Goal: Task Accomplishment & Management: Manage account settings

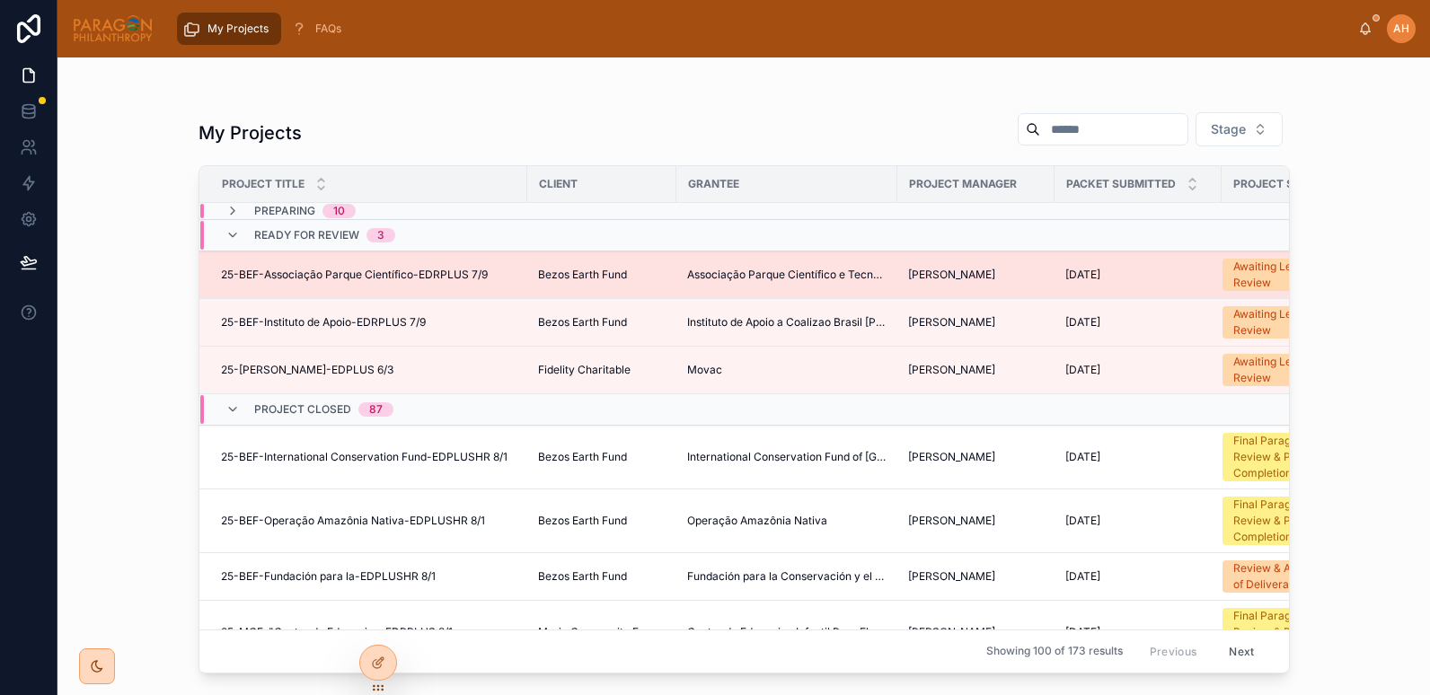
click at [499, 274] on div "25-BEF-Associação Parque Científico-EDRPLUS 7/9 25-BEF-Associação Parque Cientí…" at bounding box center [369, 275] width 296 height 14
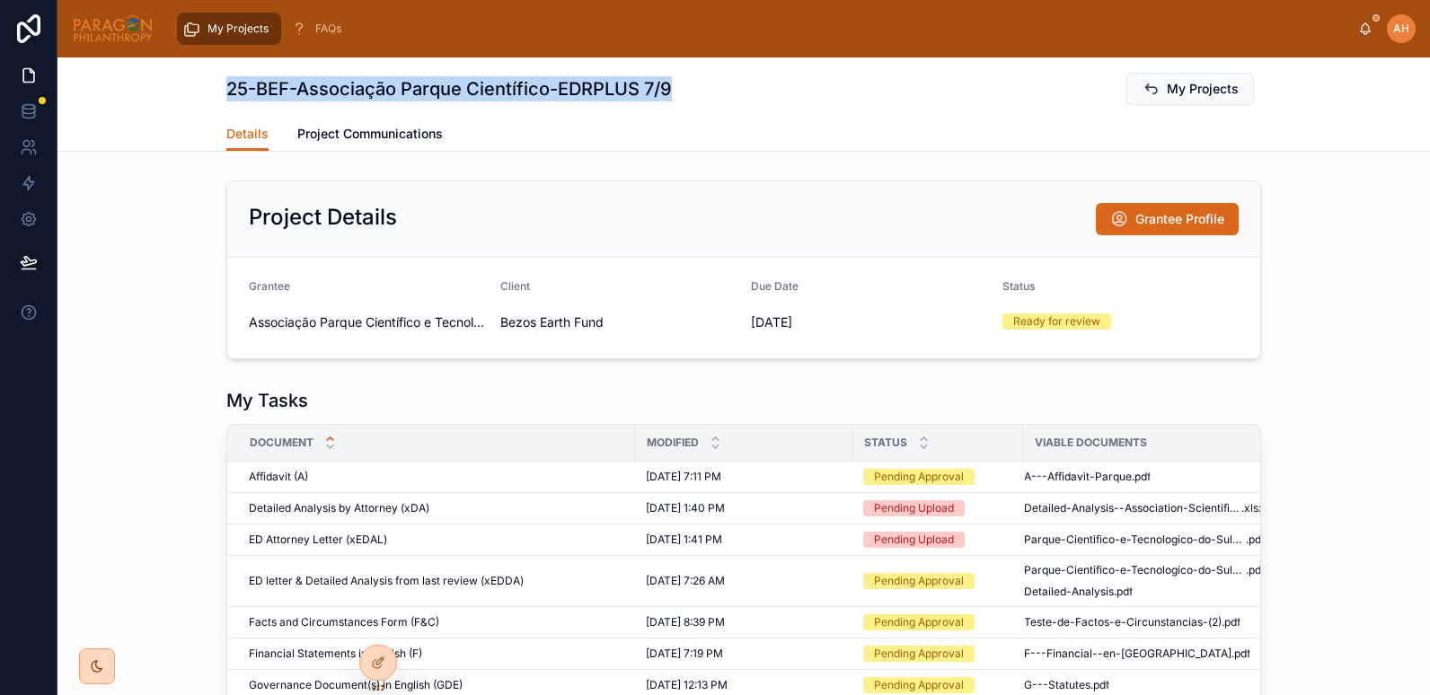
drag, startPoint x: 224, startPoint y: 84, endPoint x: 668, endPoint y: 93, distance: 444.9
click at [668, 93] on div "25-BEF-Associação Parque Científico-EDRPLUS 7/9 My Projects" at bounding box center [743, 89] width 1035 height 34
copy h1 "25-BEF-Associação Parque Científico-EDRPLUS 7/9"
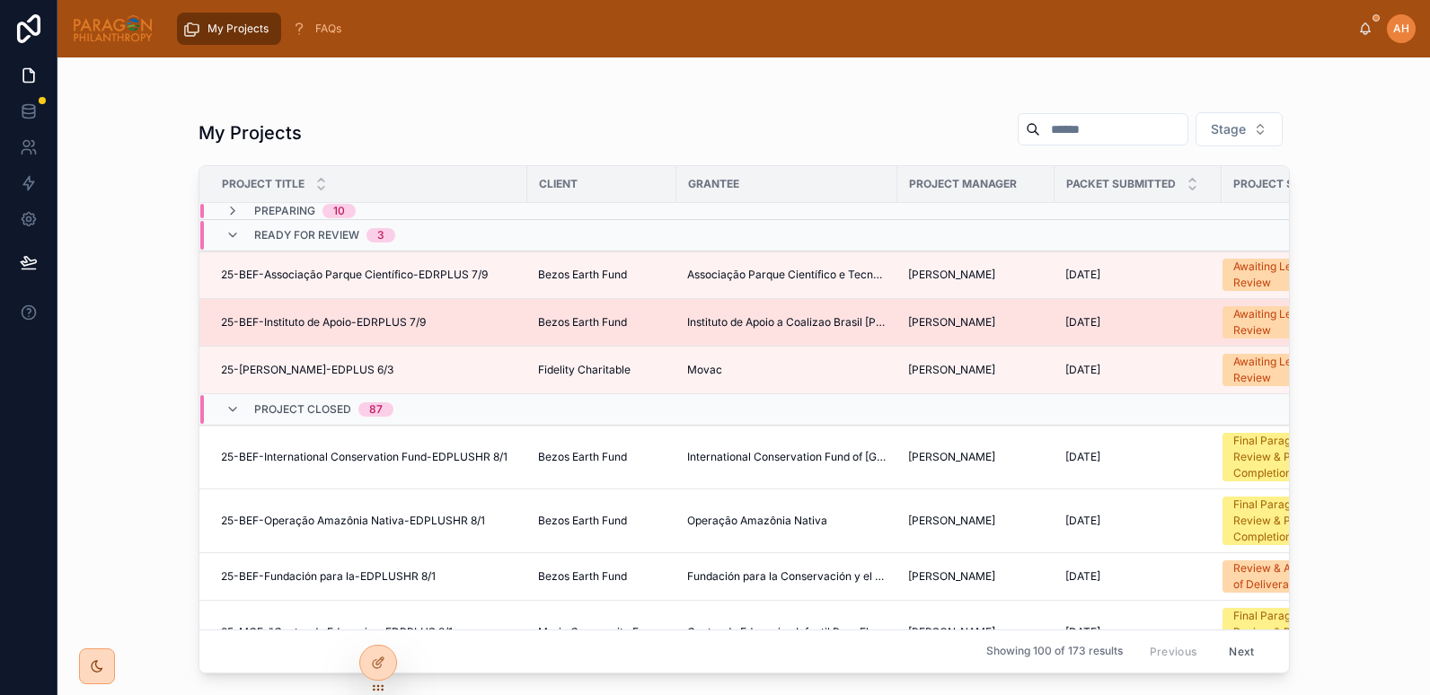
click at [430, 328] on div "25-BEF-Instituto de Apoio-EDRPLUS 7/9 25-BEF-Instituto de Apoio-EDRPLUS 7/9" at bounding box center [369, 322] width 296 height 14
drag, startPoint x: 209, startPoint y: 321, endPoint x: 454, endPoint y: 333, distance: 244.7
click at [454, 333] on td "25-BEF-Instituto de Apoio-EDRPLUS 7/9 25-BEF-Instituto de Apoio-EDRPLUS 7/9" at bounding box center [363, 323] width 328 height 48
copy span "25-BEF-Instituto de Apoio-EDRPLUS 7/9"
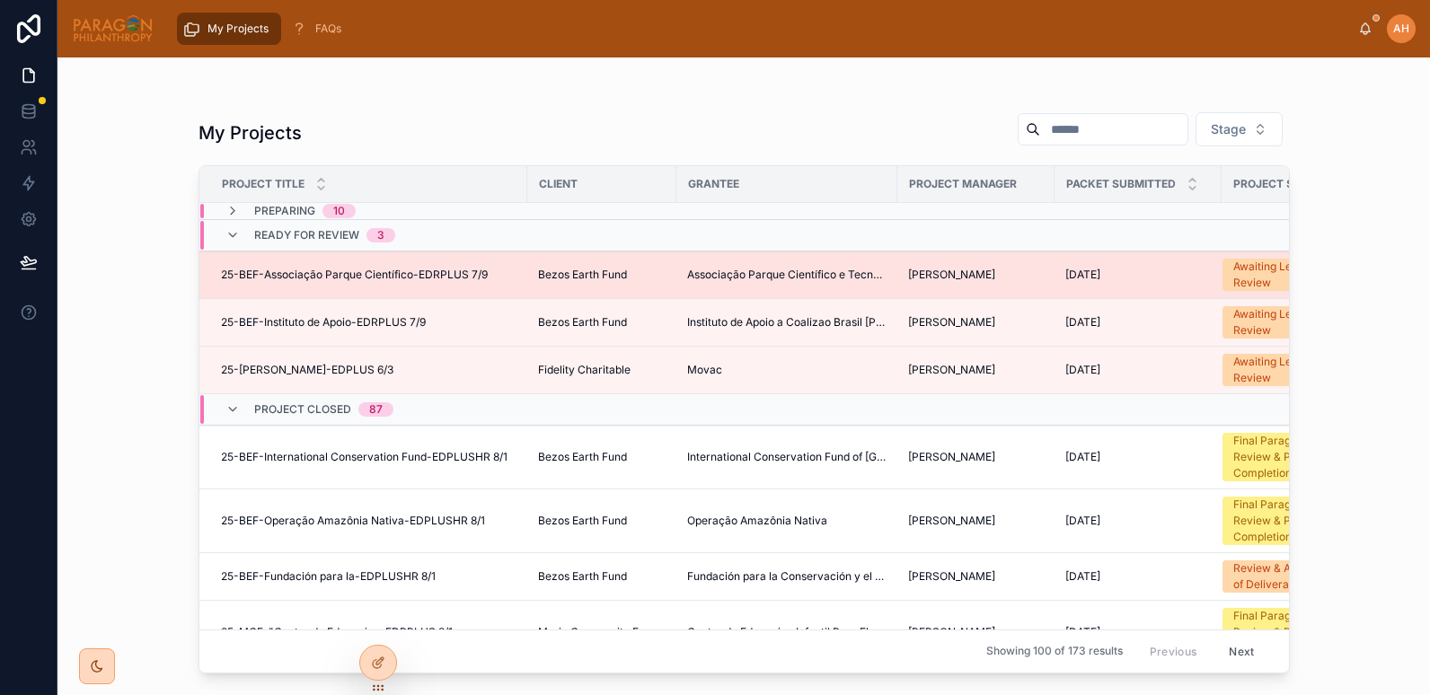
click at [244, 273] on span "25-BEF-Associação Parque Científico-EDRPLUS 7/9" at bounding box center [354, 275] width 267 height 14
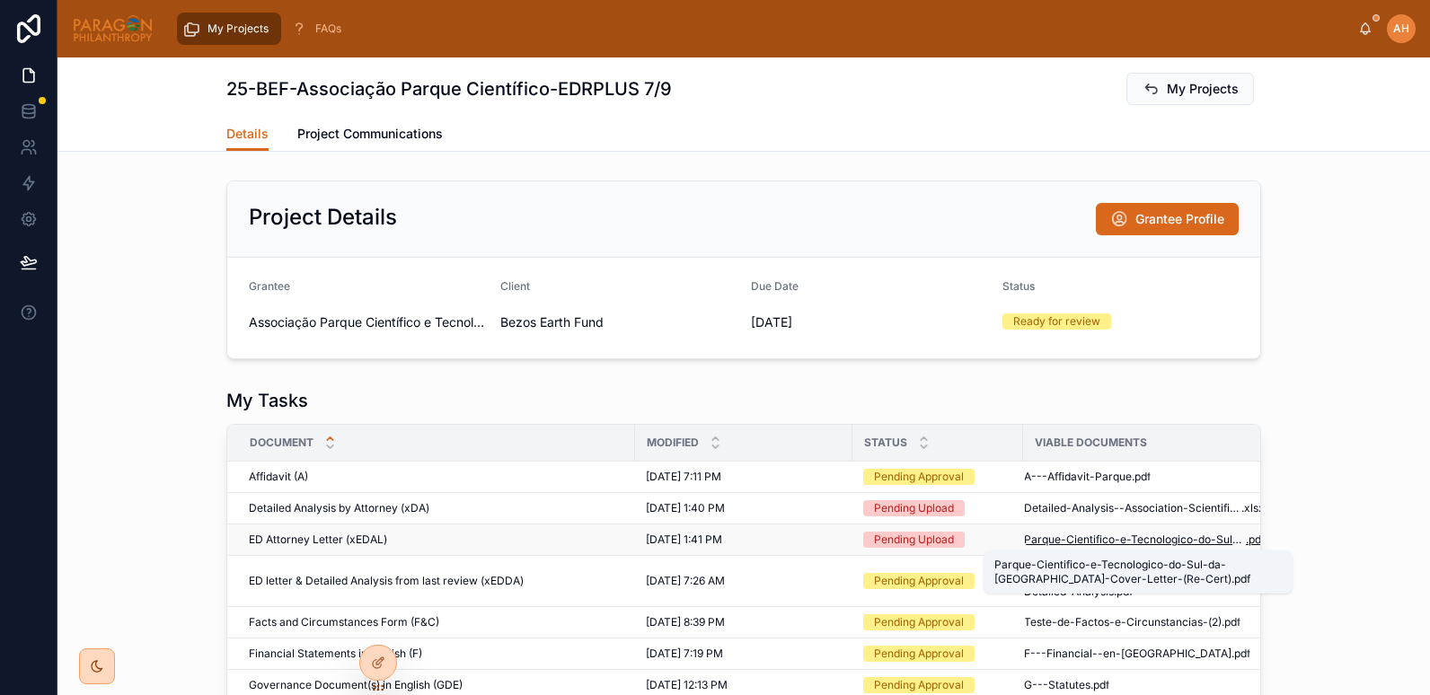
click at [1060, 543] on span "Parque-Cientifico-e-Tecnologico-do-Sul-da-Bahia-Cover-Letter-(Re-Cert)" at bounding box center [1135, 540] width 222 height 14
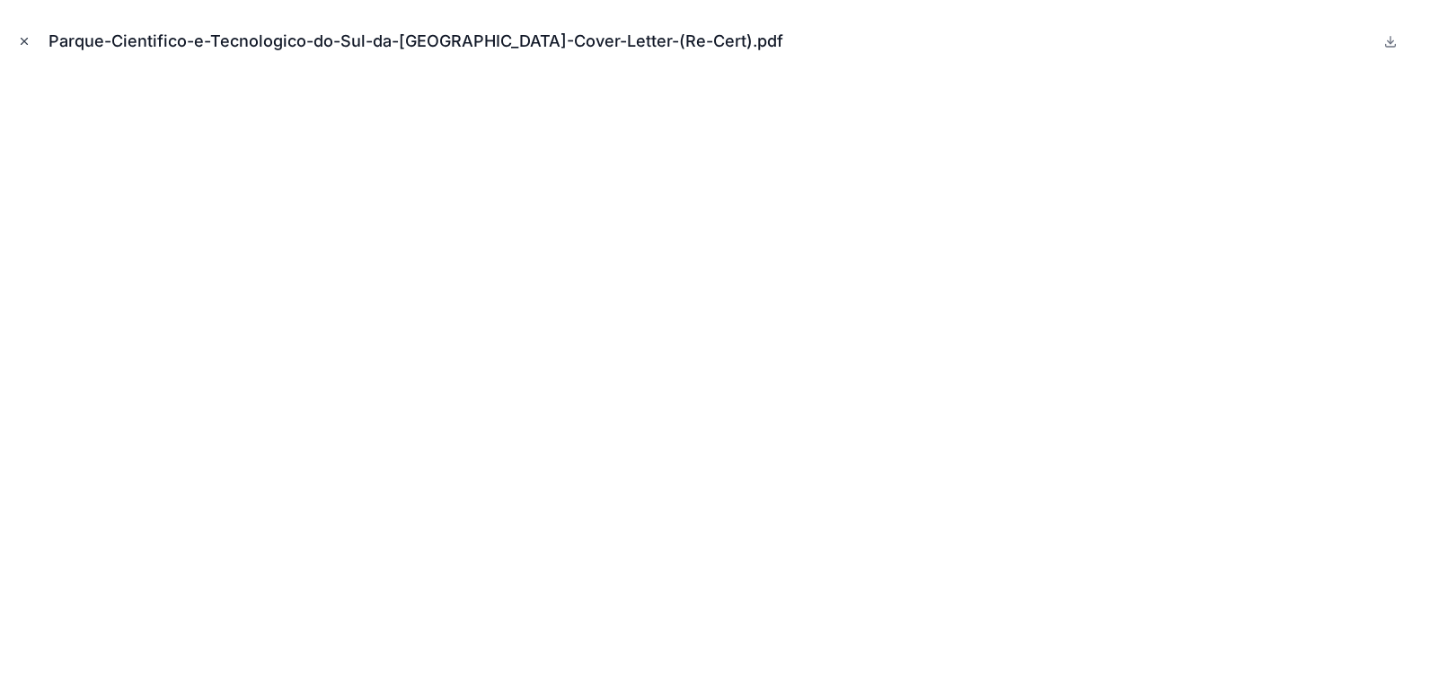
click at [18, 31] on button "Close modal" at bounding box center [24, 41] width 20 height 20
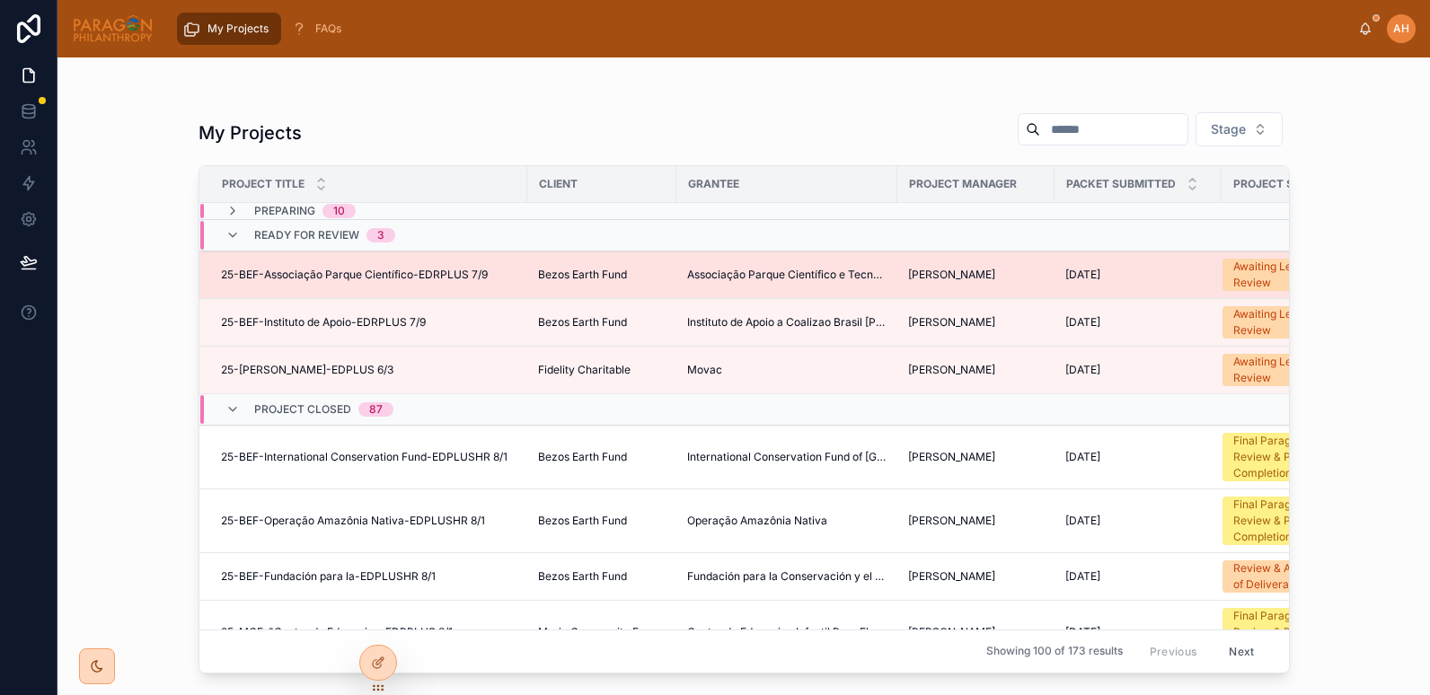
click at [381, 276] on span "25-BEF-Associação Parque Científico-EDRPLUS 7/9" at bounding box center [354, 275] width 267 height 14
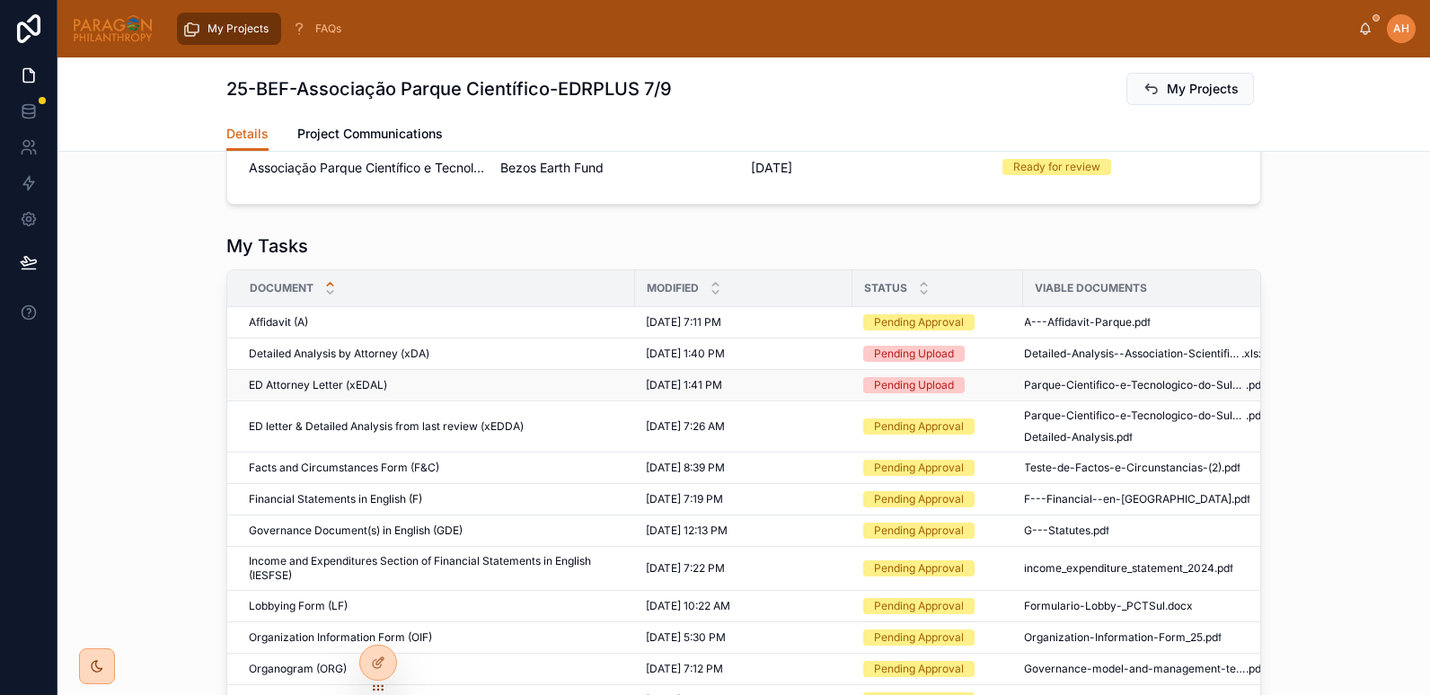
scroll to position [155, 0]
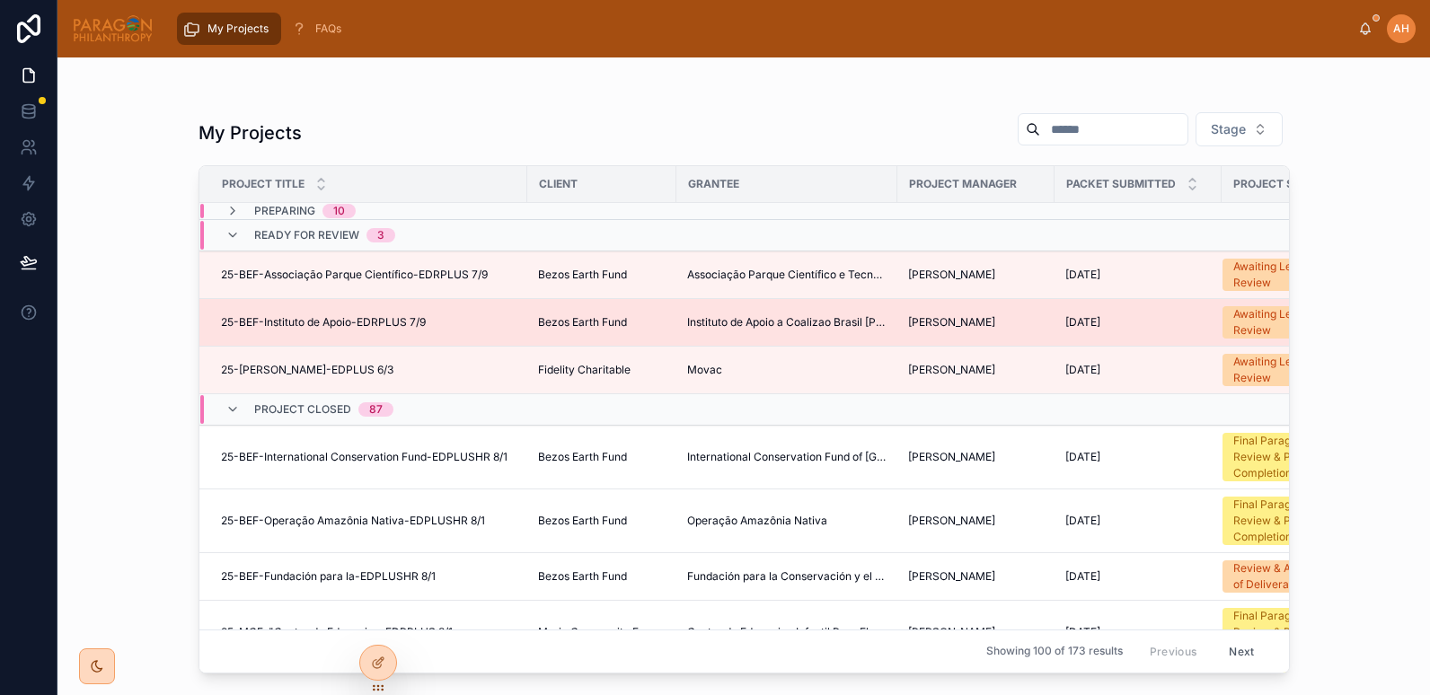
click at [313, 321] on span "25-BEF-Instituto de Apoio-EDRPLUS 7/9" at bounding box center [323, 322] width 205 height 14
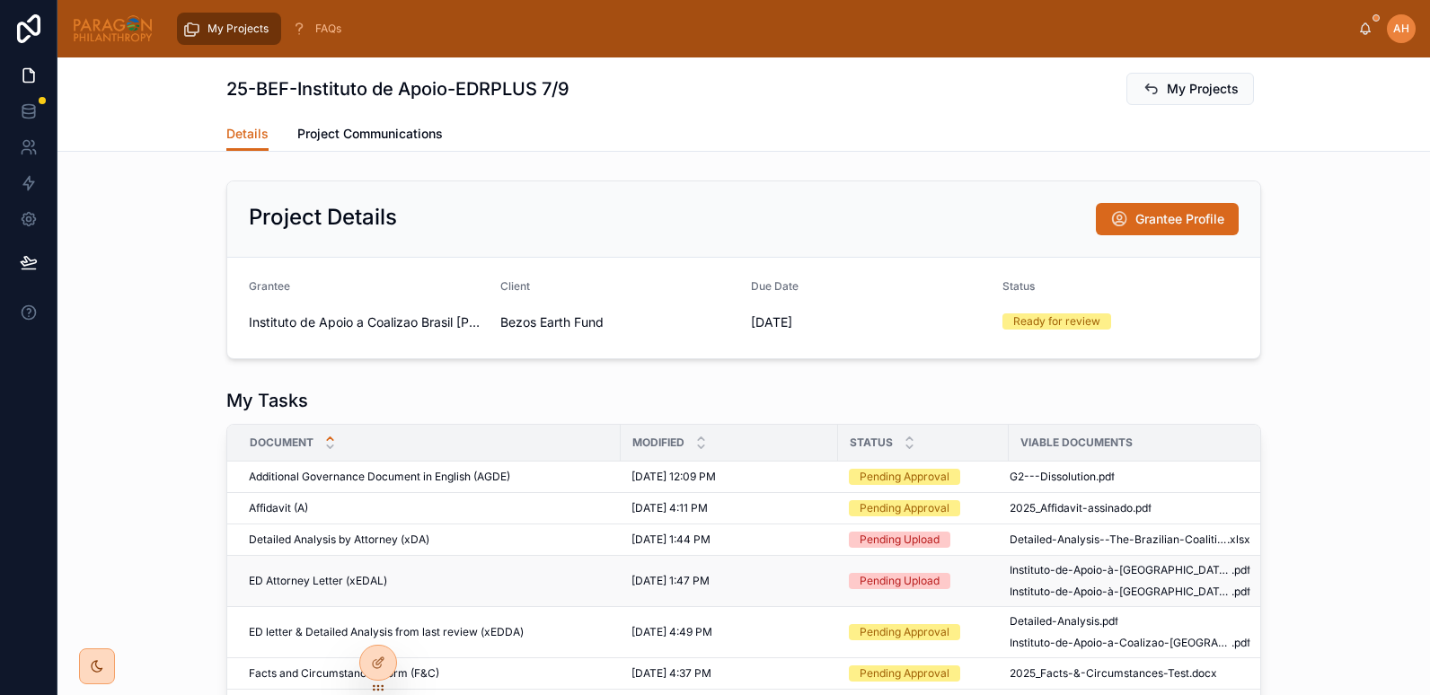
scroll to position [0, 27]
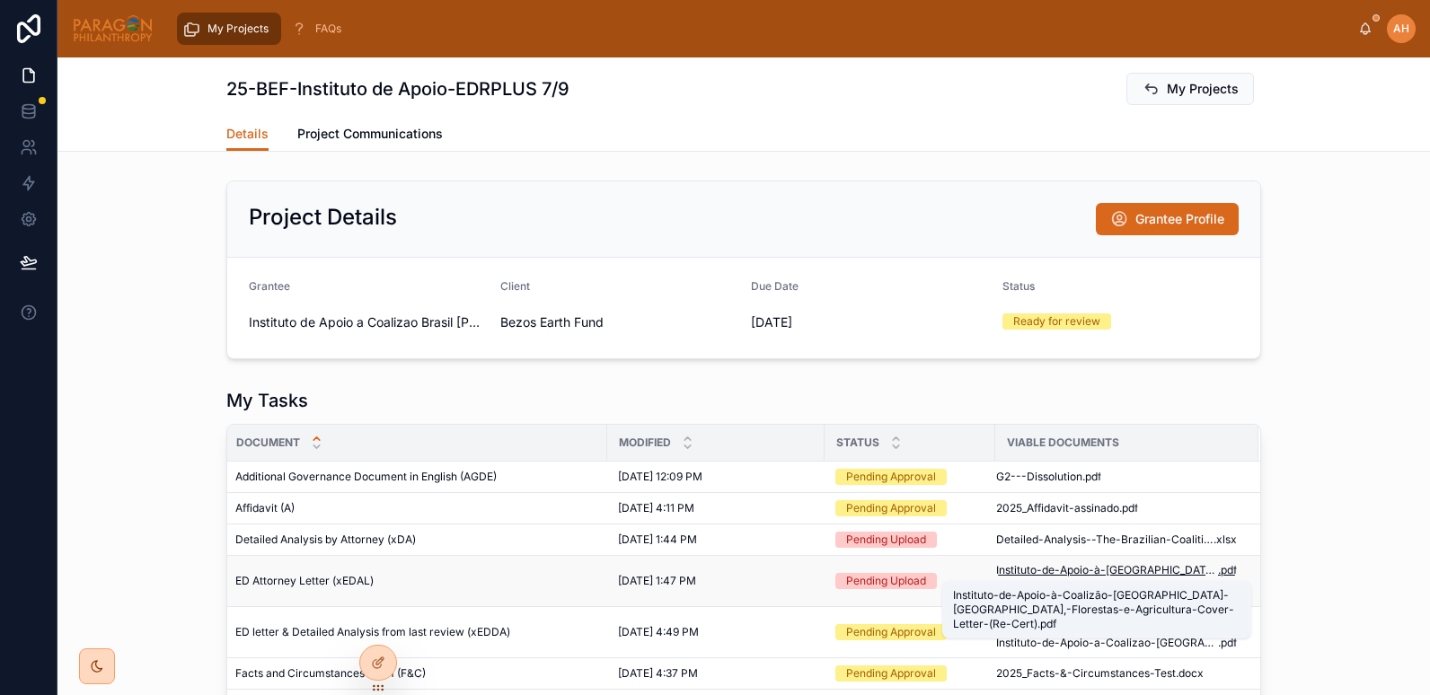
click at [1022, 569] on span "Instituto-de-Apoio-à-Coalizão-Brasil-Clima,-Florestas-e-Agricultura-Cover-Lette…" at bounding box center [1107, 570] width 222 height 14
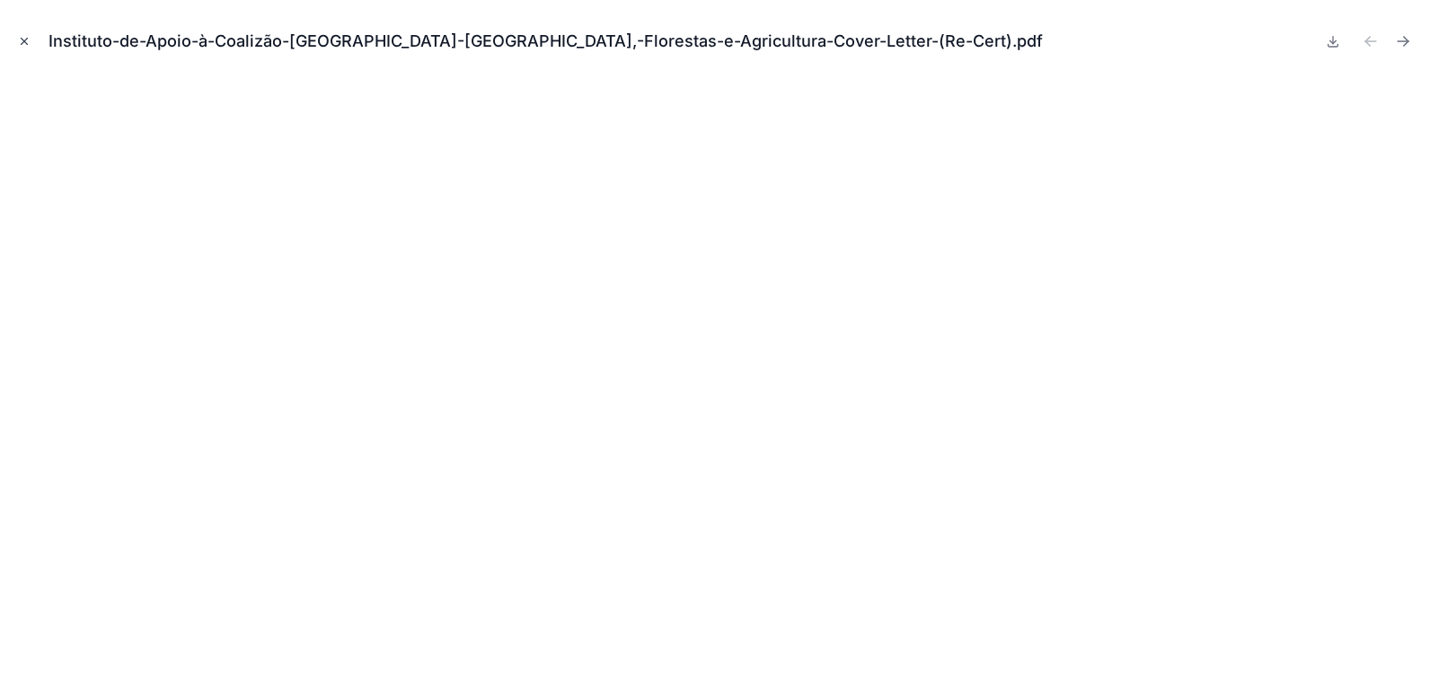
click at [26, 39] on icon "Close modal" at bounding box center [24, 41] width 13 height 13
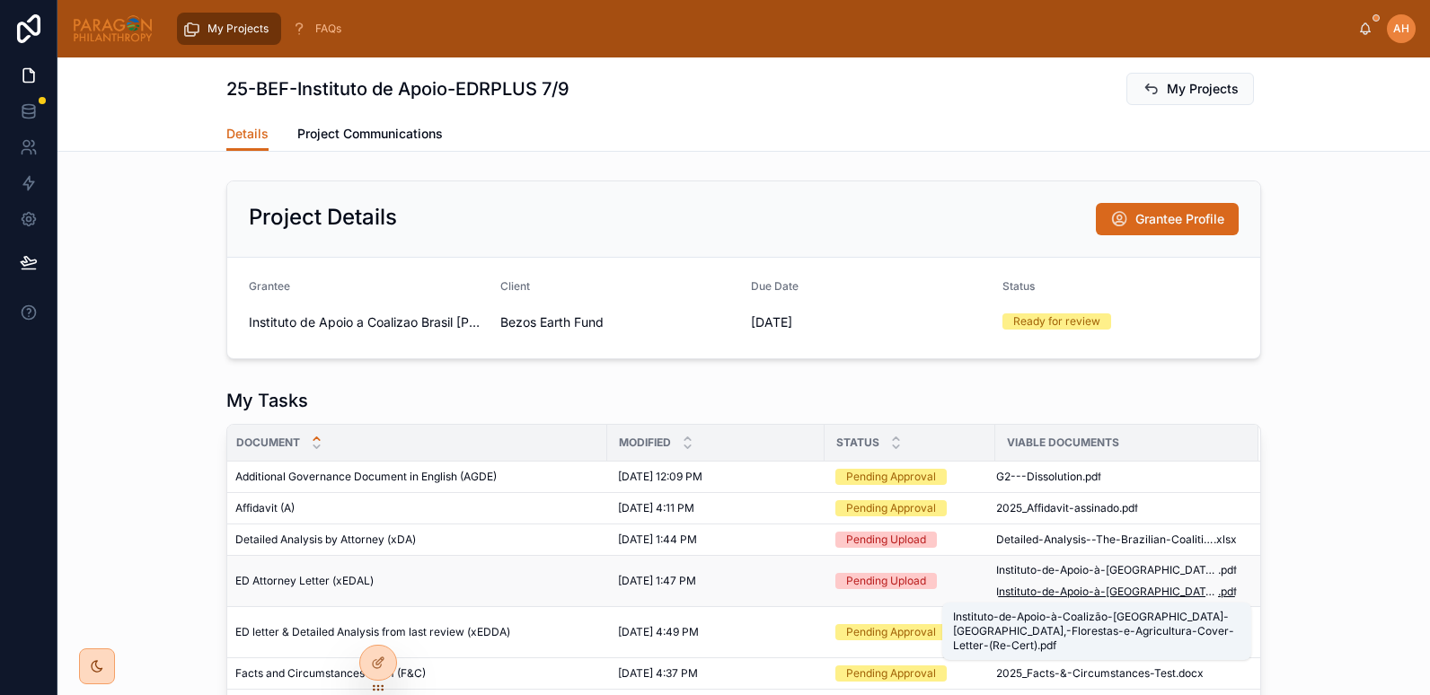
click at [1003, 591] on span "Instituto-de-Apoio-à-Coalizão-Brasil-Clima,-Florestas-e-Agricultura-Cover-Lette…" at bounding box center [1107, 592] width 222 height 14
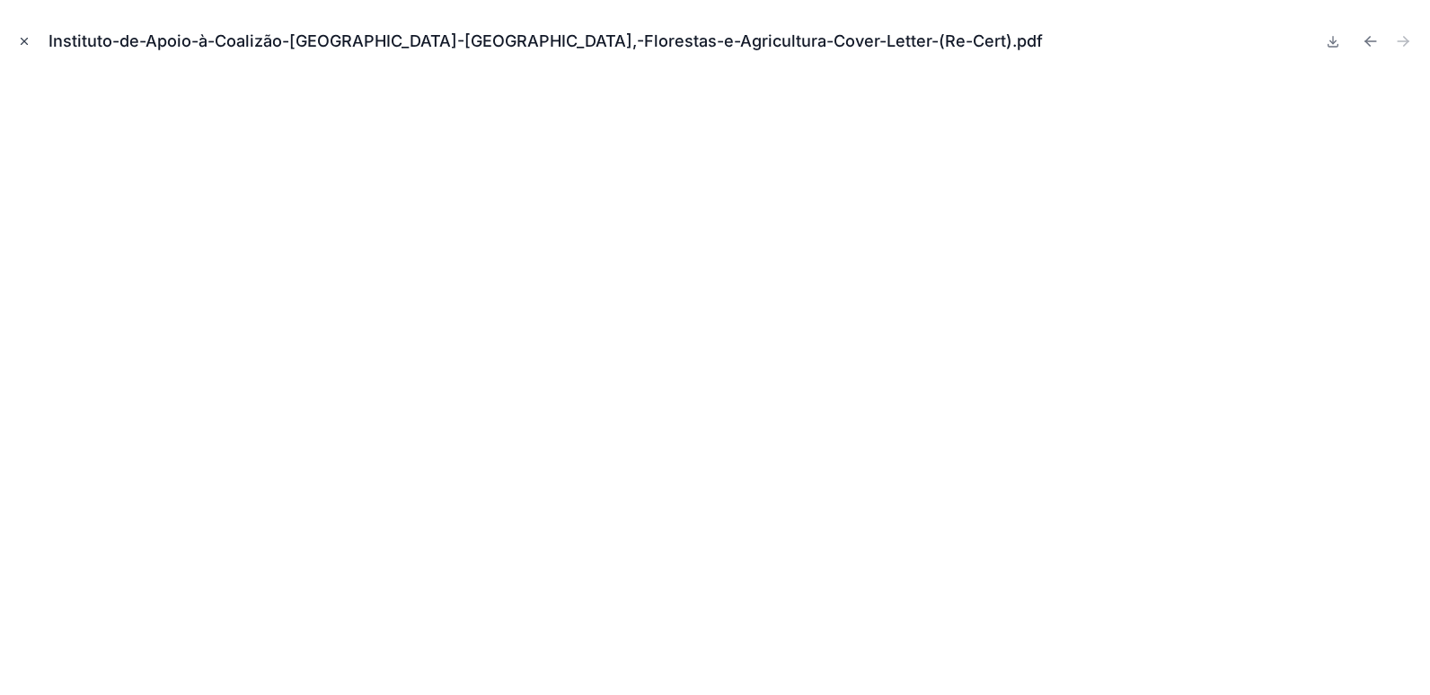
click at [25, 40] on icon "Close modal" at bounding box center [24, 41] width 13 height 13
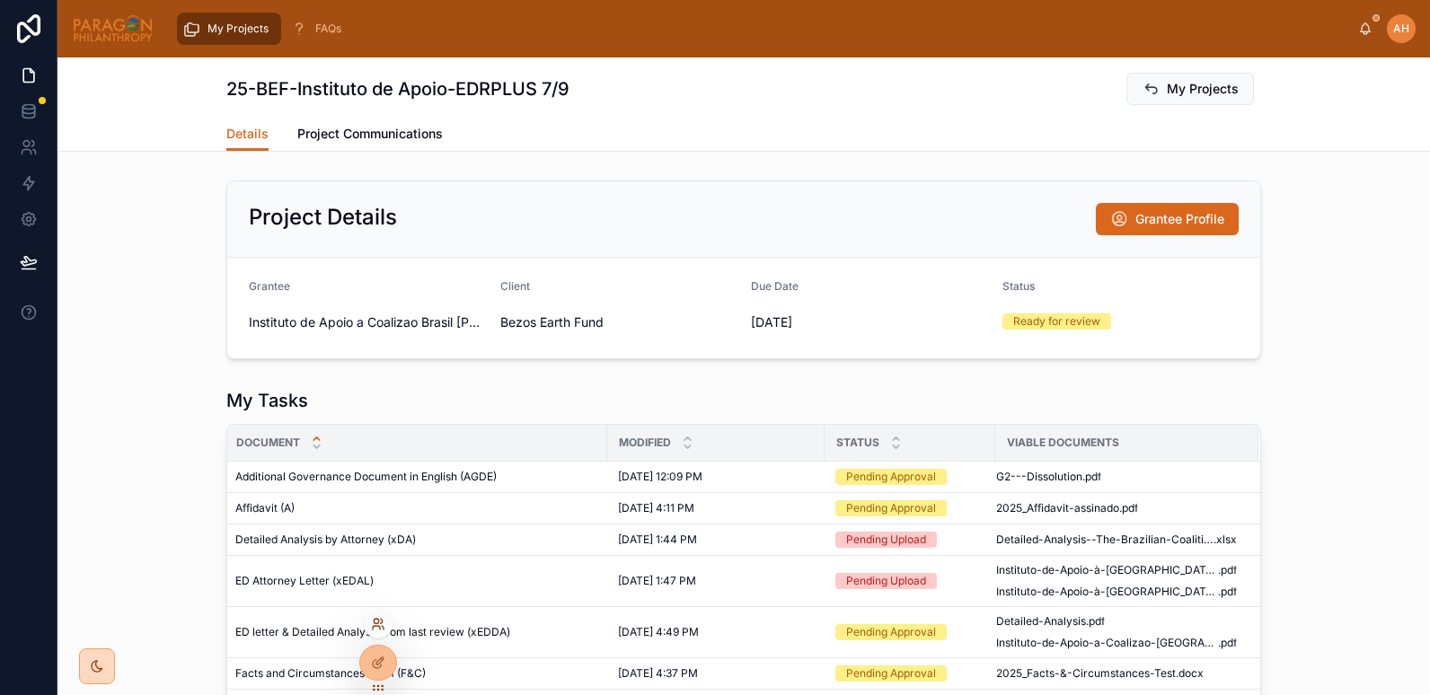
click at [374, 626] on icon at bounding box center [376, 628] width 7 height 4
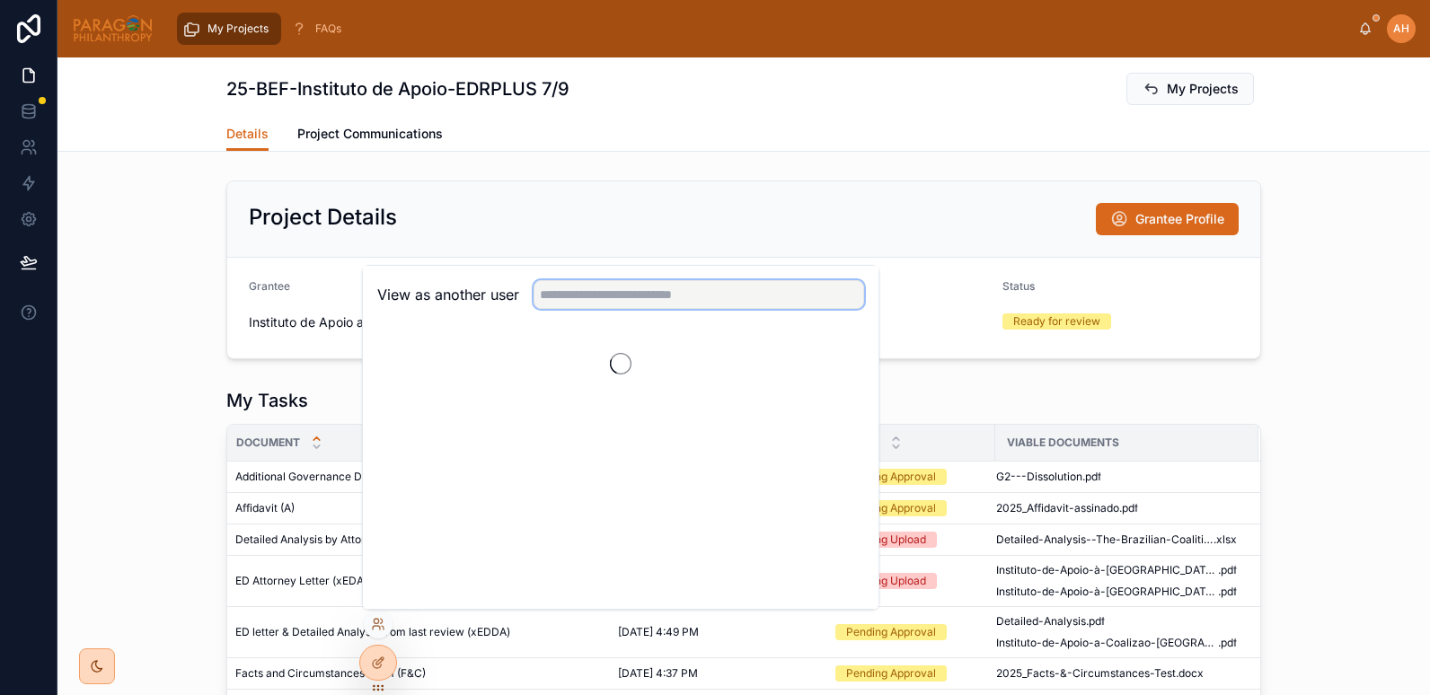
click at [592, 295] on input "text" at bounding box center [699, 294] width 331 height 29
type input "*****"
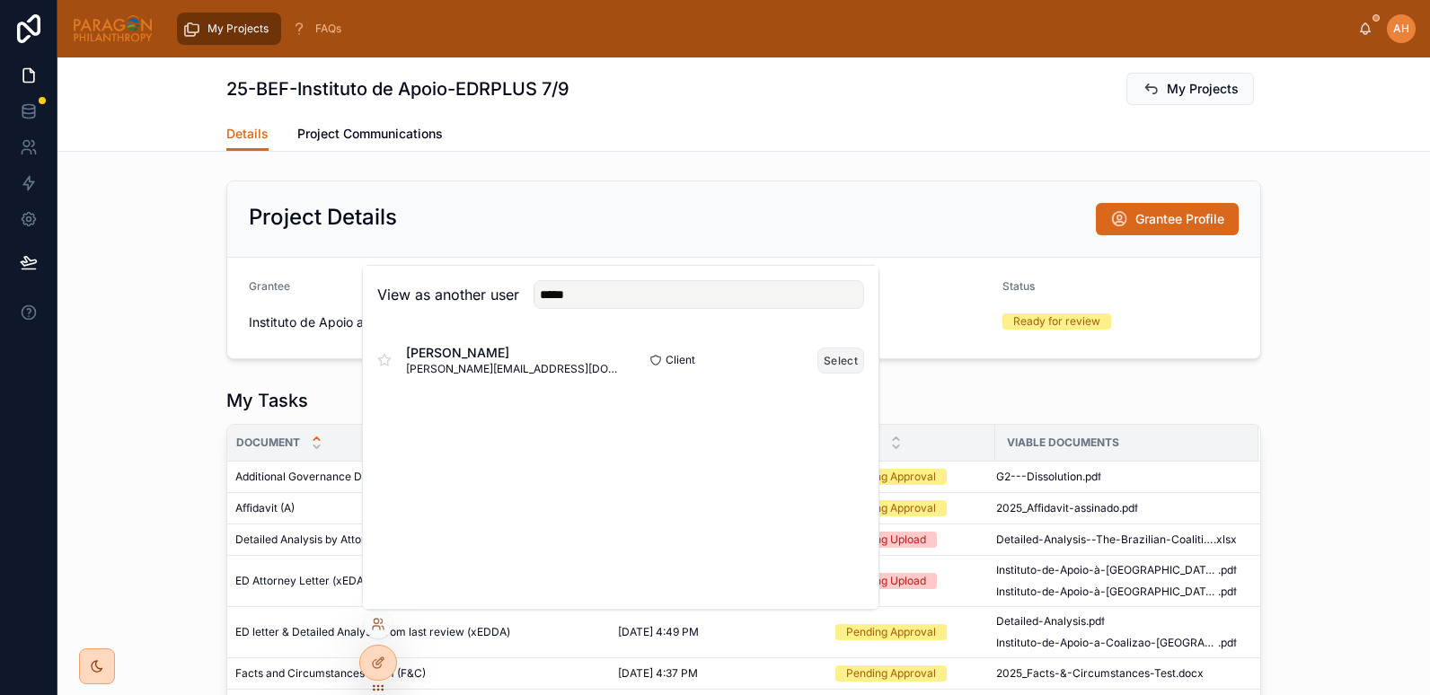
click at [853, 358] on button "Select" at bounding box center [841, 361] width 47 height 26
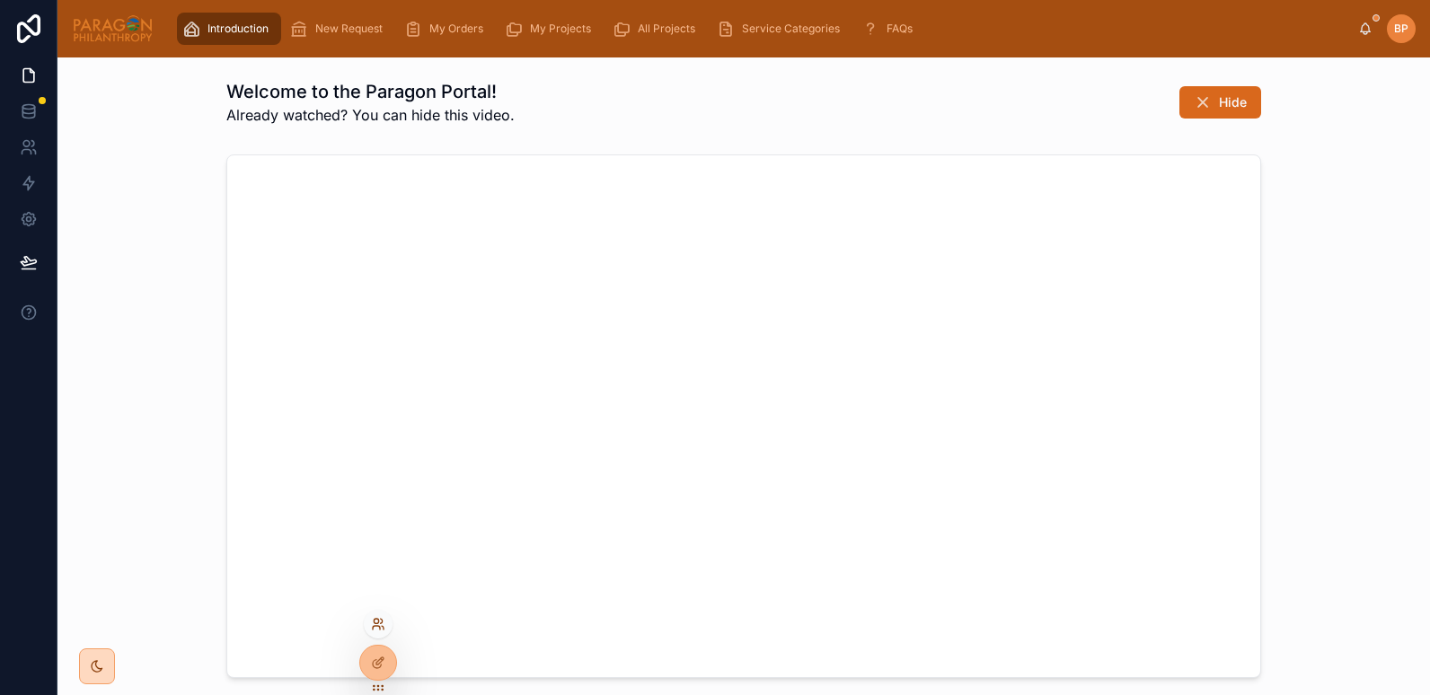
click at [377, 625] on icon at bounding box center [378, 624] width 14 height 14
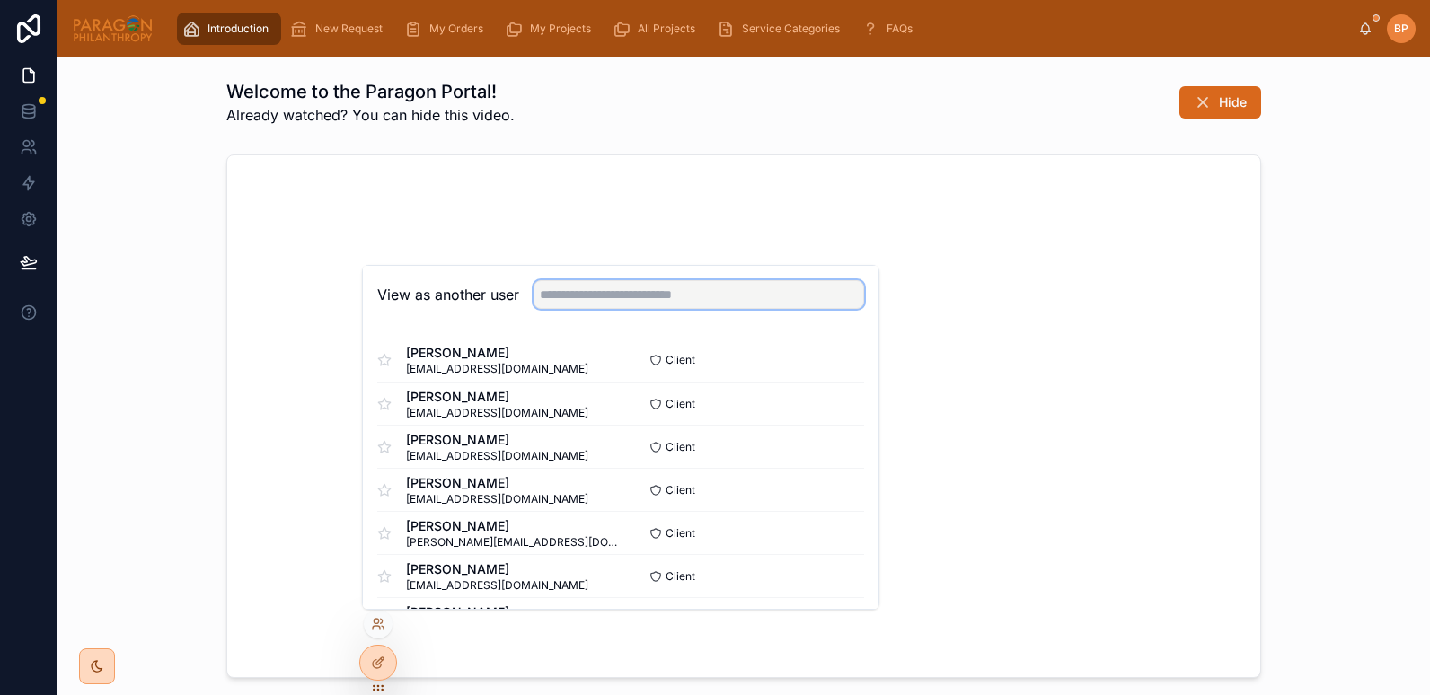
click at [617, 297] on input "text" at bounding box center [699, 294] width 331 height 29
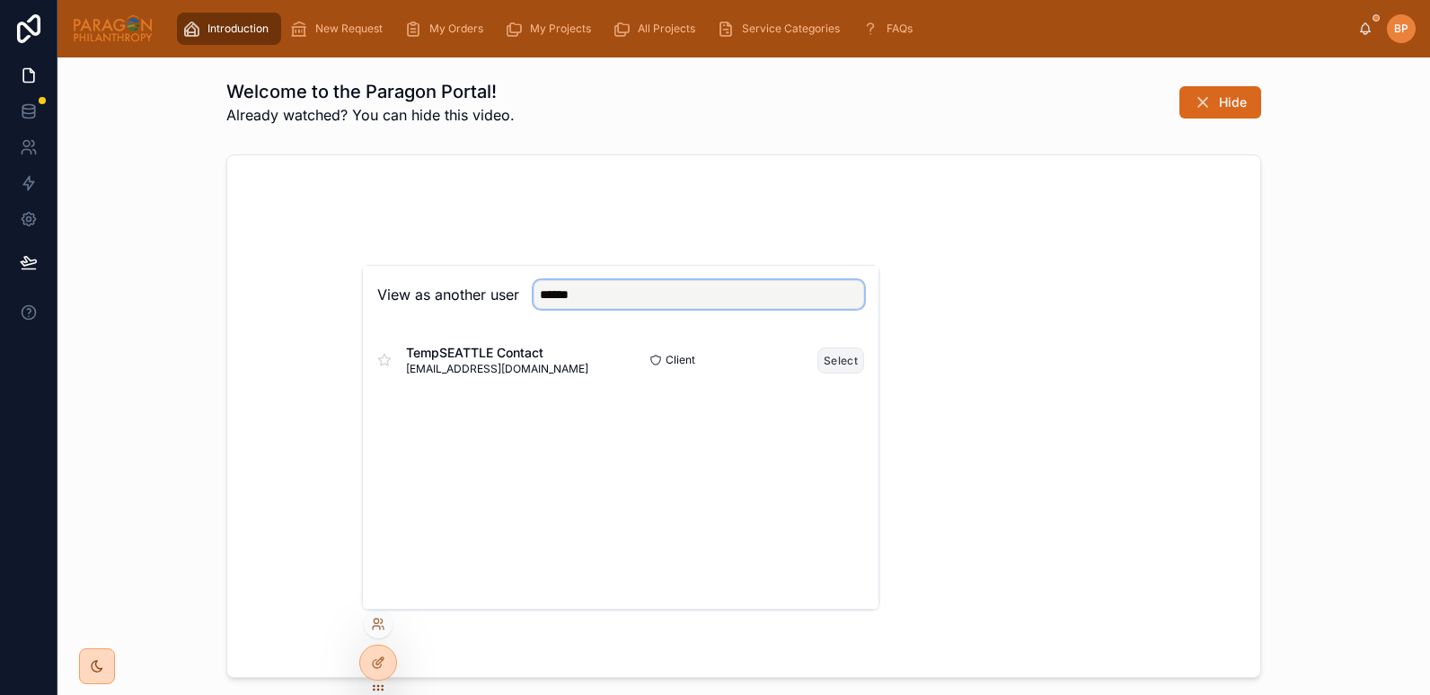
type input "******"
click at [823, 362] on button "Select" at bounding box center [841, 361] width 47 height 26
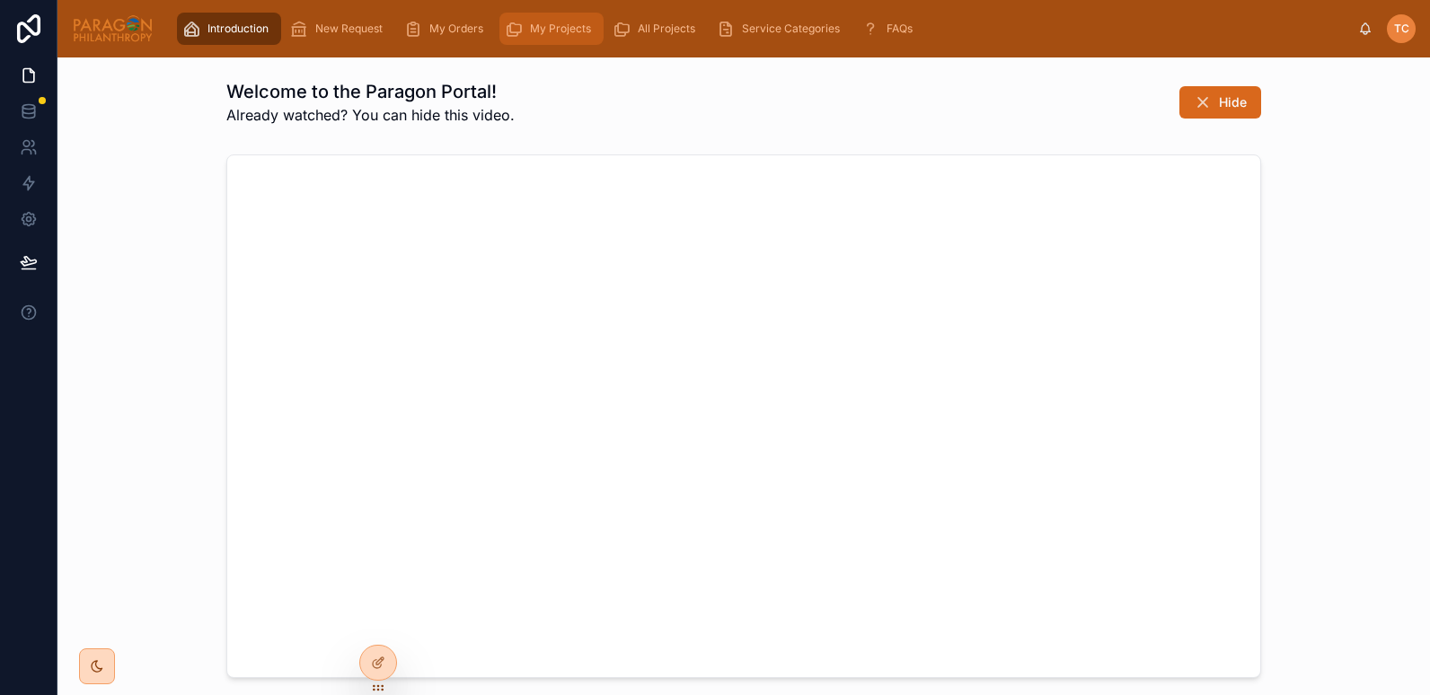
click at [539, 27] on span "My Projects" at bounding box center [560, 29] width 61 height 14
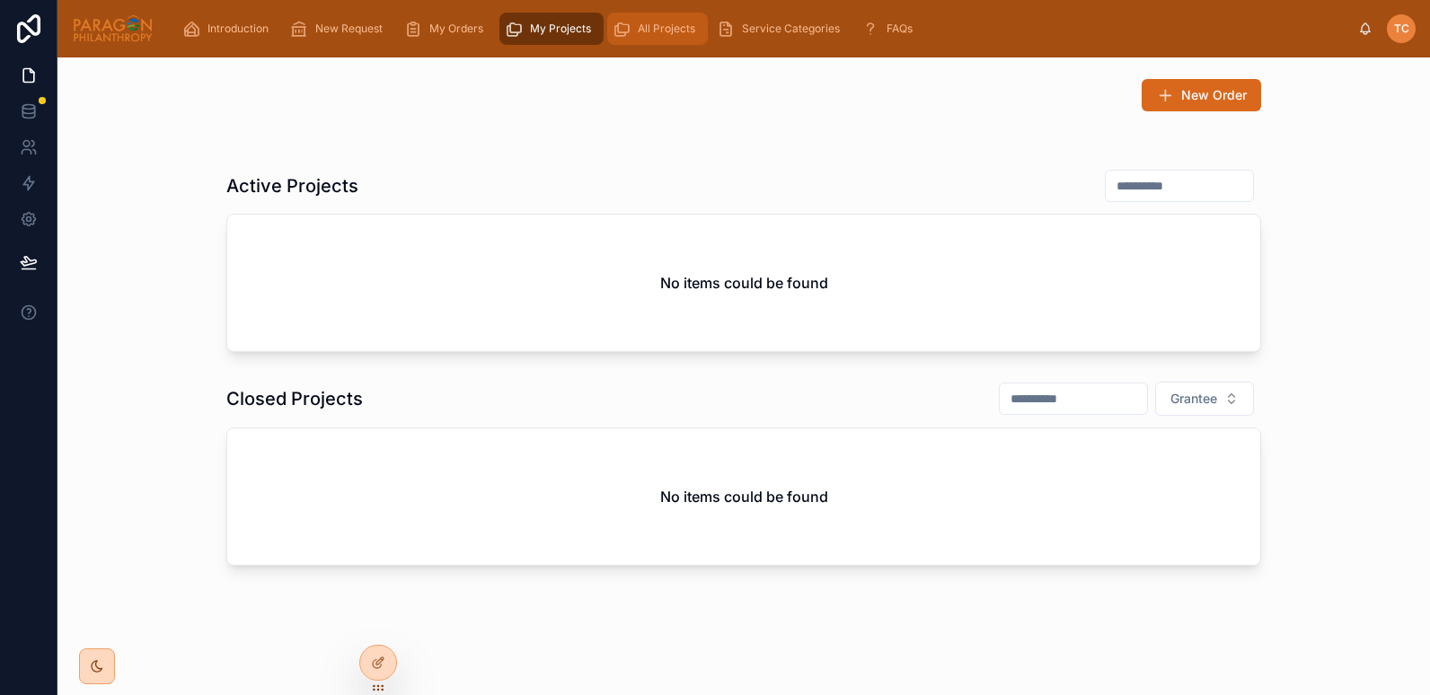
click at [644, 36] on div "All Projects" at bounding box center [658, 28] width 90 height 29
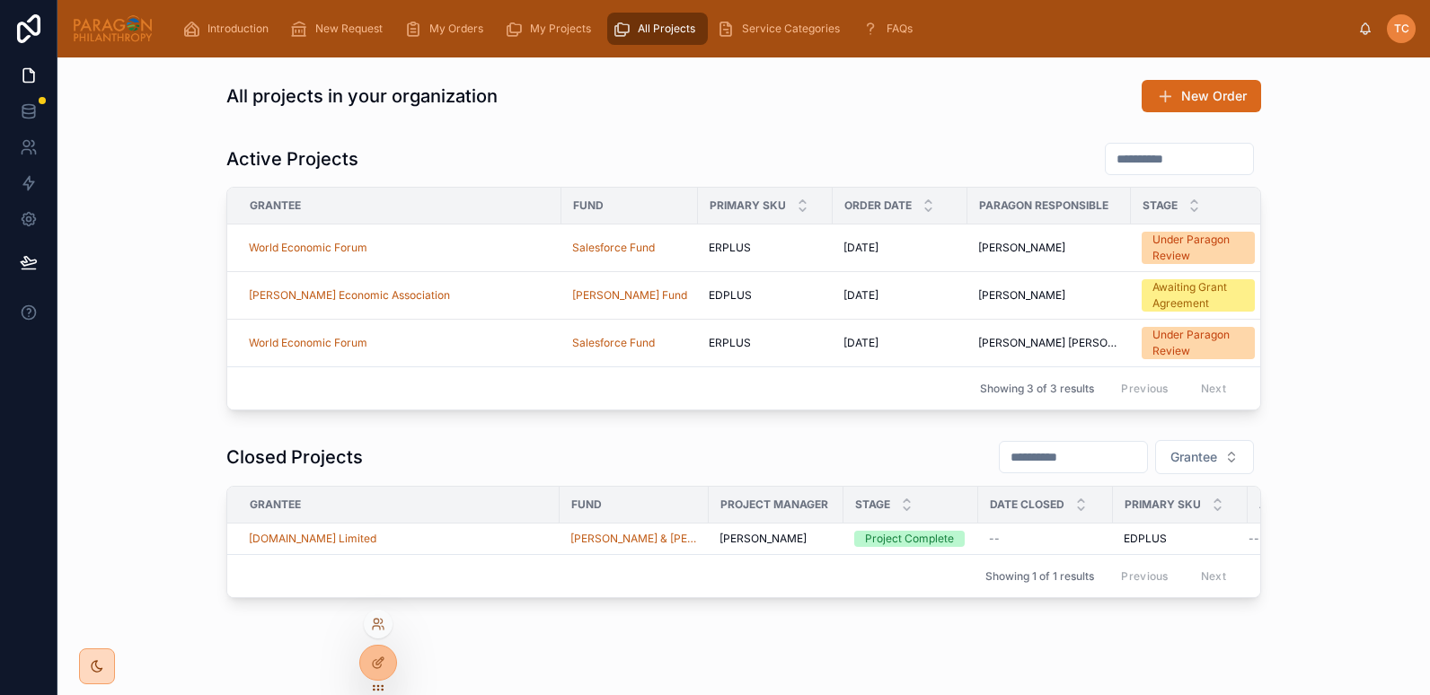
click at [383, 616] on div at bounding box center [378, 624] width 29 height 29
click at [375, 625] on icon at bounding box center [378, 624] width 14 height 14
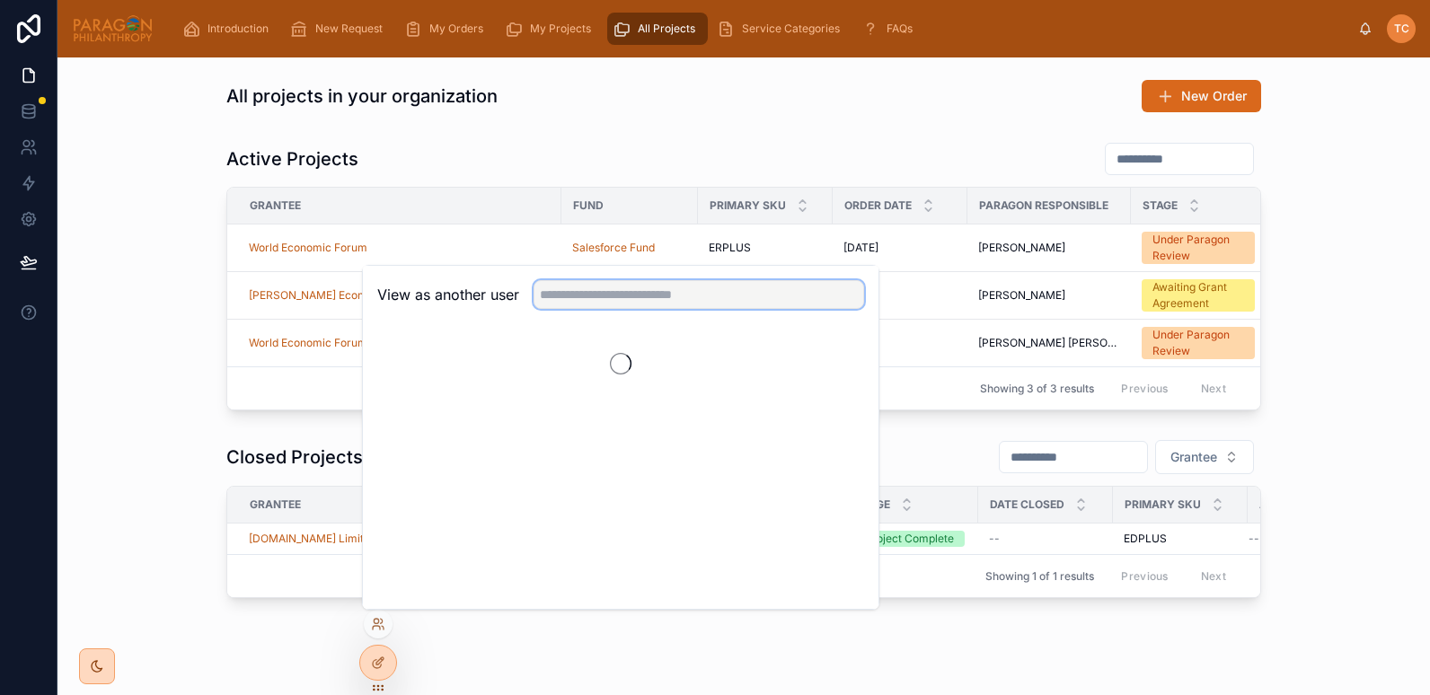
click at [570, 297] on input "text" at bounding box center [699, 294] width 331 height 29
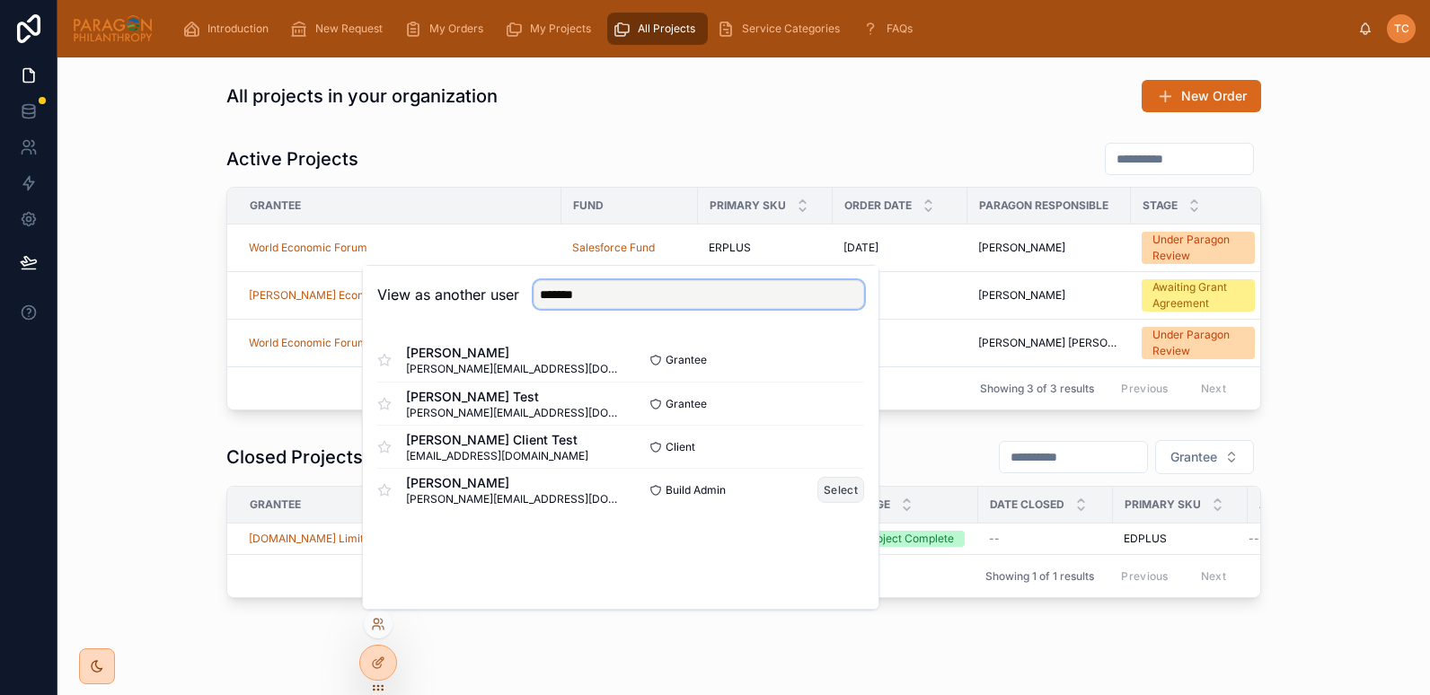
type input "*******"
click at [839, 495] on button "Select" at bounding box center [841, 490] width 47 height 26
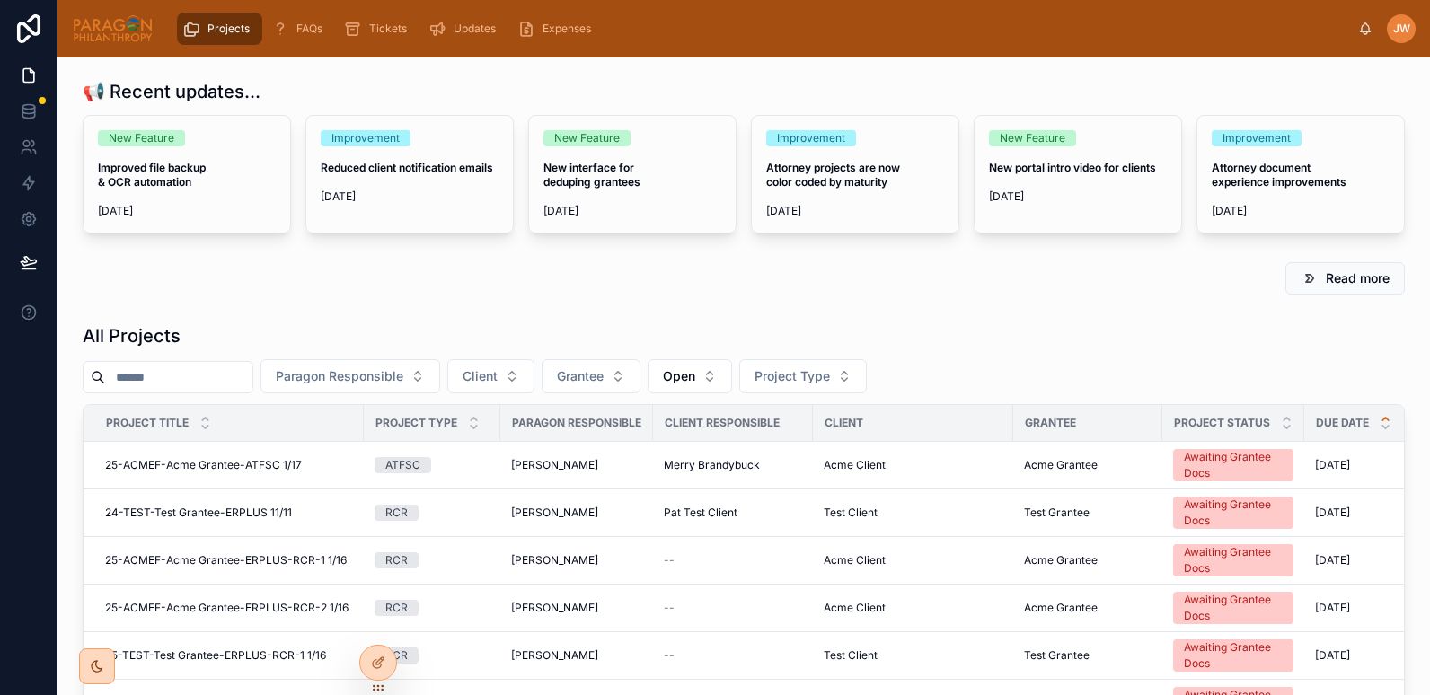
click at [193, 381] on input "text" at bounding box center [178, 377] width 147 height 25
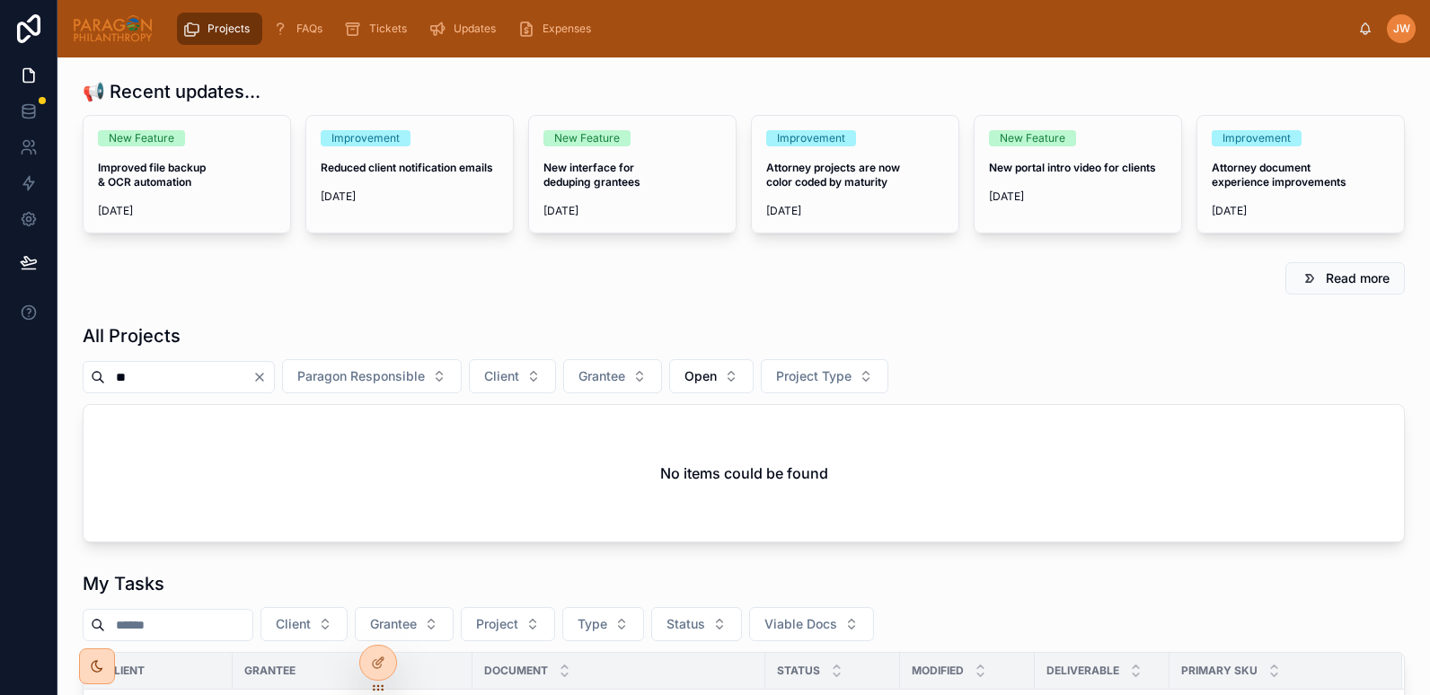
type input "*"
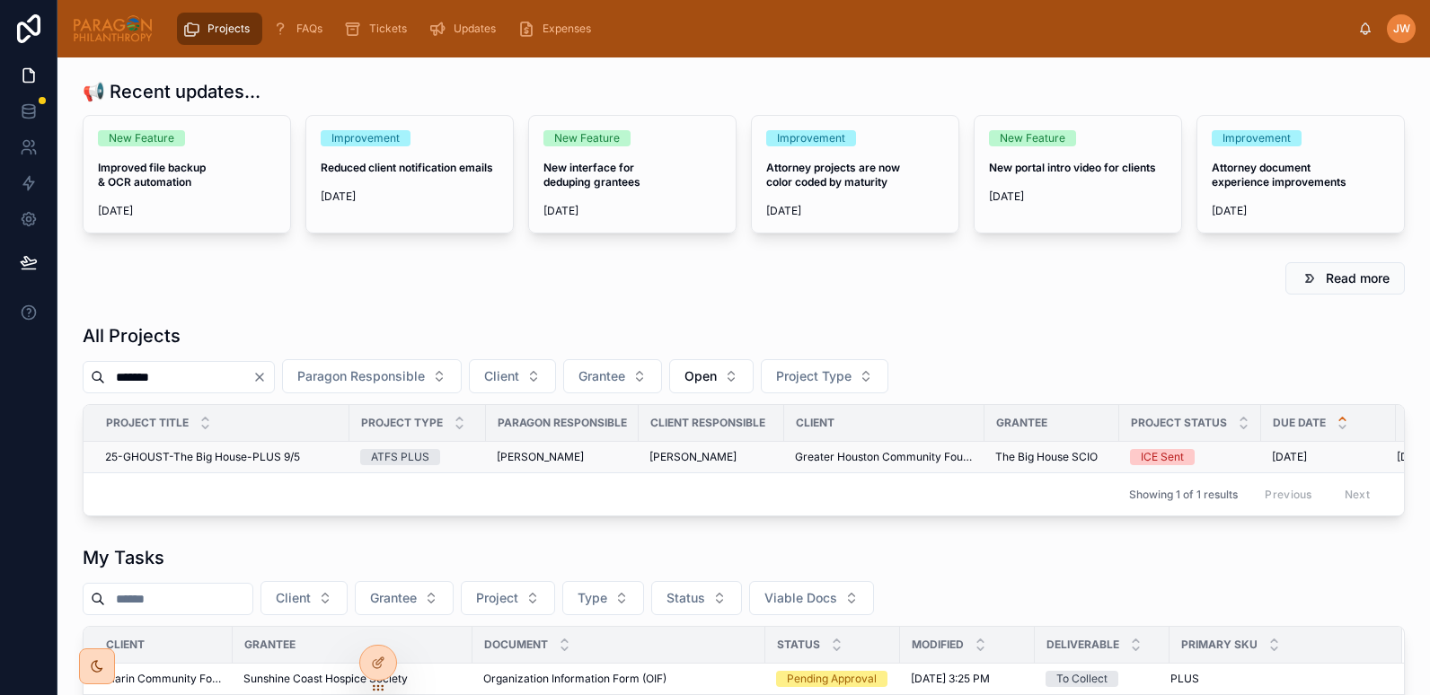
type input "*******"
click at [143, 458] on span "25-GHOUST-The Big House-PLUS 9/5" at bounding box center [202, 457] width 195 height 14
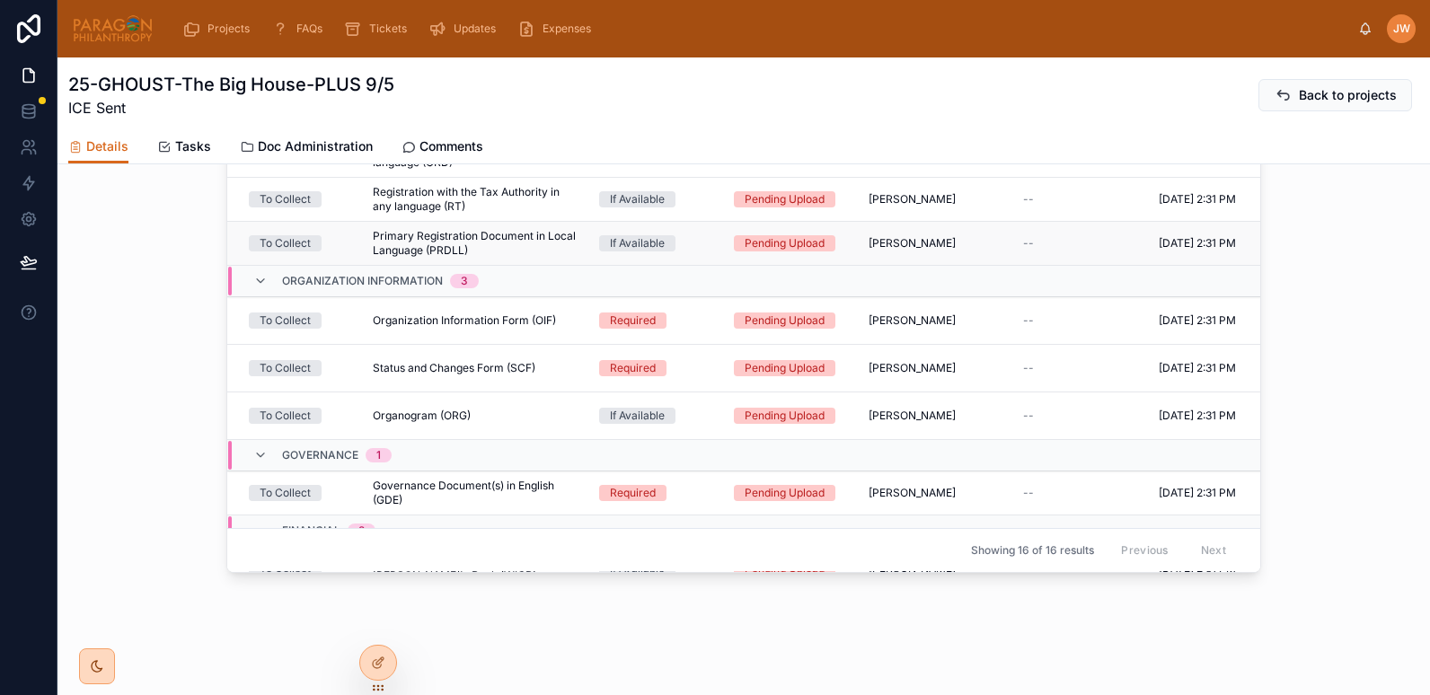
scroll to position [79, 0]
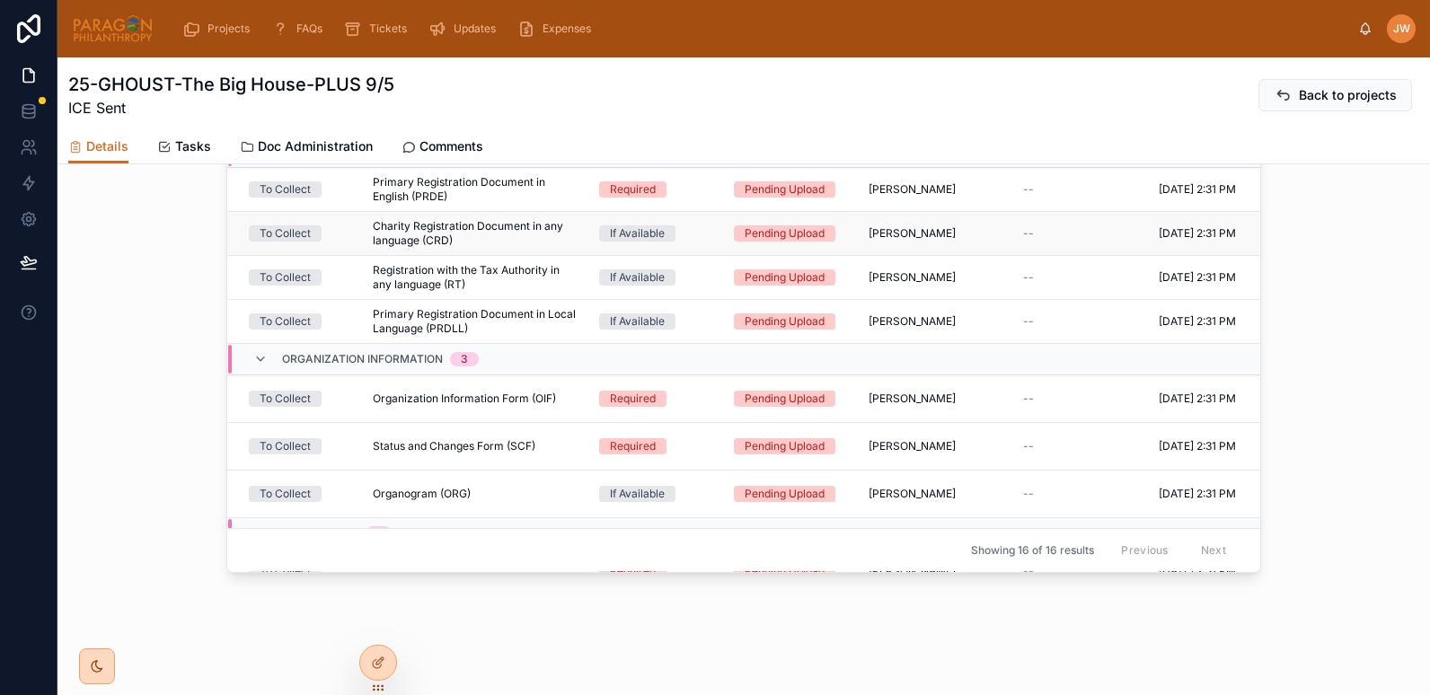
click at [438, 233] on span "Charity Registration Document in any language (CRD)" at bounding box center [475, 233] width 205 height 29
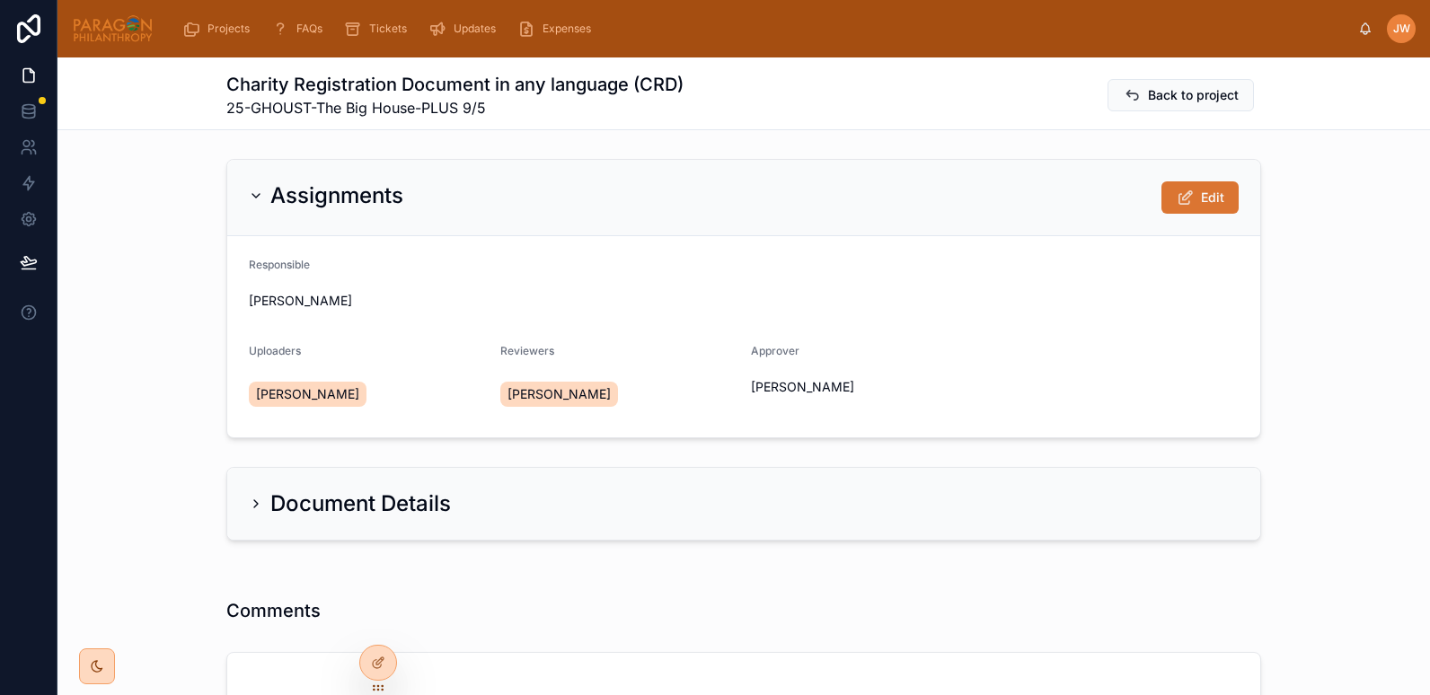
click at [1198, 188] on button "Edit" at bounding box center [1200, 197] width 77 height 32
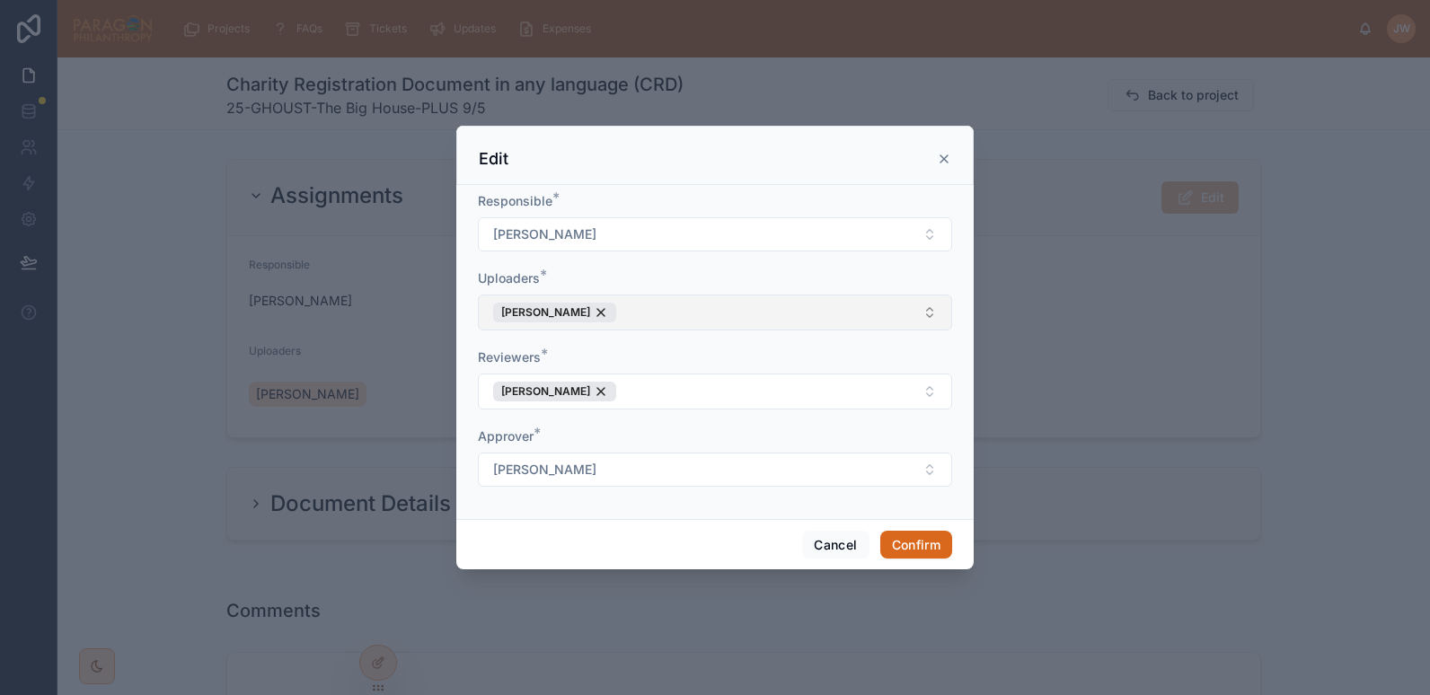
click at [669, 313] on button "[PERSON_NAME]" at bounding box center [715, 313] width 474 height 36
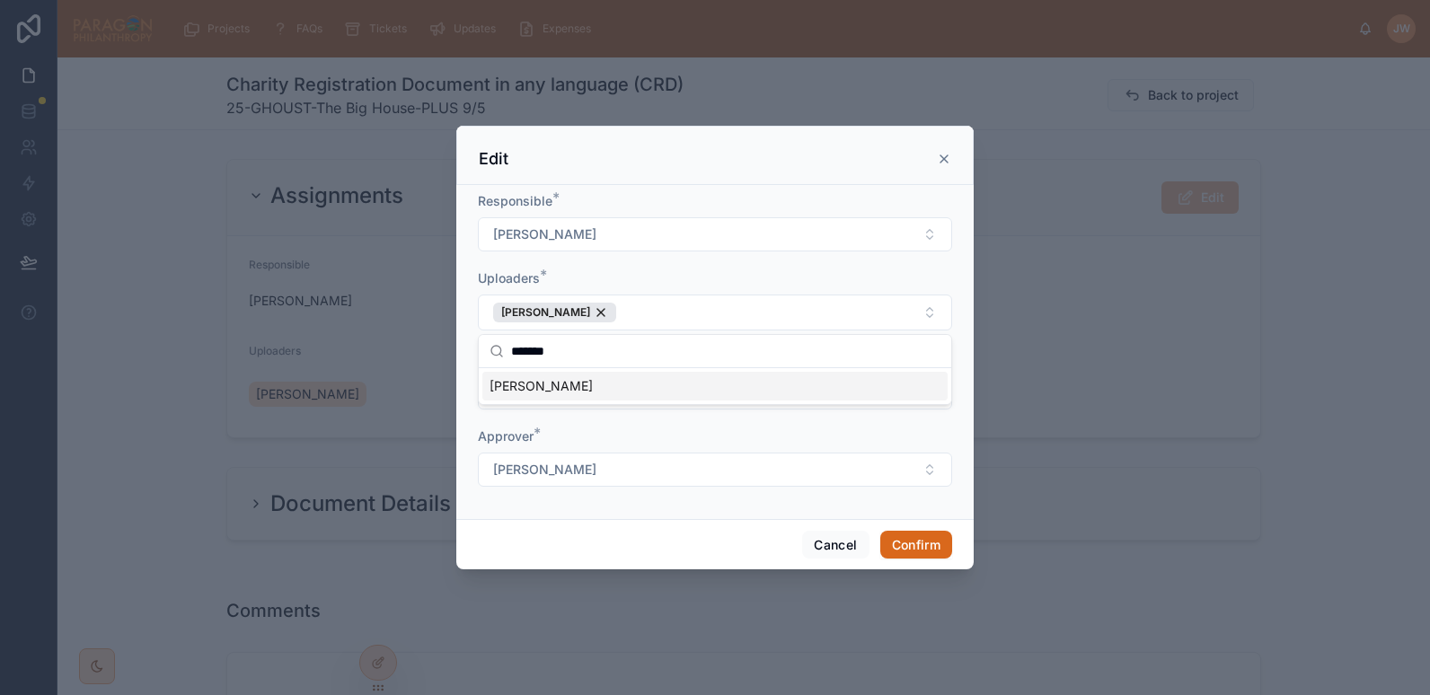
type input "*******"
click at [522, 386] on span "[PERSON_NAME]" at bounding box center [541, 386] width 103 height 18
click at [697, 265] on form "Responsible * Jessica Watkins Uploaders * Jessica Watkins Kirsty Thomson Review…" at bounding box center [715, 348] width 474 height 313
click at [652, 395] on button "[PERSON_NAME]" at bounding box center [715, 392] width 474 height 36
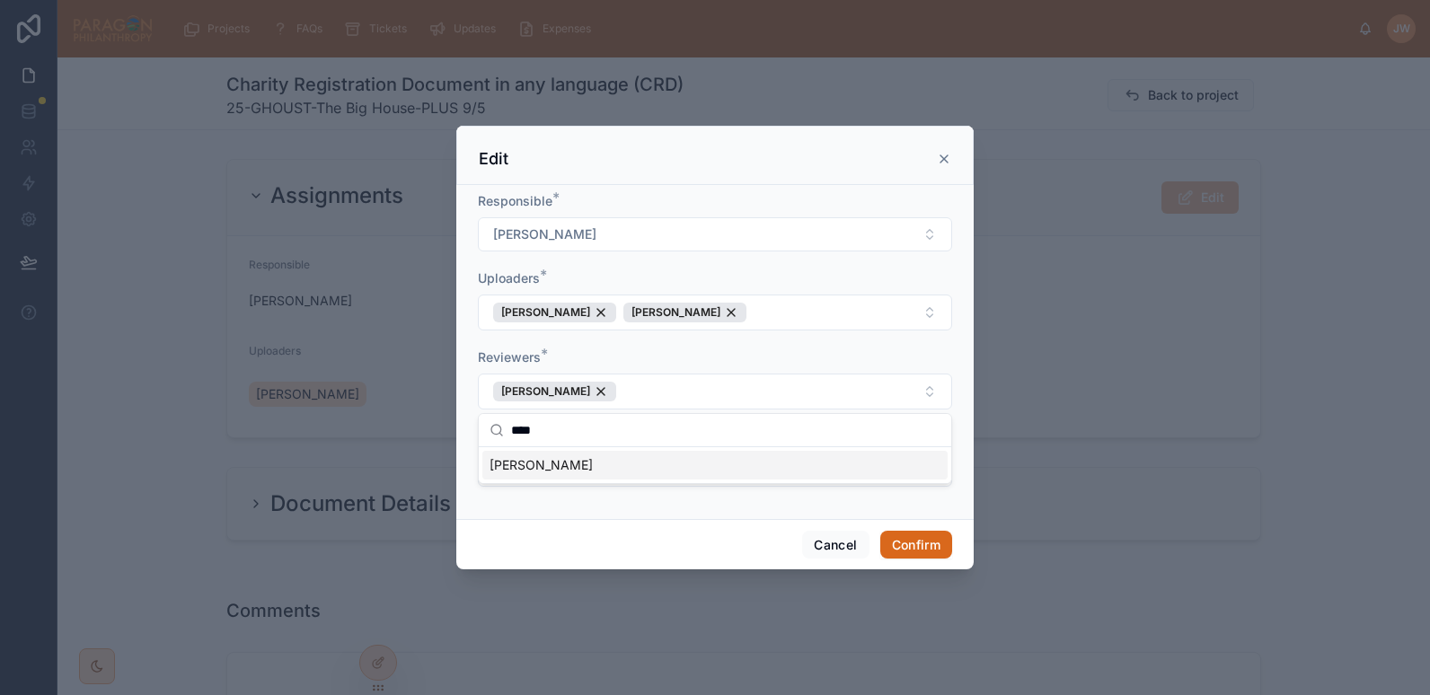
type input "****"
click at [528, 471] on span "[PERSON_NAME]" at bounding box center [541, 465] width 103 height 18
click at [642, 352] on div "Reviewers *" at bounding box center [715, 358] width 474 height 18
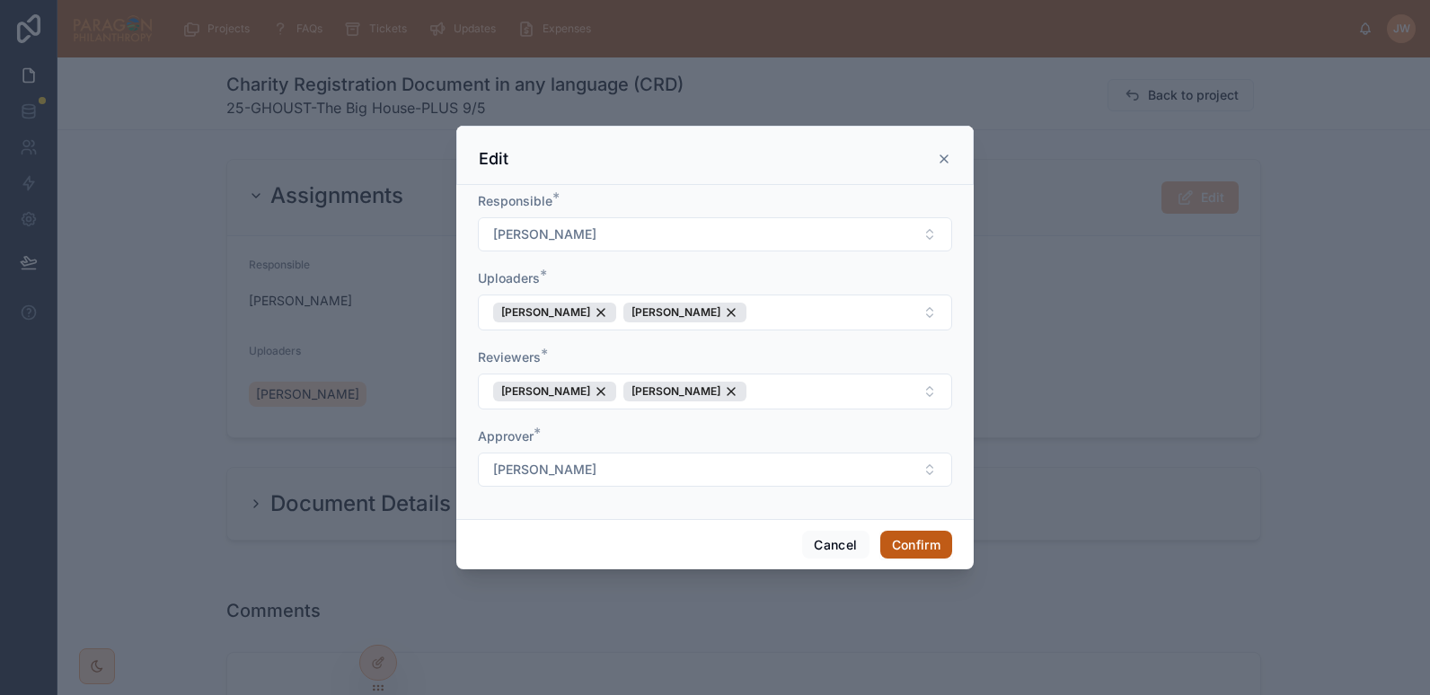
click at [922, 557] on button "Confirm" at bounding box center [917, 545] width 72 height 29
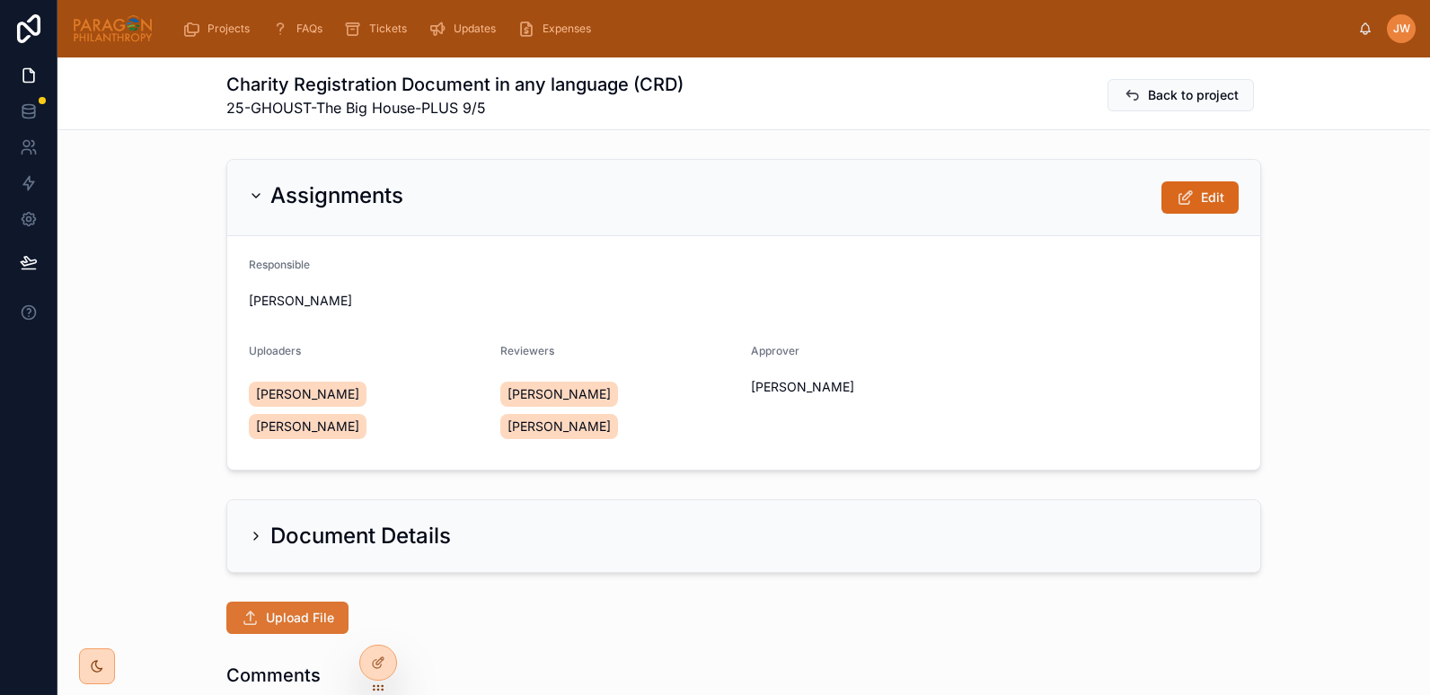
click at [294, 609] on span "Upload File" at bounding box center [300, 618] width 68 height 18
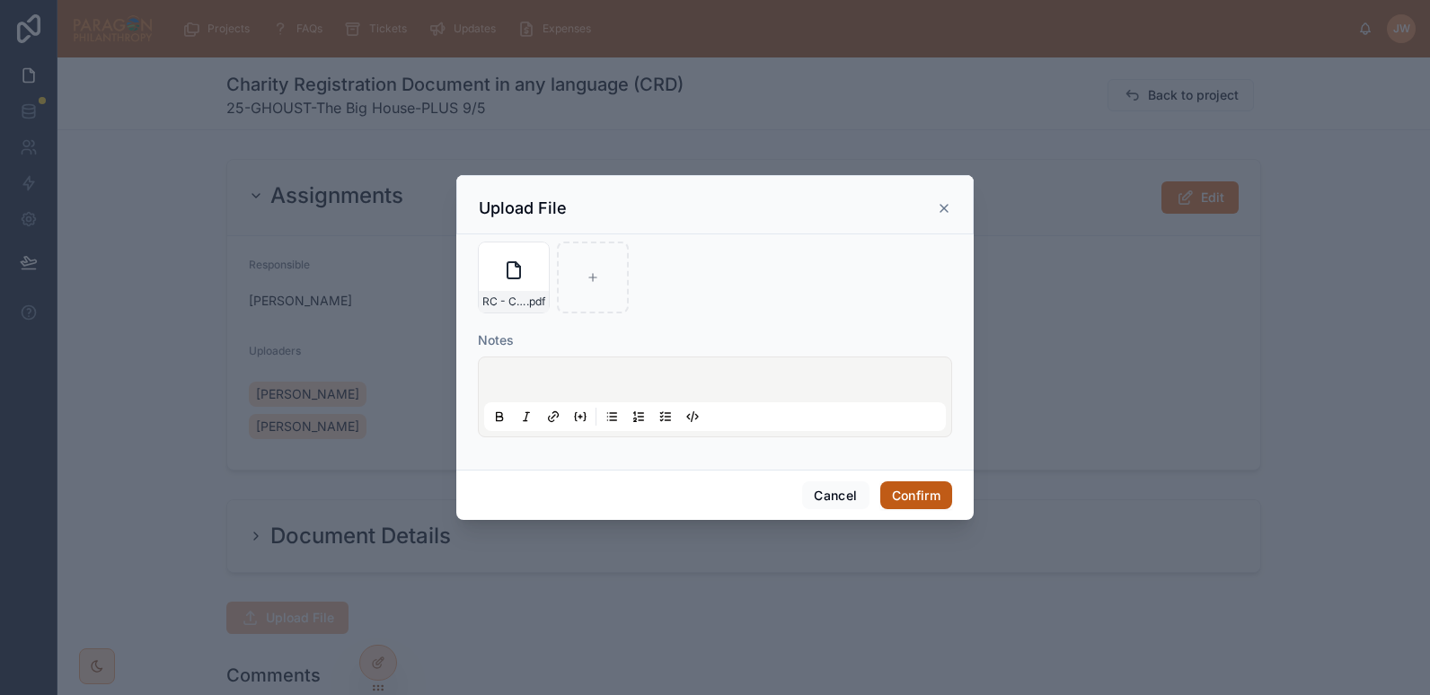
click at [910, 495] on button "Confirm" at bounding box center [917, 496] width 72 height 29
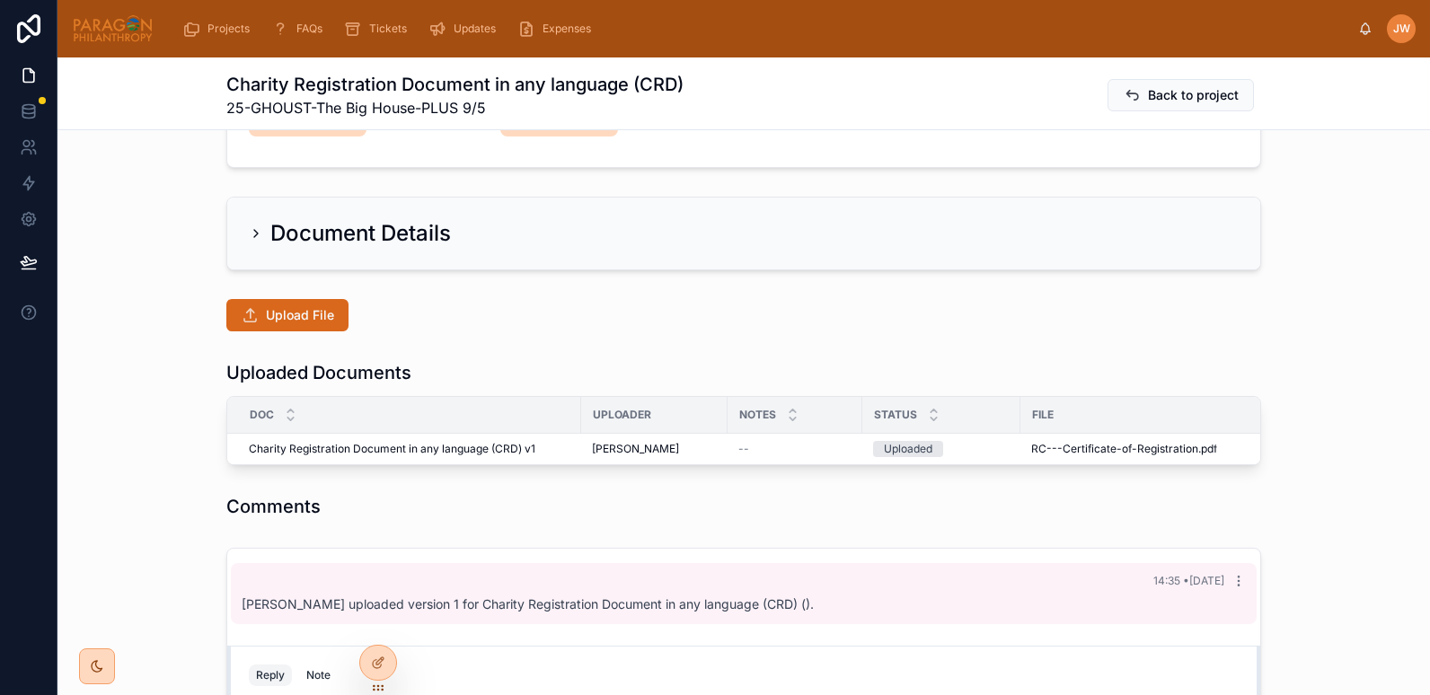
scroll to position [306, 0]
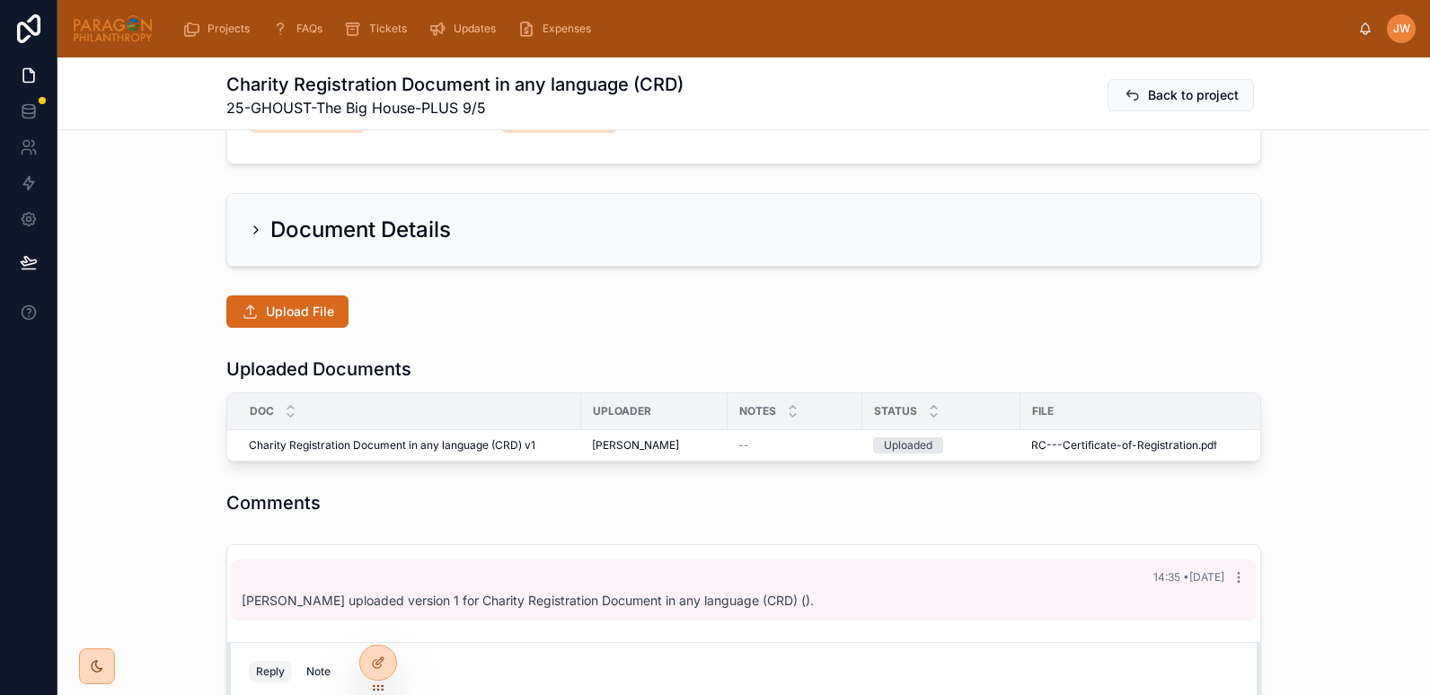
click at [1111, 394] on th "File" at bounding box center [1206, 412] width 370 height 37
click at [1106, 416] on button "Advance" at bounding box center [1129, 430] width 89 height 29
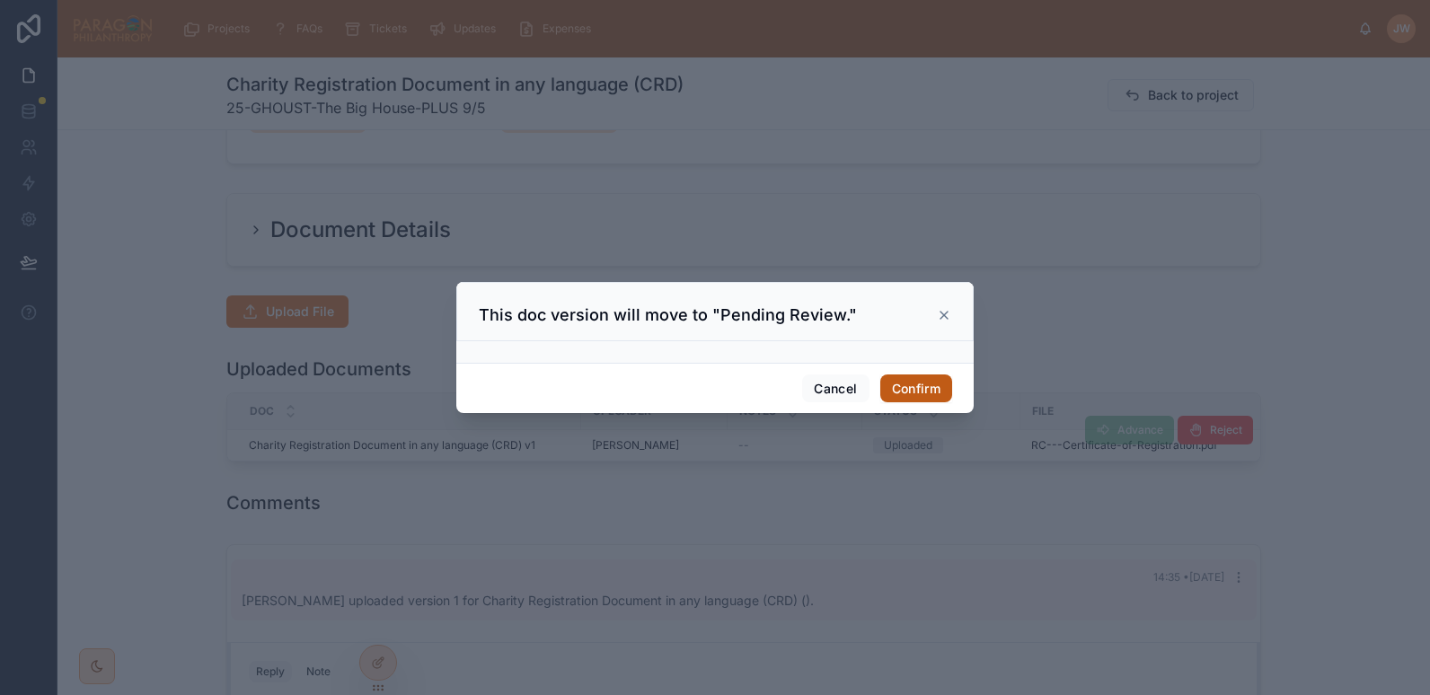
click at [925, 385] on button "Confirm" at bounding box center [917, 389] width 72 height 29
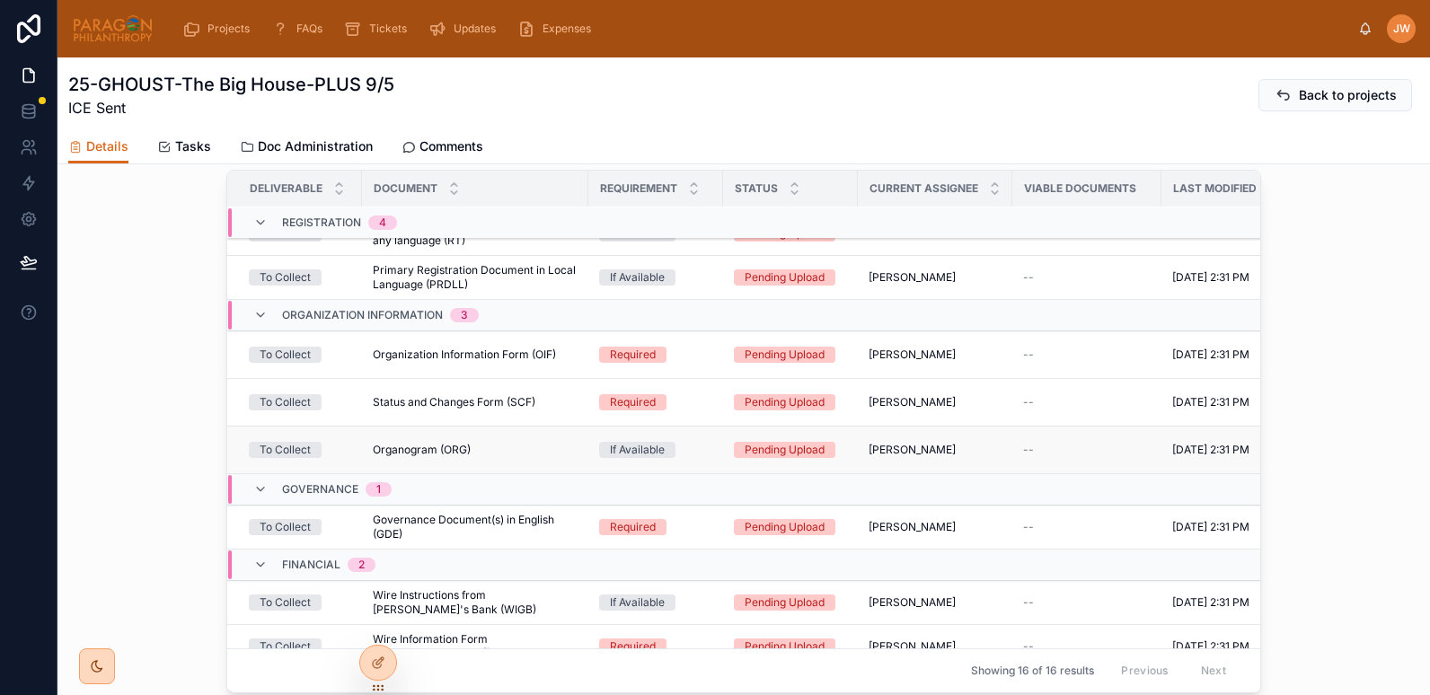
scroll to position [295, 0]
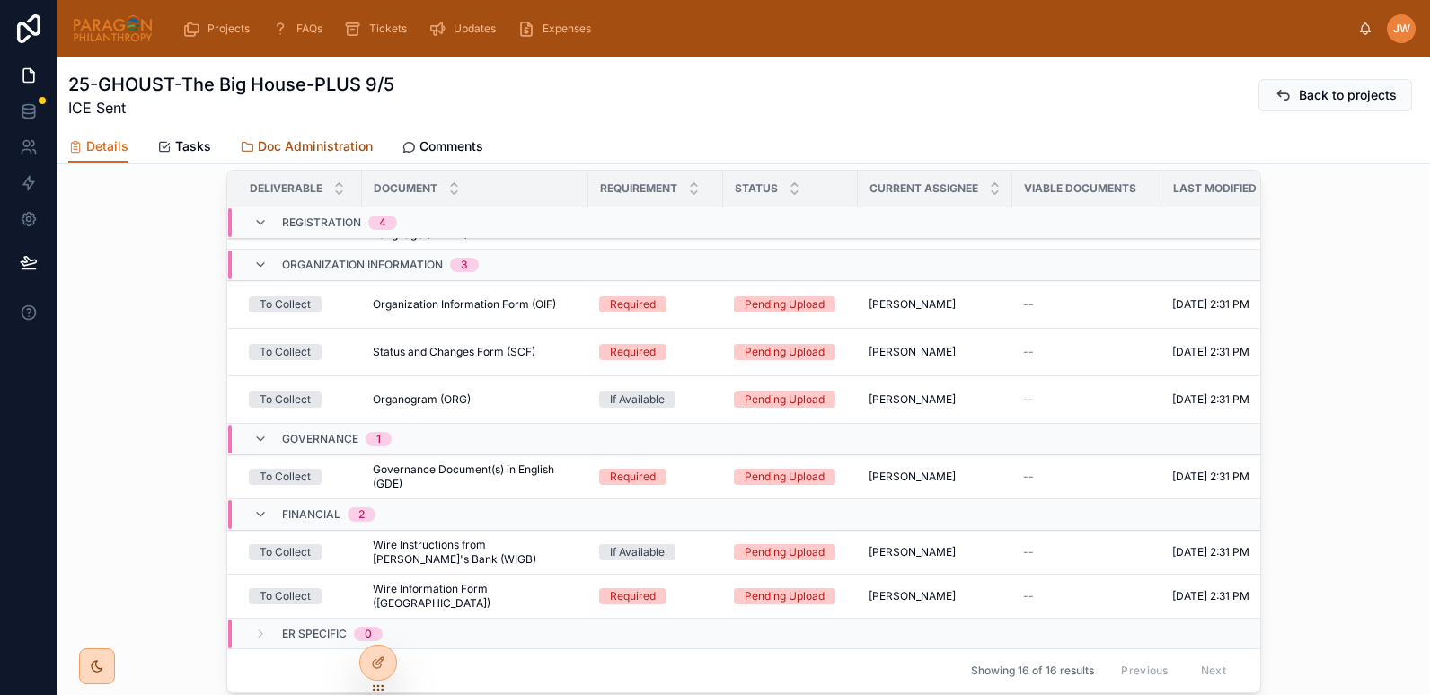
click at [289, 143] on span "Doc Administration" at bounding box center [315, 146] width 115 height 18
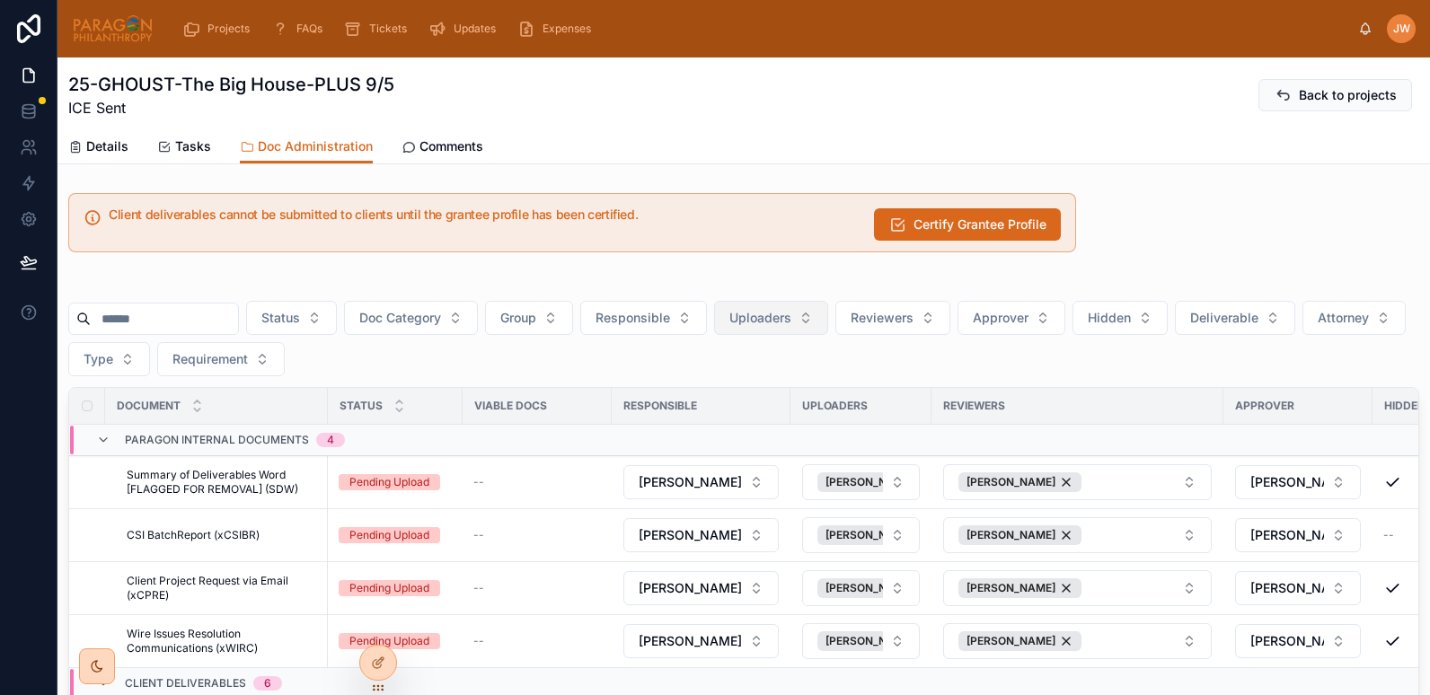
click at [828, 324] on button "Uploaders" at bounding box center [771, 318] width 114 height 34
type input "*****"
click at [767, 385] on span "Kirsty Thomson" at bounding box center [768, 391] width 103 height 18
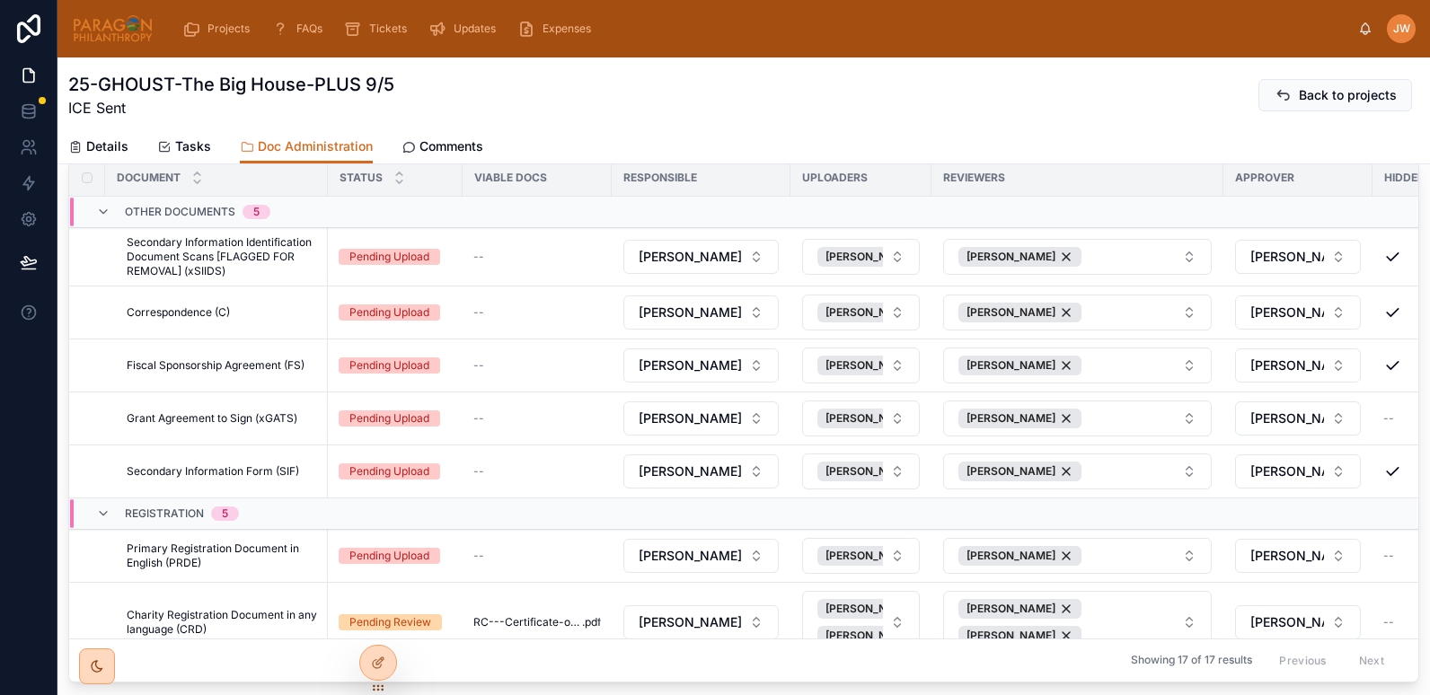
scroll to position [229, 0]
drag, startPoint x: 1338, startPoint y: 399, endPoint x: 1286, endPoint y: 405, distance: 52.5
click at [1356, 399] on span at bounding box center [1363, 392] width 14 height 14
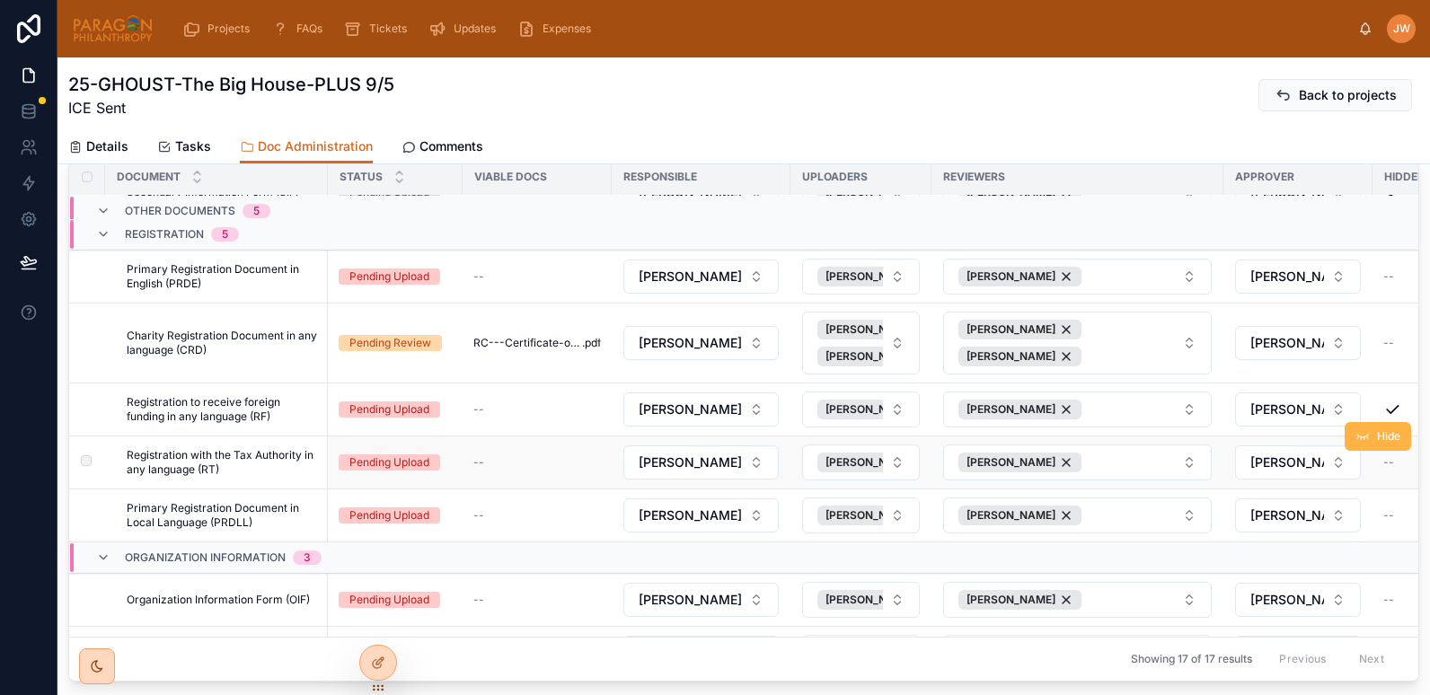
click at [1356, 441] on icon at bounding box center [1363, 436] width 14 height 14
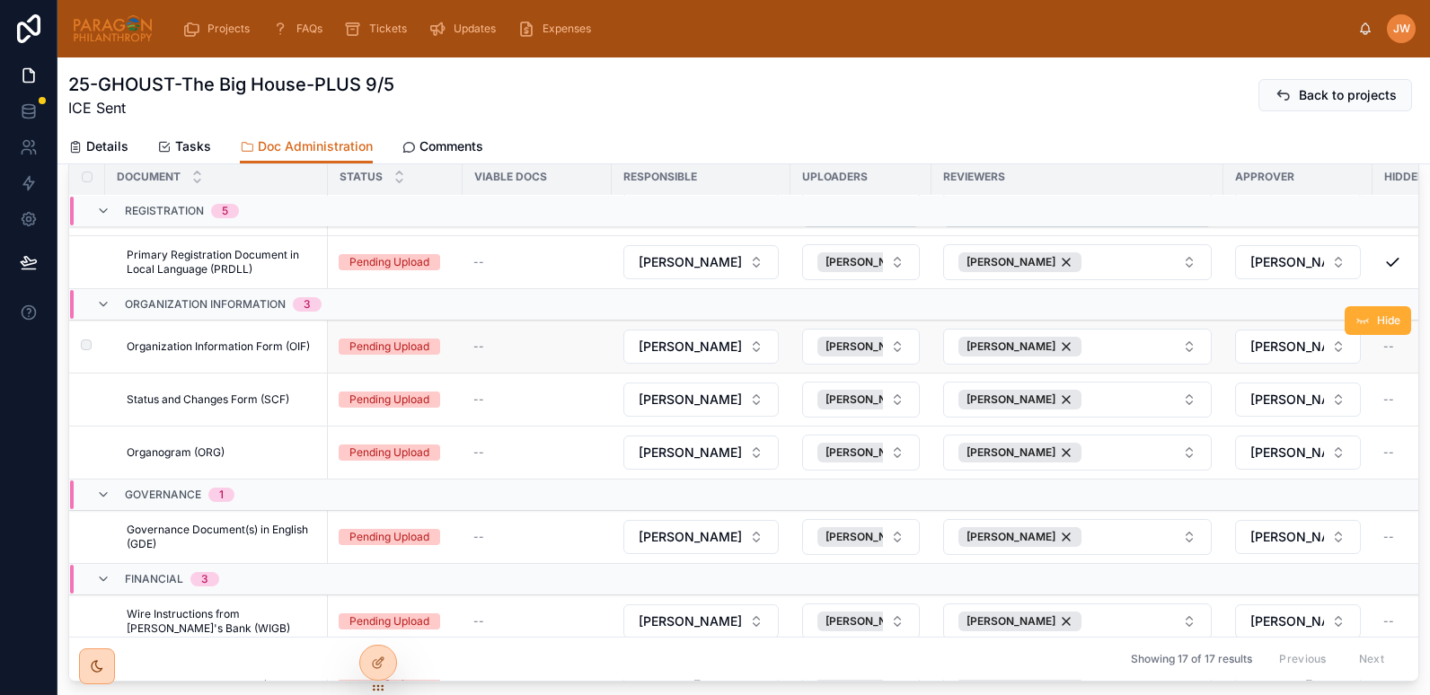
click at [1343, 369] on td "[PERSON_NAME]" at bounding box center [1298, 347] width 149 height 53
click at [1377, 376] on span "Hide" at bounding box center [1388, 374] width 23 height 14
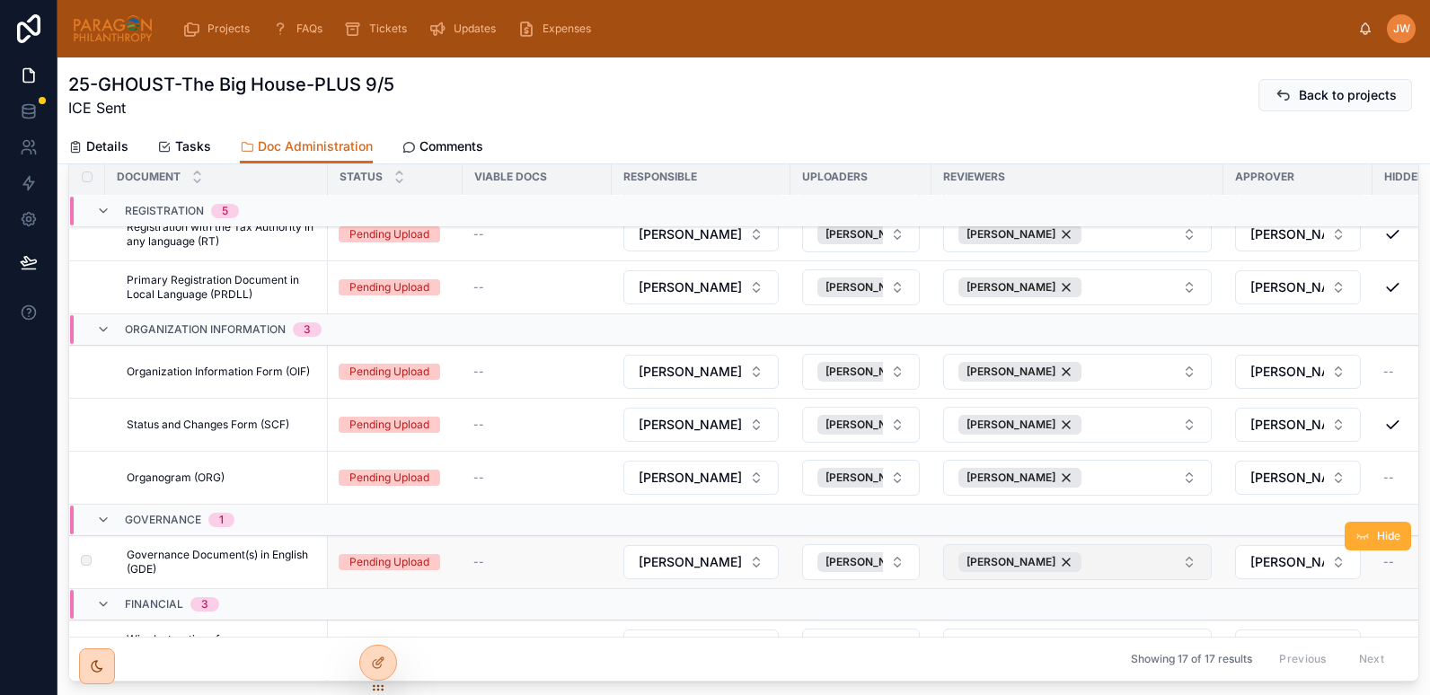
scroll to position [686, 0]
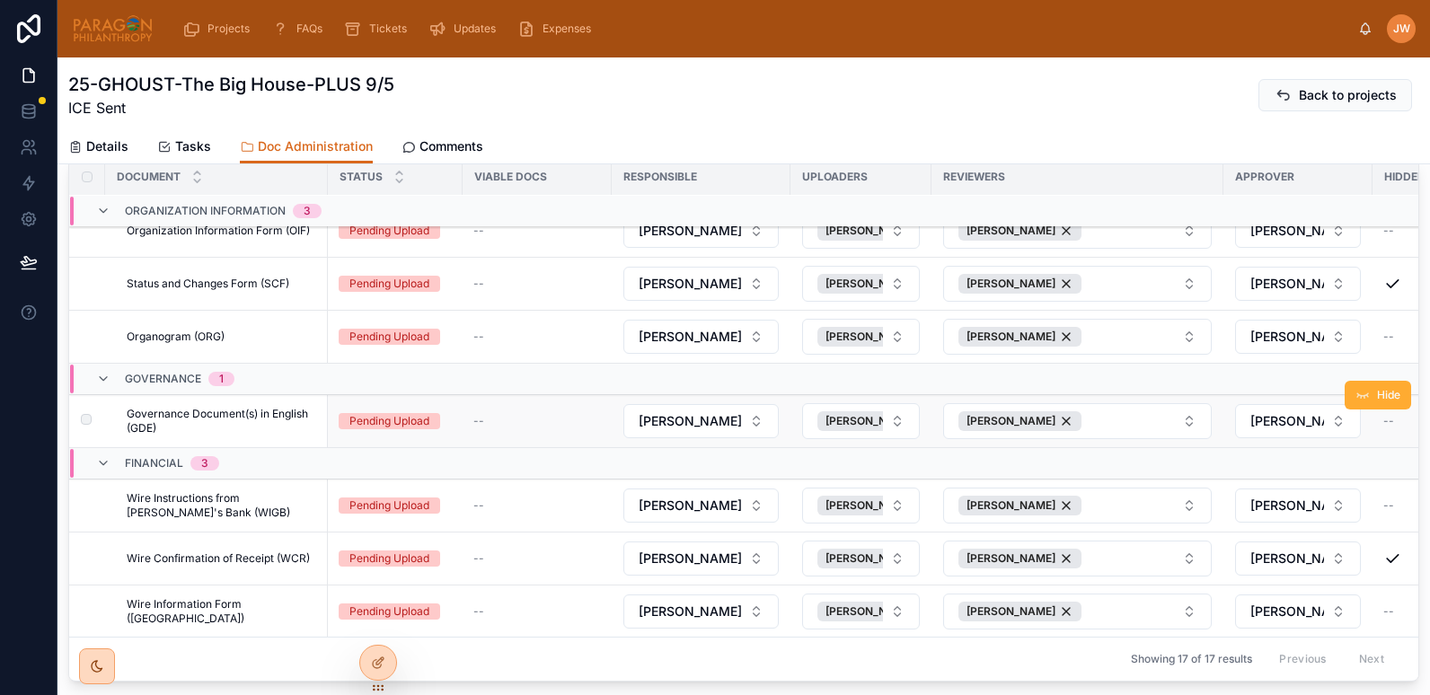
click at [226, 407] on span "Governance Document(s) in English (GDE)" at bounding box center [222, 421] width 190 height 29
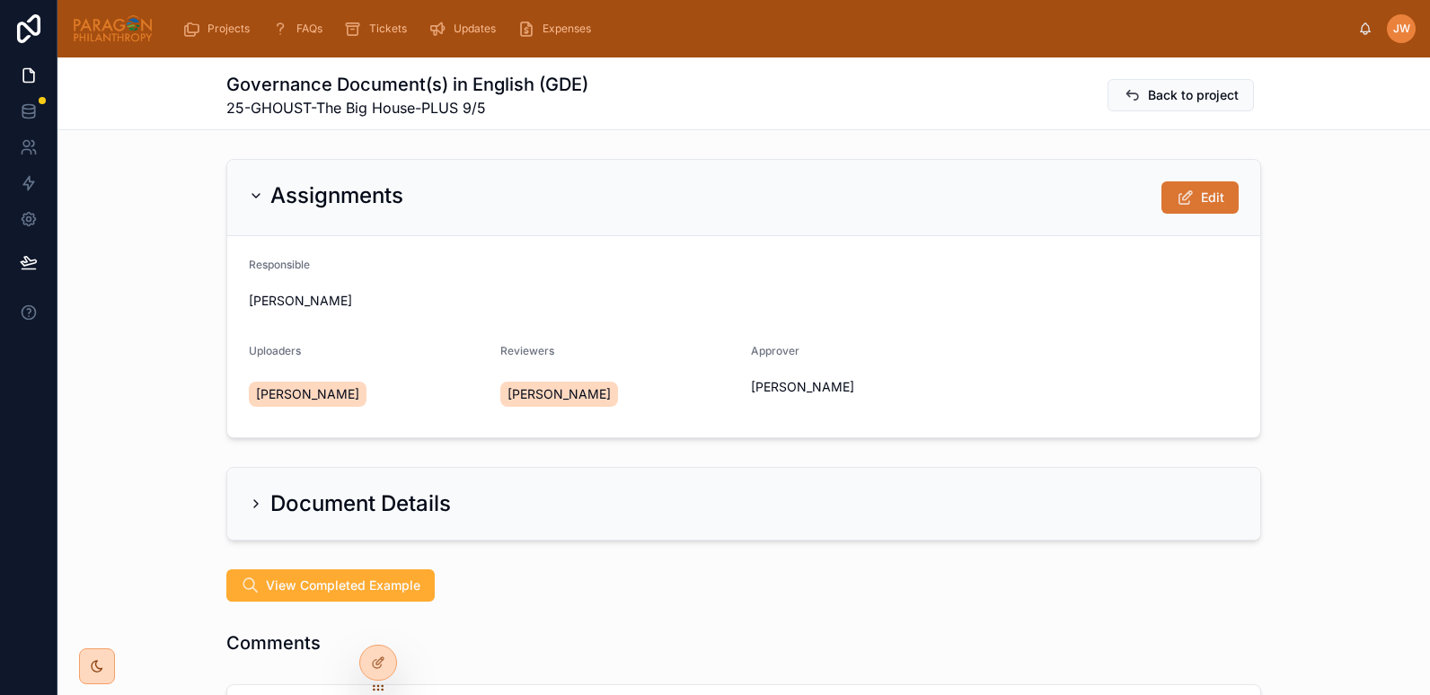
click at [1191, 199] on button "Edit" at bounding box center [1200, 197] width 77 height 32
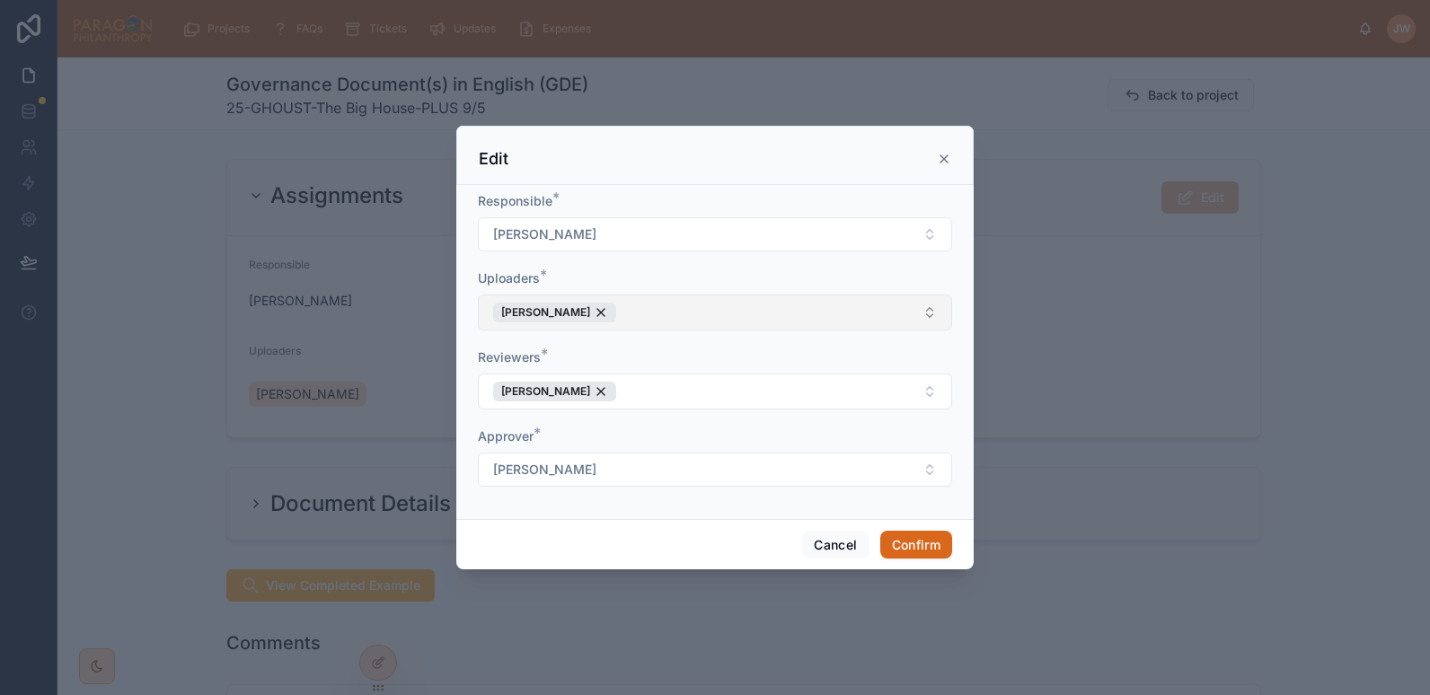
click at [653, 322] on button "Kirsty Thomson" at bounding box center [715, 313] width 474 height 36
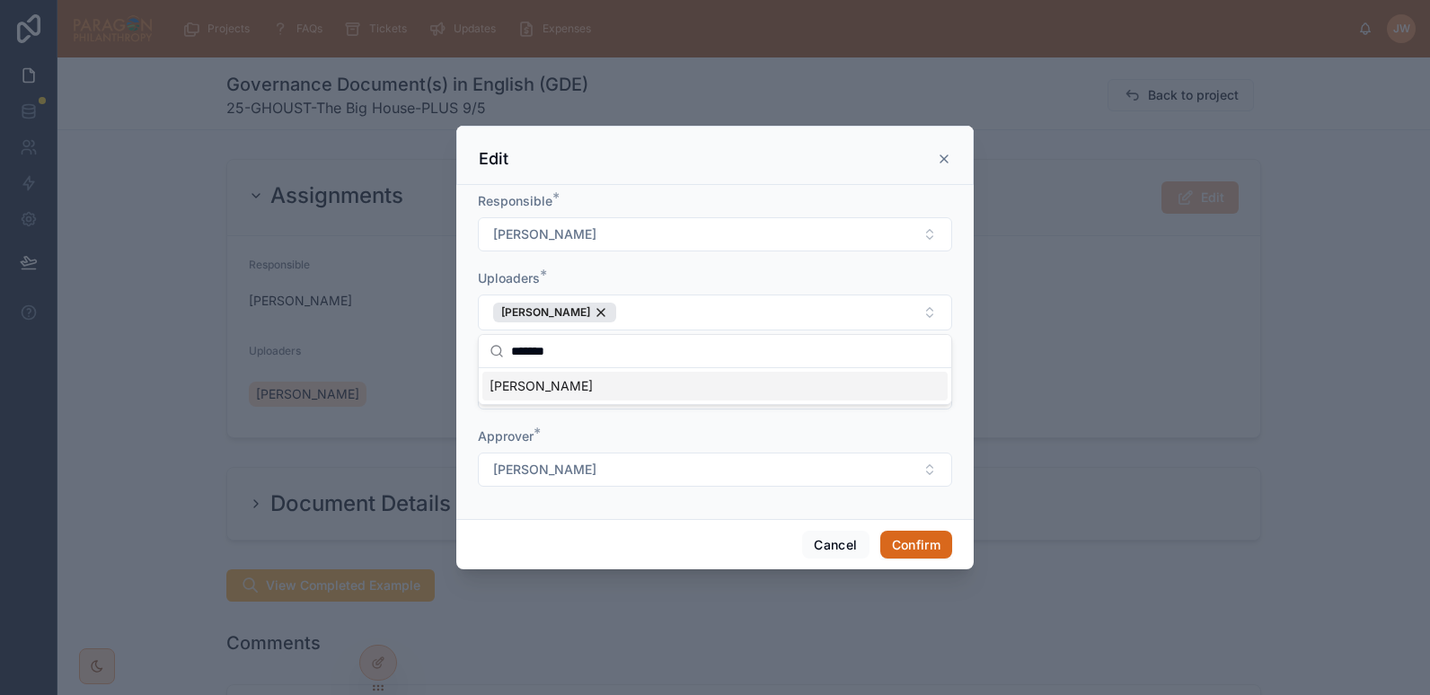
type input "*******"
click at [538, 391] on span "[PERSON_NAME]" at bounding box center [541, 386] width 103 height 18
click at [790, 274] on div "Uploaders *" at bounding box center [715, 279] width 474 height 18
click at [687, 394] on button "[PERSON_NAME]" at bounding box center [715, 392] width 474 height 36
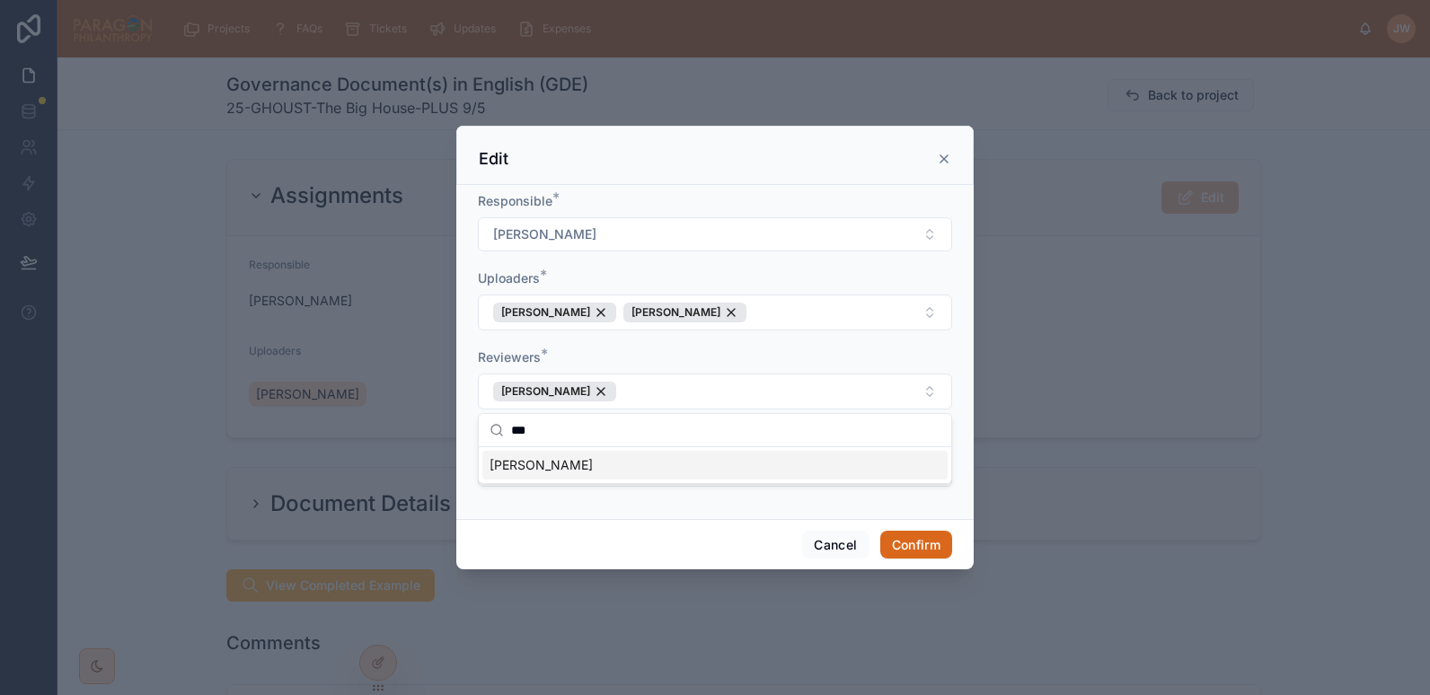
type input "***"
click at [539, 465] on span "Kirsty Thomson" at bounding box center [541, 465] width 103 height 18
click at [636, 346] on form "Responsible * Jessica Watkins Uploaders * Jessica Watkins Kirsty Thomson Review…" at bounding box center [715, 348] width 474 height 313
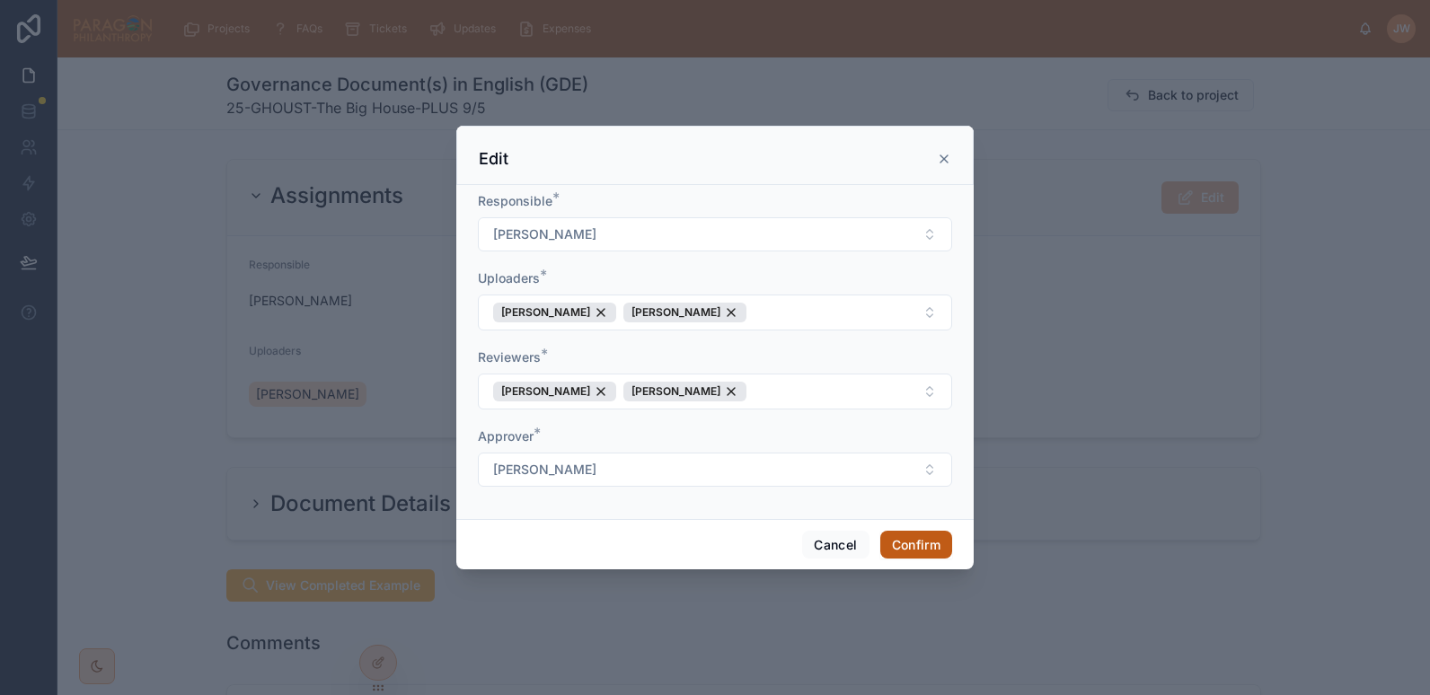
click at [910, 538] on button "Confirm" at bounding box center [917, 545] width 72 height 29
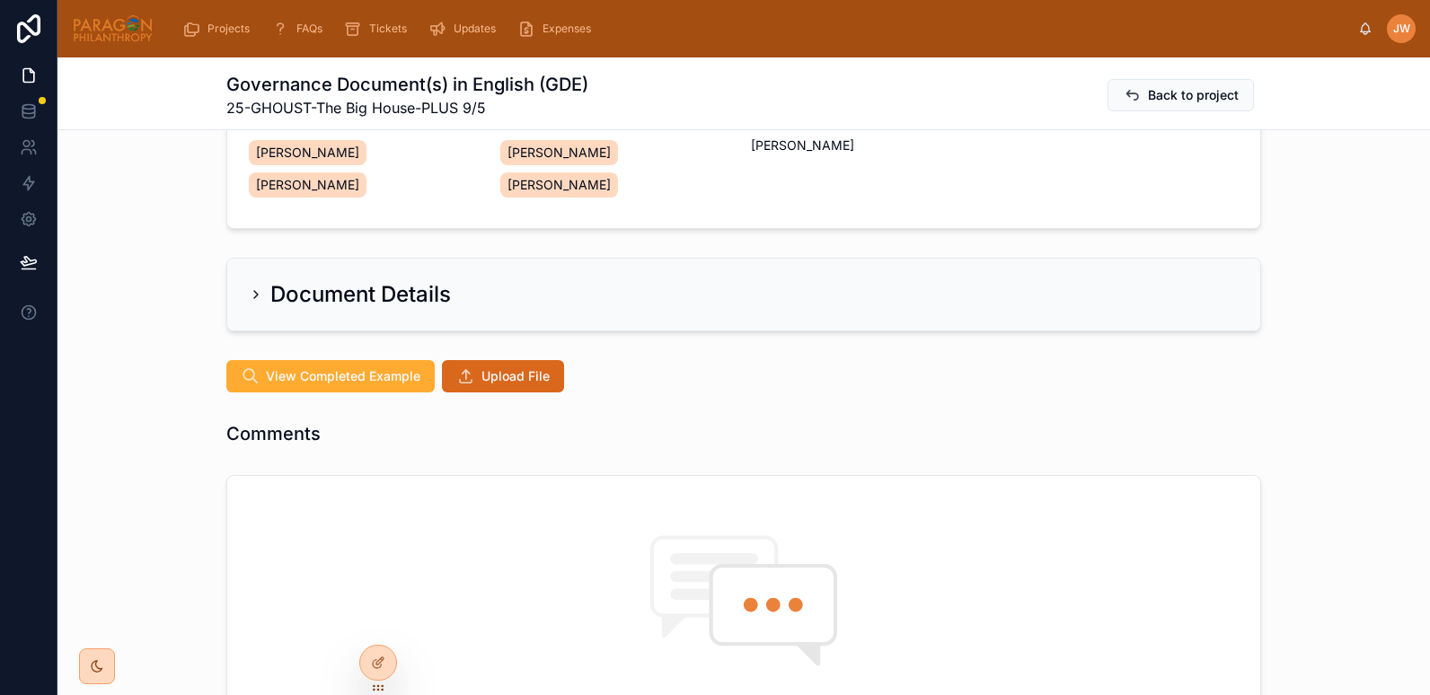
scroll to position [244, 0]
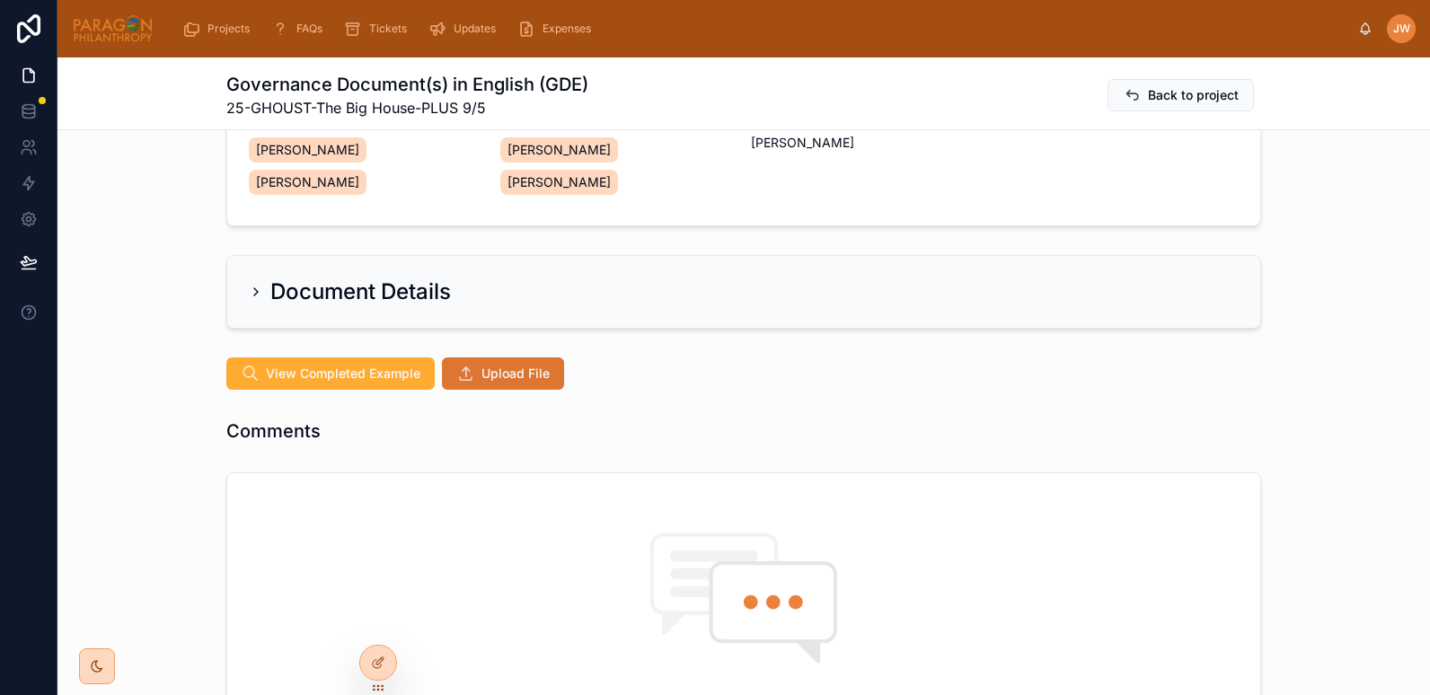
click at [495, 365] on span "Upload File" at bounding box center [516, 374] width 68 height 18
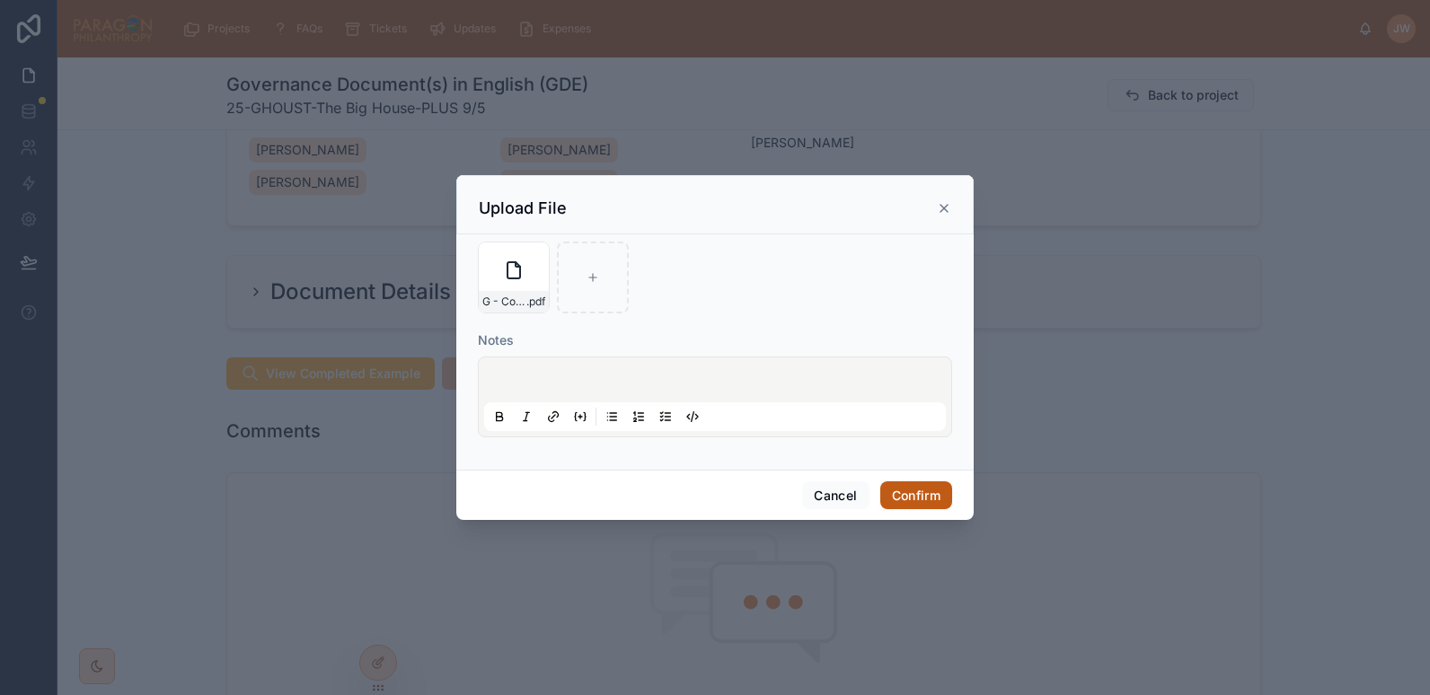
click at [916, 491] on button "Confirm" at bounding box center [917, 496] width 72 height 29
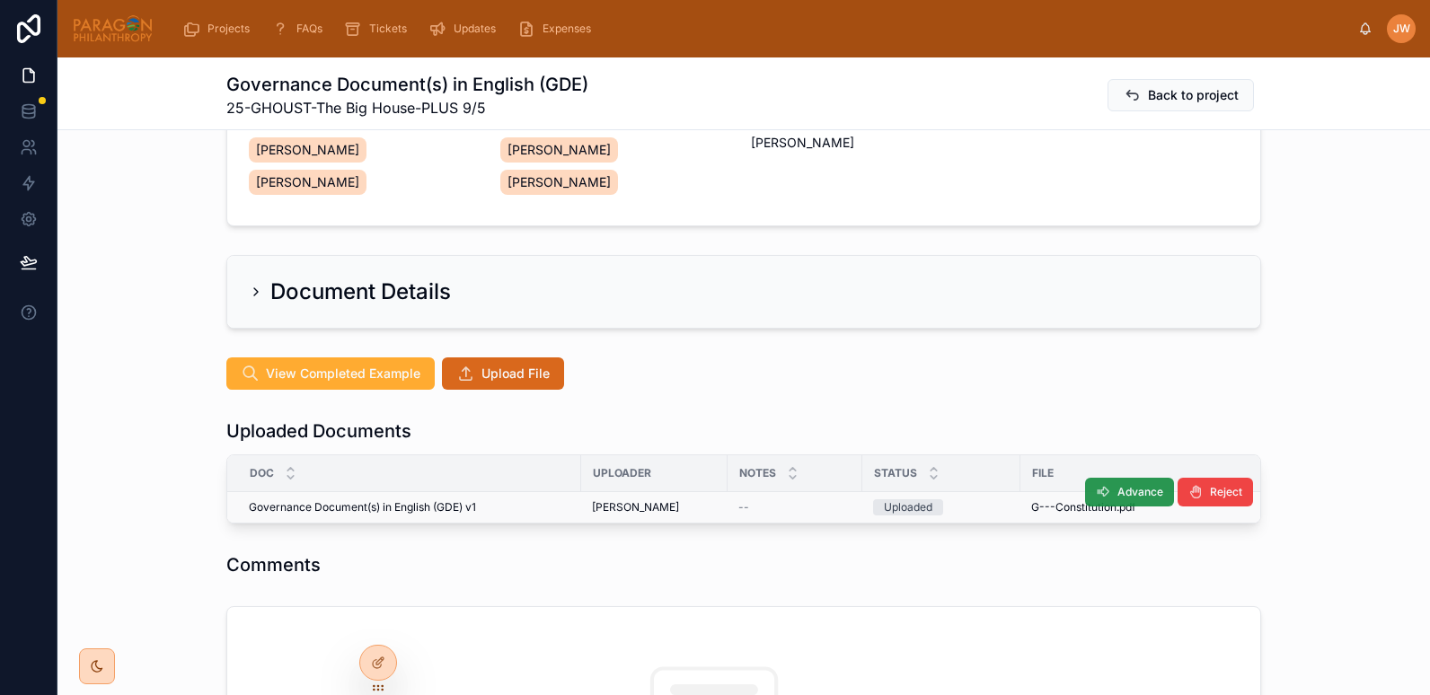
click at [1123, 485] on span "Advance" at bounding box center [1141, 492] width 46 height 14
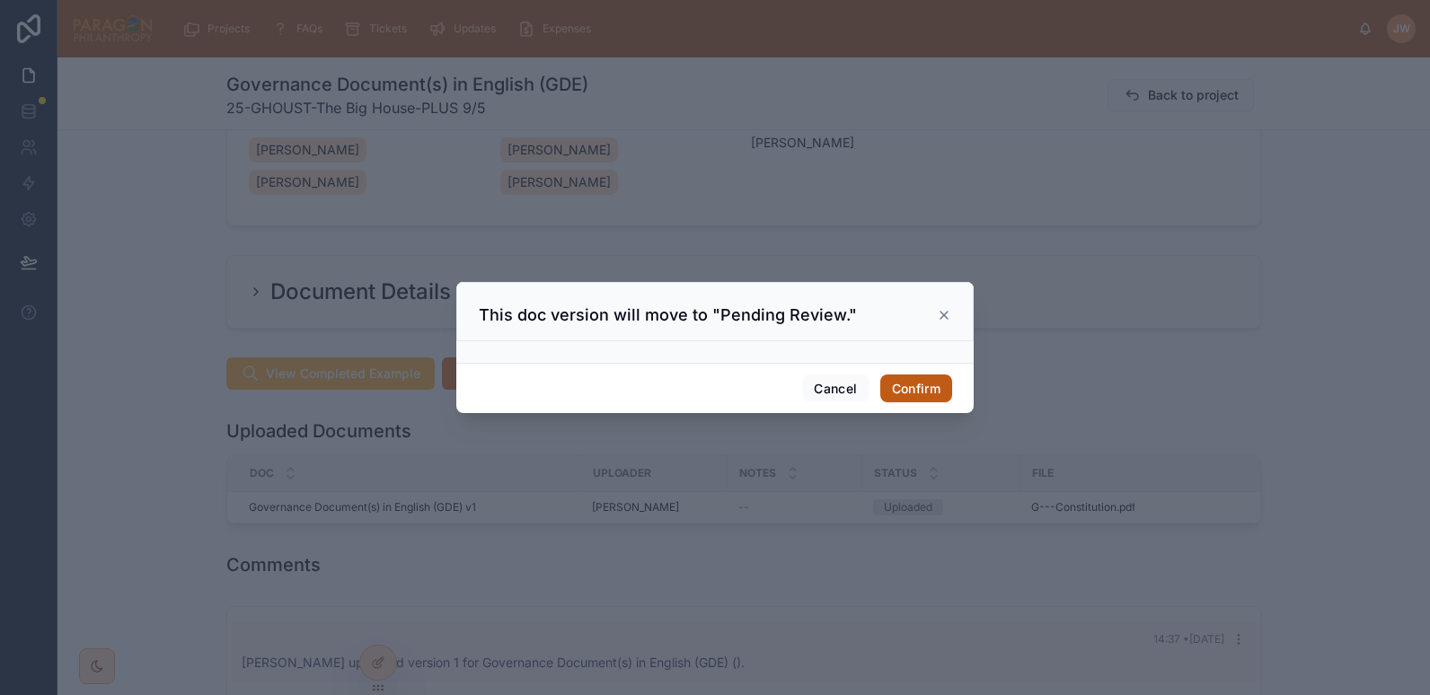
click at [909, 391] on button "Confirm" at bounding box center [917, 389] width 72 height 29
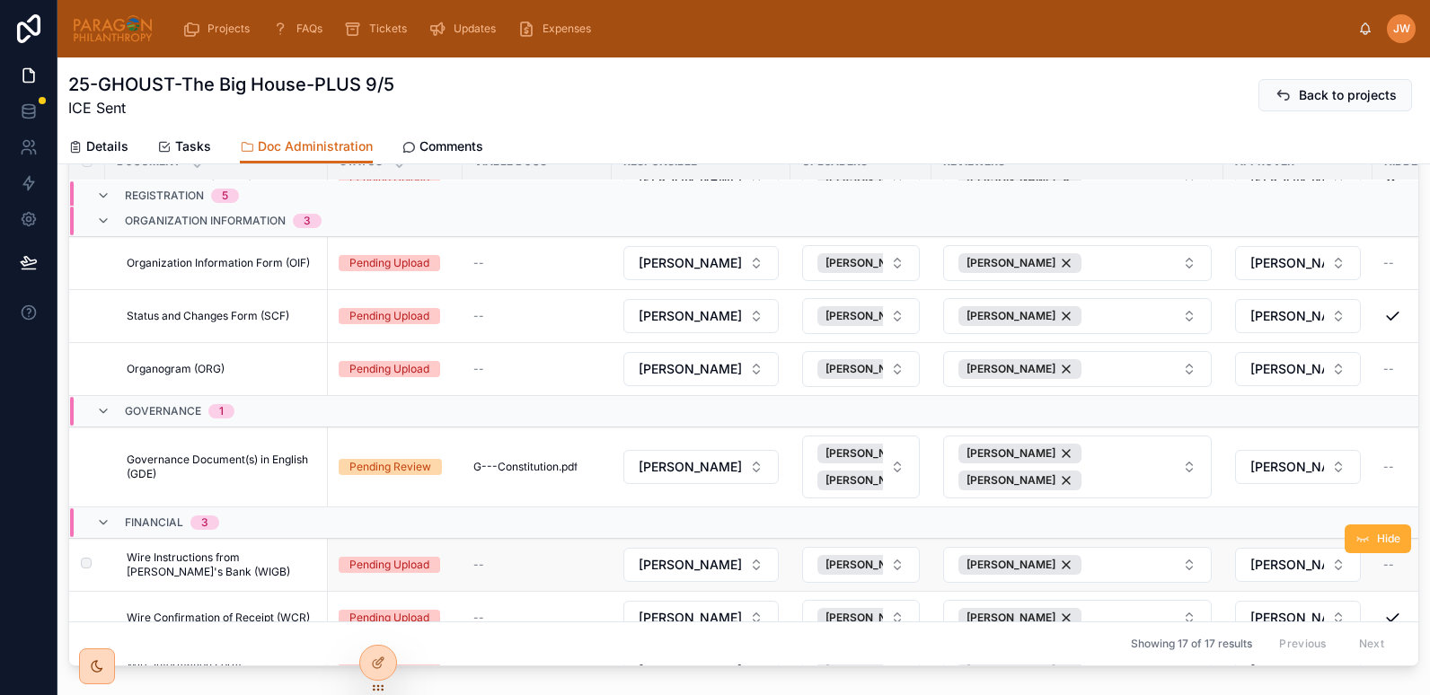
scroll to position [713, 0]
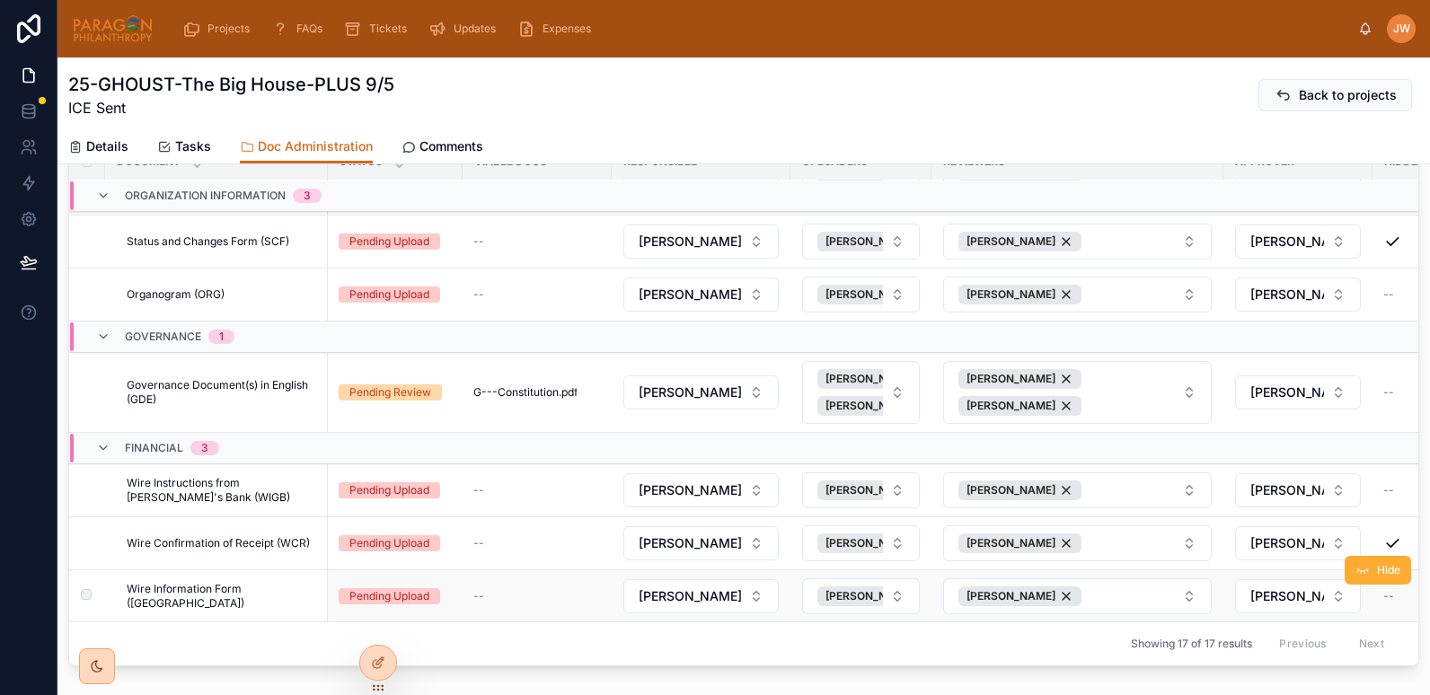
click at [248, 582] on span "Wire Information Form ([GEOGRAPHIC_DATA])" at bounding box center [222, 596] width 190 height 29
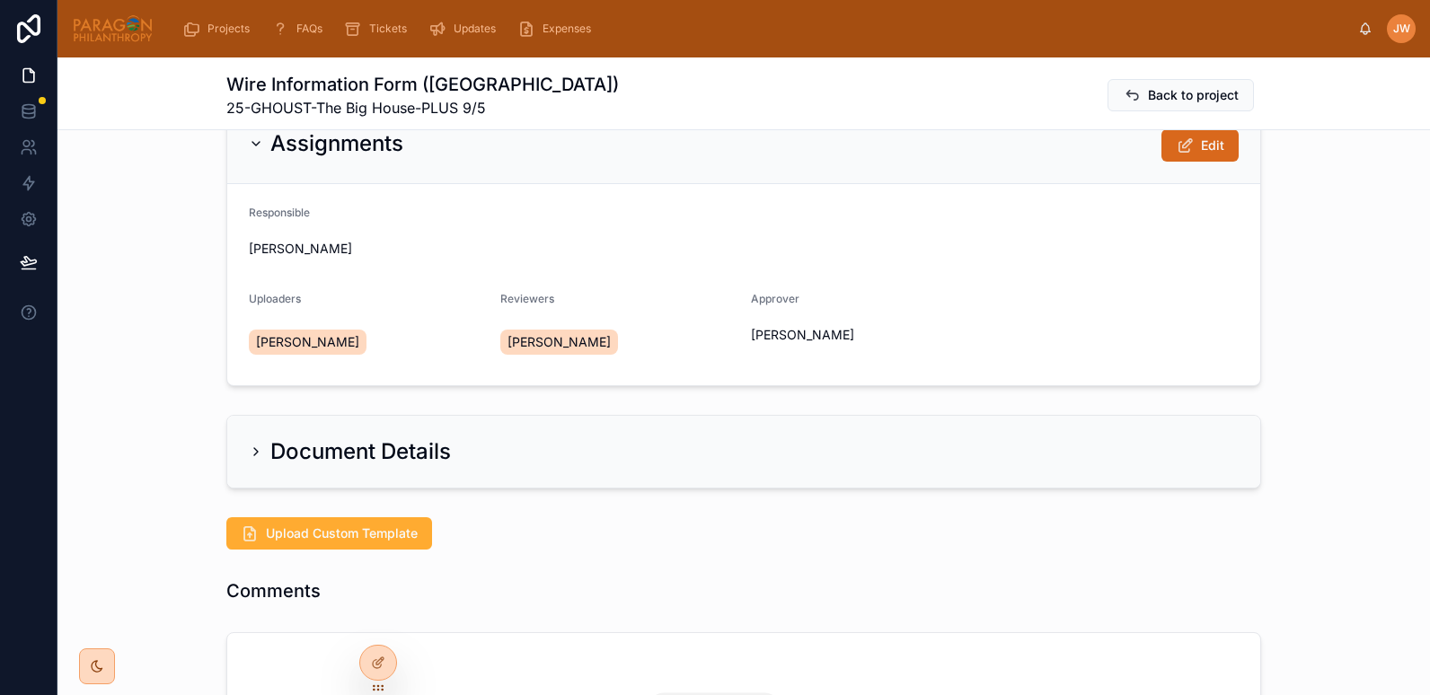
scroll to position [50, 0]
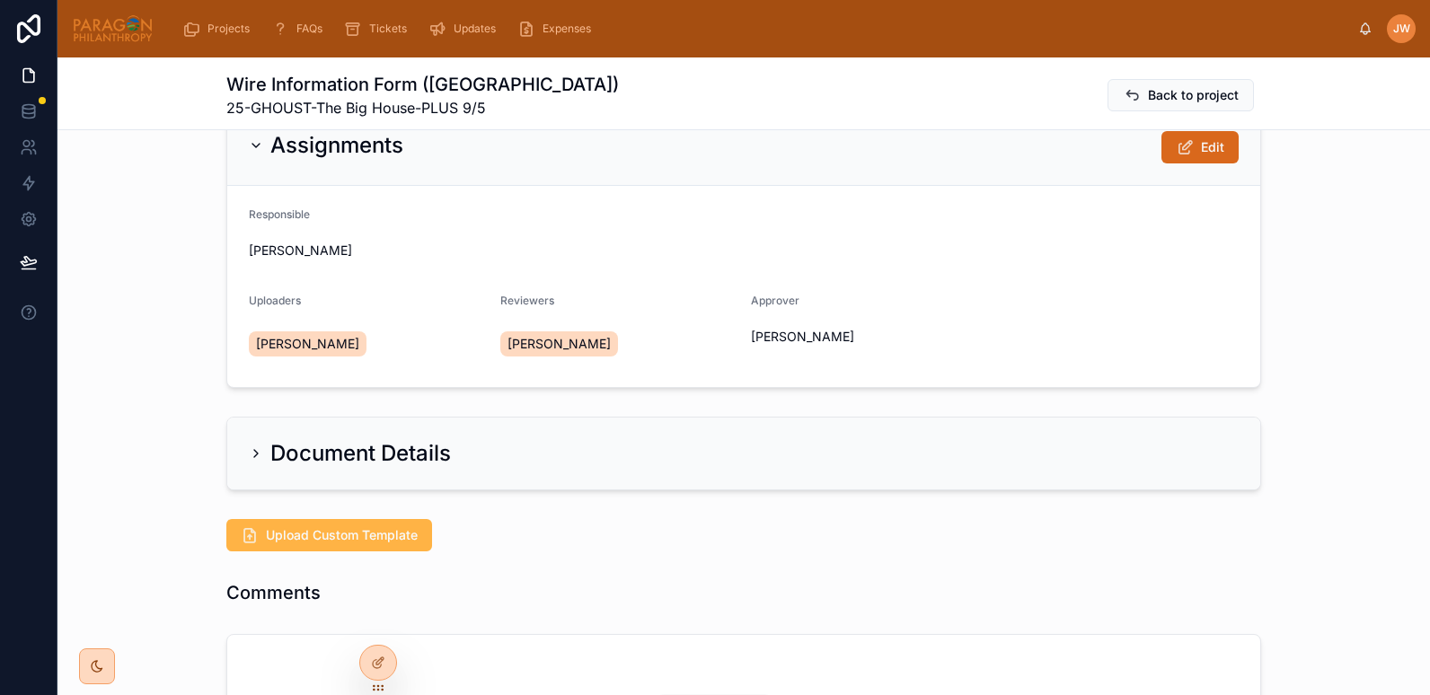
click at [374, 536] on span "Upload Custom Template" at bounding box center [342, 536] width 152 height 18
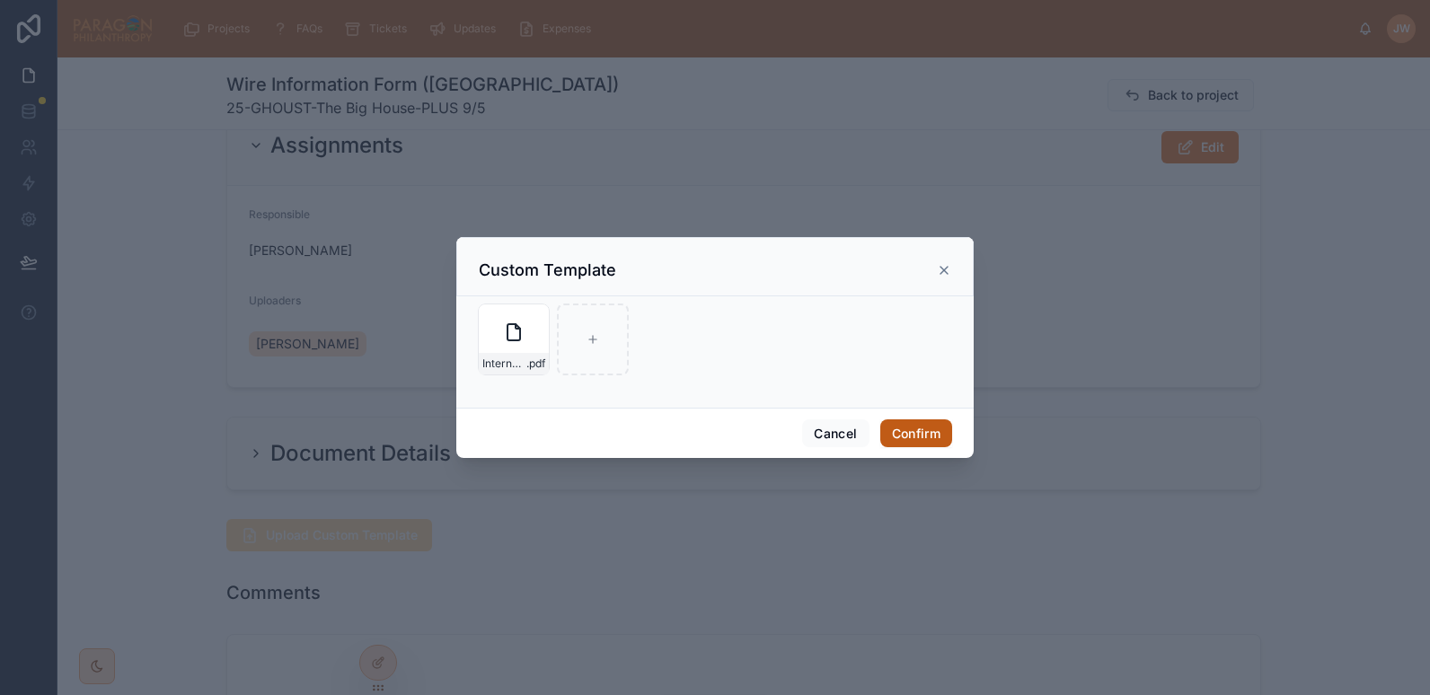
click at [910, 420] on button "Confirm" at bounding box center [917, 434] width 72 height 29
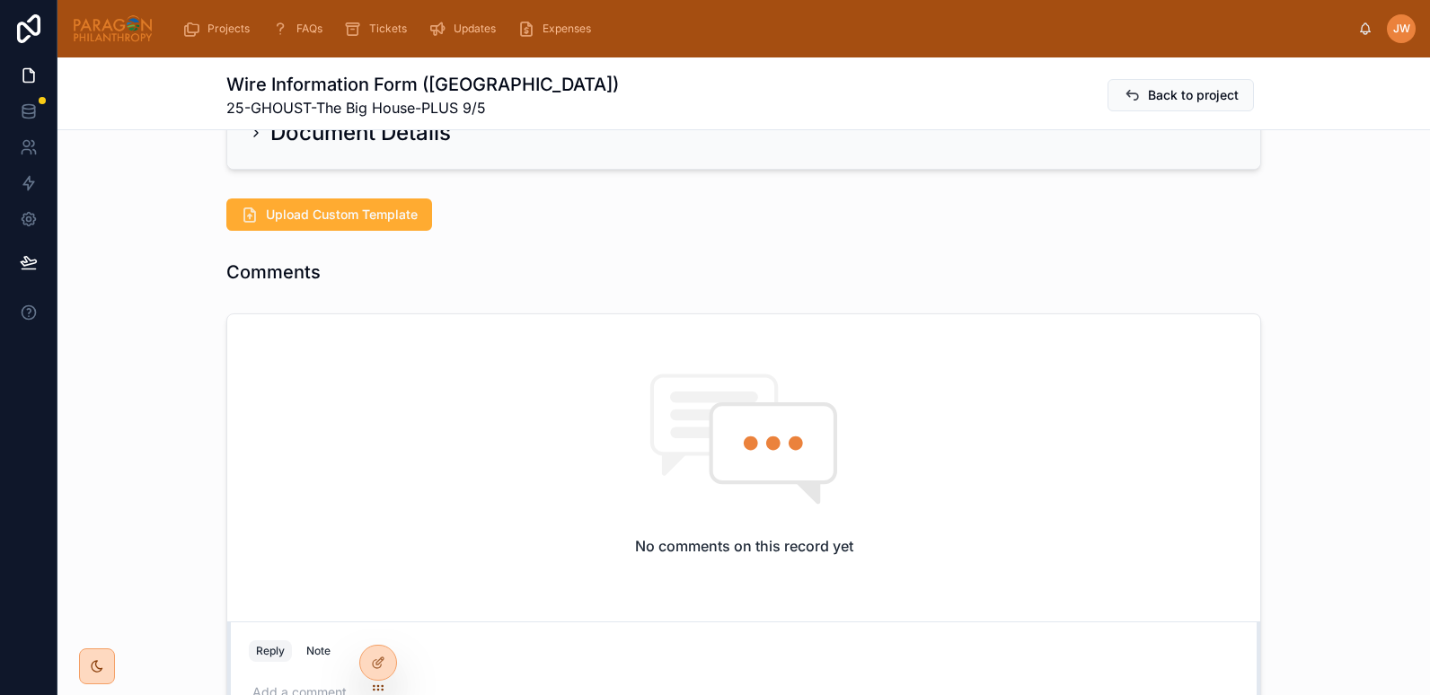
scroll to position [0, 0]
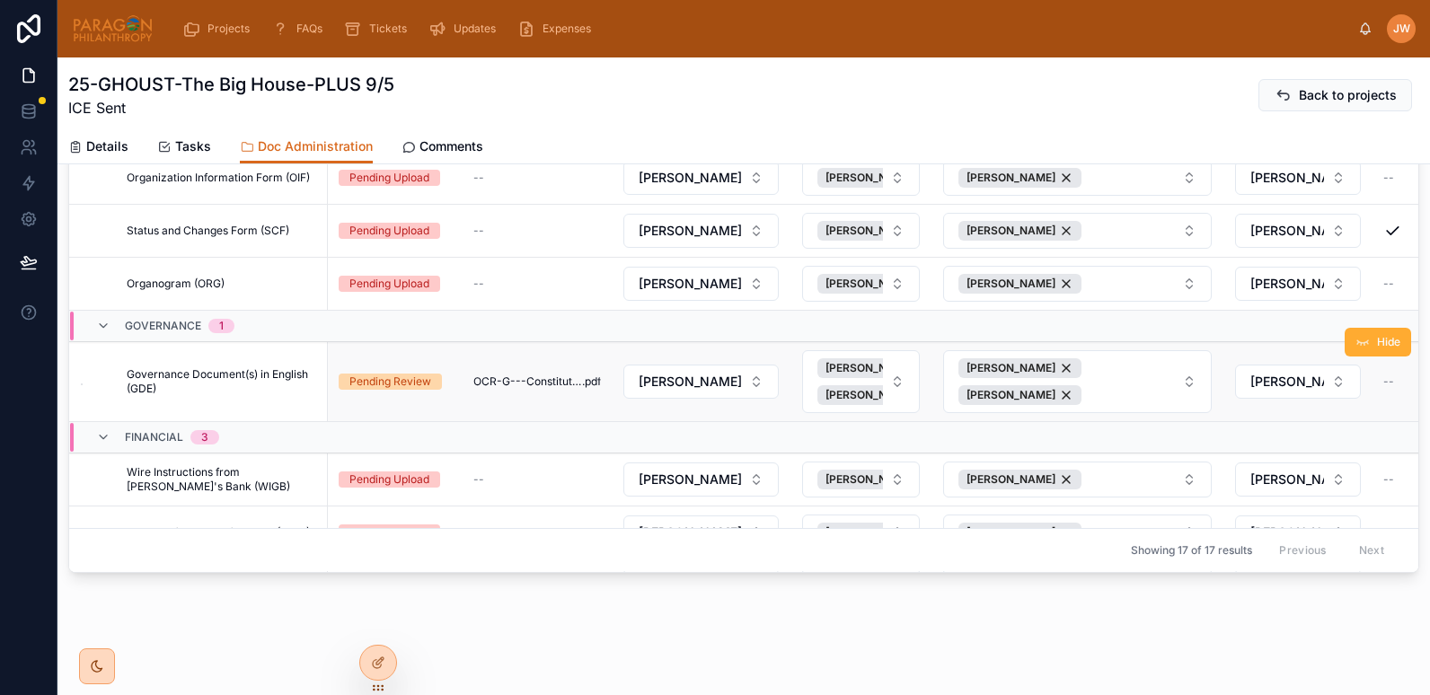
scroll to position [713, 0]
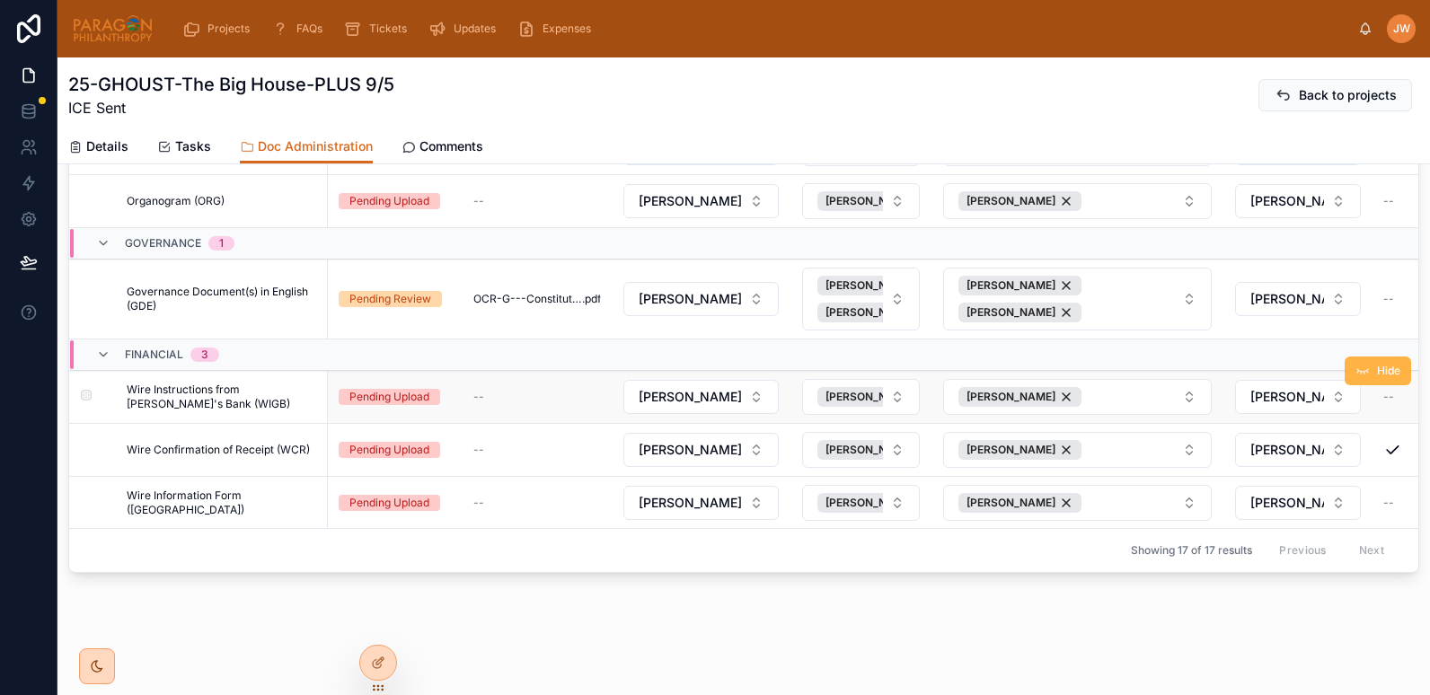
click at [1377, 364] on span "Hide" at bounding box center [1388, 371] width 23 height 14
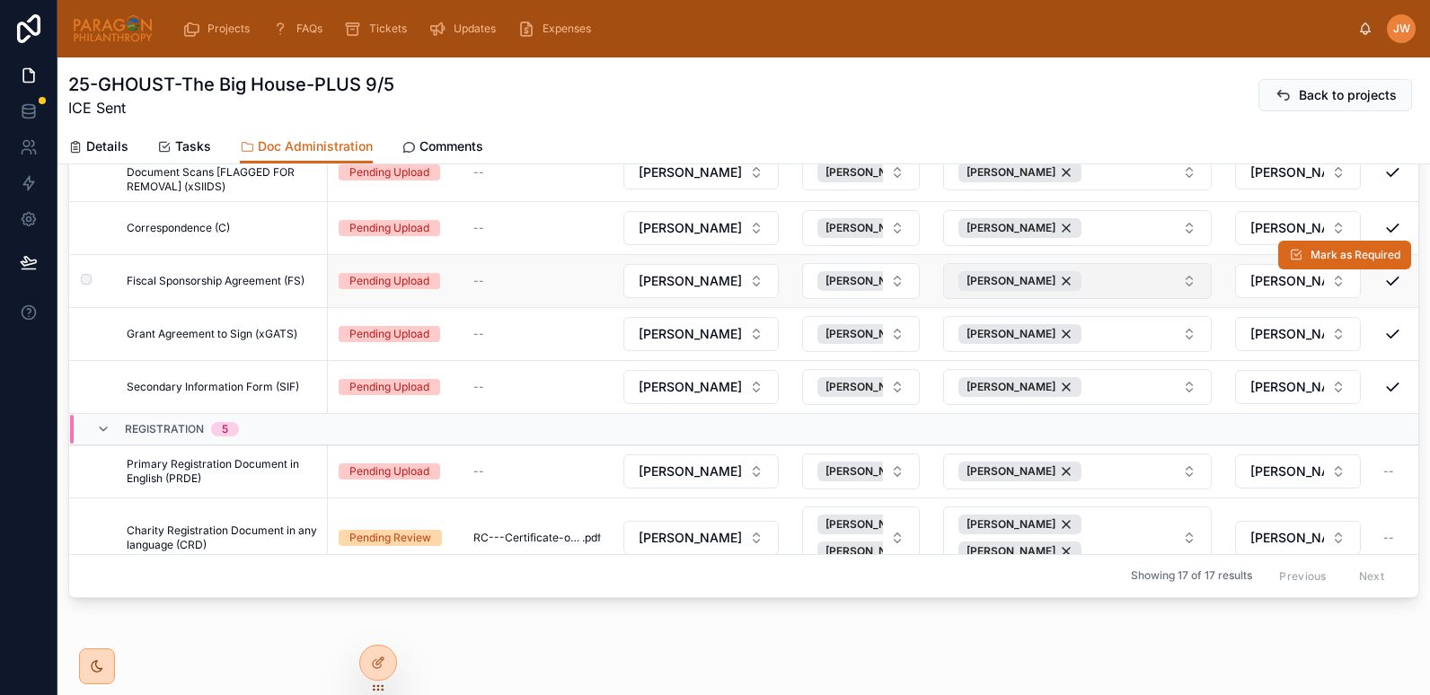
scroll to position [0, 0]
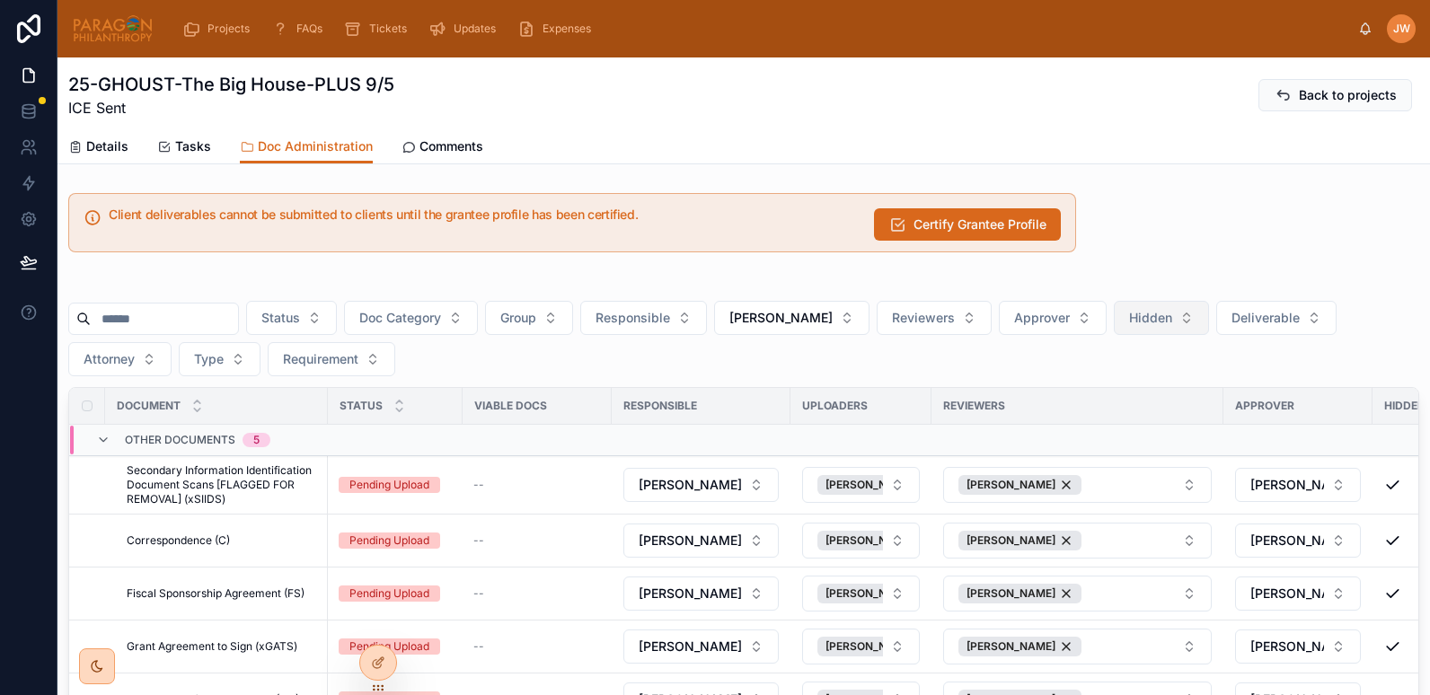
click at [1173, 324] on span "Hidden" at bounding box center [1150, 318] width 43 height 18
click at [1142, 416] on div "No" at bounding box center [1200, 419] width 216 height 29
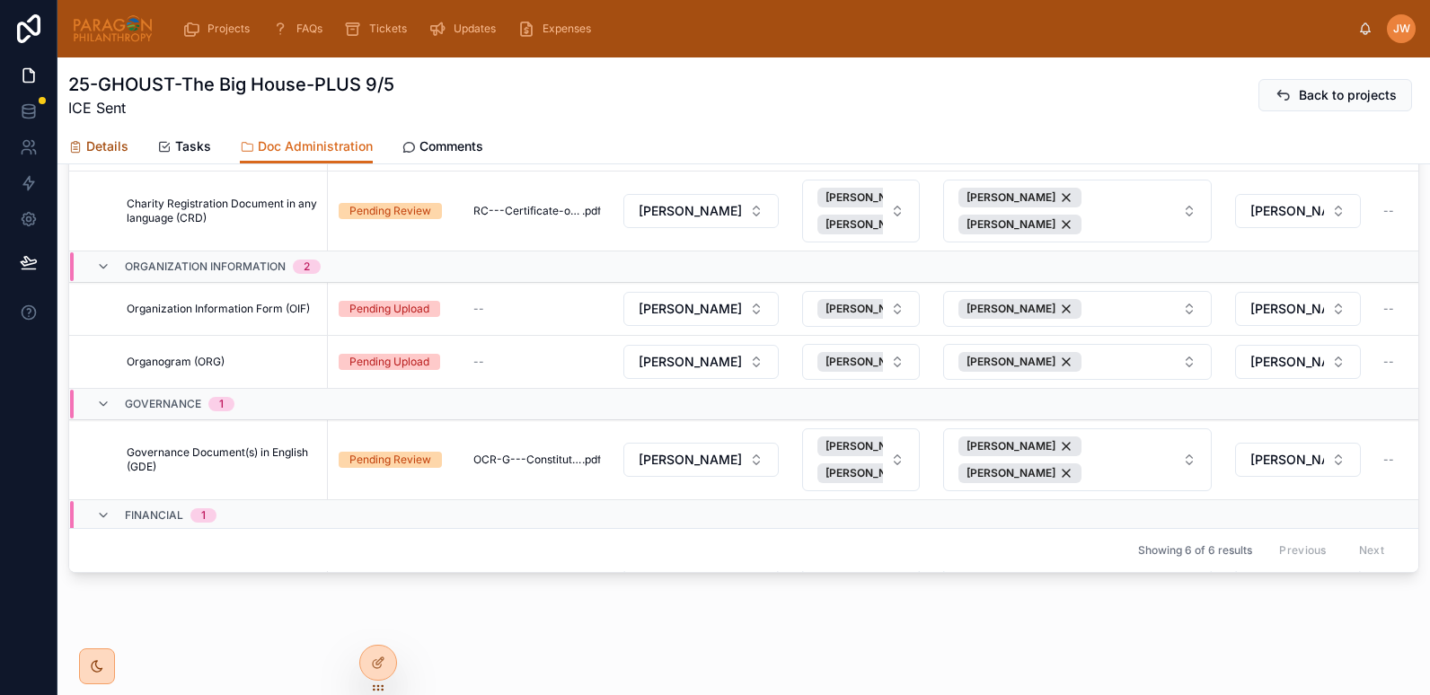
click at [114, 142] on span "Details" at bounding box center [107, 146] width 42 height 18
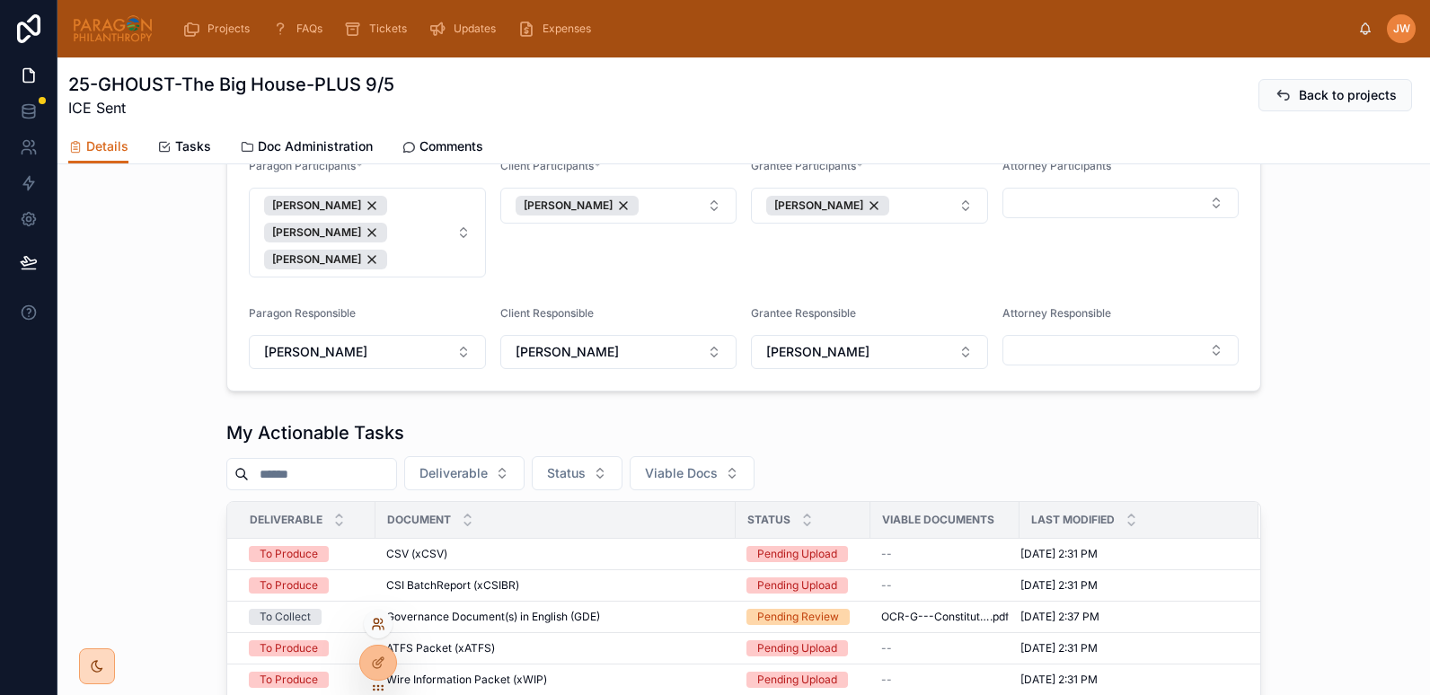
click at [381, 620] on icon at bounding box center [378, 624] width 14 height 14
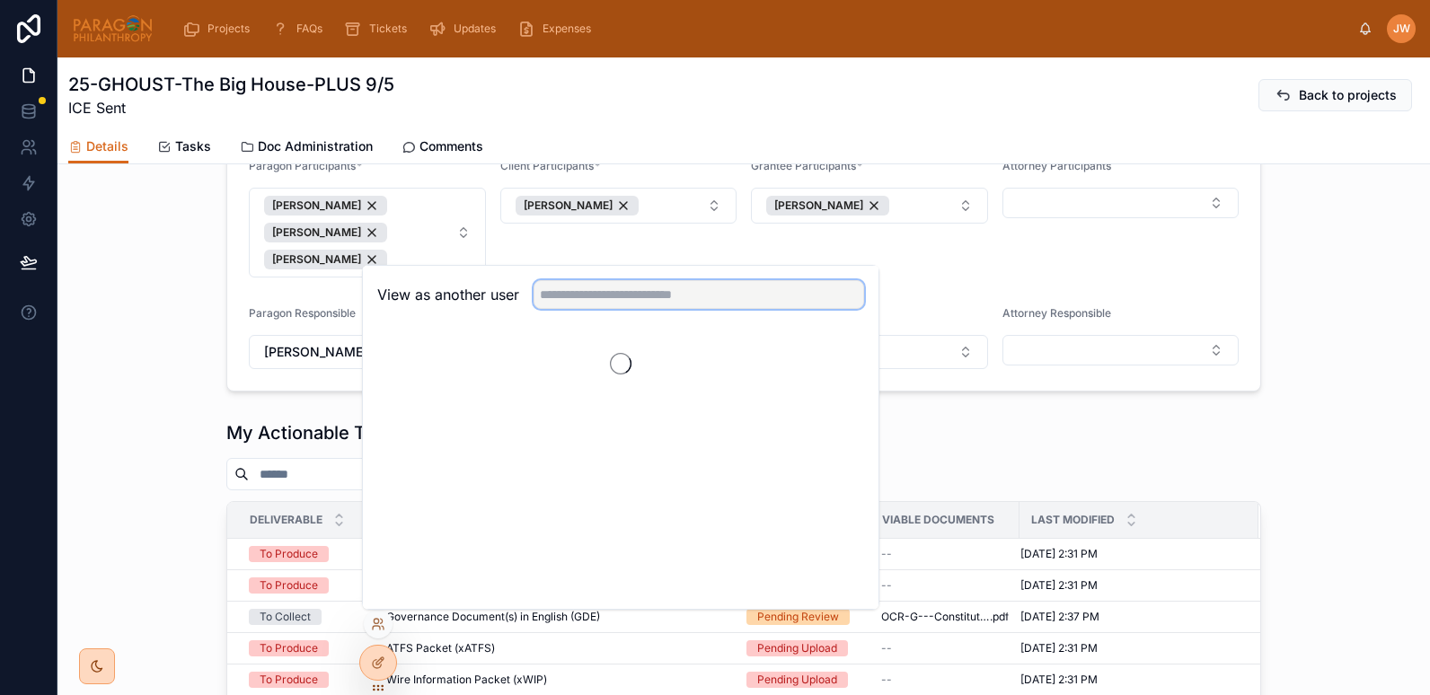
click at [625, 290] on input "text" at bounding box center [699, 294] width 331 height 29
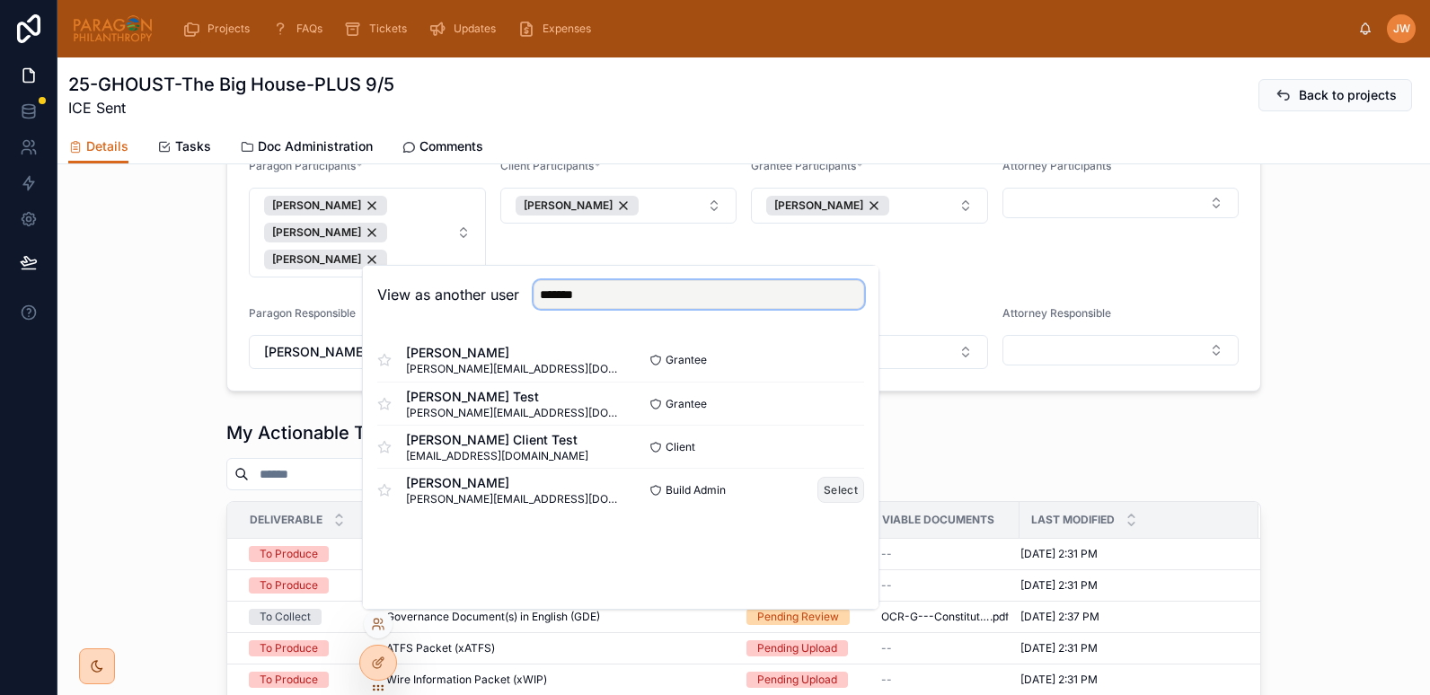
type input "*******"
click at [836, 486] on button "Select" at bounding box center [841, 490] width 47 height 26
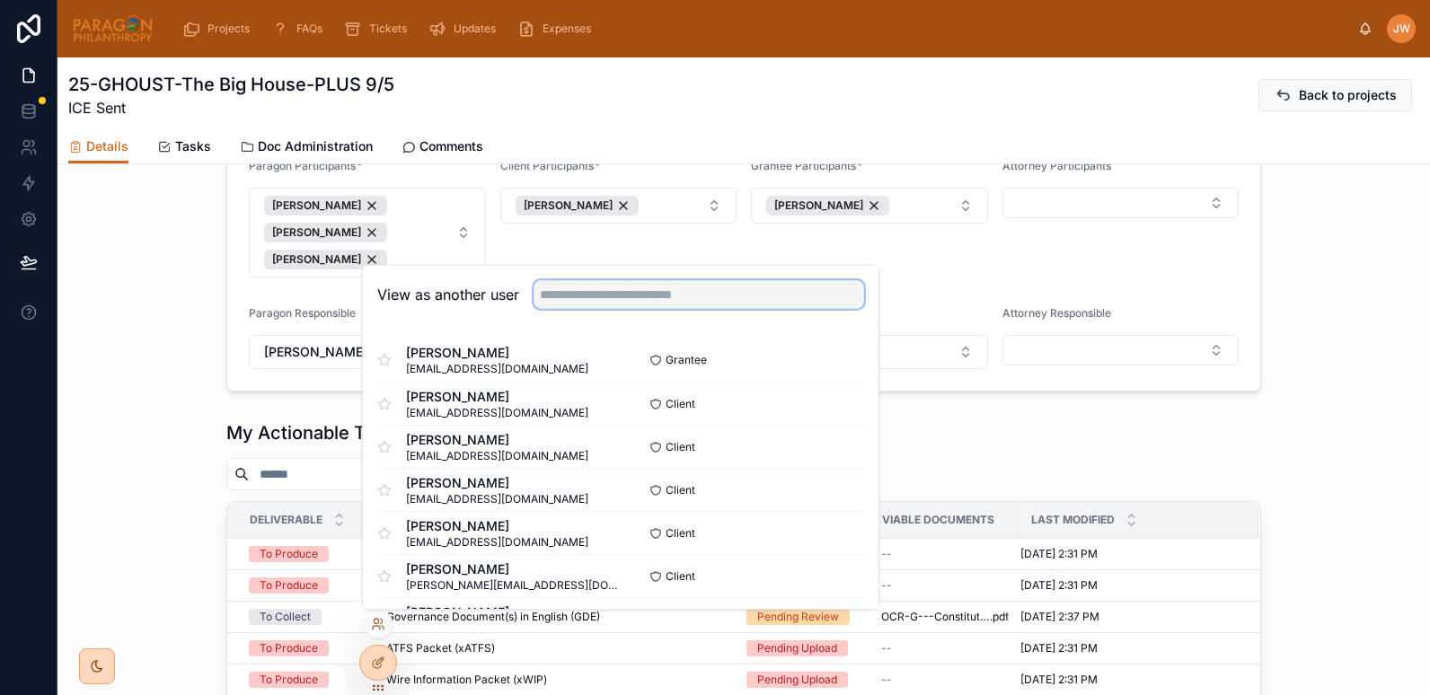
click at [563, 291] on input "text" at bounding box center [699, 294] width 331 height 29
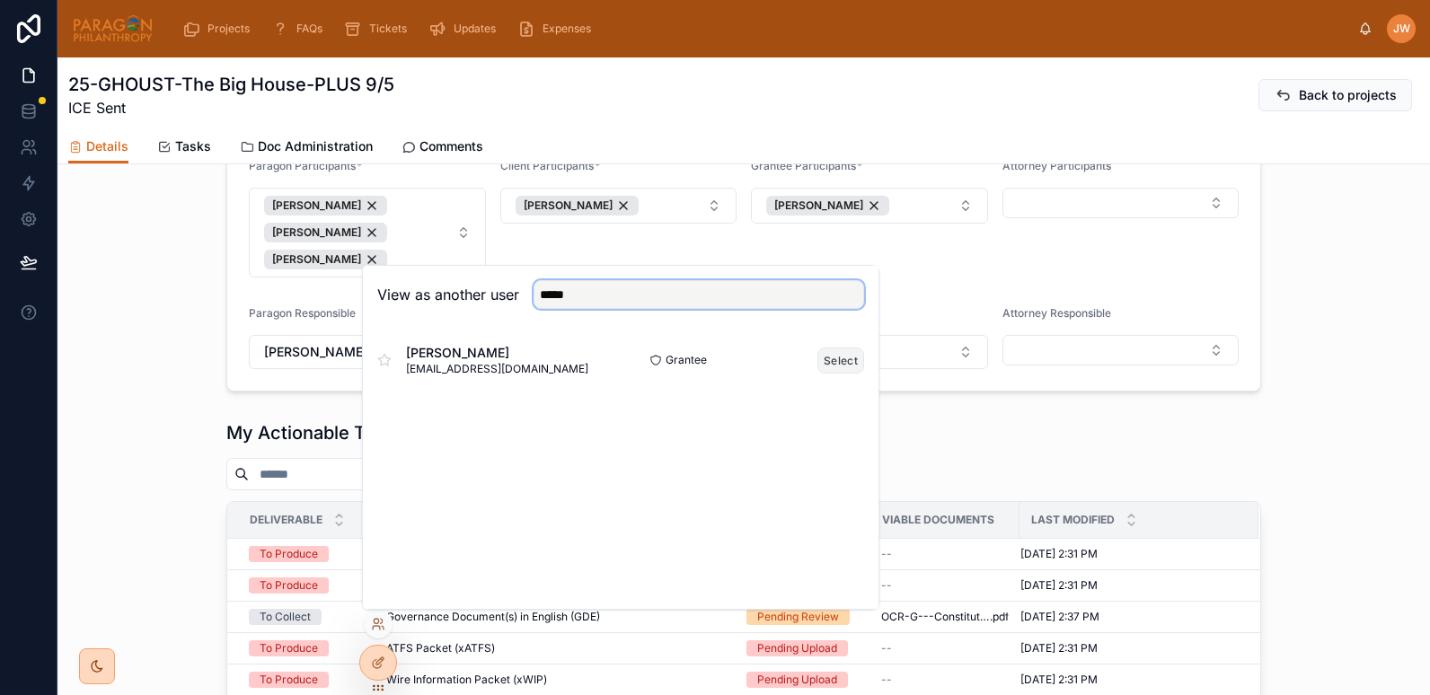
type input "*****"
click at [852, 359] on button "Select" at bounding box center [841, 361] width 47 height 26
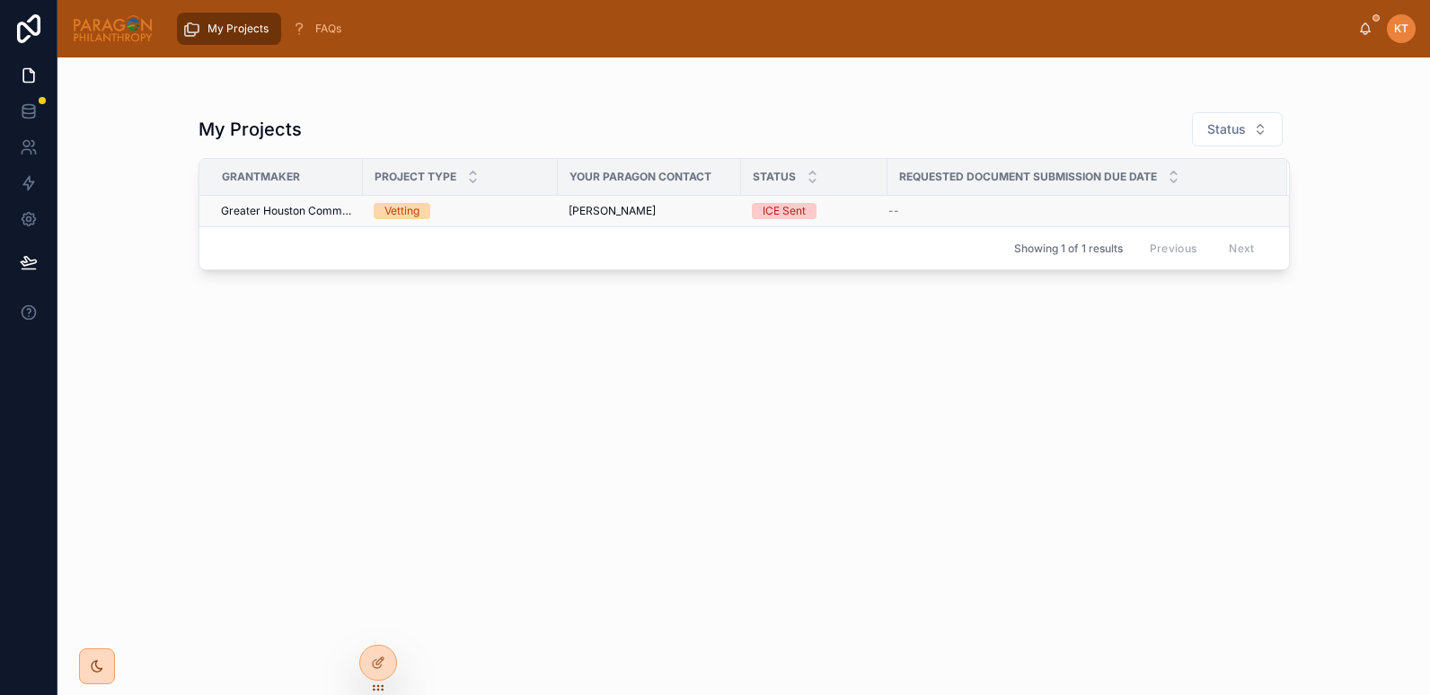
click at [533, 211] on div "Vetting" at bounding box center [460, 211] width 173 height 16
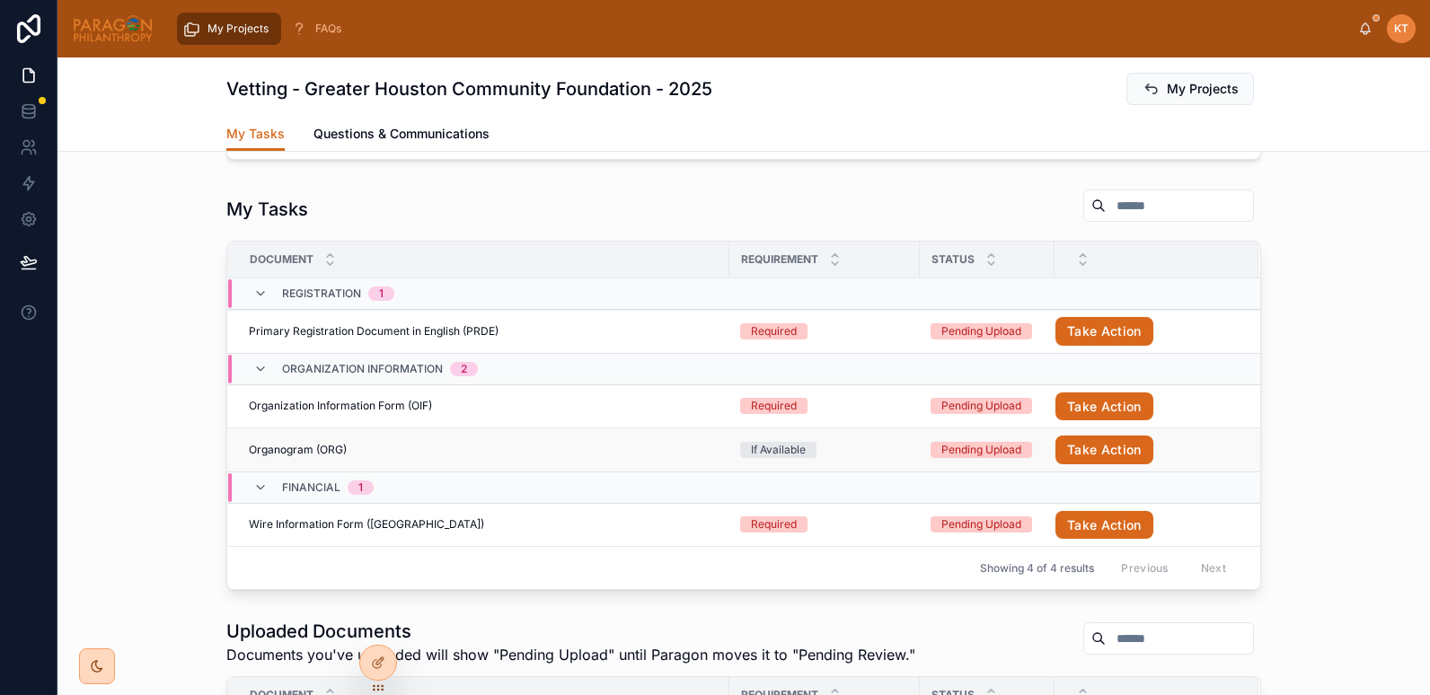
scroll to position [454, 0]
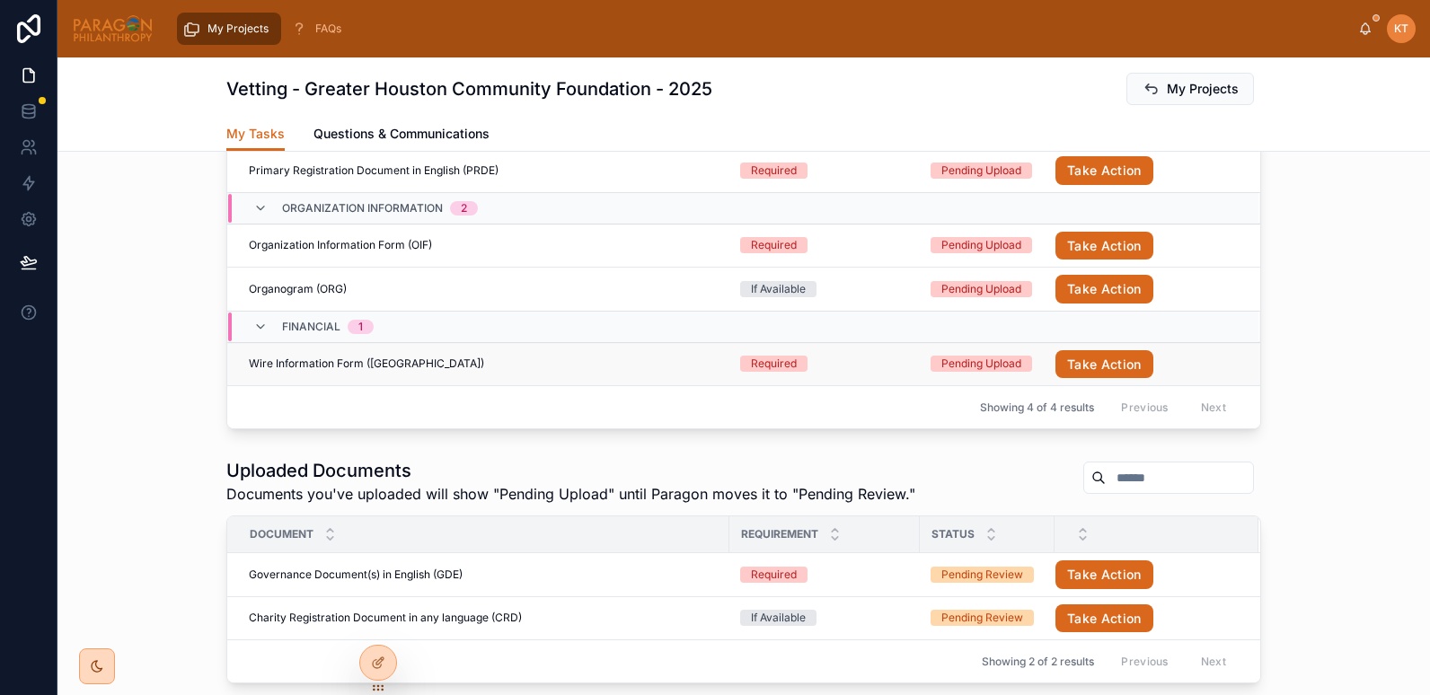
click at [347, 370] on span "Wire Information Form ([GEOGRAPHIC_DATA])" at bounding box center [366, 364] width 235 height 14
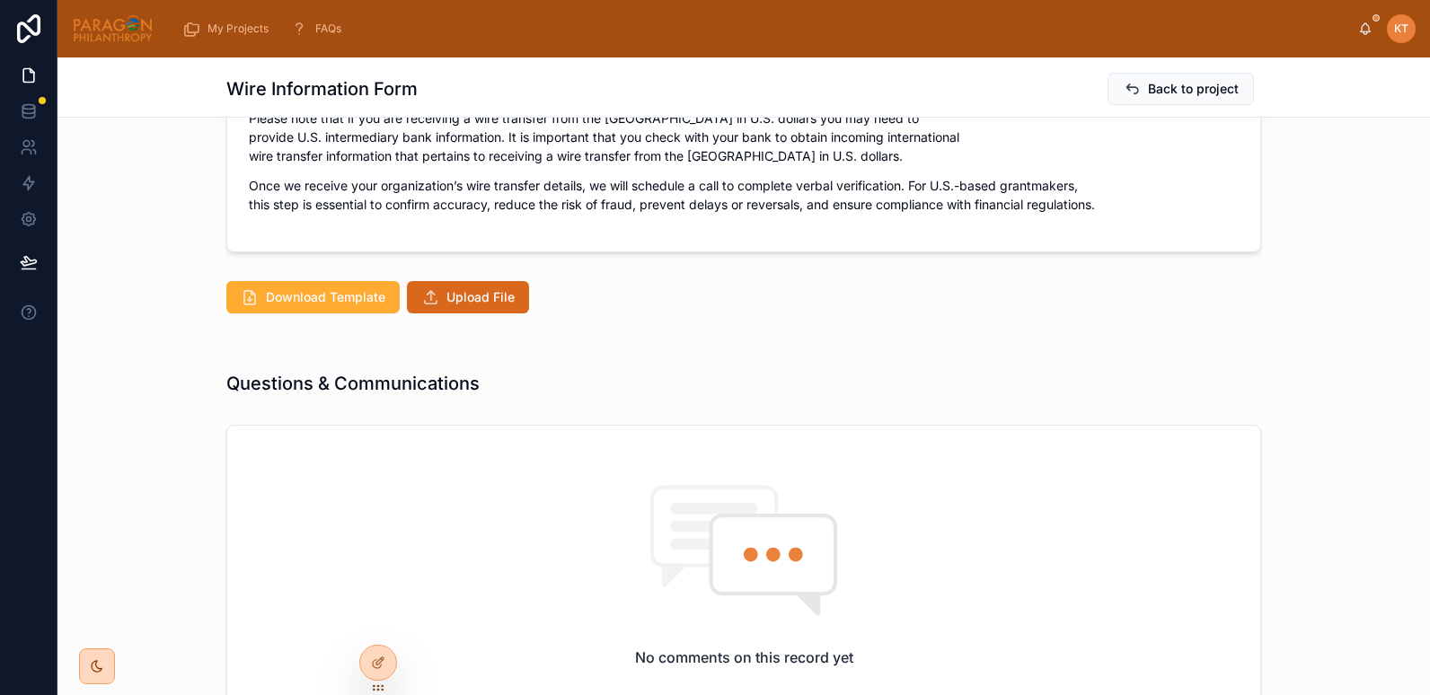
scroll to position [442, 0]
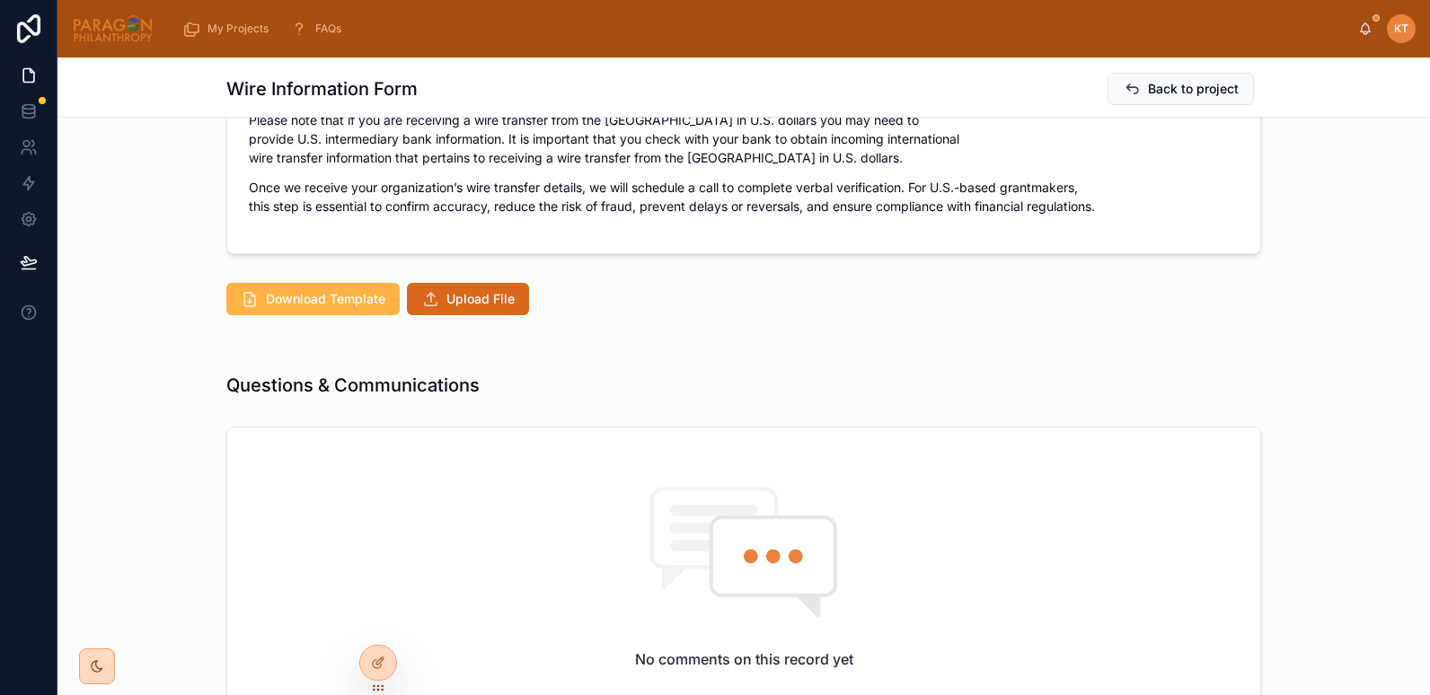
click at [291, 290] on span "Download Template" at bounding box center [325, 299] width 119 height 18
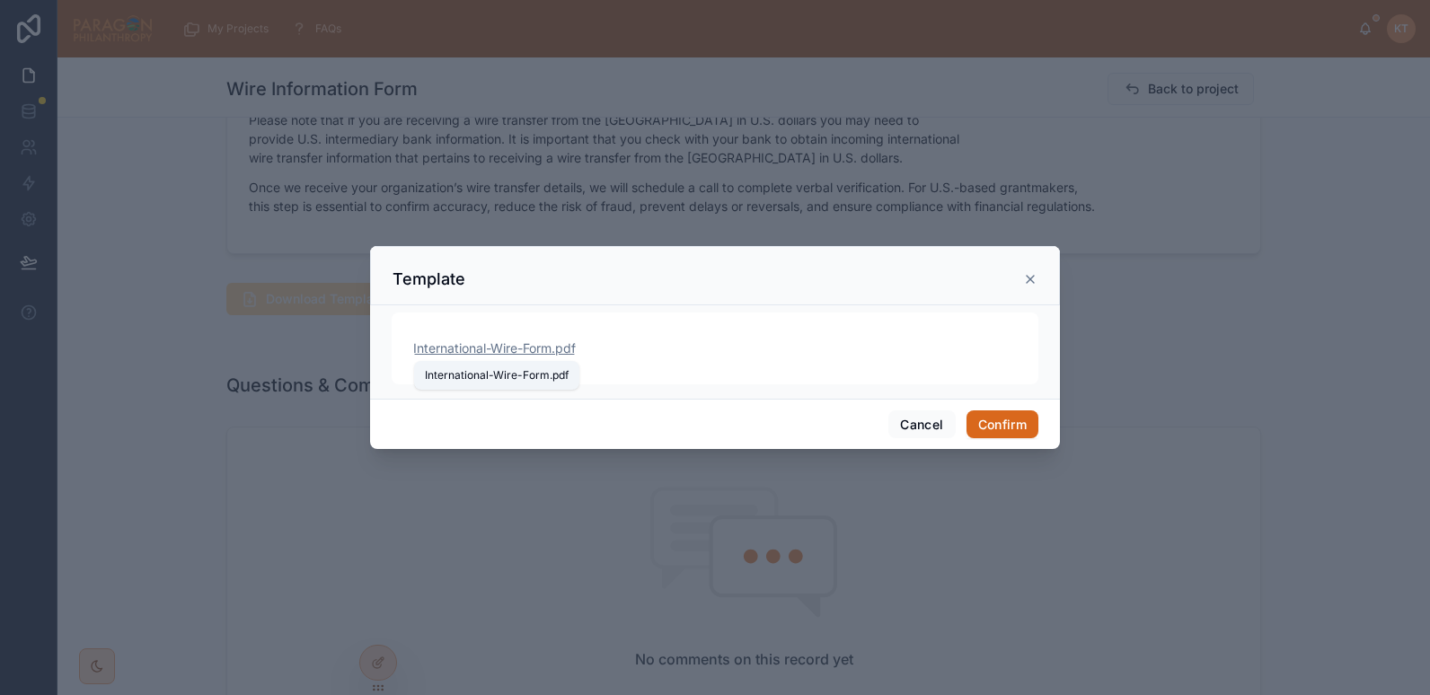
click at [525, 344] on span "International-Wire-Form" at bounding box center [482, 349] width 138 height 18
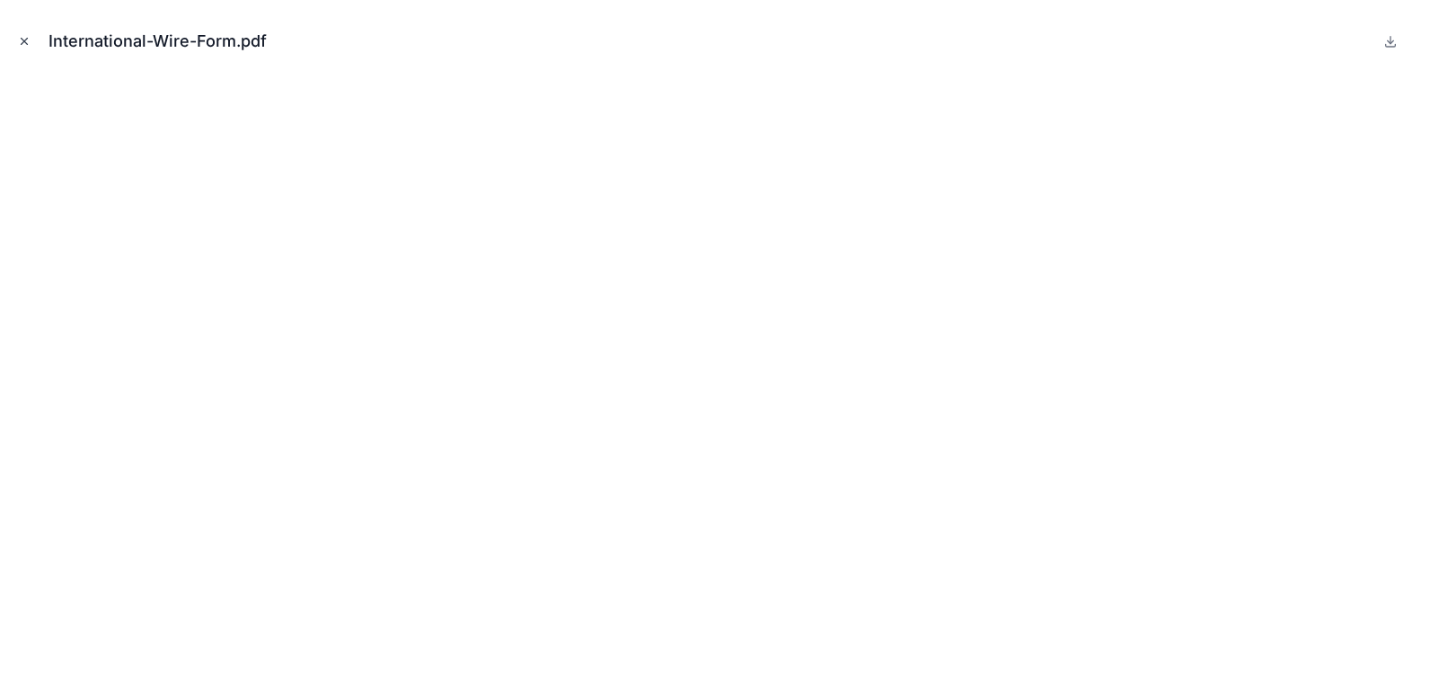
click at [22, 42] on icon "Close modal" at bounding box center [24, 41] width 13 height 13
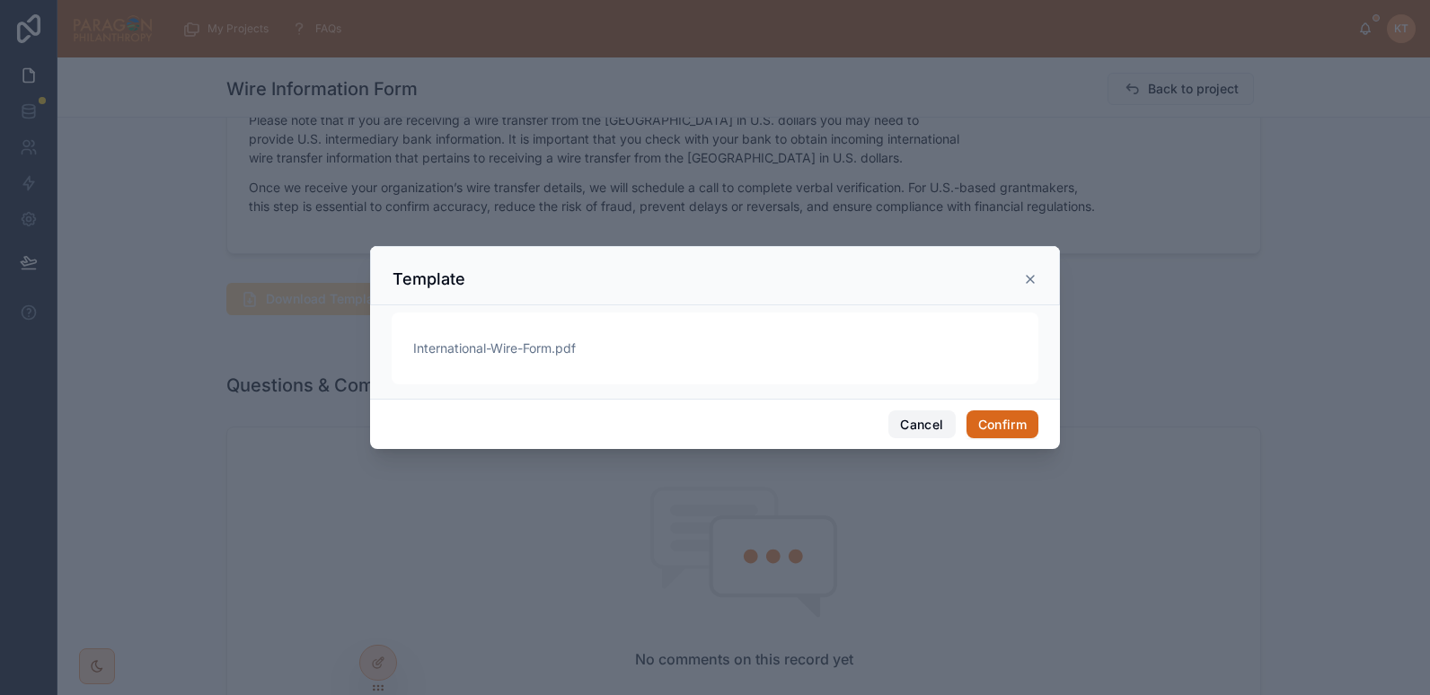
click at [916, 423] on button "Cancel" at bounding box center [922, 425] width 66 height 29
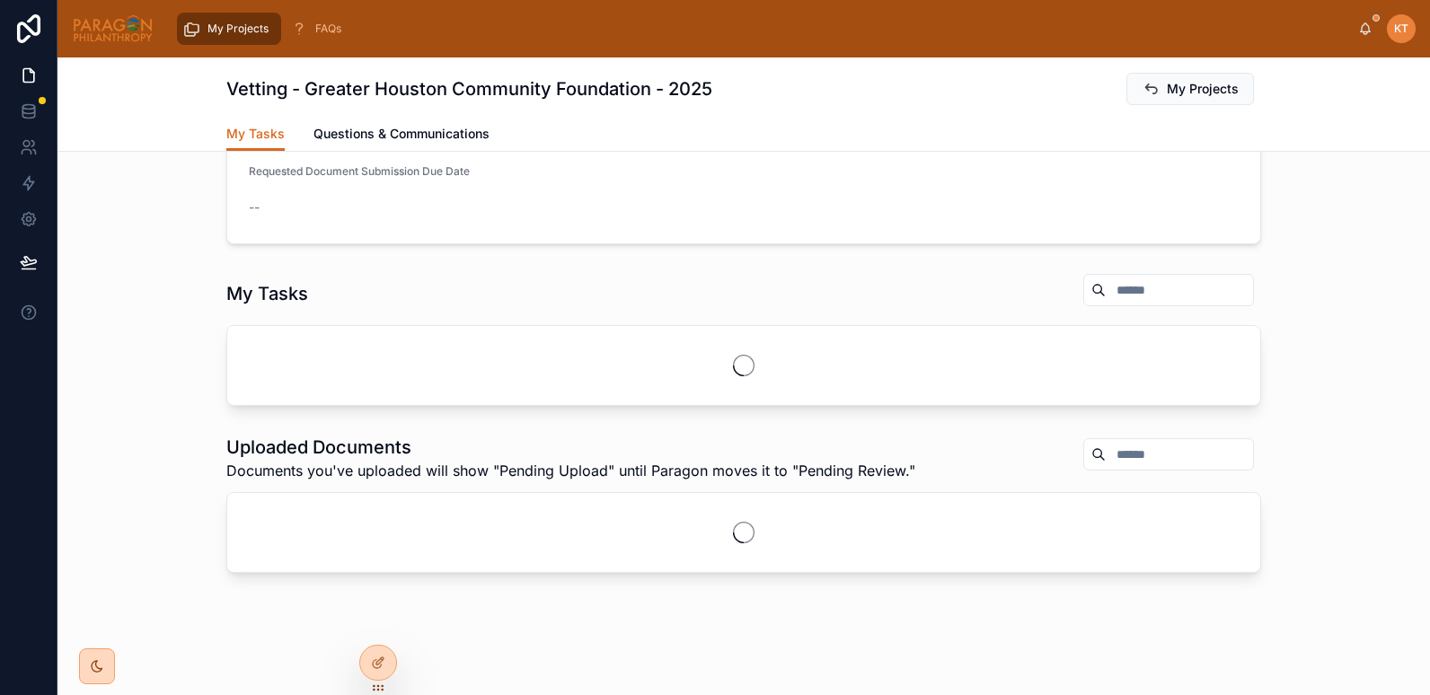
scroll to position [208, 0]
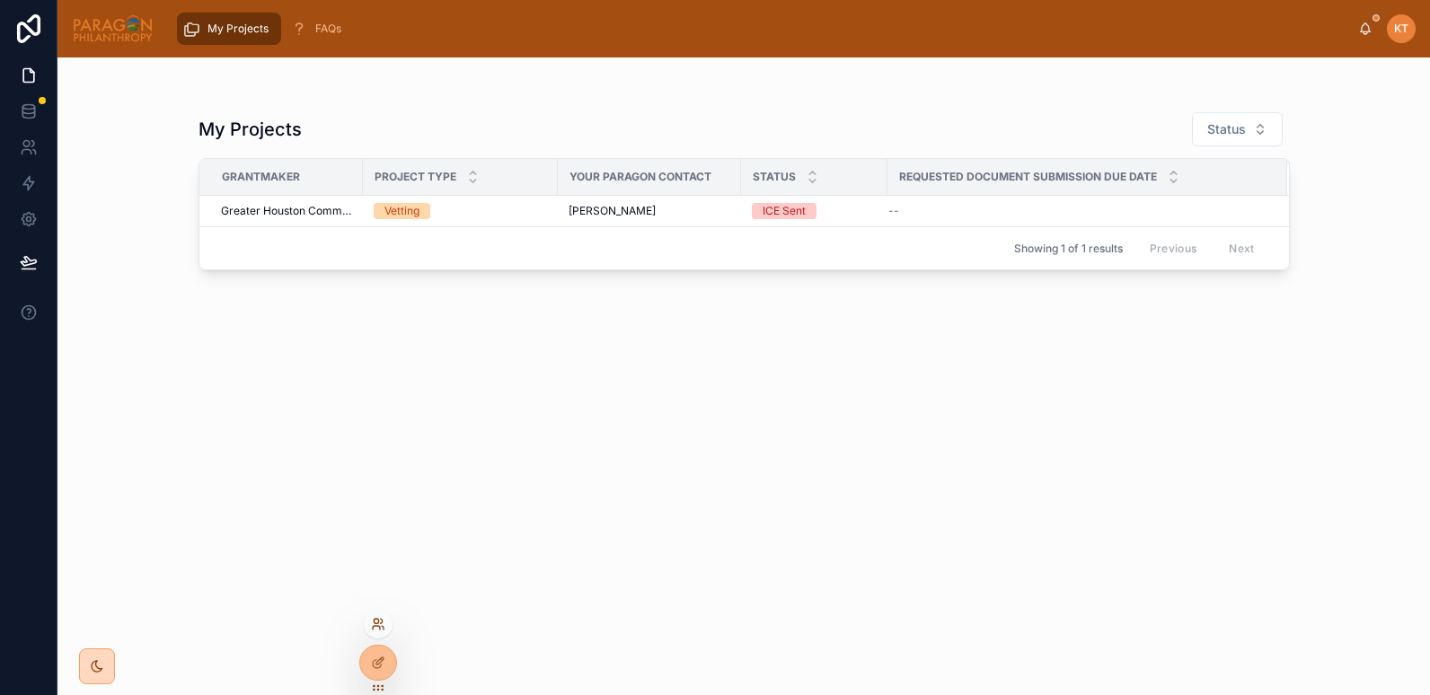
click at [377, 624] on icon at bounding box center [376, 621] width 4 height 4
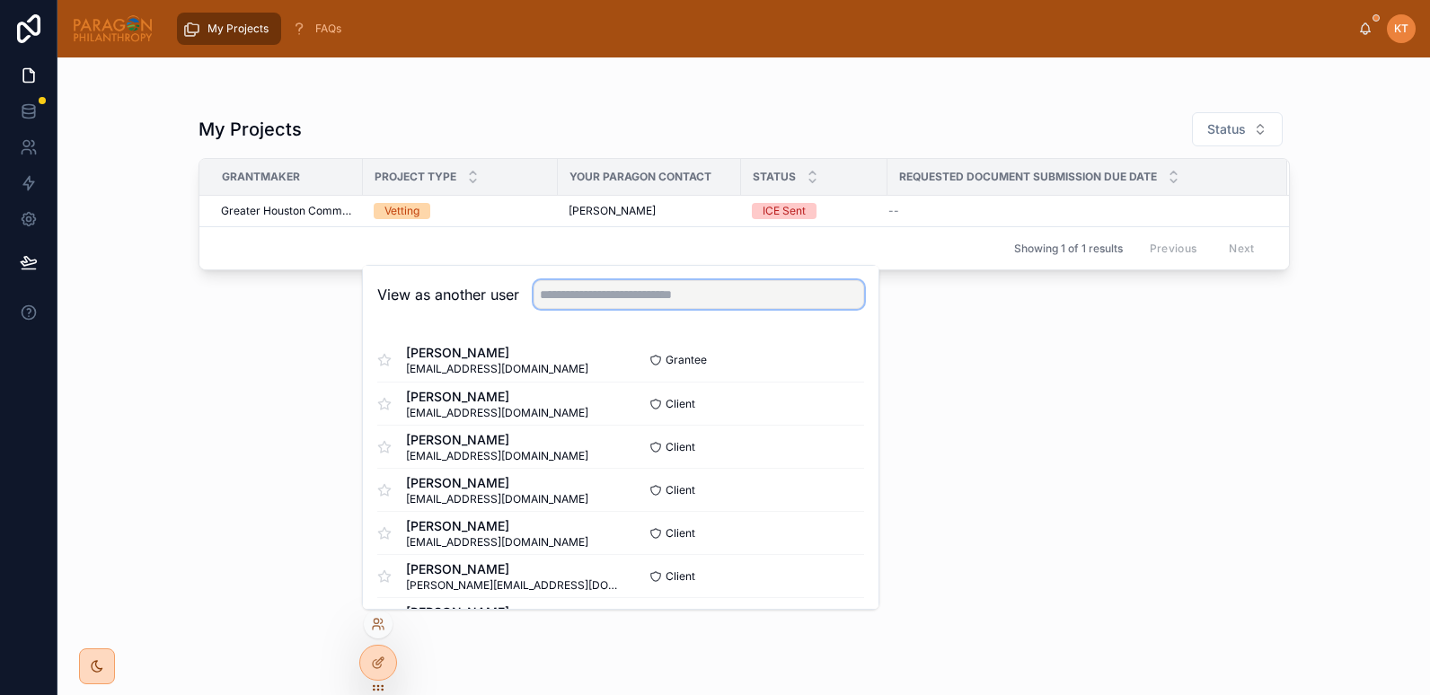
click at [567, 293] on input "text" at bounding box center [699, 294] width 331 height 29
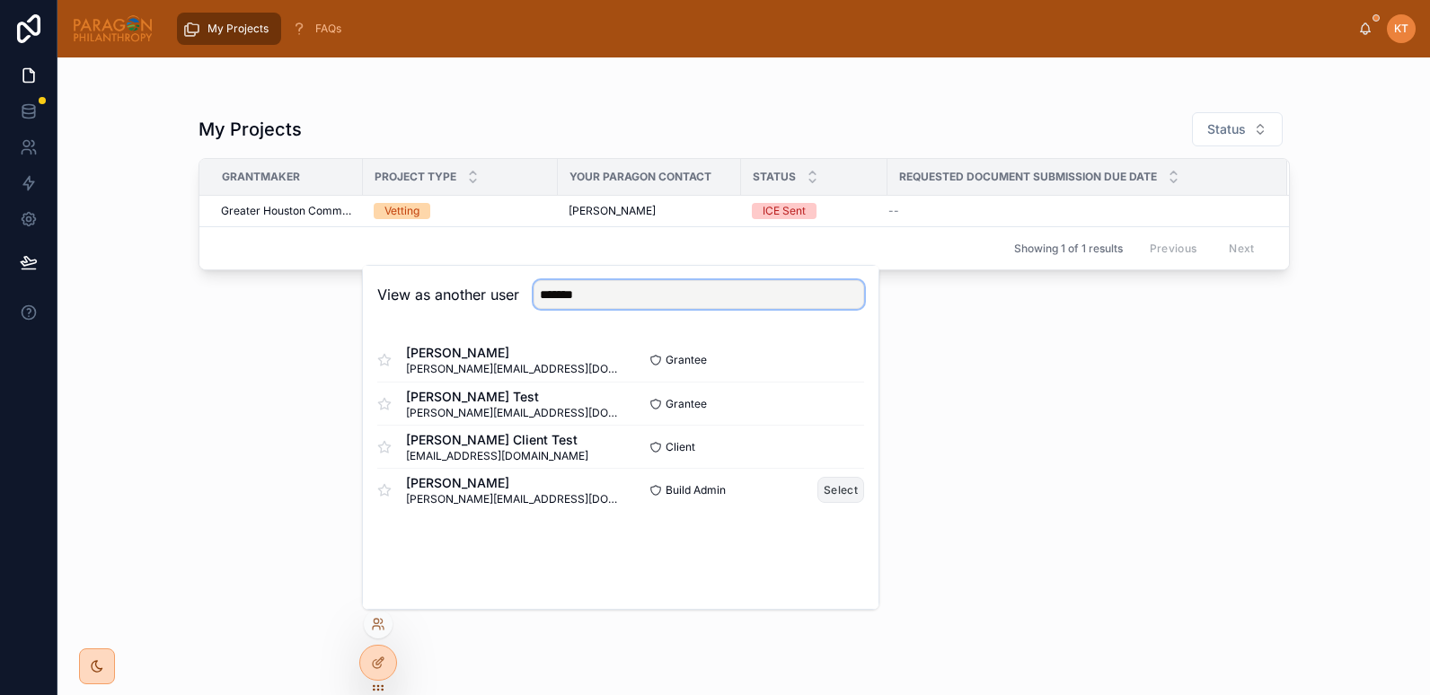
type input "*******"
click at [846, 489] on button "Select" at bounding box center [841, 490] width 47 height 26
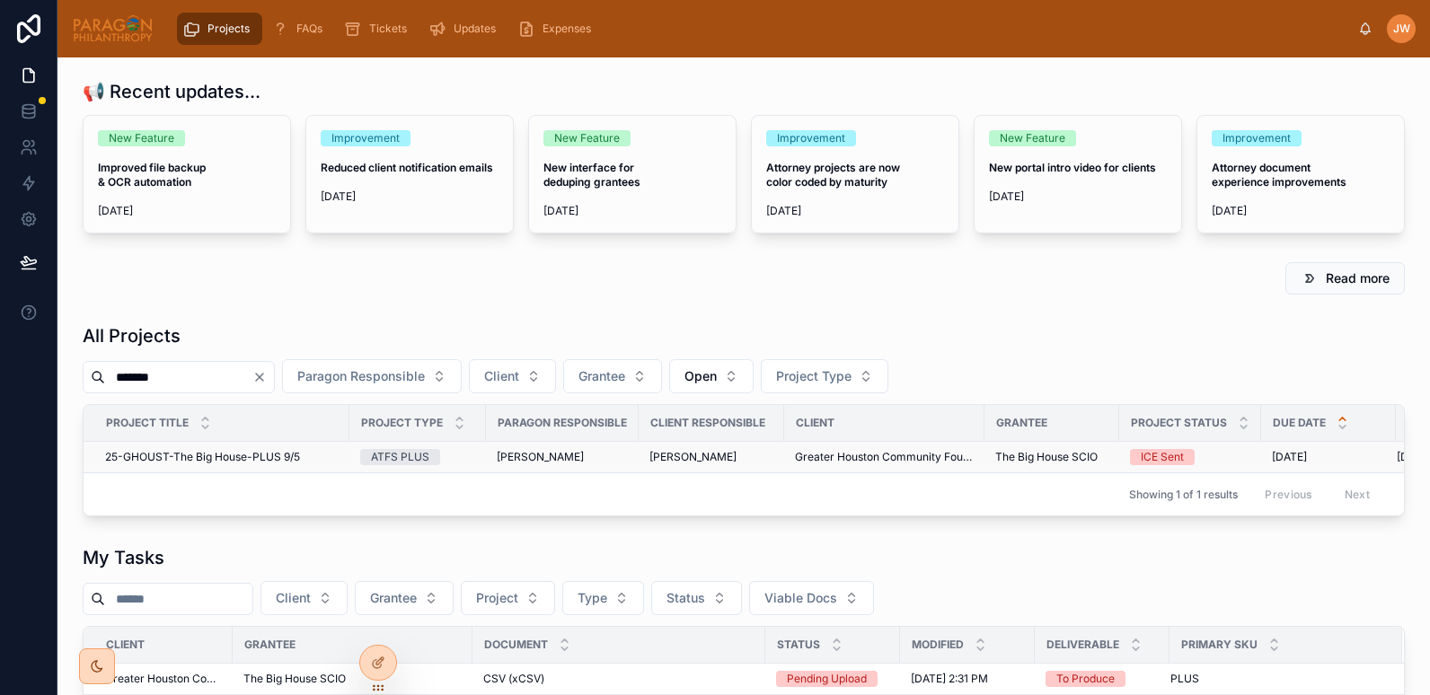
click at [212, 459] on span "25-GHOUST-The Big House-PLUS 9/5" at bounding box center [202, 457] width 195 height 14
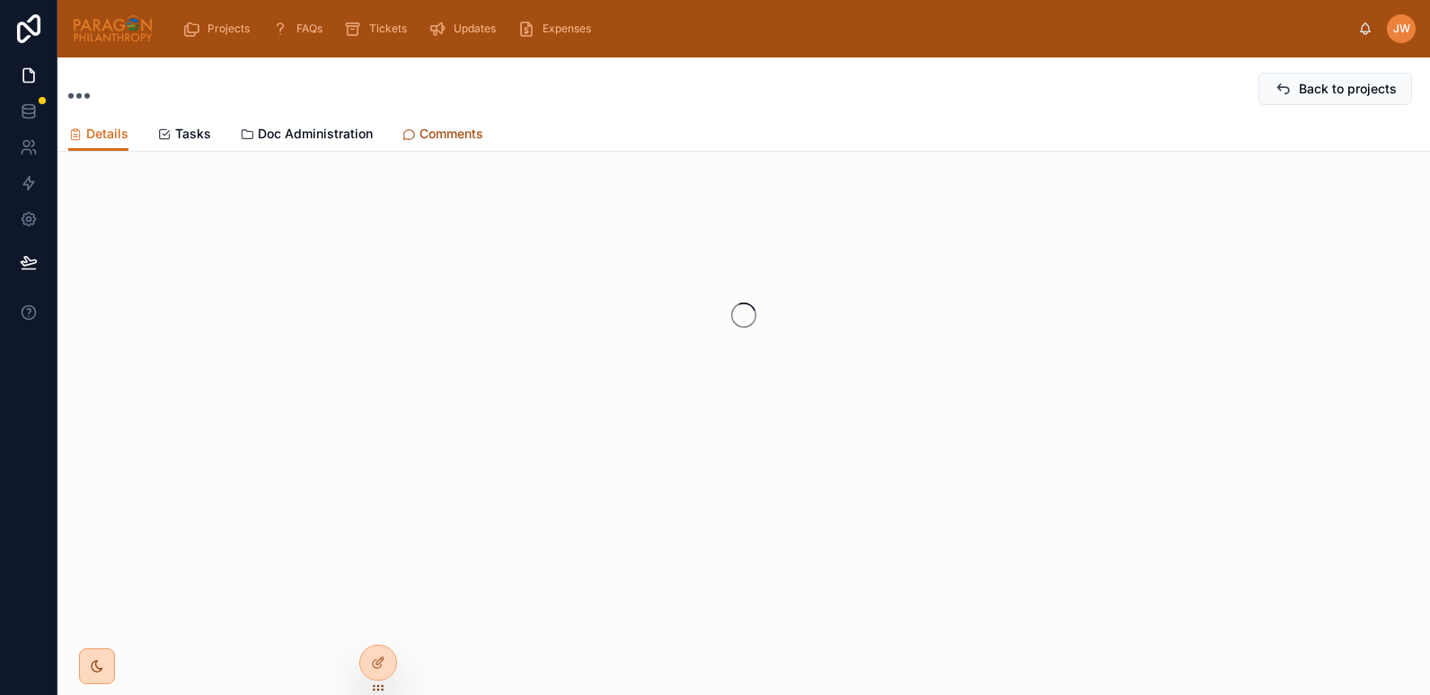
click at [435, 130] on span "Comments" at bounding box center [452, 134] width 64 height 18
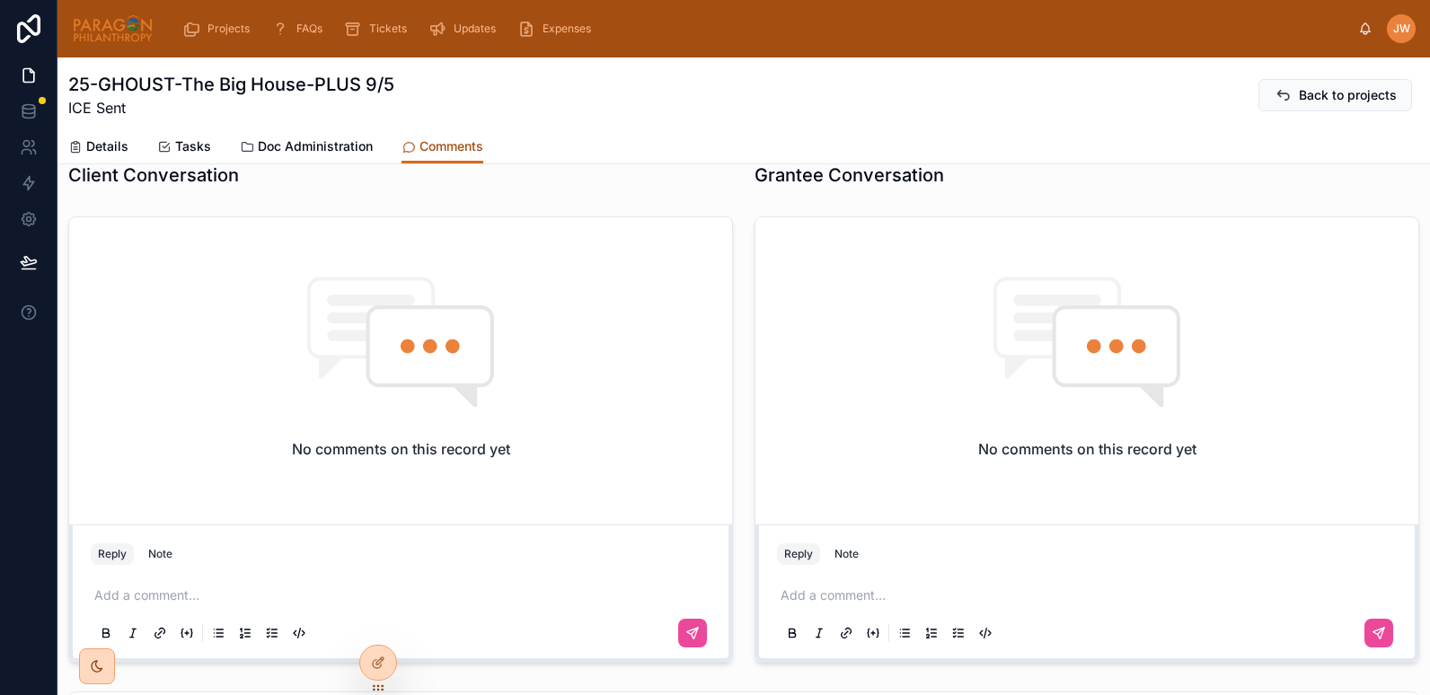
scroll to position [599, 0]
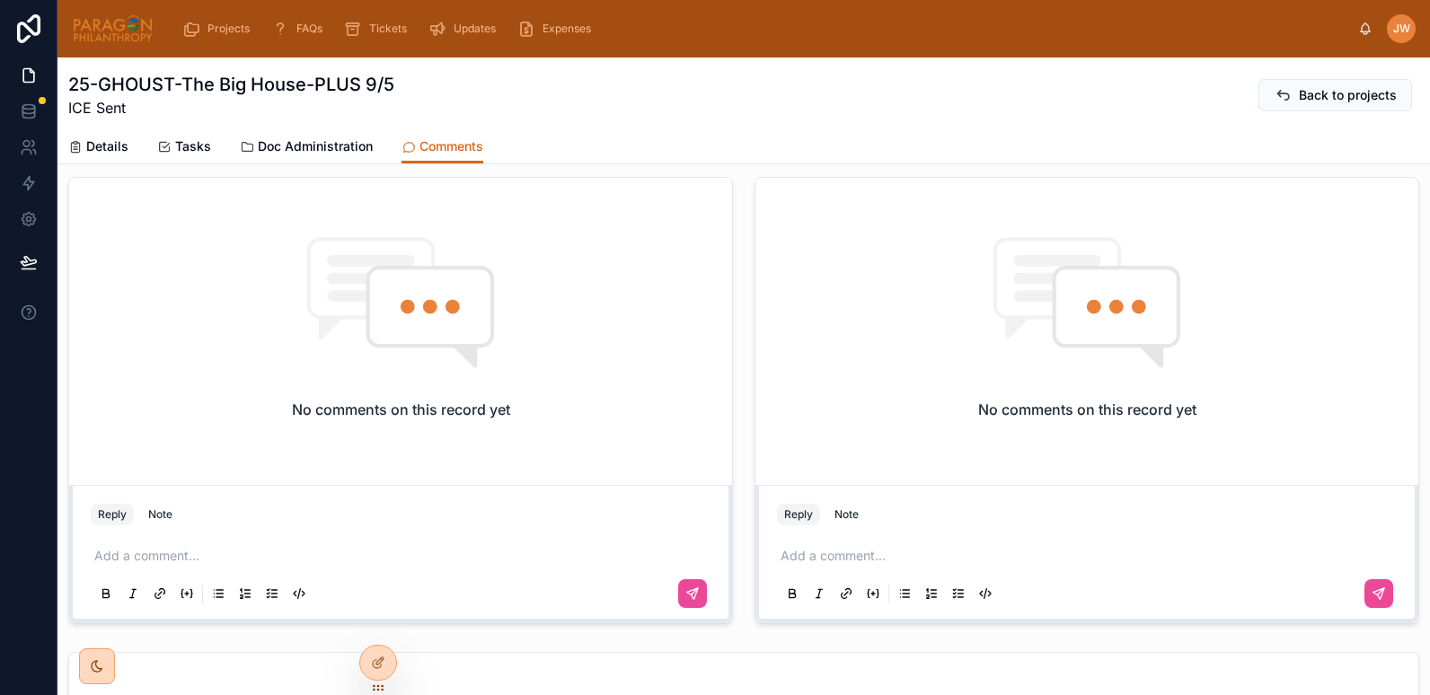
click at [799, 573] on div "Add a comment..." at bounding box center [1087, 573] width 620 height 75
click at [798, 560] on p at bounding box center [1091, 556] width 620 height 18
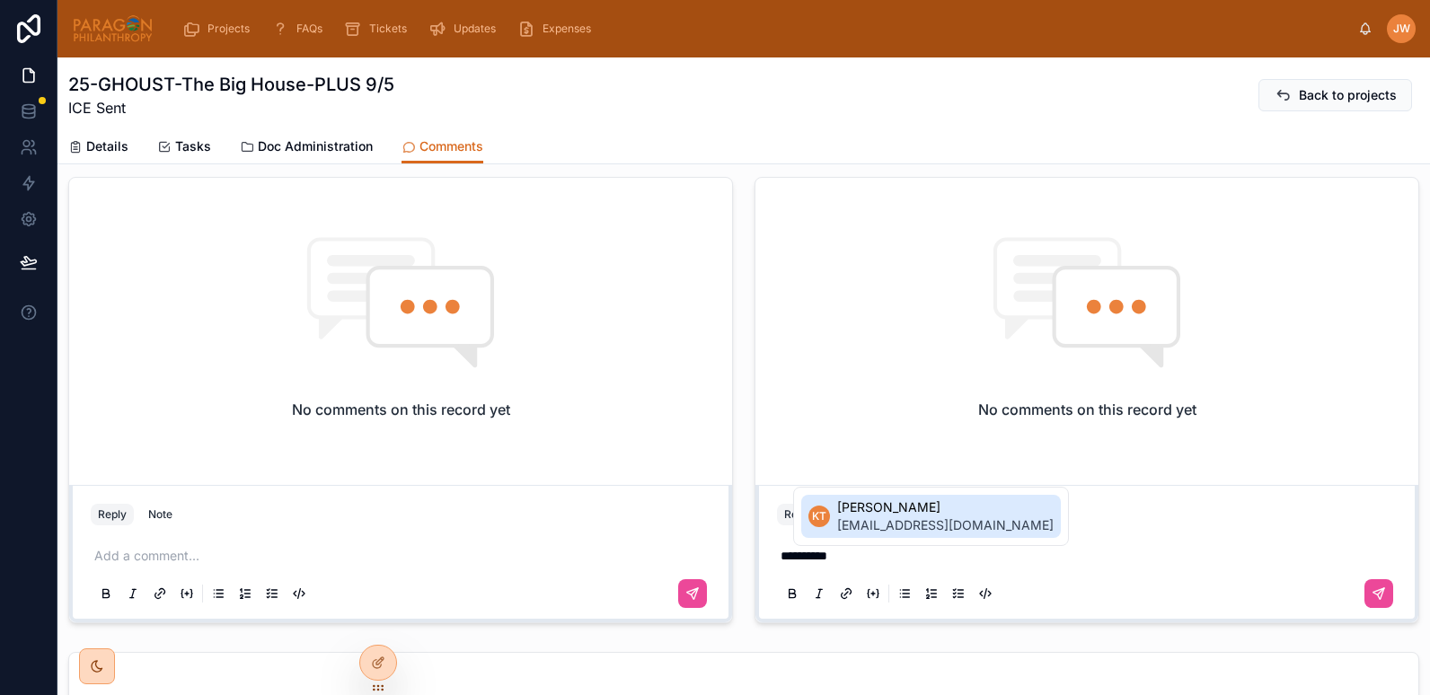
click at [858, 513] on span "[PERSON_NAME]" at bounding box center [945, 508] width 217 height 18
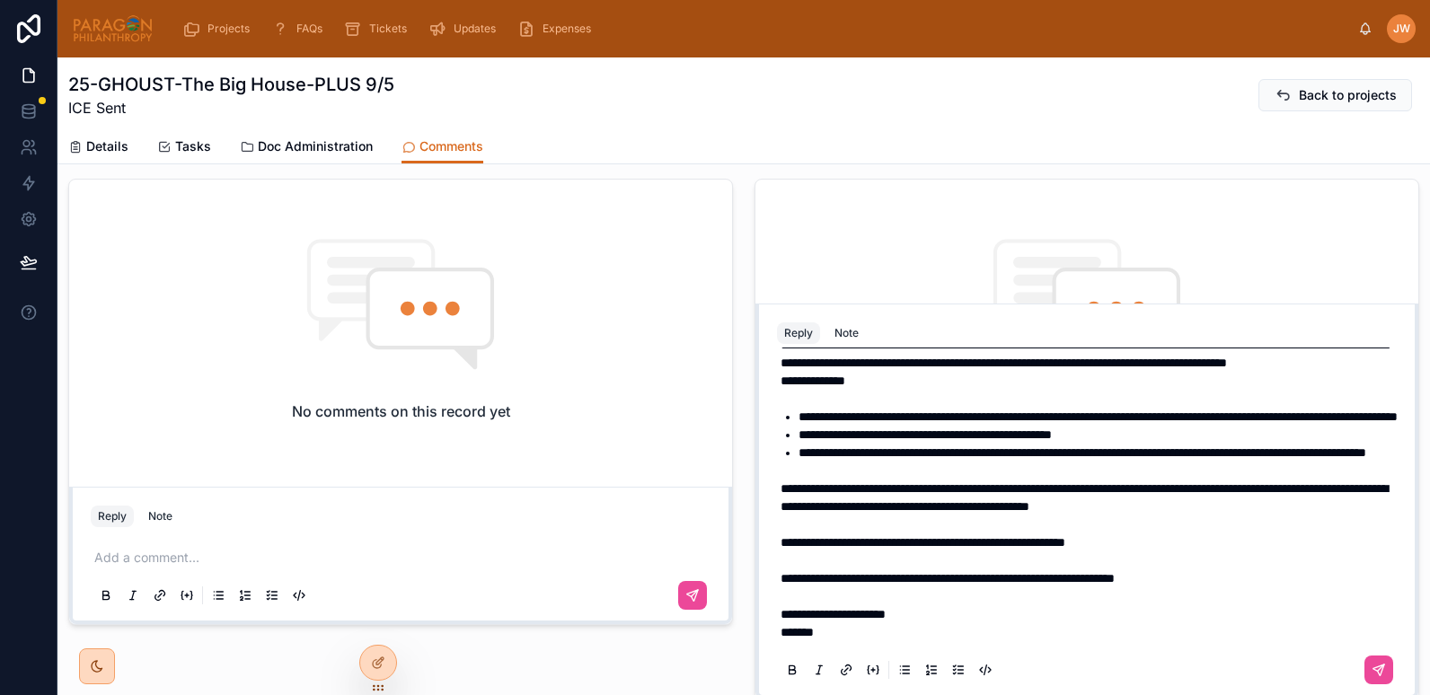
scroll to position [0, 0]
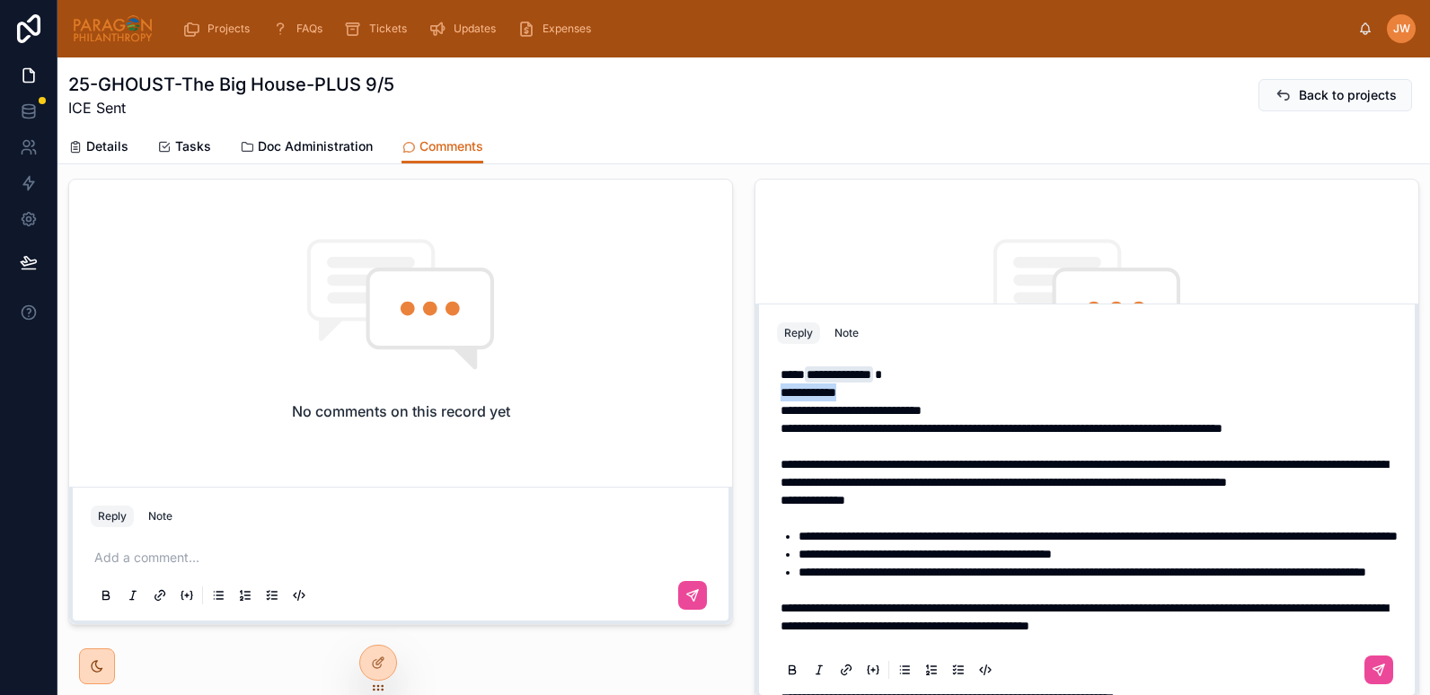
drag, startPoint x: 856, startPoint y: 392, endPoint x: 748, endPoint y: 399, distance: 109.0
click at [755, 399] on div "**********" at bounding box center [1087, 440] width 665 height 522
click at [922, 412] on span "**********" at bounding box center [851, 410] width 141 height 13
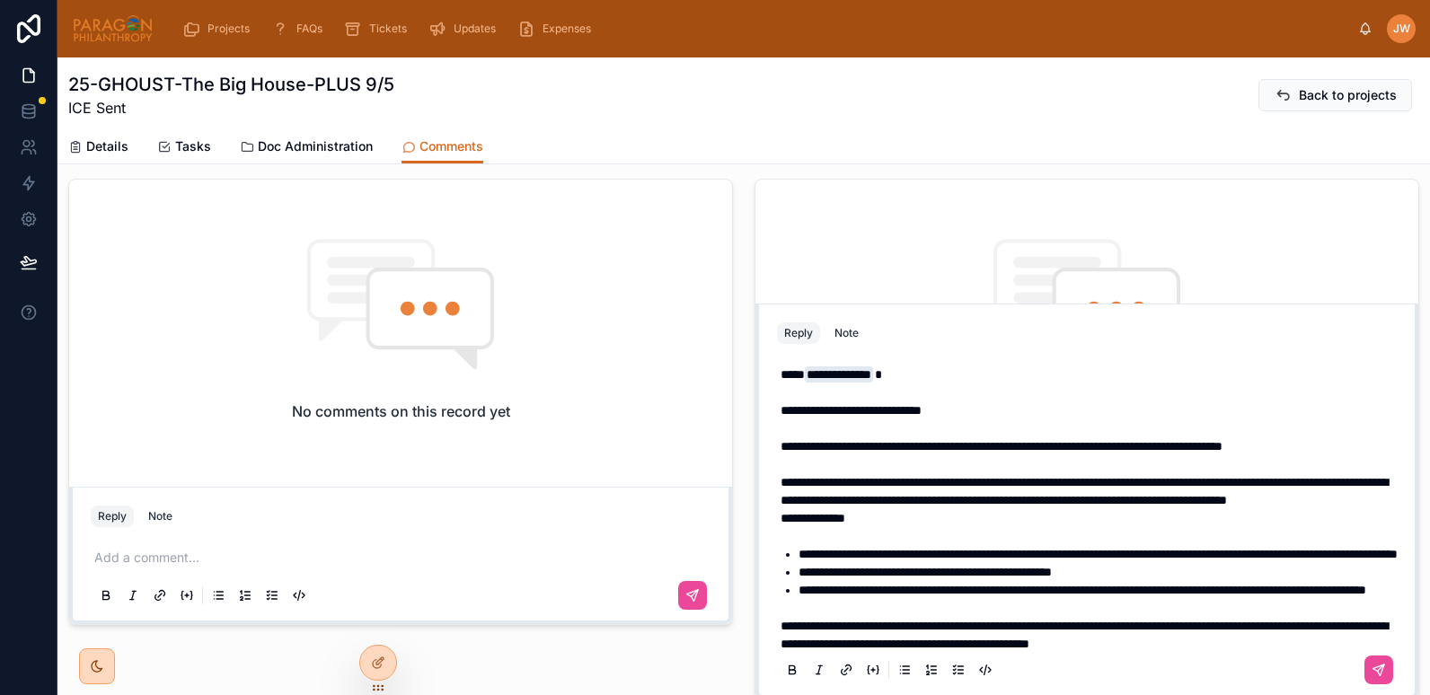
click at [899, 448] on span "**********" at bounding box center [1002, 446] width 442 height 13
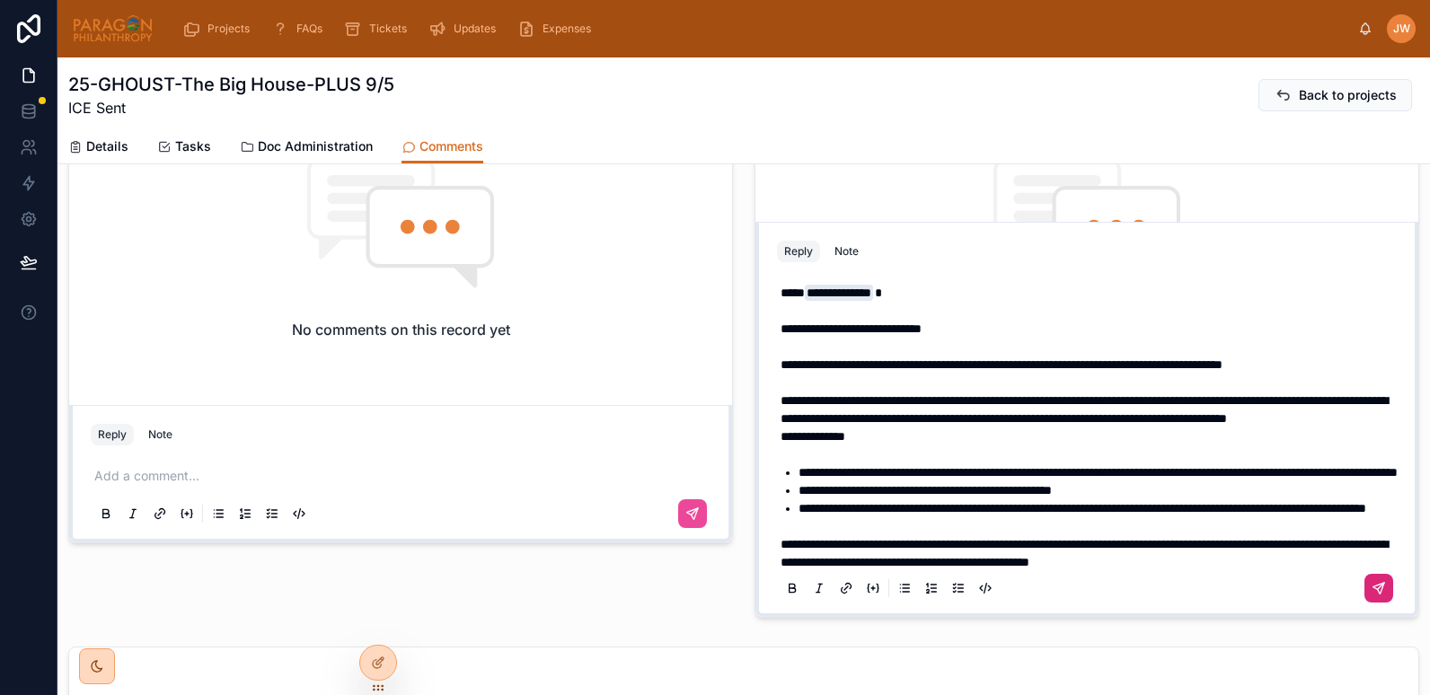
click at [1372, 596] on icon at bounding box center [1379, 588] width 14 height 14
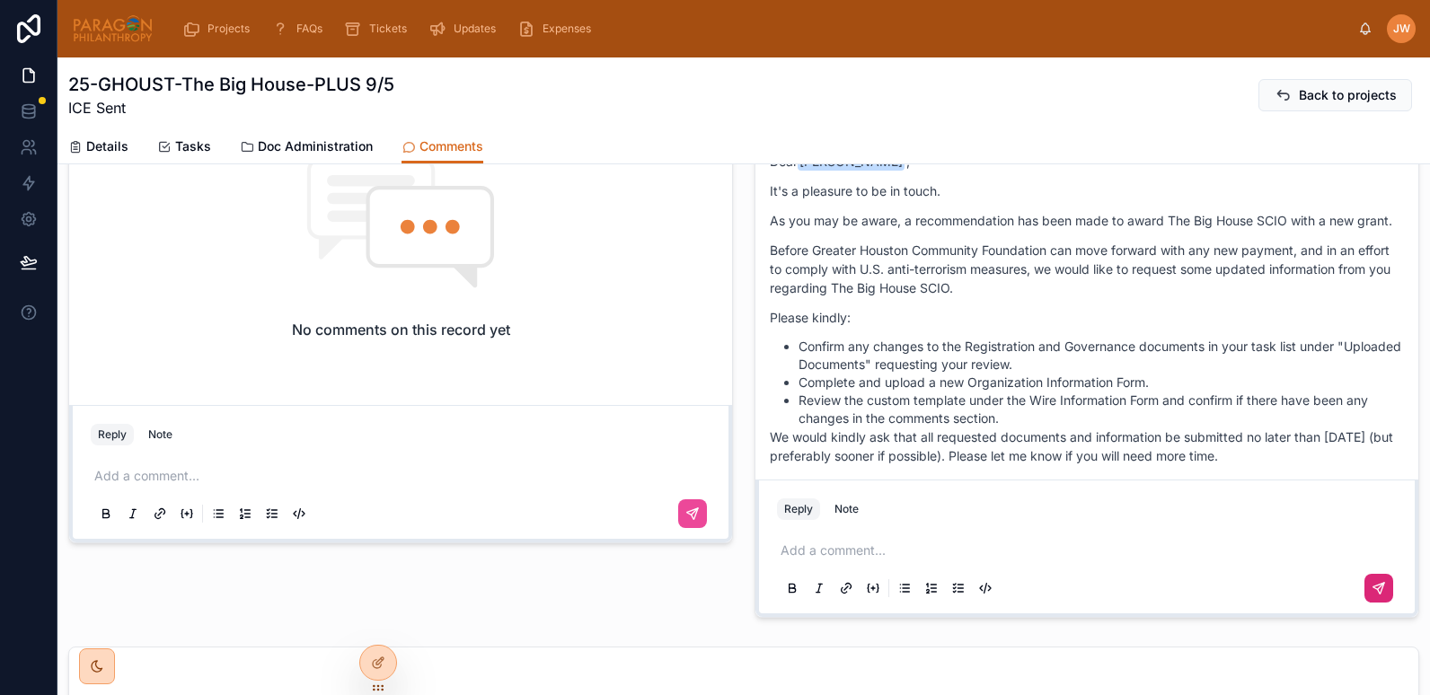
scroll to position [158, 0]
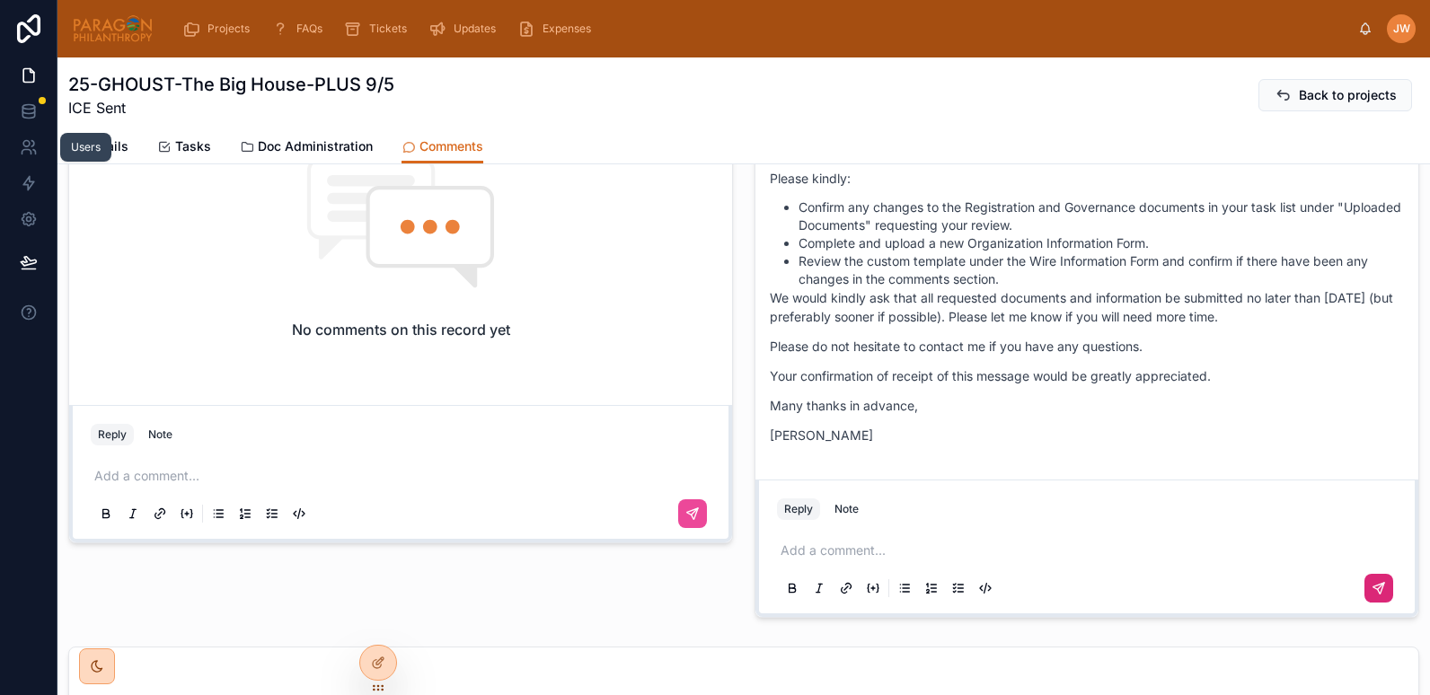
click at [89, 152] on div "Users" at bounding box center [86, 147] width 30 height 14
click at [88, 153] on span "Details" at bounding box center [107, 146] width 42 height 18
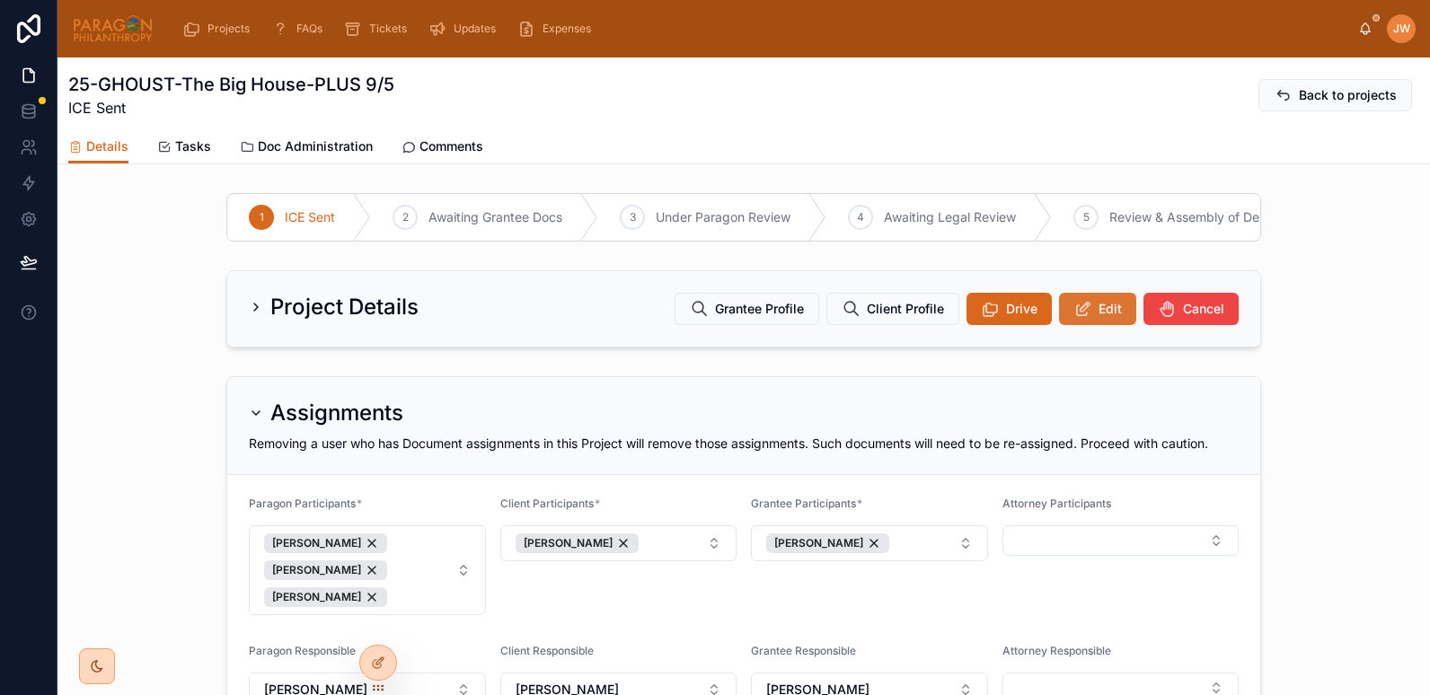
click at [1115, 317] on span "Edit" at bounding box center [1110, 309] width 23 height 18
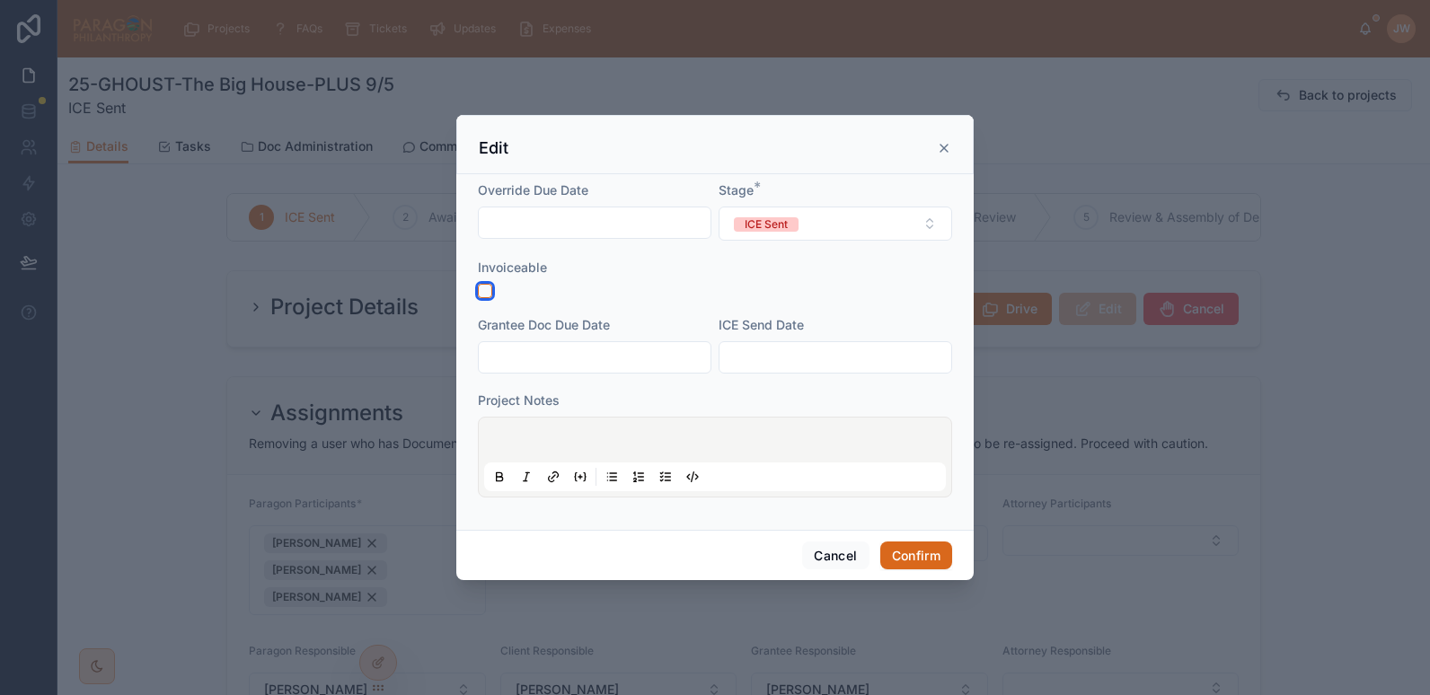
click at [484, 289] on button "button" at bounding box center [485, 291] width 14 height 14
click at [556, 358] on input "text" at bounding box center [595, 357] width 232 height 25
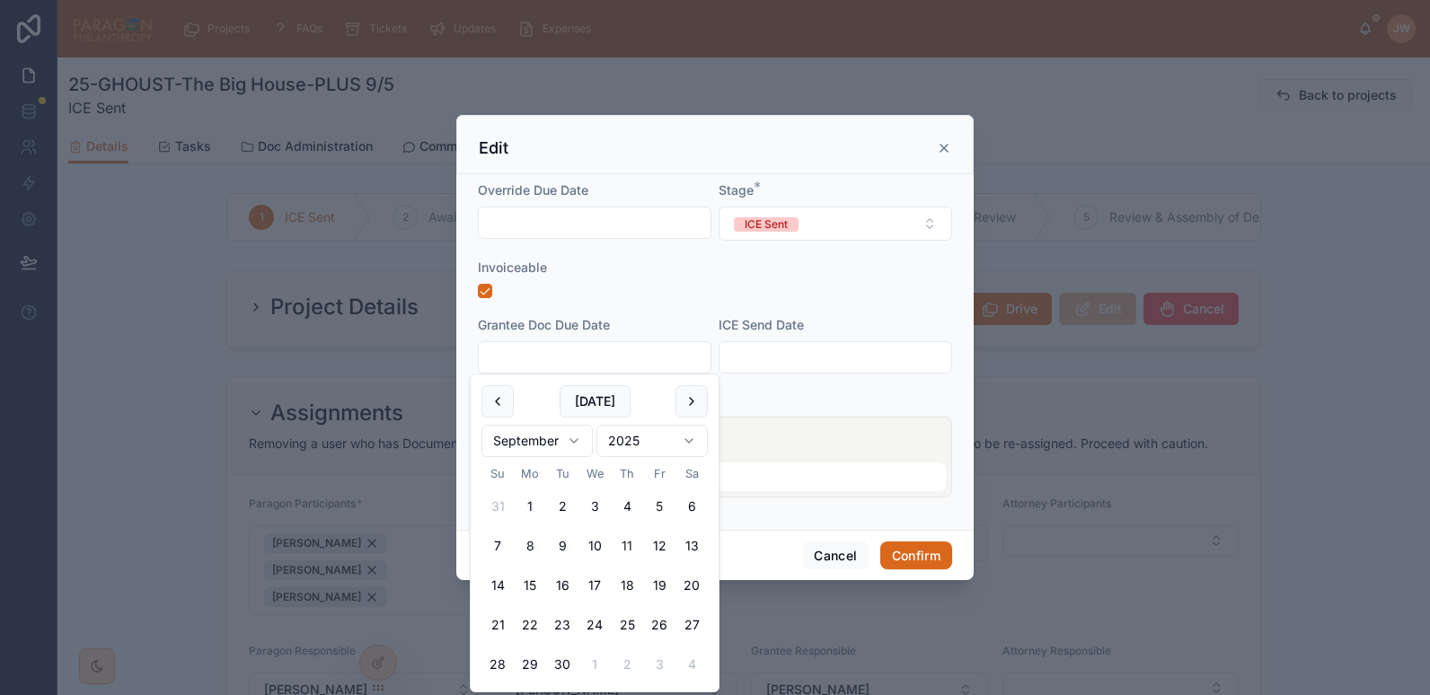
click at [623, 539] on button "11" at bounding box center [627, 546] width 32 height 32
type input "*********"
click at [789, 359] on input "text" at bounding box center [836, 357] width 232 height 25
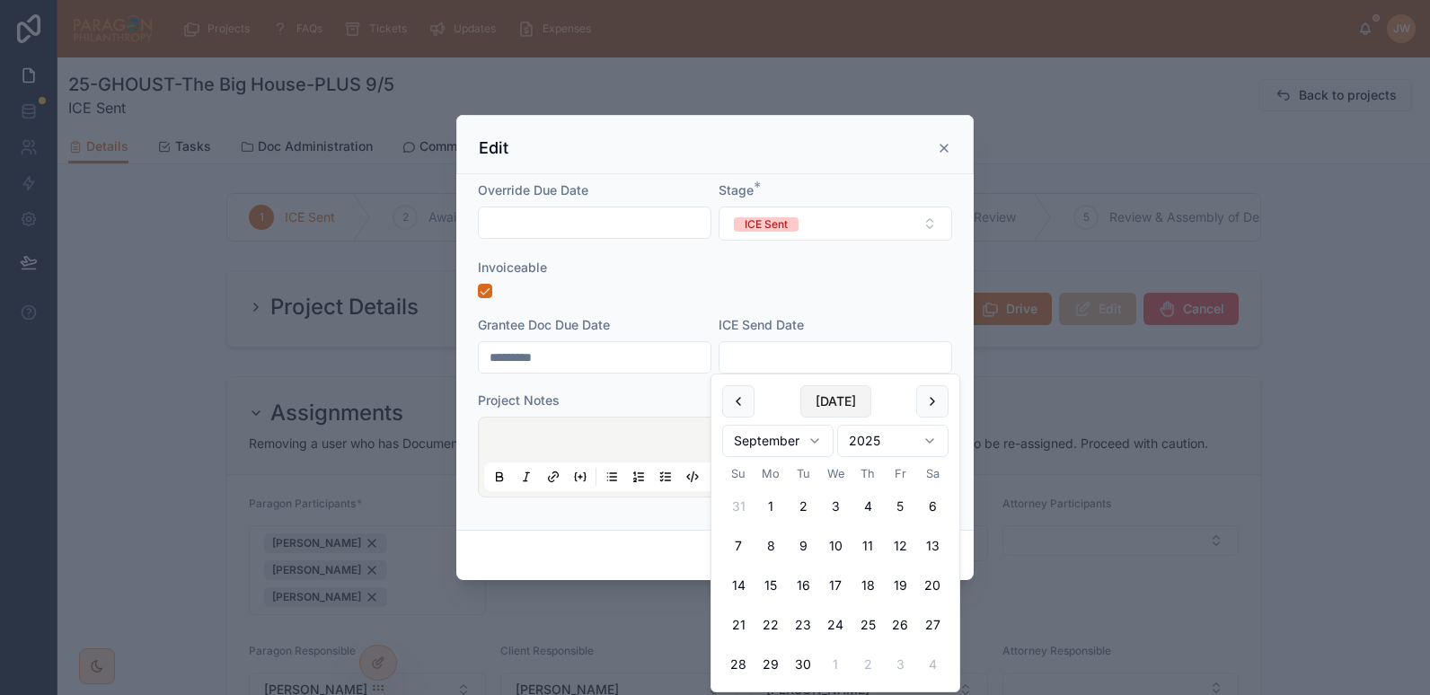
click at [825, 394] on button "[DATE]" at bounding box center [836, 401] width 71 height 32
type input "********"
click at [565, 431] on div at bounding box center [715, 457] width 462 height 68
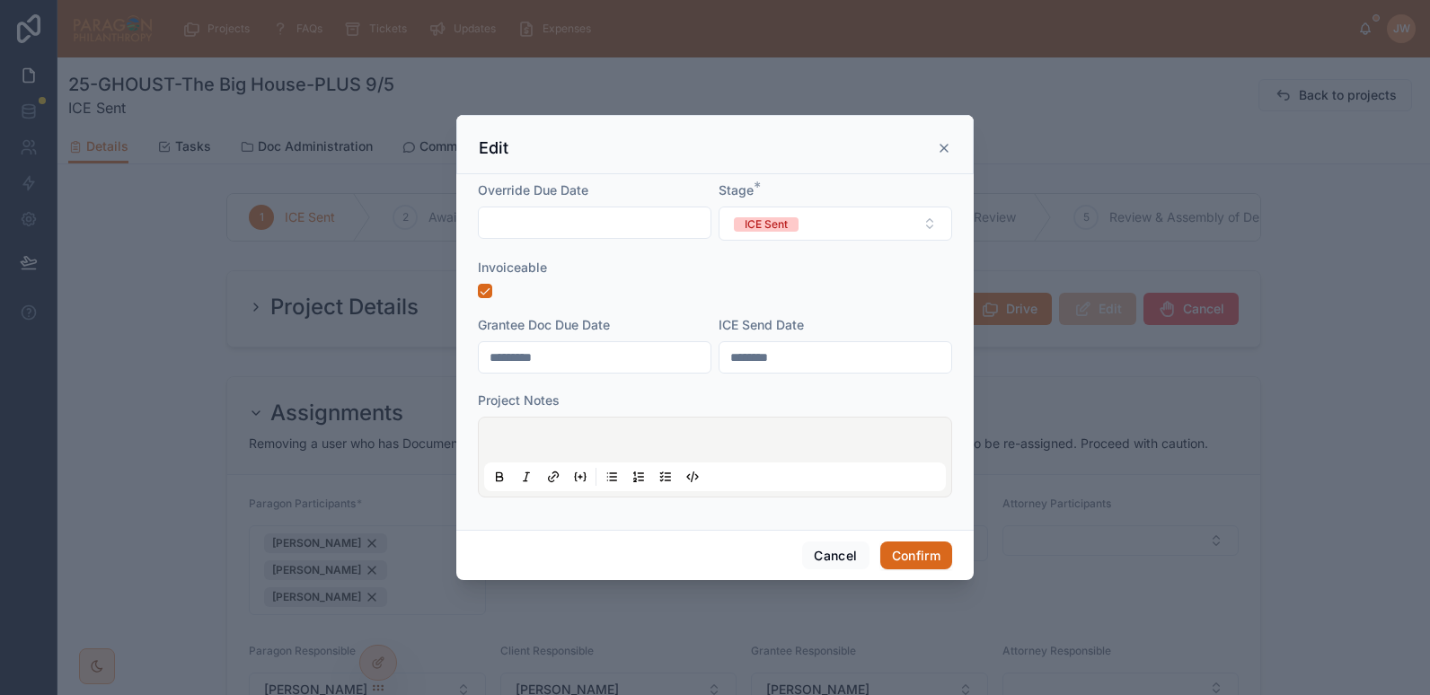
click at [558, 434] on p at bounding box center [719, 443] width 462 height 18
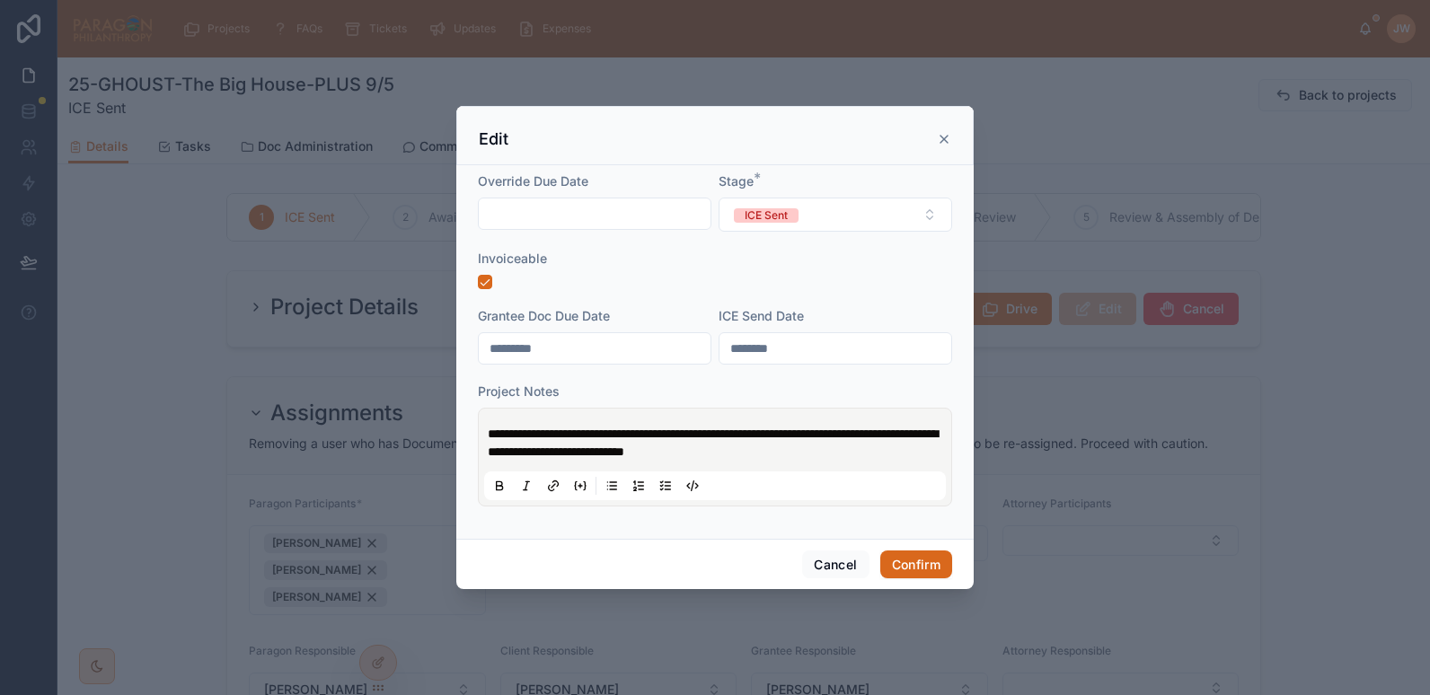
click at [752, 454] on span "**********" at bounding box center [713, 443] width 450 height 31
click at [787, 456] on p "**********" at bounding box center [719, 443] width 462 height 36
click at [879, 433] on span "**********" at bounding box center [713, 443] width 450 height 31
click at [828, 431] on span "**********" at bounding box center [713, 443] width 450 height 31
click at [881, 437] on span "**********" at bounding box center [713, 443] width 450 height 31
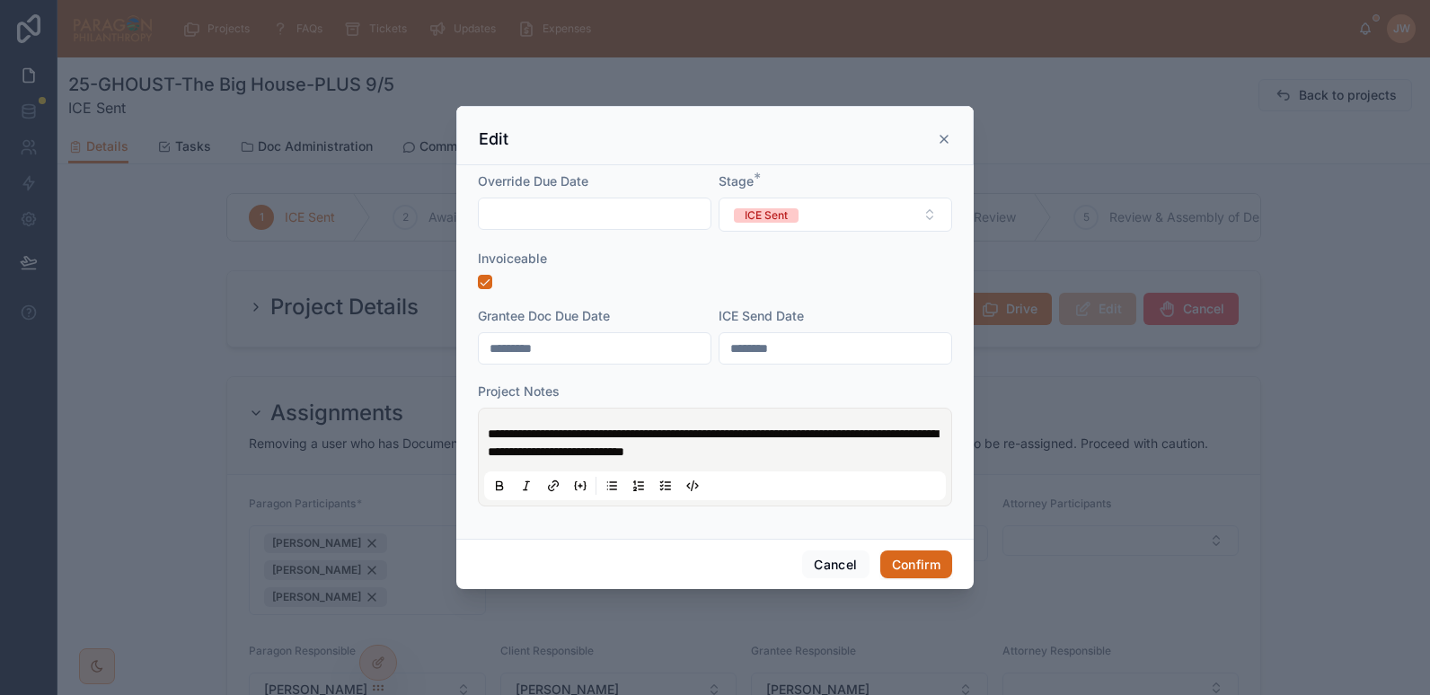
click at [824, 458] on p "**********" at bounding box center [719, 443] width 462 height 36
click at [815, 438] on span "**********" at bounding box center [713, 443] width 450 height 31
click at [799, 456] on p "**********" at bounding box center [719, 443] width 462 height 36
click at [868, 453] on p "**********" at bounding box center [719, 443] width 462 height 36
click at [920, 561] on button "Confirm" at bounding box center [917, 565] width 72 height 29
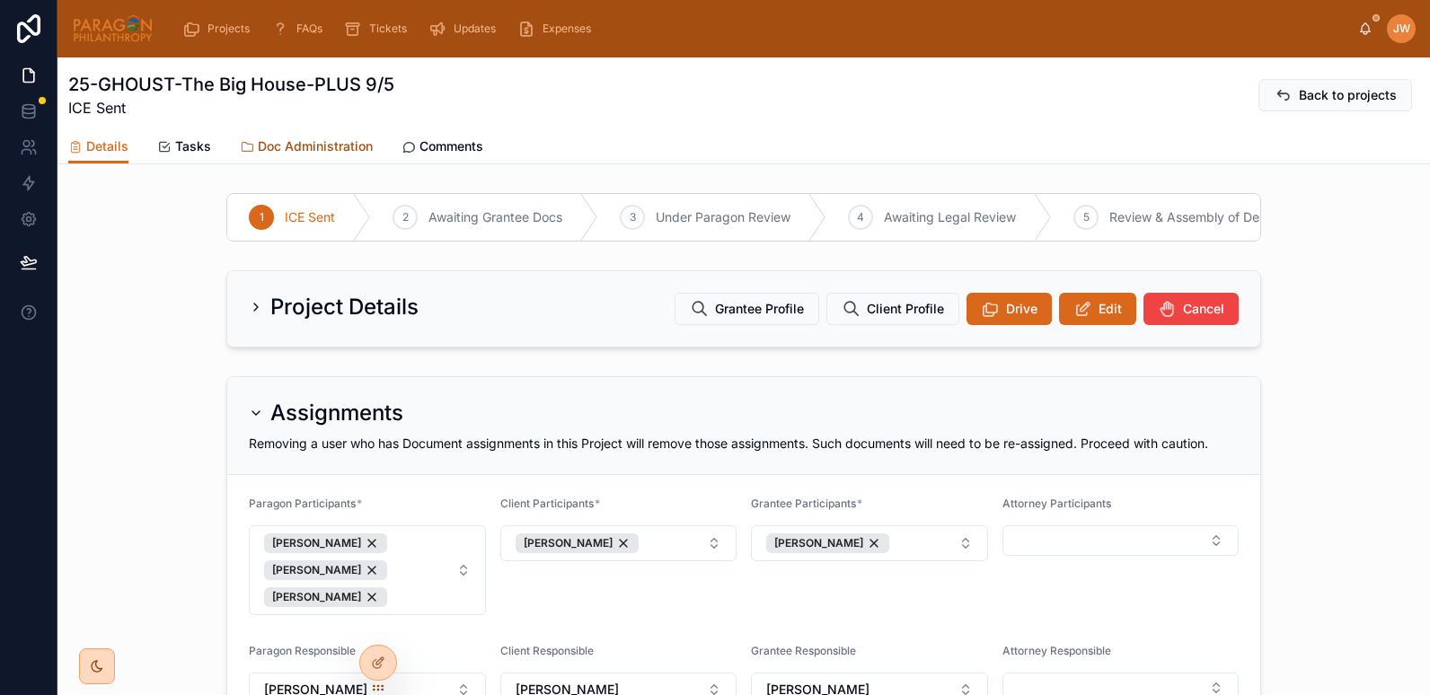
click at [274, 138] on span "Doc Administration" at bounding box center [315, 146] width 115 height 18
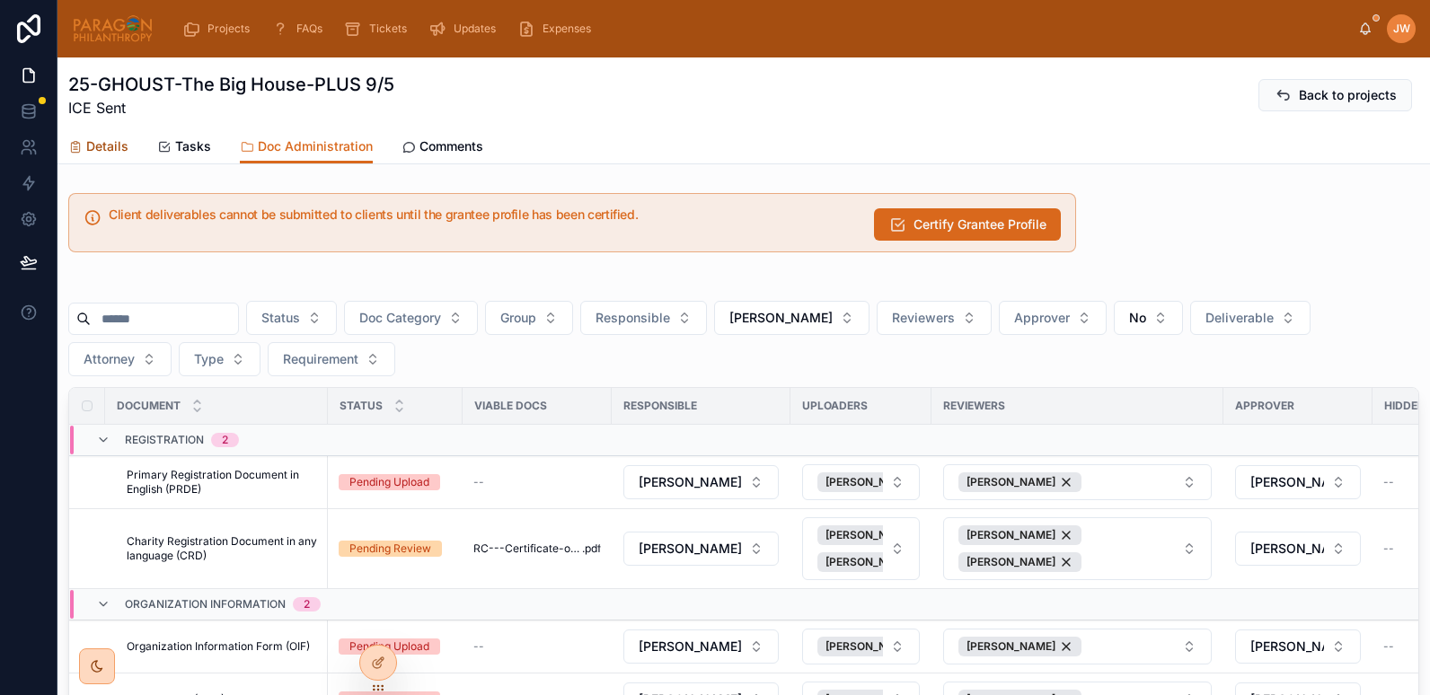
click at [114, 146] on span "Details" at bounding box center [107, 146] width 42 height 18
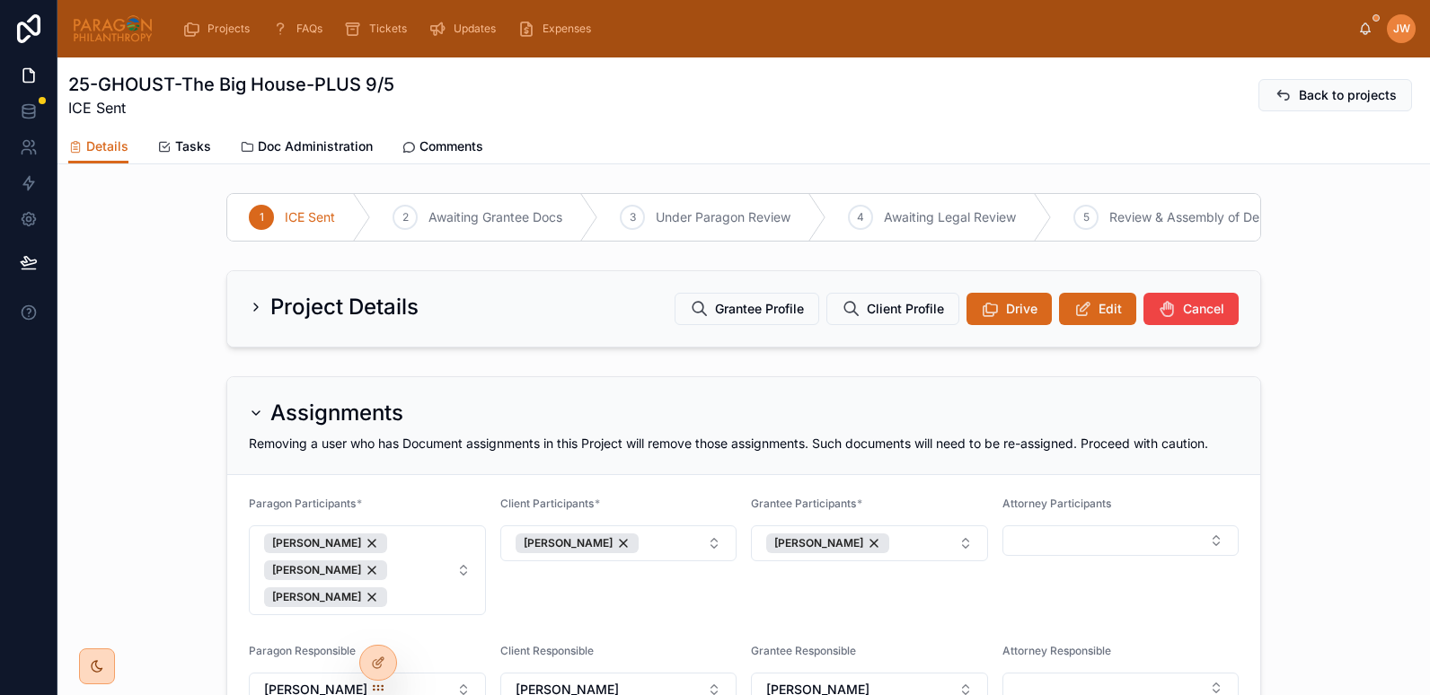
click at [84, 34] on img at bounding box center [113, 28] width 82 height 29
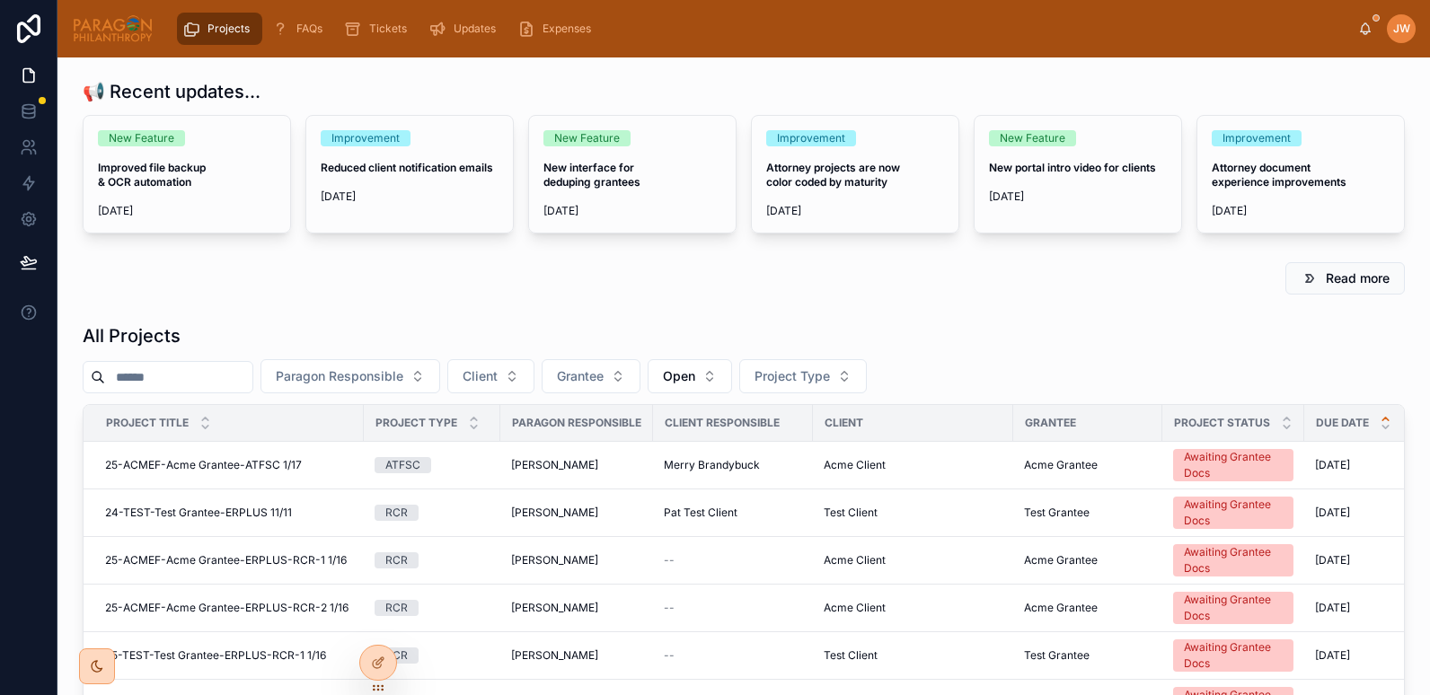
click at [216, 374] on input "text" at bounding box center [178, 377] width 147 height 25
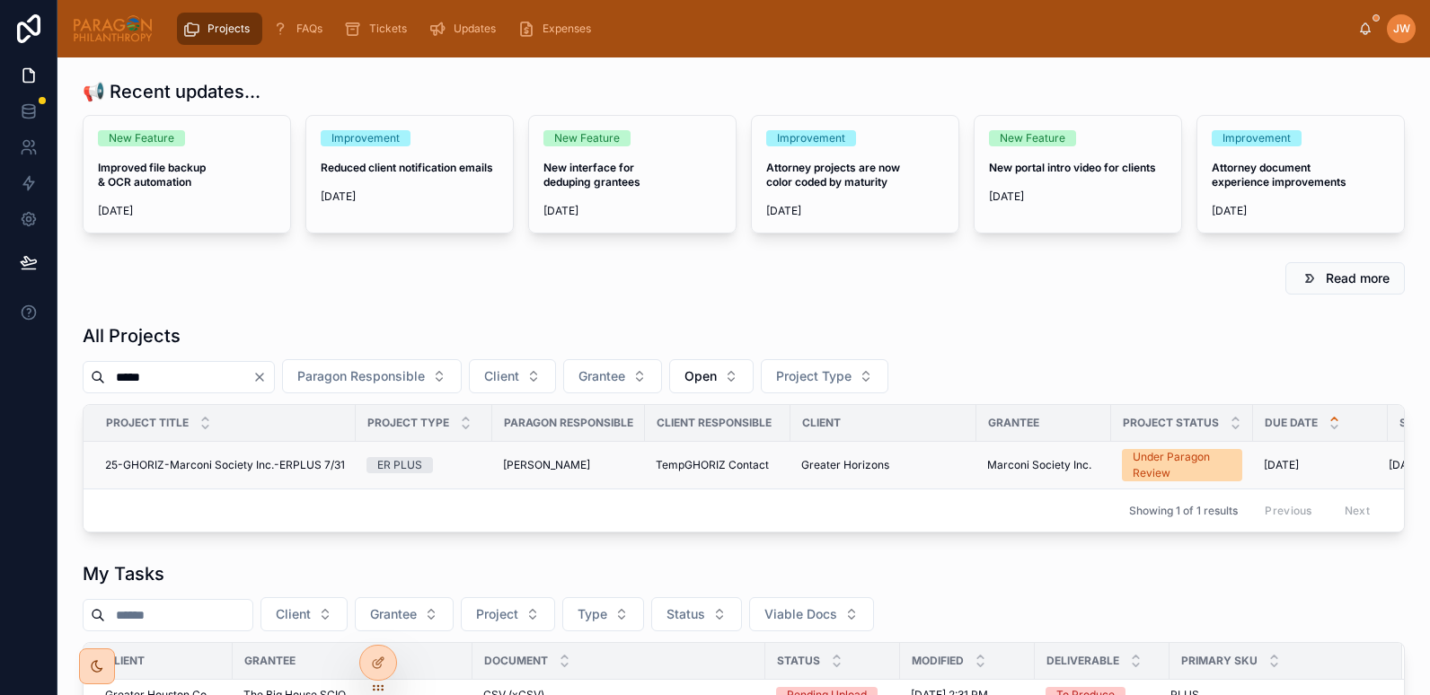
type input "*****"
click at [164, 455] on td "25-GHORIZ-Marconi Society Inc.-ERPLUS 7/31 25-GHORIZ-Marconi Society Inc.-ERPLU…" at bounding box center [220, 466] width 272 height 48
click at [168, 470] on span "25-GHORIZ-Marconi Society Inc.-ERPLUS 7/31" at bounding box center [225, 465] width 240 height 14
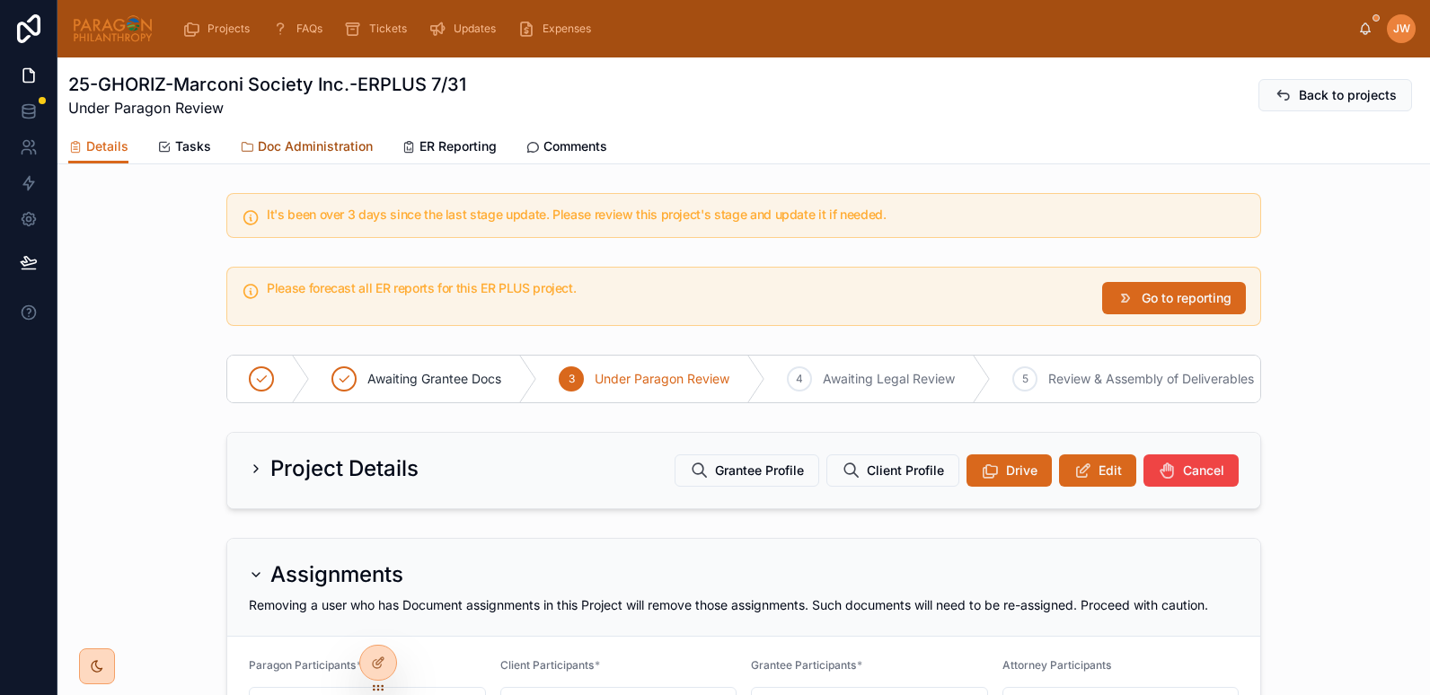
click at [344, 146] on span "Doc Administration" at bounding box center [315, 146] width 115 height 18
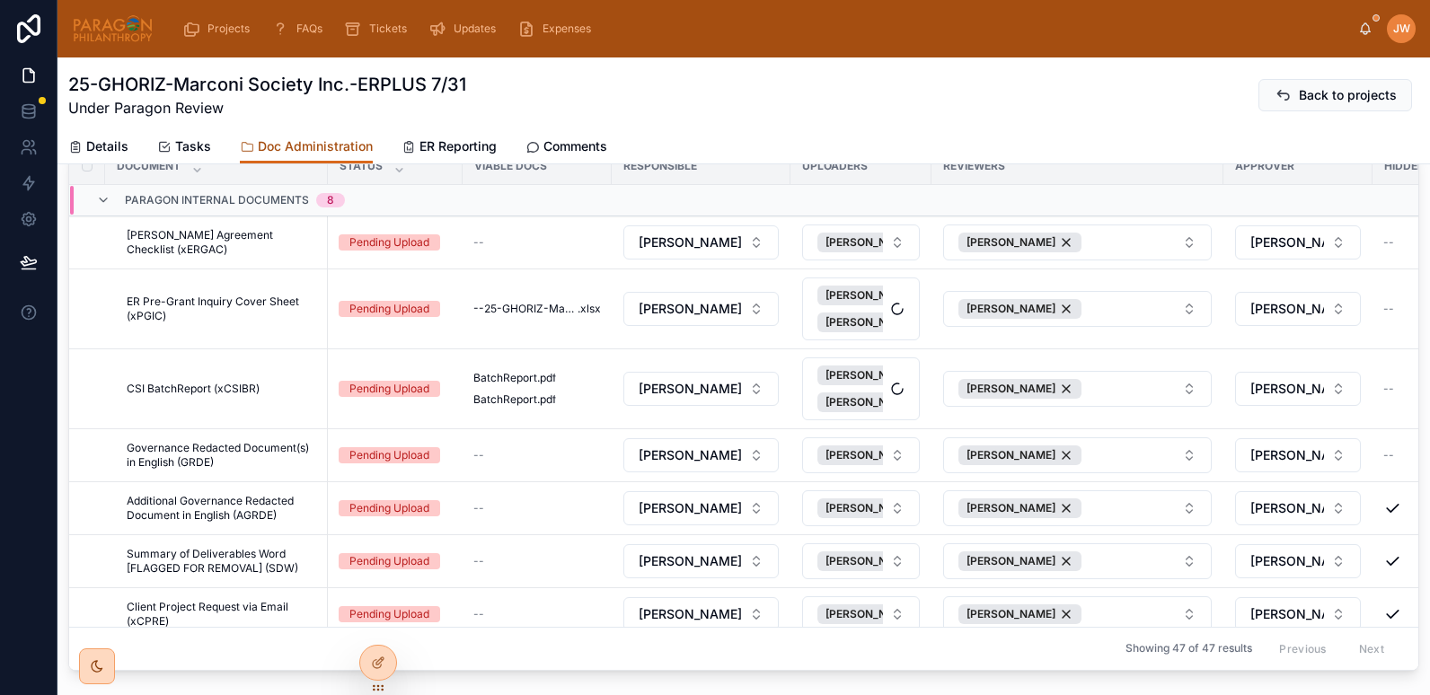
scroll to position [245, 0]
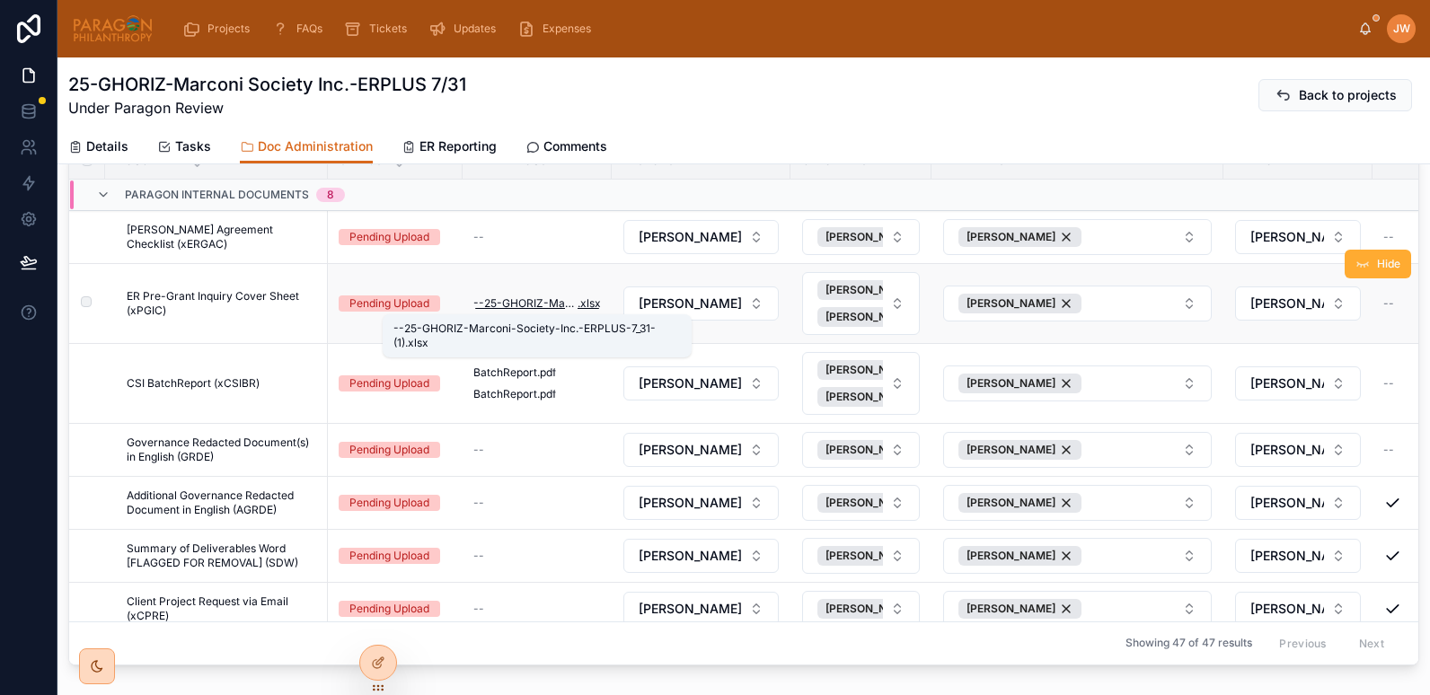
click at [530, 303] on span "--25-GHORIZ-Marconi-Society-Inc.-ERPLUS-7_31-(1)" at bounding box center [526, 304] width 104 height 14
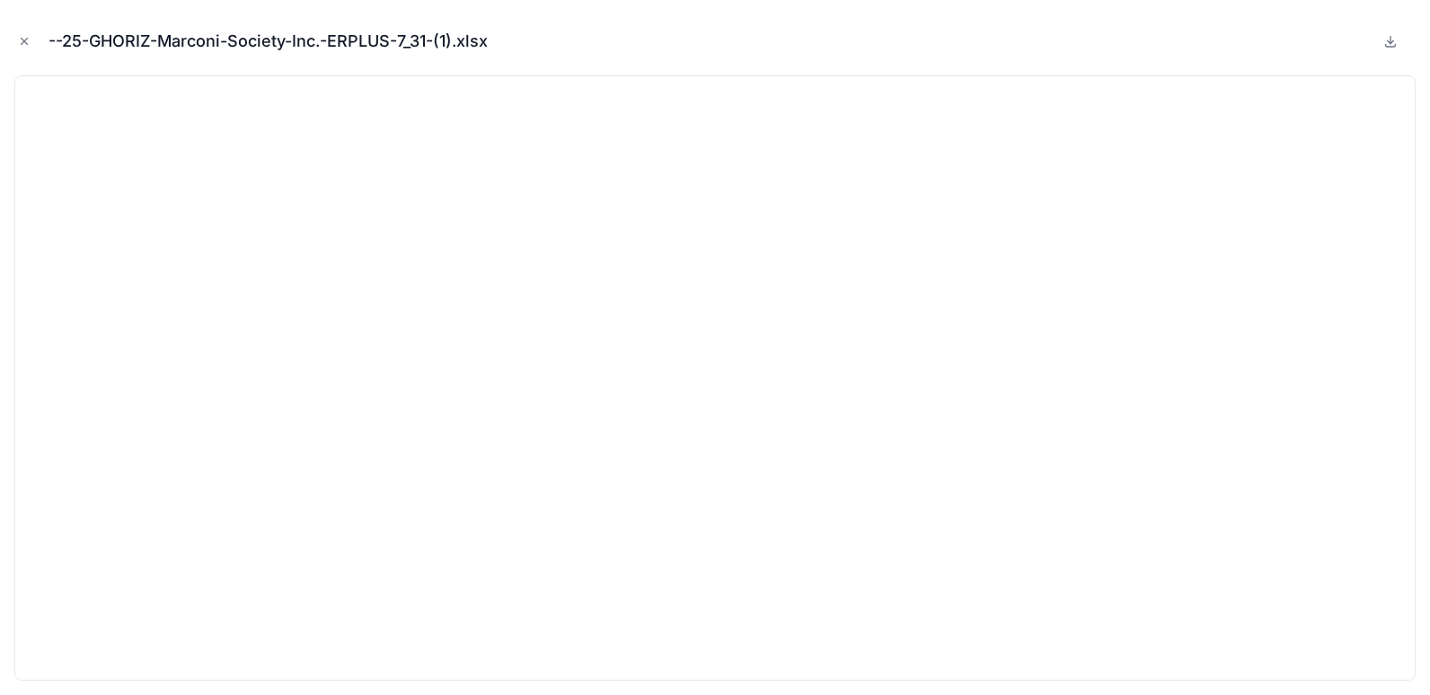
click at [27, 40] on icon "Close modal" at bounding box center [24, 41] width 13 height 13
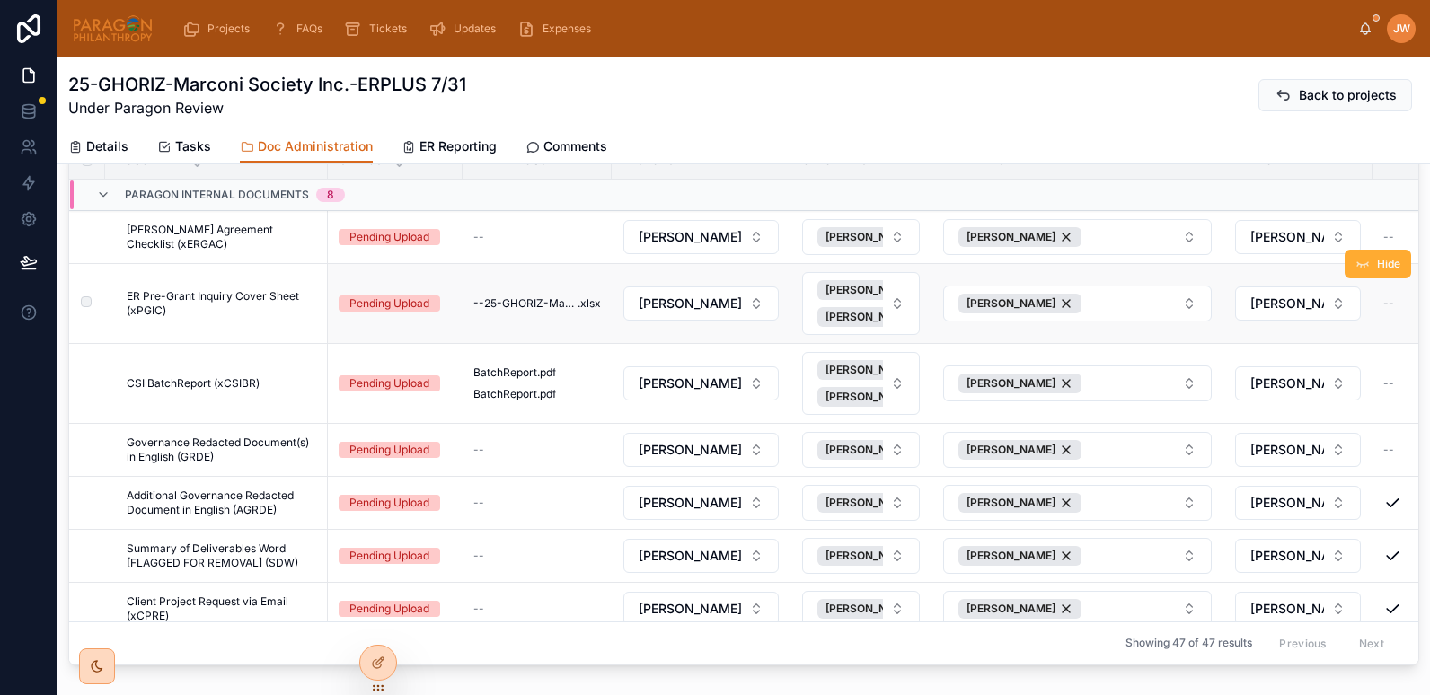
click at [243, 294] on span "ER Pre-Grant Inquiry Cover Sheet (xPGIC)" at bounding box center [222, 303] width 190 height 29
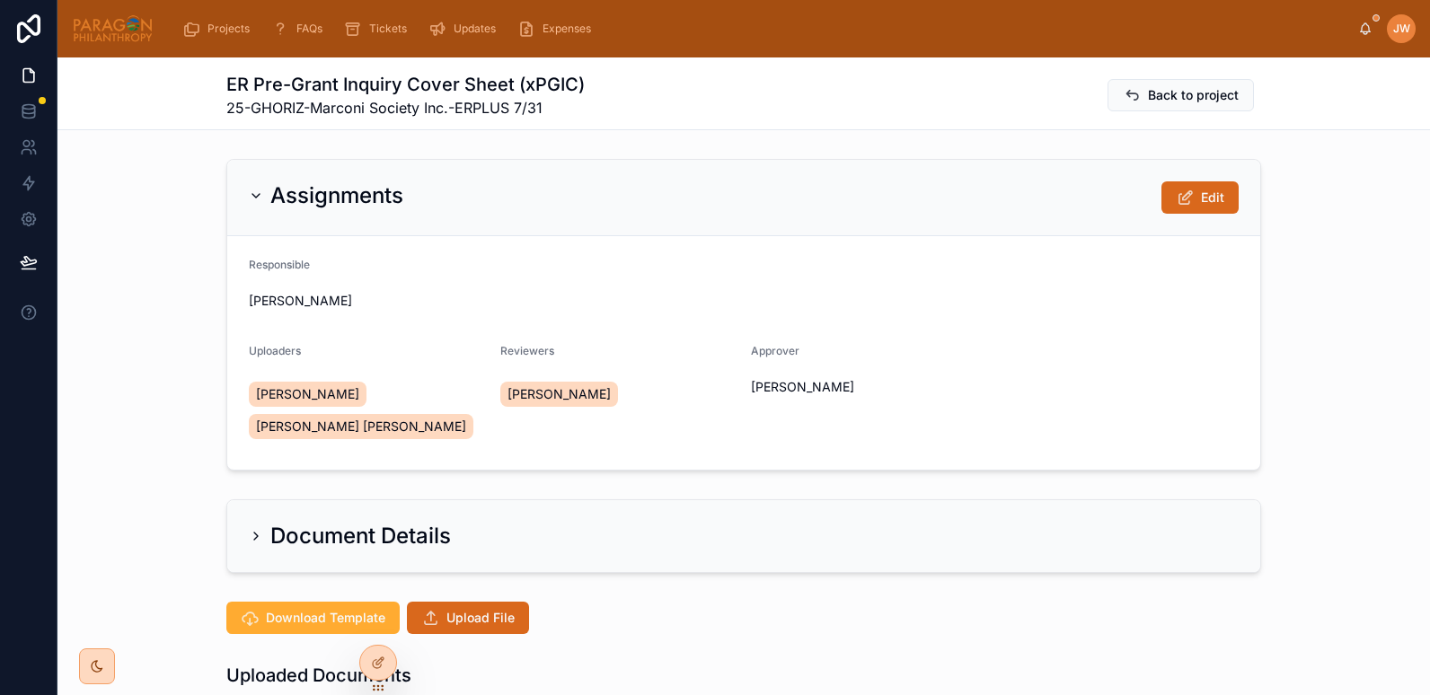
scroll to position [356, 0]
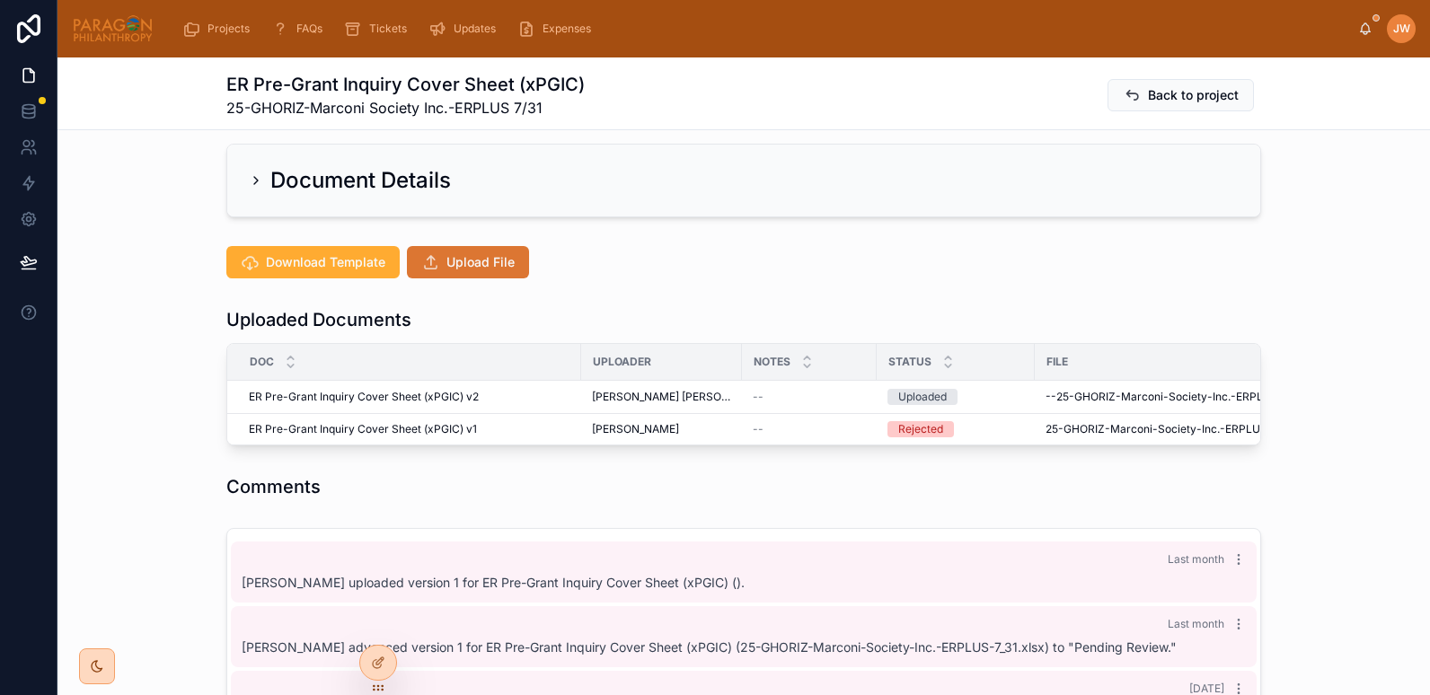
click at [498, 266] on span "Upload File" at bounding box center [481, 262] width 68 height 18
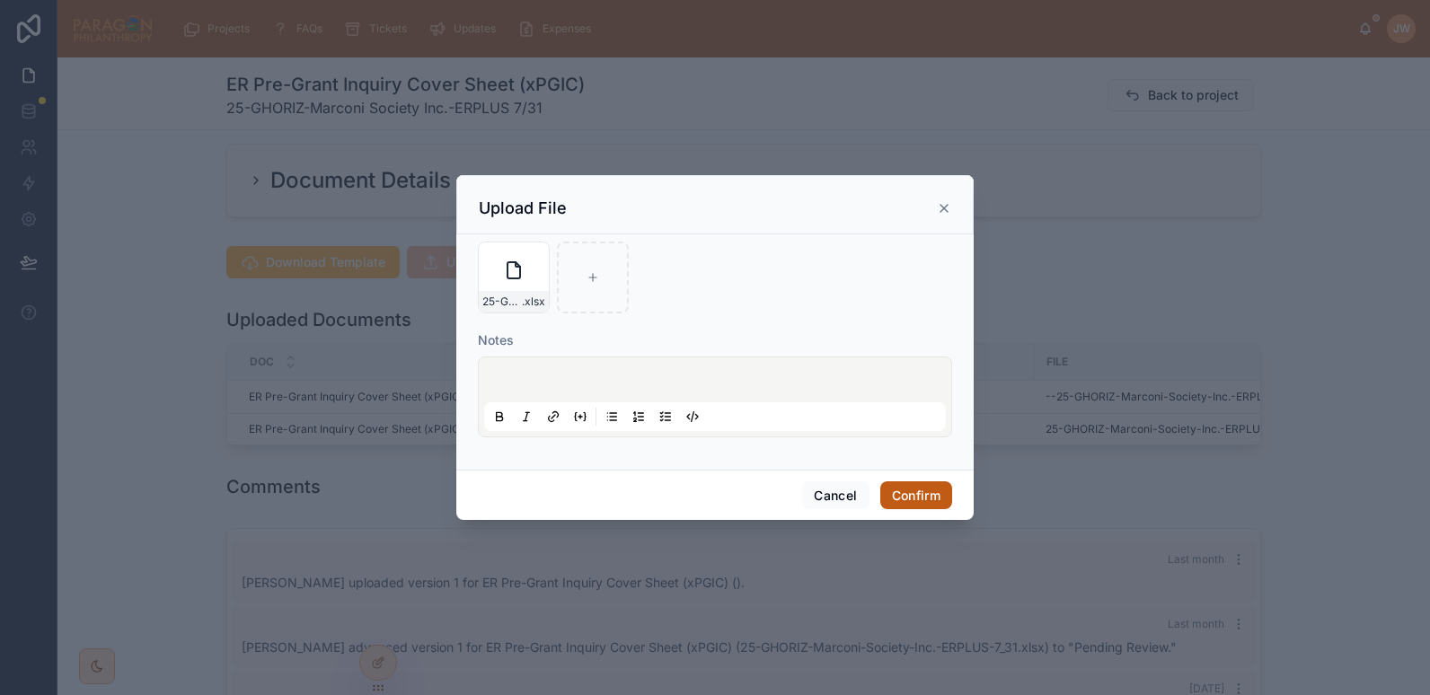
click at [931, 495] on button "Confirm" at bounding box center [917, 496] width 72 height 29
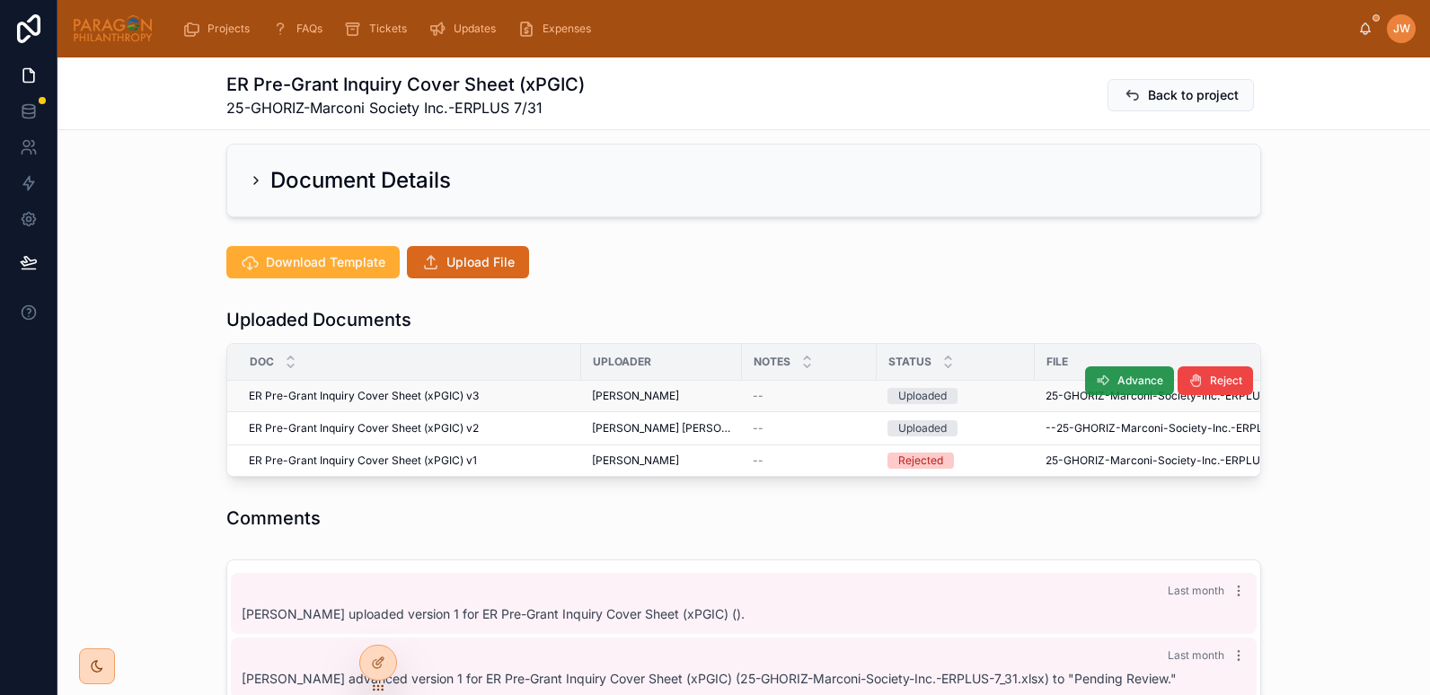
click at [1103, 377] on icon at bounding box center [1103, 381] width 14 height 14
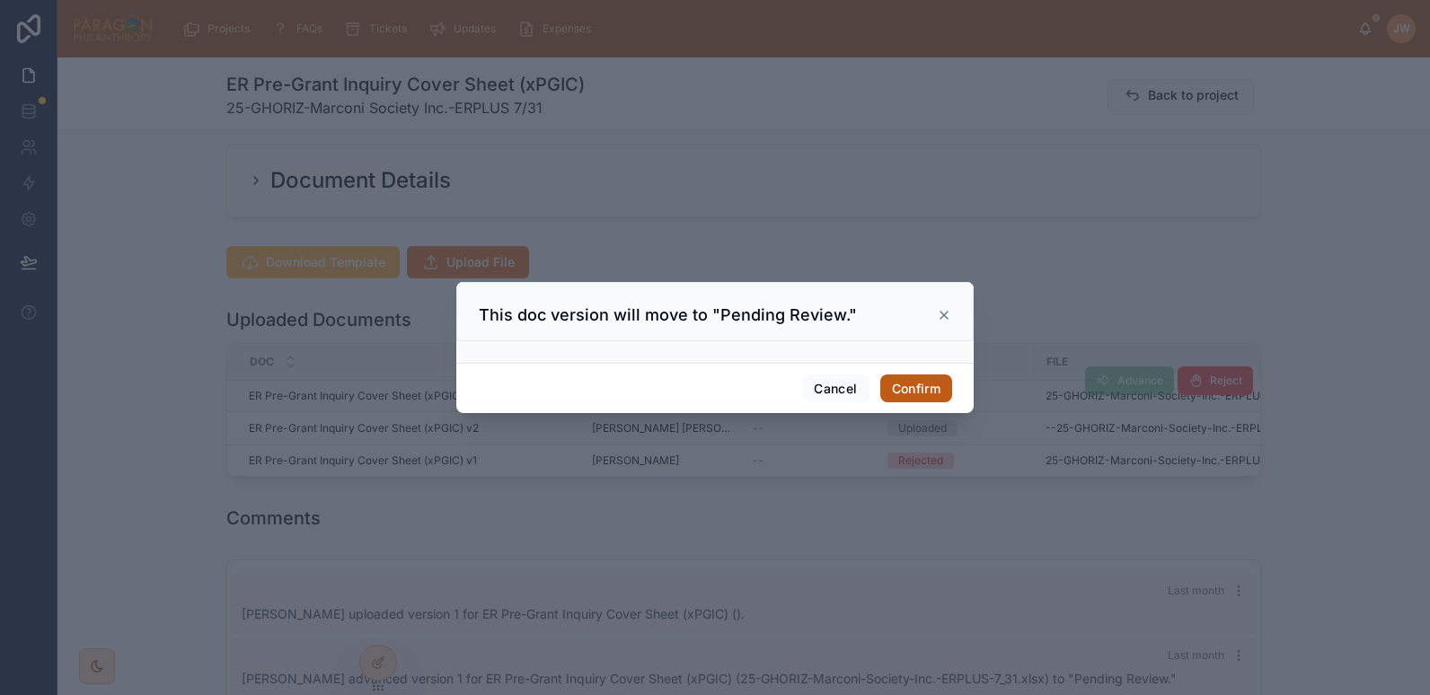
click at [904, 386] on button "Confirm" at bounding box center [917, 389] width 72 height 29
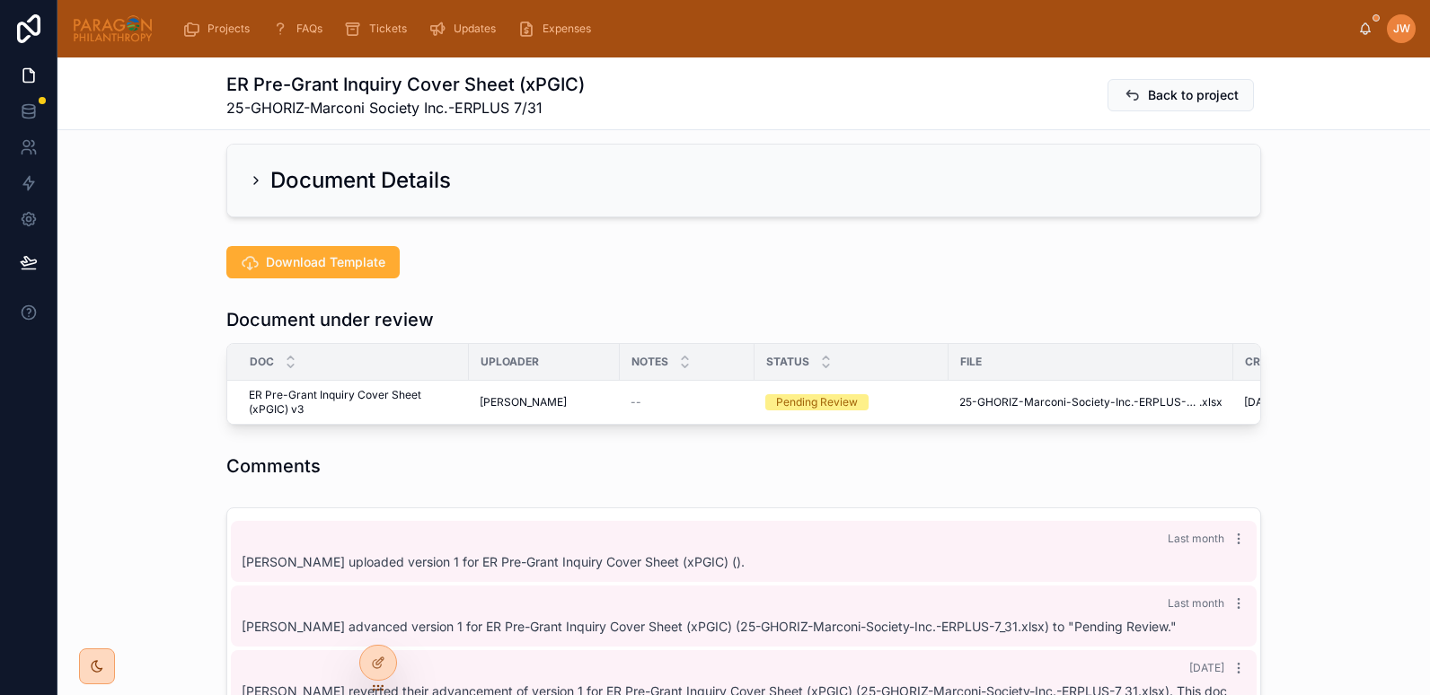
scroll to position [66, 0]
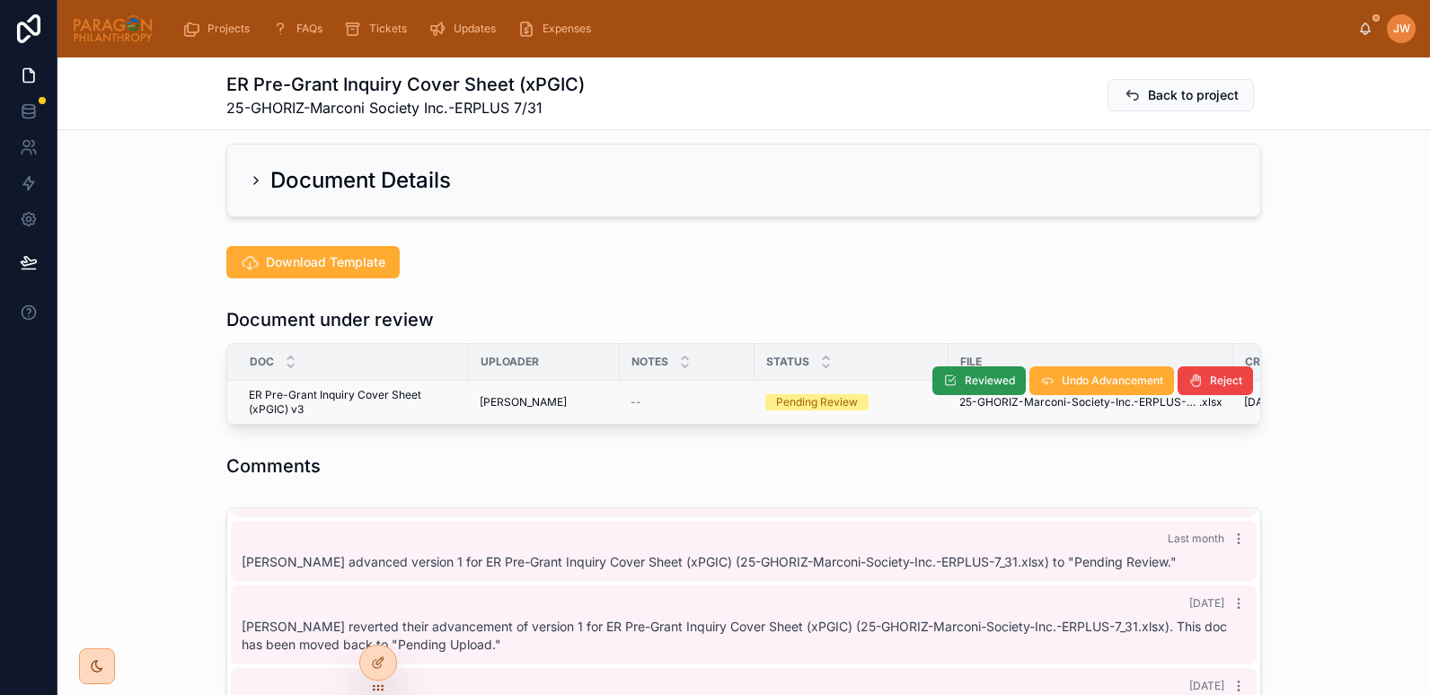
click at [981, 377] on span "Reviewed" at bounding box center [990, 381] width 50 height 14
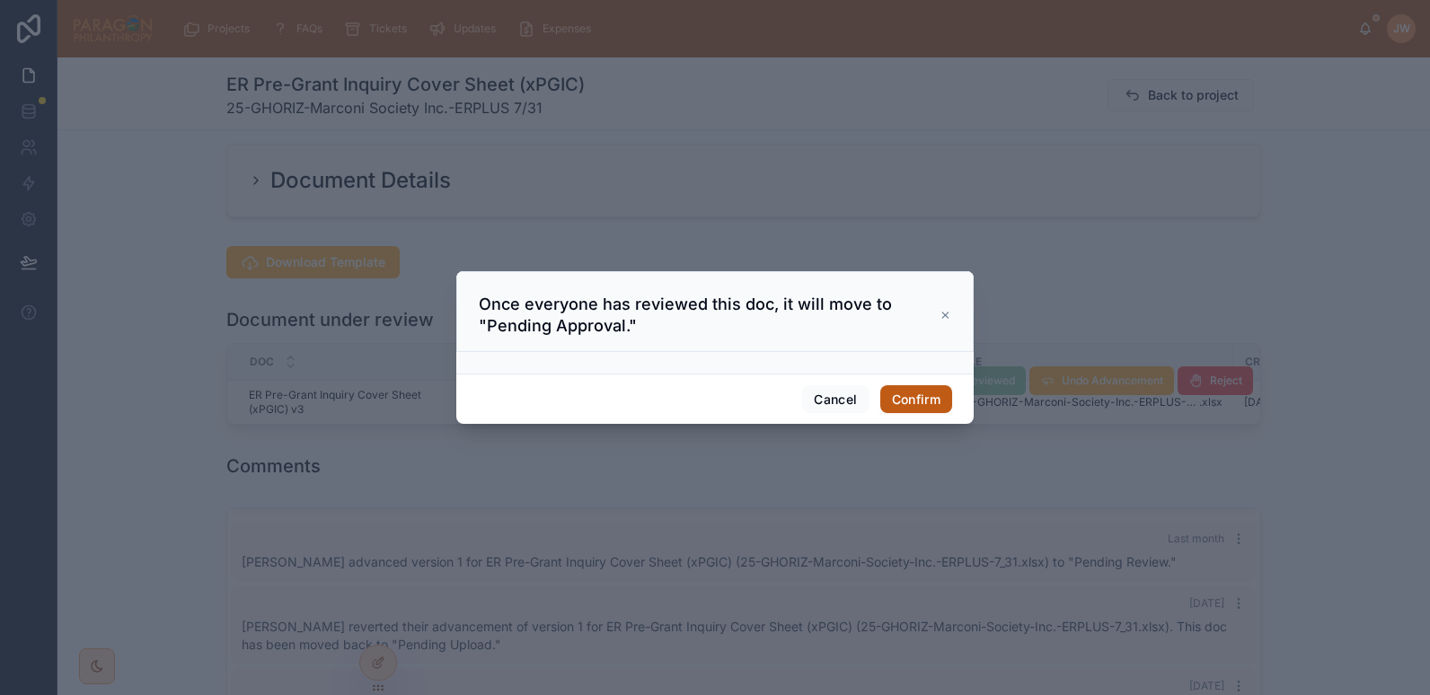
click at [902, 387] on button "Confirm" at bounding box center [917, 399] width 72 height 29
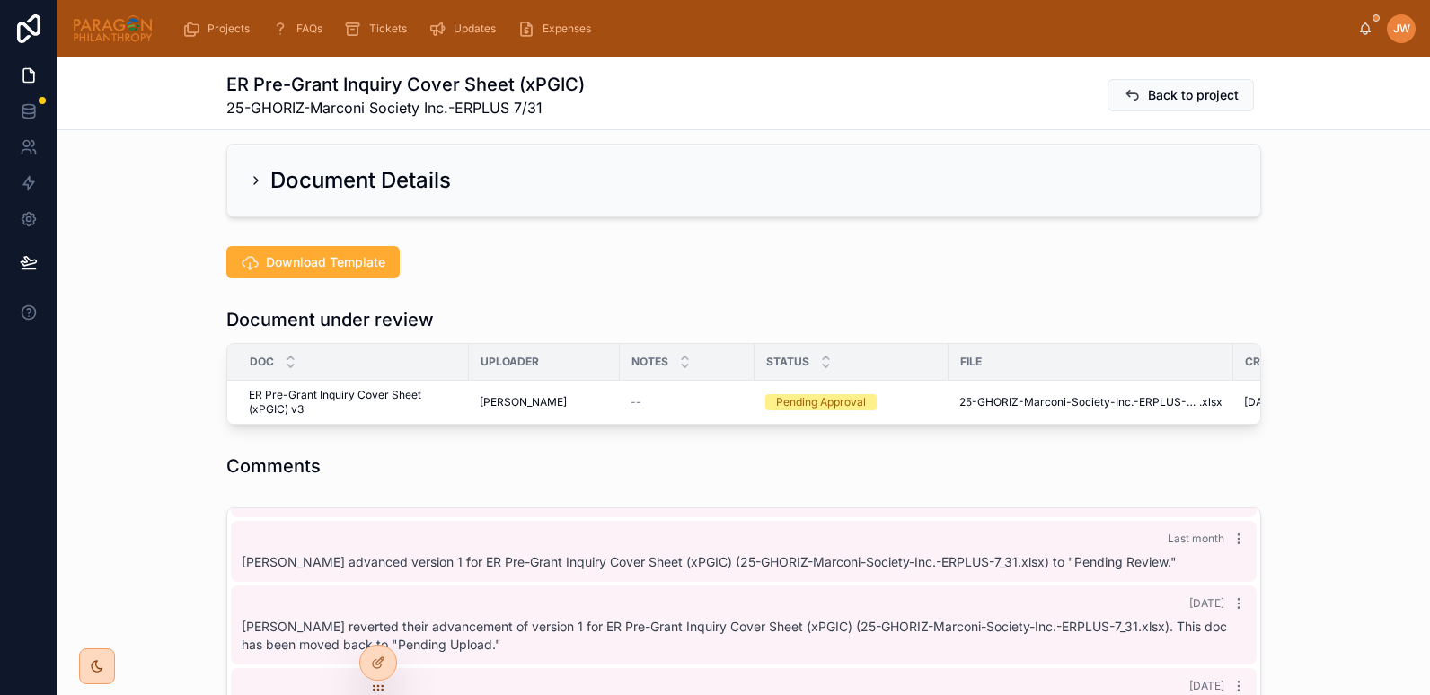
scroll to position [149, 0]
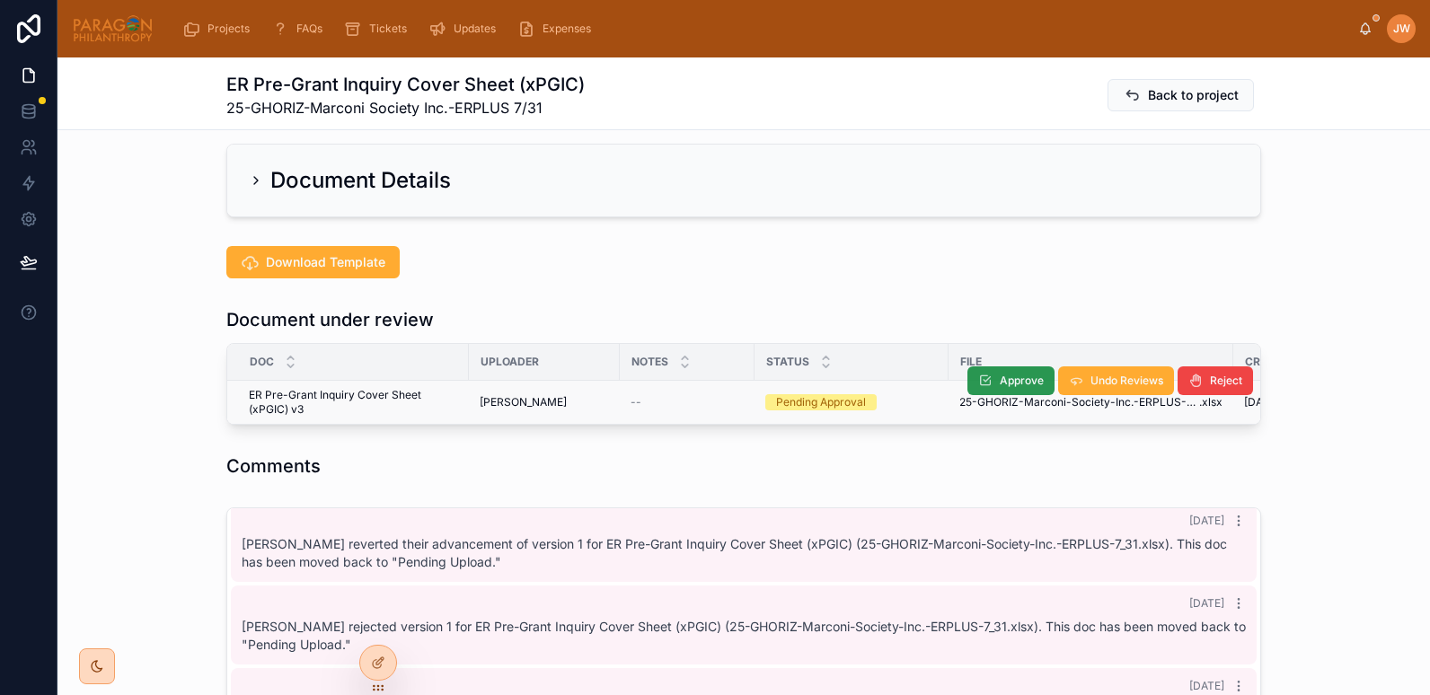
click at [1005, 380] on span "Approve" at bounding box center [1022, 381] width 44 height 14
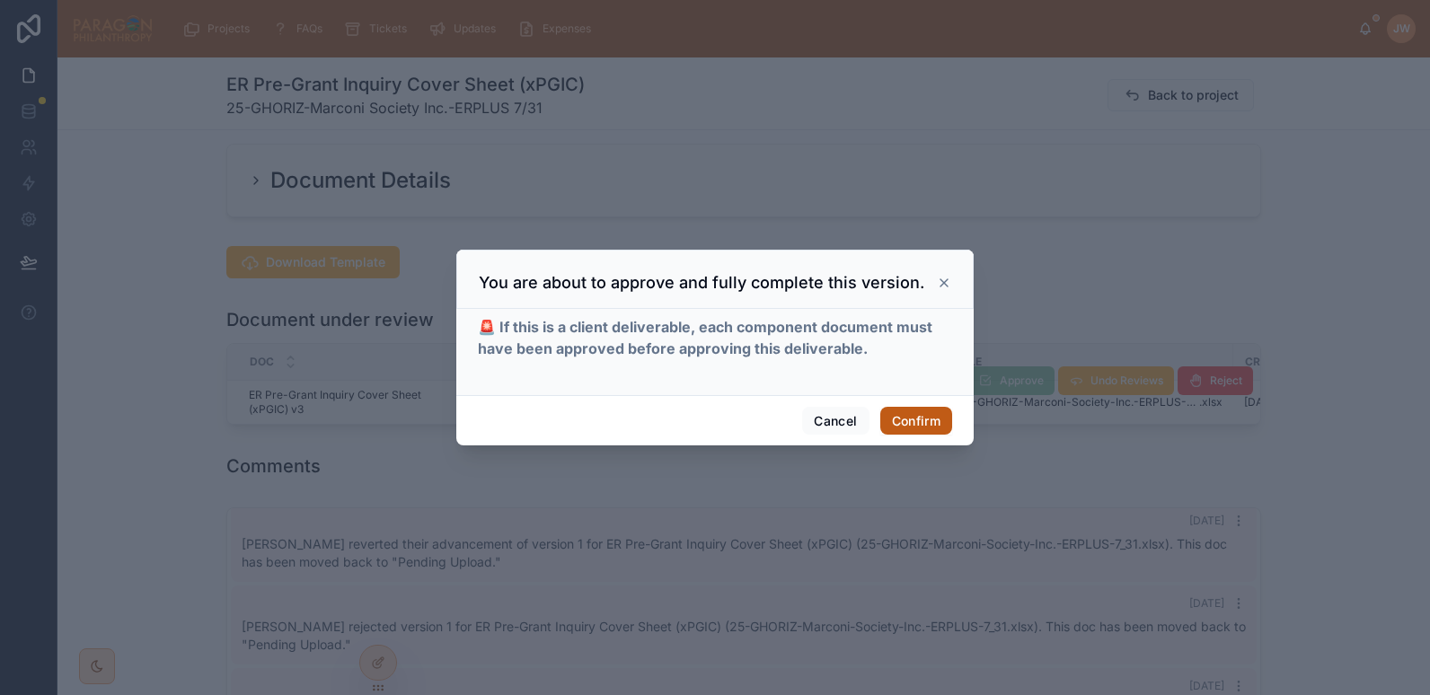
click at [920, 412] on button "Confirm" at bounding box center [917, 421] width 72 height 29
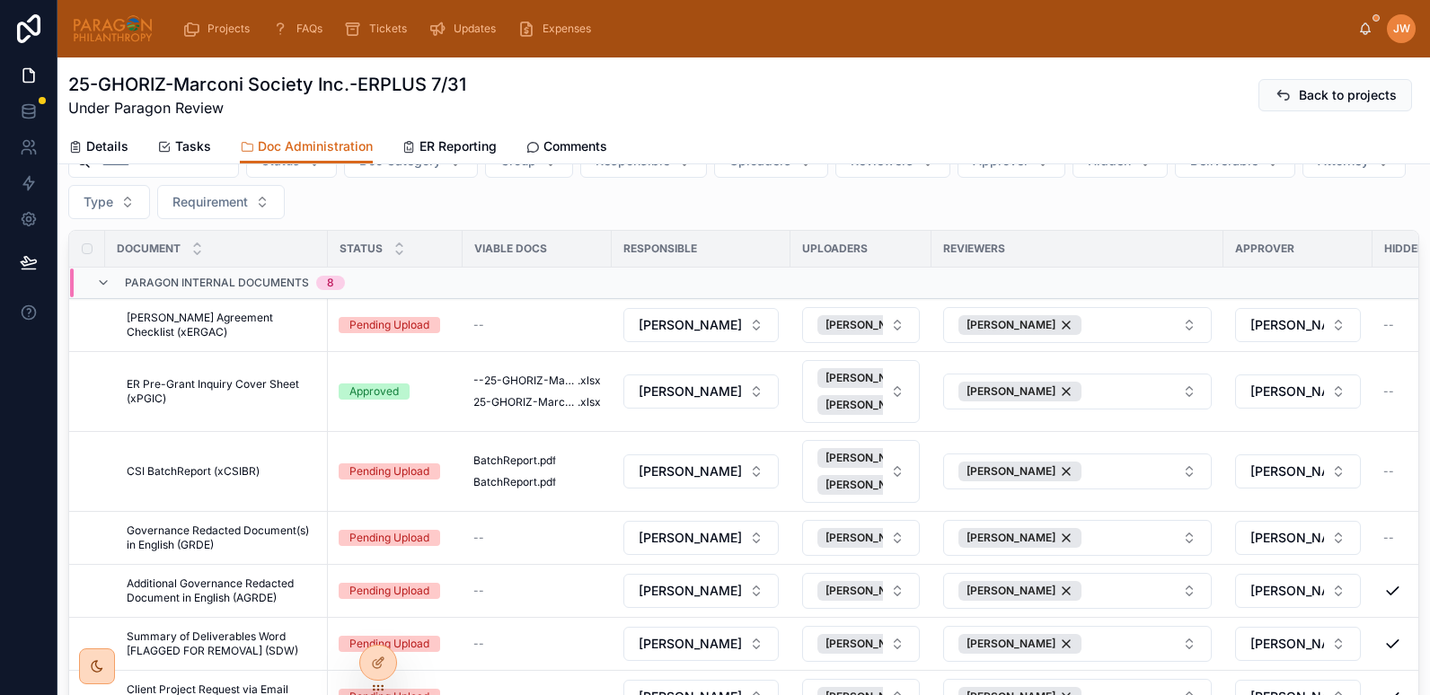
scroll to position [512, 0]
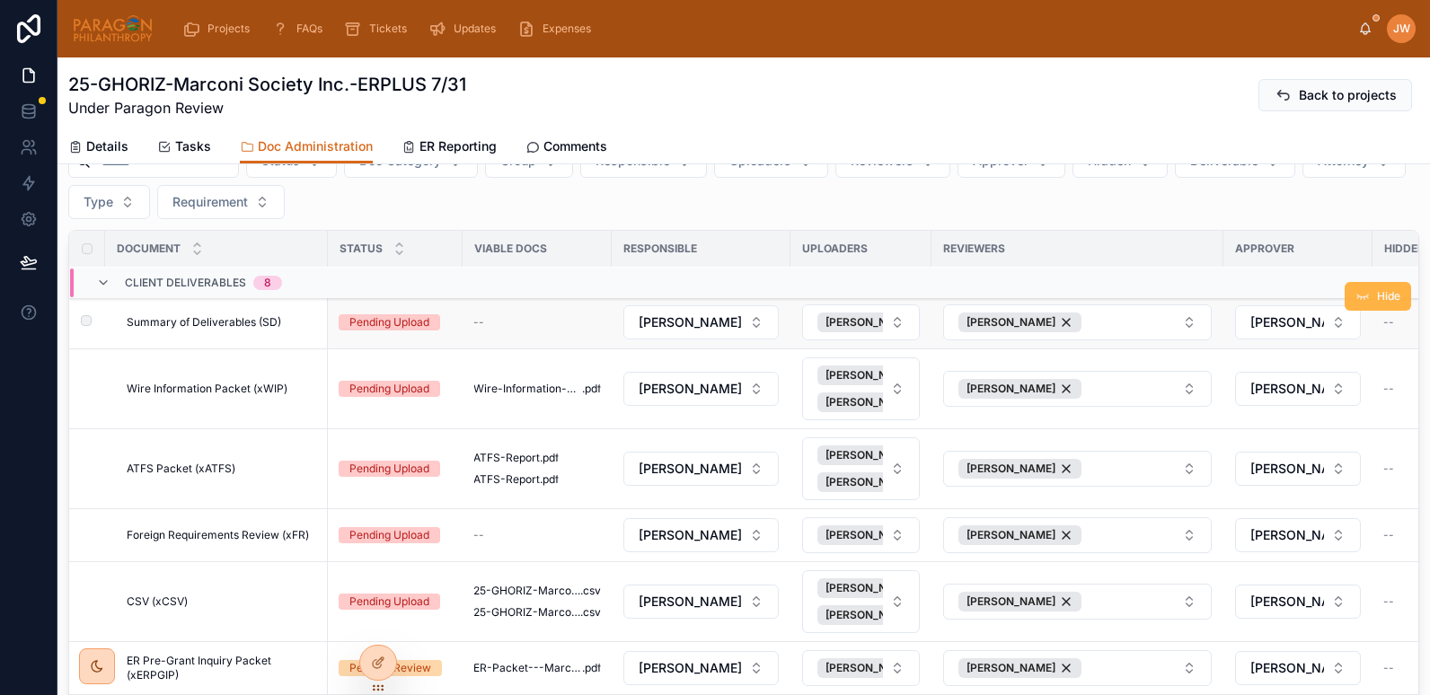
click at [1377, 302] on span "Hide" at bounding box center [1388, 296] width 23 height 14
click at [270, 394] on span "Wire Information Packet (xWIP)" at bounding box center [207, 389] width 161 height 14
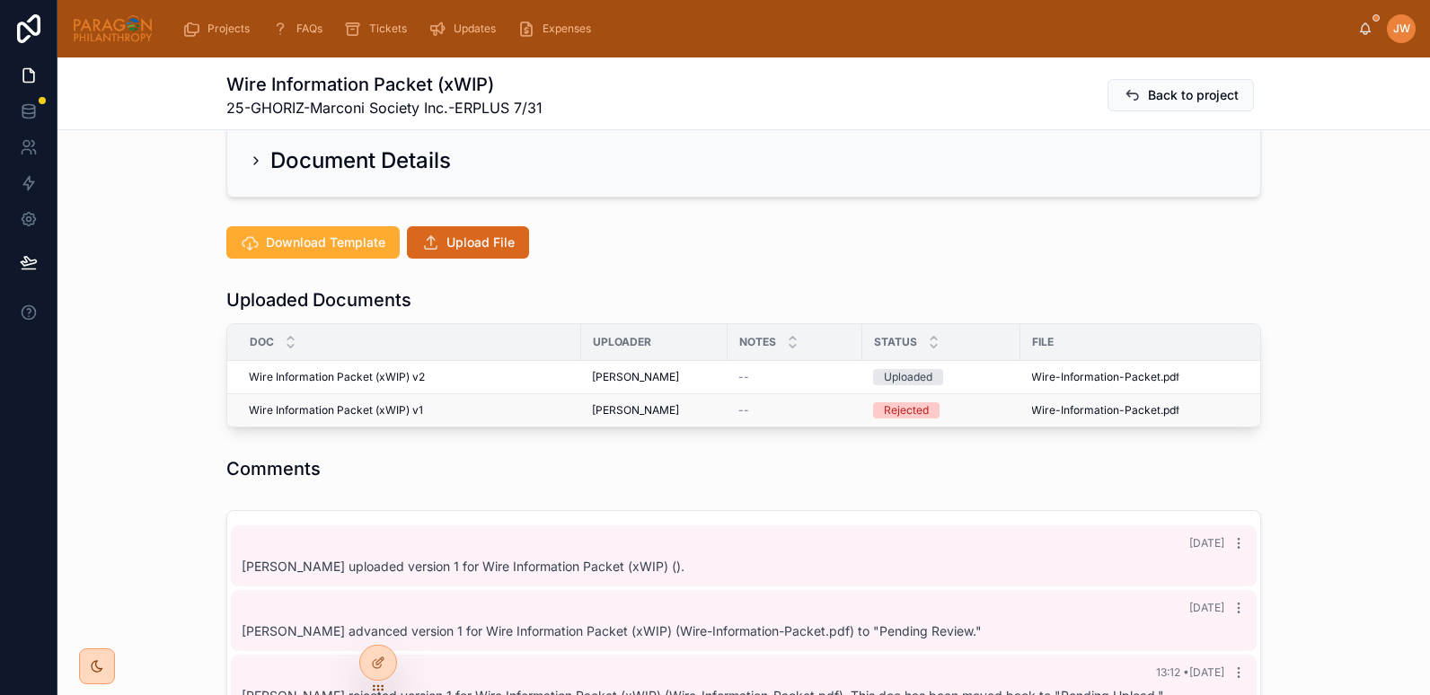
scroll to position [377, 0]
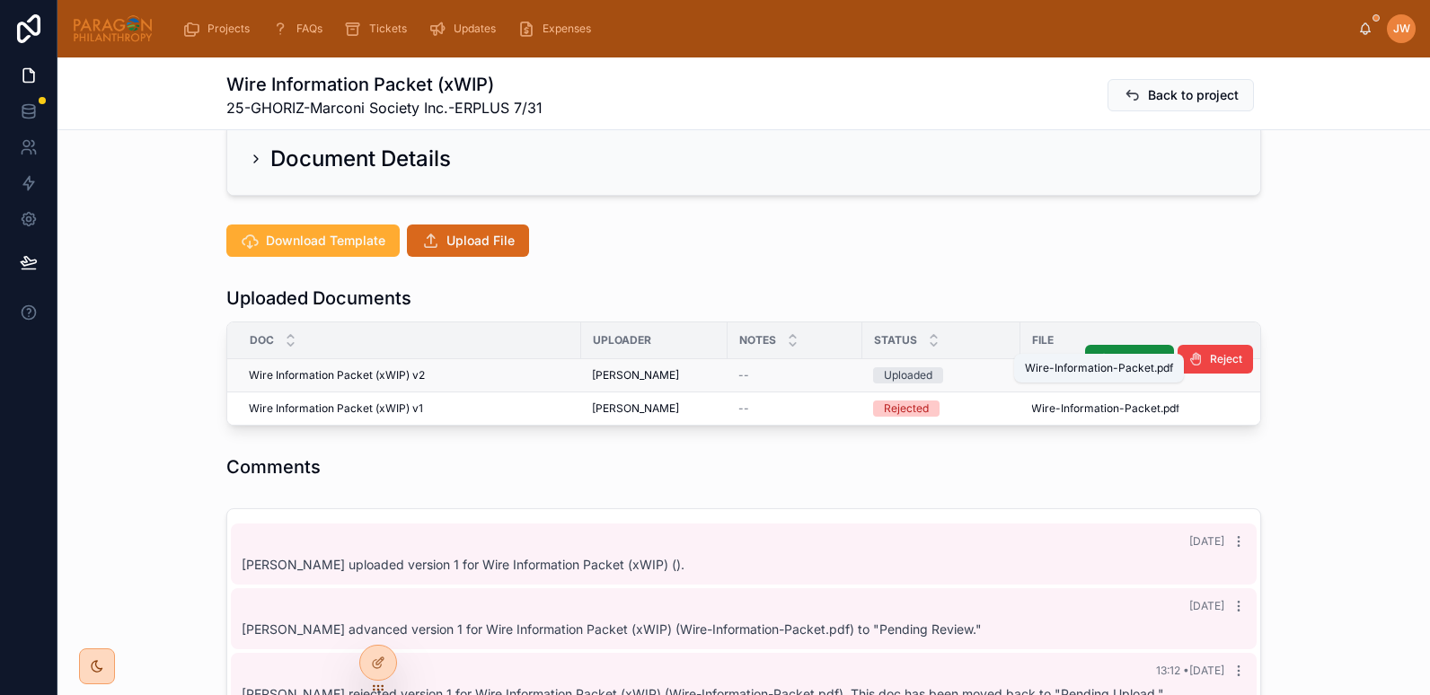
click at [1057, 368] on span "Wire-Information-Packet" at bounding box center [1095, 375] width 129 height 14
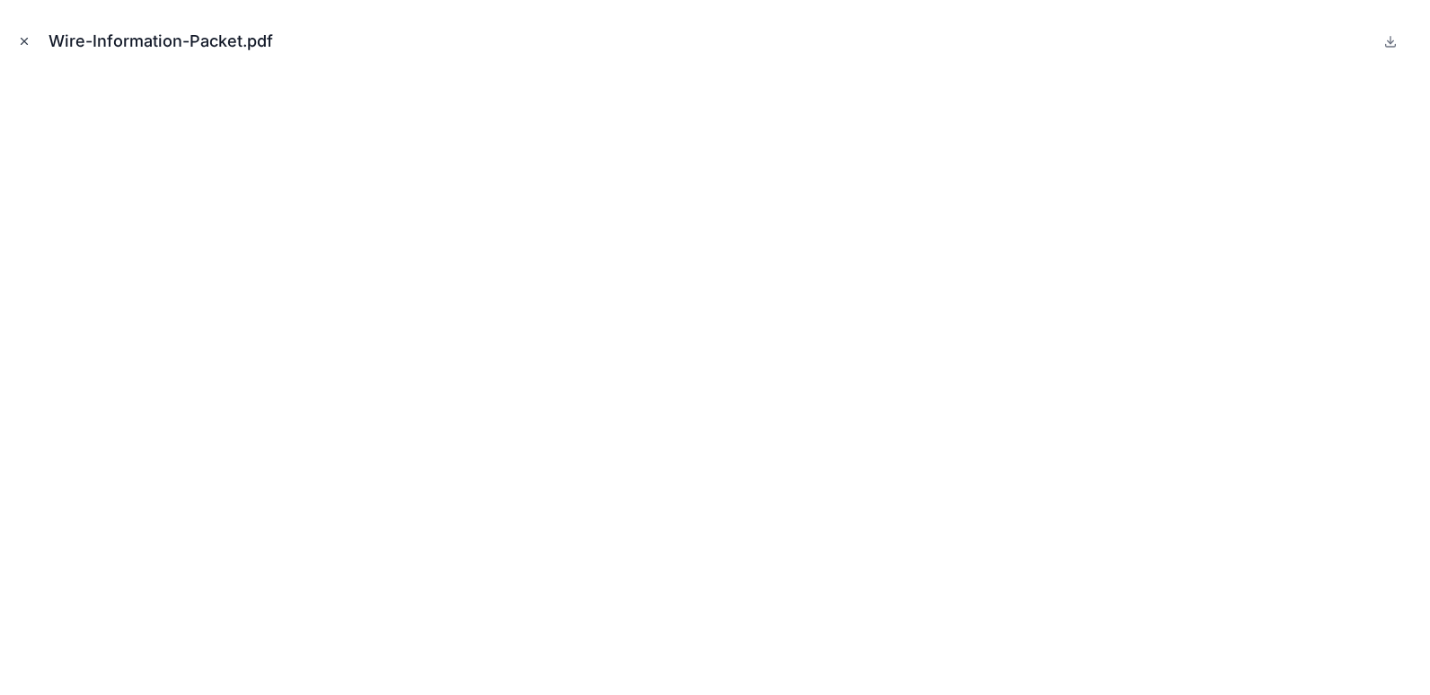
click at [30, 45] on icon "Close modal" at bounding box center [24, 41] width 13 height 13
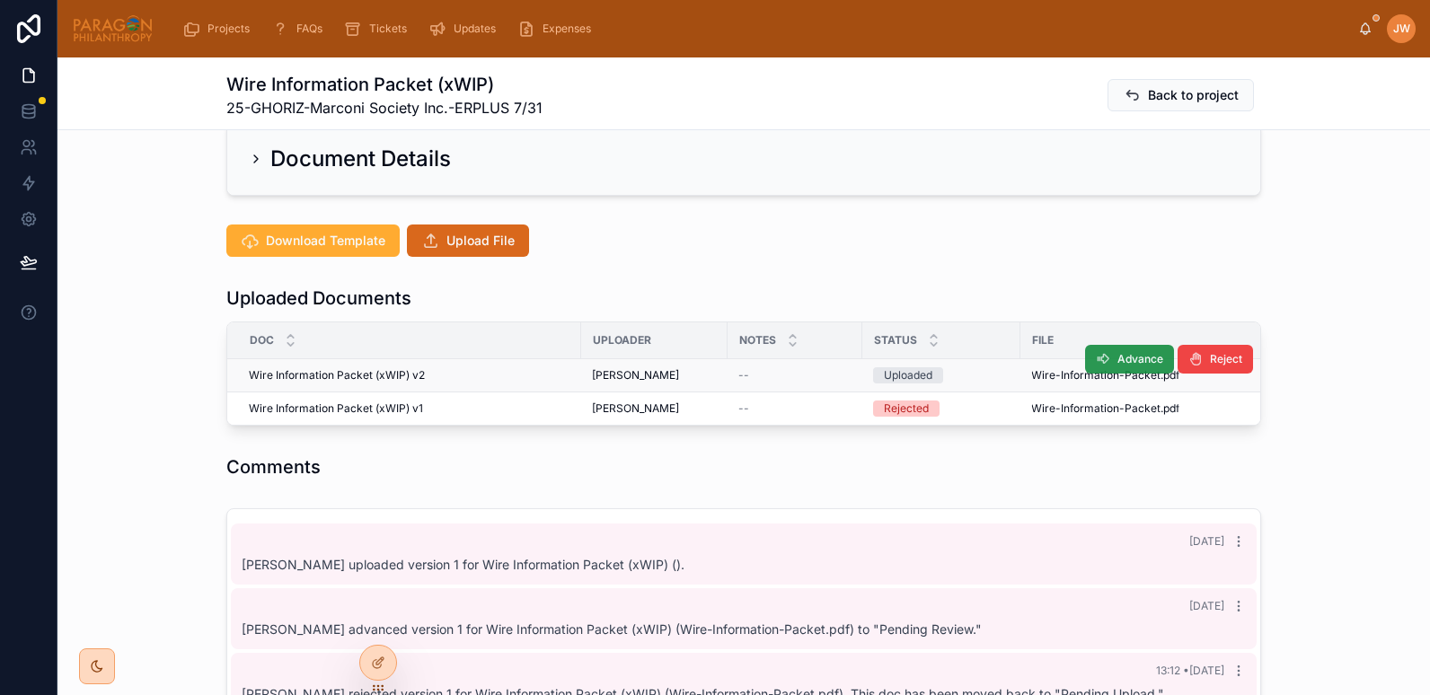
click at [1118, 352] on span "Advance" at bounding box center [1141, 359] width 46 height 14
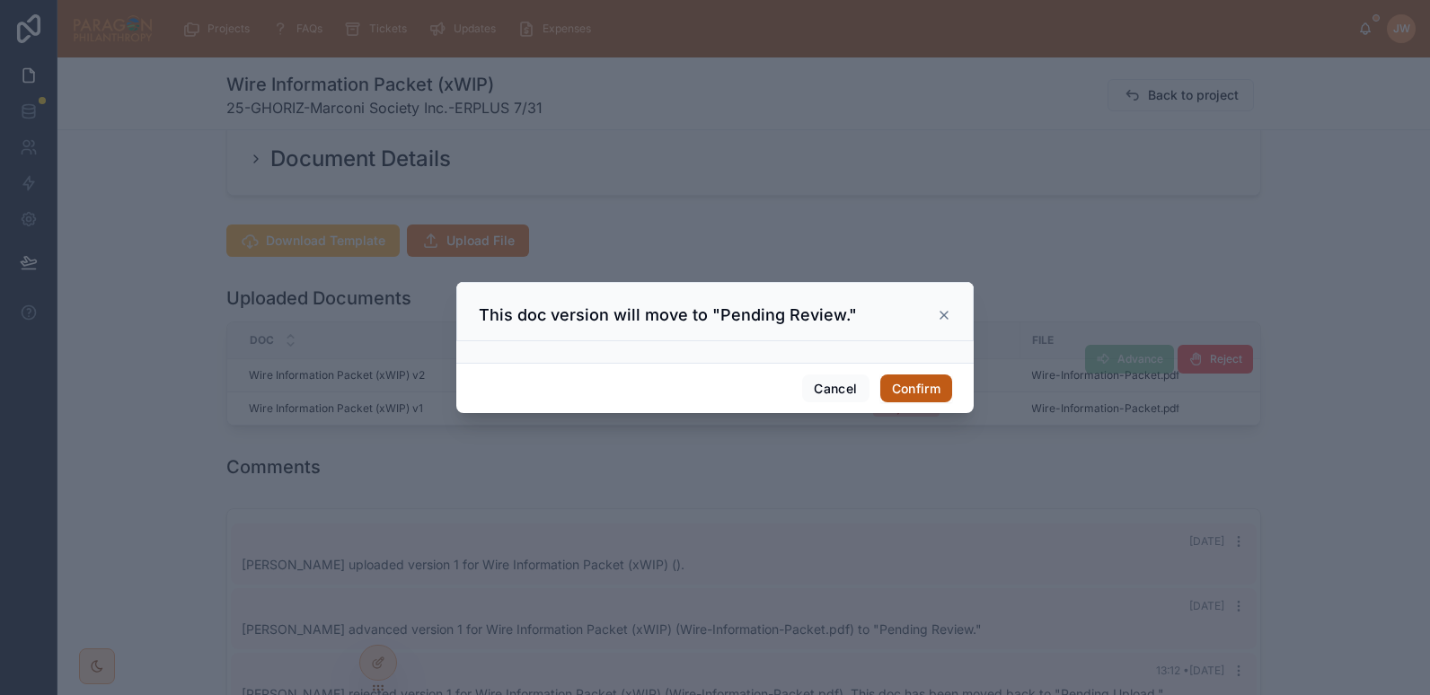
click at [901, 385] on button "Confirm" at bounding box center [917, 389] width 72 height 29
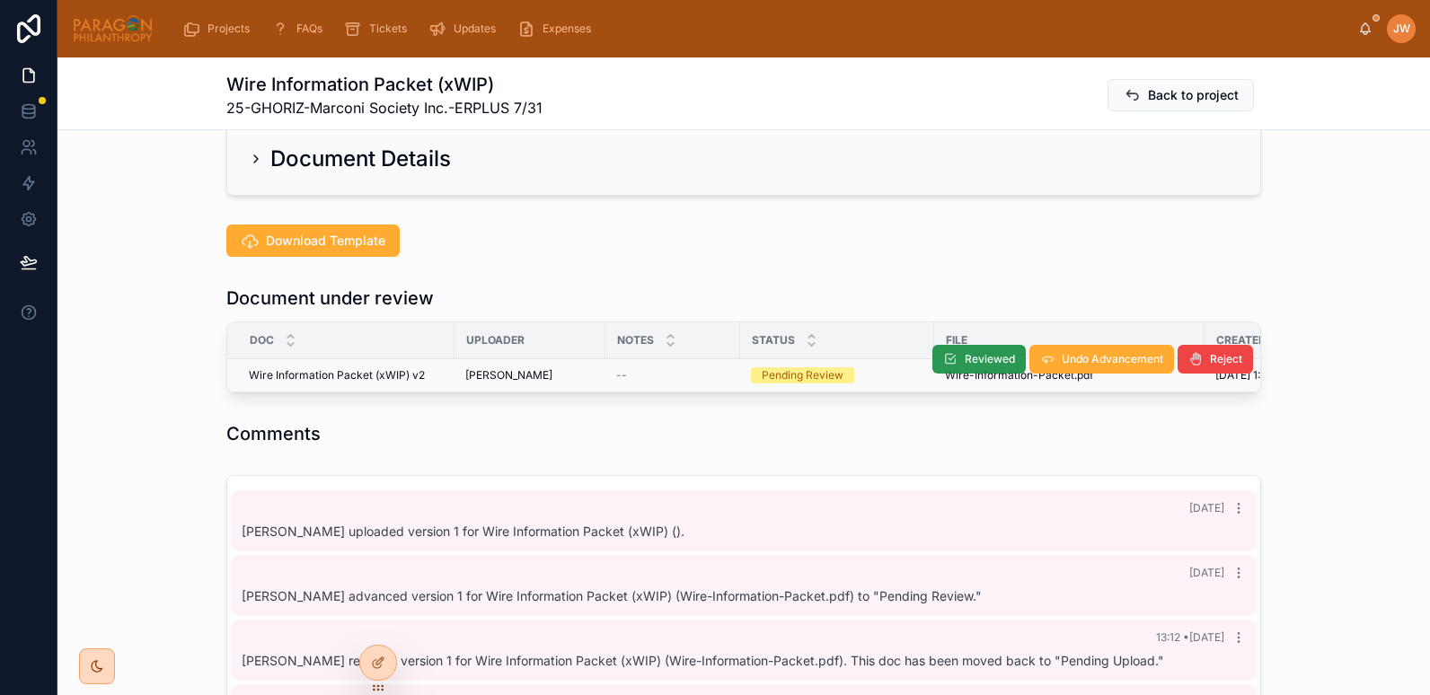
click at [965, 352] on span "Reviewed" at bounding box center [990, 359] width 50 height 14
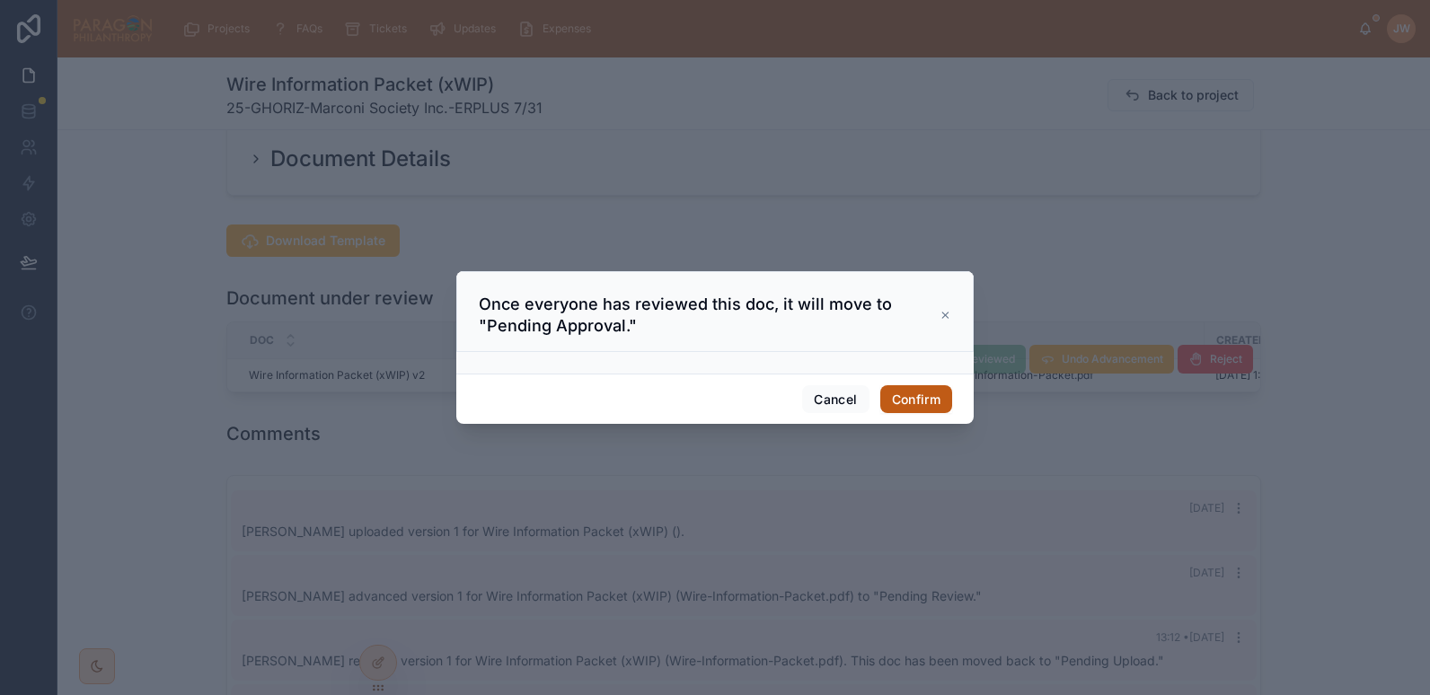
click at [904, 403] on button "Confirm" at bounding box center [917, 399] width 72 height 29
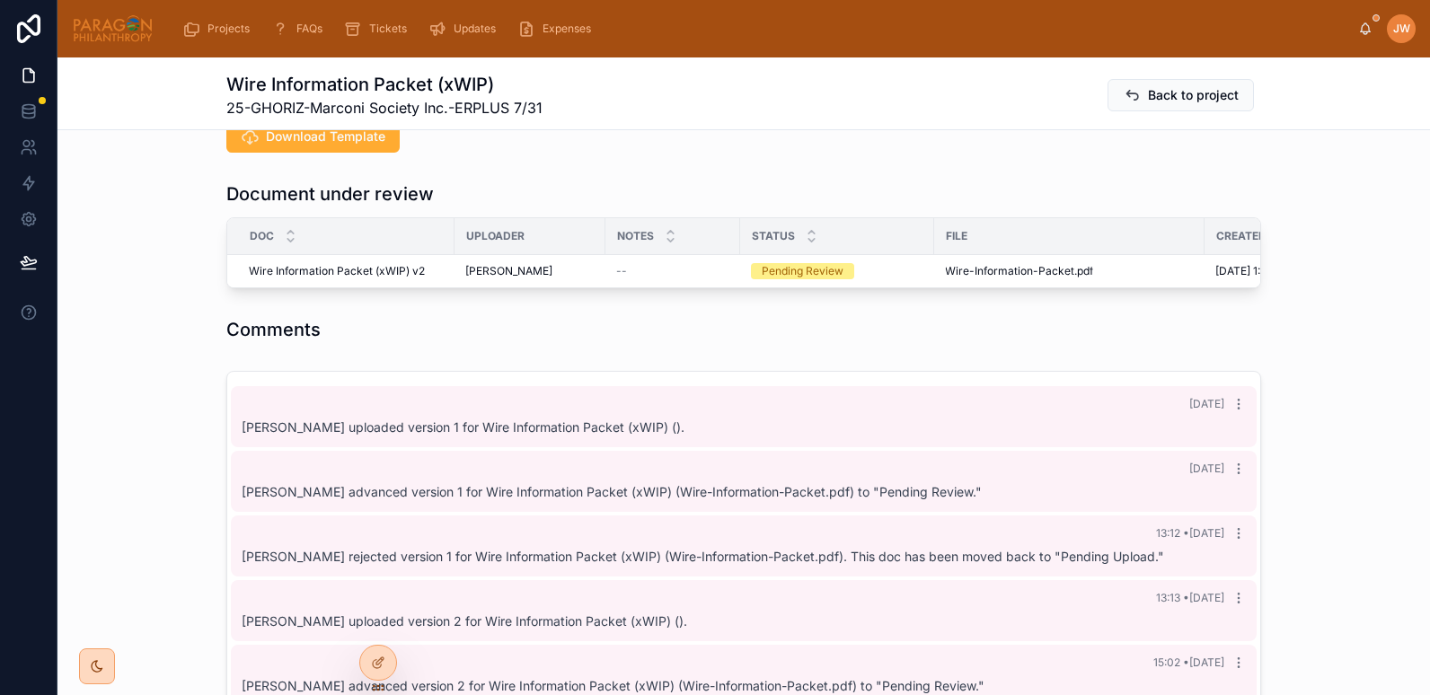
scroll to position [494, 0]
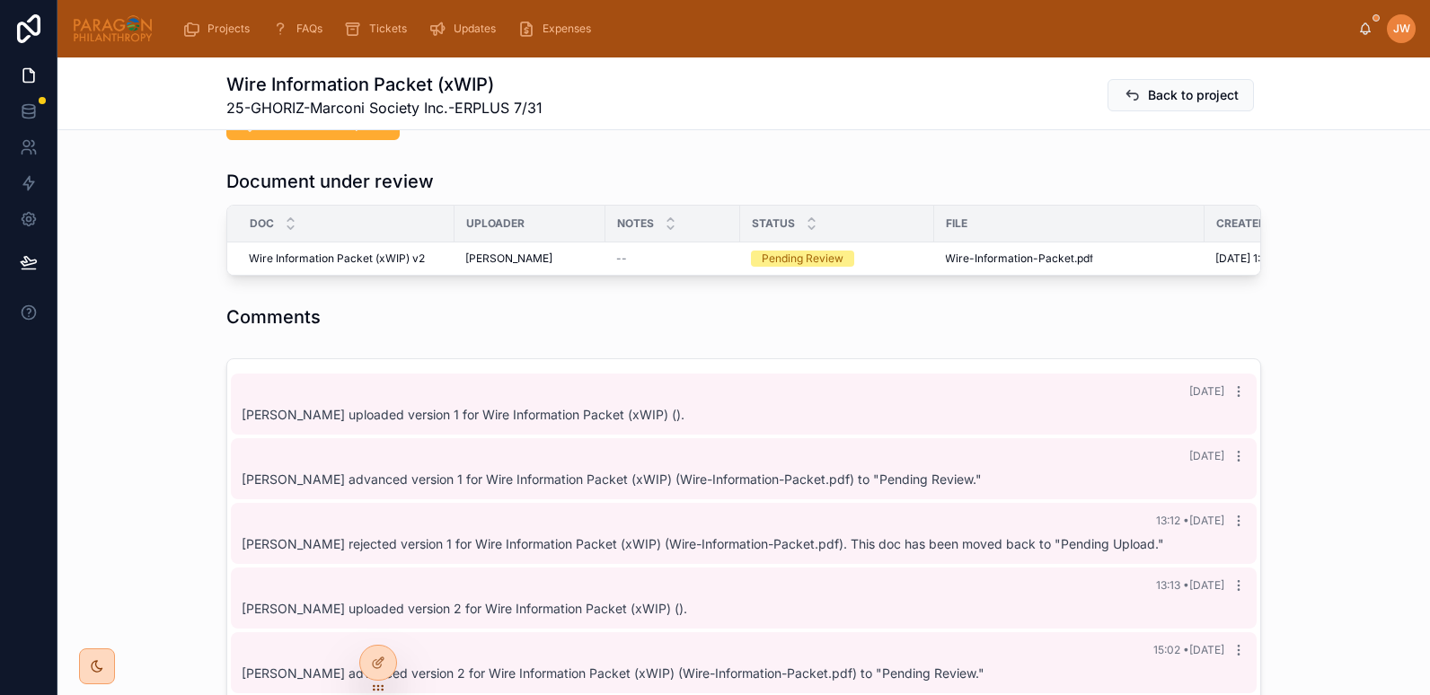
click at [1095, 206] on th "File" at bounding box center [1069, 224] width 270 height 37
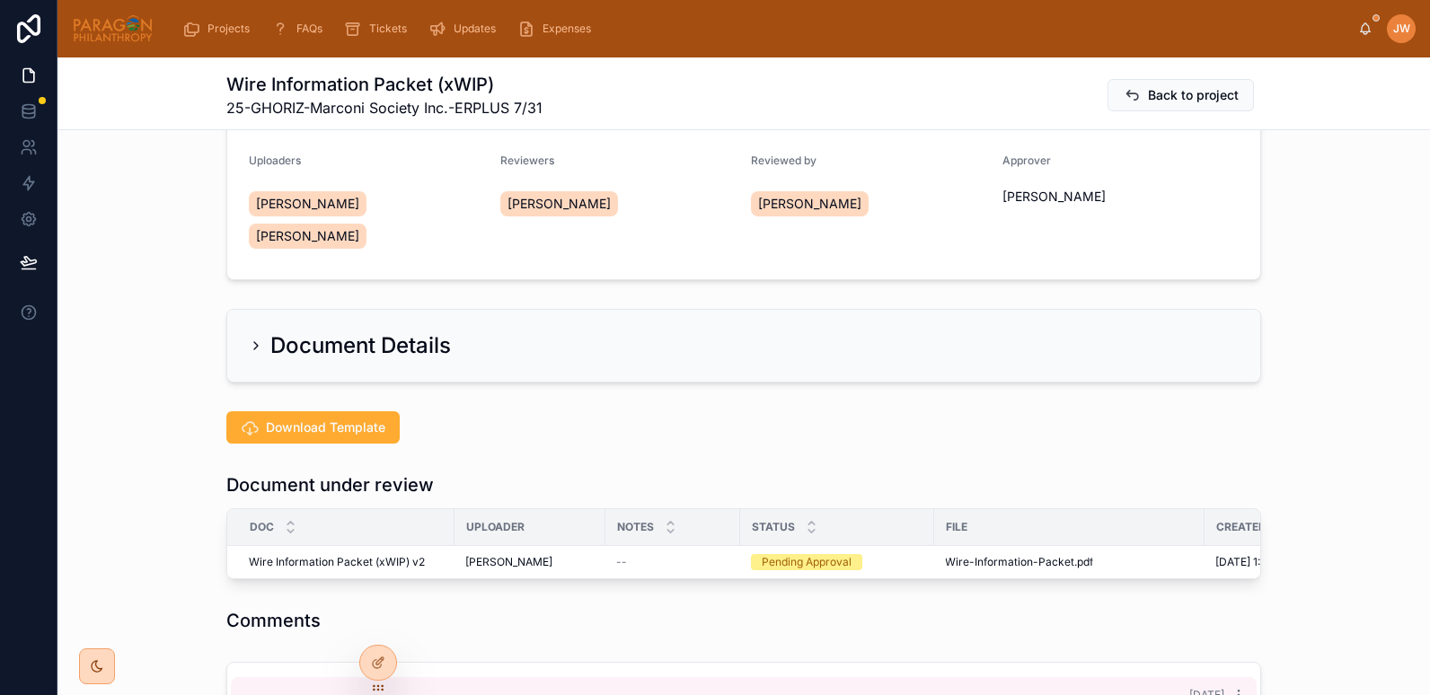
scroll to position [31, 0]
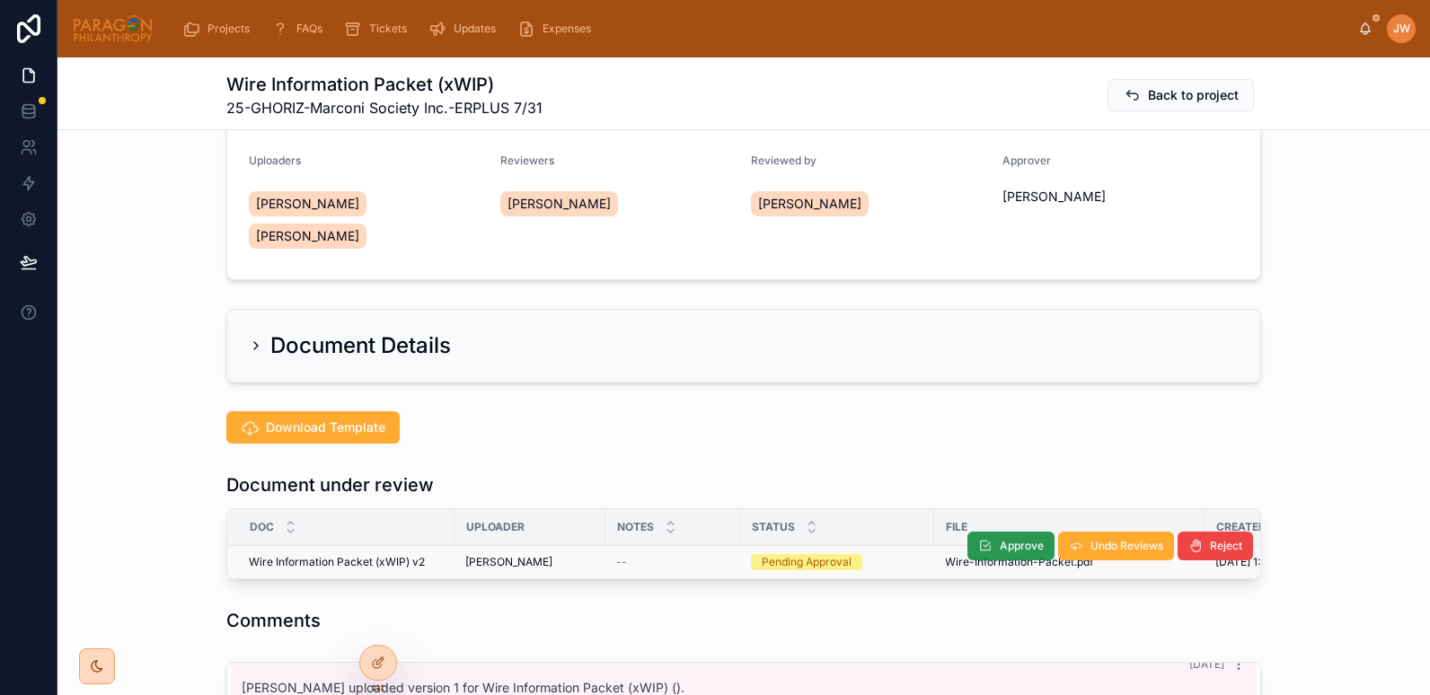
click at [1016, 539] on span "Approve" at bounding box center [1022, 546] width 44 height 14
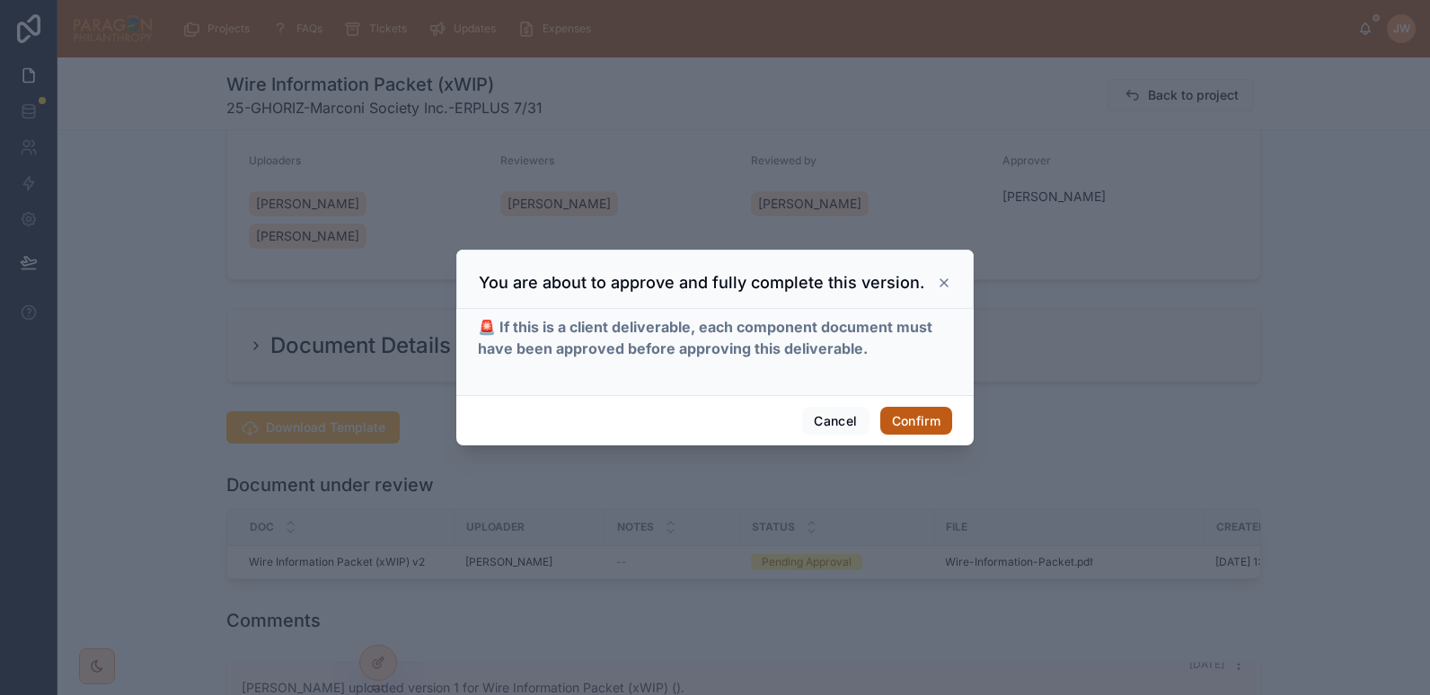
click at [922, 420] on button "Confirm" at bounding box center [917, 421] width 72 height 29
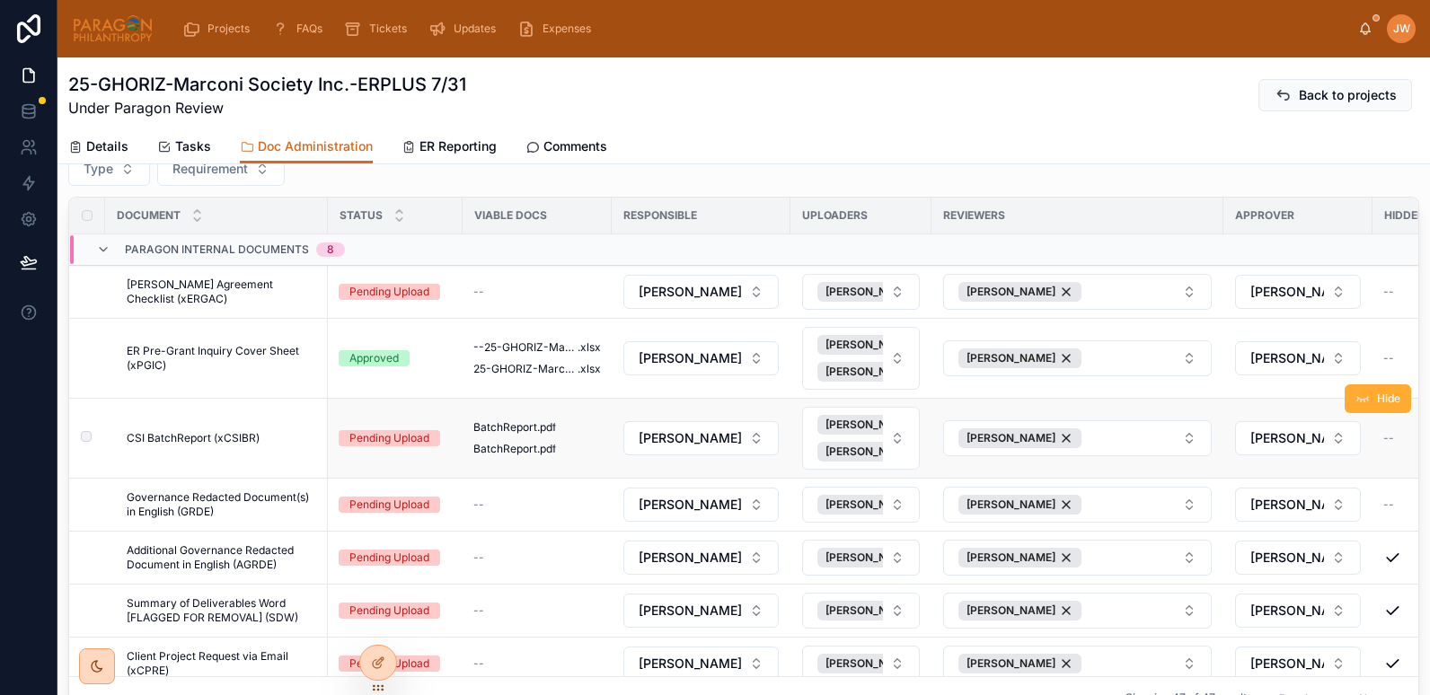
click at [249, 439] on span "CSI BatchReport (xCSIBR)" at bounding box center [193, 438] width 133 height 14
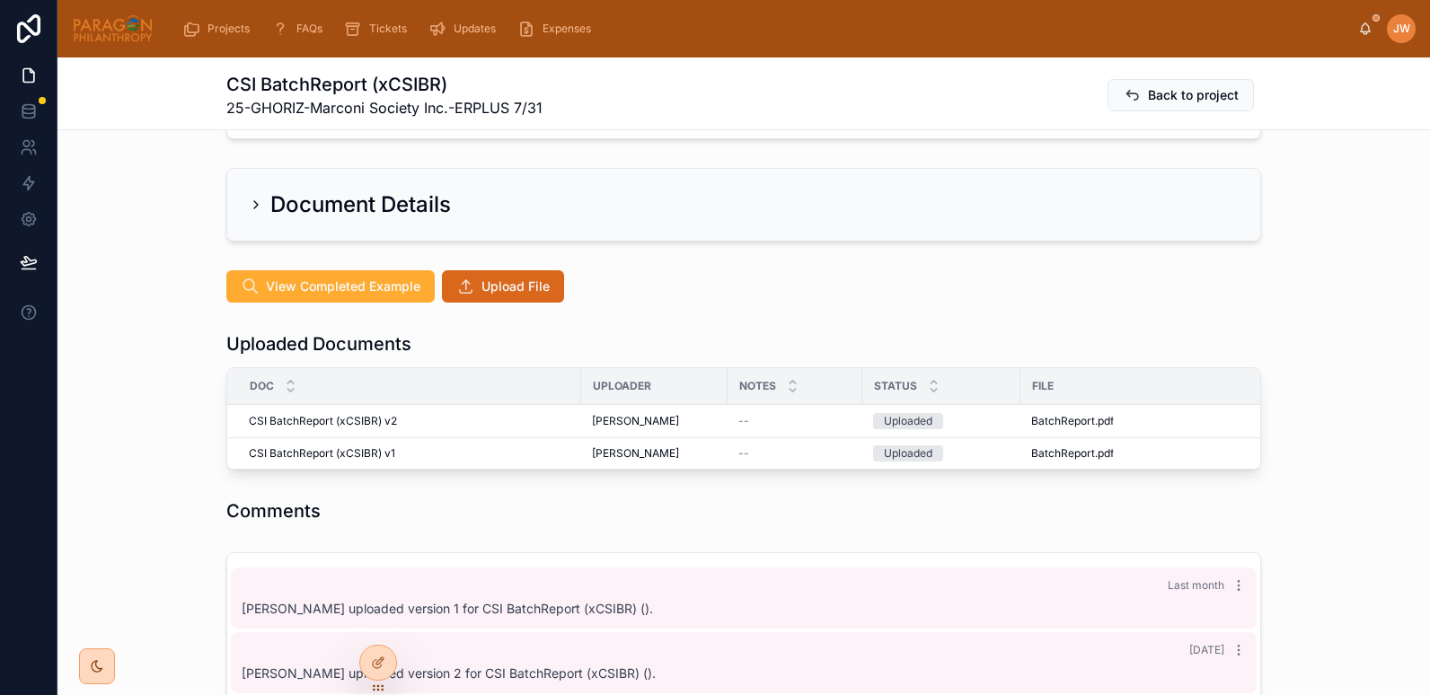
scroll to position [332, 0]
click at [1126, 397] on span "Advance" at bounding box center [1141, 404] width 46 height 14
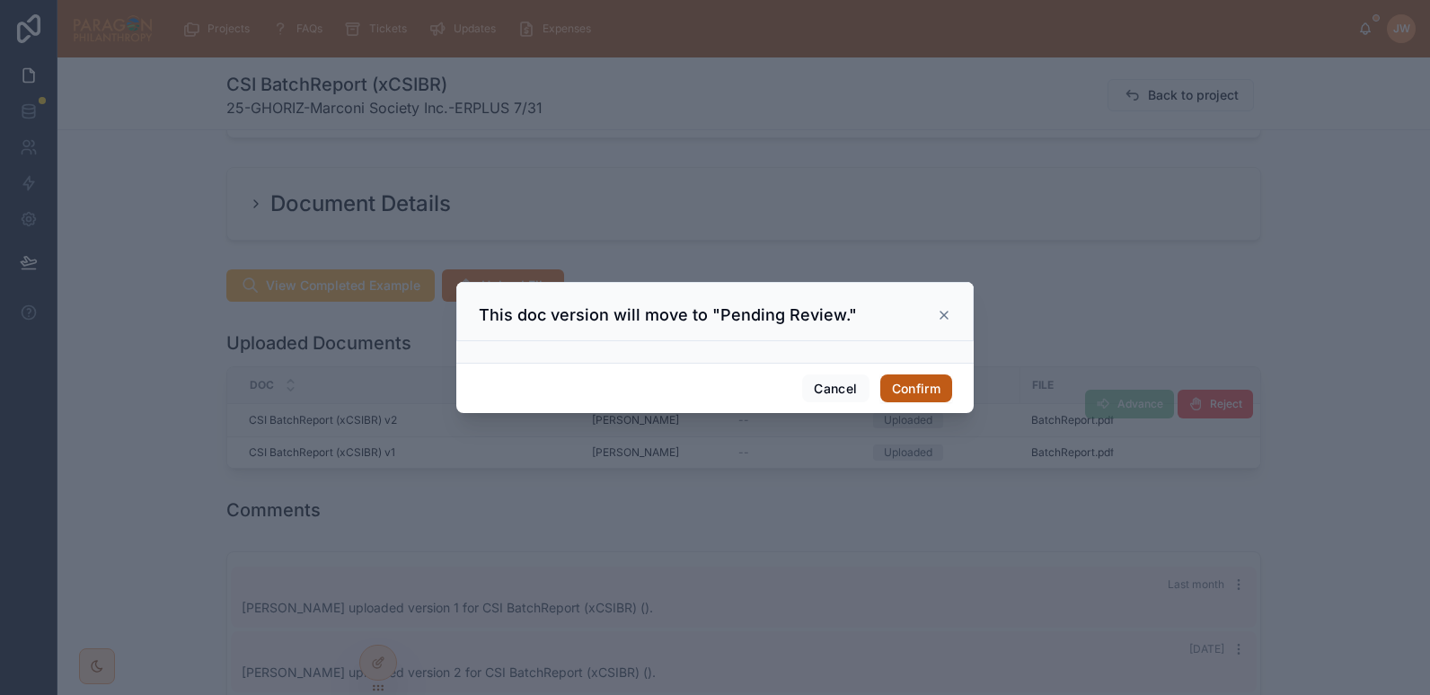
click at [907, 384] on button "Confirm" at bounding box center [917, 389] width 72 height 29
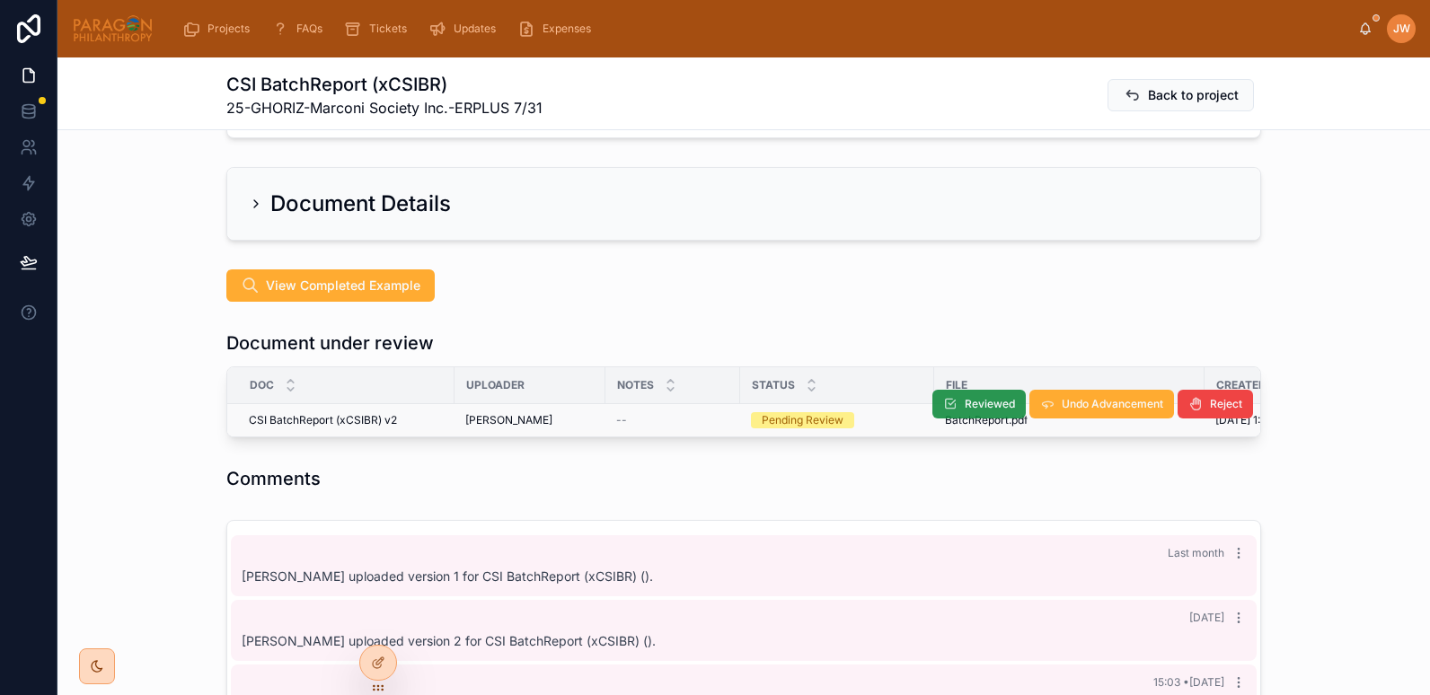
click at [950, 397] on icon at bounding box center [950, 404] width 14 height 14
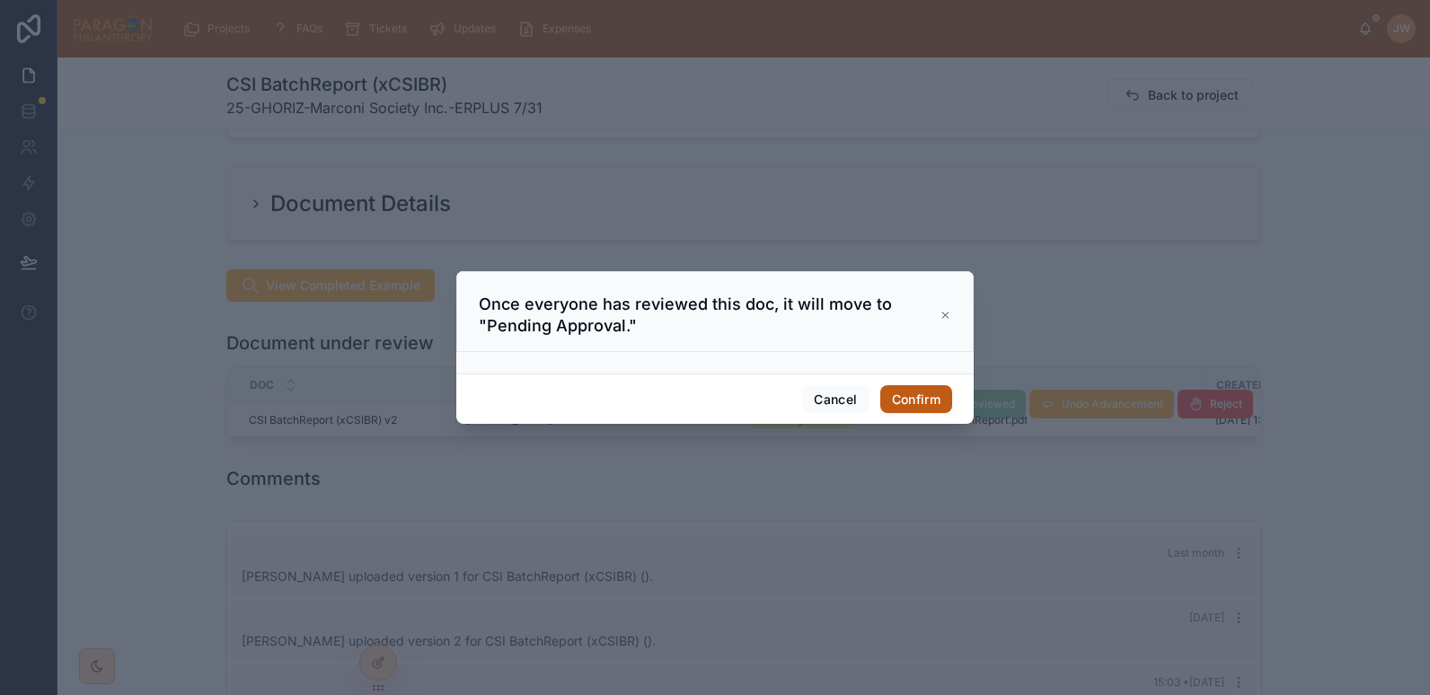
click at [927, 396] on button "Confirm" at bounding box center [917, 399] width 72 height 29
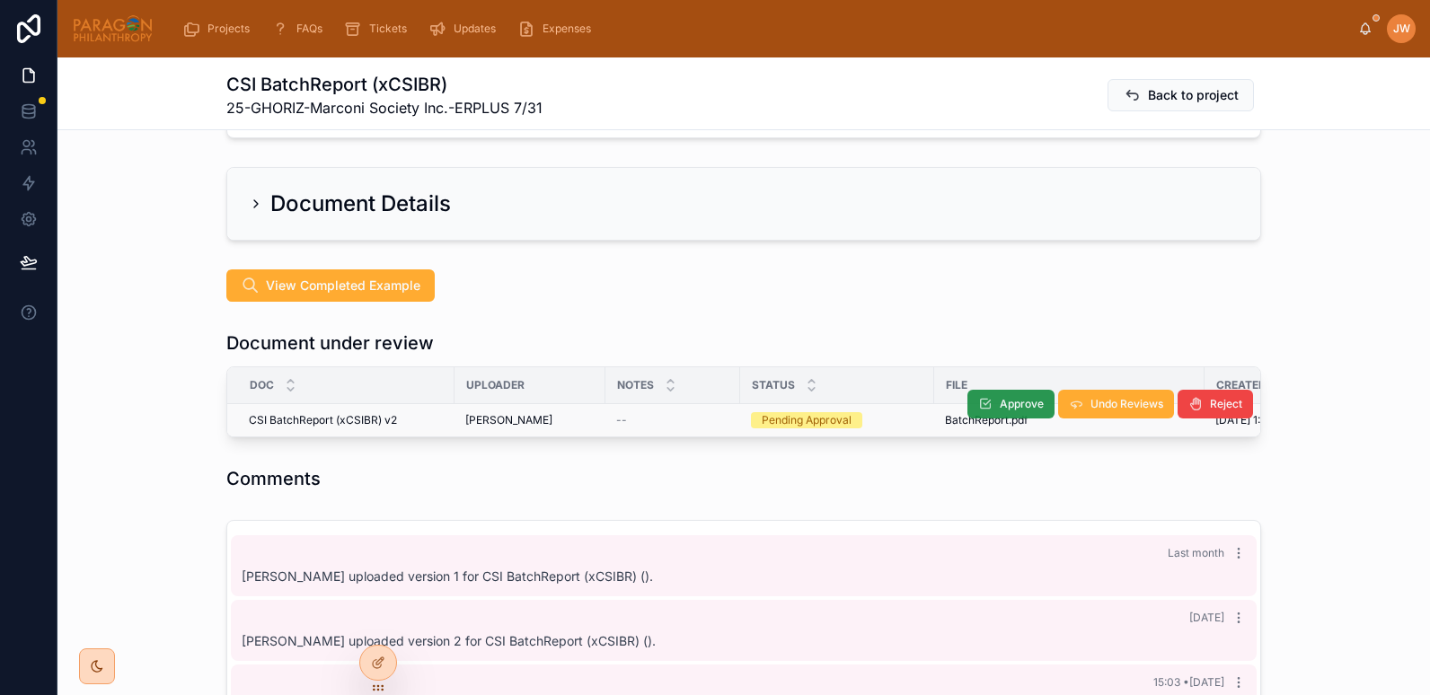
click at [987, 390] on button "Approve" at bounding box center [1011, 404] width 87 height 29
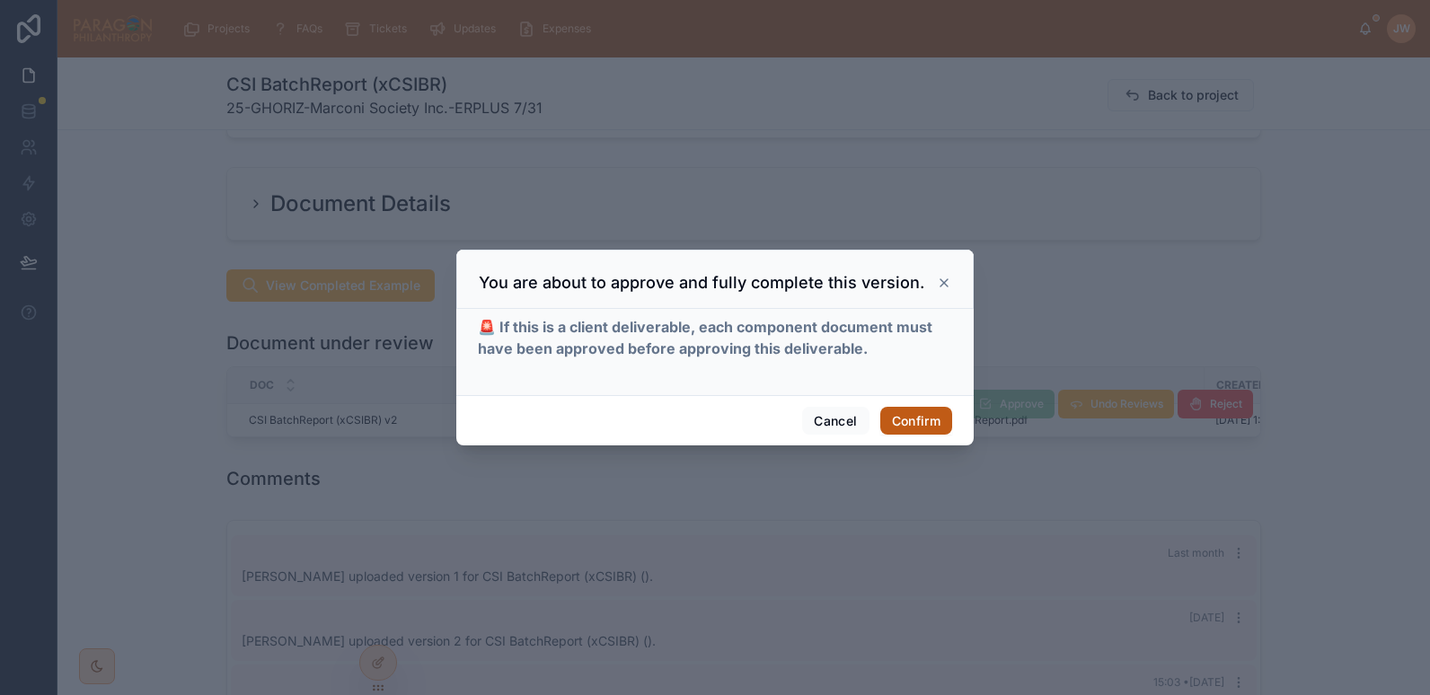
click at [934, 413] on button "Confirm" at bounding box center [917, 421] width 72 height 29
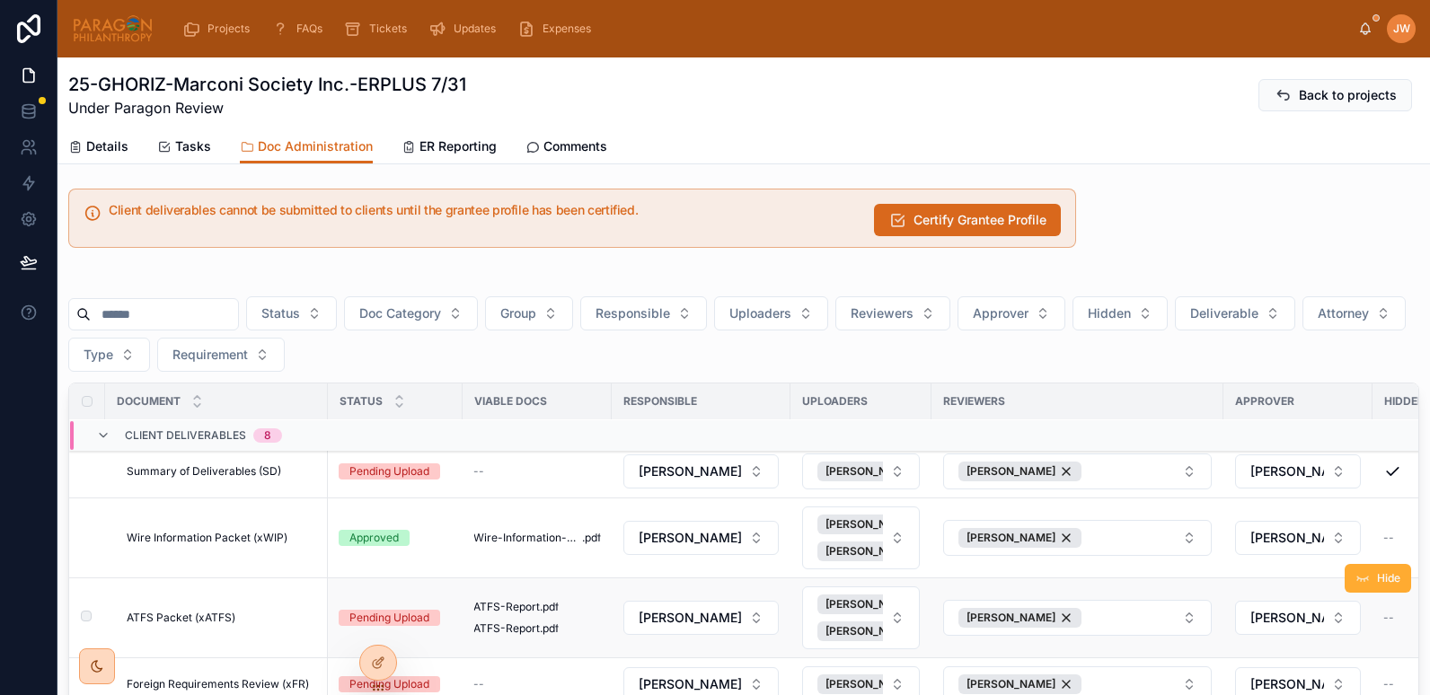
scroll to position [643, 0]
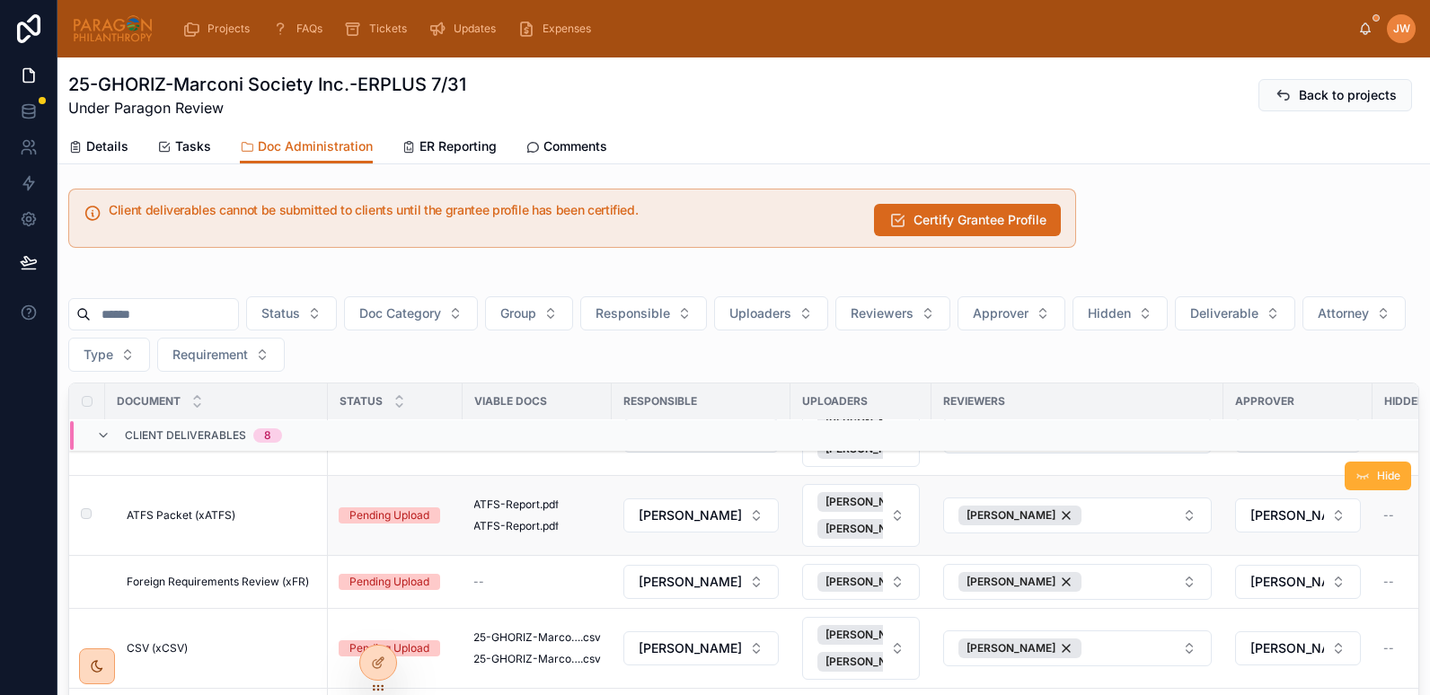
click at [205, 515] on span "ATFS Packet (xATFS)" at bounding box center [181, 516] width 109 height 14
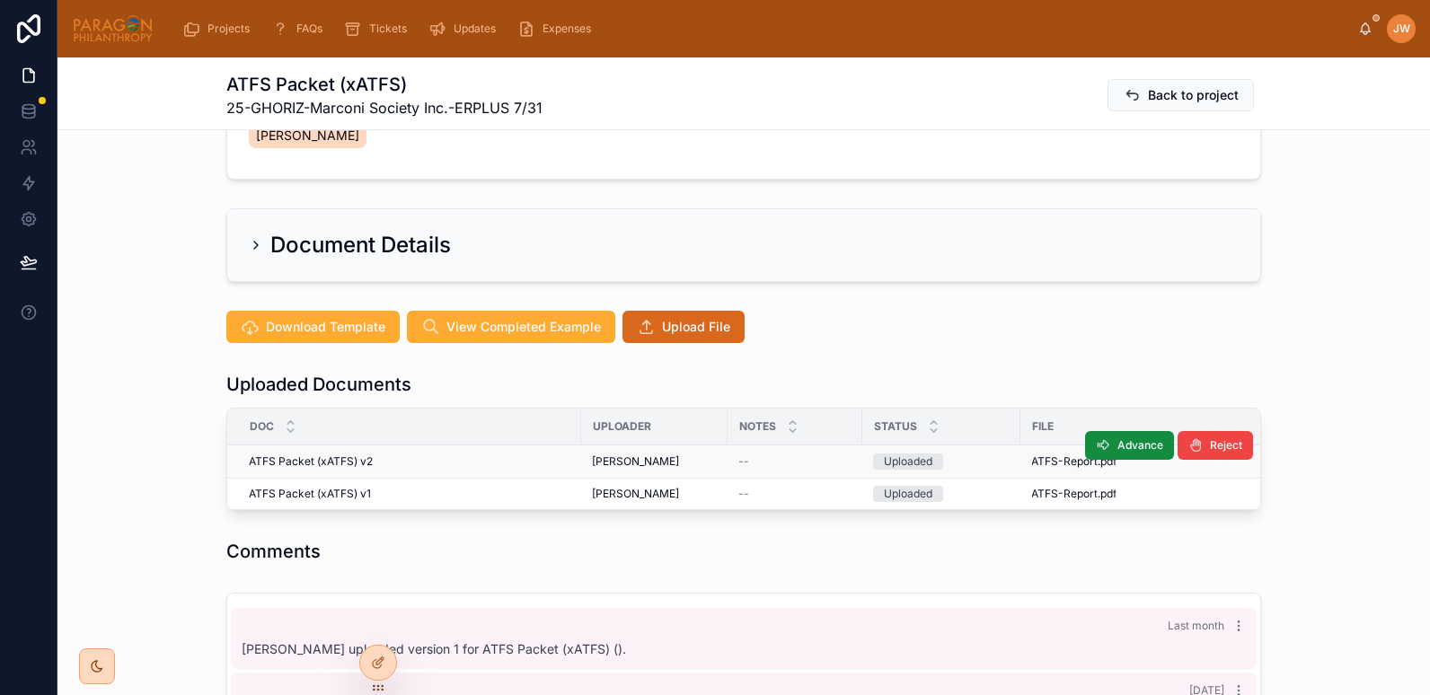
scroll to position [292, 0]
click at [1111, 430] on button "Advance" at bounding box center [1129, 444] width 89 height 29
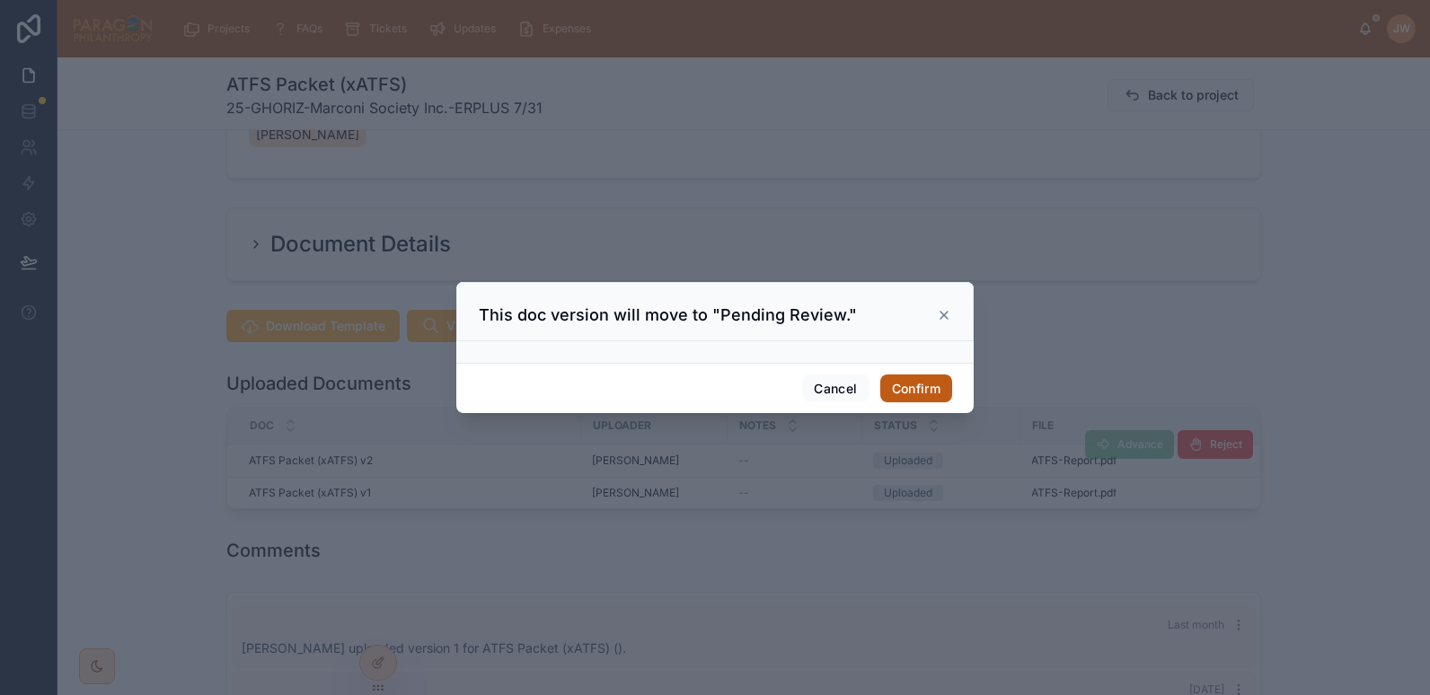
click at [912, 376] on button "Confirm" at bounding box center [917, 389] width 72 height 29
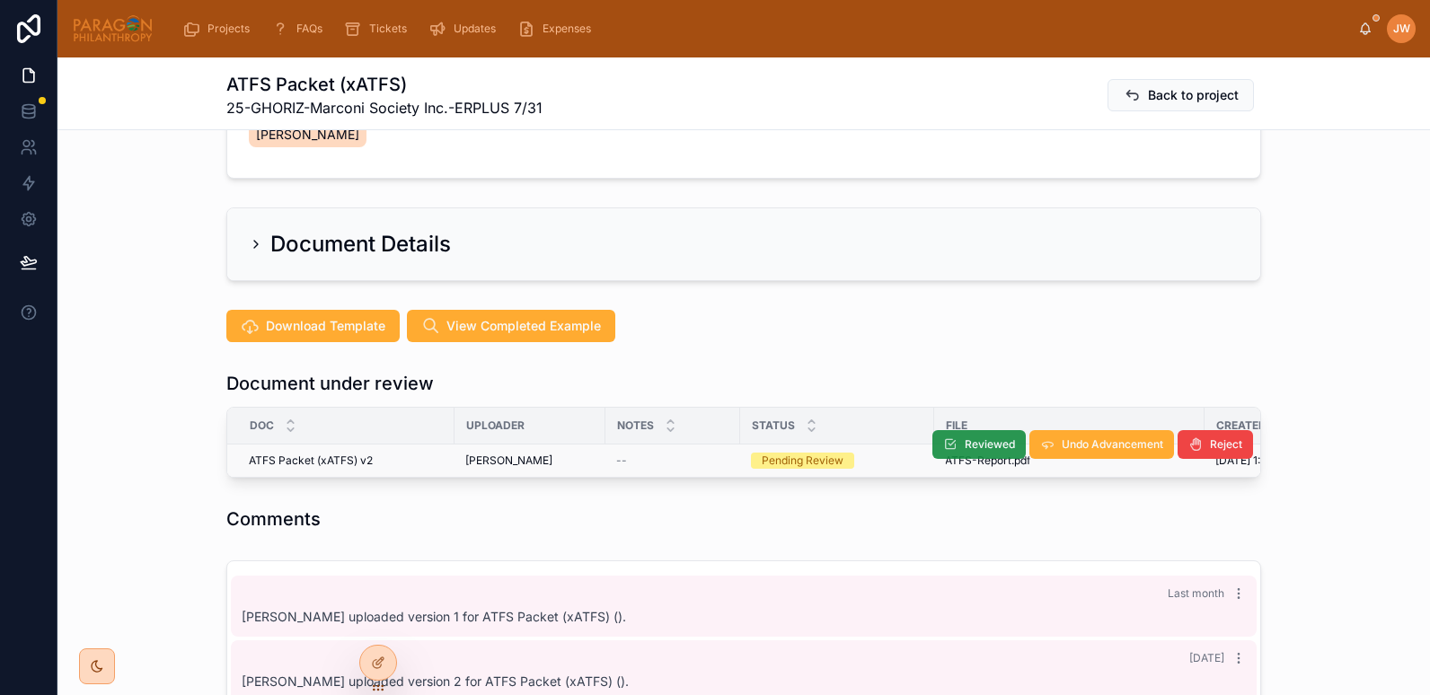
click at [976, 438] on span "Reviewed" at bounding box center [990, 445] width 50 height 14
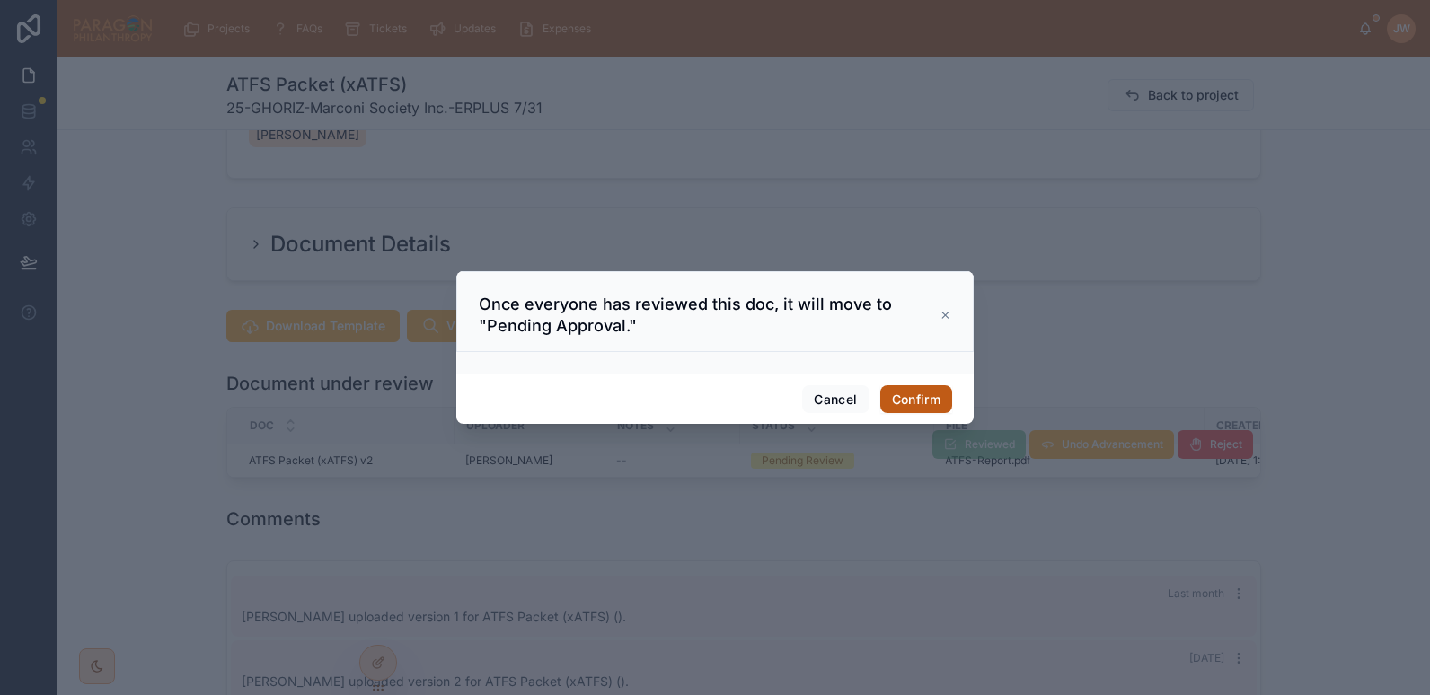
click at [930, 398] on button "Confirm" at bounding box center [917, 399] width 72 height 29
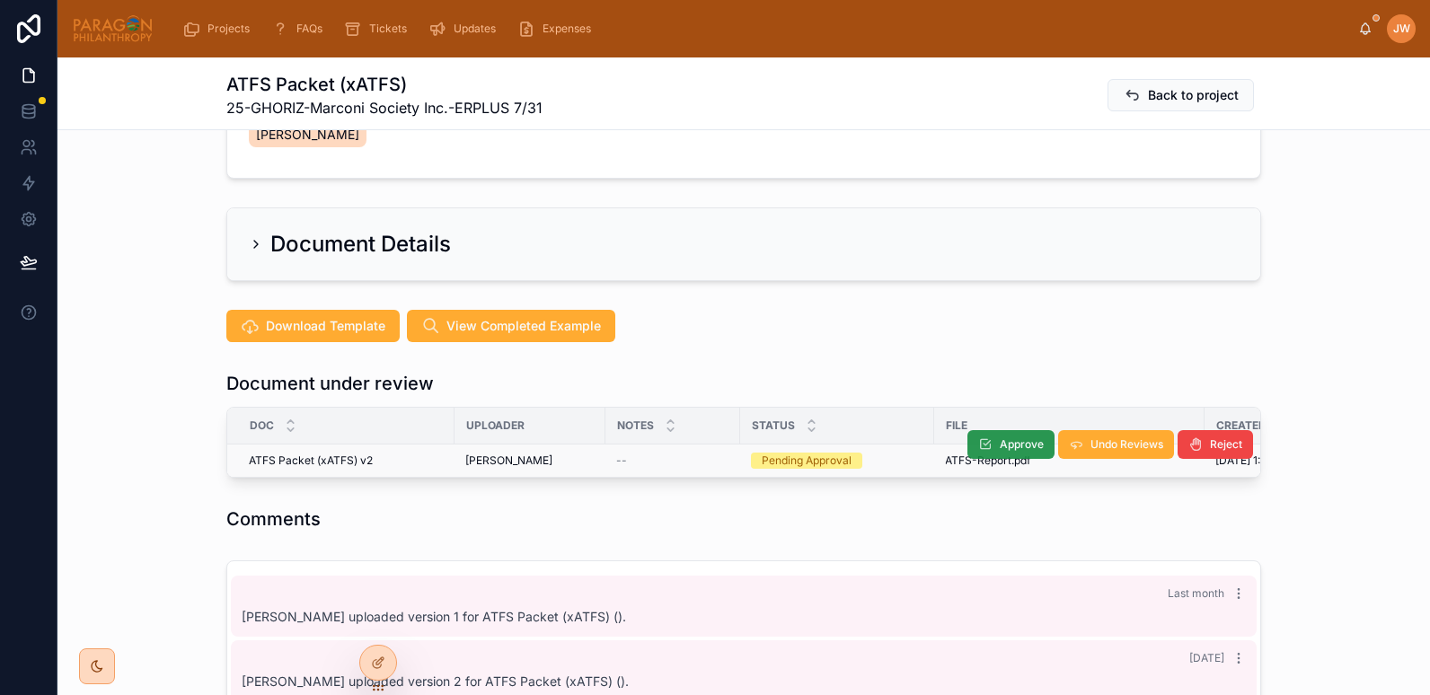
click at [991, 430] on button "Approve" at bounding box center [1011, 444] width 87 height 29
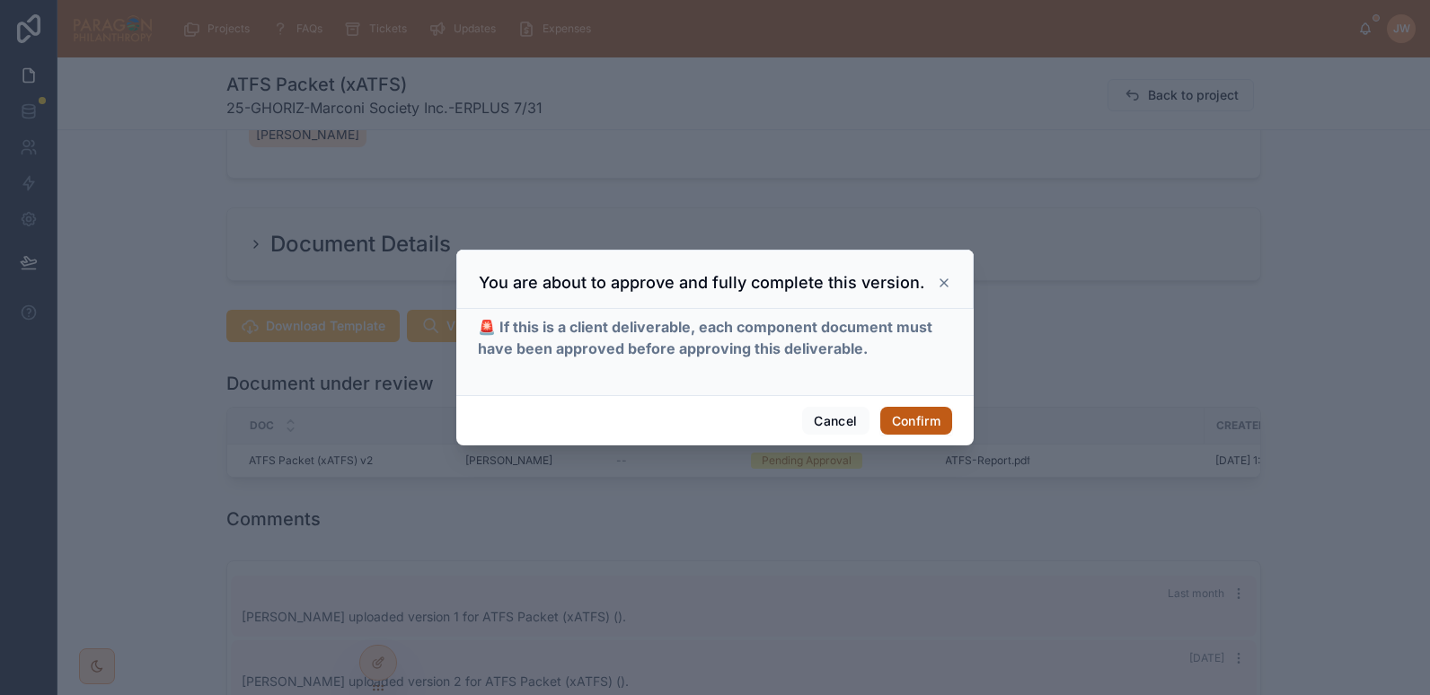
click at [904, 420] on button "Confirm" at bounding box center [917, 421] width 72 height 29
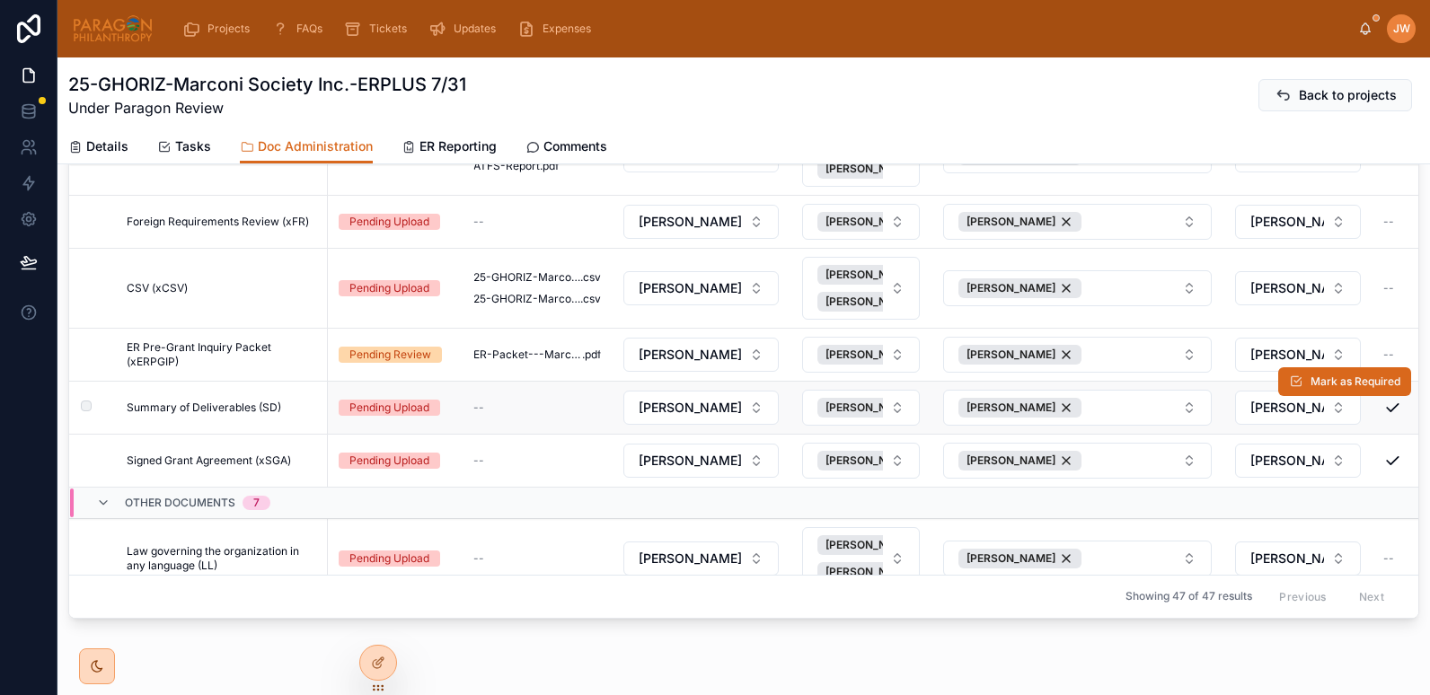
scroll to position [721, 0]
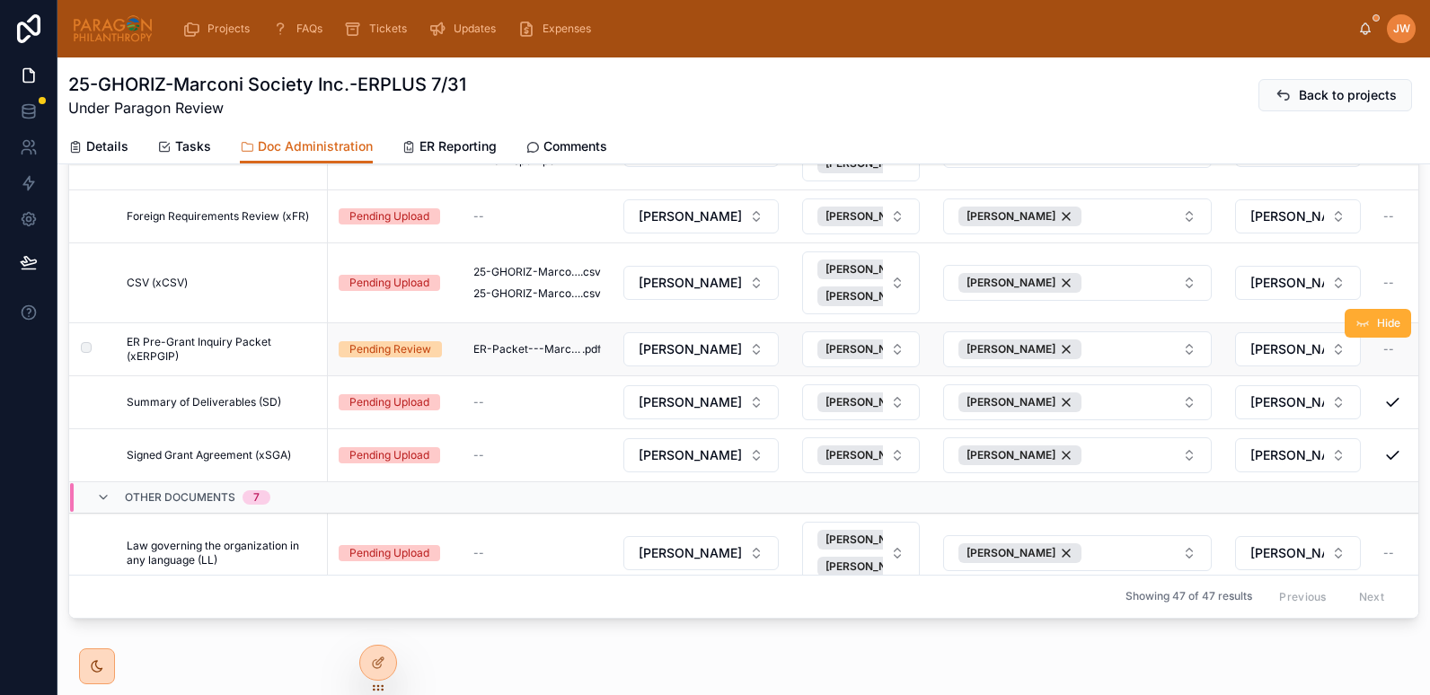
click at [244, 342] on span "ER Pre-Grant Inquiry Packet (xERPGIP)" at bounding box center [222, 349] width 190 height 29
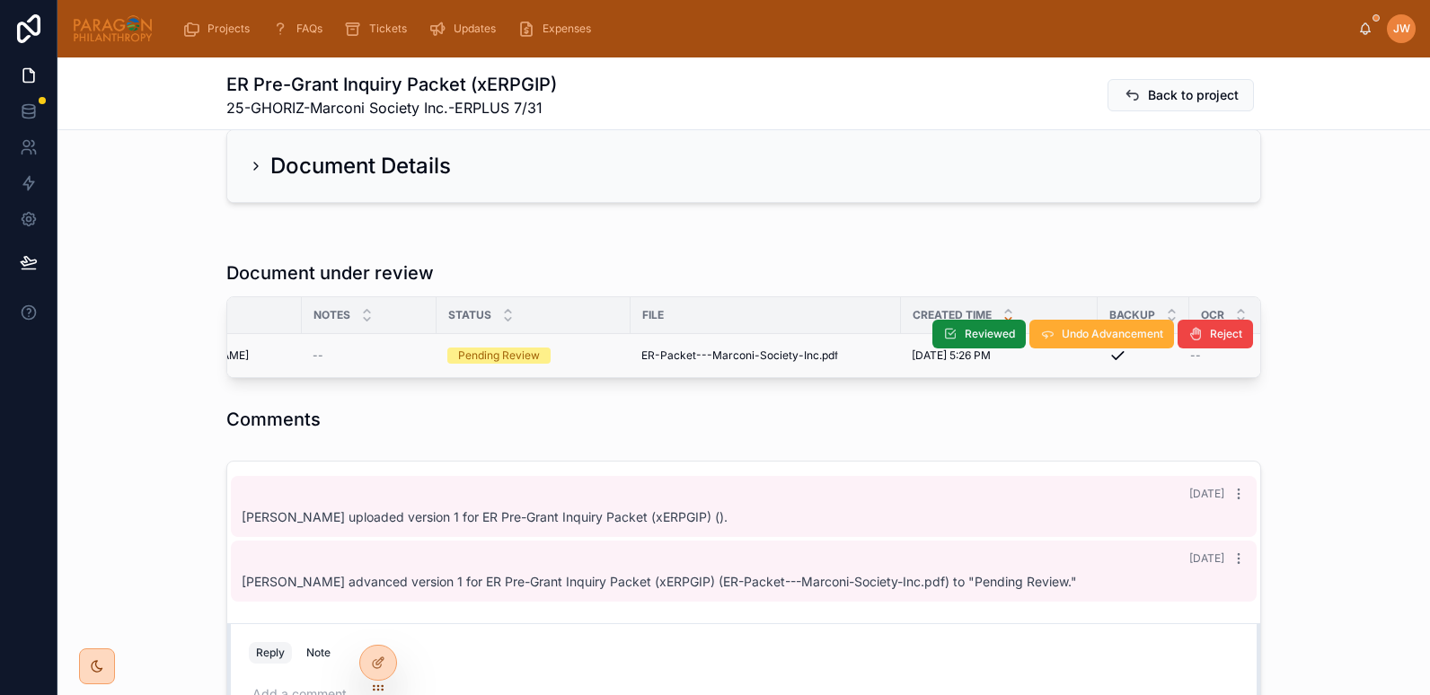
scroll to position [0, 321]
click at [1218, 338] on span "Reject" at bounding box center [1226, 334] width 32 height 14
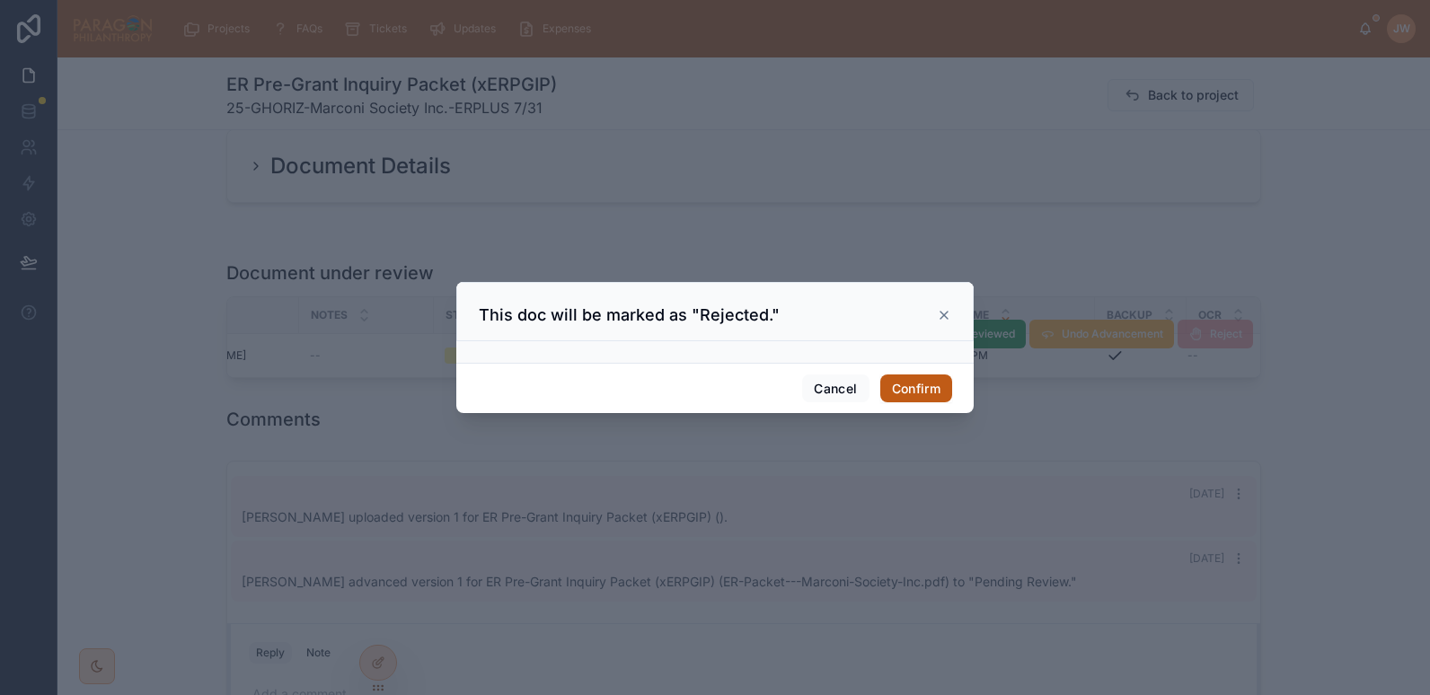
click at [928, 392] on button "Confirm" at bounding box center [917, 389] width 72 height 29
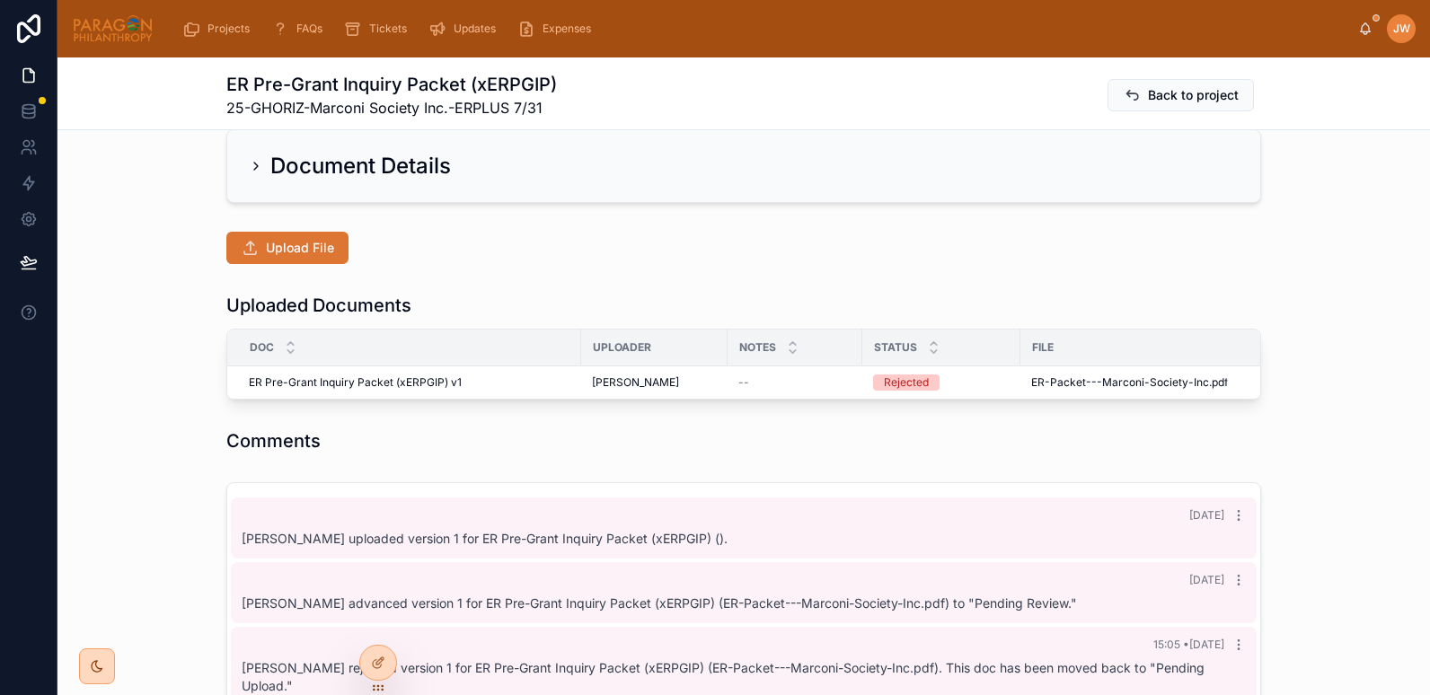
click at [233, 245] on button "Upload File" at bounding box center [287, 248] width 122 height 32
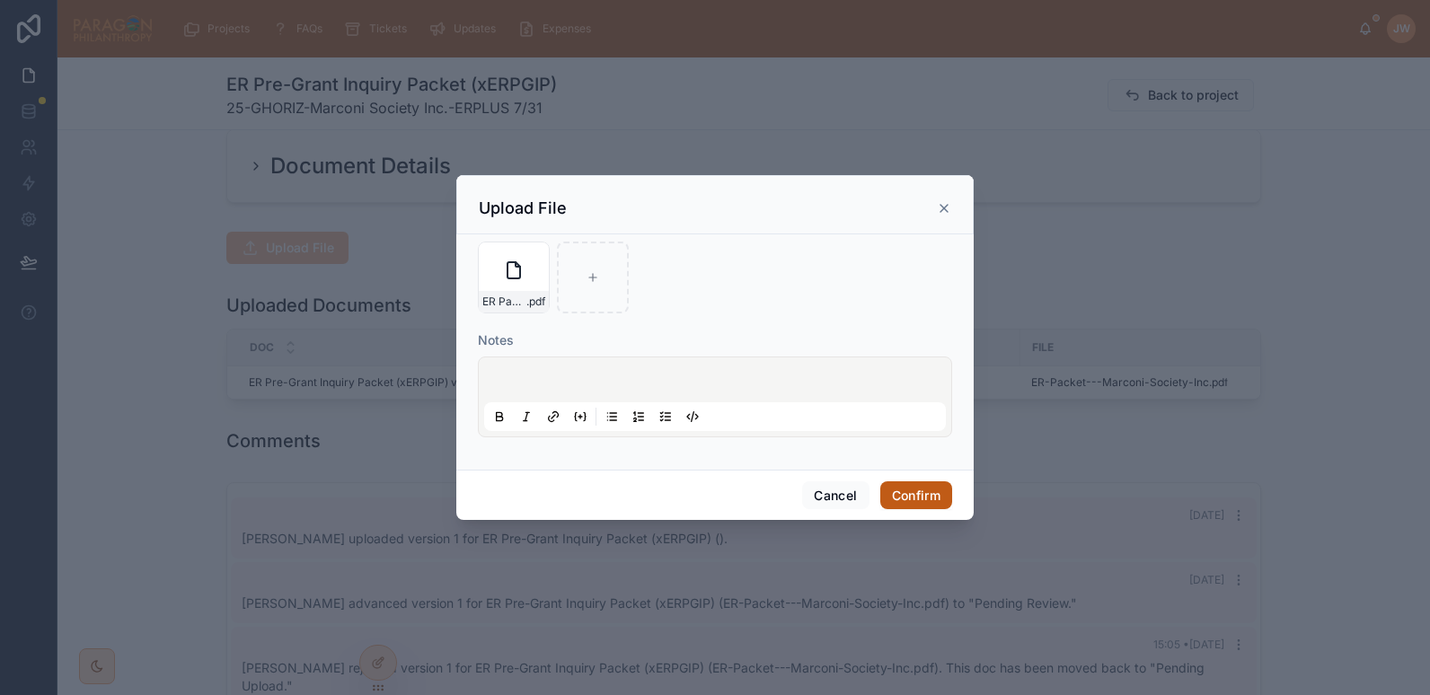
click at [939, 494] on button "Confirm" at bounding box center [917, 496] width 72 height 29
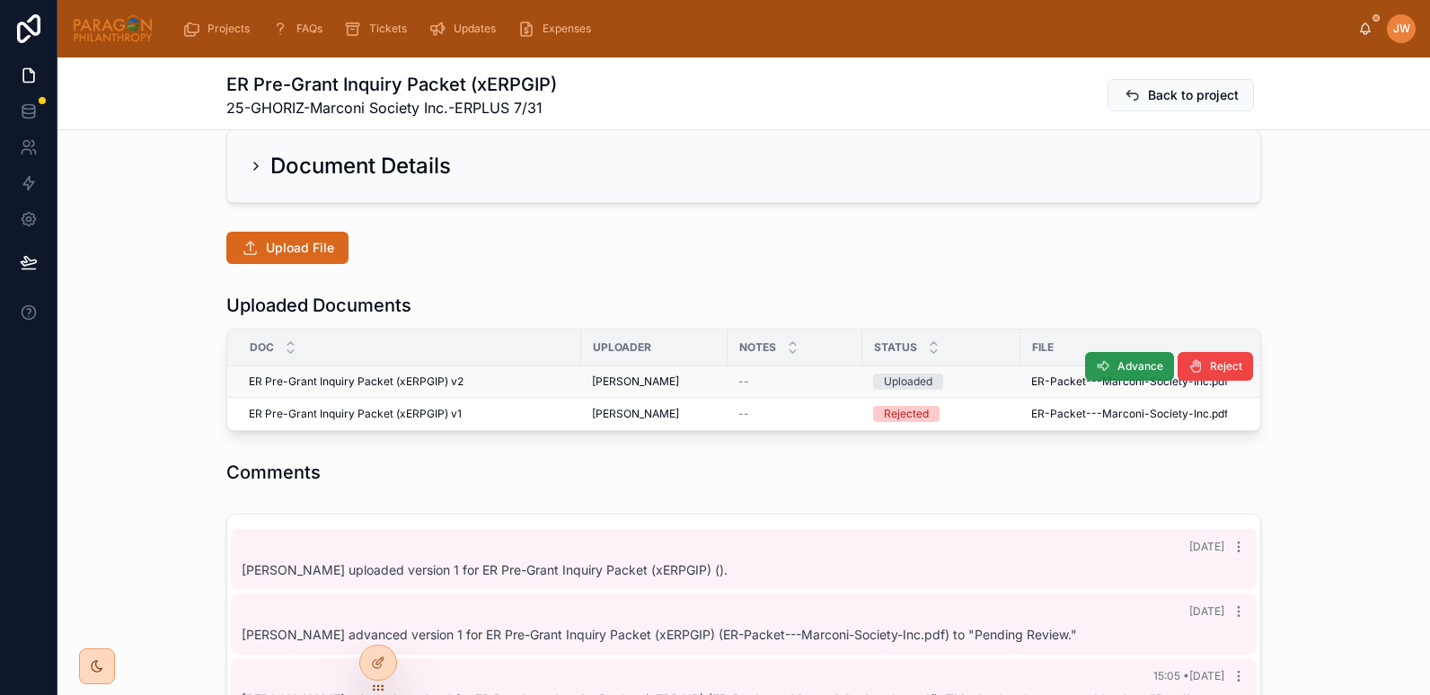
click at [1118, 363] on span "Advance" at bounding box center [1141, 366] width 46 height 14
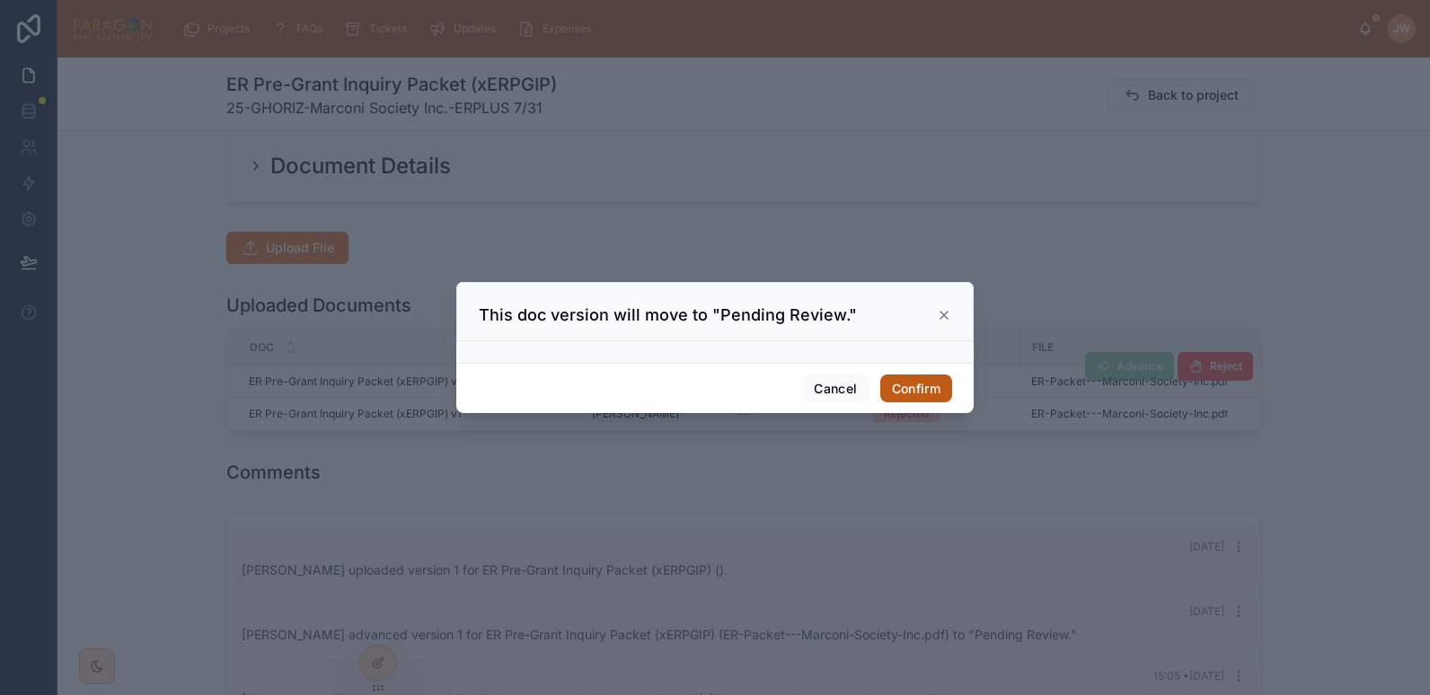
click at [900, 388] on button "Confirm" at bounding box center [917, 389] width 72 height 29
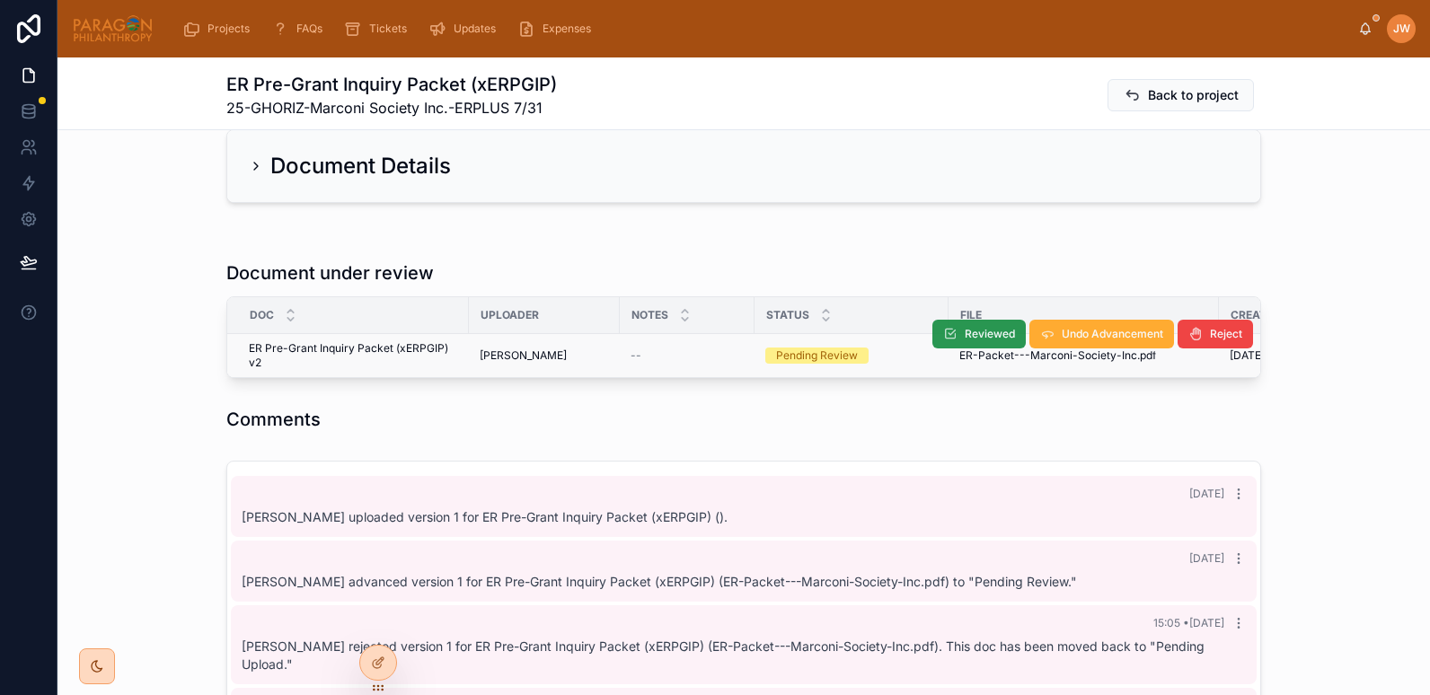
click at [966, 333] on span "Reviewed" at bounding box center [990, 334] width 50 height 14
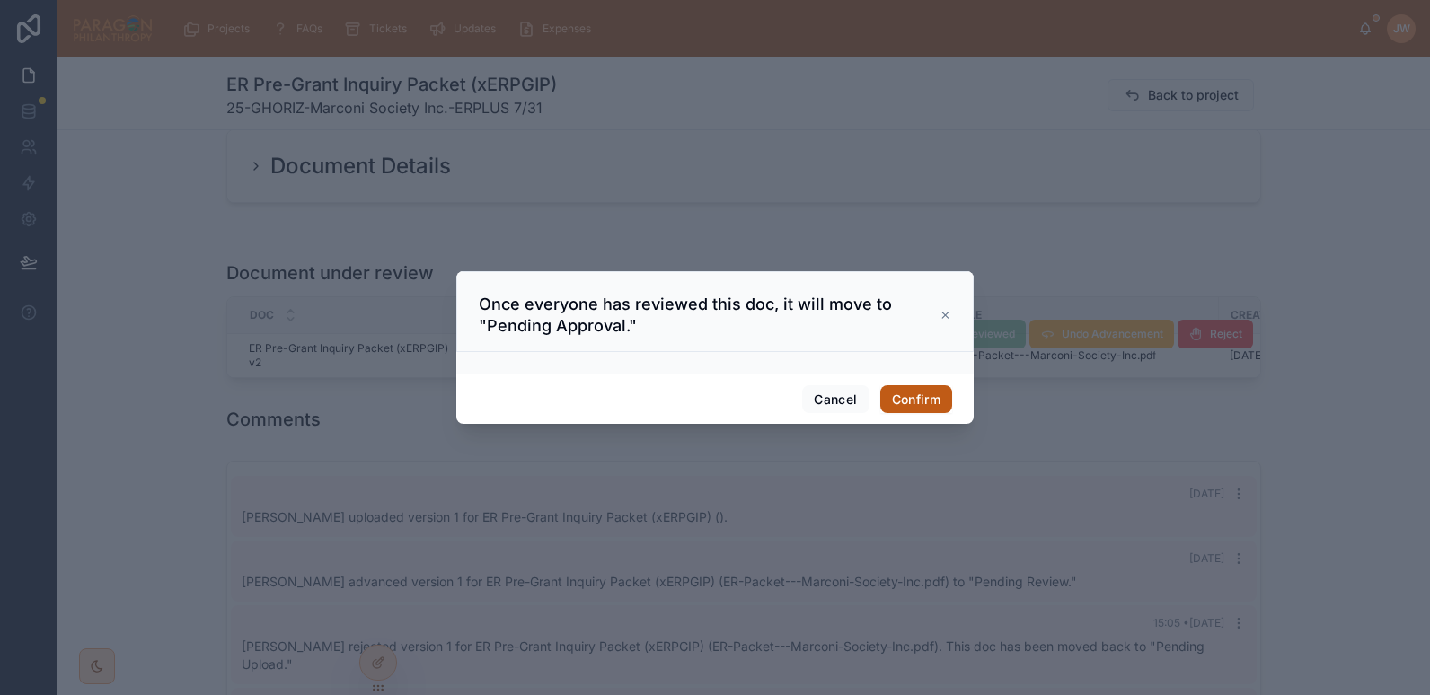
click at [911, 393] on button "Confirm" at bounding box center [917, 399] width 72 height 29
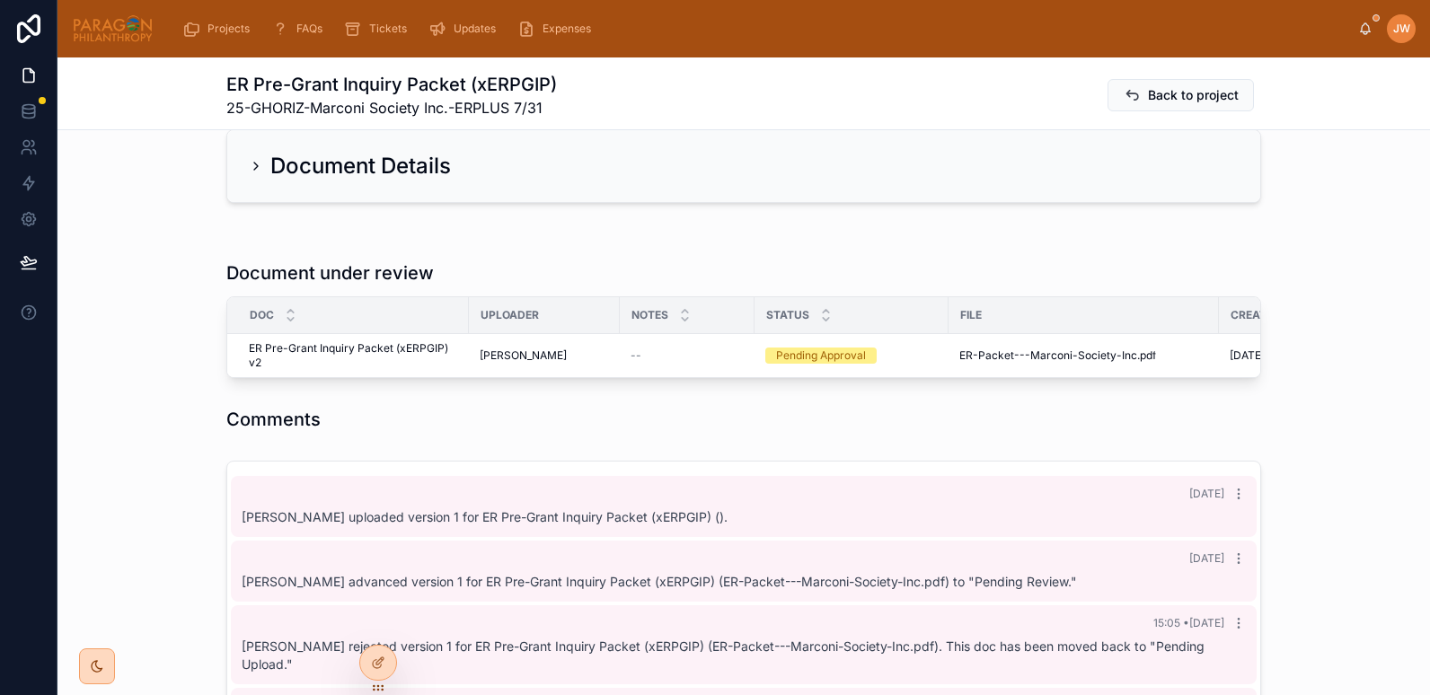
click at [0, 0] on button "Approve" at bounding box center [0, 0] width 0 height 0
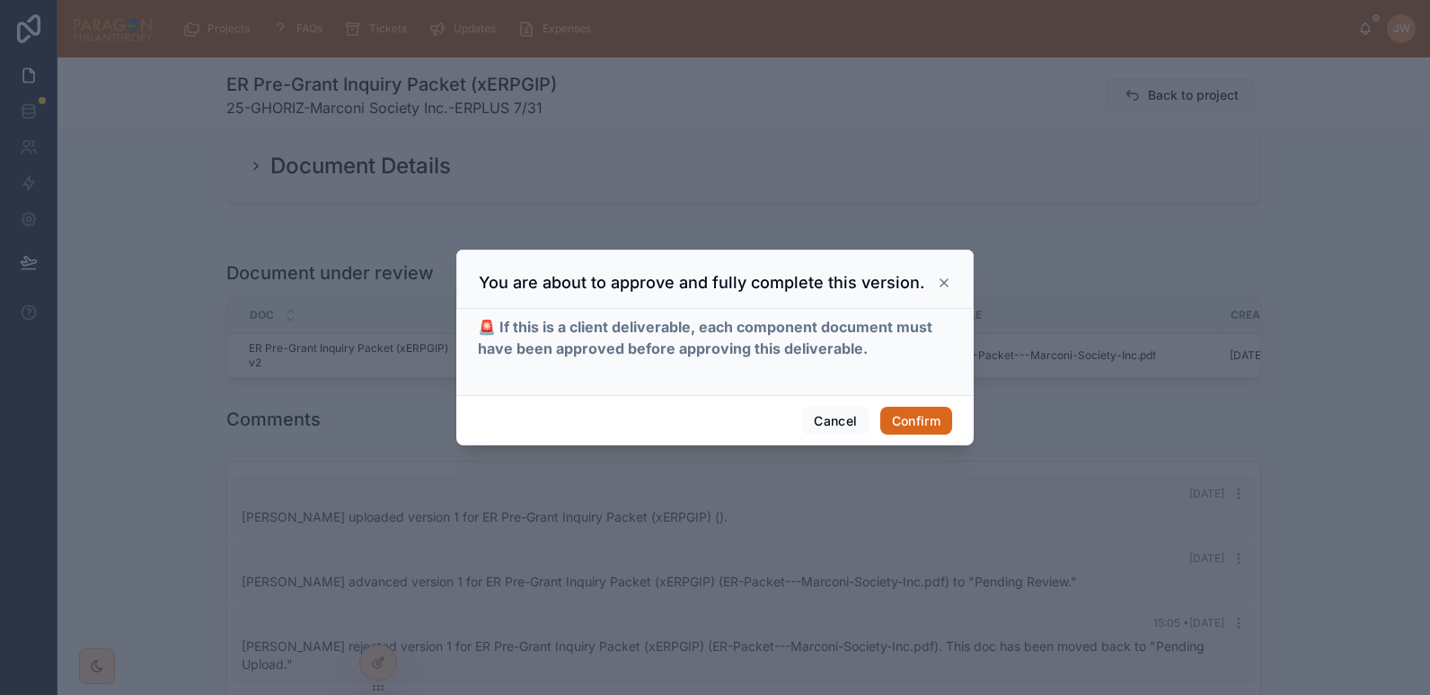
scroll to position [66, 0]
click at [898, 427] on button "Confirm" at bounding box center [917, 421] width 72 height 29
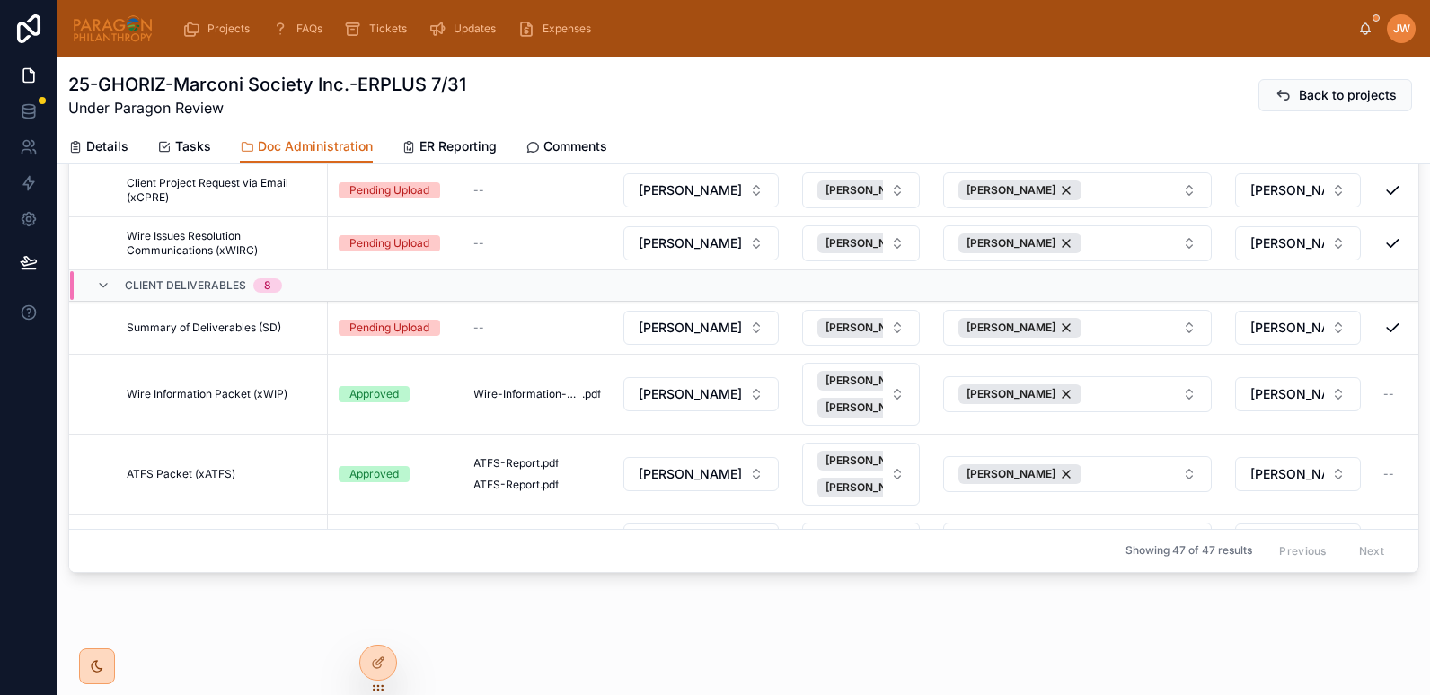
scroll to position [617, 0]
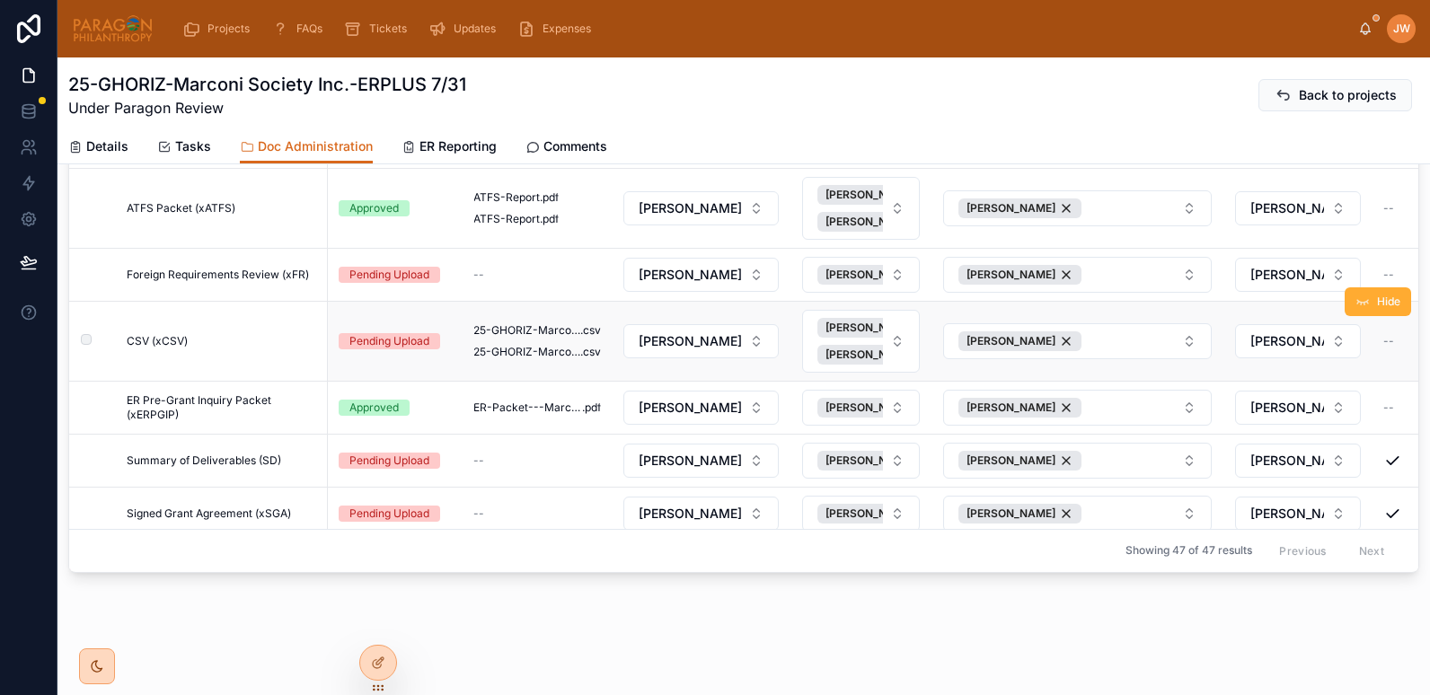
click at [164, 344] on span "CSV (xCSV)" at bounding box center [157, 341] width 61 height 14
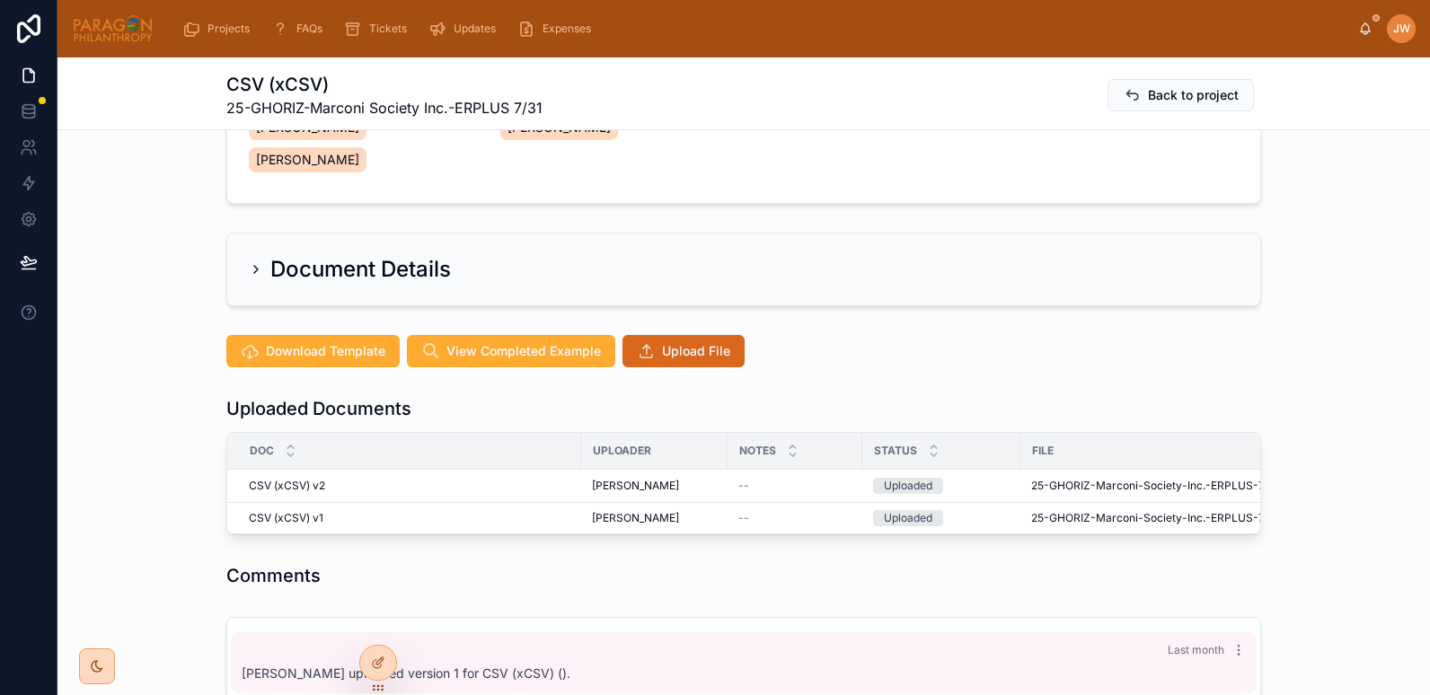
scroll to position [330, 0]
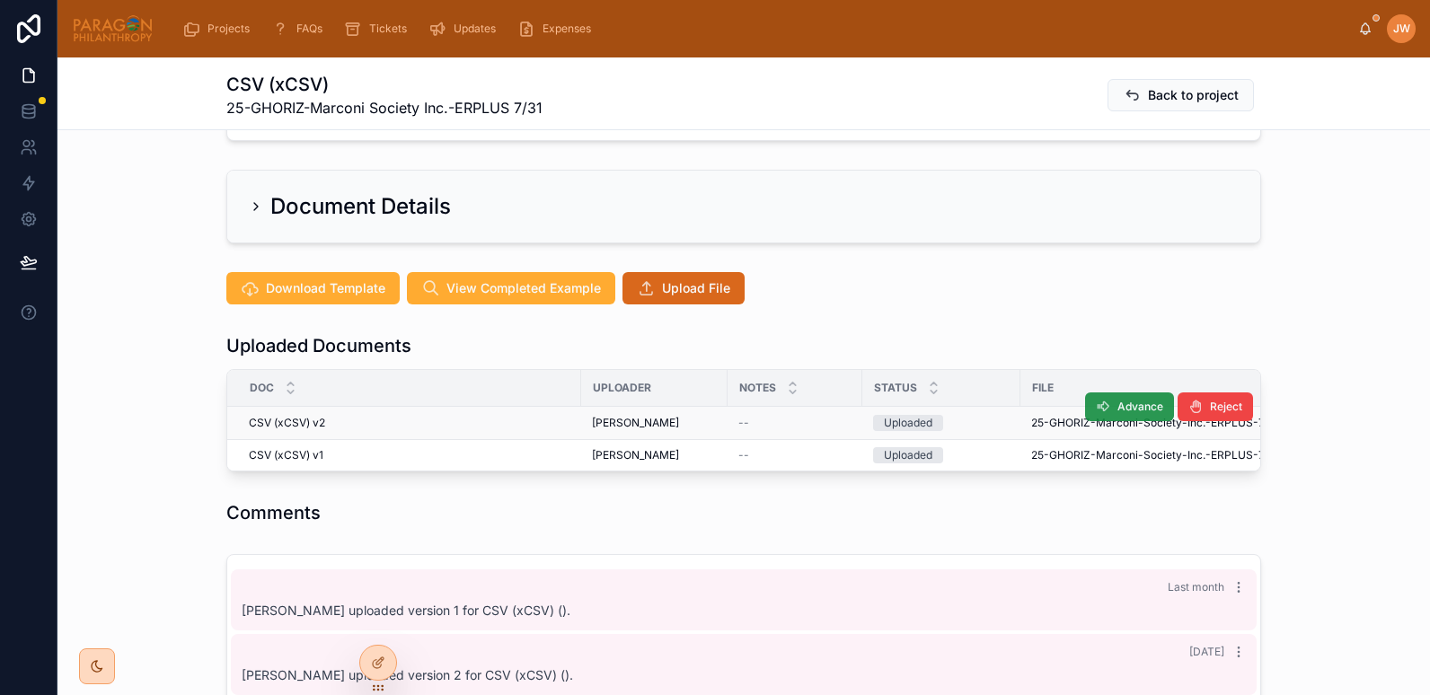
click at [1111, 393] on button "Advance" at bounding box center [1129, 407] width 89 height 29
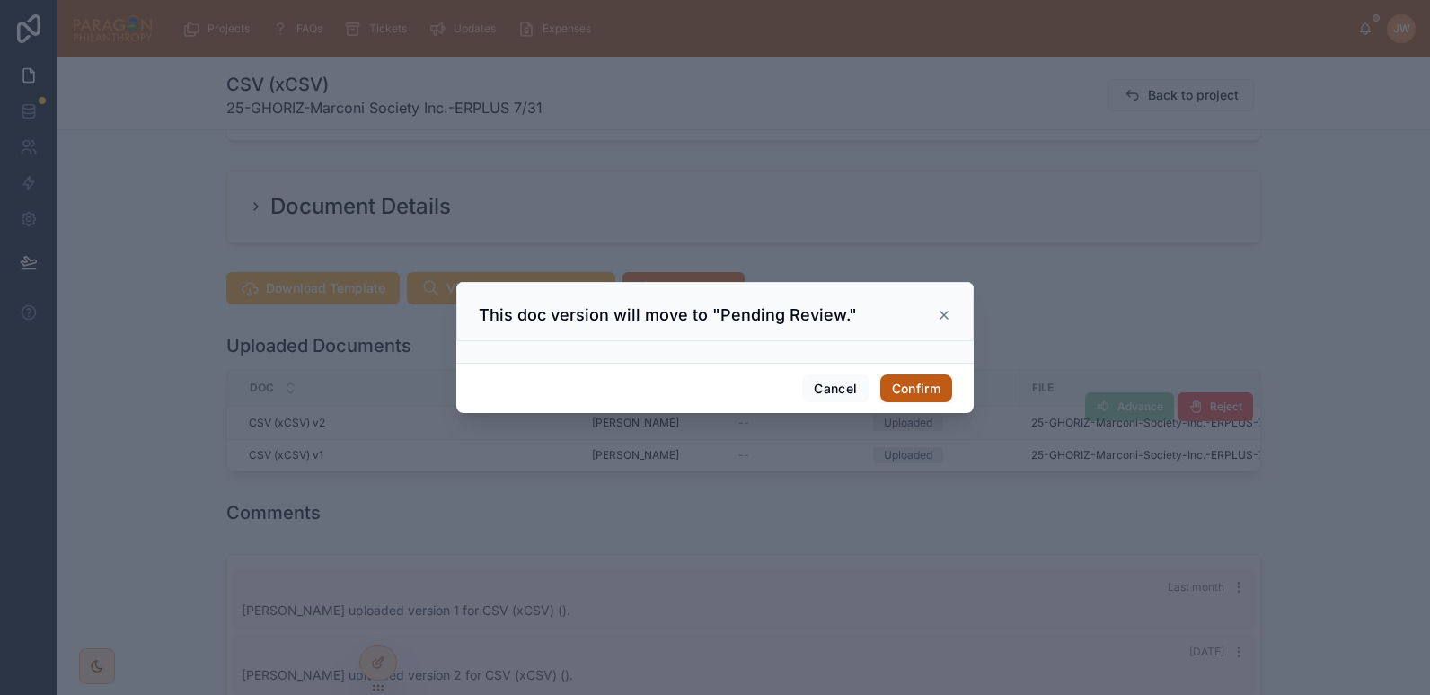
click at [914, 395] on button "Confirm" at bounding box center [917, 389] width 72 height 29
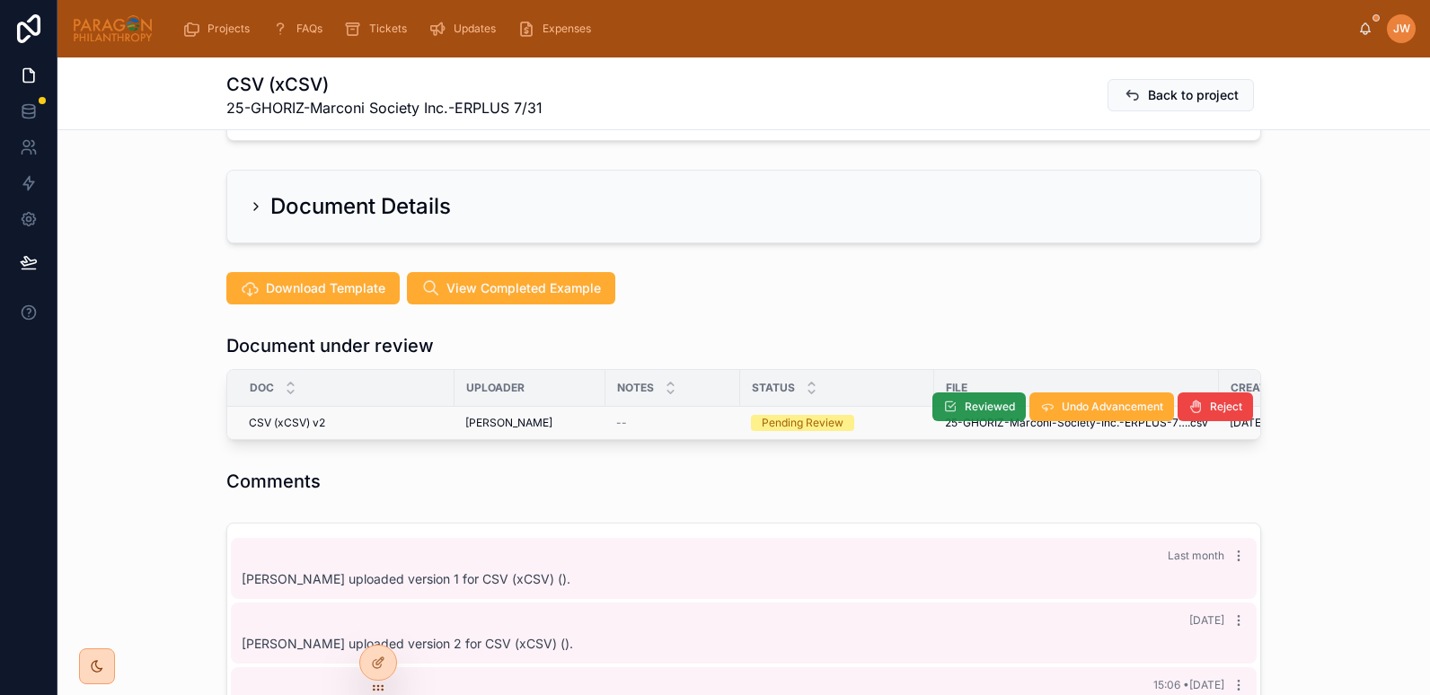
click at [982, 400] on span "Reviewed" at bounding box center [990, 407] width 50 height 14
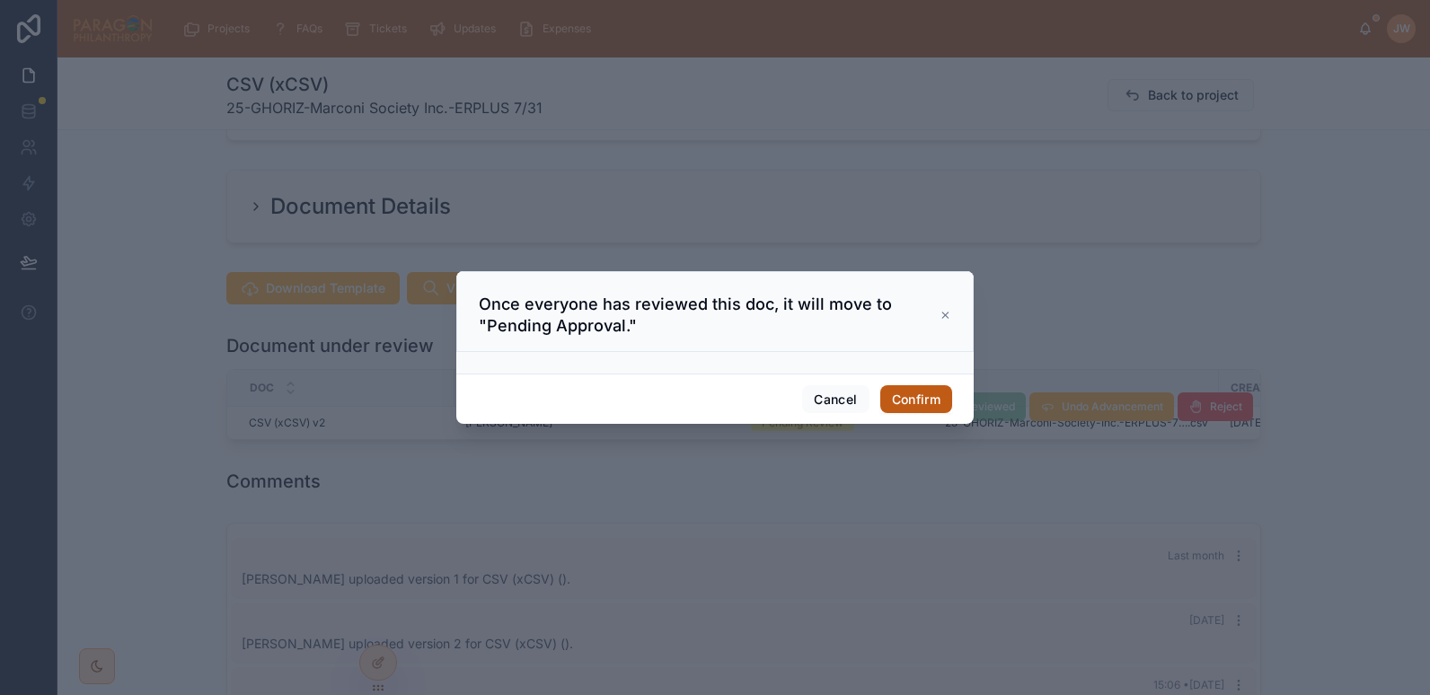
click at [933, 389] on button "Confirm" at bounding box center [917, 399] width 72 height 29
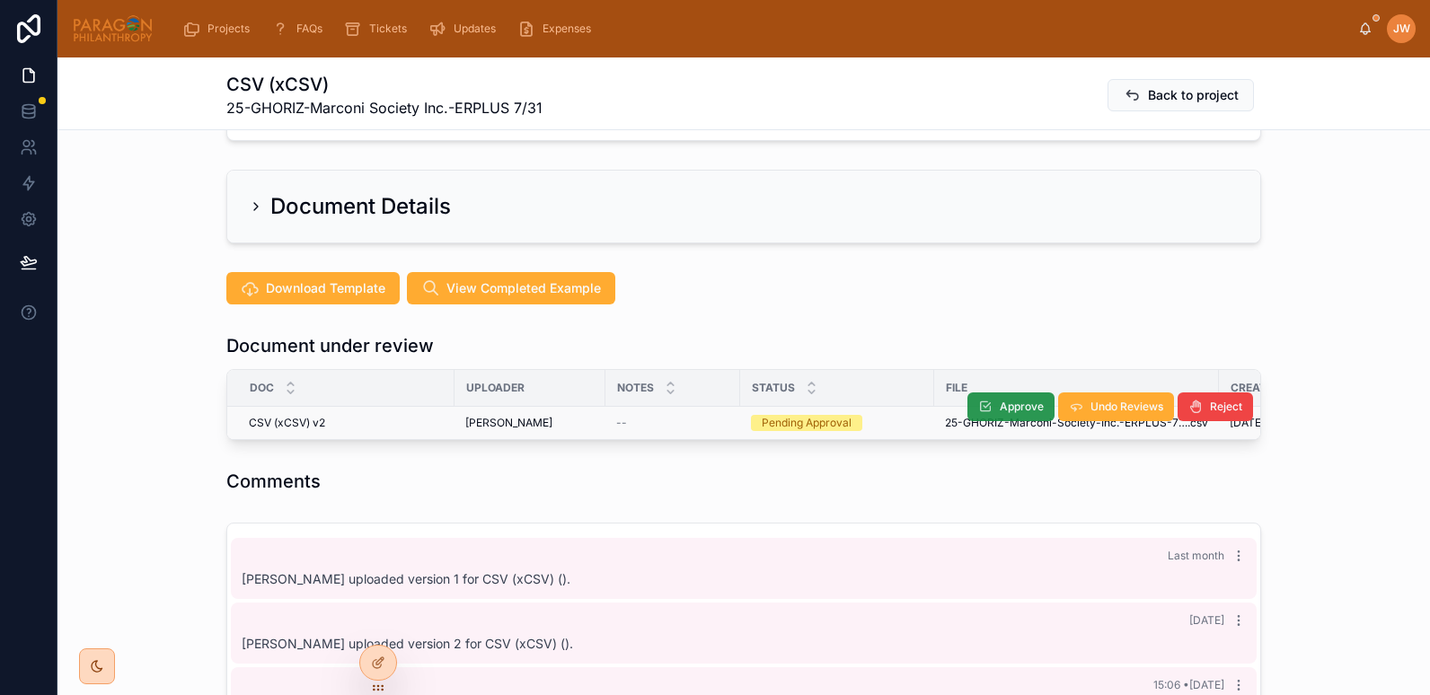
click at [1000, 400] on span "Approve" at bounding box center [1022, 407] width 44 height 14
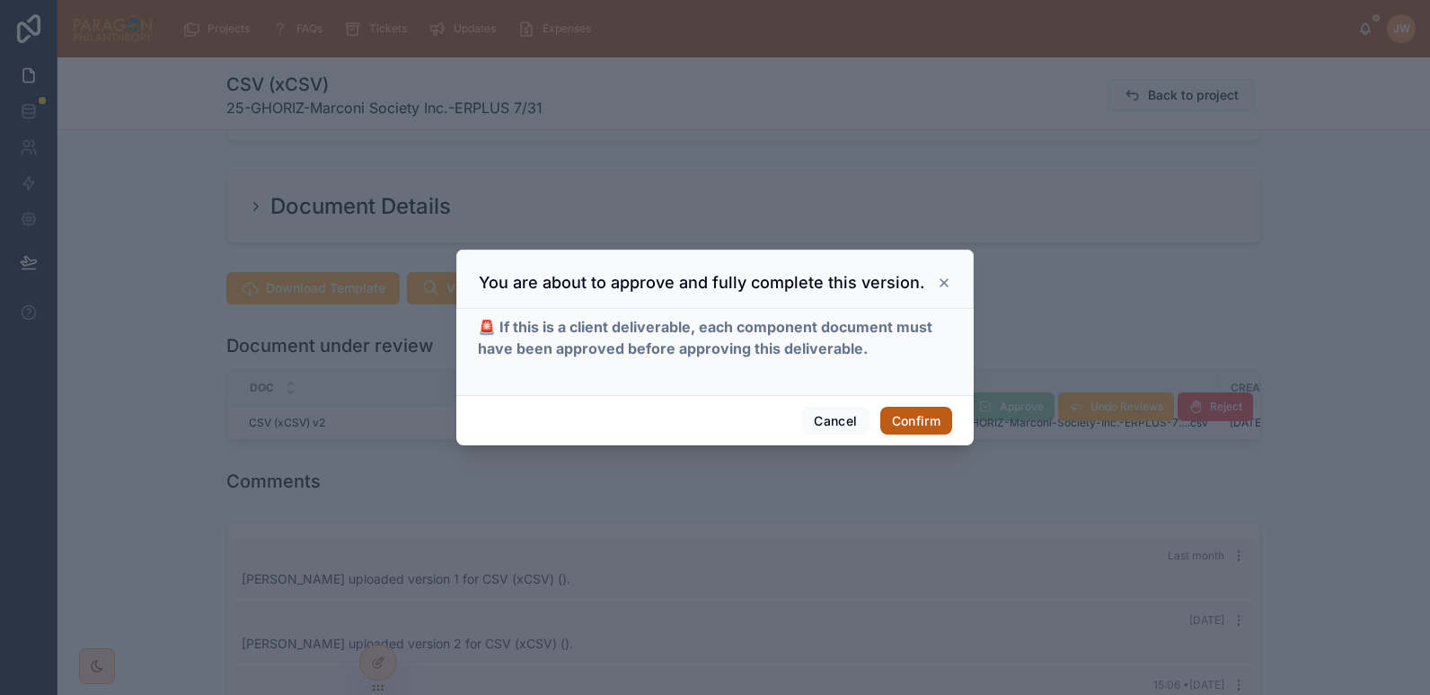
click at [899, 413] on button "Confirm" at bounding box center [917, 421] width 72 height 29
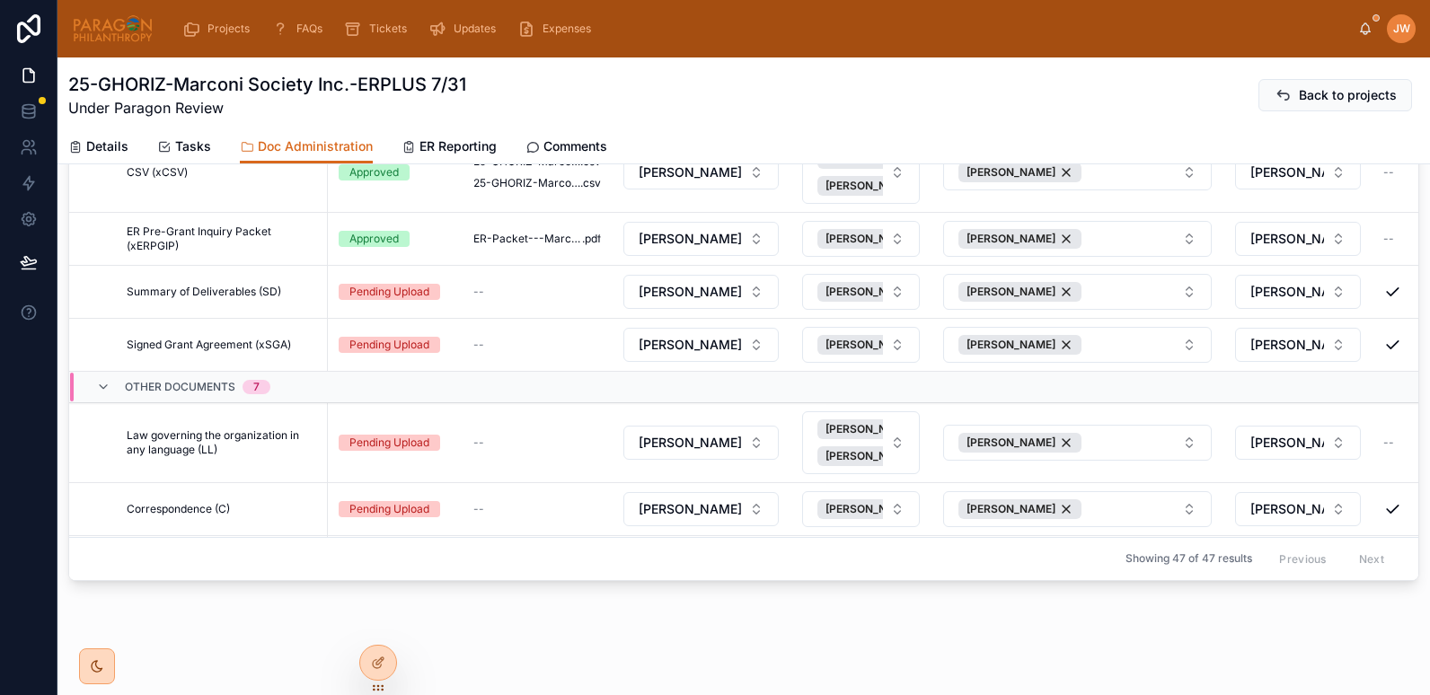
scroll to position [996, 0]
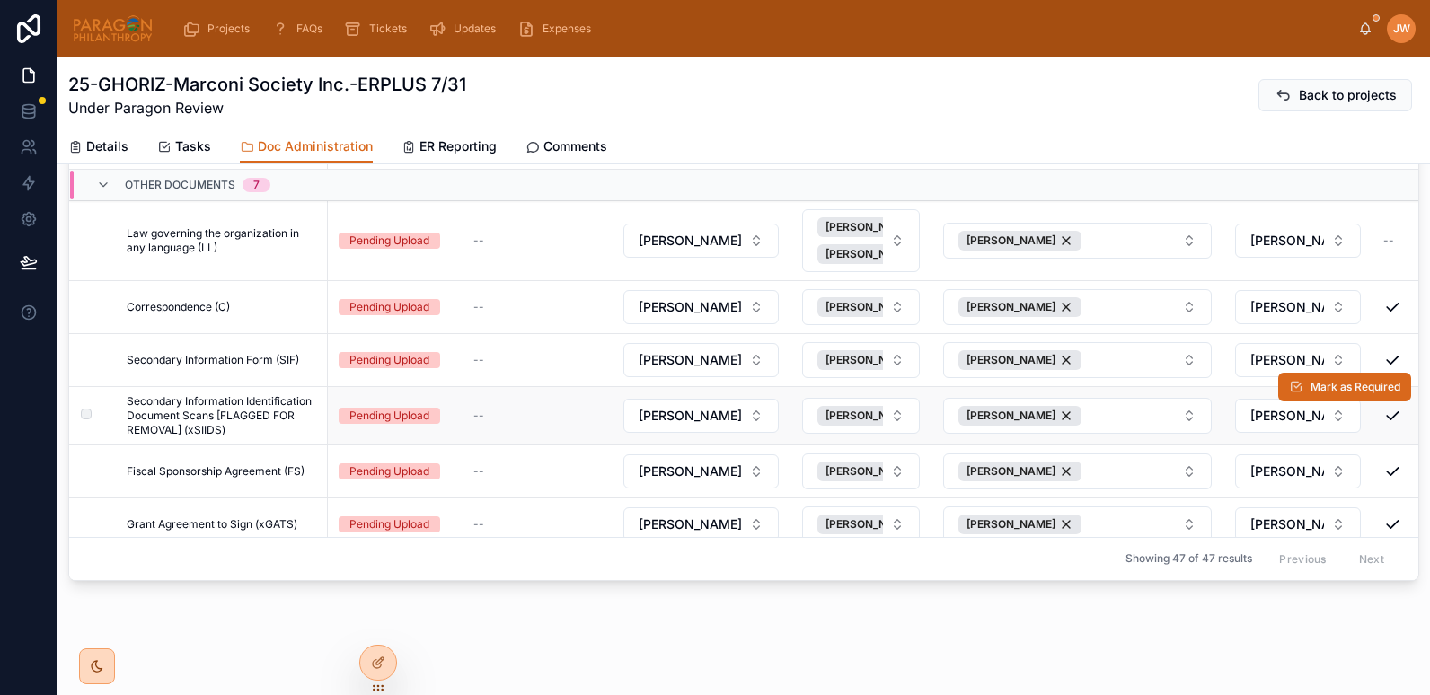
drag, startPoint x: 1336, startPoint y: 208, endPoint x: 491, endPoint y: 388, distance: 863.5
click at [0, 0] on span at bounding box center [0, 0] width 0 height 0
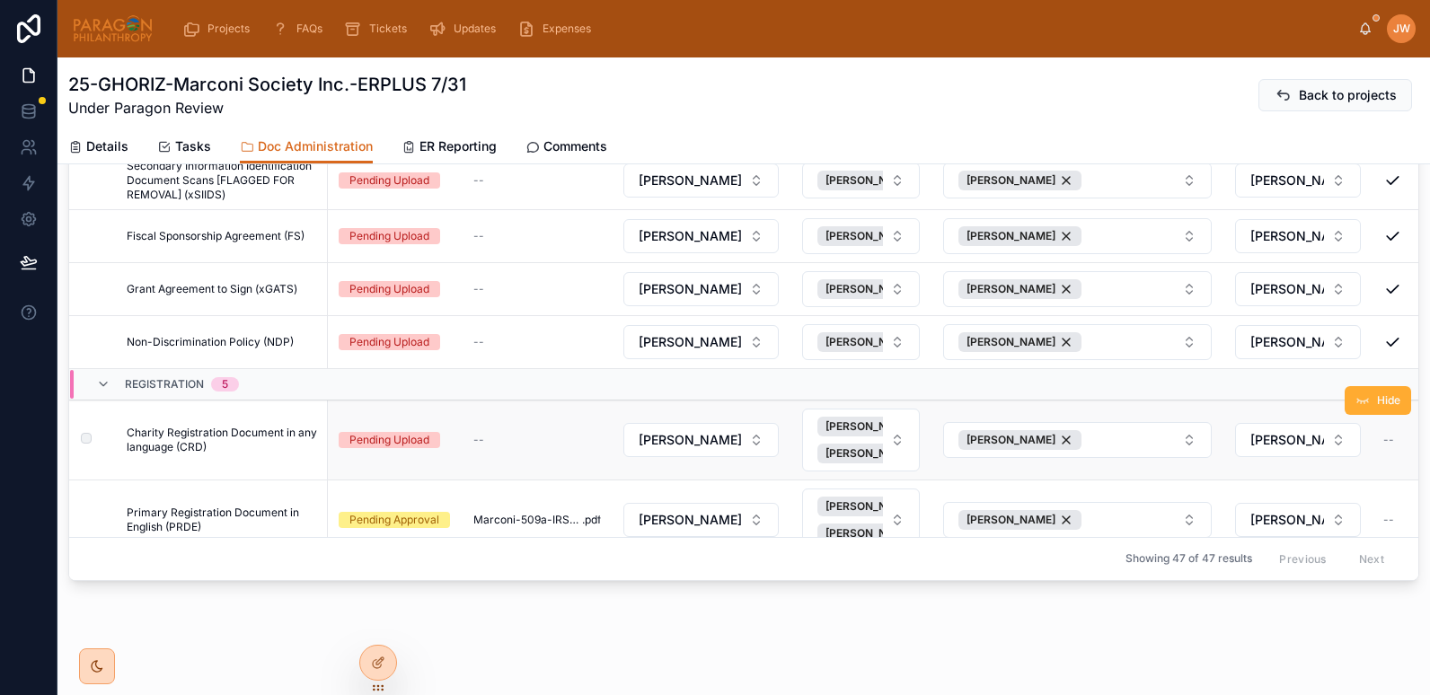
scroll to position [1362, 0]
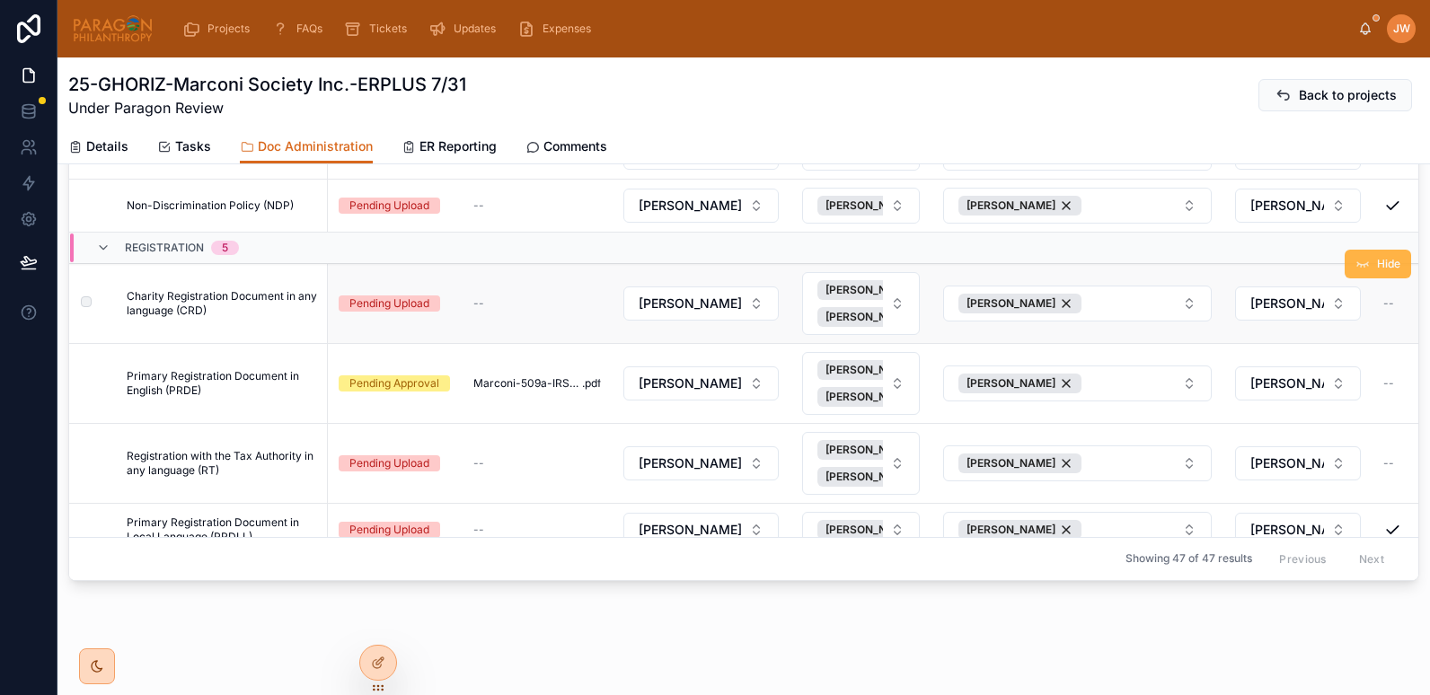
click at [1356, 267] on icon at bounding box center [1363, 264] width 14 height 14
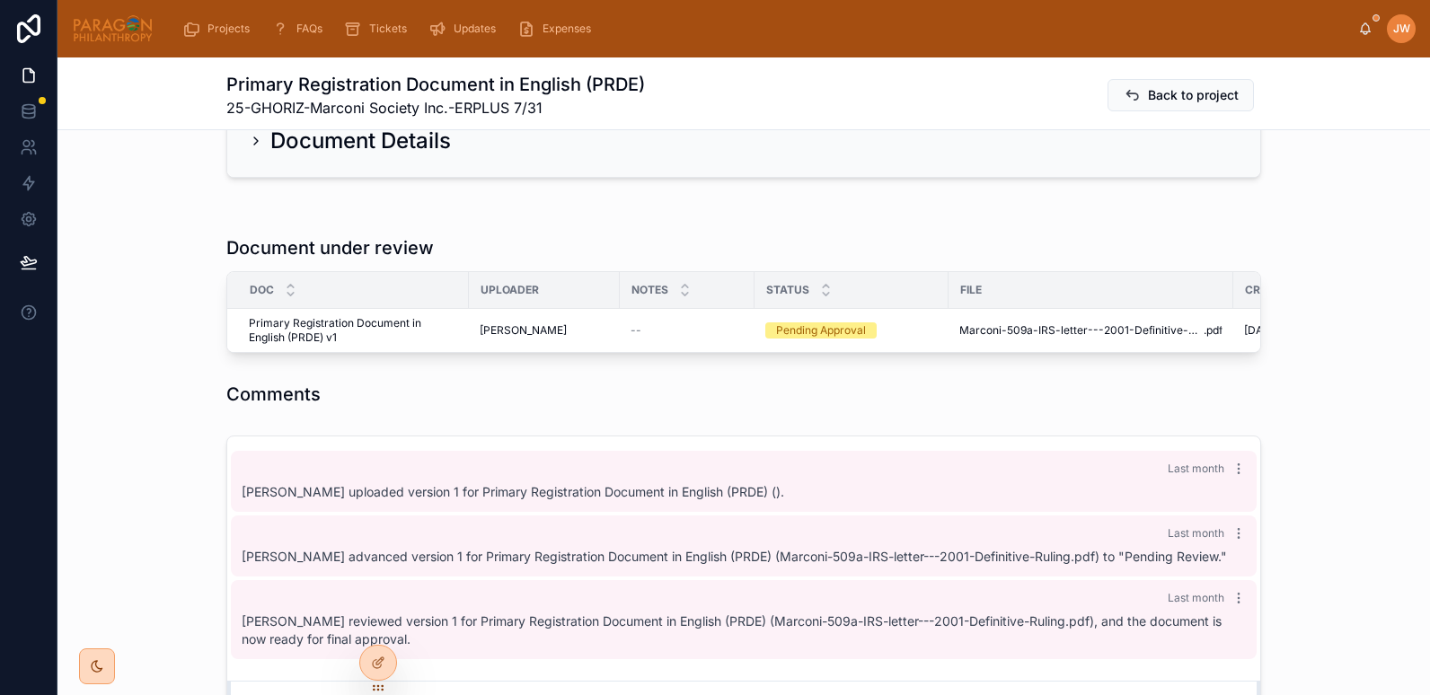
scroll to position [396, 0]
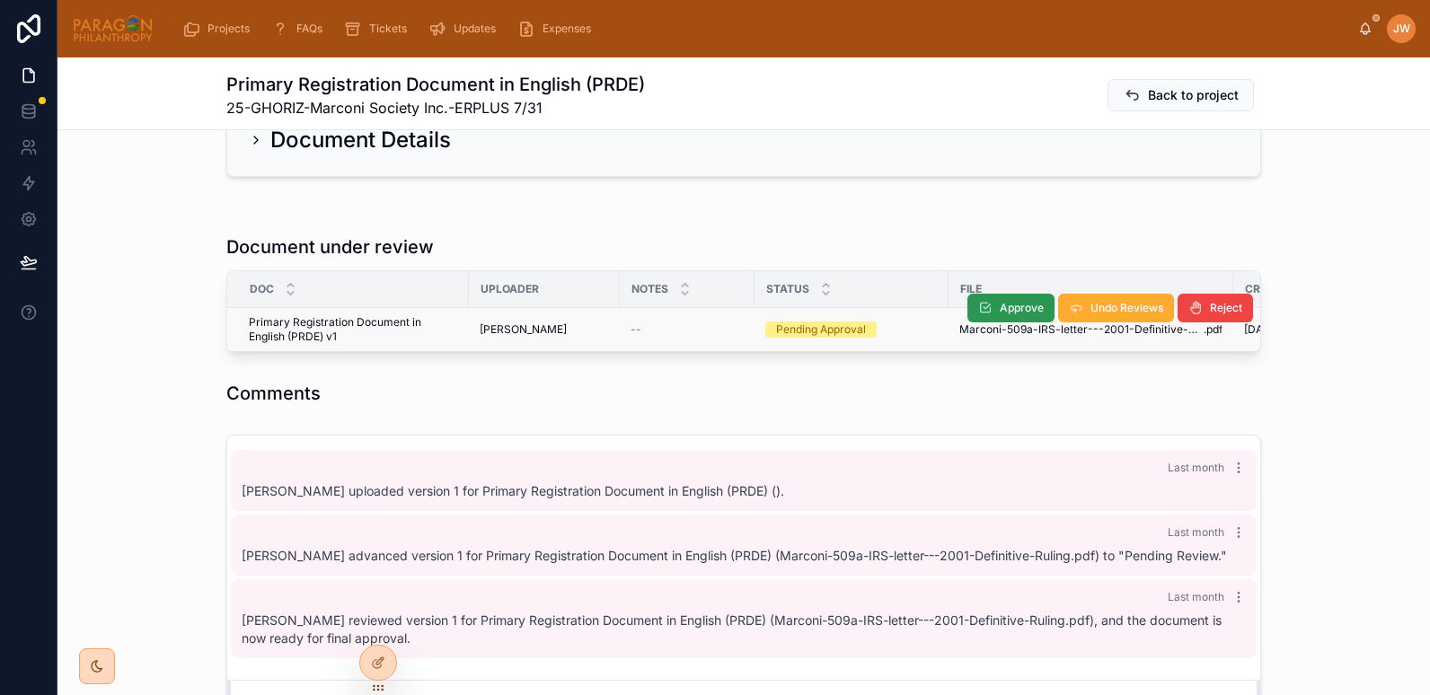
click at [1004, 305] on span "Approve" at bounding box center [1022, 308] width 44 height 14
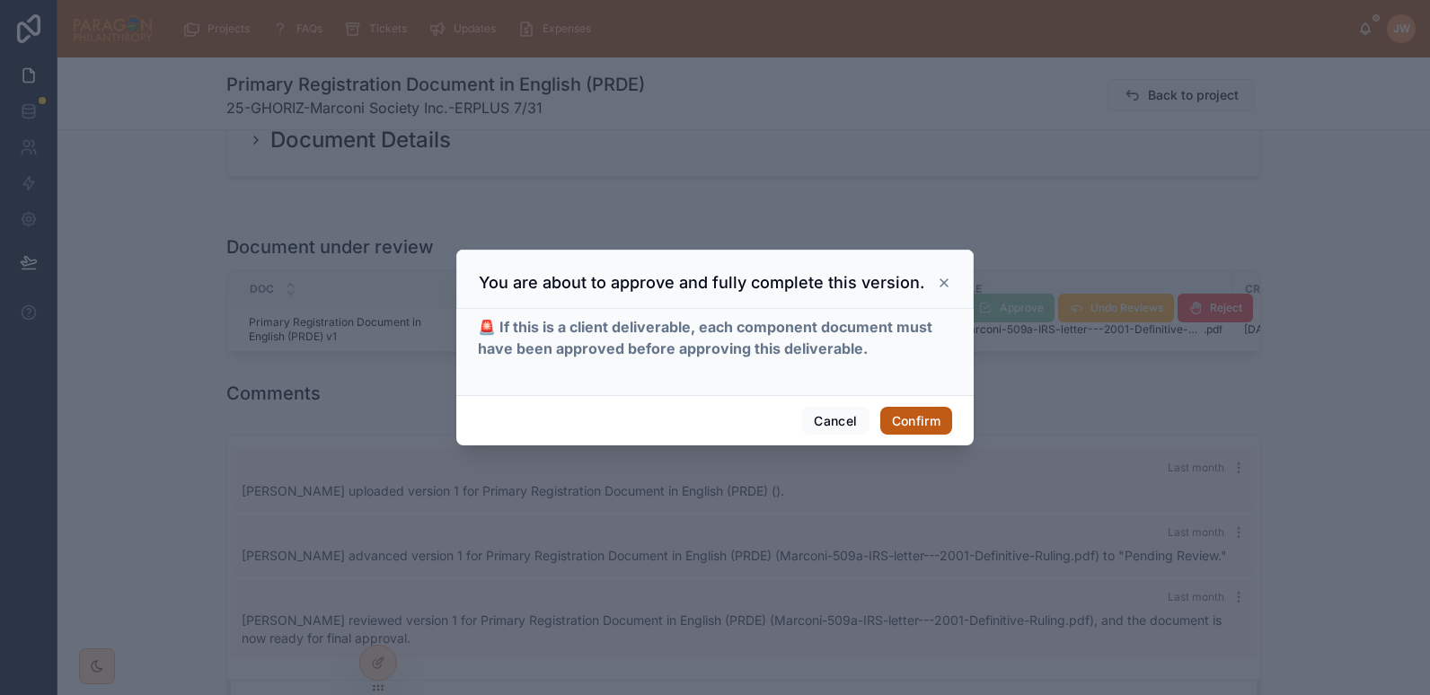
click at [916, 424] on button "Confirm" at bounding box center [917, 421] width 72 height 29
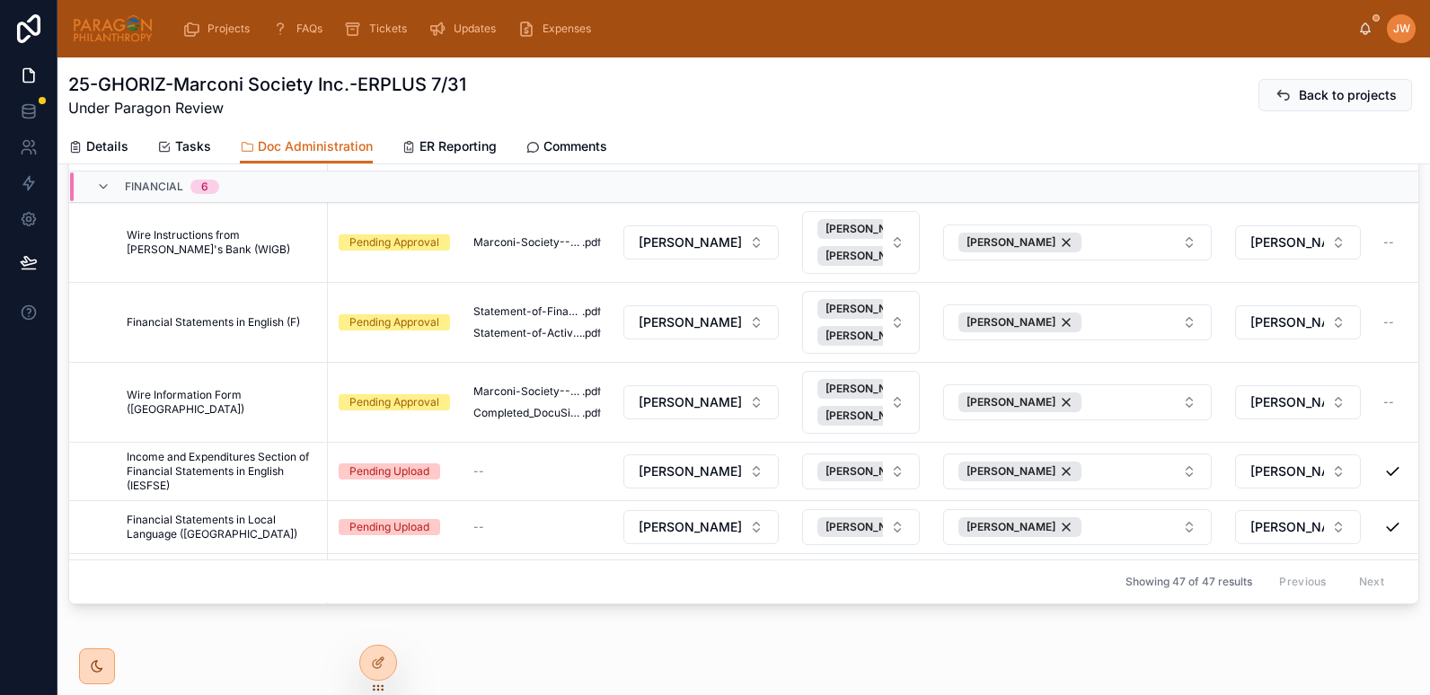
scroll to position [2493, 0]
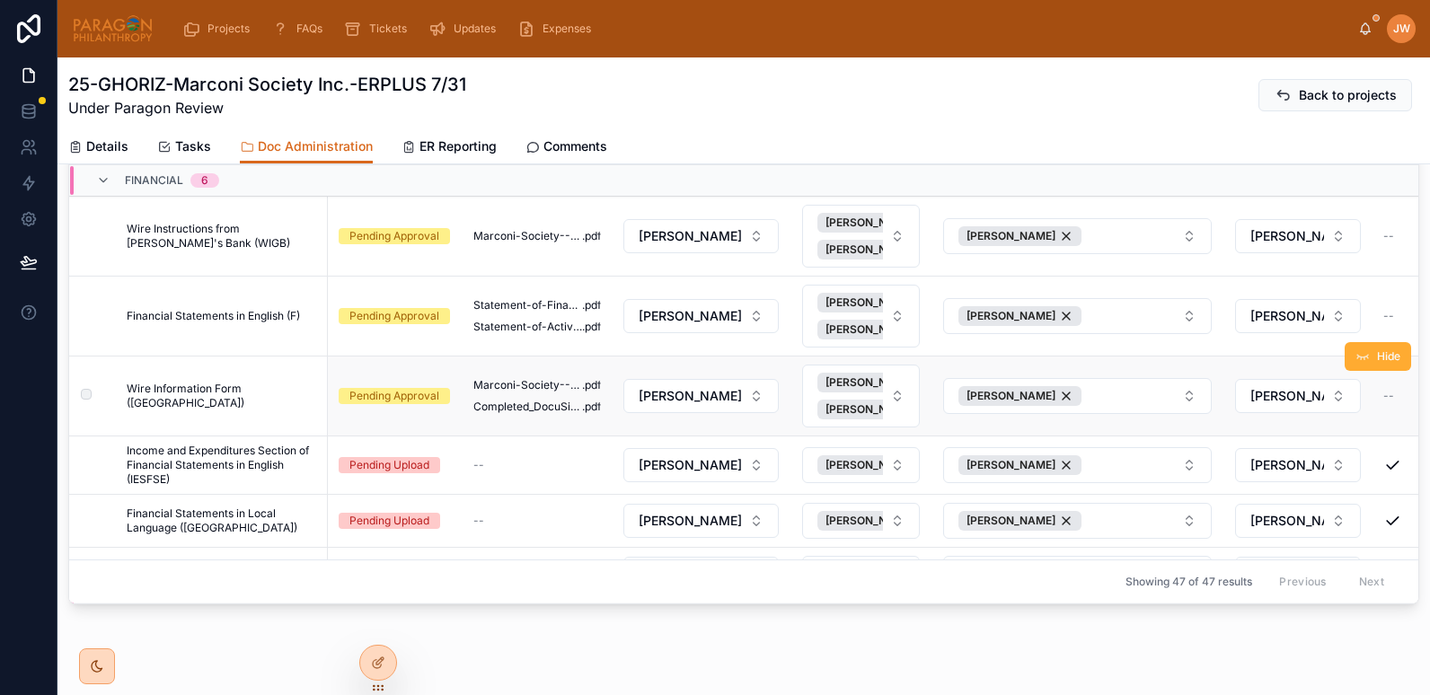
click at [231, 396] on span "Wire Information Form ([GEOGRAPHIC_DATA])" at bounding box center [222, 396] width 190 height 29
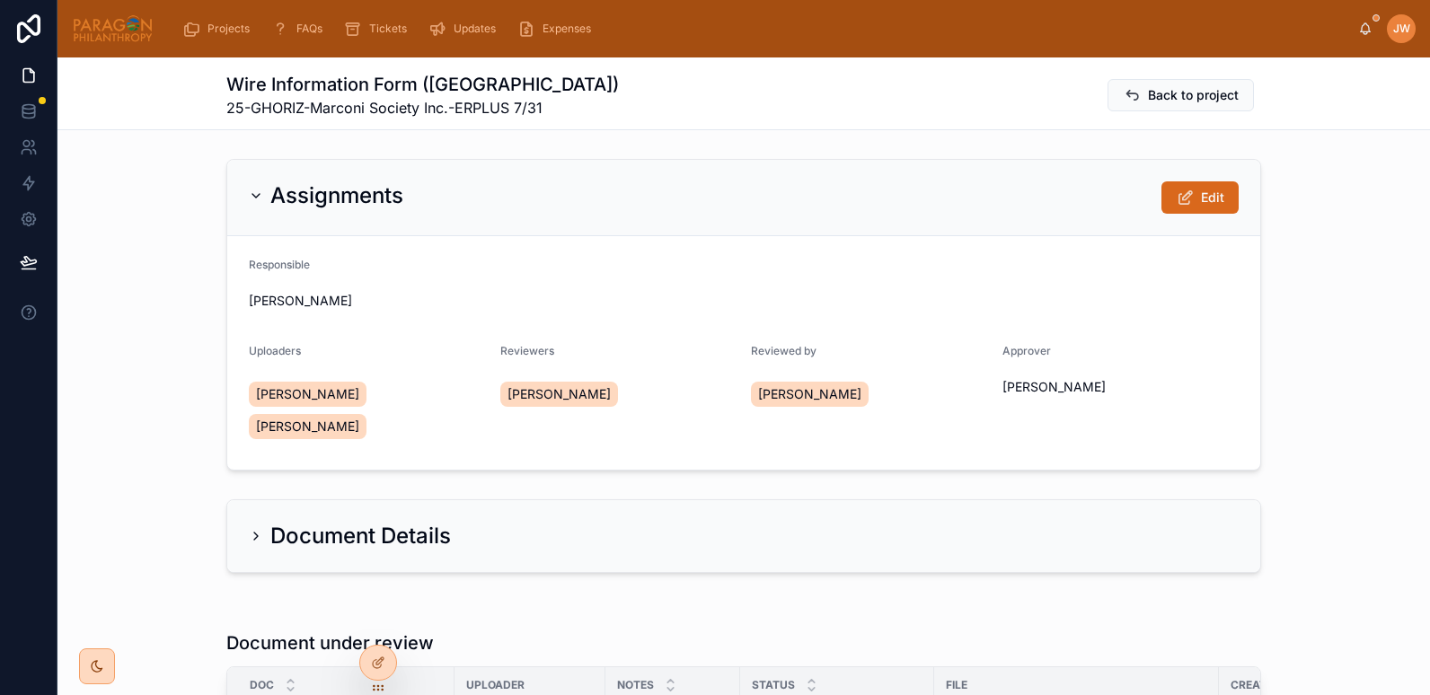
scroll to position [140, 0]
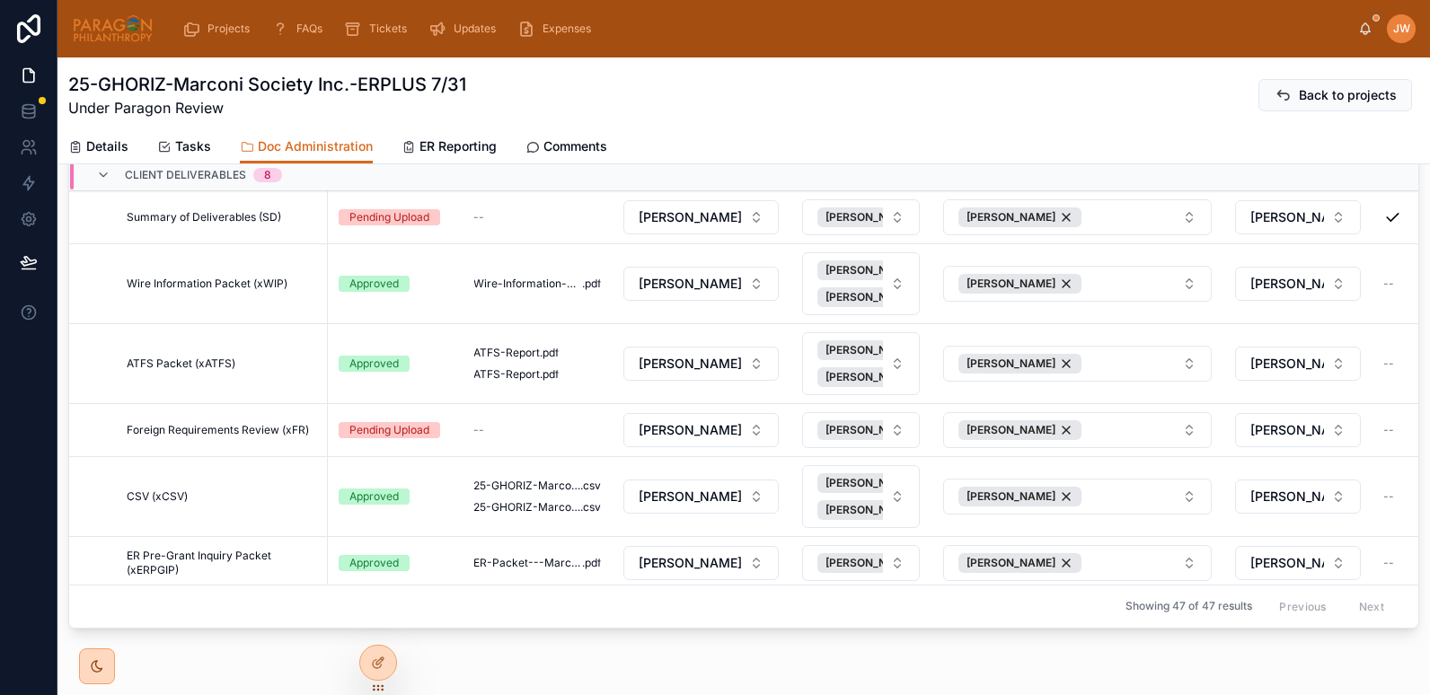
scroll to position [296, 0]
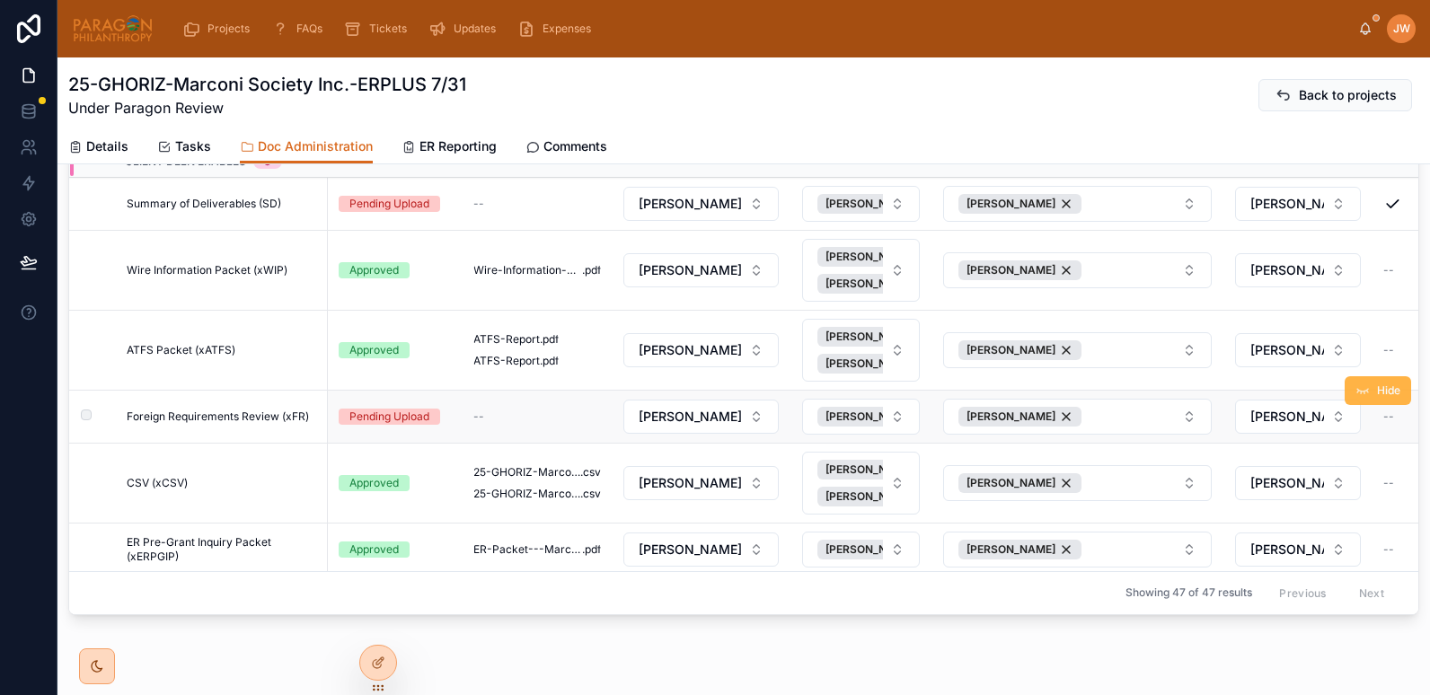
click at [1349, 395] on button "Hide" at bounding box center [1378, 390] width 66 height 29
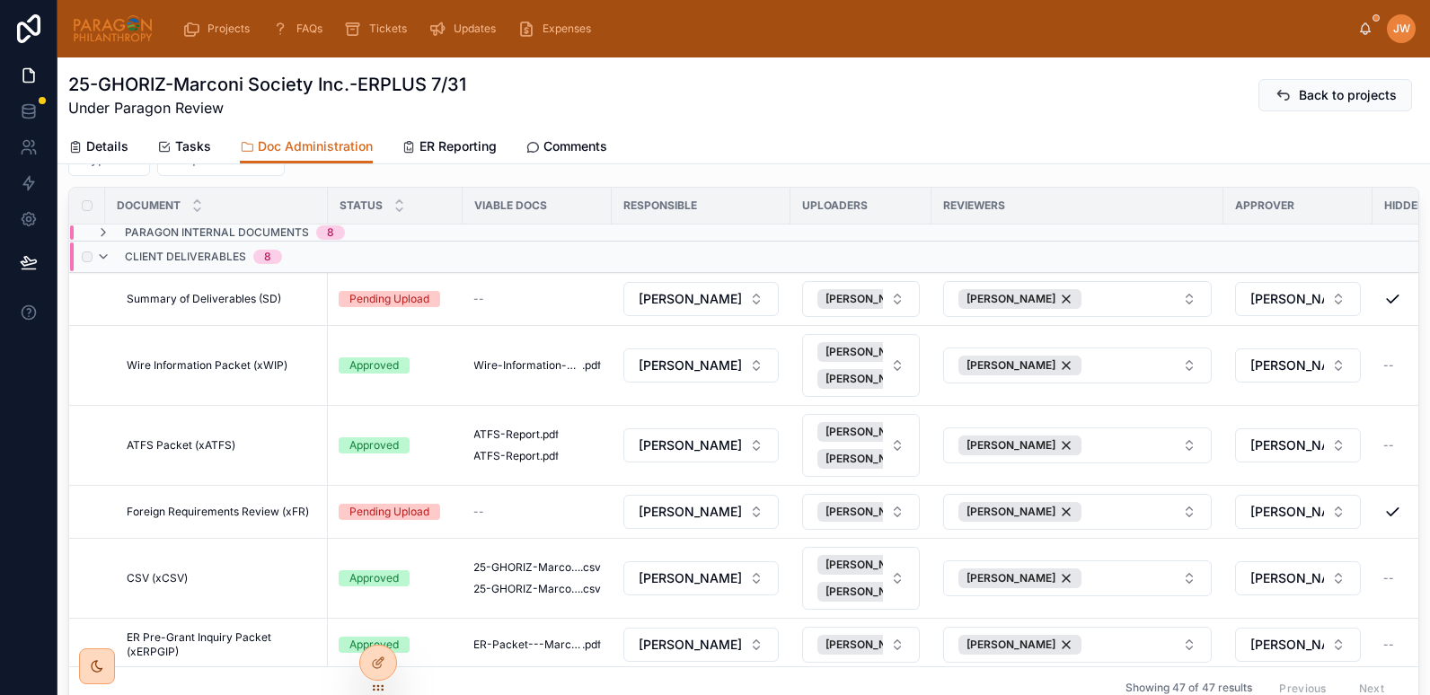
click at [159, 252] on span "Client Deliverables" at bounding box center [185, 257] width 121 height 14
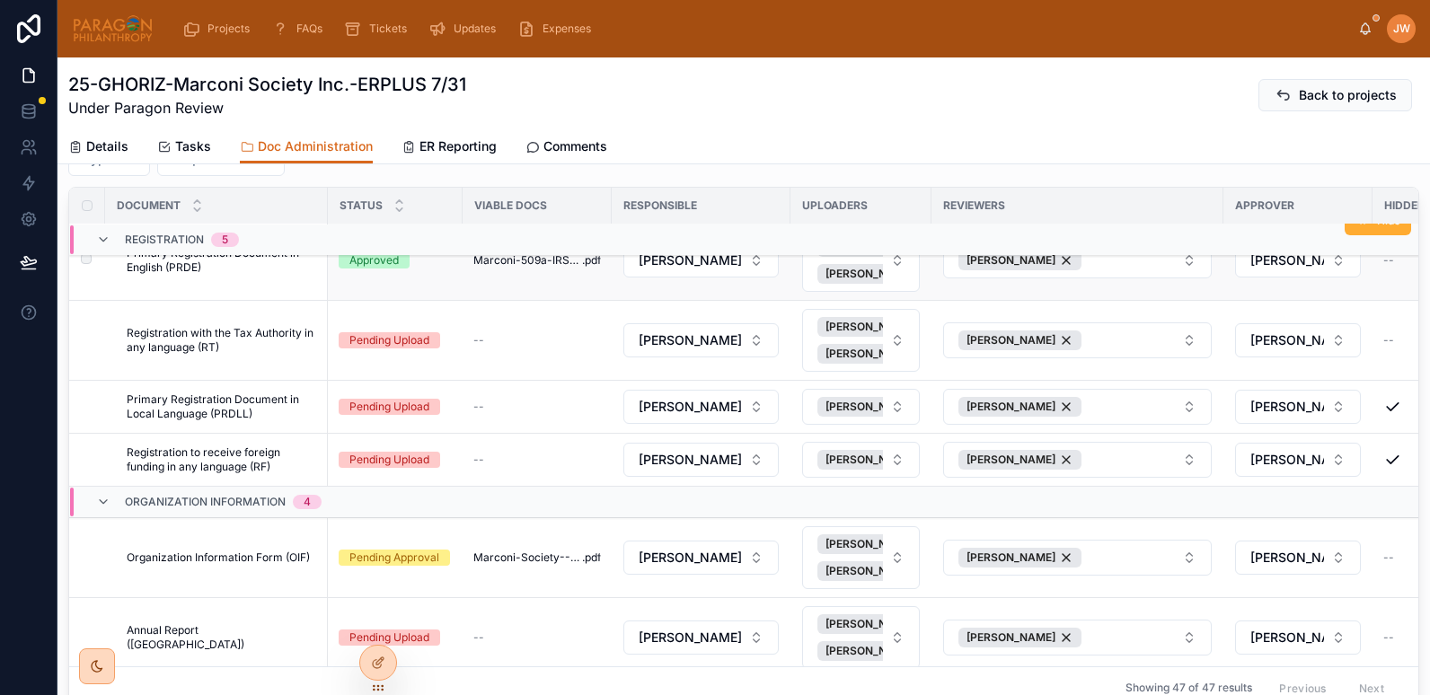
scroll to position [593, 0]
drag, startPoint x: 1364, startPoint y: 304, endPoint x: 1327, endPoint y: 328, distance: 44.1
click at [1377, 304] on span "Hide" at bounding box center [1388, 300] width 23 height 14
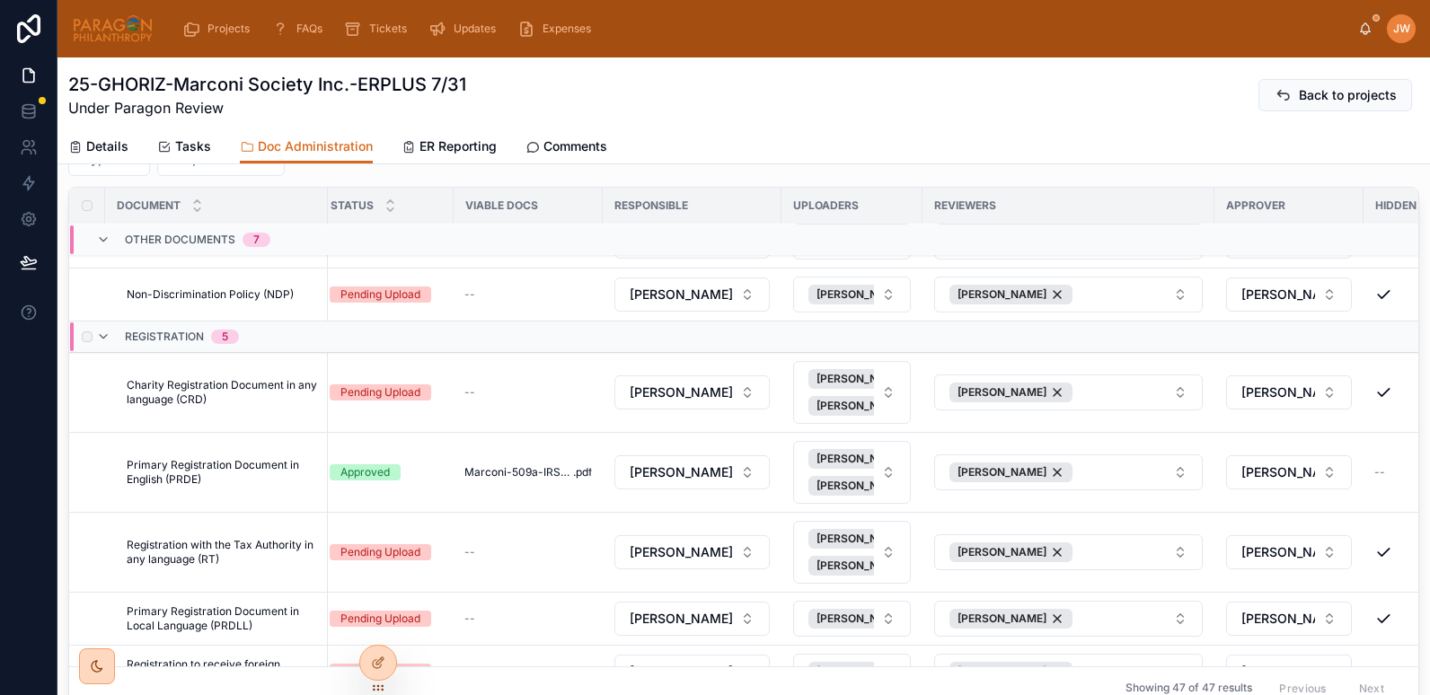
scroll to position [373, 9]
click at [153, 336] on span "Registration" at bounding box center [164, 336] width 79 height 14
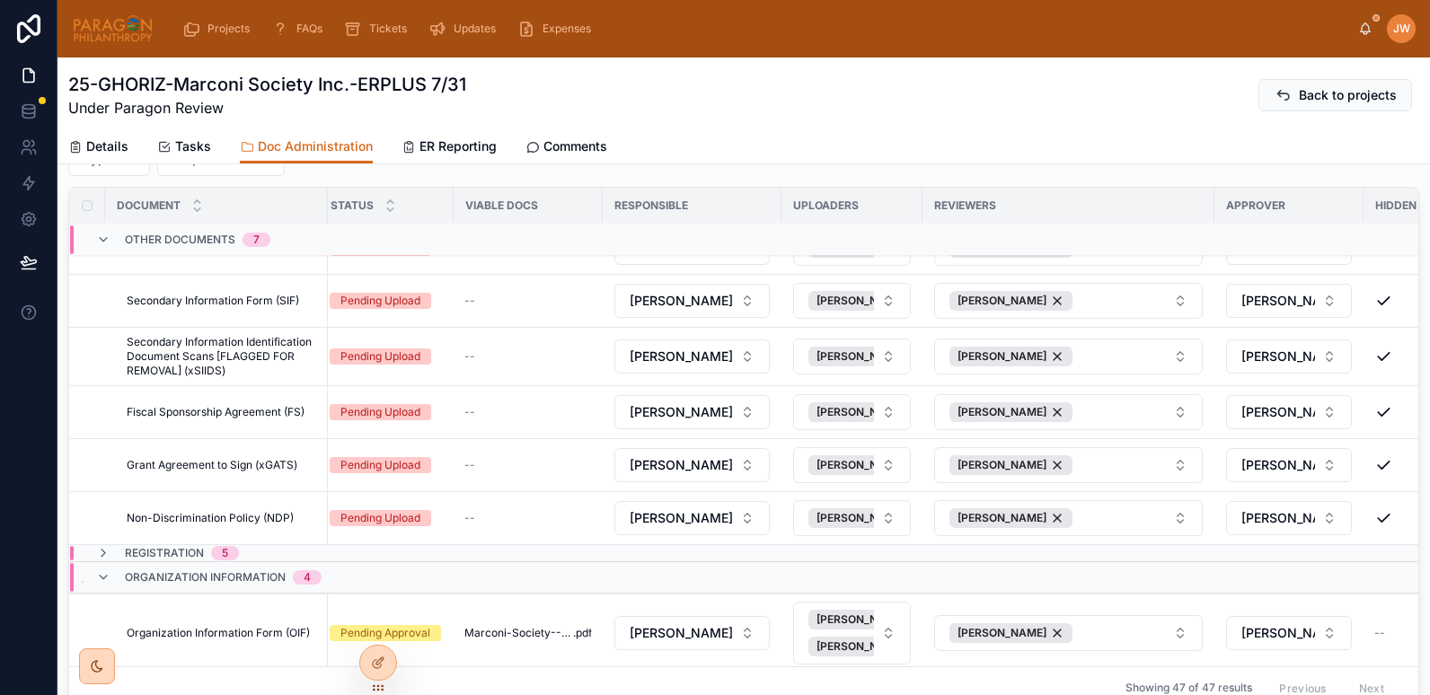
scroll to position [0, 9]
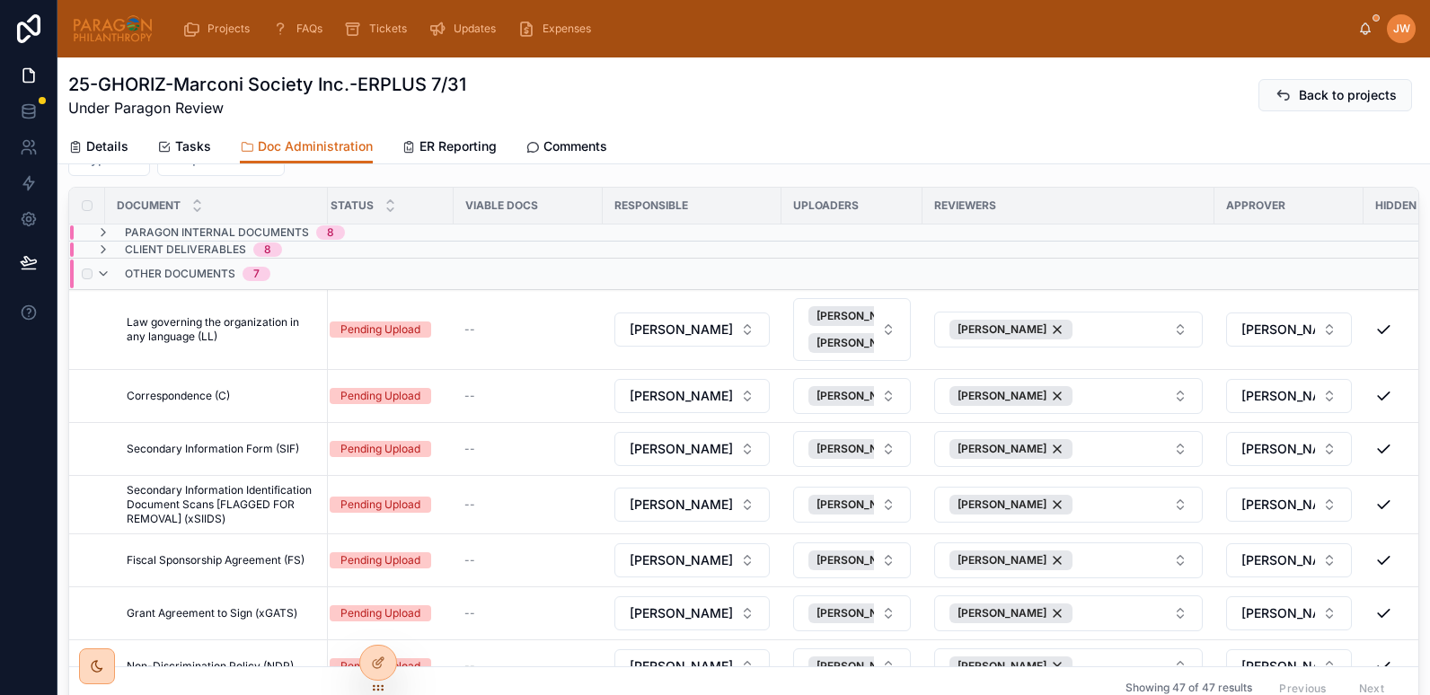
click at [166, 274] on span "Other Documents" at bounding box center [180, 274] width 111 height 14
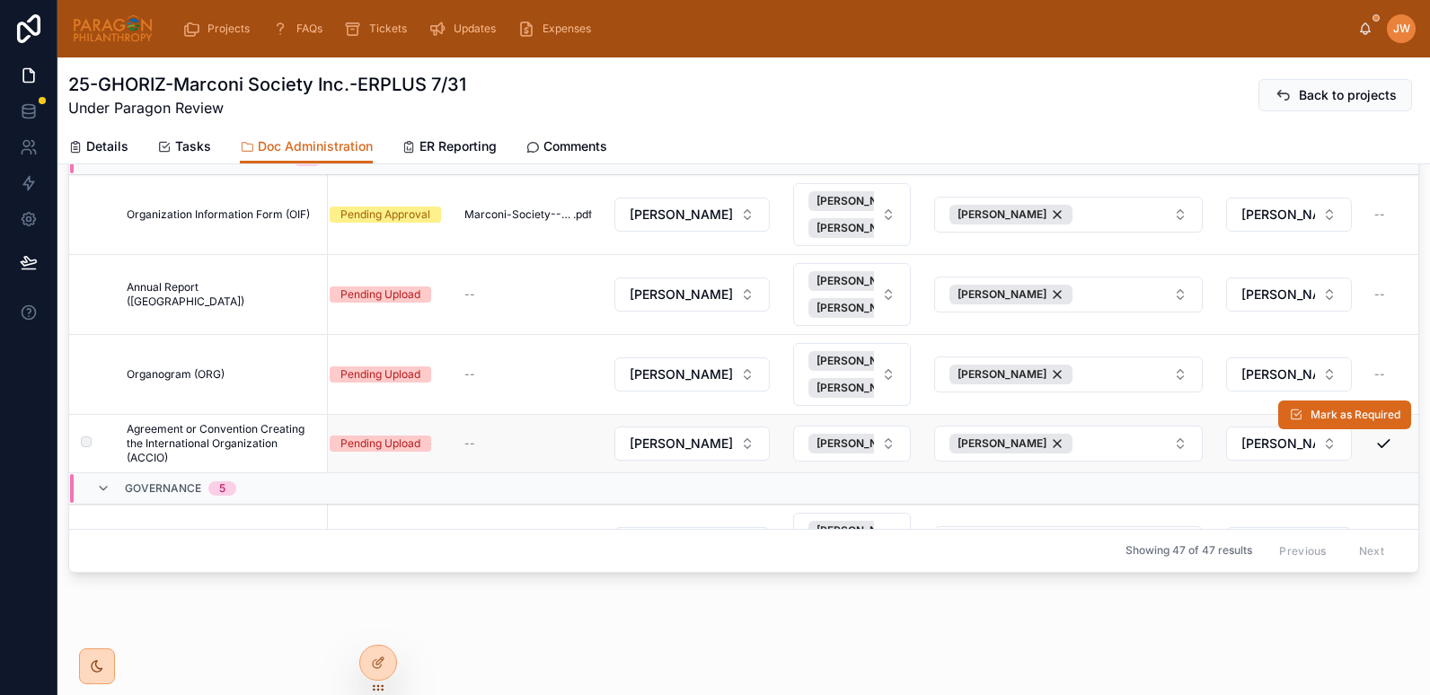
scroll to position [306, 0]
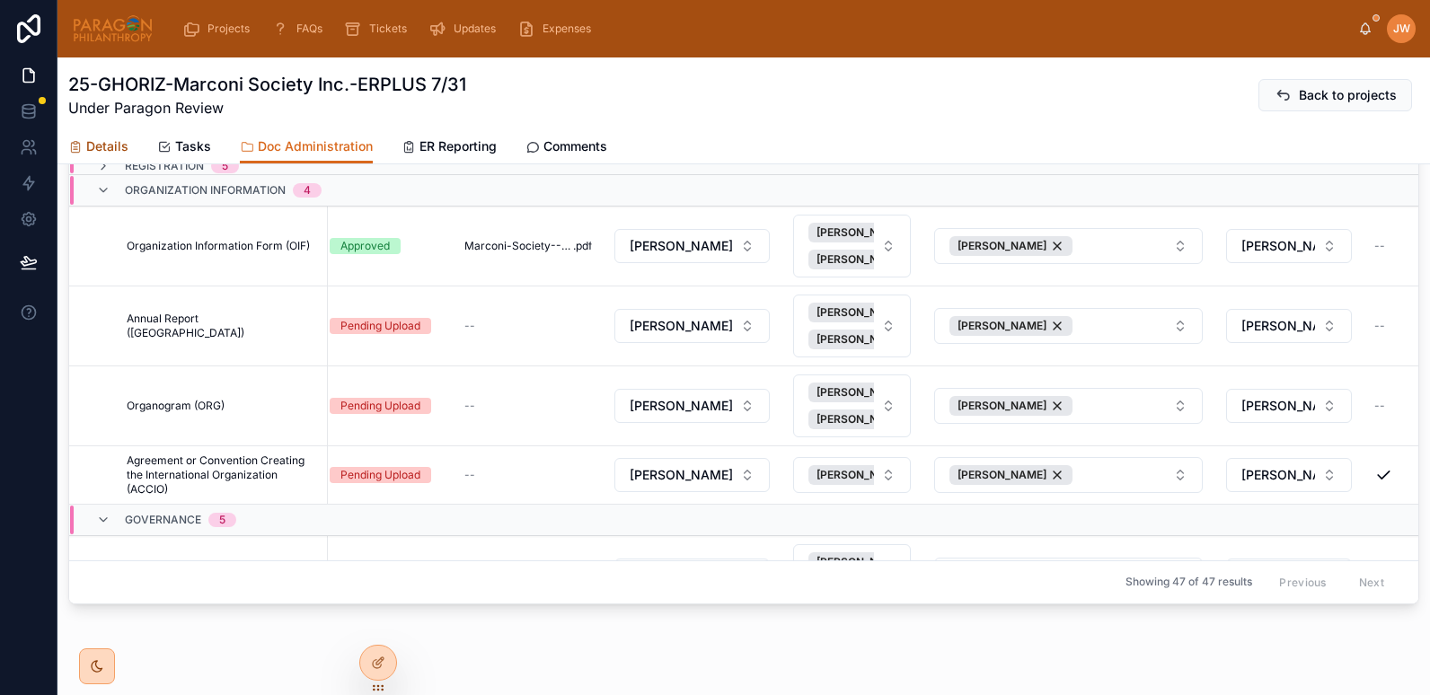
click at [108, 142] on span "Details" at bounding box center [107, 146] width 42 height 18
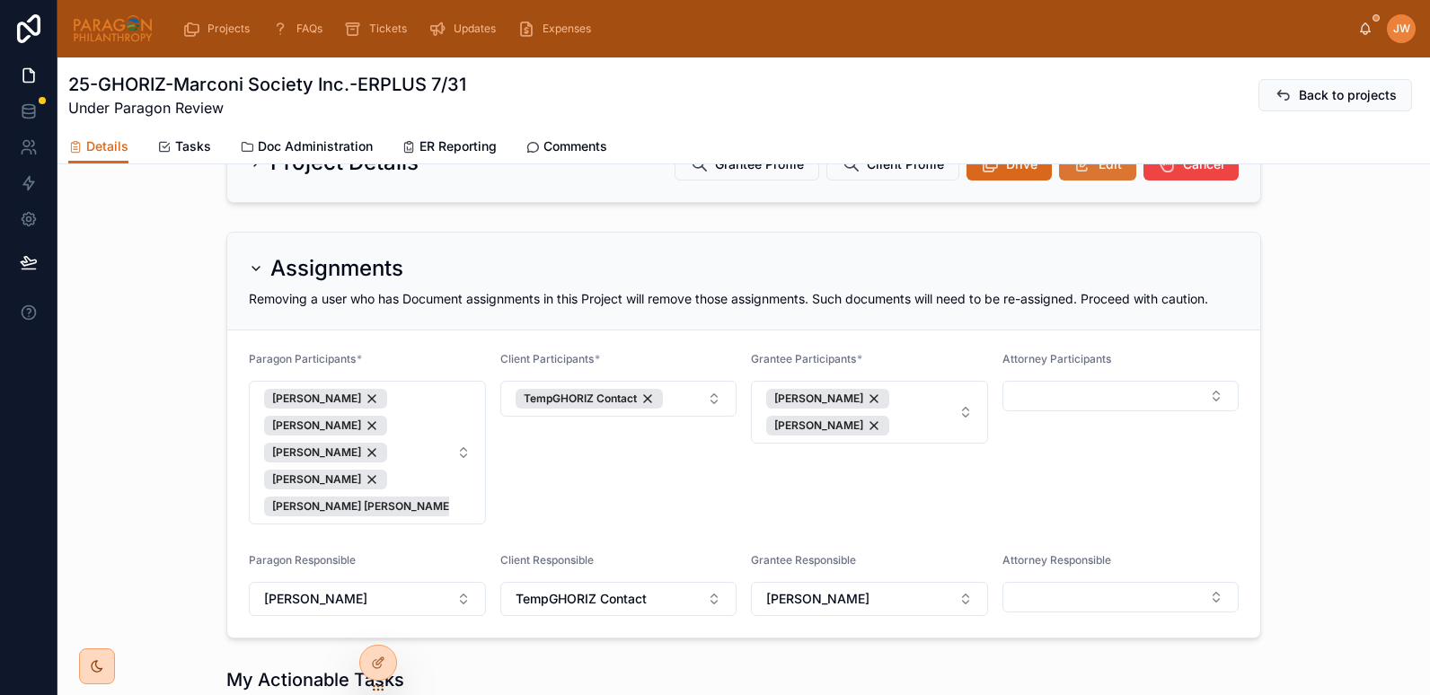
click at [1081, 173] on icon at bounding box center [1083, 164] width 19 height 18
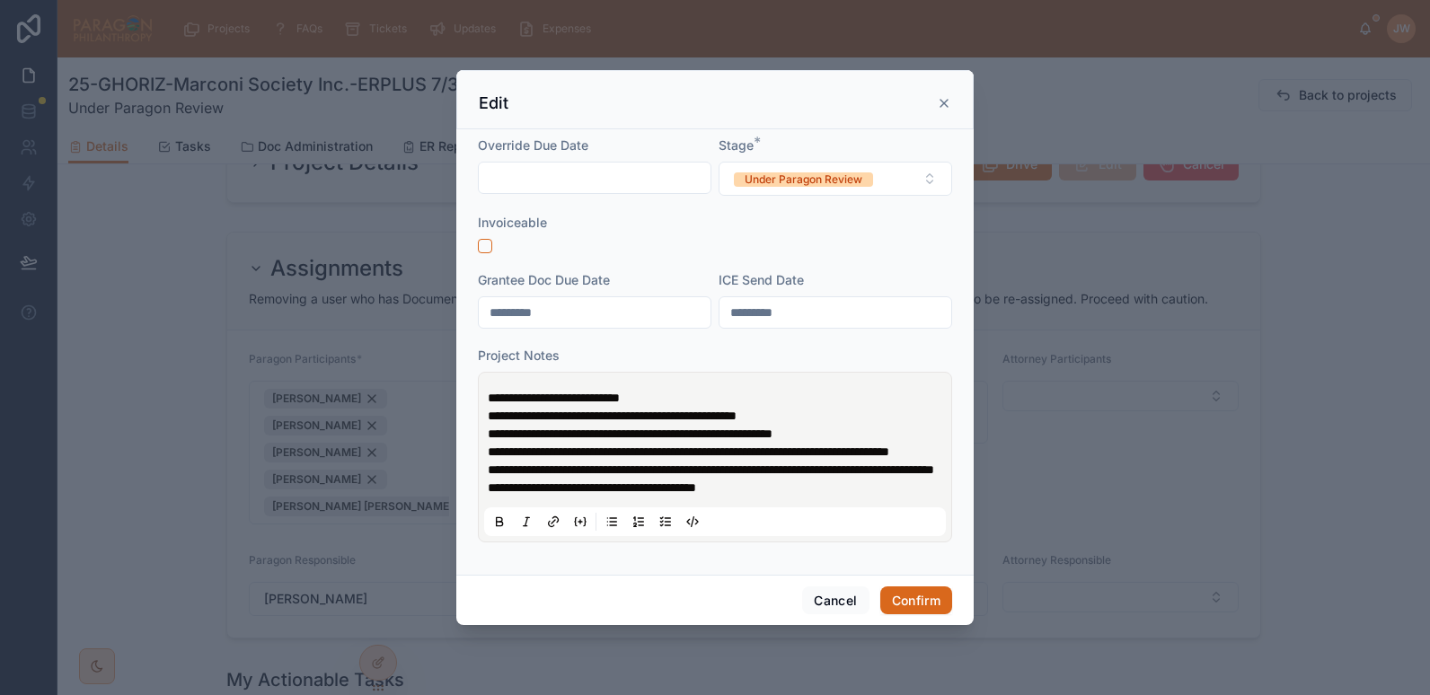
click at [493, 392] on span "**********" at bounding box center [554, 398] width 132 height 13
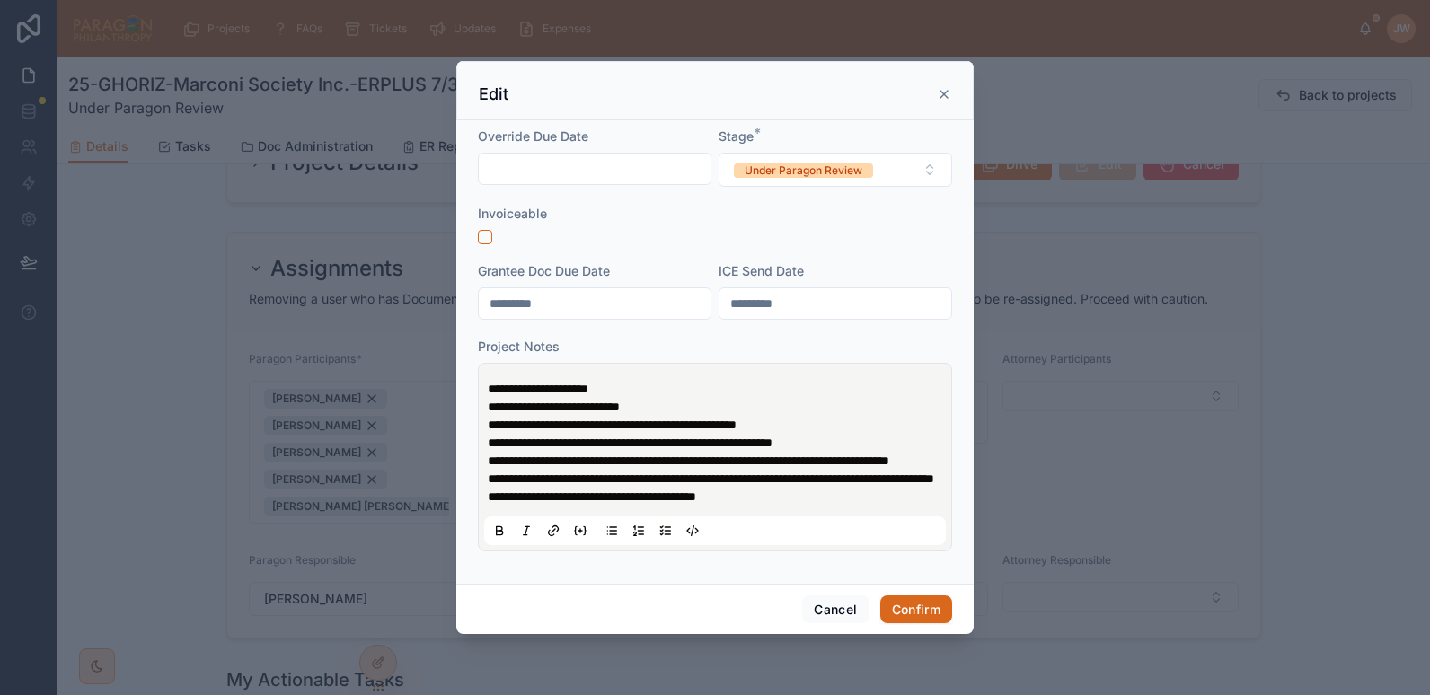
click at [680, 397] on p "**********" at bounding box center [719, 407] width 462 height 54
click at [916, 624] on button "Confirm" at bounding box center [917, 610] width 72 height 29
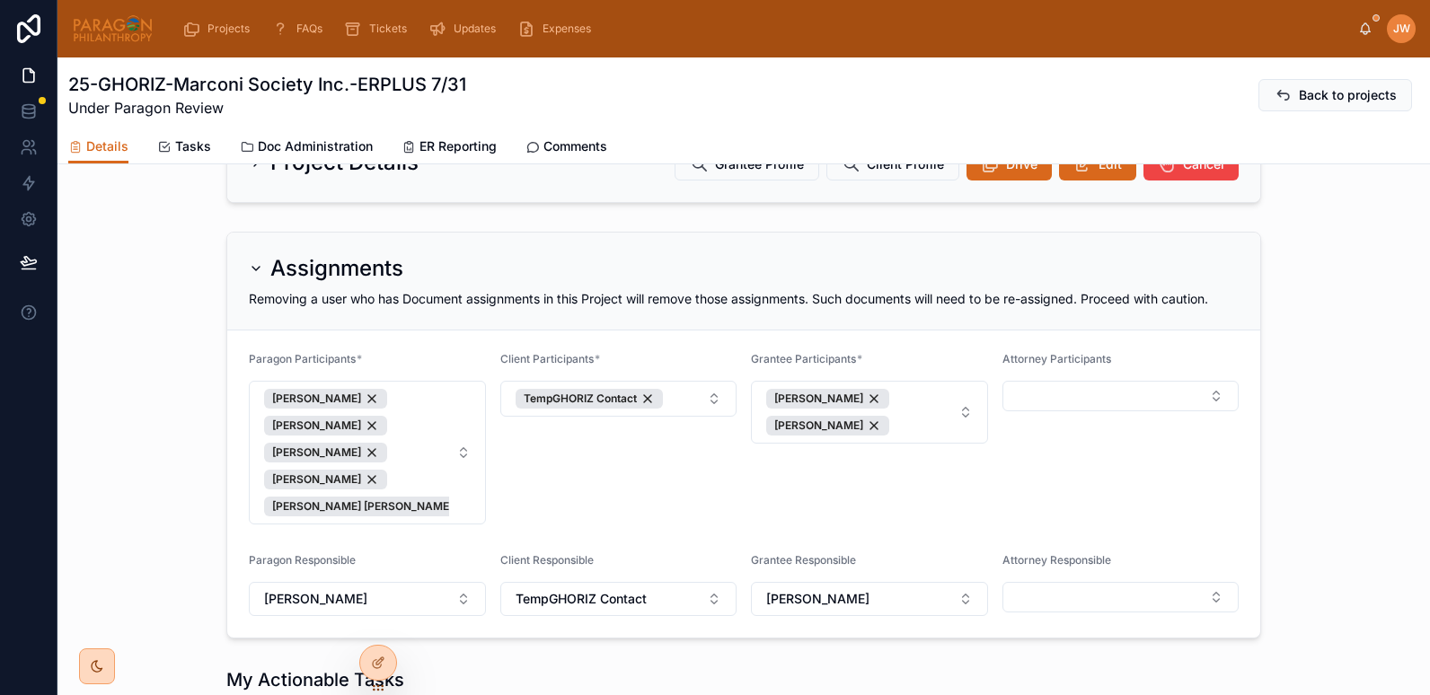
click at [91, 40] on img at bounding box center [113, 28] width 82 height 29
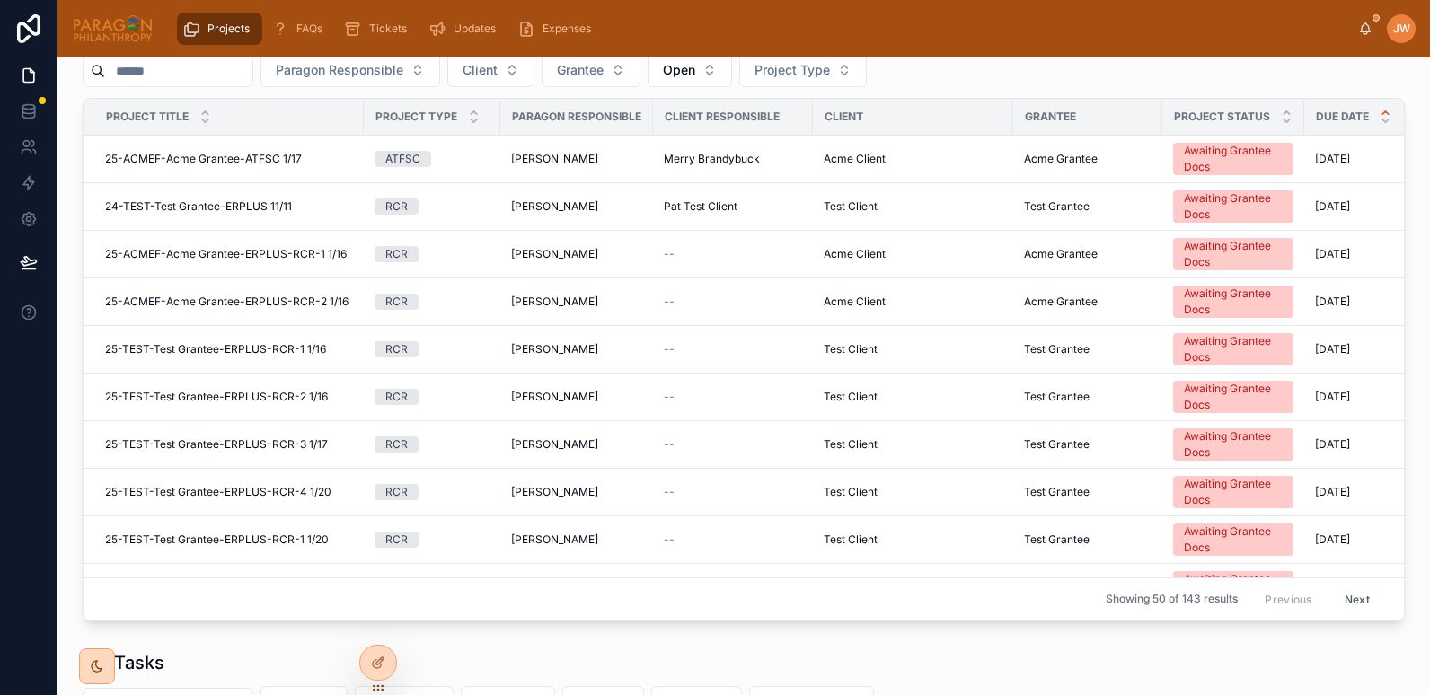
click at [252, 84] on input "text" at bounding box center [178, 70] width 147 height 25
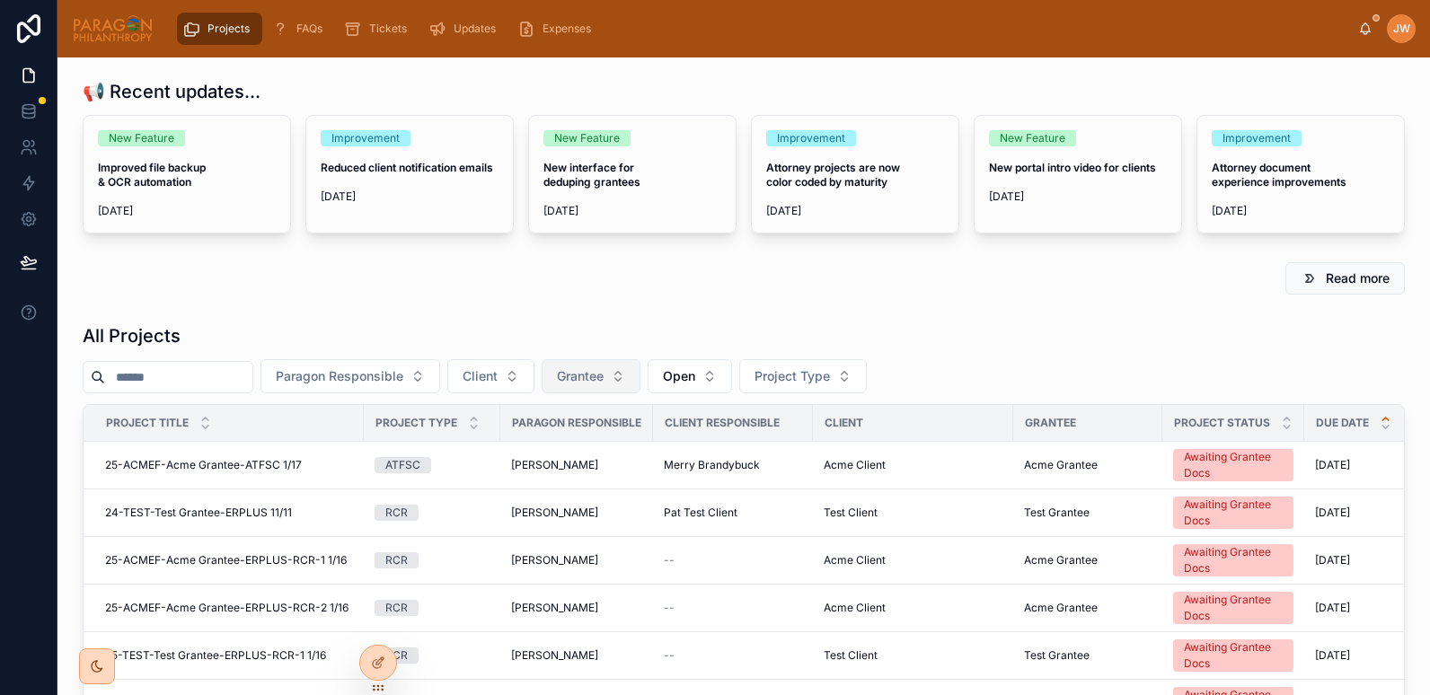
paste input "**********"
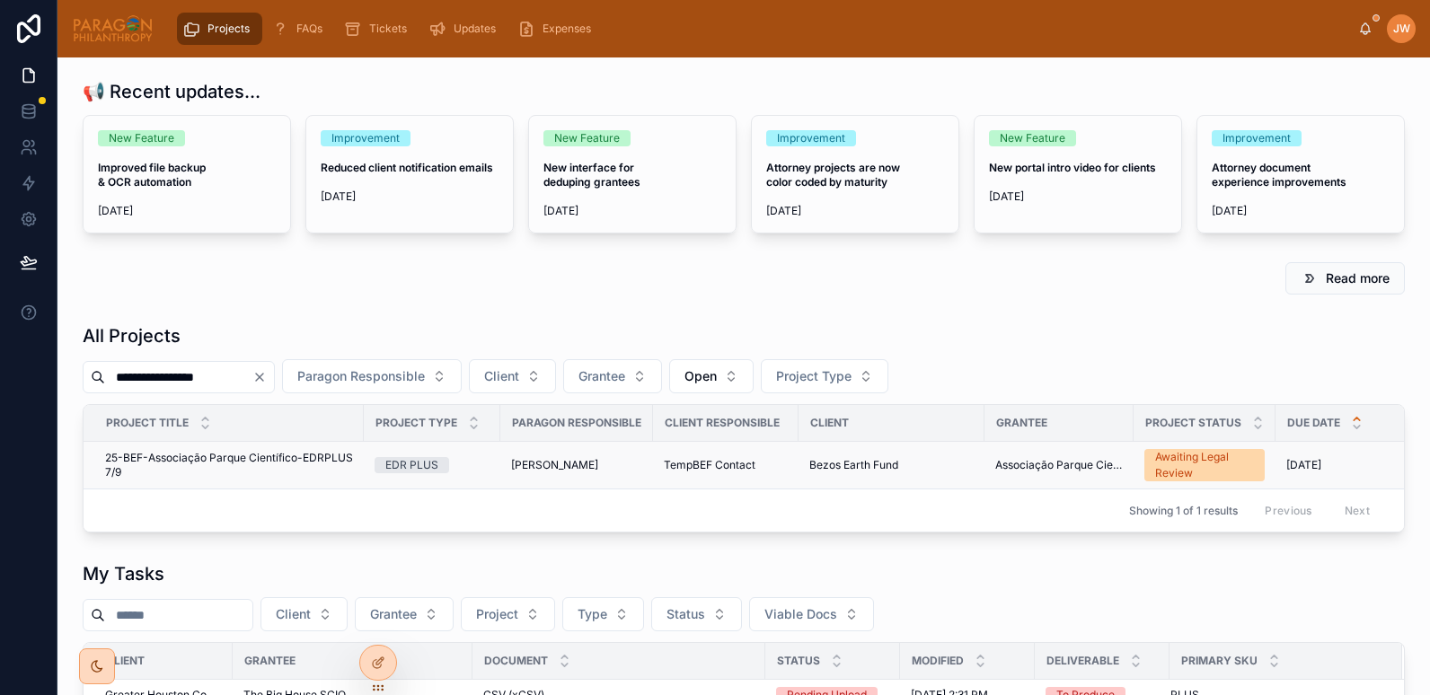
type input "**********"
click at [217, 452] on span "25-BEF-Associação Parque Científico-EDRPLUS 7/9" at bounding box center [229, 465] width 248 height 29
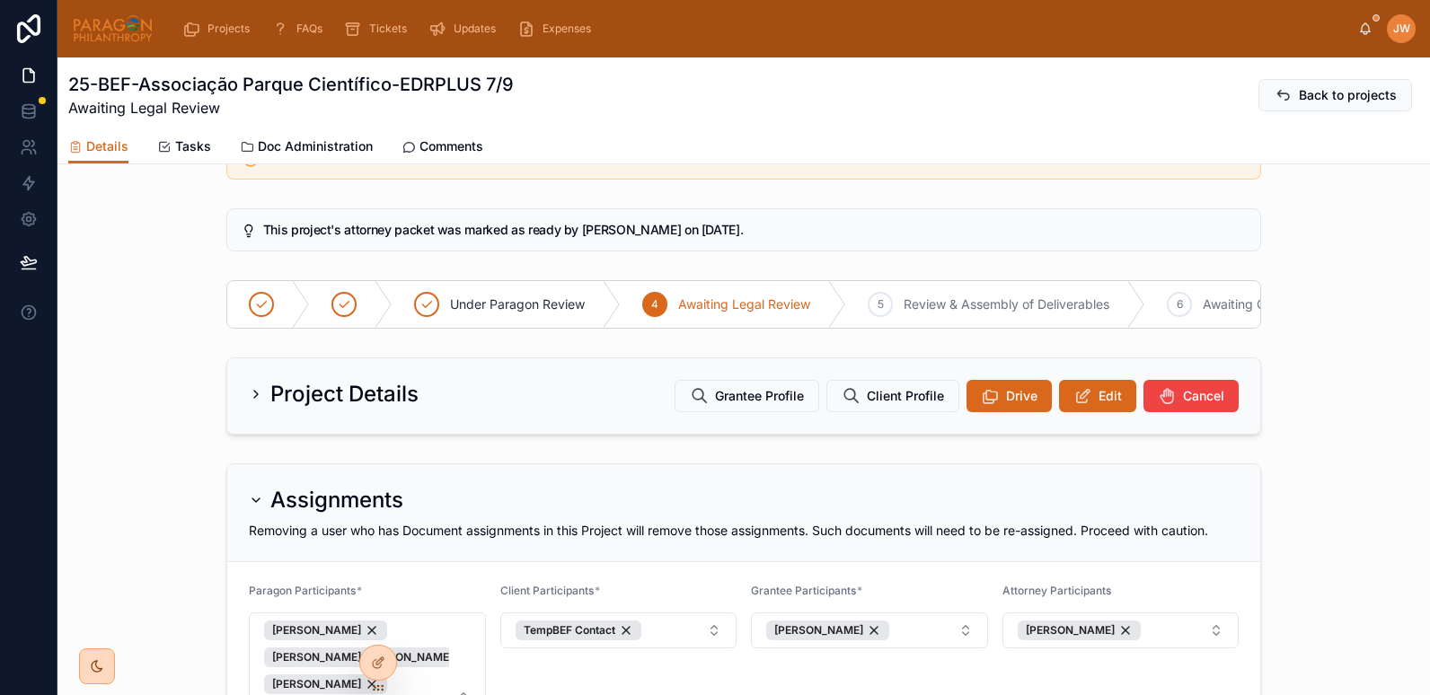
scroll to position [52, 0]
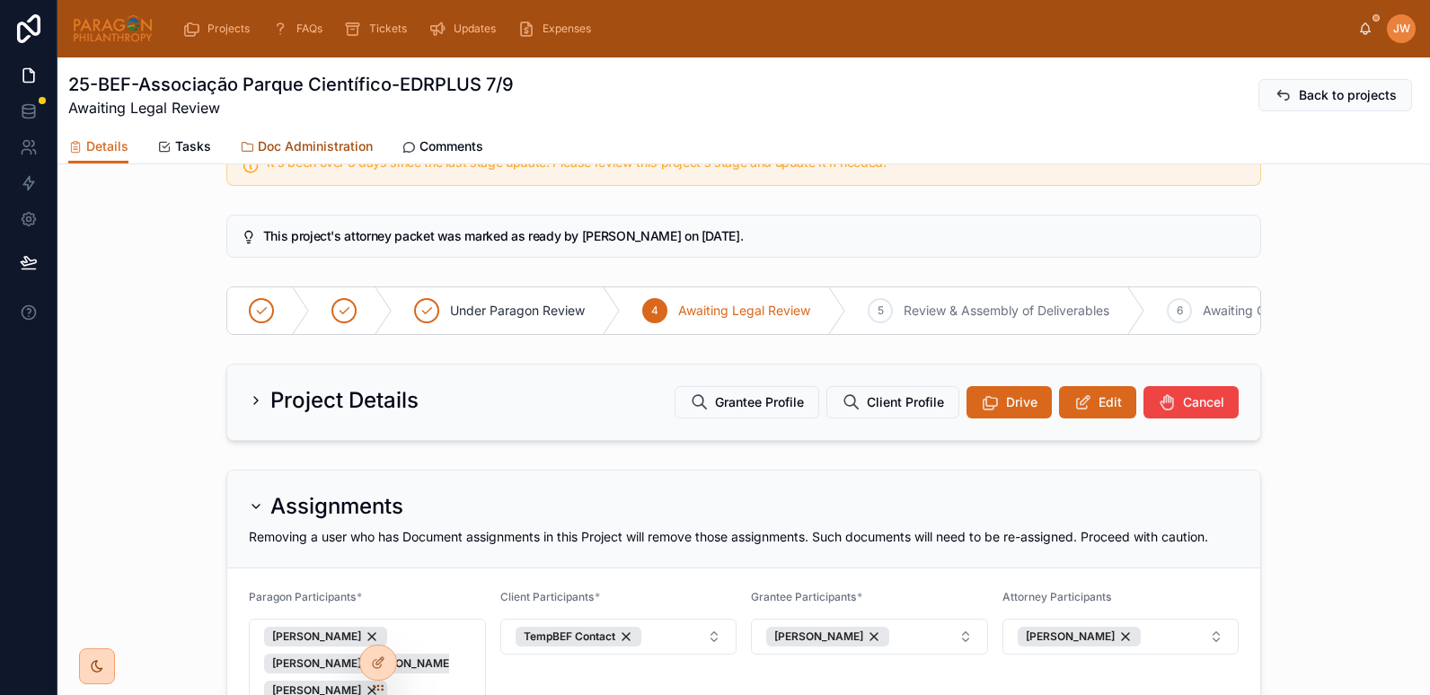
click at [331, 150] on span "Doc Administration" at bounding box center [315, 146] width 115 height 18
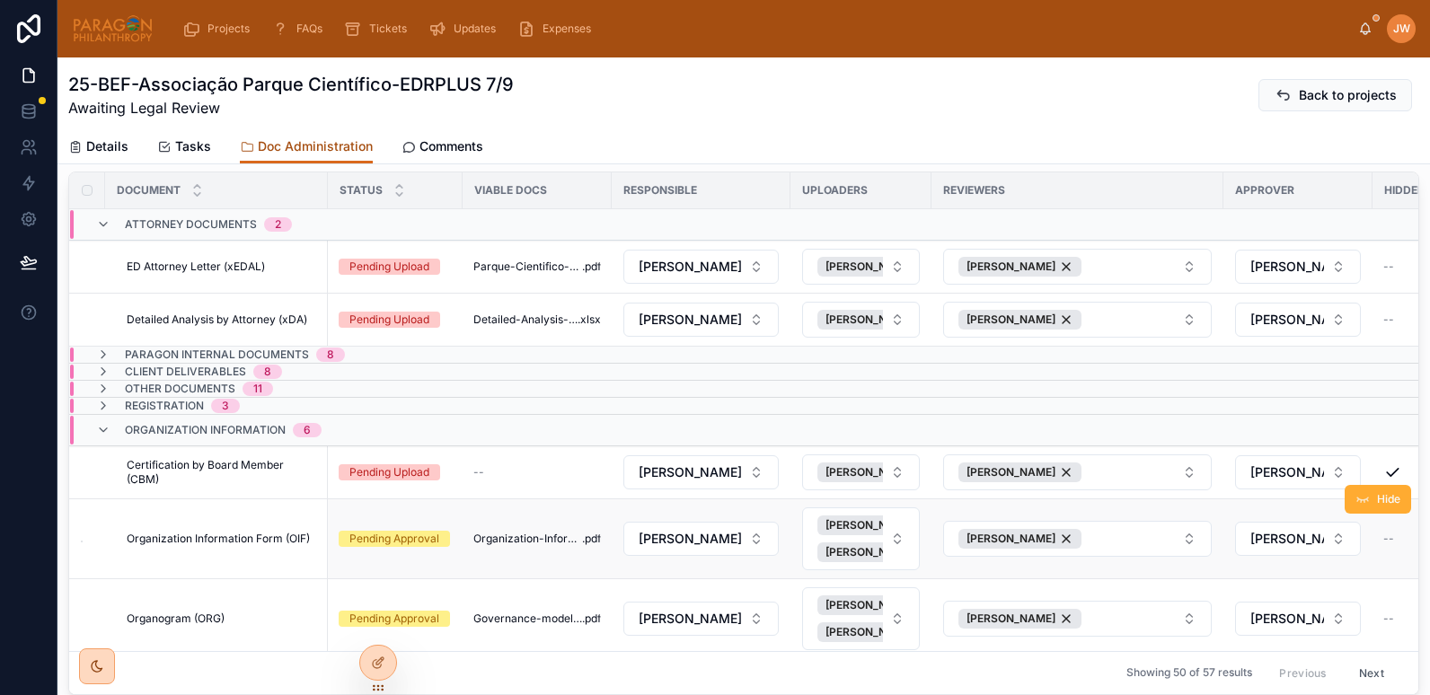
scroll to position [150, 0]
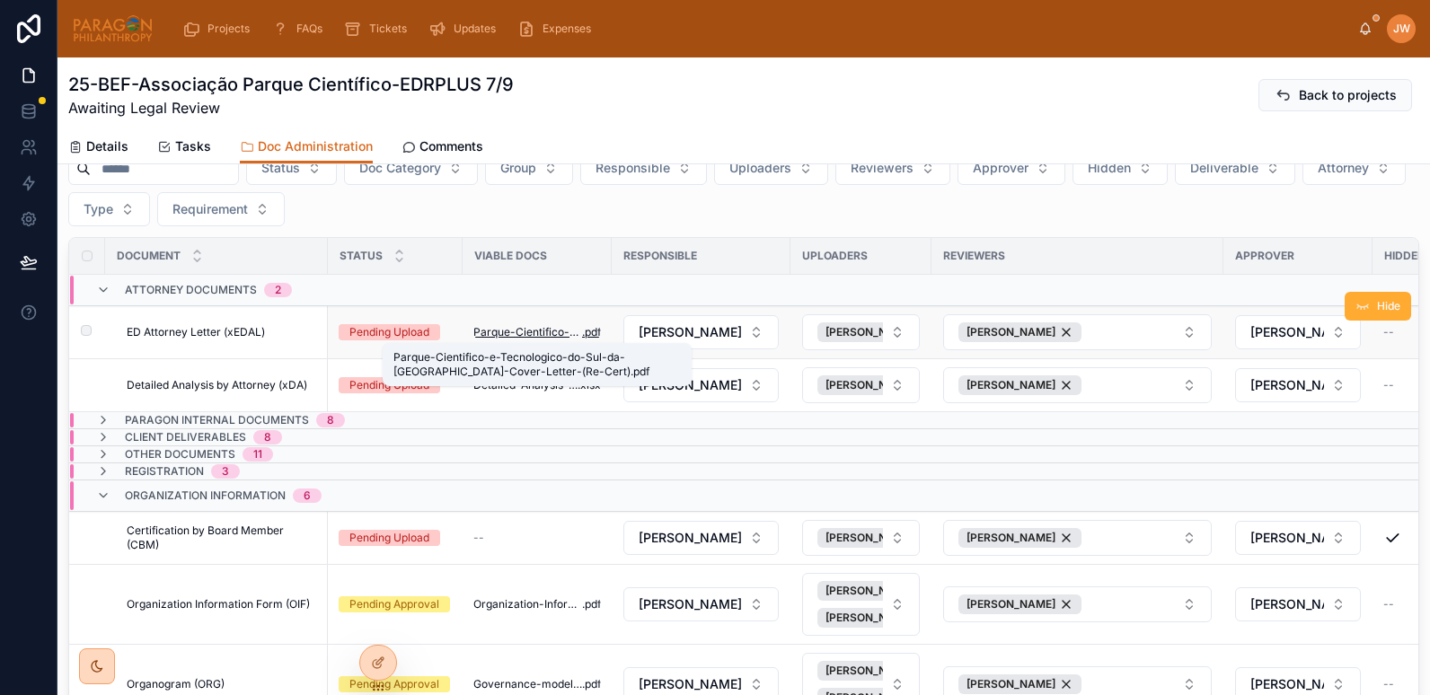
click at [516, 335] on span "Parque-Cientifico-e-Tecnologico-do-Sul-da-Bahia-Cover-Letter-(Re-Cert)" at bounding box center [528, 332] width 109 height 14
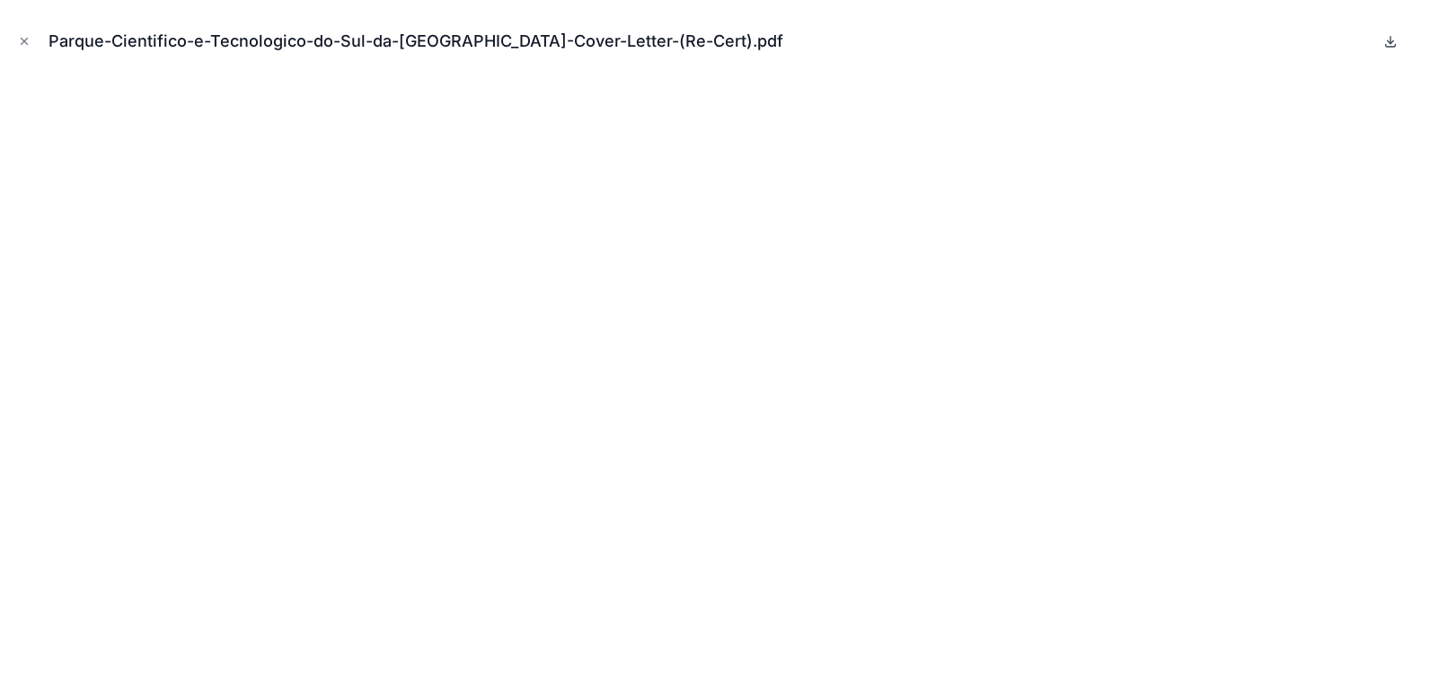
click at [1389, 44] on icon at bounding box center [1391, 41] width 14 height 14
drag, startPoint x: 25, startPoint y: 41, endPoint x: 42, endPoint y: 51, distance: 19.7
click at [25, 41] on icon "Close modal" at bounding box center [24, 41] width 13 height 13
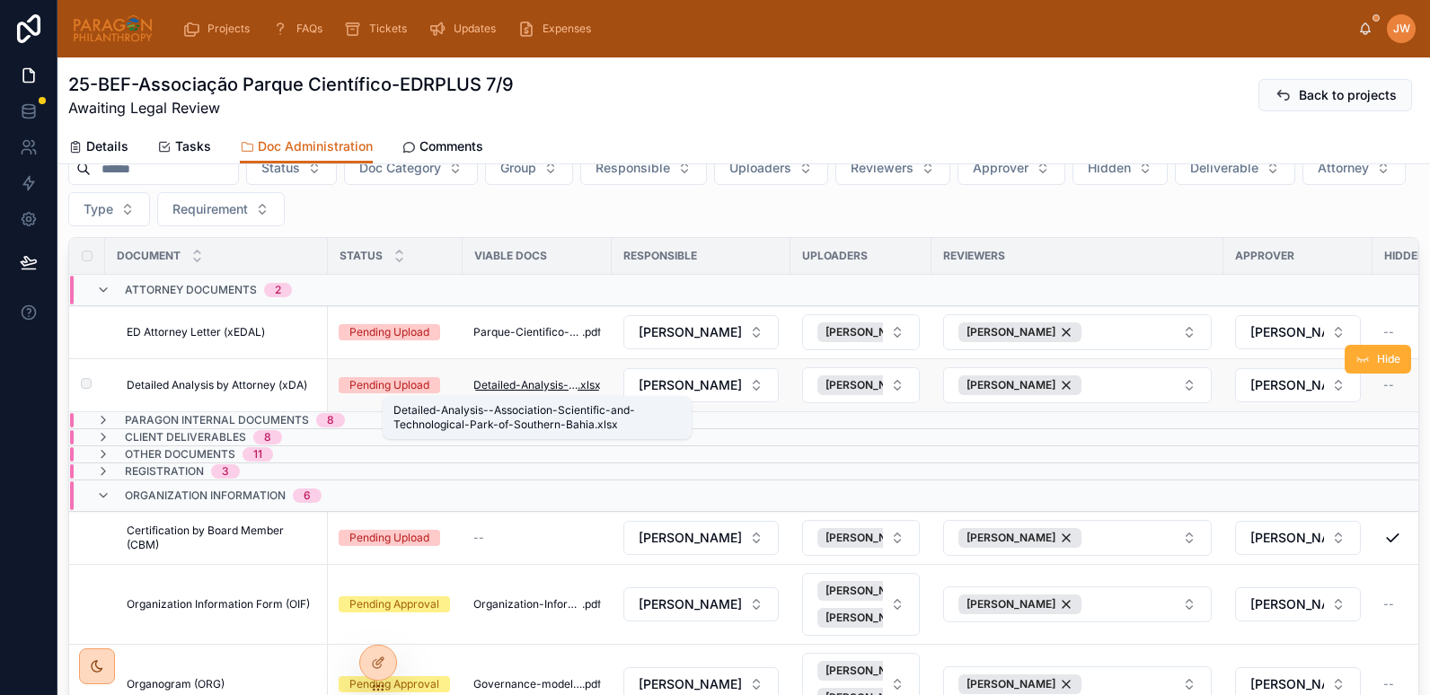
click at [518, 392] on span "Detailed-Analysis--Association-Scientific-and-Technological-Park-of-Southern-Ba…" at bounding box center [526, 385] width 104 height 14
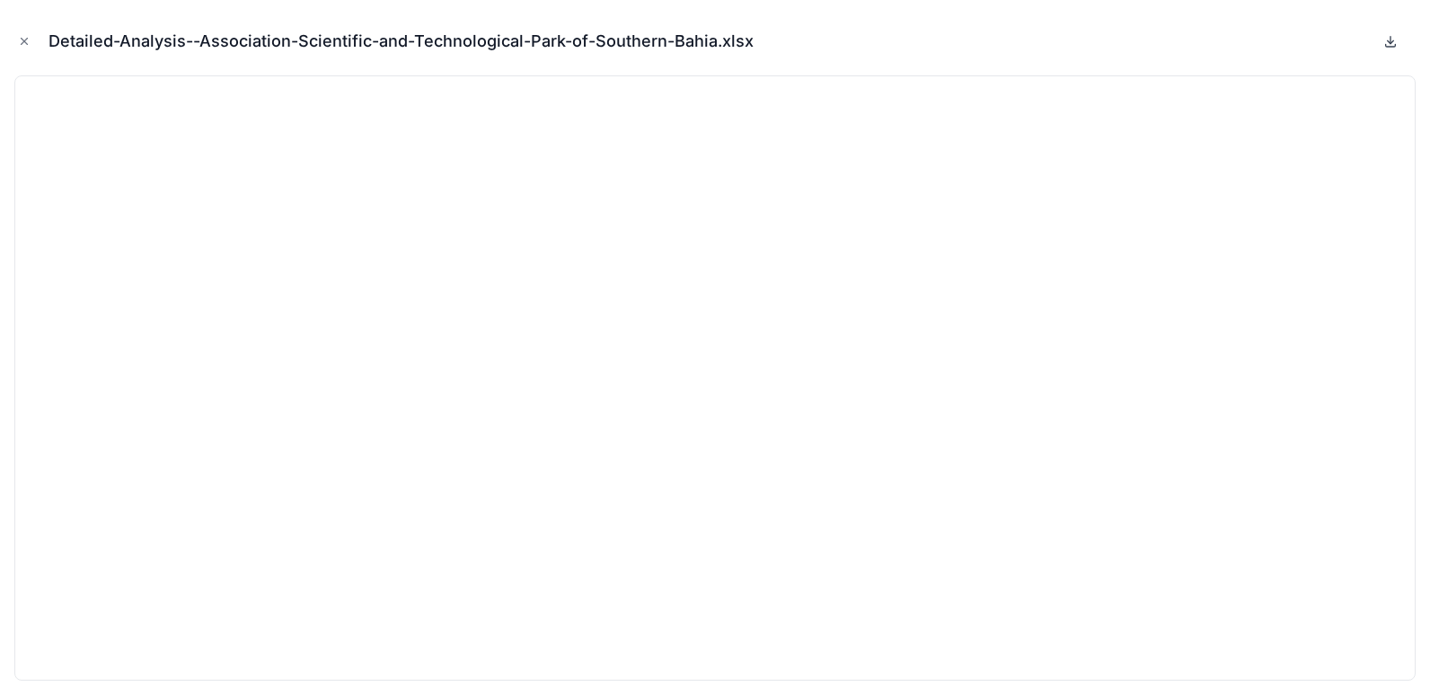
click at [1395, 46] on icon at bounding box center [1391, 45] width 10 height 3
drag, startPoint x: 23, startPoint y: 43, endPoint x: 49, endPoint y: 60, distance: 31.2
click at [23, 43] on icon "Close modal" at bounding box center [24, 41] width 13 height 13
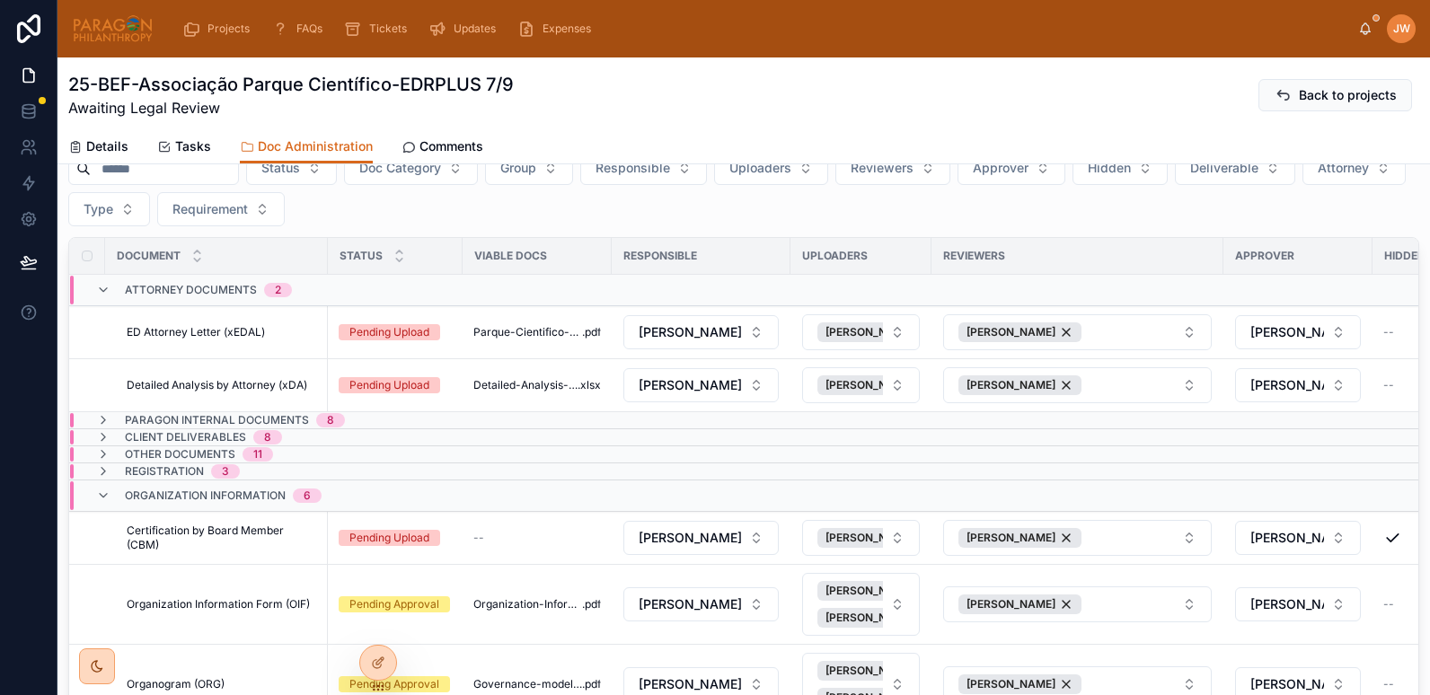
click at [286, 117] on span "Awaiting Legal Review" at bounding box center [291, 108] width 446 height 22
click at [107, 493] on icon at bounding box center [103, 496] width 14 height 14
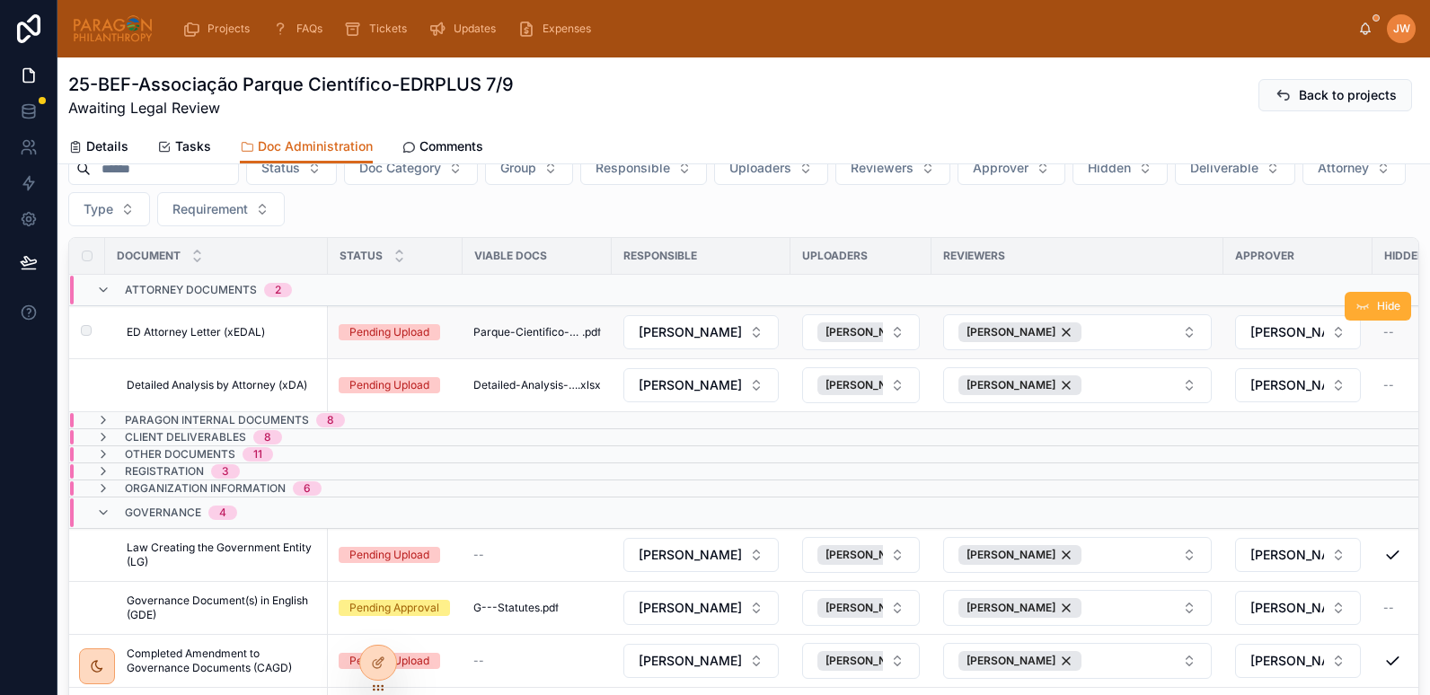
click at [202, 332] on span "ED Attorney Letter (xEDAL)" at bounding box center [196, 332] width 138 height 14
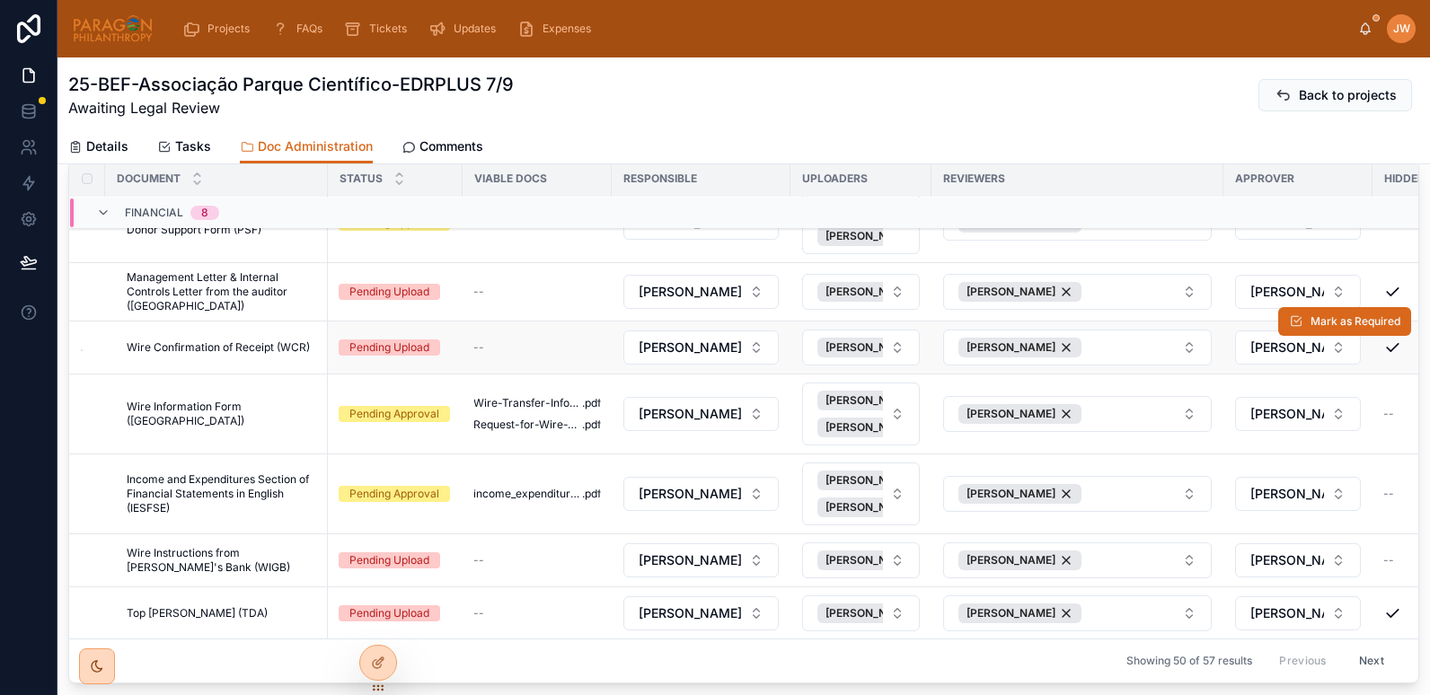
scroll to position [276, 0]
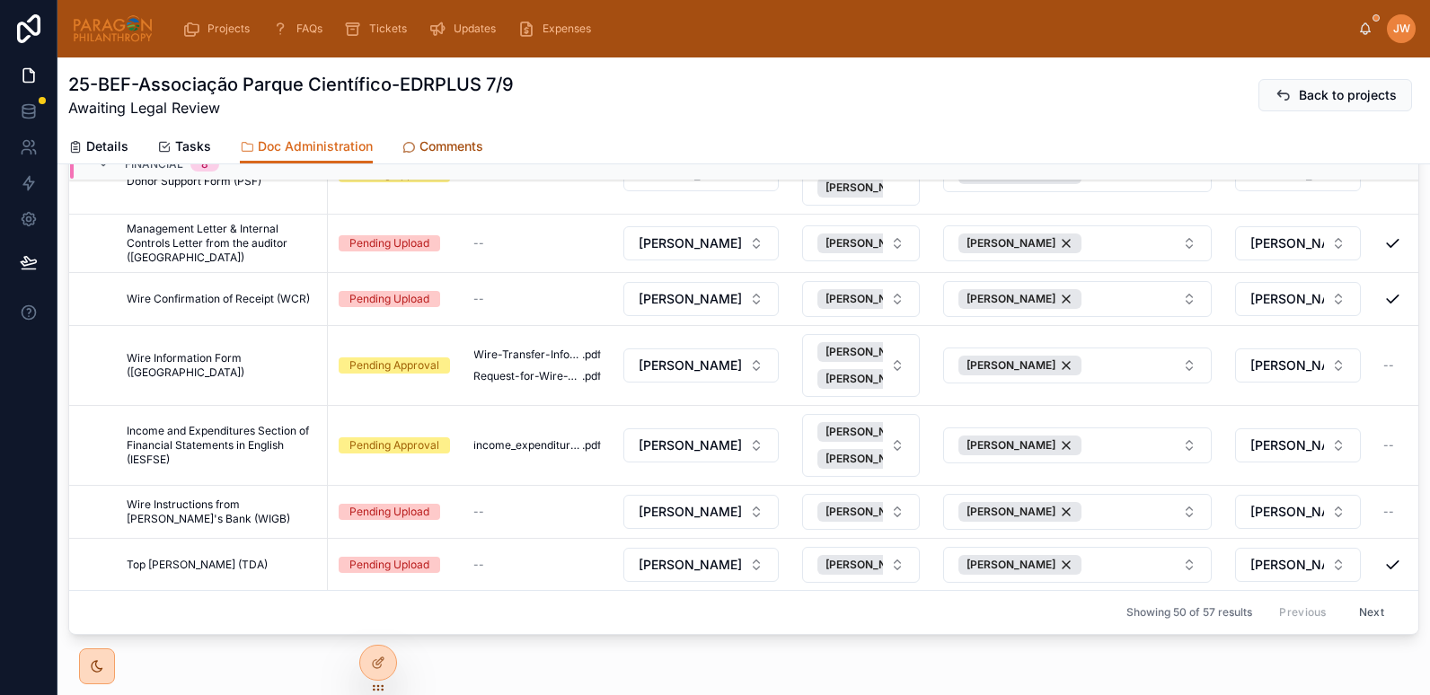
click at [457, 150] on span "Comments" at bounding box center [452, 146] width 64 height 18
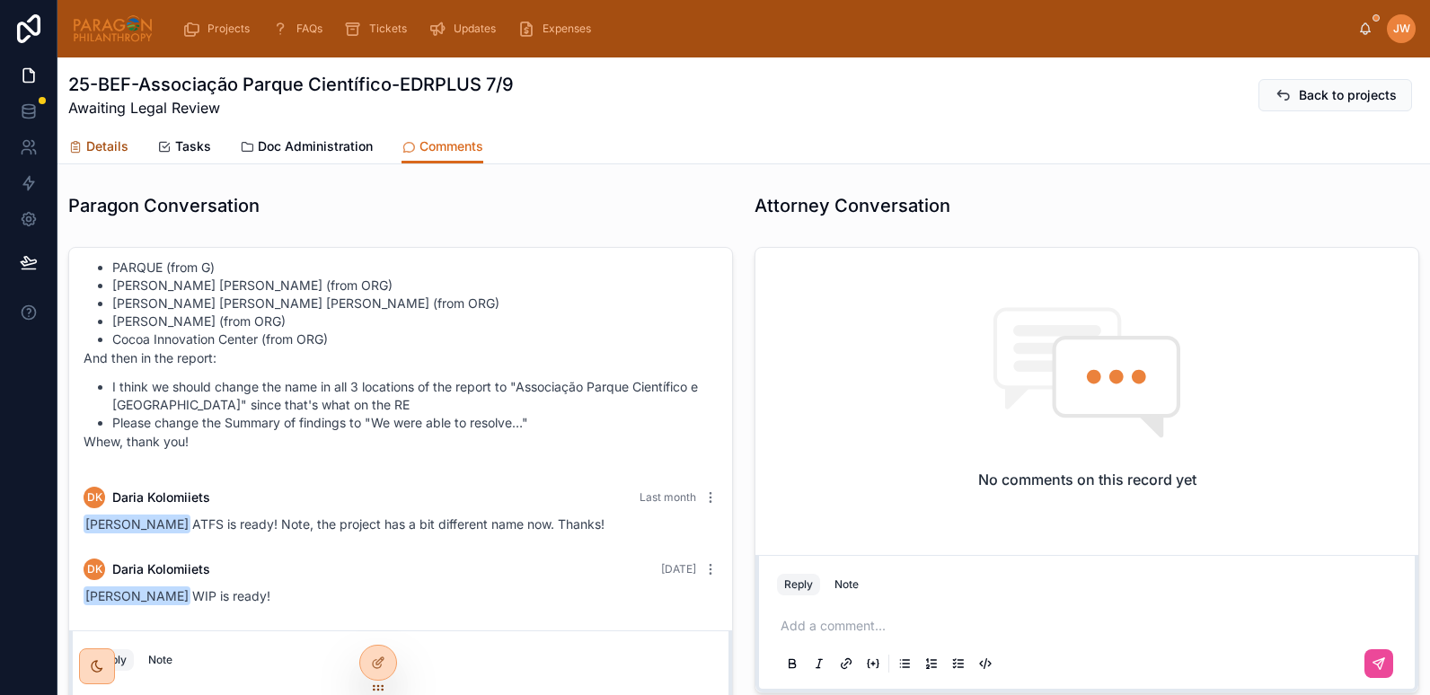
click at [85, 145] on div "Details" at bounding box center [98, 146] width 60 height 18
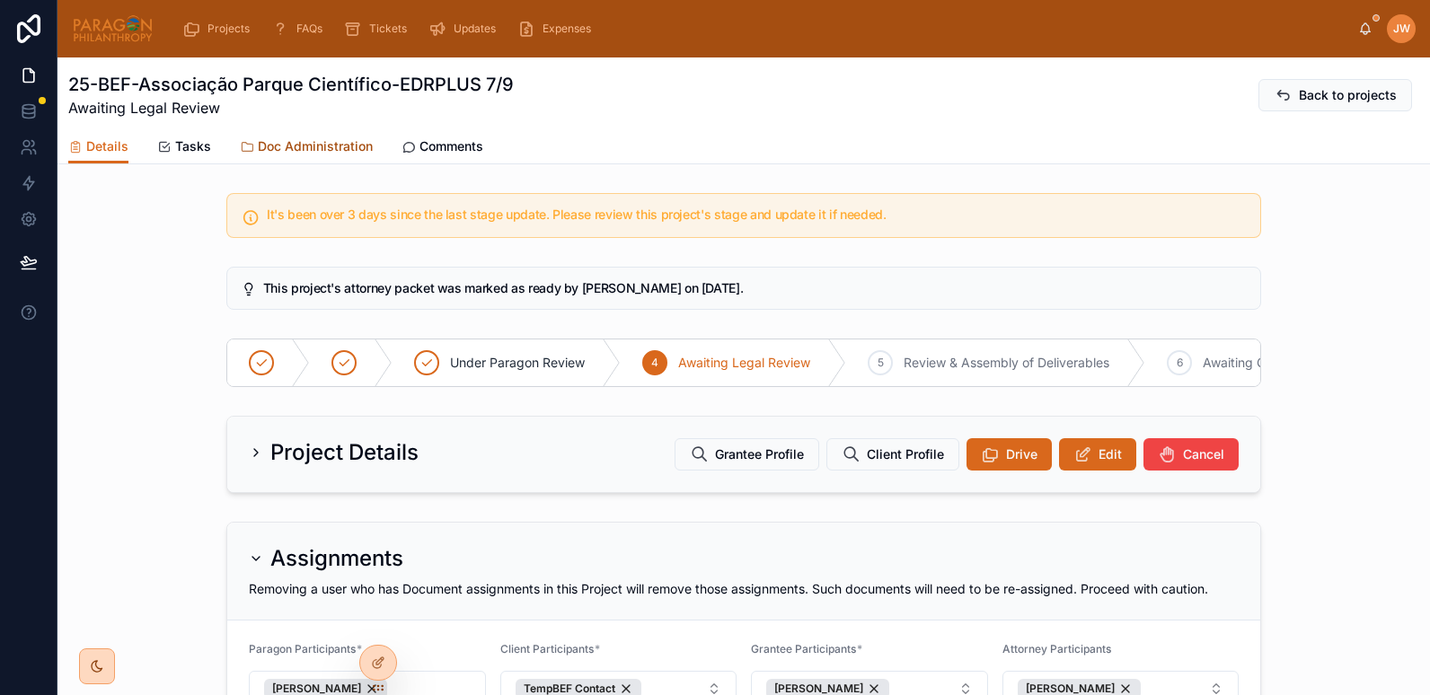
click at [329, 138] on span "Doc Administration" at bounding box center [315, 146] width 115 height 18
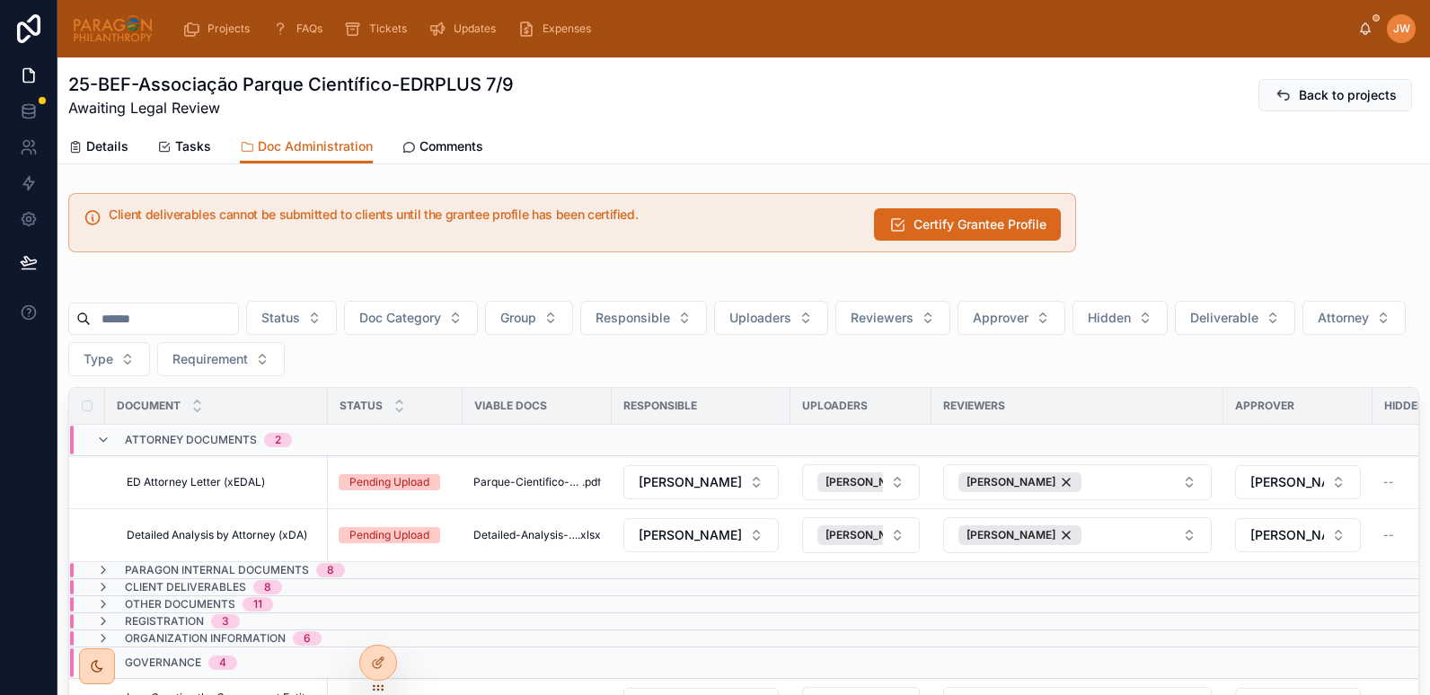
click at [226, 318] on input "text" at bounding box center [164, 318] width 147 height 25
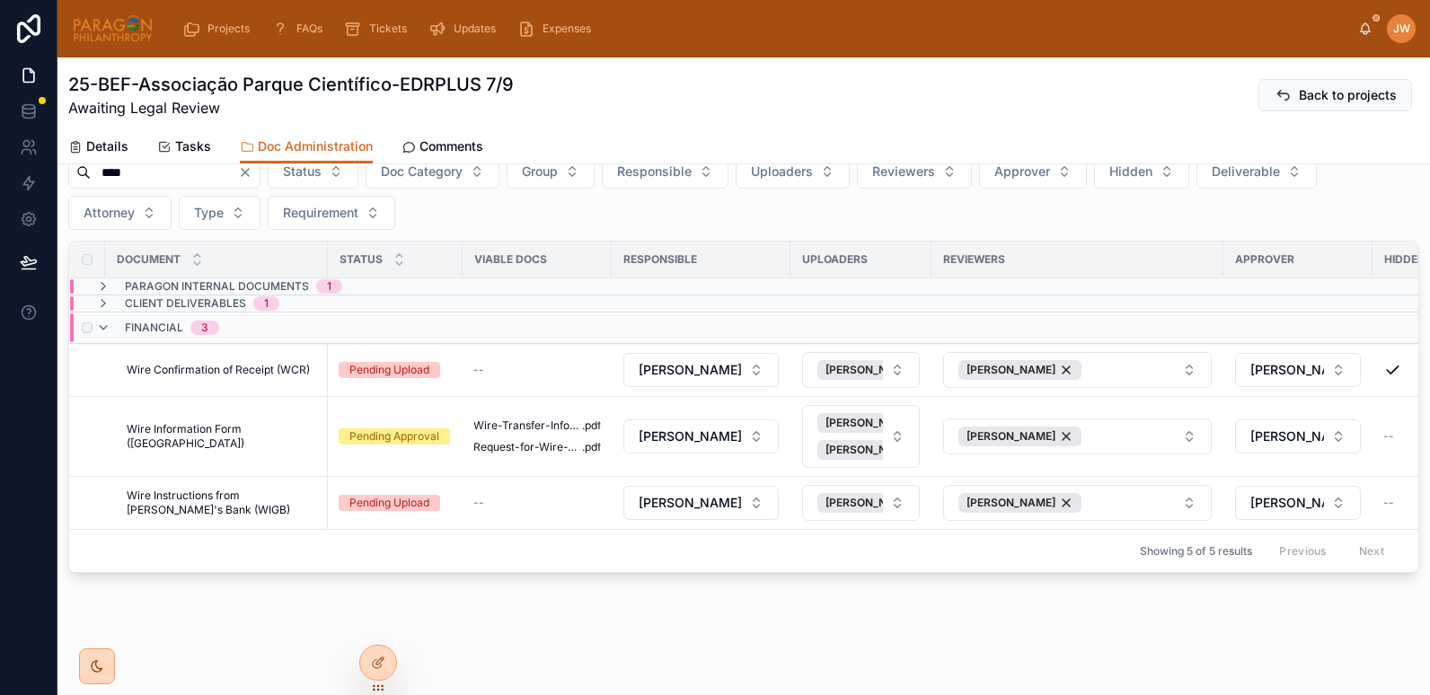
scroll to position [34, 0]
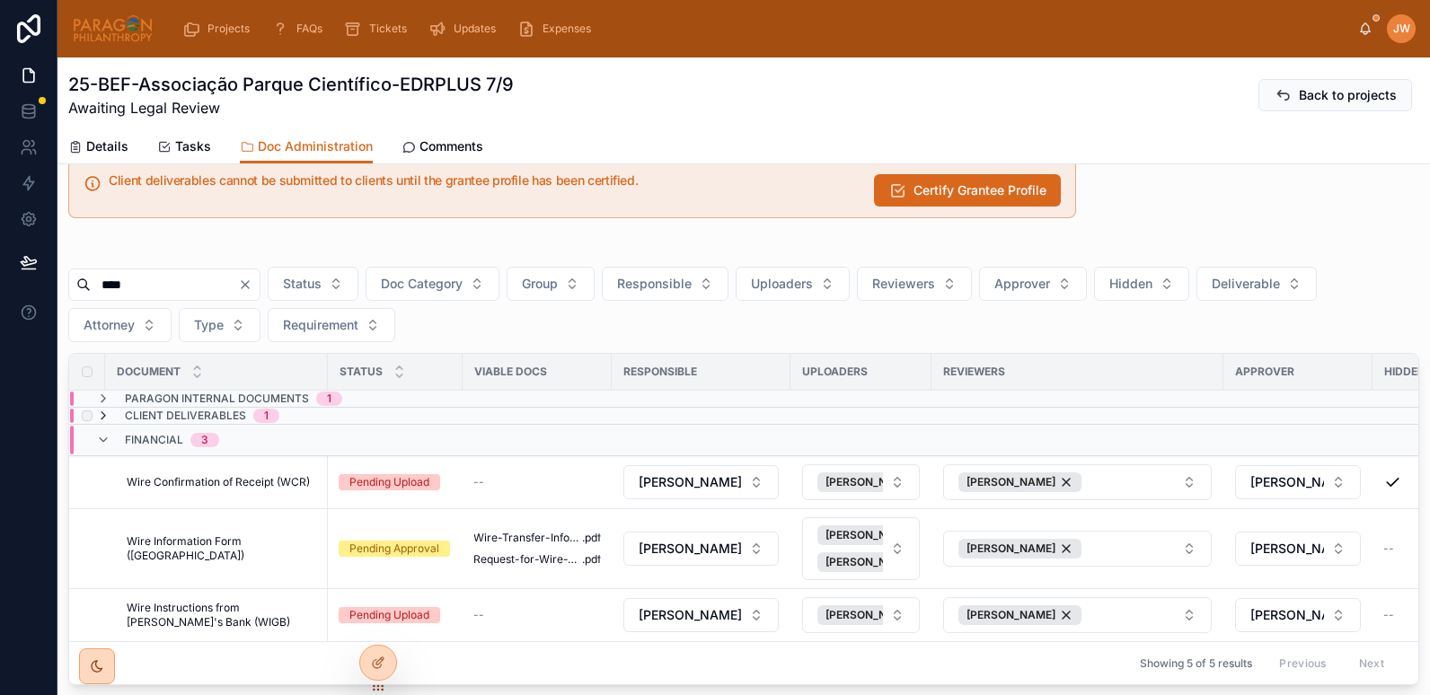
type input "****"
click at [106, 415] on icon at bounding box center [103, 416] width 14 height 14
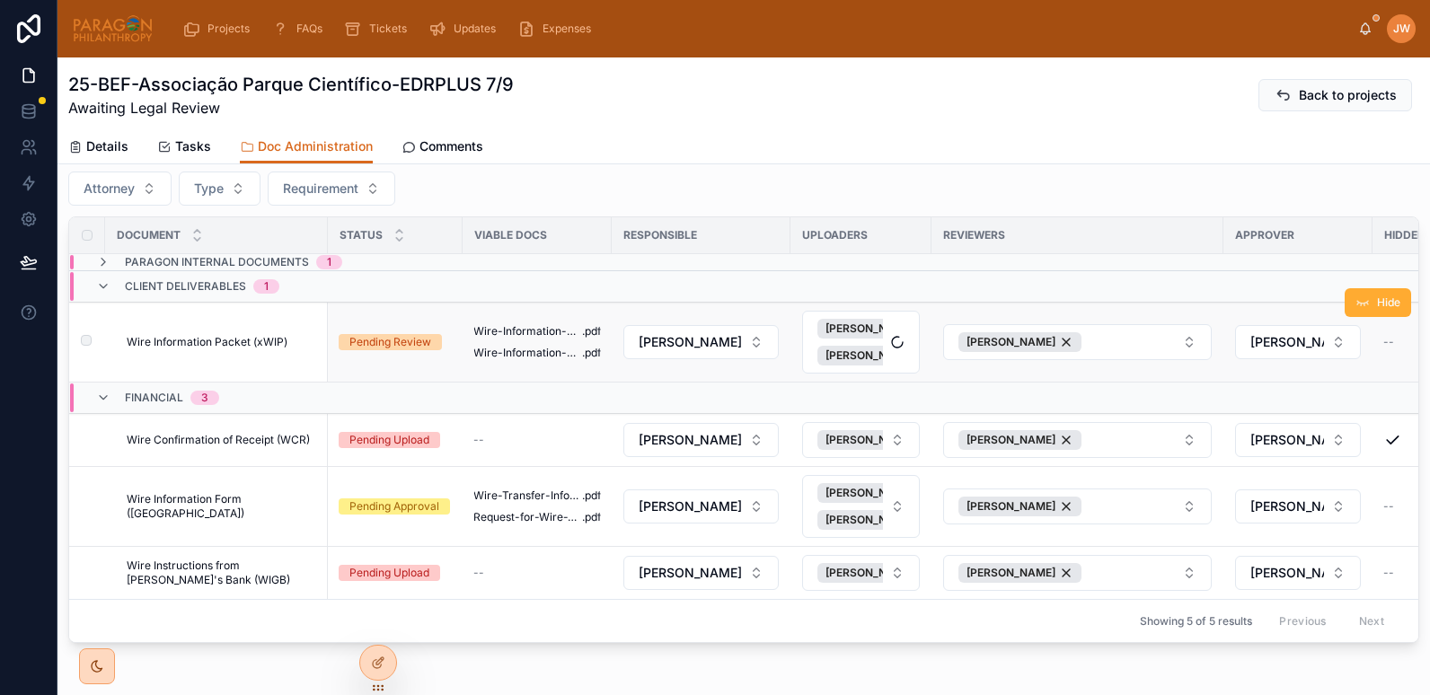
scroll to position [172, 0]
click at [261, 353] on td "Wire Information Packet (xWIP) Wire Information Packet (xWIP)" at bounding box center [216, 342] width 223 height 80
click at [249, 326] on td "Wire Information Packet (xWIP) Wire Information Packet (xWIP)" at bounding box center [216, 342] width 223 height 80
click at [249, 329] on td "Wire Information Packet (xWIP) Wire Information Packet (xWIP)" at bounding box center [216, 342] width 223 height 80
click at [252, 335] on span "Wire Information Packet (xWIP)" at bounding box center [207, 341] width 161 height 14
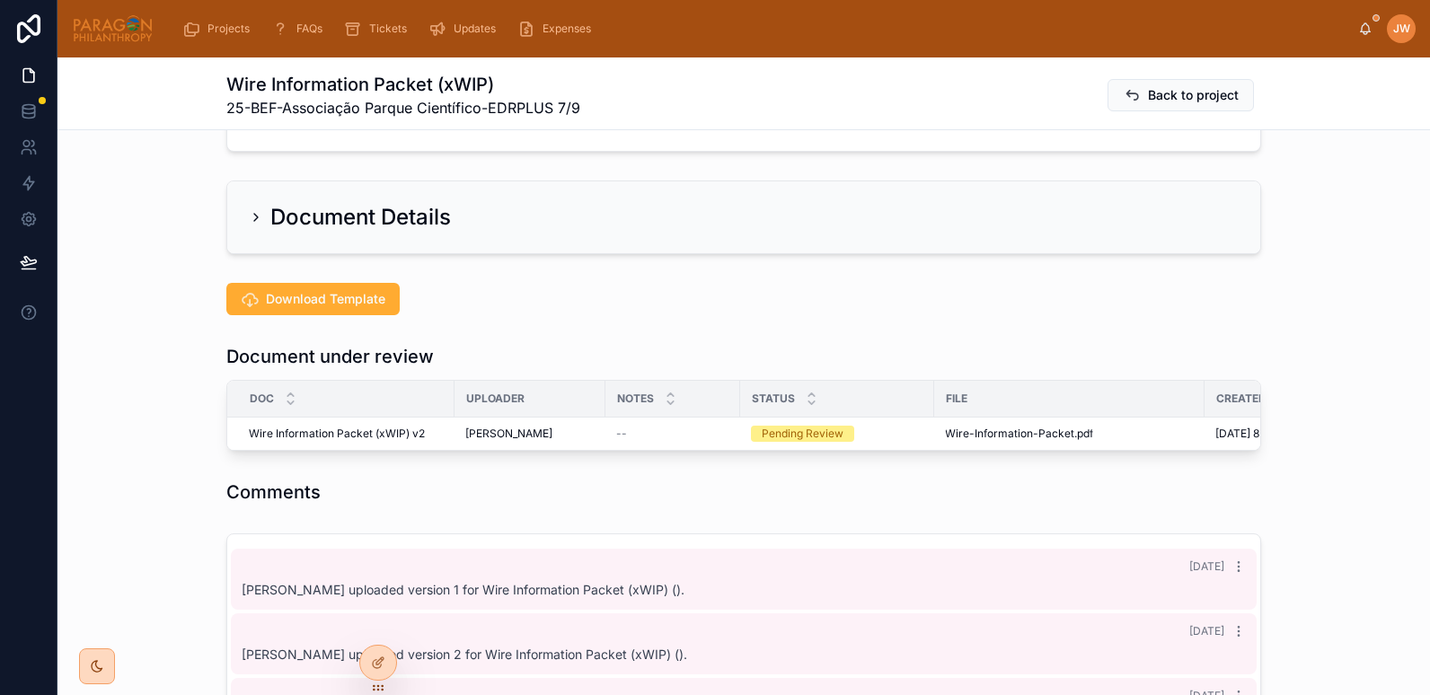
scroll to position [324, 0]
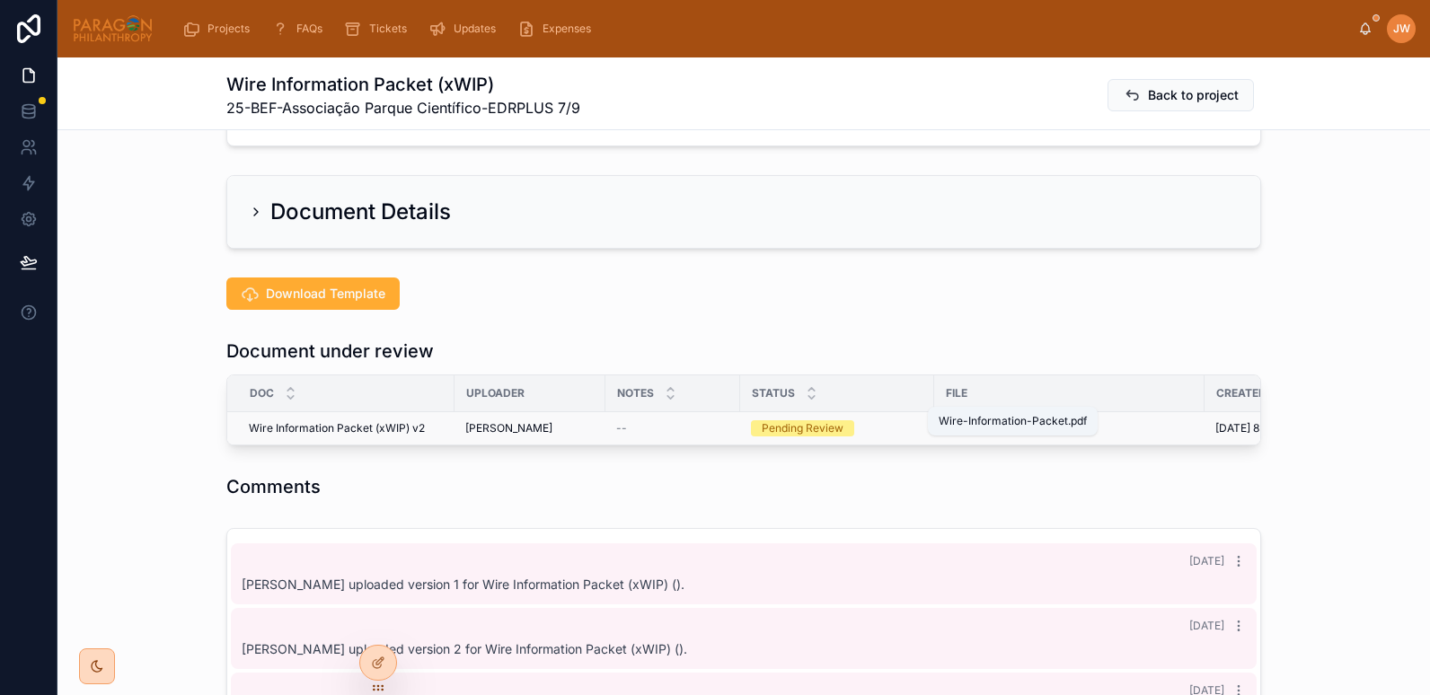
click at [983, 421] on span "Wire-Information-Packet" at bounding box center [1009, 428] width 129 height 14
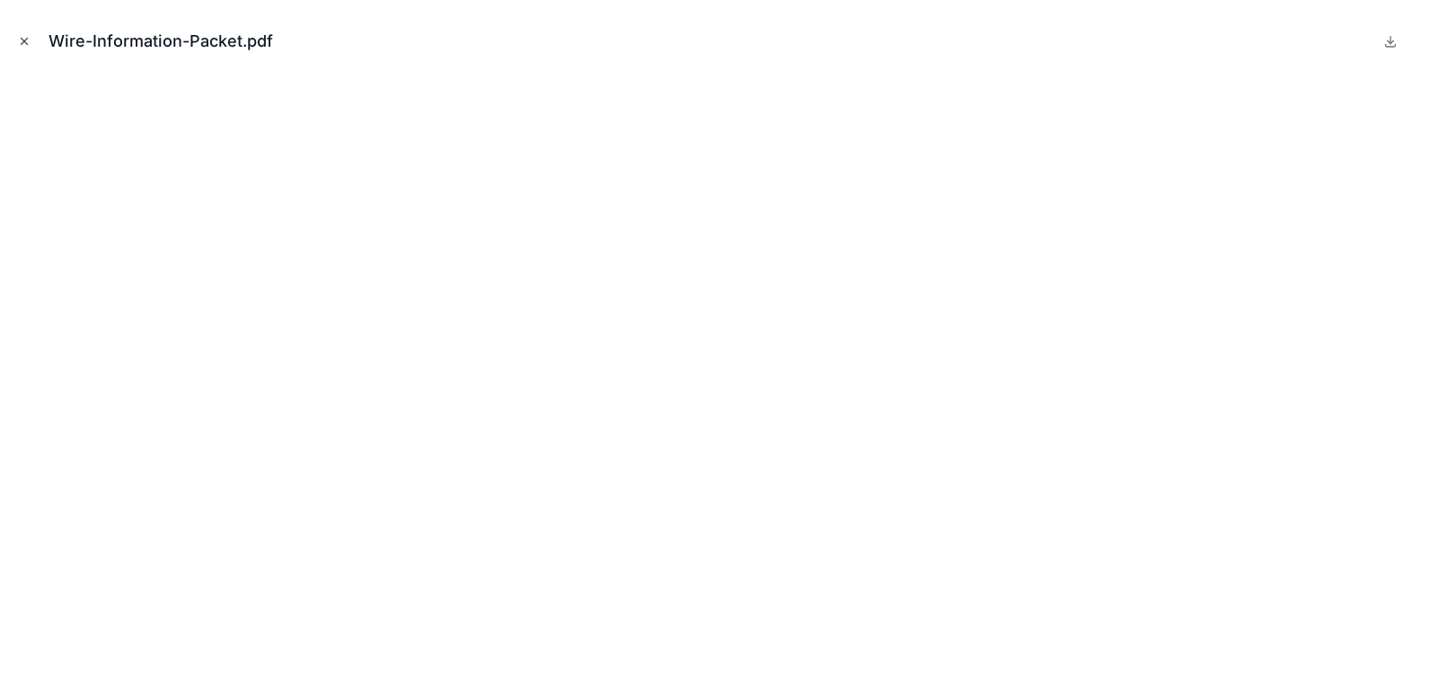
click at [23, 40] on icon "Close modal" at bounding box center [24, 41] width 13 height 13
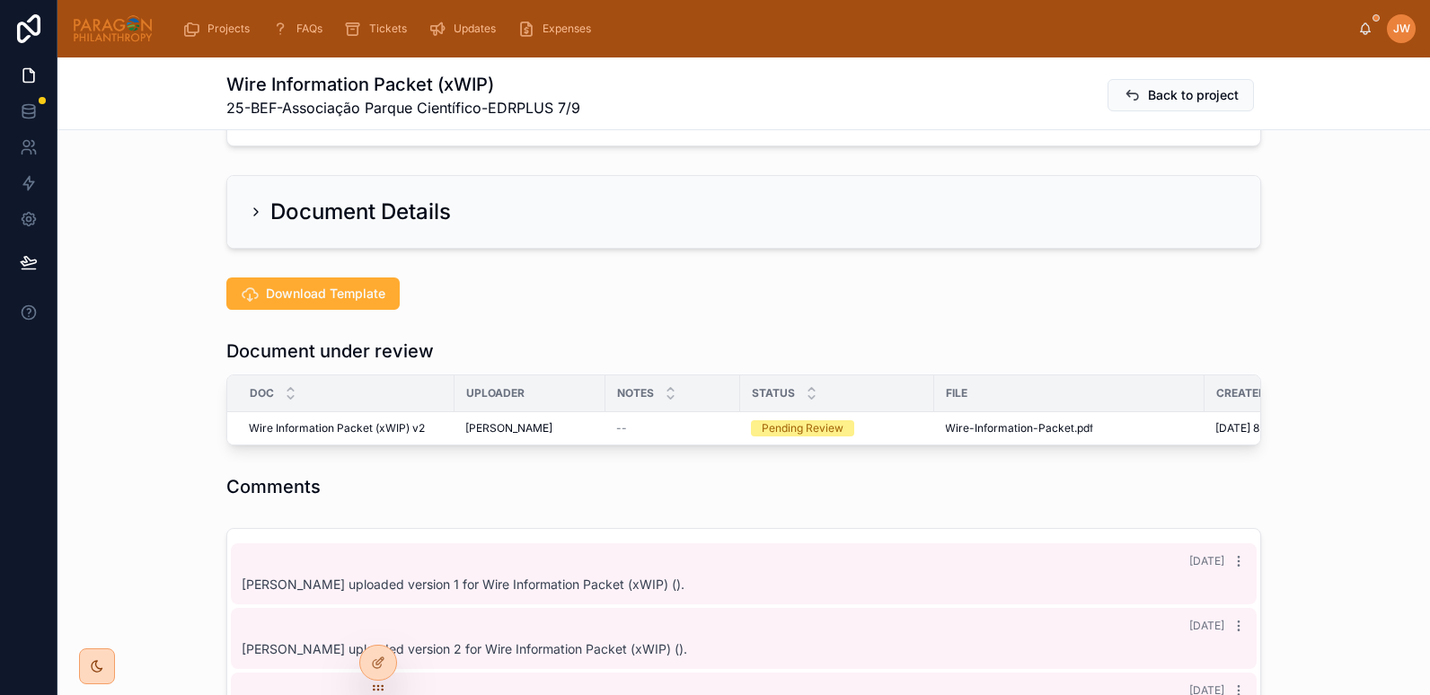
click at [170, 405] on div "Document under review Doc Uploader Notes Status File Created Time Backup OCR Wi…" at bounding box center [744, 392] width 1373 height 121
click at [995, 421] on span "Wire-Information-Packet" at bounding box center [1009, 428] width 129 height 14
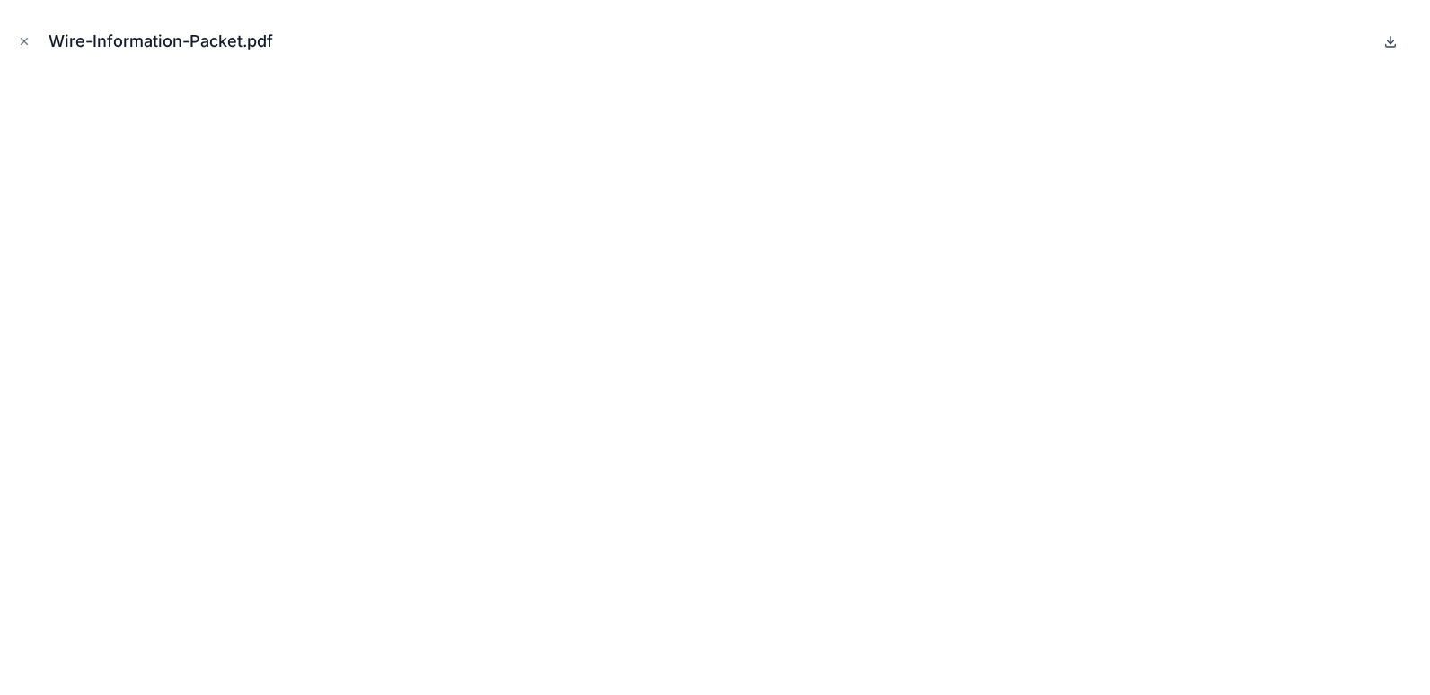
click at [1387, 43] on icon at bounding box center [1391, 41] width 14 height 14
click at [29, 45] on icon "Close modal" at bounding box center [24, 41] width 13 height 13
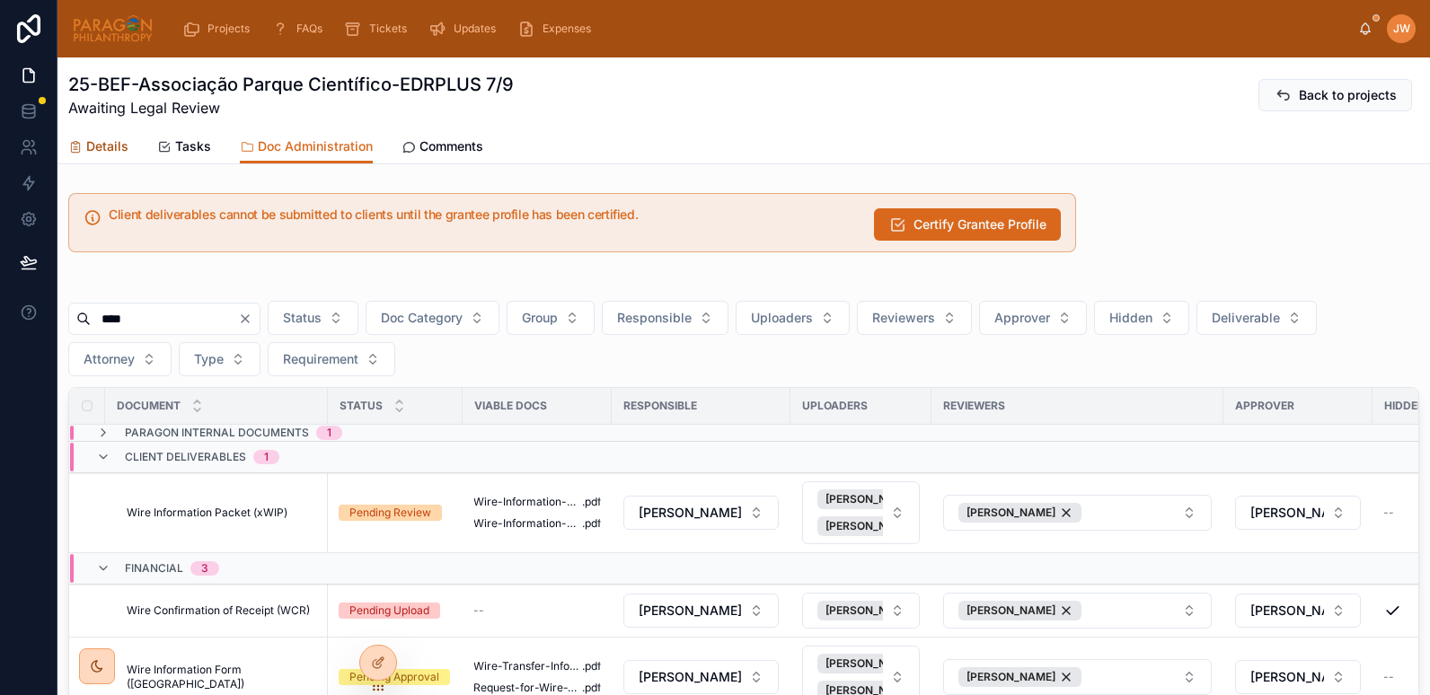
click at [120, 149] on span "Details" at bounding box center [107, 146] width 42 height 18
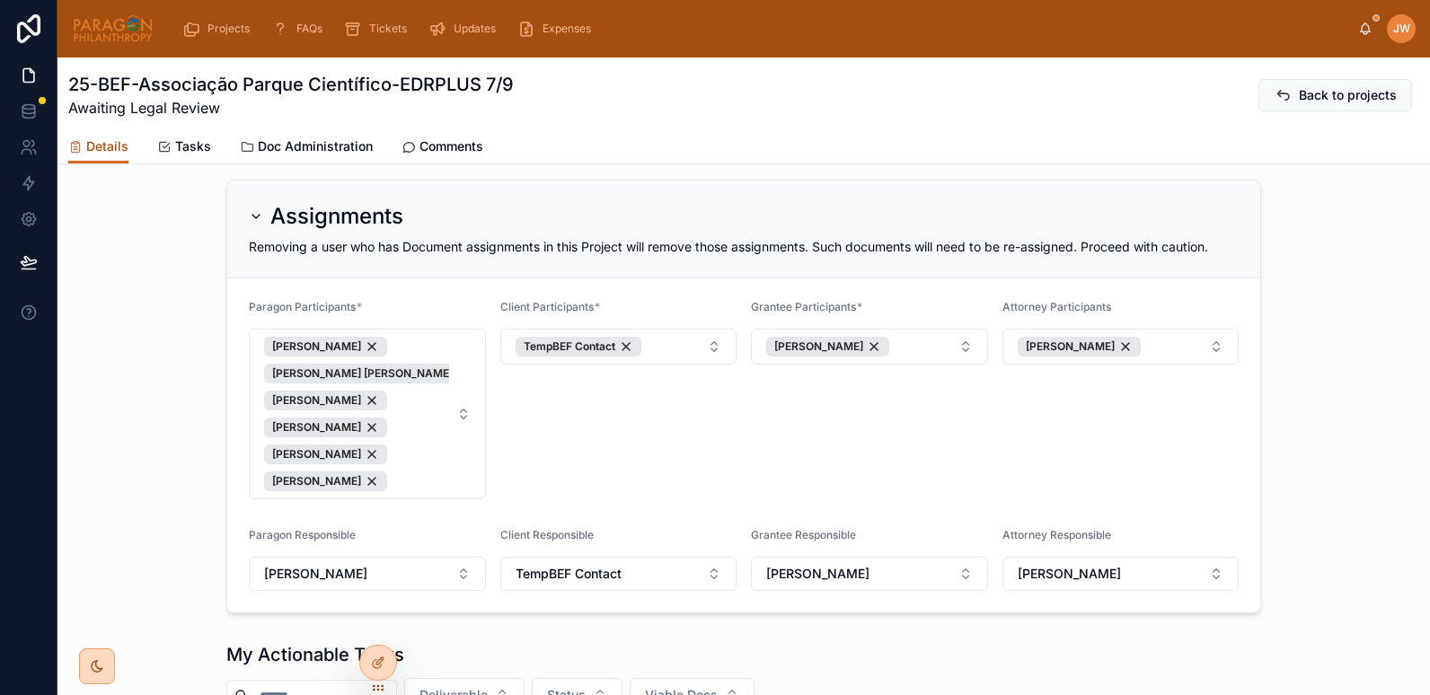
scroll to position [349, 0]
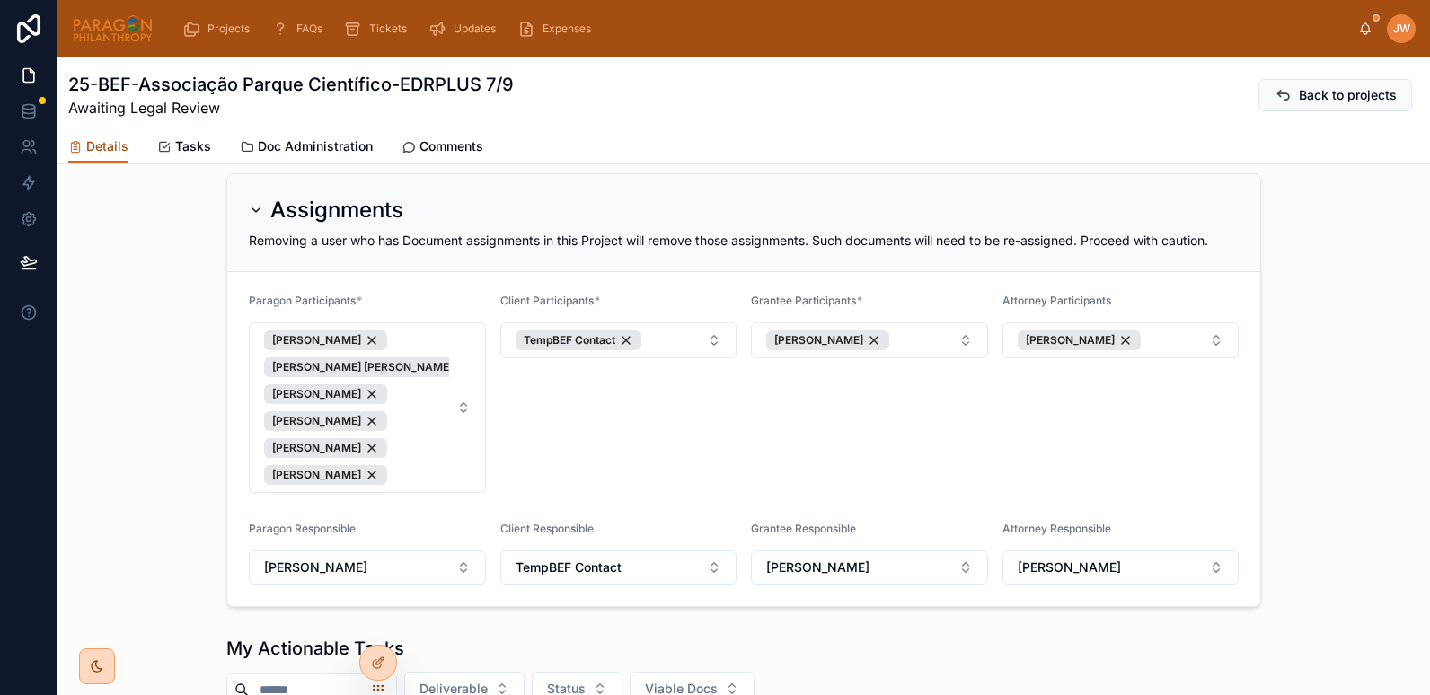
click at [112, 154] on span "Details" at bounding box center [107, 146] width 42 height 18
click at [378, 622] on icon at bounding box center [376, 621] width 4 height 4
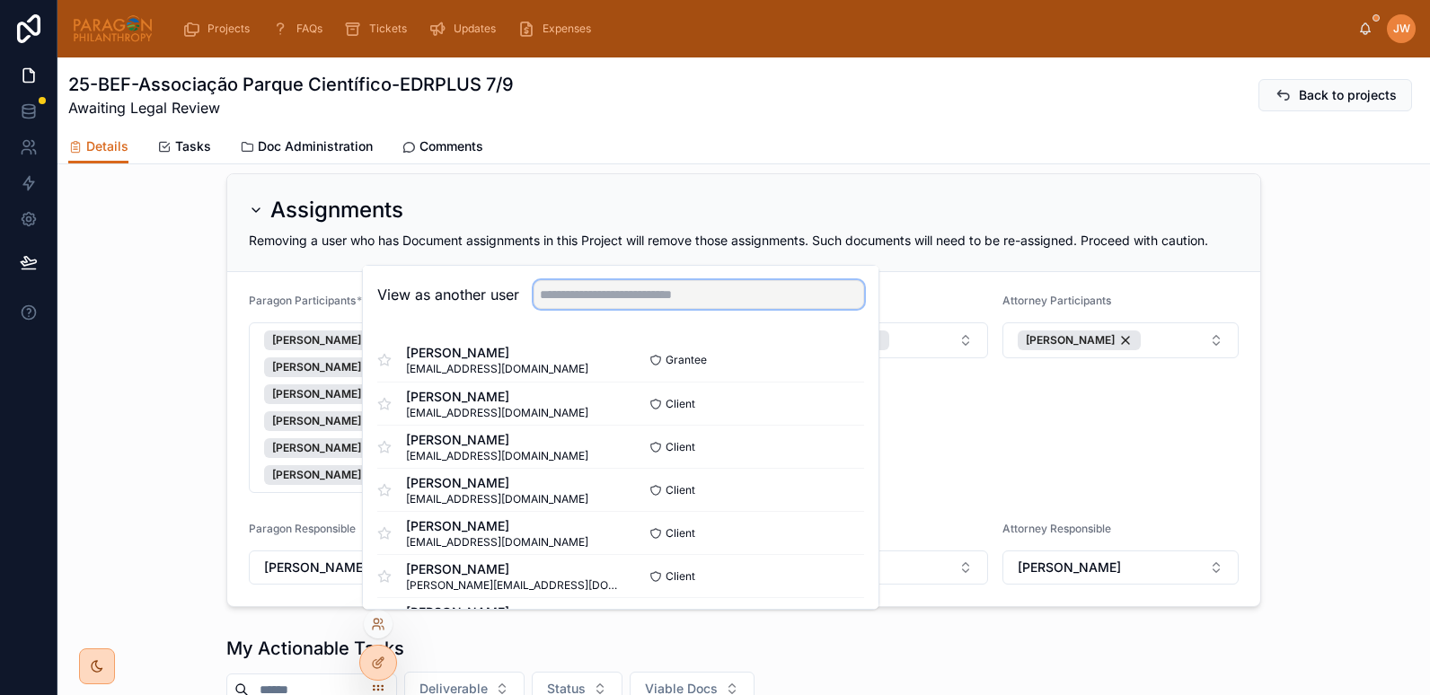
click at [569, 297] on input "text" at bounding box center [699, 294] width 331 height 29
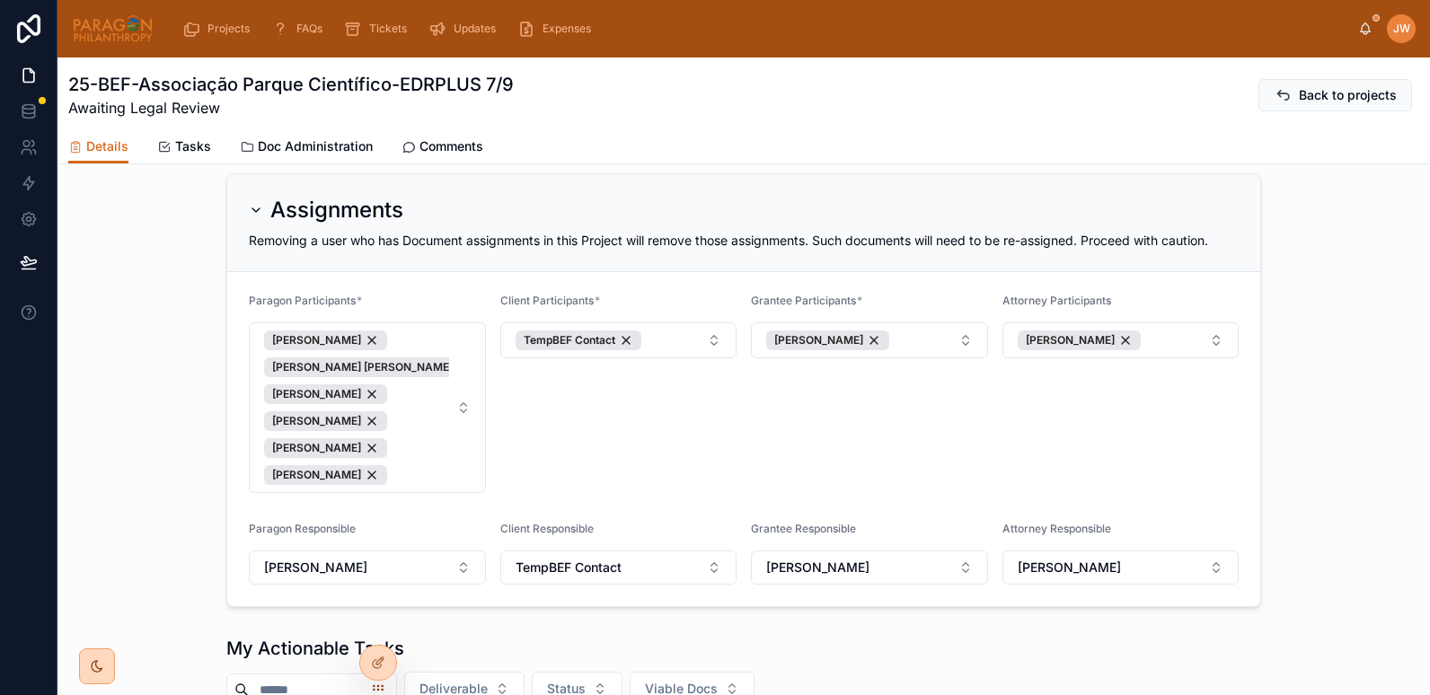
click at [684, 127] on div "25-BEF-Associação Parque Científico-EDRPLUS 7/9 Awaiting Legal Review Back to p…" at bounding box center [743, 94] width 1351 height 72
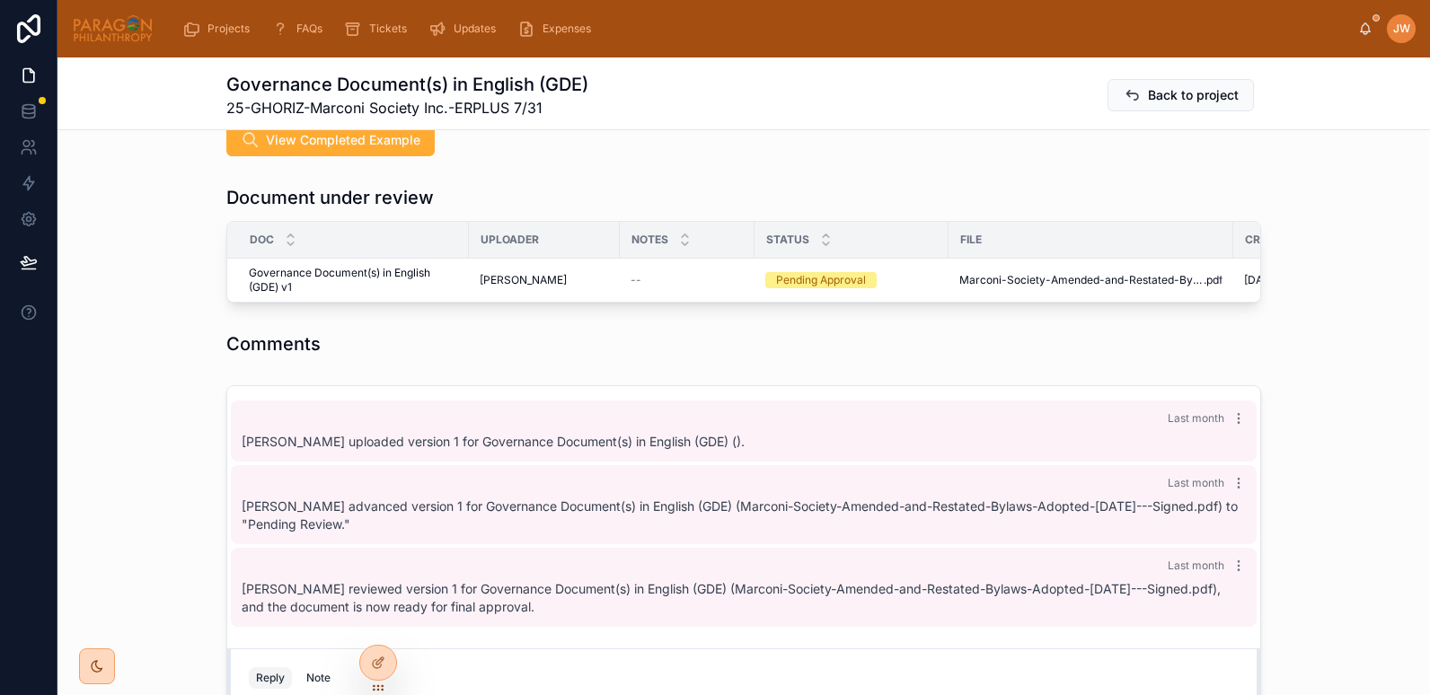
scroll to position [480, 0]
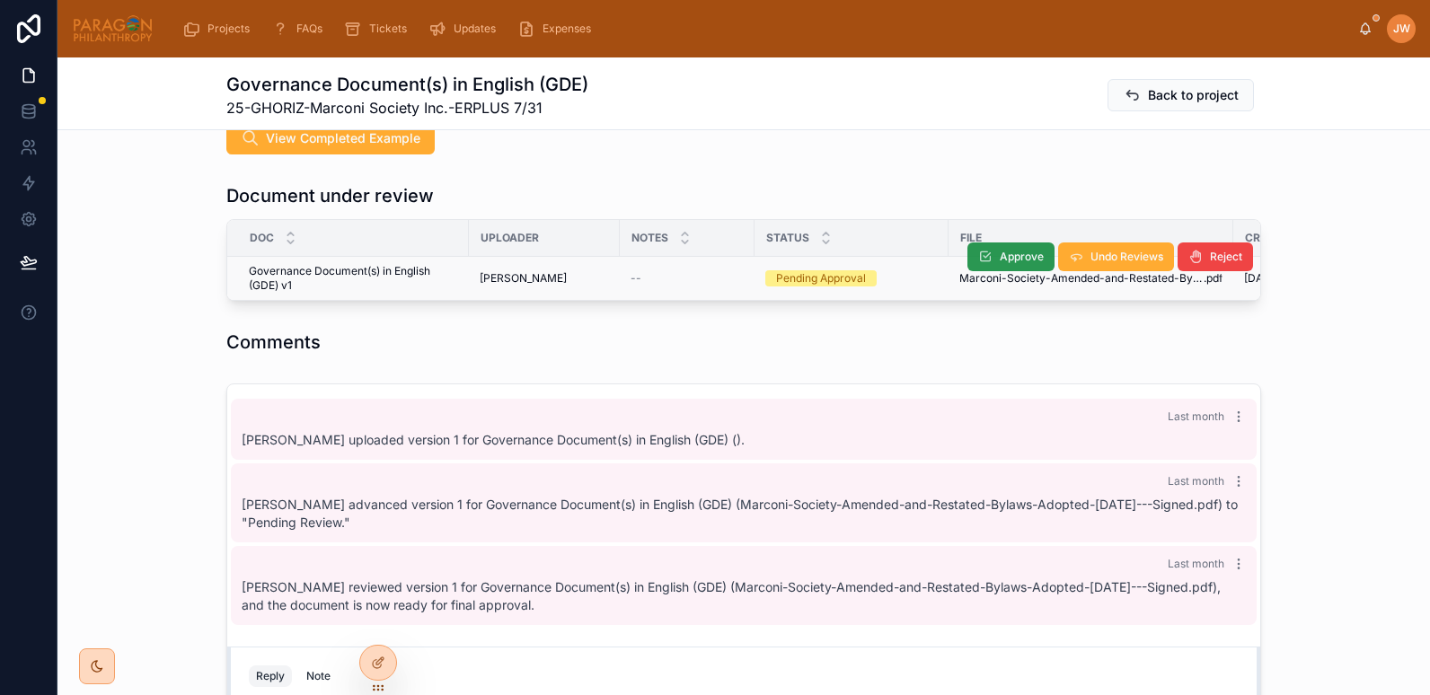
click at [987, 252] on button "Approve" at bounding box center [1011, 257] width 87 height 29
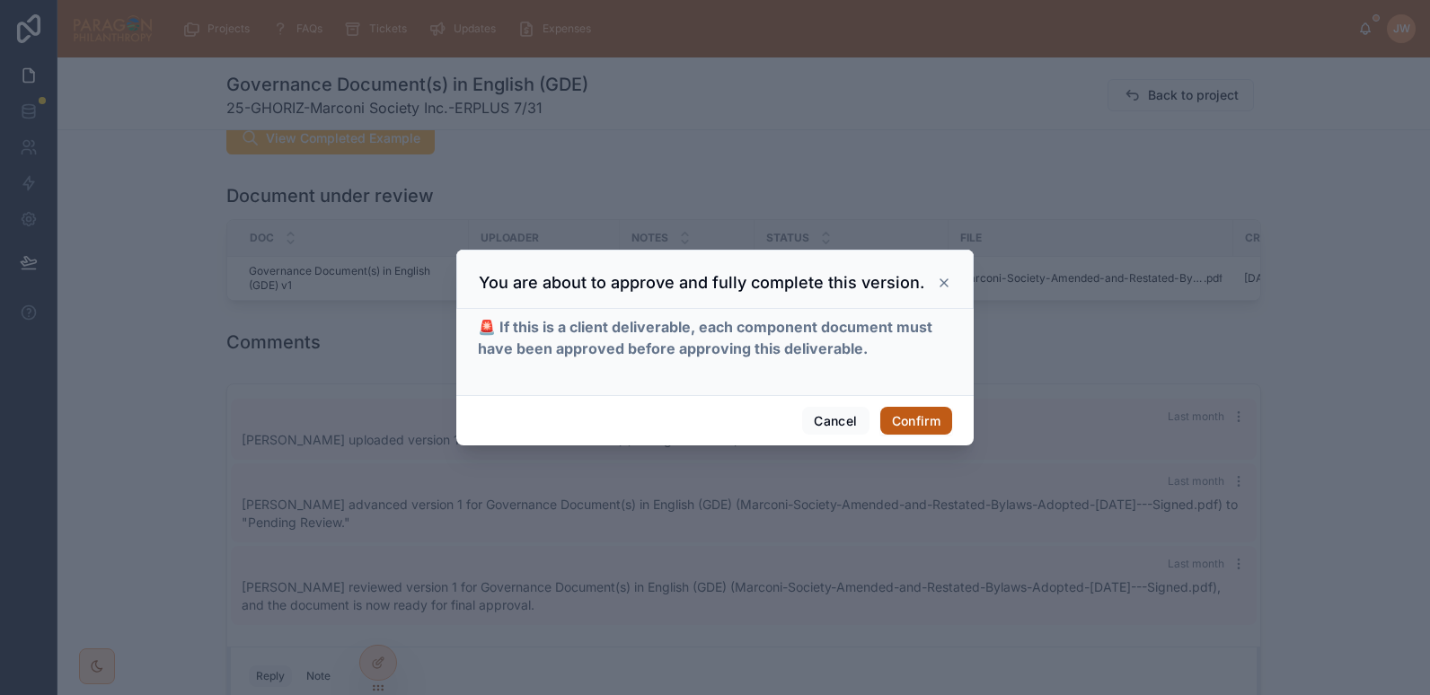
click at [916, 407] on button "Confirm" at bounding box center [917, 421] width 72 height 29
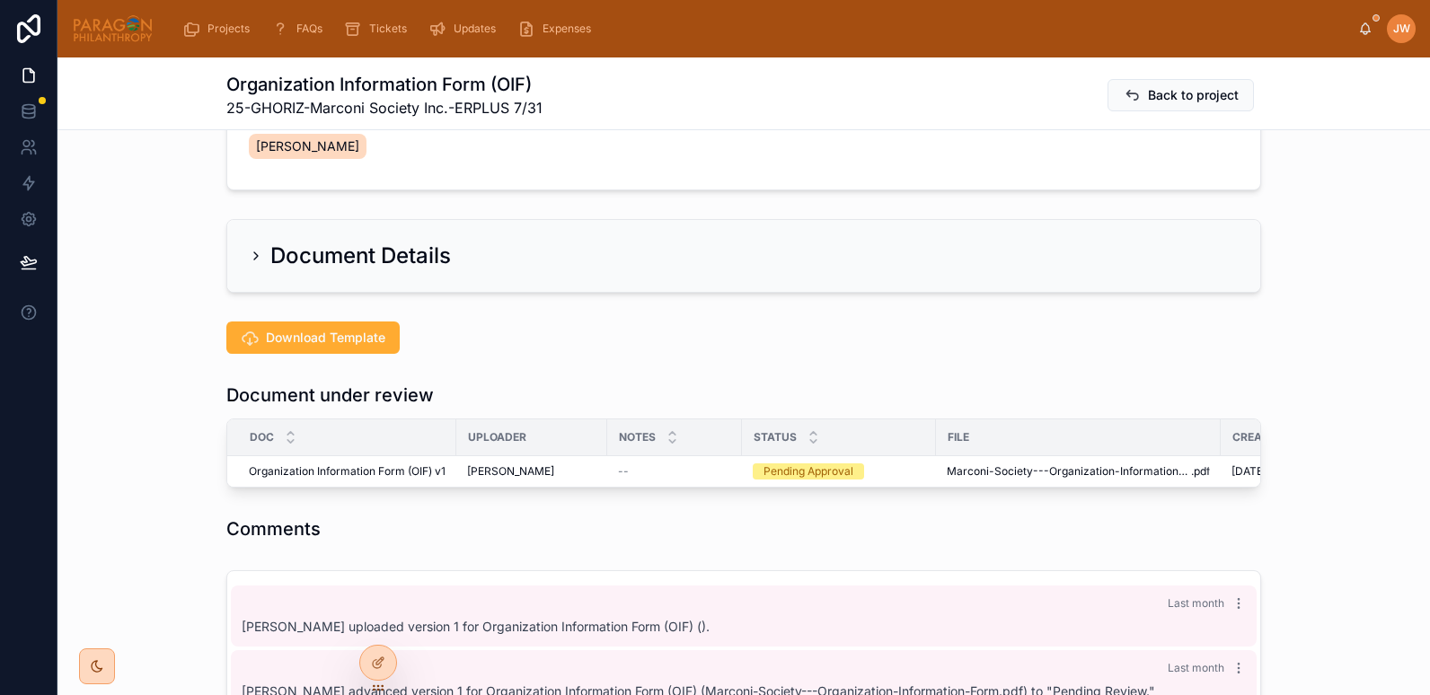
scroll to position [281, 0]
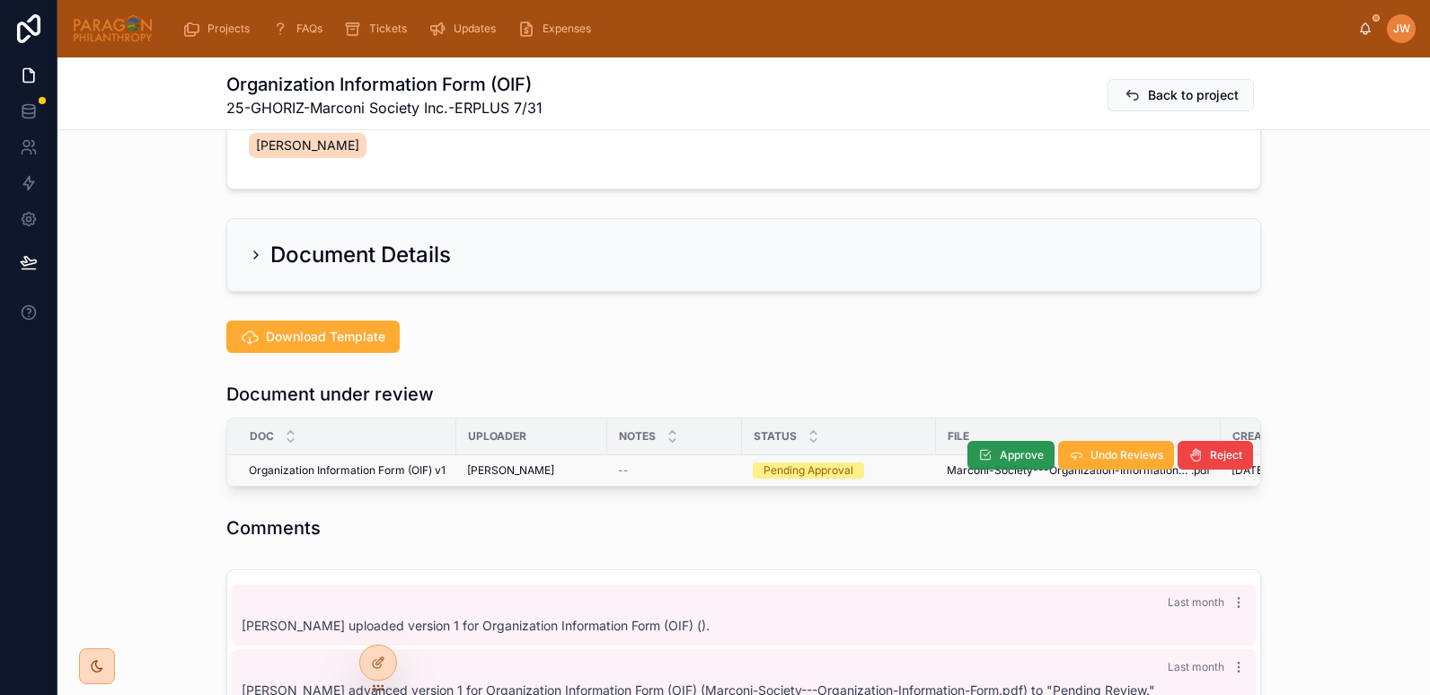
click at [991, 458] on button "Approve" at bounding box center [1011, 455] width 87 height 29
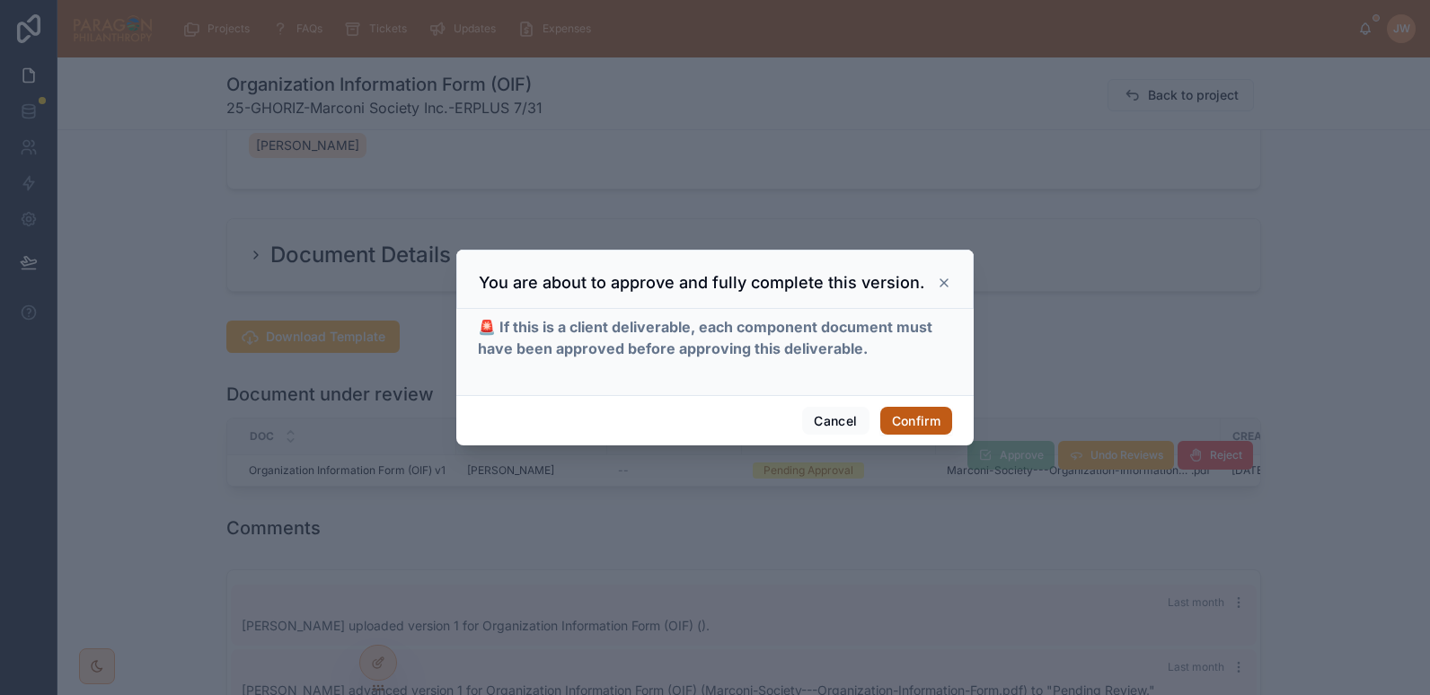
click at [908, 414] on button "Confirm" at bounding box center [917, 421] width 72 height 29
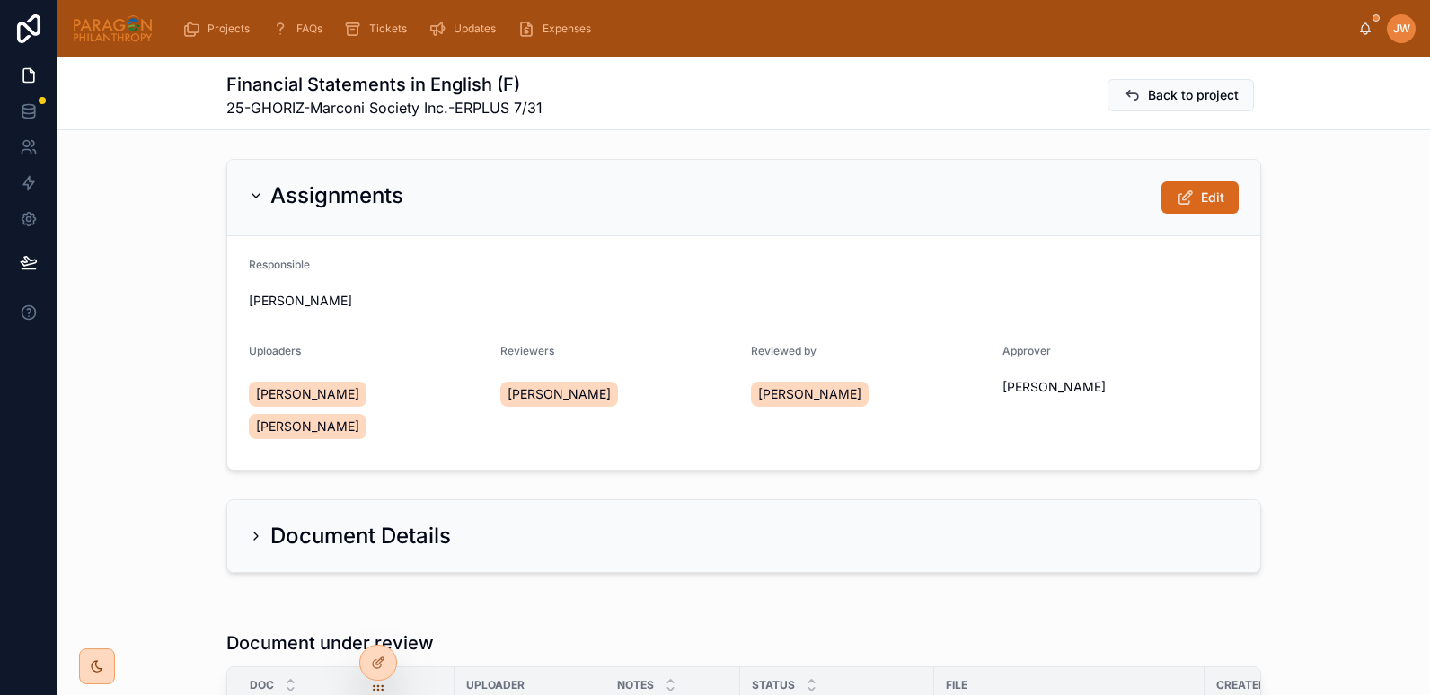
scroll to position [325, 0]
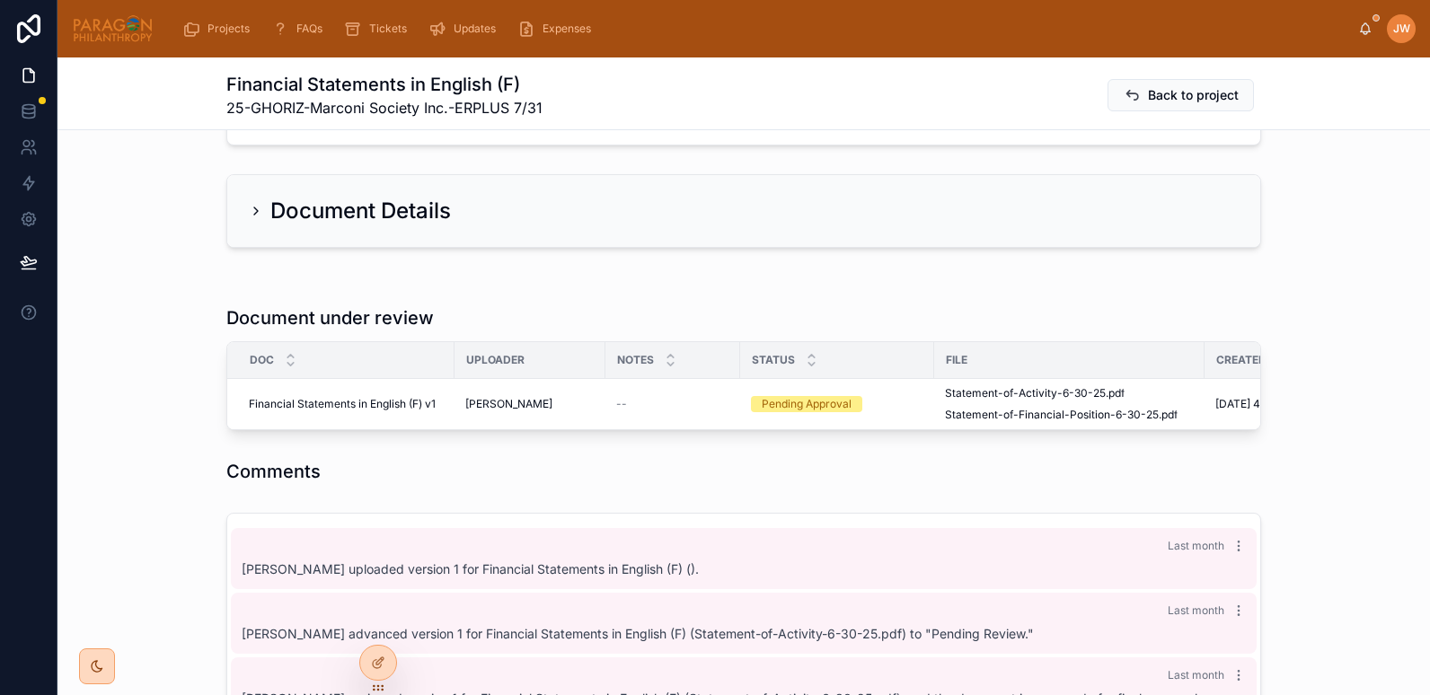
click at [0, 0] on span "Approve" at bounding box center [0, 0] width 0 height 0
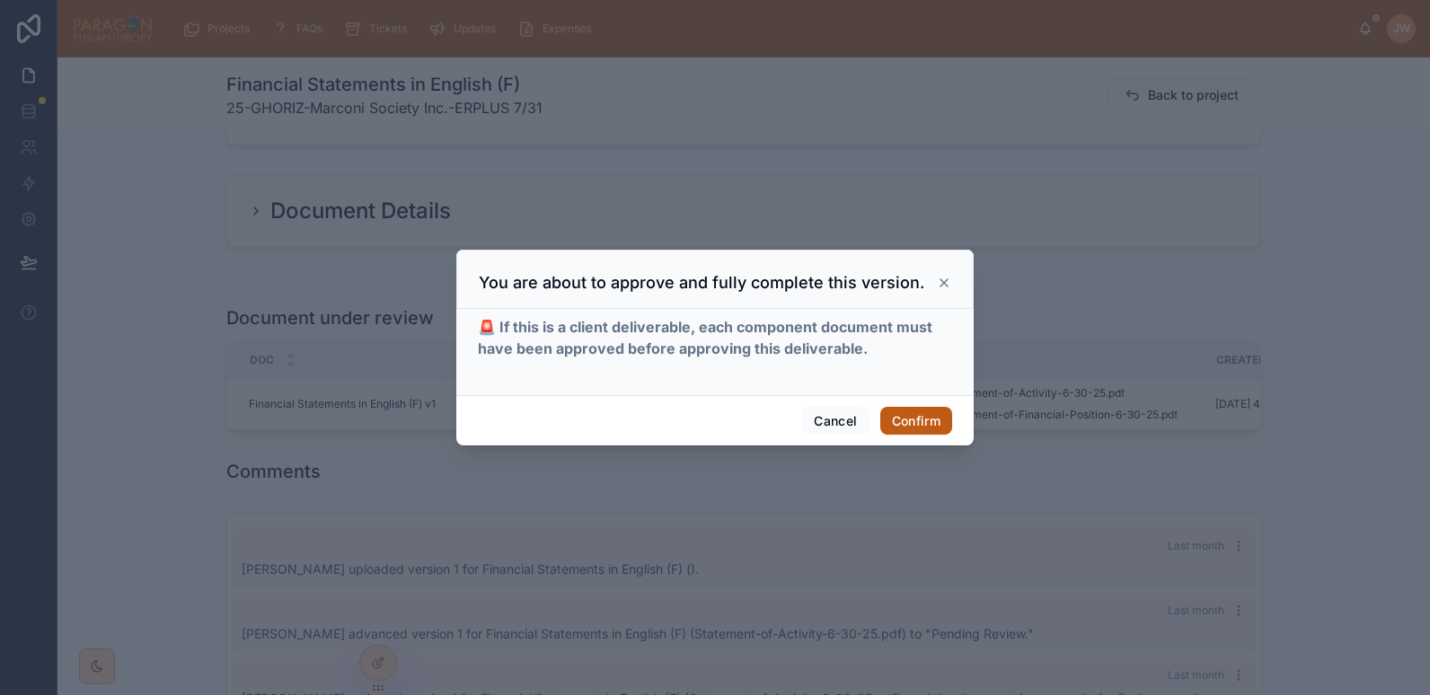
click at [911, 422] on button "Confirm" at bounding box center [917, 421] width 72 height 29
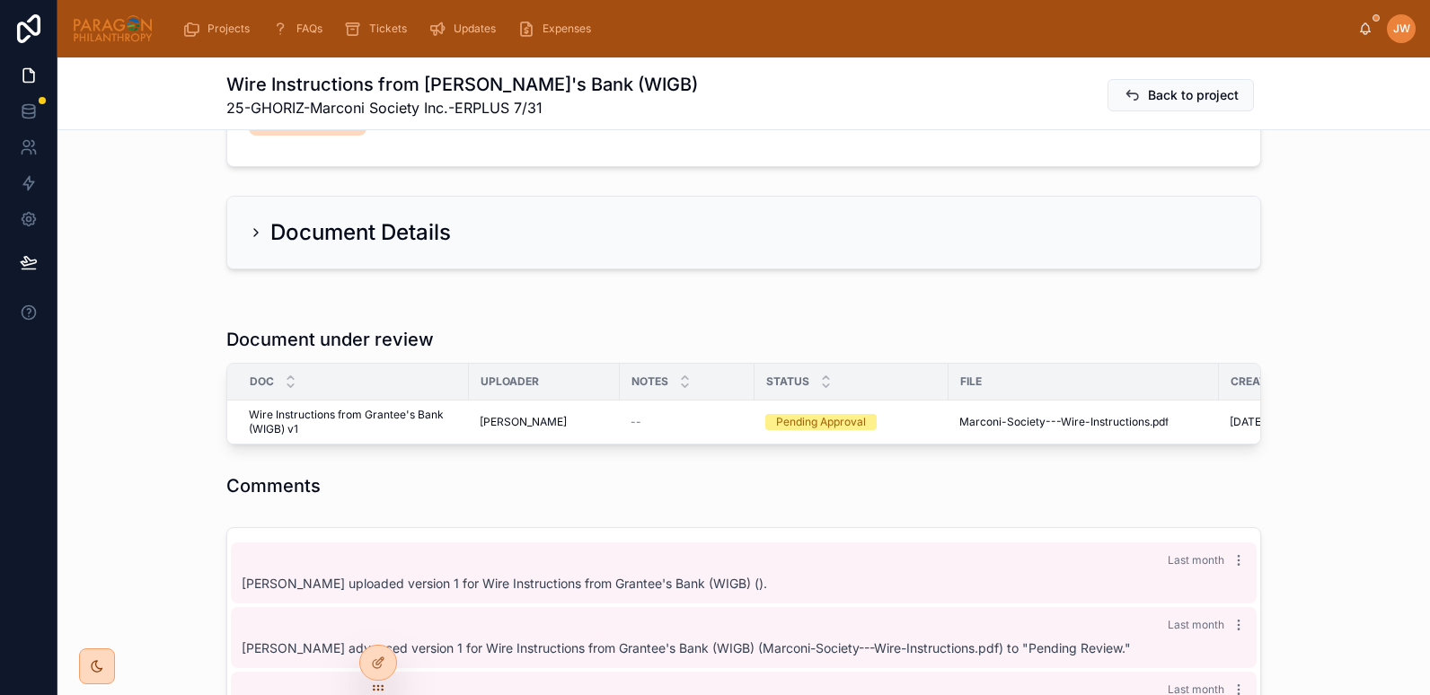
scroll to position [370, 0]
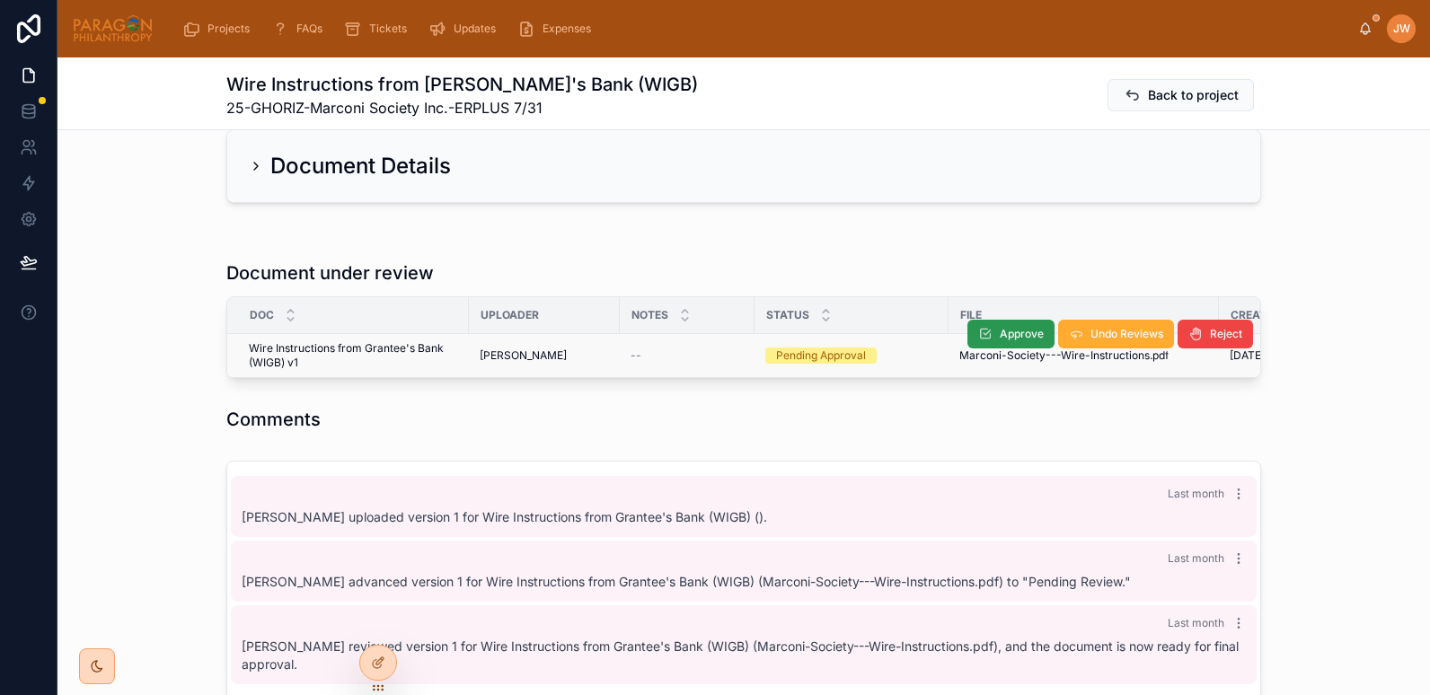
click at [986, 327] on icon at bounding box center [985, 334] width 14 height 14
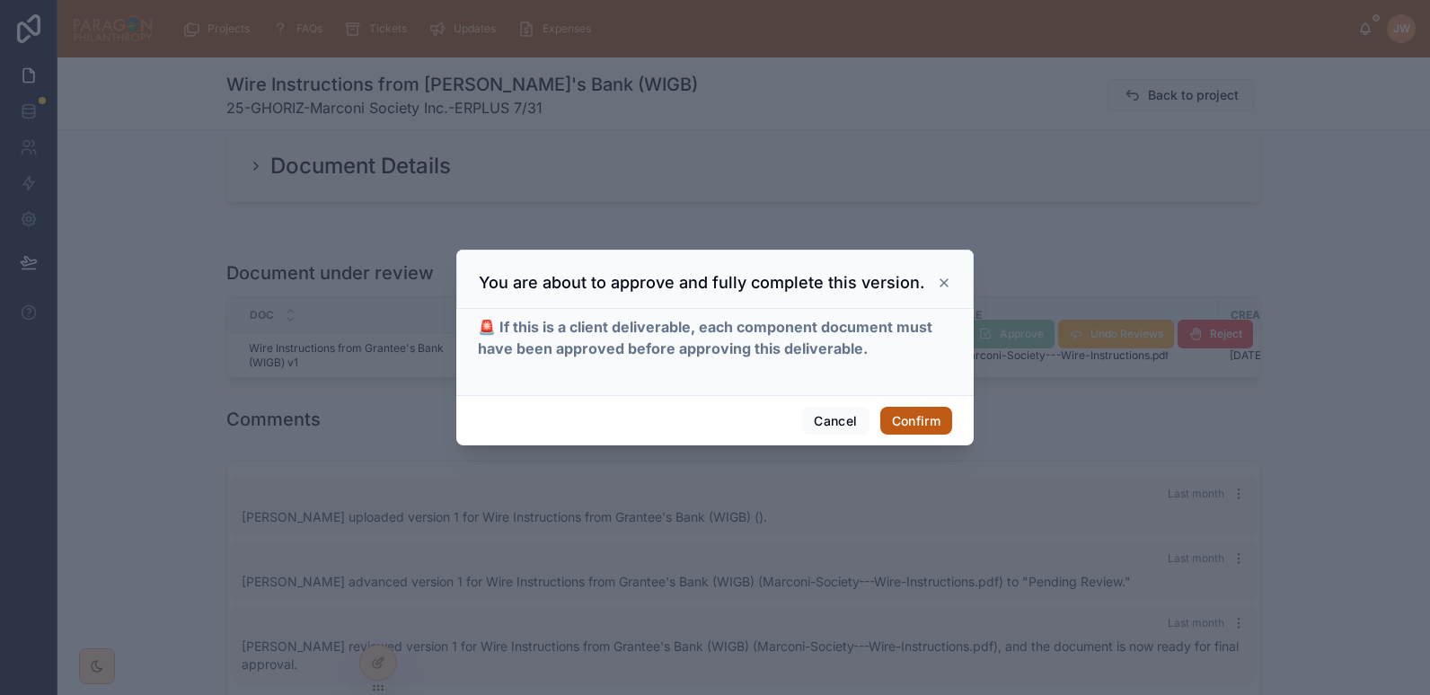
click at [907, 416] on button "Confirm" at bounding box center [917, 421] width 72 height 29
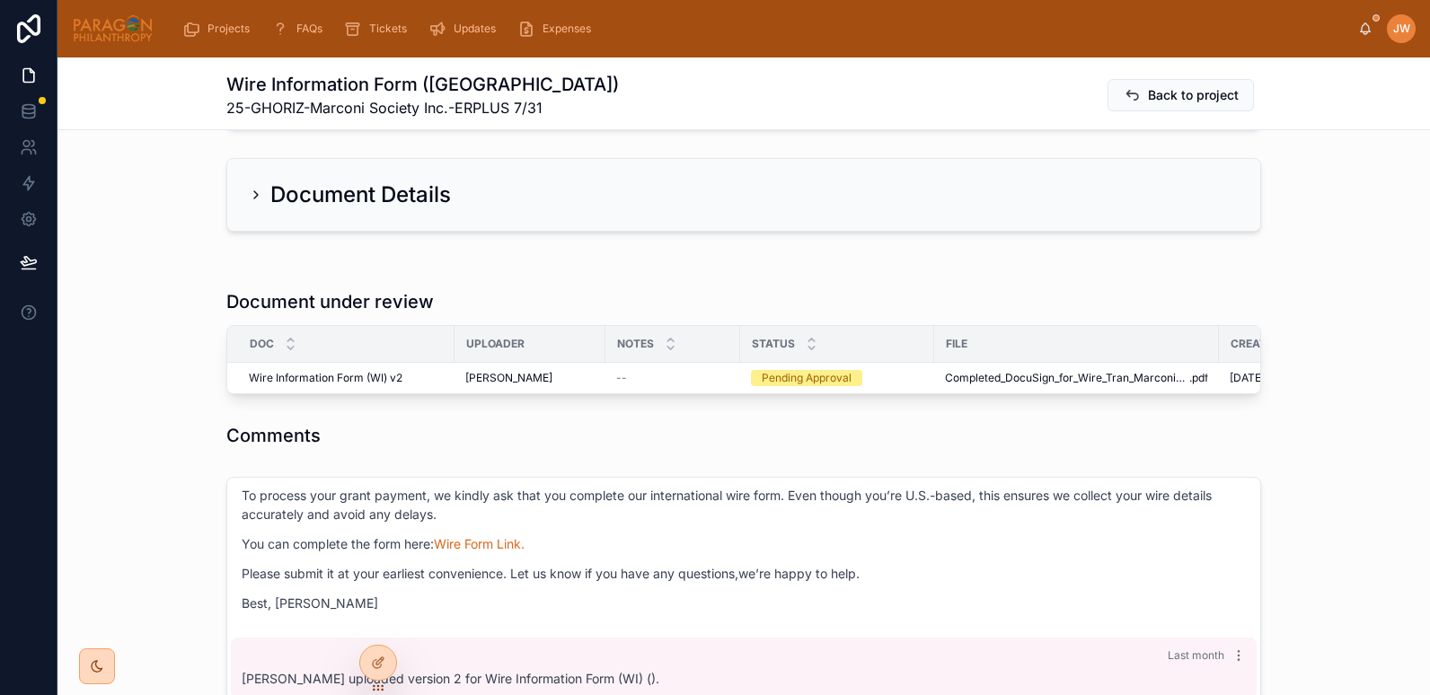
scroll to position [342, 0]
click at [978, 363] on icon at bounding box center [985, 362] width 14 height 14
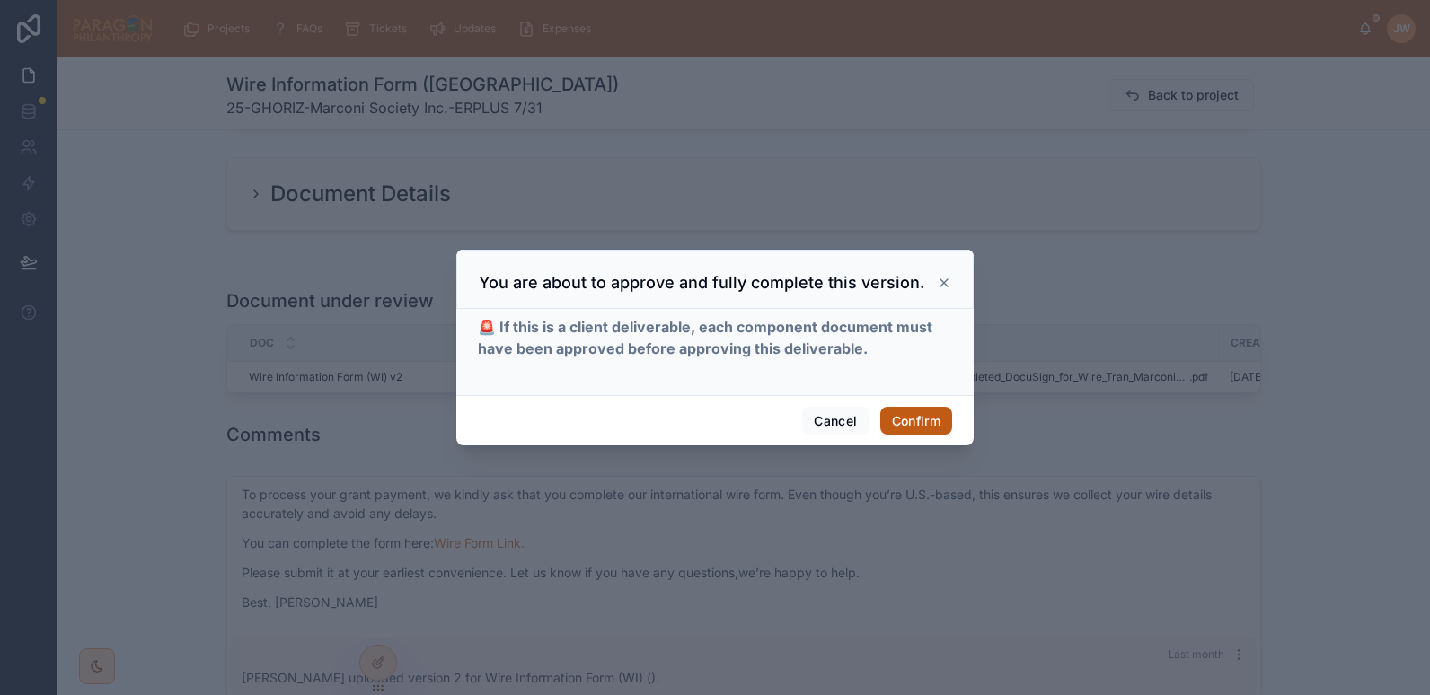
click at [902, 425] on button "Confirm" at bounding box center [917, 421] width 72 height 29
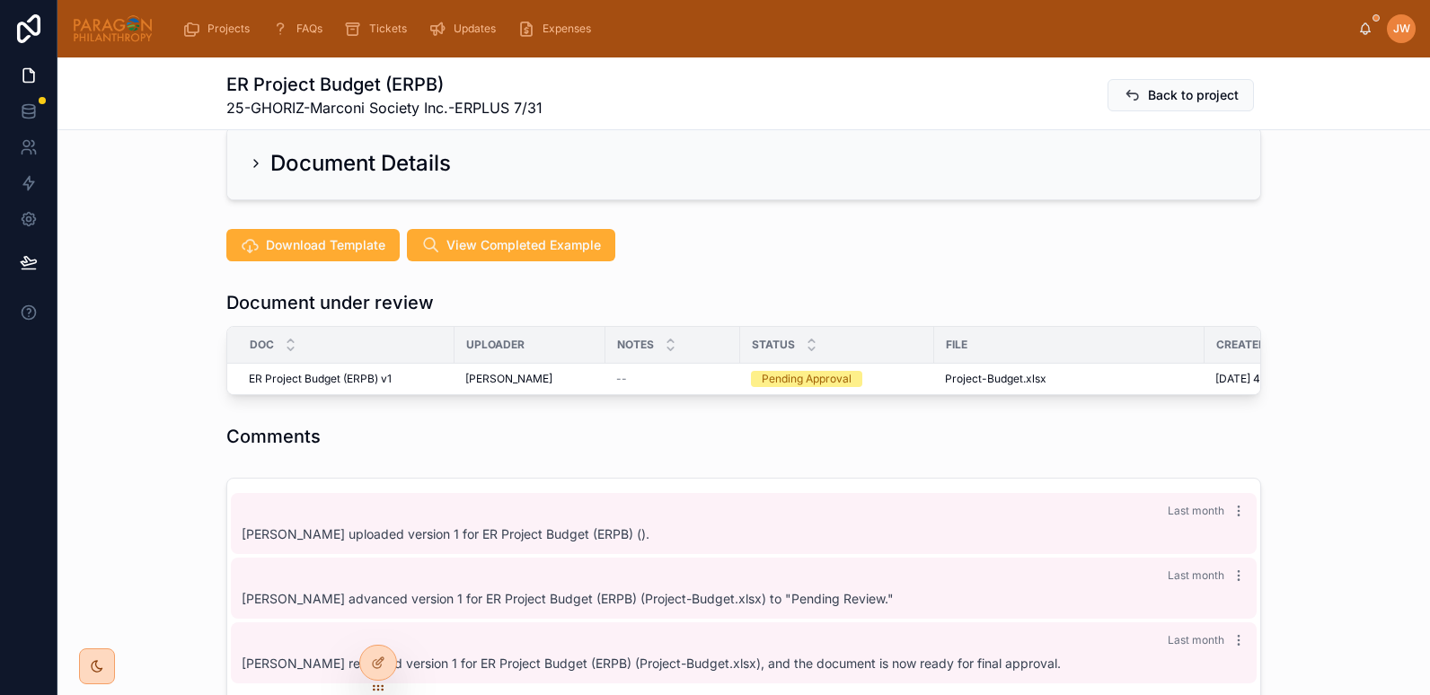
scroll to position [374, 0]
click at [988, 359] on th "File" at bounding box center [1069, 344] width 270 height 37
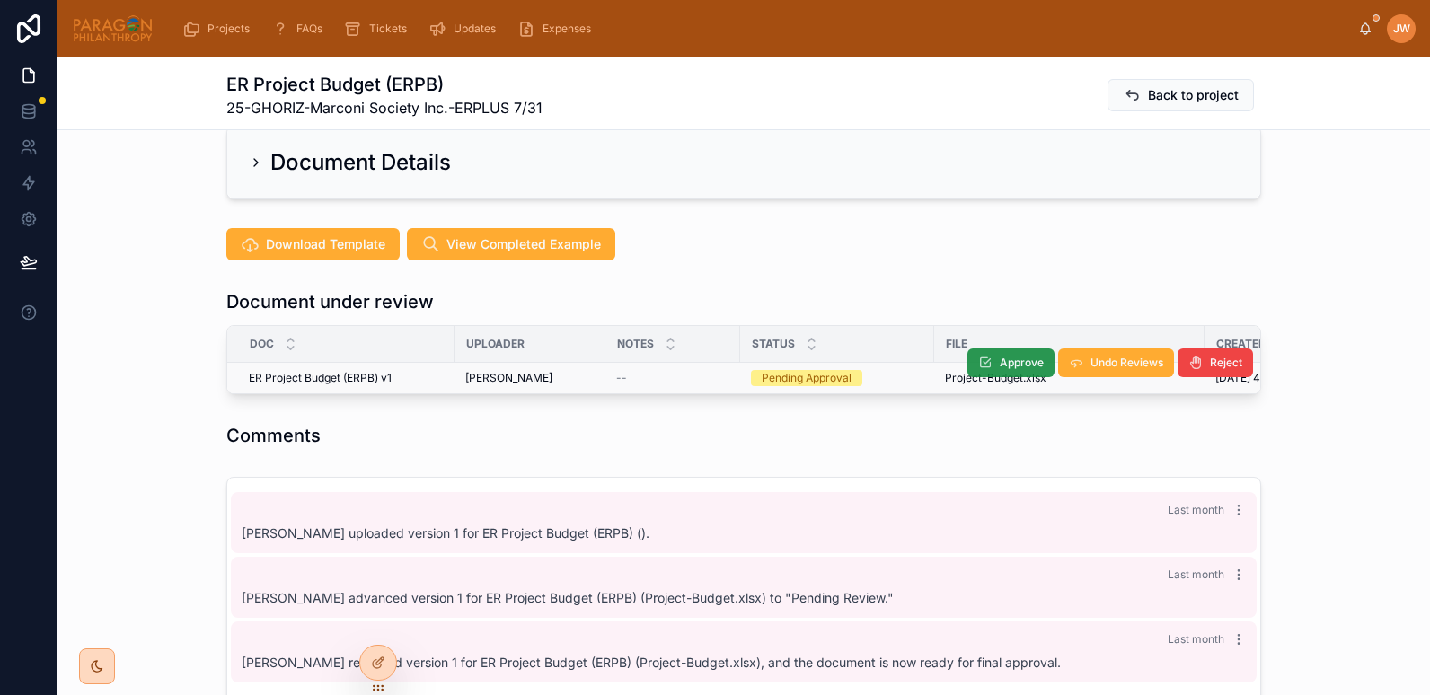
click at [992, 363] on button "Approve" at bounding box center [1011, 363] width 87 height 29
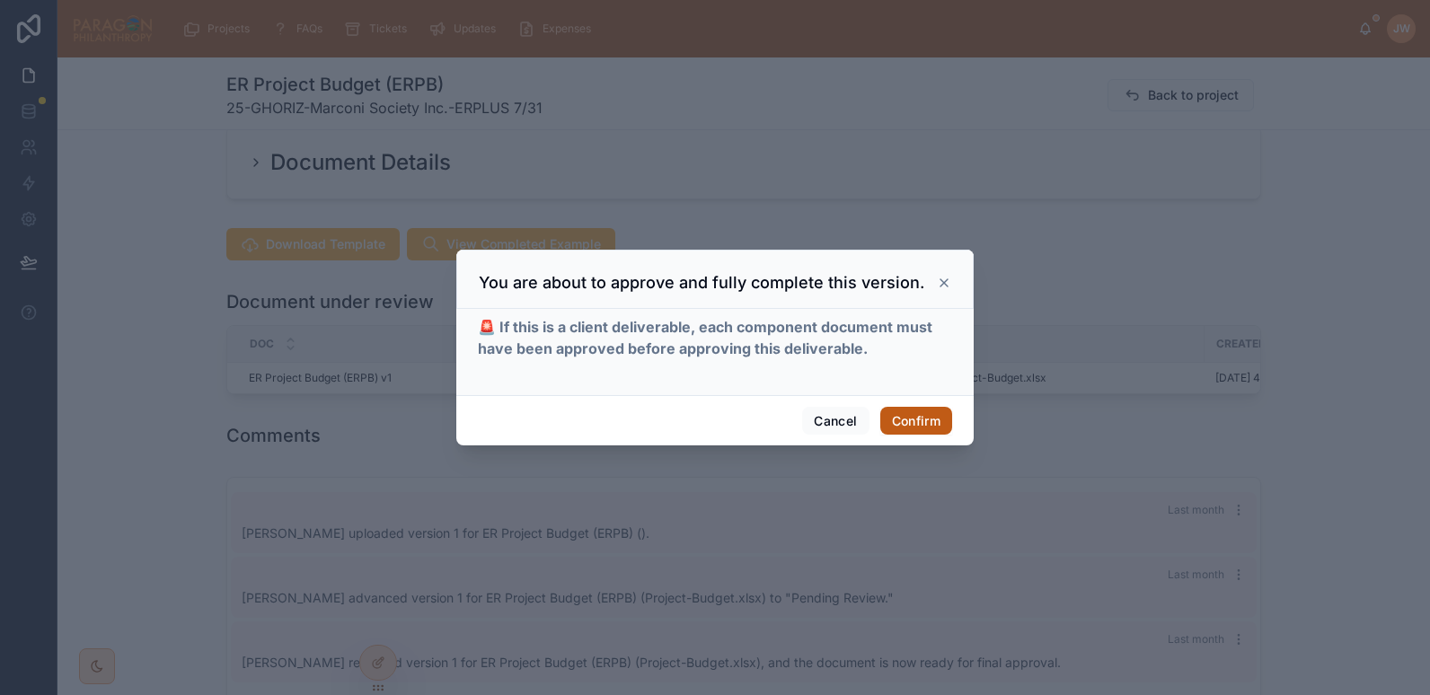
click at [912, 420] on button "Confirm" at bounding box center [917, 421] width 72 height 29
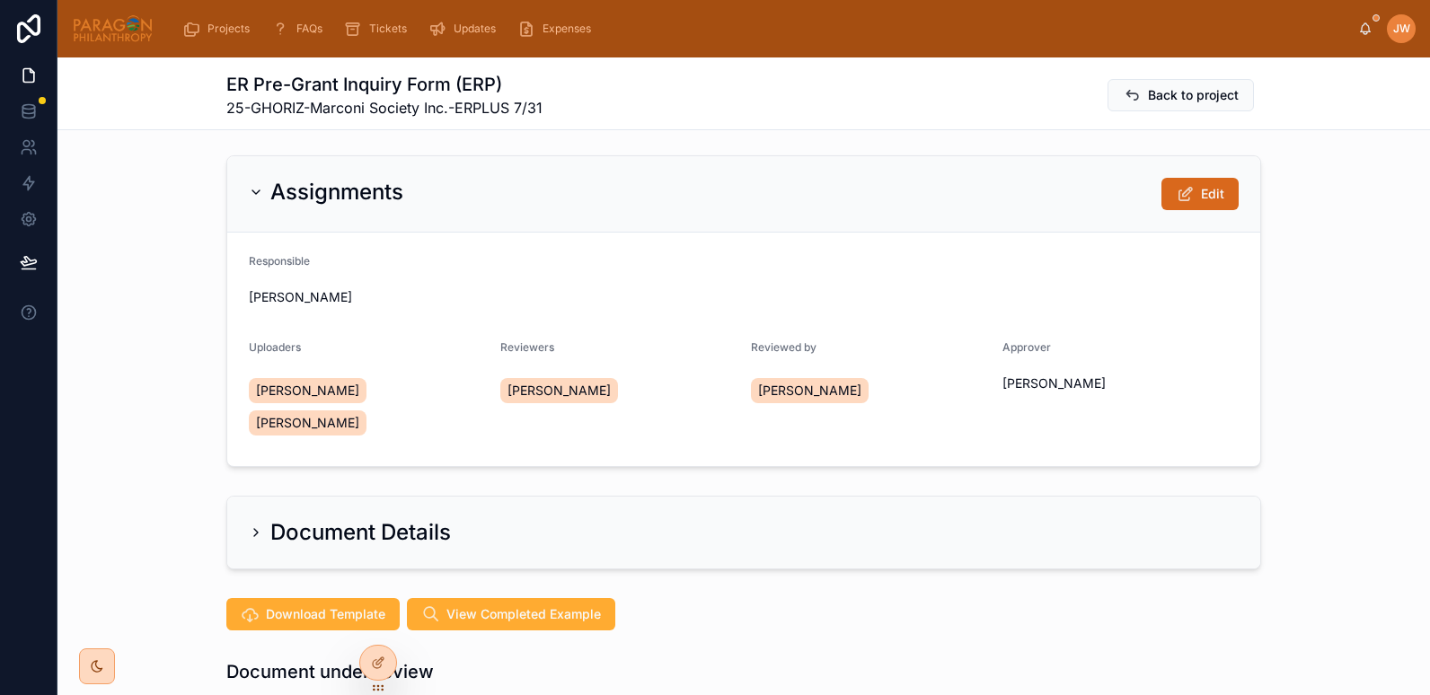
scroll to position [260, 0]
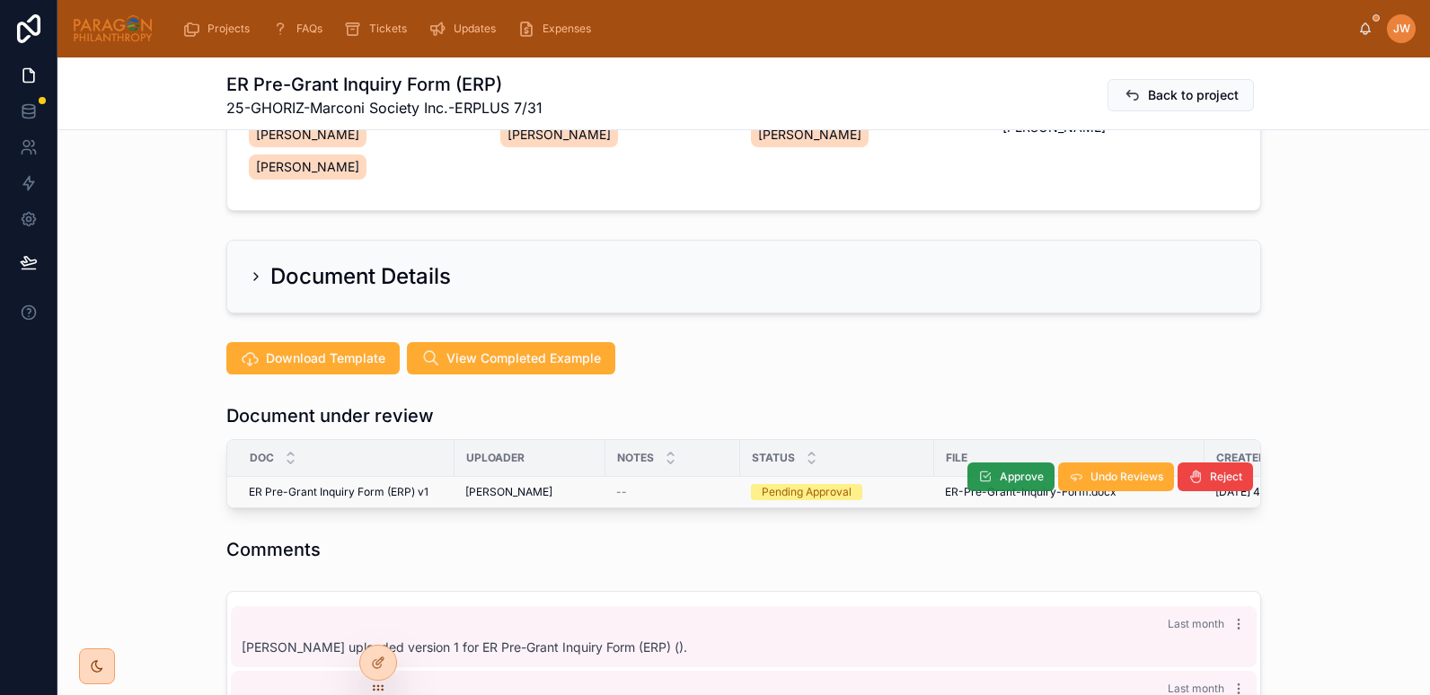
click at [982, 474] on icon at bounding box center [985, 477] width 14 height 14
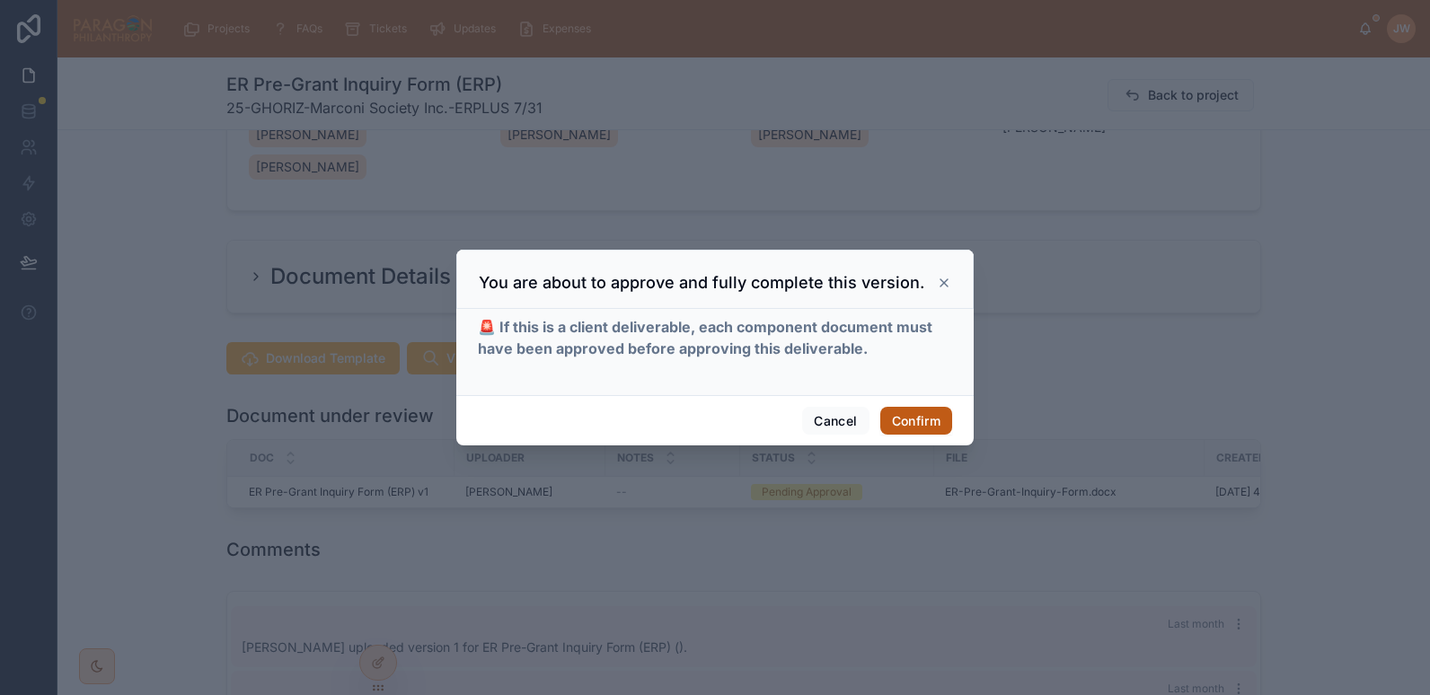
click at [903, 422] on button "Confirm" at bounding box center [917, 421] width 72 height 29
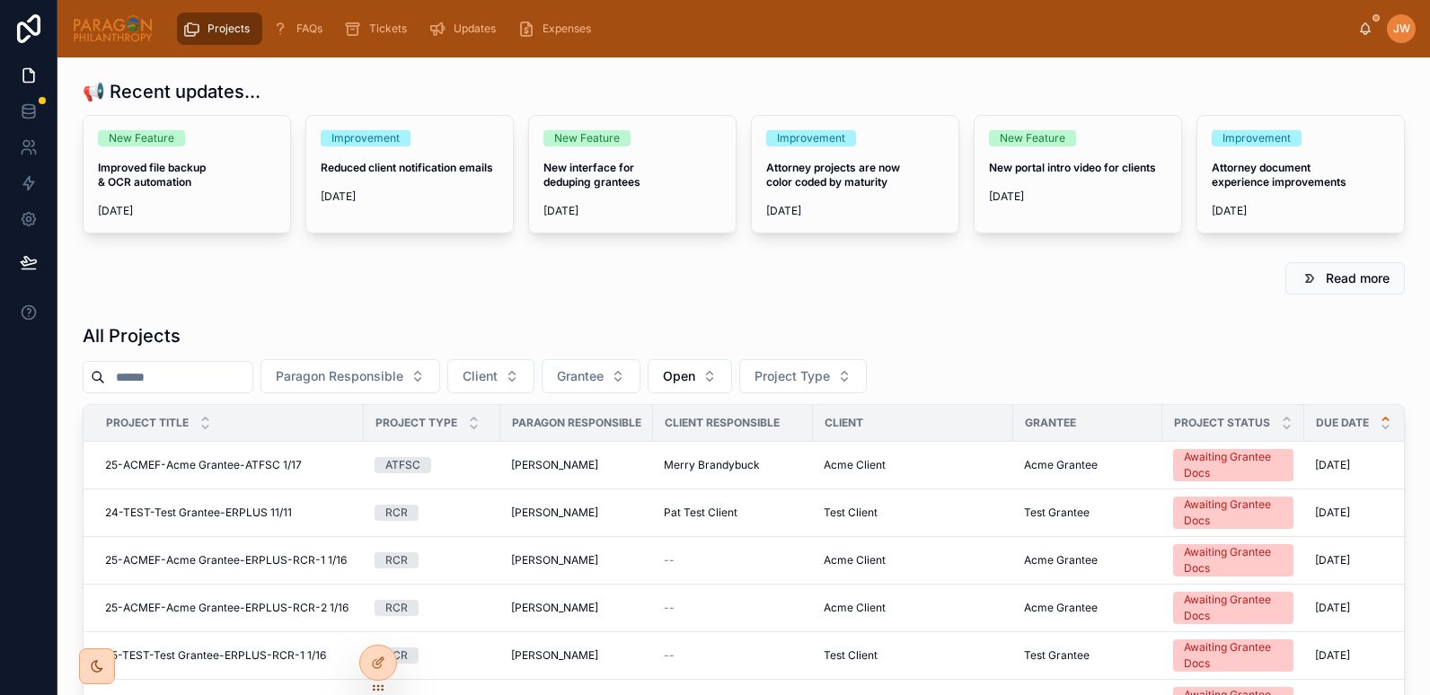
click at [181, 345] on div "All Projects" at bounding box center [744, 335] width 1323 height 25
click at [191, 377] on input "text" at bounding box center [178, 377] width 147 height 25
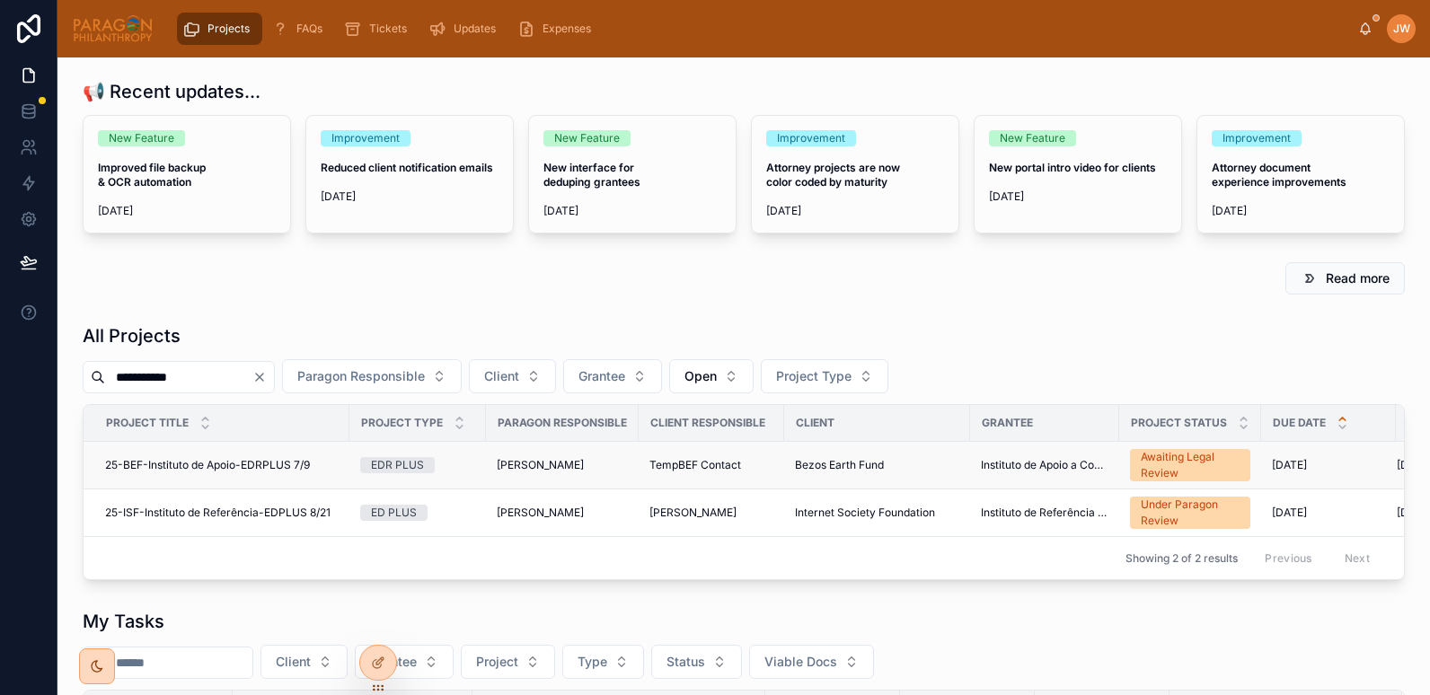
type input "**********"
click at [222, 474] on td "25-BEF-Instituto de Apoio-EDRPLUS 7/9 25-BEF-Instituto de Apoio-EDRPLUS 7/9" at bounding box center [217, 466] width 266 height 48
click at [207, 461] on span "25-BEF-Instituto de Apoio-EDRPLUS 7/9" at bounding box center [207, 465] width 205 height 14
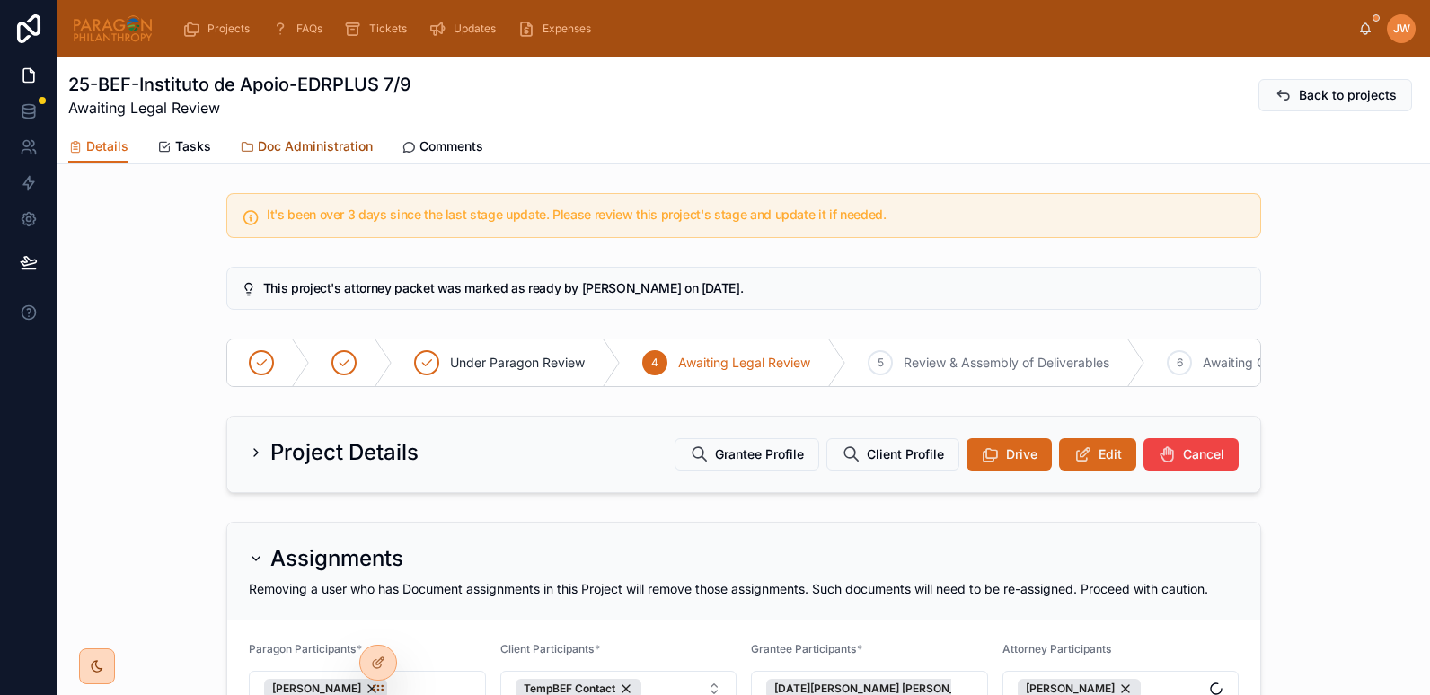
click at [291, 140] on span "Doc Administration" at bounding box center [315, 146] width 115 height 18
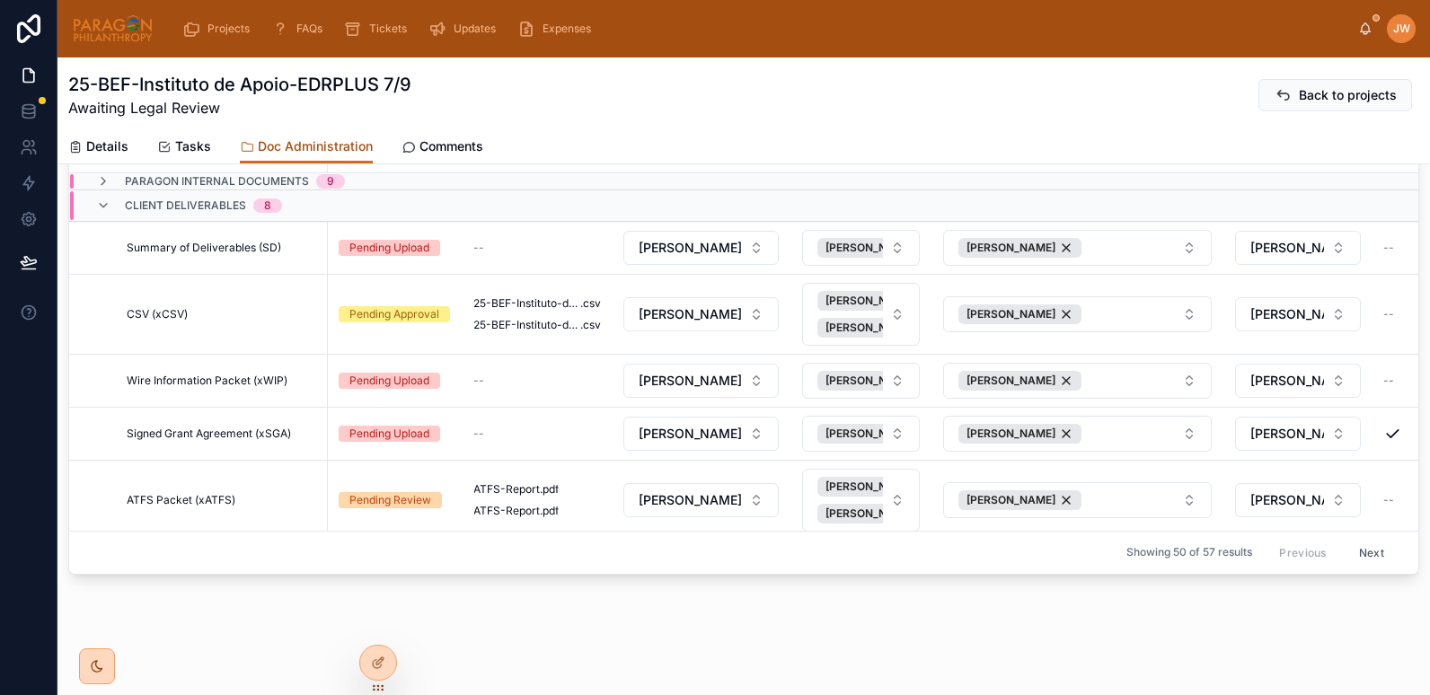
scroll to position [338, 0]
click at [243, 382] on span "Wire Information Packet (xWIP)" at bounding box center [207, 379] width 161 height 14
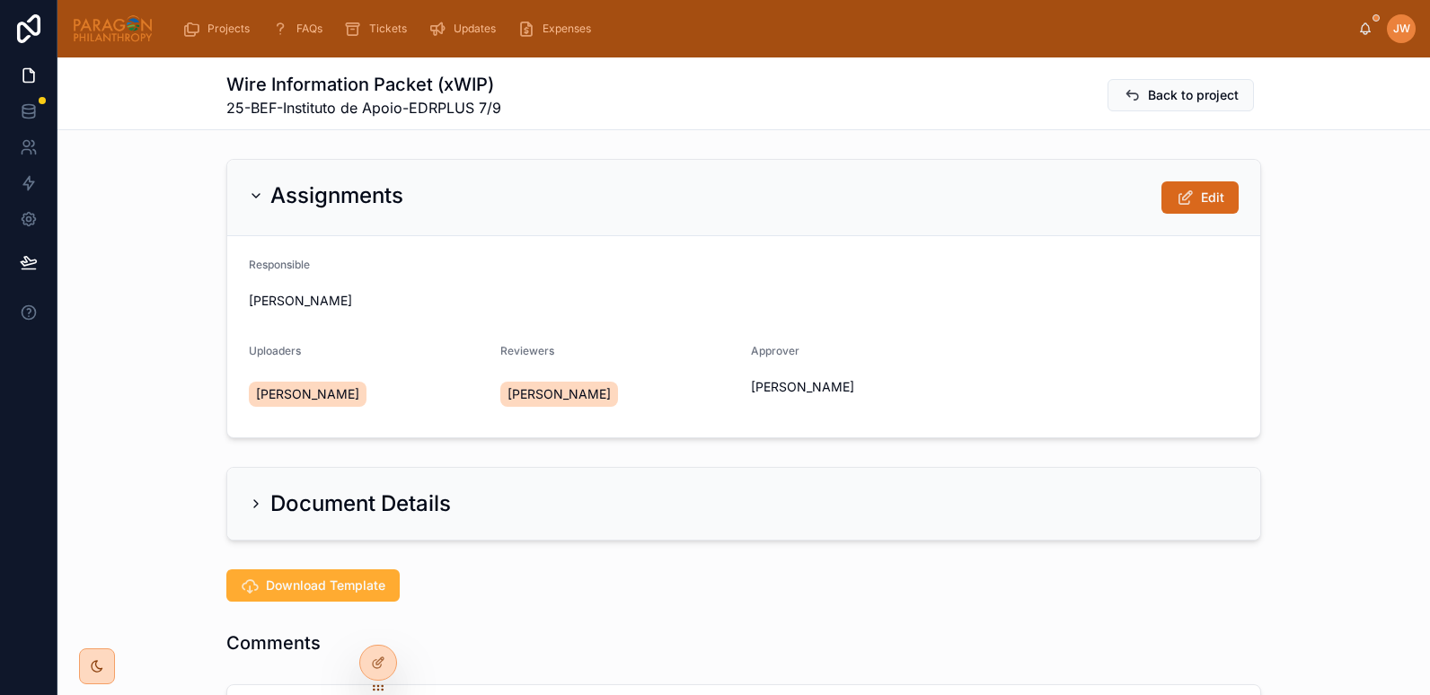
scroll to position [248, 0]
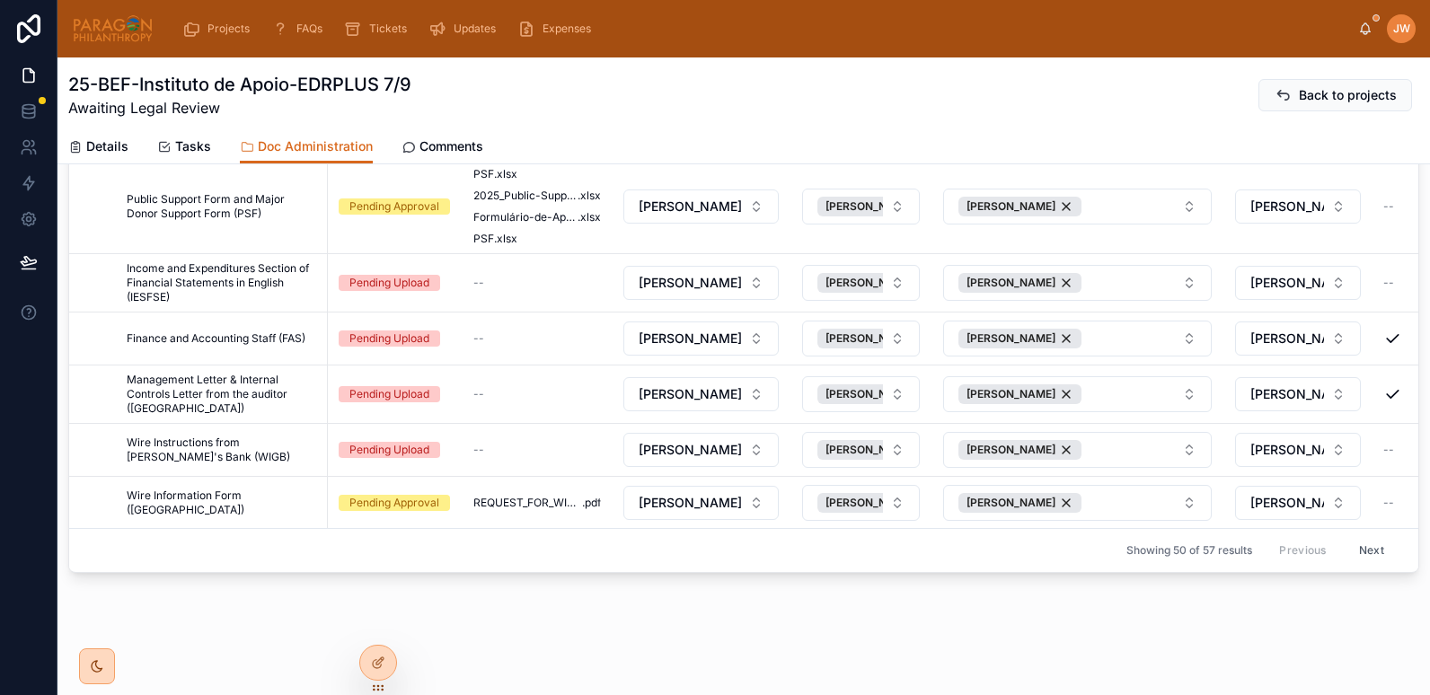
scroll to position [338, 0]
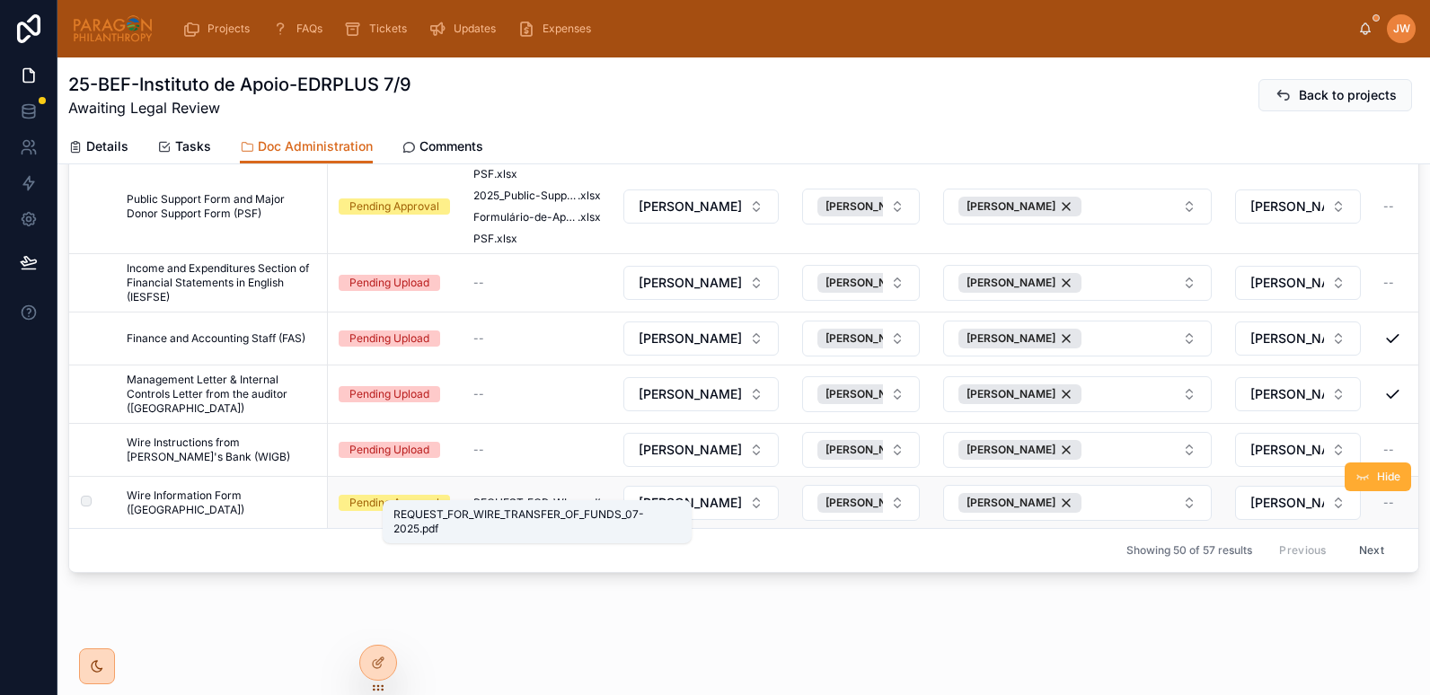
click at [515, 496] on span "REQUEST_FOR_WIRE_TRANSFER_OF_FUNDS_07-2025" at bounding box center [528, 503] width 109 height 14
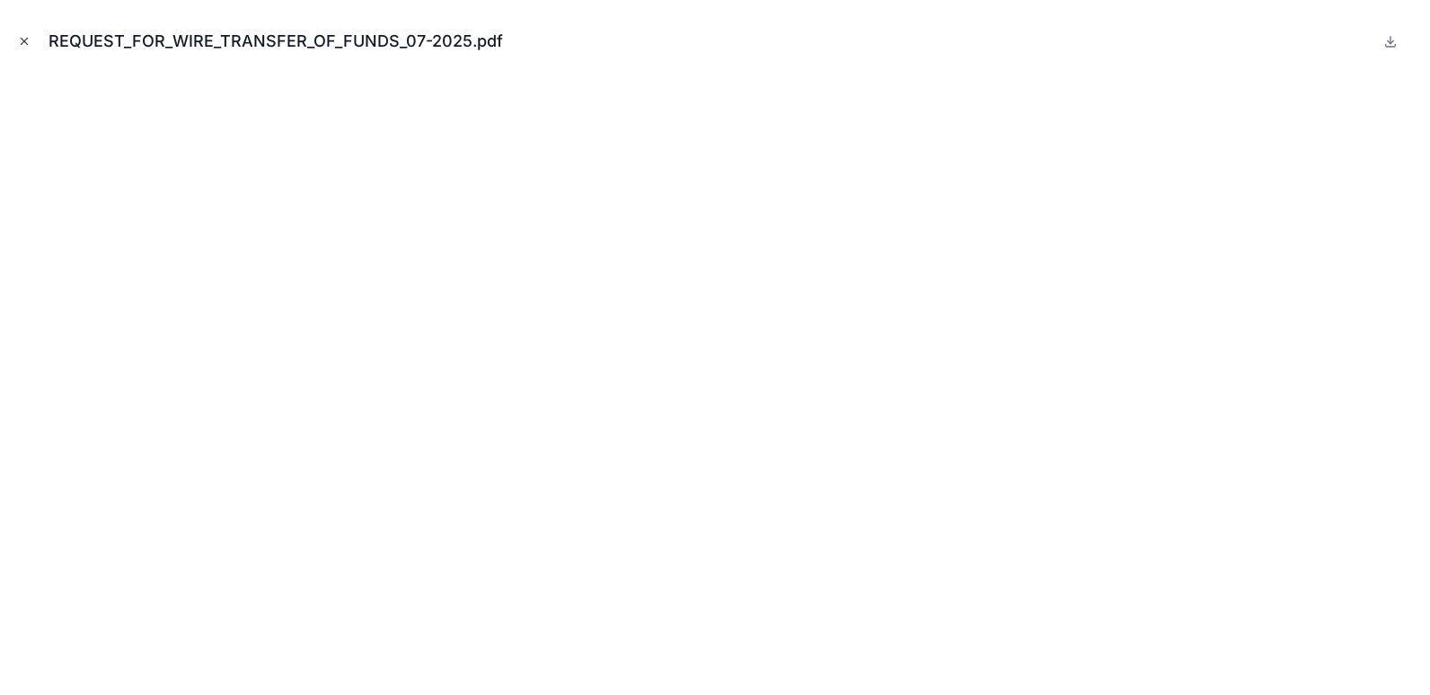
click at [23, 43] on icon "Close modal" at bounding box center [24, 41] width 13 height 13
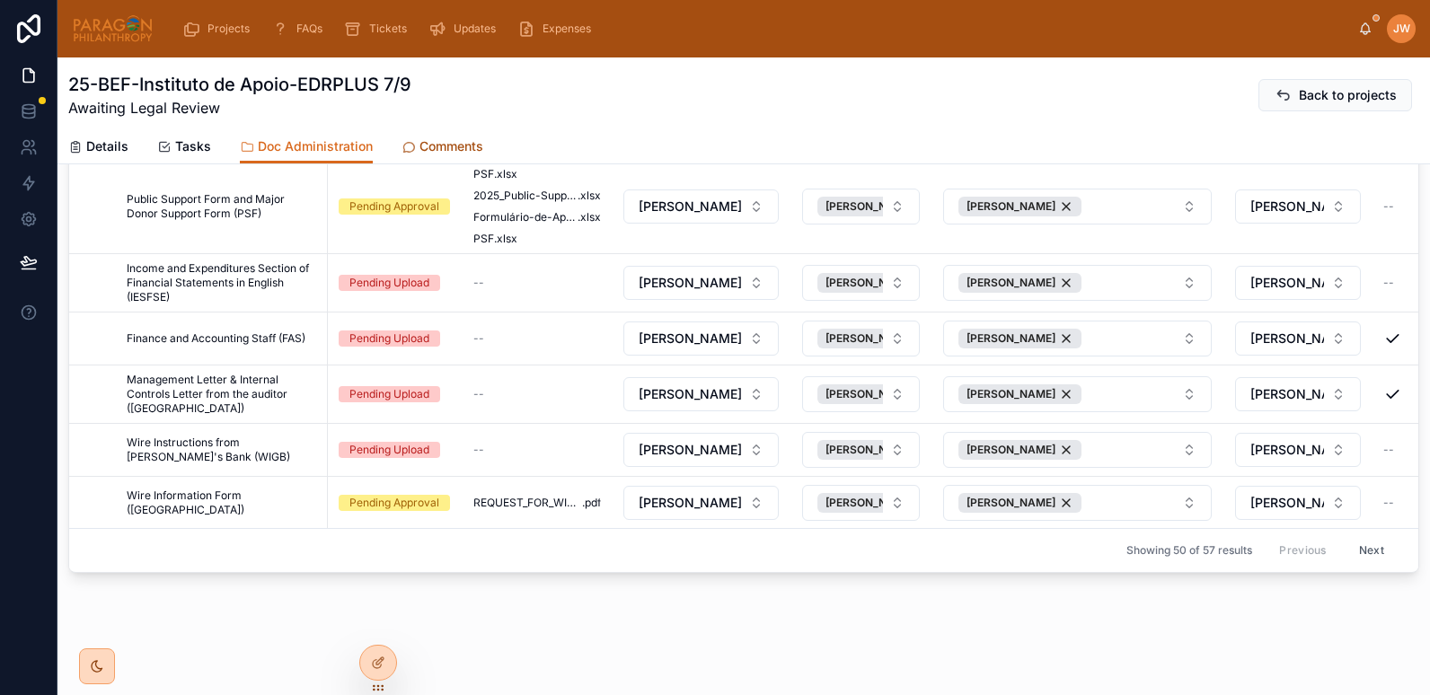
click at [456, 130] on link "Comments" at bounding box center [443, 148] width 82 height 36
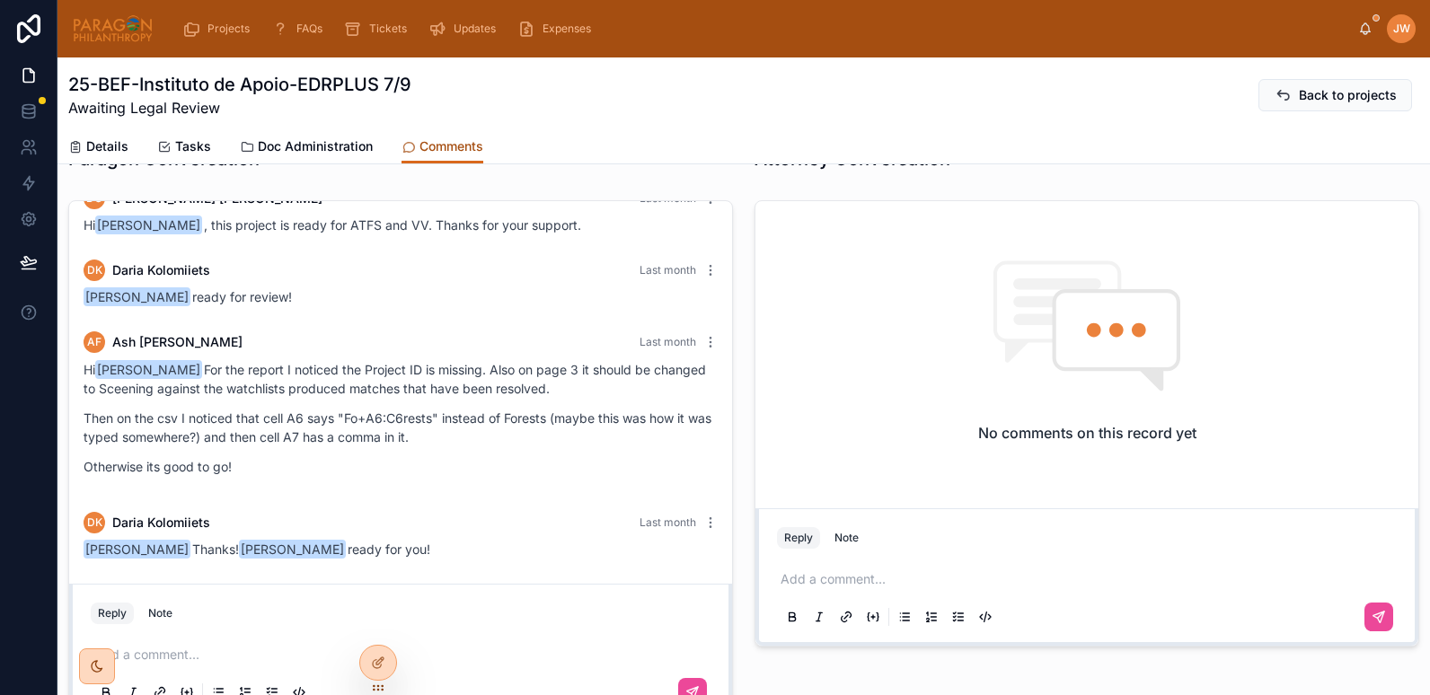
scroll to position [41, 0]
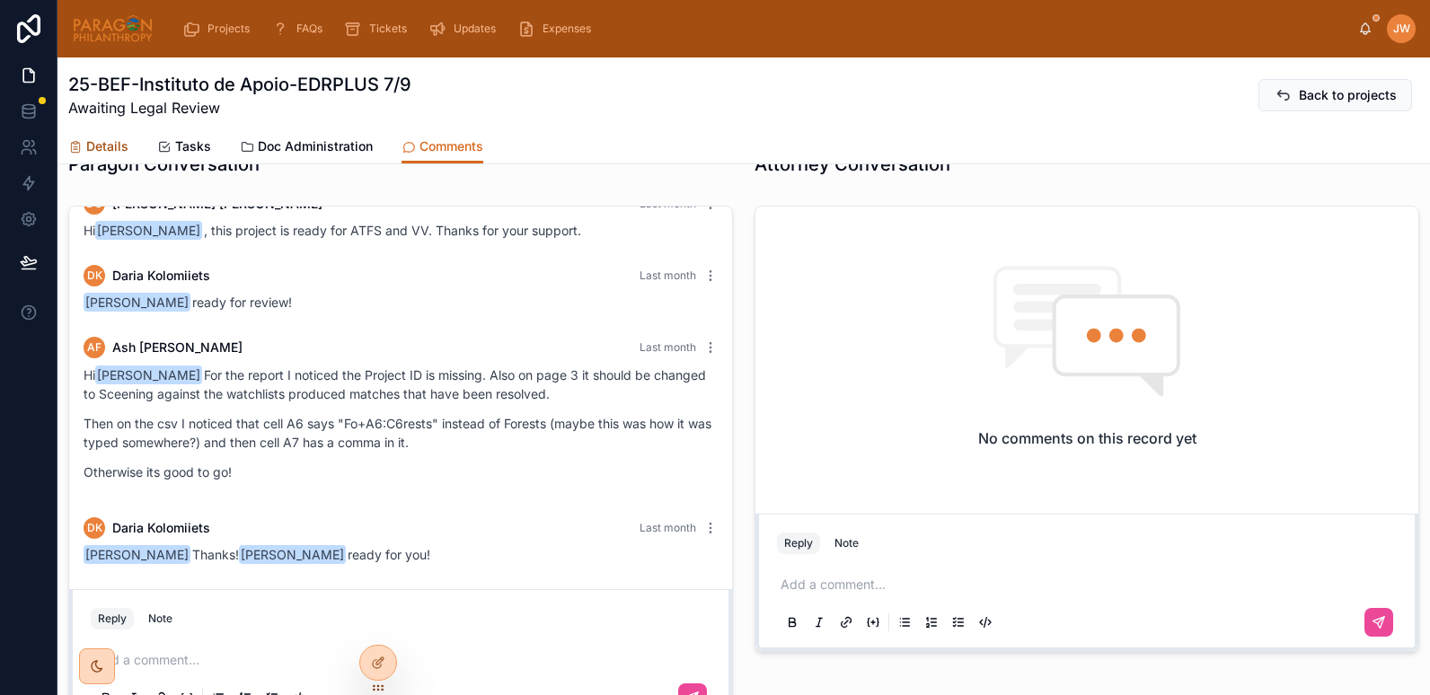
click at [106, 141] on span "Details" at bounding box center [107, 146] width 42 height 18
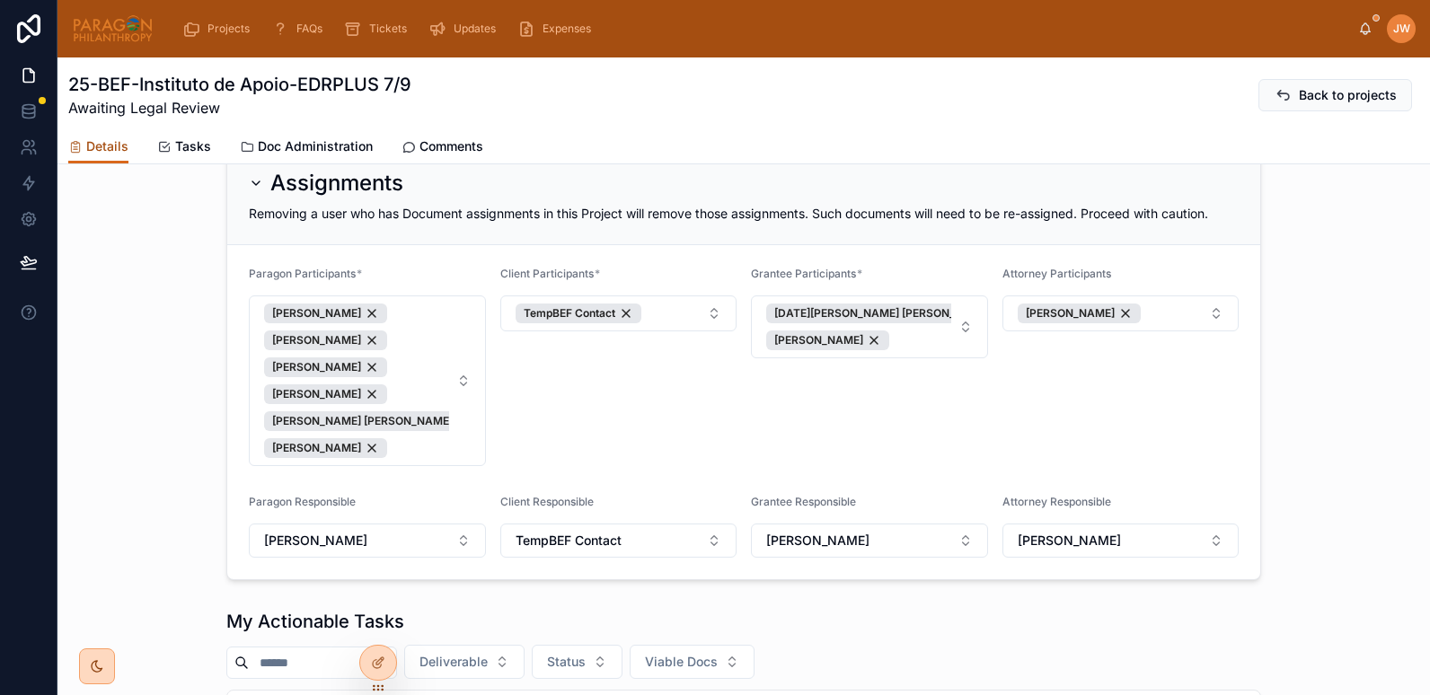
scroll to position [376, 0]
click at [102, 145] on span "Details" at bounding box center [107, 146] width 42 height 18
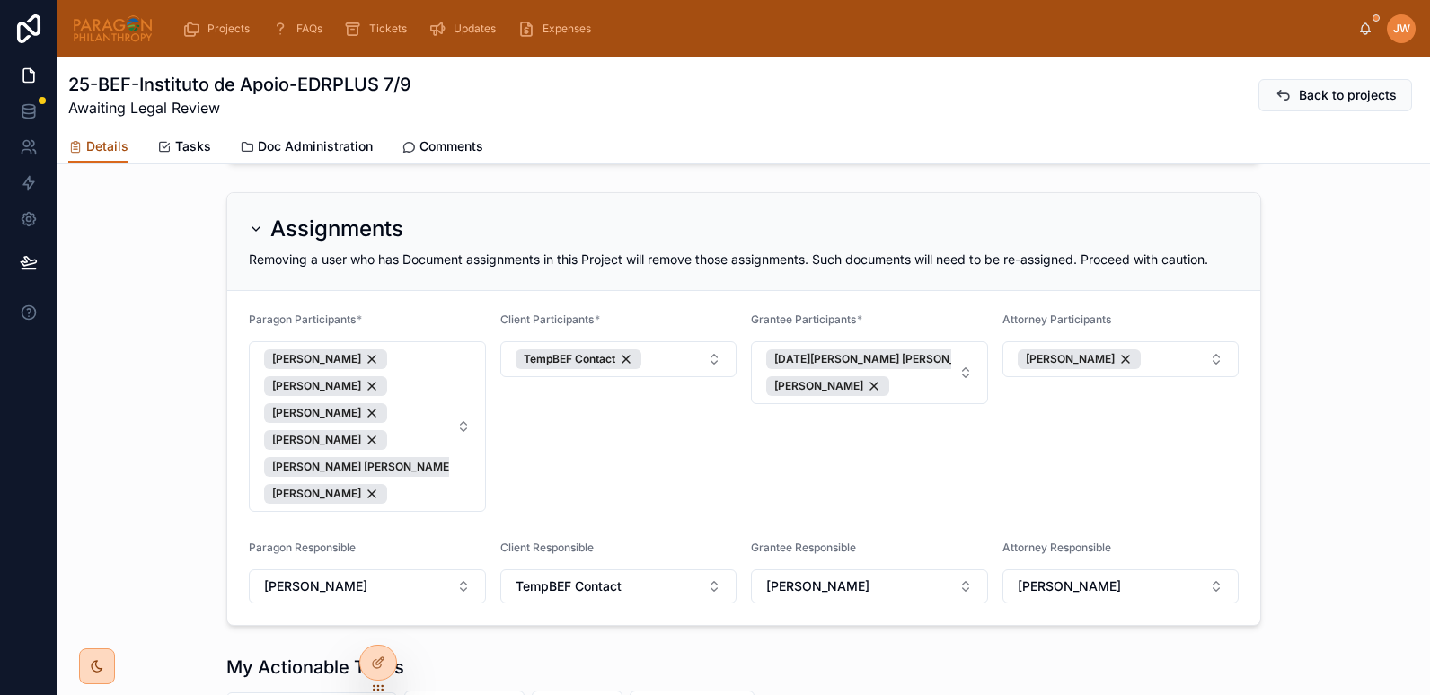
scroll to position [214, 0]
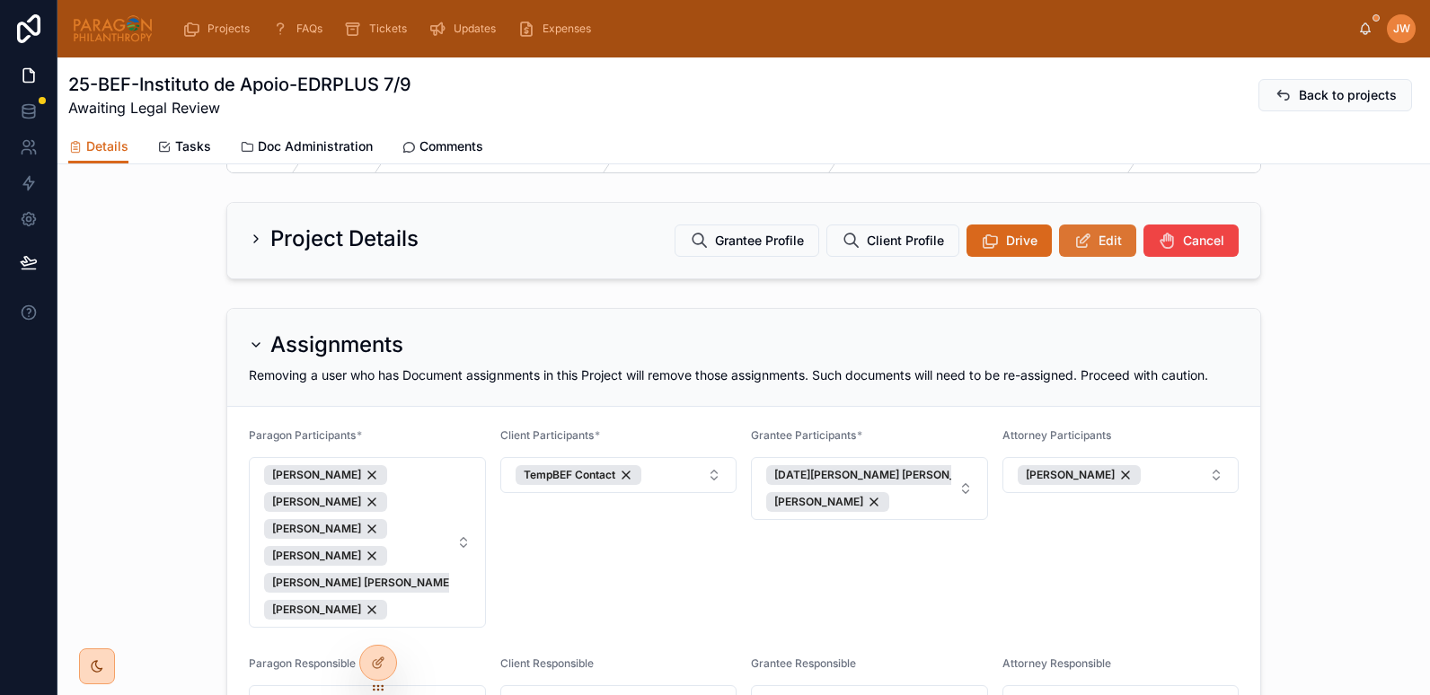
click at [1084, 250] on icon at bounding box center [1083, 241] width 19 height 18
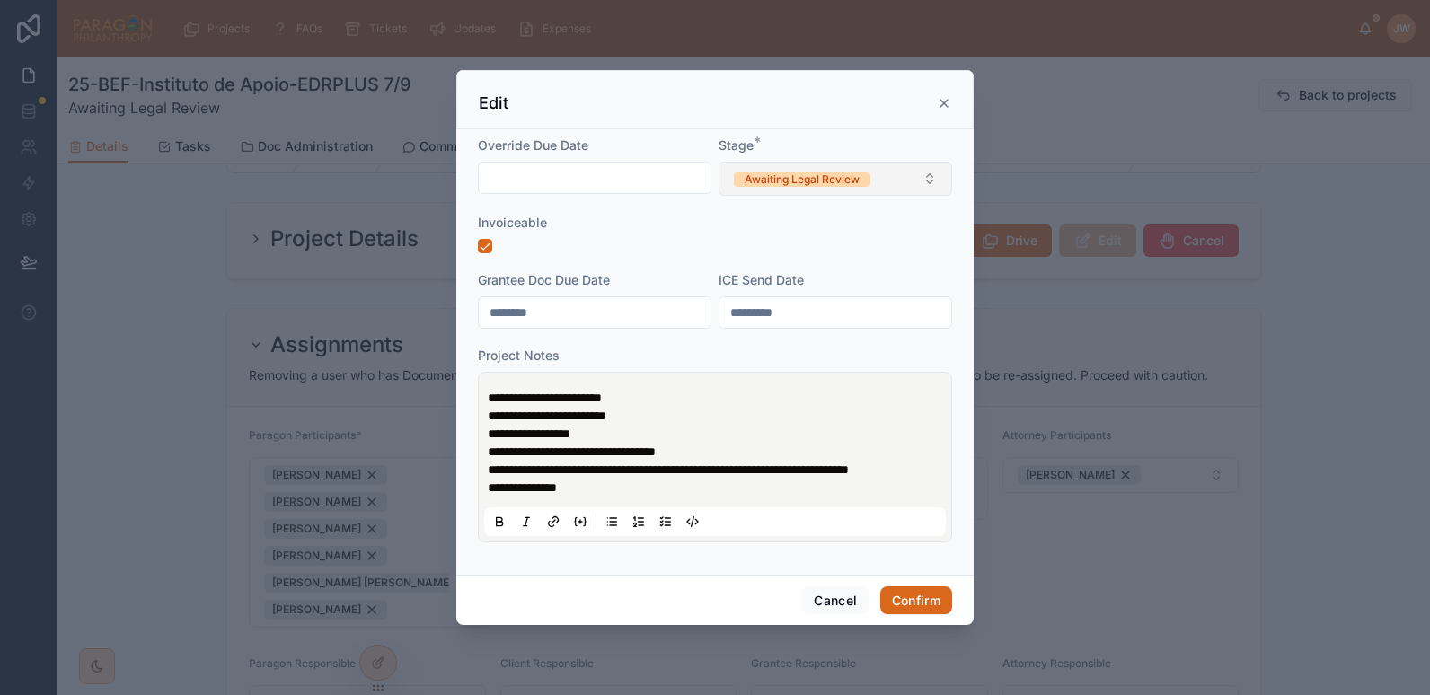
click at [804, 185] on button "Awaiting Legal Review" at bounding box center [836, 179] width 234 height 34
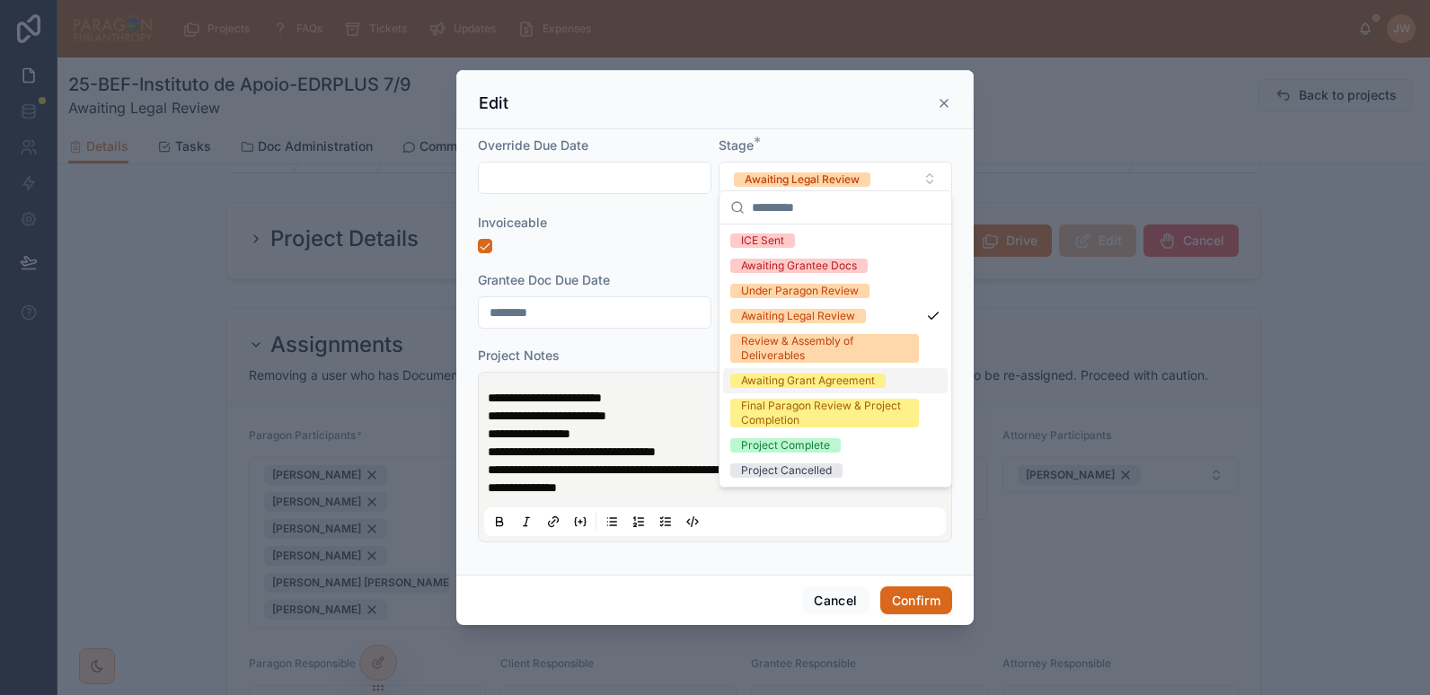
click at [775, 377] on div "Awaiting Grant Agreement" at bounding box center [808, 381] width 134 height 14
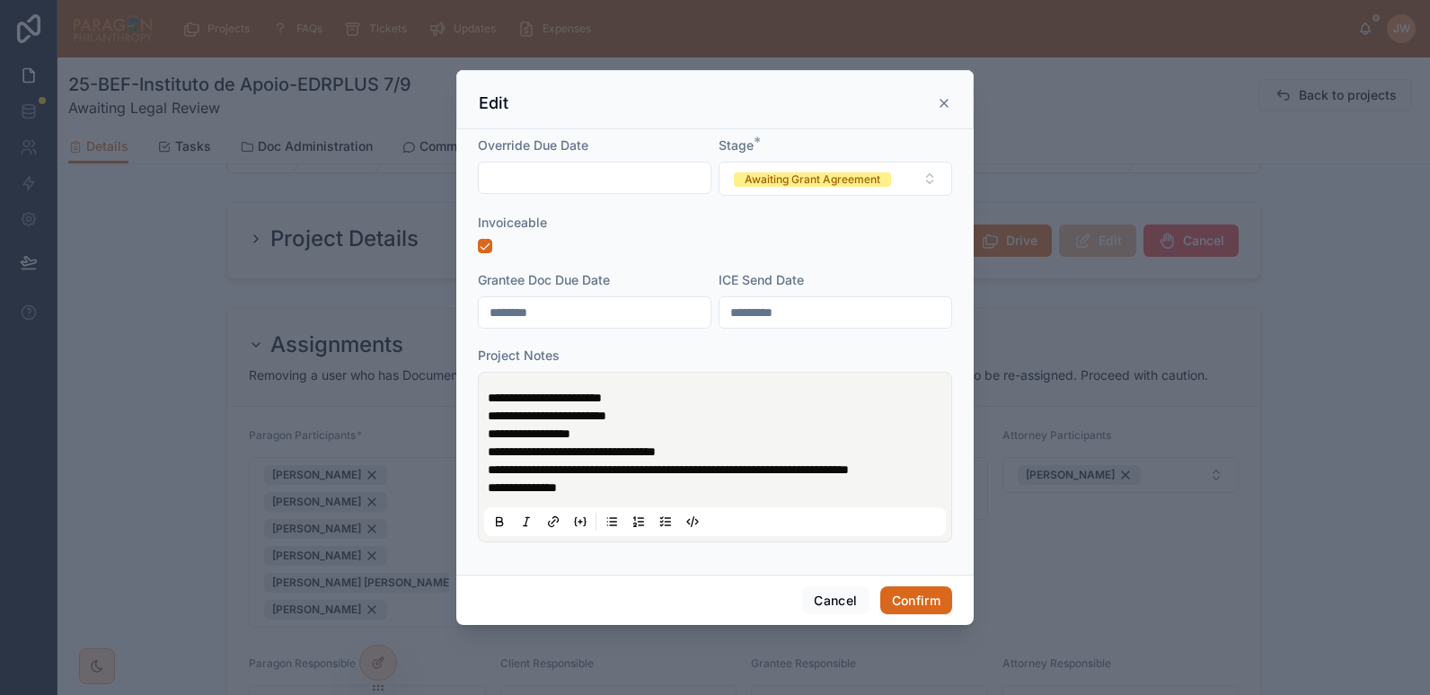
click at [490, 392] on span "**********" at bounding box center [545, 398] width 114 height 13
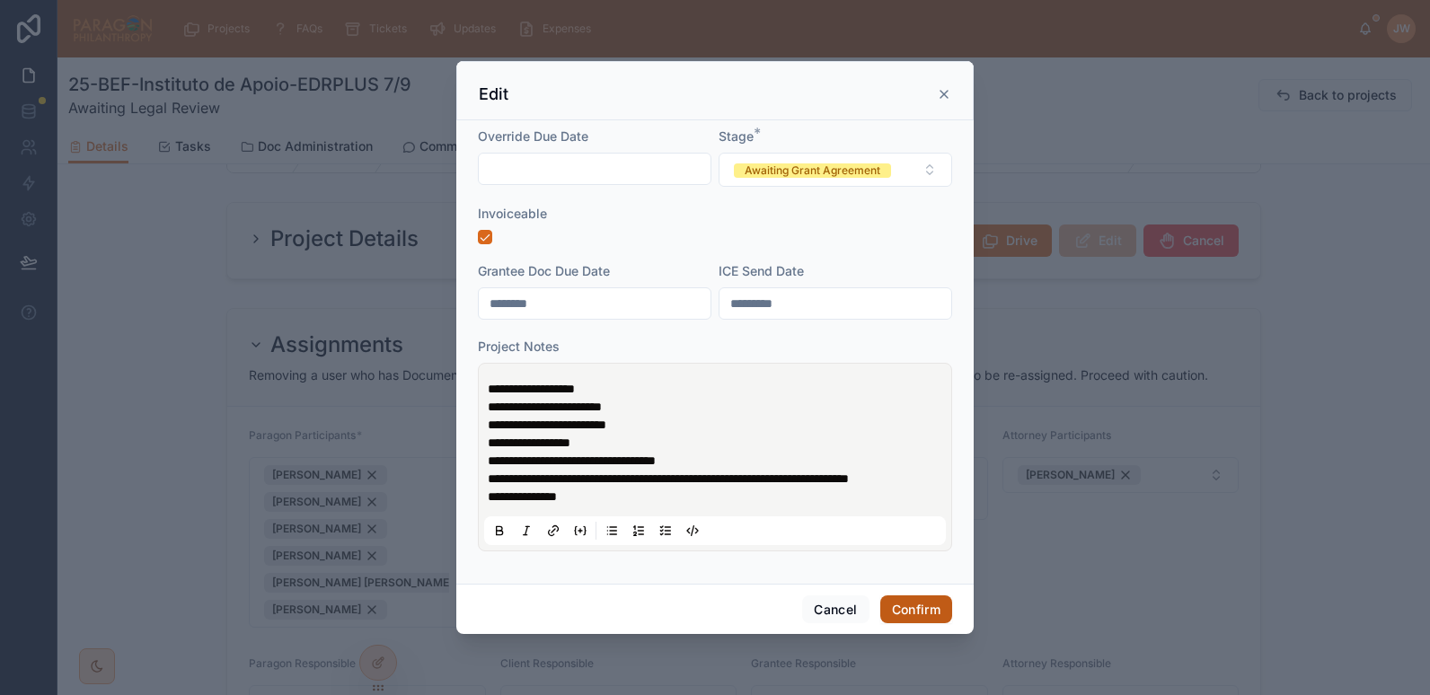
click at [899, 608] on button "Confirm" at bounding box center [917, 610] width 72 height 29
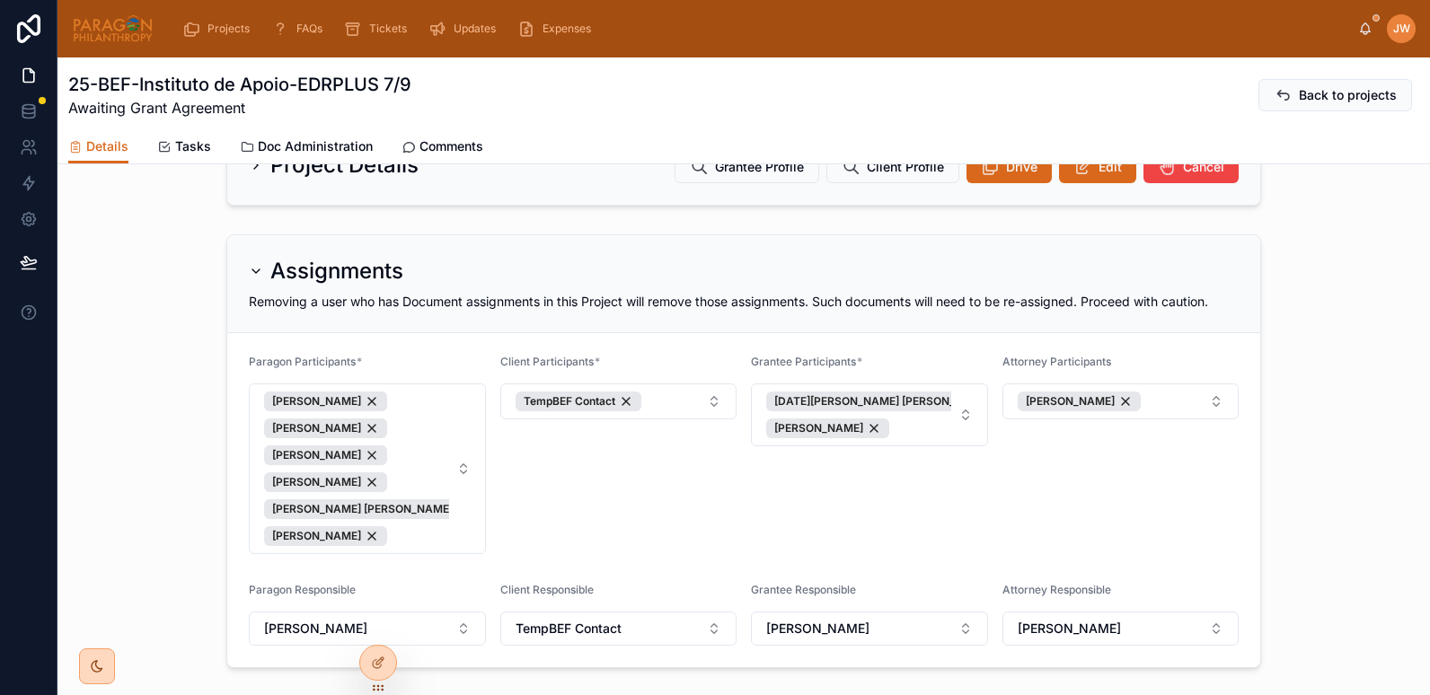
scroll to position [140, 0]
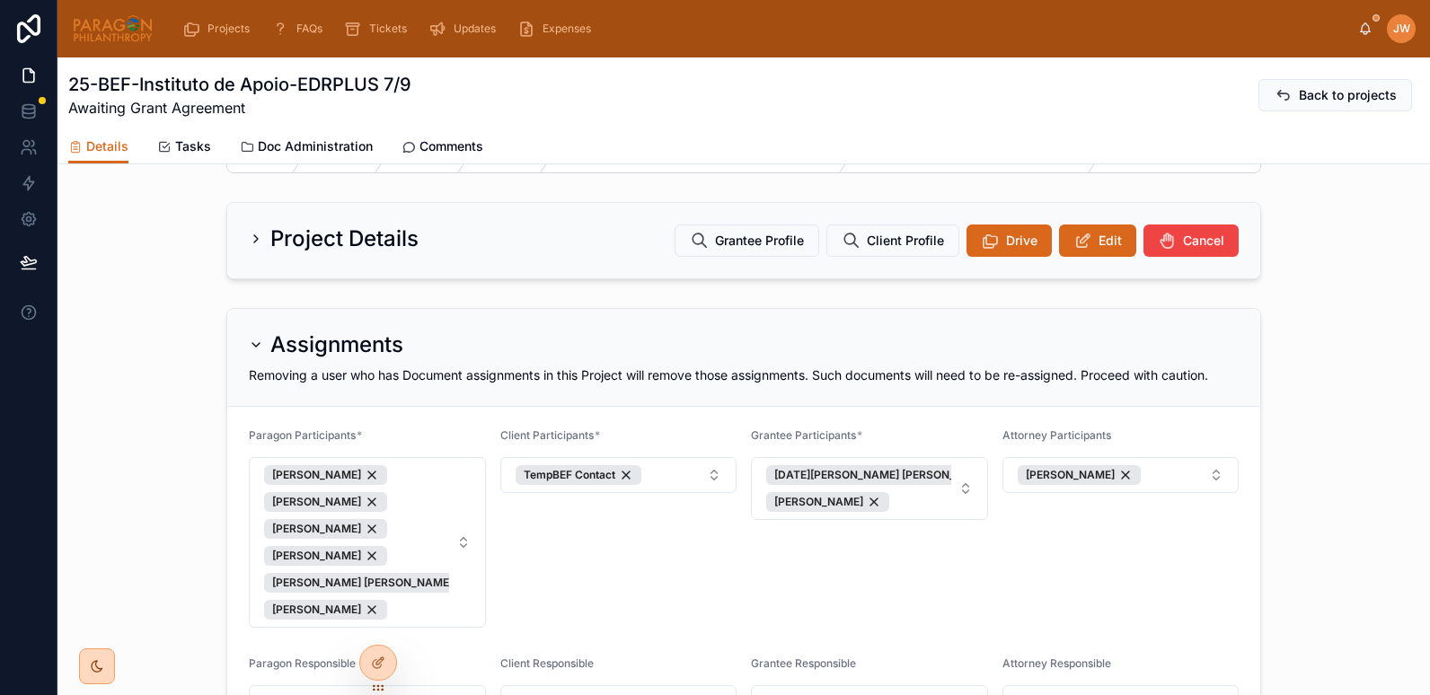
drag, startPoint x: 111, startPoint y: 33, endPoint x: 394, endPoint y: 288, distance: 381.1
click at [111, 33] on img at bounding box center [113, 28] width 82 height 29
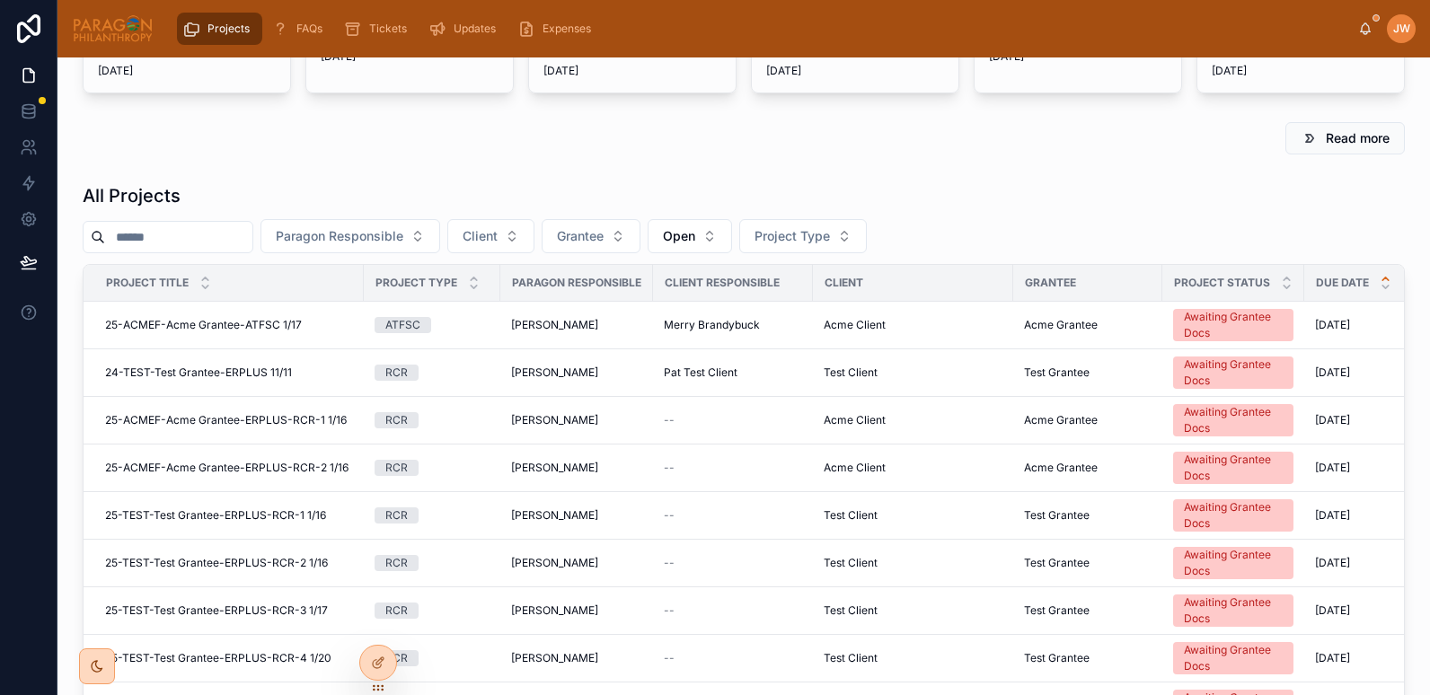
click at [237, 250] on input "text" at bounding box center [178, 237] width 147 height 25
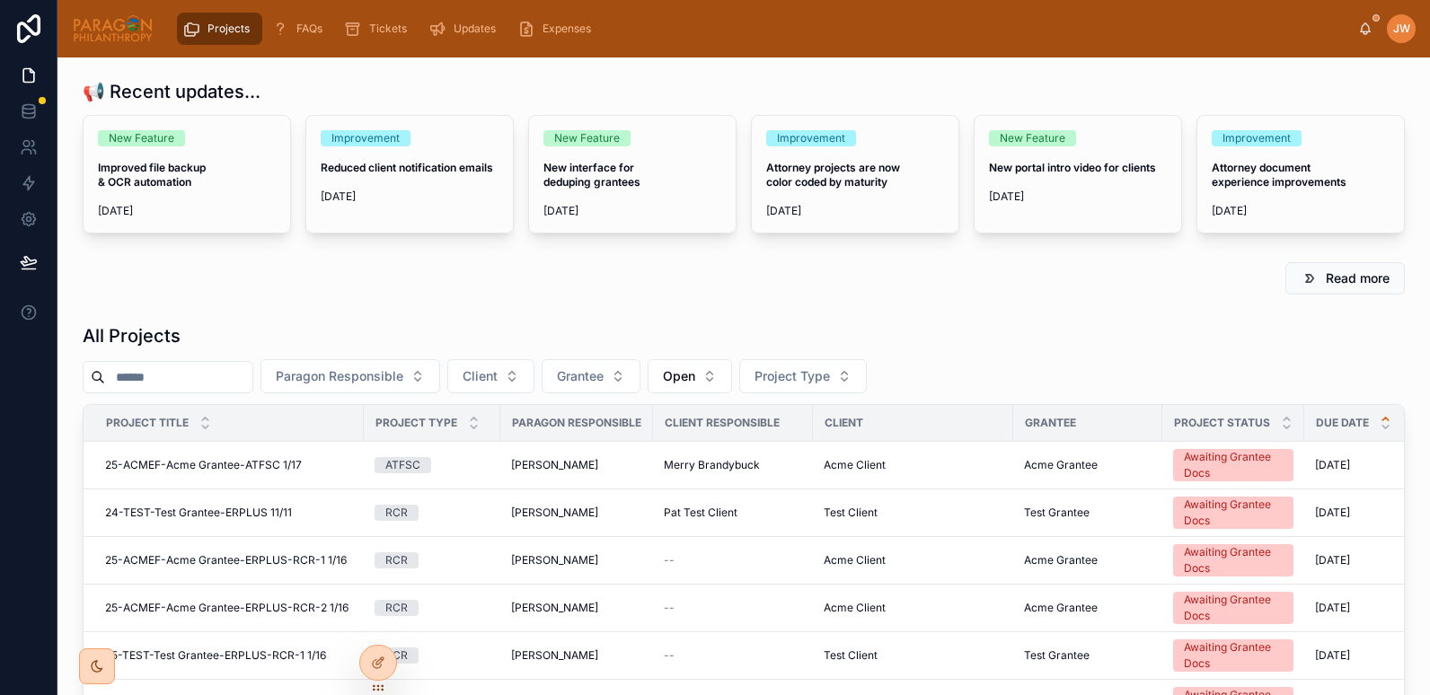
paste input "**********"
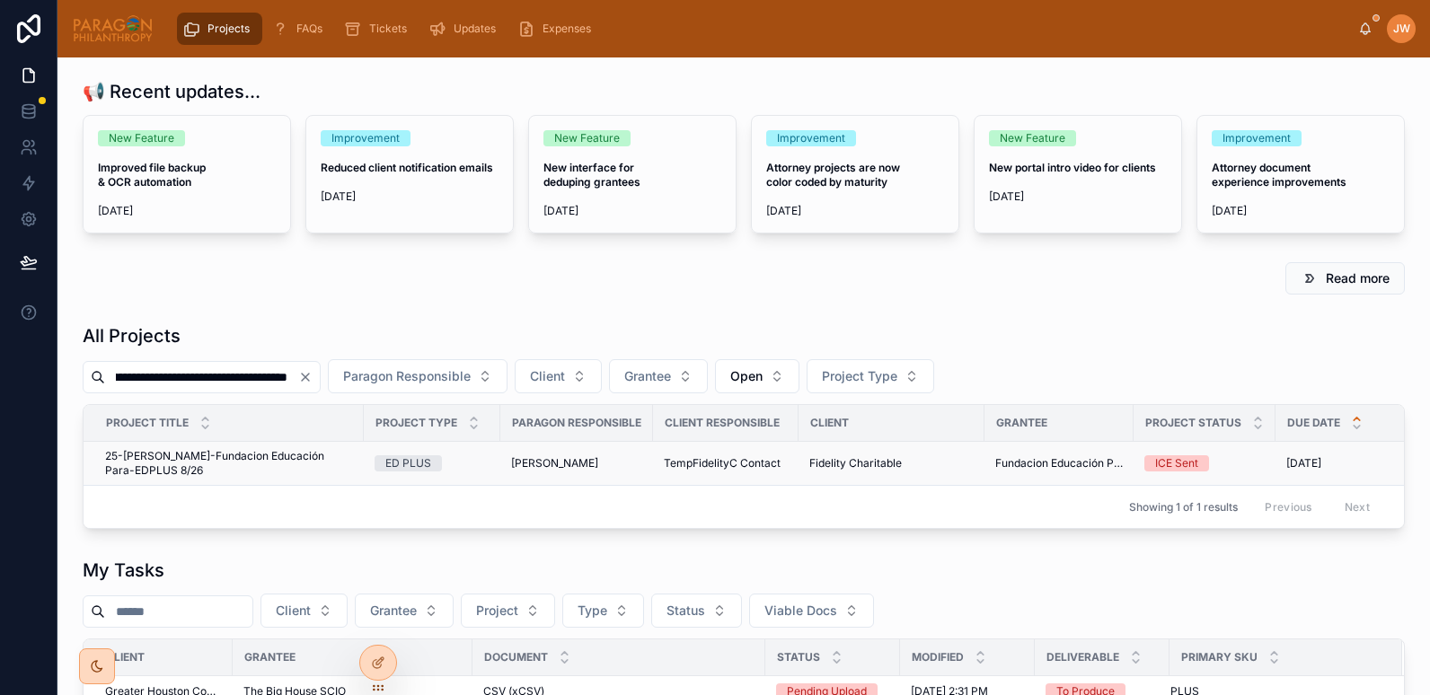
type input "**********"
click at [163, 461] on span "25-FIDEL-Fundacion Educación Para-EDPLUS 8/26" at bounding box center [229, 463] width 248 height 29
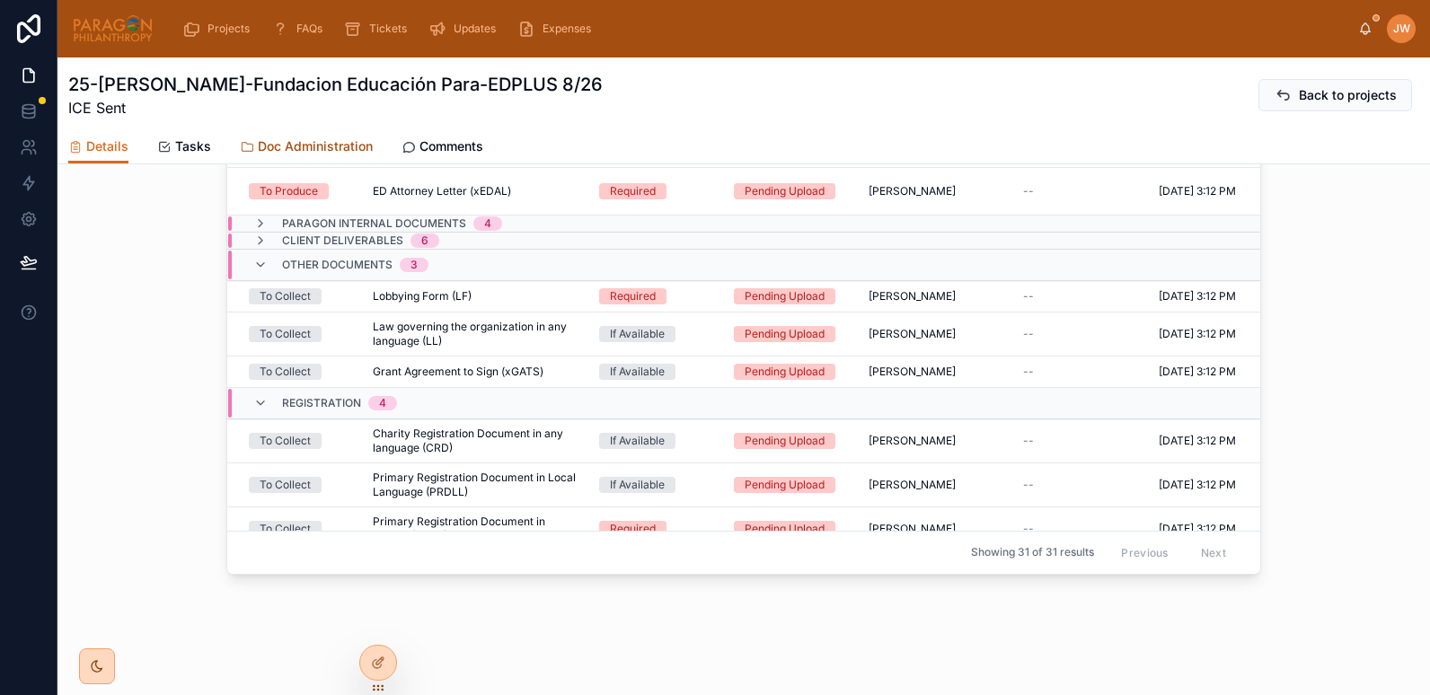
click at [323, 148] on span "Doc Administration" at bounding box center [315, 146] width 115 height 18
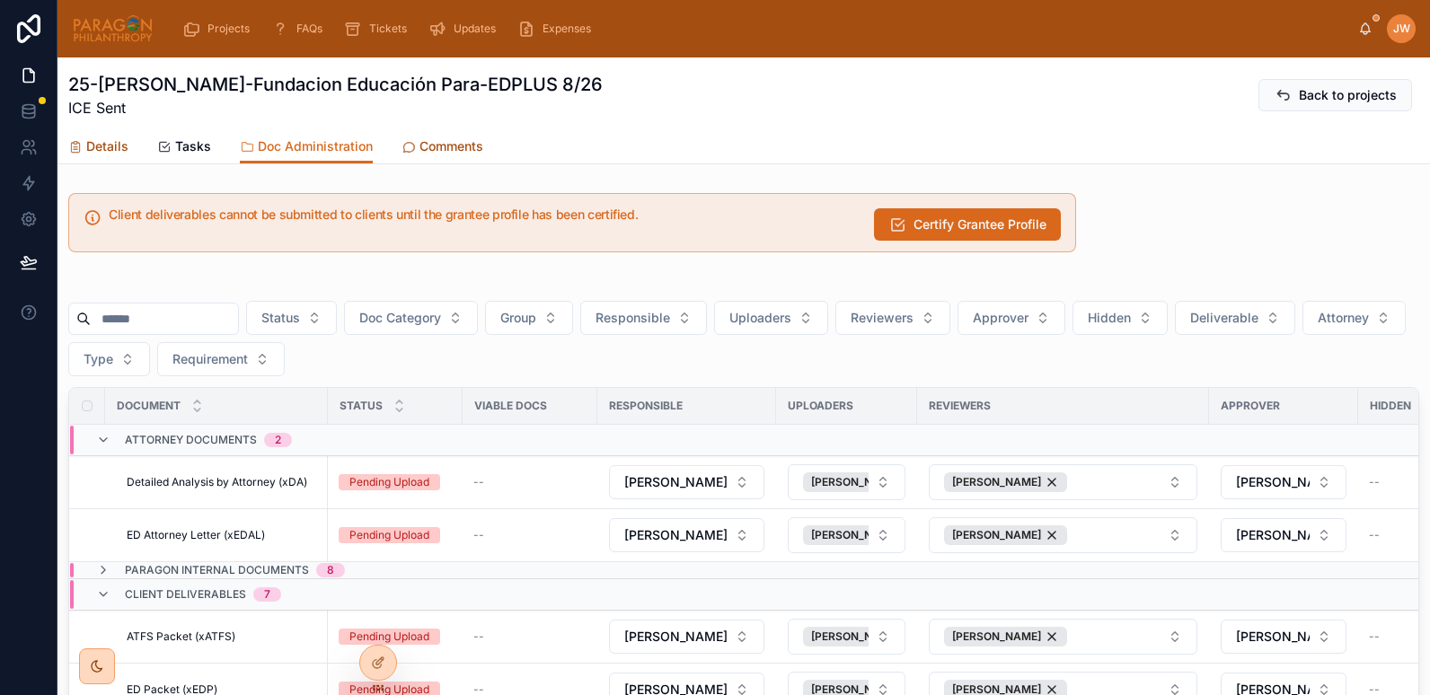
drag, startPoint x: 109, startPoint y: 143, endPoint x: 469, endPoint y: 132, distance: 360.5
click at [109, 143] on span "Details" at bounding box center [107, 146] width 42 height 18
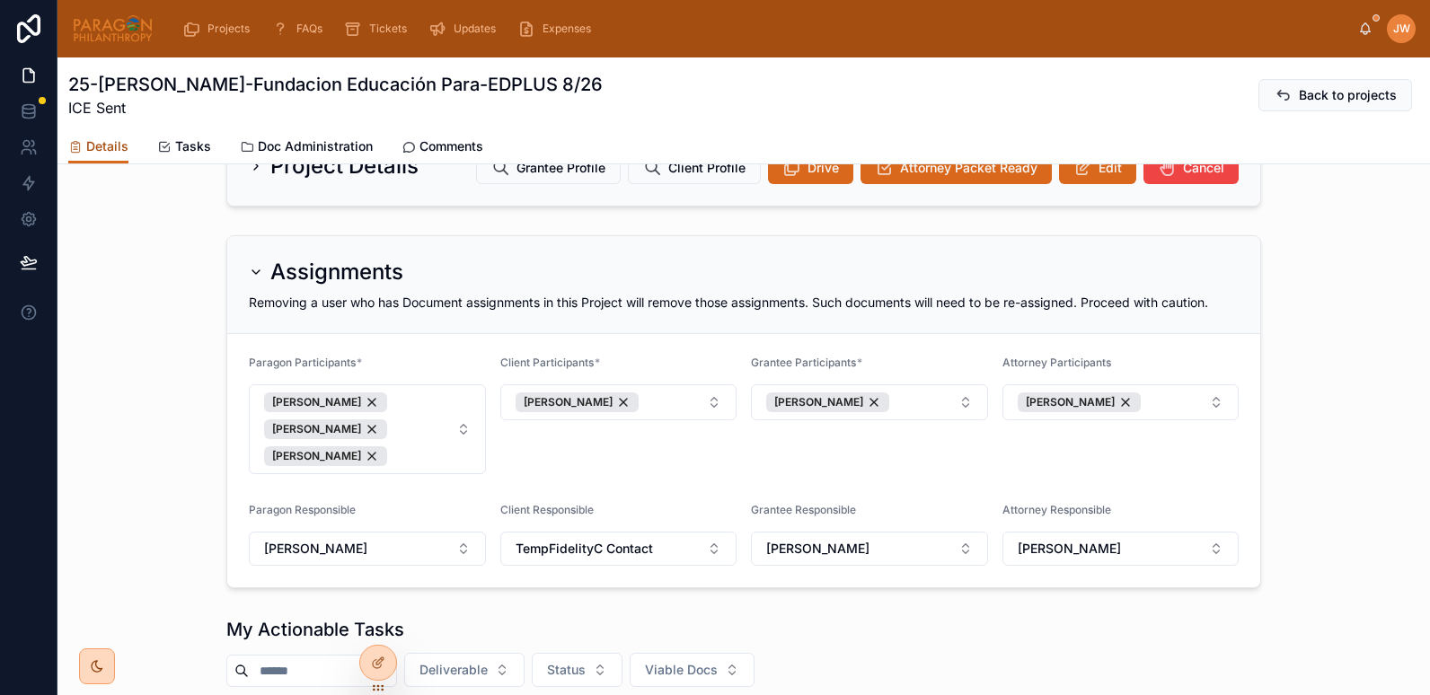
scroll to position [279, 0]
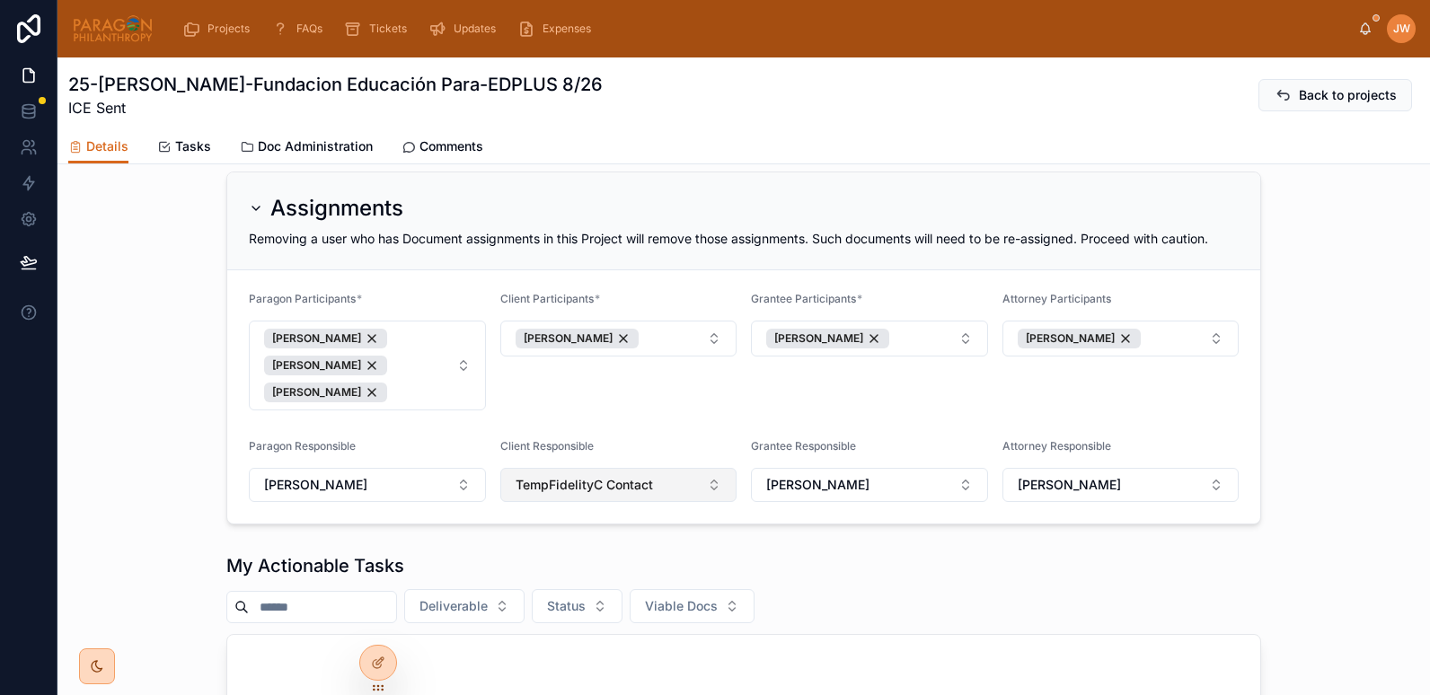
click at [708, 501] on button "TempFidelityC Contact" at bounding box center [618, 485] width 237 height 34
type input "***"
click at [551, 569] on span "Andrew Fish" at bounding box center [556, 571] width 103 height 18
click at [575, 411] on div "Client Participants * Andrew Fish" at bounding box center [618, 351] width 237 height 119
click at [104, 21] on img at bounding box center [113, 28] width 82 height 29
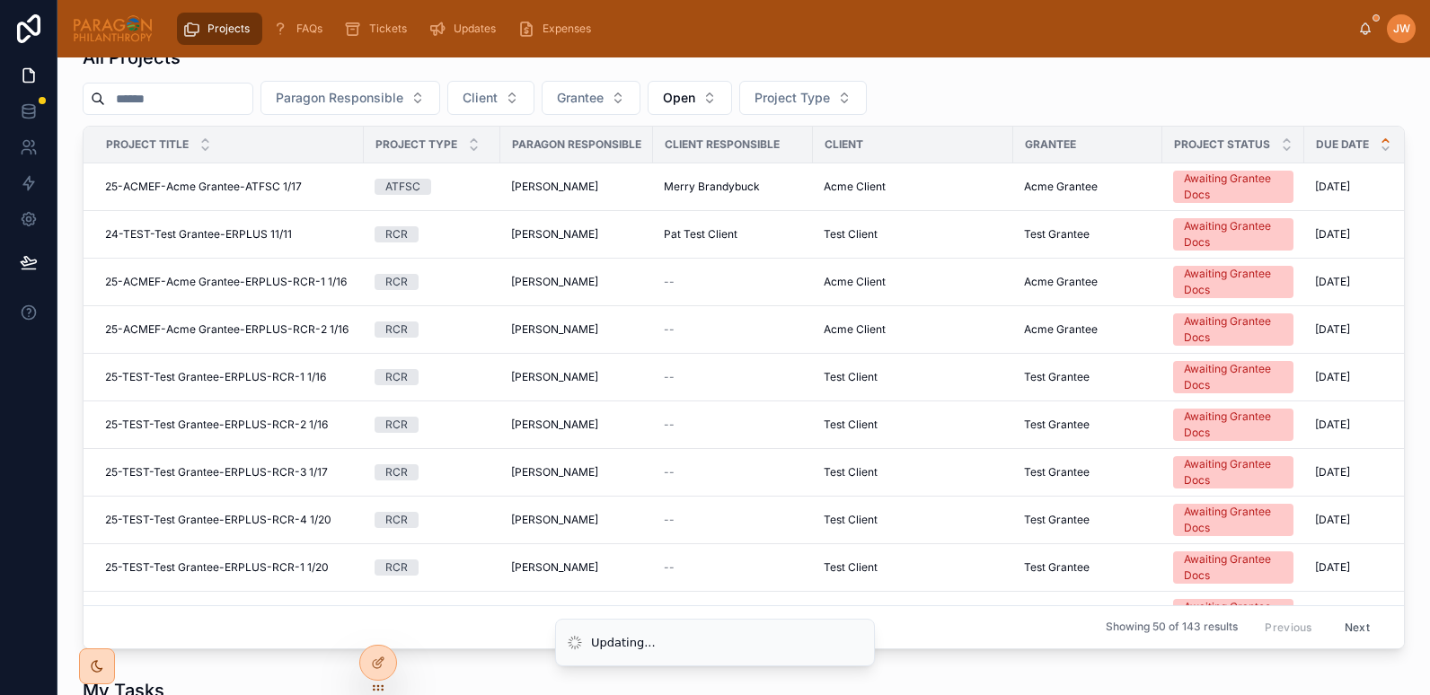
click at [161, 111] on input "text" at bounding box center [178, 98] width 147 height 25
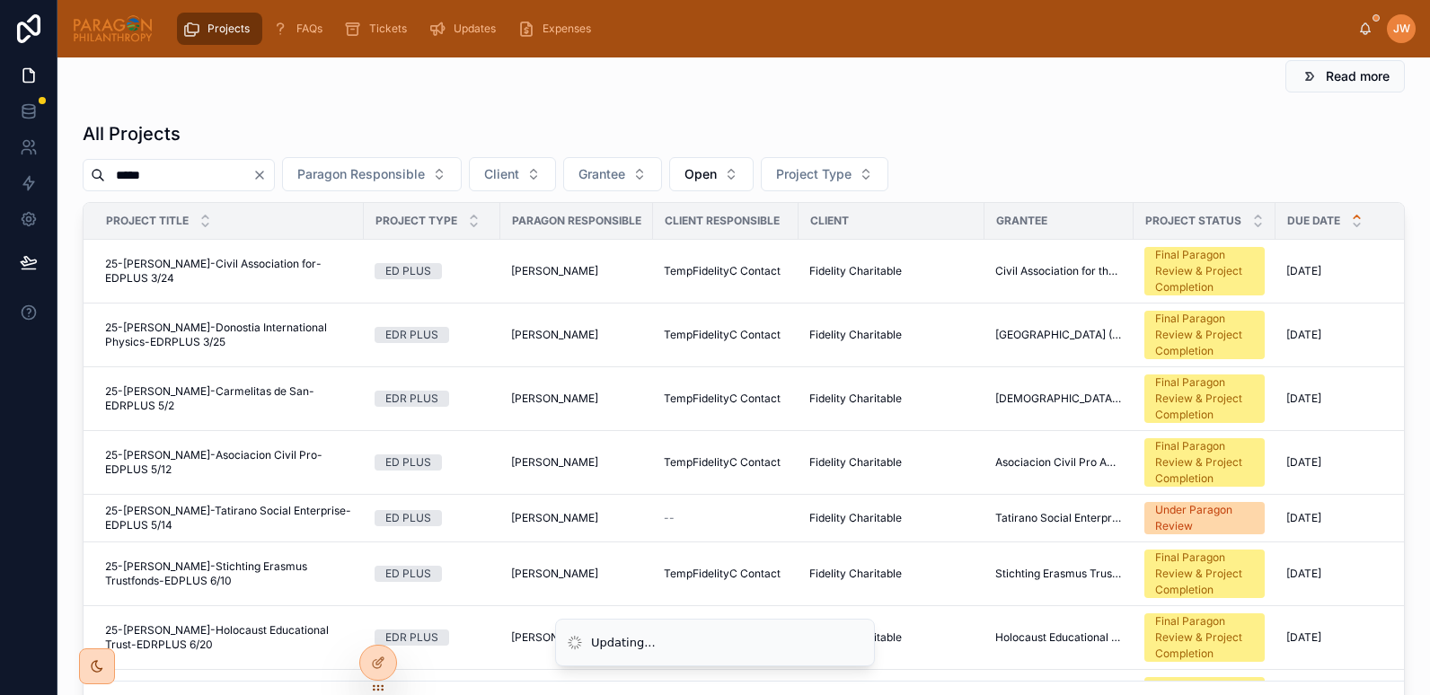
scroll to position [208, 0]
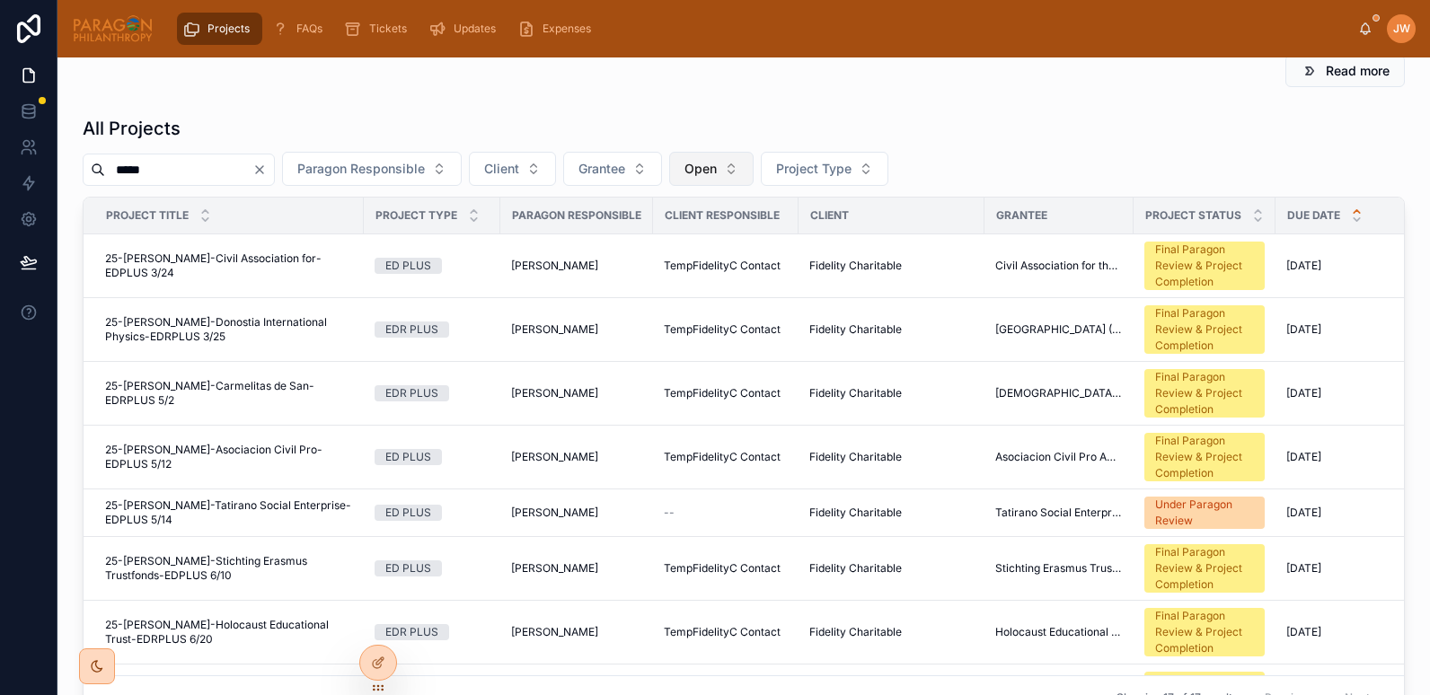
click at [754, 179] on button "Open" at bounding box center [711, 169] width 84 height 34
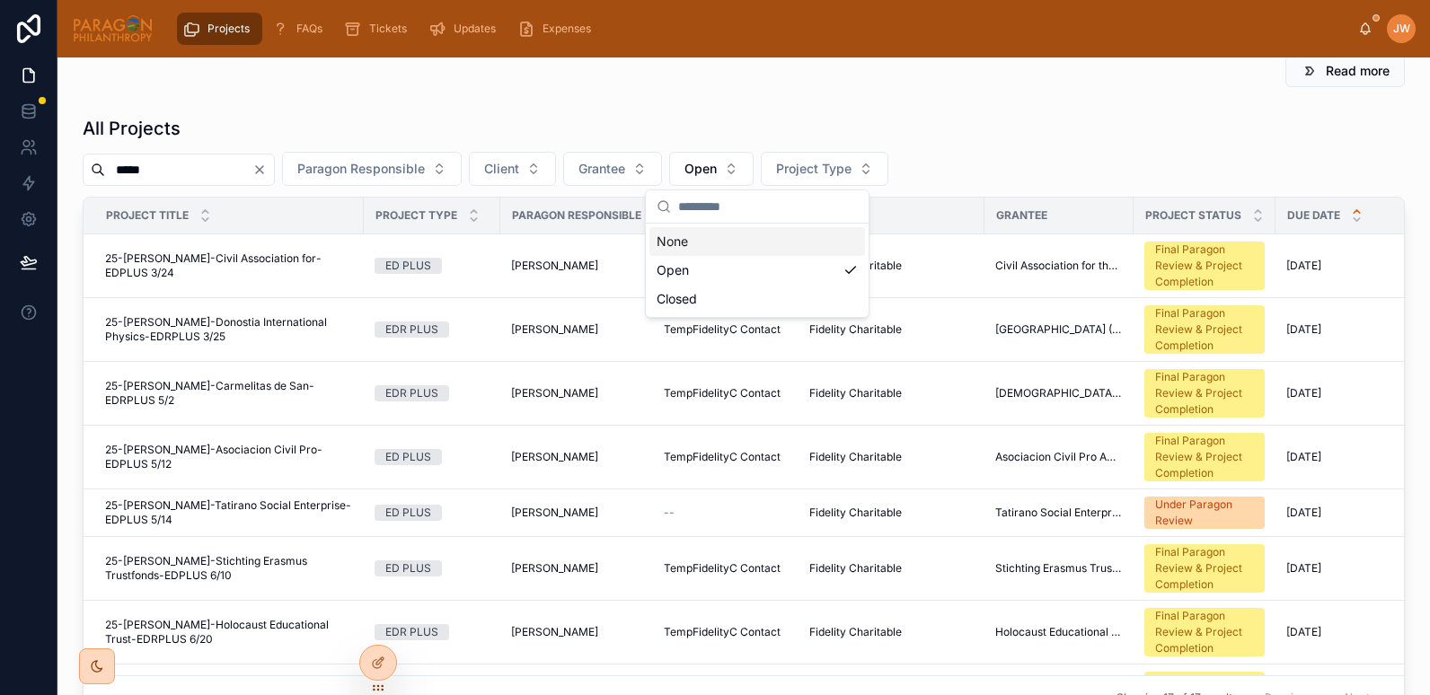
click at [691, 238] on div "None" at bounding box center [758, 241] width 216 height 29
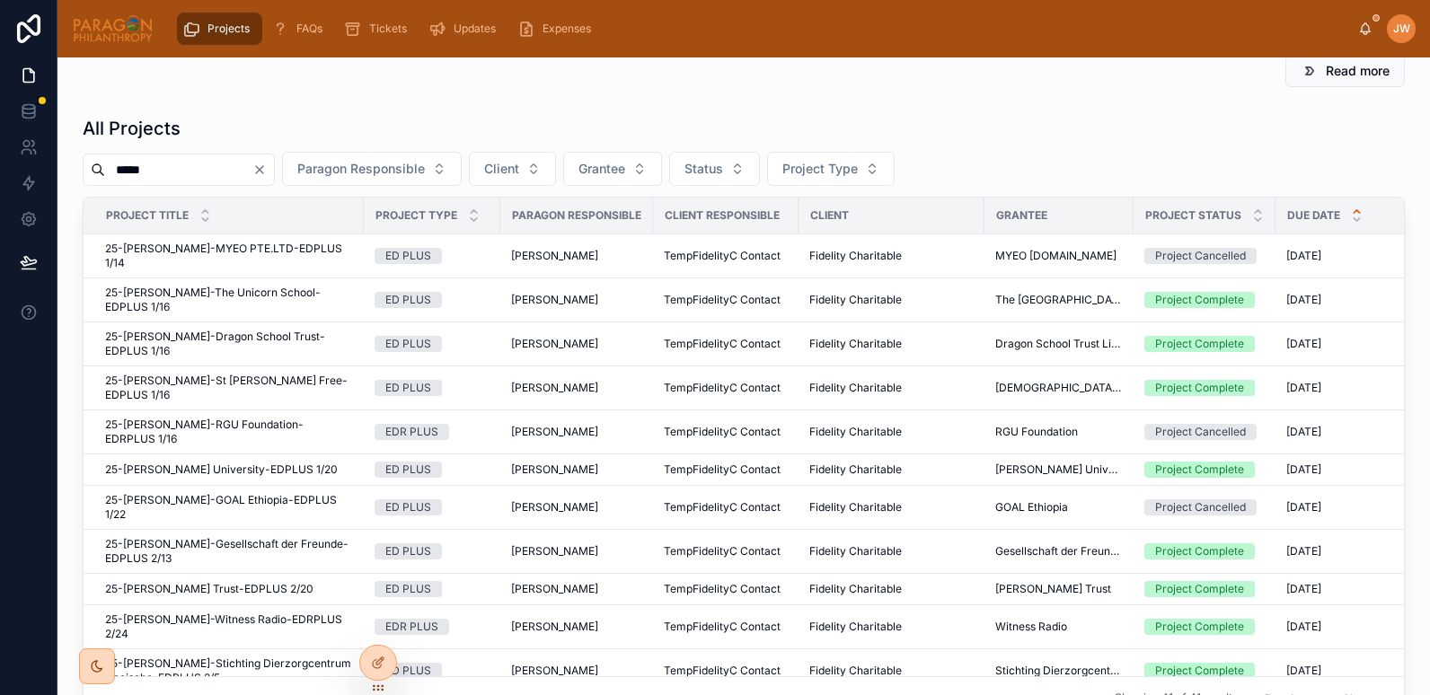
click at [670, 109] on div "All Projects ***** Paragon Responsible Client Grantee Status Project Type Proje…" at bounding box center [744, 418] width 1344 height 619
click at [163, 171] on input "*****" at bounding box center [178, 169] width 147 height 25
type input "******"
click at [420, 171] on span "Paragon Responsible" at bounding box center [361, 169] width 128 height 18
type input "*******"
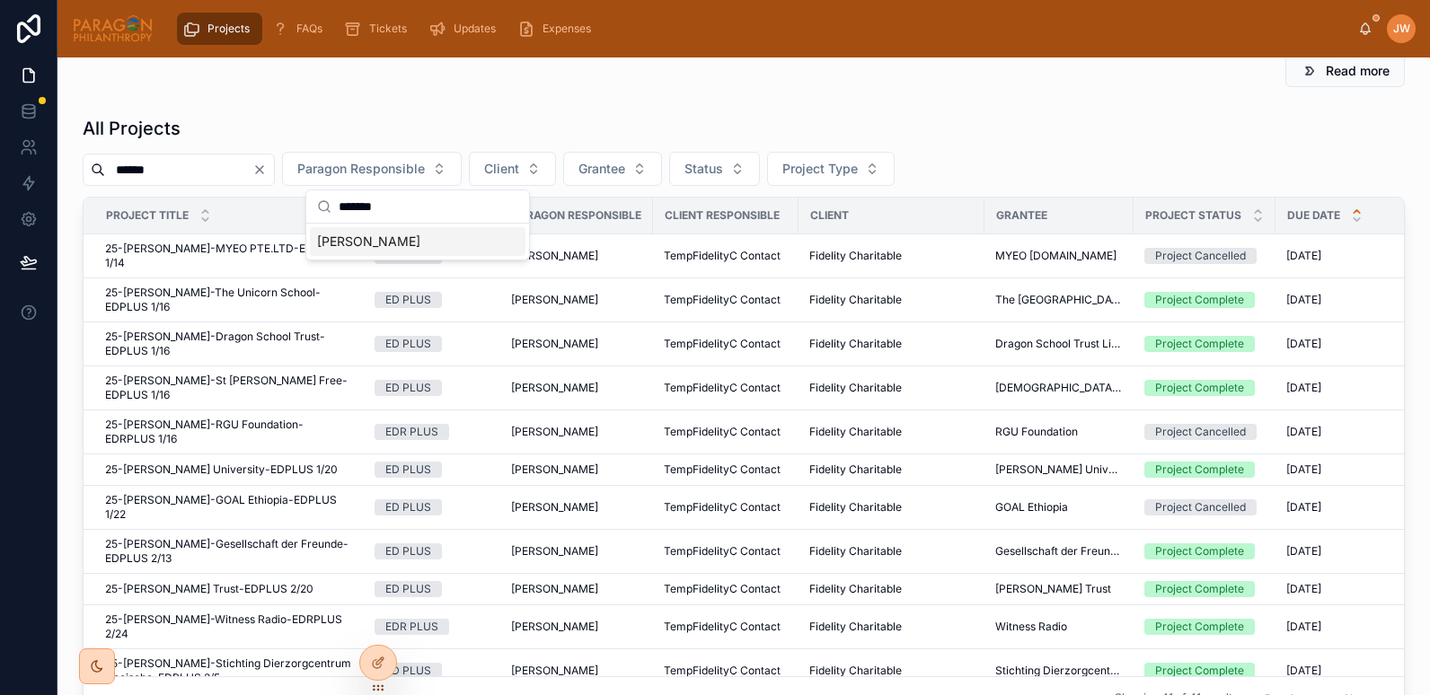
click at [365, 243] on span "[PERSON_NAME]" at bounding box center [368, 242] width 103 height 18
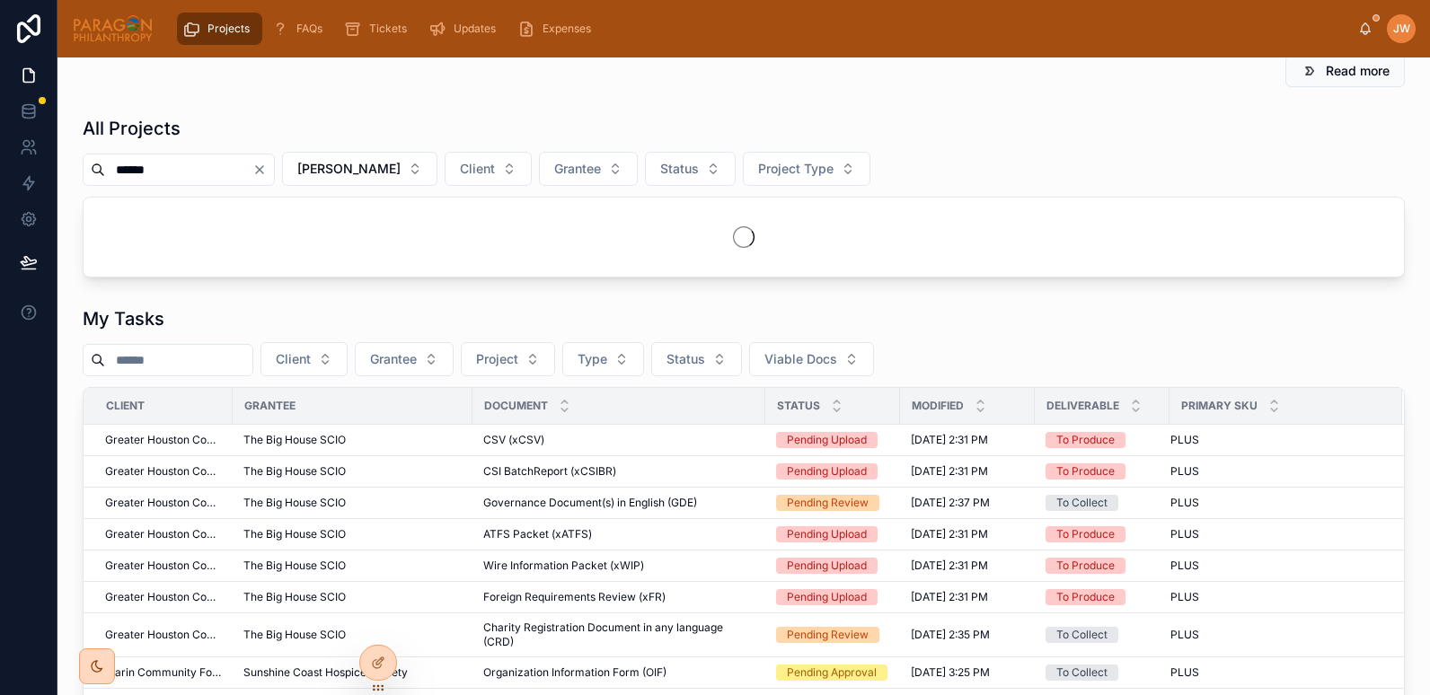
click at [325, 106] on div "📢 Recent updates... New Feature Improved file backup & OCR automation 8/29/2025…" at bounding box center [744, 441] width 1373 height 1183
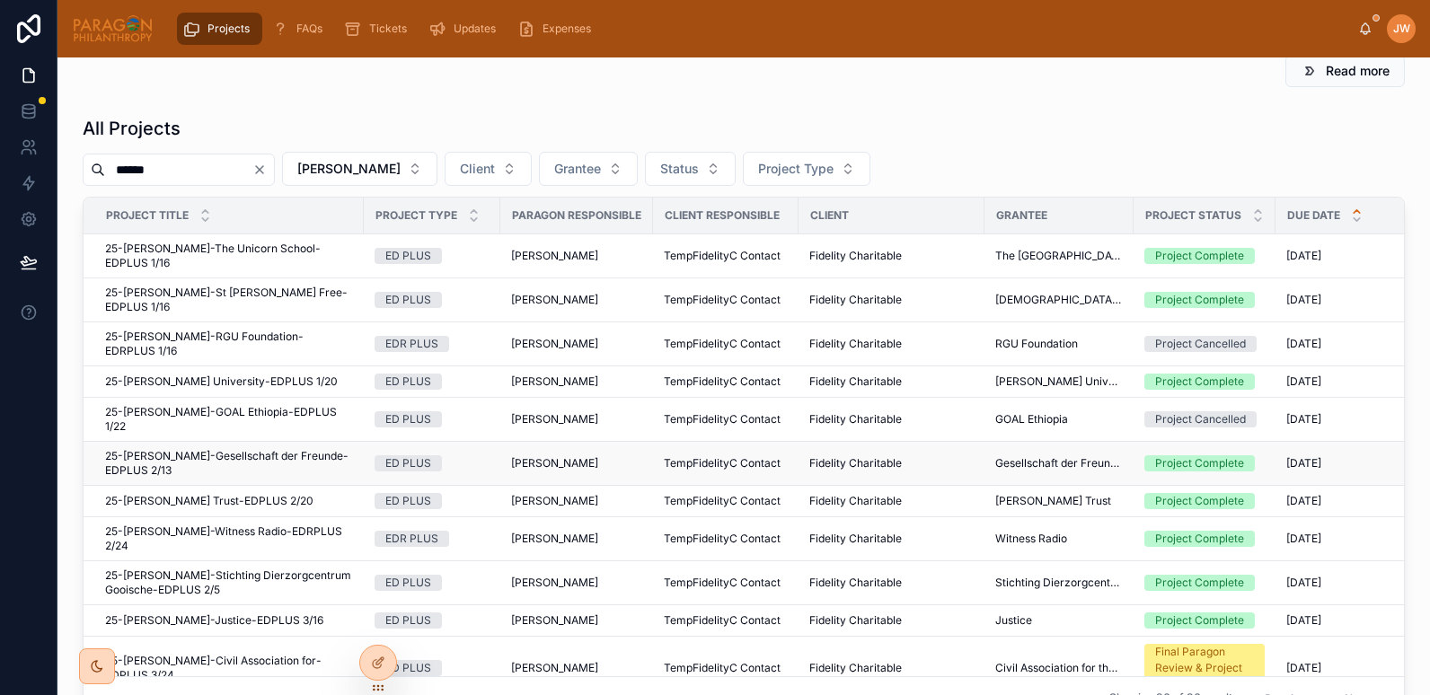
scroll to position [270, 0]
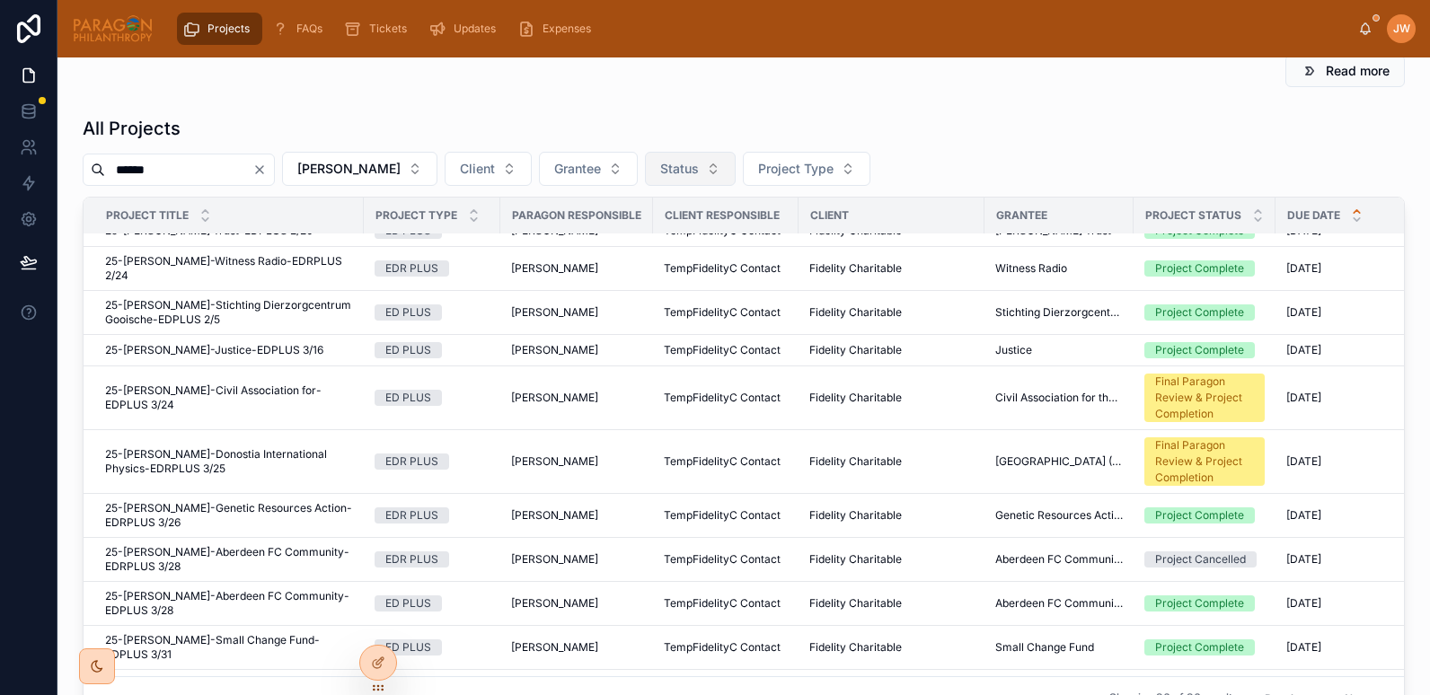
click at [730, 167] on button "Status" at bounding box center [690, 169] width 91 height 34
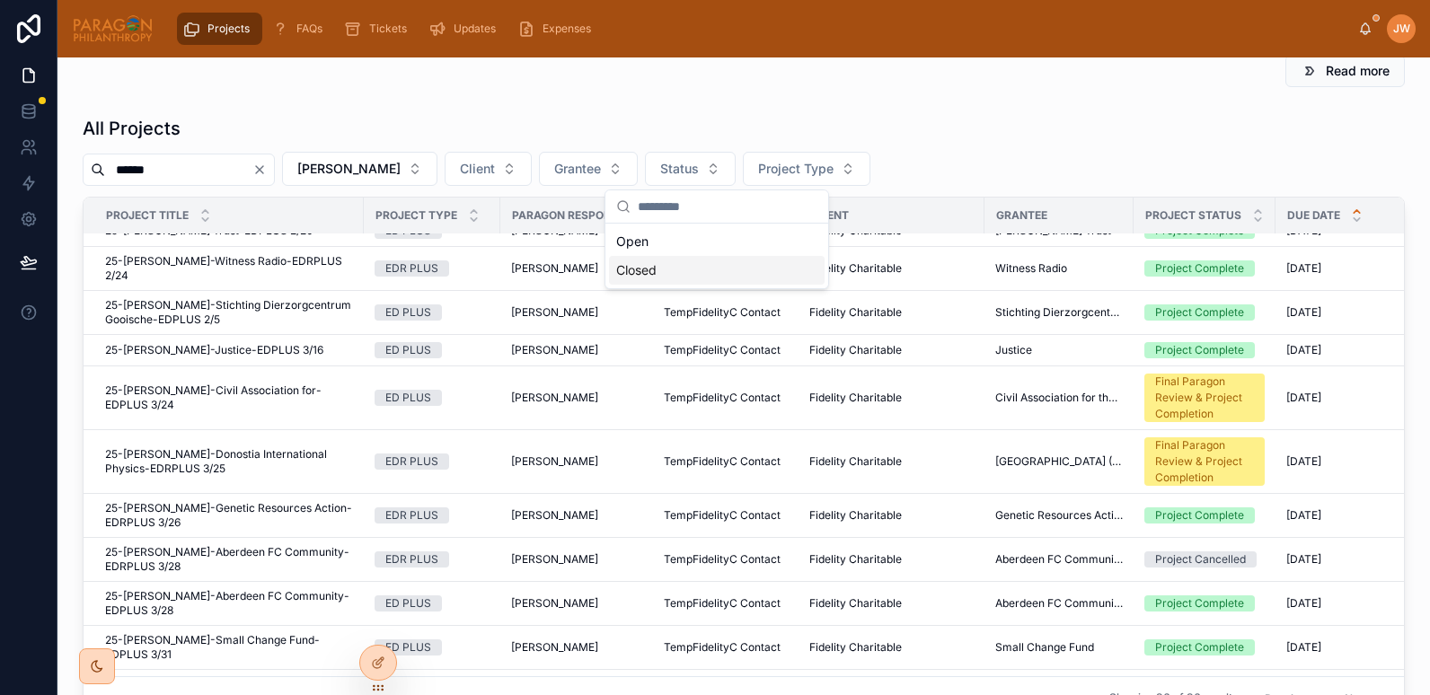
click at [669, 270] on div "Closed" at bounding box center [717, 270] width 216 height 29
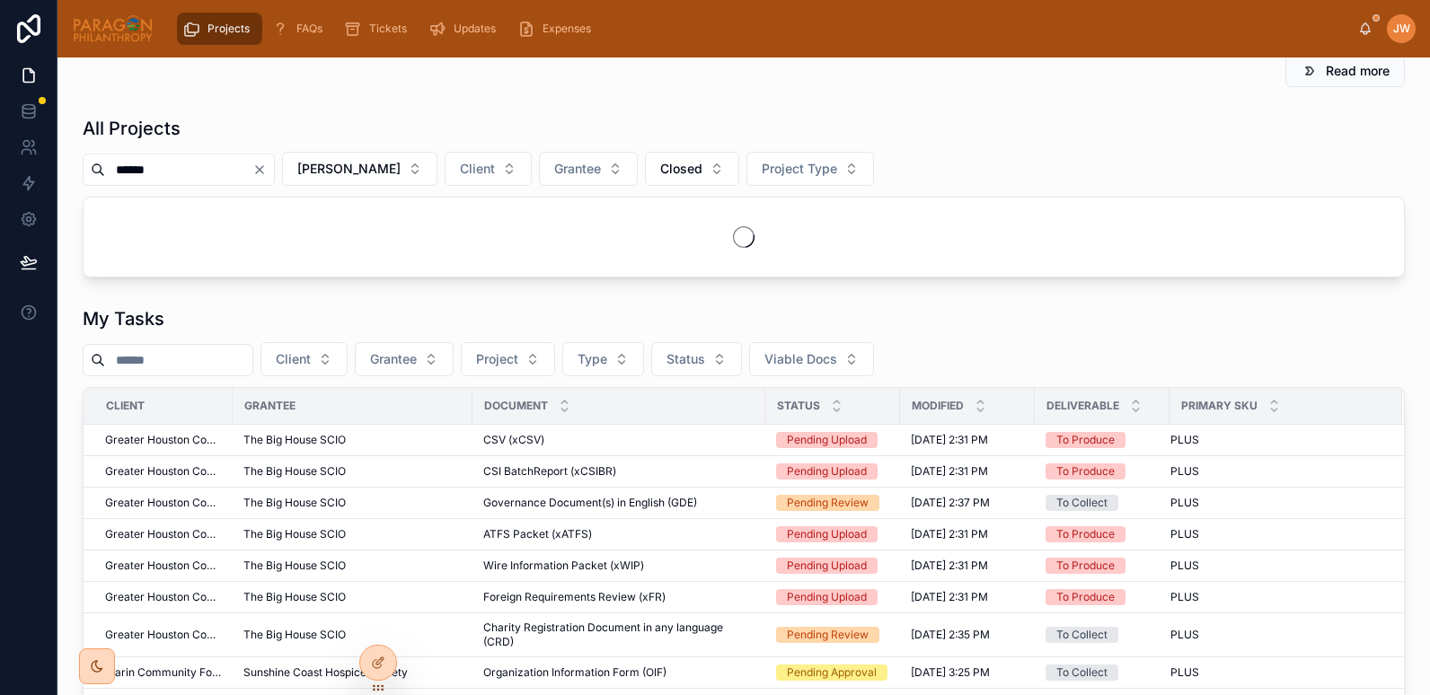
click at [718, 186] on div "All Projects ****** Suzanne York Client Grantee Closed Project Type" at bounding box center [744, 197] width 1323 height 162
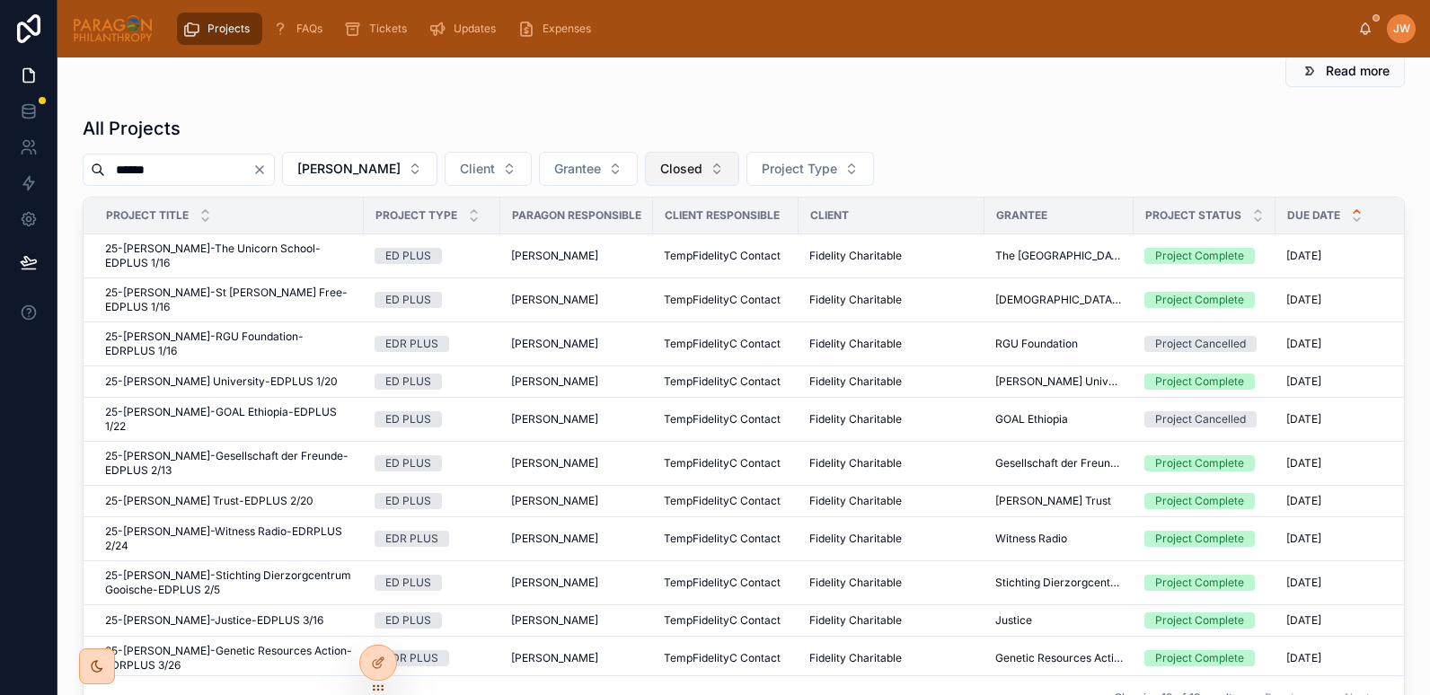
click at [703, 164] on span "Closed" at bounding box center [681, 169] width 42 height 18
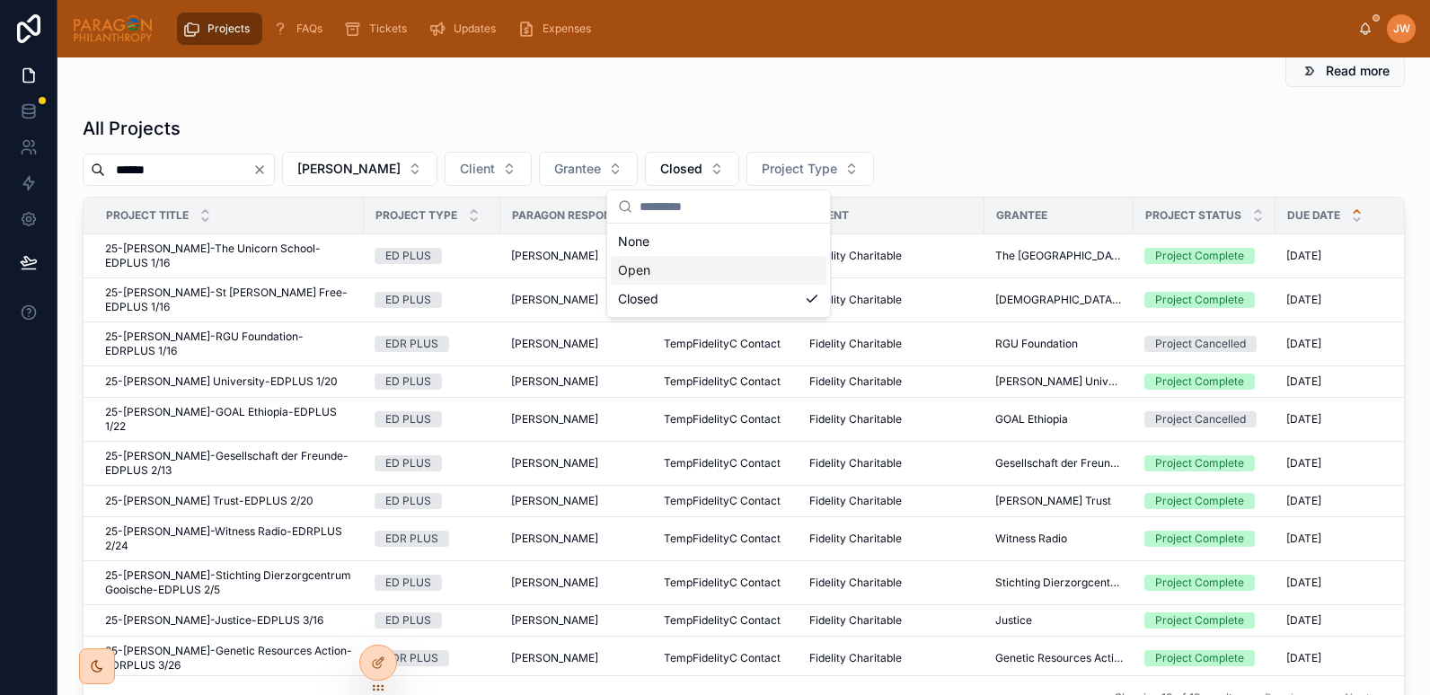
click at [643, 265] on div "Open" at bounding box center [719, 270] width 216 height 29
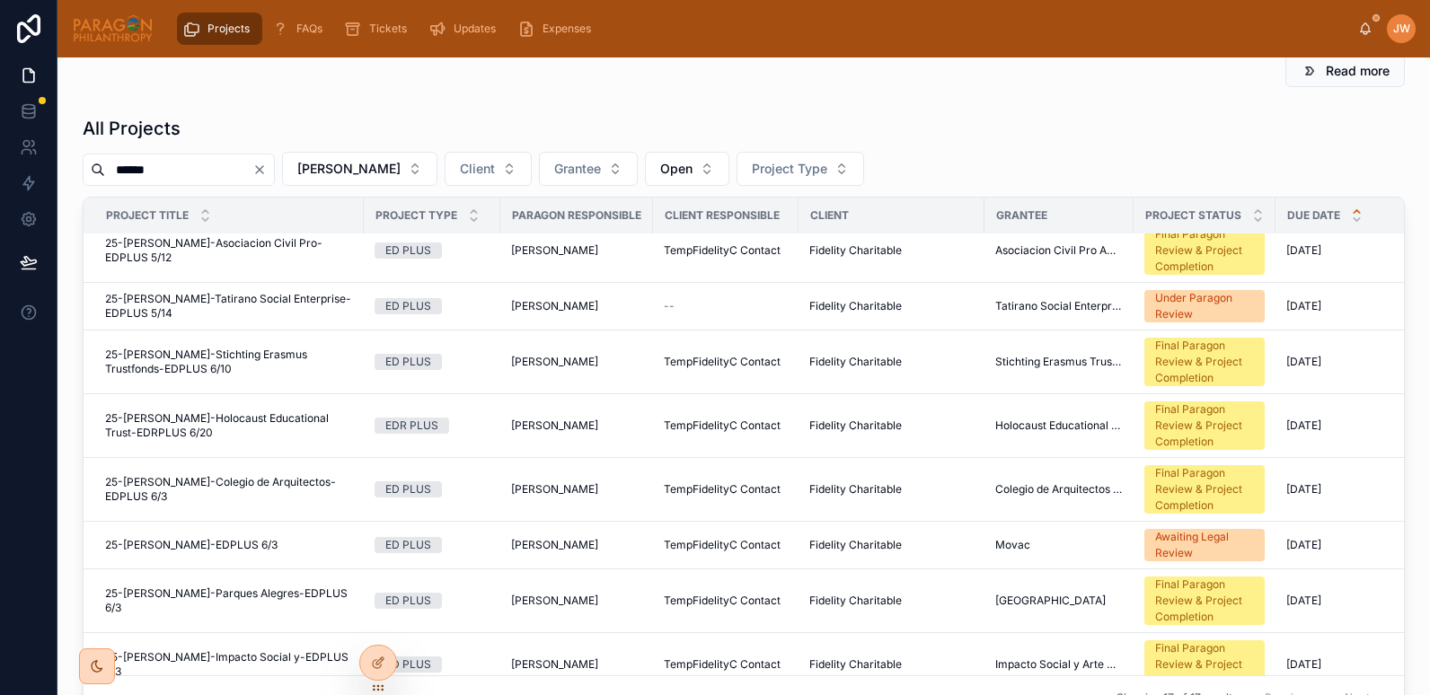
scroll to position [208, 0]
click at [256, 301] on span "25-FIDEL-Tatirano Social Enterprise-EDPLUS 5/14" at bounding box center [229, 305] width 248 height 29
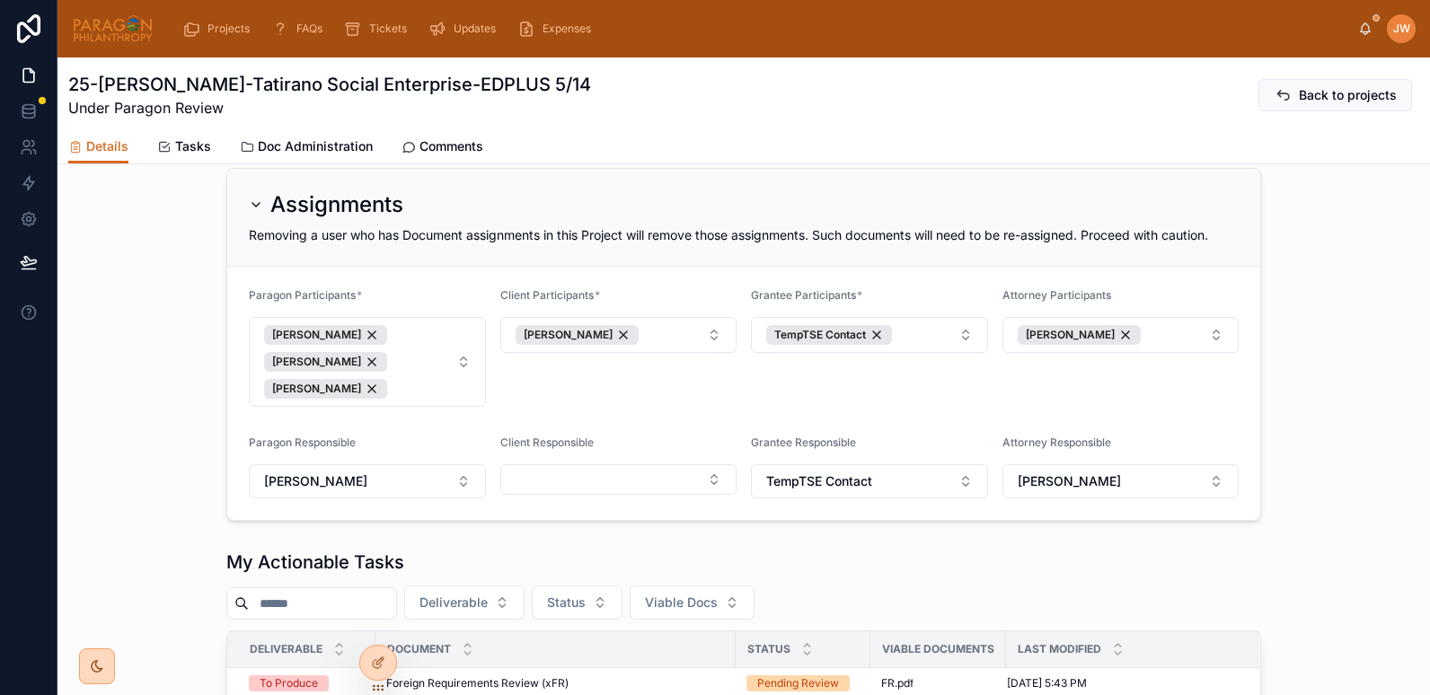
scroll to position [297, 0]
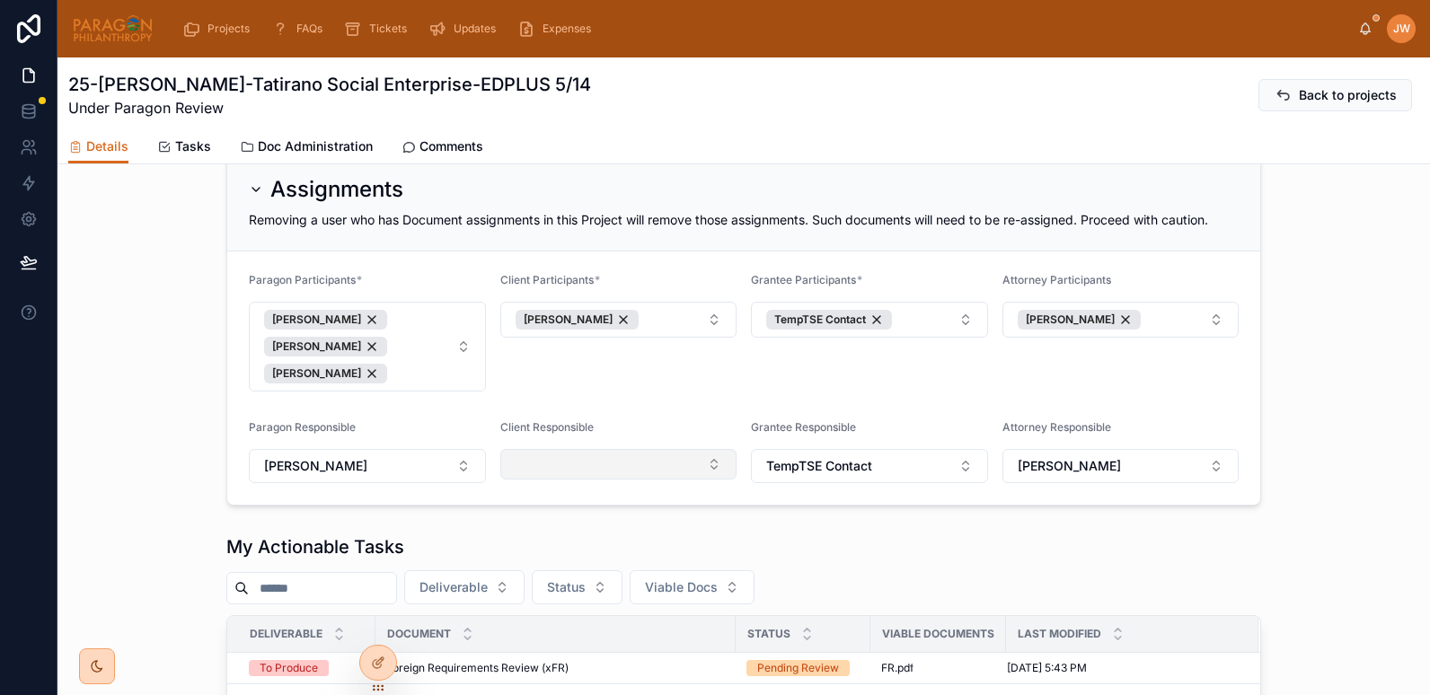
click at [592, 473] on button "Select Button" at bounding box center [618, 464] width 237 height 31
type input "***"
click at [544, 550] on span "Andrew Fish" at bounding box center [556, 549] width 103 height 18
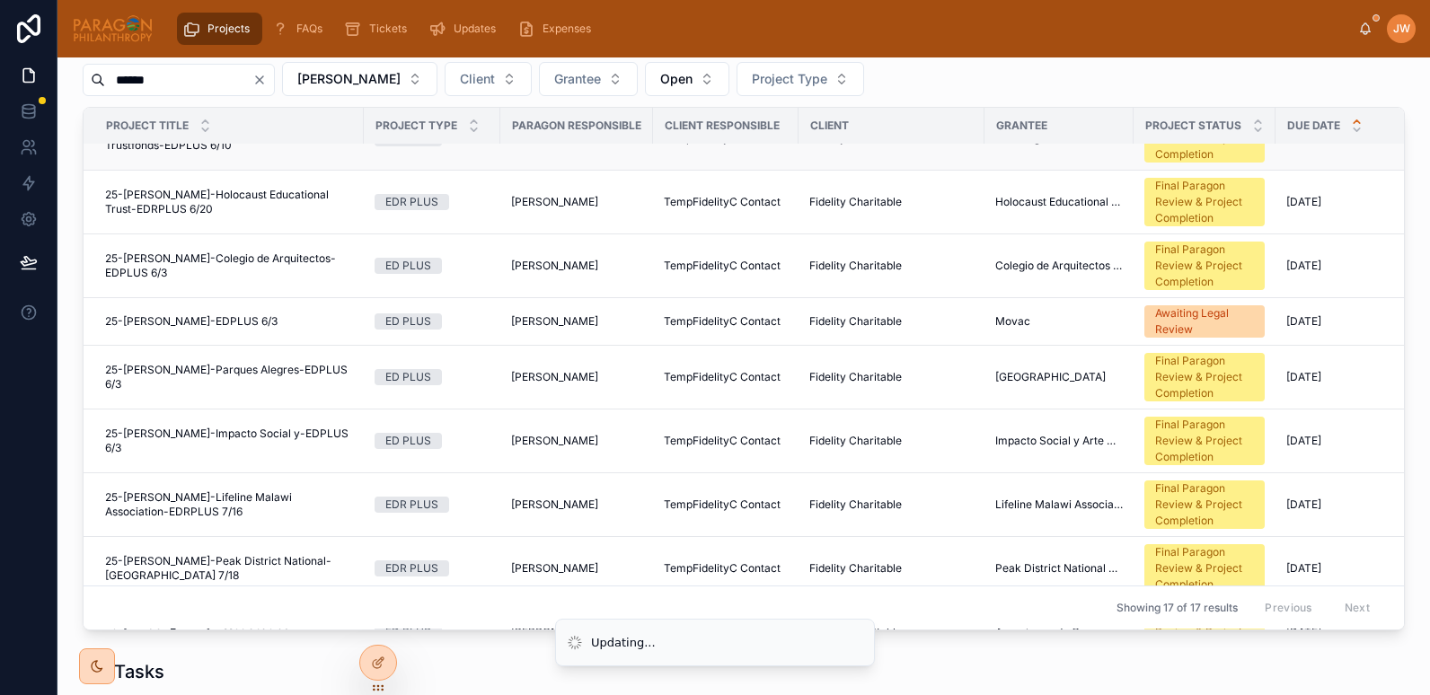
scroll to position [344, 0]
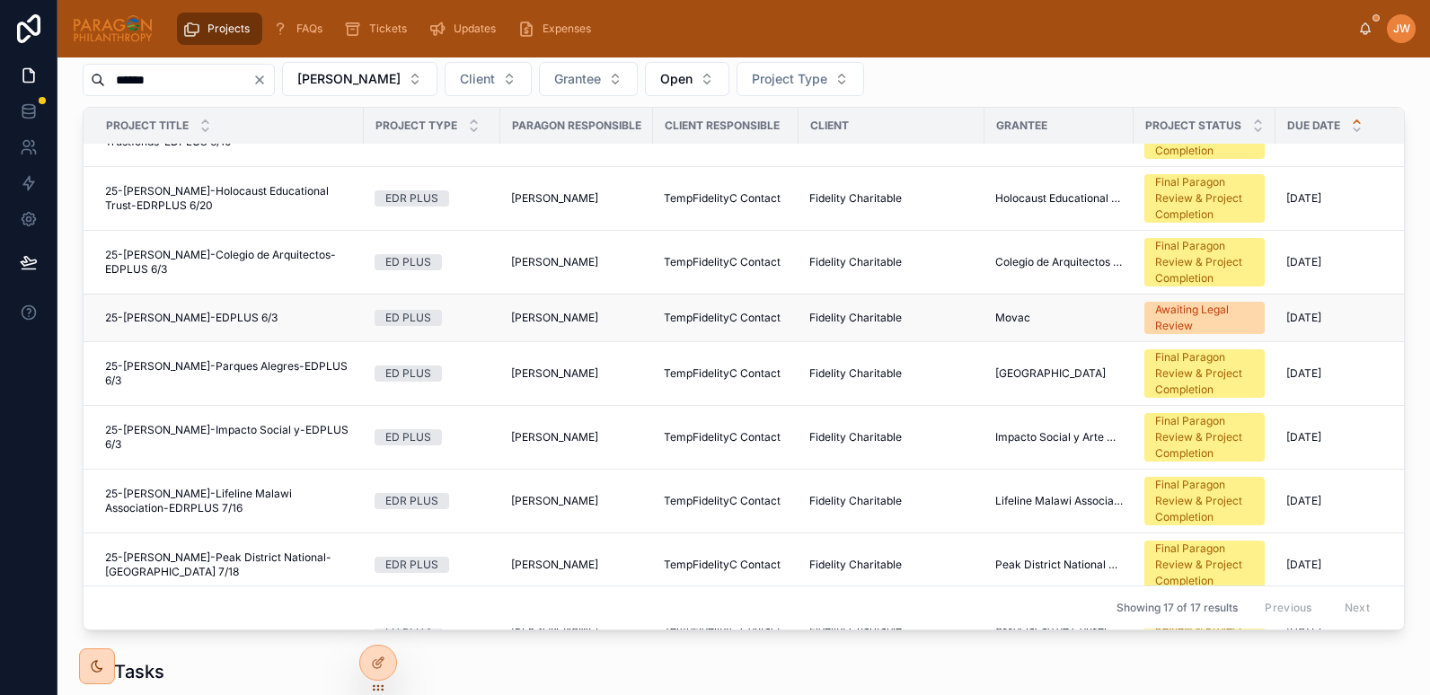
click at [187, 320] on span "25-FIDEL-Movac-EDPLUS 6/3" at bounding box center [191, 318] width 173 height 14
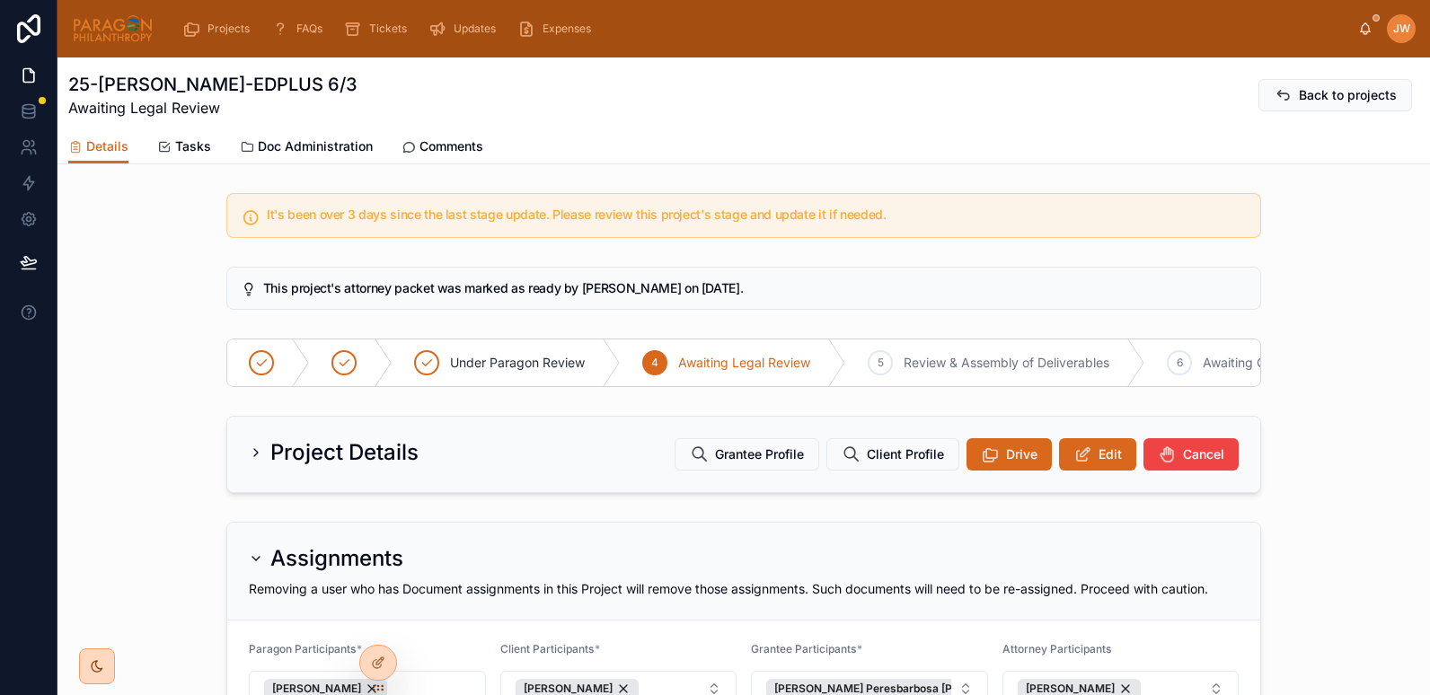
scroll to position [383, 0]
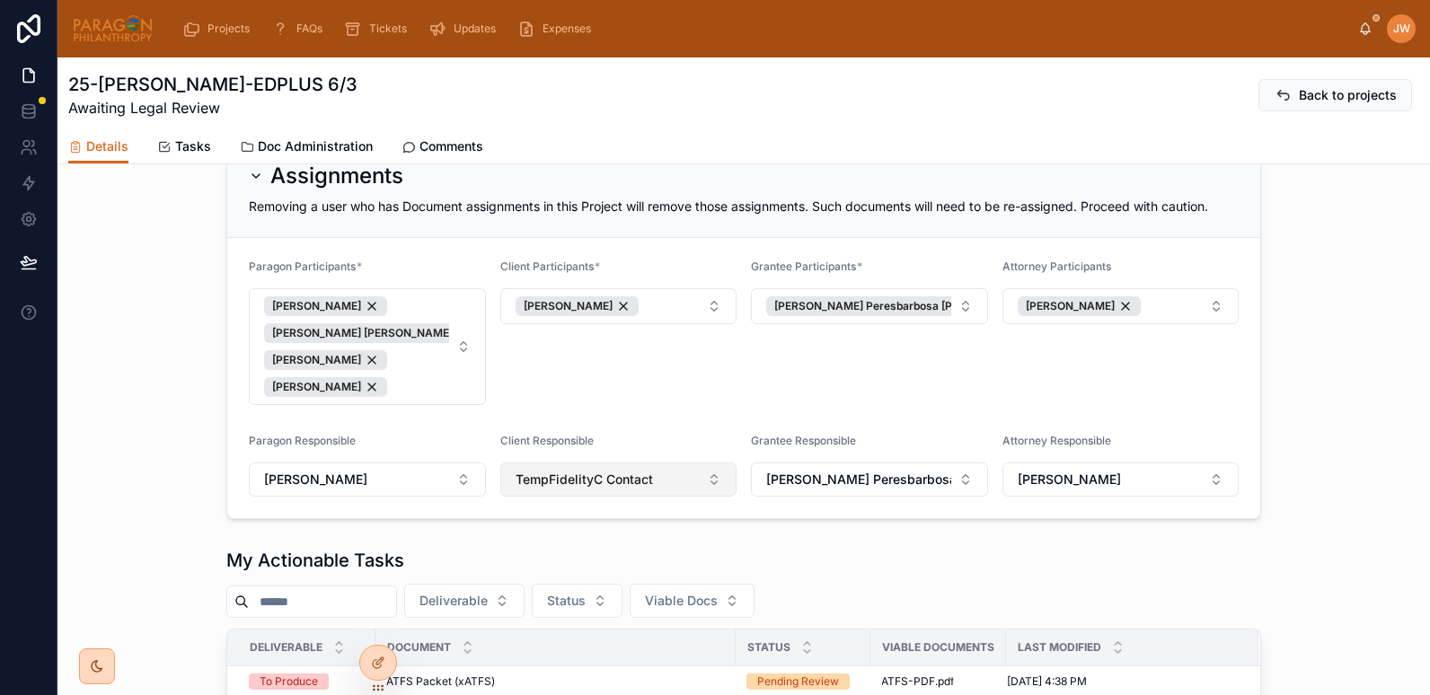
click at [686, 497] on button "TempFidelityC Contact" at bounding box center [618, 480] width 237 height 34
type input "***"
click at [543, 569] on span "Andrew Fish" at bounding box center [556, 566] width 103 height 18
click at [569, 372] on div "Client Participants * Andrew Fish" at bounding box center [618, 333] width 237 height 146
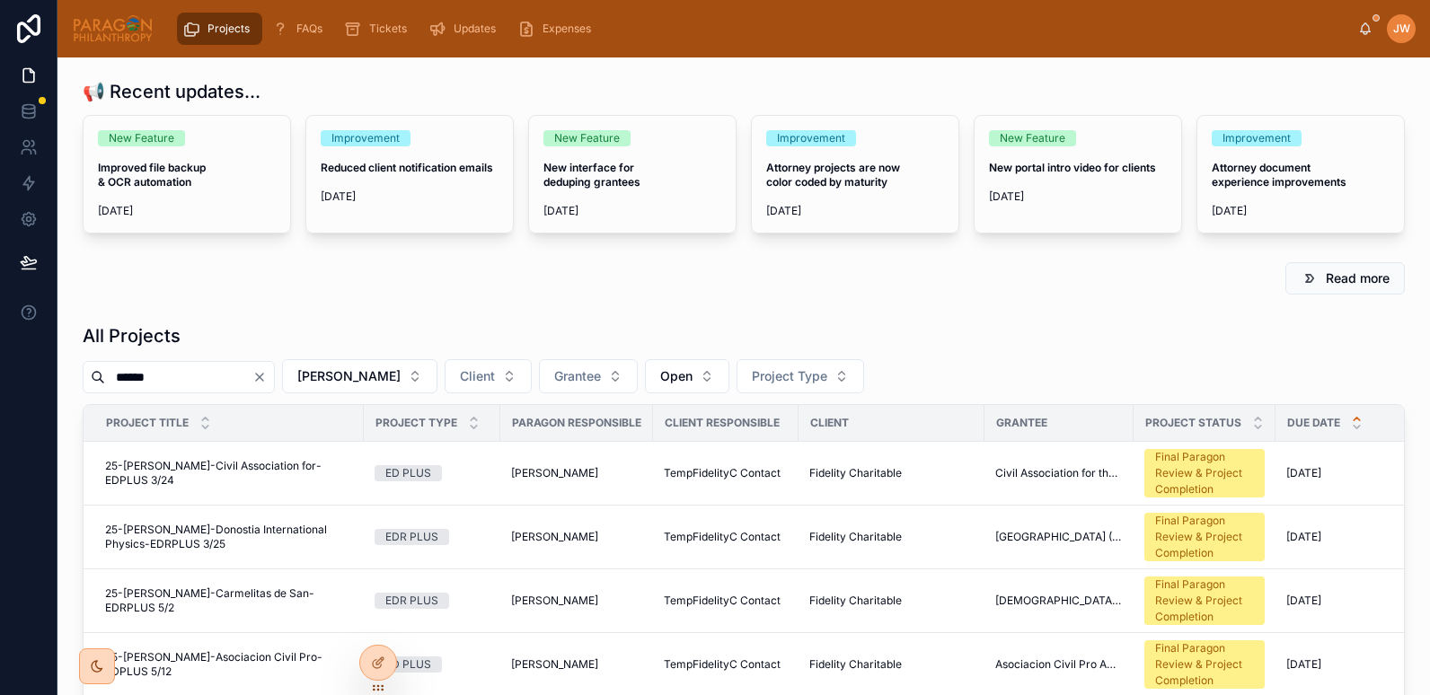
click at [169, 369] on input "******" at bounding box center [178, 377] width 147 height 25
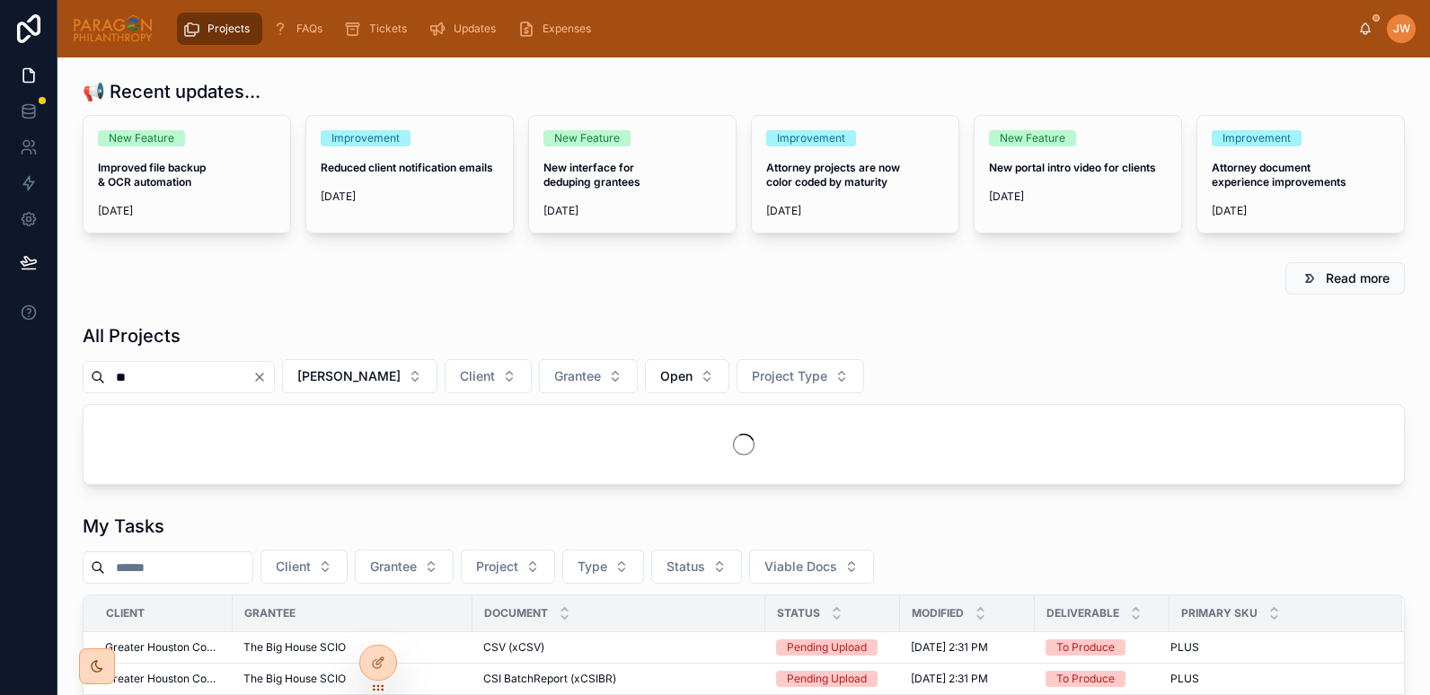
type input "*"
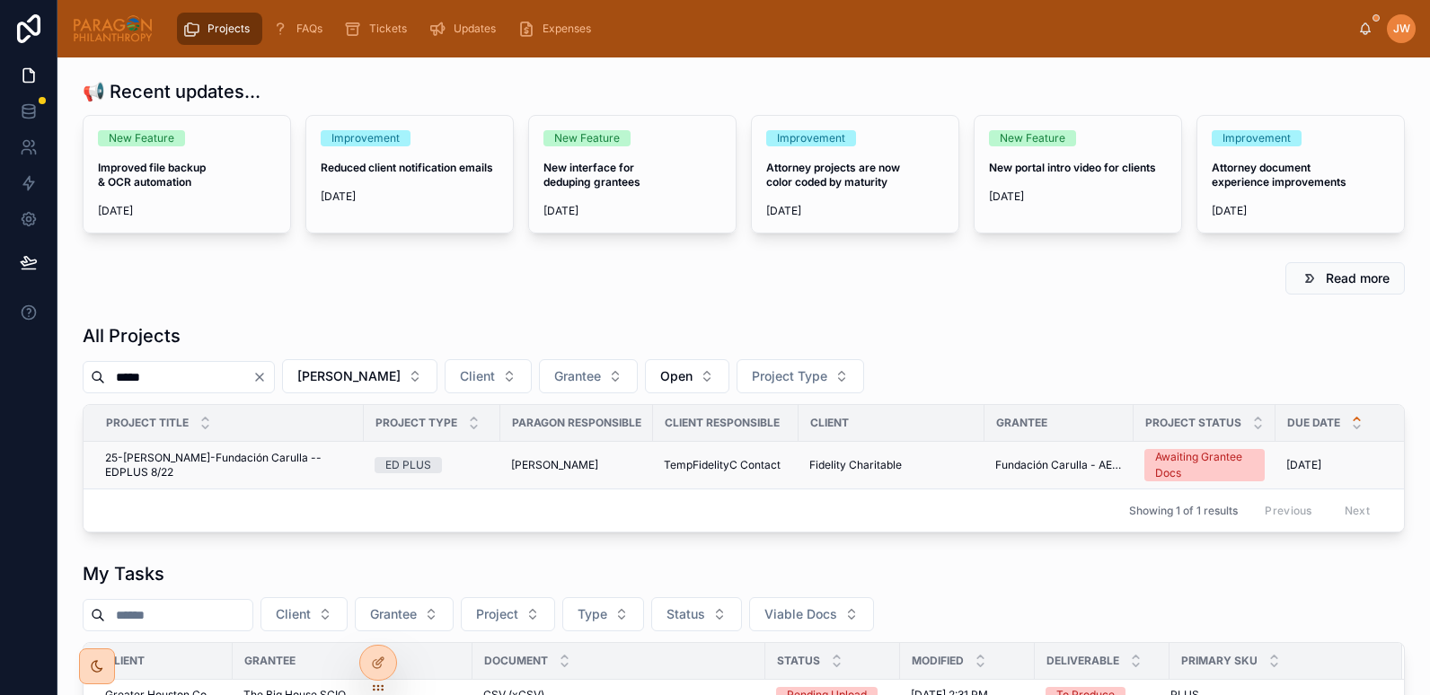
type input "*****"
click at [146, 467] on span "25-FIDEL-Fundación Carulla --EDPLUS 8/22" at bounding box center [229, 465] width 248 height 29
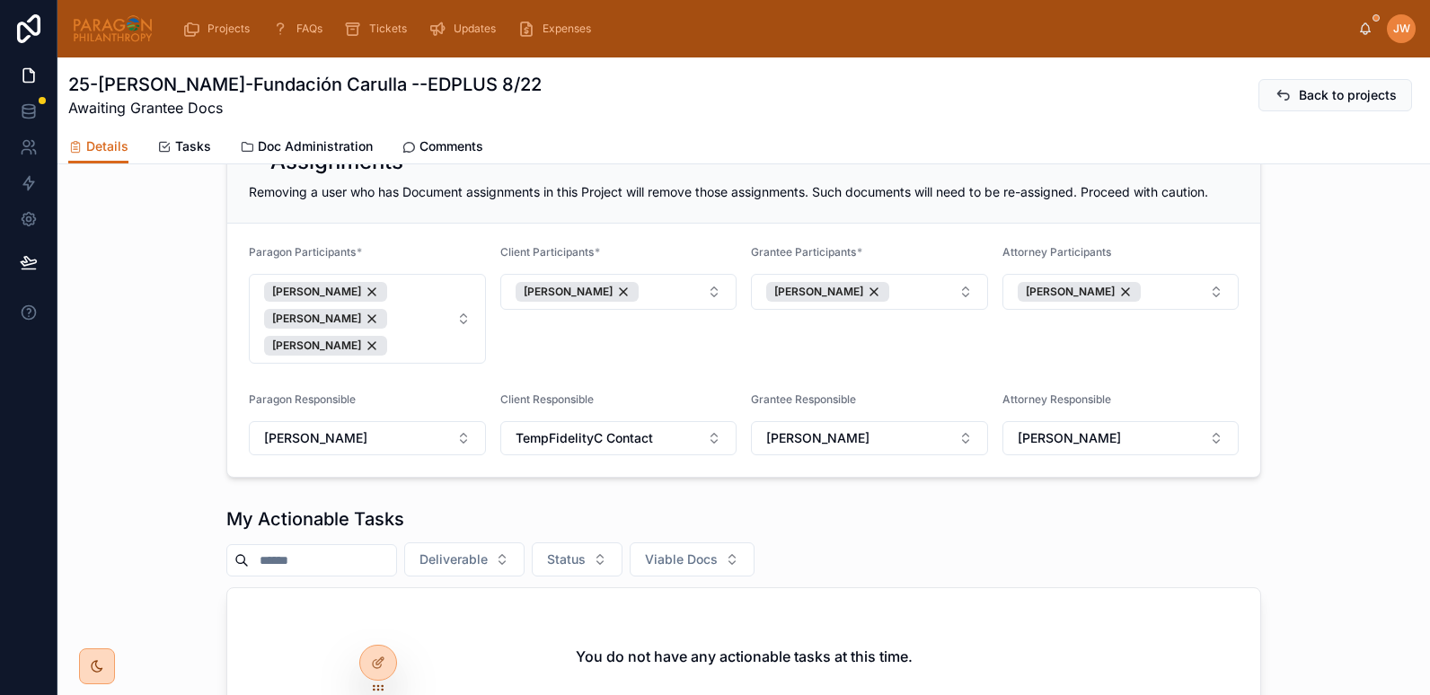
scroll to position [326, 0]
click at [706, 452] on button "TempFidelityC Contact" at bounding box center [618, 437] width 237 height 34
type input "****"
click at [552, 532] on span "Andrew Fish" at bounding box center [556, 524] width 103 height 18
click at [574, 363] on div "Client Participants * Andrew Fish" at bounding box center [618, 303] width 237 height 119
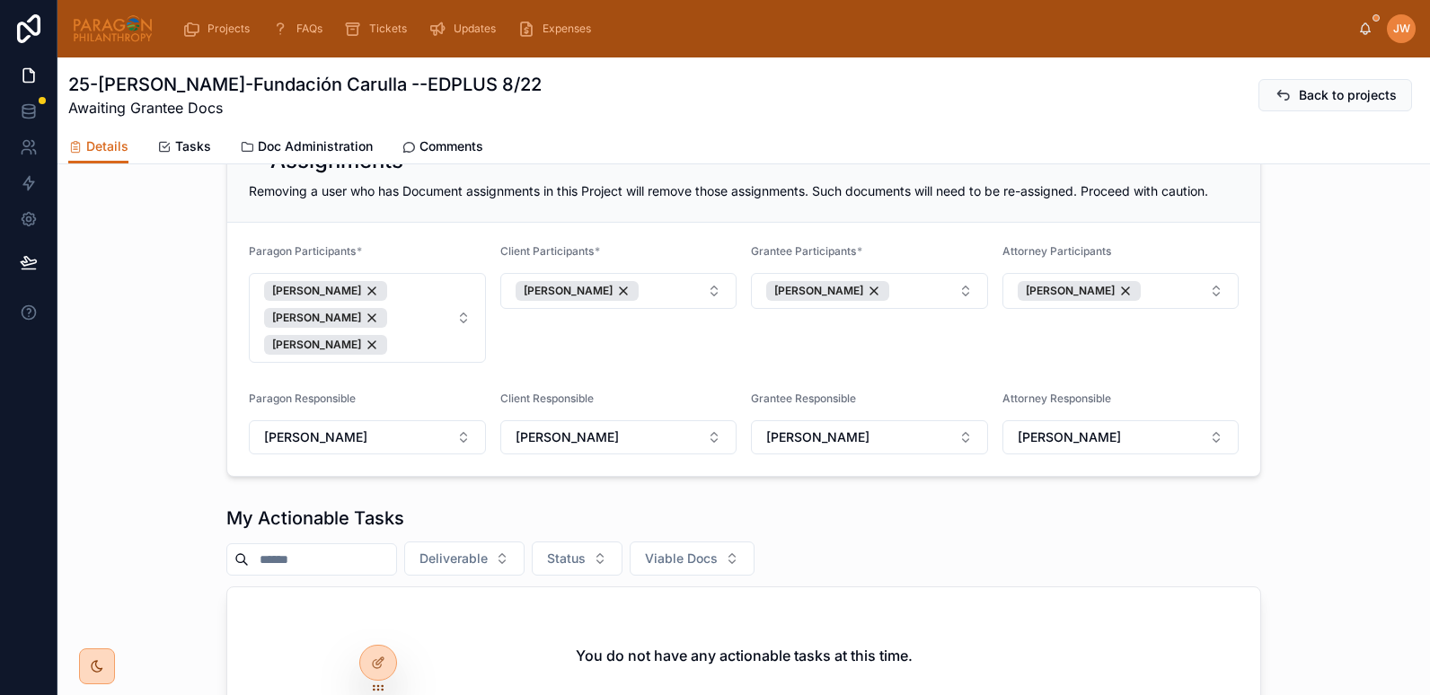
click at [142, 355] on div "Assignments Removing a user who has Document assignments in this Project will r…" at bounding box center [744, 300] width 1373 height 367
click at [374, 625] on icon at bounding box center [378, 624] width 14 height 14
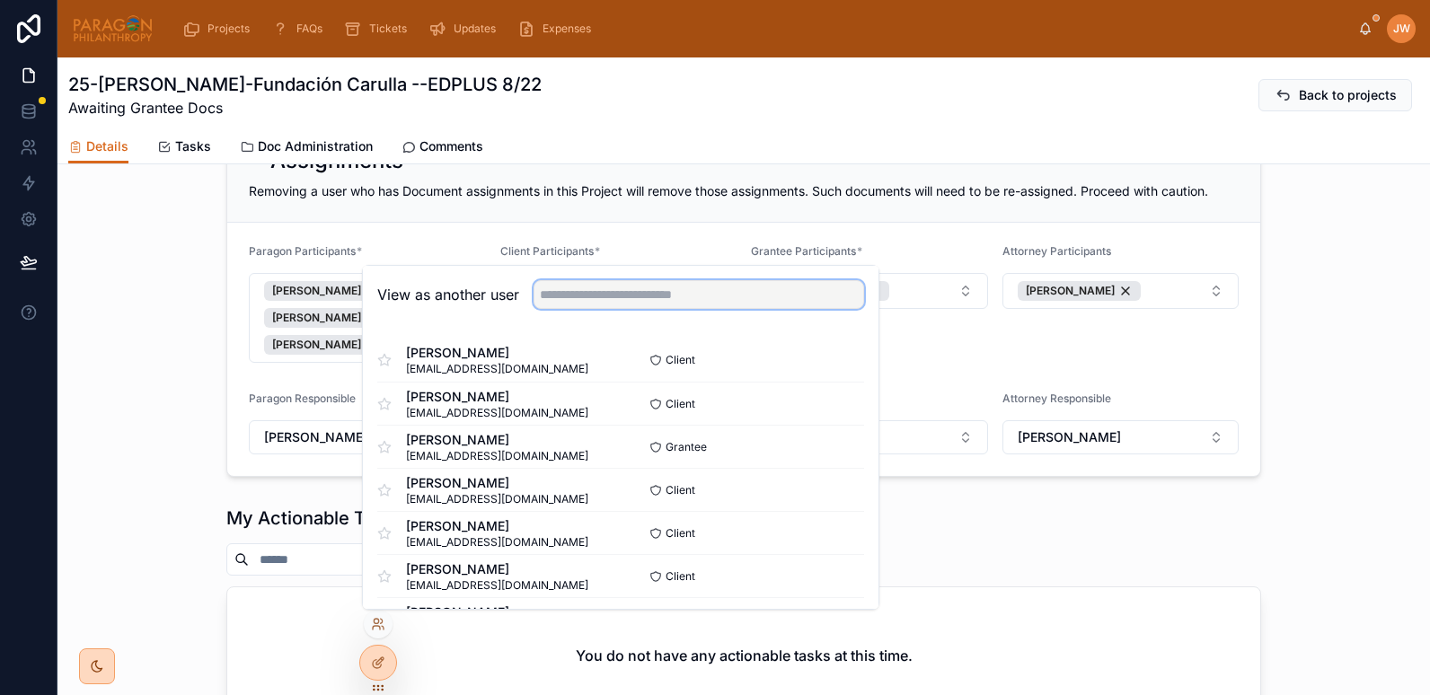
click at [562, 297] on input "text" at bounding box center [699, 294] width 331 height 29
type input "*"
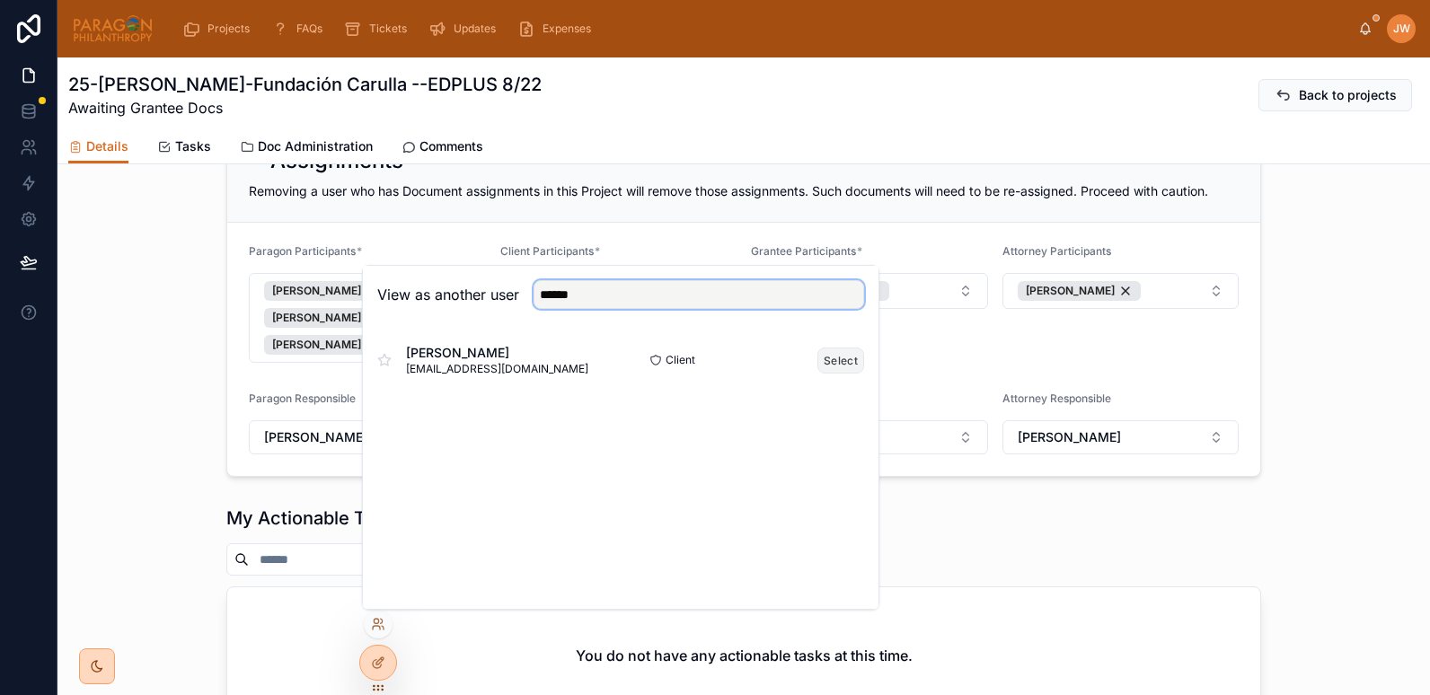
type input "******"
click at [836, 369] on button "Select" at bounding box center [841, 361] width 47 height 26
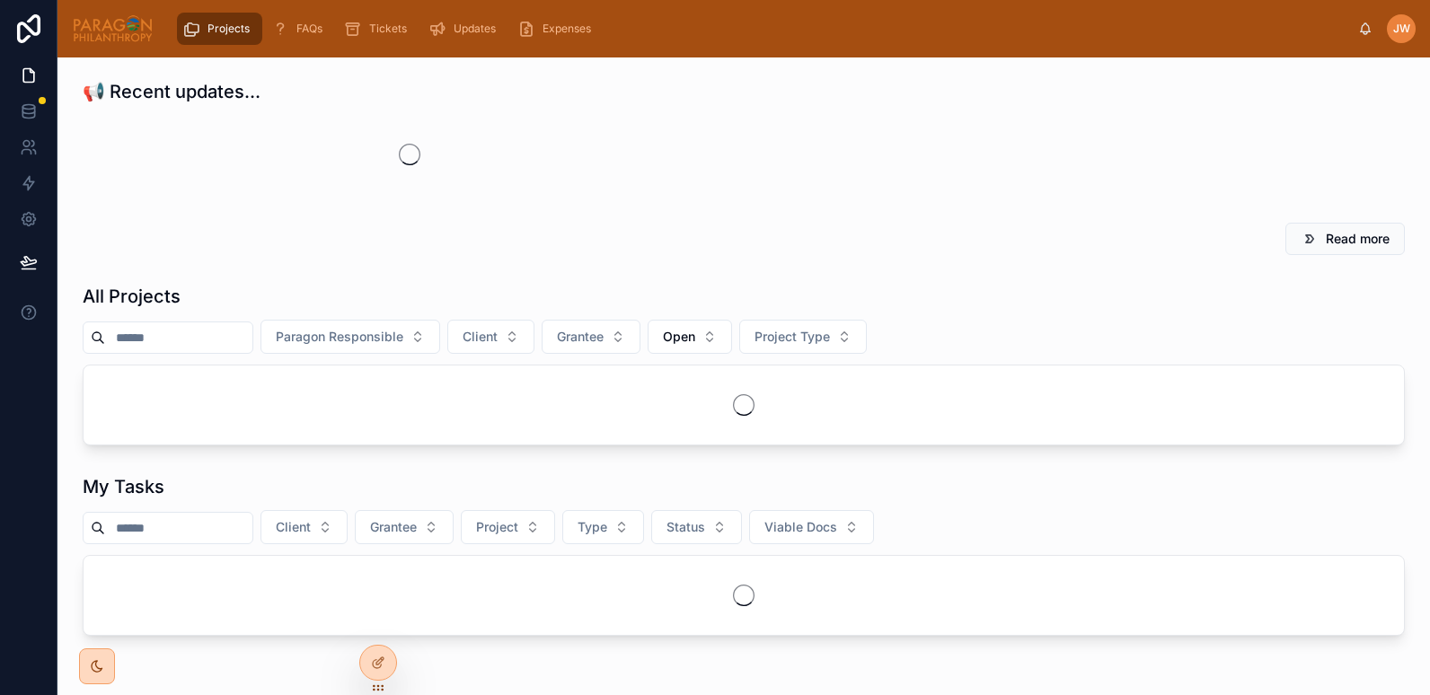
click at [218, 309] on div "All Projects" at bounding box center [744, 296] width 1323 height 25
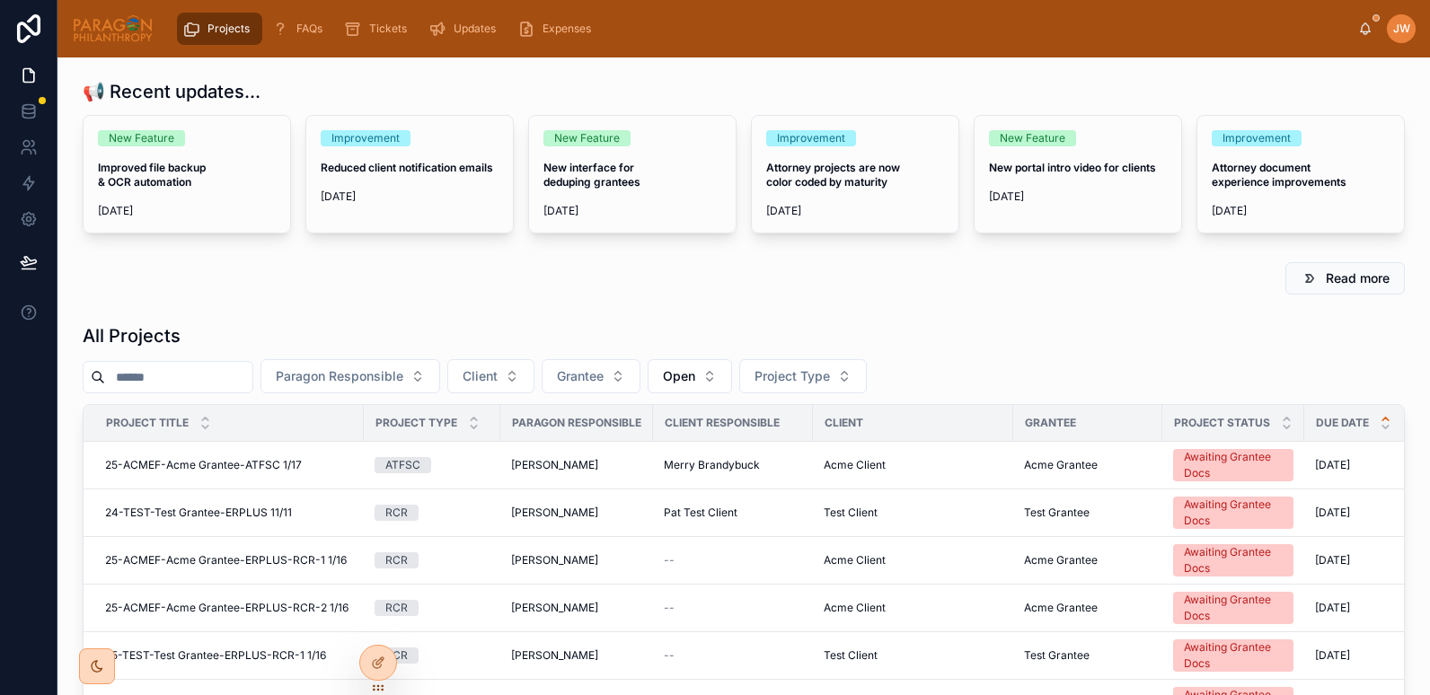
click at [216, 371] on input "text" at bounding box center [178, 377] width 147 height 25
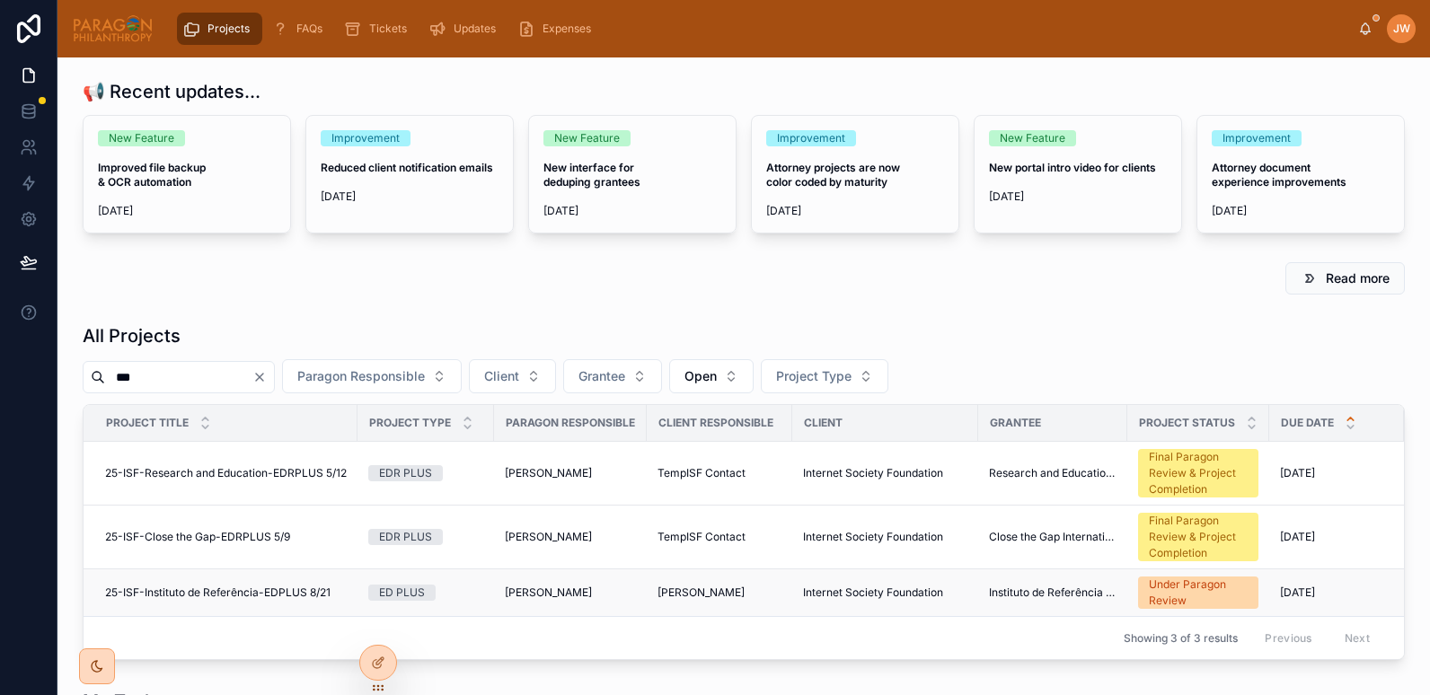
type input "***"
click at [192, 590] on span "25-ISF-Instituto de Referência-EDPLUS 8/21" at bounding box center [218, 593] width 226 height 14
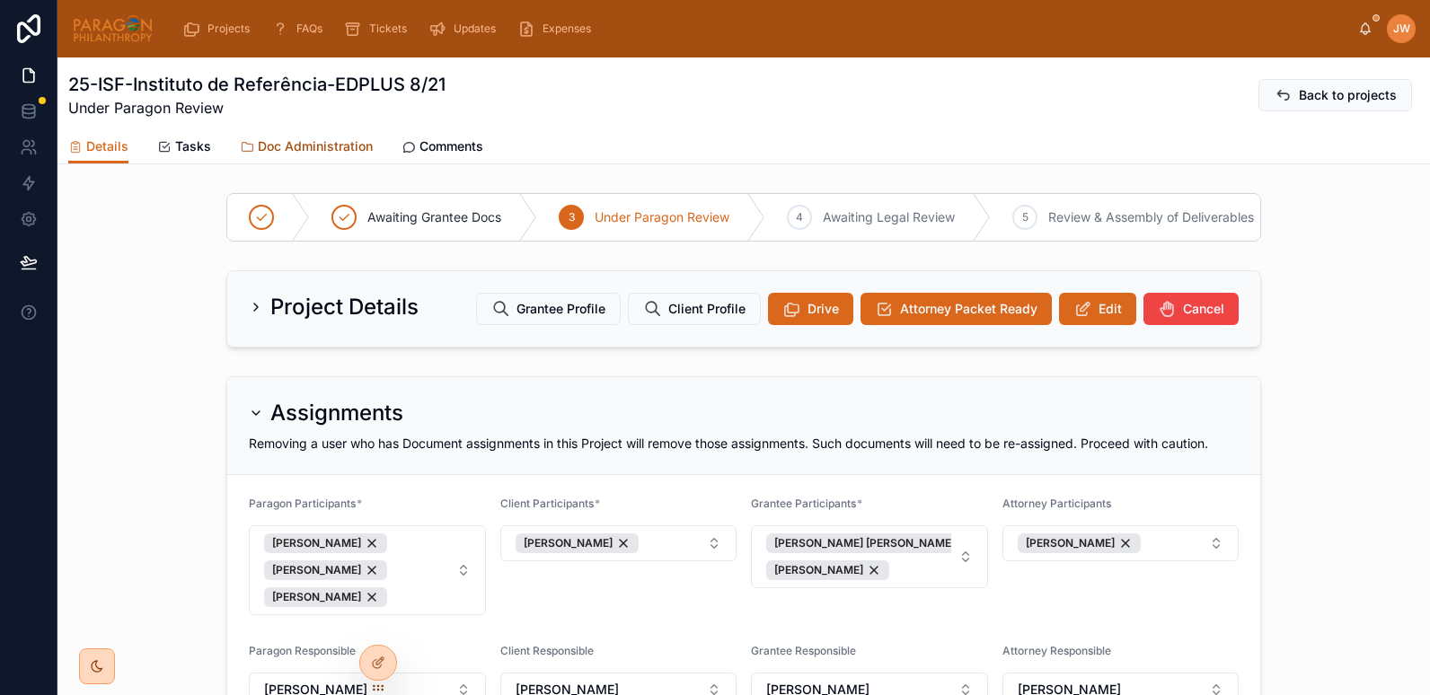
click at [298, 144] on span "Doc Administration" at bounding box center [315, 146] width 115 height 18
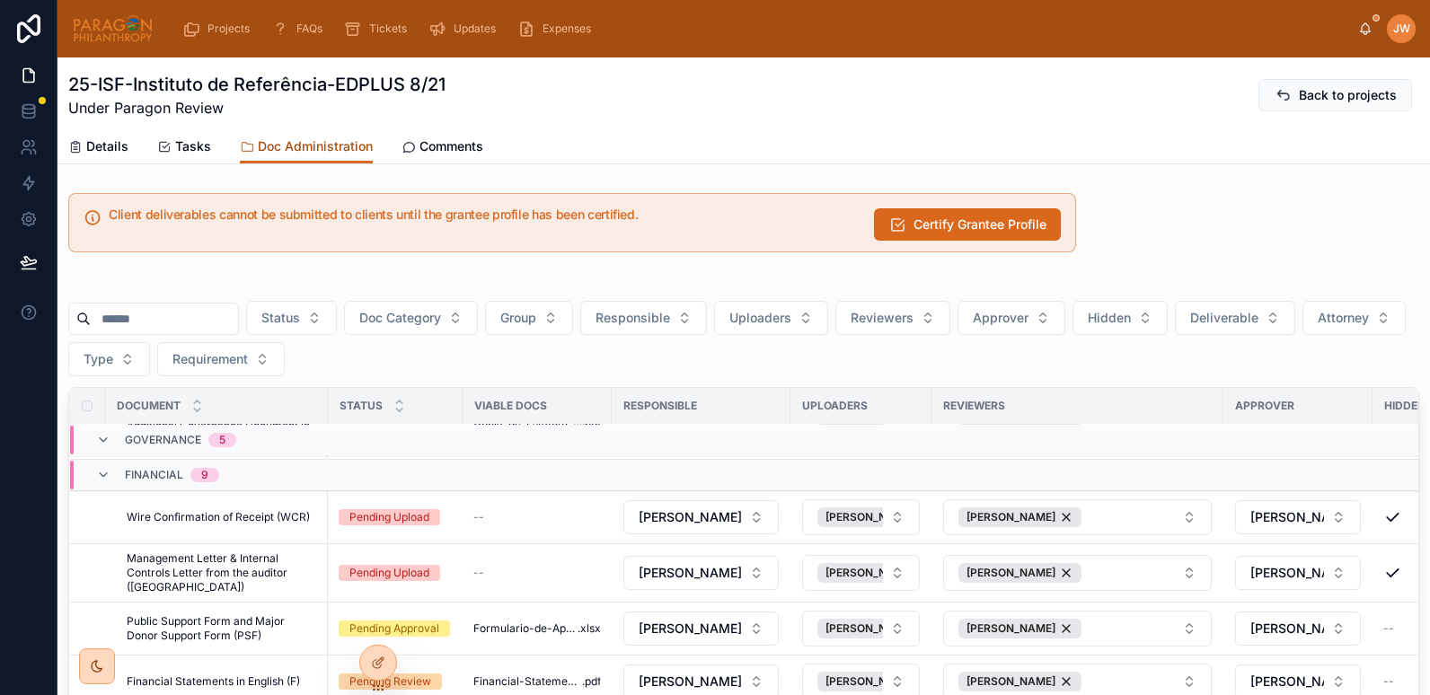
scroll to position [1054, 0]
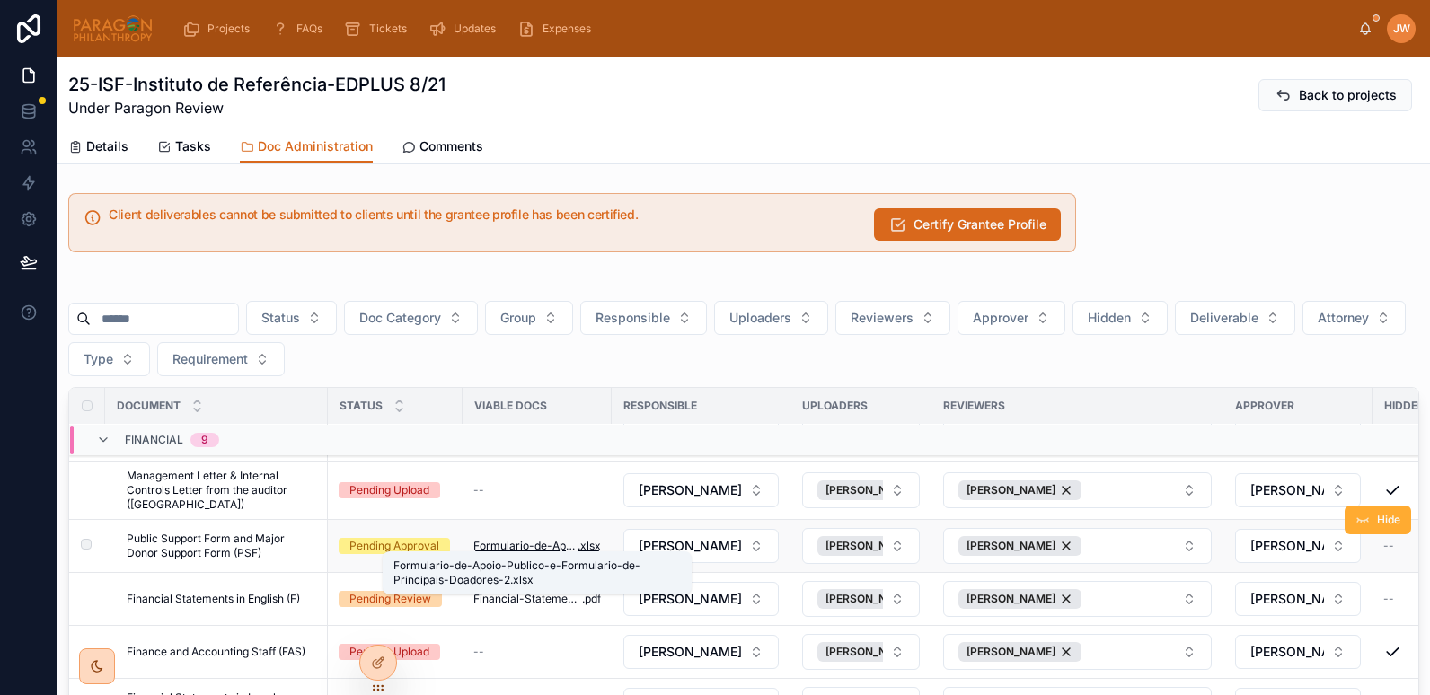
click at [493, 543] on span "Formulario-de-Apoio-Publico-e-Formulario-de-Principais-Doadores-2" at bounding box center [526, 546] width 104 height 14
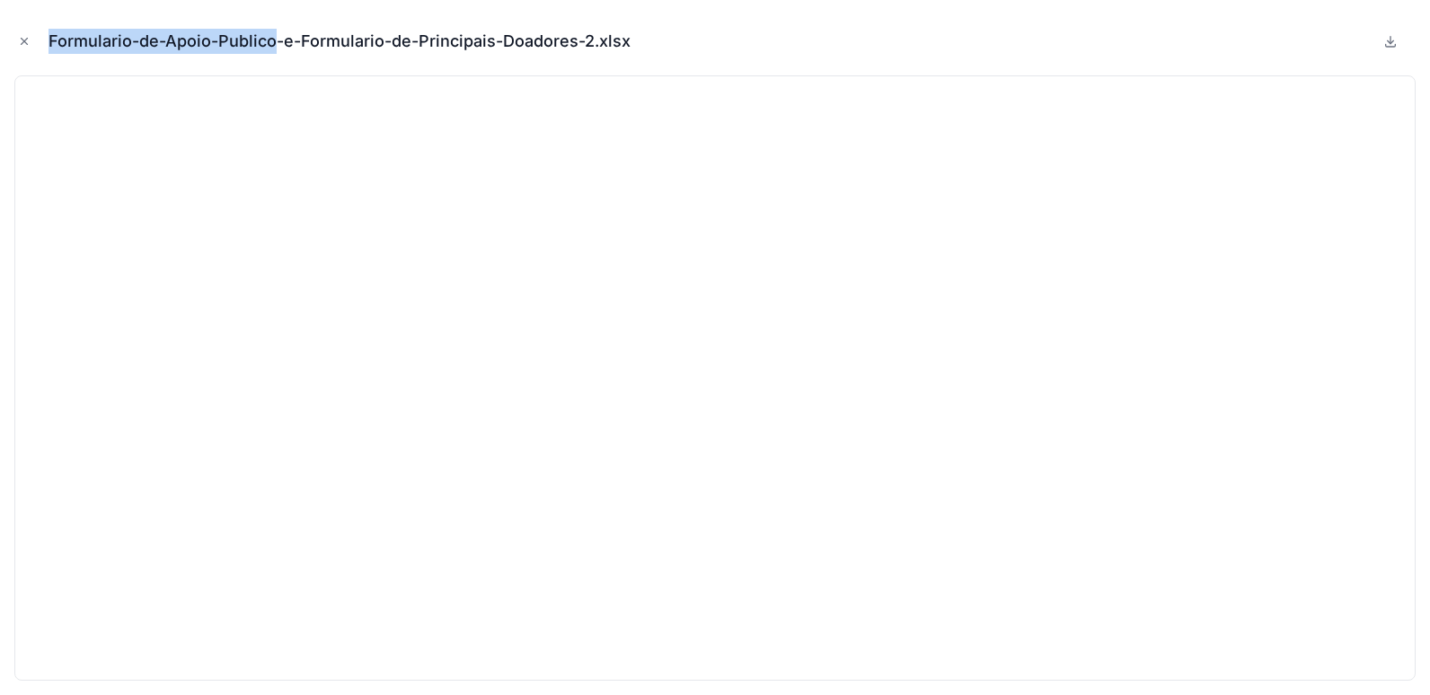
drag, startPoint x: 49, startPoint y: 39, endPoint x: 273, endPoint y: 37, distance: 224.6
click at [273, 37] on div "Formulario-de-Apoio-Publico-e-Formulario-de-Principais-Doadores-2.xlsx" at bounding box center [347, 41] width 597 height 25
copy div "Formulario-de-Apoio-Publico"
click at [22, 35] on icon "Close modal" at bounding box center [24, 41] width 13 height 13
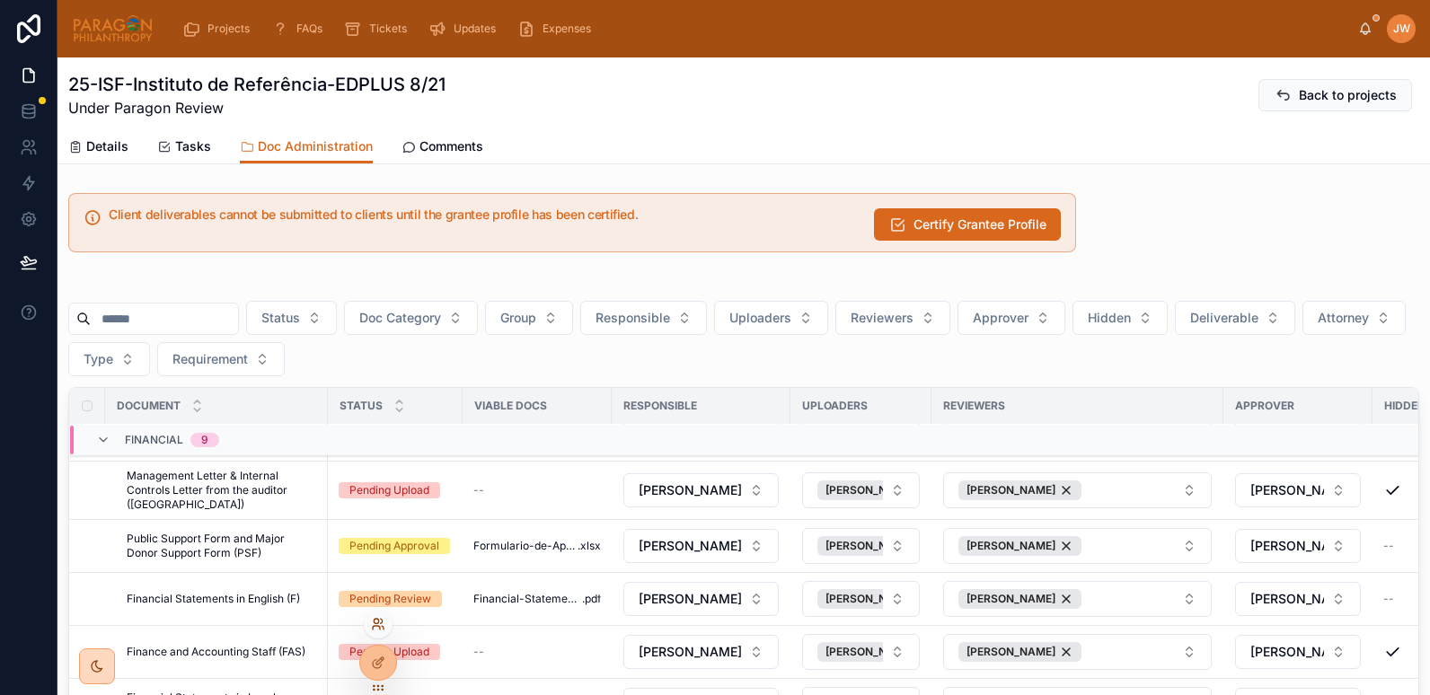
click at [371, 620] on icon at bounding box center [378, 624] width 14 height 14
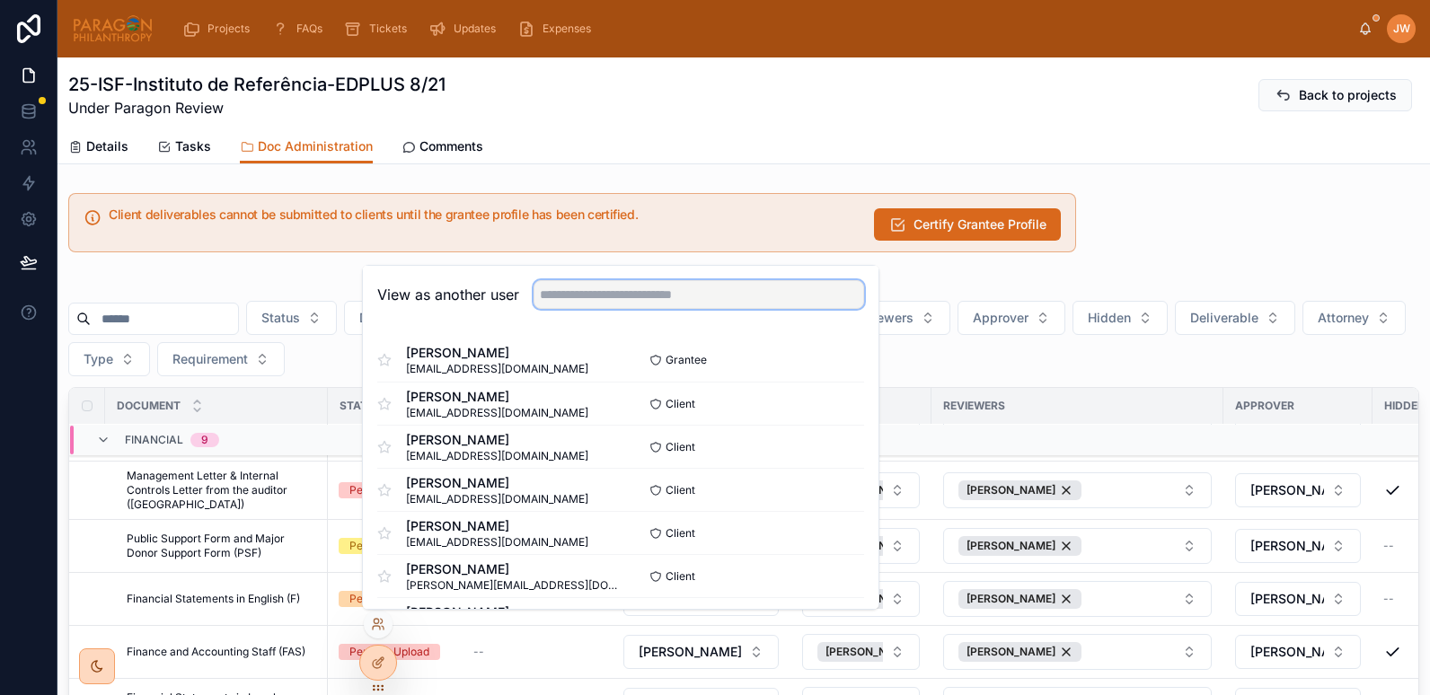
click at [579, 301] on input "text" at bounding box center [699, 294] width 331 height 29
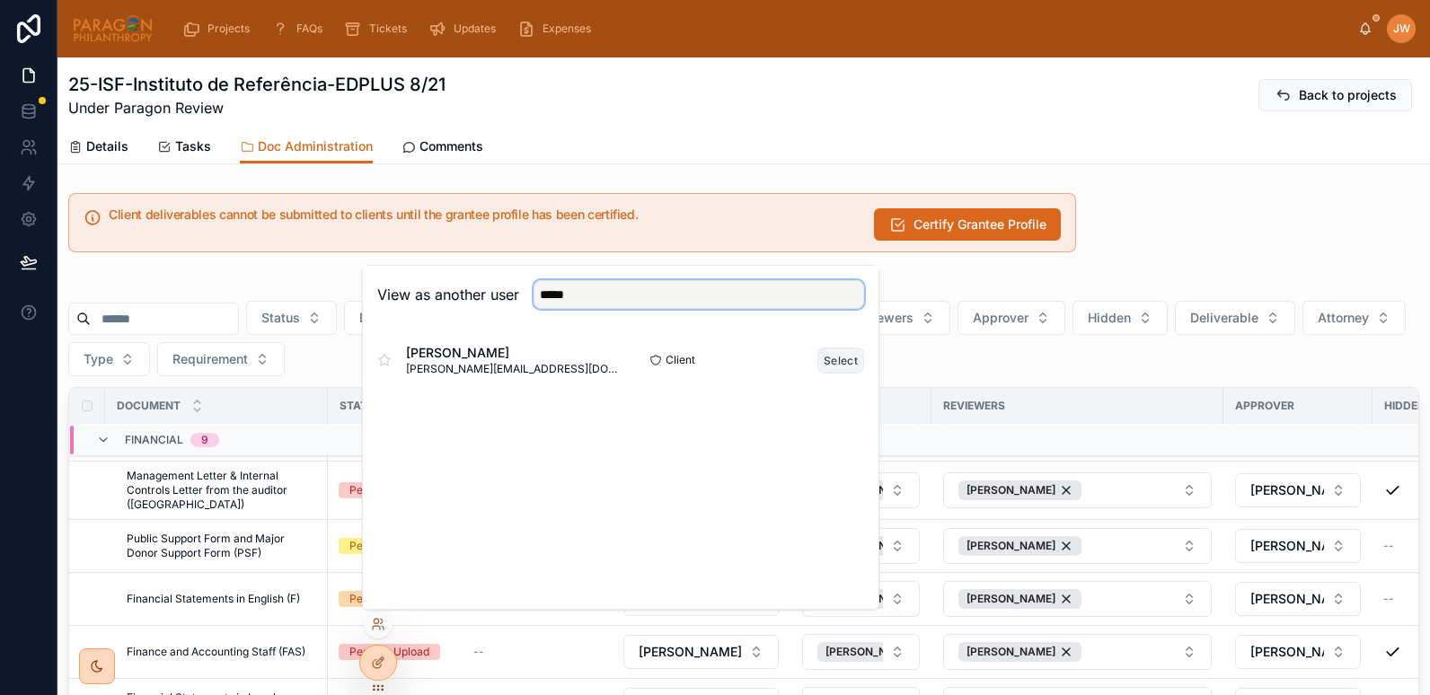
type input "*****"
click at [843, 360] on button "Select" at bounding box center [841, 361] width 47 height 26
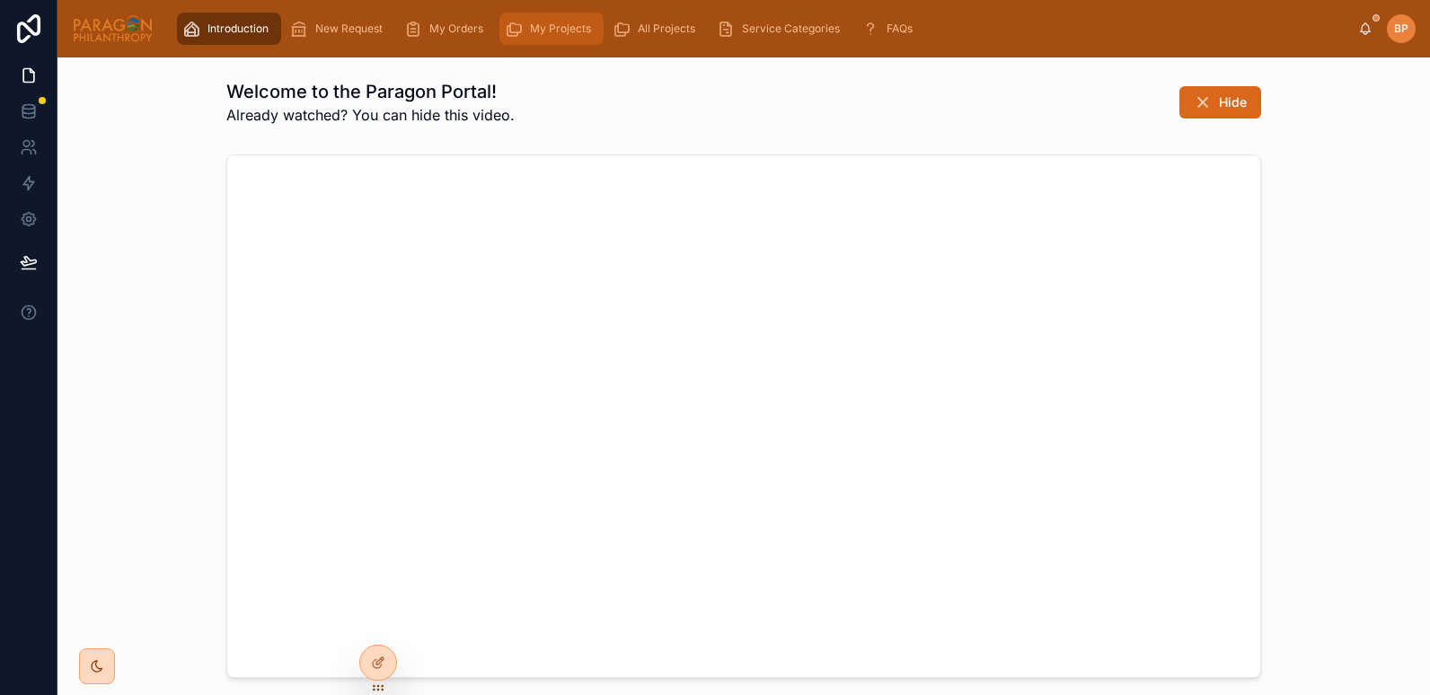
click at [533, 34] on span "My Projects" at bounding box center [560, 29] width 61 height 14
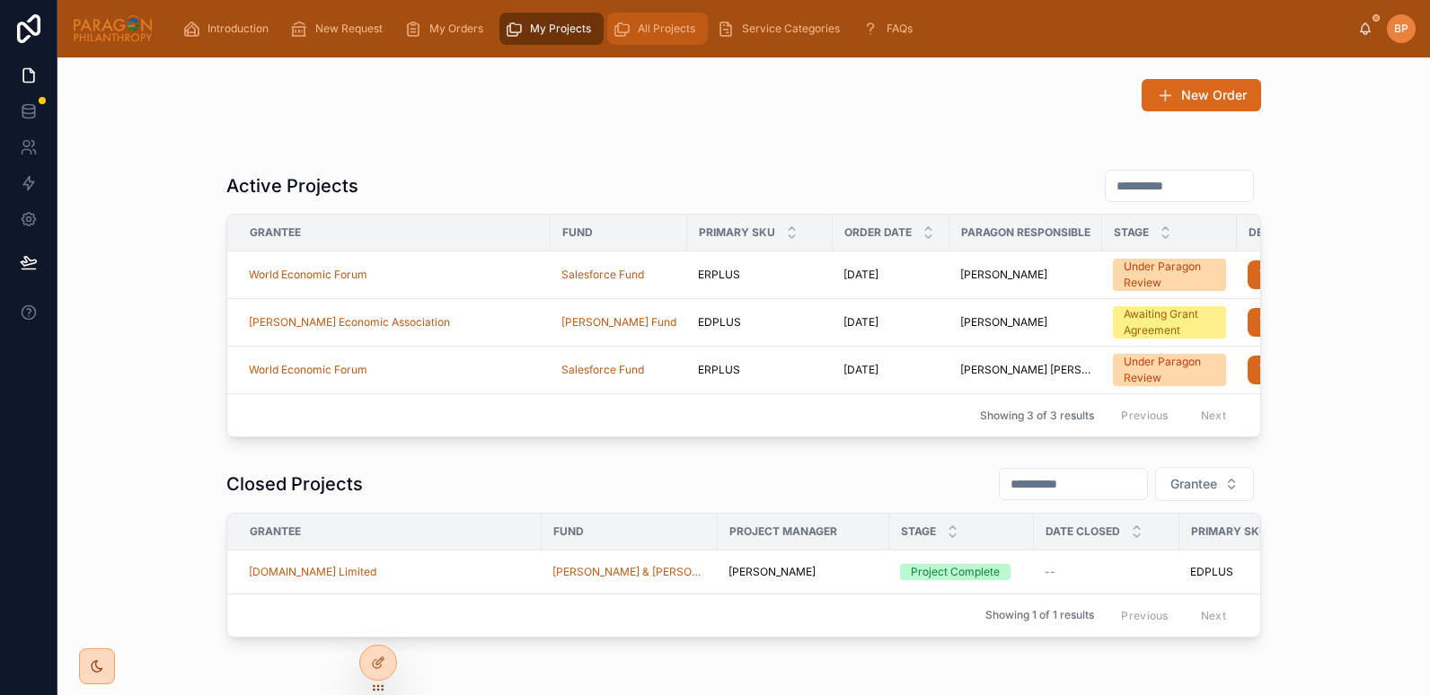
click at [649, 26] on span "All Projects" at bounding box center [667, 29] width 58 height 14
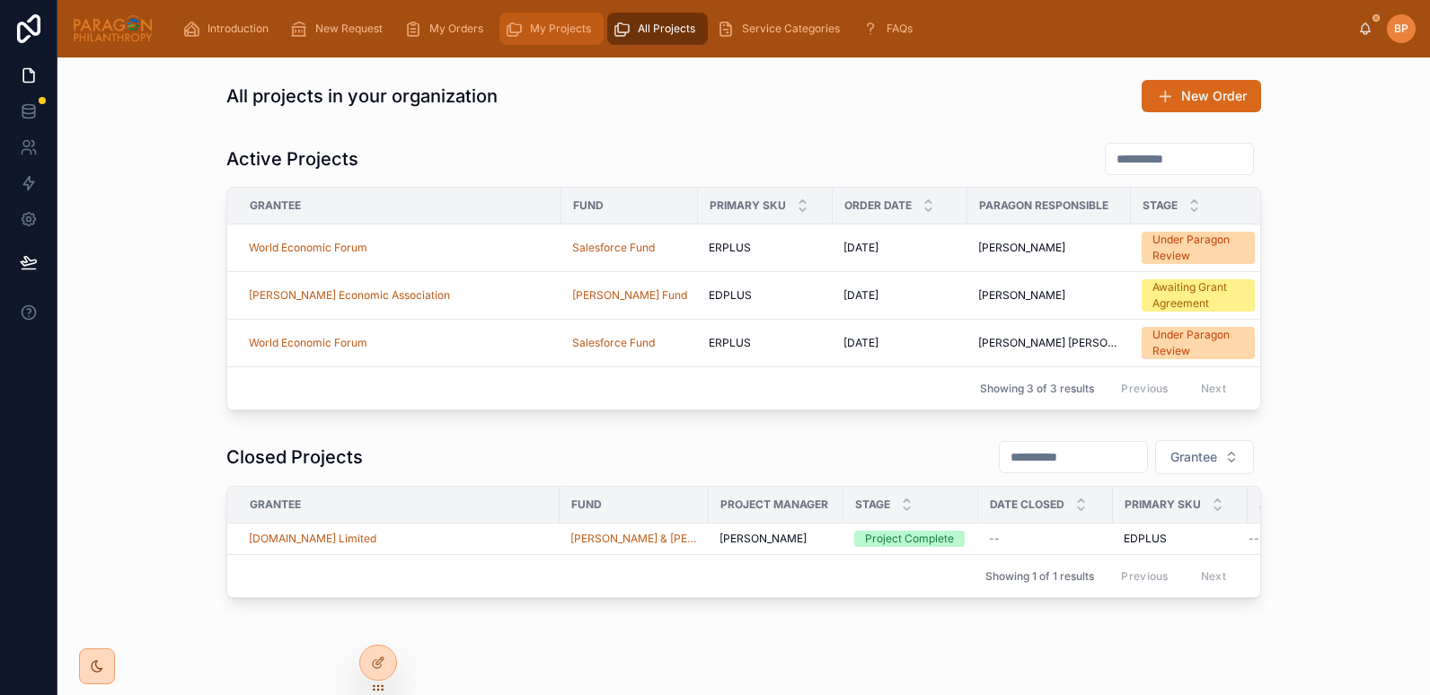
click at [543, 26] on span "My Projects" at bounding box center [560, 29] width 61 height 14
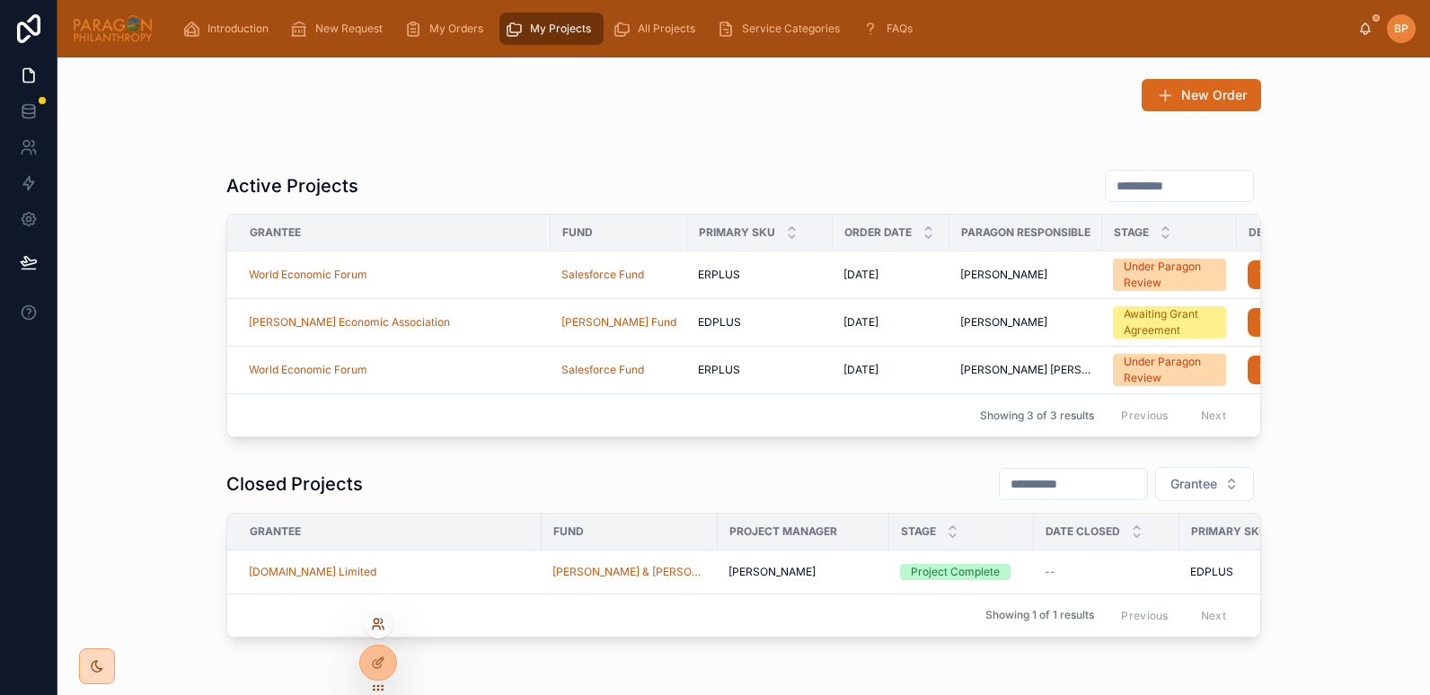
click at [376, 625] on icon at bounding box center [378, 624] width 14 height 14
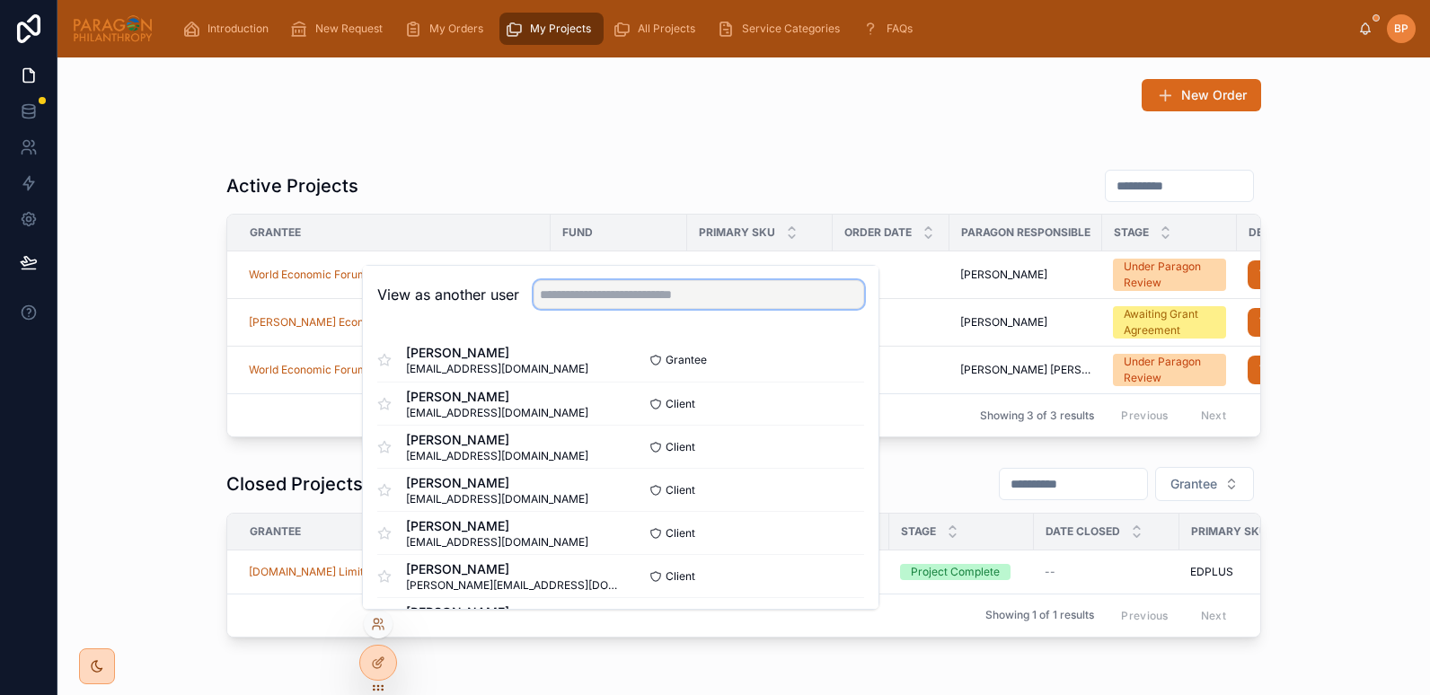
click at [571, 300] on input "text" at bounding box center [699, 294] width 331 height 29
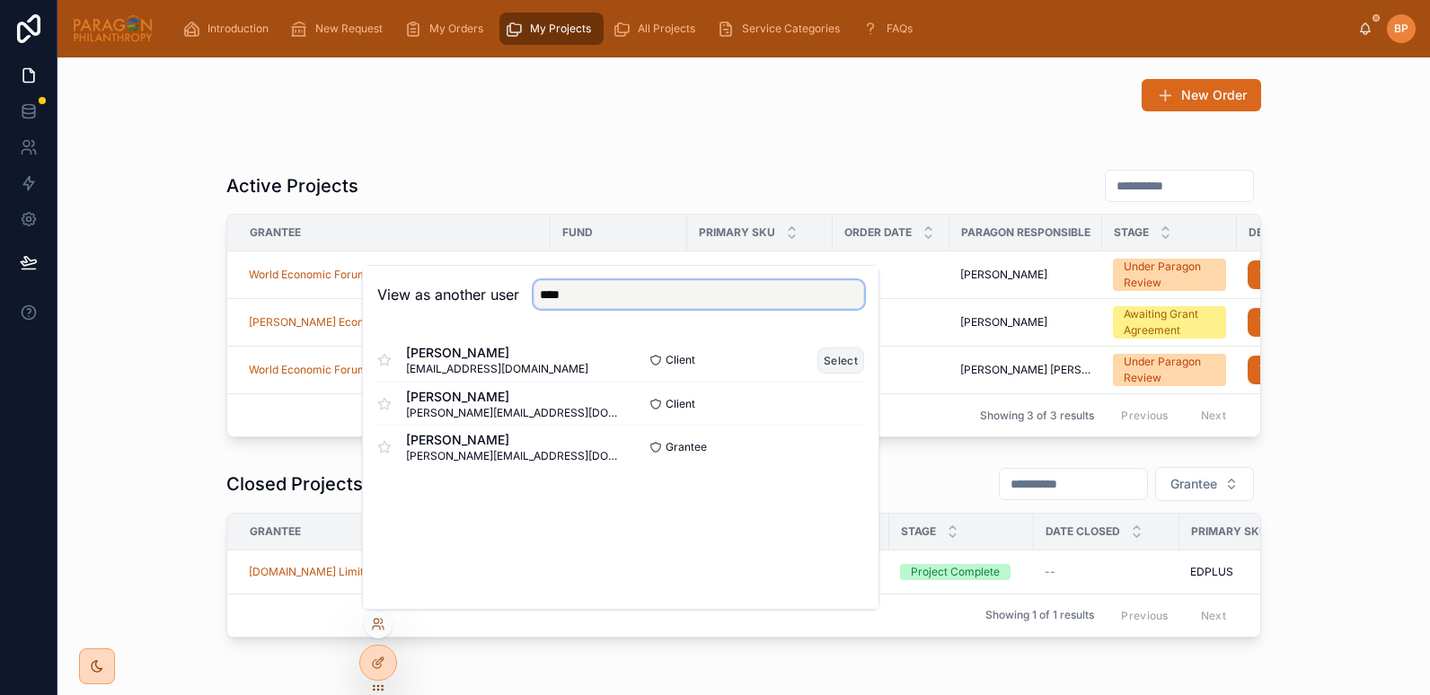
type input "****"
click at [831, 359] on button "Select" at bounding box center [841, 361] width 47 height 26
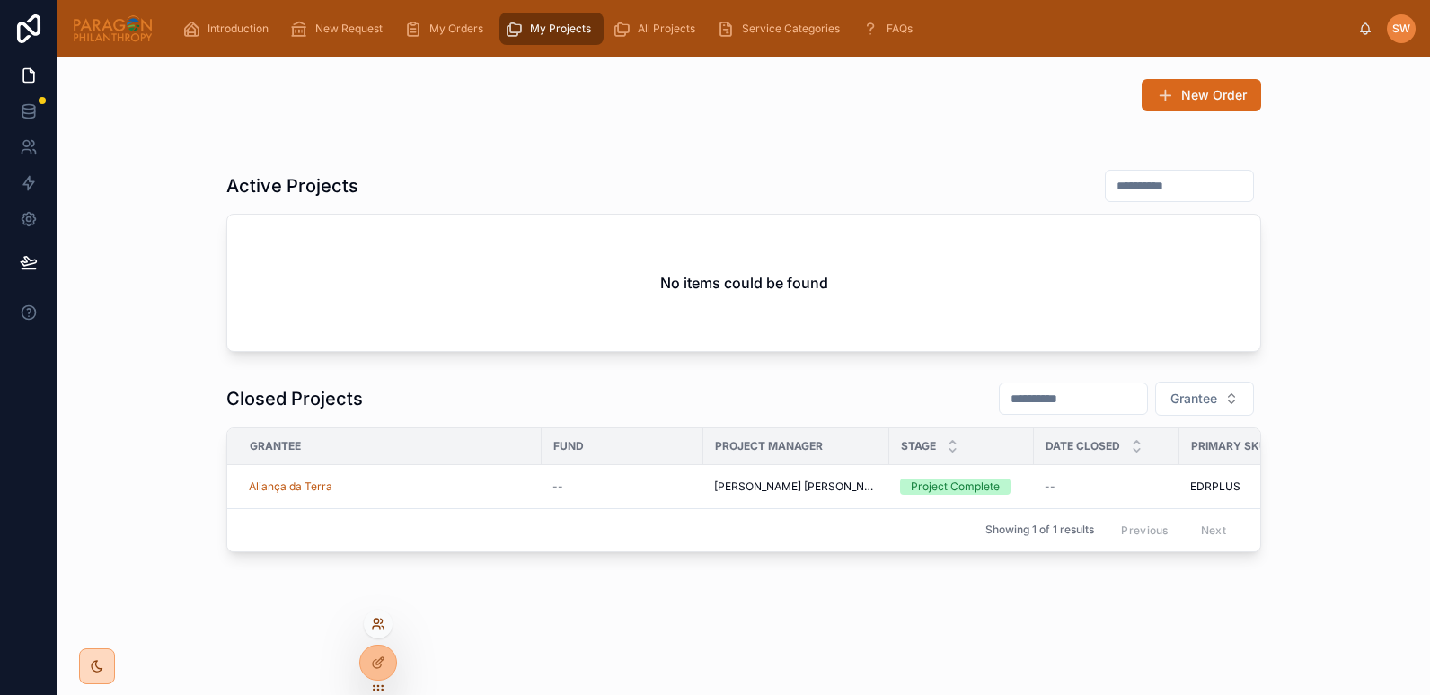
click at [382, 622] on icon at bounding box center [382, 621] width 2 height 4
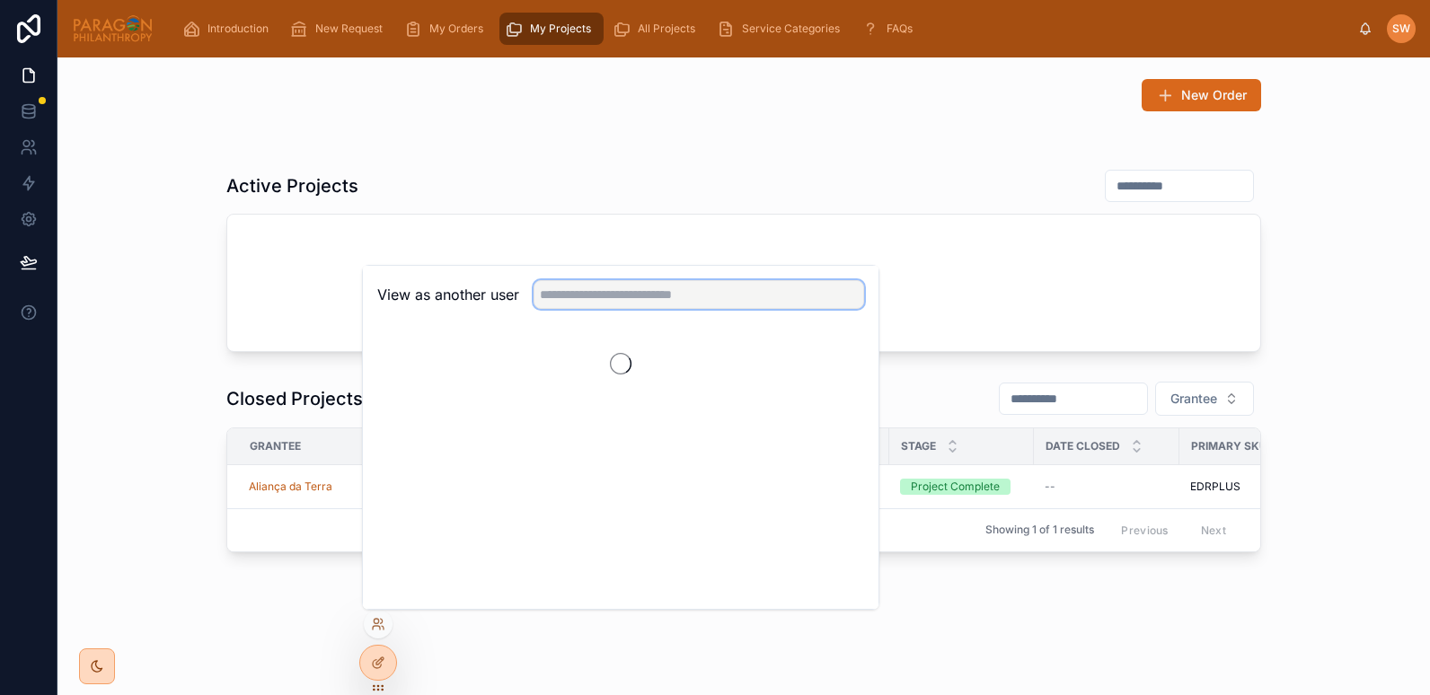
click at [574, 300] on input "text" at bounding box center [699, 294] width 331 height 29
type input "******"
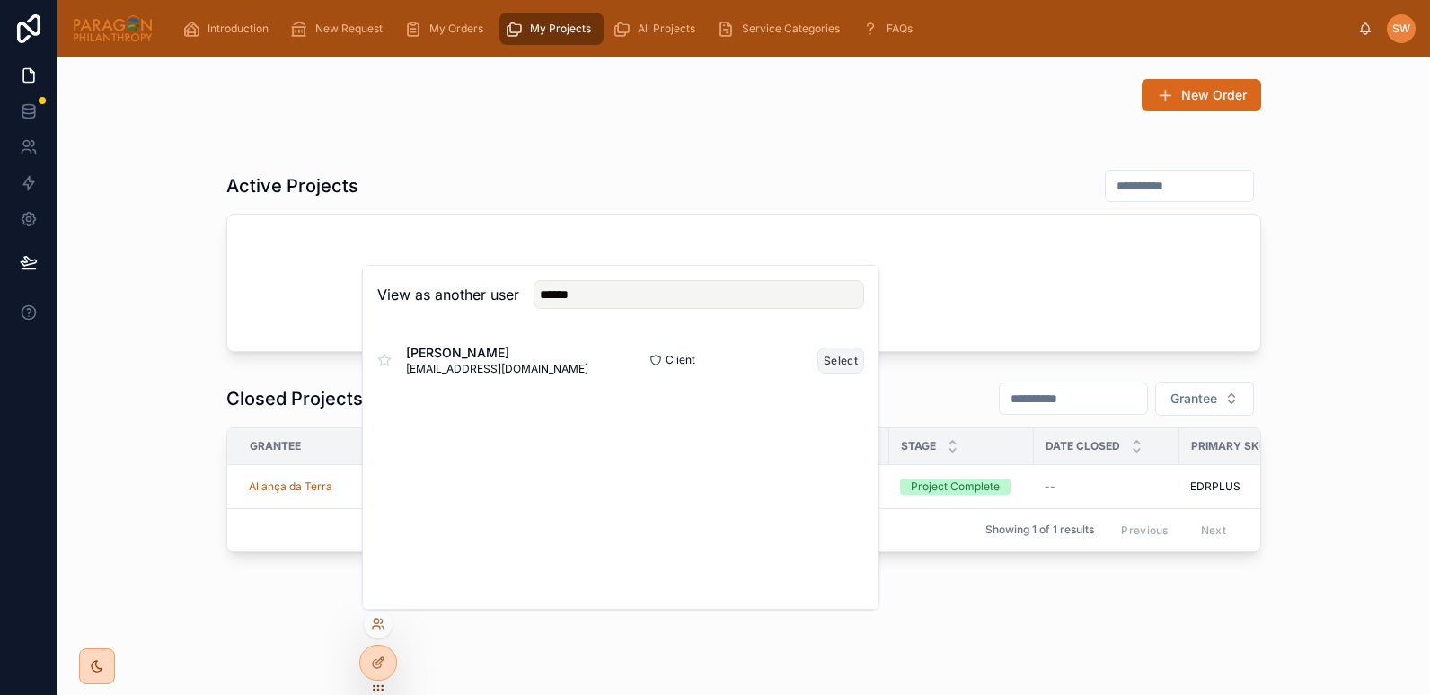
click at [836, 363] on button "Select" at bounding box center [841, 361] width 47 height 26
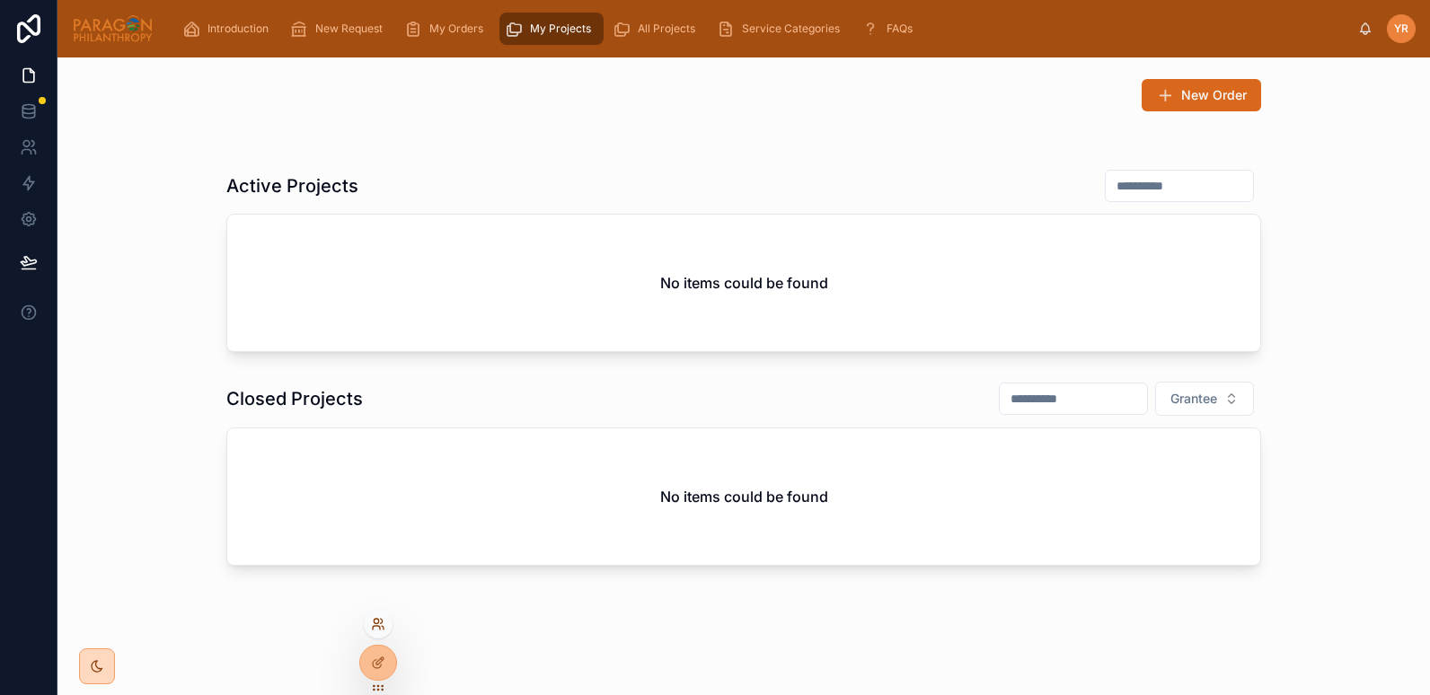
click at [377, 624] on icon at bounding box center [376, 621] width 4 height 4
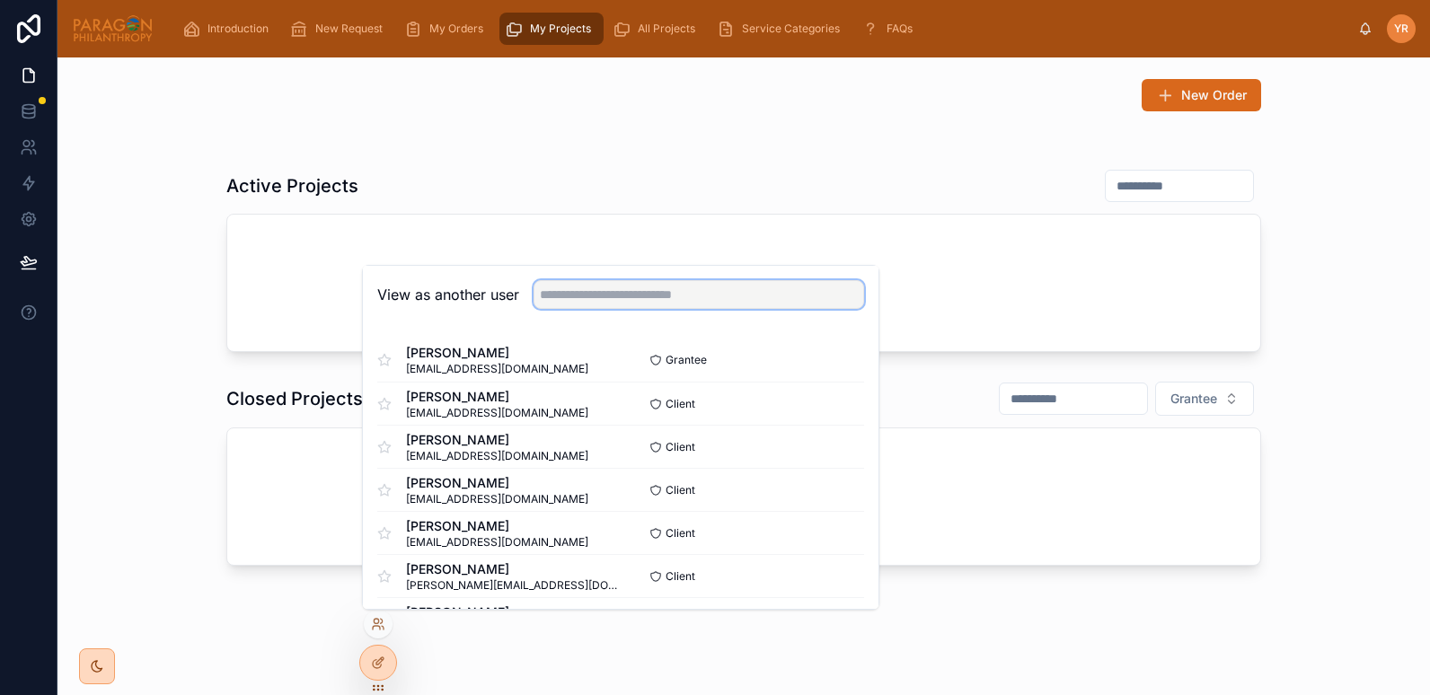
click at [593, 294] on input "text" at bounding box center [699, 294] width 331 height 29
type input "***"
click at [827, 362] on button "Select" at bounding box center [841, 361] width 47 height 26
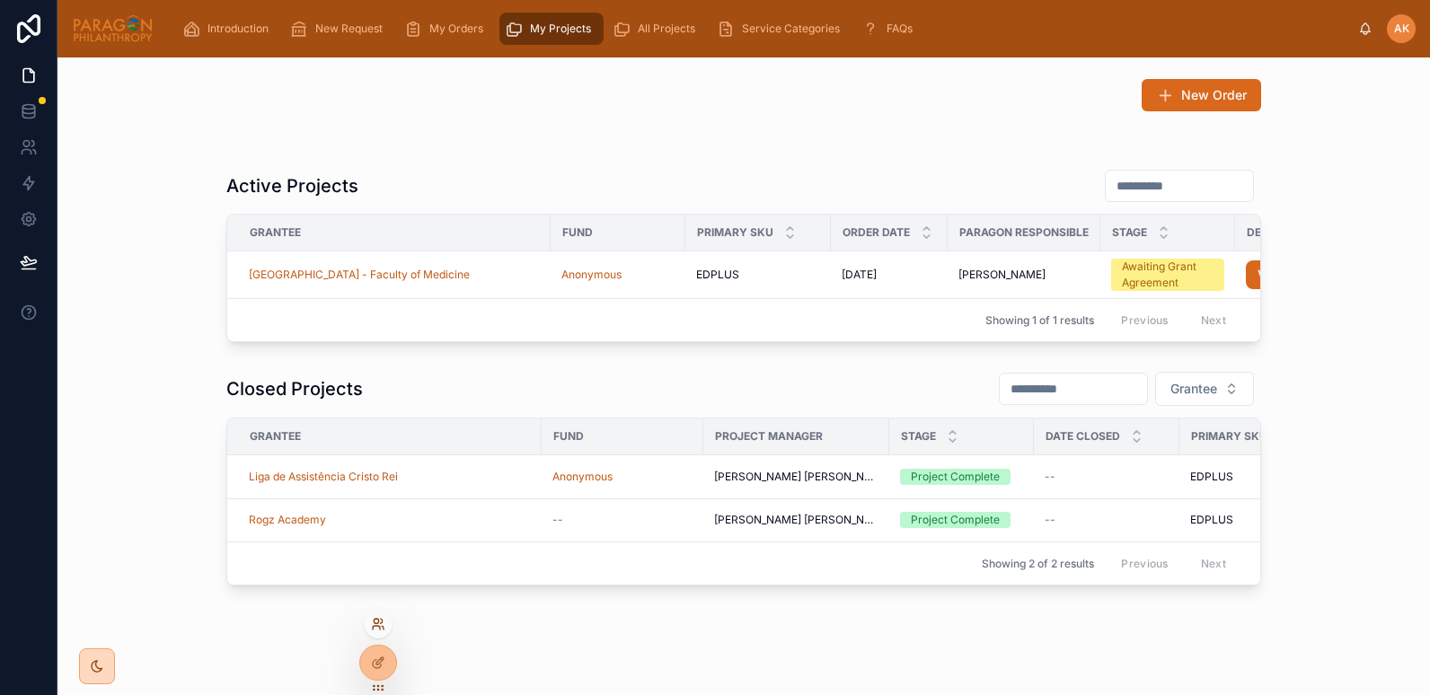
click at [376, 624] on icon at bounding box center [378, 624] width 14 height 14
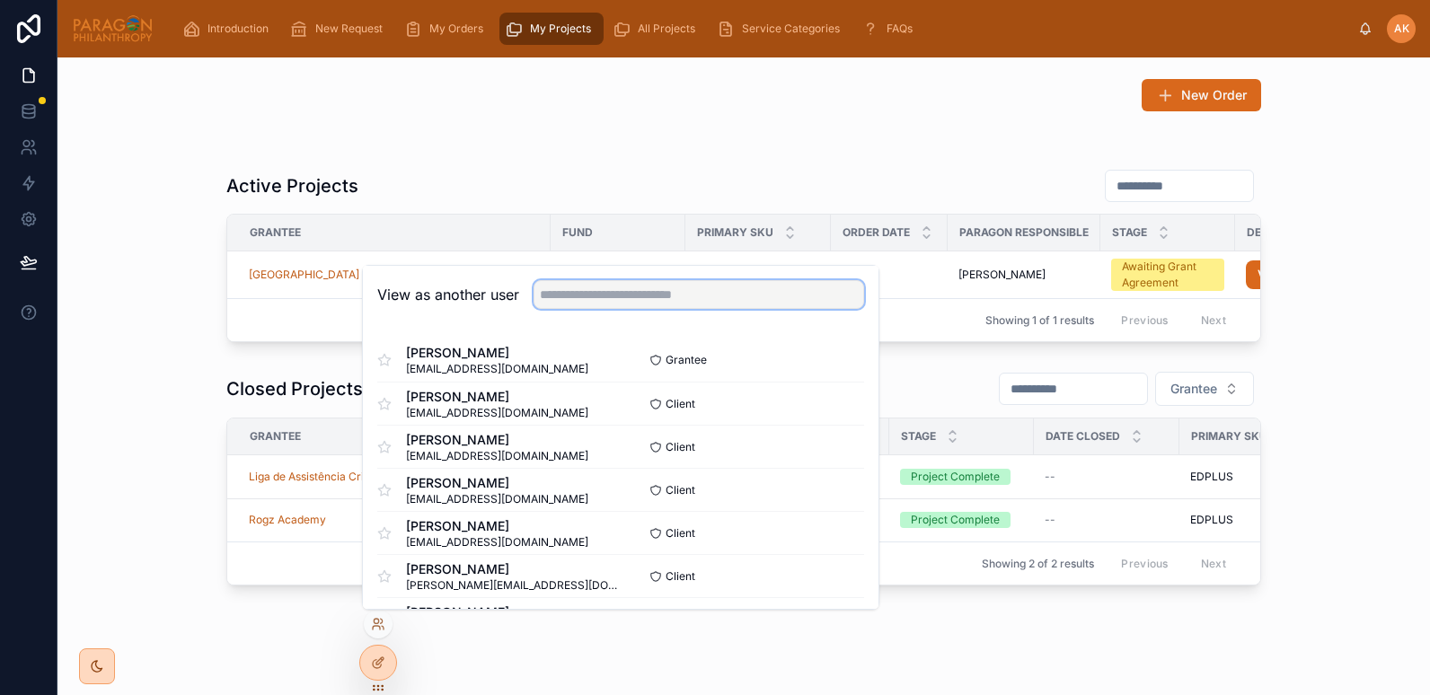
click at [564, 298] on input "text" at bounding box center [699, 294] width 331 height 29
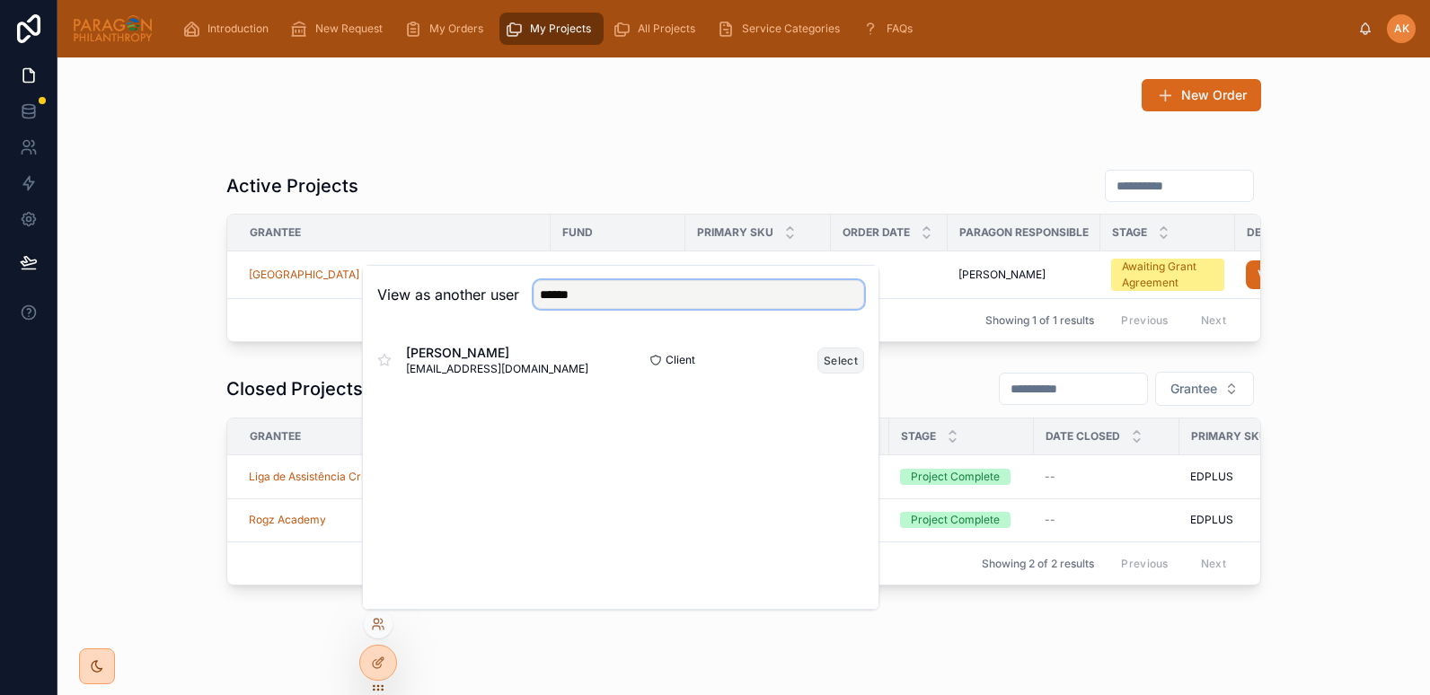
type input "******"
click at [839, 365] on button "Select" at bounding box center [841, 361] width 47 height 26
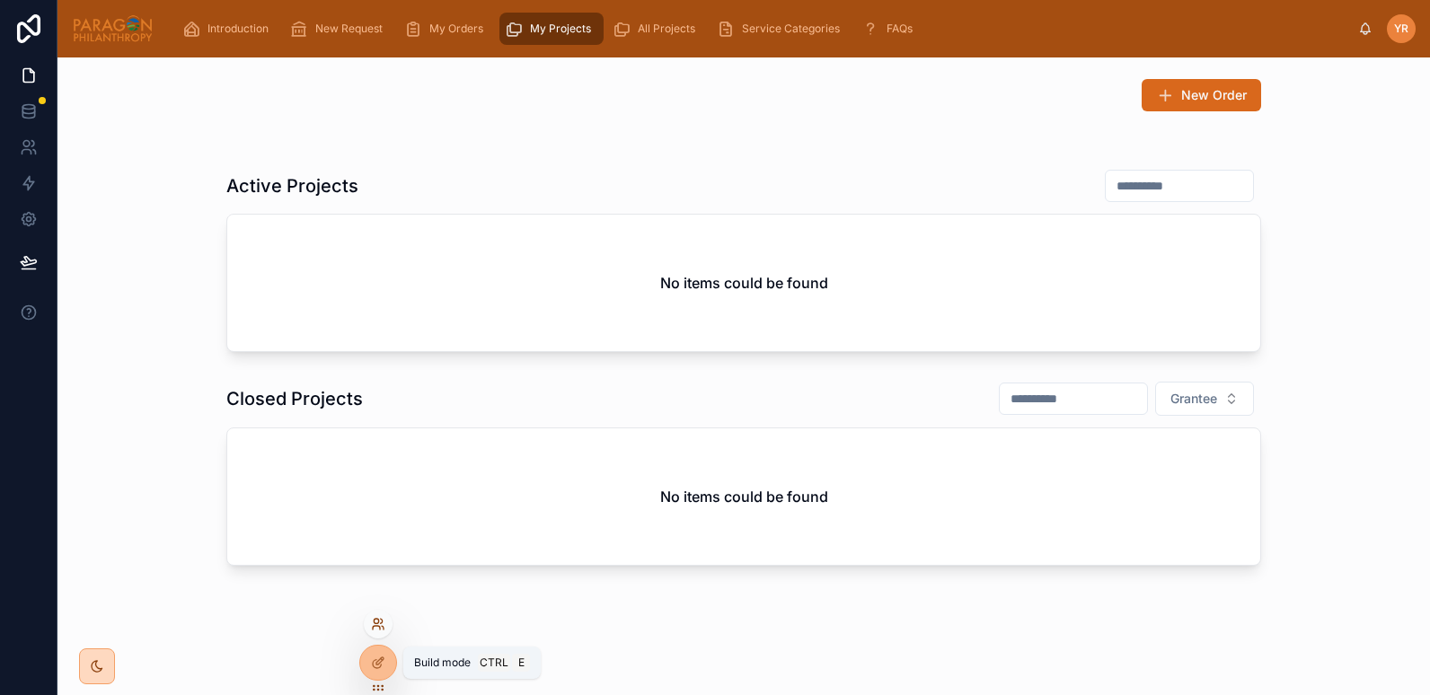
click at [381, 619] on icon at bounding box center [382, 621] width 2 height 4
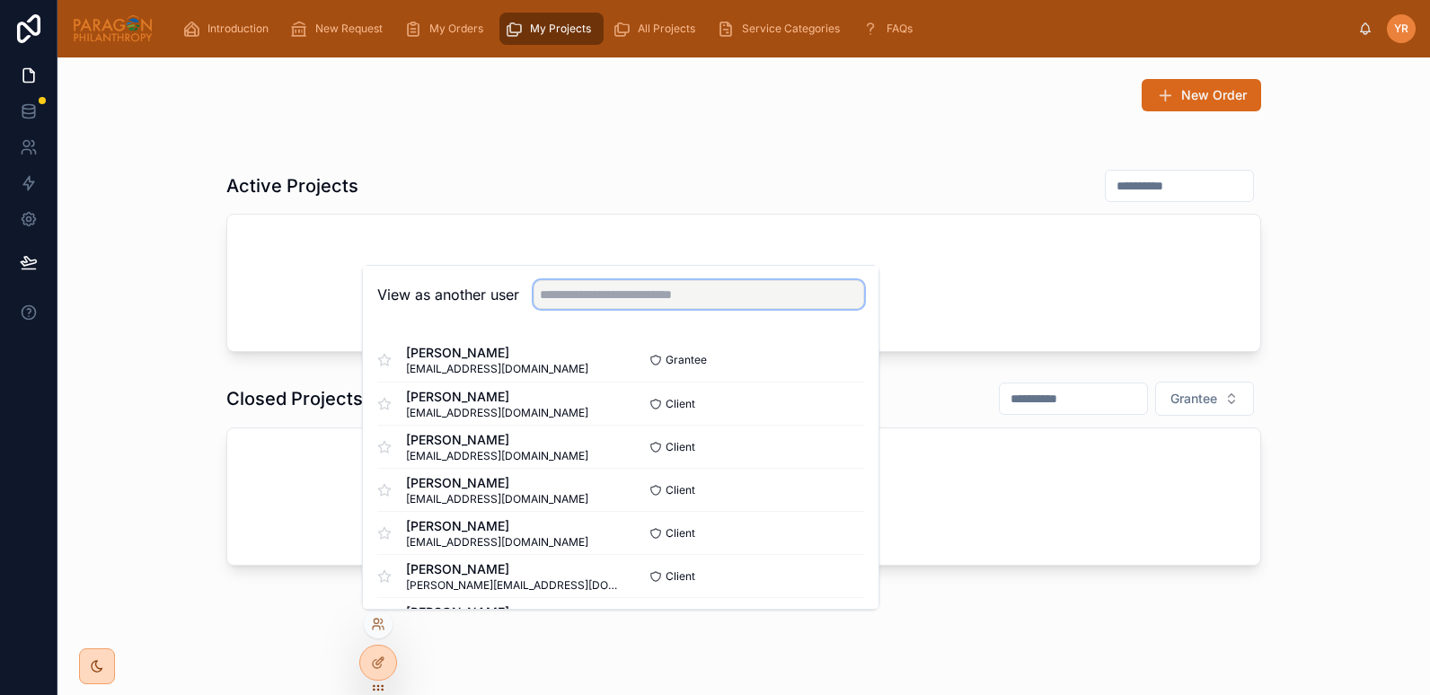
click at [605, 296] on input "text" at bounding box center [699, 294] width 331 height 29
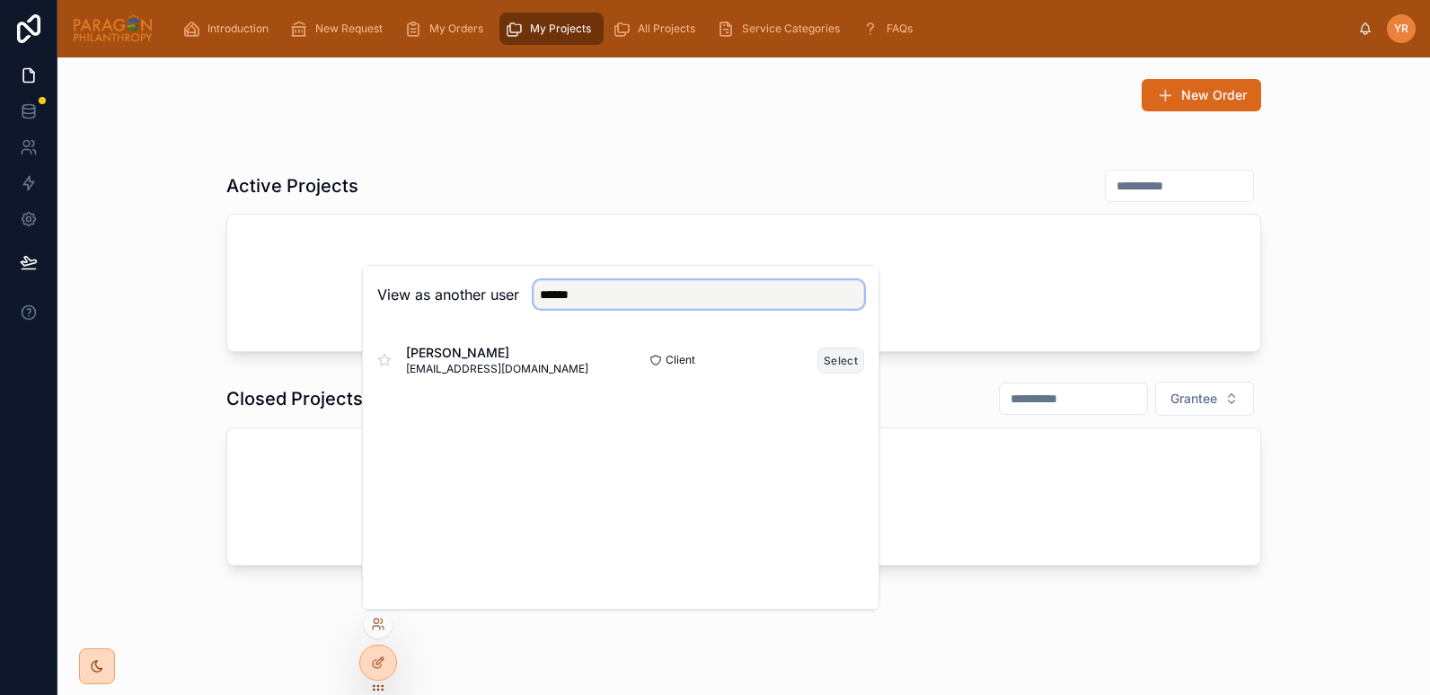
type input "******"
click at [831, 359] on button "Select" at bounding box center [841, 361] width 47 height 26
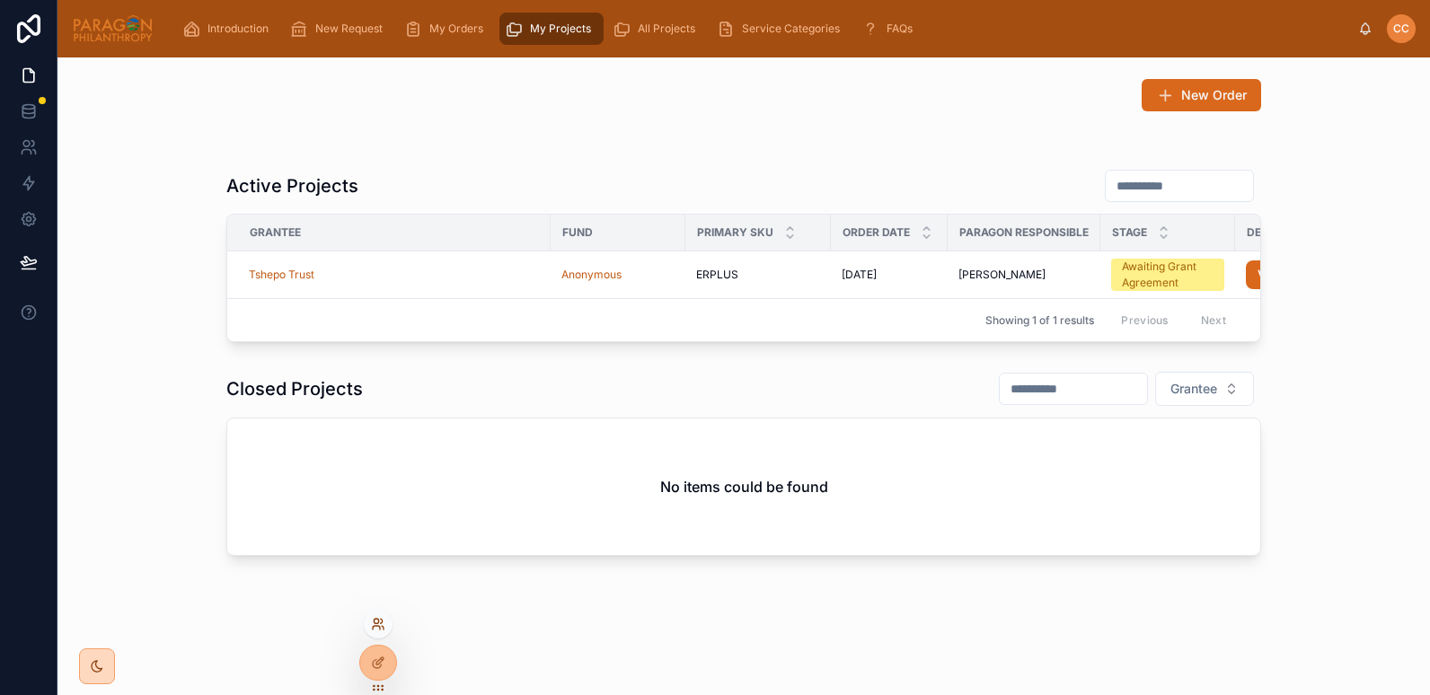
click at [371, 630] on icon at bounding box center [378, 624] width 14 height 14
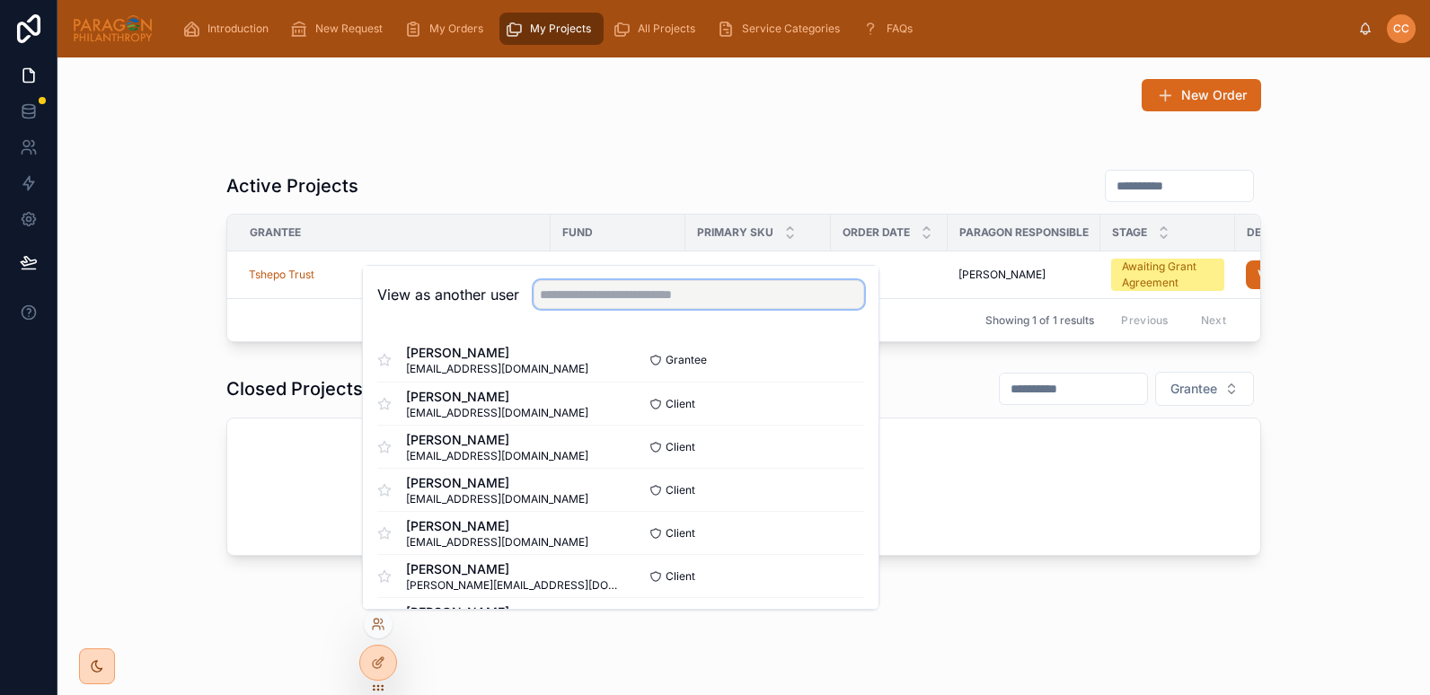
click at [560, 290] on input "text" at bounding box center [699, 294] width 331 height 29
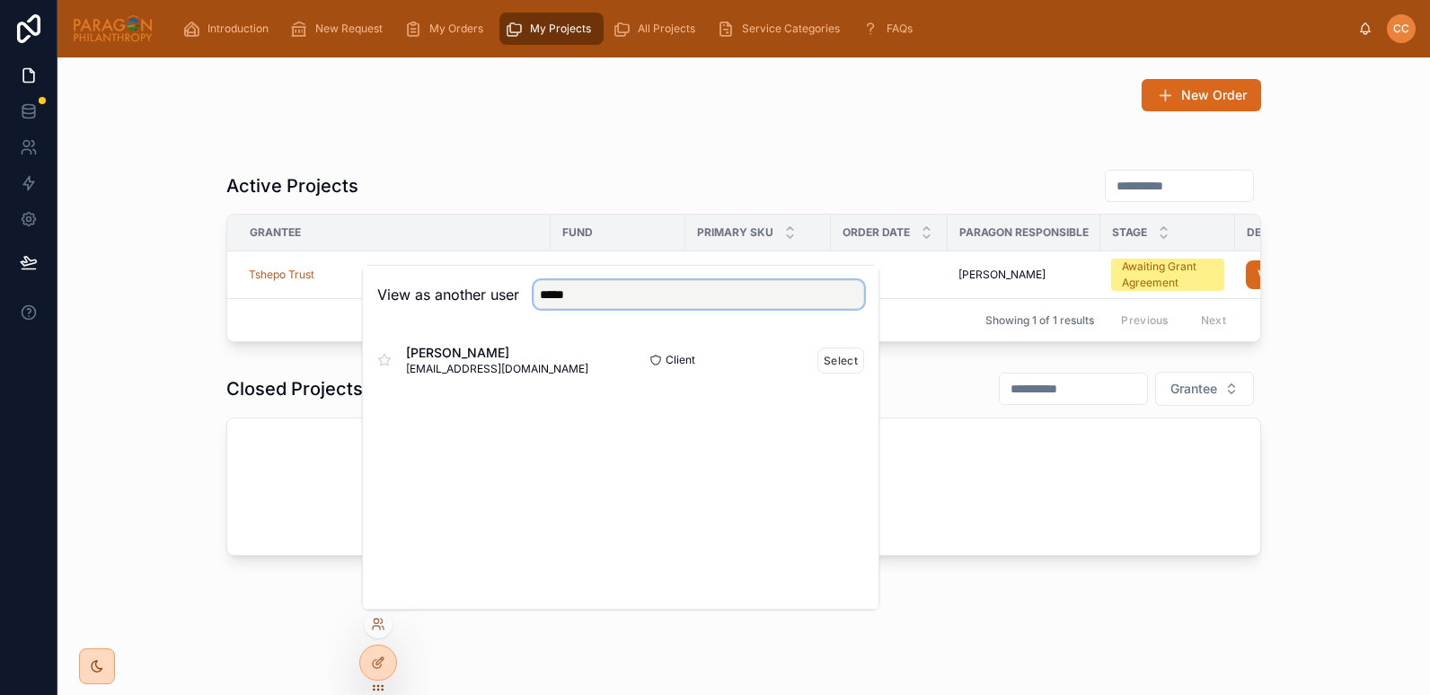
type input "*****"
drag, startPoint x: 503, startPoint y: 356, endPoint x: 411, endPoint y: 352, distance: 92.6
click at [411, 352] on span "[PERSON_NAME]" at bounding box center [497, 353] width 182 height 18
copy span "[PERSON_NAME]"
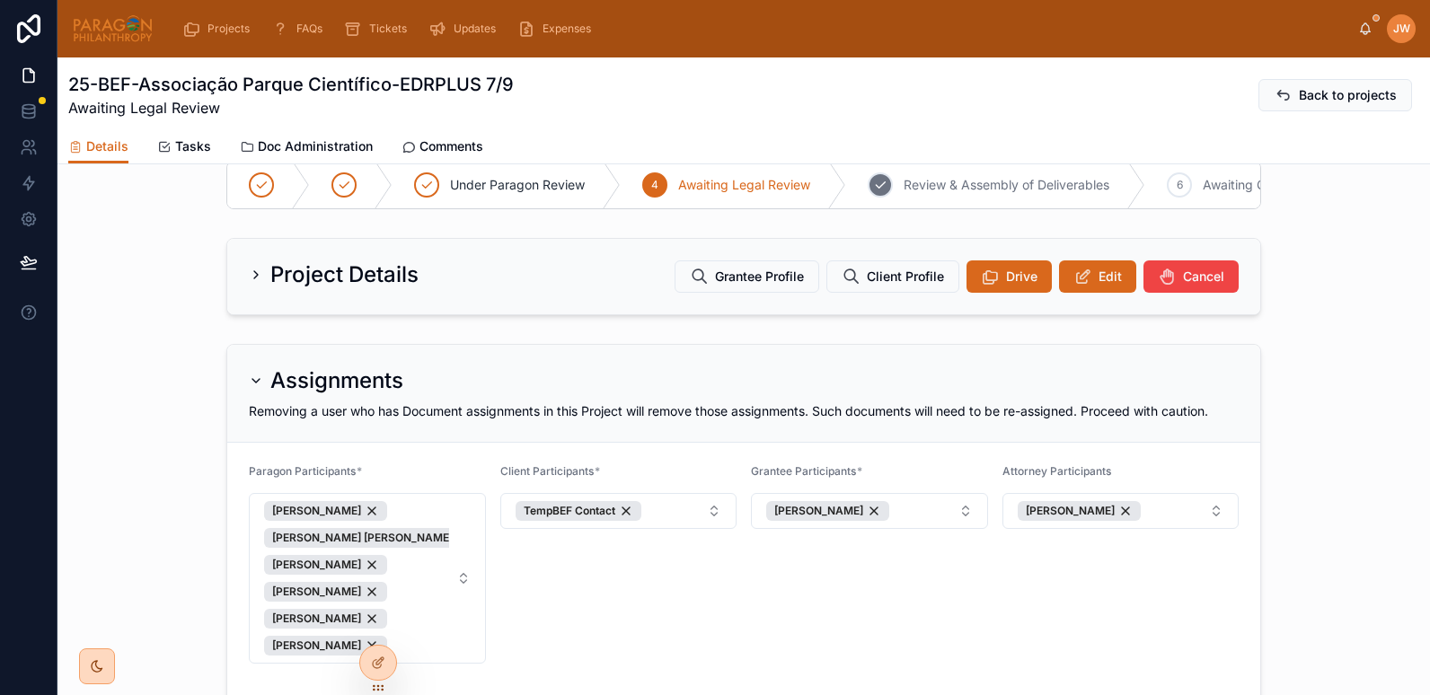
scroll to position [180, 0]
click at [1091, 279] on button "Edit" at bounding box center [1097, 275] width 77 height 32
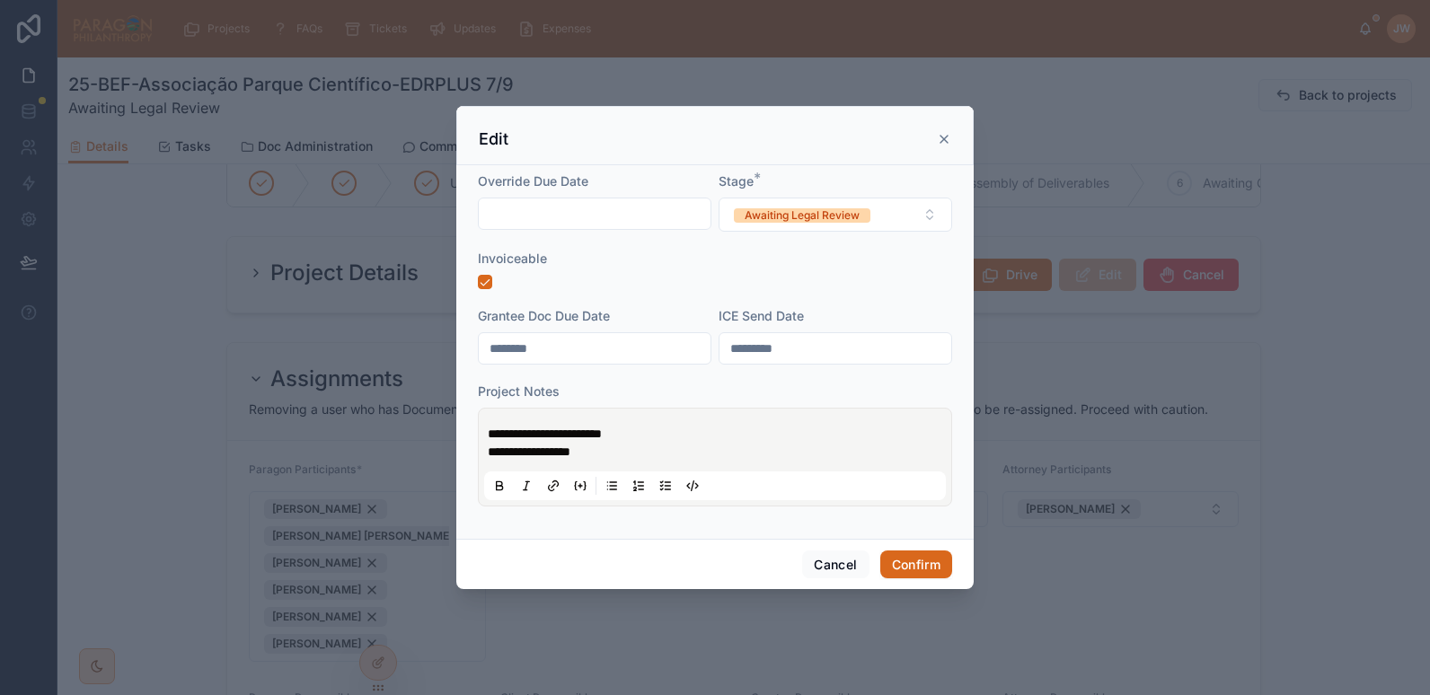
click at [486, 429] on div "**********" at bounding box center [715, 457] width 462 height 86
click at [490, 436] on span "**********" at bounding box center [545, 434] width 114 height 13
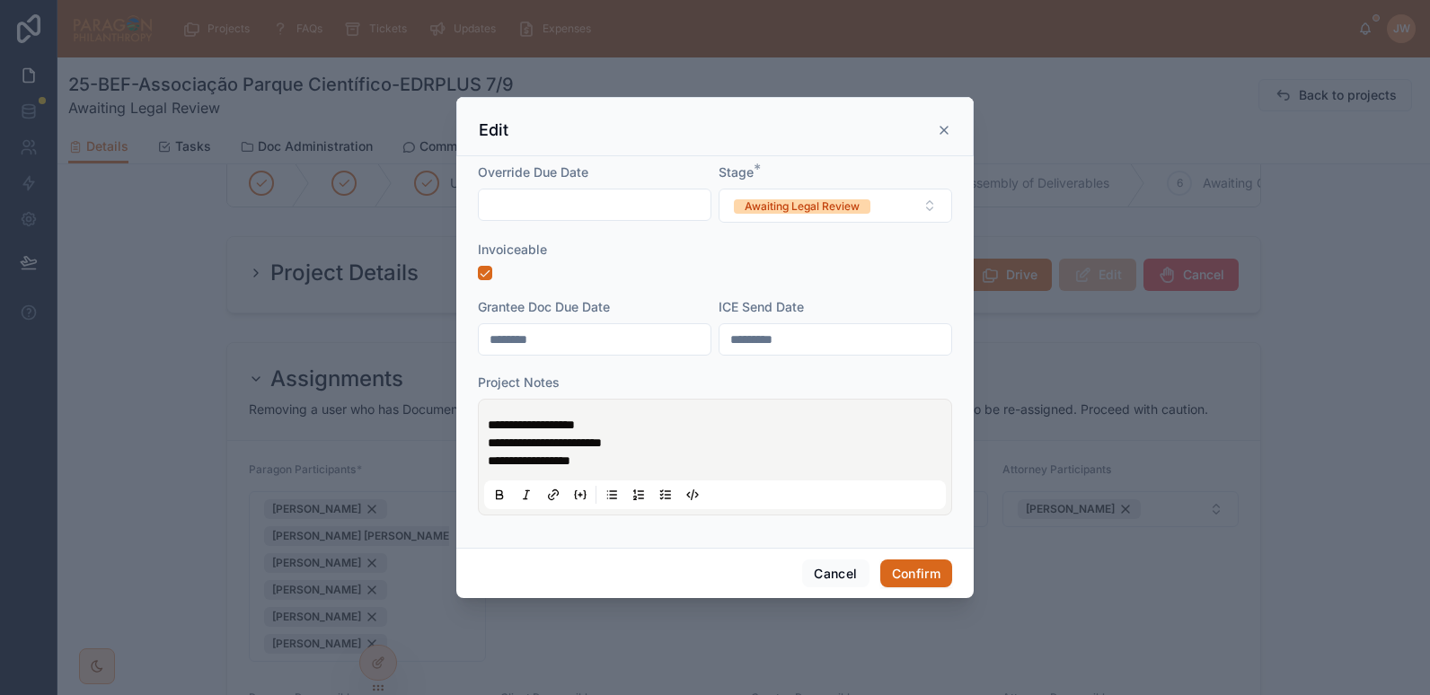
click at [625, 427] on p "**********" at bounding box center [719, 434] width 462 height 36
click at [916, 209] on button "Awaiting Legal Review" at bounding box center [836, 206] width 234 height 34
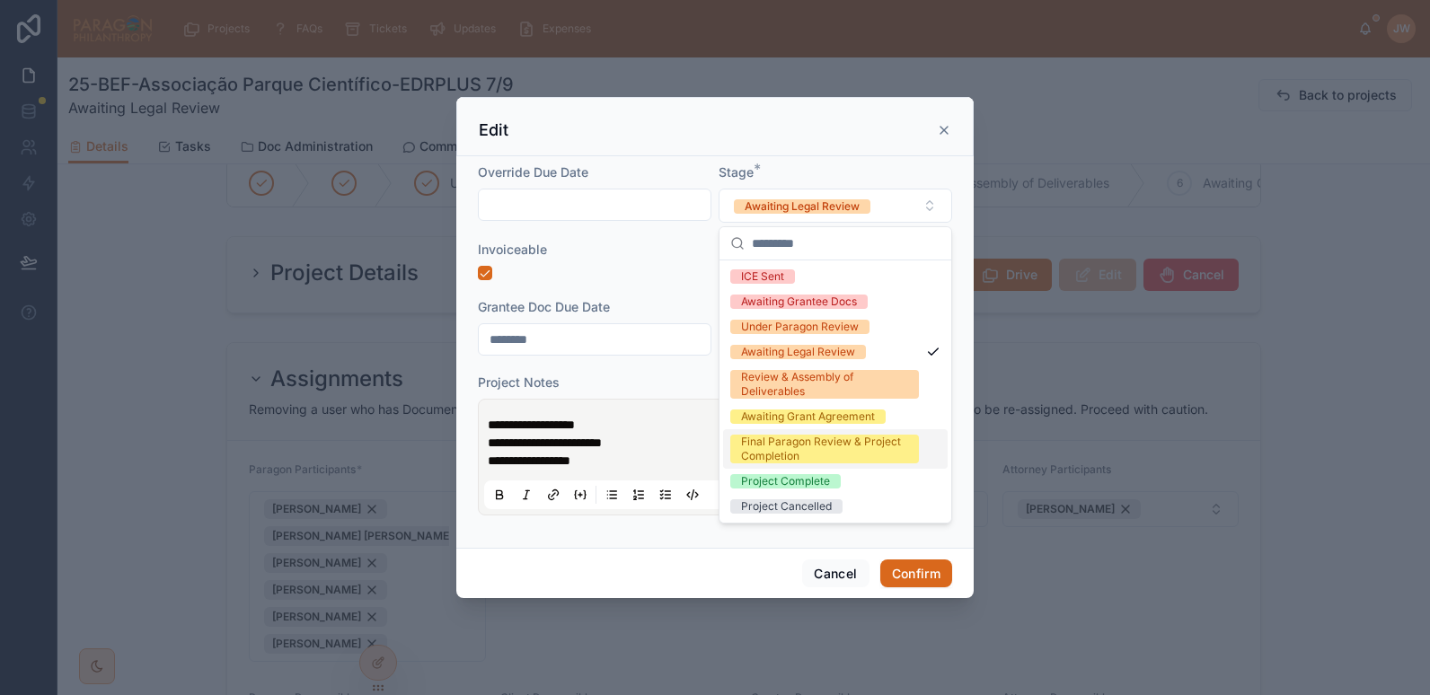
click at [785, 449] on div "Final Paragon Review & Project Completion" at bounding box center [824, 449] width 167 height 29
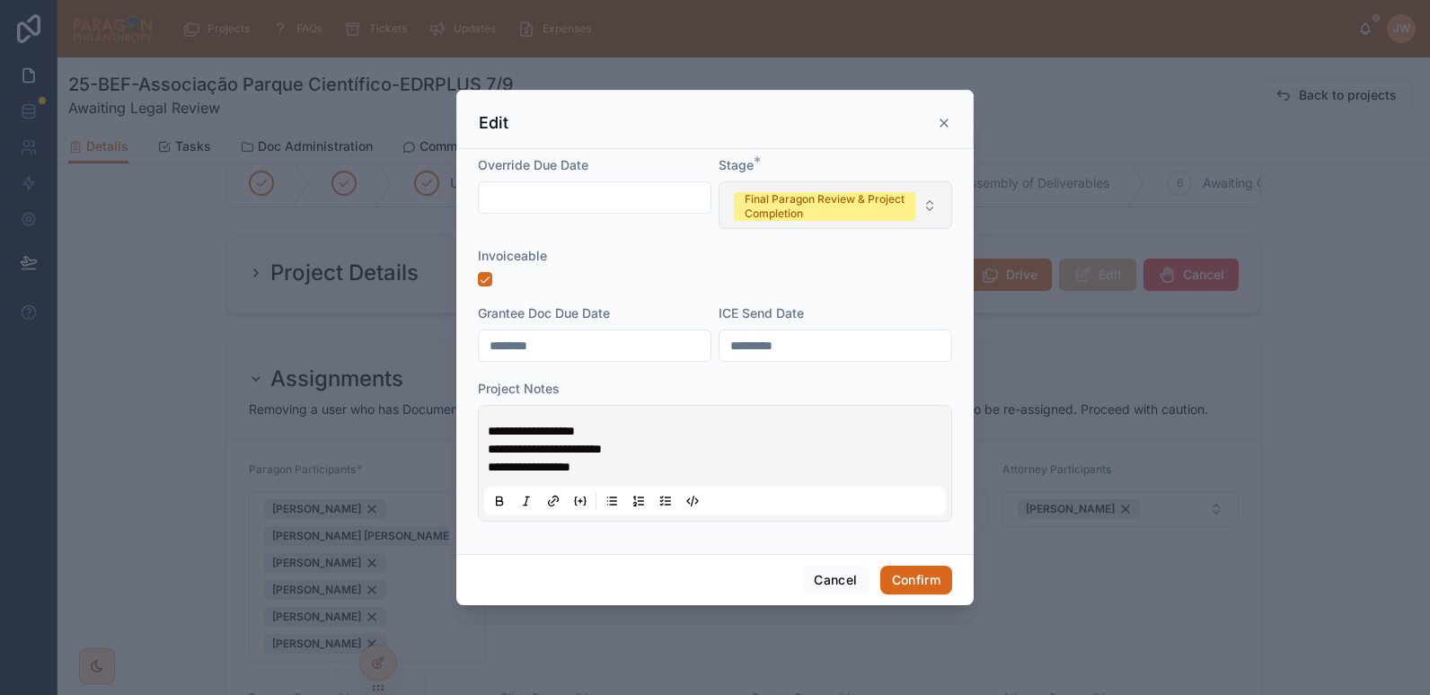
click at [926, 204] on button "Final Paragon Review & Project Completion" at bounding box center [836, 205] width 234 height 48
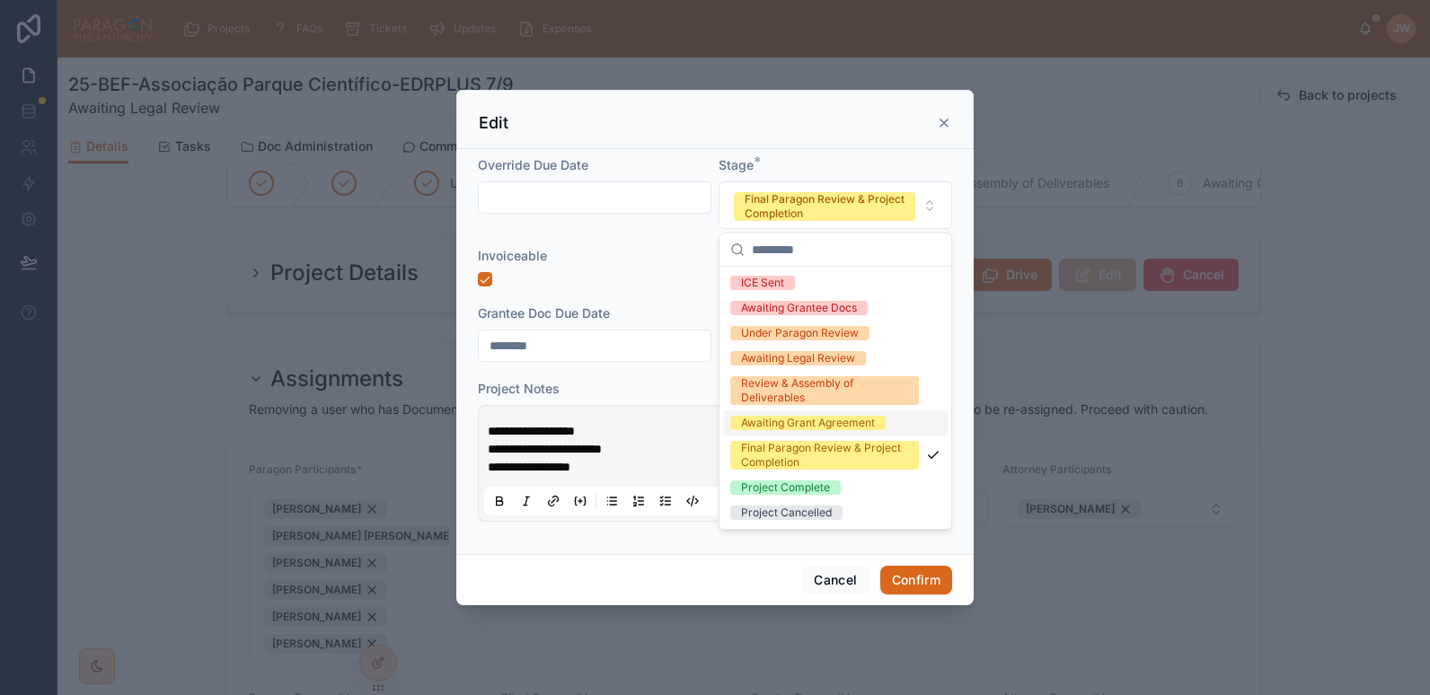
click at [766, 429] on div "Awaiting Grant Agreement" at bounding box center [808, 423] width 134 height 14
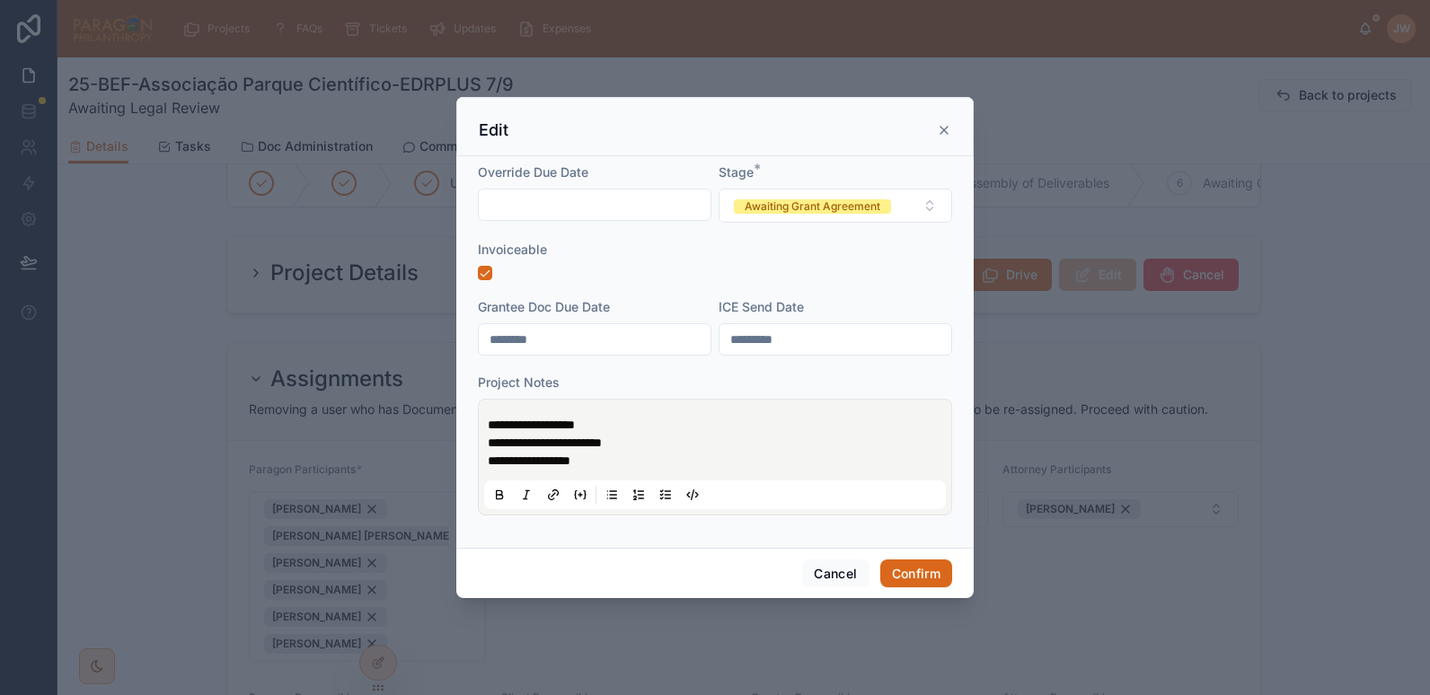
click at [695, 431] on p "**********" at bounding box center [719, 434] width 462 height 36
click at [898, 571] on button "Confirm" at bounding box center [917, 574] width 72 height 29
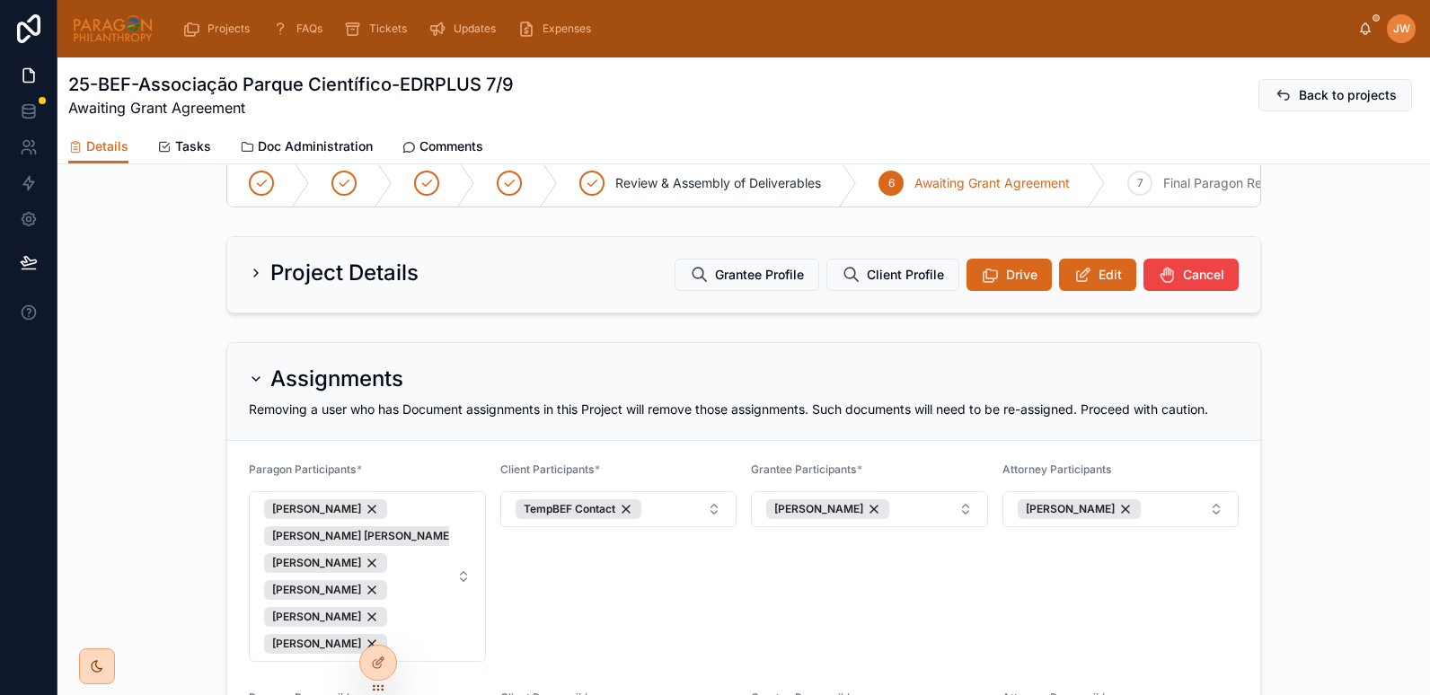
click at [90, 13] on div at bounding box center [113, 29] width 82 height 58
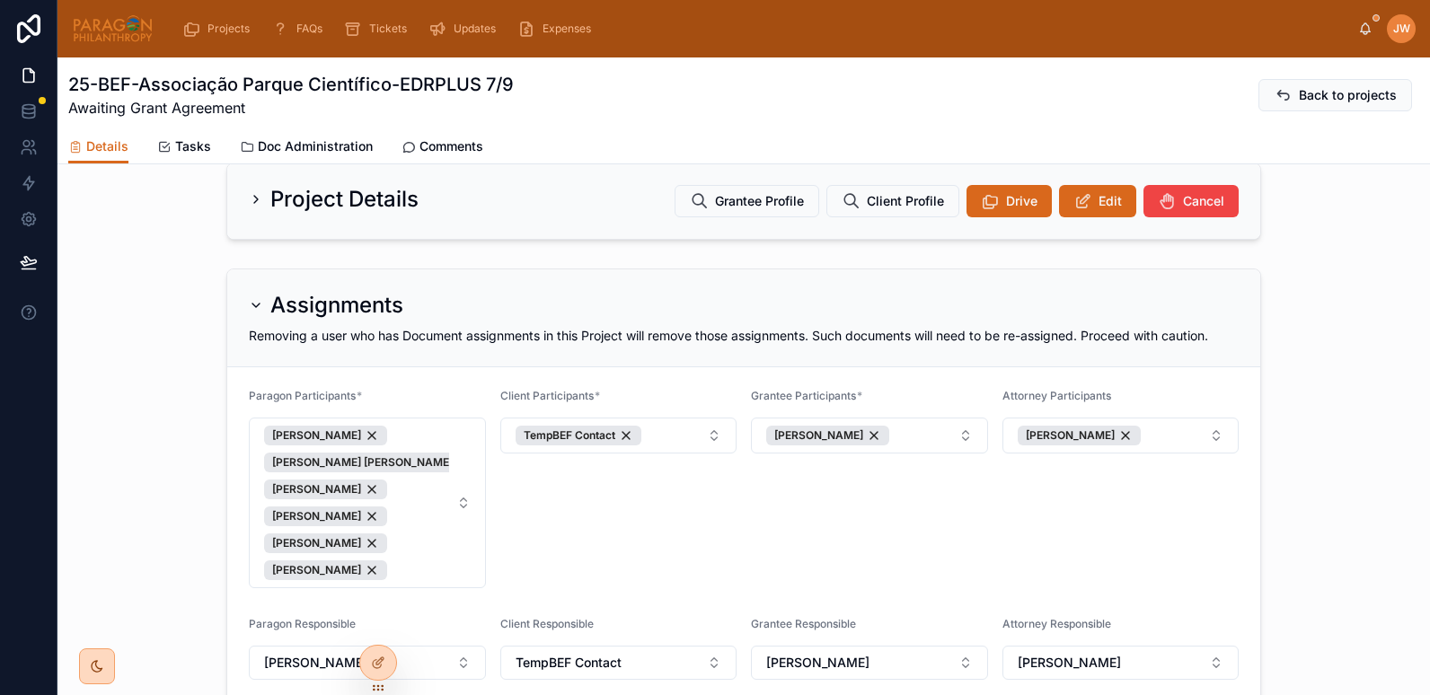
scroll to position [106, 0]
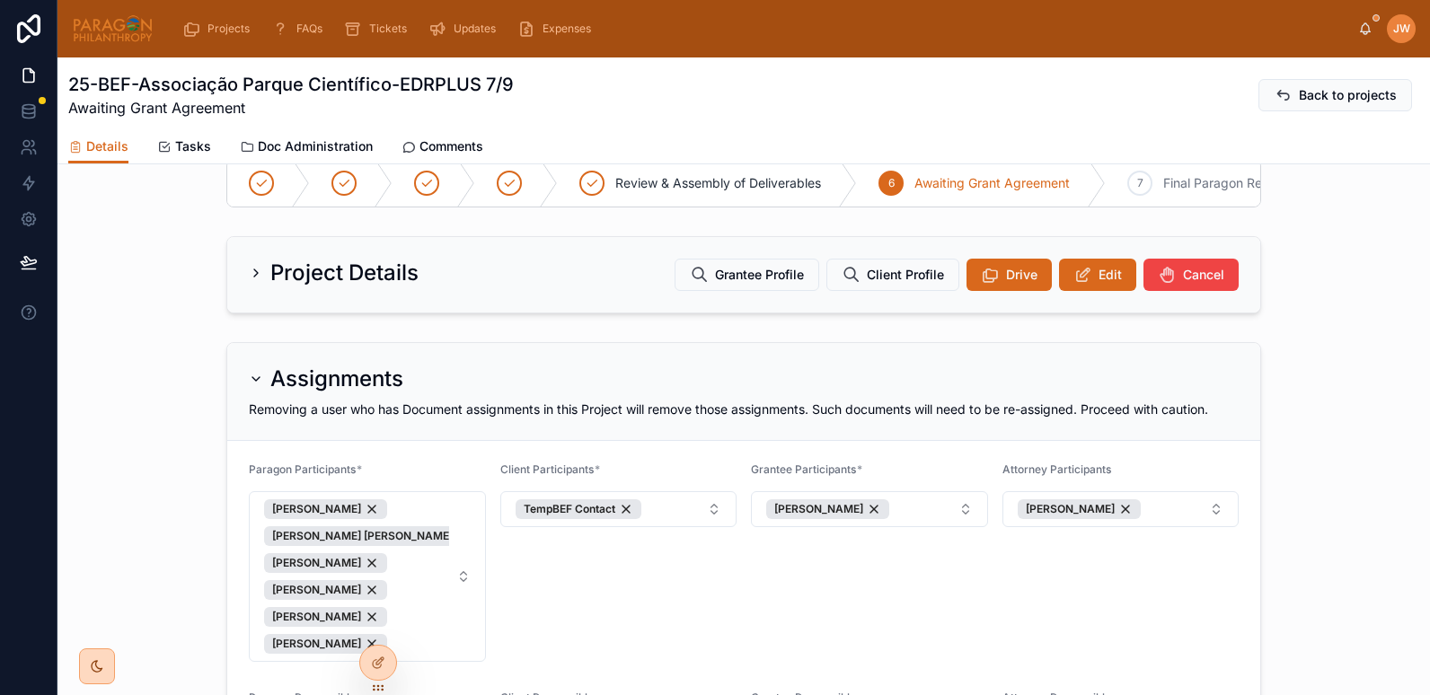
click at [110, 26] on img at bounding box center [113, 28] width 82 height 29
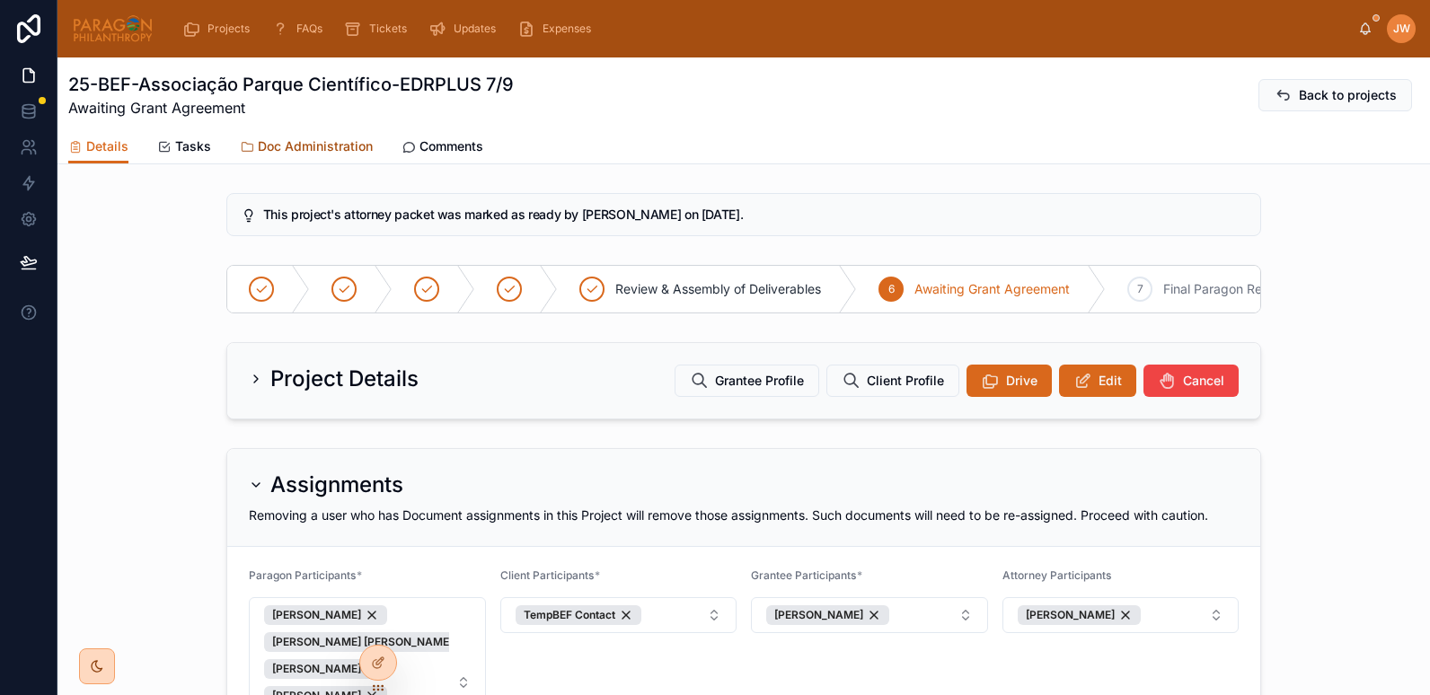
click at [332, 144] on span "Doc Administration" at bounding box center [315, 146] width 115 height 18
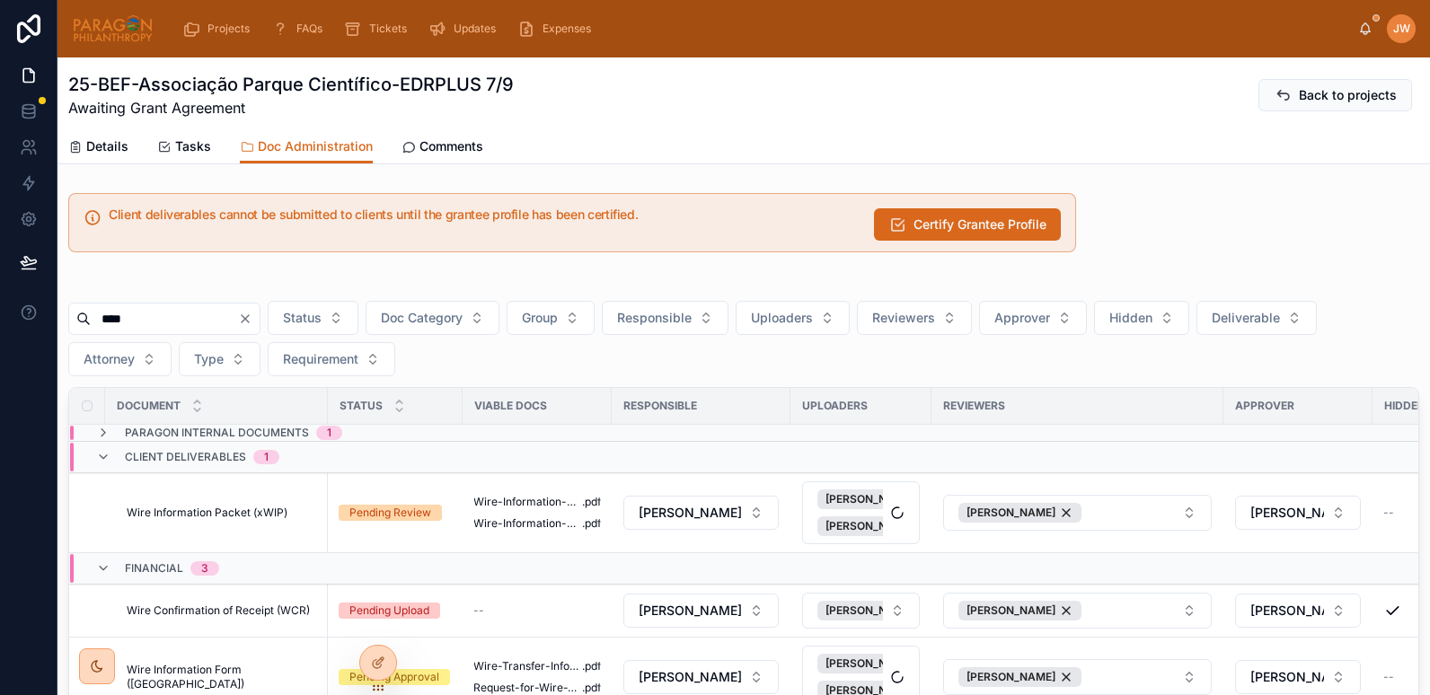
click at [226, 309] on input "****" at bounding box center [164, 318] width 147 height 25
type input "*"
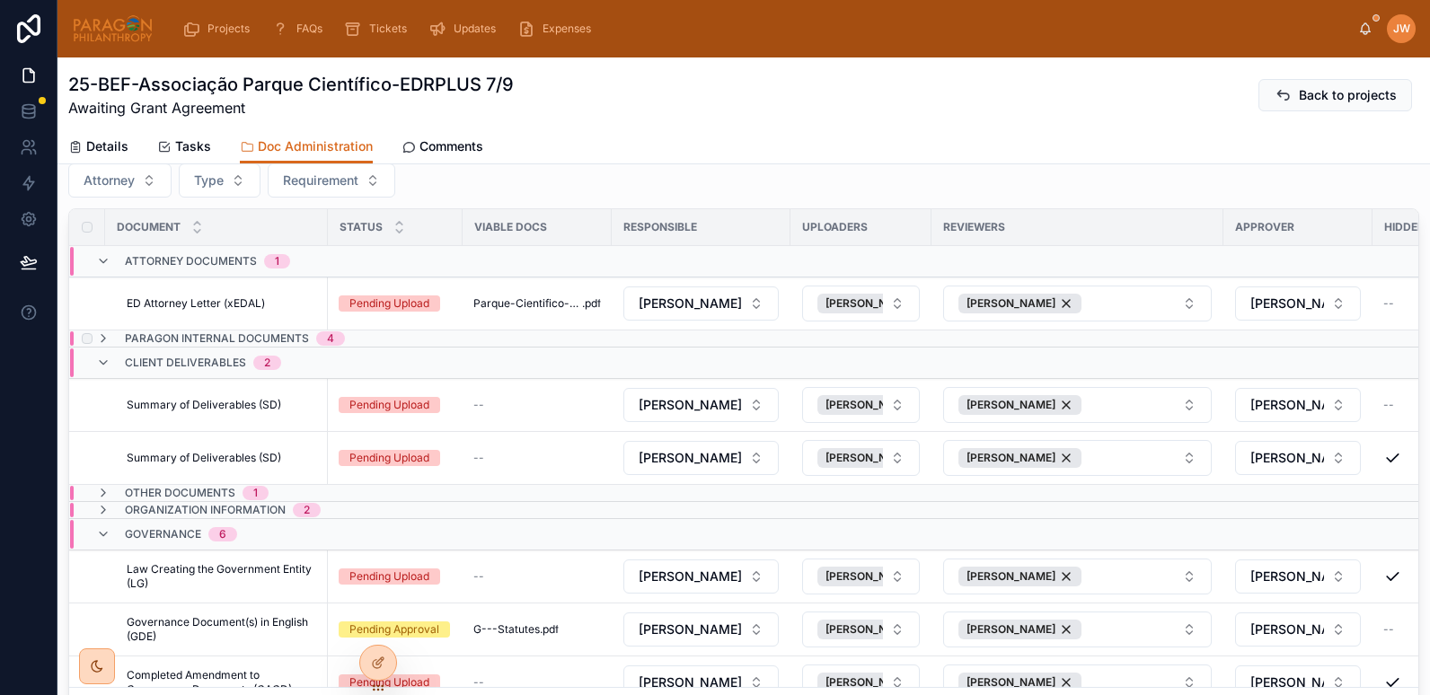
scroll to position [138, 0]
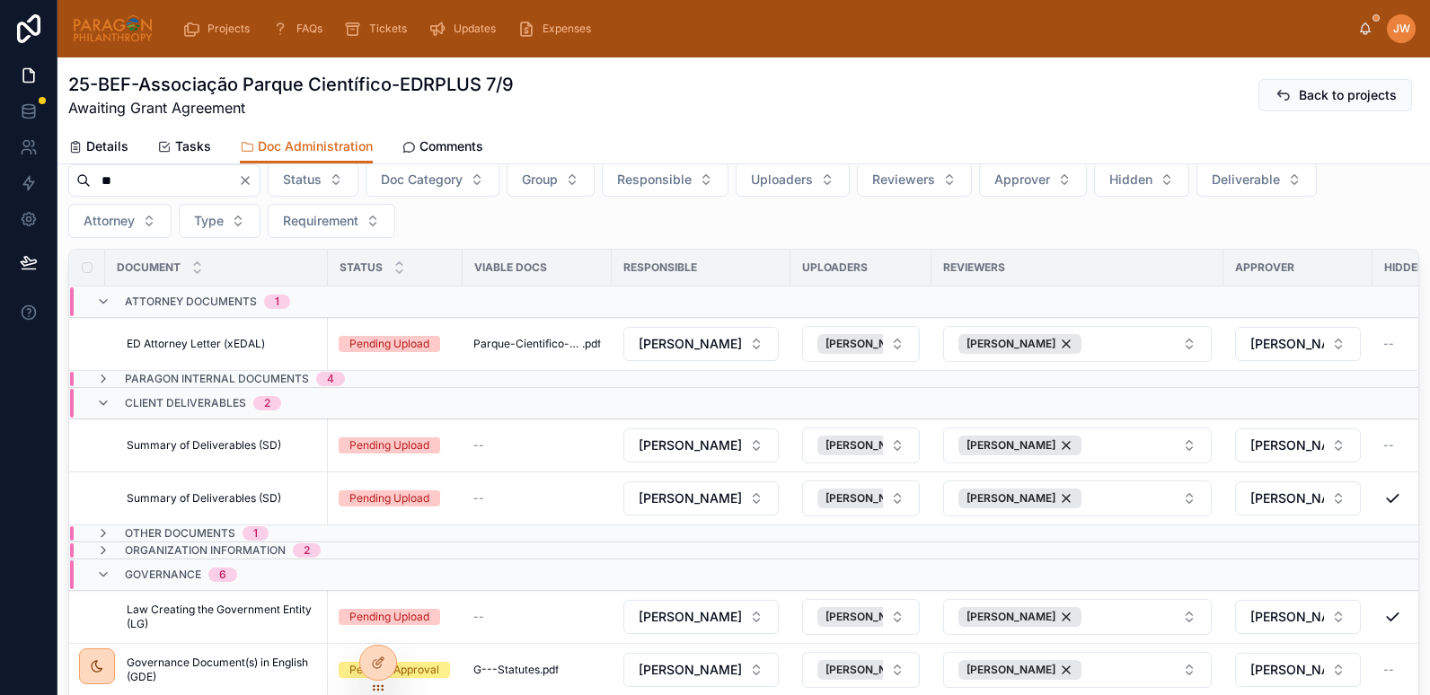
click at [153, 183] on input "**" at bounding box center [164, 180] width 147 height 25
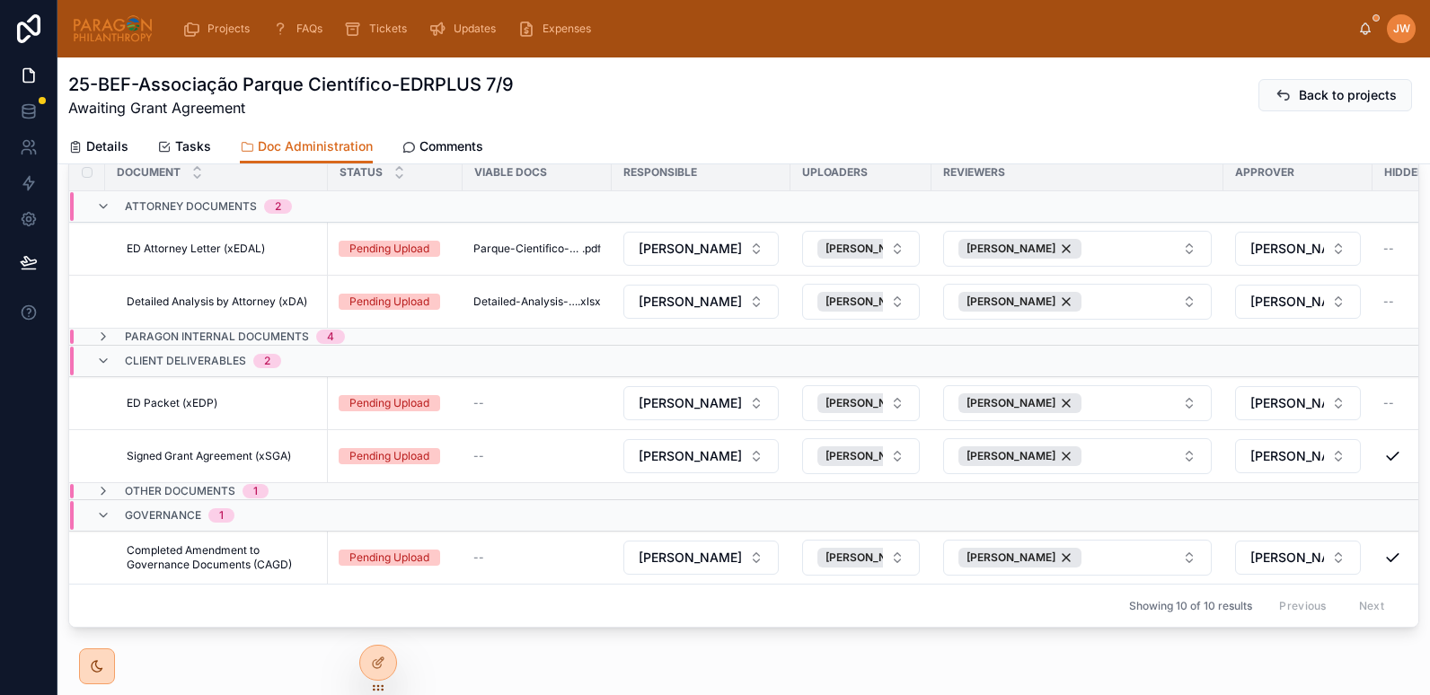
scroll to position [235, 0]
type input "**"
click at [218, 404] on div "ED Packet (xEDP) ED Packet (xEDP)" at bounding box center [222, 402] width 190 height 14
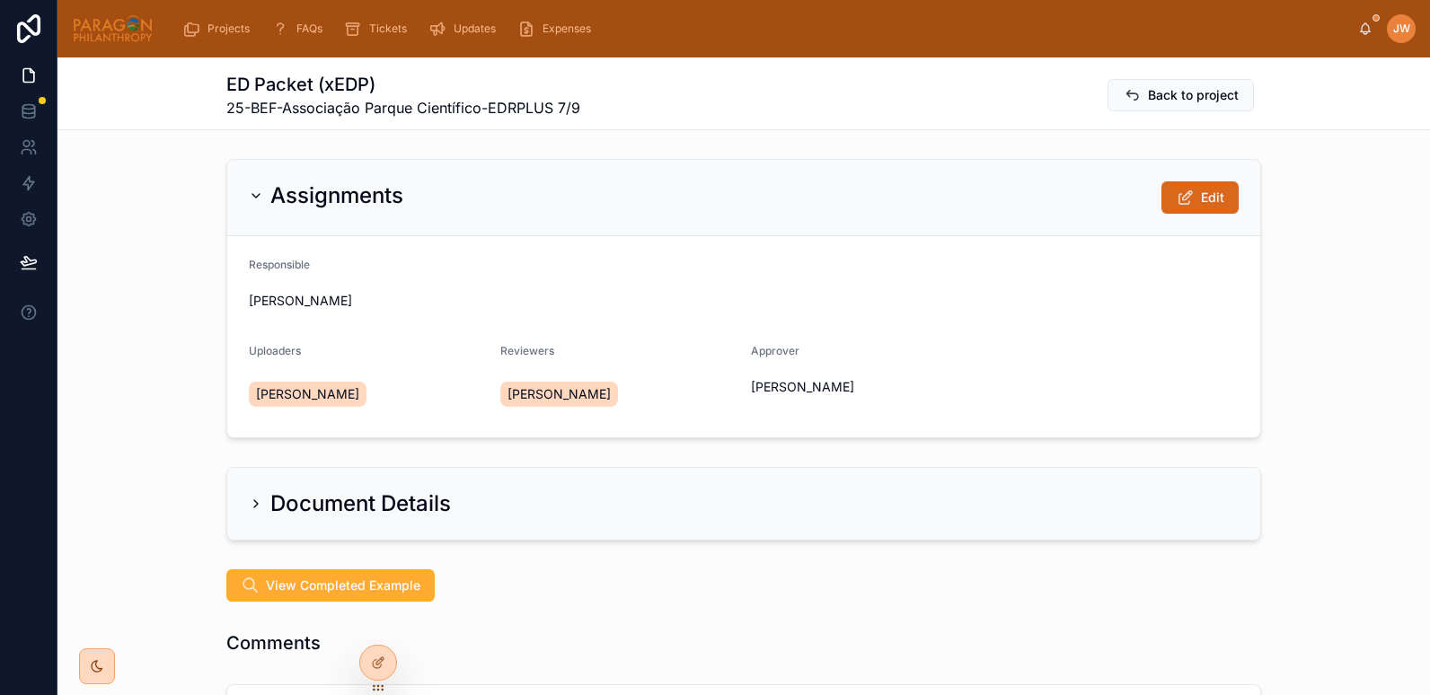
click at [421, 358] on div "Uploaders" at bounding box center [367, 355] width 237 height 22
click at [1176, 206] on icon at bounding box center [1185, 198] width 19 height 18
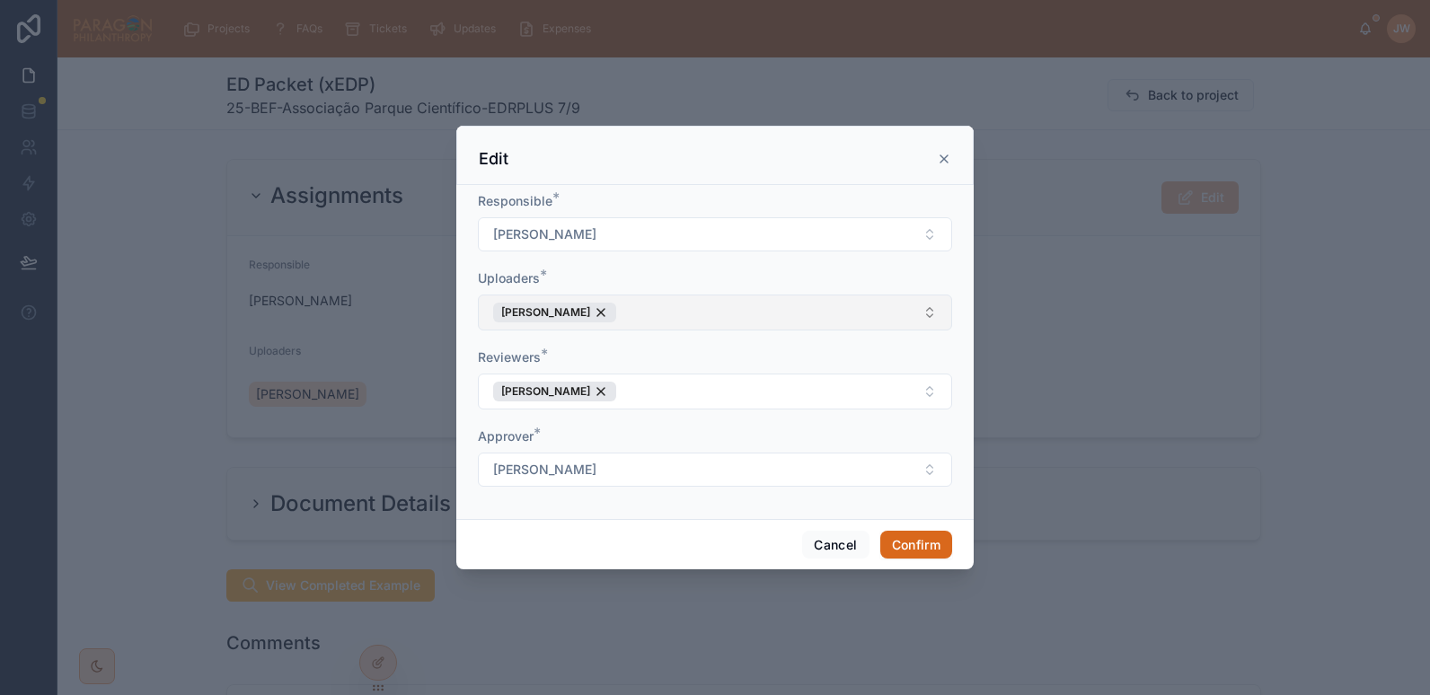
click at [631, 316] on button "Danilo Gonzalez" at bounding box center [715, 313] width 474 height 36
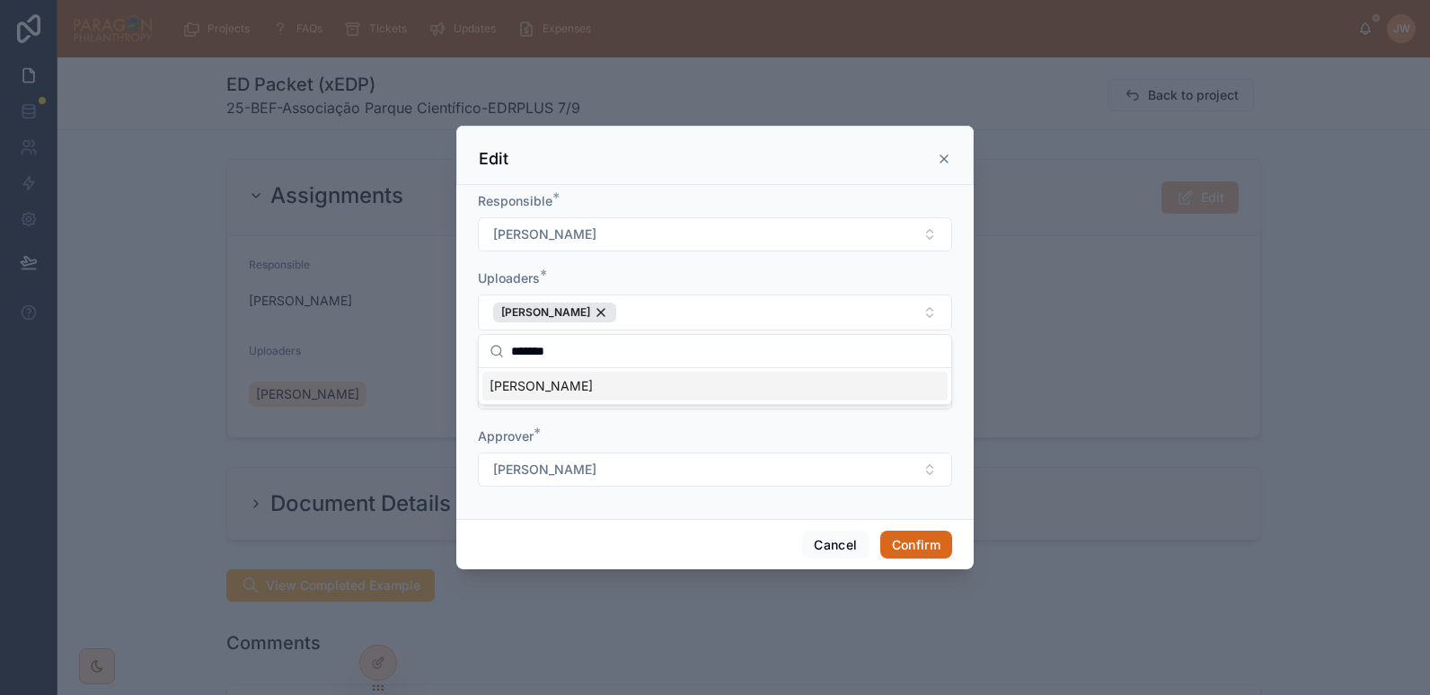
type input "*******"
click at [547, 387] on span "[PERSON_NAME]" at bounding box center [541, 386] width 103 height 18
click at [917, 543] on button "Confirm" at bounding box center [917, 545] width 72 height 29
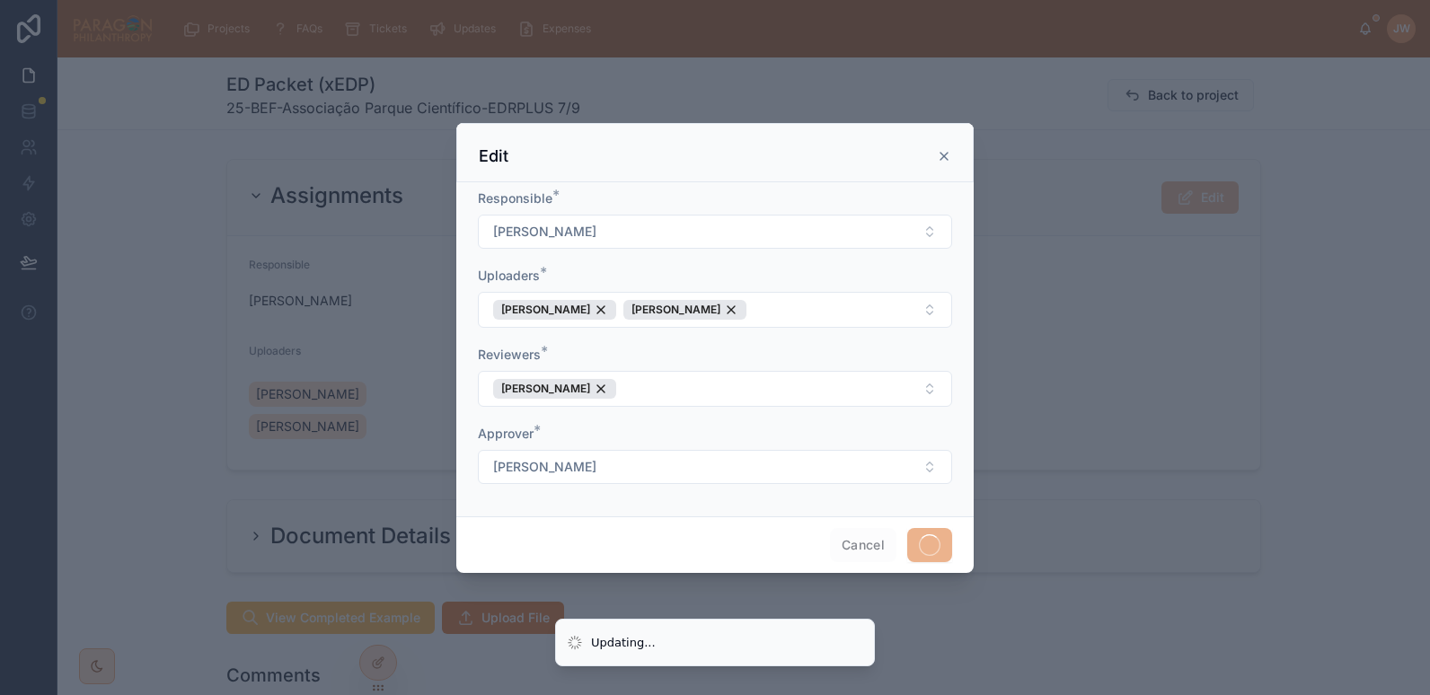
click at [175, 503] on div at bounding box center [715, 347] width 1430 height 695
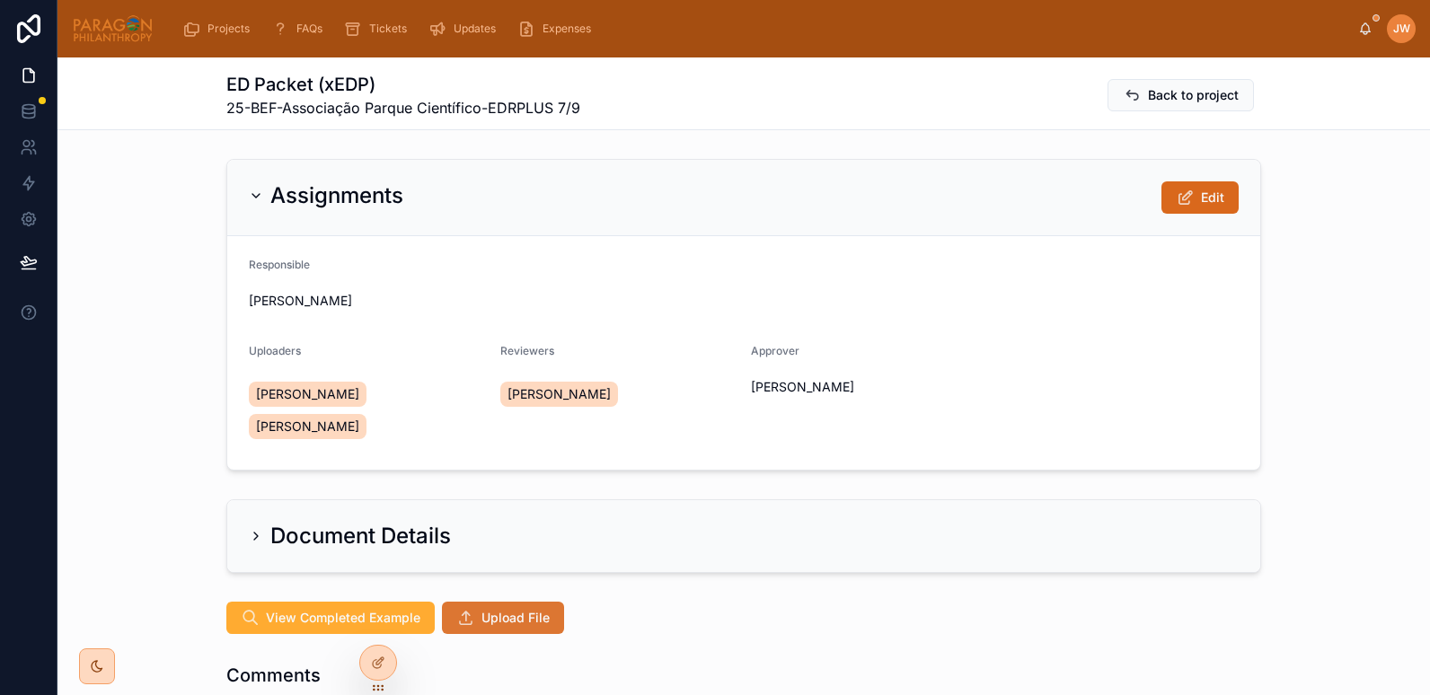
click at [535, 609] on span "Upload File" at bounding box center [516, 618] width 68 height 18
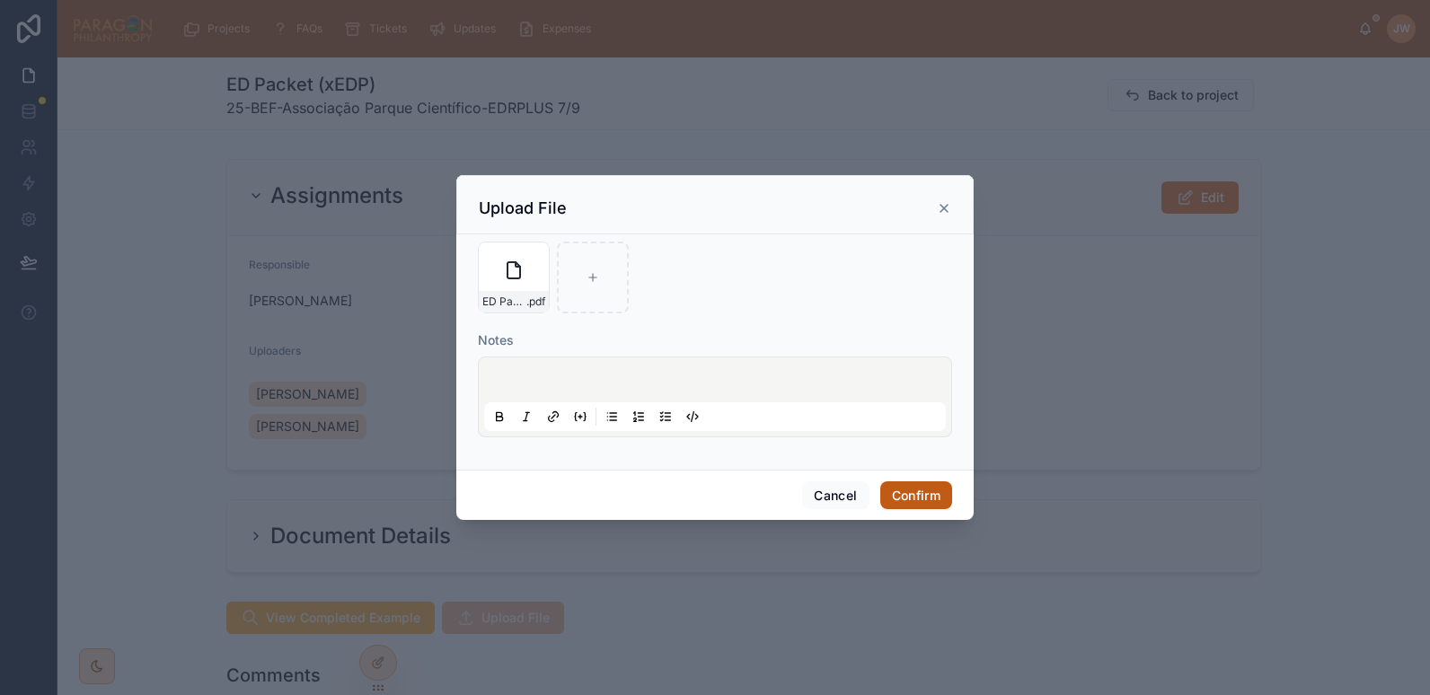
click at [901, 491] on button "Confirm" at bounding box center [917, 496] width 72 height 29
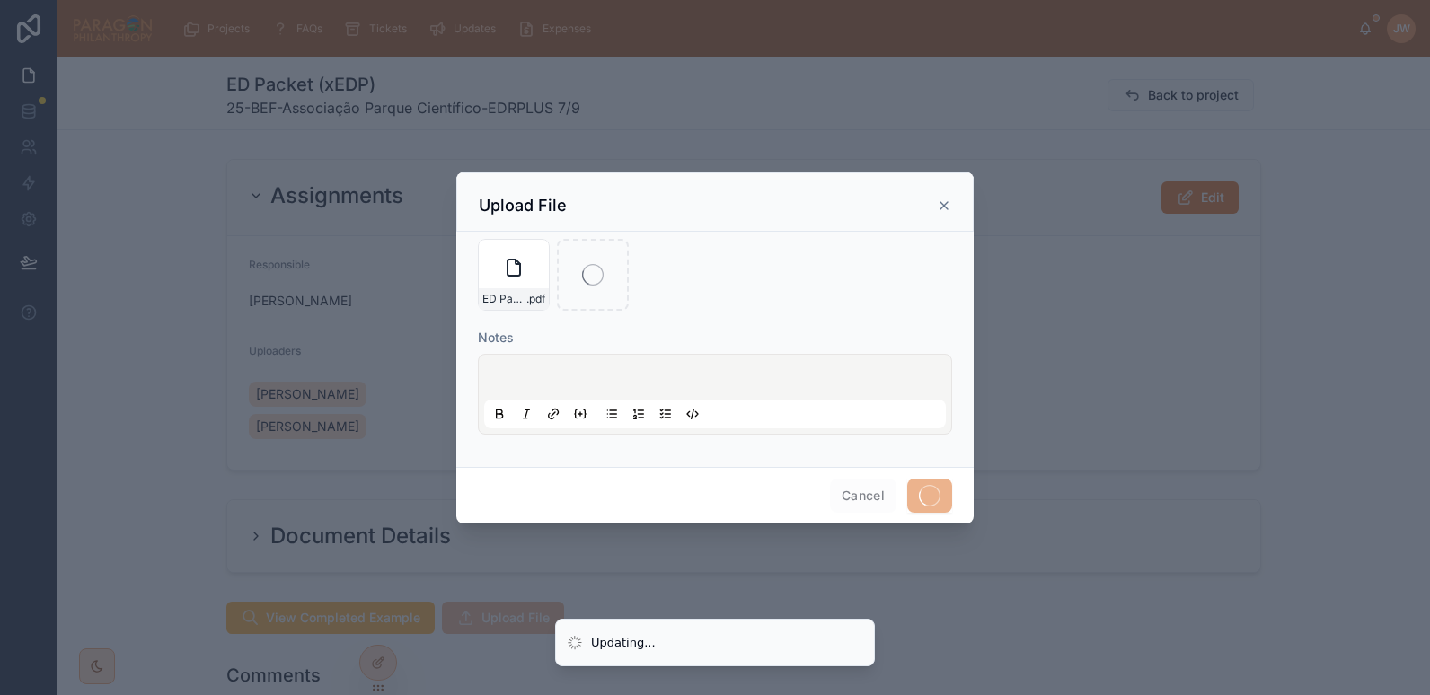
click at [874, 70] on div at bounding box center [715, 347] width 1430 height 695
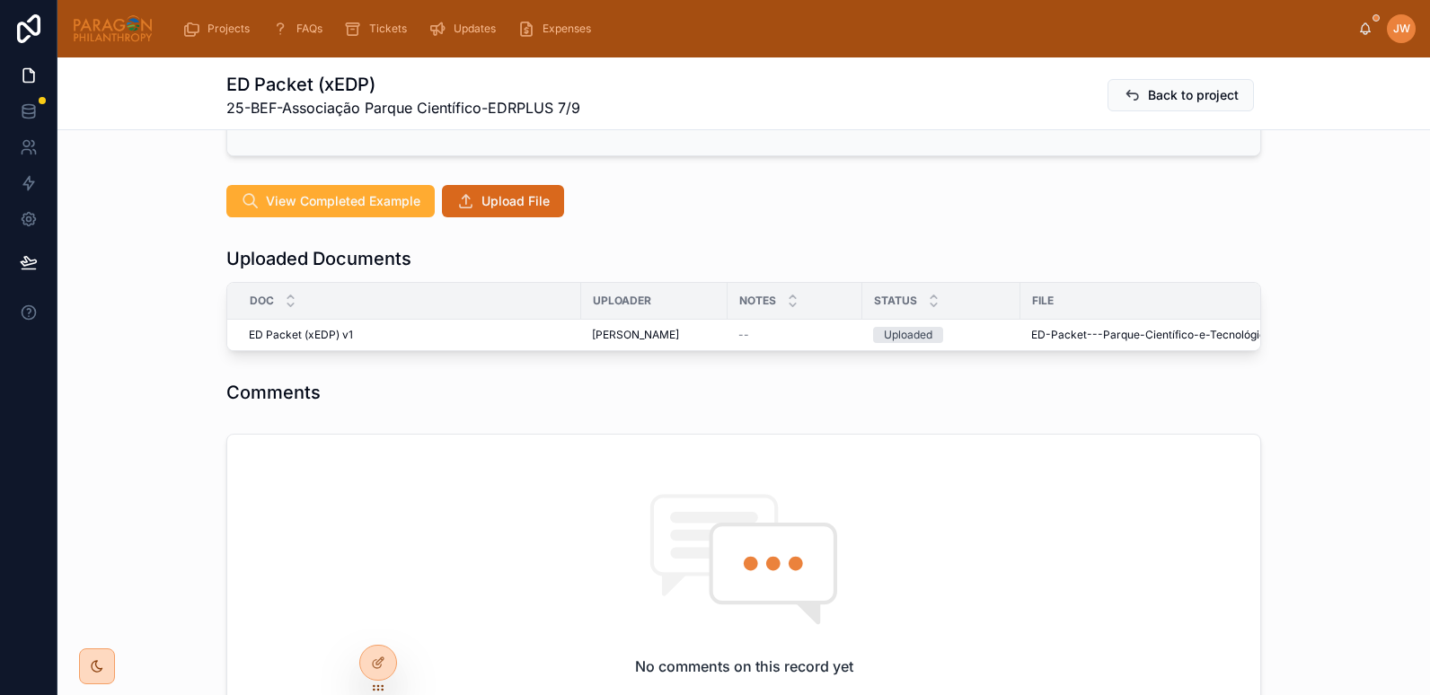
scroll to position [425, 0]
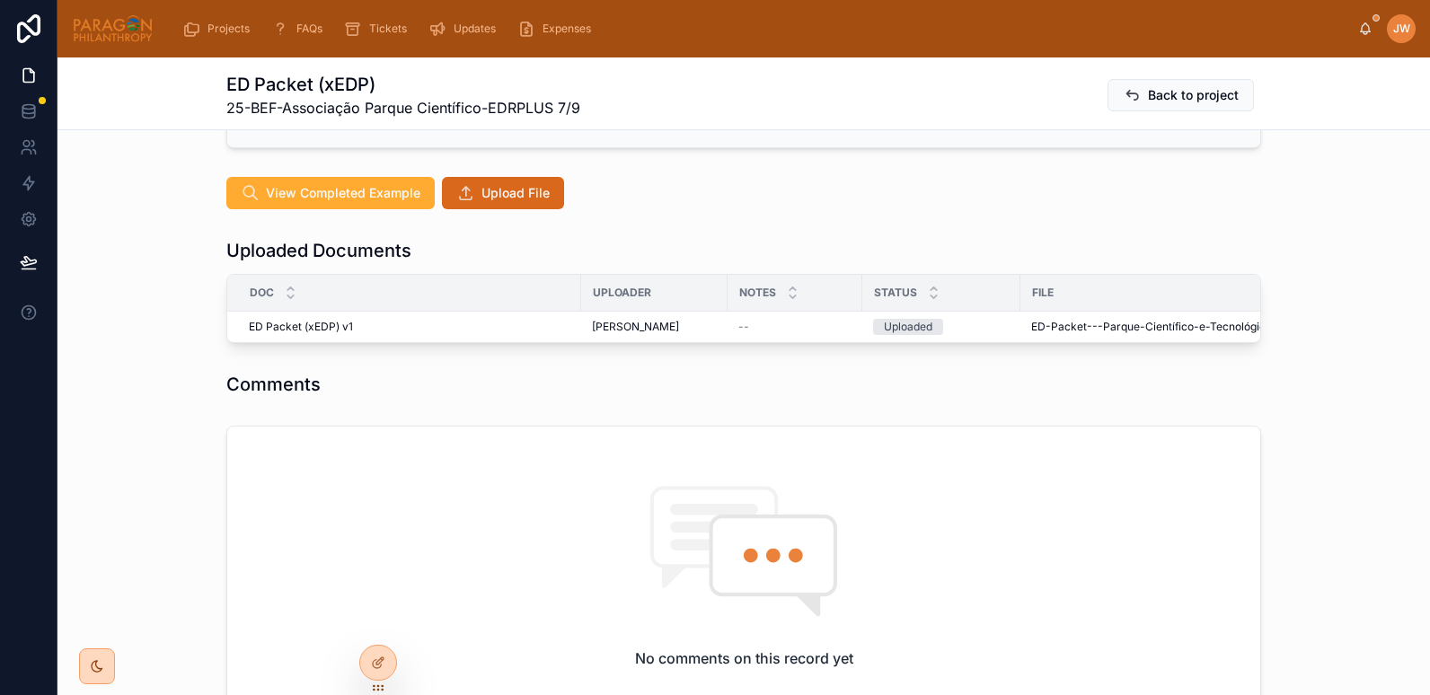
click at [1168, 279] on th "File" at bounding box center [1213, 293] width 385 height 37
click at [1183, 297] on button "Advance" at bounding box center [1208, 311] width 89 height 29
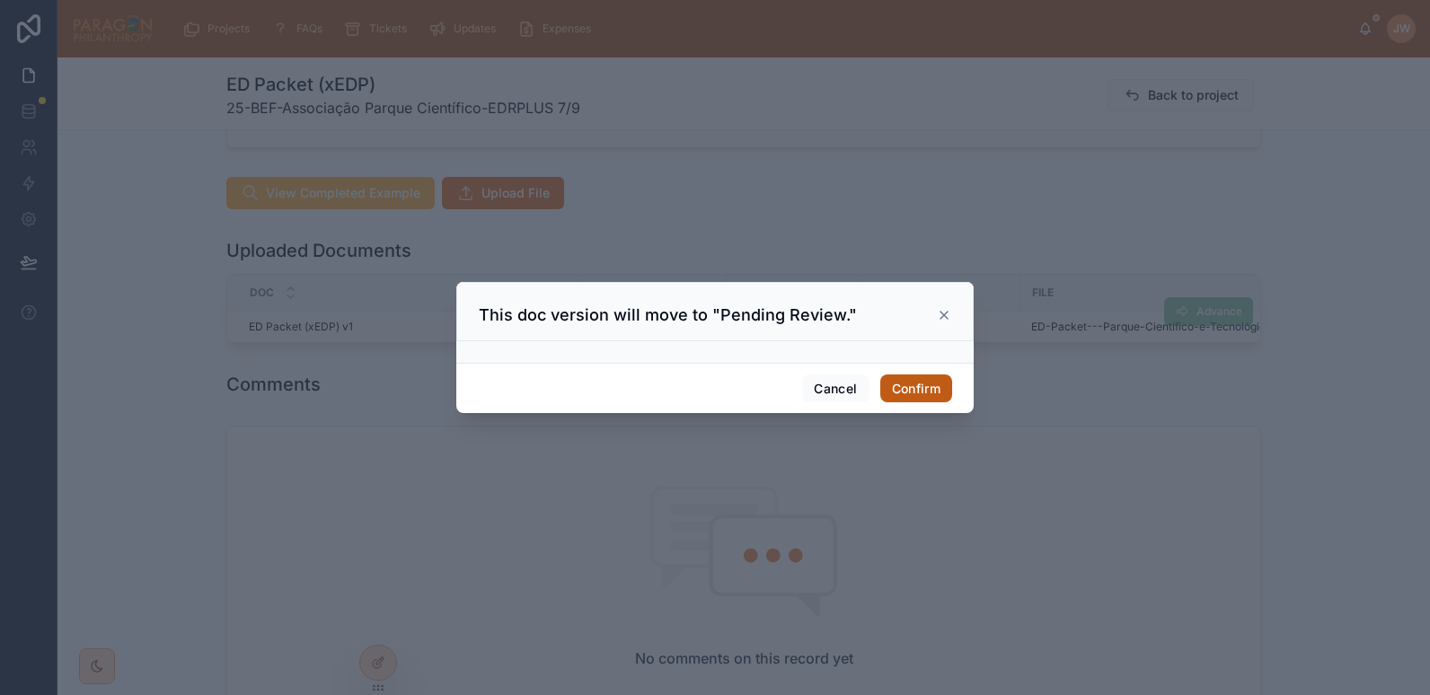
click at [917, 383] on button "Confirm" at bounding box center [917, 389] width 72 height 29
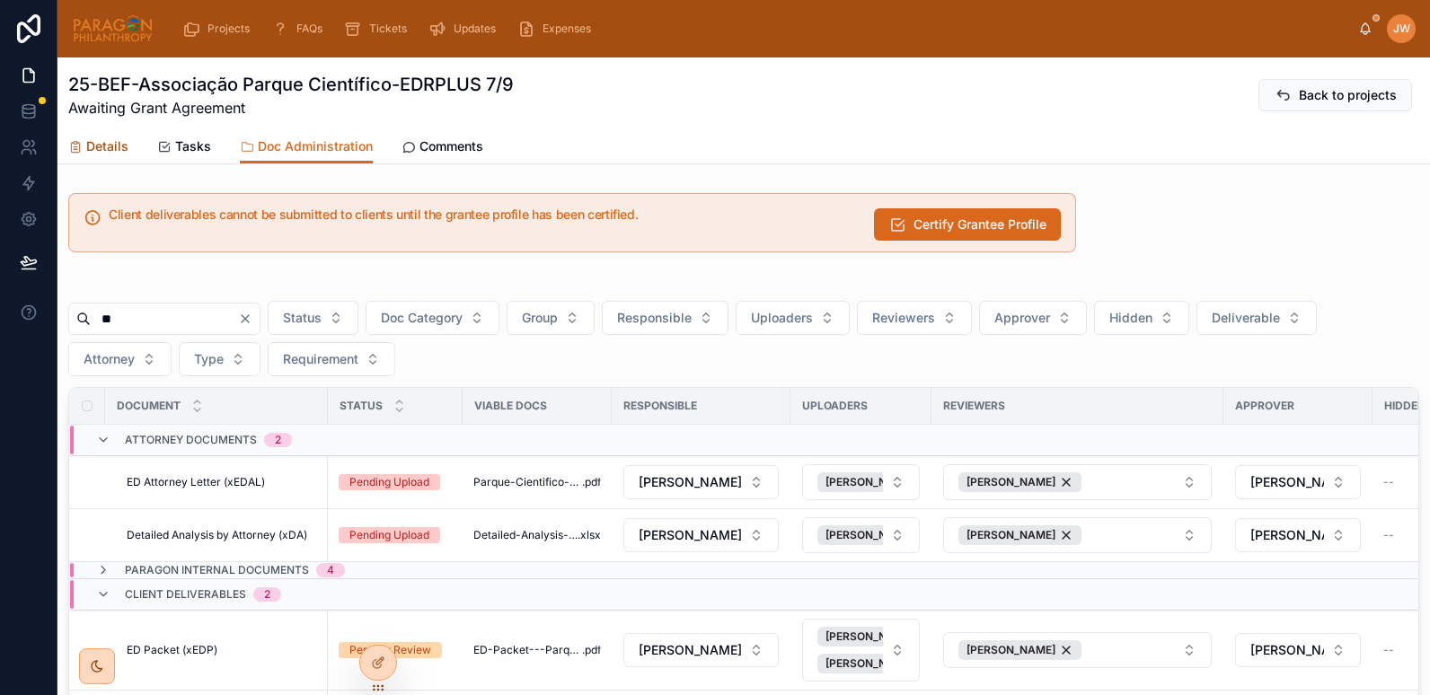
click at [102, 150] on span "Details" at bounding box center [107, 146] width 42 height 18
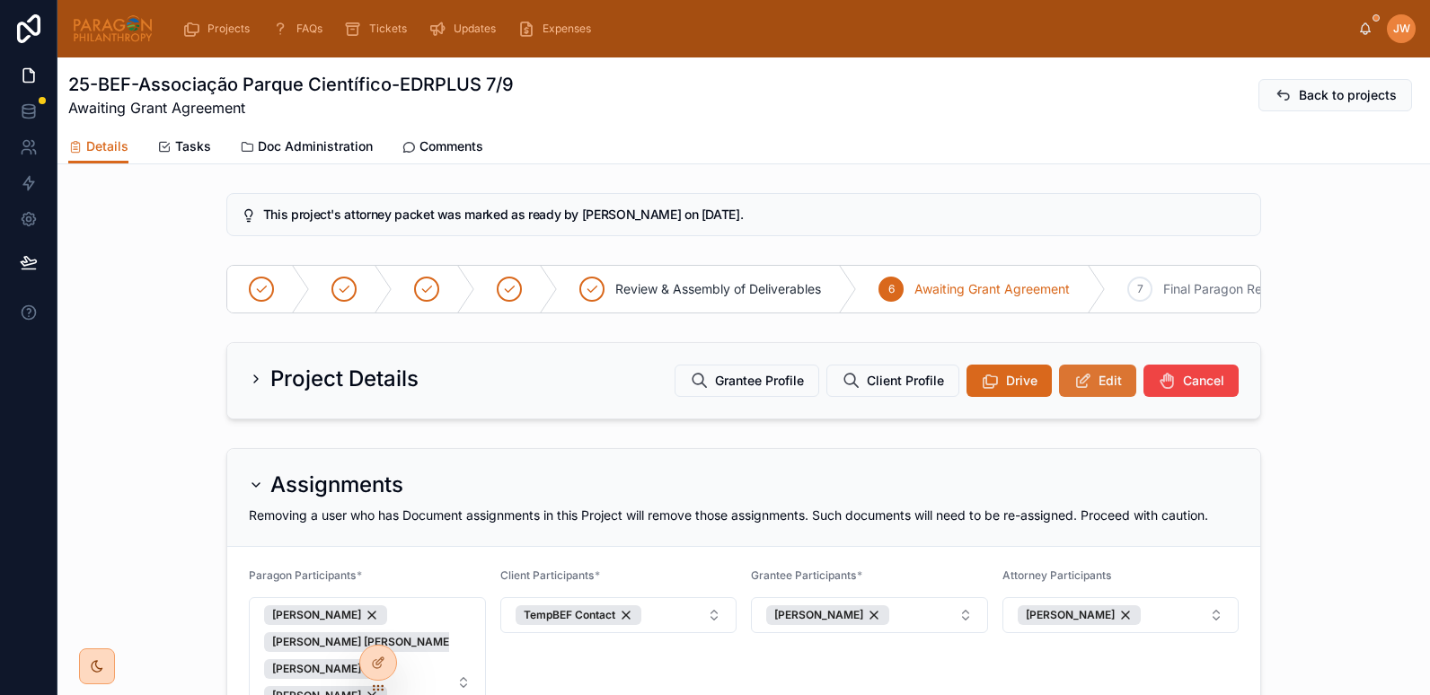
click at [1088, 385] on button "Edit" at bounding box center [1097, 381] width 77 height 32
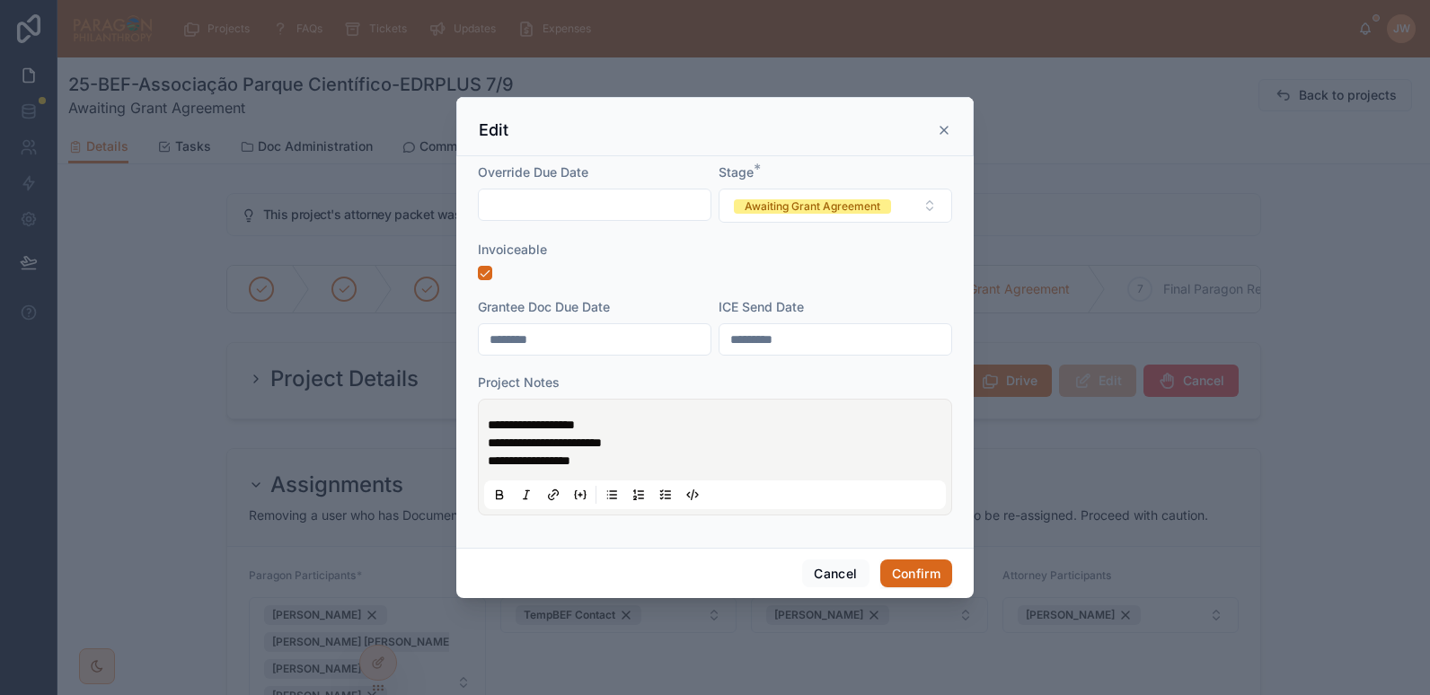
click at [1063, 181] on div at bounding box center [715, 347] width 1430 height 695
click at [831, 562] on button "Cancel" at bounding box center [835, 574] width 66 height 29
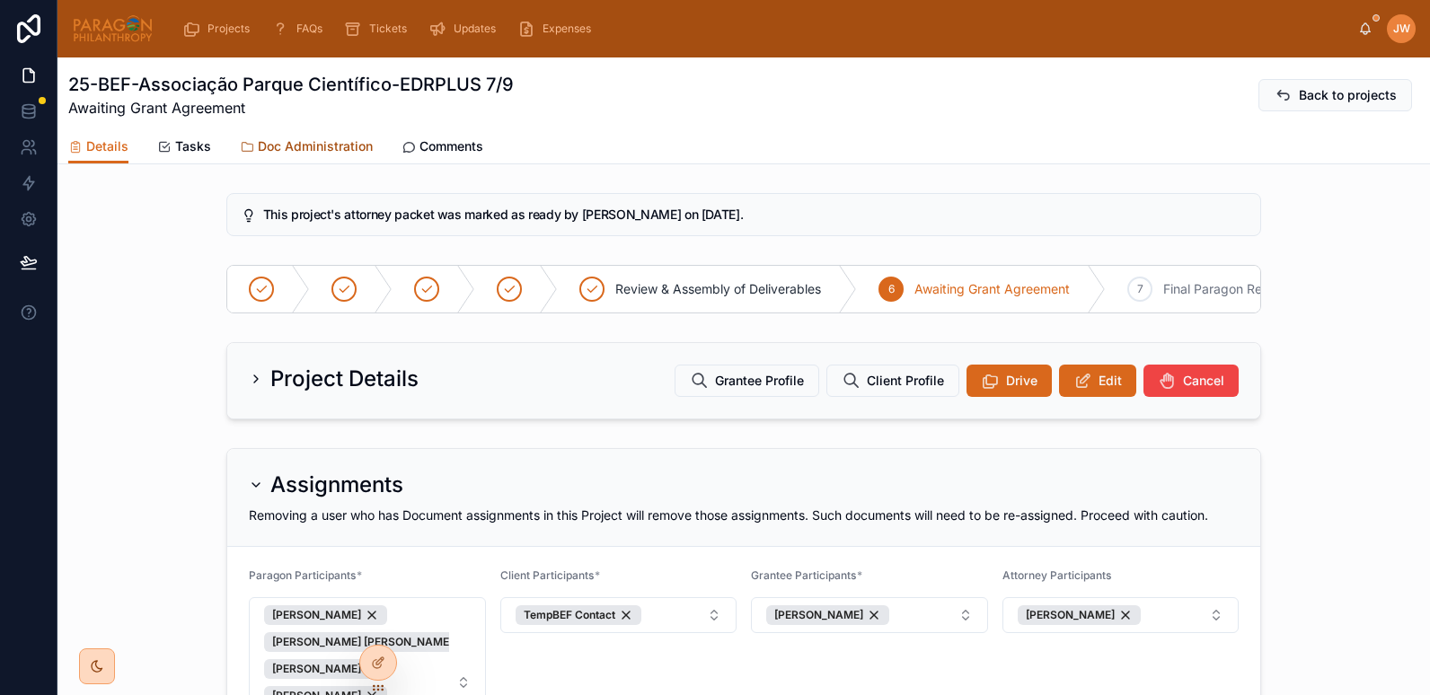
click at [320, 150] on span "Doc Administration" at bounding box center [315, 146] width 115 height 18
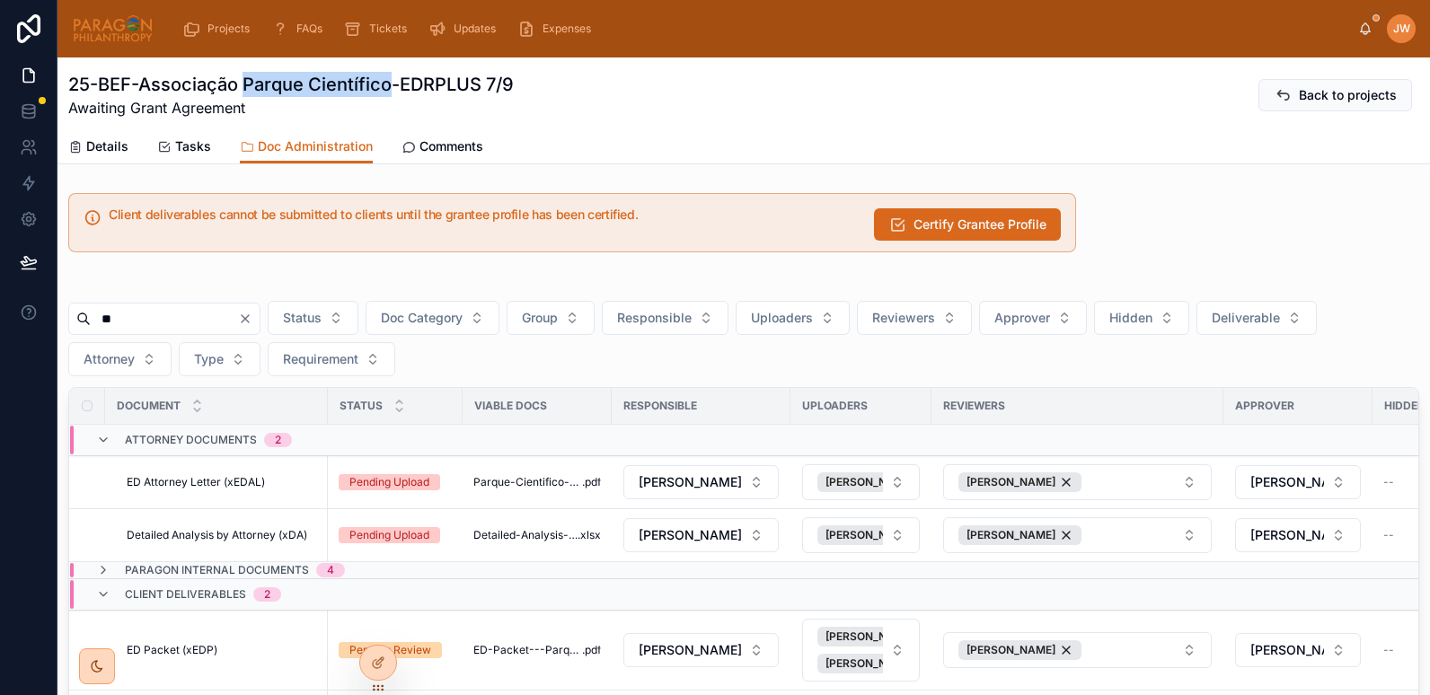
drag, startPoint x: 245, startPoint y: 88, endPoint x: 390, endPoint y: 91, distance: 144.7
click at [390, 91] on h1 "25-BEF-Associação Parque Científico-EDRPLUS 7/9" at bounding box center [291, 84] width 446 height 25
copy h1 "Parque Científico"
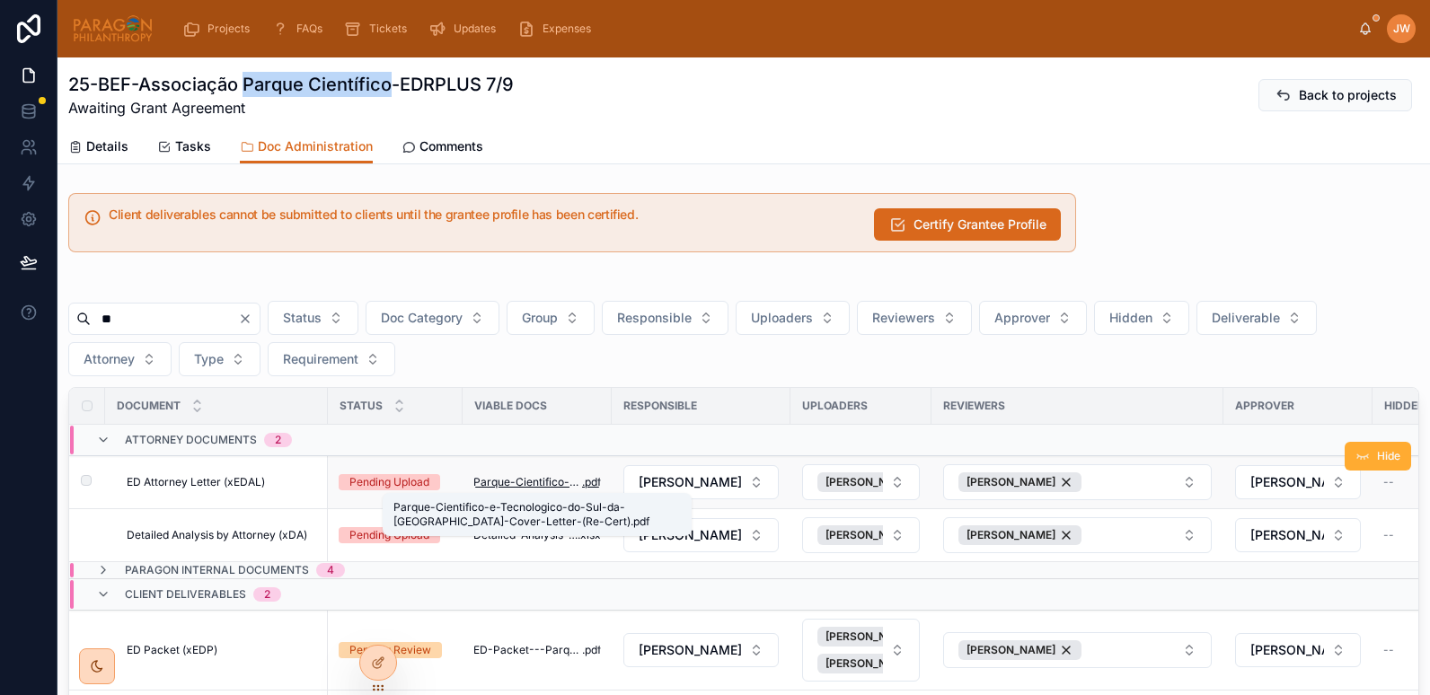
click at [561, 480] on span "Parque-Cientifico-e-Tecnologico-do-Sul-da-Bahia-Cover-Letter-(Re-Cert)" at bounding box center [528, 482] width 109 height 14
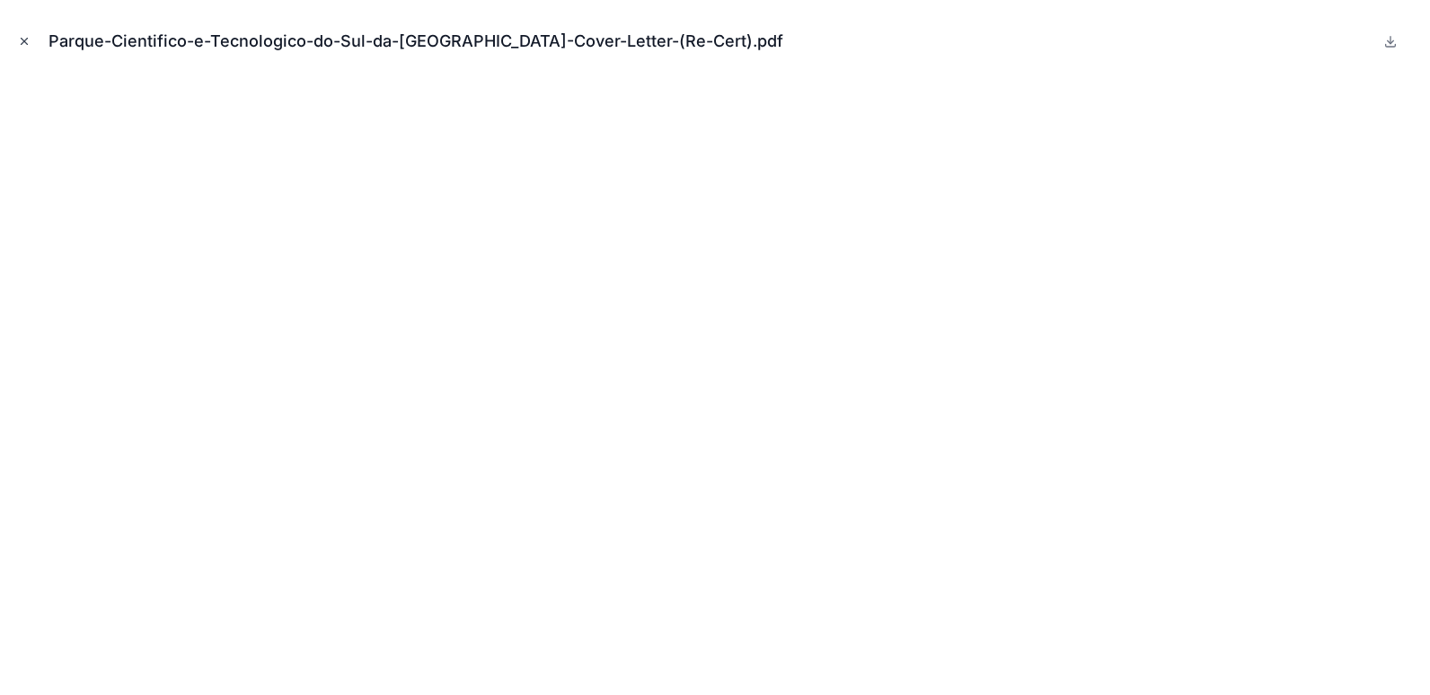
click at [16, 40] on button "Close modal" at bounding box center [24, 41] width 20 height 20
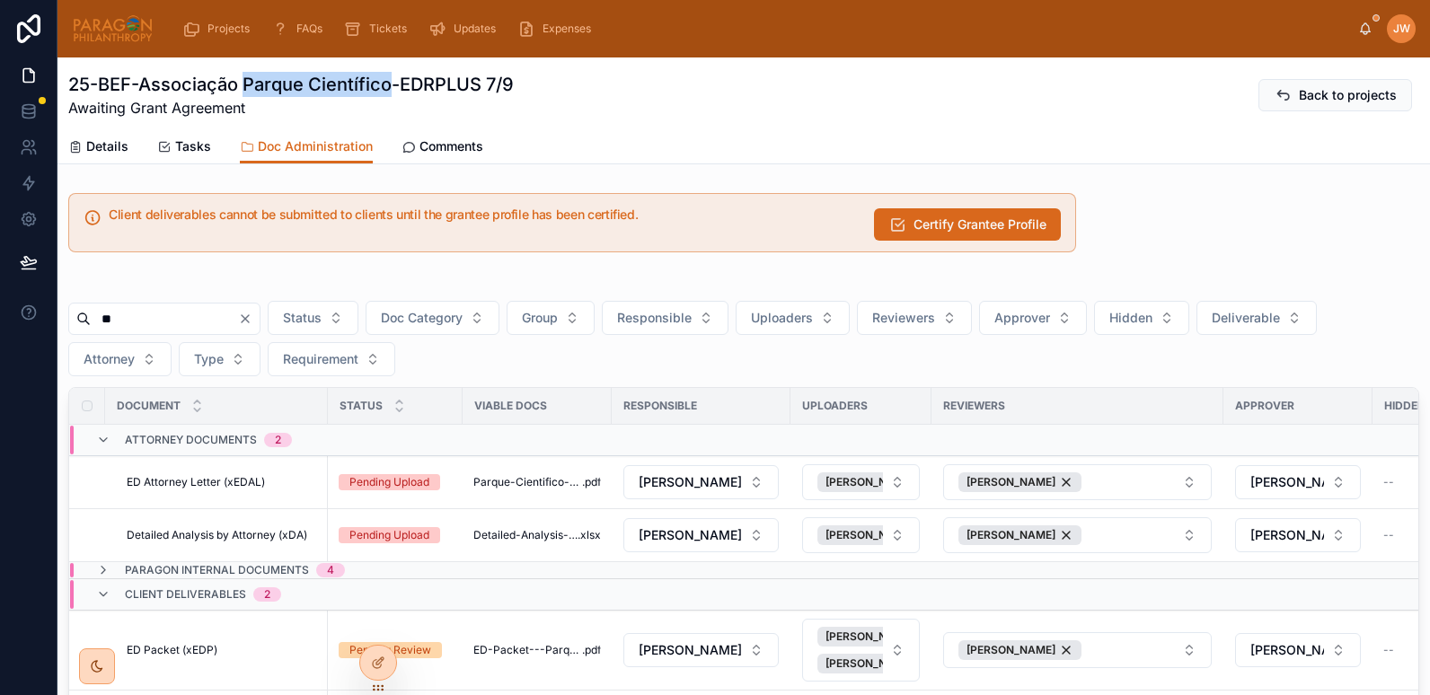
click at [353, 80] on h1 "25-BEF-Associação Parque Científico-EDRPLUS 7/9" at bounding box center [291, 84] width 446 height 25
click at [95, 31] on img at bounding box center [113, 28] width 82 height 29
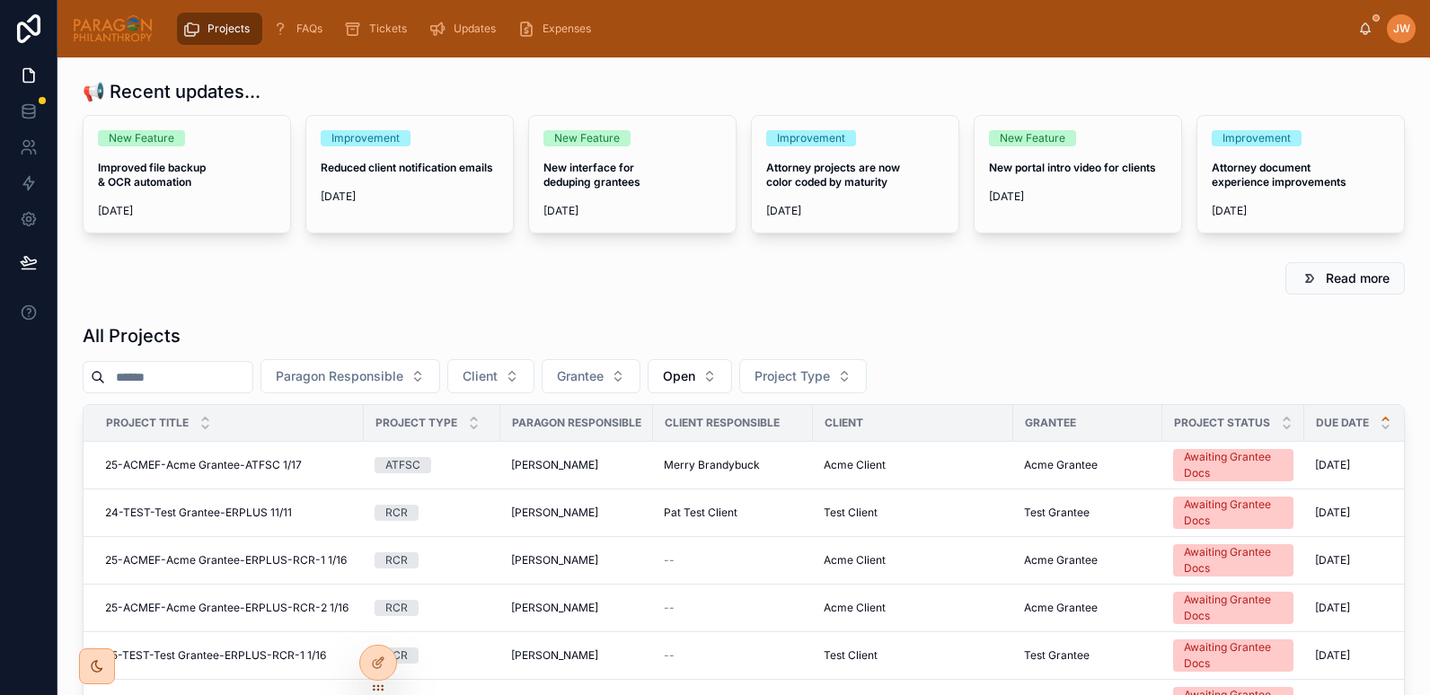
click at [177, 375] on input "text" at bounding box center [178, 377] width 147 height 25
click at [403, 378] on span "Paragon Responsible" at bounding box center [340, 376] width 128 height 18
click at [197, 377] on input "text" at bounding box center [178, 377] width 147 height 25
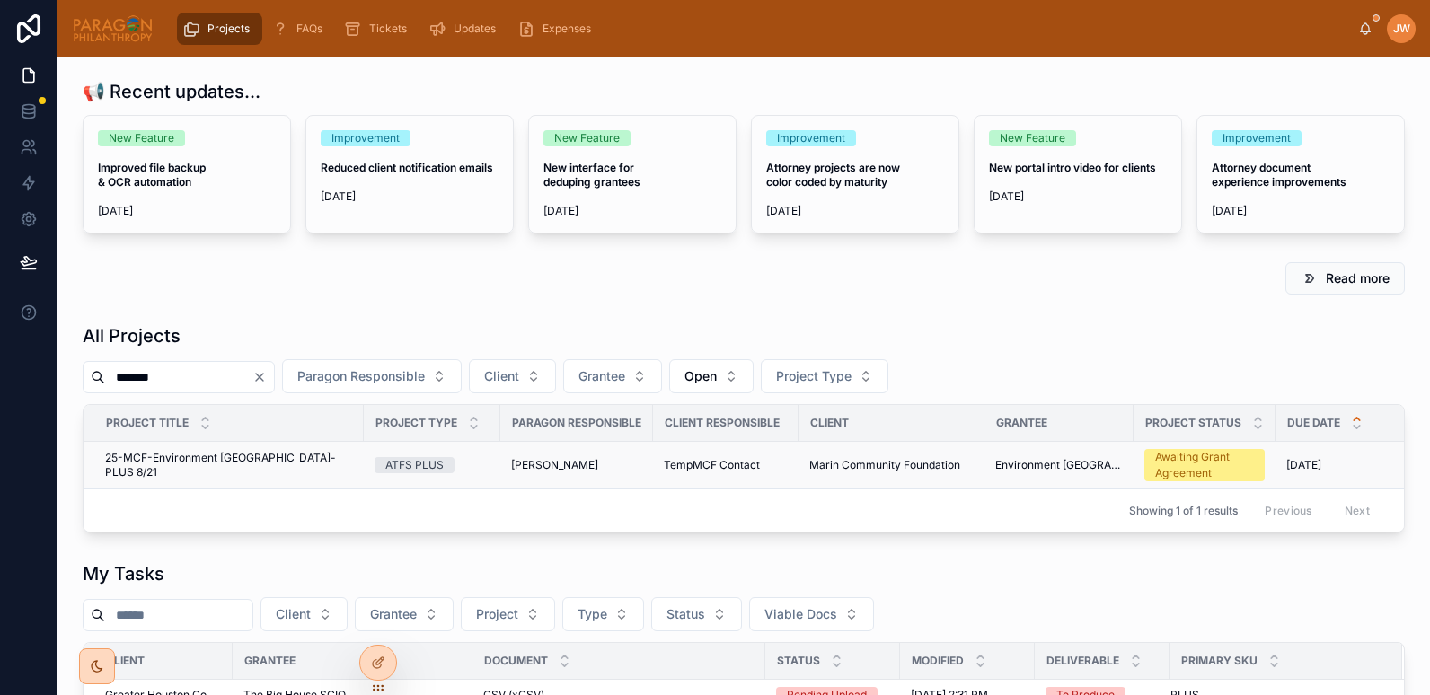
type input "*******"
click at [161, 465] on span "25-MCF-Environment [GEOGRAPHIC_DATA]-PLUS 8/21" at bounding box center [229, 465] width 248 height 29
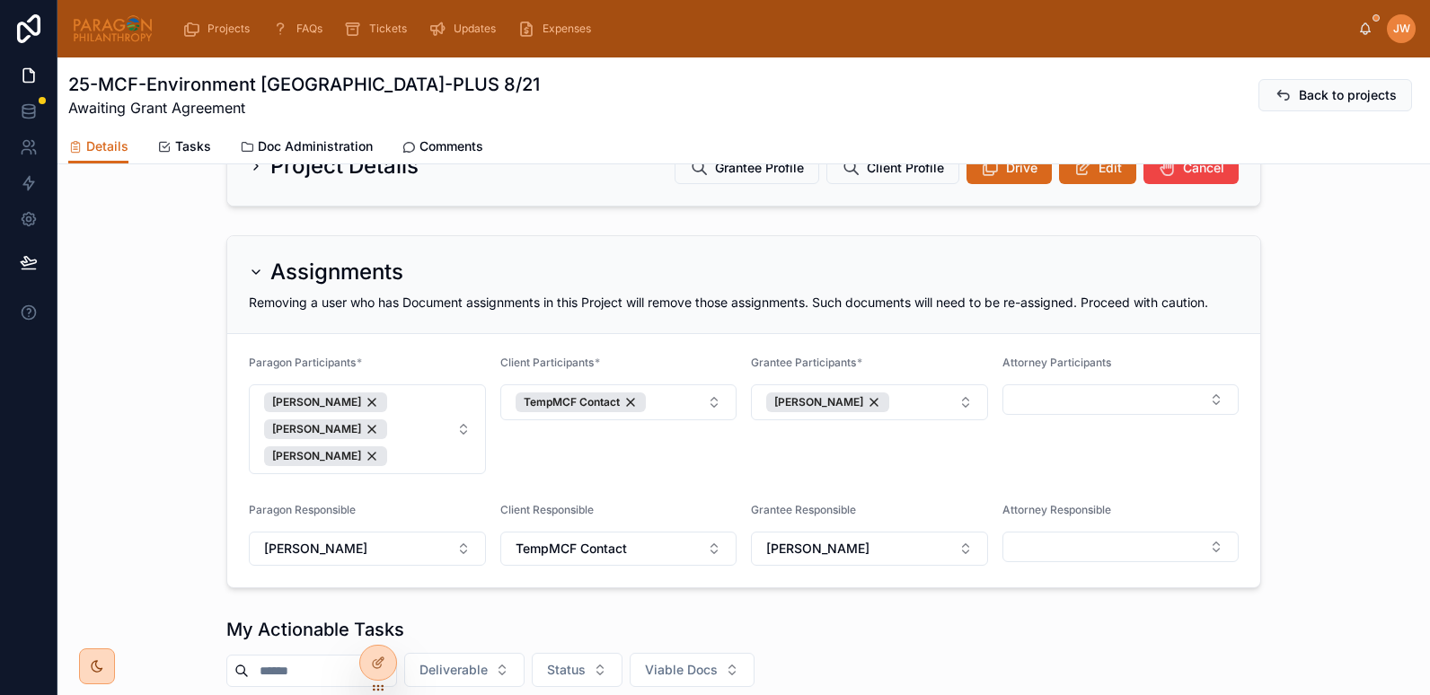
scroll to position [89, 0]
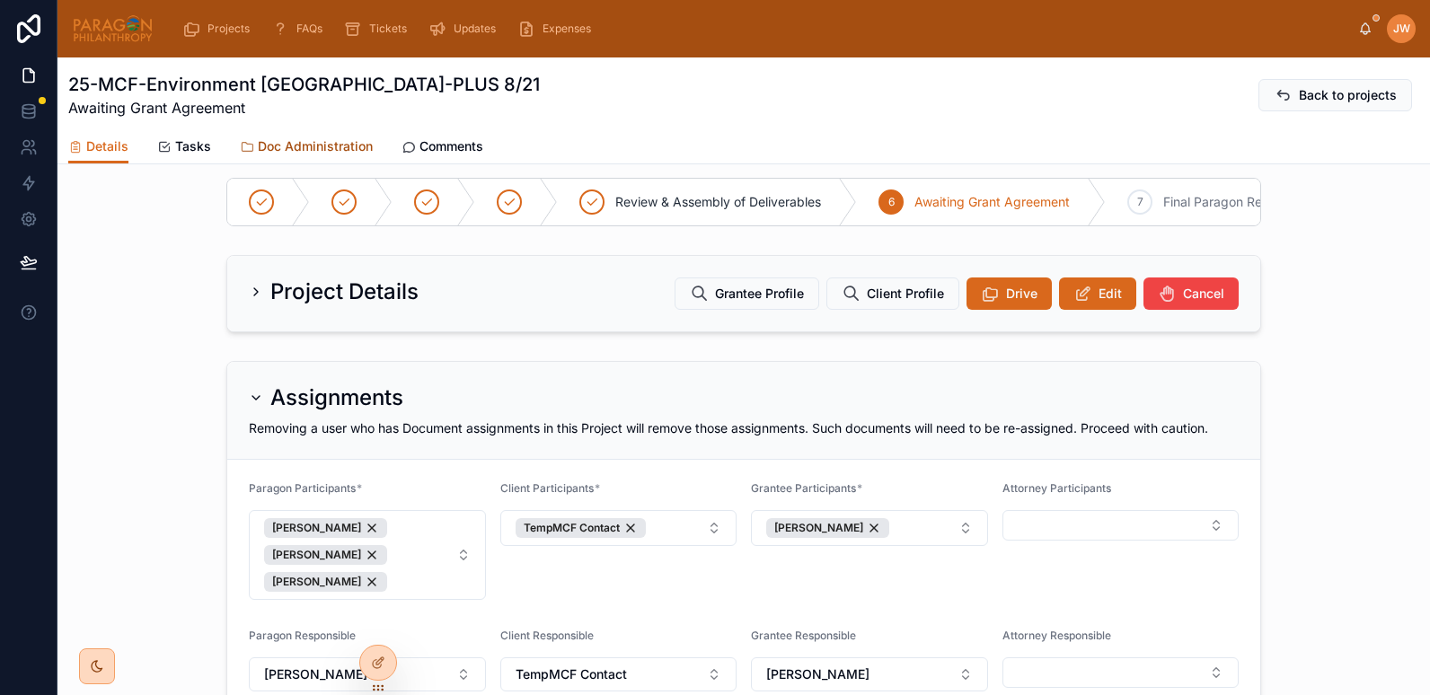
click at [313, 147] on span "Doc Administration" at bounding box center [315, 146] width 115 height 18
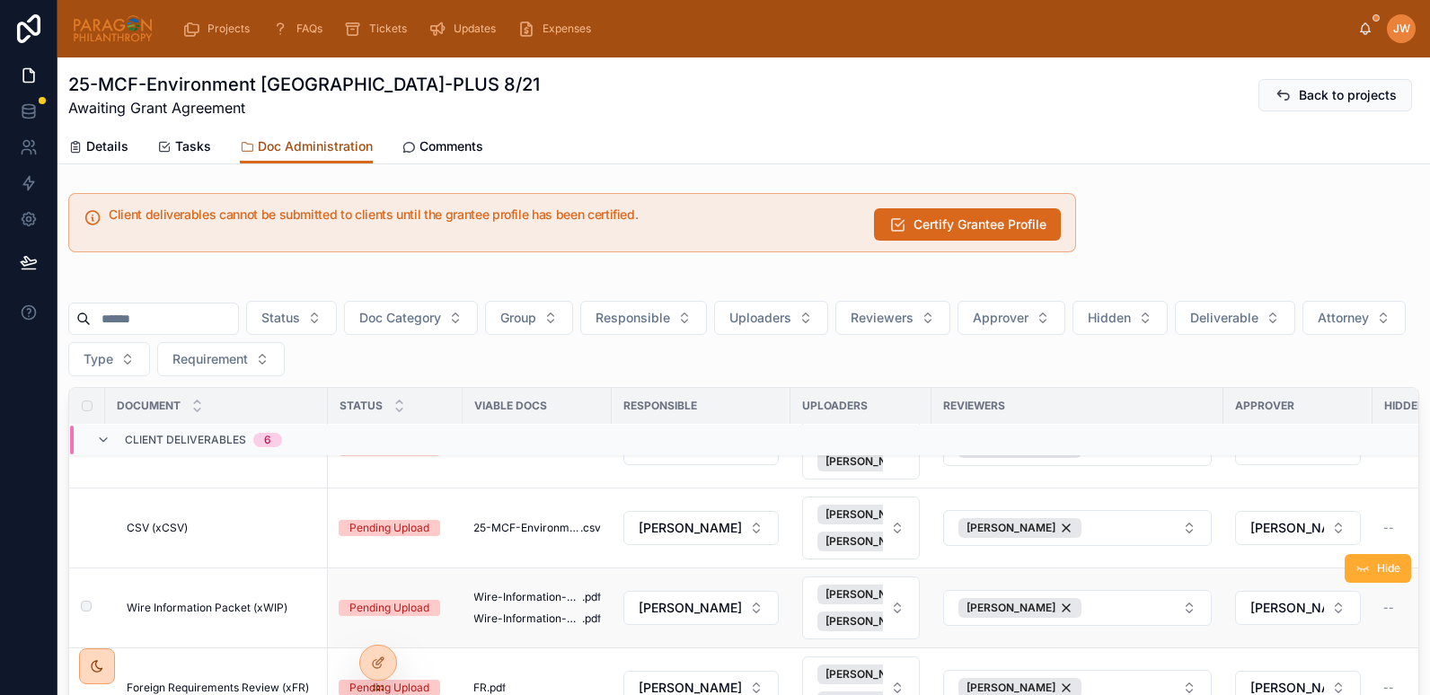
scroll to position [117, 0]
click at [942, 222] on span "Certify Grantee Profile" at bounding box center [980, 225] width 133 height 18
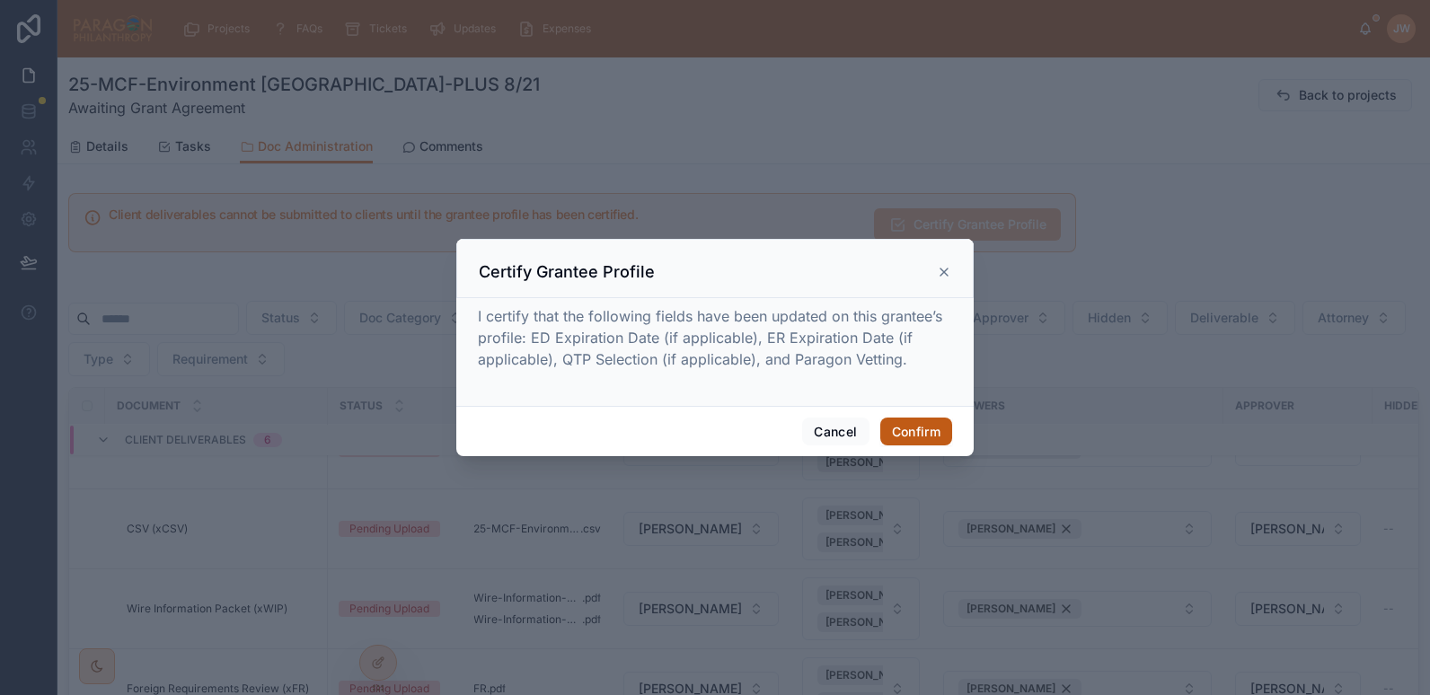
click at [911, 434] on button "Confirm" at bounding box center [917, 432] width 72 height 29
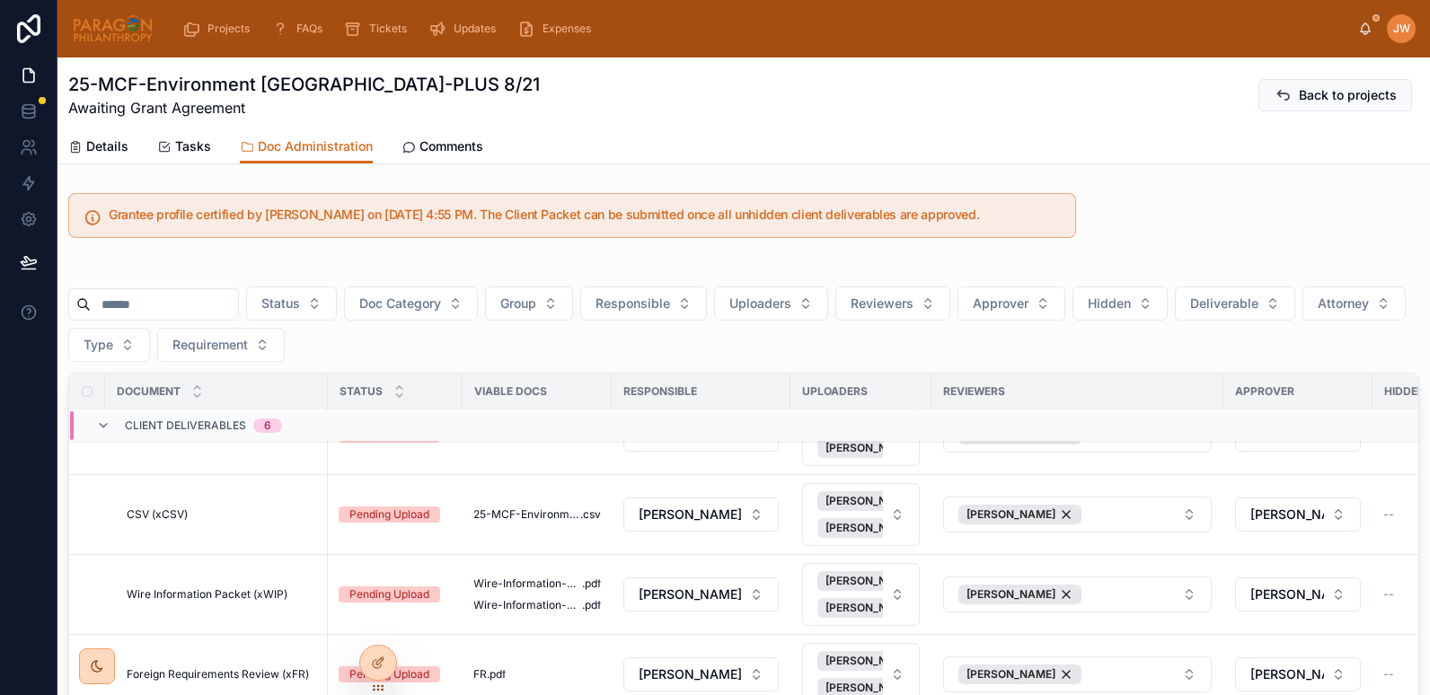
click at [626, 117] on div "25-MCF-Environment Tasmania-PLUS 8/21 Awaiting Grant Agreement Back to projects" at bounding box center [743, 95] width 1351 height 47
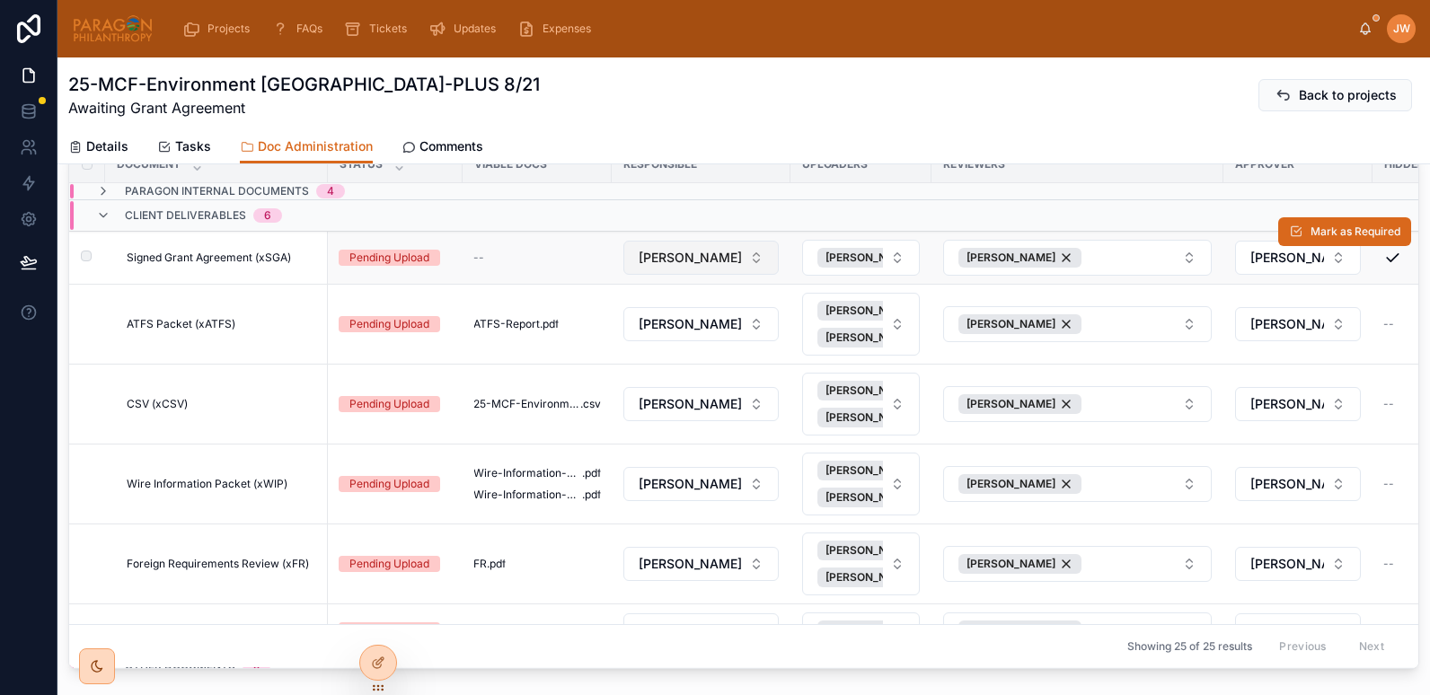
scroll to position [0, 0]
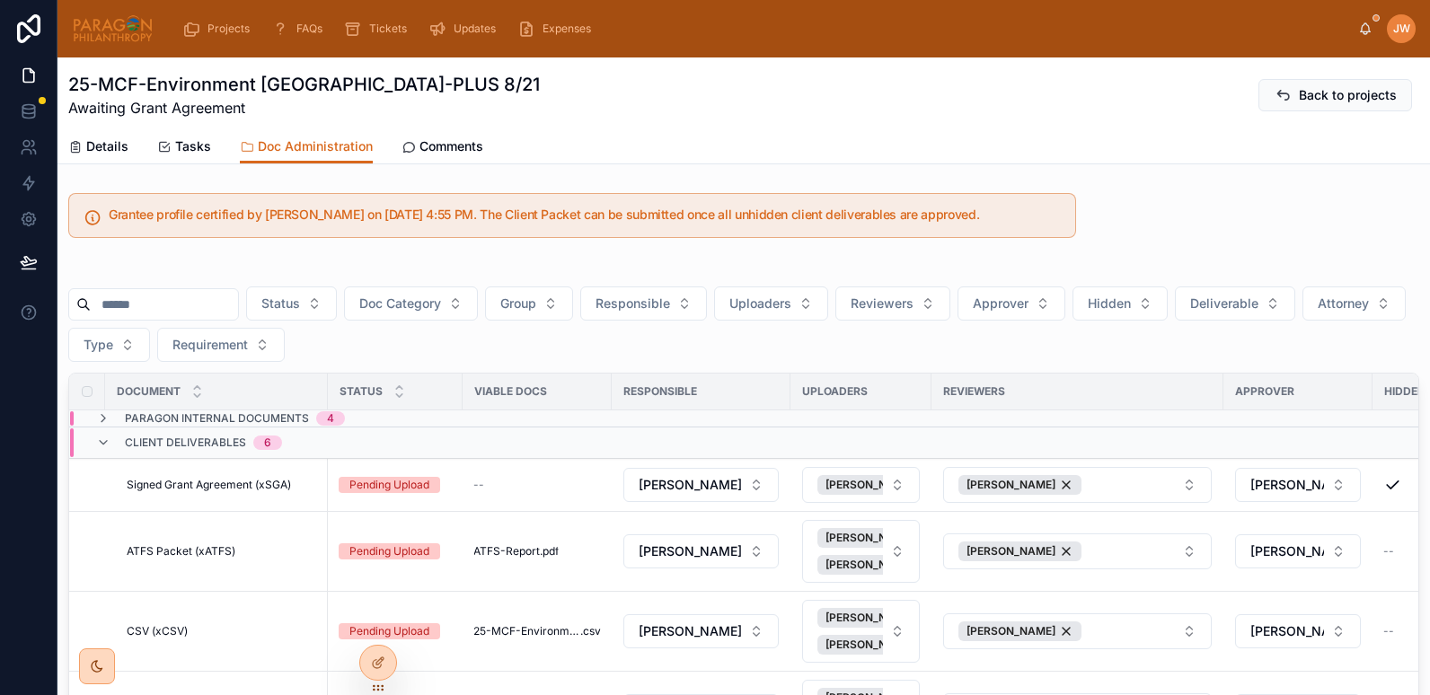
click at [517, 403] on div "Viable Docs" at bounding box center [537, 391] width 147 height 29
click at [150, 343] on button "Type" at bounding box center [109, 345] width 82 height 34
click at [481, 336] on div "Status Doc Category Group Responsible Uploaders Reviewers Approver Hidden Deliv…" at bounding box center [743, 324] width 1351 height 75
click at [1131, 309] on span "Hidden" at bounding box center [1109, 304] width 43 height 18
click at [1083, 404] on div "No" at bounding box center [1166, 405] width 216 height 29
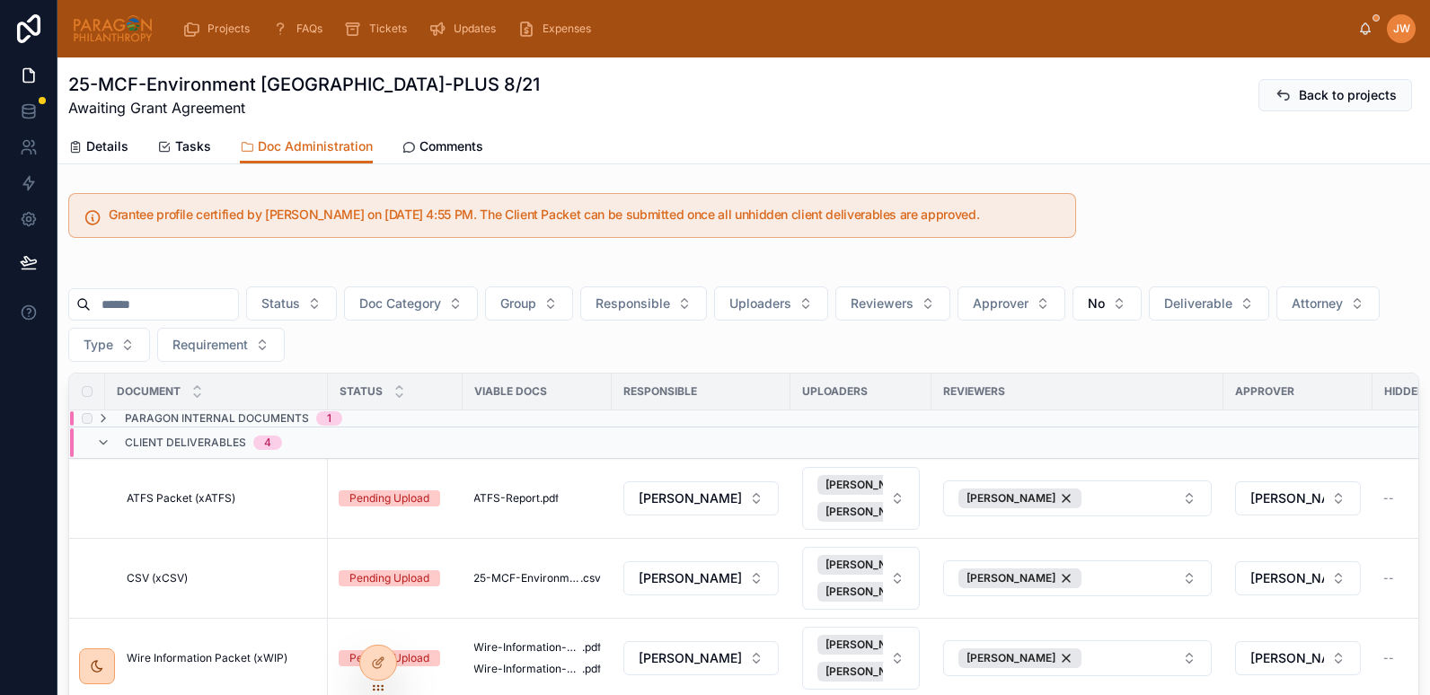
click at [161, 415] on span "Paragon Internal Documents" at bounding box center [217, 419] width 184 height 14
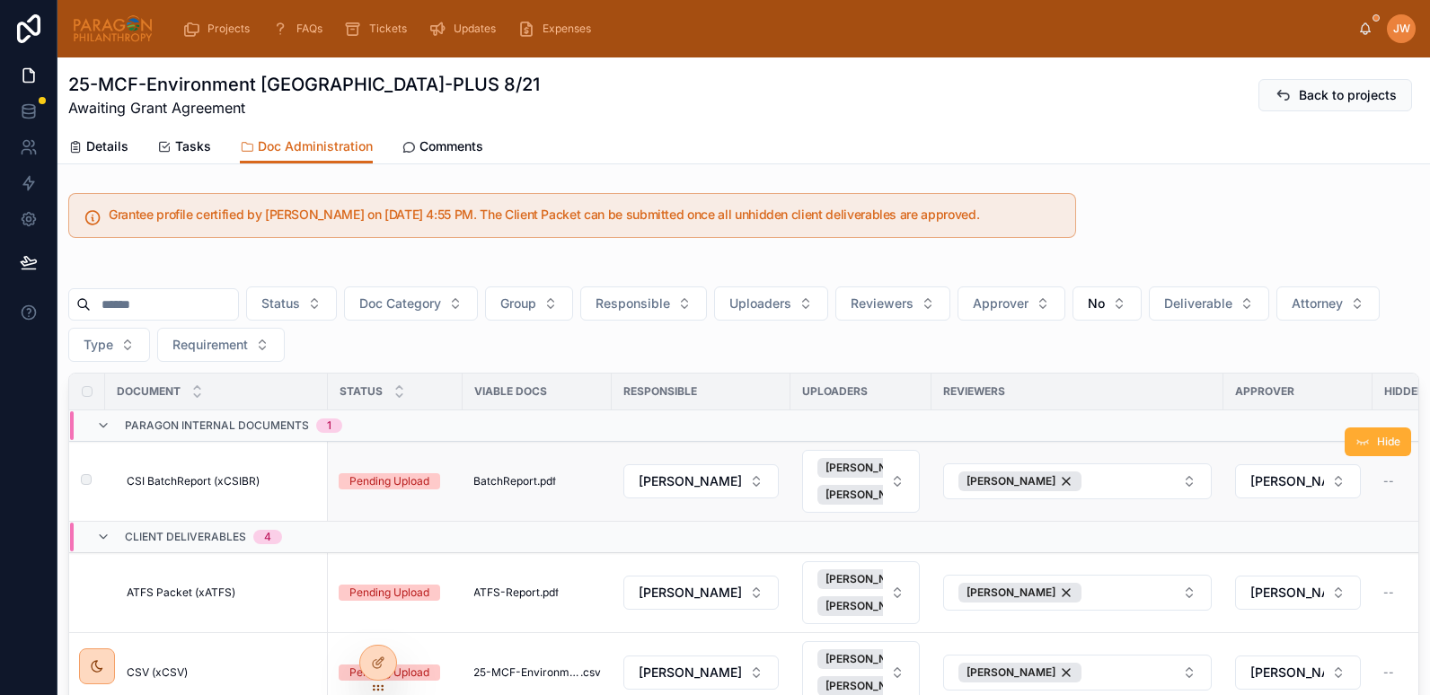
click at [176, 482] on span "CSI BatchReport (xCSIBR)" at bounding box center [193, 481] width 133 height 14
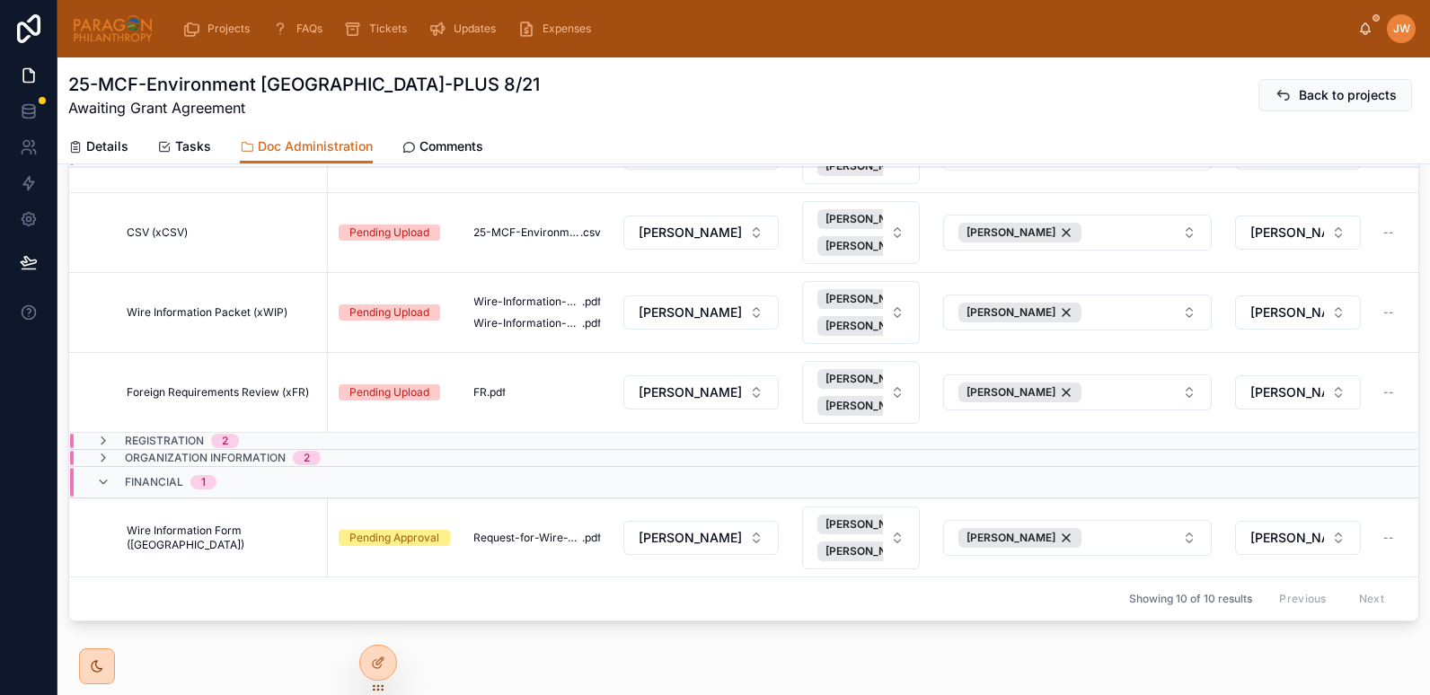
scroll to position [278, 0]
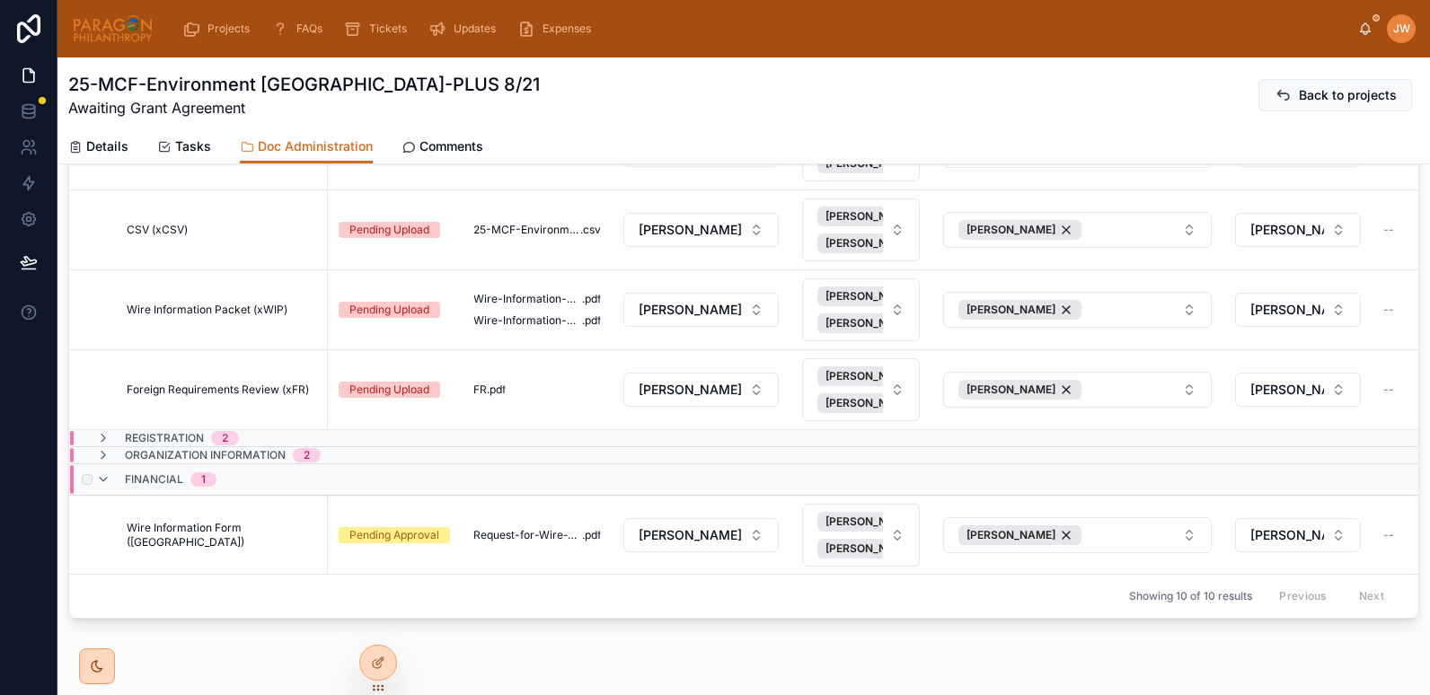
click at [114, 465] on div "Financial 1" at bounding box center [156, 479] width 120 height 29
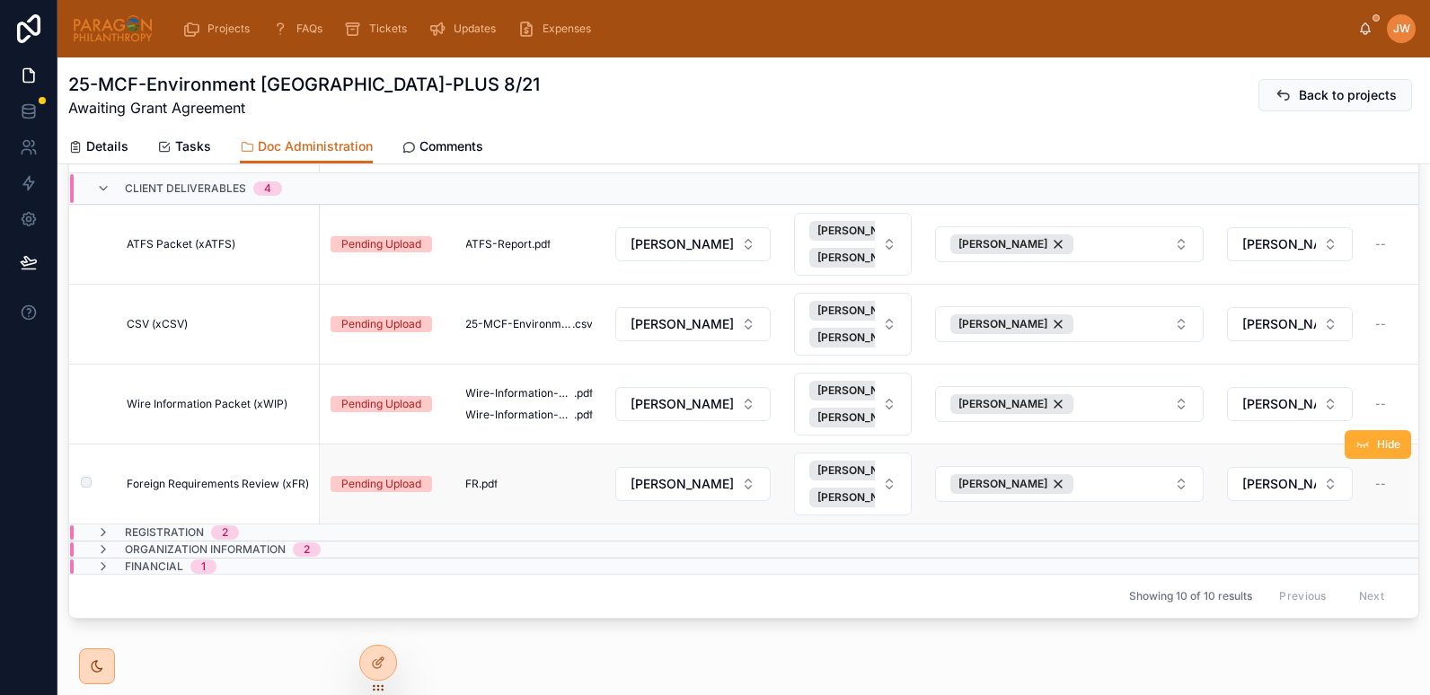
scroll to position [84, 0]
click at [115, 543] on div "Organization Information 2" at bounding box center [208, 550] width 225 height 14
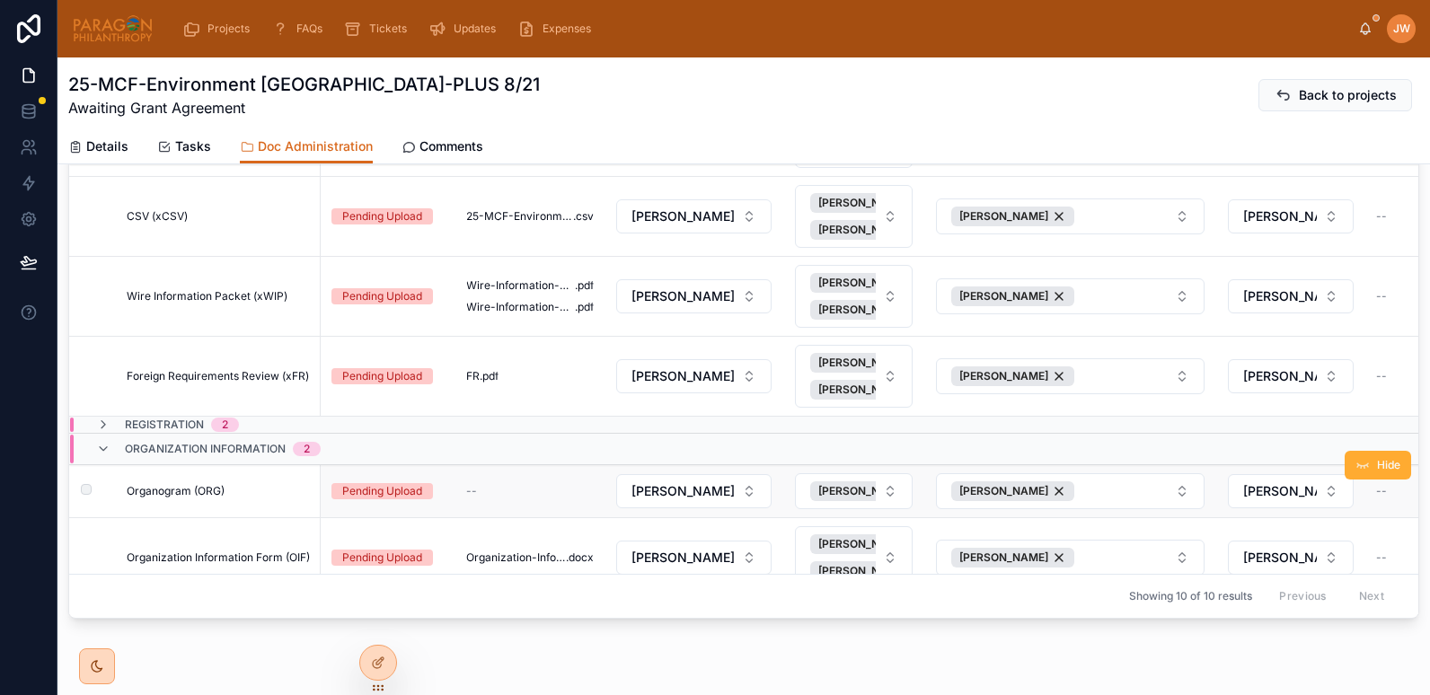
scroll to position [232, 0]
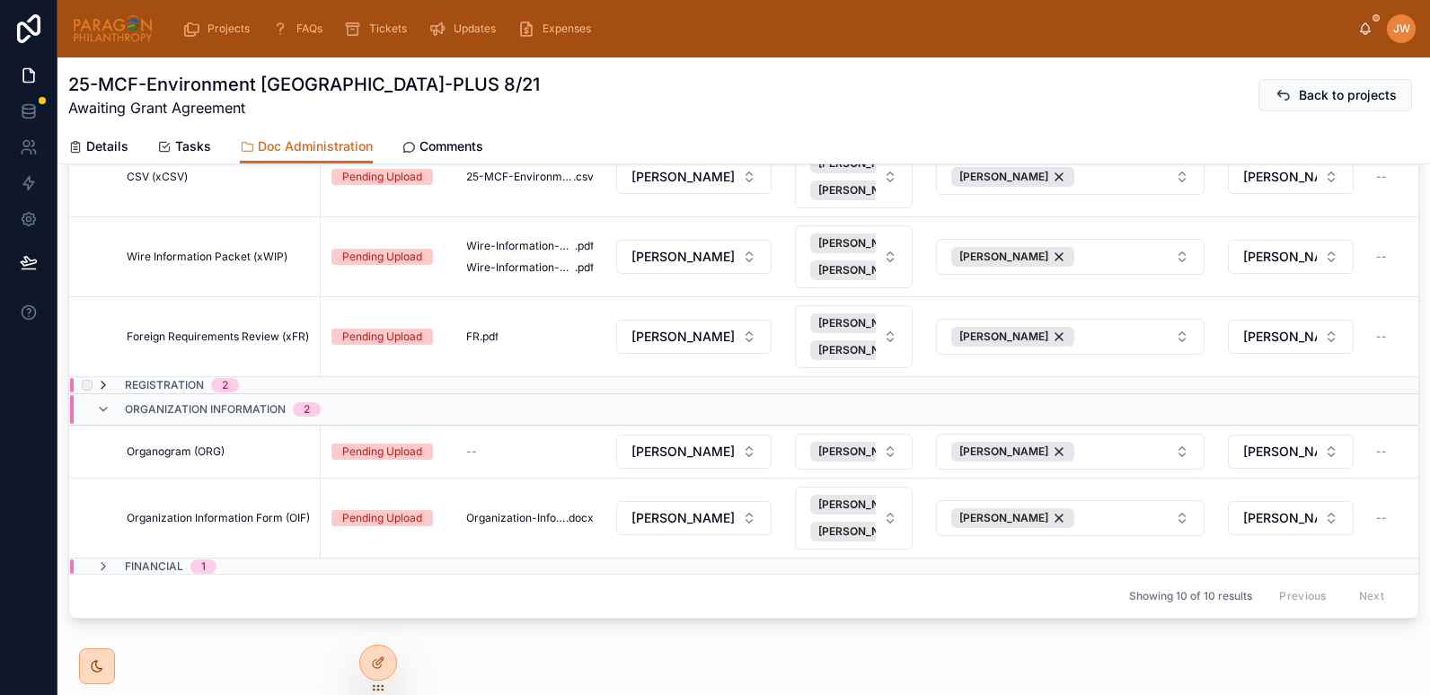
click at [106, 378] on icon at bounding box center [103, 385] width 14 height 14
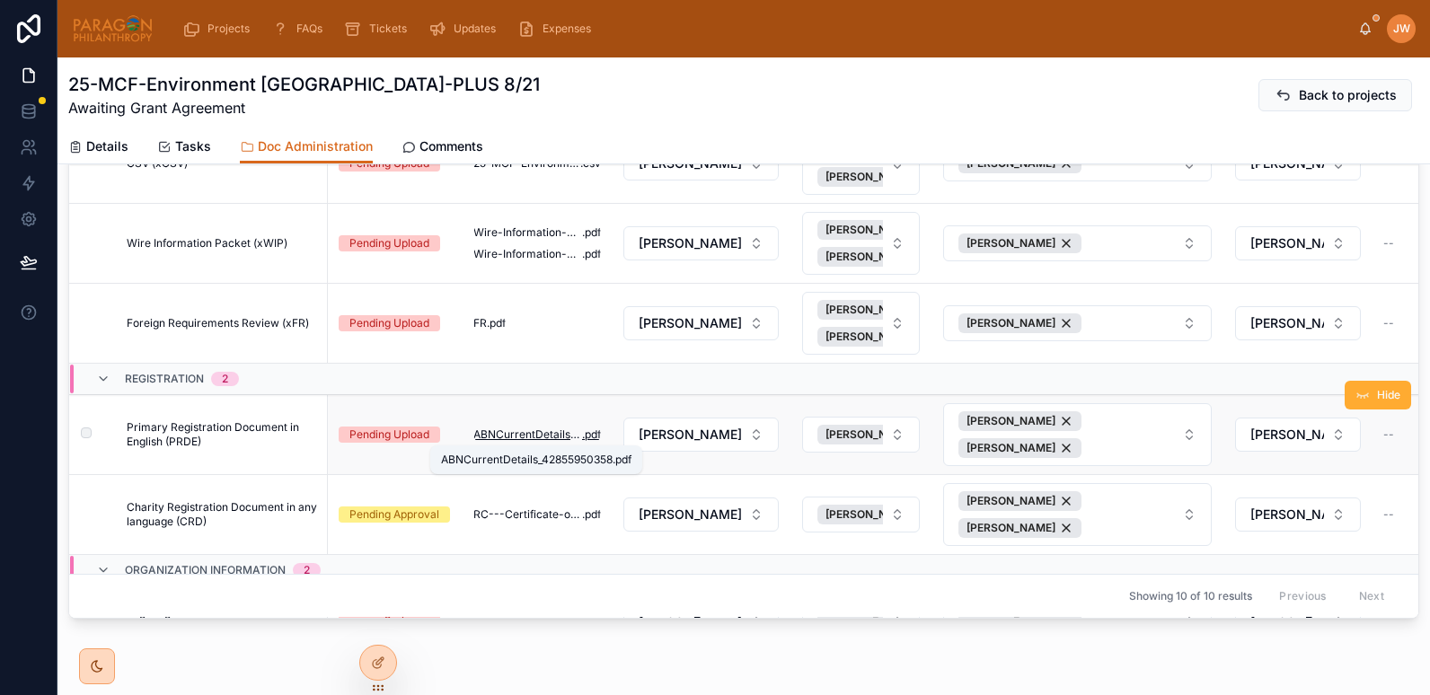
click at [516, 429] on span "ABNCurrentDetails_42855950358" at bounding box center [528, 435] width 109 height 14
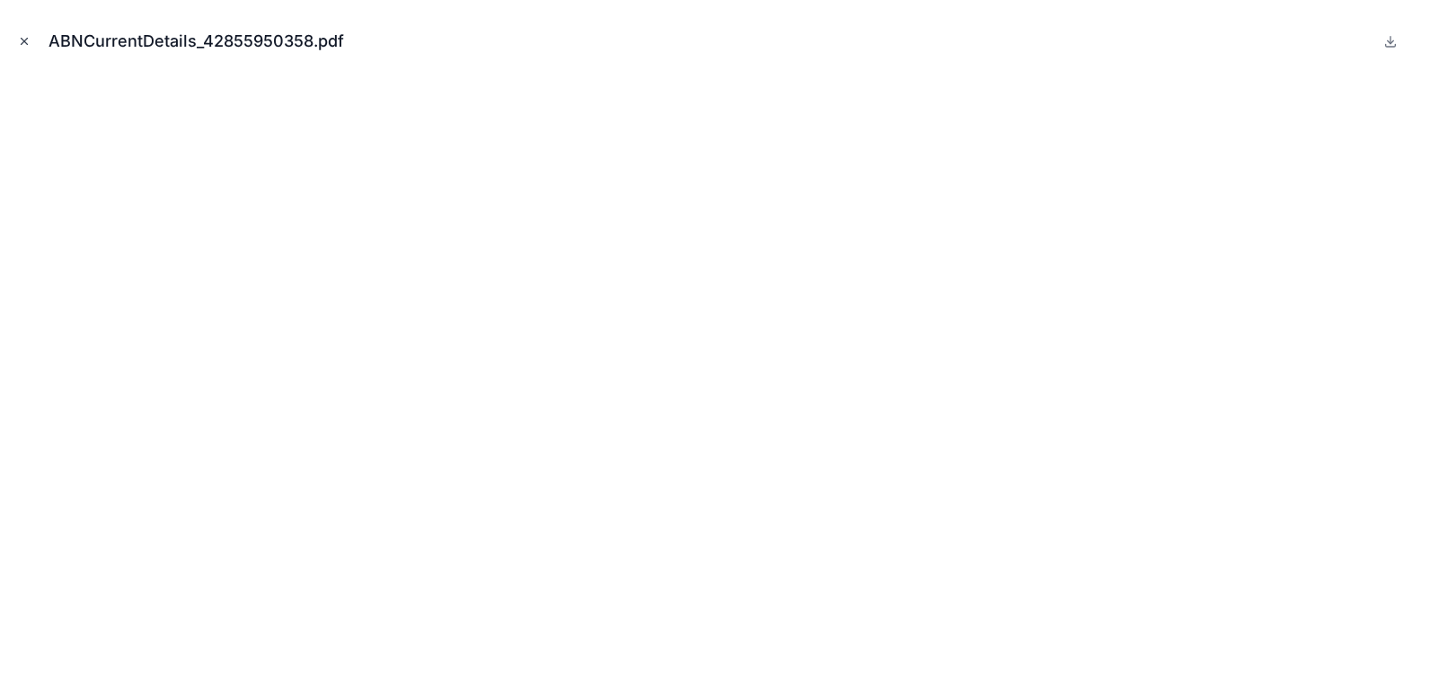
click at [31, 45] on button "Close modal" at bounding box center [24, 41] width 20 height 20
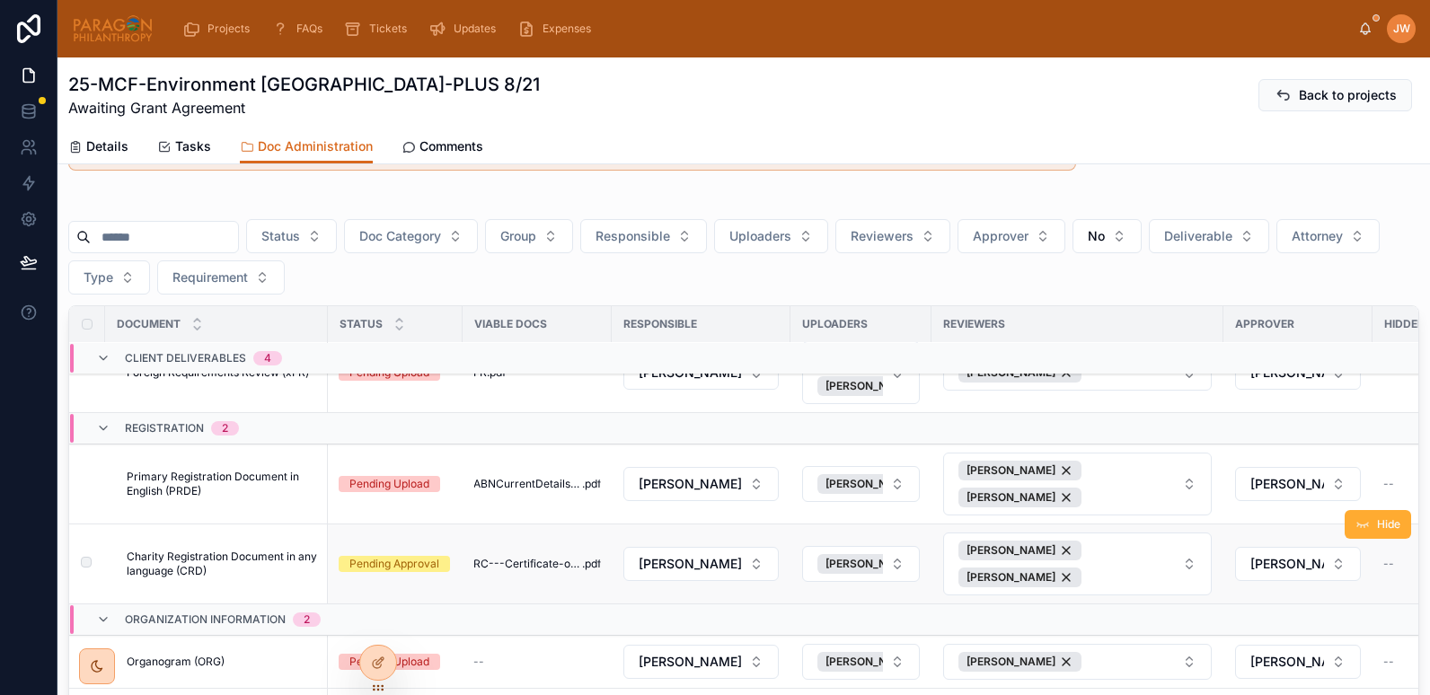
scroll to position [323, 0]
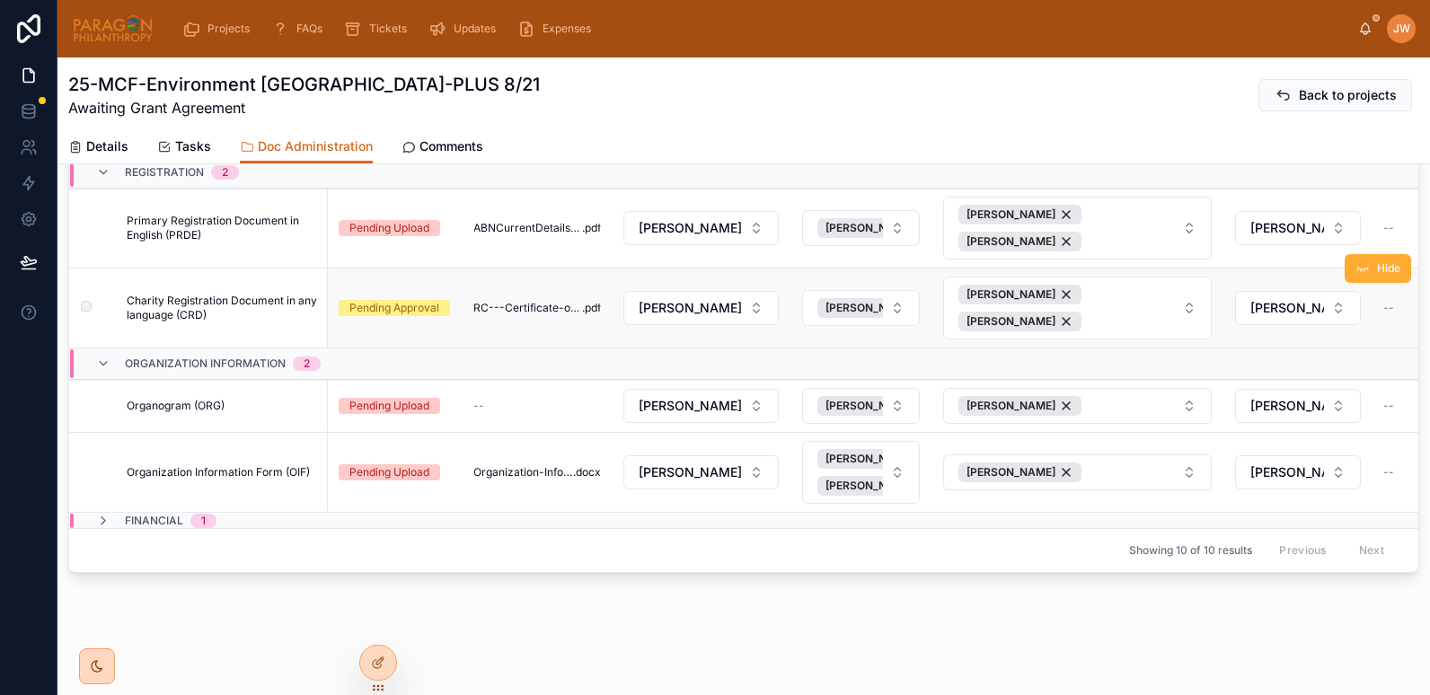
click at [173, 302] on span "Charity Registration Document in any language (CRD)" at bounding box center [222, 308] width 190 height 29
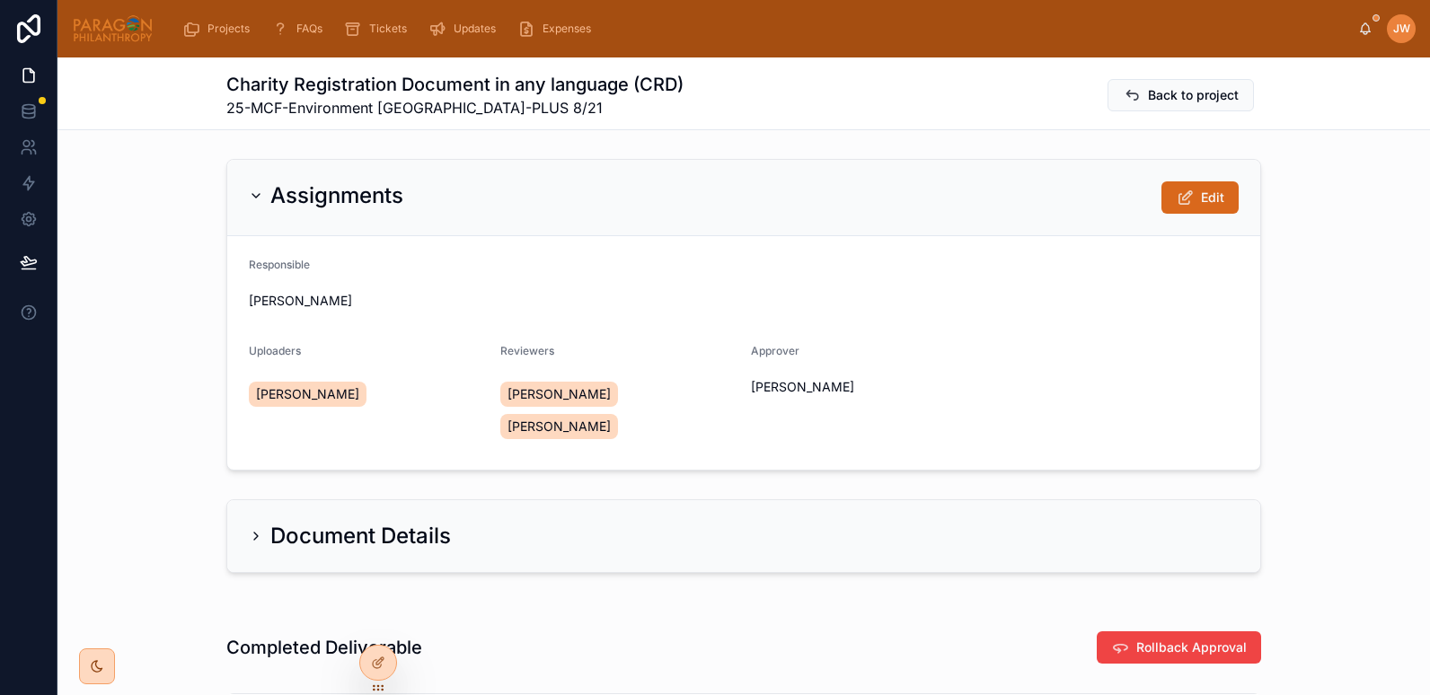
click at [128, 25] on img at bounding box center [113, 28] width 82 height 29
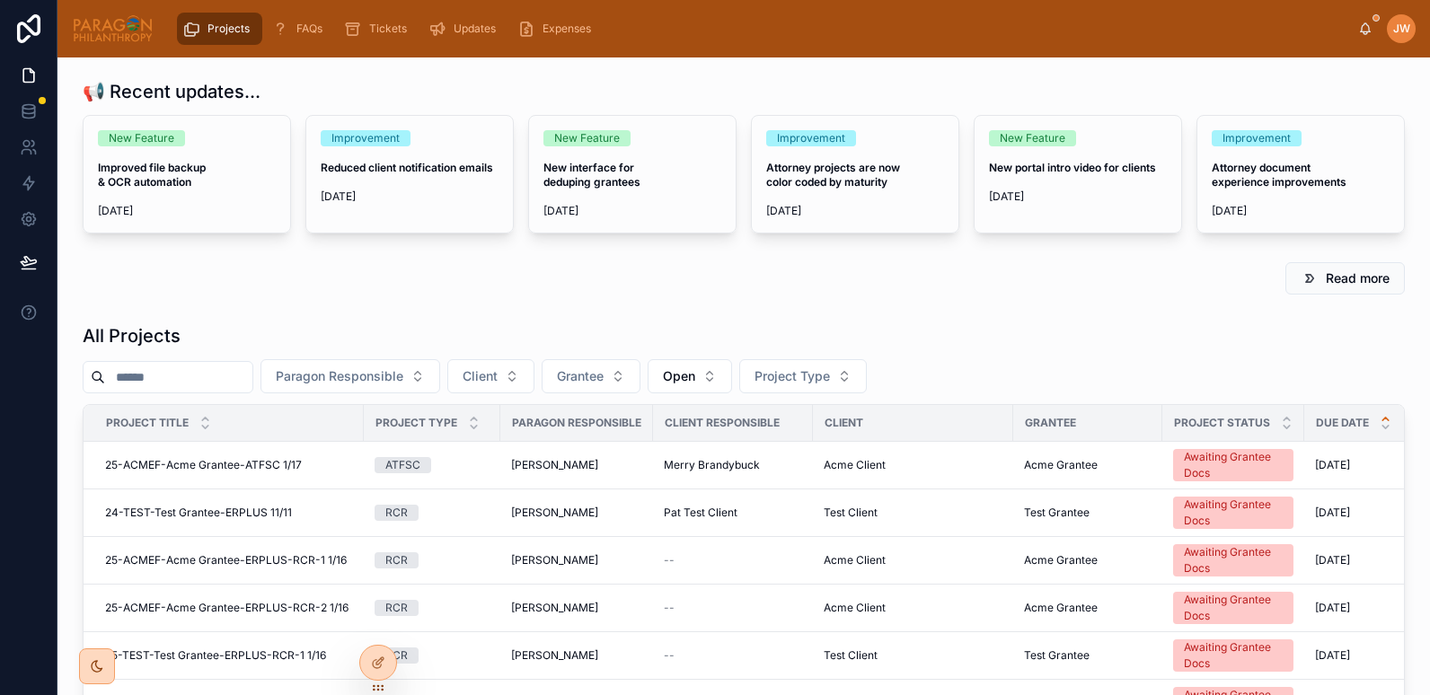
click at [176, 374] on input "text" at bounding box center [178, 377] width 147 height 25
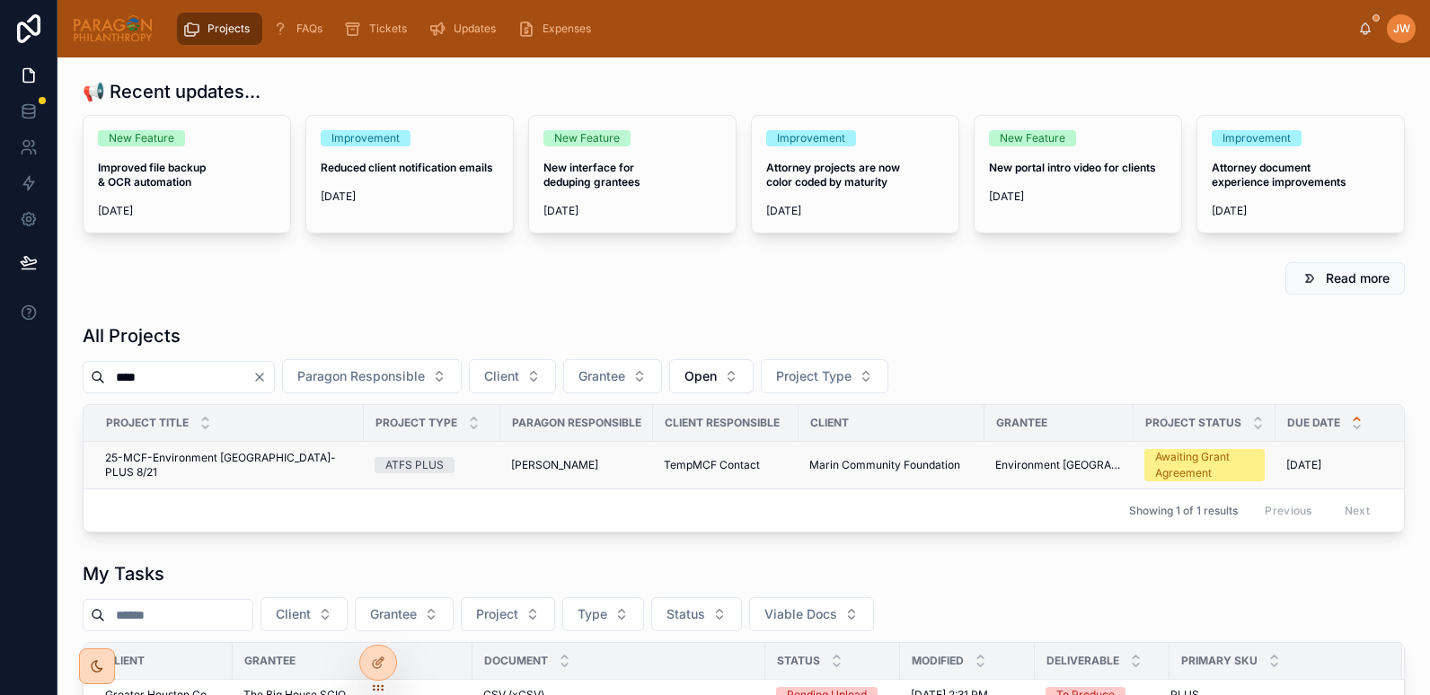
type input "****"
click at [142, 463] on span "25-MCF-Environment [GEOGRAPHIC_DATA]-PLUS 8/21" at bounding box center [229, 465] width 248 height 29
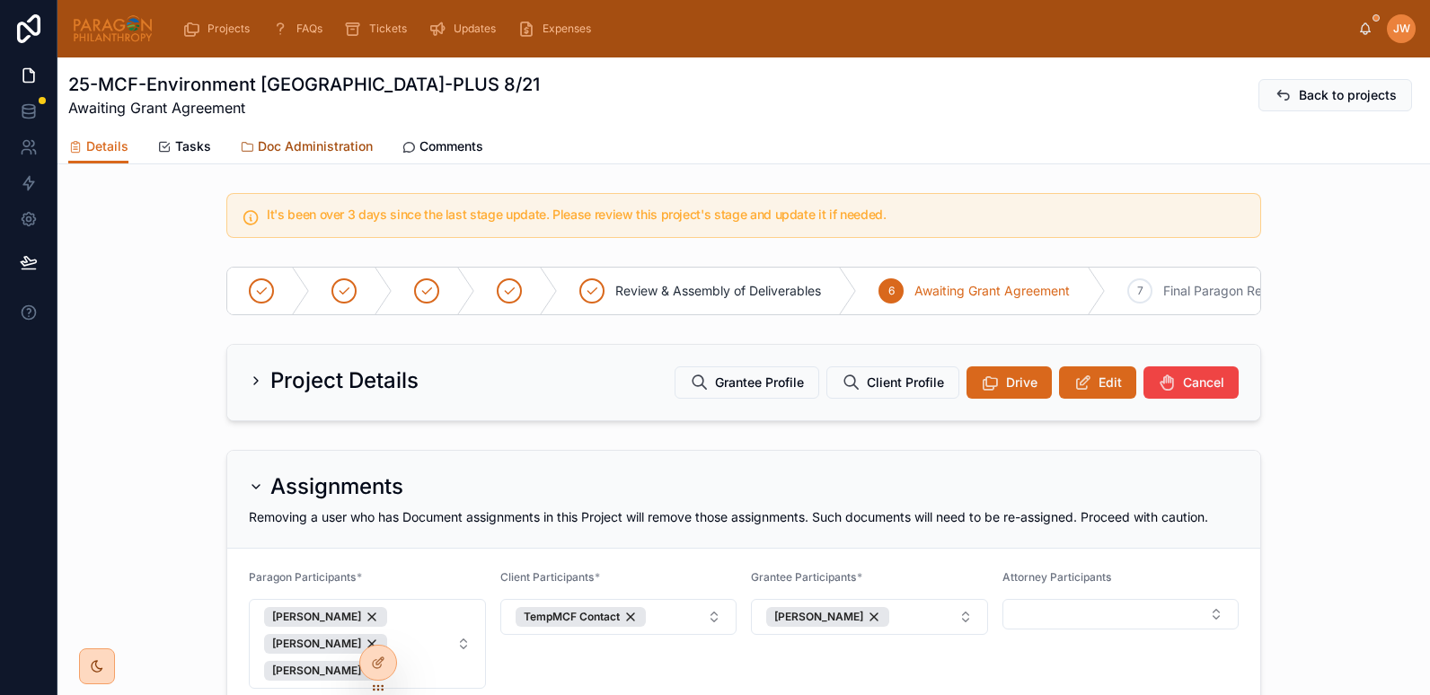
click at [279, 155] on span "Doc Administration" at bounding box center [315, 146] width 115 height 18
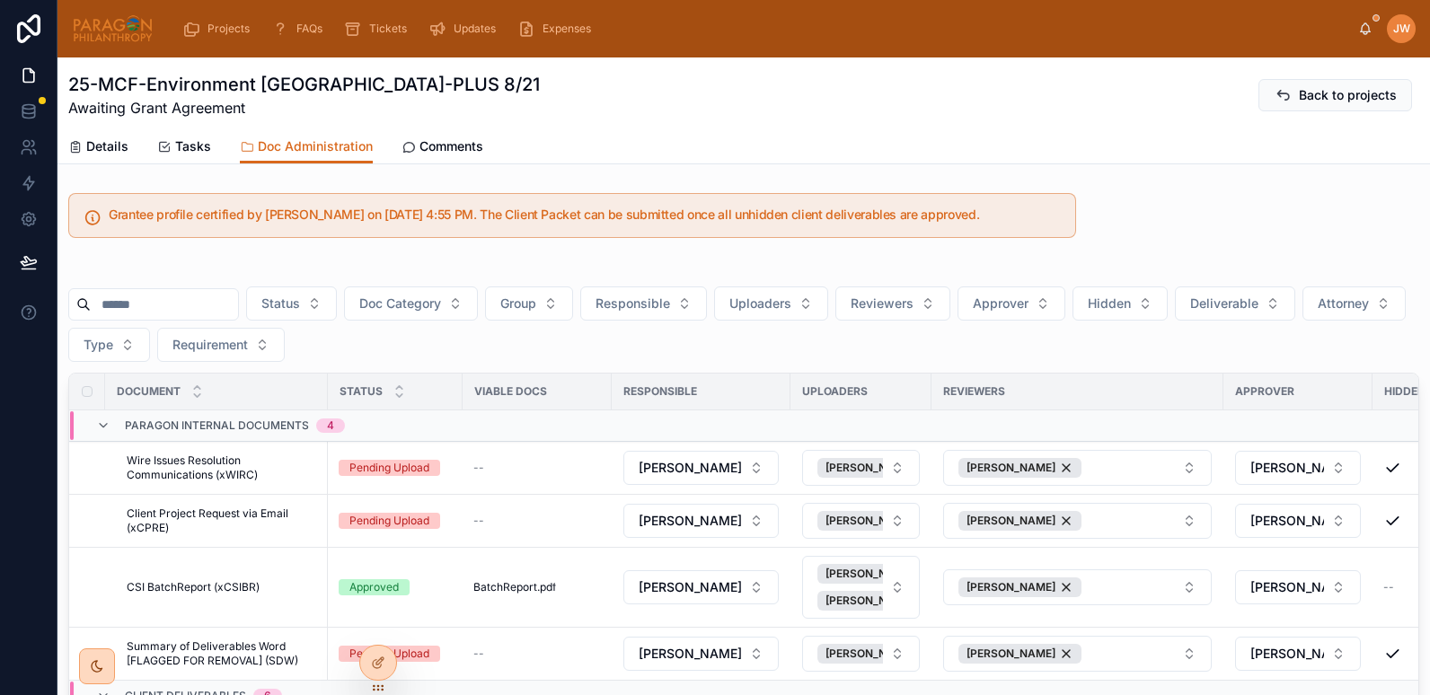
click at [162, 306] on input "text" at bounding box center [164, 304] width 147 height 25
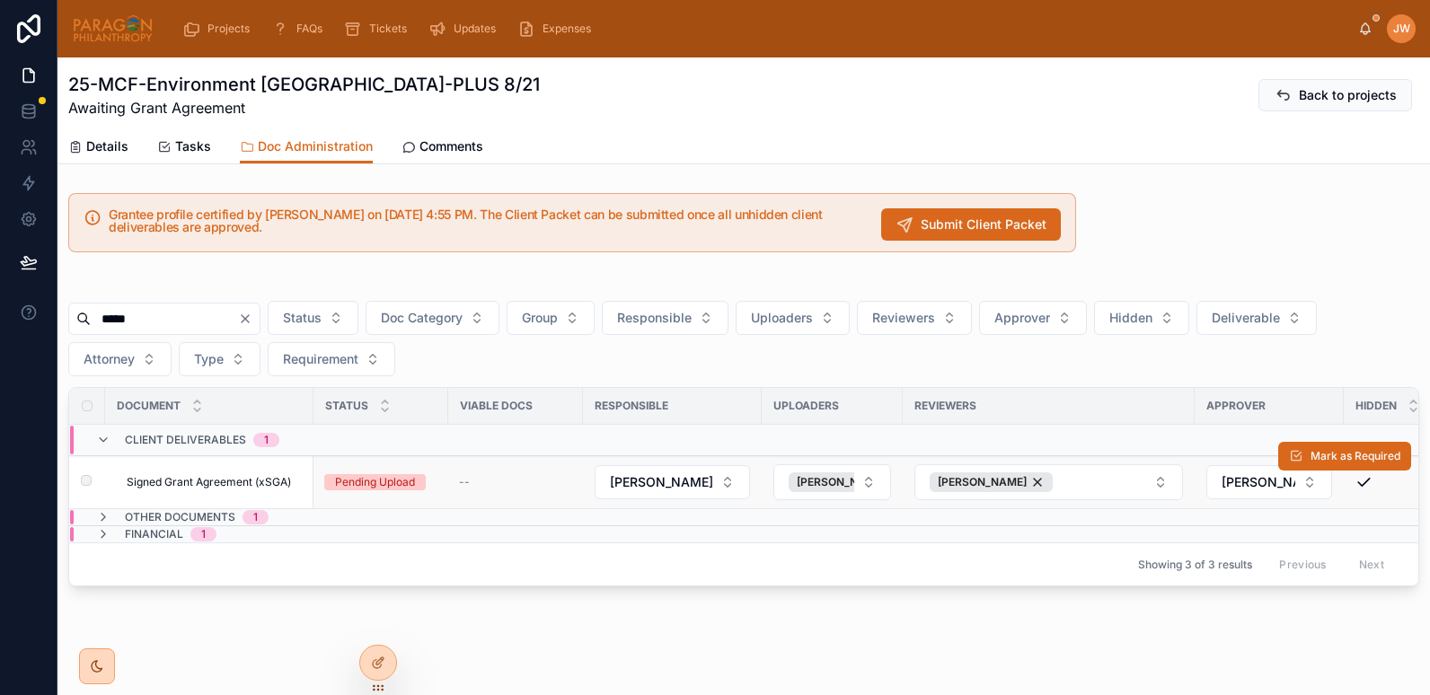
type input "*****"
click at [174, 483] on span "Signed Grant Agreement (xSGA)" at bounding box center [209, 482] width 164 height 14
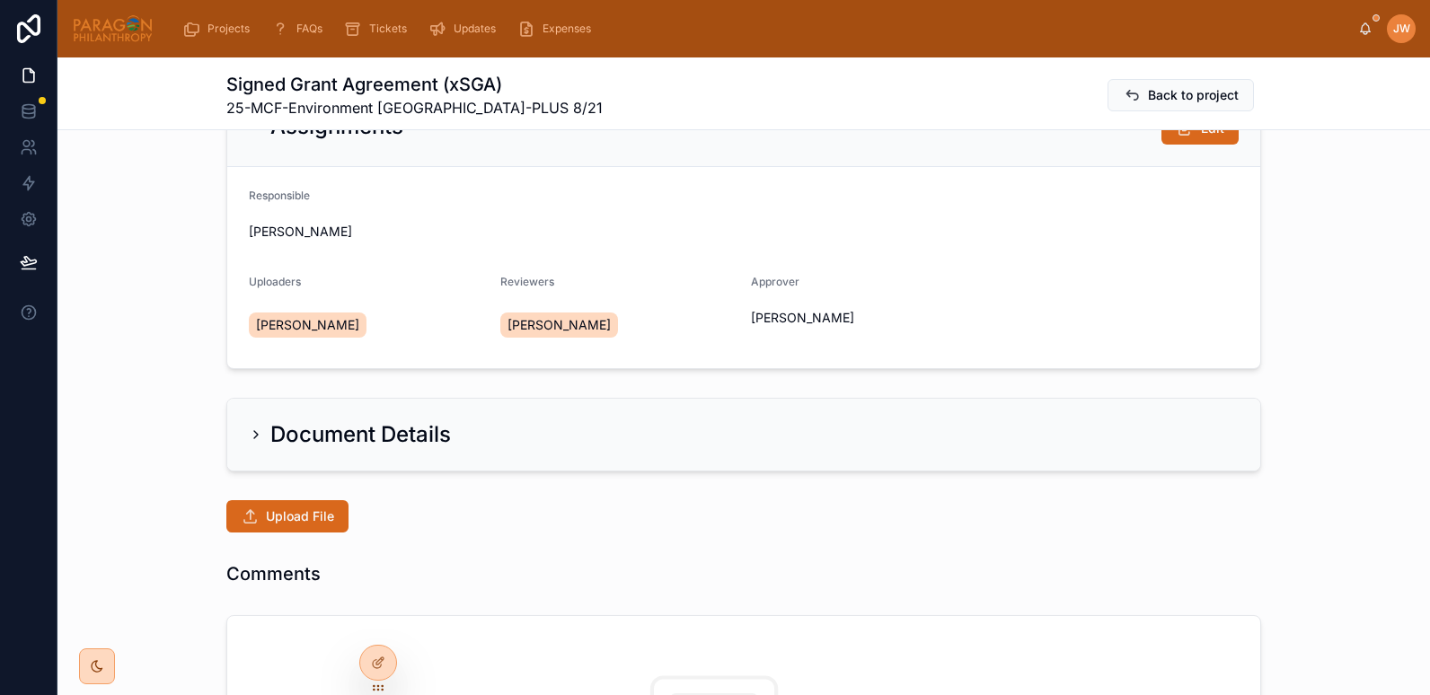
scroll to position [73, 0]
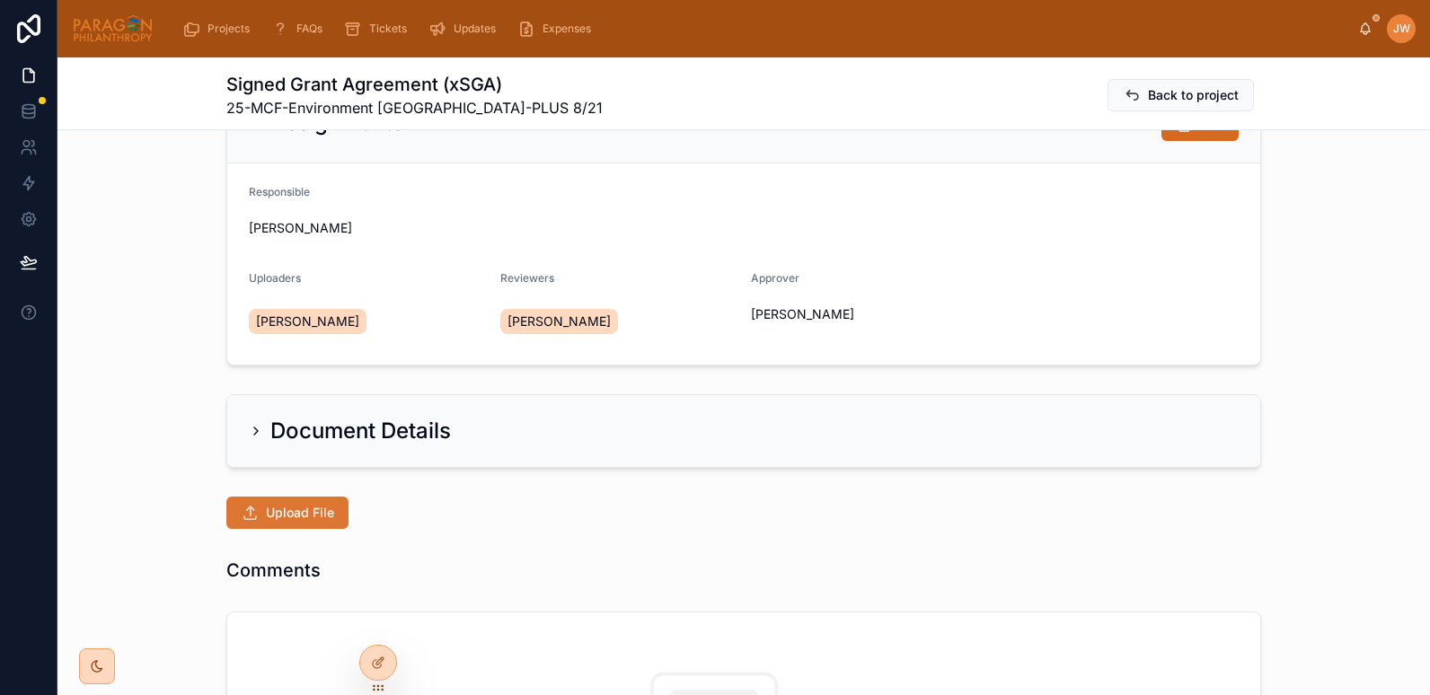
click at [297, 523] on button "Upload File" at bounding box center [287, 513] width 122 height 32
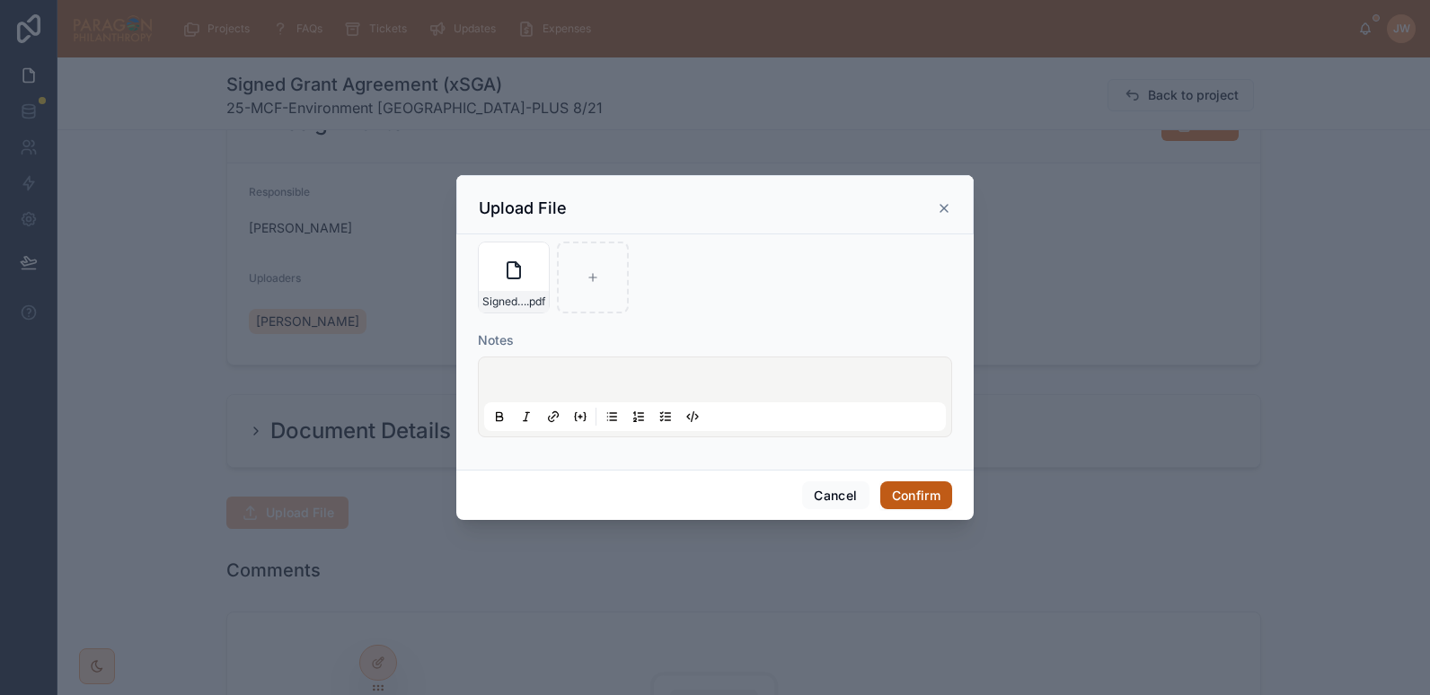
click at [934, 499] on button "Confirm" at bounding box center [917, 496] width 72 height 29
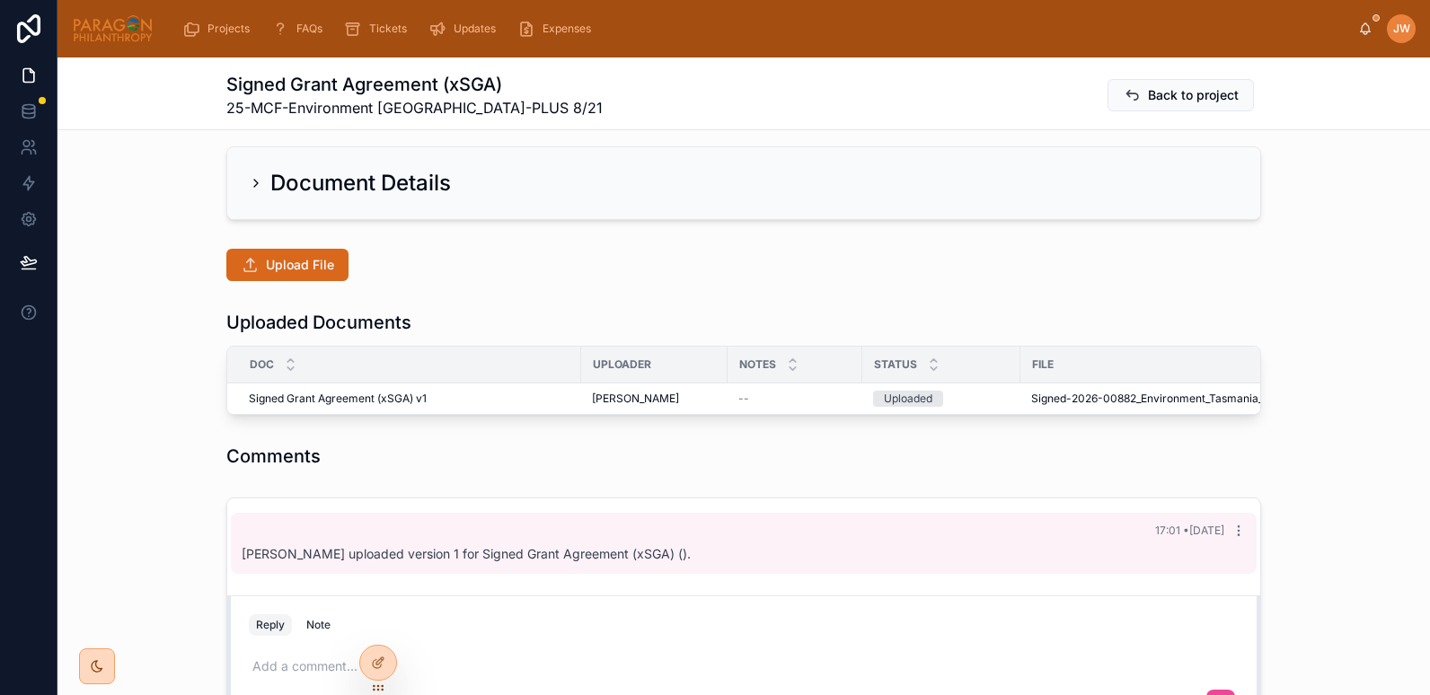
scroll to position [342, 0]
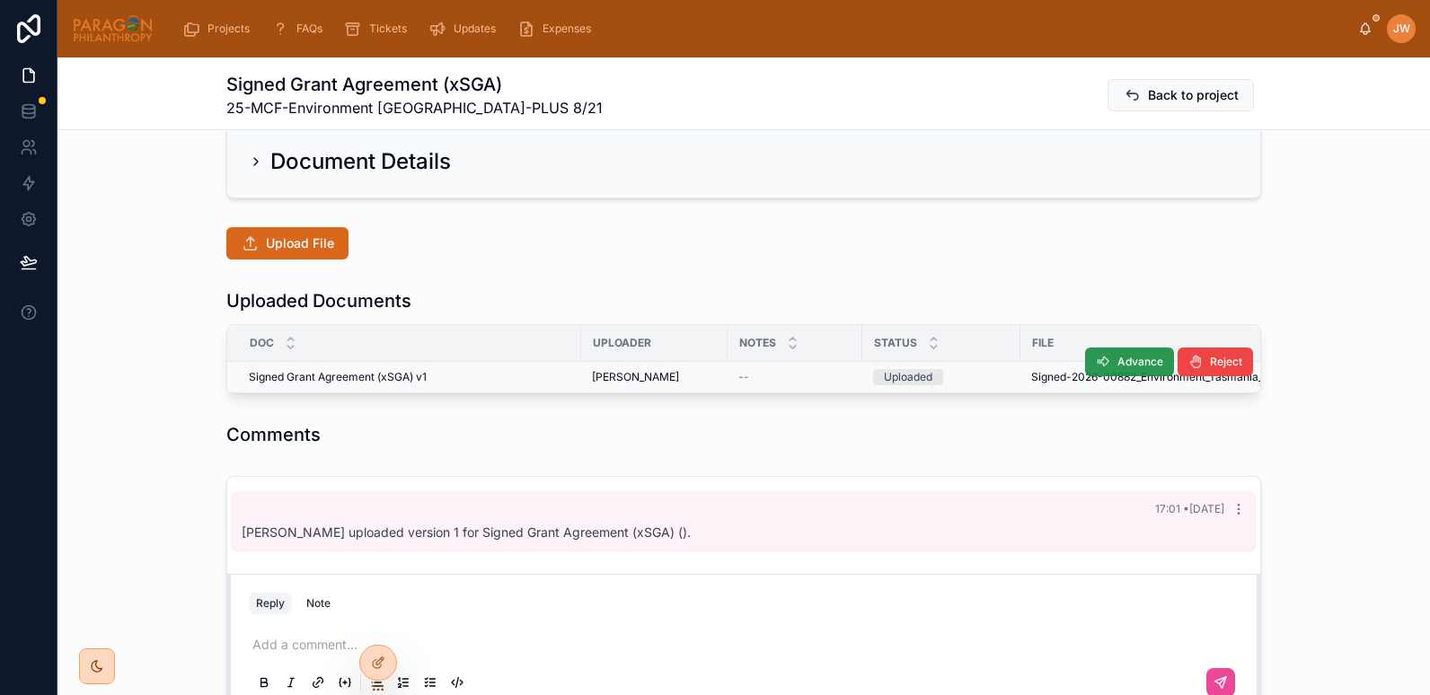
click at [1096, 360] on icon at bounding box center [1103, 362] width 14 height 14
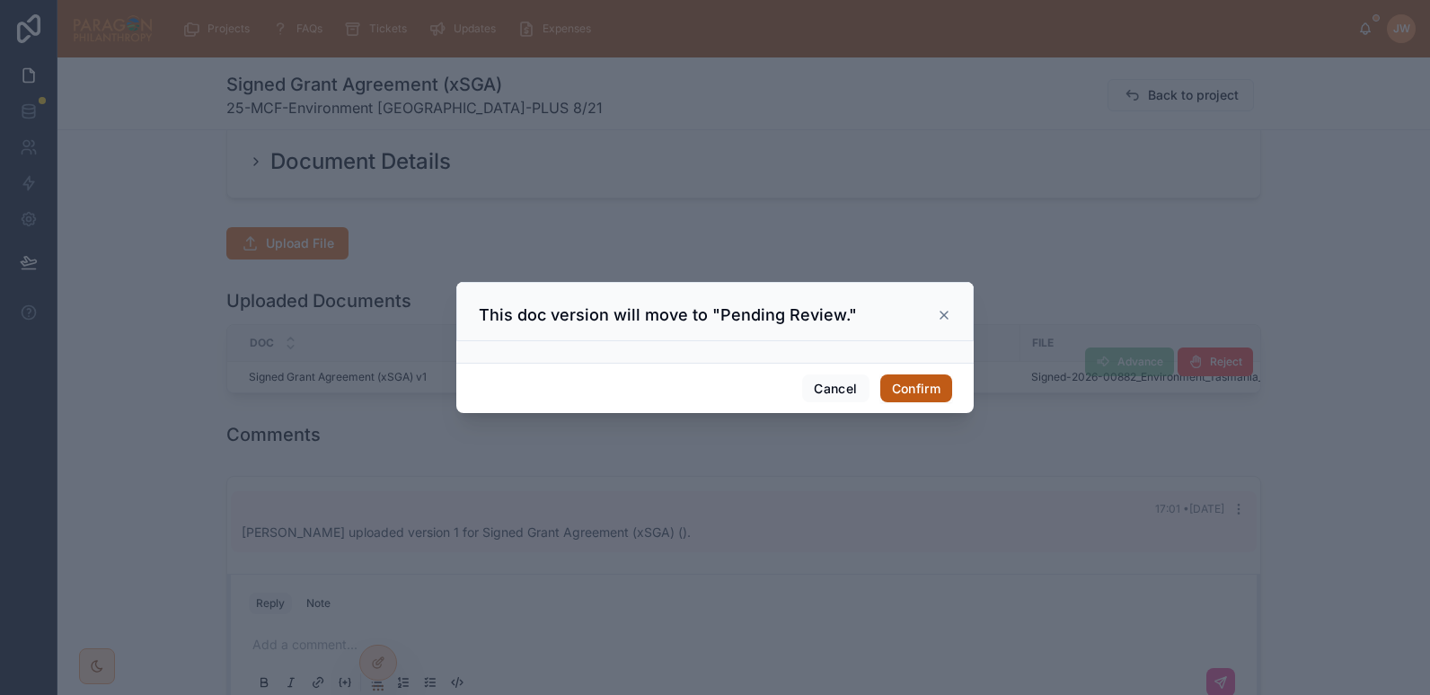
click at [925, 388] on button "Confirm" at bounding box center [917, 389] width 72 height 29
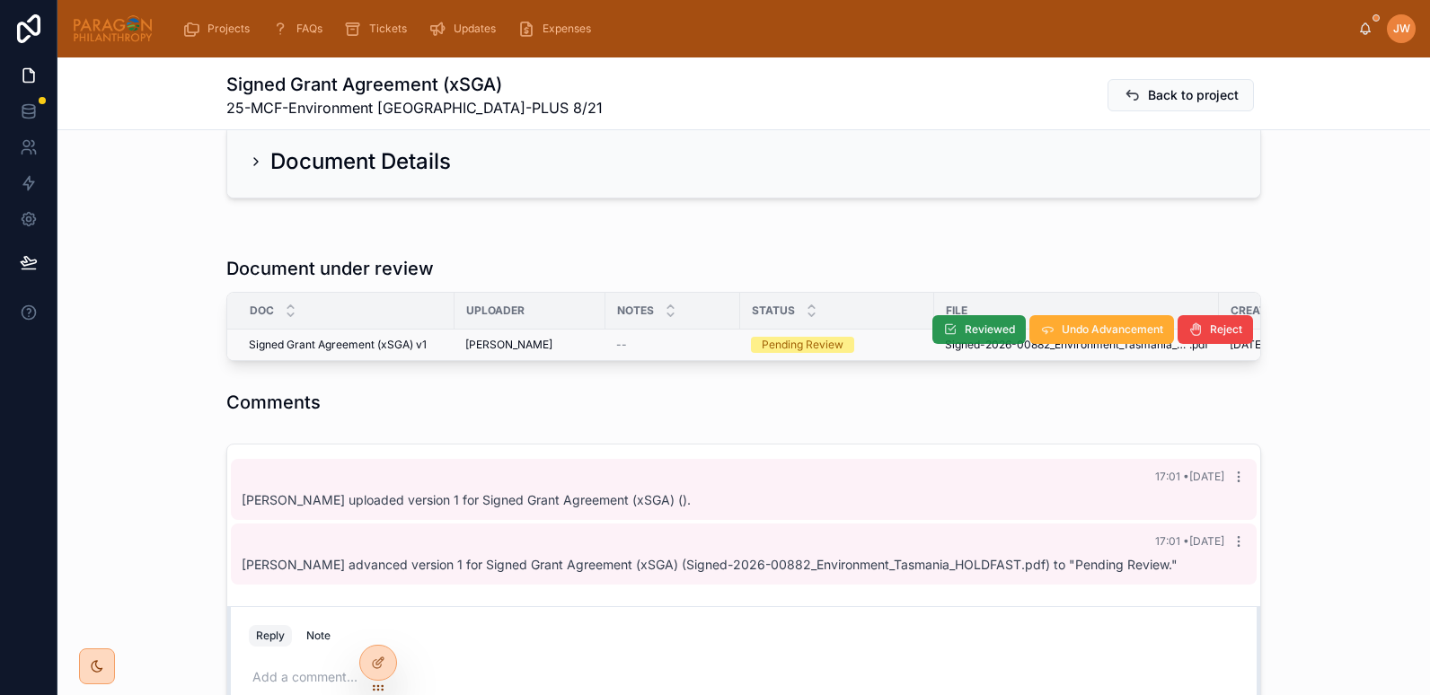
click at [954, 328] on button "Reviewed" at bounding box center [979, 329] width 93 height 29
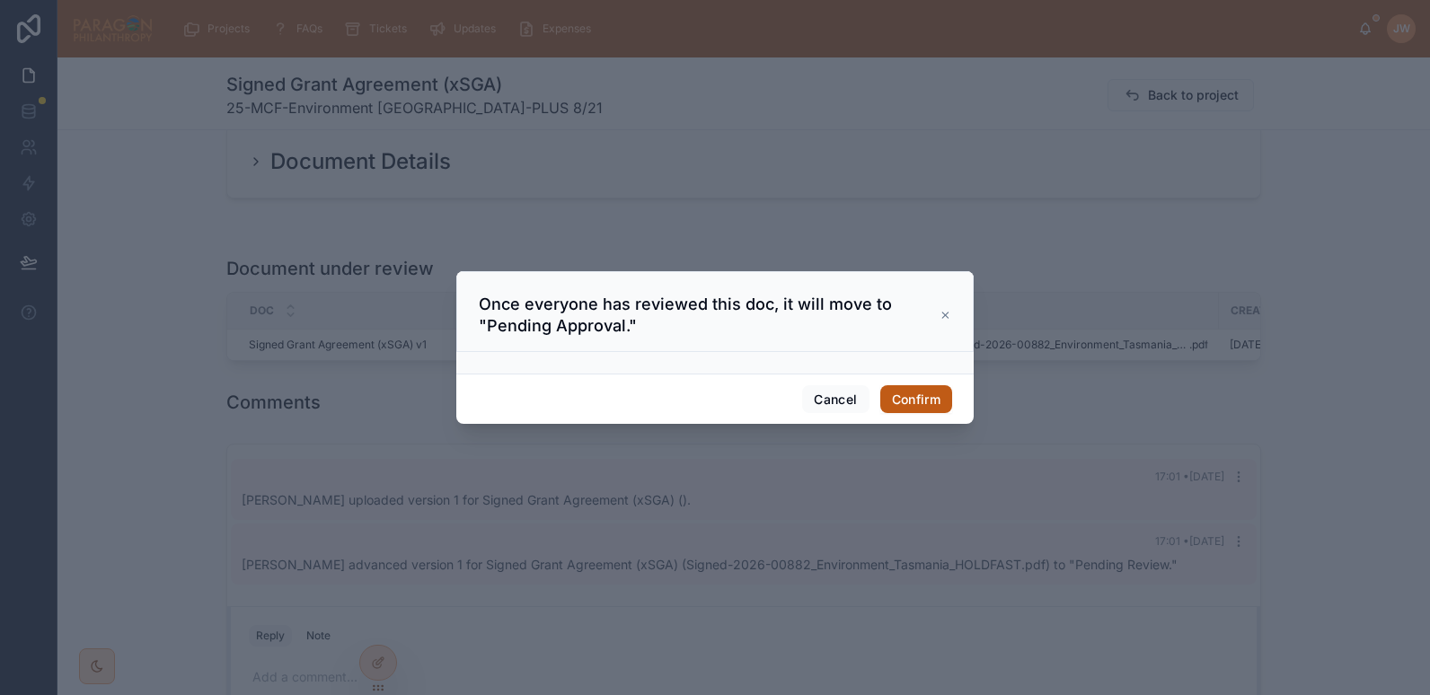
click at [912, 402] on button "Confirm" at bounding box center [917, 399] width 72 height 29
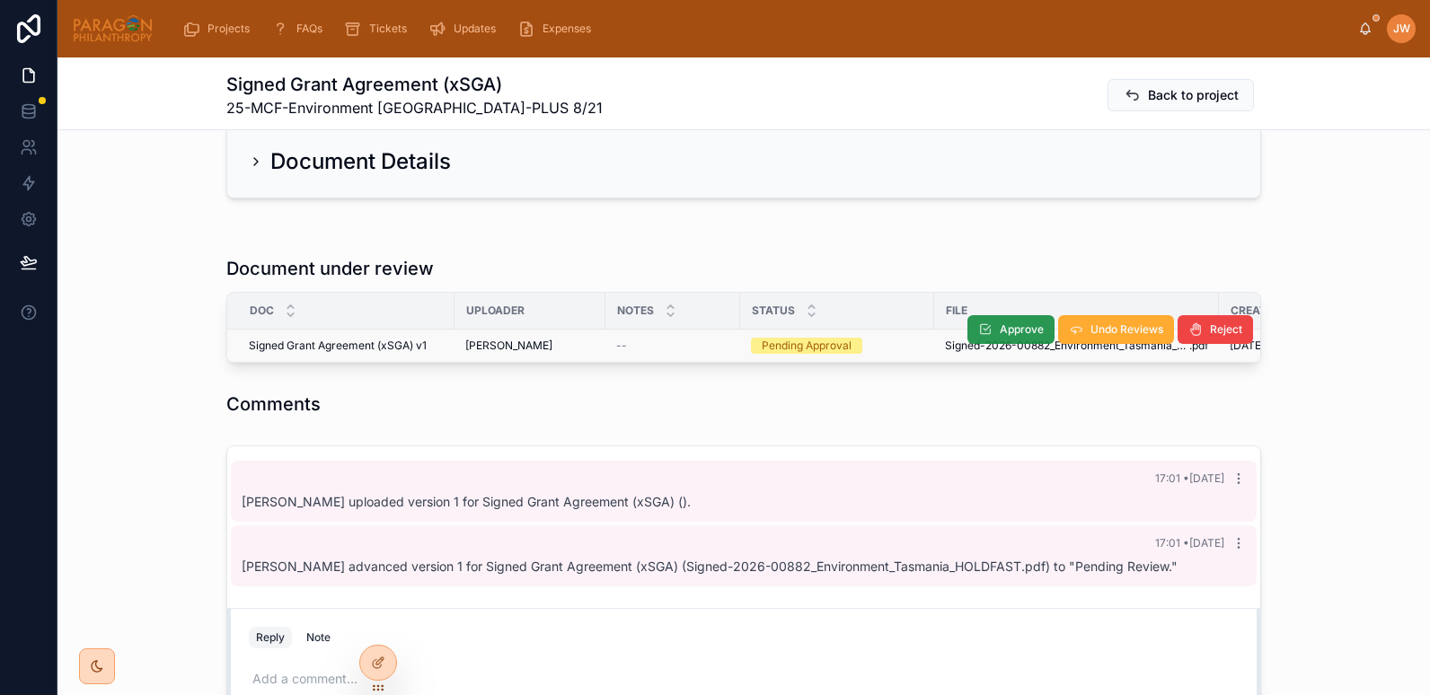
click at [984, 326] on icon at bounding box center [985, 330] width 14 height 14
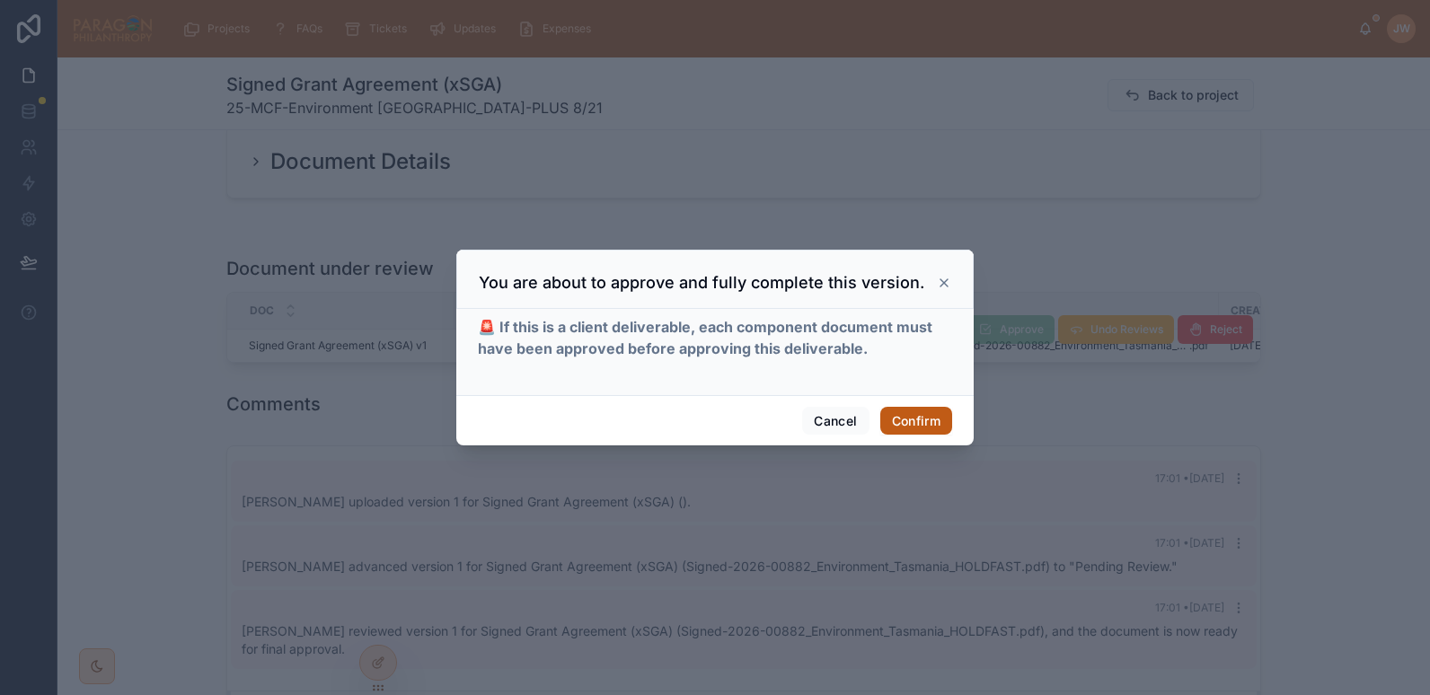
click at [904, 409] on button "Confirm" at bounding box center [917, 421] width 72 height 29
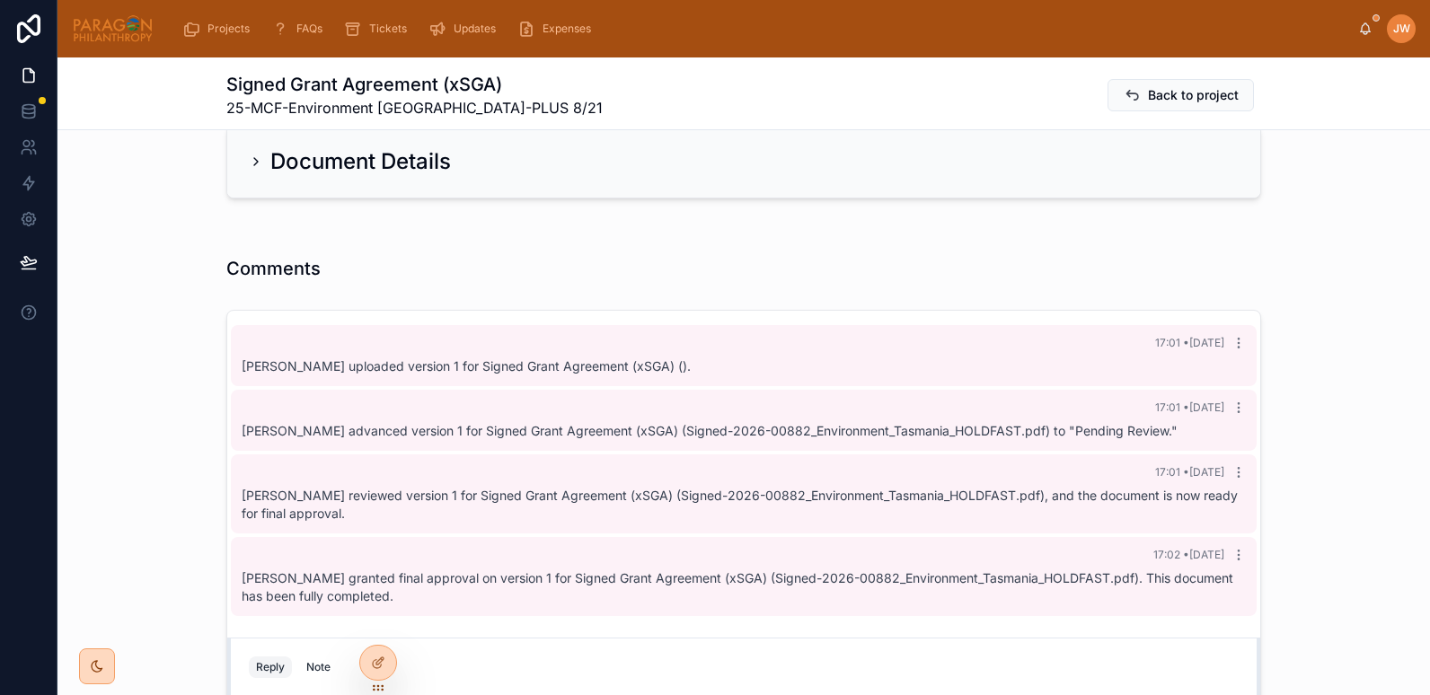
scroll to position [0, 0]
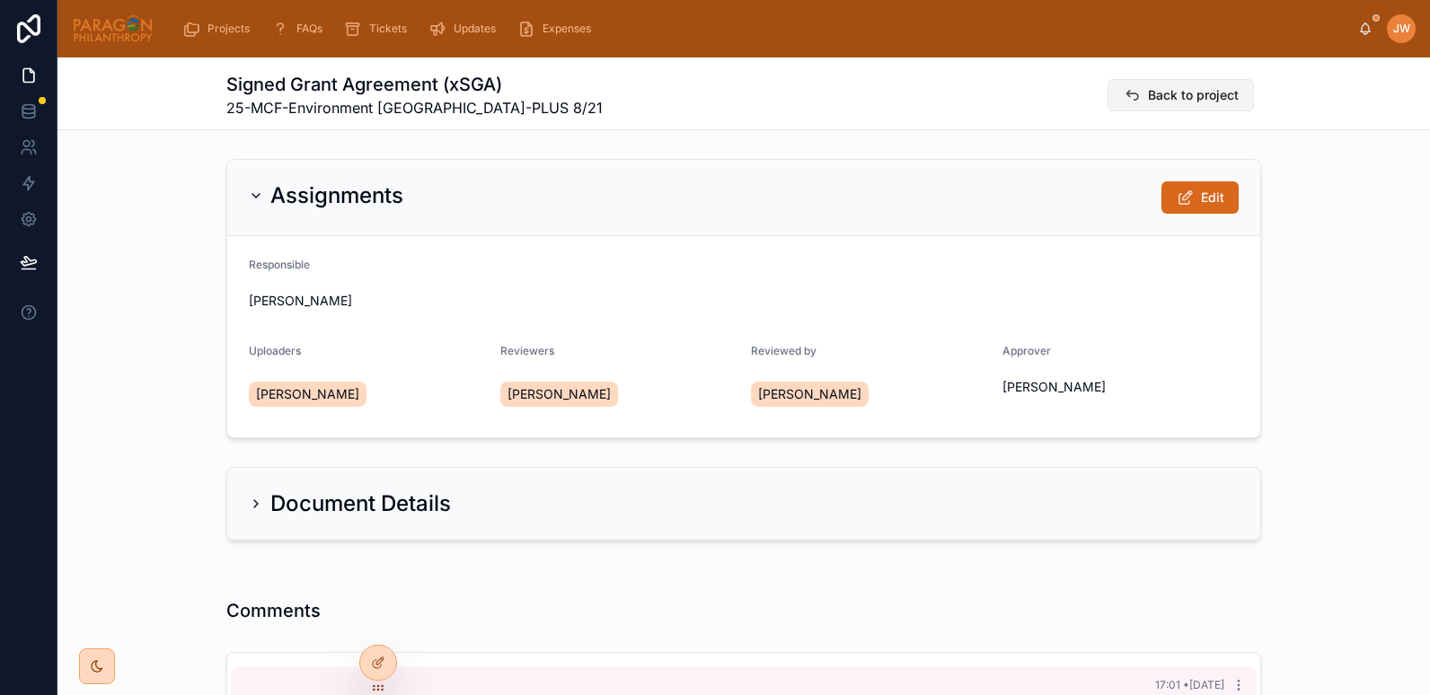
click at [1154, 93] on span "Back to project" at bounding box center [1193, 95] width 91 height 18
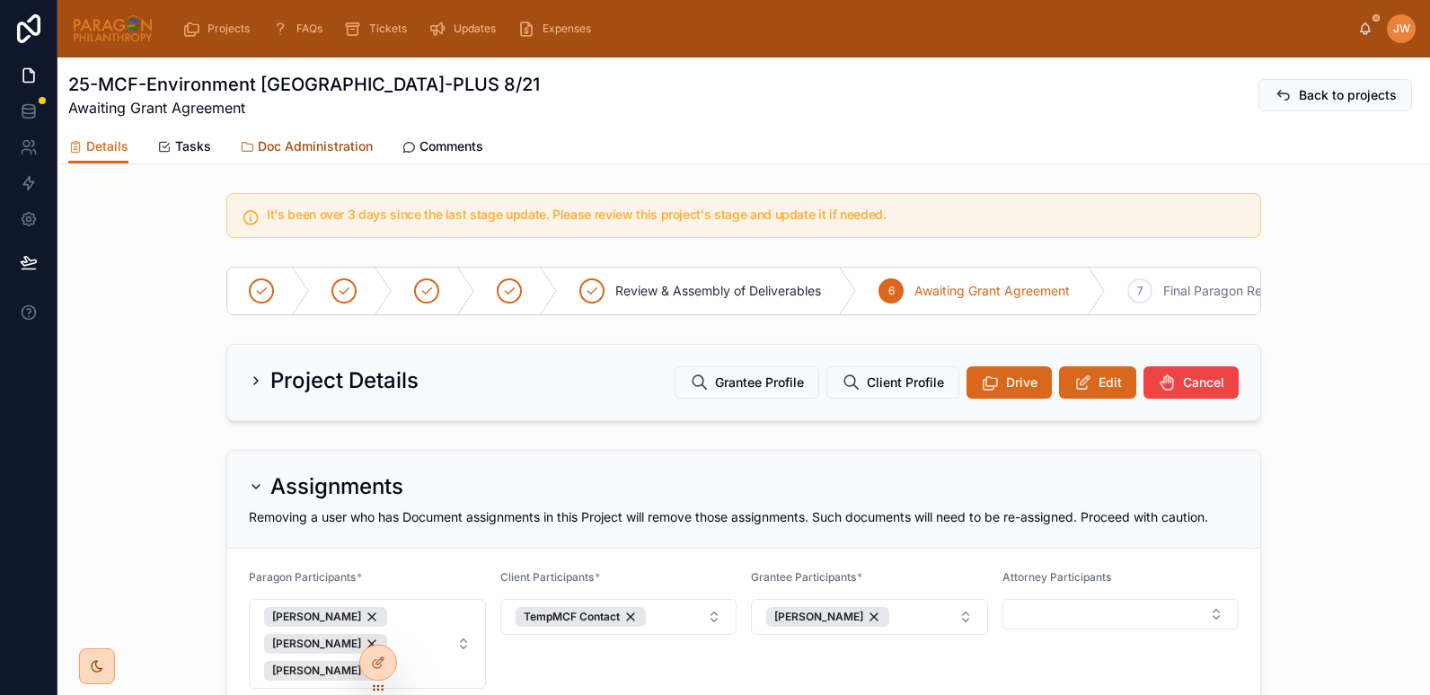
drag, startPoint x: 307, startPoint y: 136, endPoint x: 886, endPoint y: 165, distance: 579.4
click at [307, 136] on link "Doc Administration" at bounding box center [306, 148] width 133 height 36
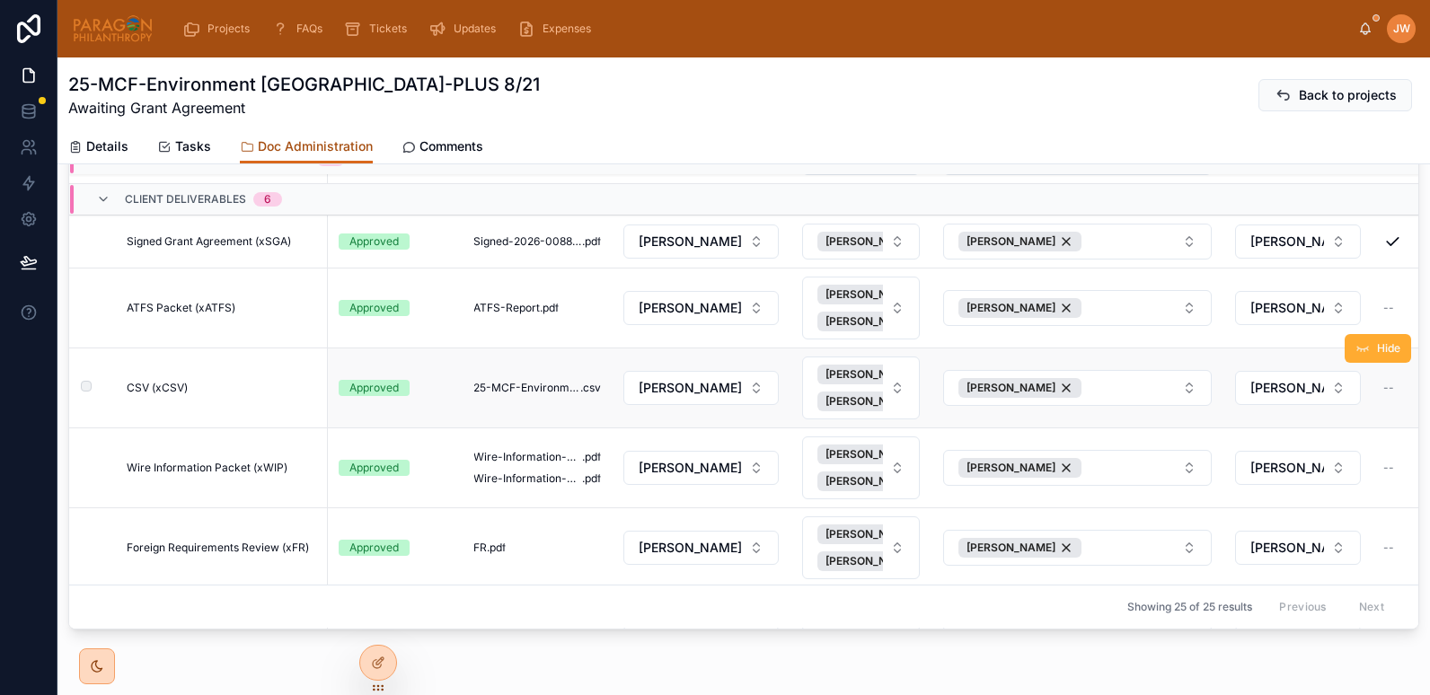
scroll to position [412, 0]
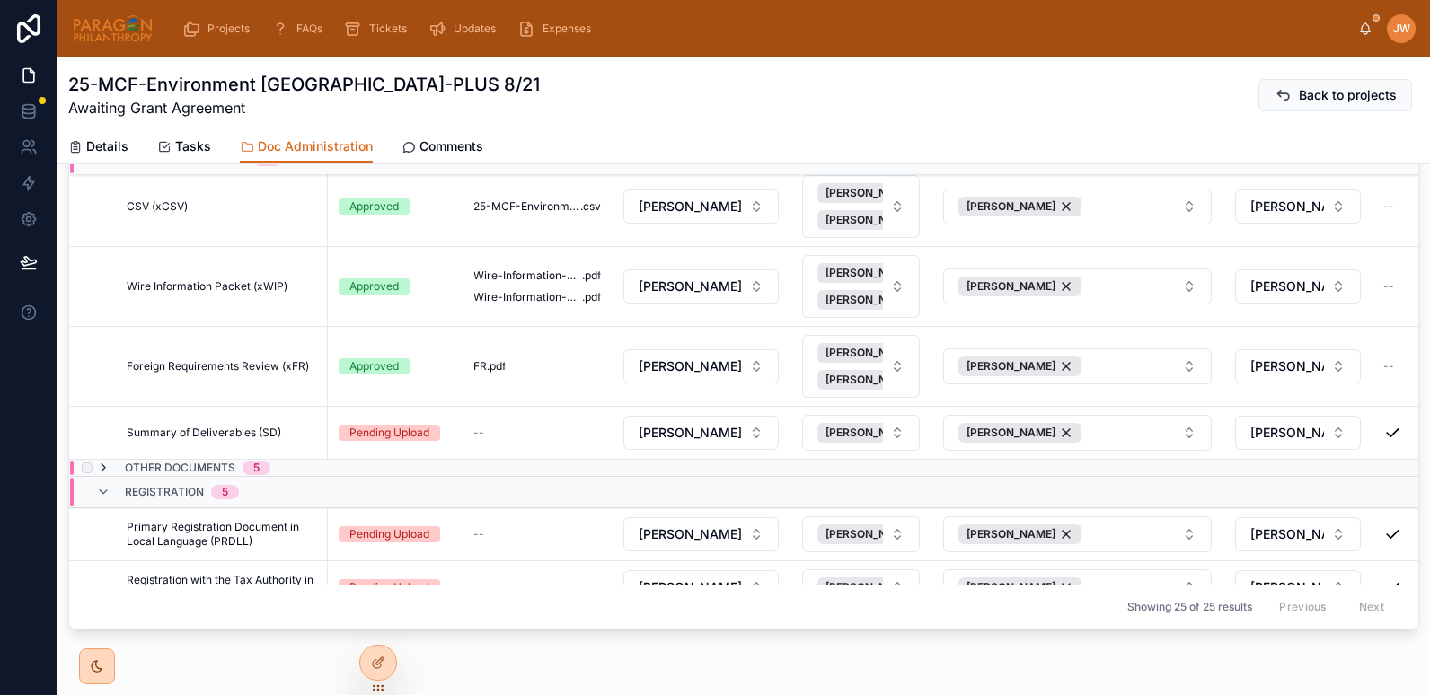
click at [107, 467] on icon at bounding box center [103, 468] width 14 height 14
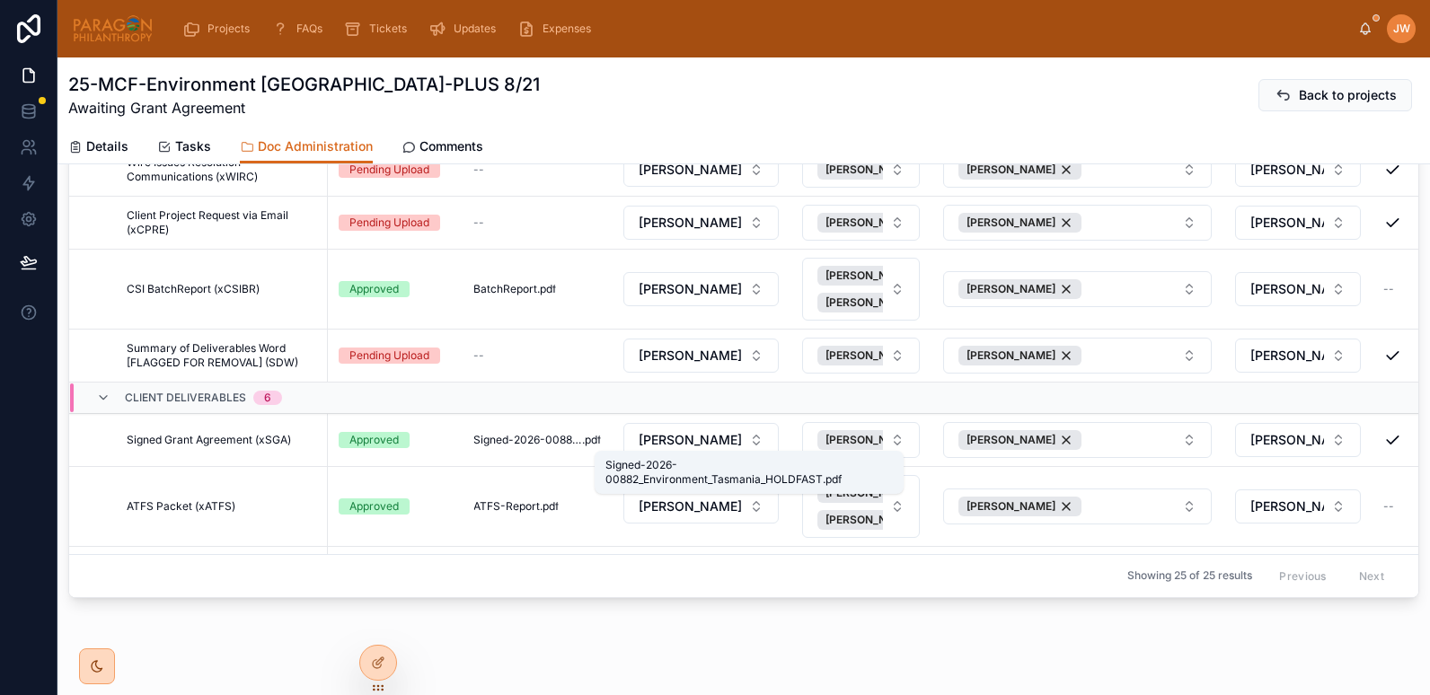
scroll to position [0, 0]
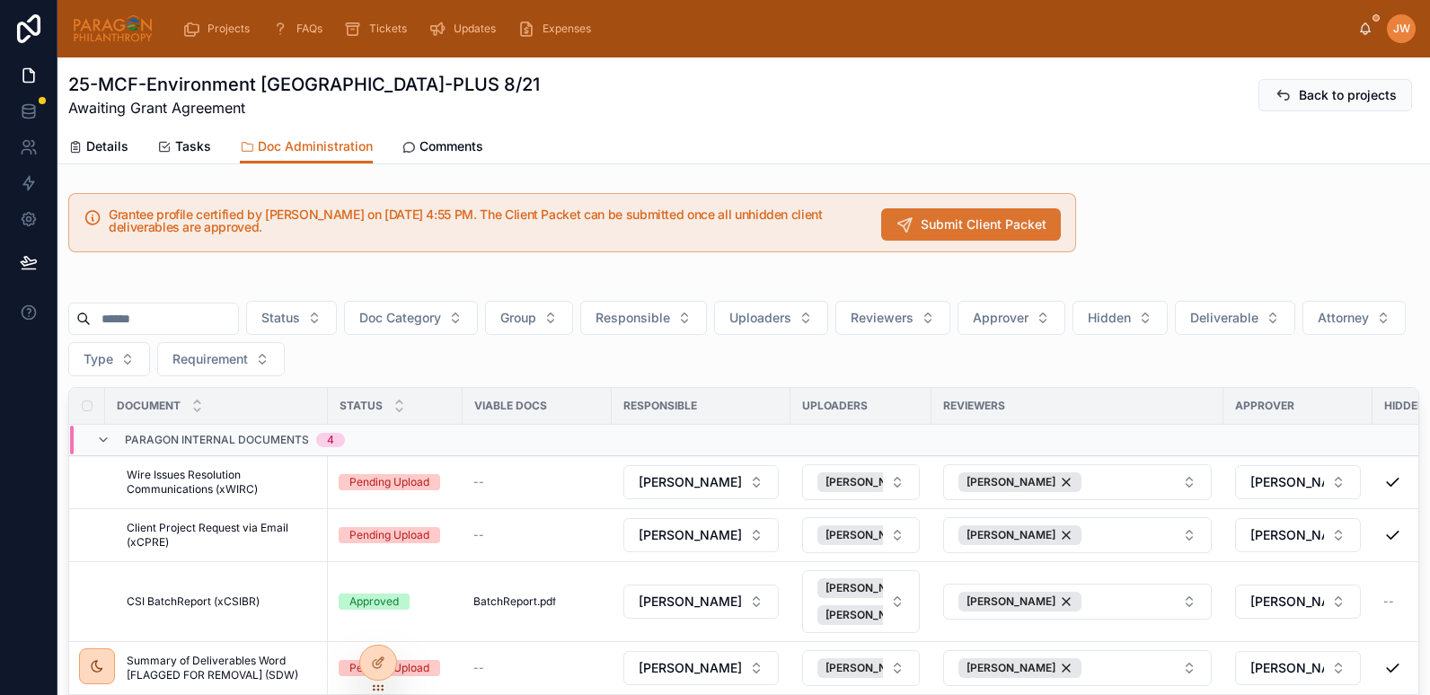
click at [957, 223] on span "Submit Client Packet" at bounding box center [984, 225] width 126 height 18
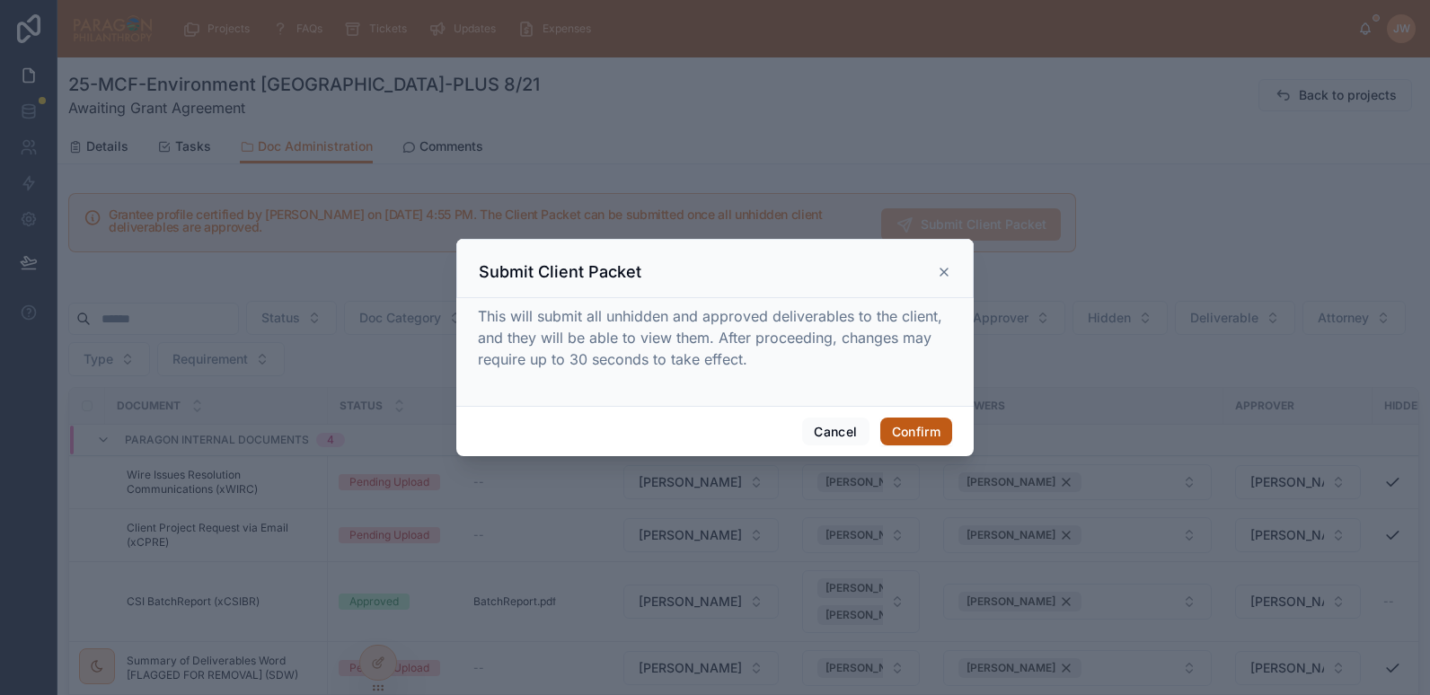
click at [928, 431] on button "Confirm" at bounding box center [917, 432] width 72 height 29
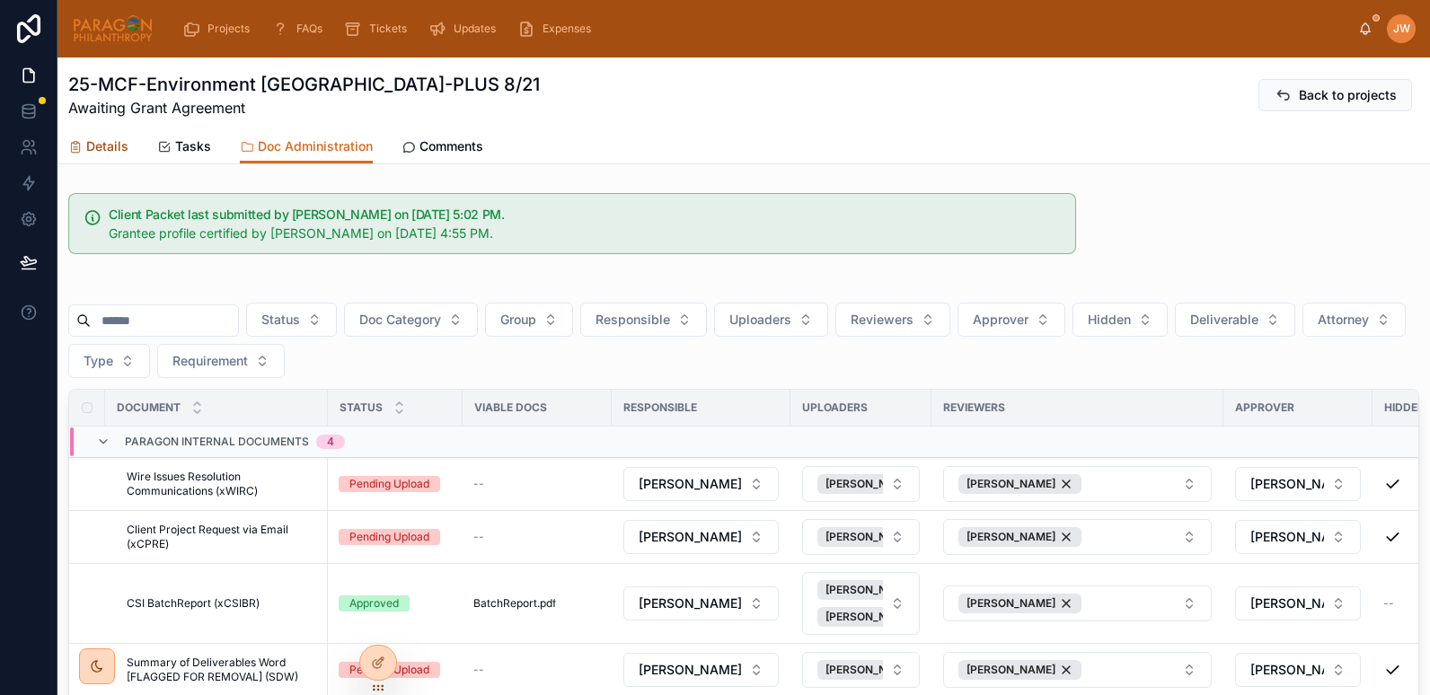
click at [95, 146] on span "Details" at bounding box center [107, 146] width 42 height 18
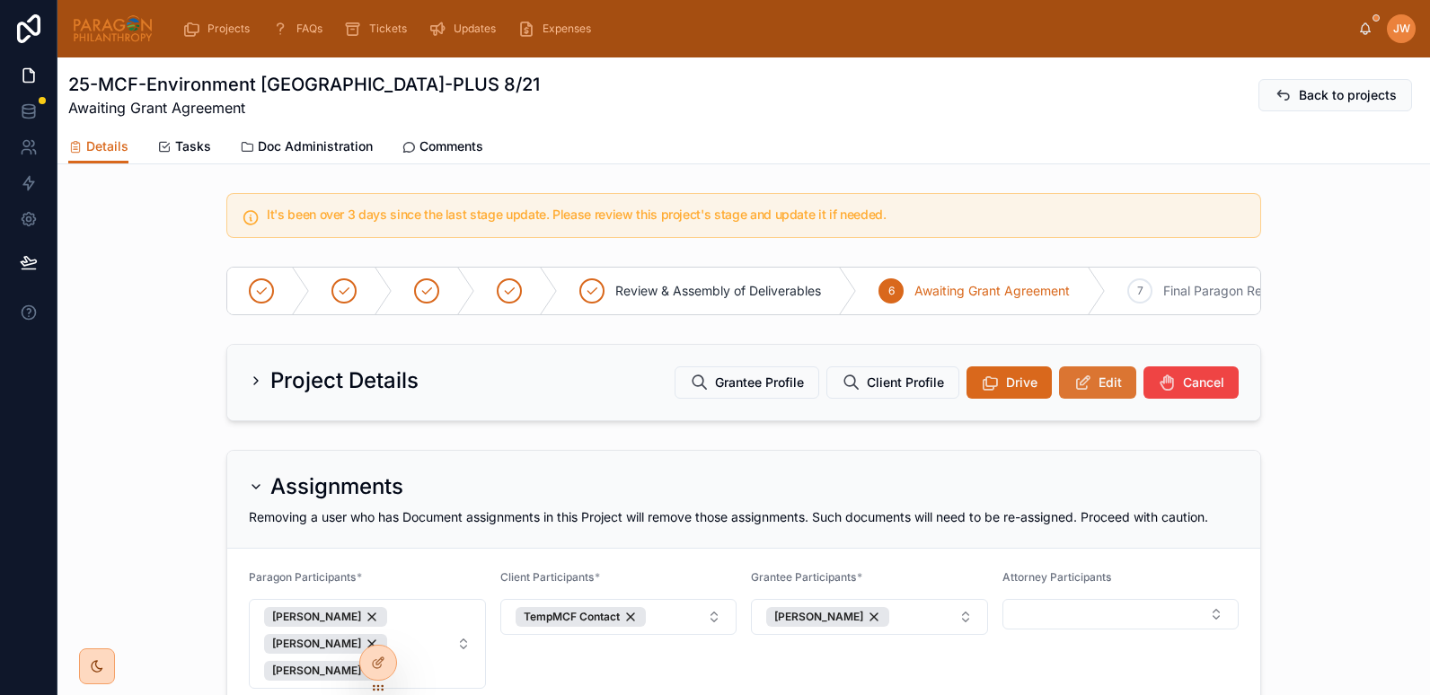
click at [1111, 392] on span "Edit" at bounding box center [1110, 383] width 23 height 18
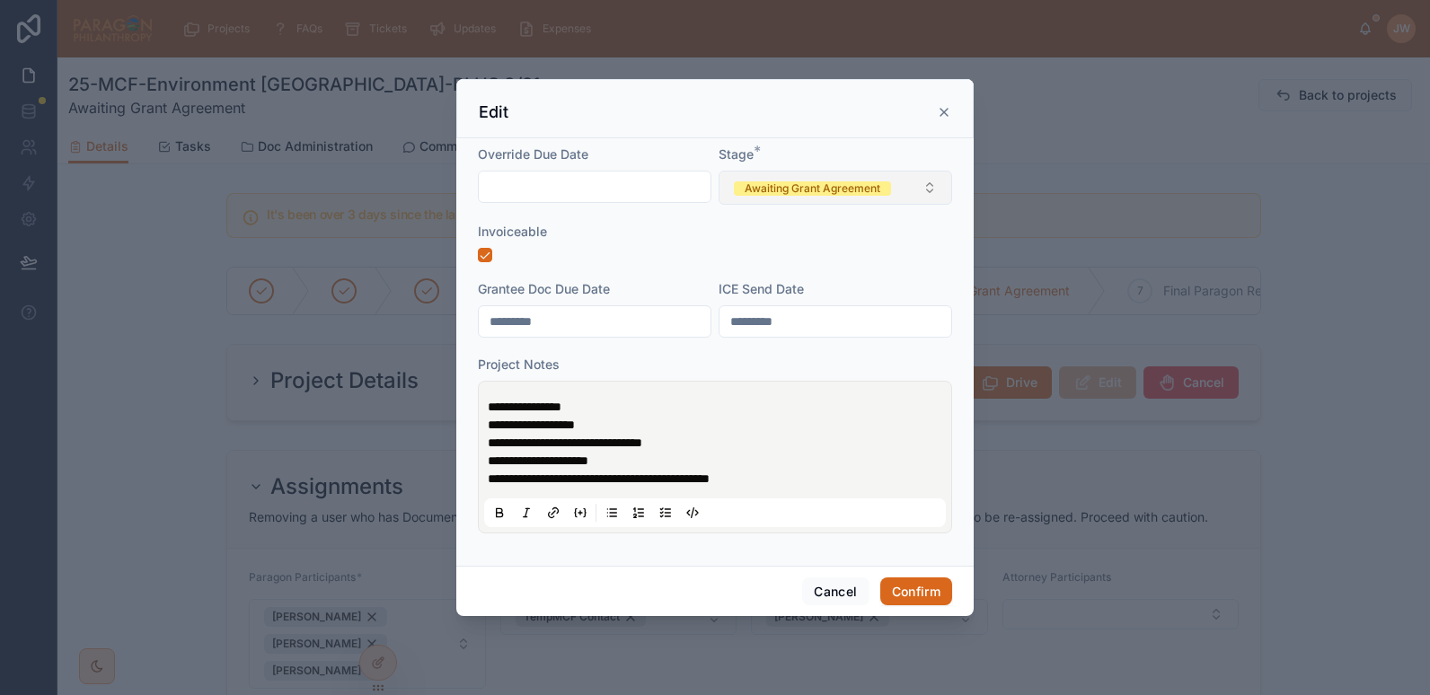
click at [816, 193] on div "Awaiting Grant Agreement" at bounding box center [813, 188] width 136 height 14
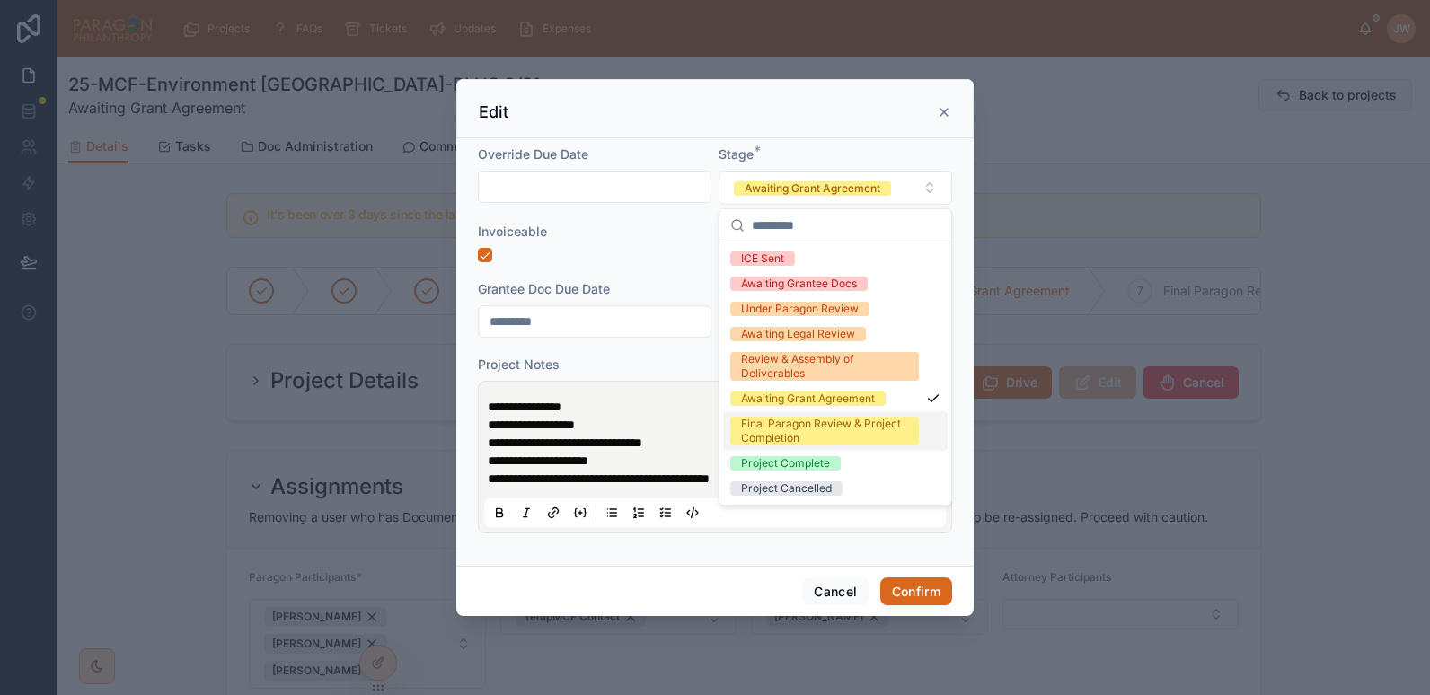
click at [784, 427] on div "Final Paragon Review & Project Completion" at bounding box center [824, 431] width 167 height 29
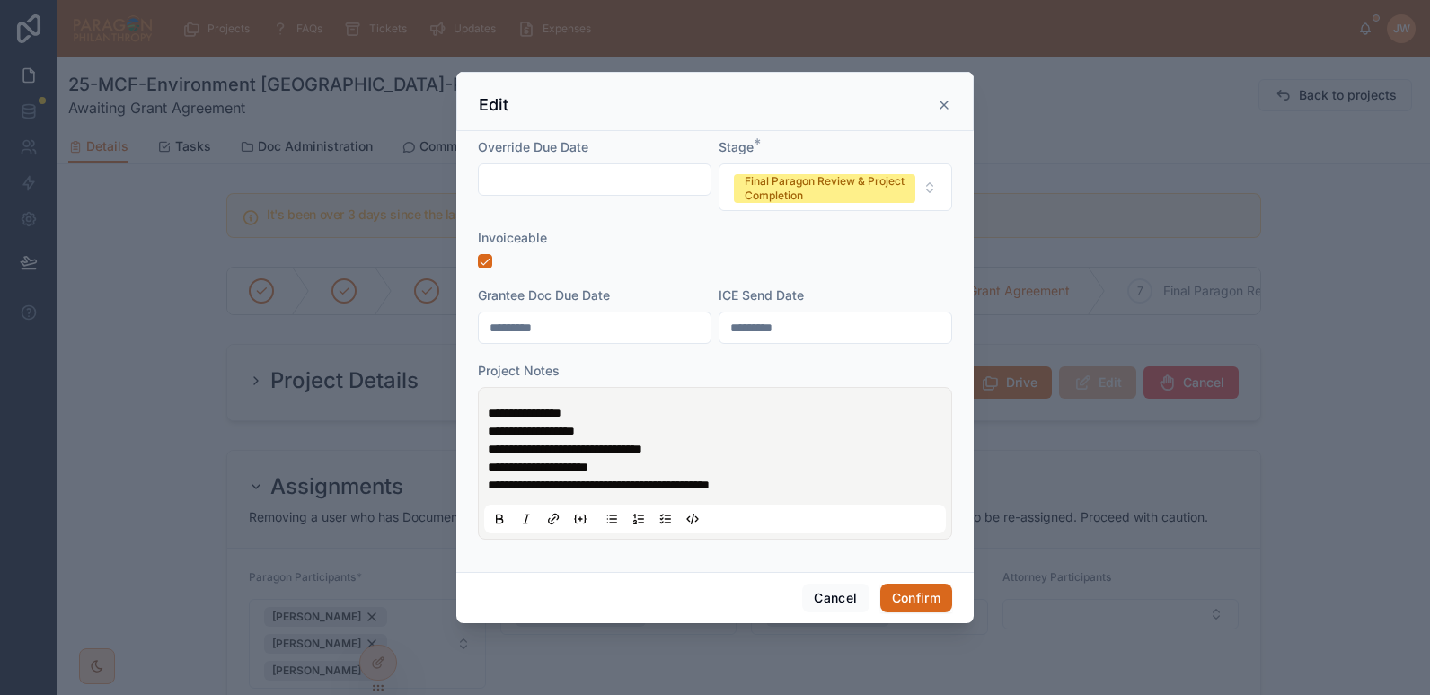
click at [490, 417] on span "**********" at bounding box center [525, 413] width 74 height 13
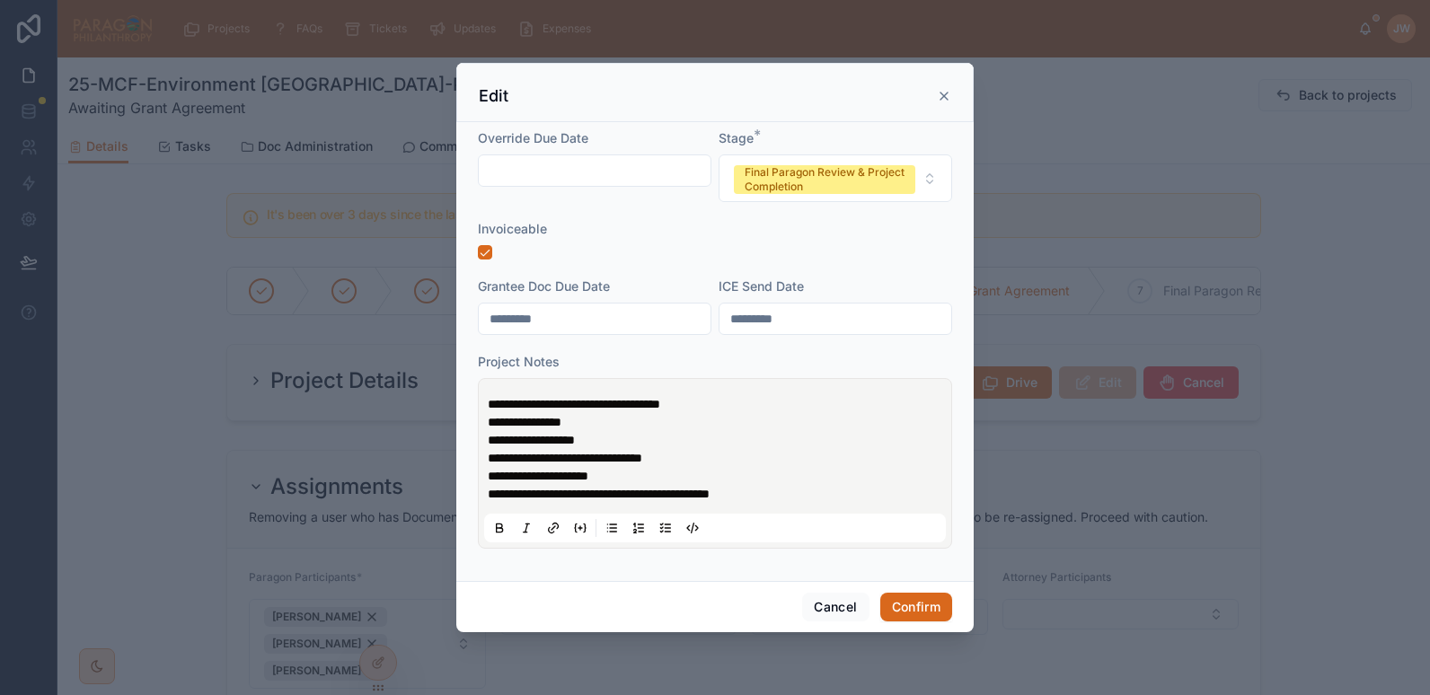
click at [691, 419] on p "**********" at bounding box center [719, 422] width 462 height 18
click at [732, 407] on p "**********" at bounding box center [719, 404] width 462 height 18
click at [907, 606] on button "Confirm" at bounding box center [917, 607] width 72 height 29
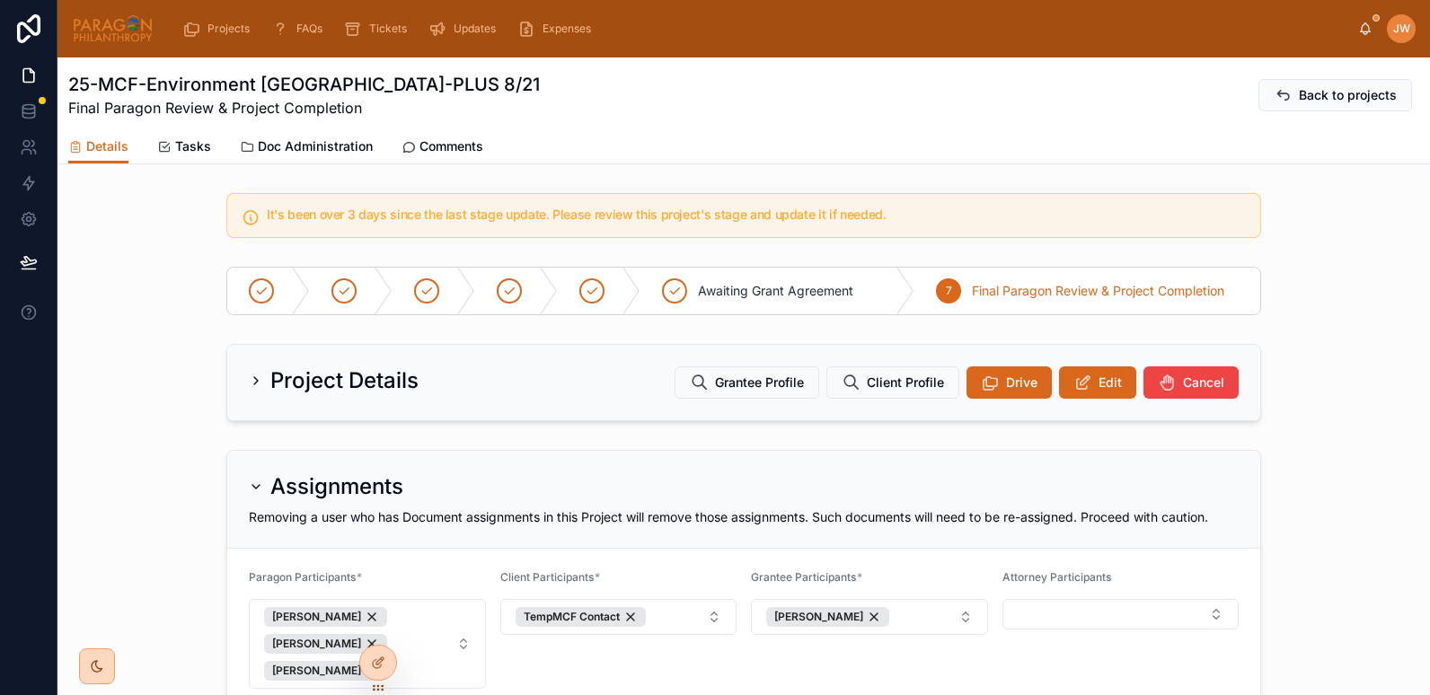
click at [120, 30] on img at bounding box center [113, 28] width 82 height 29
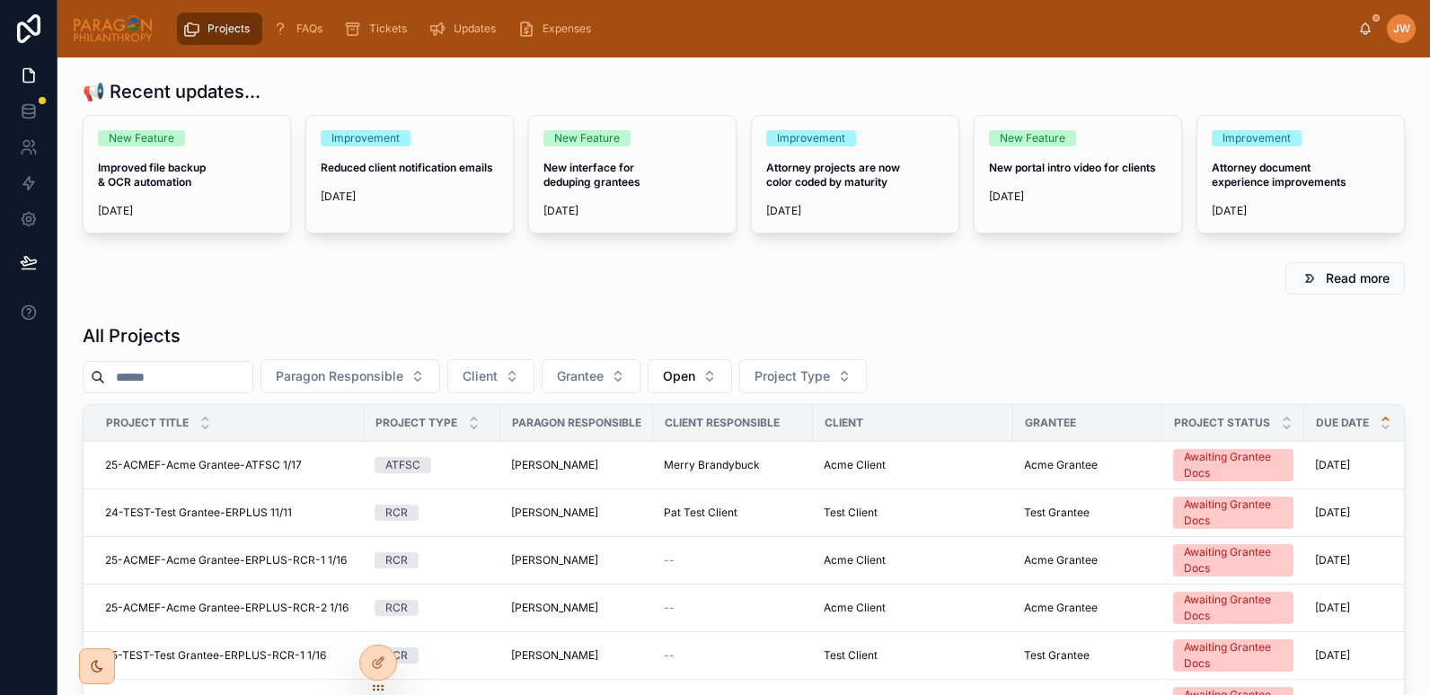
click at [187, 382] on input "text" at bounding box center [178, 377] width 147 height 25
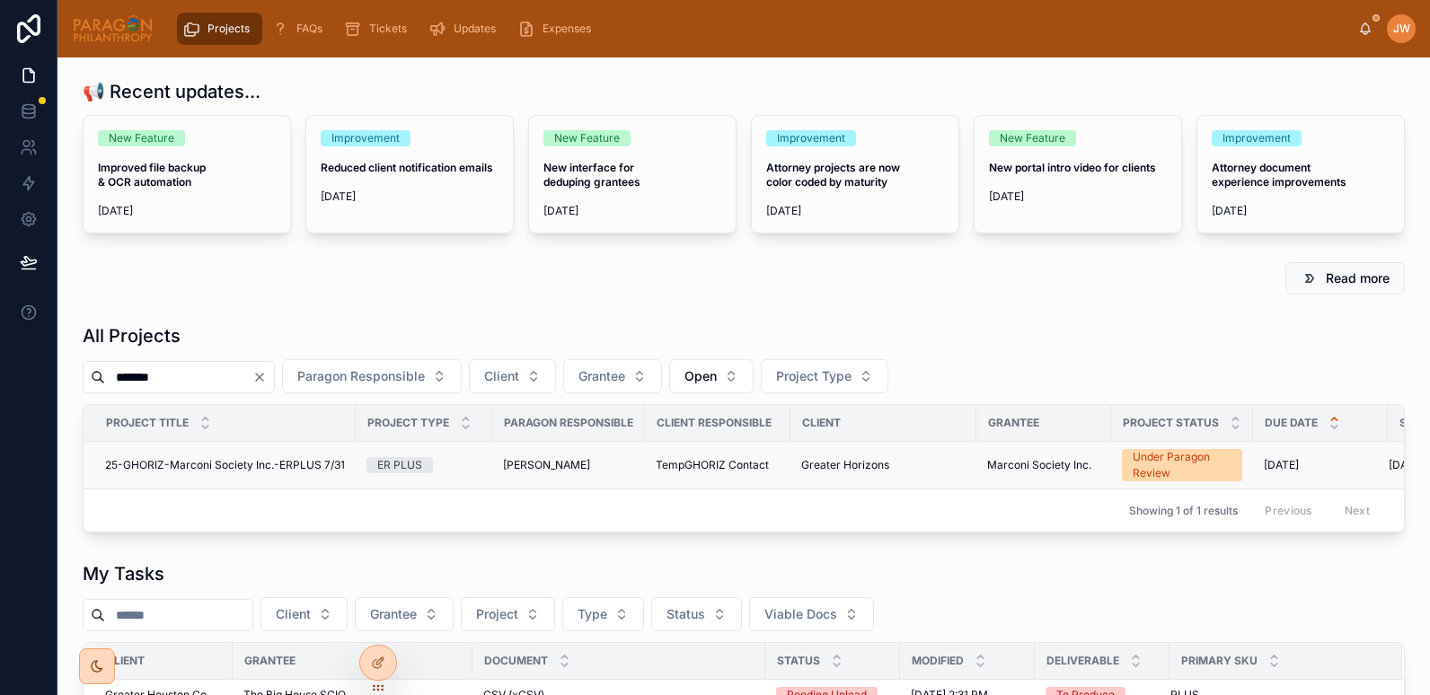
type input "*******"
click at [235, 462] on span "25-GHORIZ-Marconi Society Inc.-ERPLUS 7/31" at bounding box center [225, 465] width 240 height 14
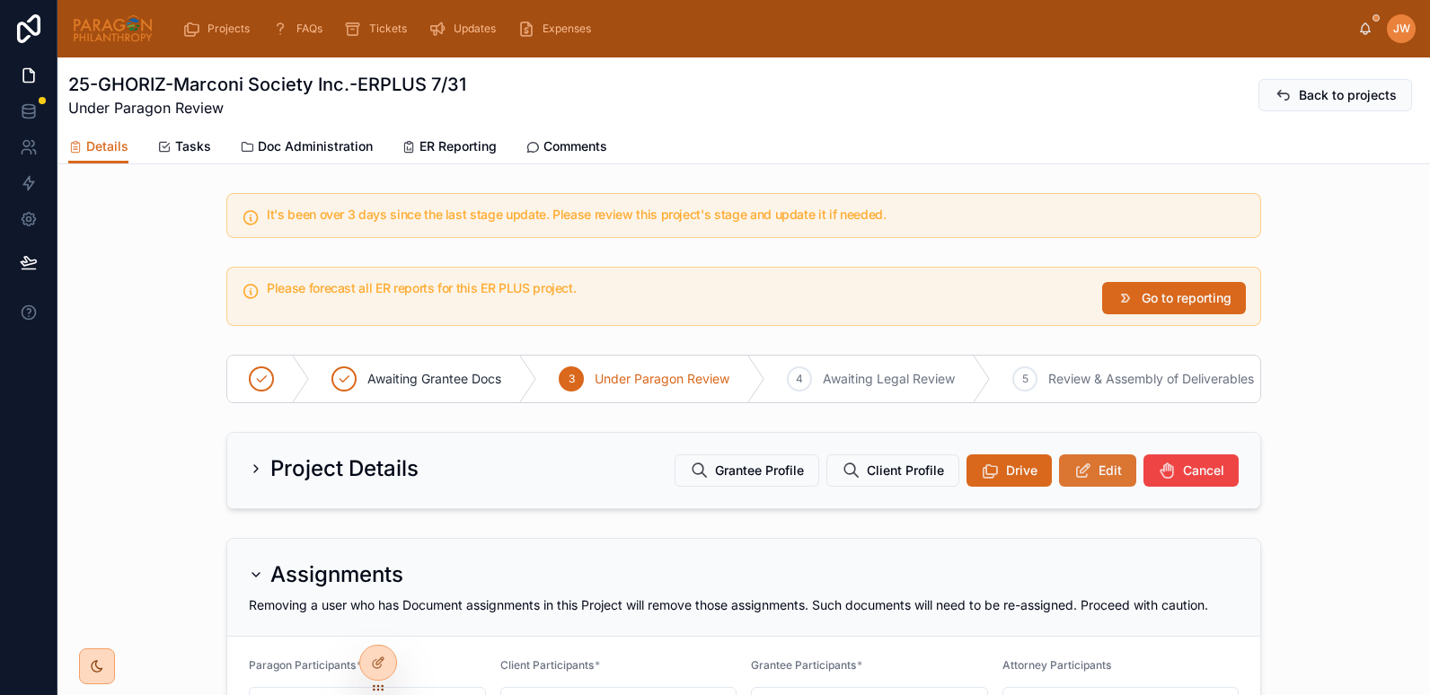
click at [1095, 471] on button "Edit" at bounding box center [1097, 471] width 77 height 32
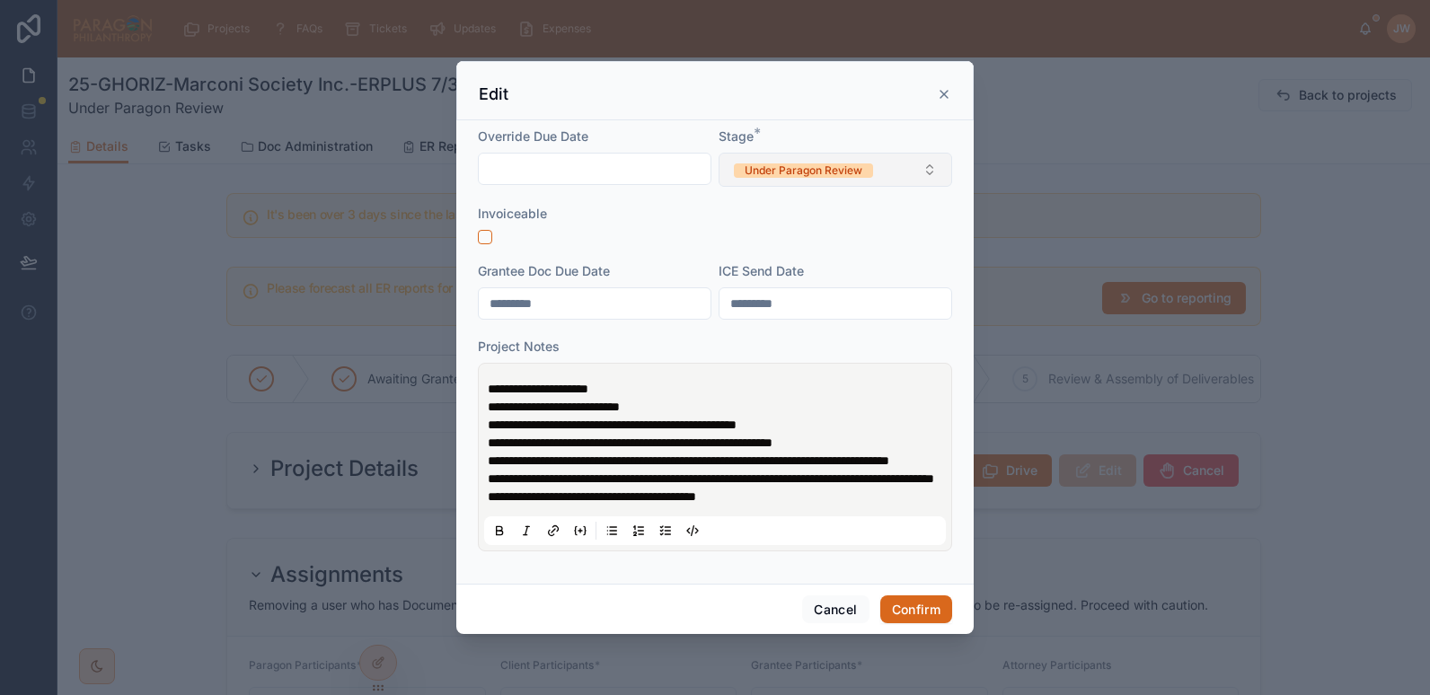
click at [797, 164] on div "Under Paragon Review" at bounding box center [804, 171] width 118 height 14
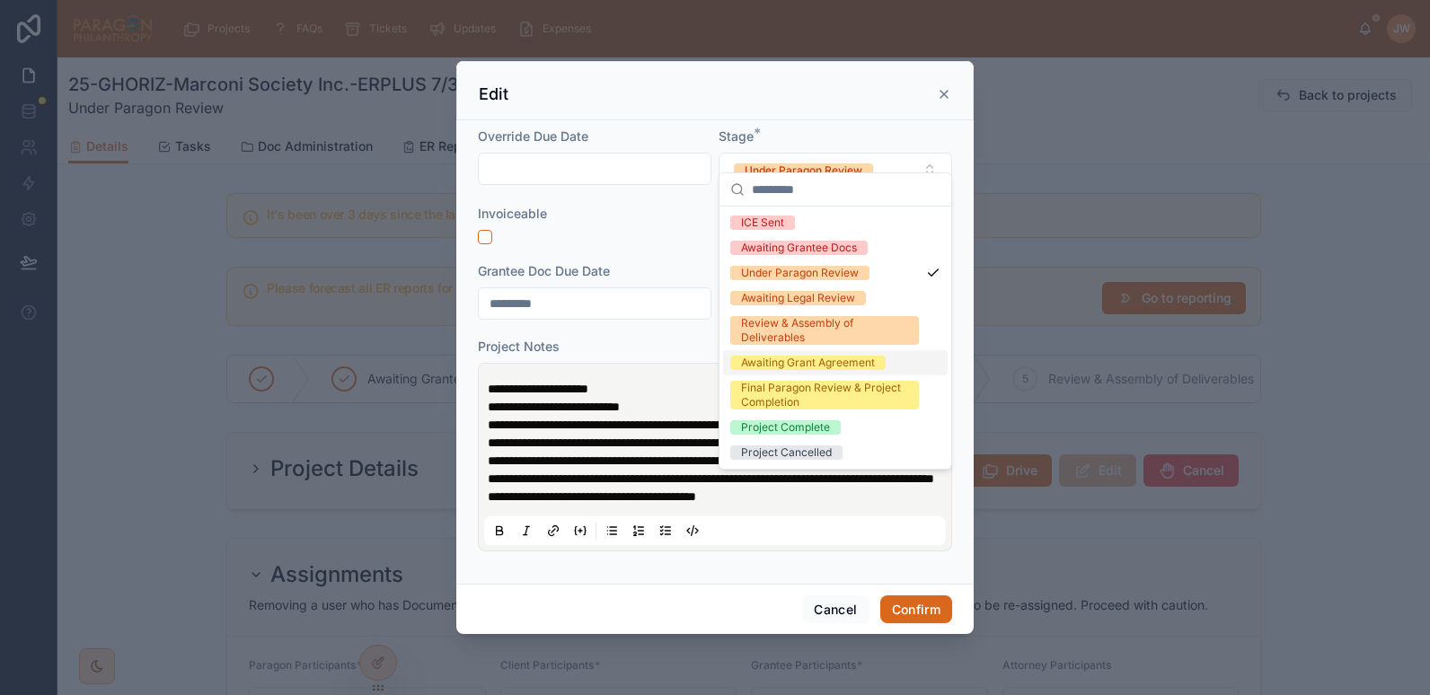
click at [765, 363] on div "Awaiting Grant Agreement" at bounding box center [808, 363] width 134 height 14
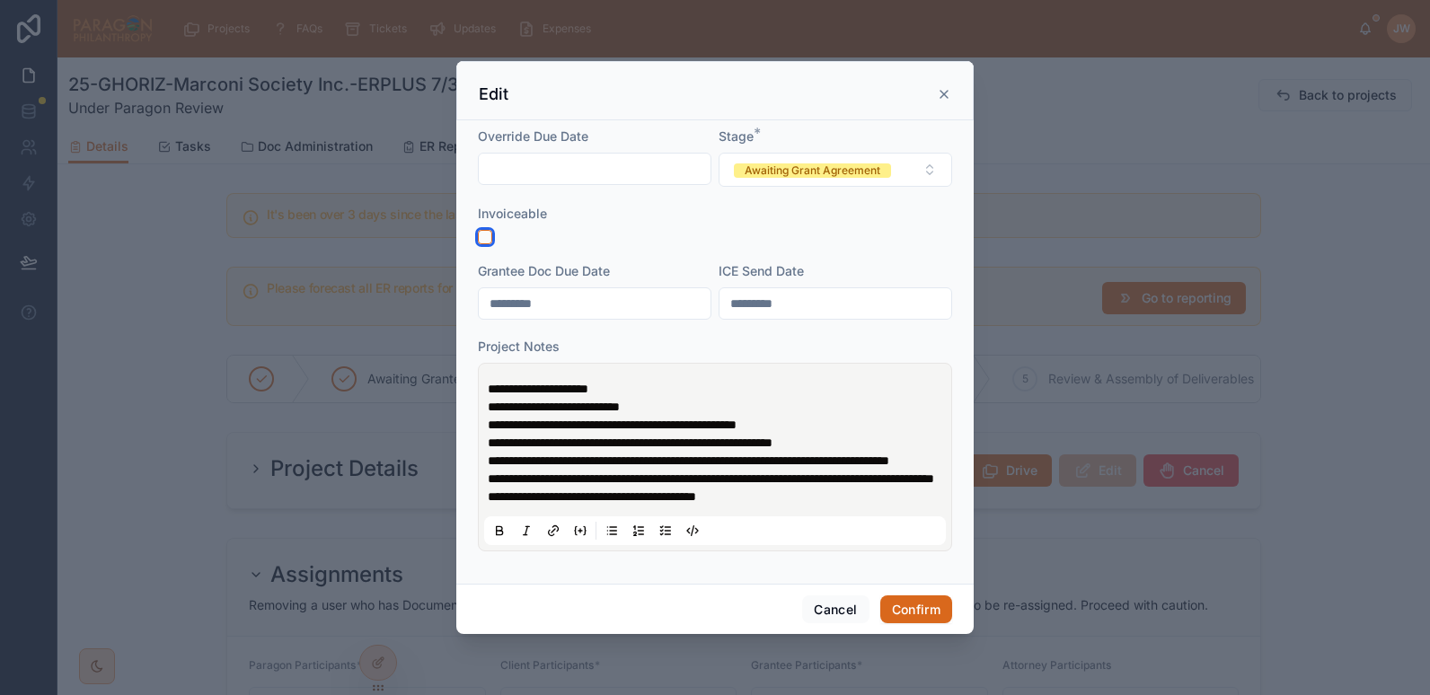
click at [490, 230] on button "button" at bounding box center [485, 237] width 14 height 14
click at [921, 624] on button "Confirm" at bounding box center [917, 610] width 72 height 29
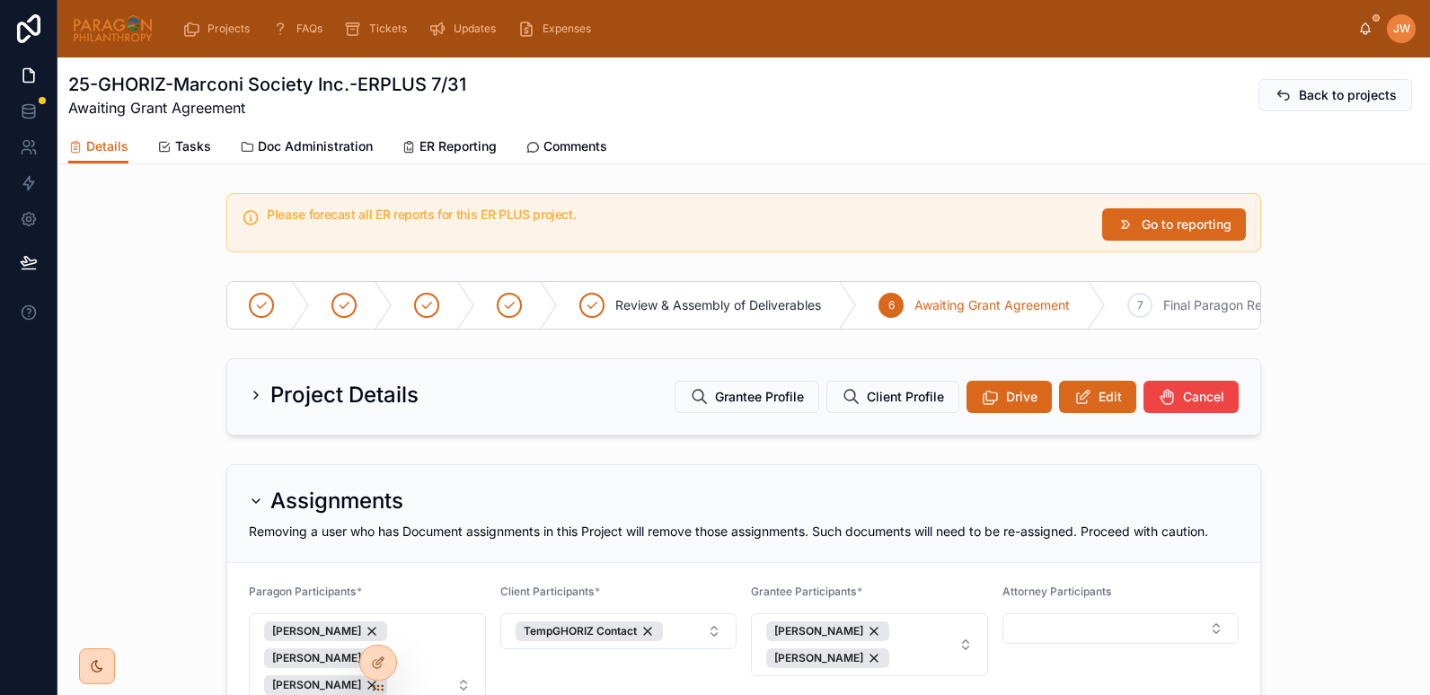
click at [102, 22] on img at bounding box center [113, 28] width 82 height 29
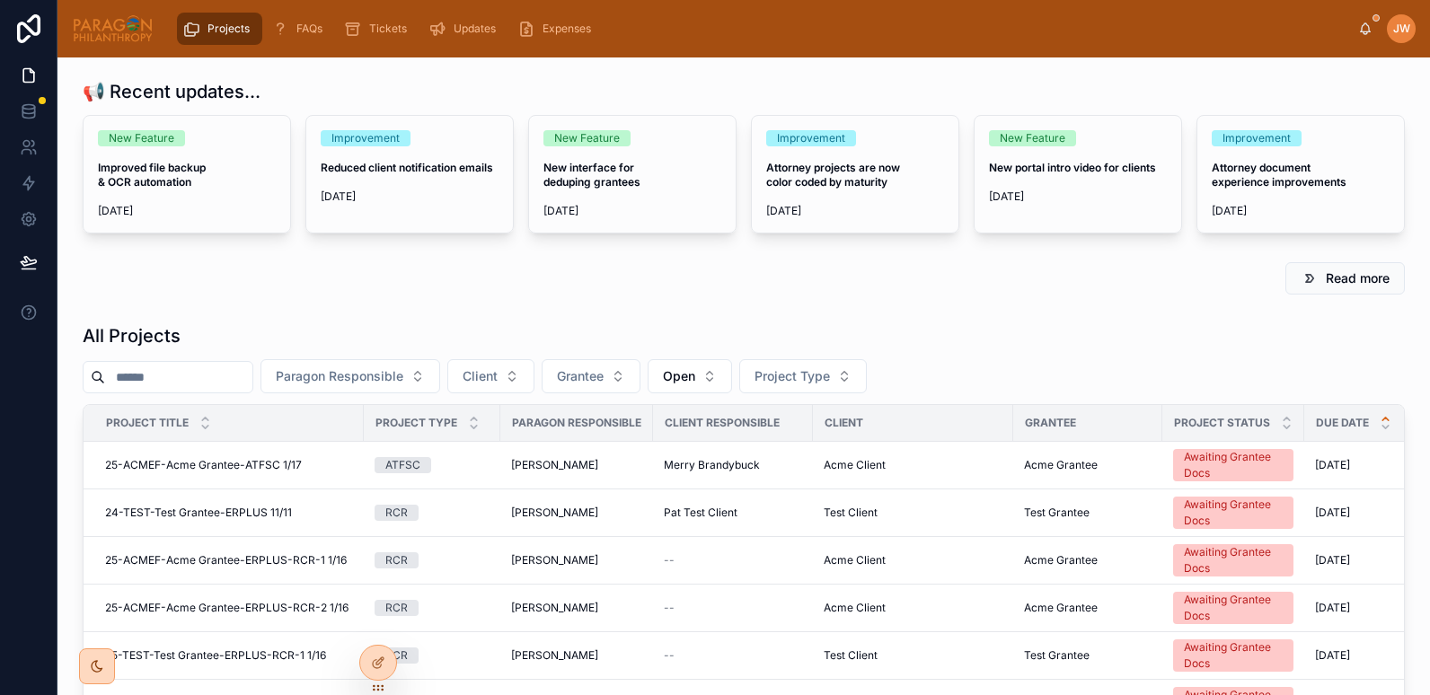
click at [210, 374] on input "text" at bounding box center [178, 377] width 147 height 25
paste input "**********"
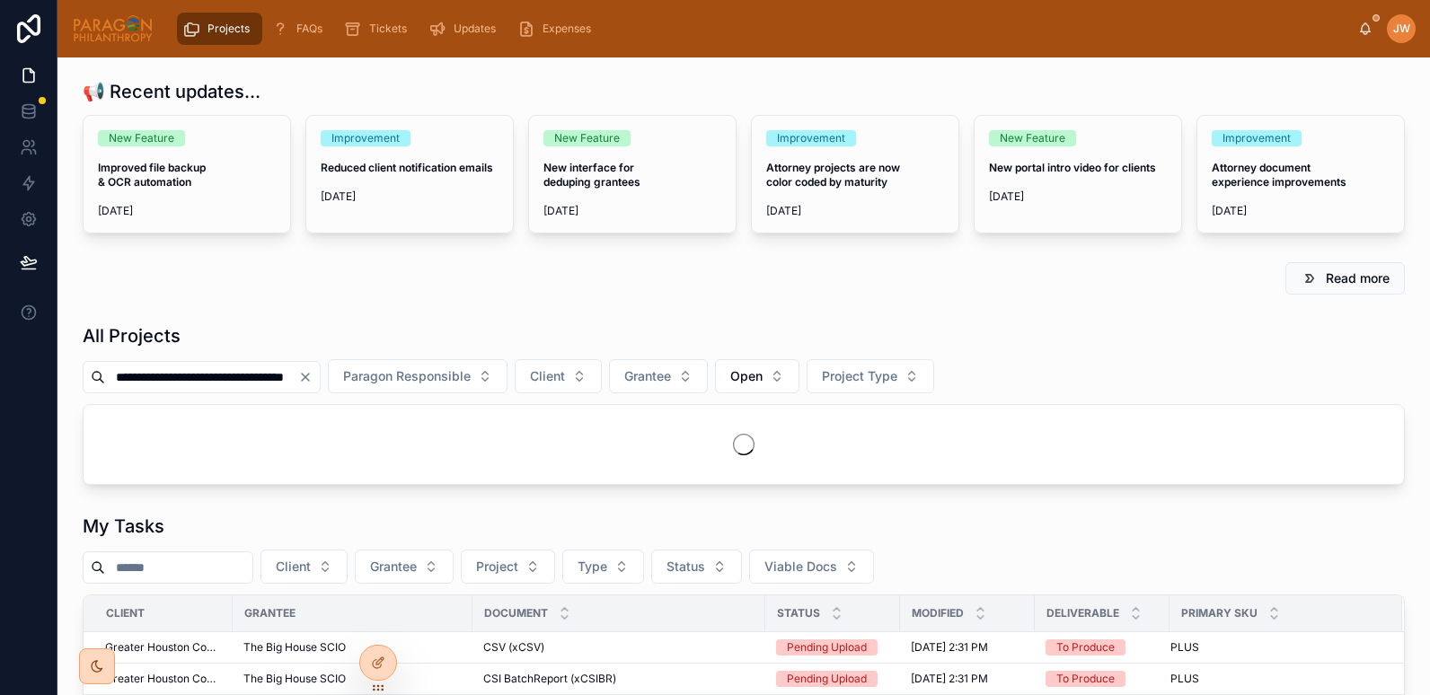
scroll to position [0, 86]
type input "**********"
click at [216, 465] on div at bounding box center [744, 444] width 1321 height 79
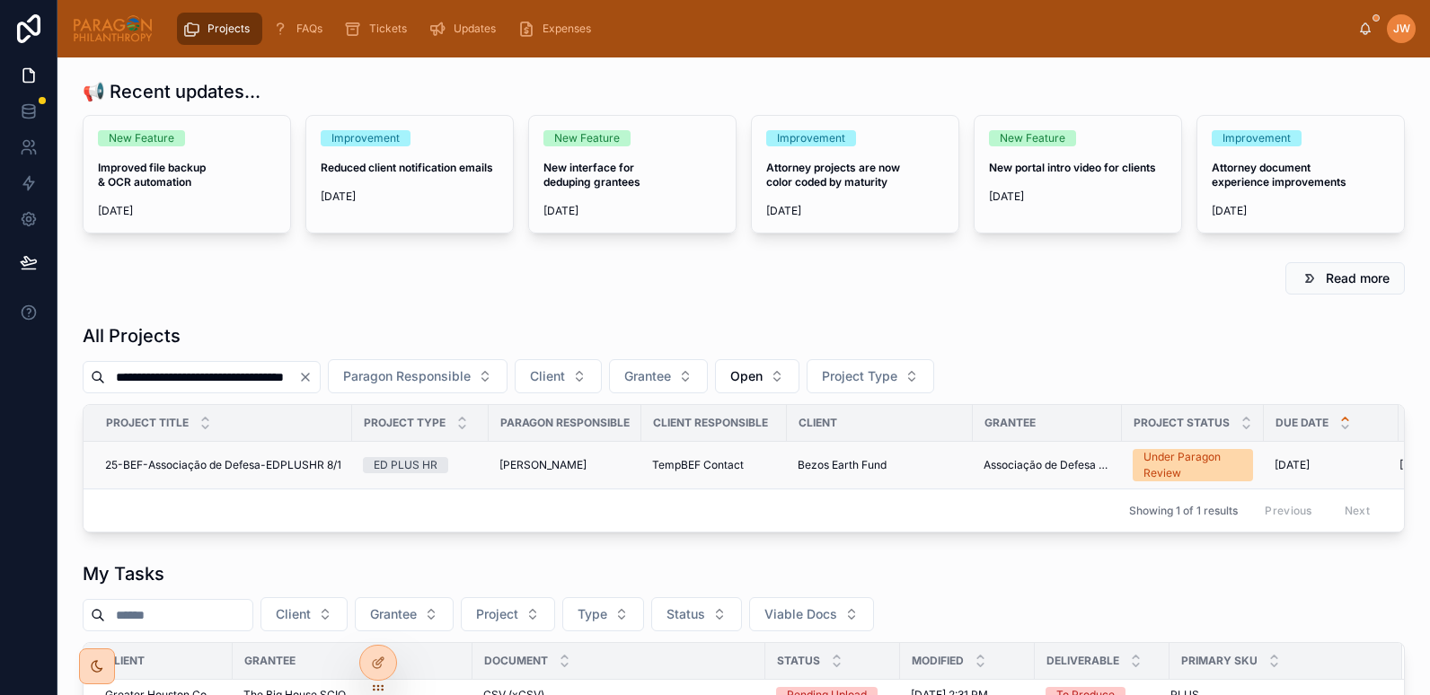
click at [201, 465] on span "25-BEF-Associação de Defesa-EDPLUSHR 8/1" at bounding box center [223, 465] width 236 height 14
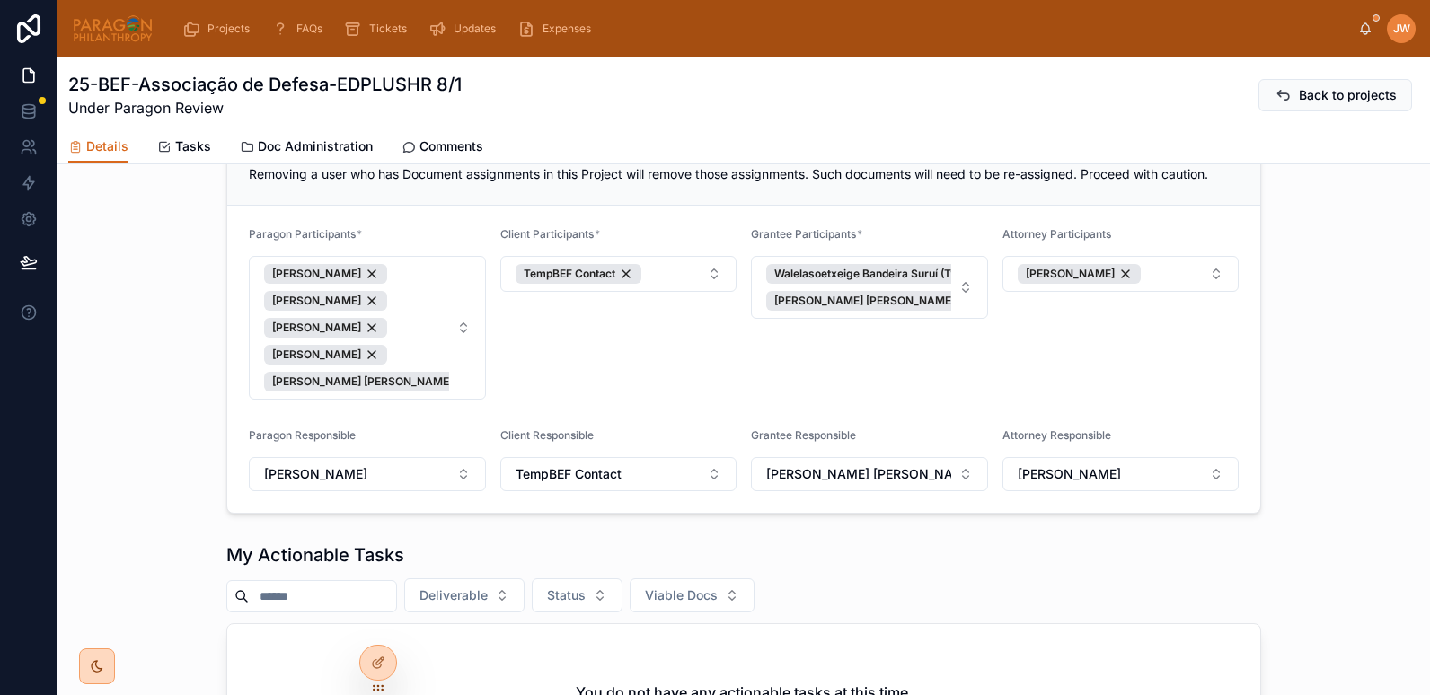
scroll to position [344, 0]
click at [109, 38] on img at bounding box center [113, 28] width 82 height 29
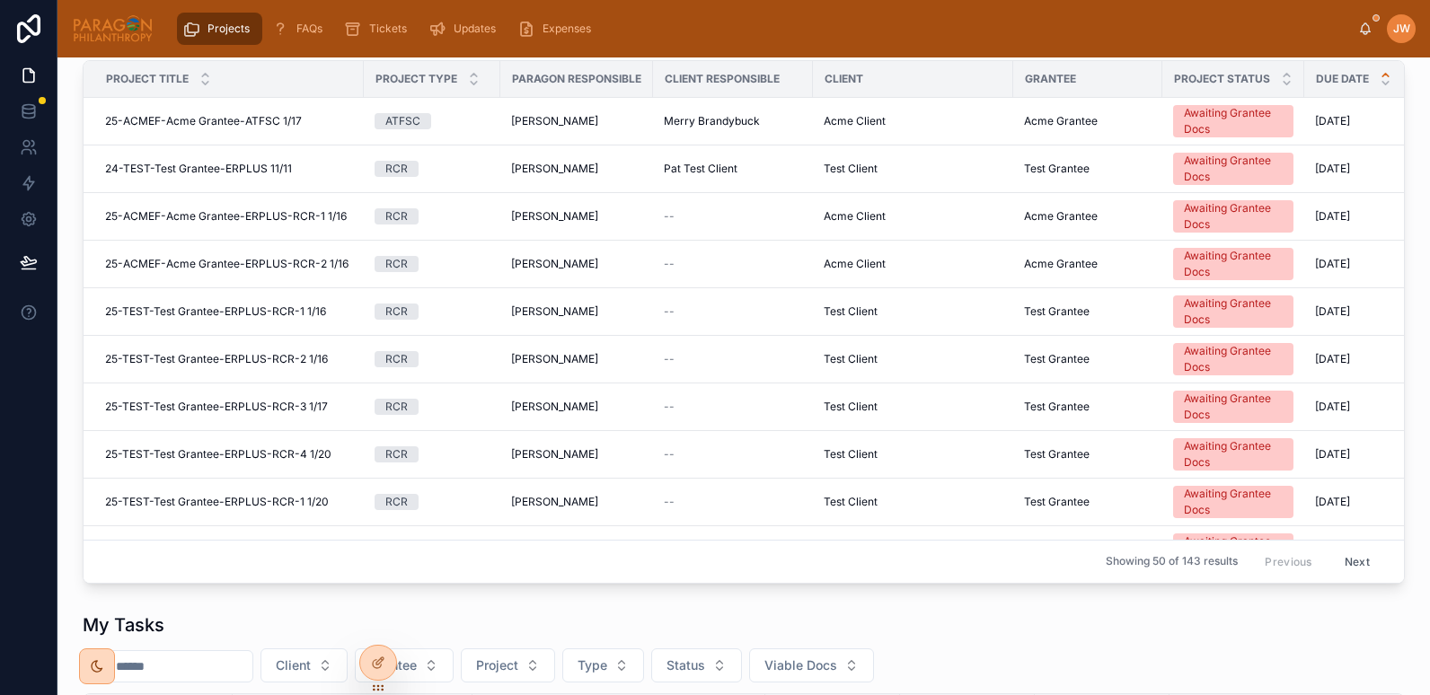
click at [168, 46] on input "text" at bounding box center [178, 33] width 147 height 25
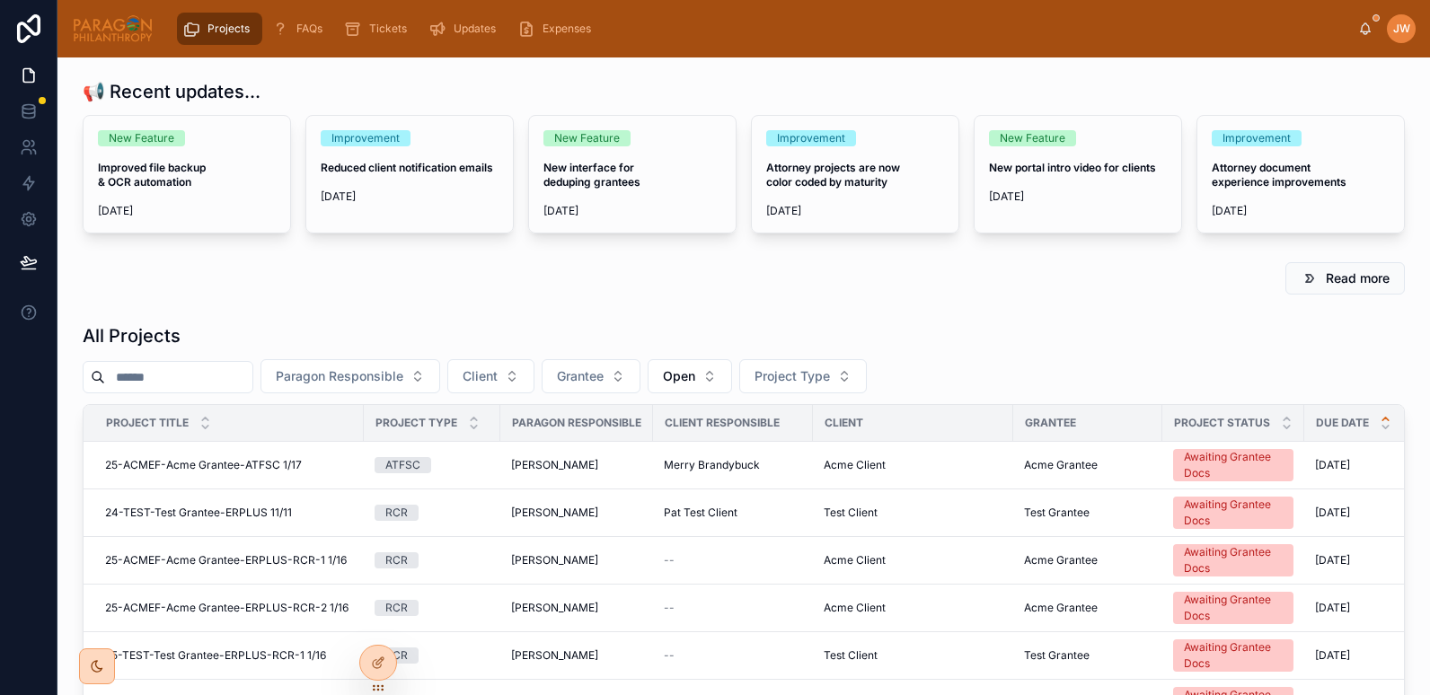
paste input "**********"
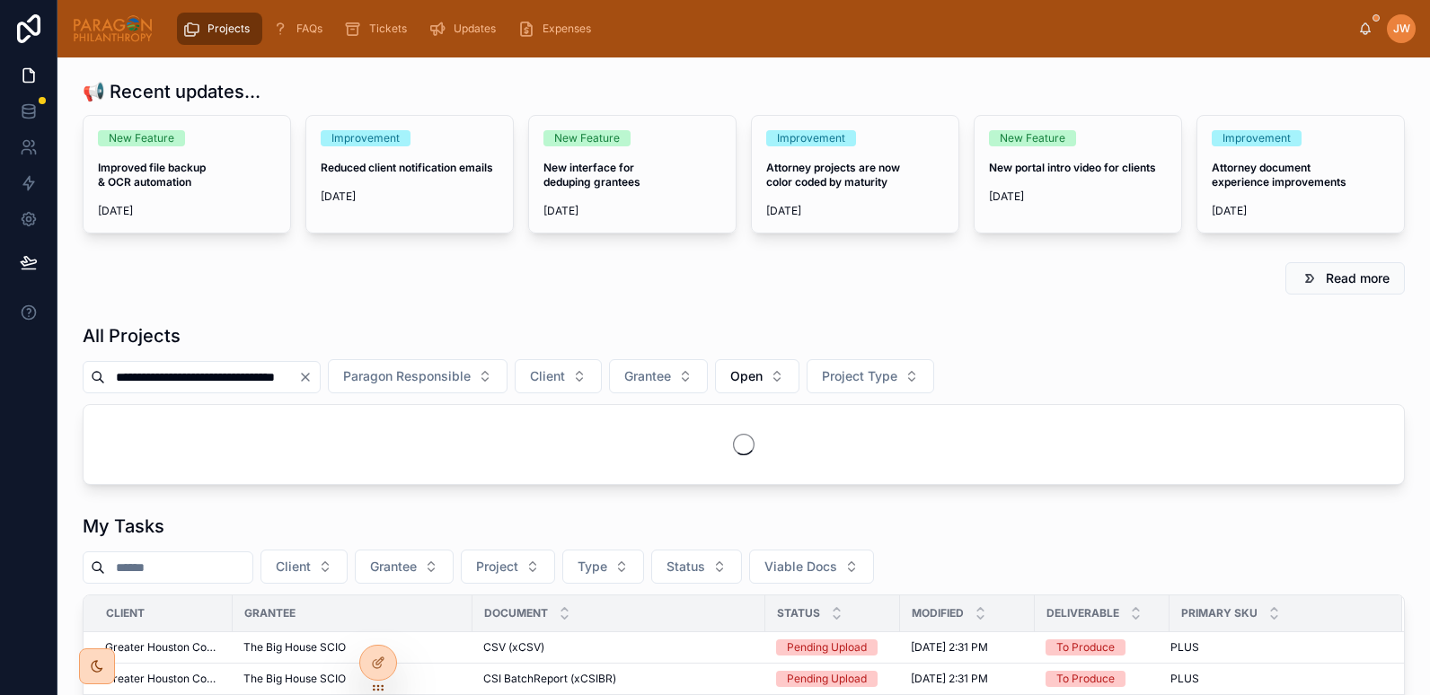
scroll to position [0, 51]
type input "**********"
click at [166, 480] on div at bounding box center [744, 444] width 1321 height 79
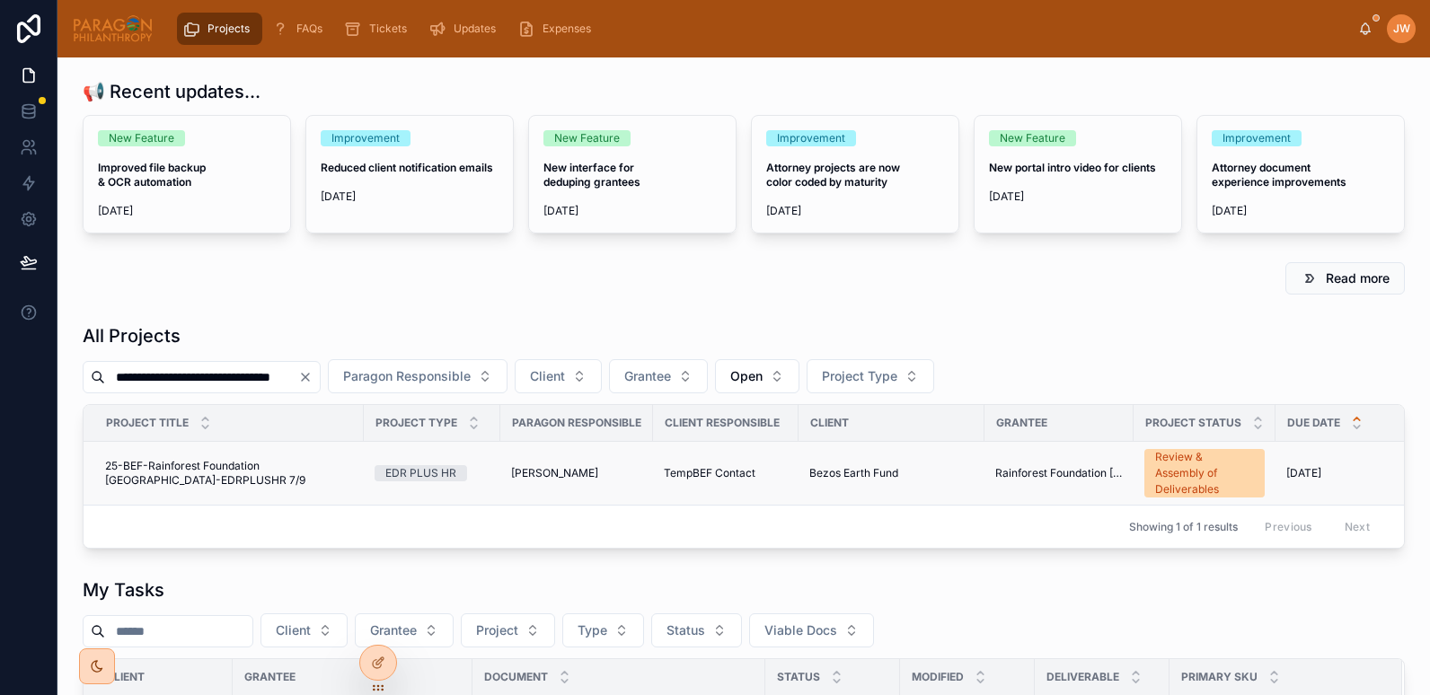
click at [164, 467] on span "25-BEF-Rainforest Foundation Norway-EDRPLUSHR 7/9" at bounding box center [229, 473] width 248 height 29
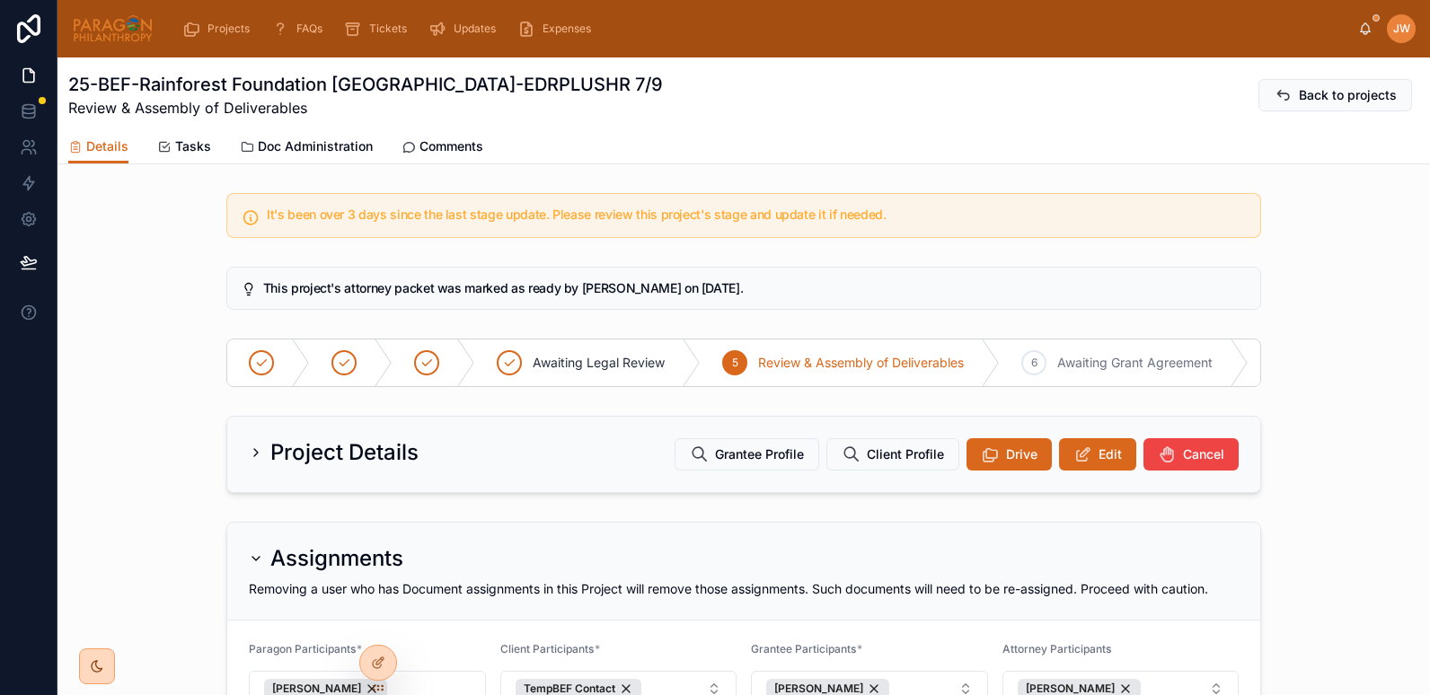
scroll to position [165, 0]
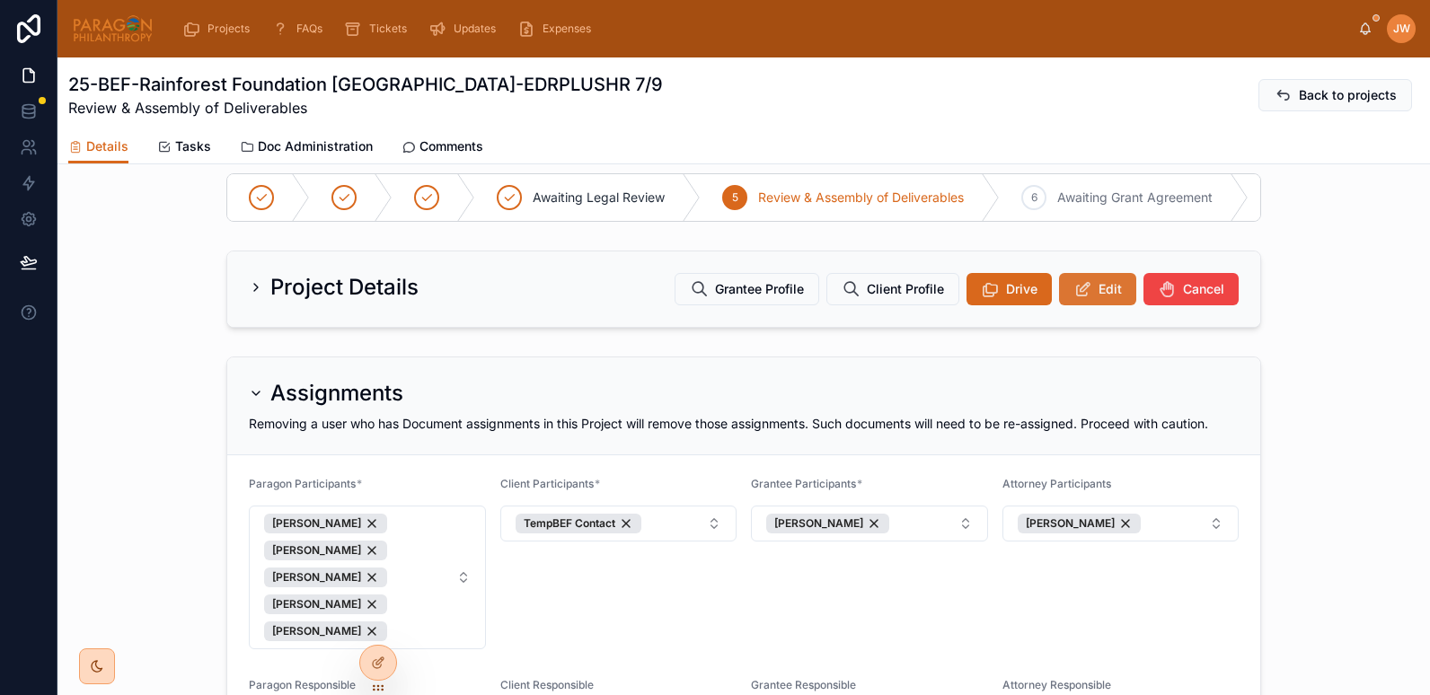
click at [1084, 298] on icon at bounding box center [1083, 289] width 19 height 18
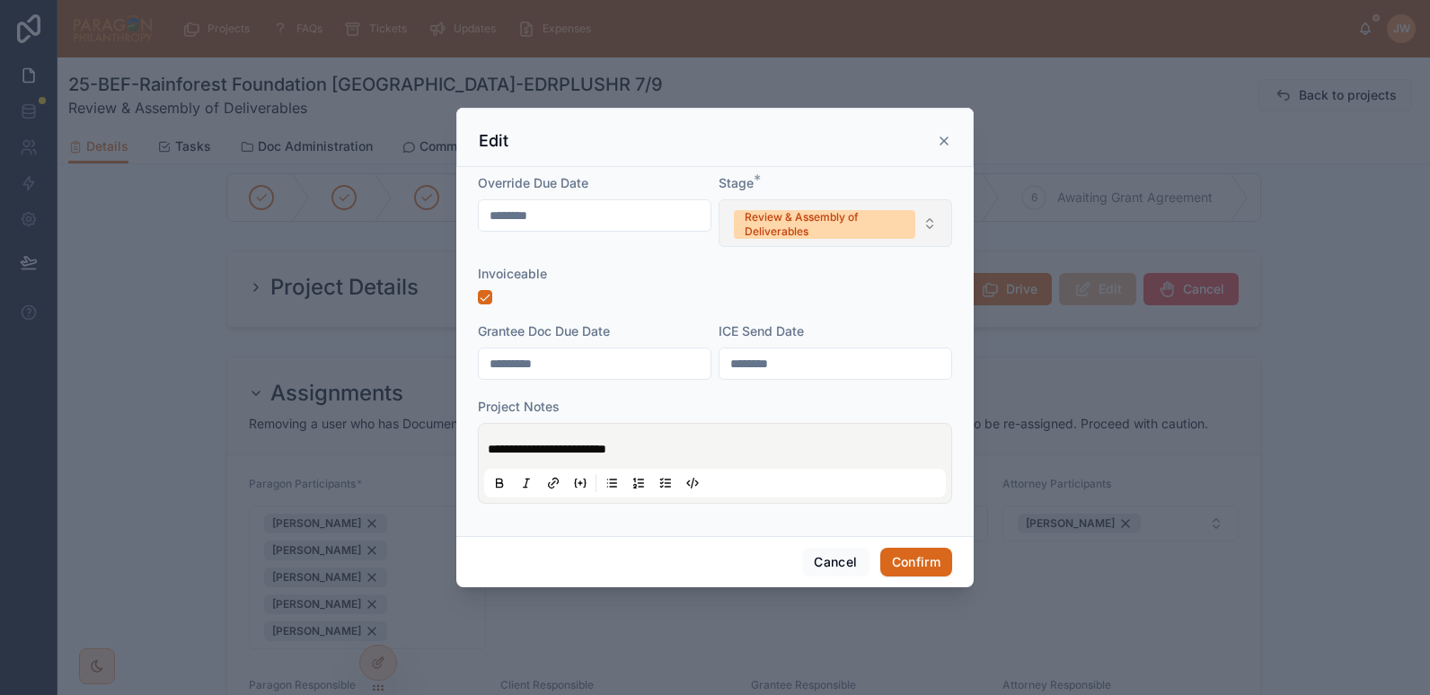
click at [855, 221] on div "Review & Assembly of Deliverables" at bounding box center [825, 224] width 160 height 29
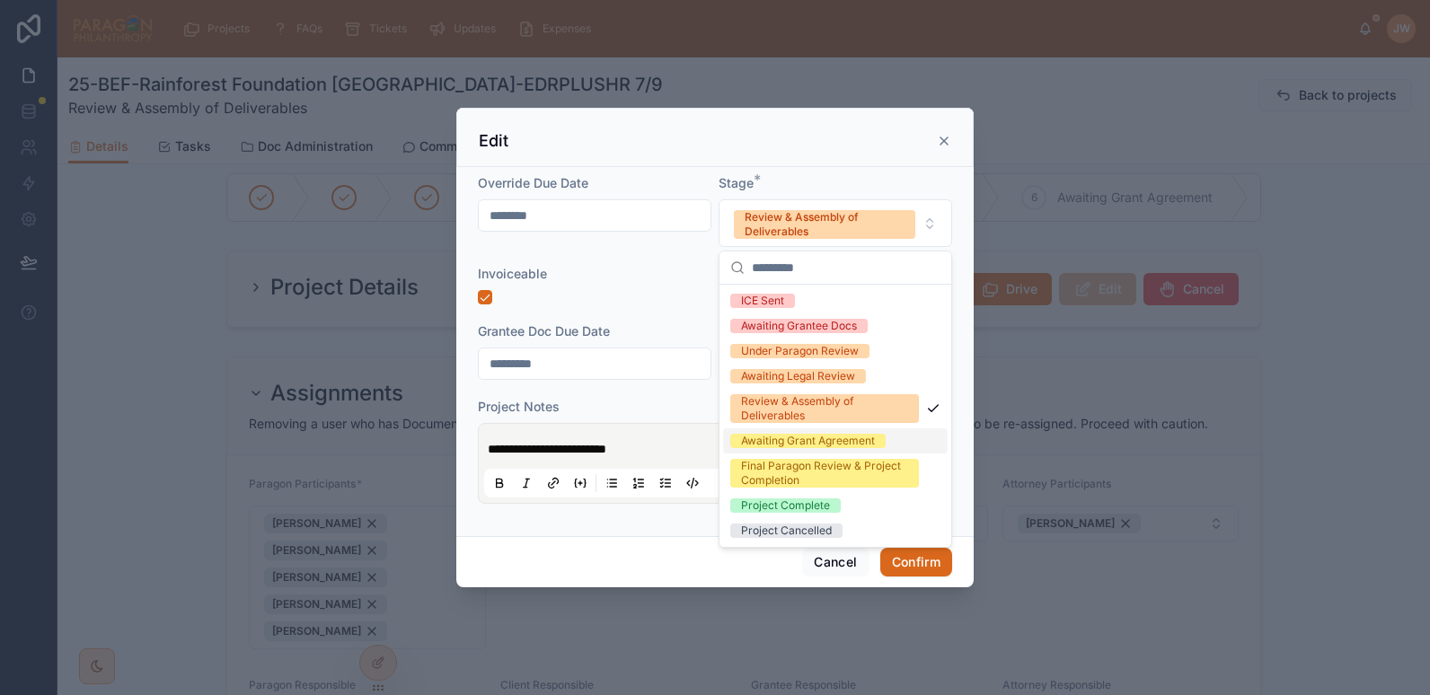
click at [760, 442] on div "Awaiting Grant Agreement" at bounding box center [808, 441] width 134 height 14
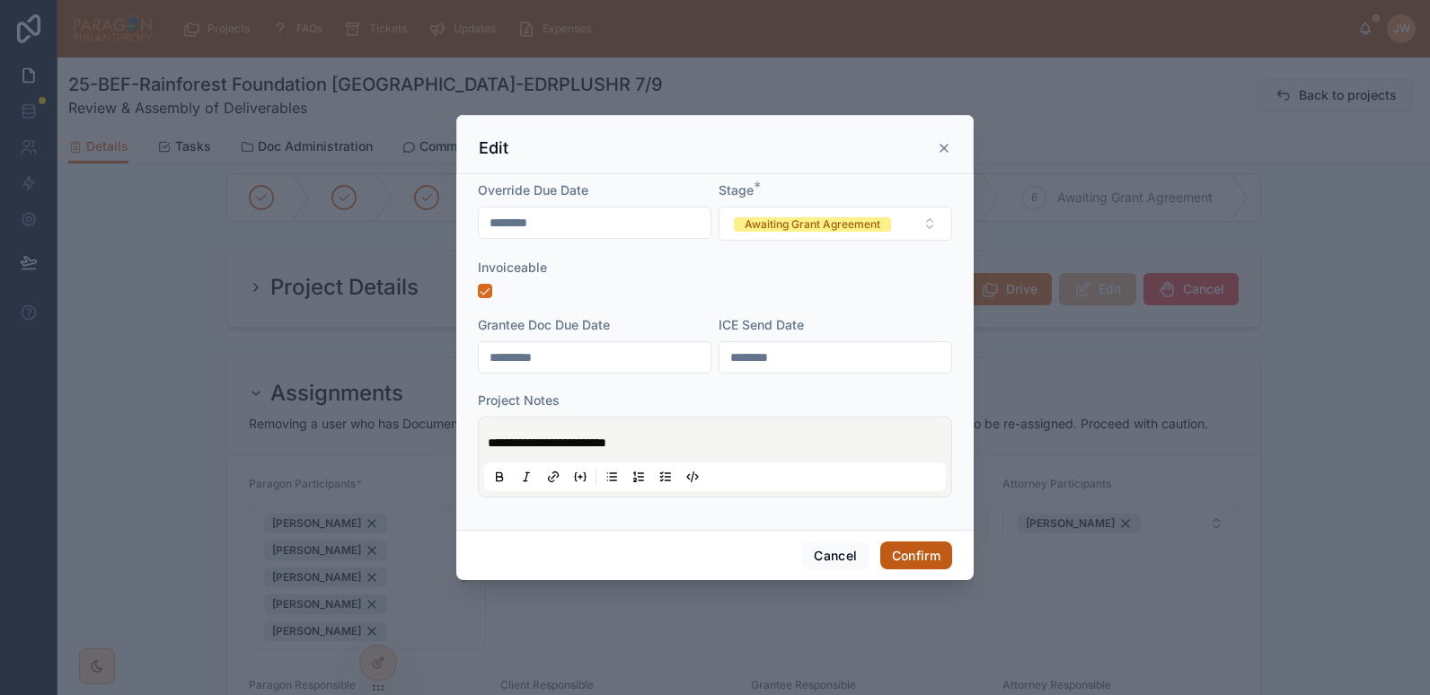
click at [906, 553] on button "Confirm" at bounding box center [917, 556] width 72 height 29
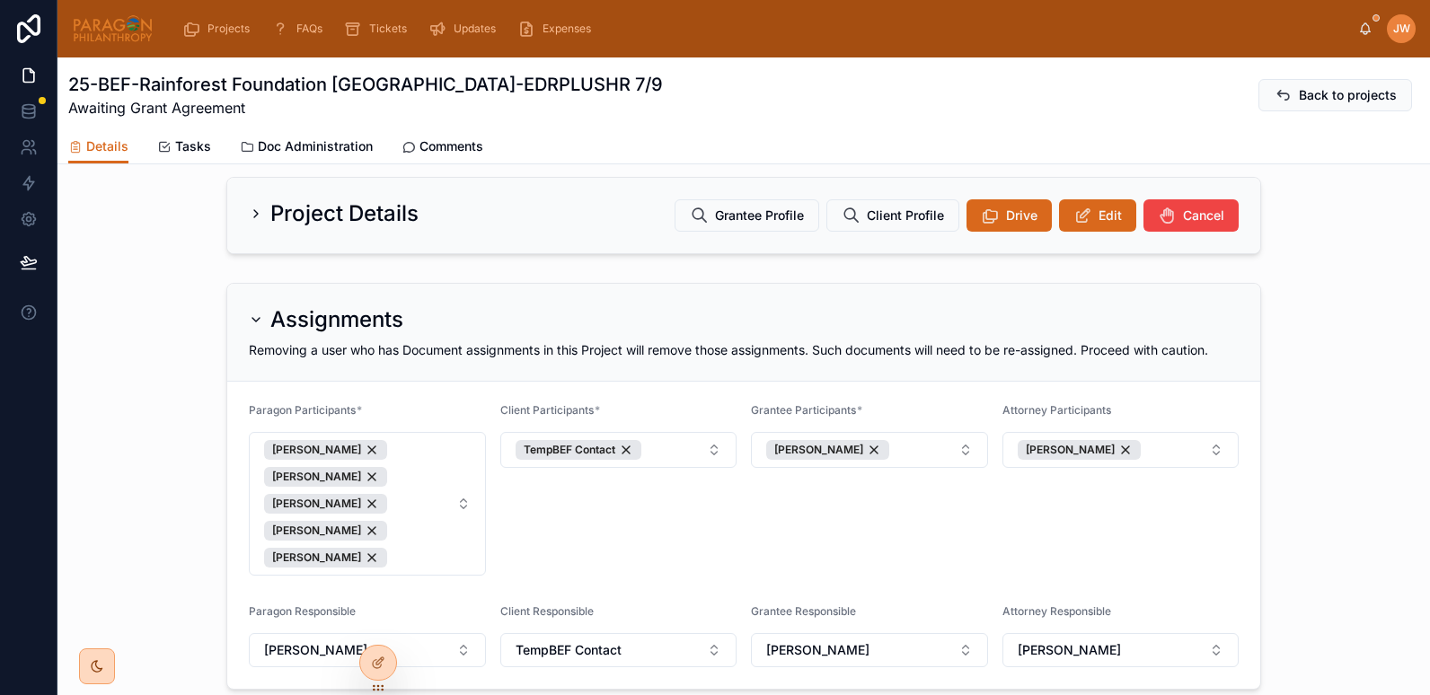
scroll to position [92, 0]
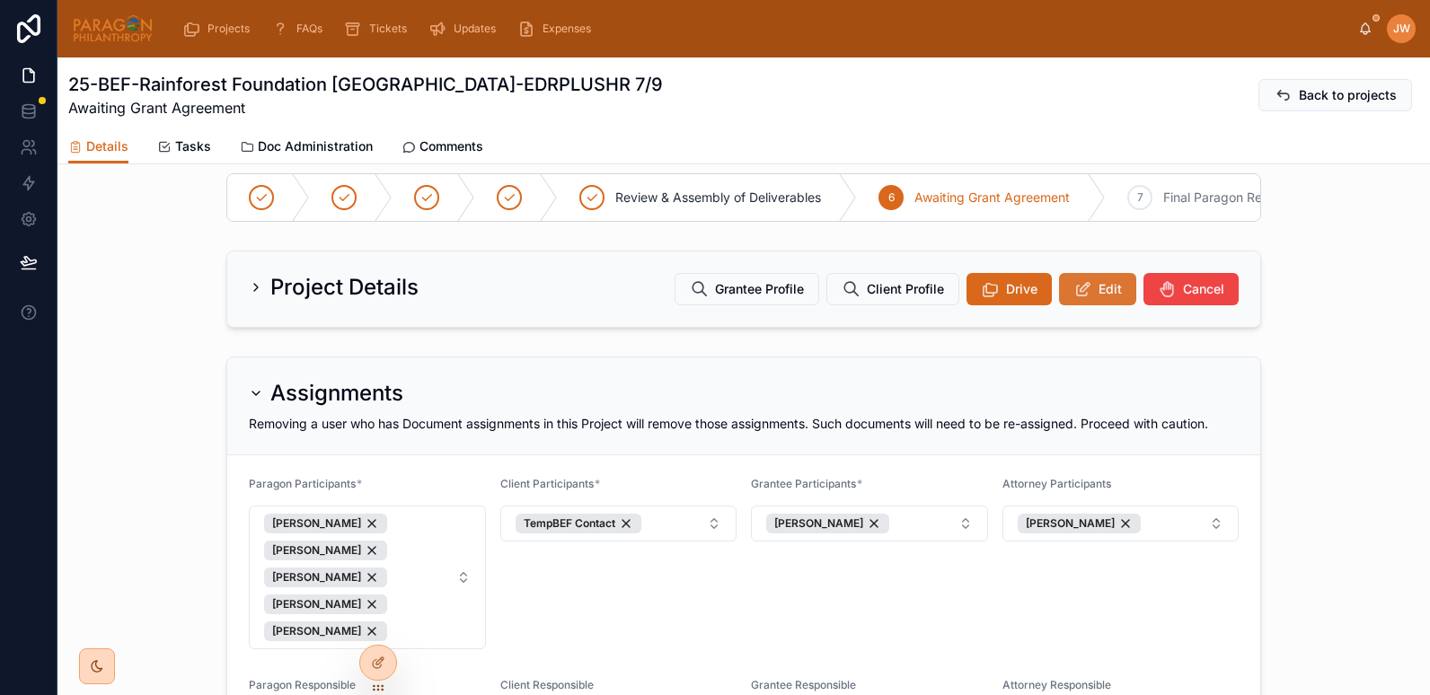
click at [1112, 294] on span "Edit" at bounding box center [1110, 289] width 23 height 18
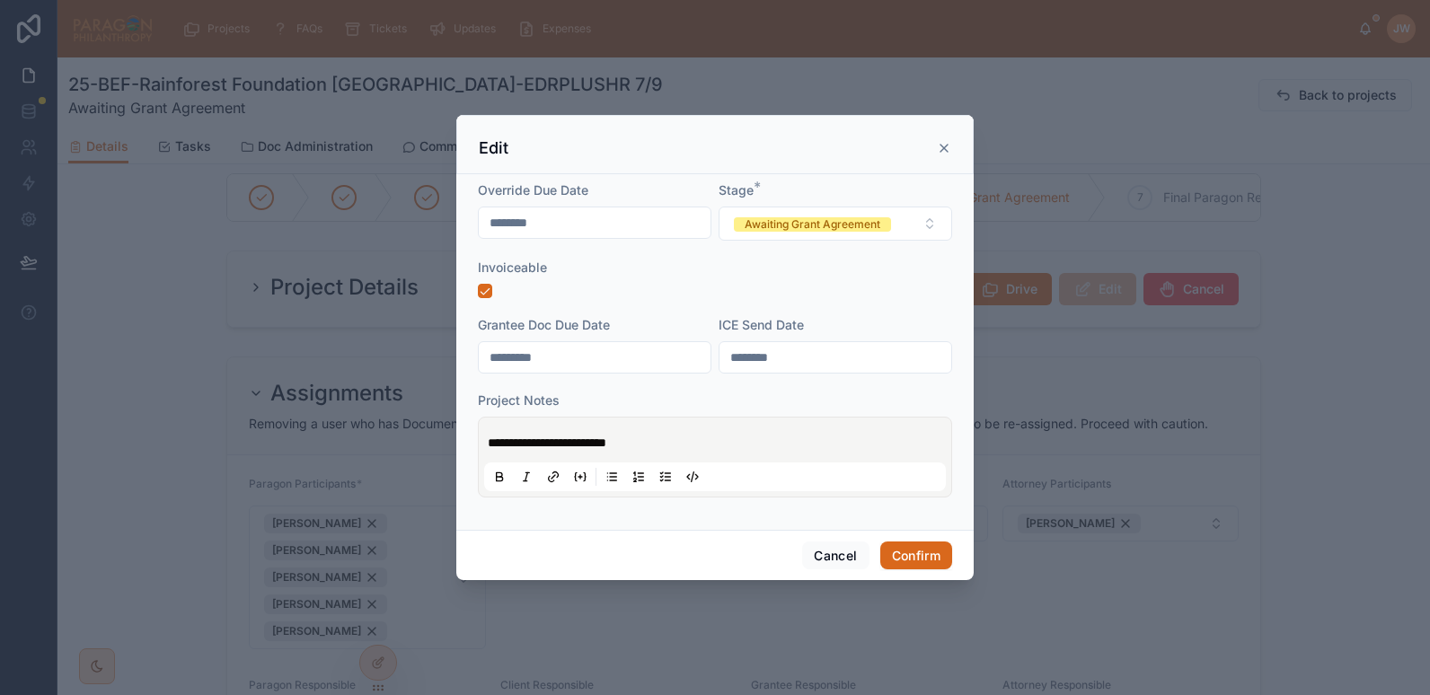
click at [496, 440] on span "**********" at bounding box center [547, 443] width 119 height 13
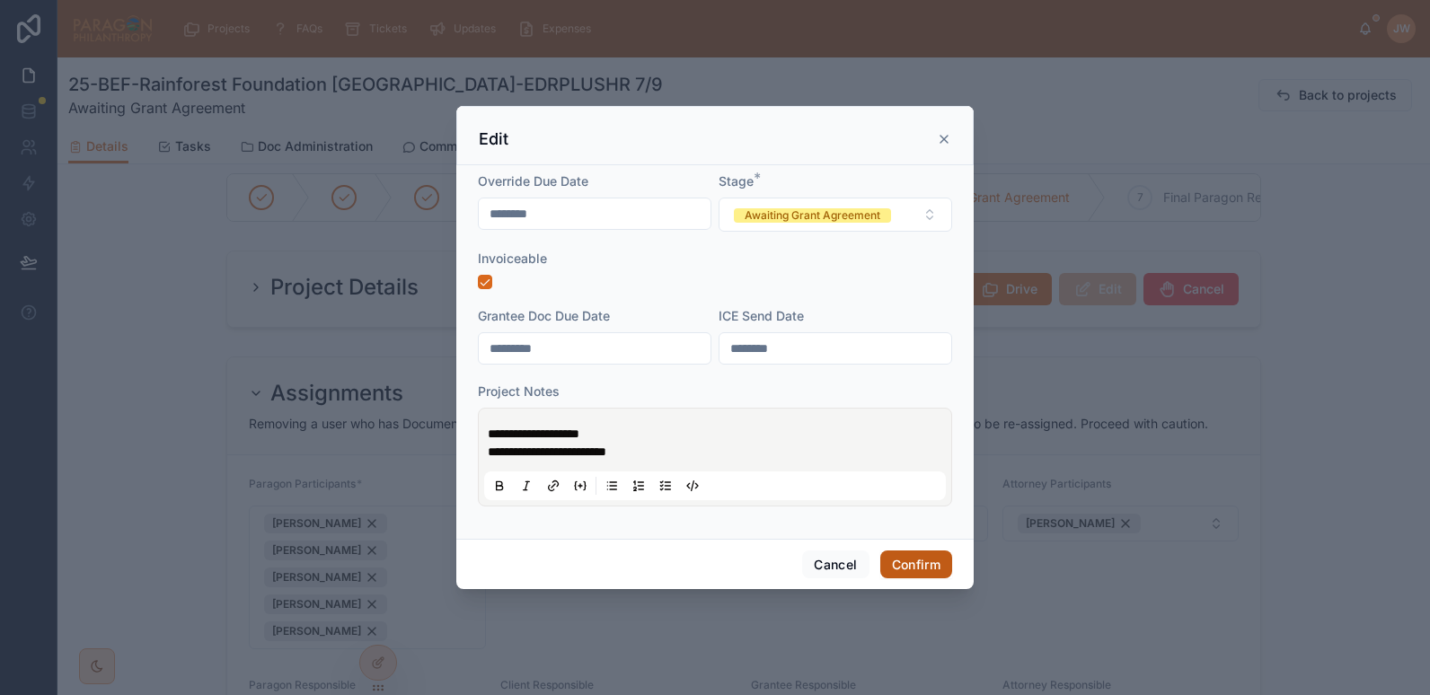
click at [921, 562] on button "Confirm" at bounding box center [917, 565] width 72 height 29
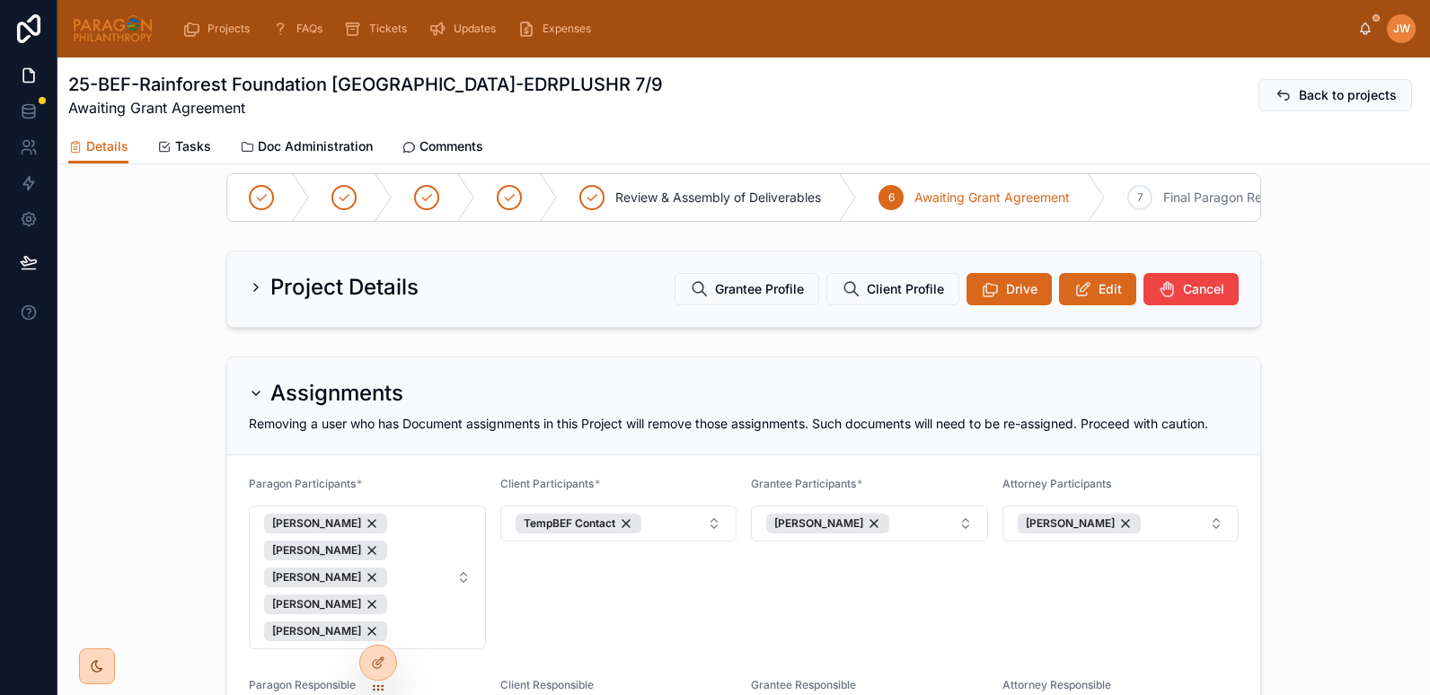
click at [145, 35] on img at bounding box center [113, 28] width 82 height 29
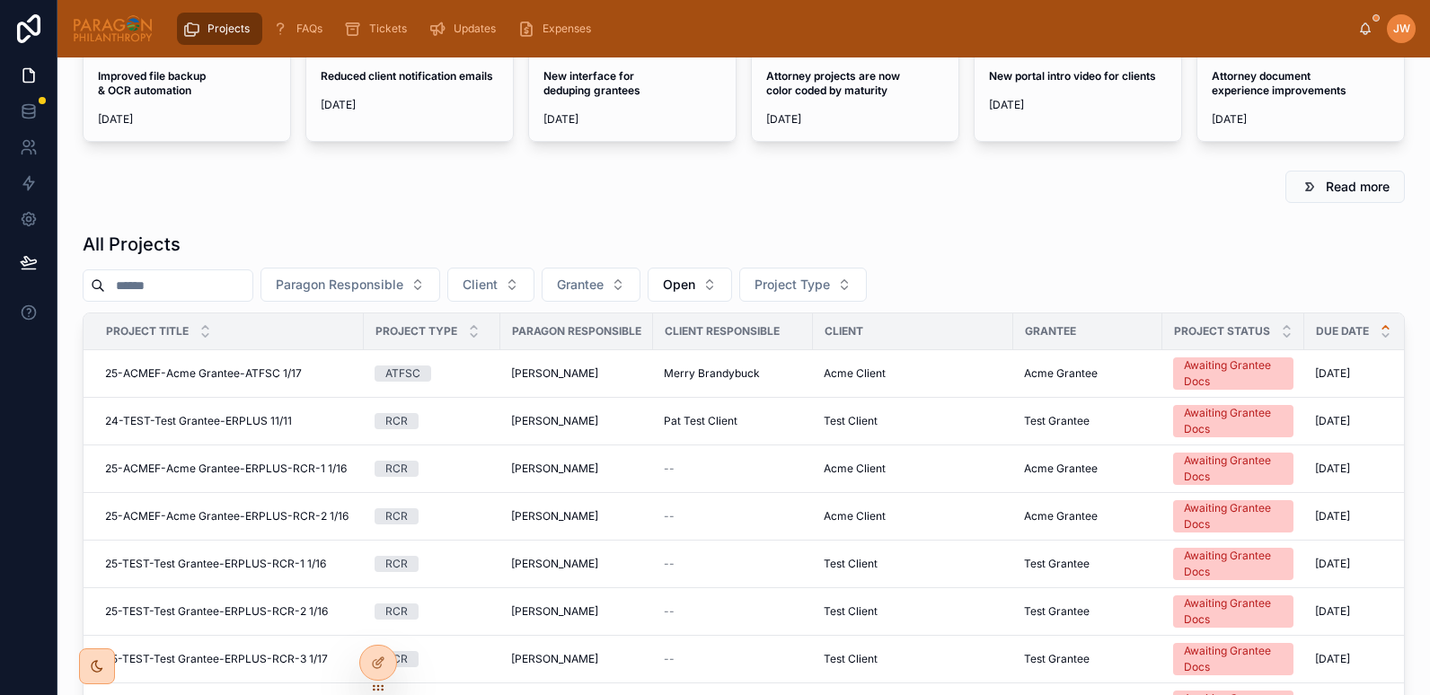
click at [170, 298] on input "text" at bounding box center [178, 285] width 147 height 25
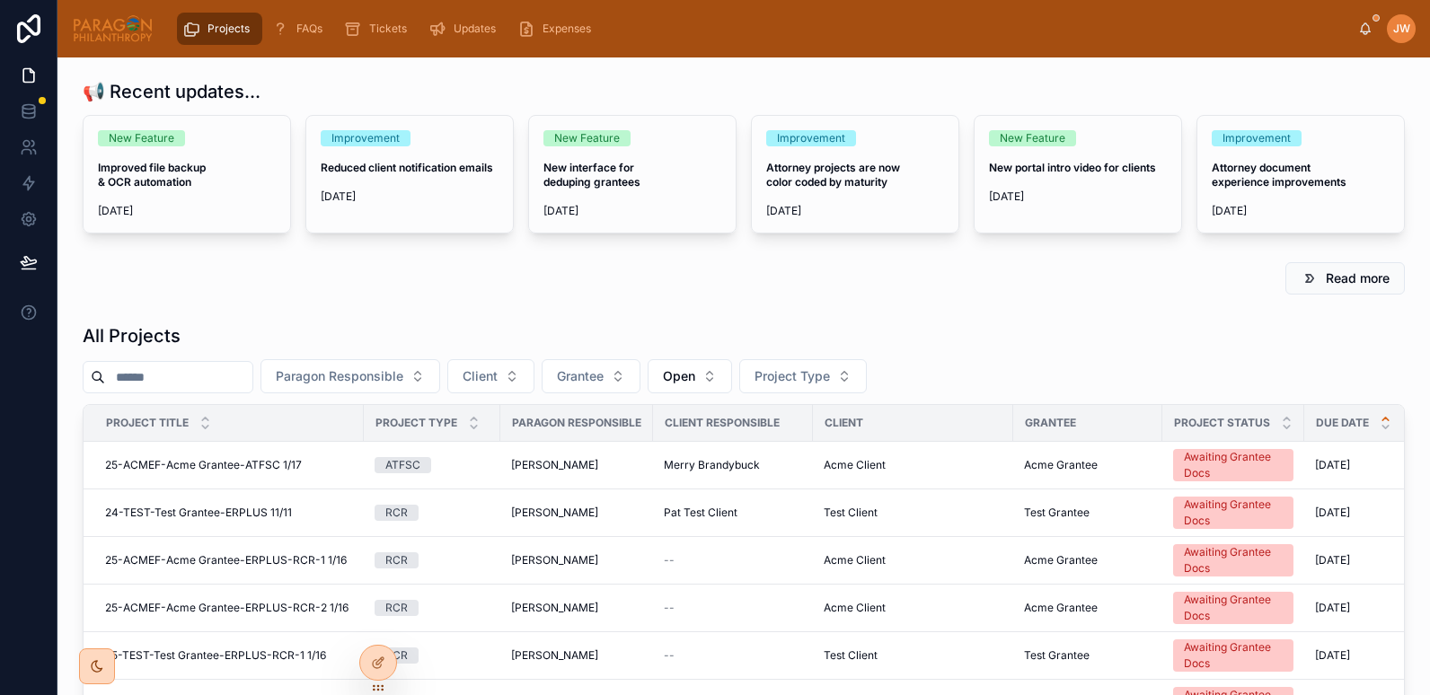
paste input "**********"
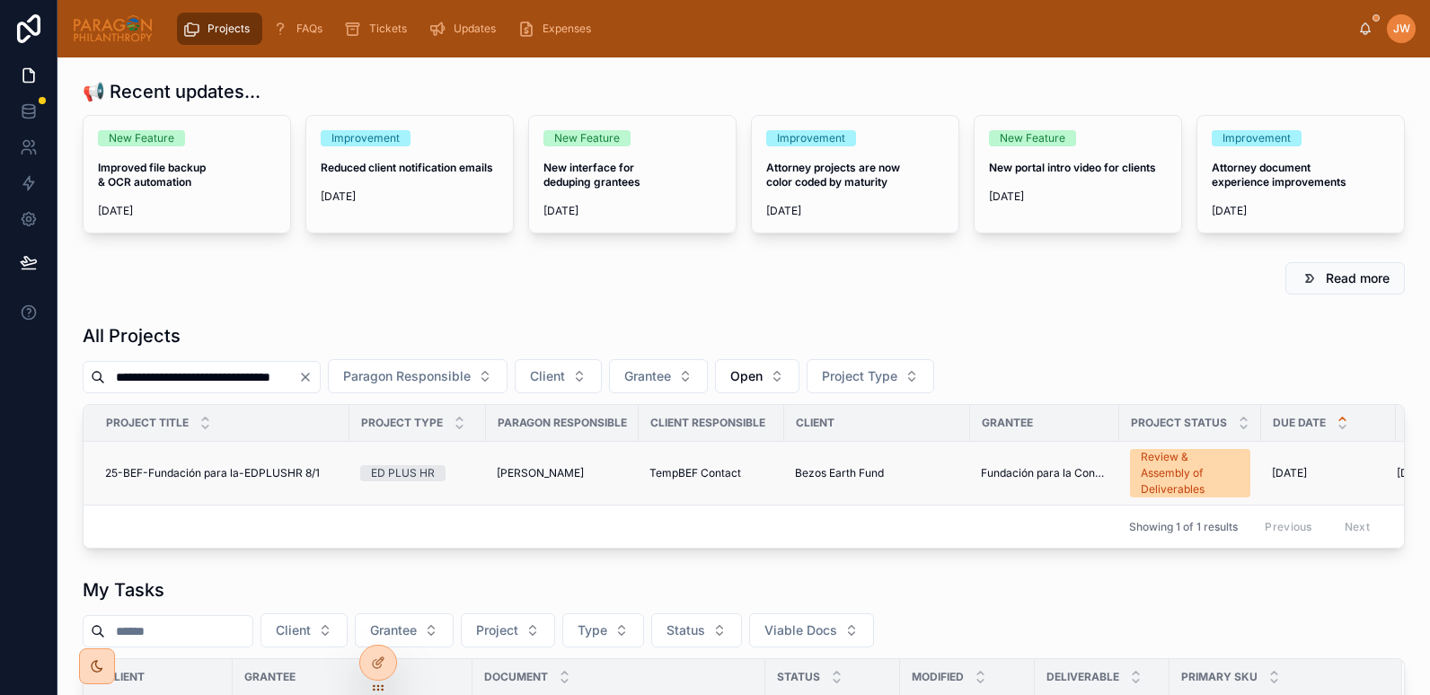
type input "**********"
click at [213, 481] on td "25-BEF-Fundación para la-EDPLUSHR 8/1 25-BEF-Fundación para la-EDPLUSHR 8/1" at bounding box center [217, 474] width 266 height 64
click at [202, 479] on span "25-BEF-Fundación para la-EDPLUSHR 8/1" at bounding box center [212, 473] width 215 height 14
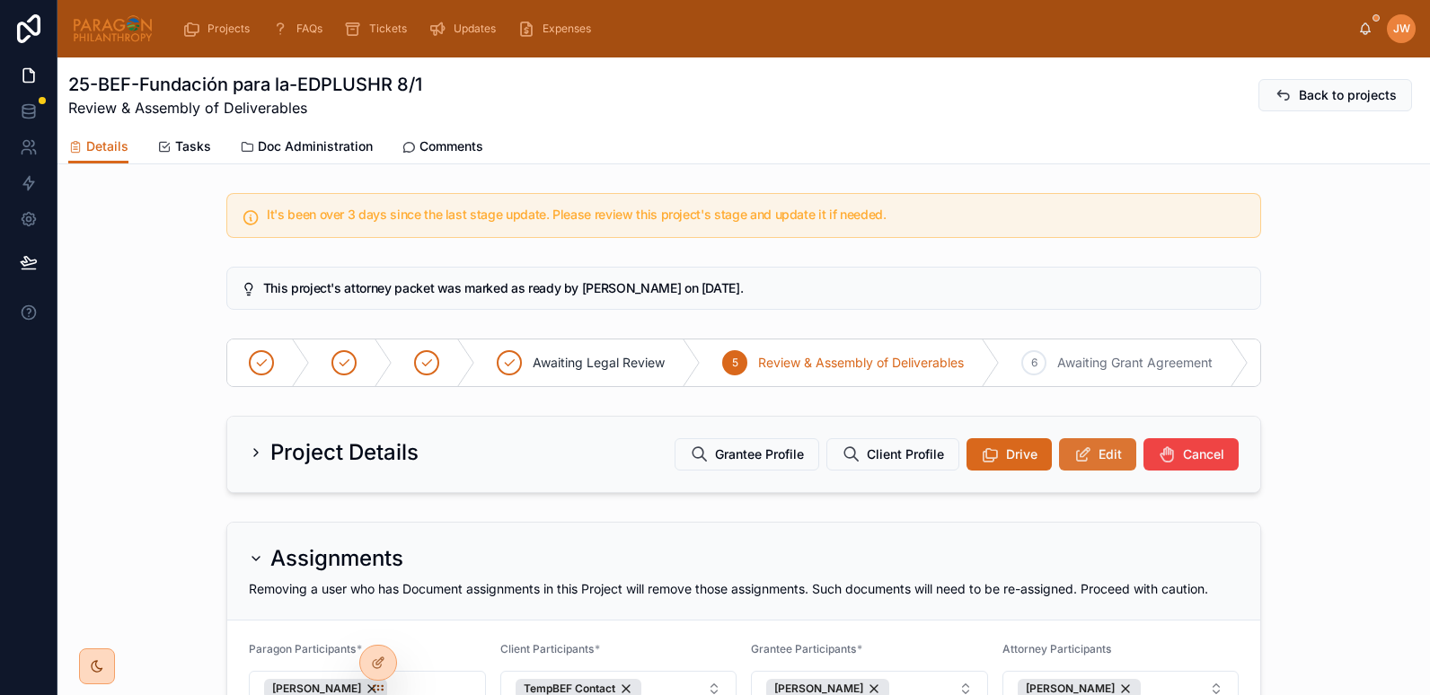
click at [1099, 464] on span "Edit" at bounding box center [1110, 455] width 23 height 18
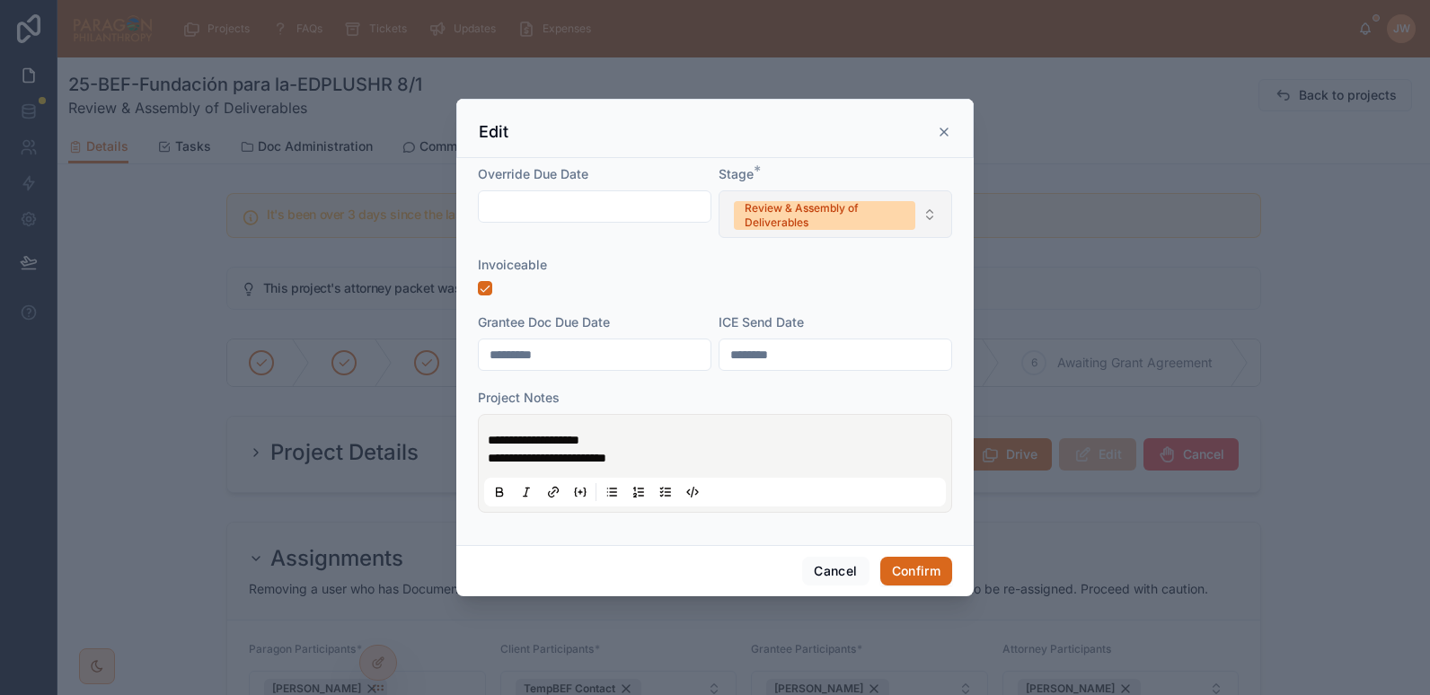
click at [861, 218] on div "Review & Assembly of Deliverables" at bounding box center [825, 215] width 160 height 29
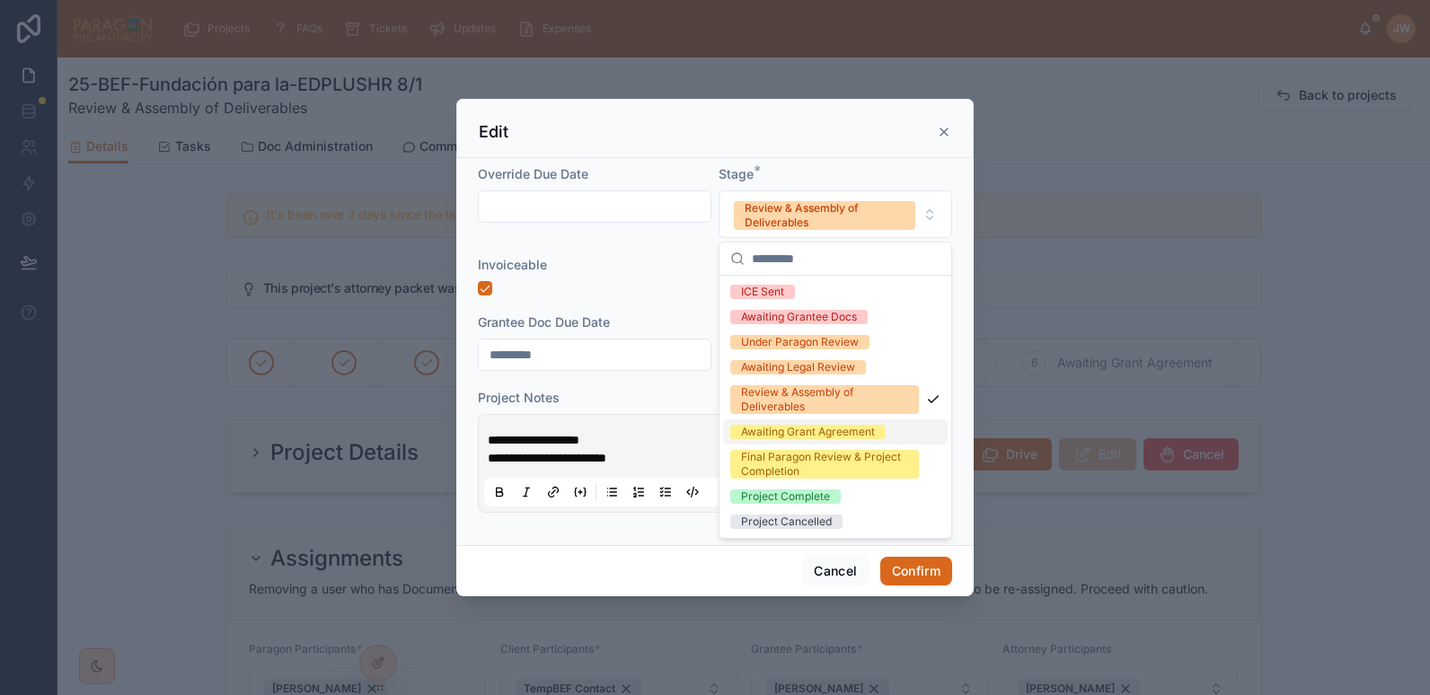
click at [767, 436] on div "Awaiting Grant Agreement" at bounding box center [808, 432] width 134 height 14
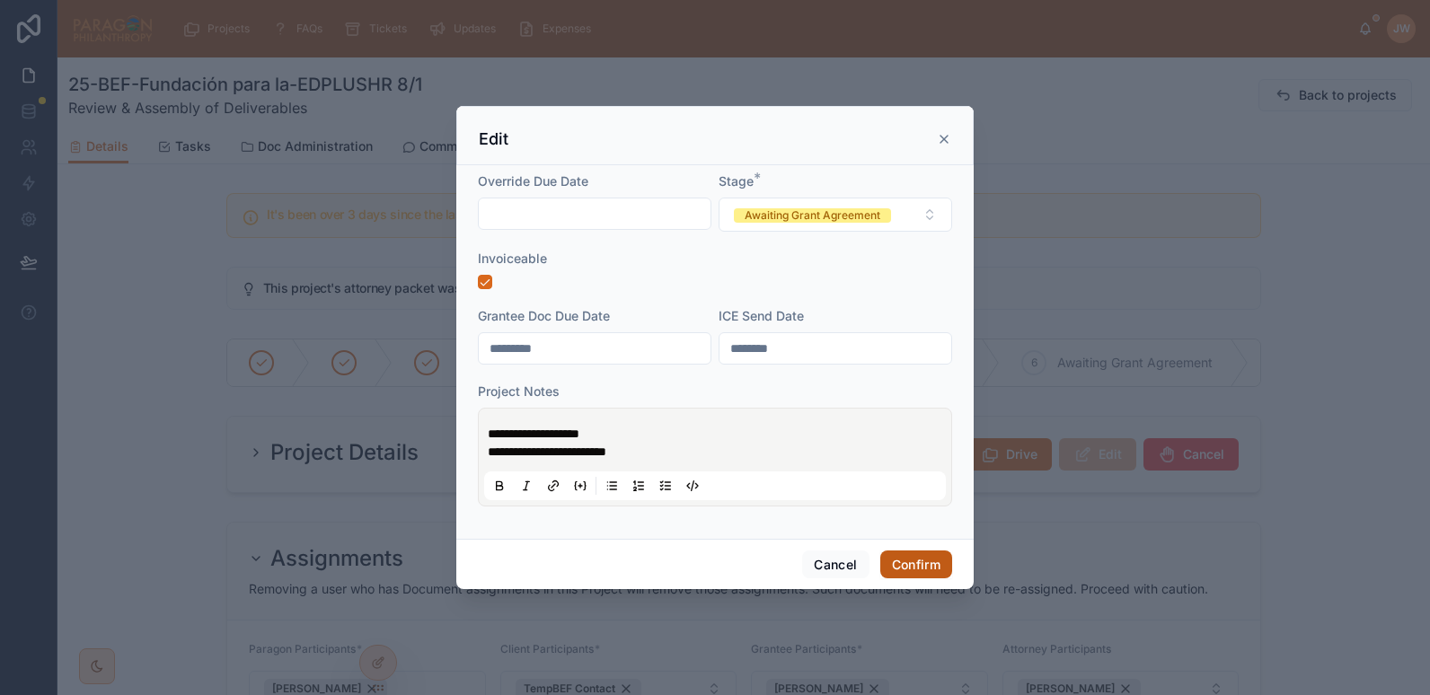
click at [906, 562] on button "Confirm" at bounding box center [917, 565] width 72 height 29
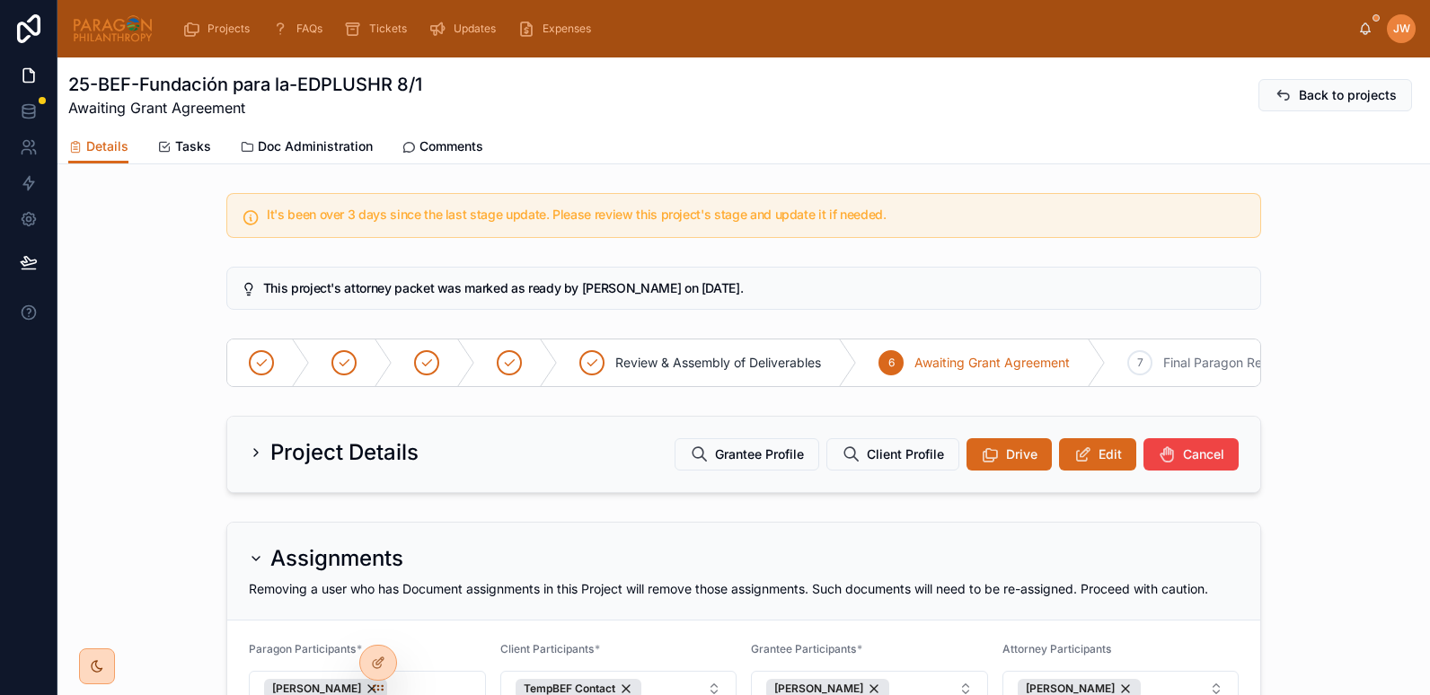
click at [106, 26] on img at bounding box center [113, 28] width 82 height 29
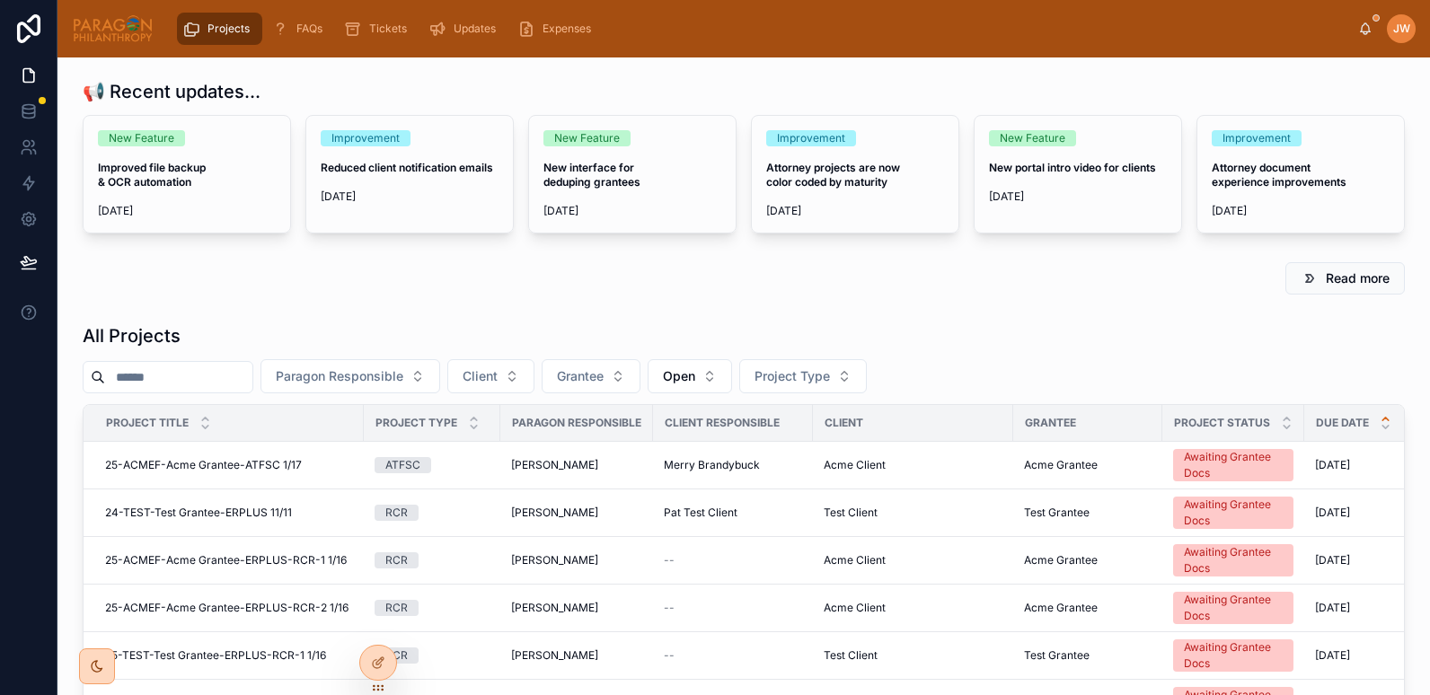
click at [246, 374] on input "text" at bounding box center [178, 377] width 147 height 25
paste input "**********"
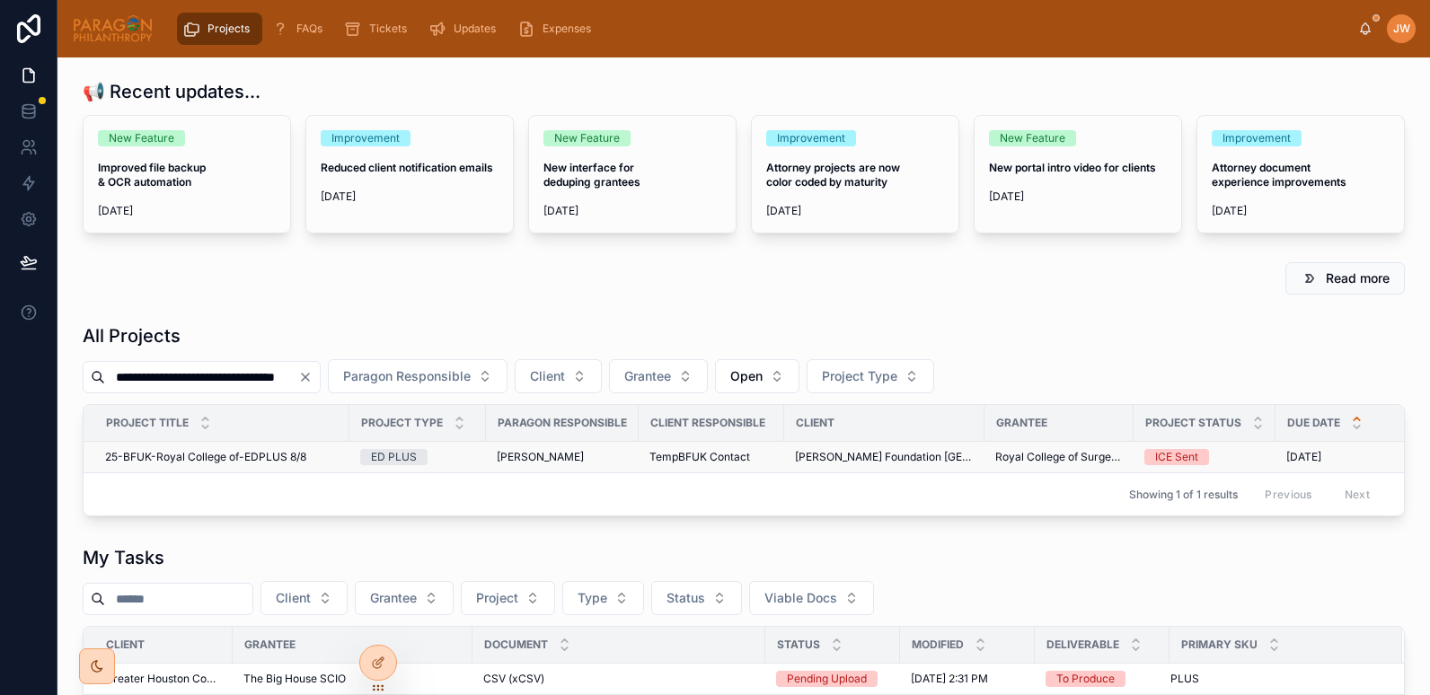
type input "**********"
click at [172, 450] on span "25-BFUK-Royal College of-EDPLUS 8/8" at bounding box center [205, 457] width 201 height 14
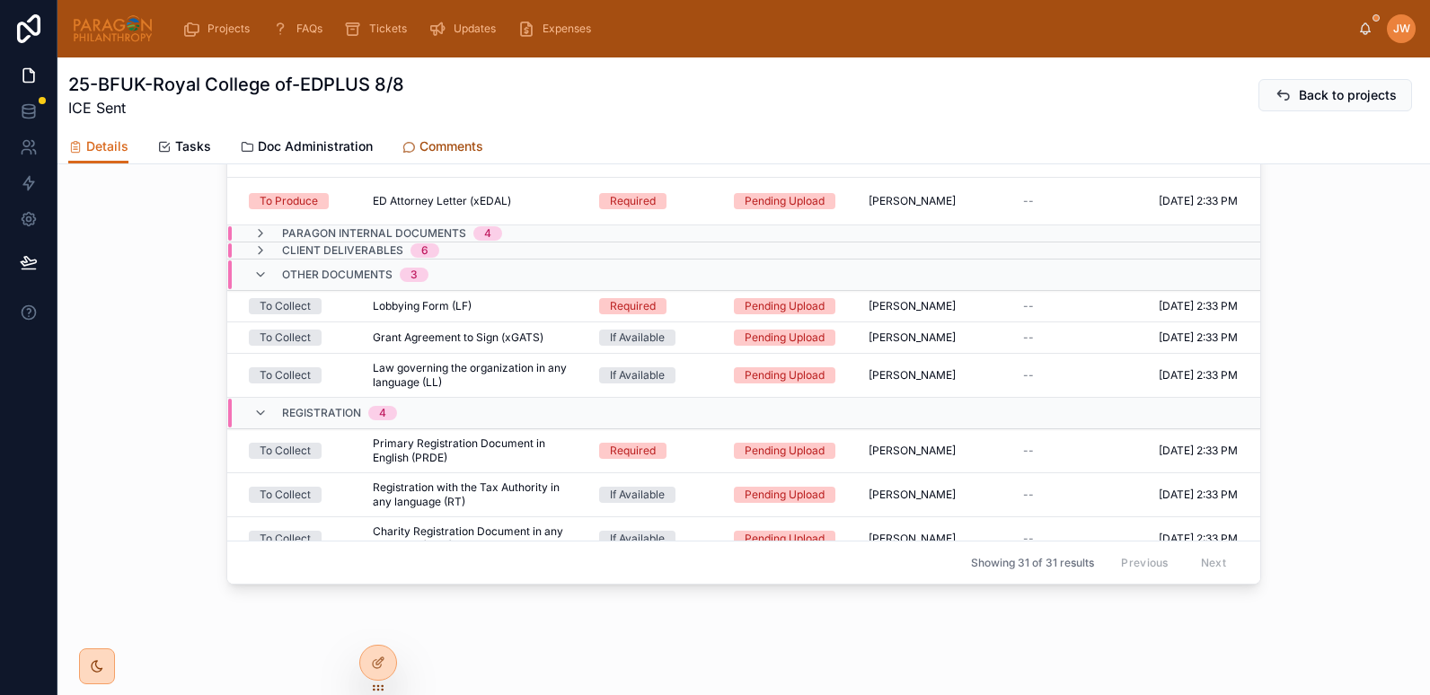
click at [443, 146] on span "Comments" at bounding box center [452, 146] width 64 height 18
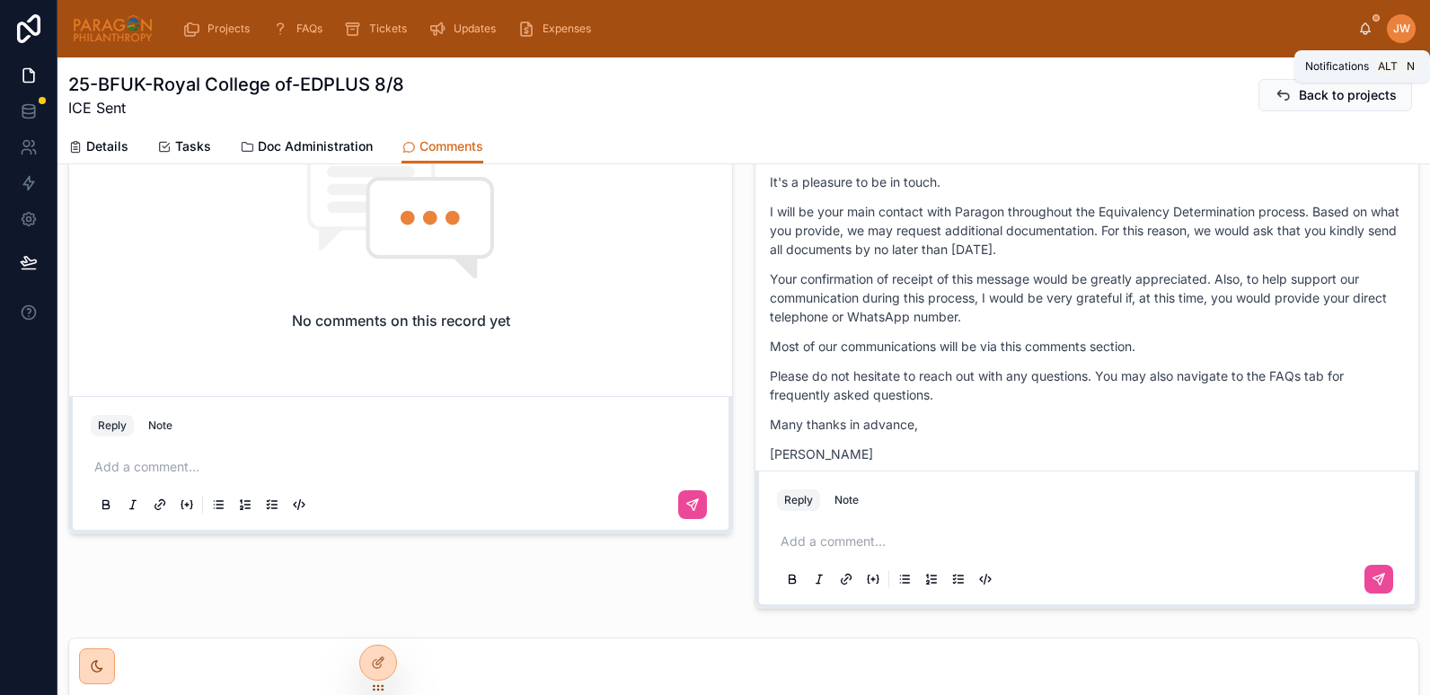
click at [1360, 34] on icon at bounding box center [1366, 29] width 14 height 14
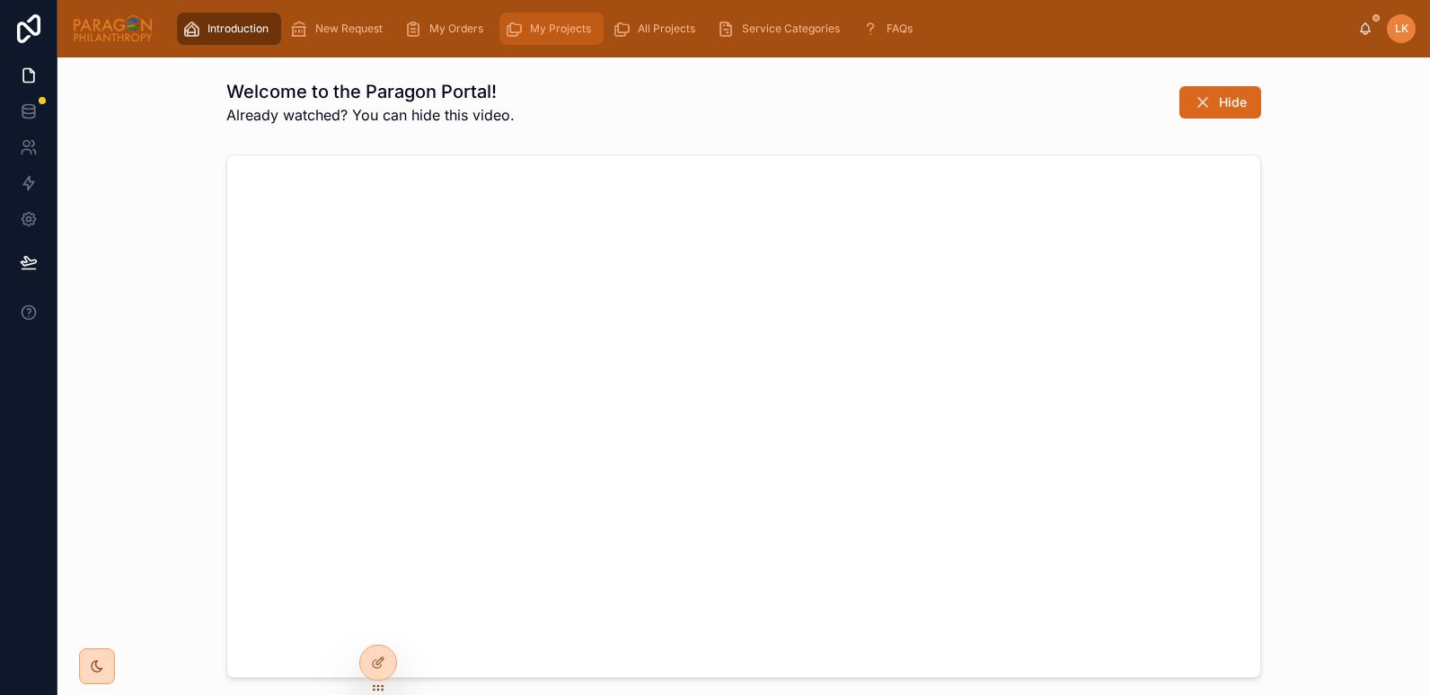
click at [538, 26] on span "My Projects" at bounding box center [560, 29] width 61 height 14
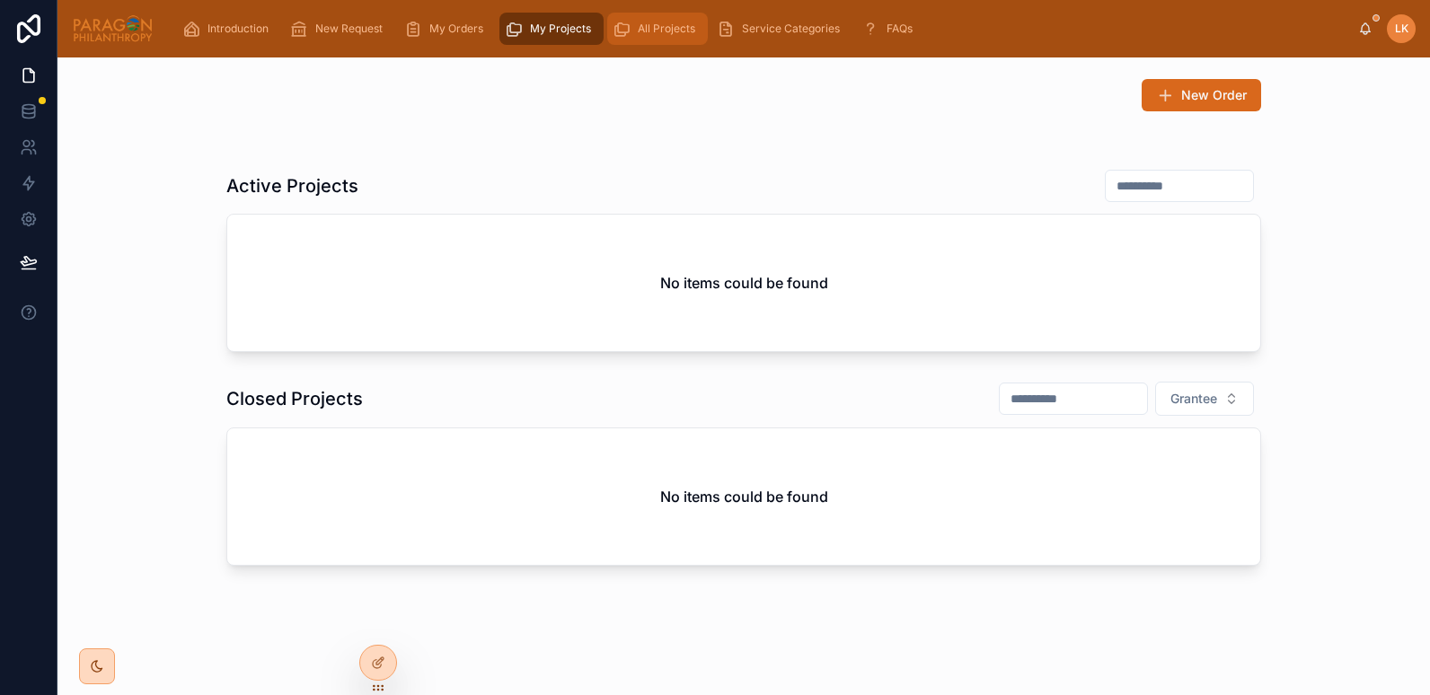
click at [623, 30] on icon "scrollable content" at bounding box center [622, 29] width 18 height 18
click at [379, 625] on icon at bounding box center [378, 624] width 14 height 14
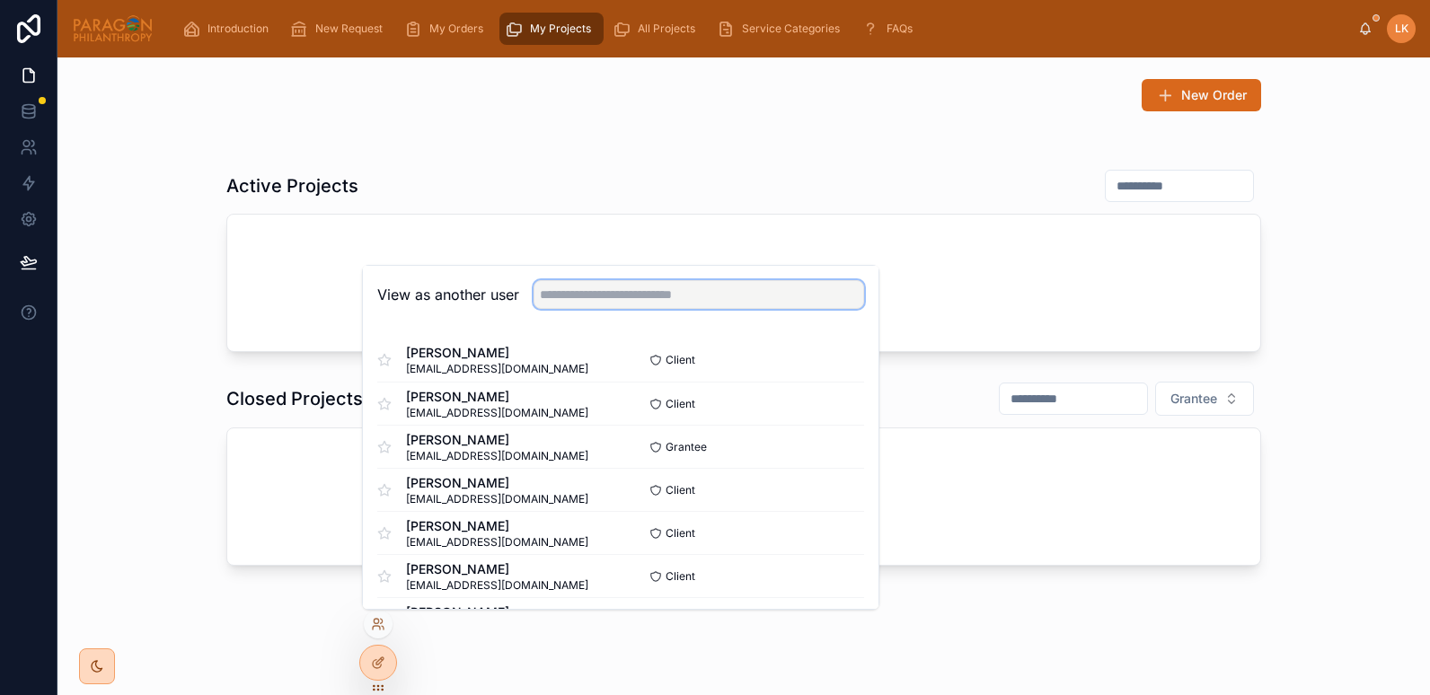
click at [583, 297] on input "text" at bounding box center [699, 294] width 331 height 29
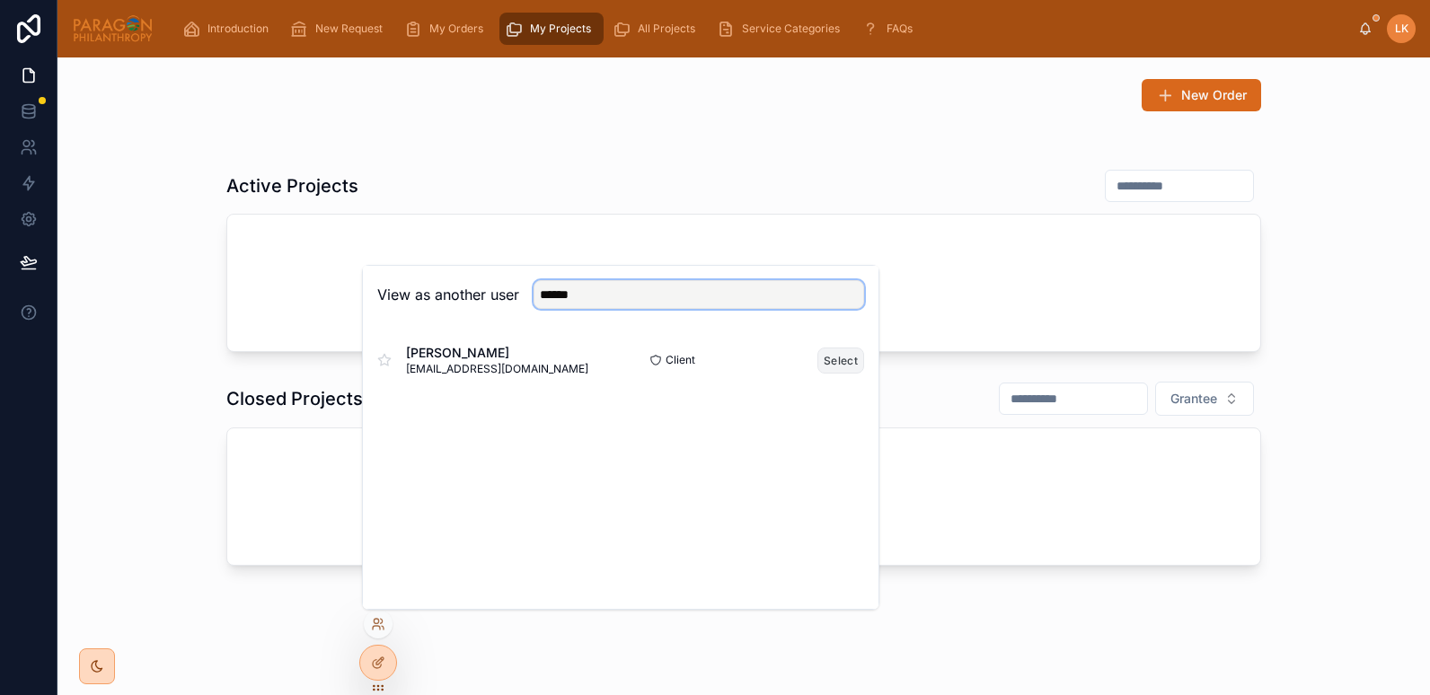
type input "******"
click at [841, 358] on button "Select" at bounding box center [841, 361] width 47 height 26
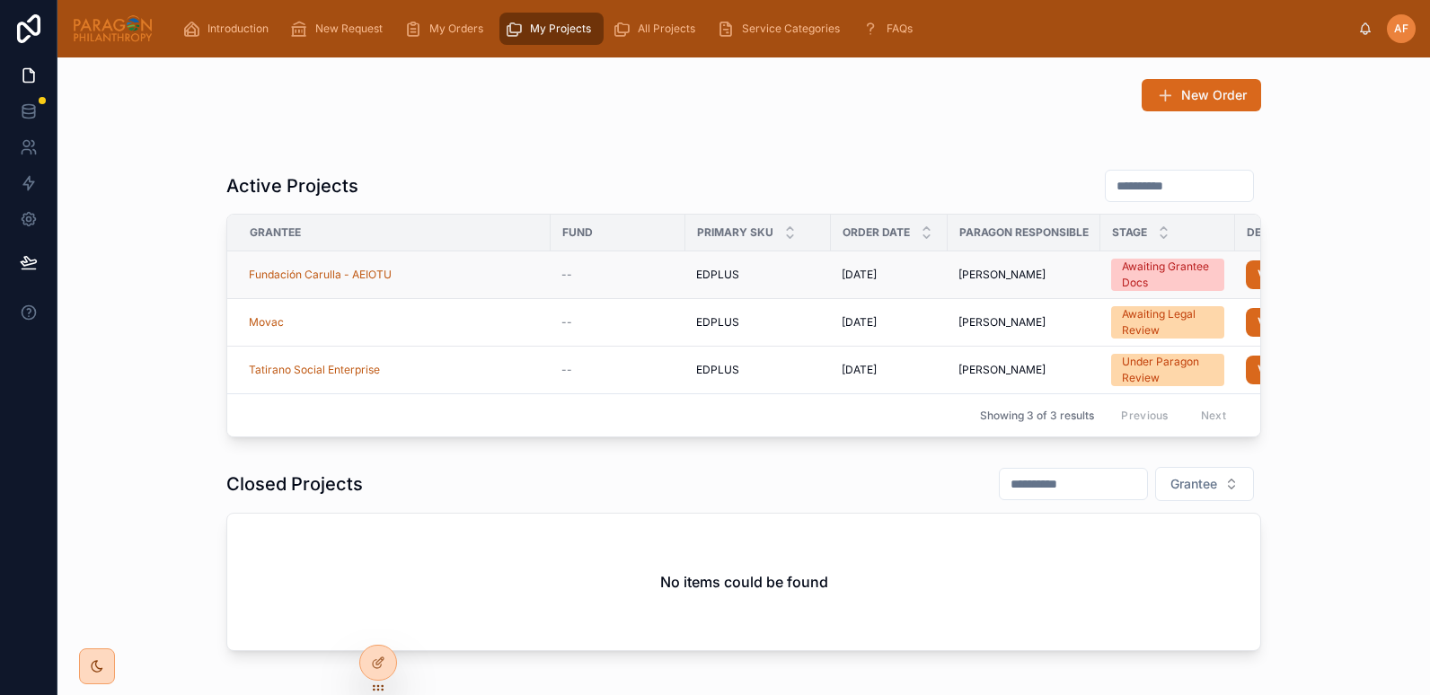
scroll to position [0, 213]
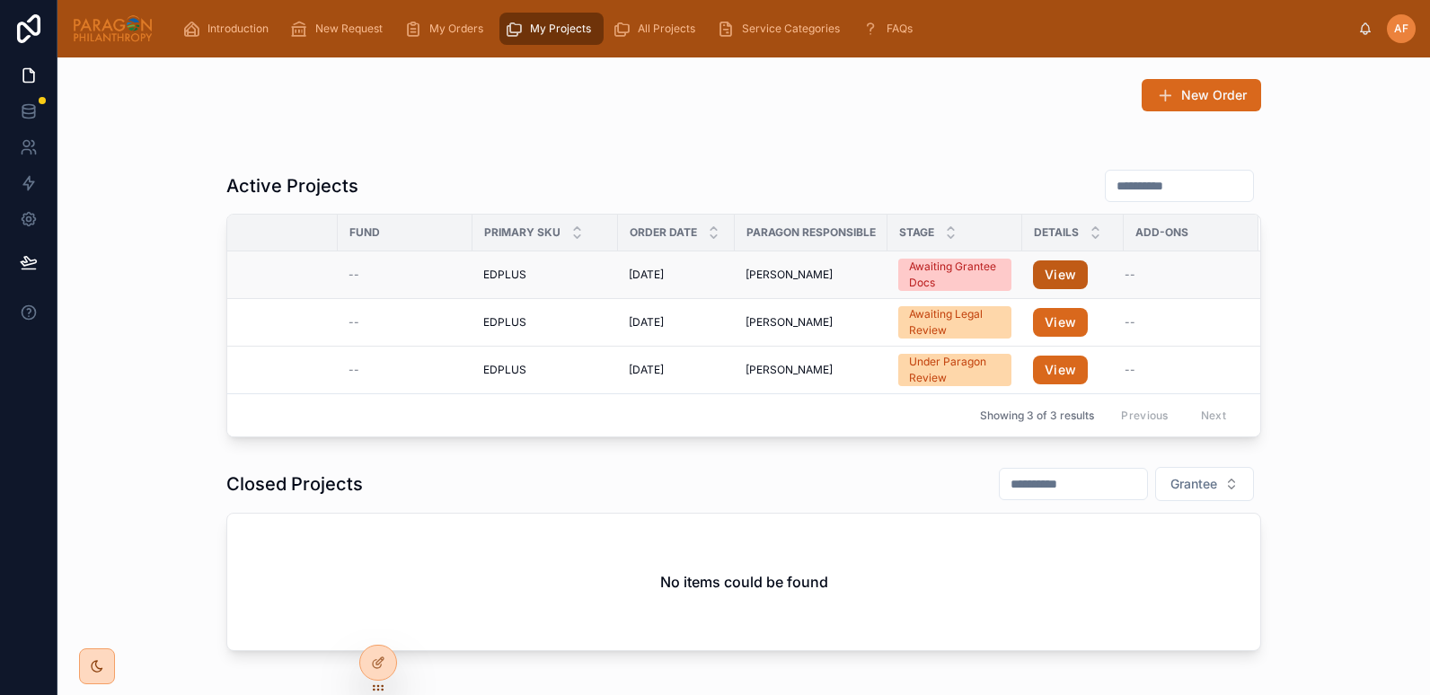
click at [1055, 280] on button "View" at bounding box center [1060, 275] width 55 height 29
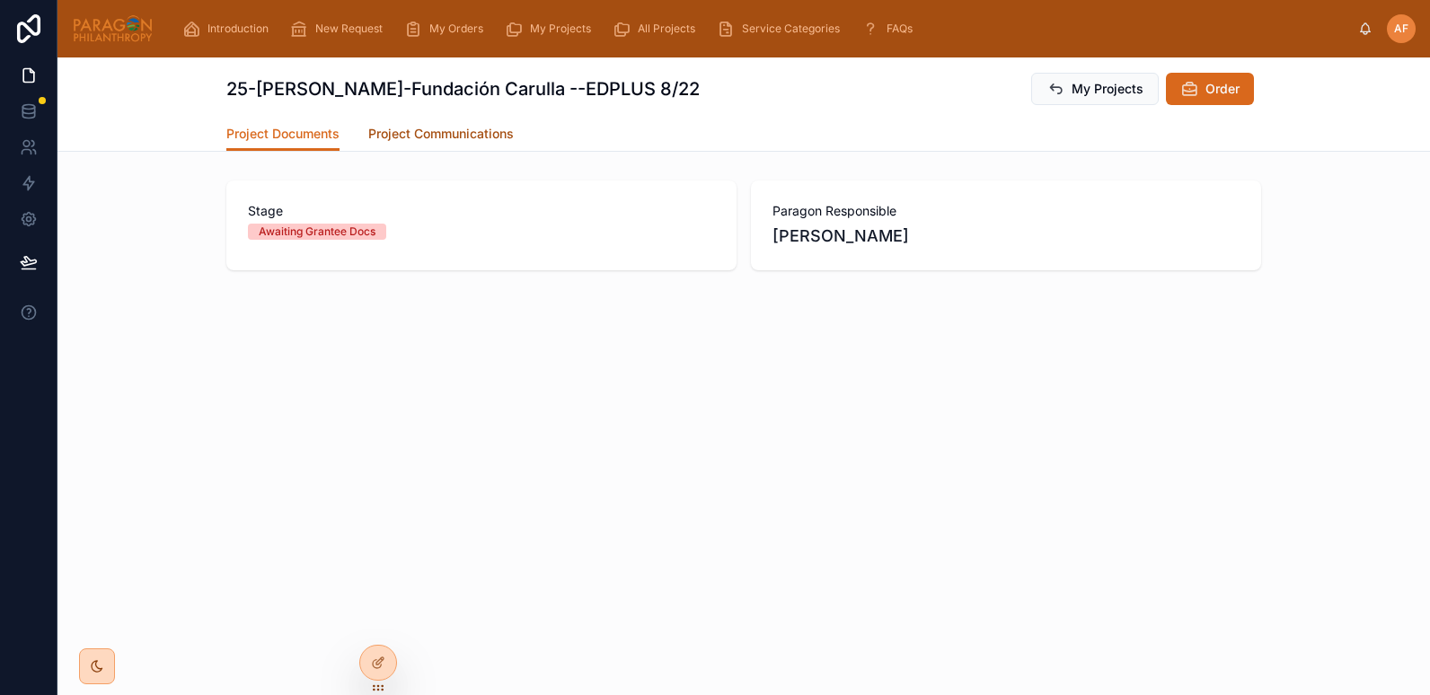
click at [457, 133] on span "Project Communications" at bounding box center [441, 134] width 146 height 18
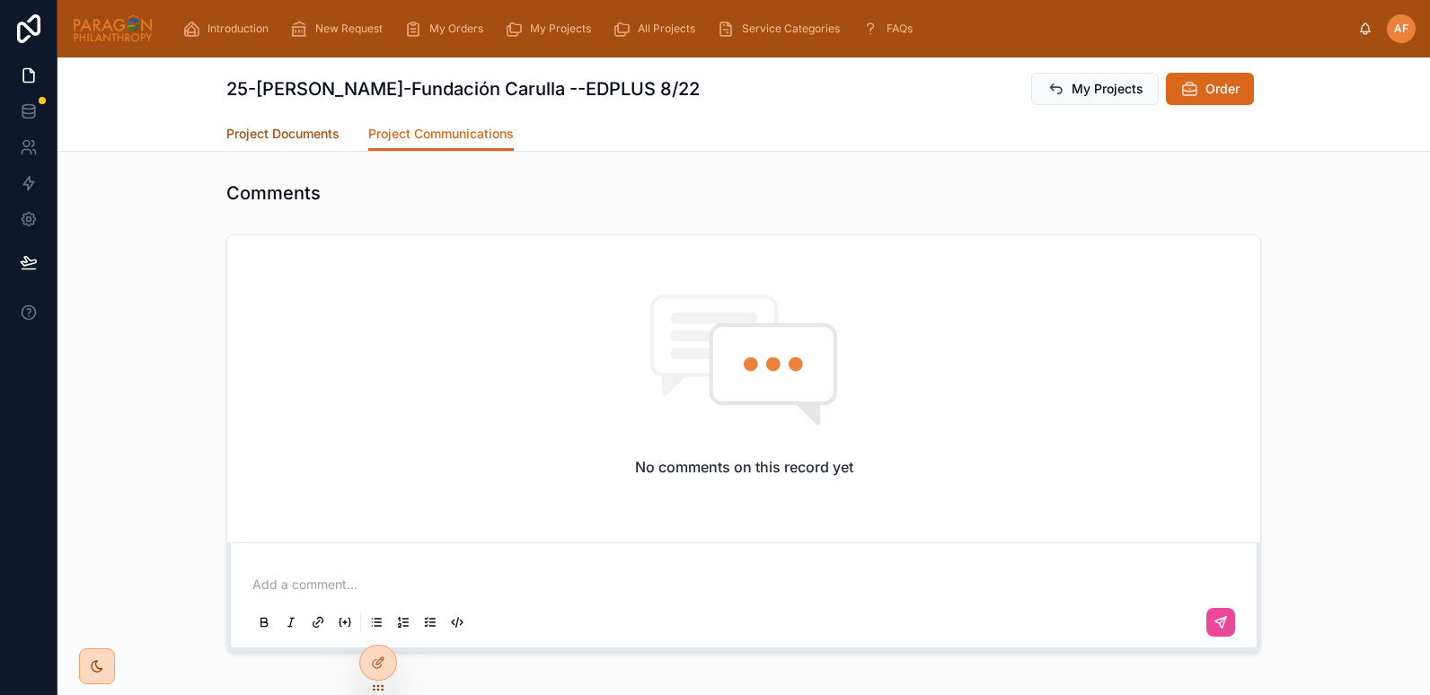
click at [294, 133] on span "Project Documents" at bounding box center [282, 134] width 113 height 18
click at [375, 623] on icon at bounding box center [376, 621] width 4 height 4
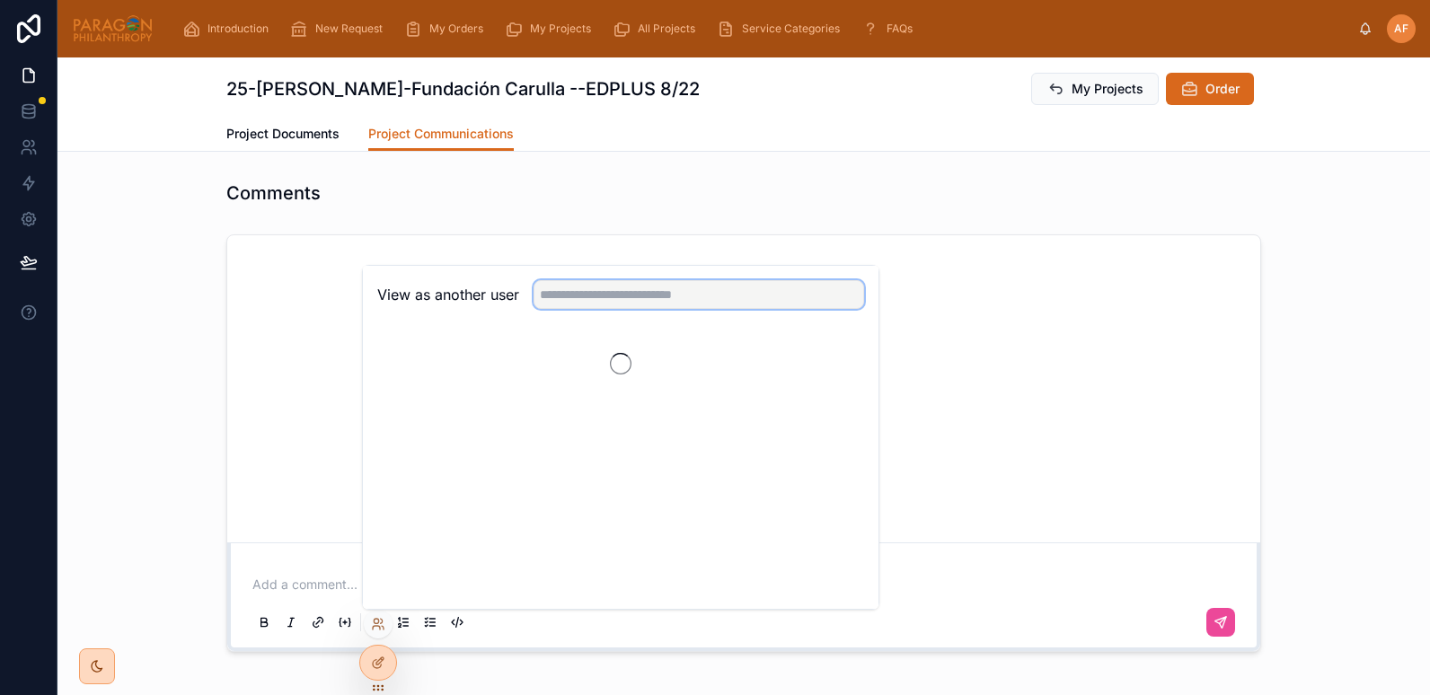
click at [567, 297] on input "text" at bounding box center [699, 294] width 331 height 29
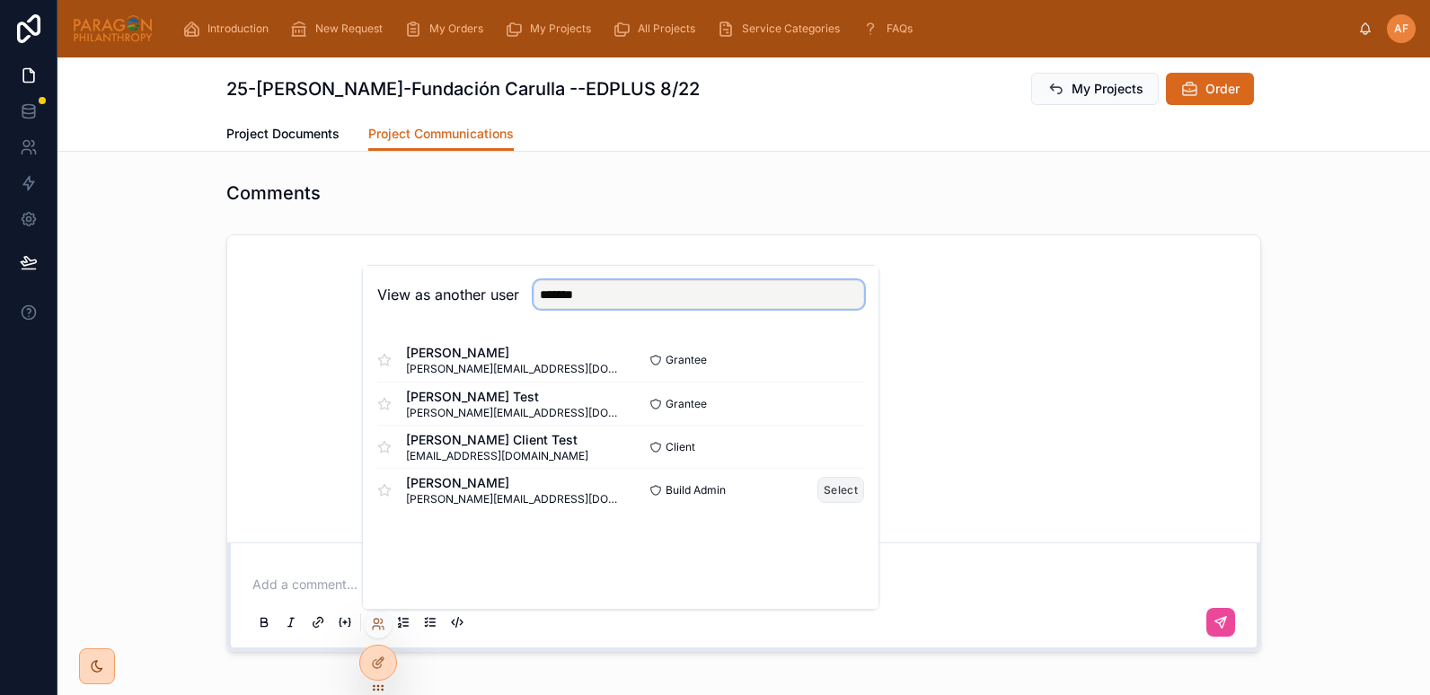
type input "*******"
click at [833, 494] on button "Select" at bounding box center [841, 490] width 47 height 26
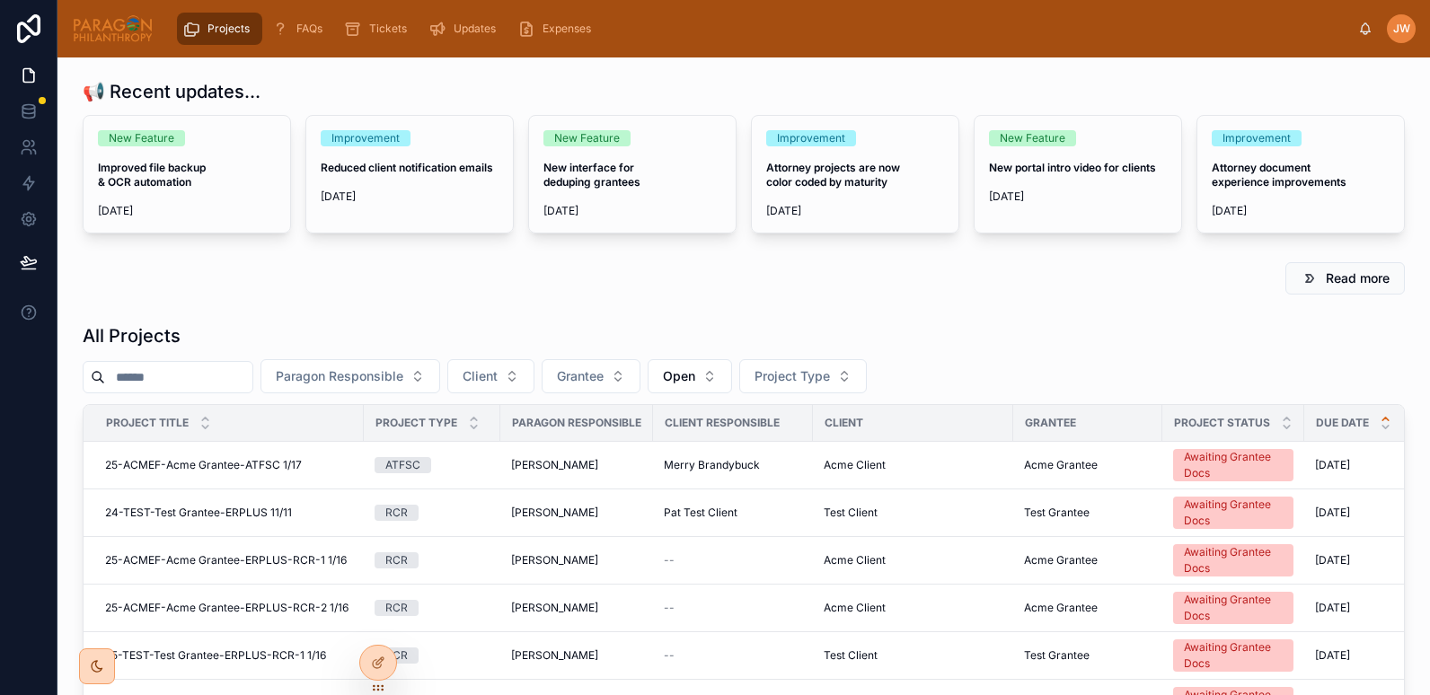
click at [182, 376] on input "text" at bounding box center [178, 377] width 147 height 25
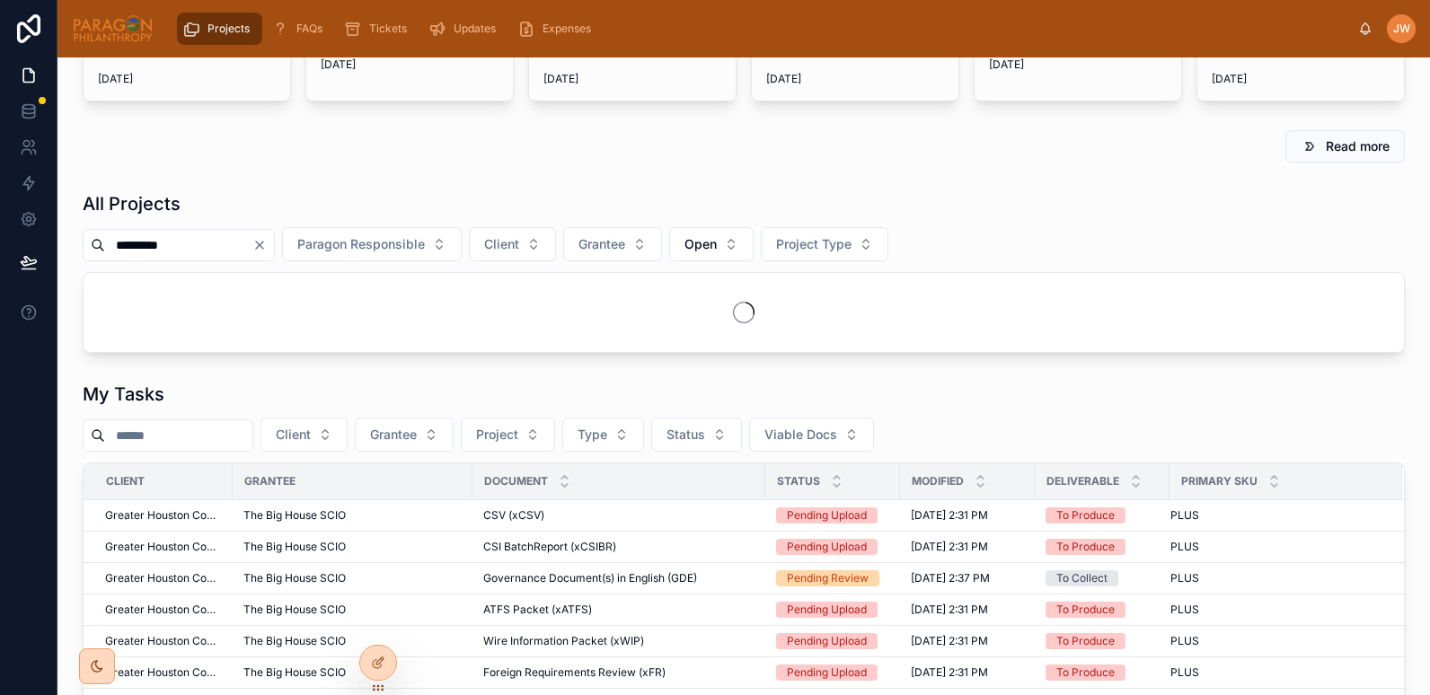
scroll to position [133, 0]
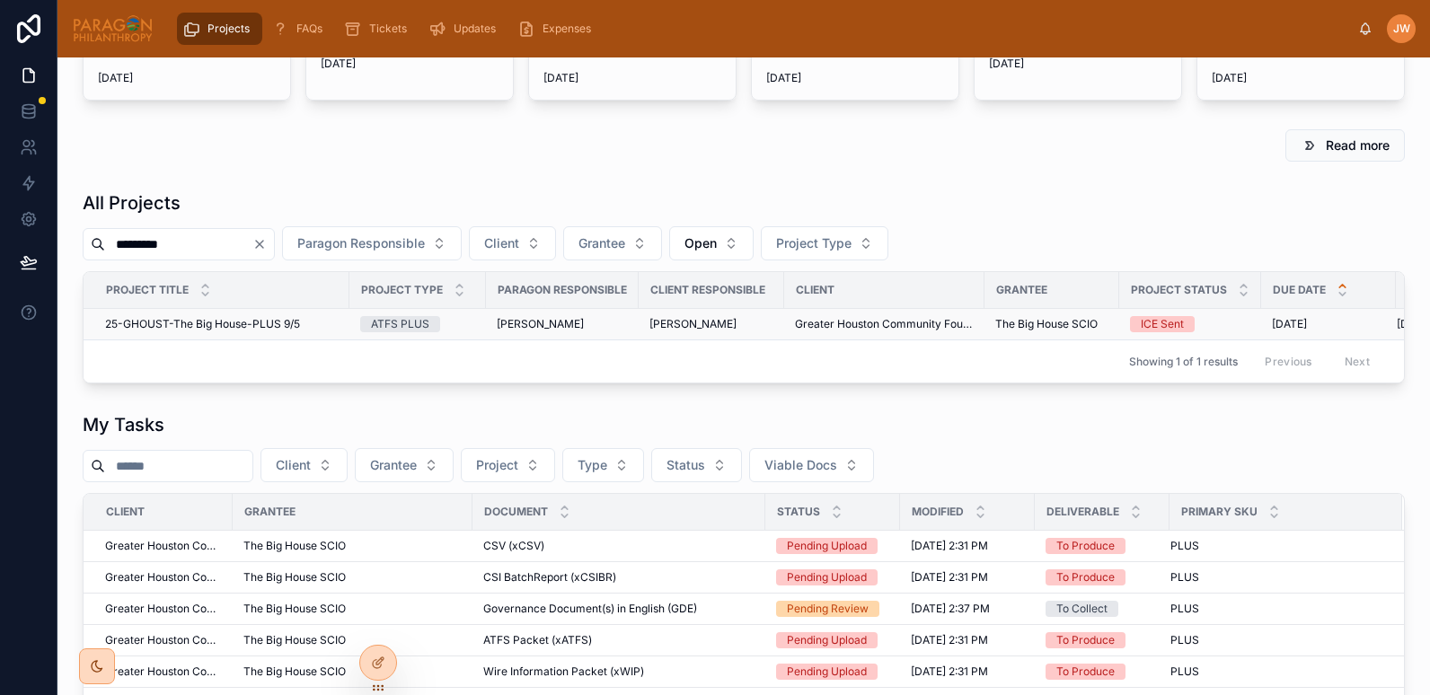
type input "*********"
click at [166, 319] on span "25-GHOUST-The Big House-PLUS 9/5" at bounding box center [202, 324] width 195 height 14
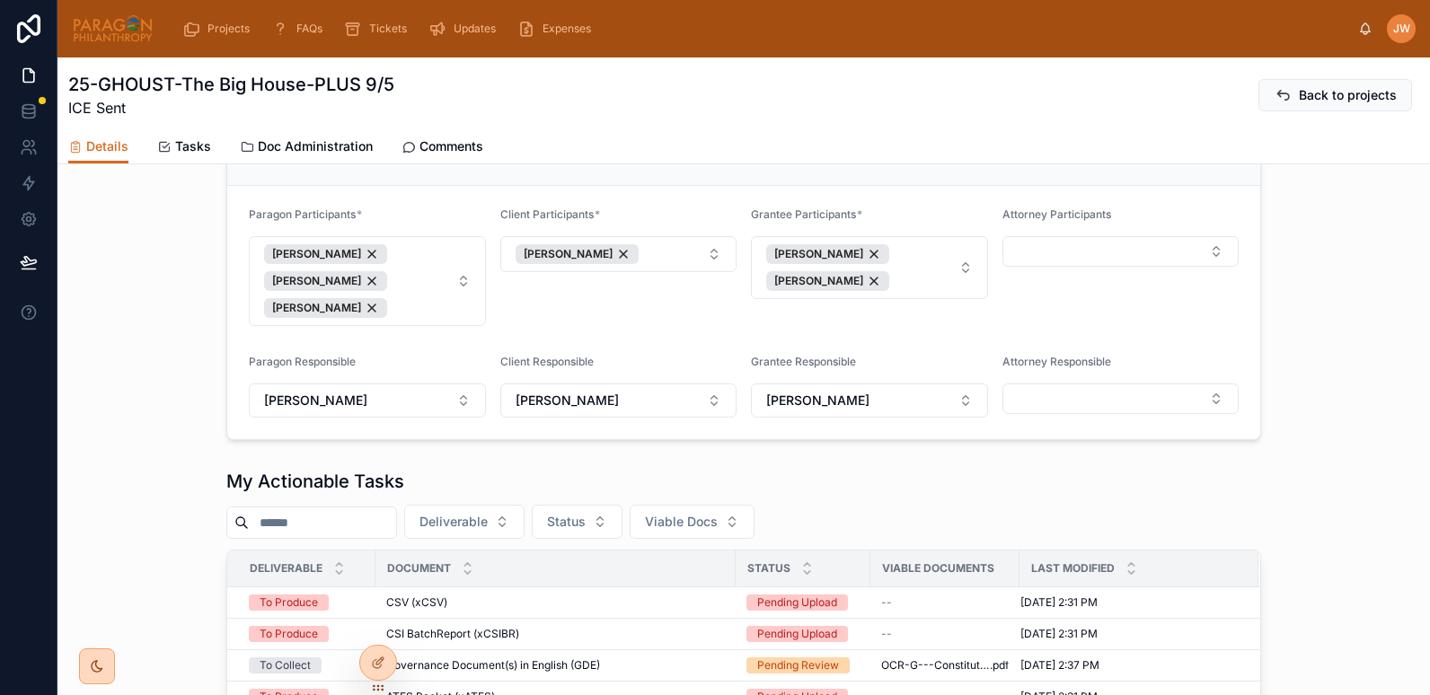
scroll to position [273, 0]
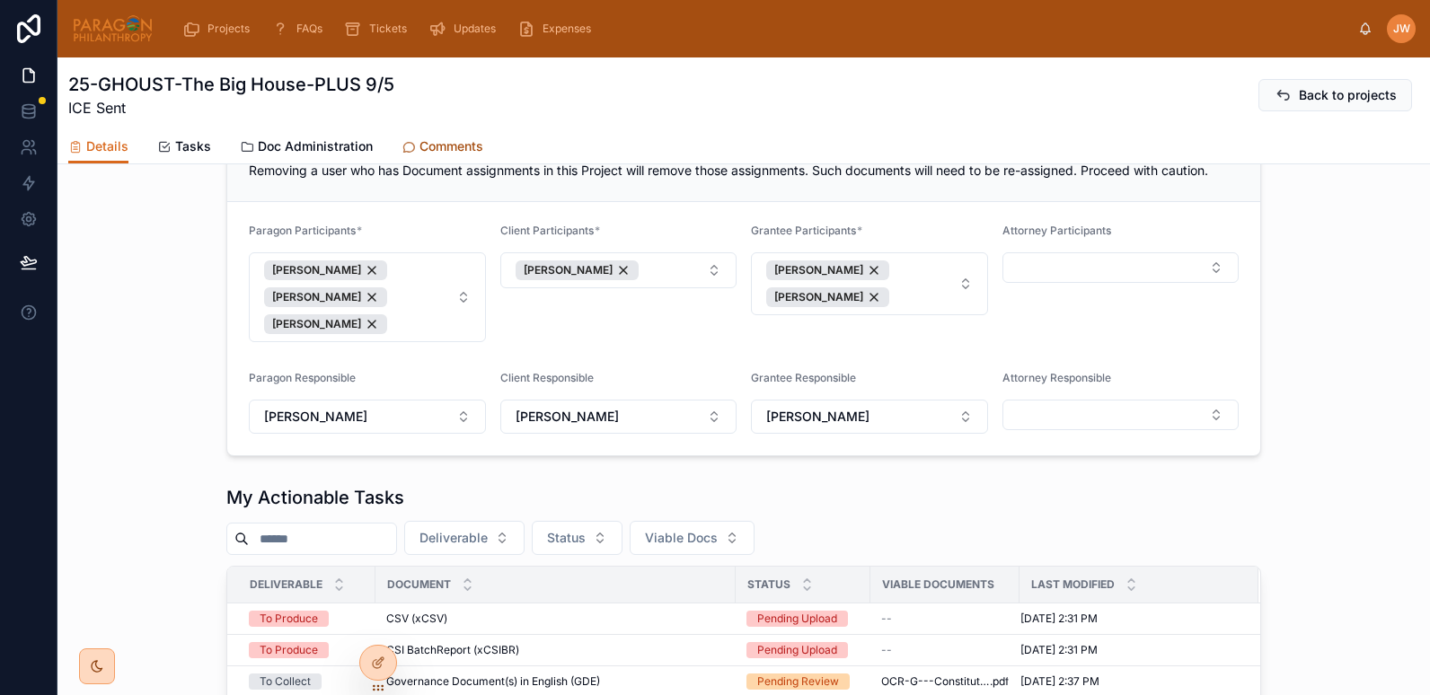
click at [437, 142] on span "Comments" at bounding box center [452, 146] width 64 height 18
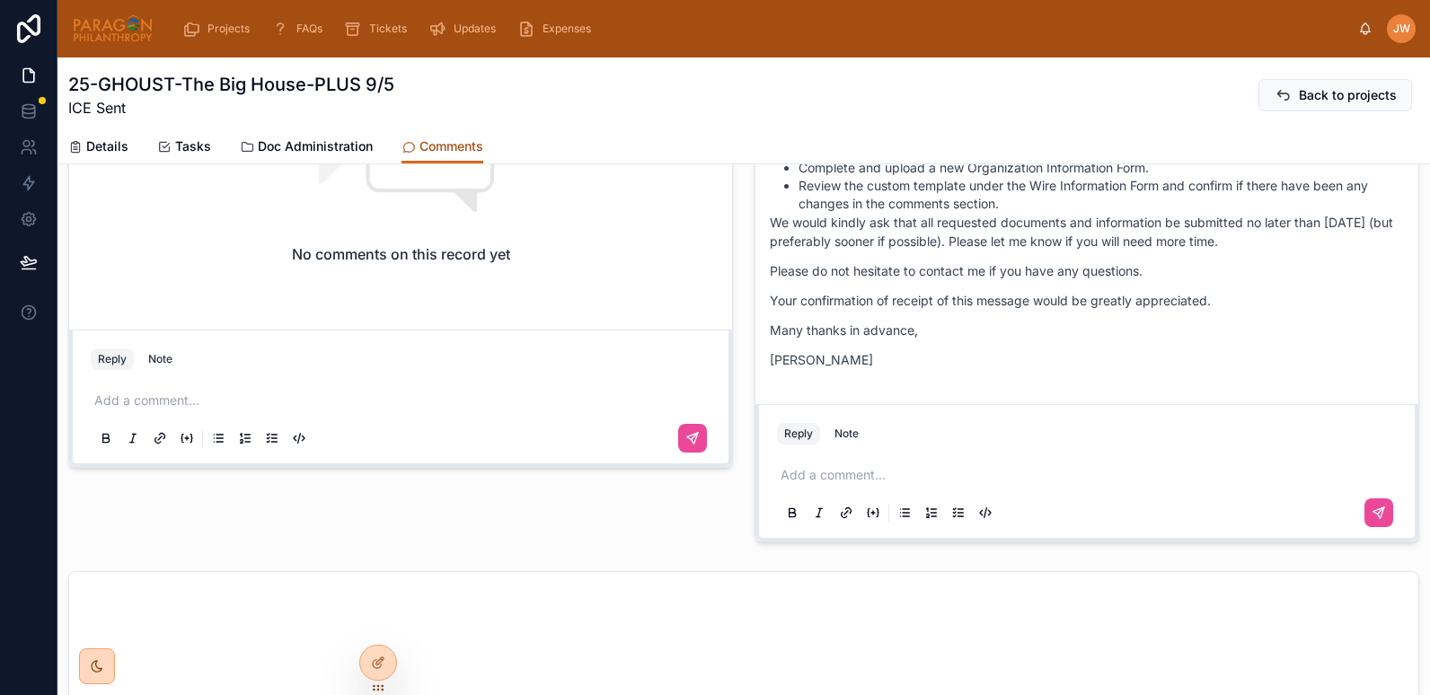
scroll to position [756, 0]
click at [796, 478] on p at bounding box center [1091, 474] width 620 height 18
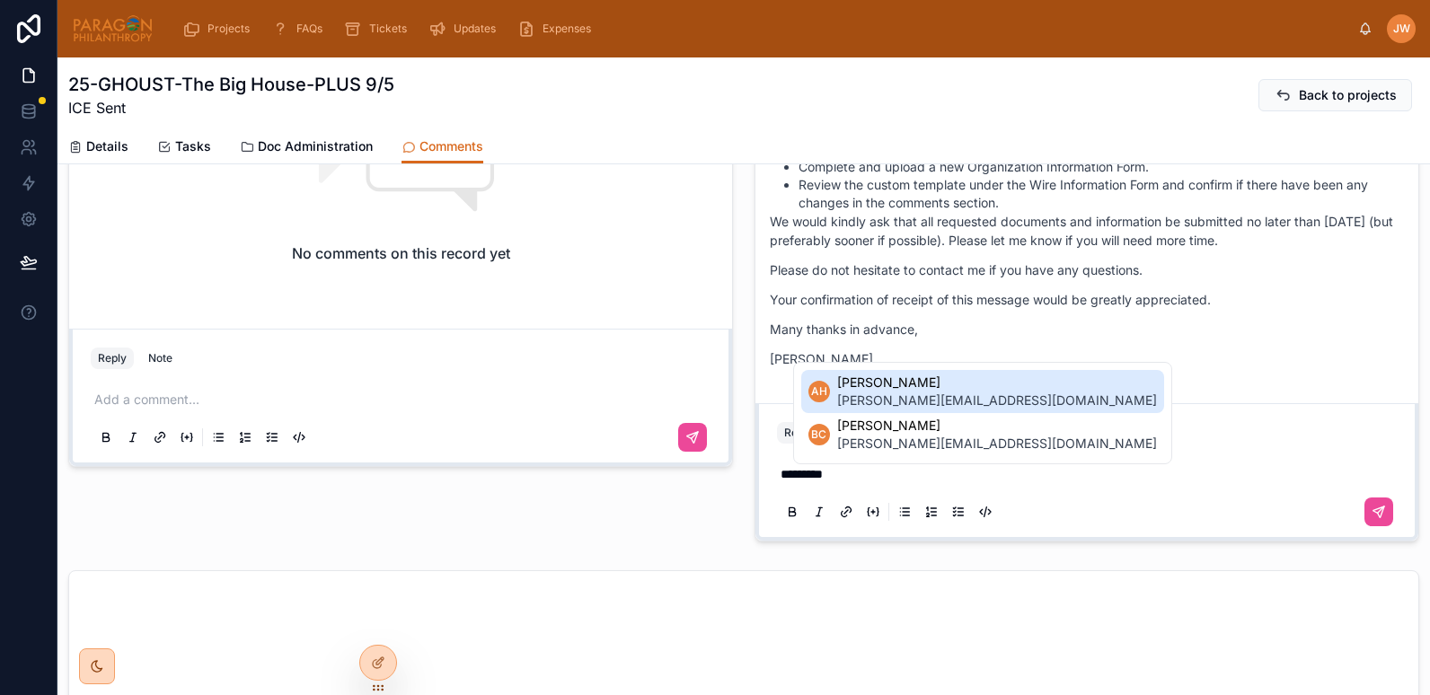
click at [894, 399] on span "adele@thebighousemultibank.org.uk" at bounding box center [997, 401] width 320 height 18
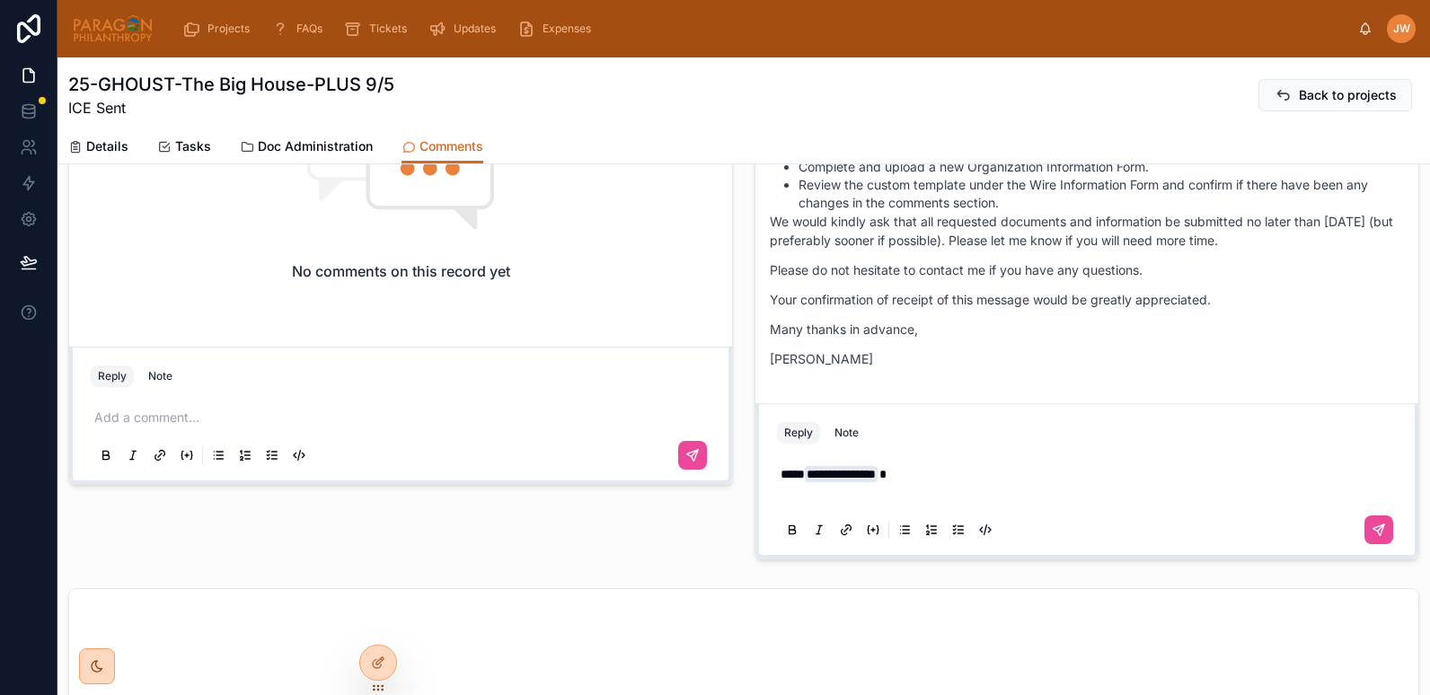
scroll to position [720, 0]
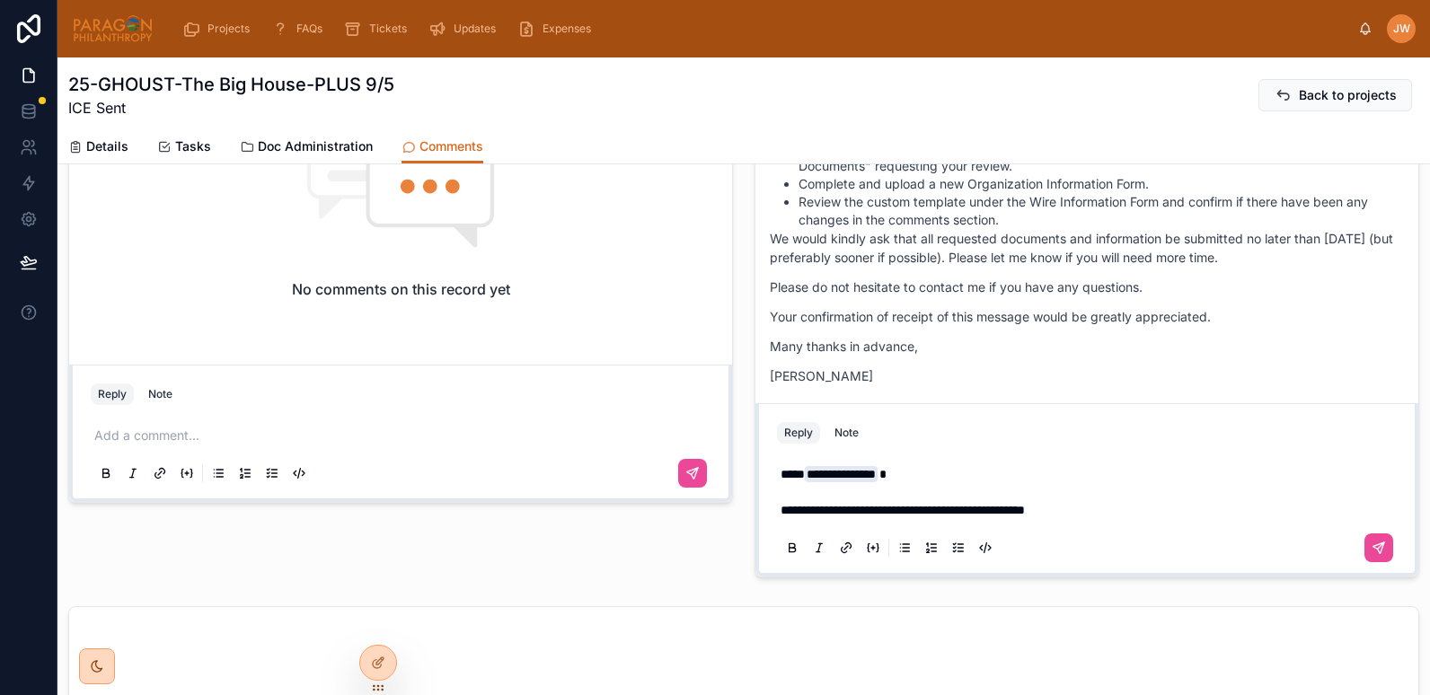
click at [972, 512] on span "**********" at bounding box center [903, 510] width 244 height 13
click at [1021, 514] on span "**********" at bounding box center [901, 510] width 240 height 13
click at [1105, 513] on p "**********" at bounding box center [1091, 492] width 620 height 54
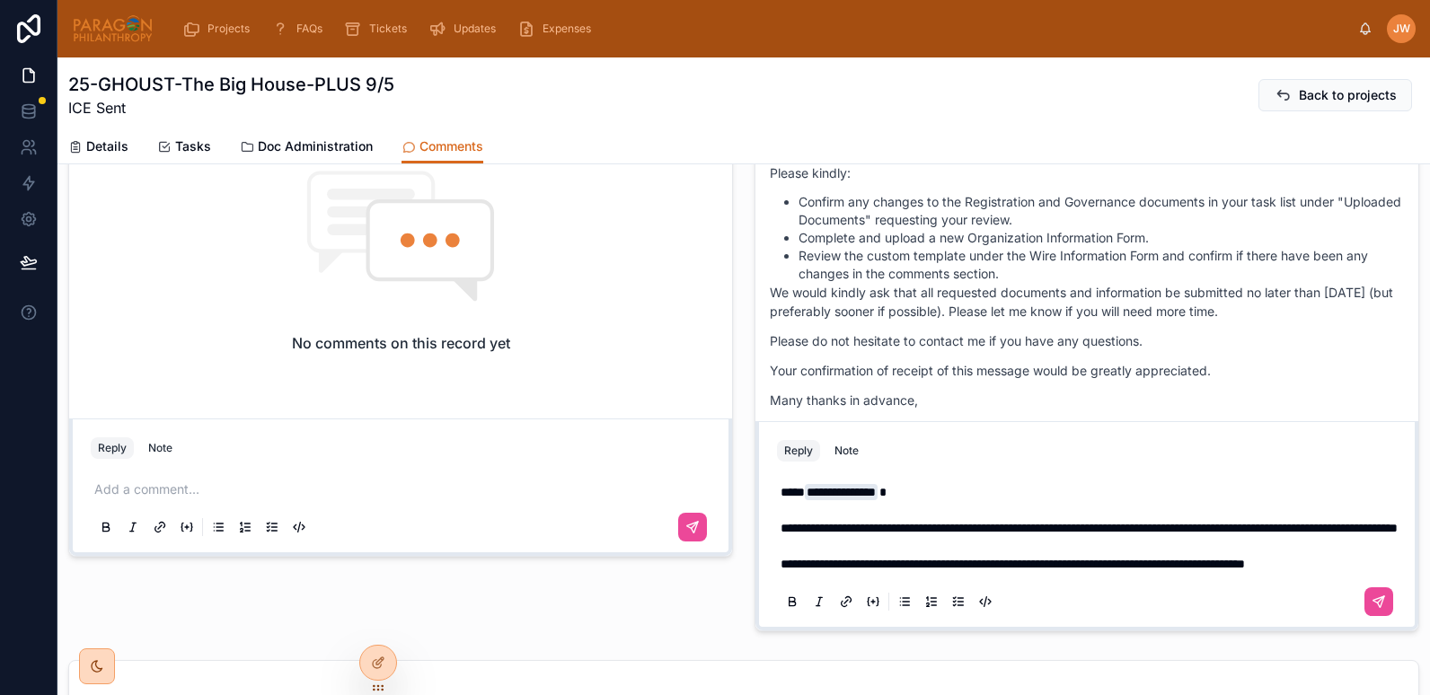
scroll to position [648, 0]
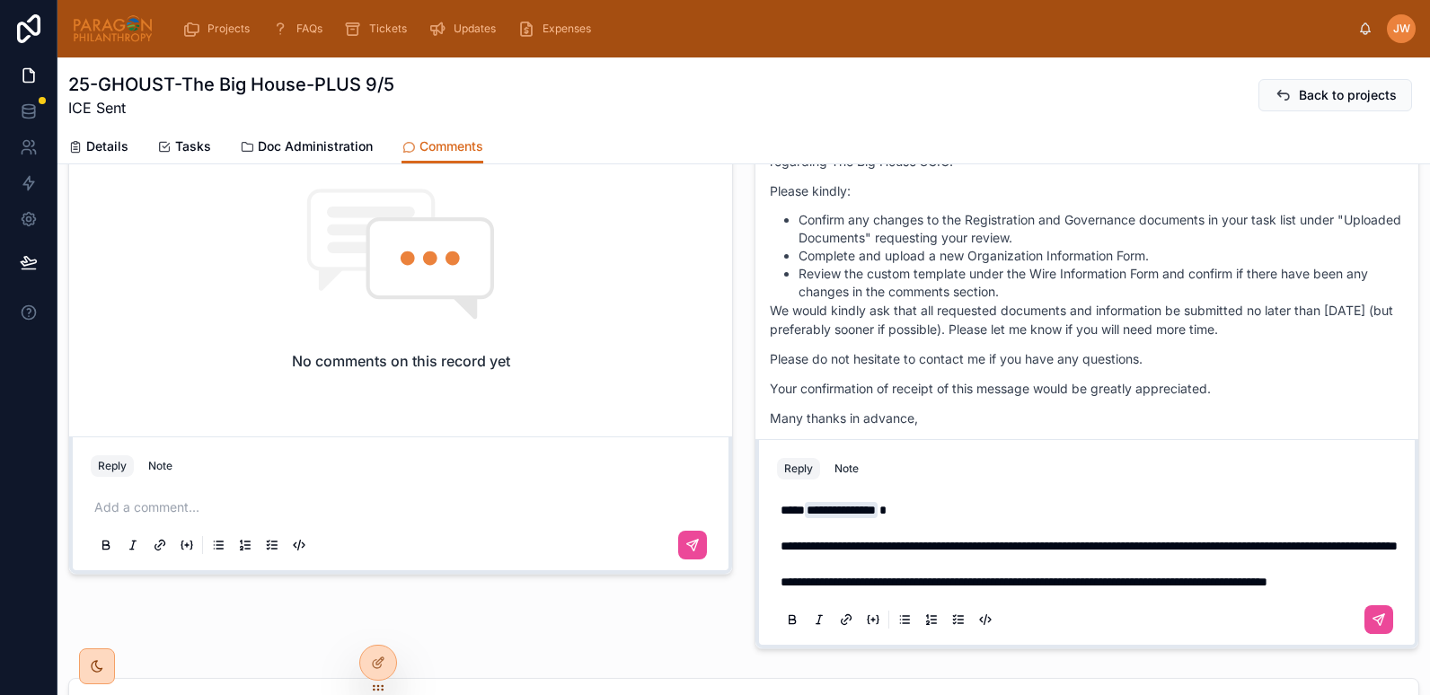
click at [878, 584] on p "**********" at bounding box center [1091, 582] width 620 height 18
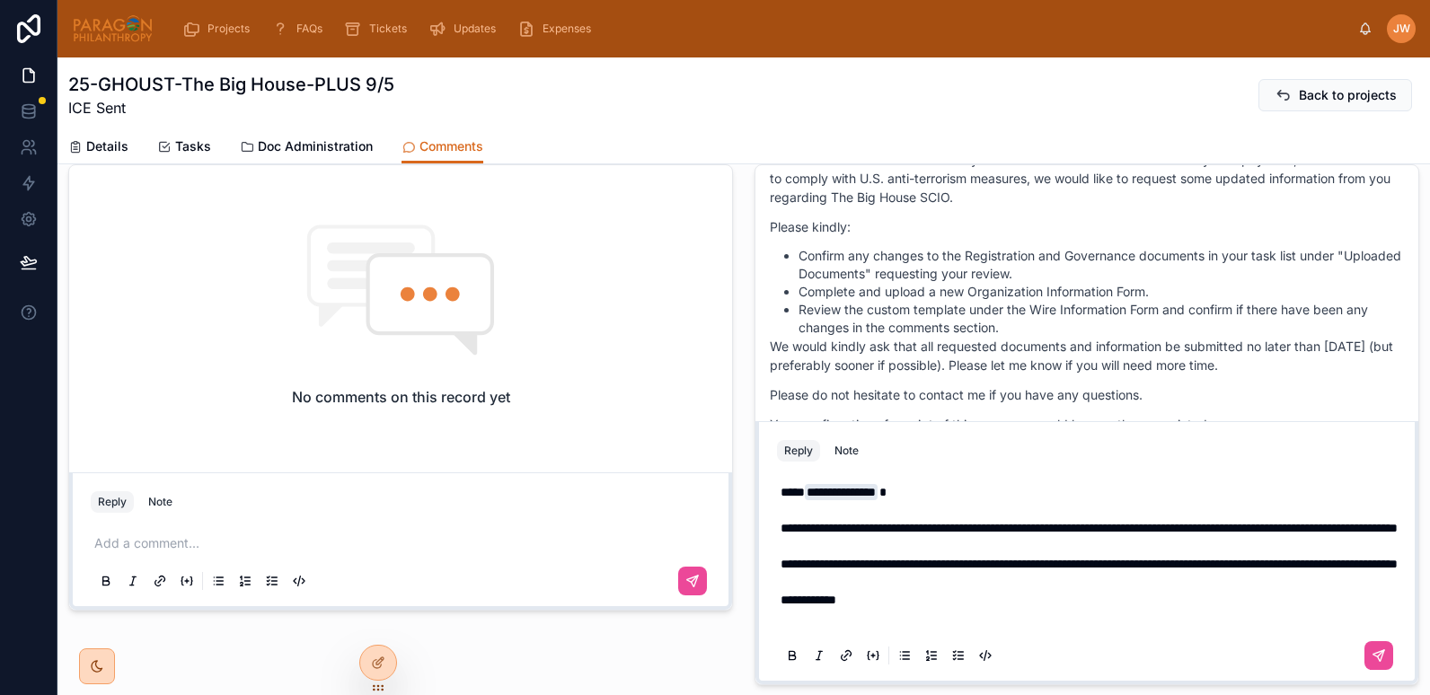
scroll to position [594, 0]
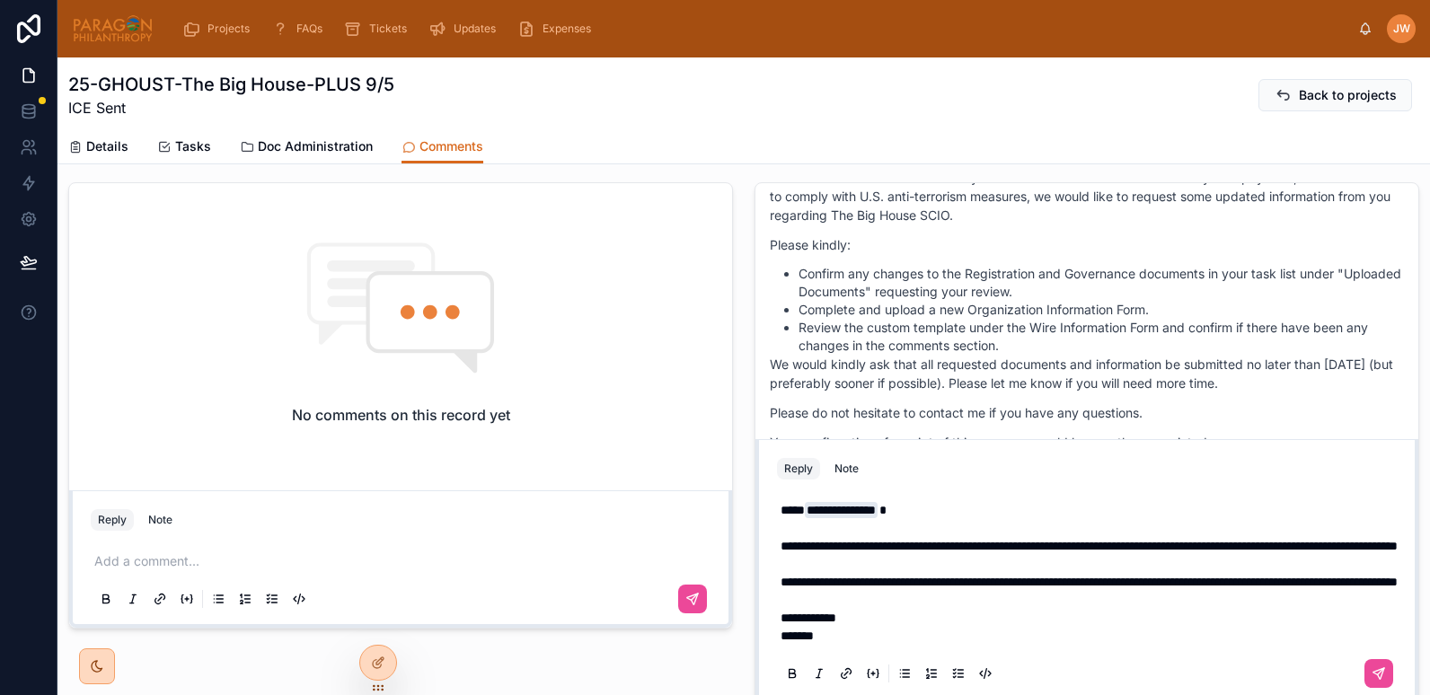
click at [853, 540] on span "**********" at bounding box center [1089, 546] width 617 height 13
click at [929, 540] on span "**********" at bounding box center [1089, 546] width 617 height 13
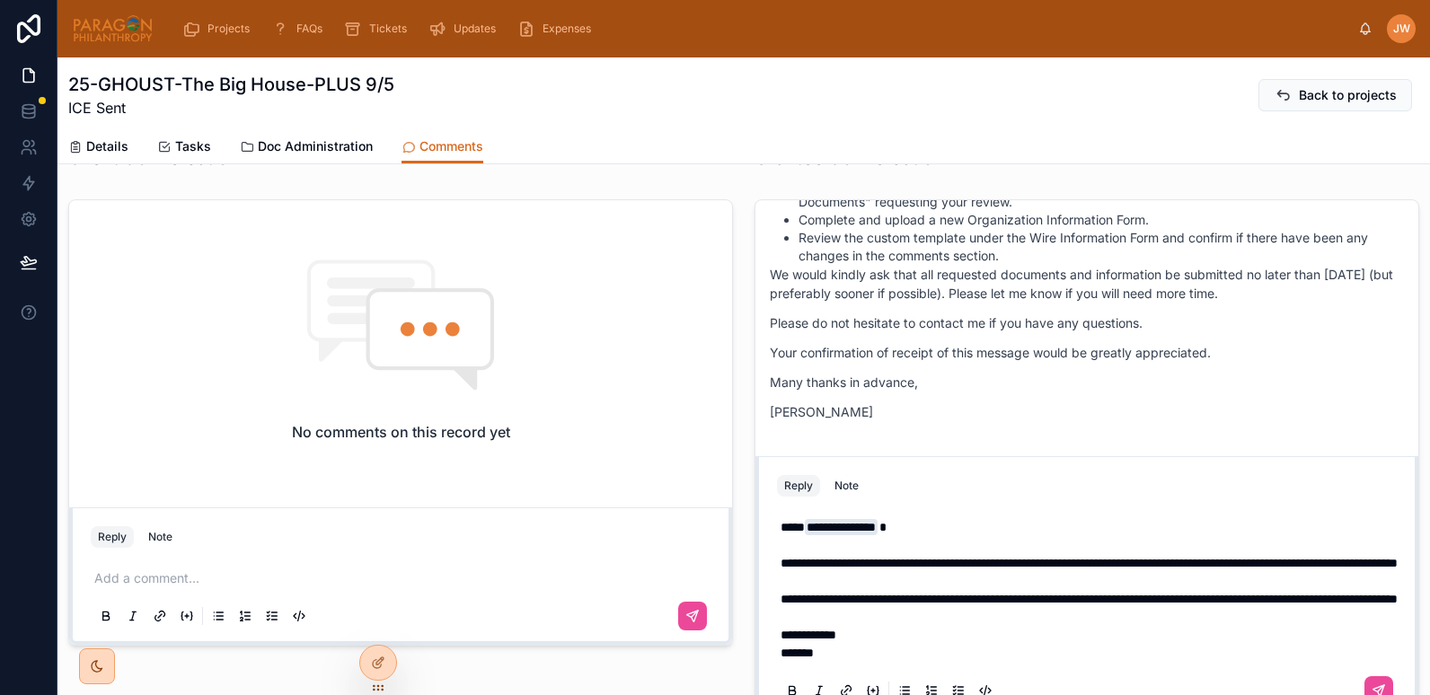
scroll to position [580, 0]
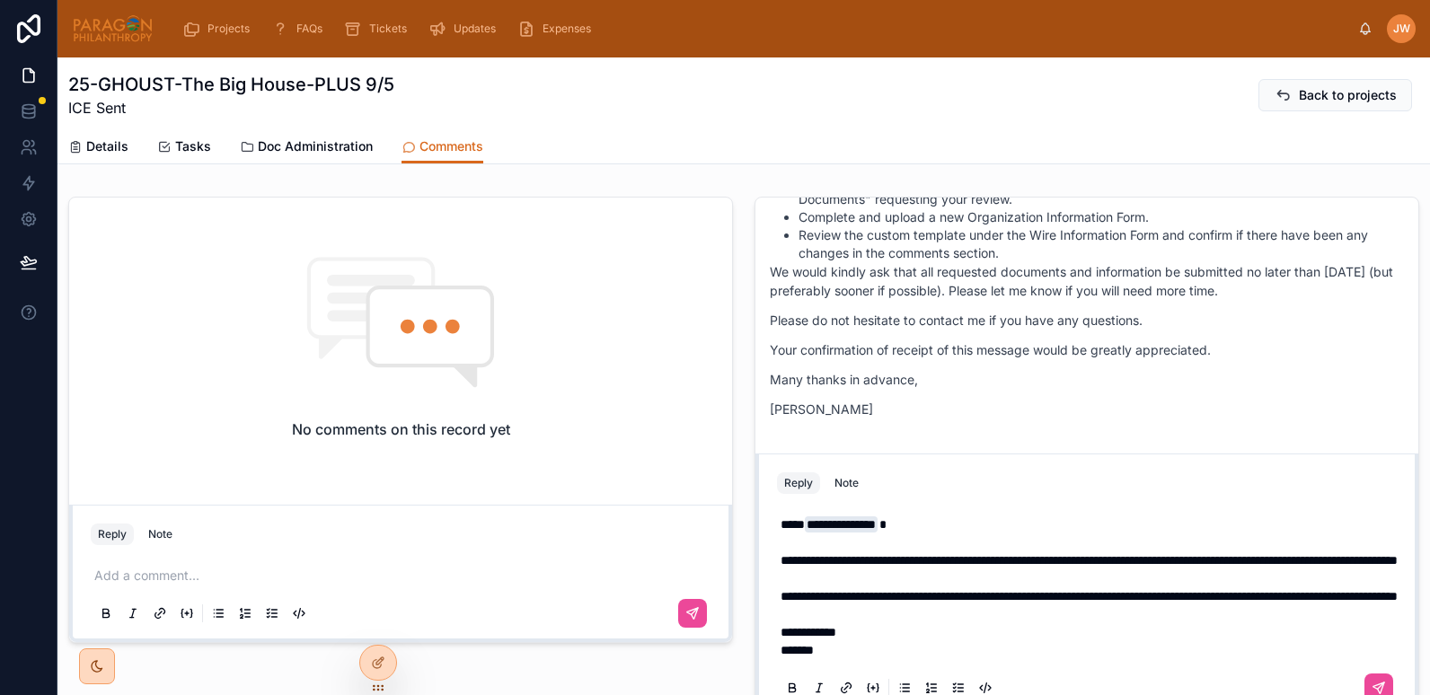
click at [968, 554] on span "**********" at bounding box center [1089, 560] width 617 height 13
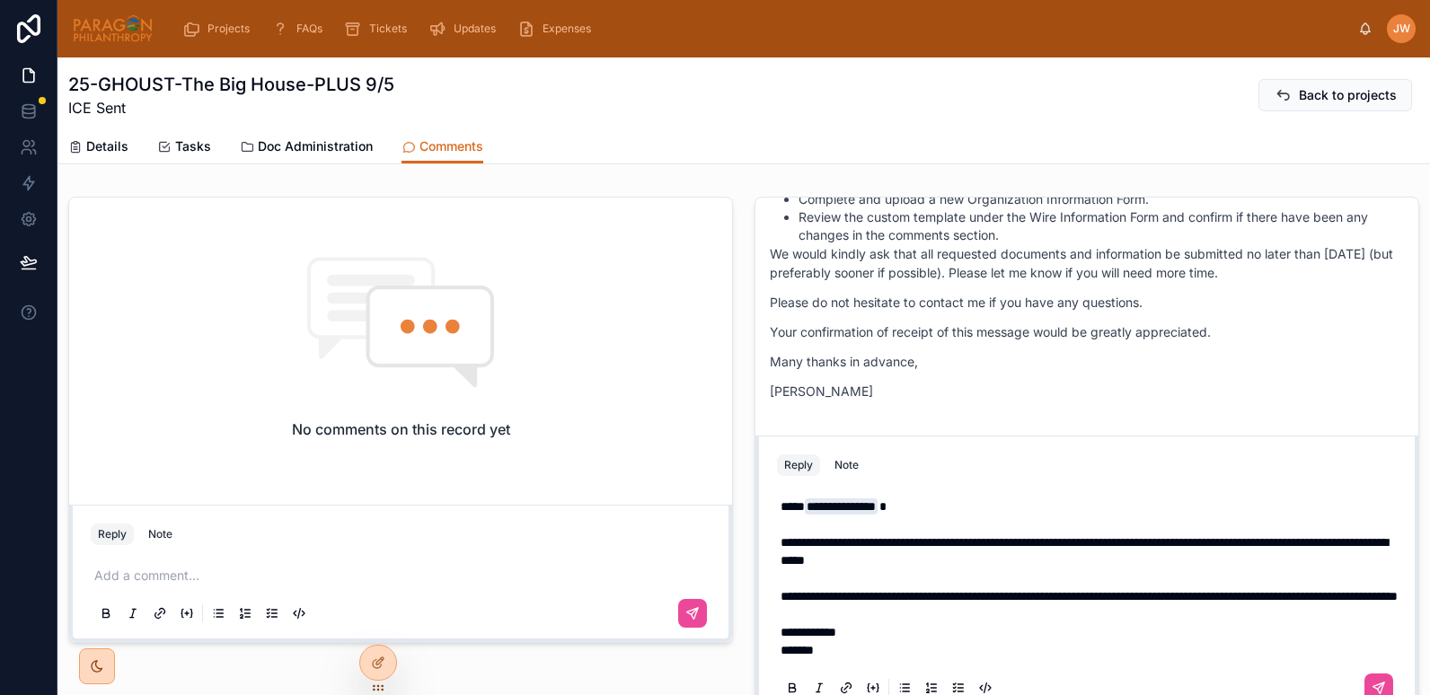
click at [1034, 542] on p "**********" at bounding box center [1091, 534] width 620 height 72
click at [949, 592] on span "**********" at bounding box center [1089, 596] width 617 height 13
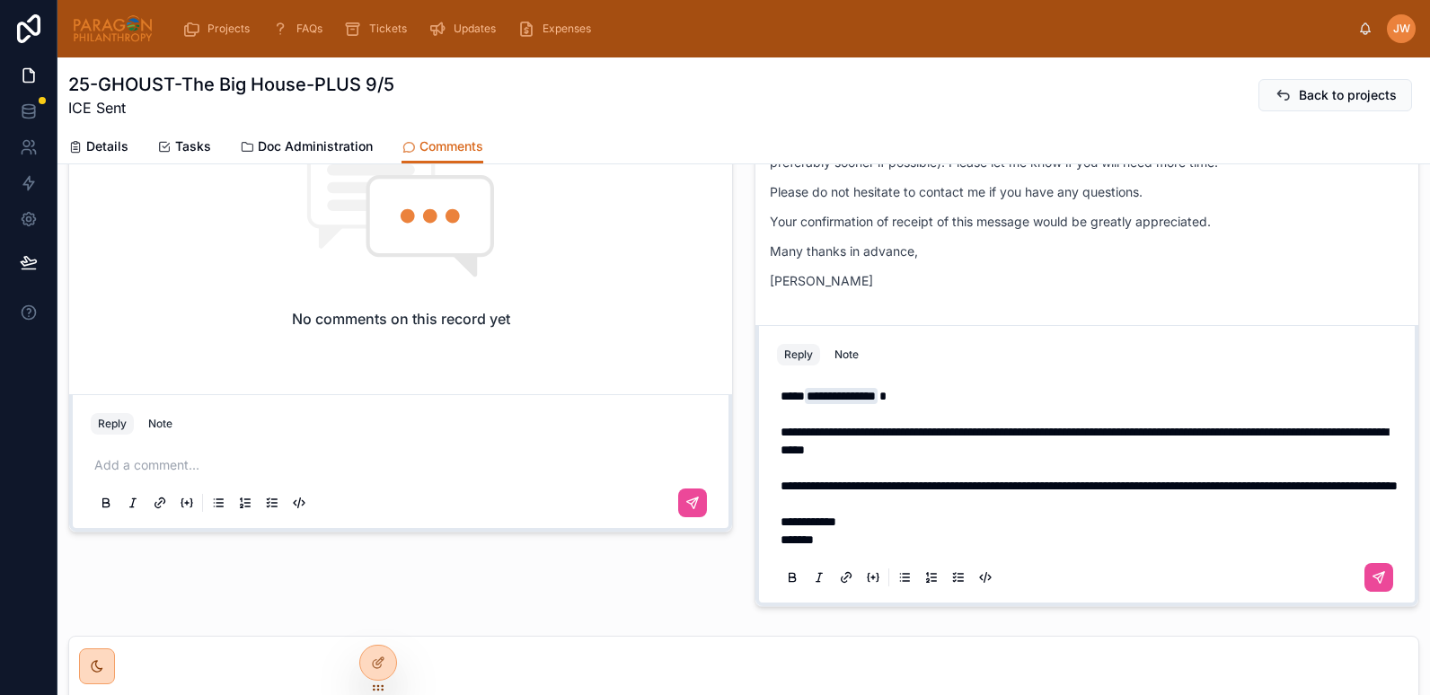
scroll to position [691, 0]
click at [873, 532] on p "*******" at bounding box center [1091, 539] width 620 height 18
click at [855, 485] on span "**********" at bounding box center [1089, 485] width 617 height 13
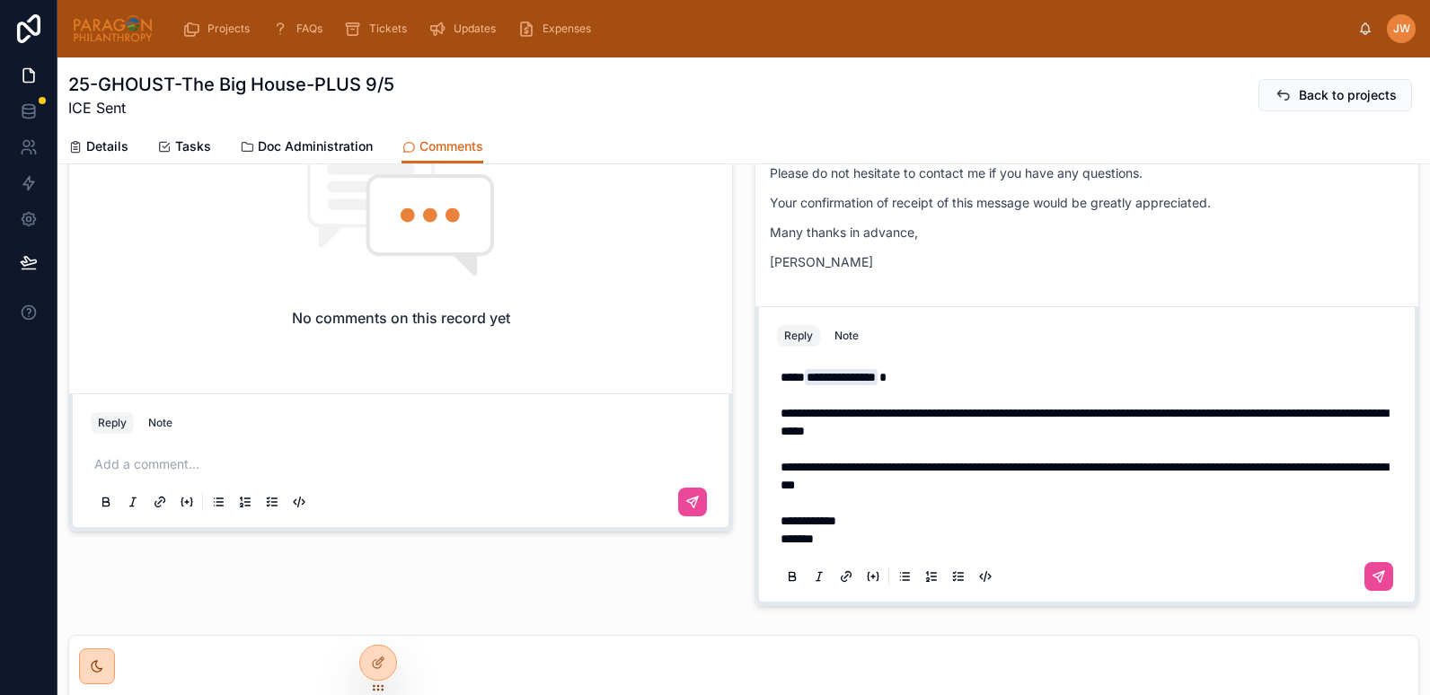
click at [999, 486] on span "**********" at bounding box center [1084, 476] width 607 height 31
click at [886, 535] on p "*******" at bounding box center [1091, 539] width 620 height 18
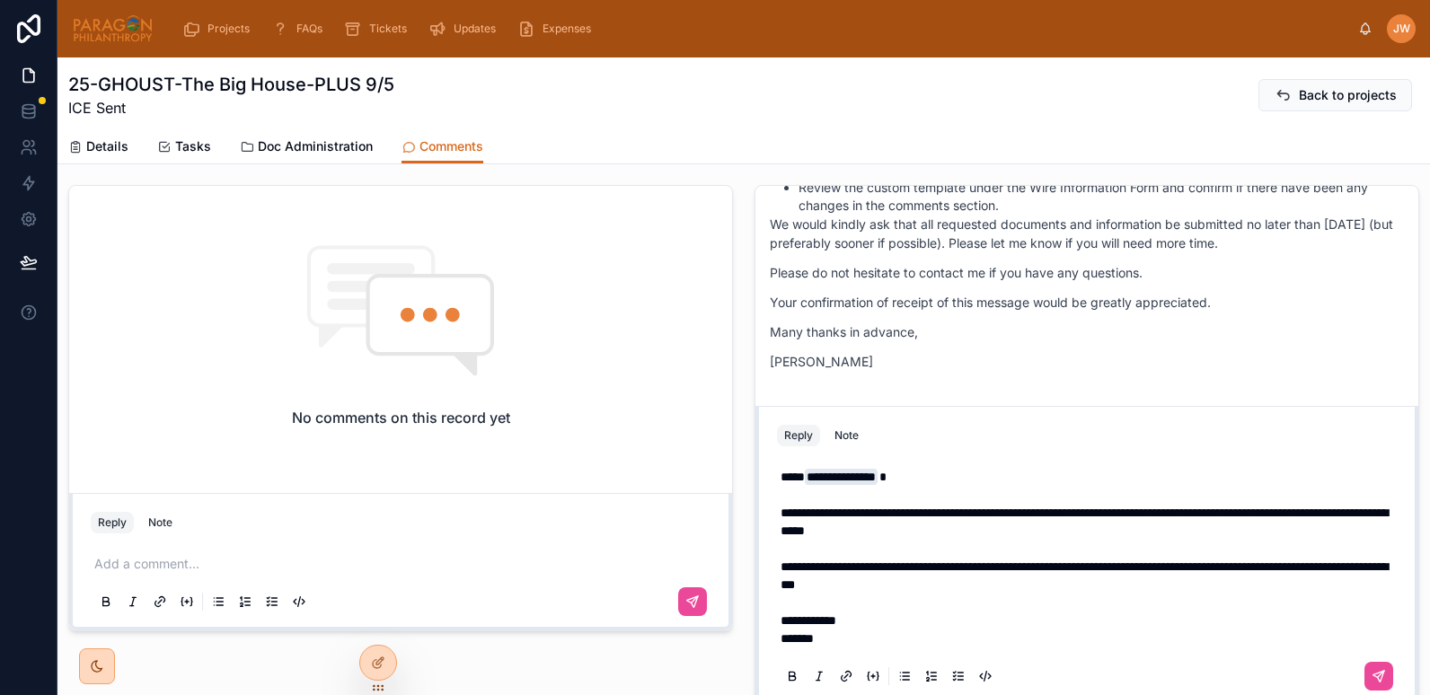
scroll to position [592, 0]
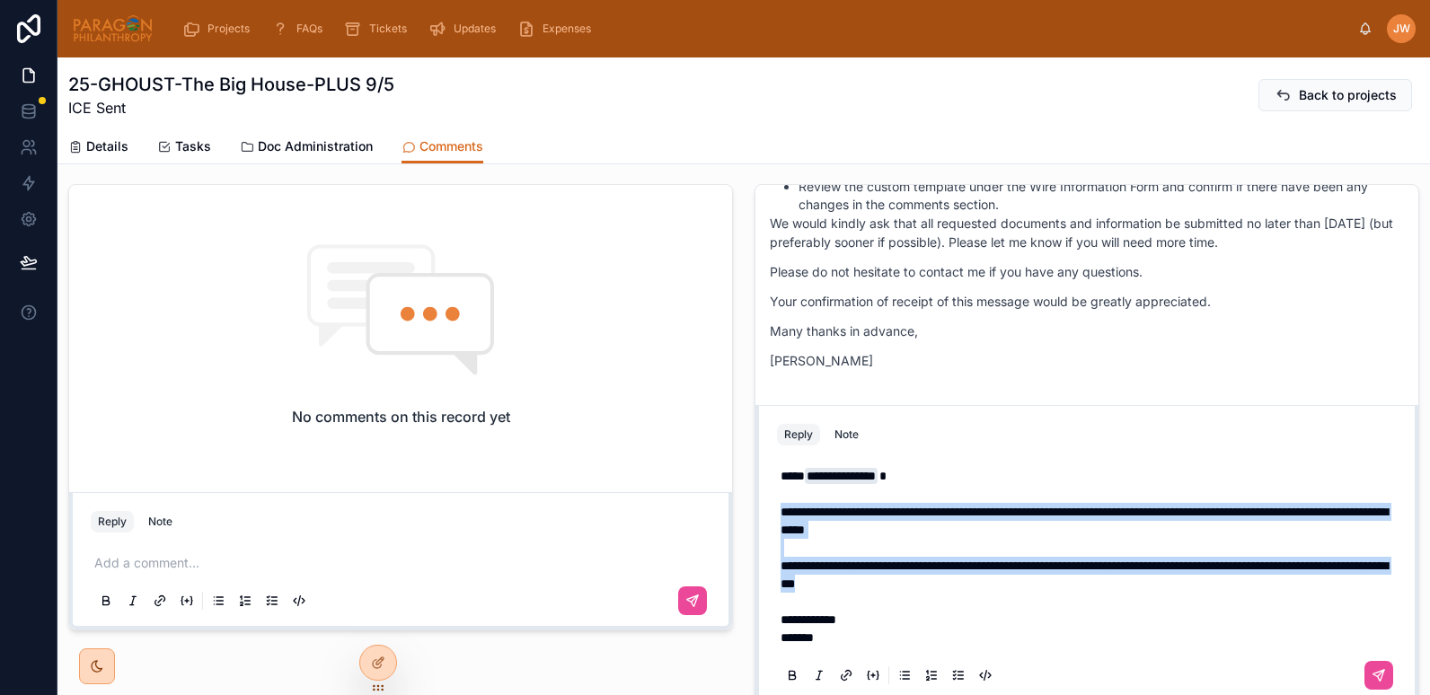
drag, startPoint x: 1042, startPoint y: 590, endPoint x: 768, endPoint y: 508, distance: 286.2
click at [768, 508] on div "**********" at bounding box center [1087, 575] width 642 height 252
copy div "**********"
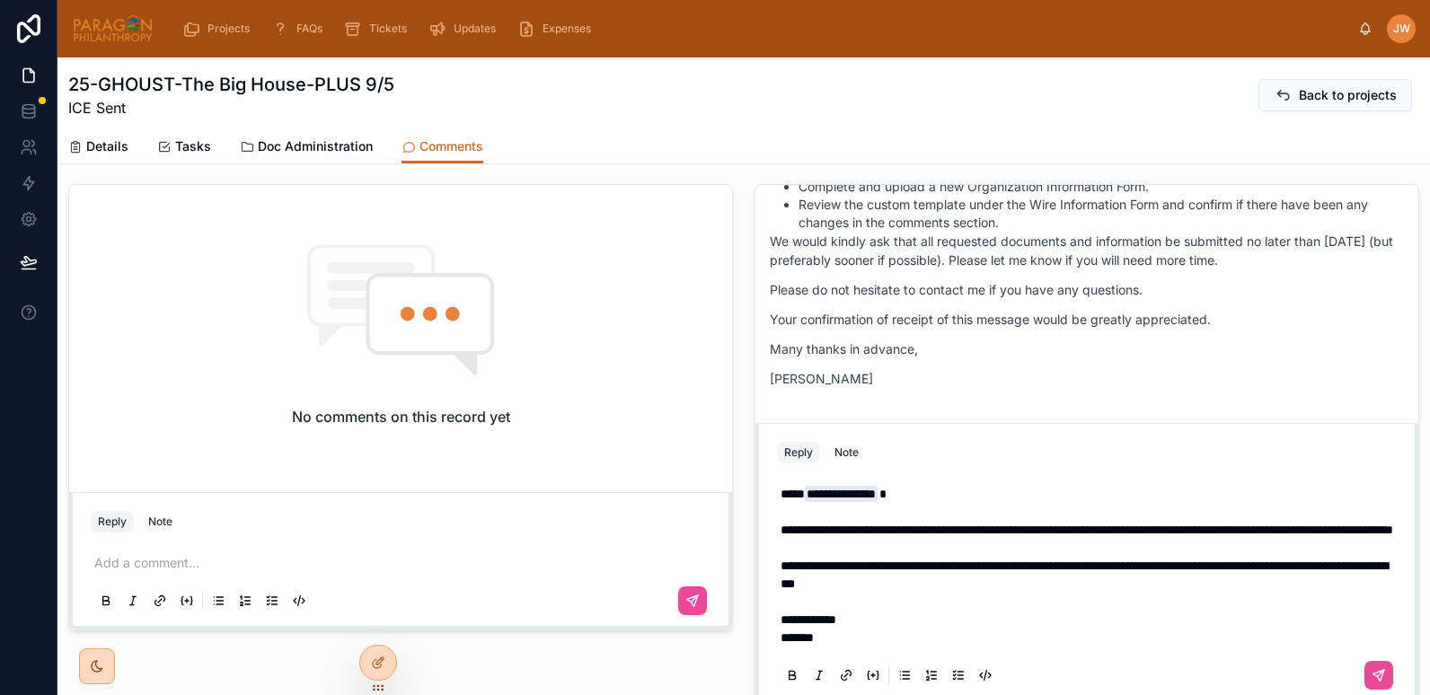
click at [1030, 562] on span "**********" at bounding box center [1084, 575] width 607 height 31
click at [1372, 670] on icon at bounding box center [1379, 675] width 14 height 14
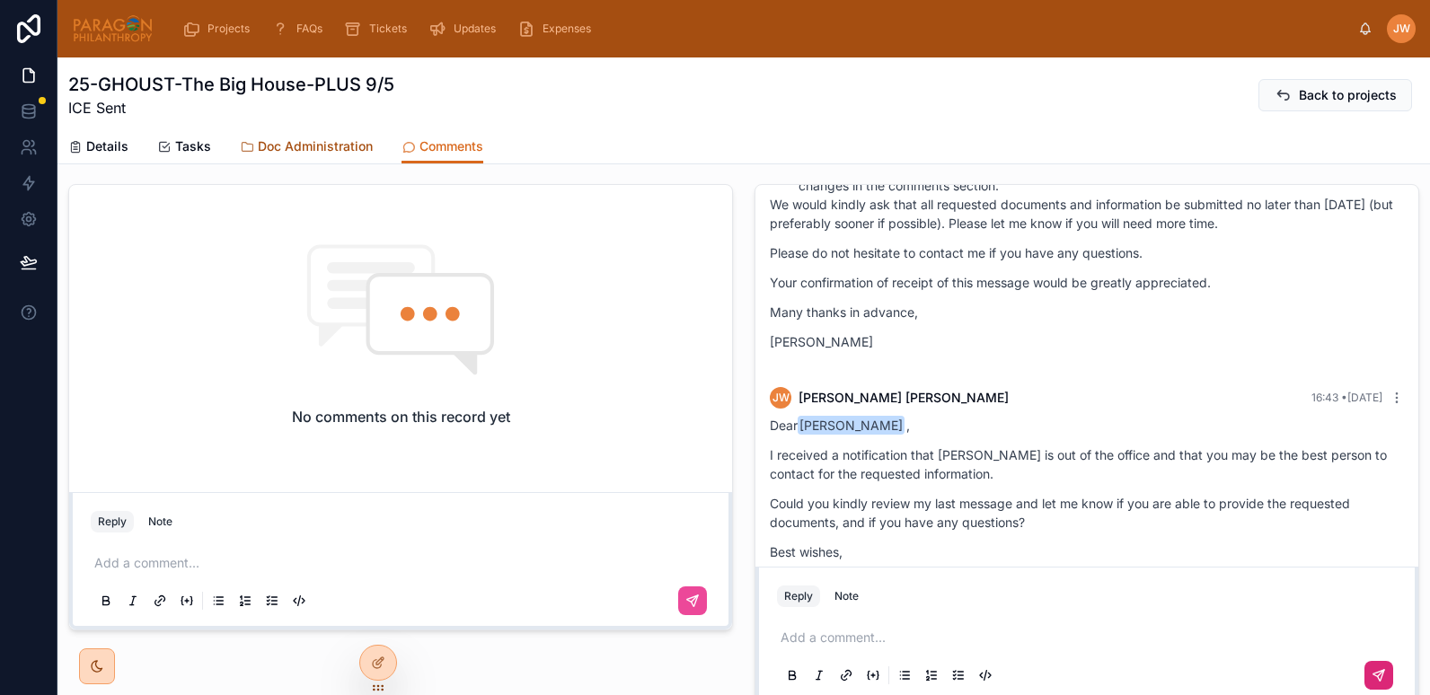
scroll to position [320, 0]
click at [293, 146] on span "Doc Administration" at bounding box center [315, 146] width 115 height 18
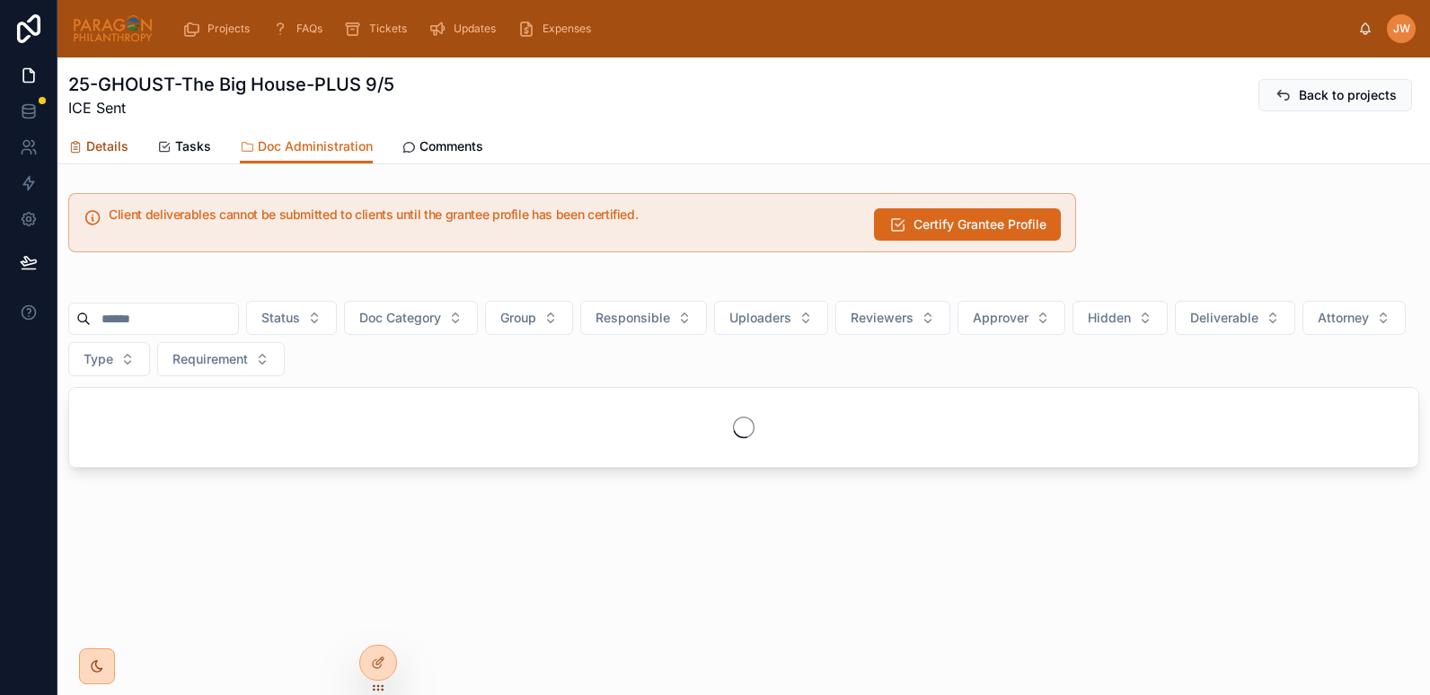
click at [106, 145] on span "Details" at bounding box center [107, 146] width 42 height 18
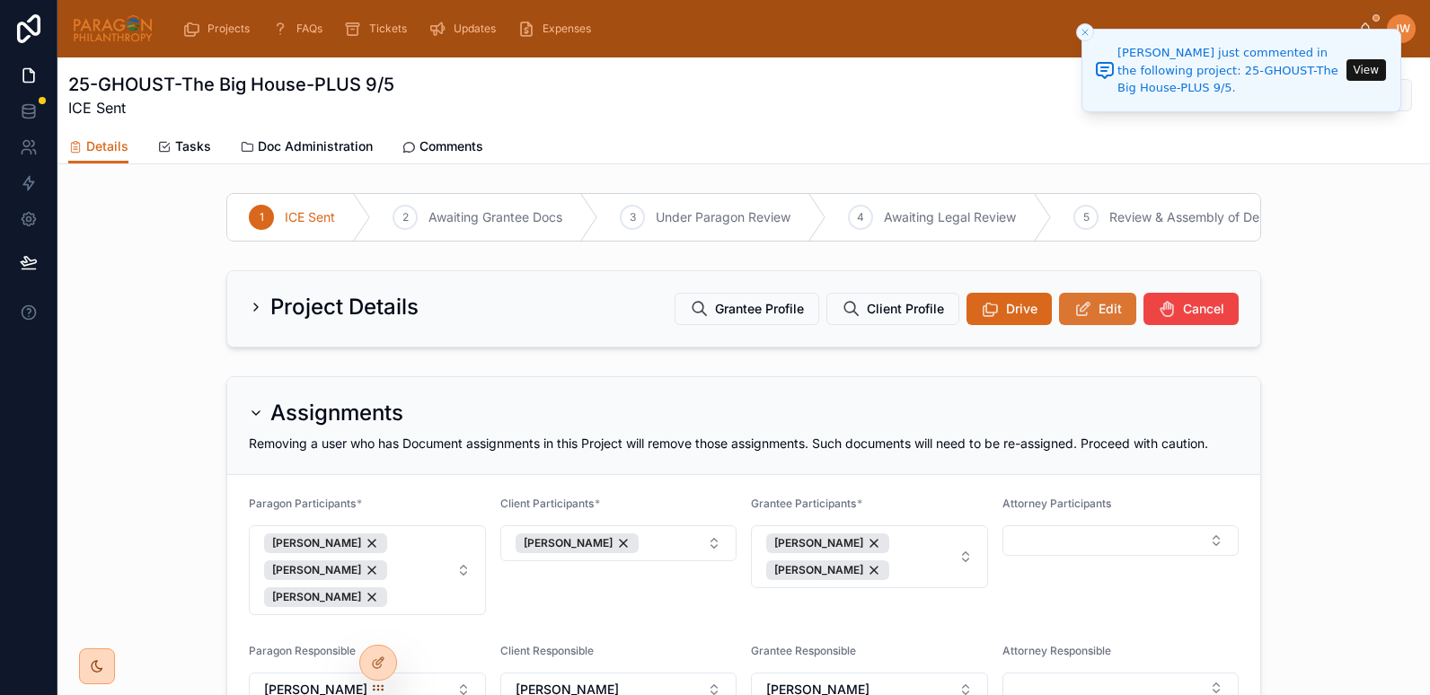
click at [1078, 318] on icon at bounding box center [1083, 309] width 19 height 18
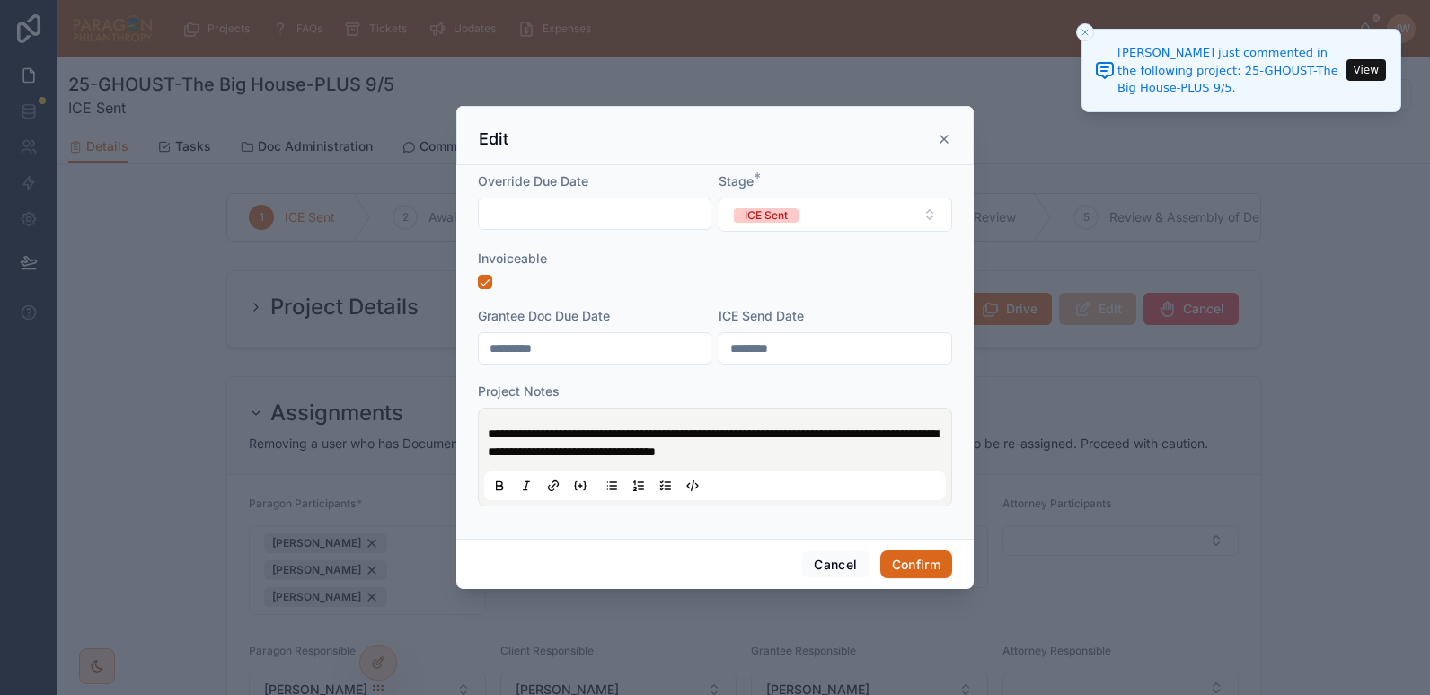
click at [778, 434] on span "**********" at bounding box center [713, 443] width 450 height 31
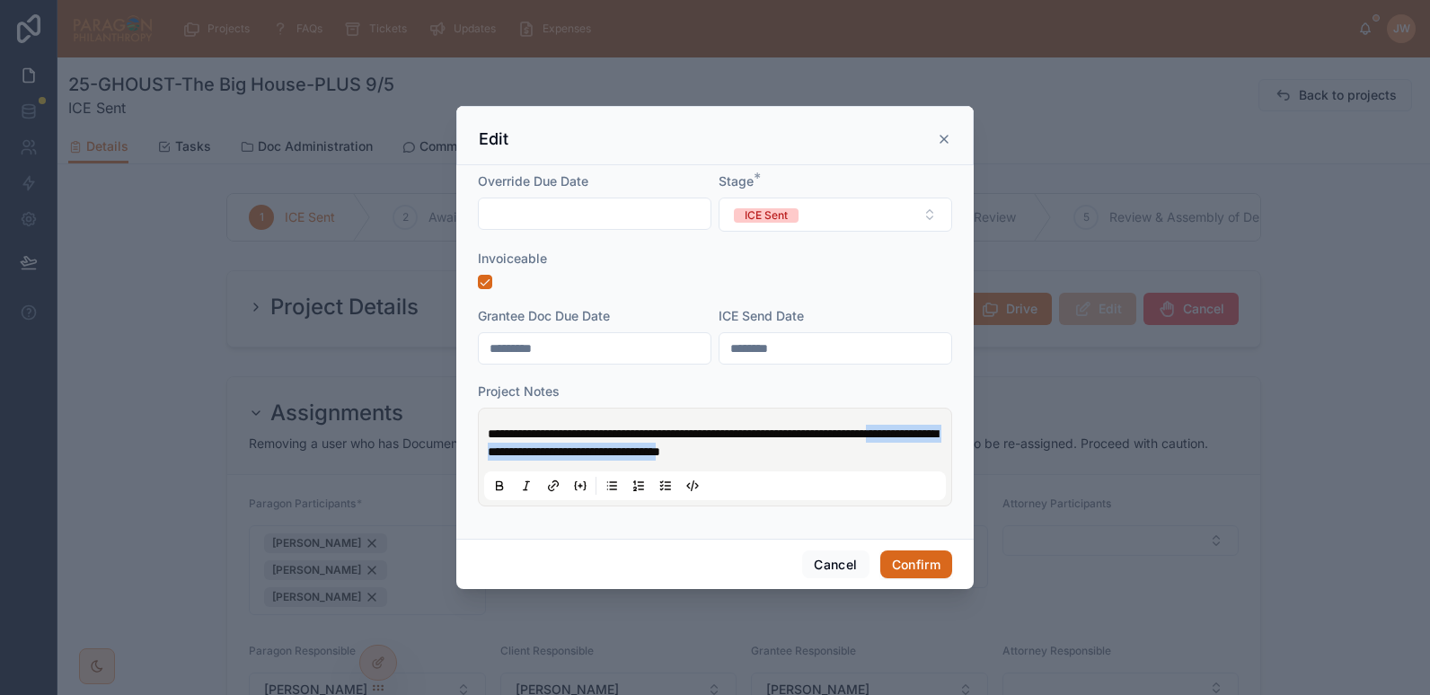
drag, startPoint x: 517, startPoint y: 453, endPoint x: 854, endPoint y: 454, distance: 337.8
click at [854, 454] on p "**********" at bounding box center [719, 443] width 462 height 36
click at [924, 563] on button "Confirm" at bounding box center [917, 565] width 72 height 29
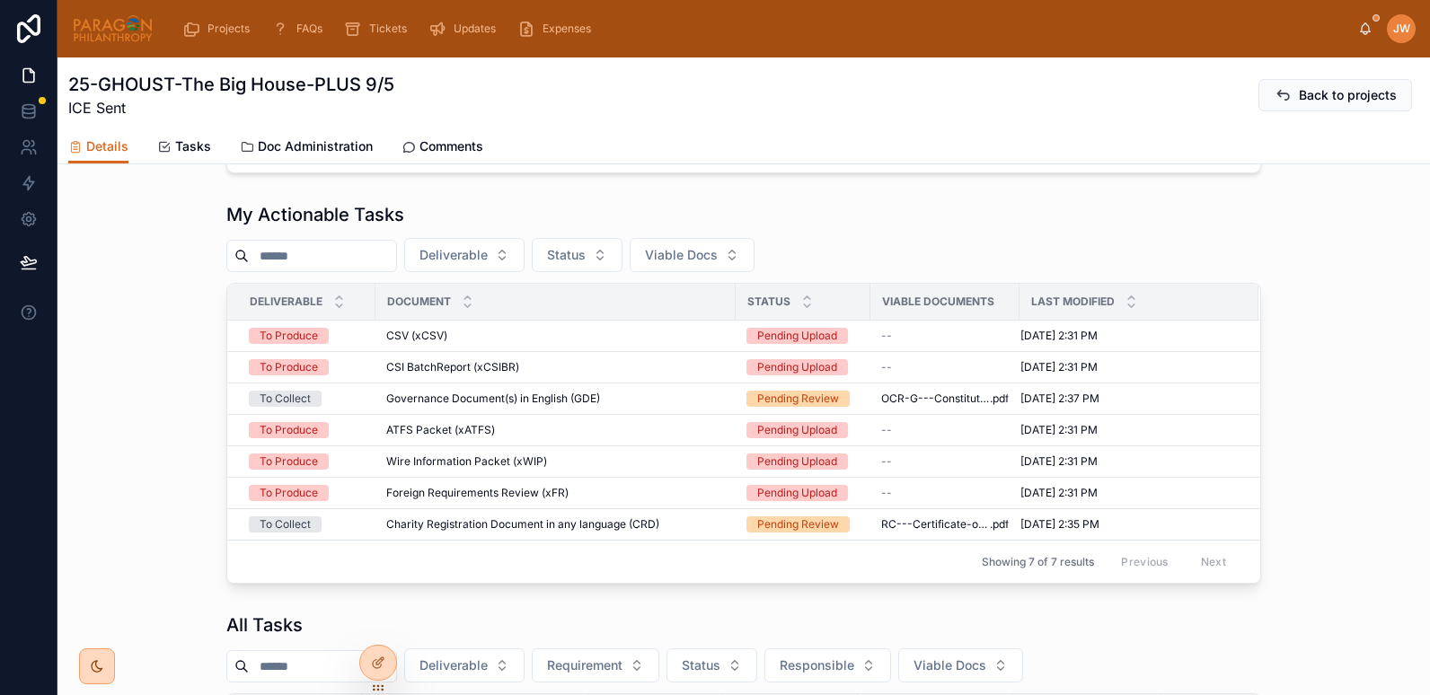
scroll to position [558, 0]
click at [88, 22] on img at bounding box center [113, 28] width 82 height 29
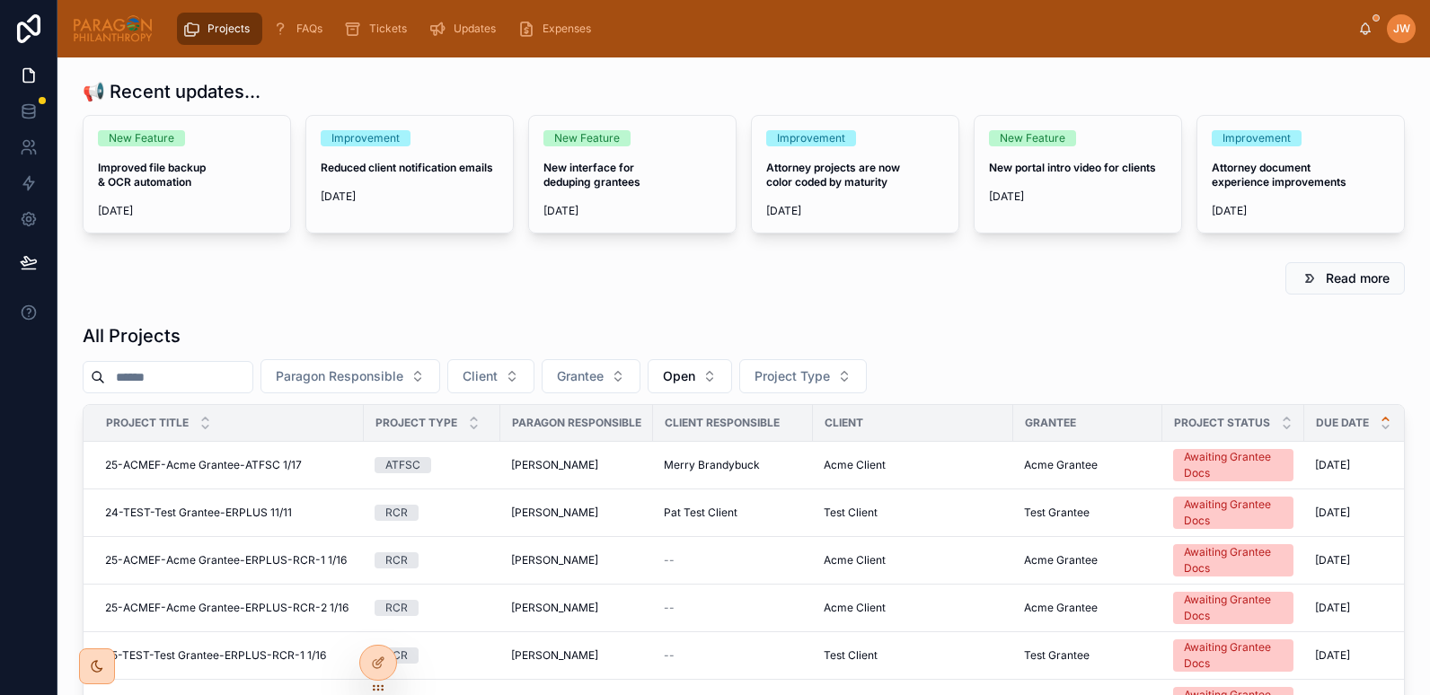
click at [186, 376] on input "text" at bounding box center [178, 377] width 147 height 25
paste input "**********"
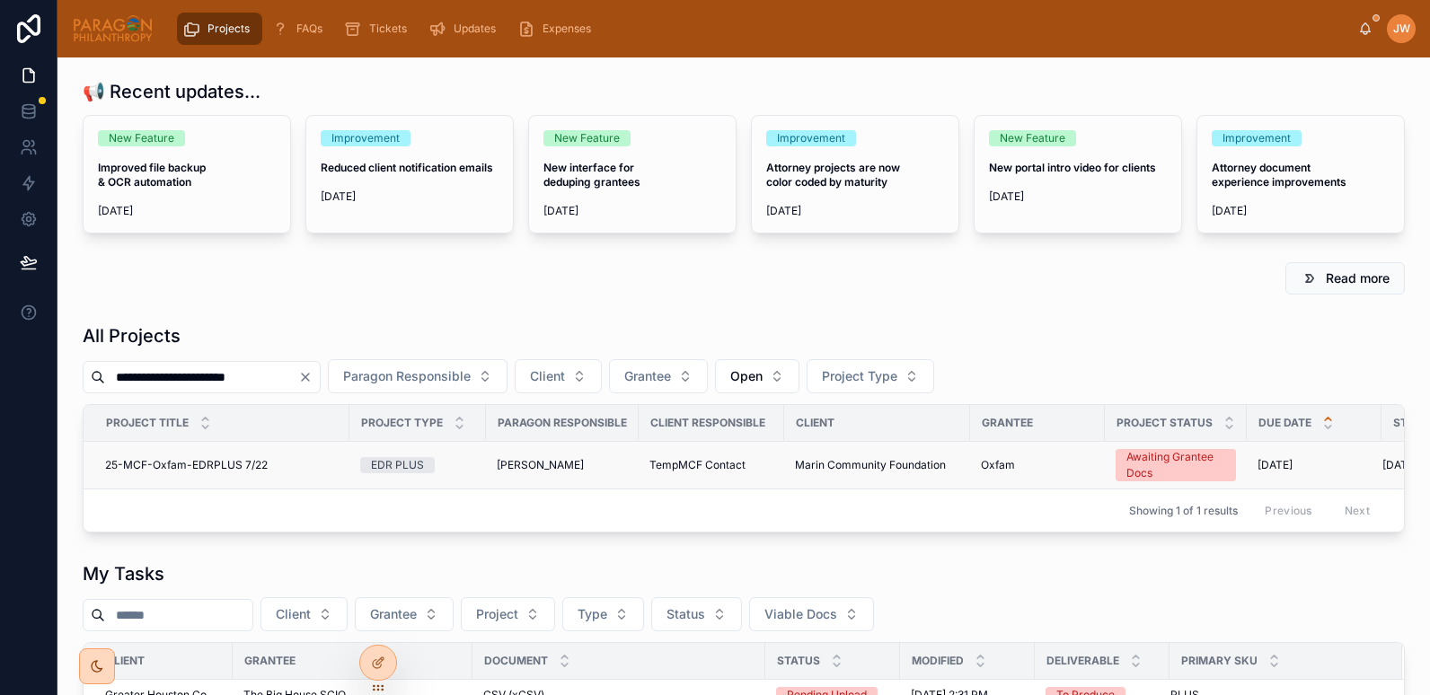
type input "**********"
click at [171, 460] on span "25-MCF-Oxfam-EDRPLUS 7/22" at bounding box center [186, 465] width 163 height 14
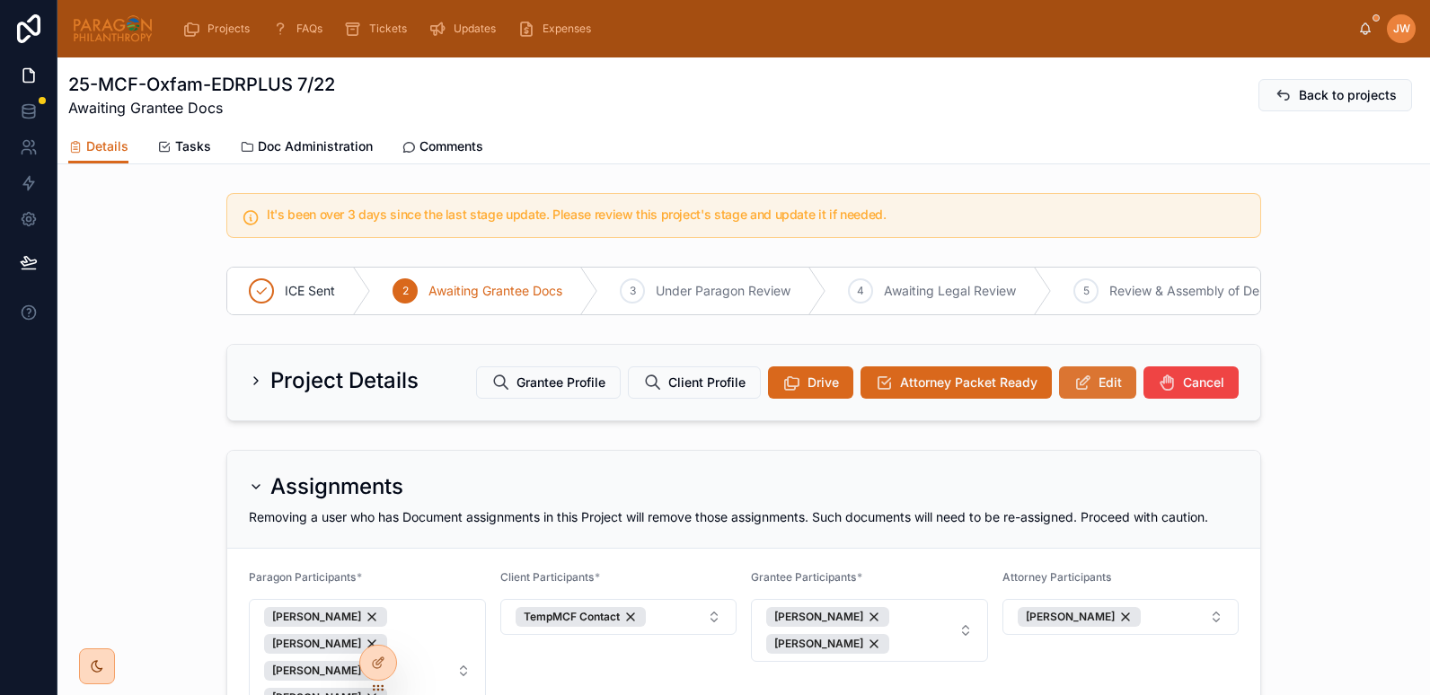
click at [1080, 392] on span at bounding box center [1083, 383] width 18 height 18
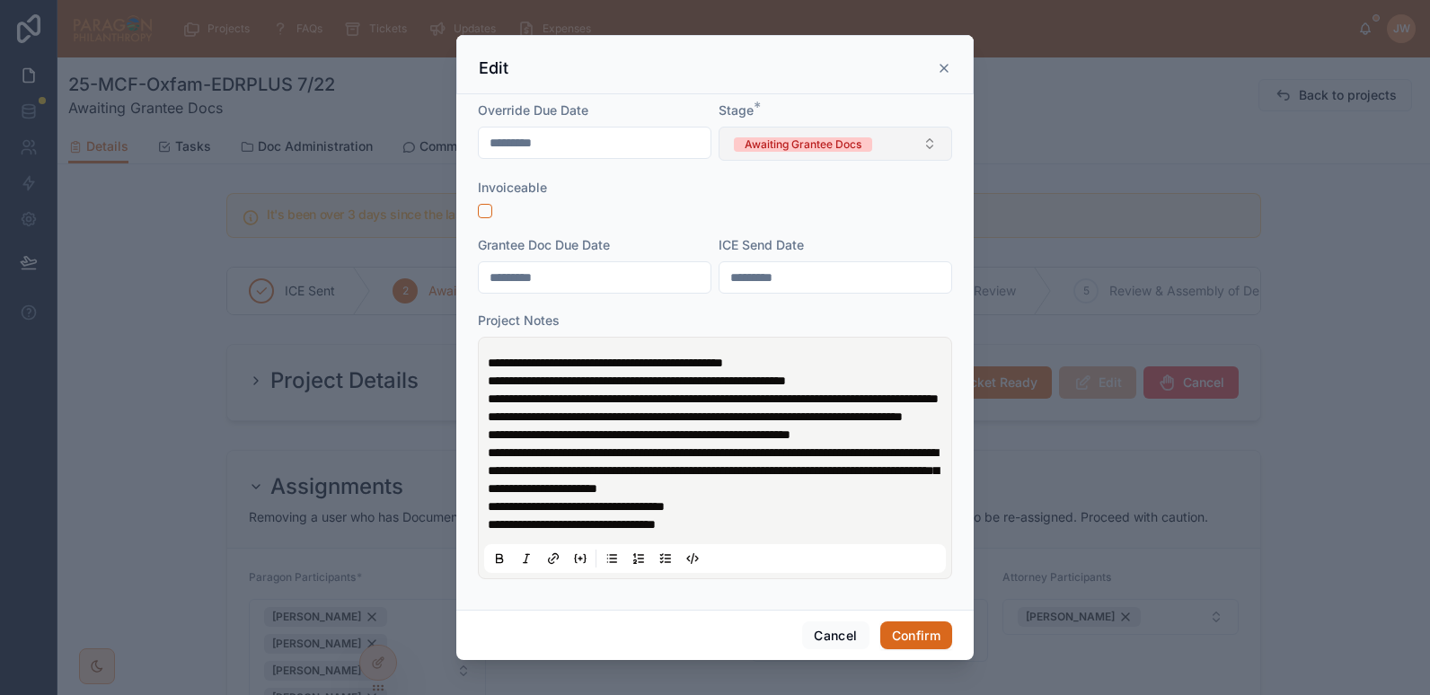
click at [822, 153] on button "Awaiting Grantee Docs" at bounding box center [836, 144] width 234 height 34
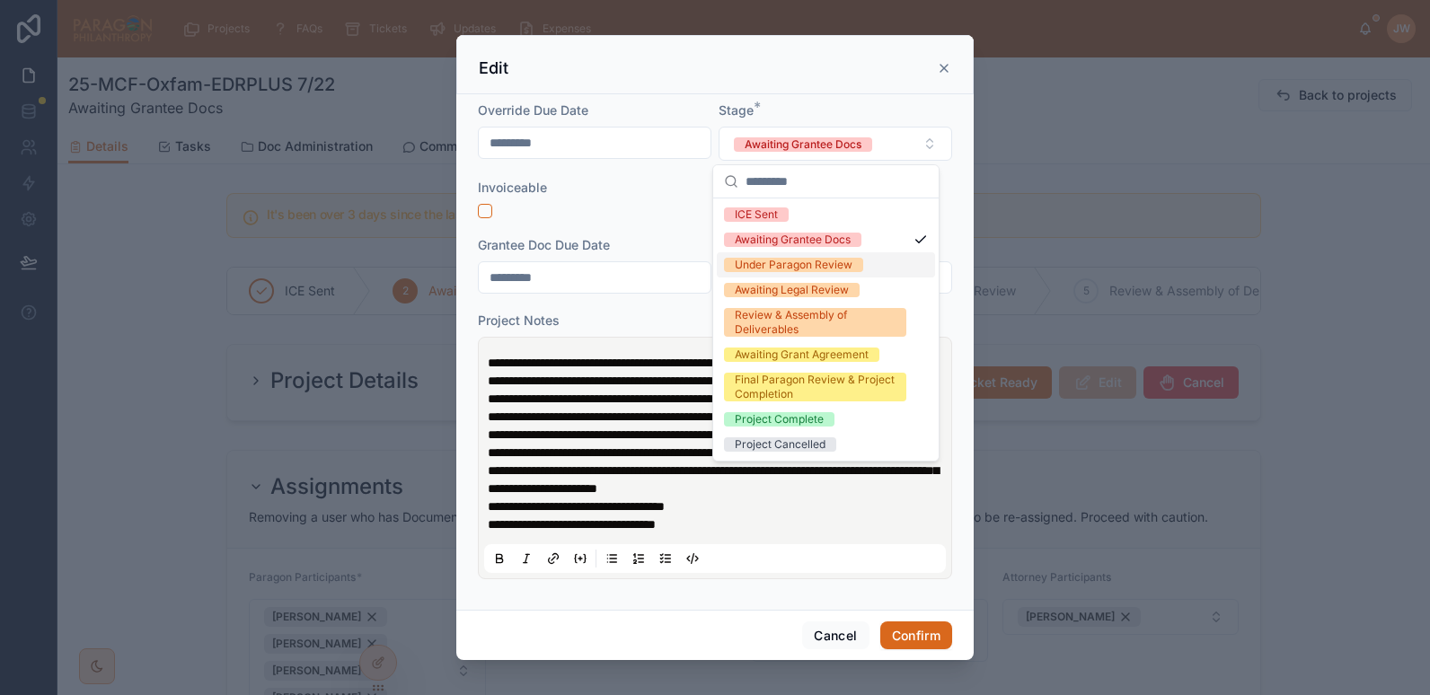
click at [750, 268] on div "Under Paragon Review" at bounding box center [794, 265] width 118 height 14
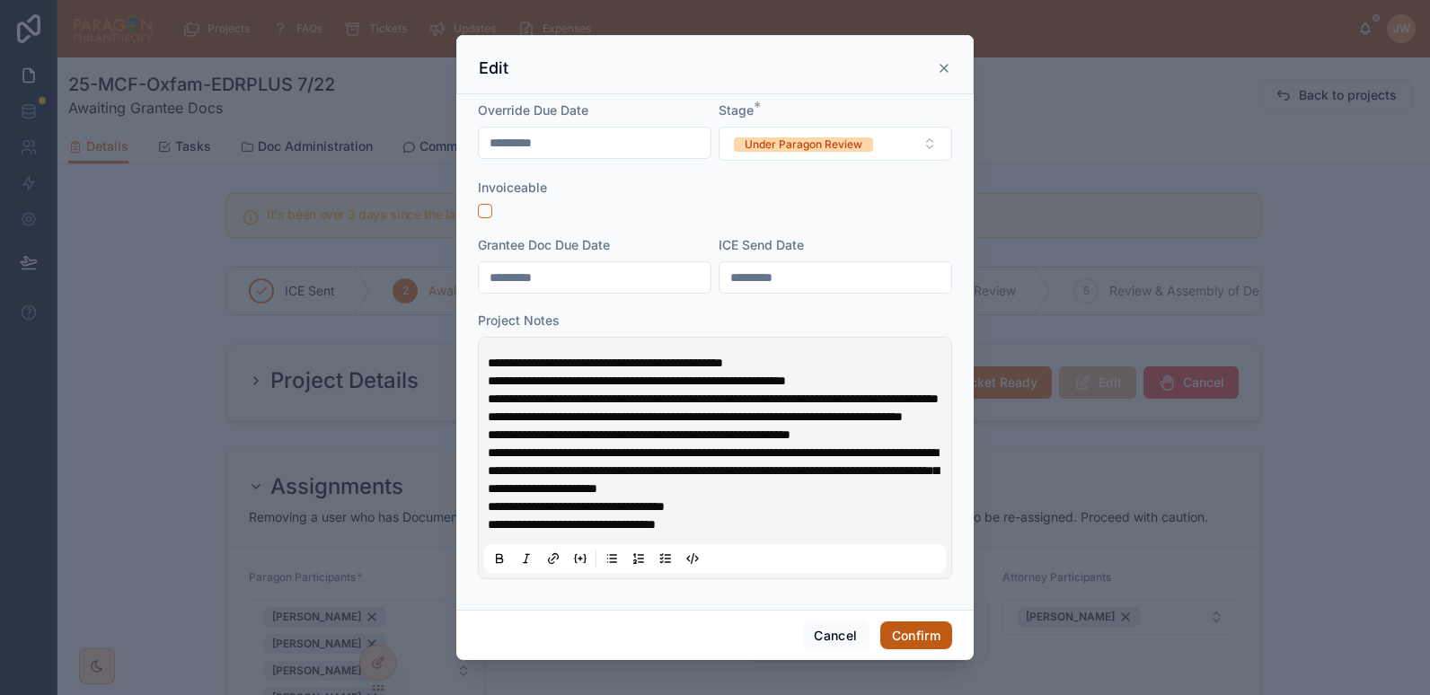
click at [898, 628] on button "Confirm" at bounding box center [917, 636] width 72 height 29
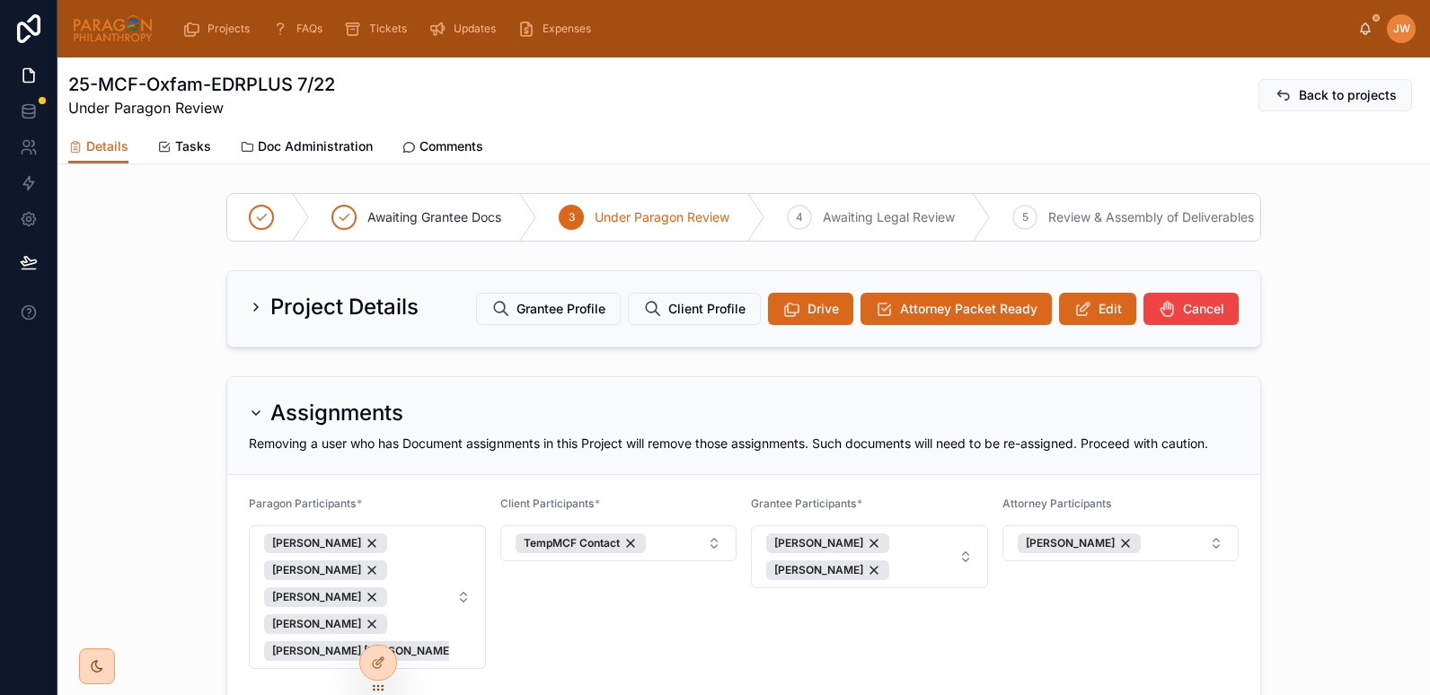
click at [114, 40] on img at bounding box center [113, 28] width 82 height 29
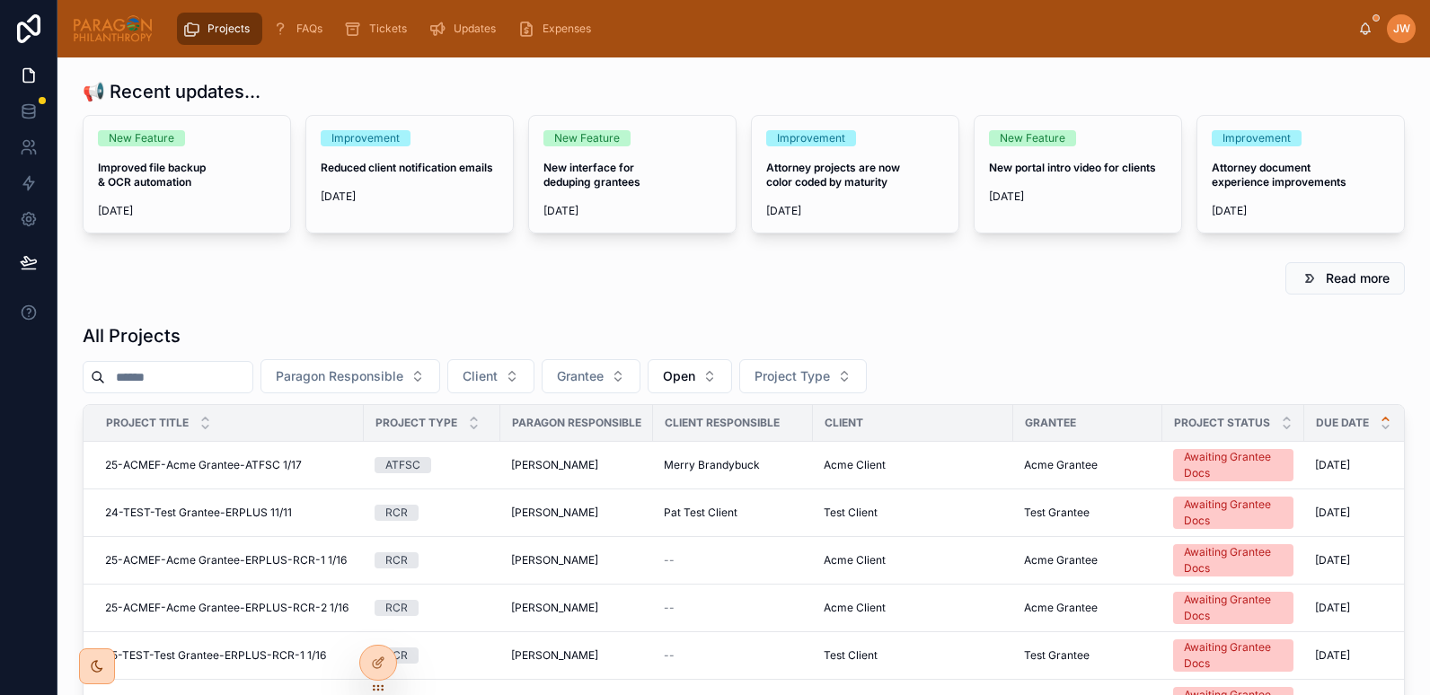
click at [198, 380] on input "text" at bounding box center [178, 377] width 147 height 25
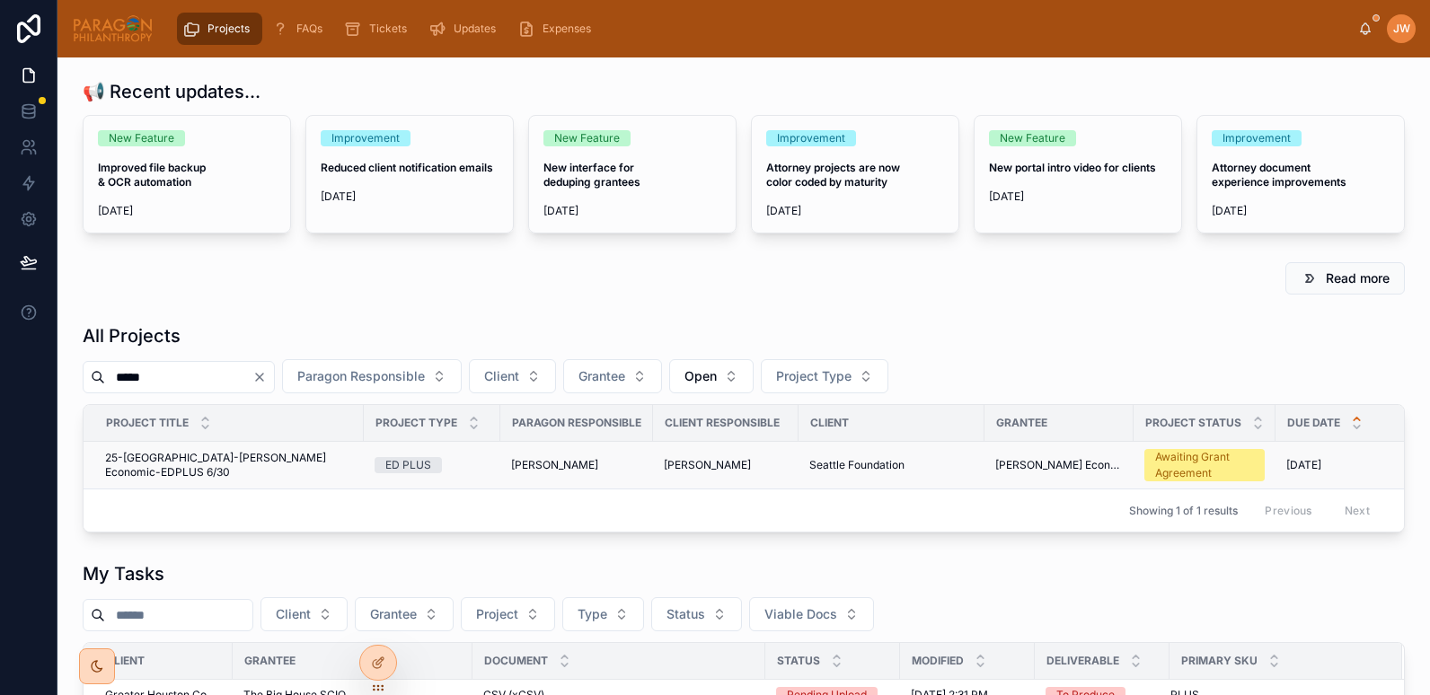
type input "*****"
click at [158, 465] on span "25-SEATTLE-Yalla Rinkeby Economic-EDPLUS 6/30" at bounding box center [229, 465] width 248 height 29
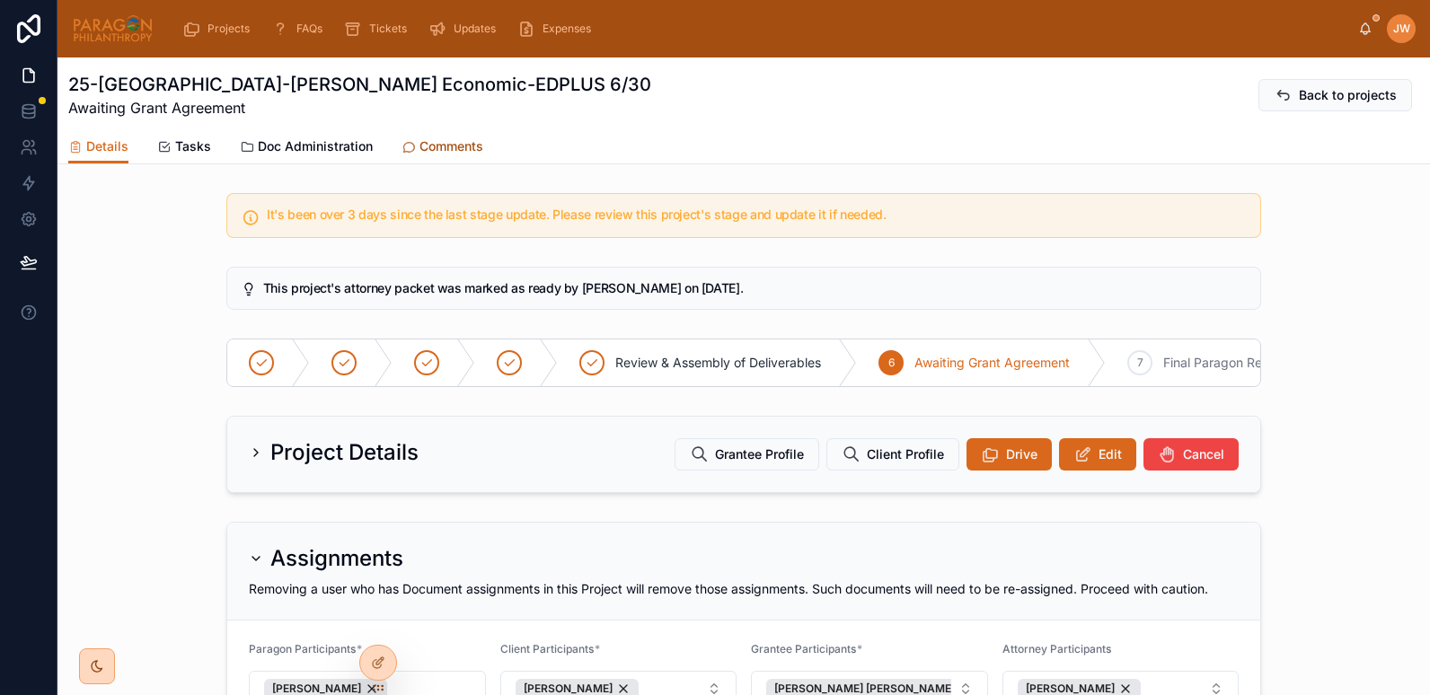
click at [431, 131] on link "Comments" at bounding box center [443, 148] width 82 height 36
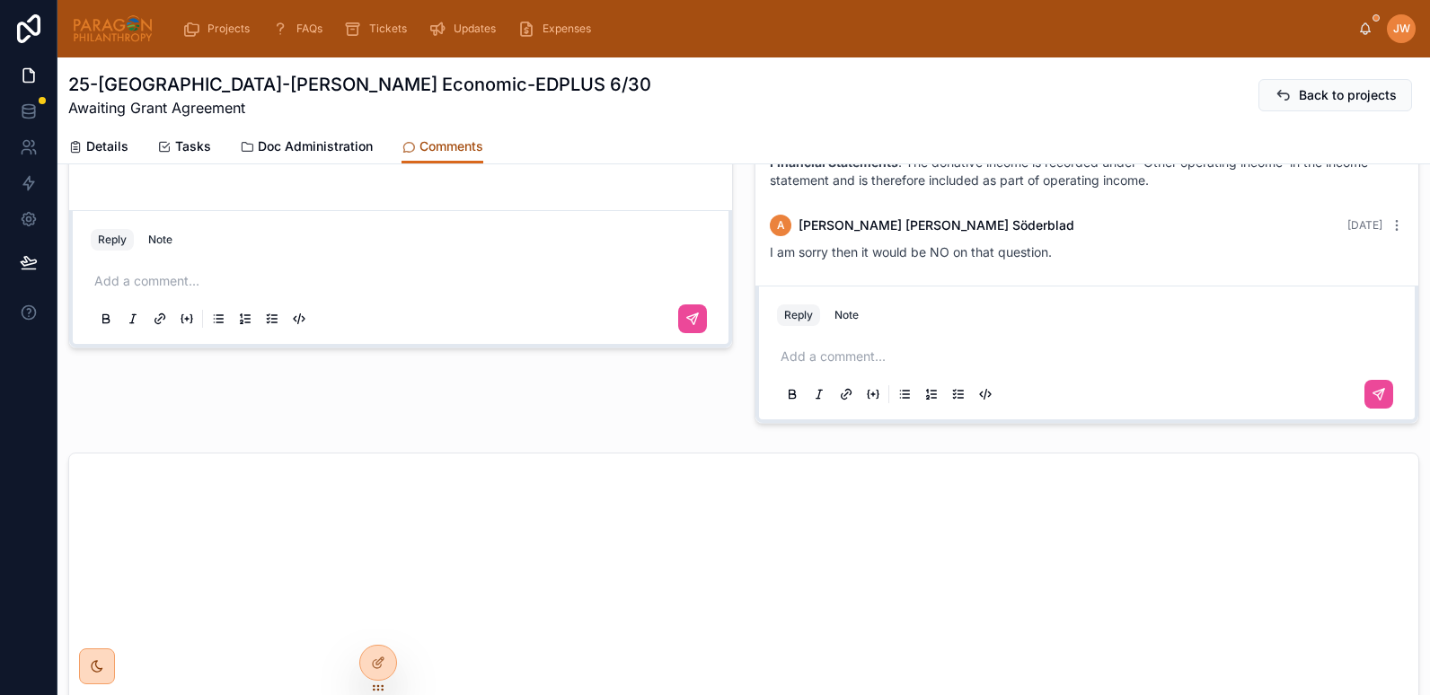
scroll to position [952, 0]
click at [817, 358] on p at bounding box center [1091, 354] width 620 height 18
click at [795, 358] on span "*****" at bounding box center [793, 354] width 24 height 13
click at [852, 358] on p "*****" at bounding box center [1091, 354] width 620 height 18
click at [823, 342] on div "Add a comment..." at bounding box center [1087, 371] width 620 height 75
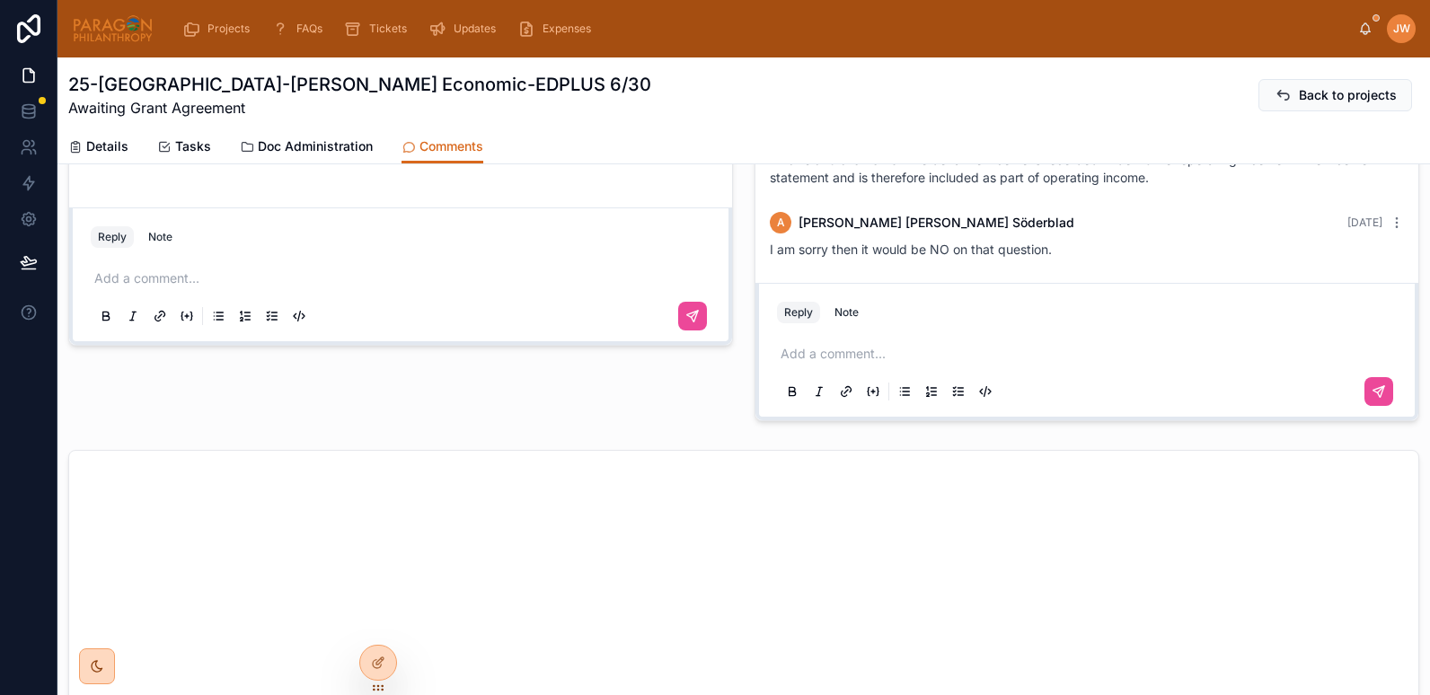
click at [662, 397] on div "No comments on this record yet Reply Note Add a comment..." at bounding box center [401, 161] width 686 height 536
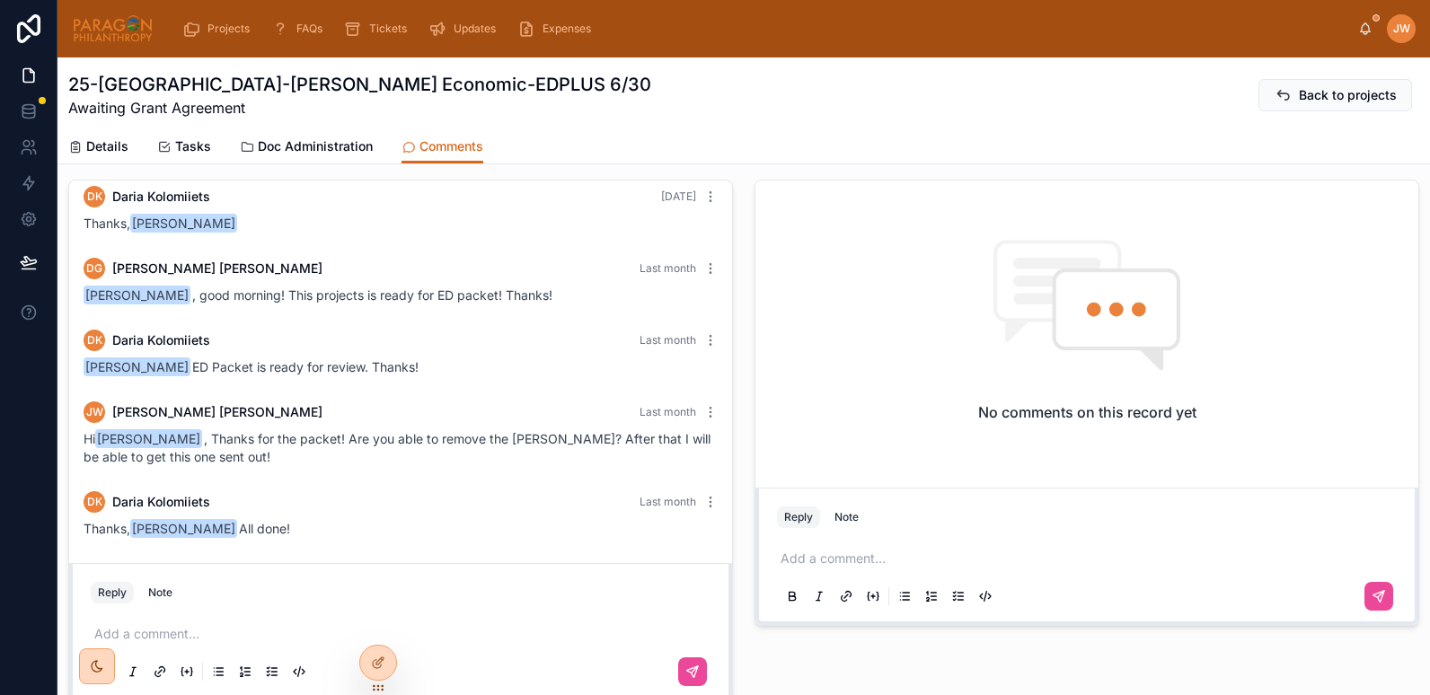
scroll to position [0, 0]
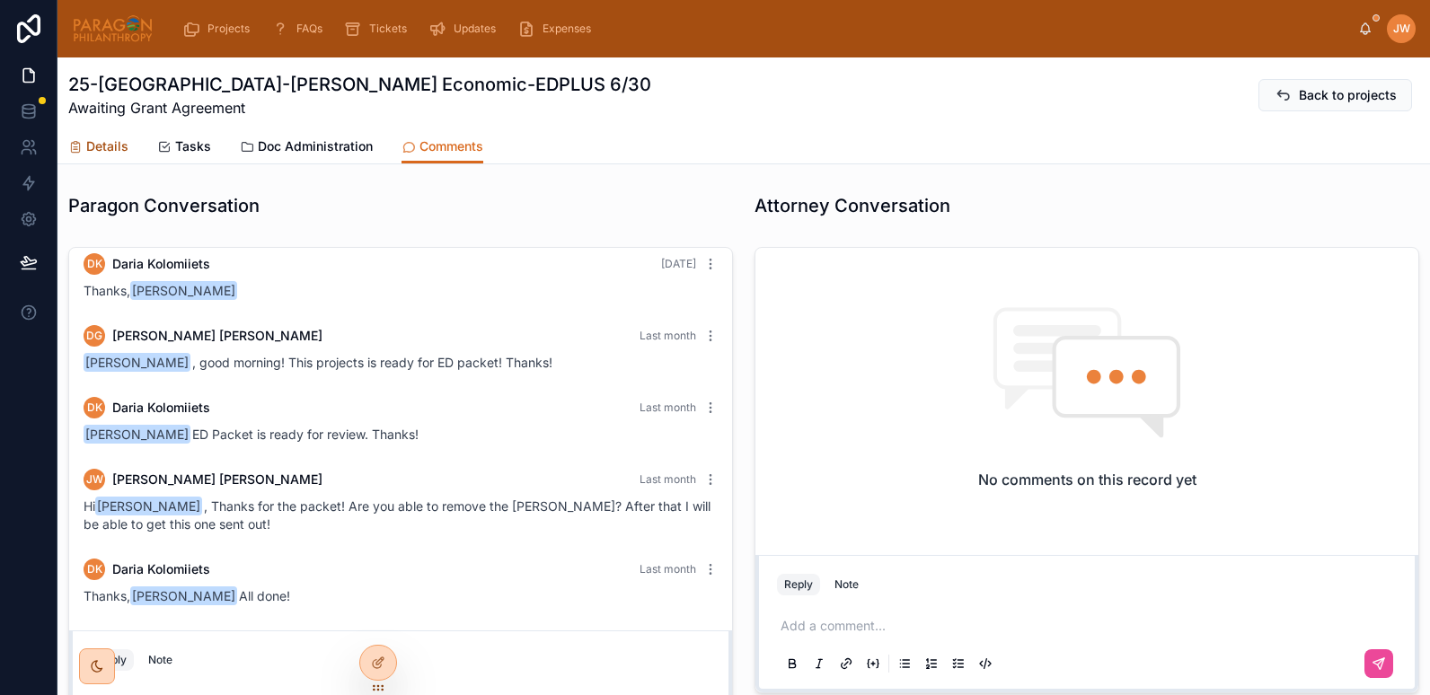
click at [104, 157] on link "Details" at bounding box center [98, 148] width 60 height 36
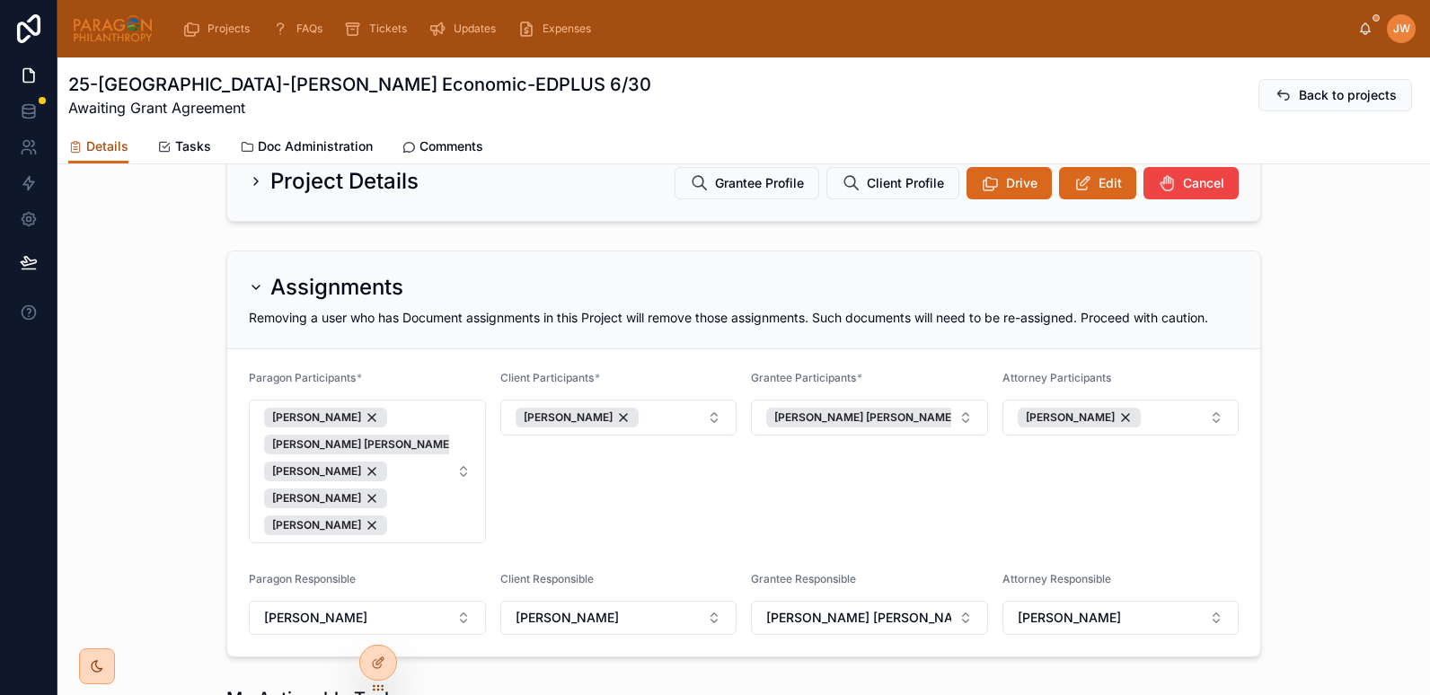
scroll to position [284, 0]
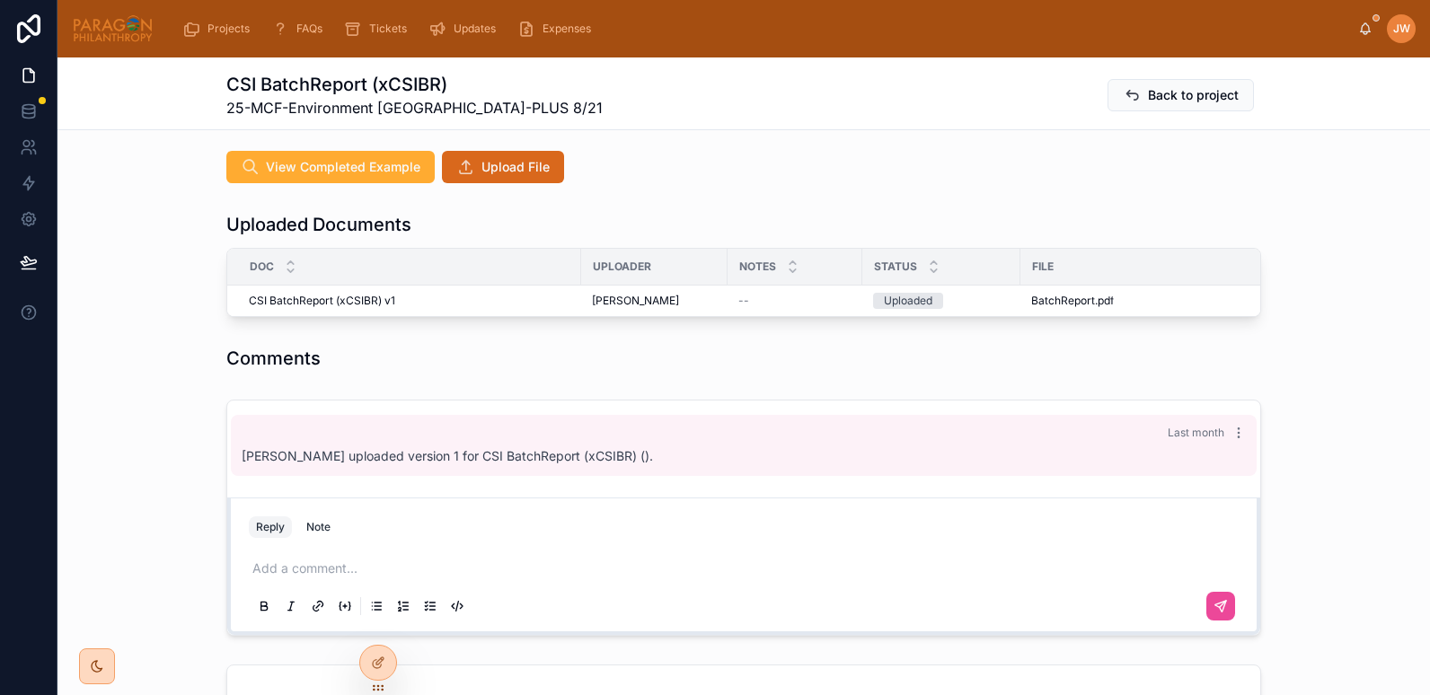
scroll to position [452, 0]
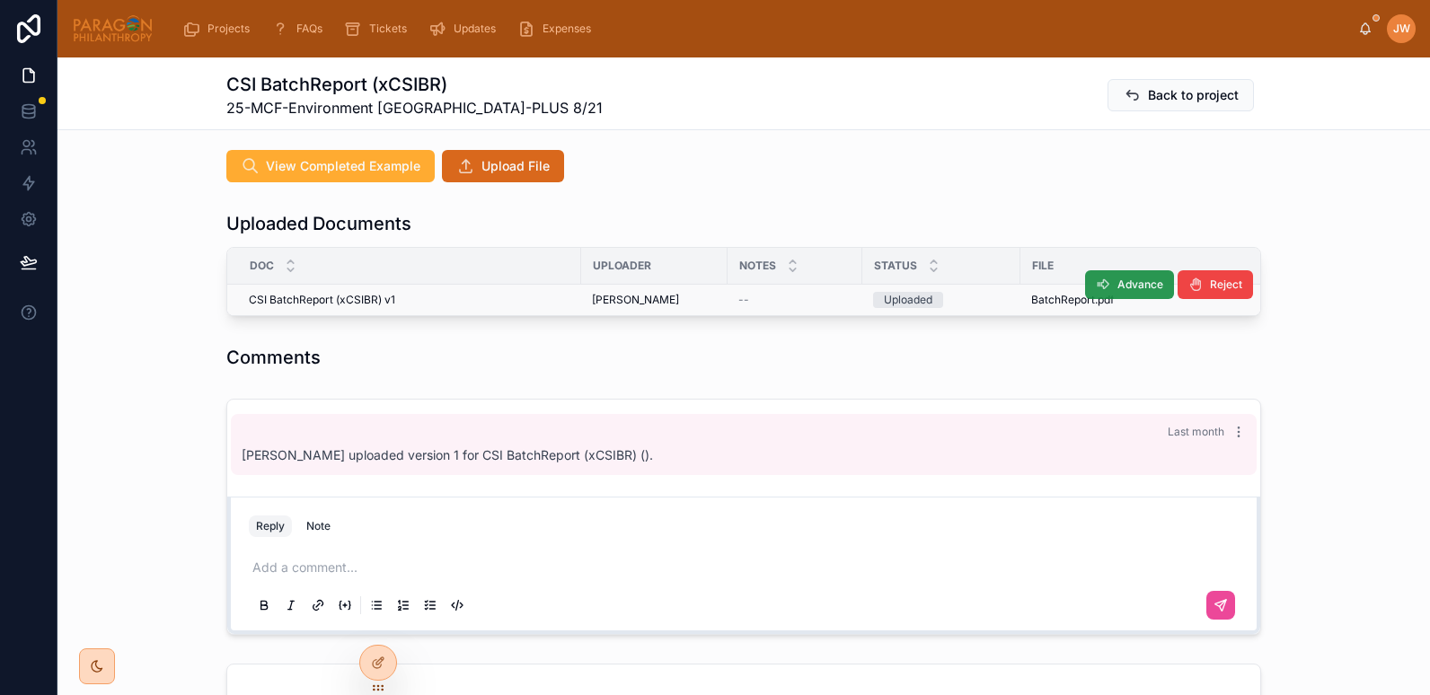
click at [1103, 278] on icon at bounding box center [1103, 285] width 14 height 14
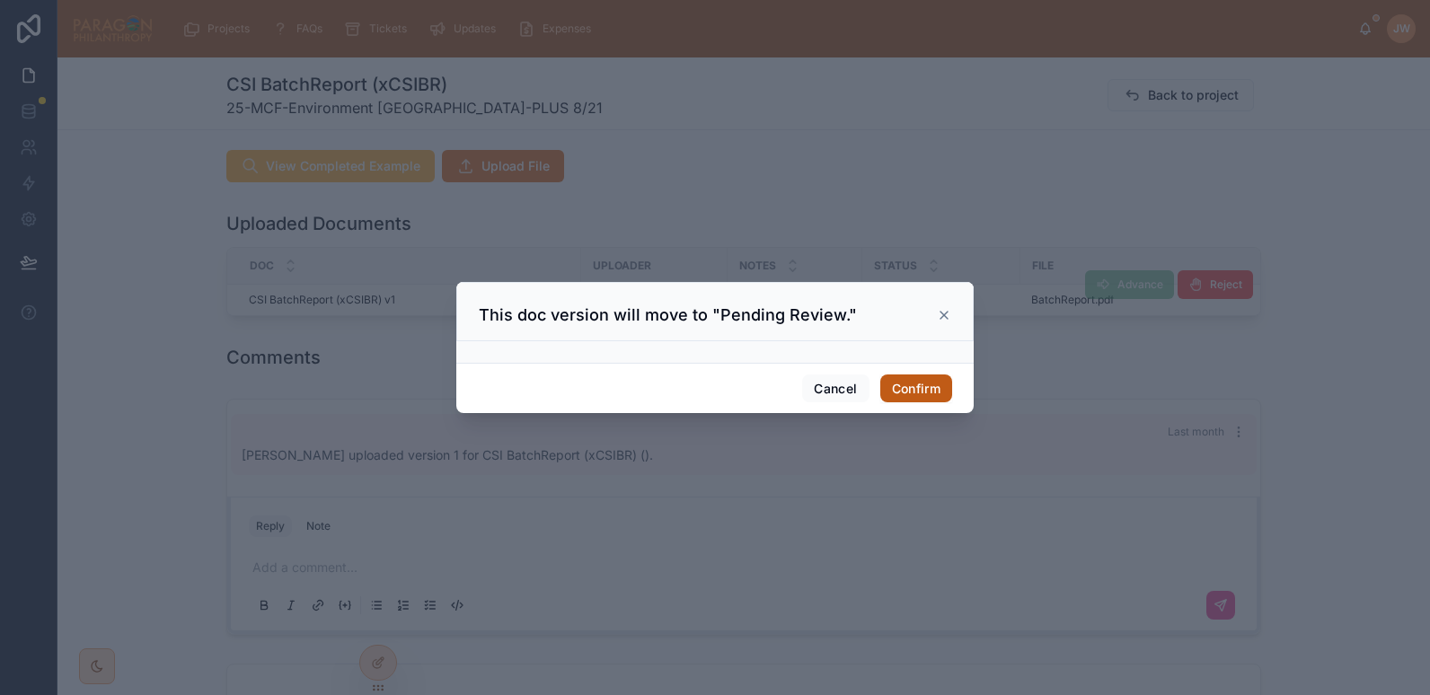
click at [922, 390] on button "Confirm" at bounding box center [917, 389] width 72 height 29
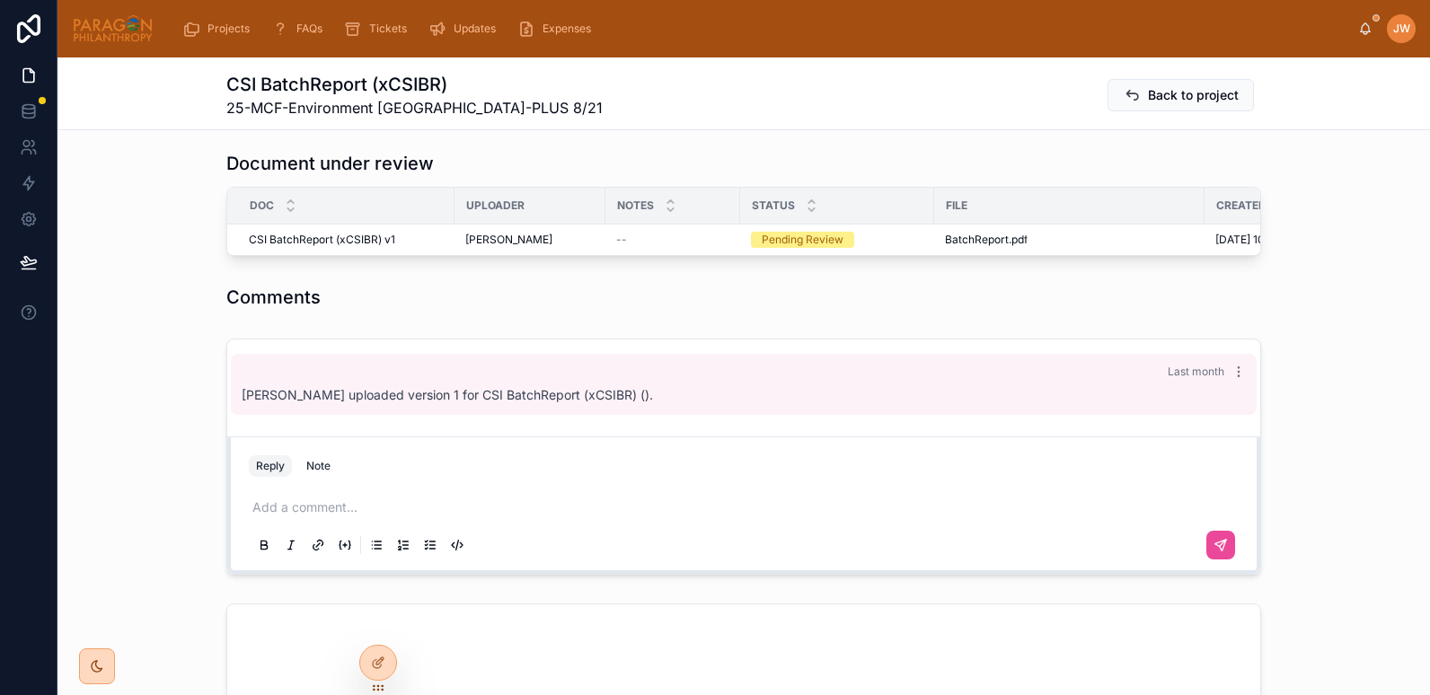
scroll to position [500, 0]
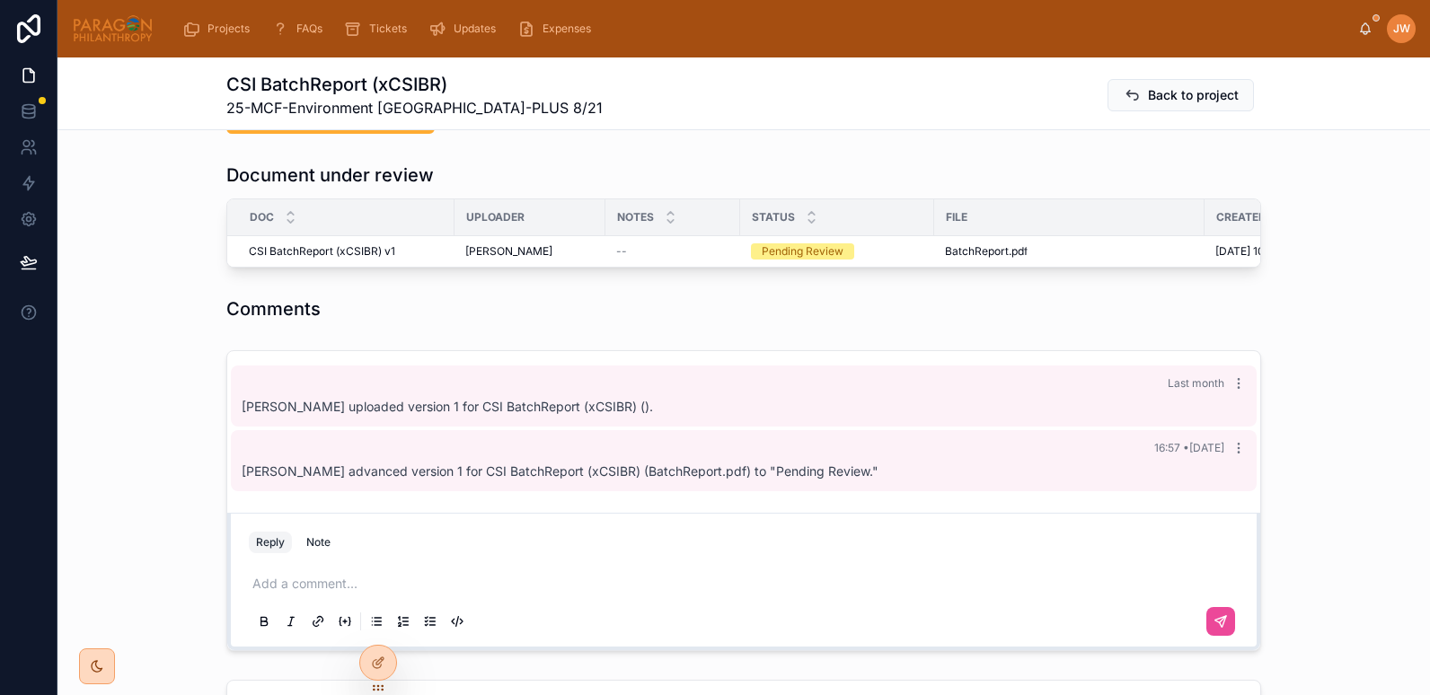
click at [978, 203] on div "File" at bounding box center [1069, 217] width 269 height 29
click at [954, 200] on th "File" at bounding box center [1069, 217] width 270 height 37
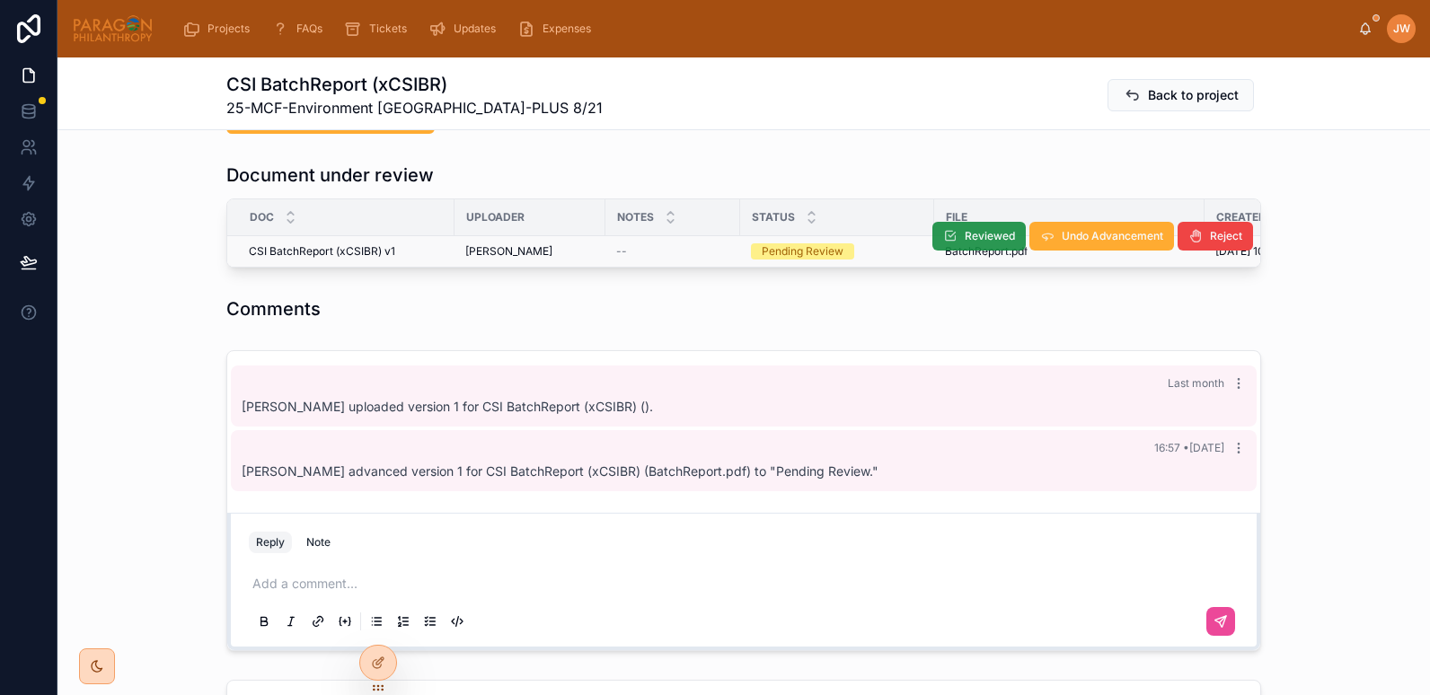
click at [965, 229] on span "Reviewed" at bounding box center [990, 236] width 50 height 14
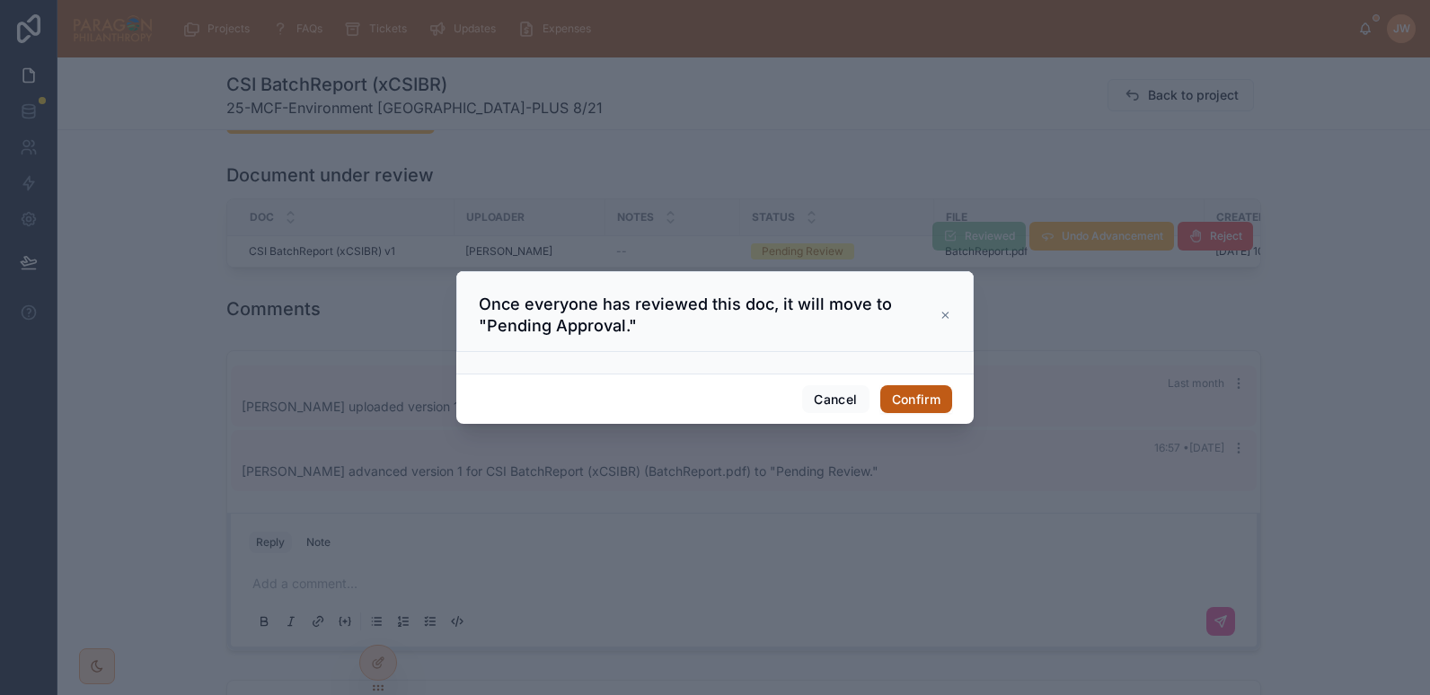
click at [894, 396] on button "Confirm" at bounding box center [917, 399] width 72 height 29
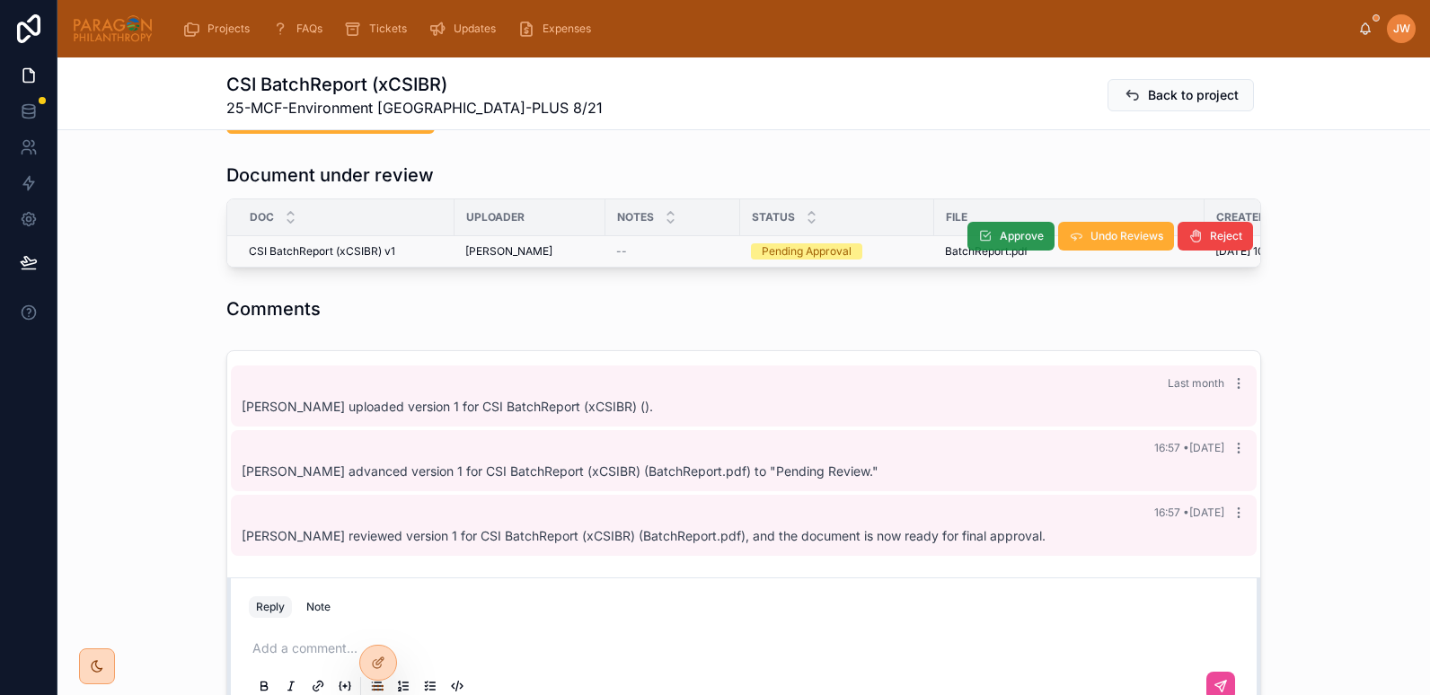
click at [1000, 229] on span "Approve" at bounding box center [1022, 236] width 44 height 14
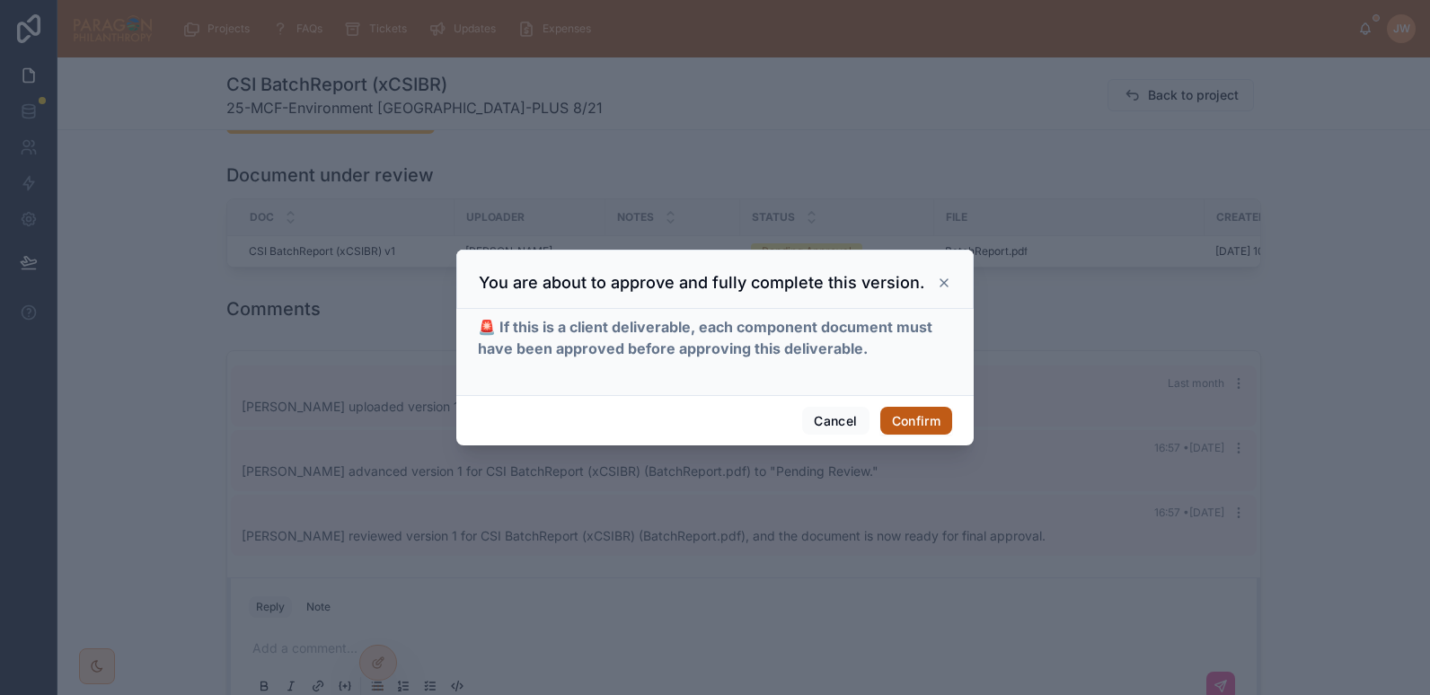
click at [907, 415] on button "Confirm" at bounding box center [917, 421] width 72 height 29
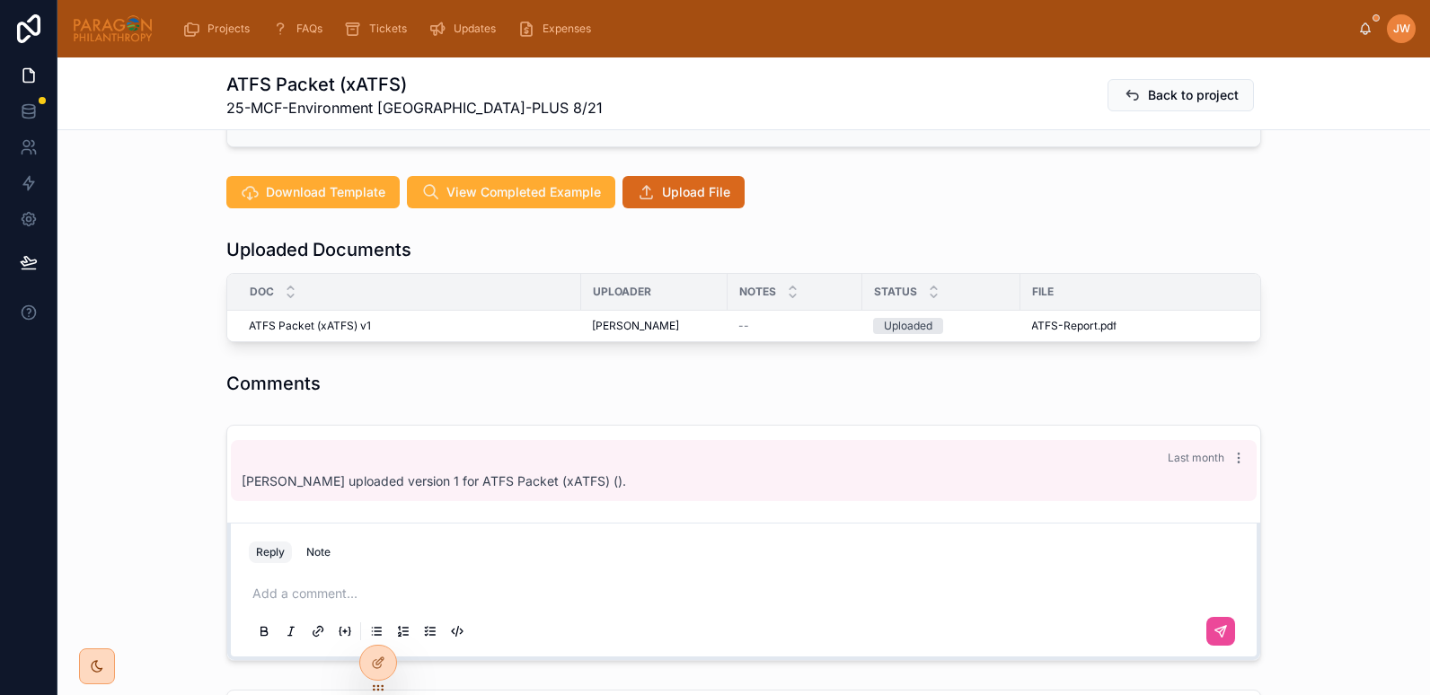
scroll to position [428, 0]
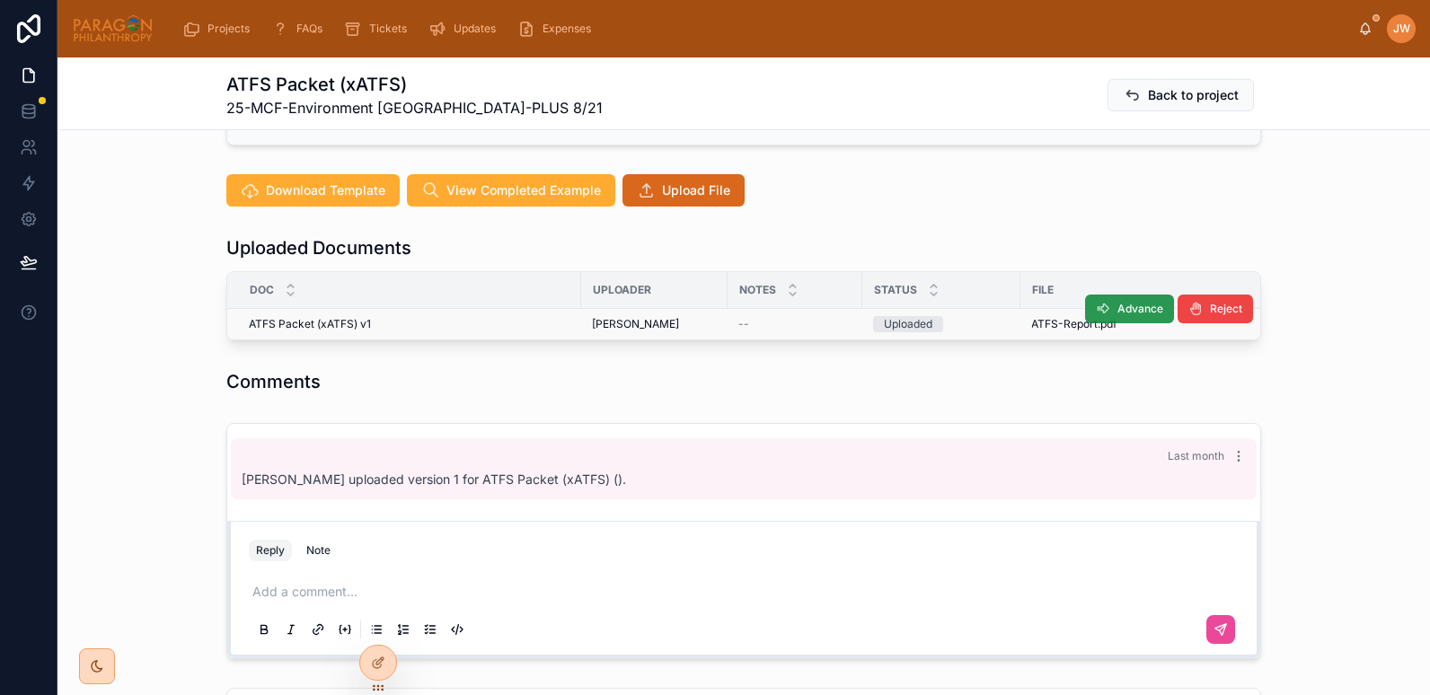
click at [1100, 302] on icon at bounding box center [1103, 309] width 14 height 14
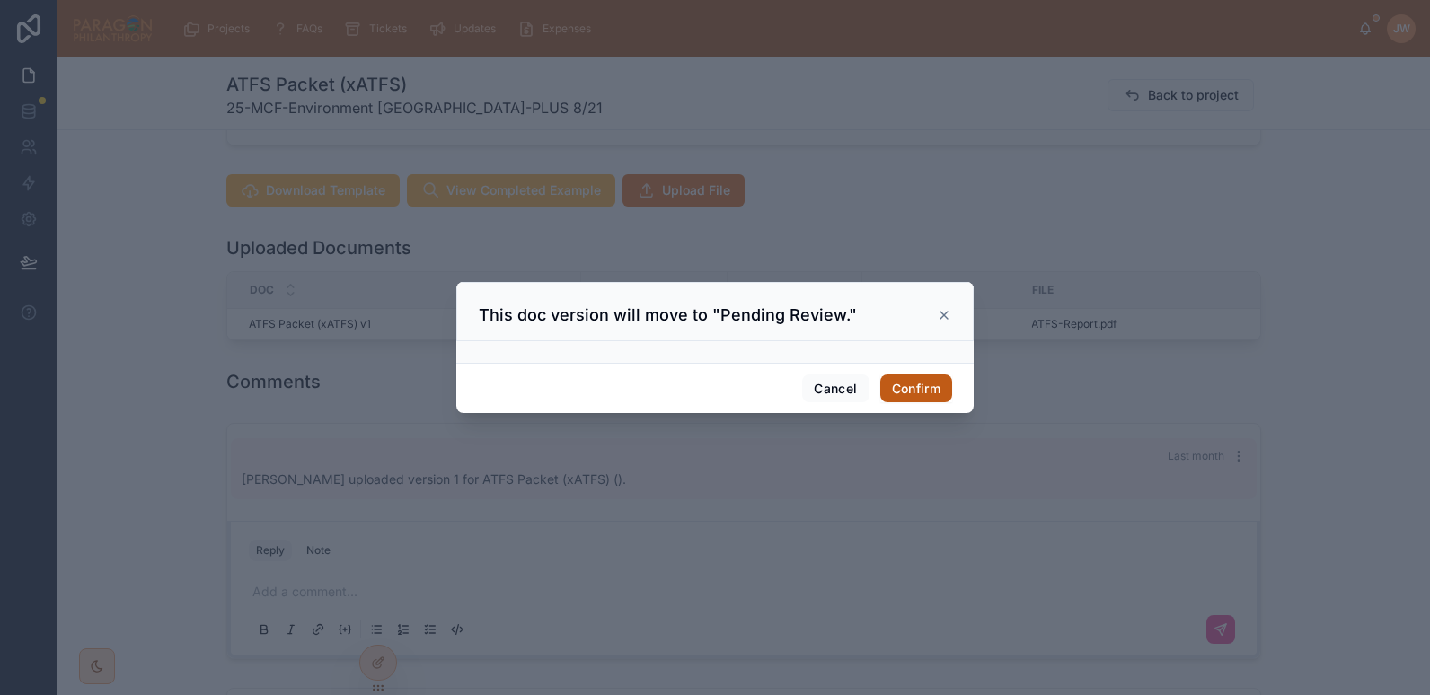
click at [923, 383] on button "Confirm" at bounding box center [917, 389] width 72 height 29
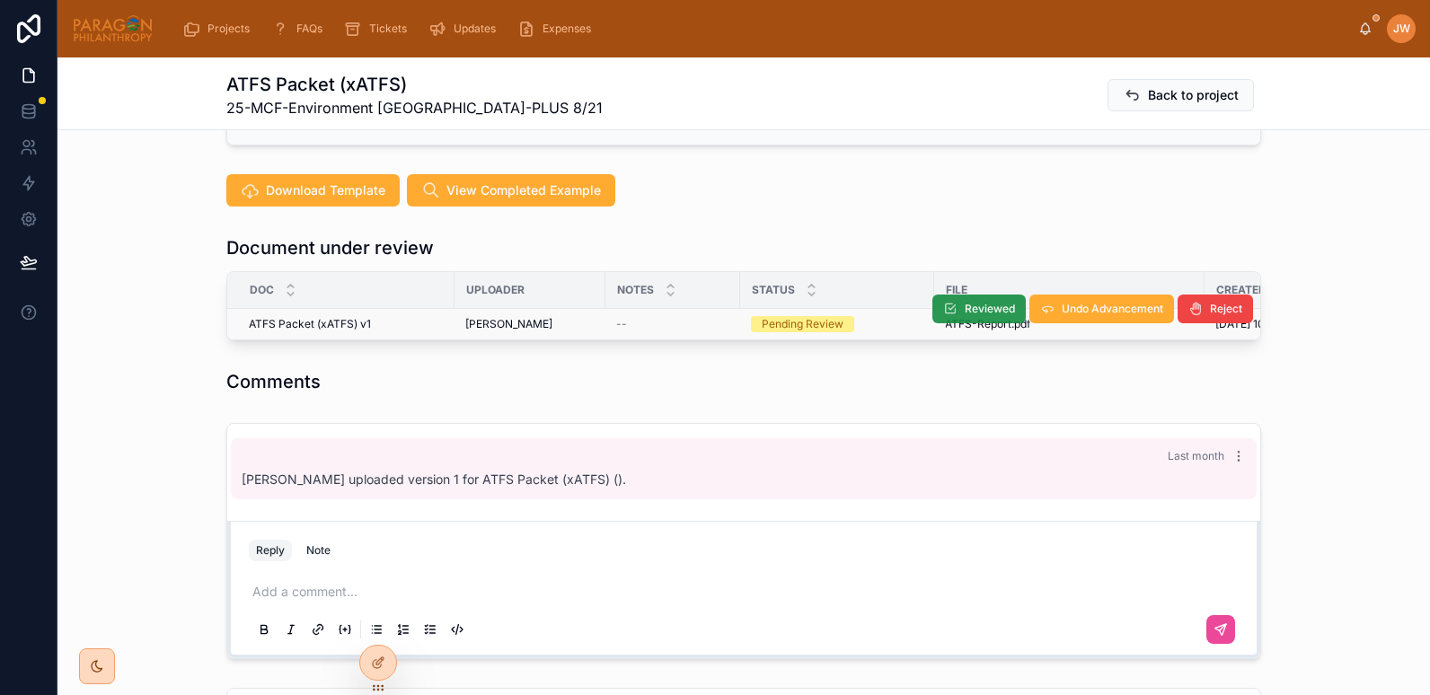
click at [978, 302] on span "Reviewed" at bounding box center [990, 309] width 50 height 14
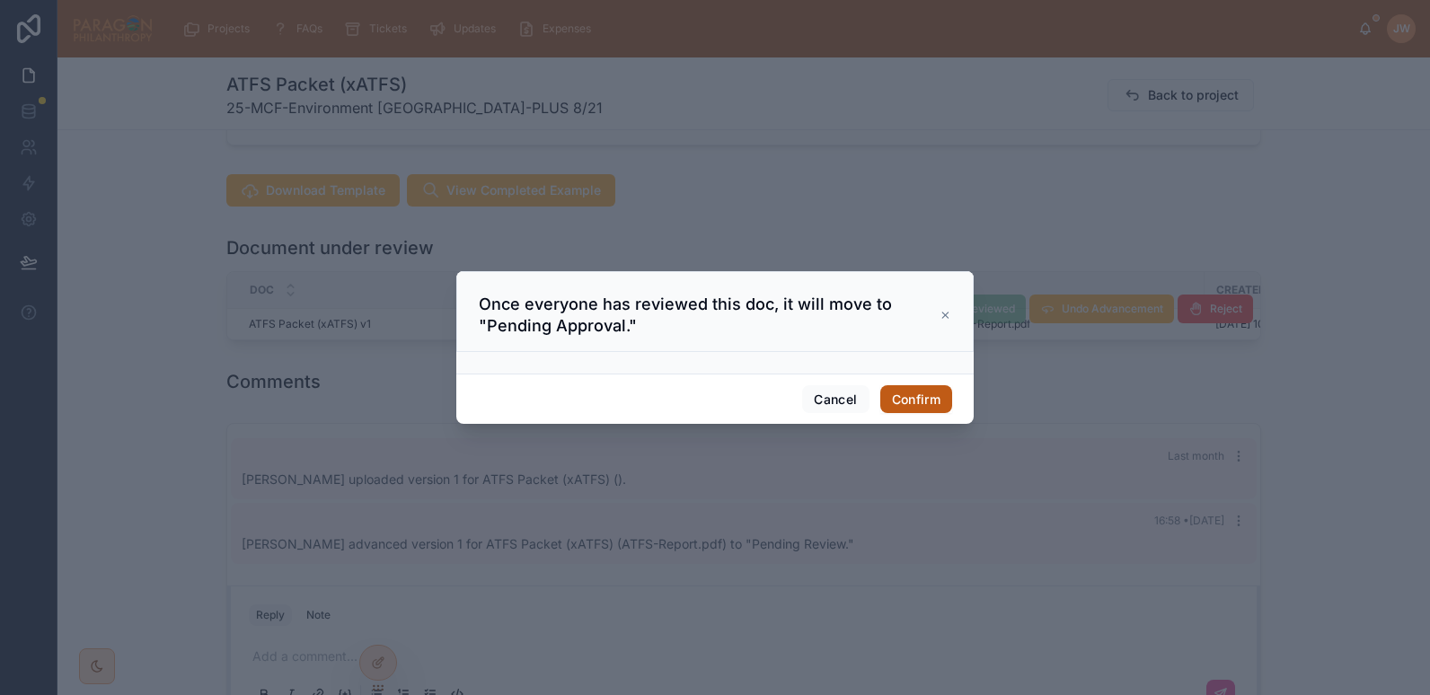
click at [914, 393] on button "Confirm" at bounding box center [917, 399] width 72 height 29
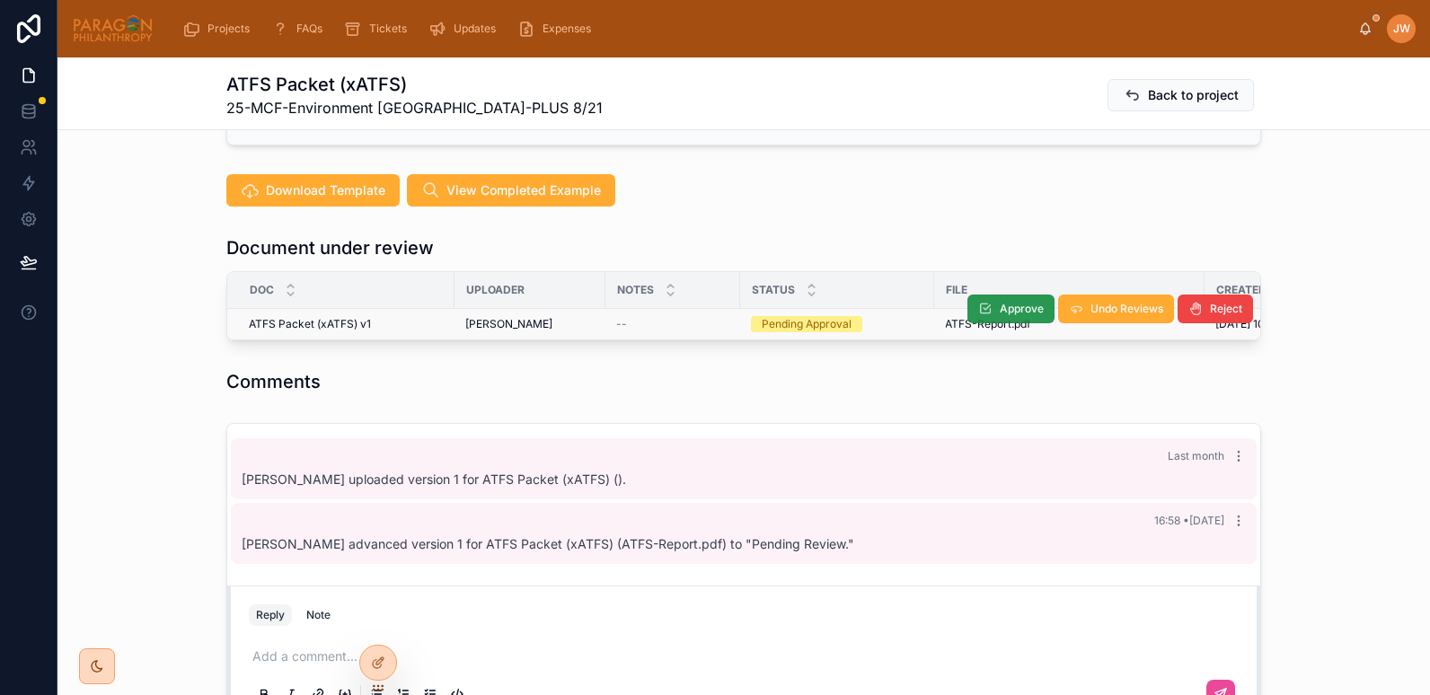
click at [987, 276] on div "File" at bounding box center [1069, 290] width 269 height 29
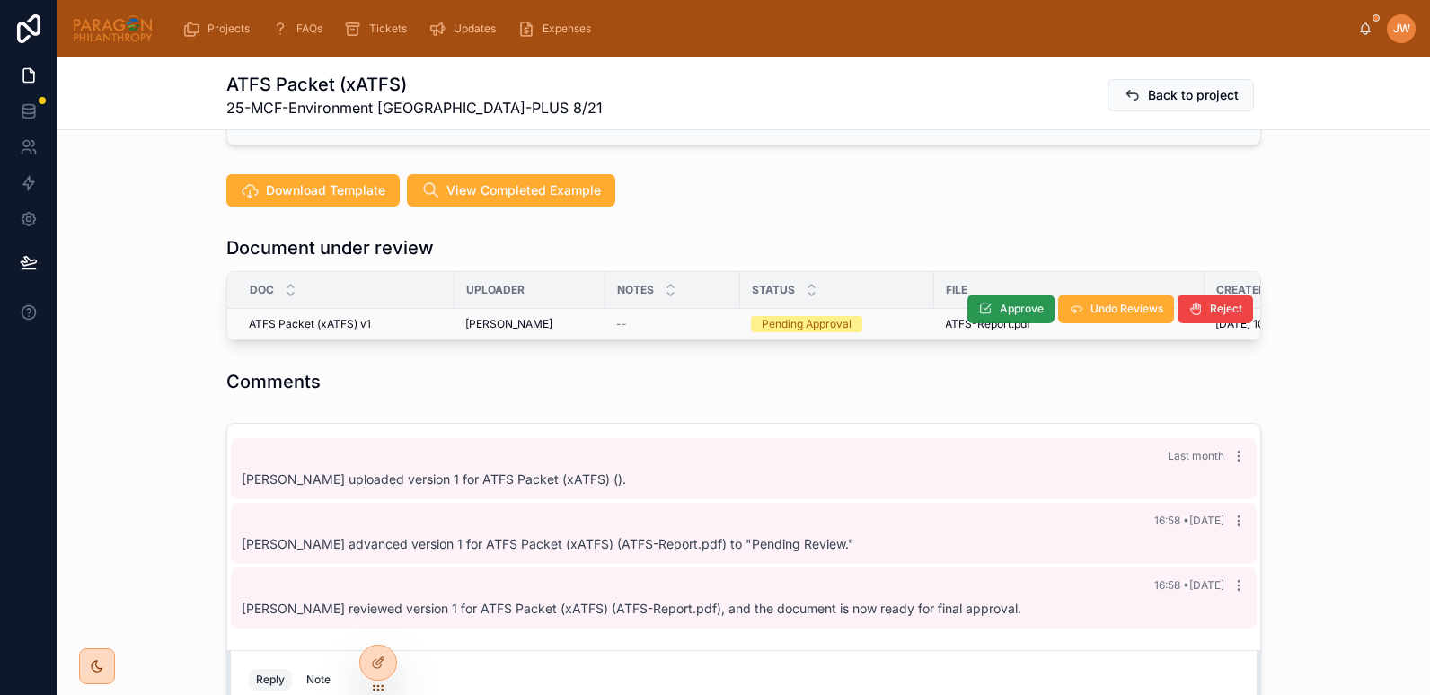
click at [981, 302] on icon at bounding box center [985, 309] width 14 height 14
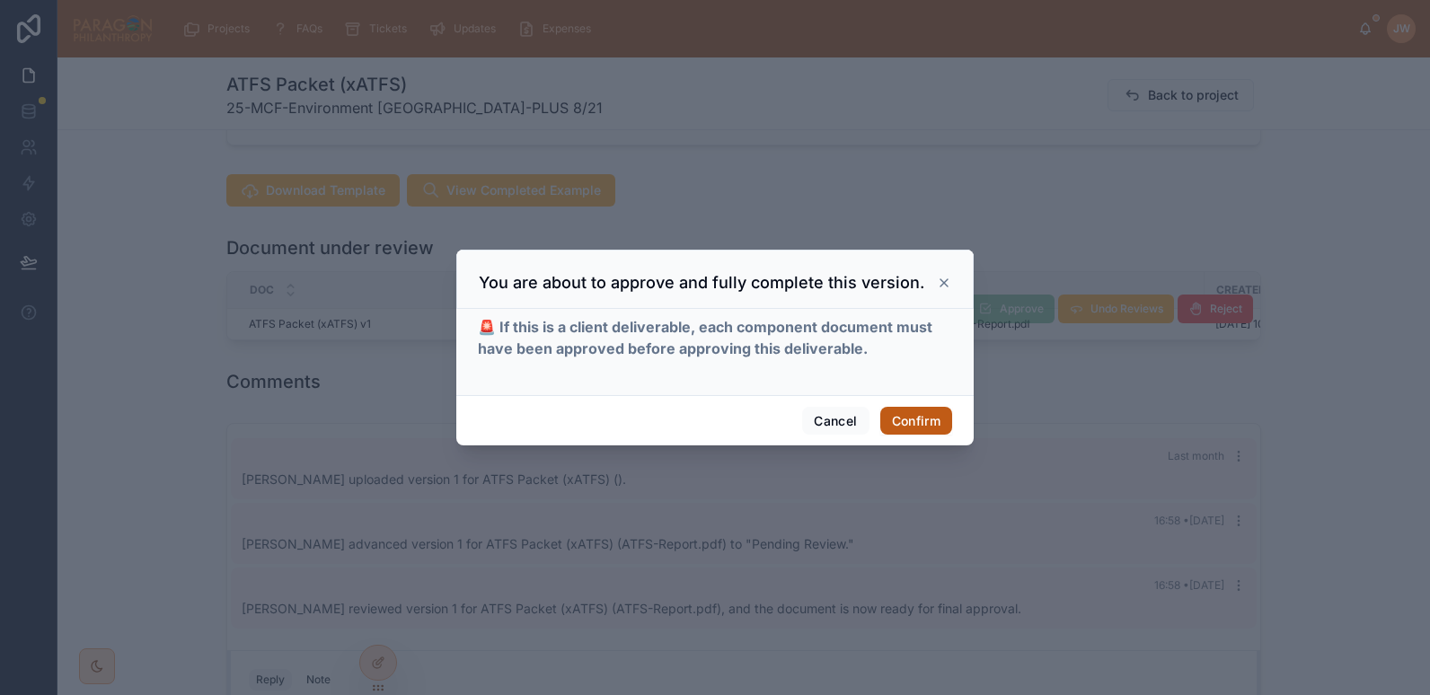
click at [911, 416] on button "Confirm" at bounding box center [917, 421] width 72 height 29
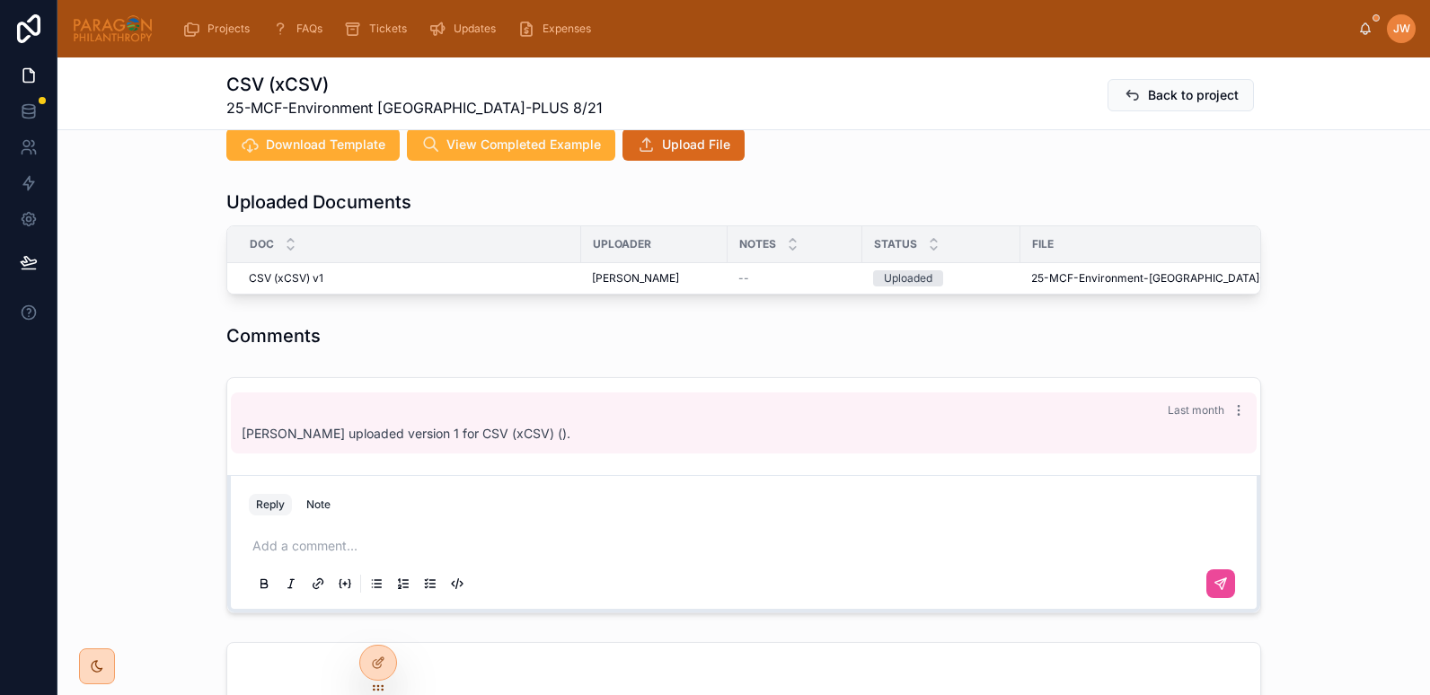
scroll to position [500, 0]
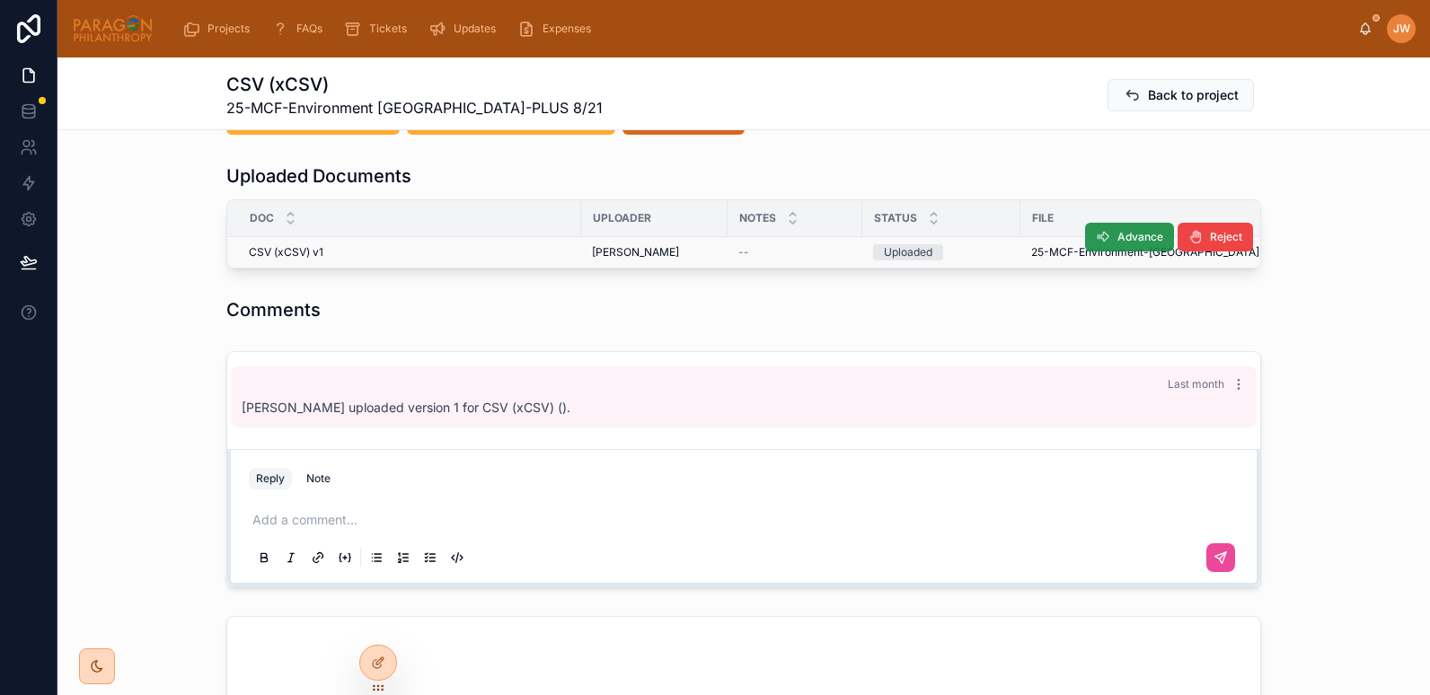
click at [1098, 230] on icon at bounding box center [1103, 237] width 14 height 14
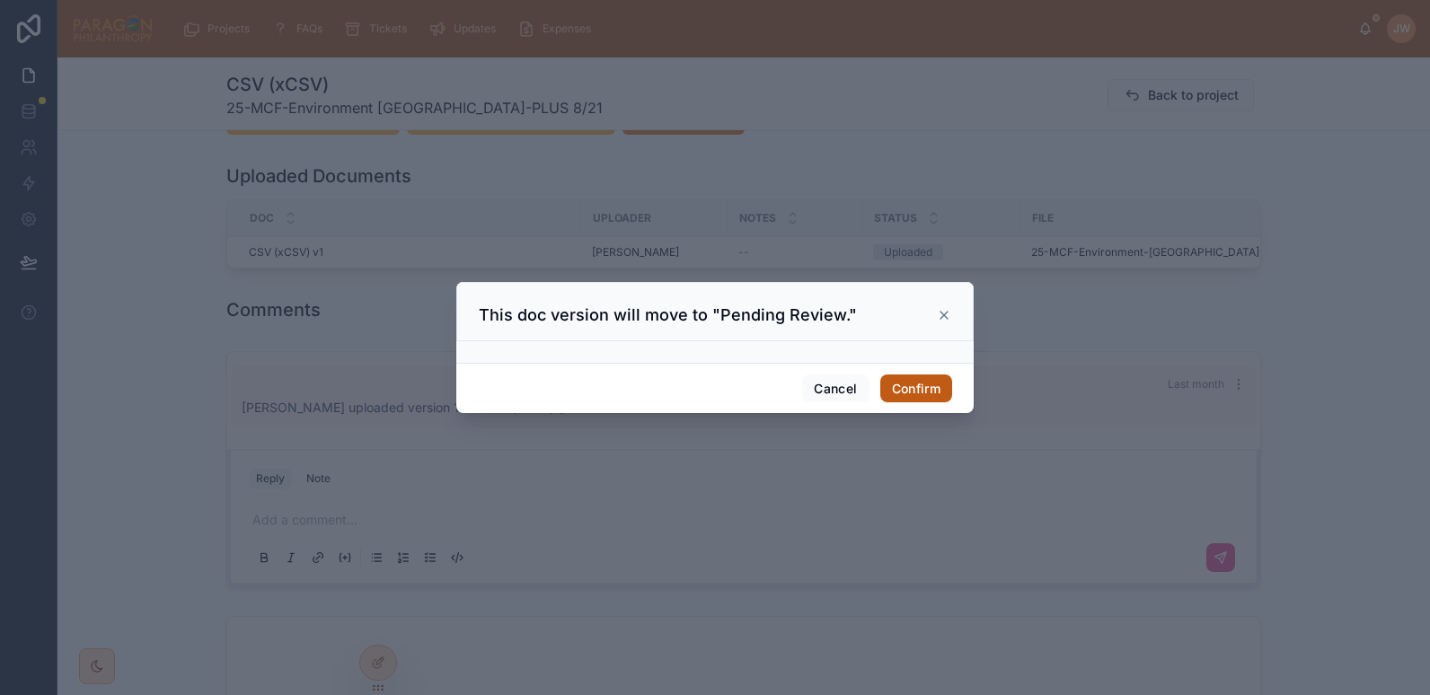
click at [901, 376] on button "Confirm" at bounding box center [917, 389] width 72 height 29
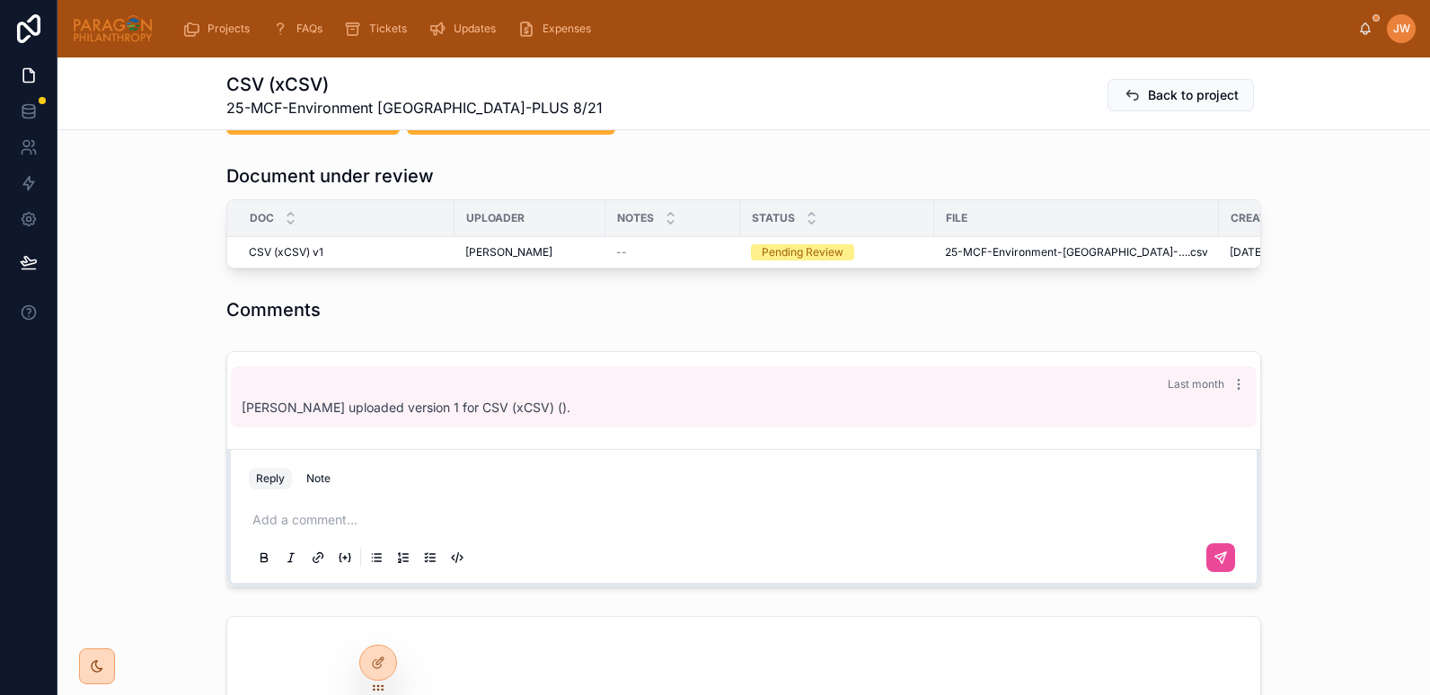
click at [966, 204] on div "File" at bounding box center [1076, 218] width 283 height 29
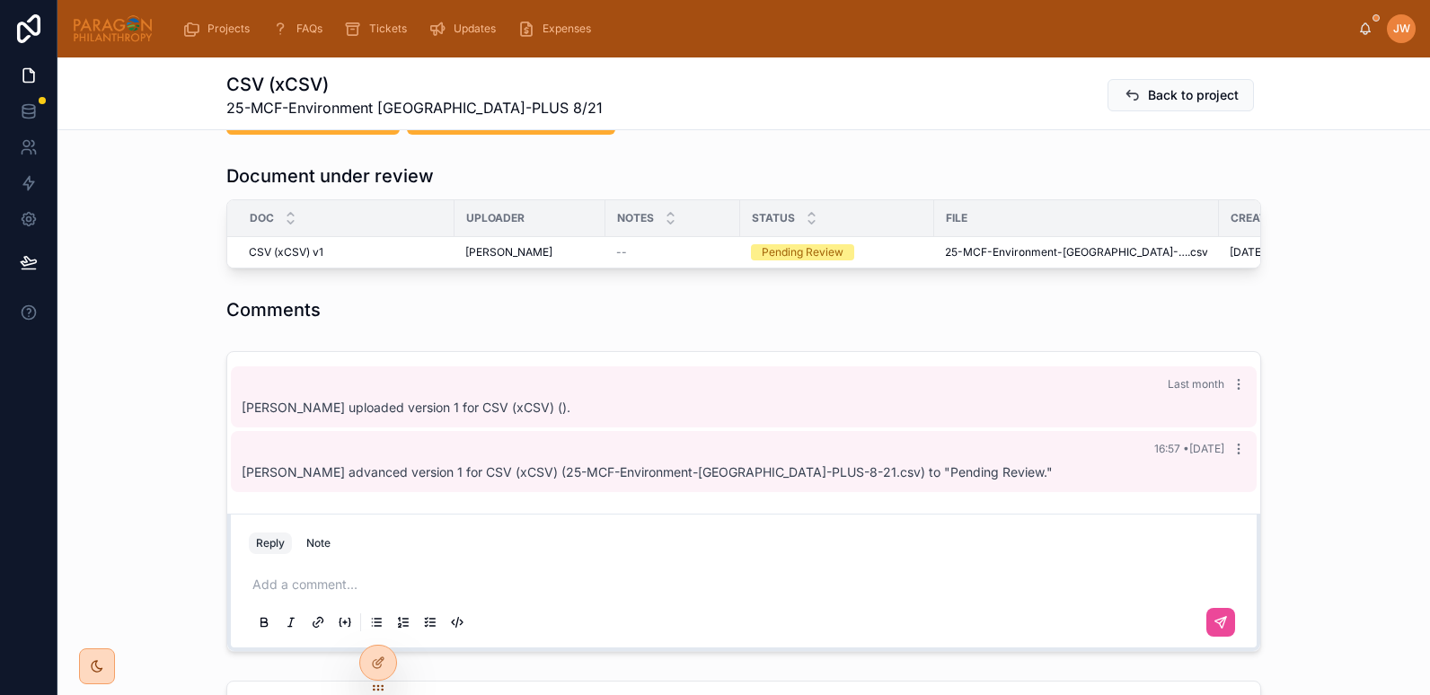
click at [976, 204] on div "File" at bounding box center [1076, 218] width 283 height 29
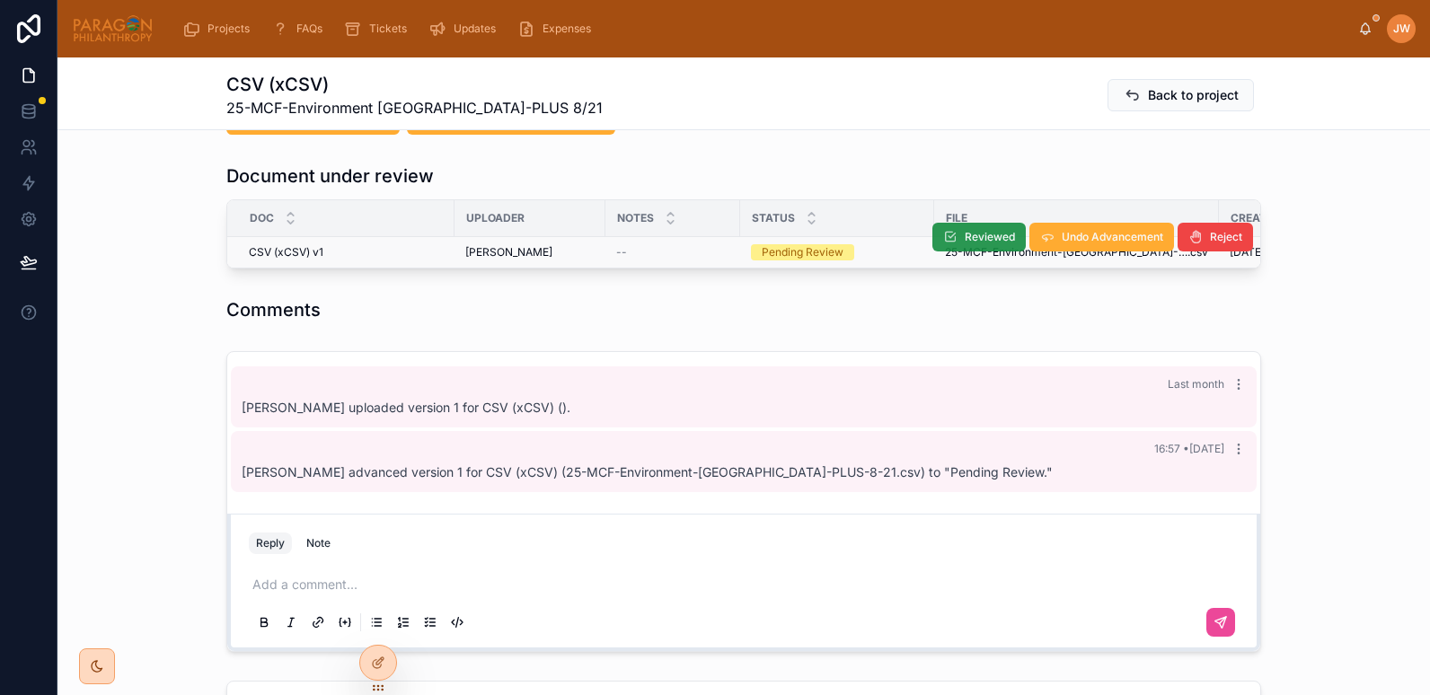
click at [969, 230] on span "Reviewed" at bounding box center [990, 237] width 50 height 14
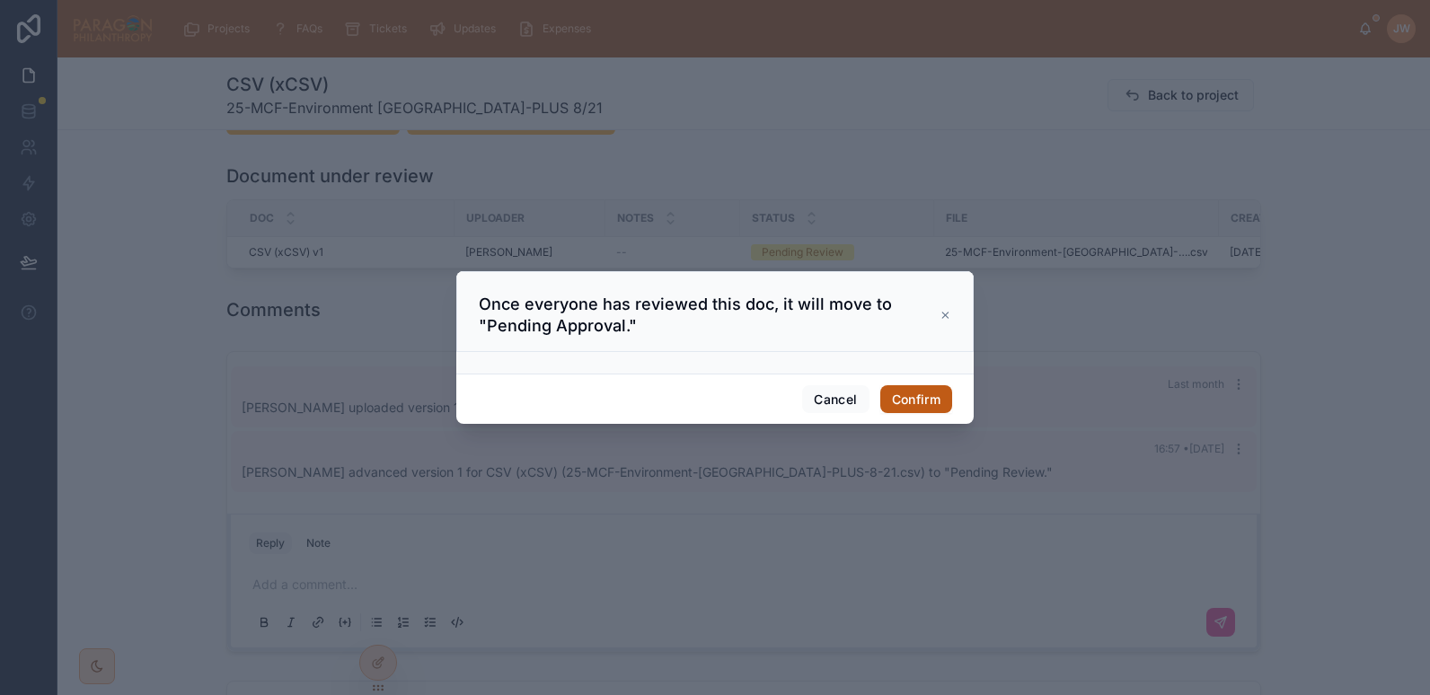
click at [915, 397] on button "Confirm" at bounding box center [917, 399] width 72 height 29
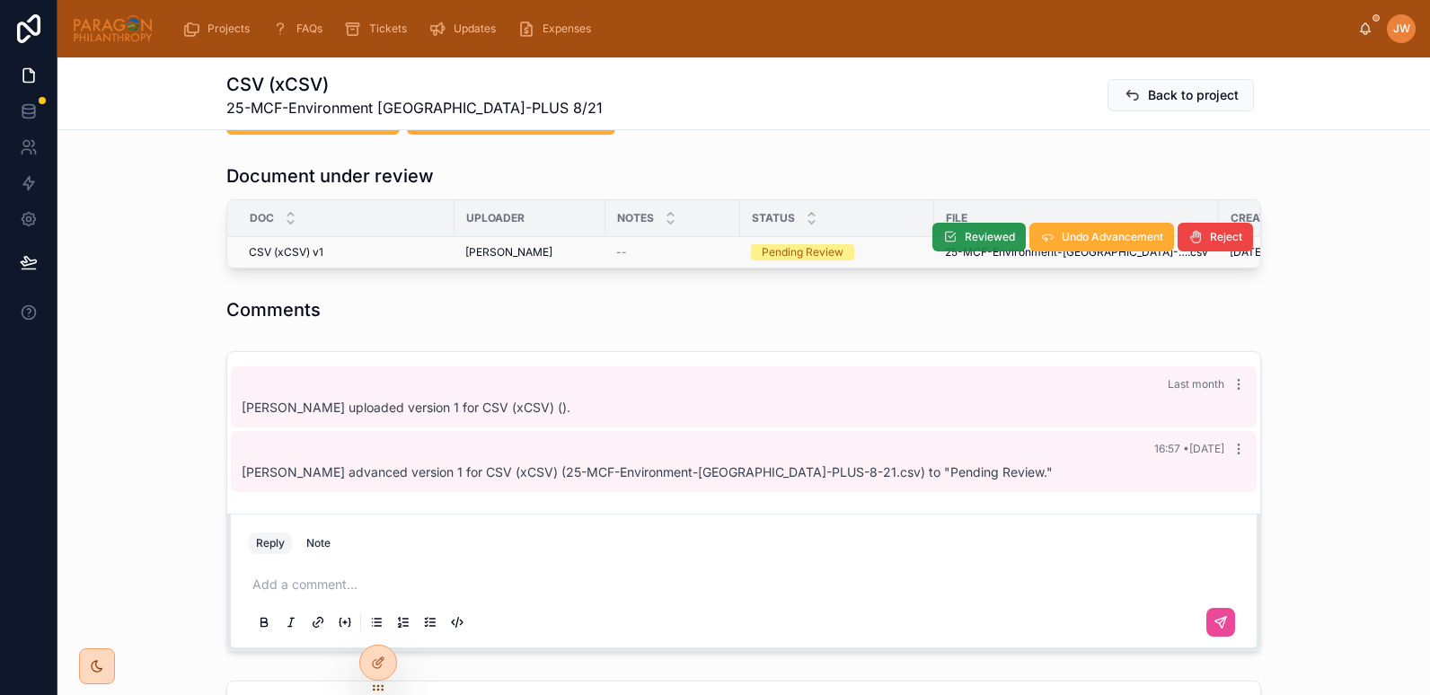
click at [984, 230] on span "Reviewed" at bounding box center [990, 237] width 50 height 14
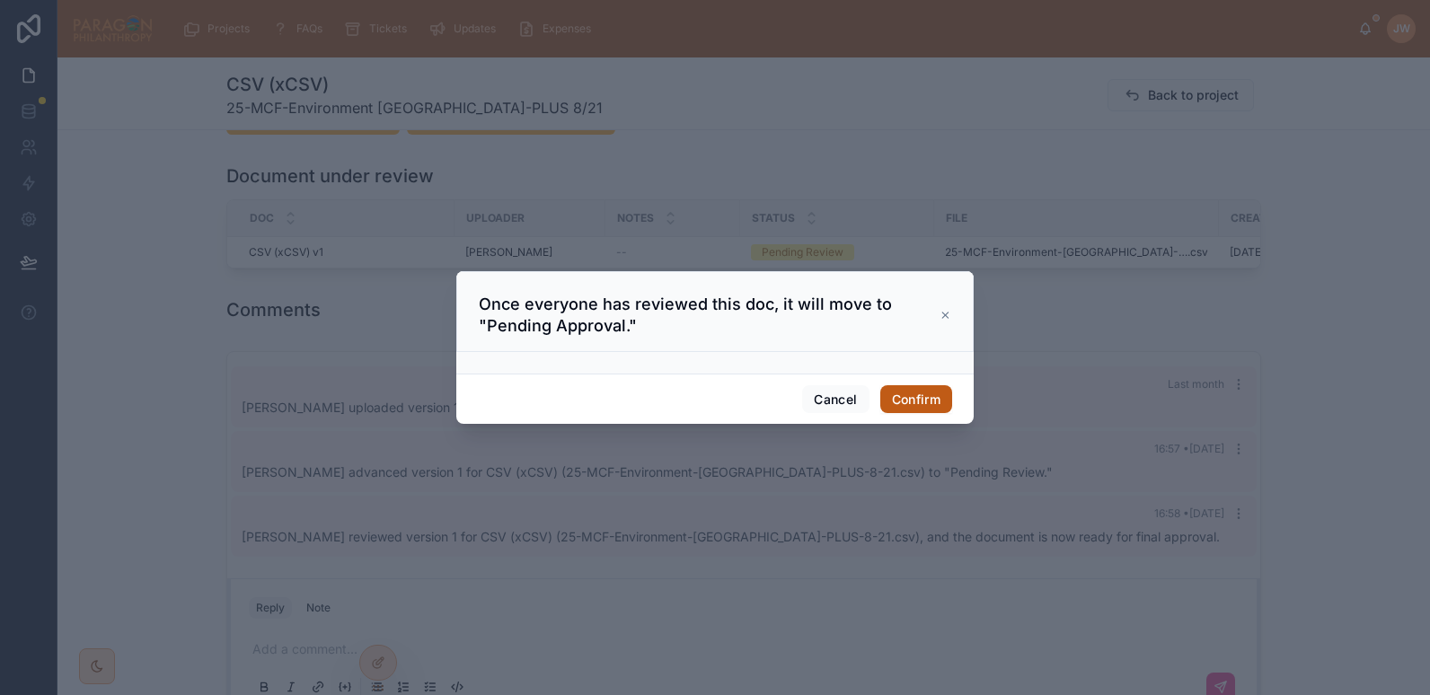
click at [925, 391] on button "Confirm" at bounding box center [917, 399] width 72 height 29
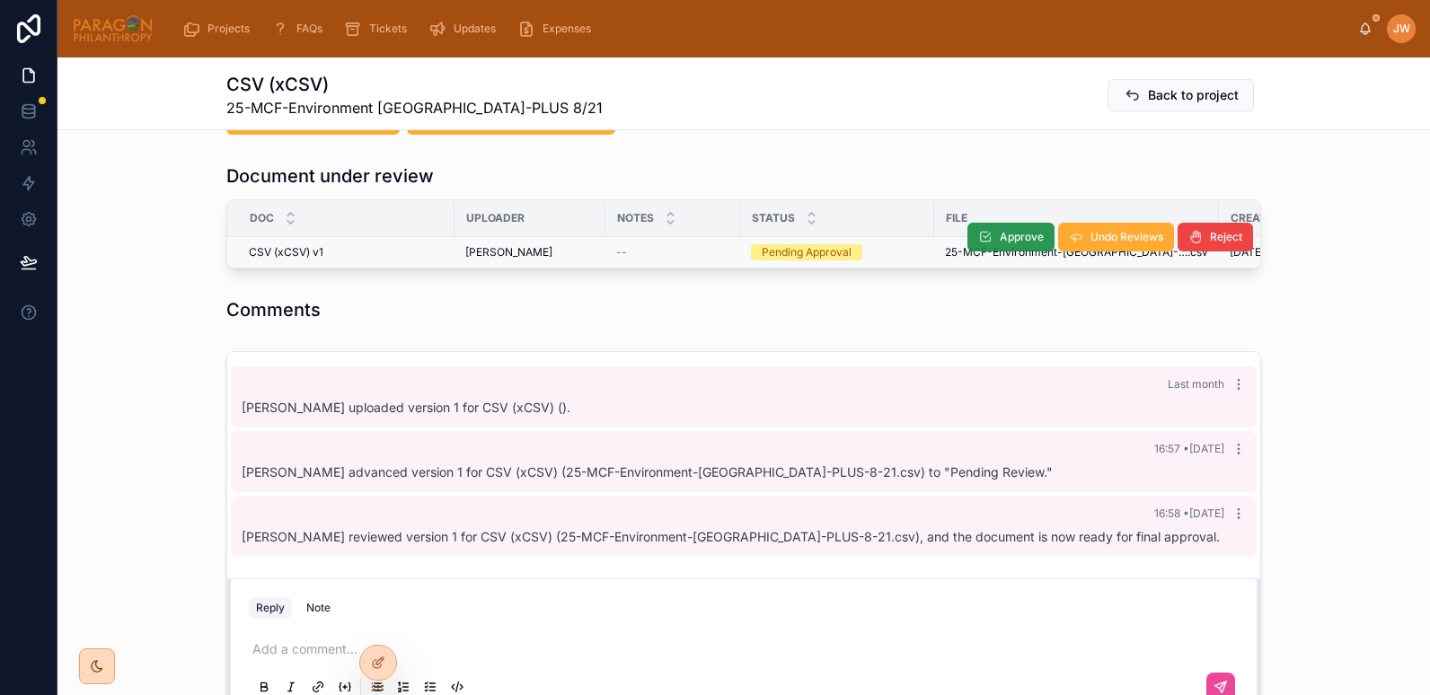
click at [1001, 230] on span "Approve" at bounding box center [1022, 237] width 44 height 14
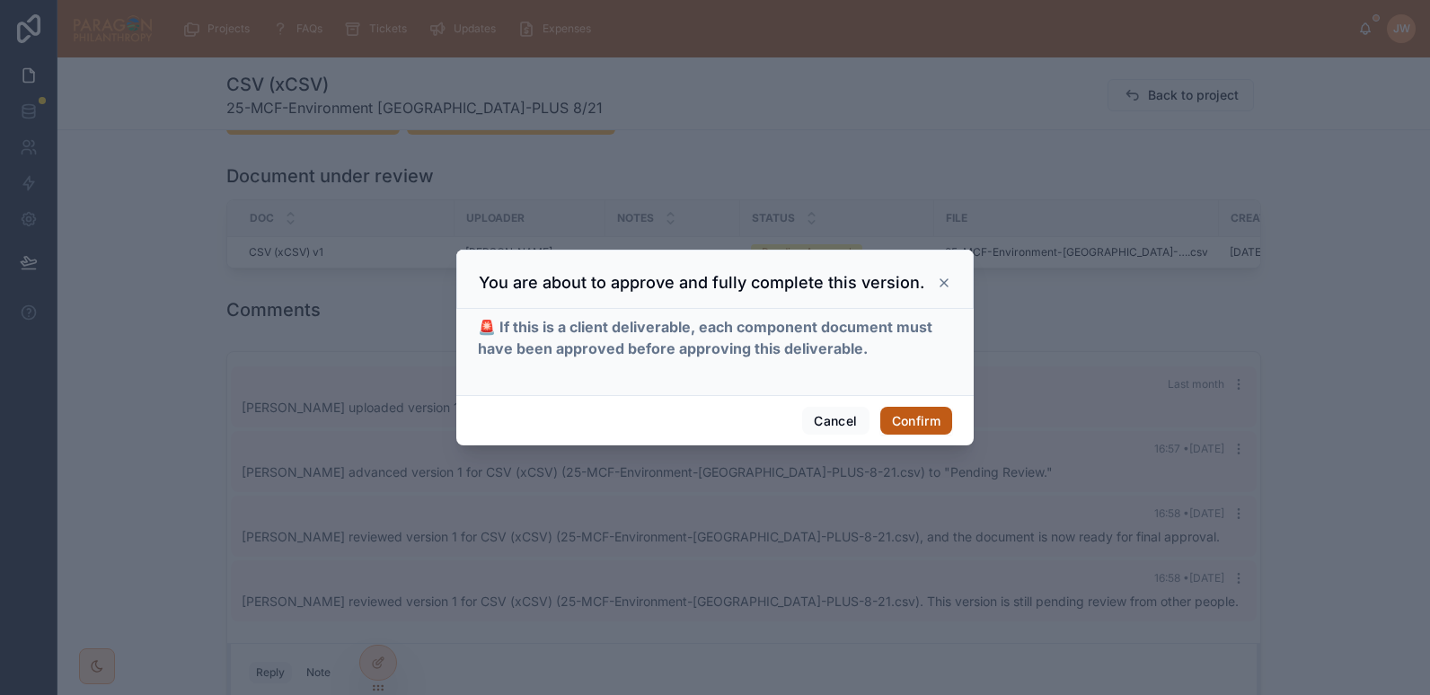
click at [913, 422] on button "Confirm" at bounding box center [917, 421] width 72 height 29
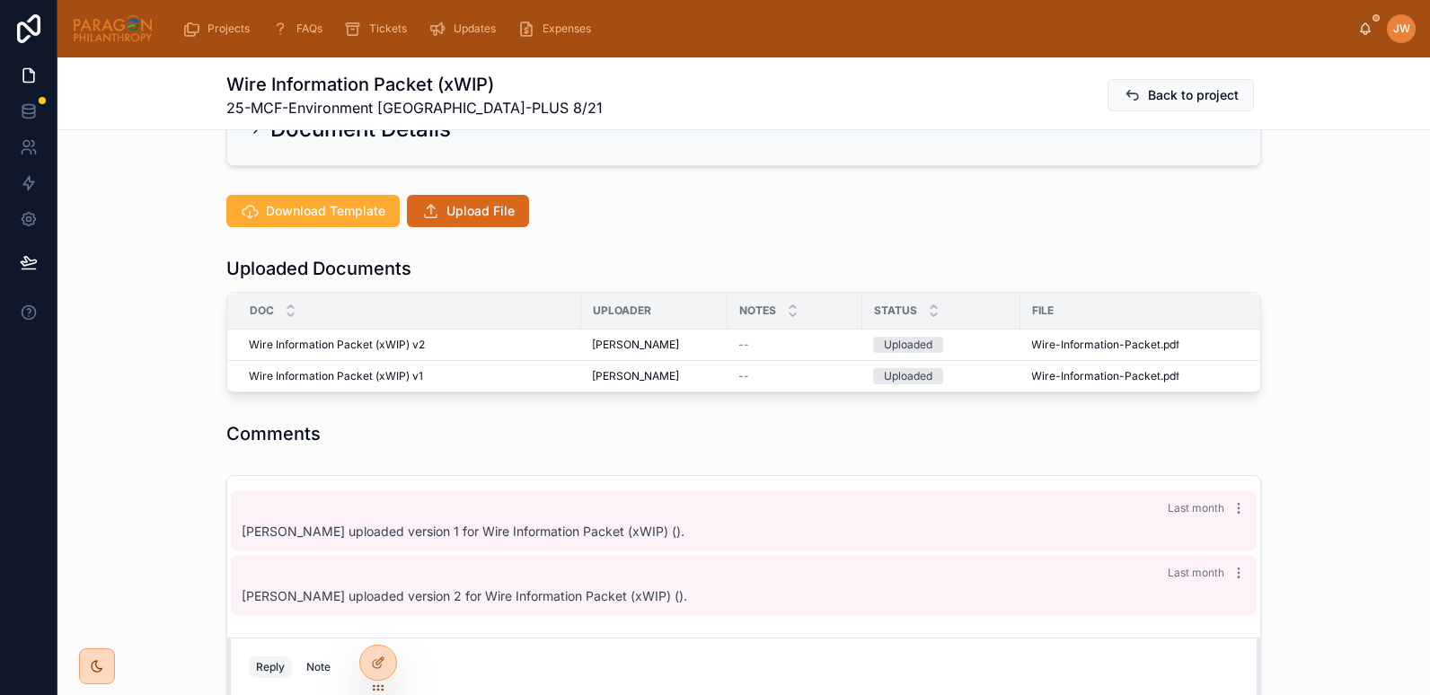
scroll to position [408, 0]
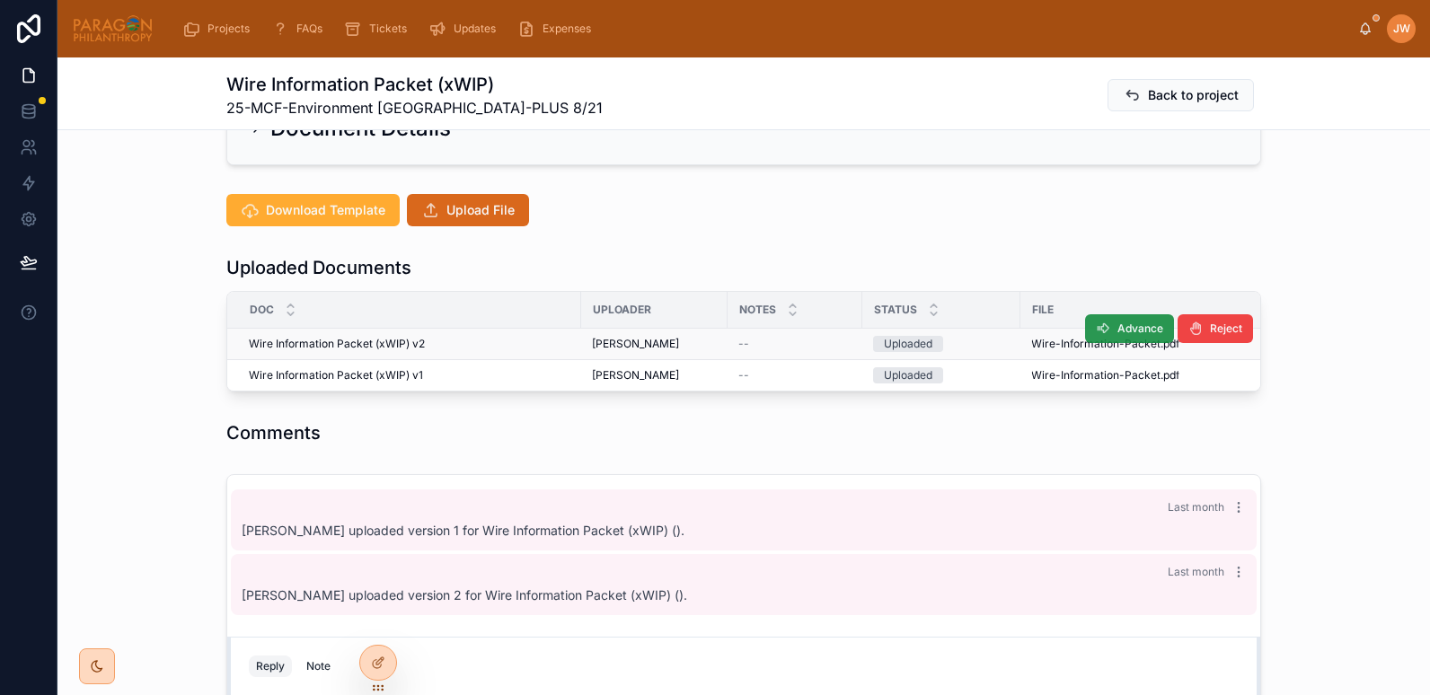
click at [1100, 322] on icon at bounding box center [1103, 329] width 14 height 14
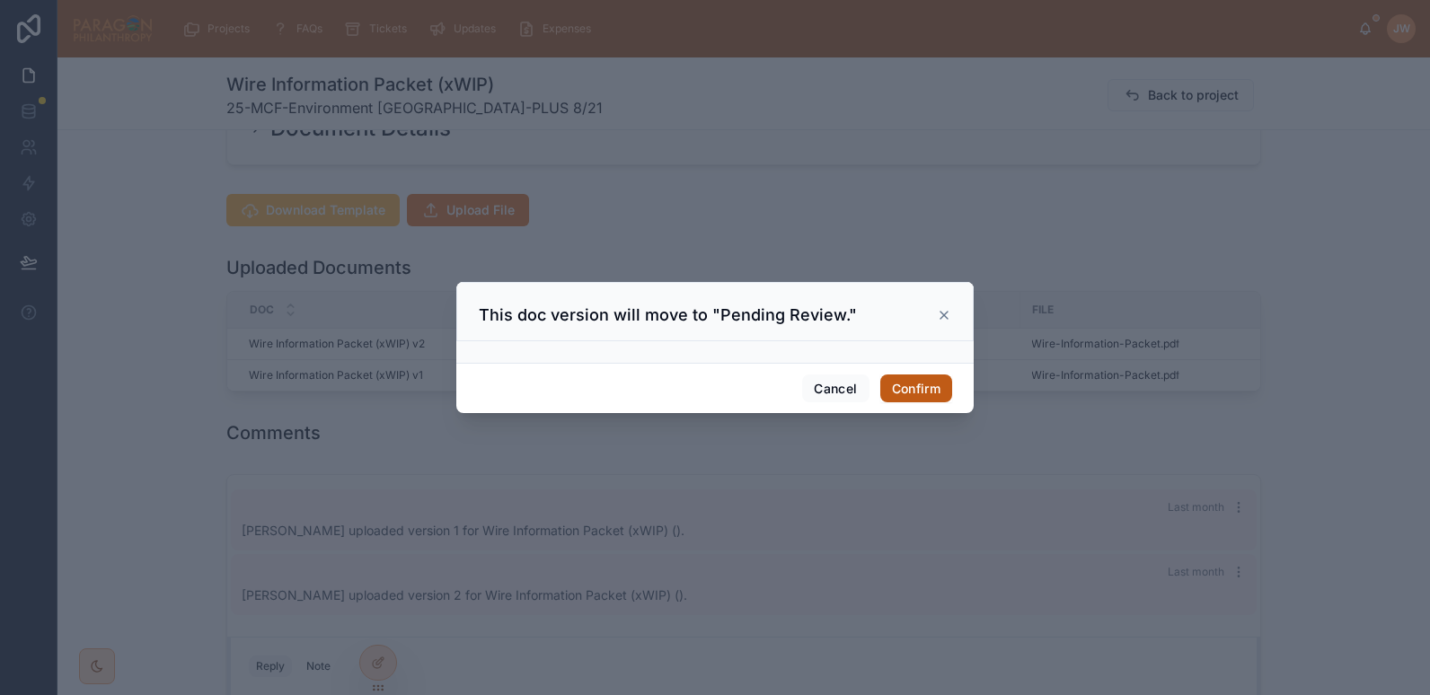
click at [904, 387] on button "Confirm" at bounding box center [917, 389] width 72 height 29
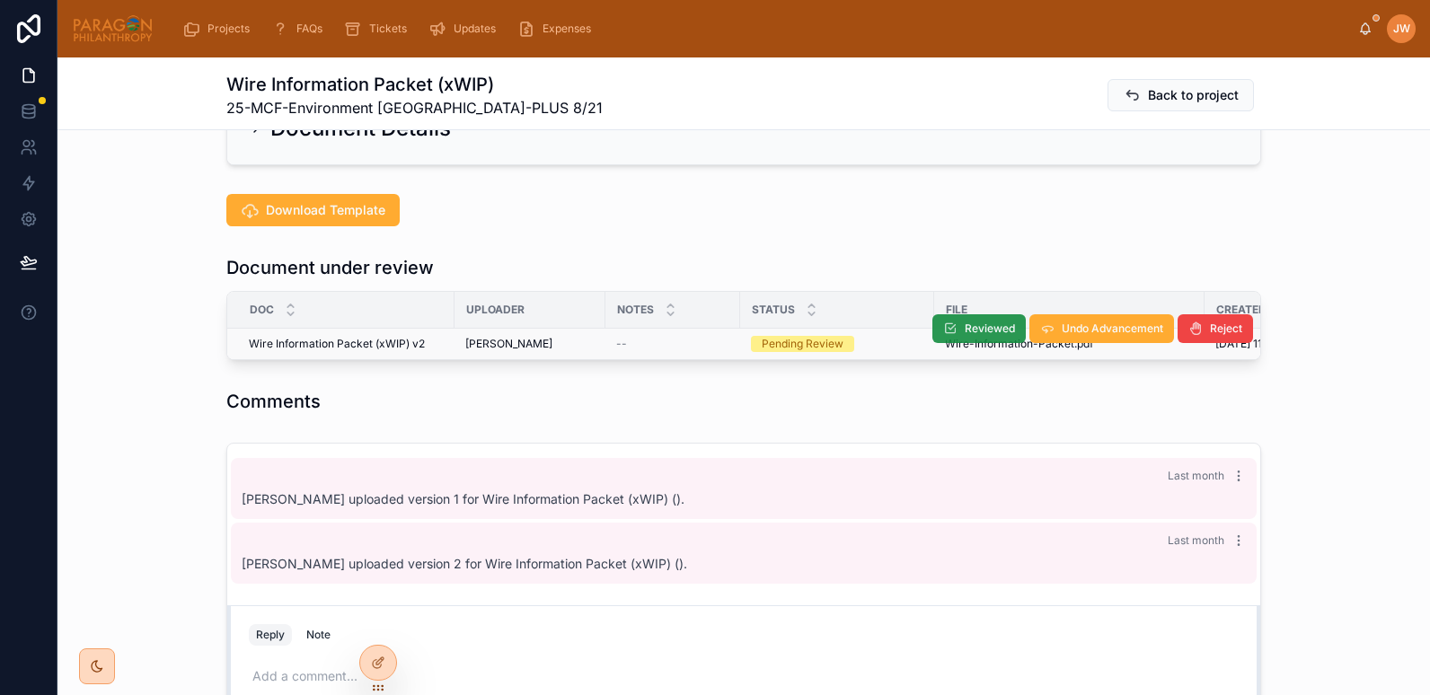
click at [990, 322] on span "Reviewed" at bounding box center [990, 329] width 50 height 14
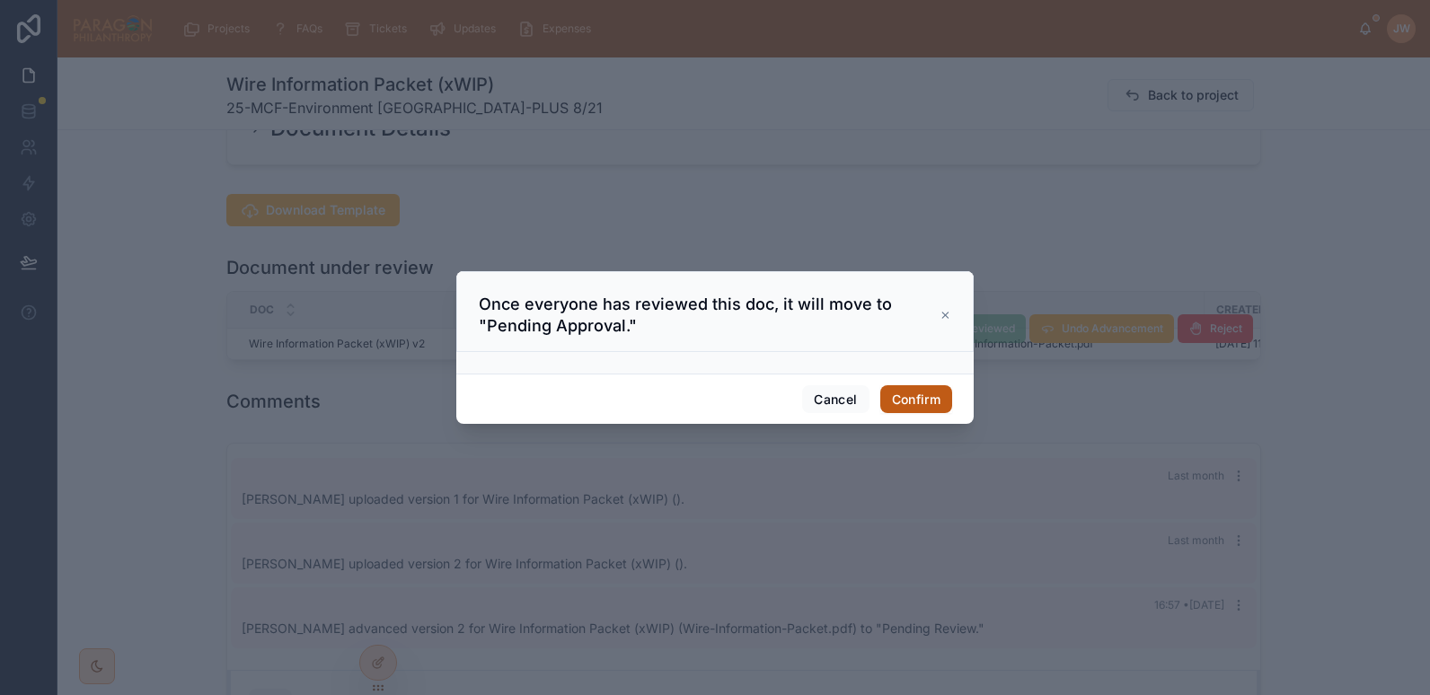
click at [908, 391] on button "Confirm" at bounding box center [917, 399] width 72 height 29
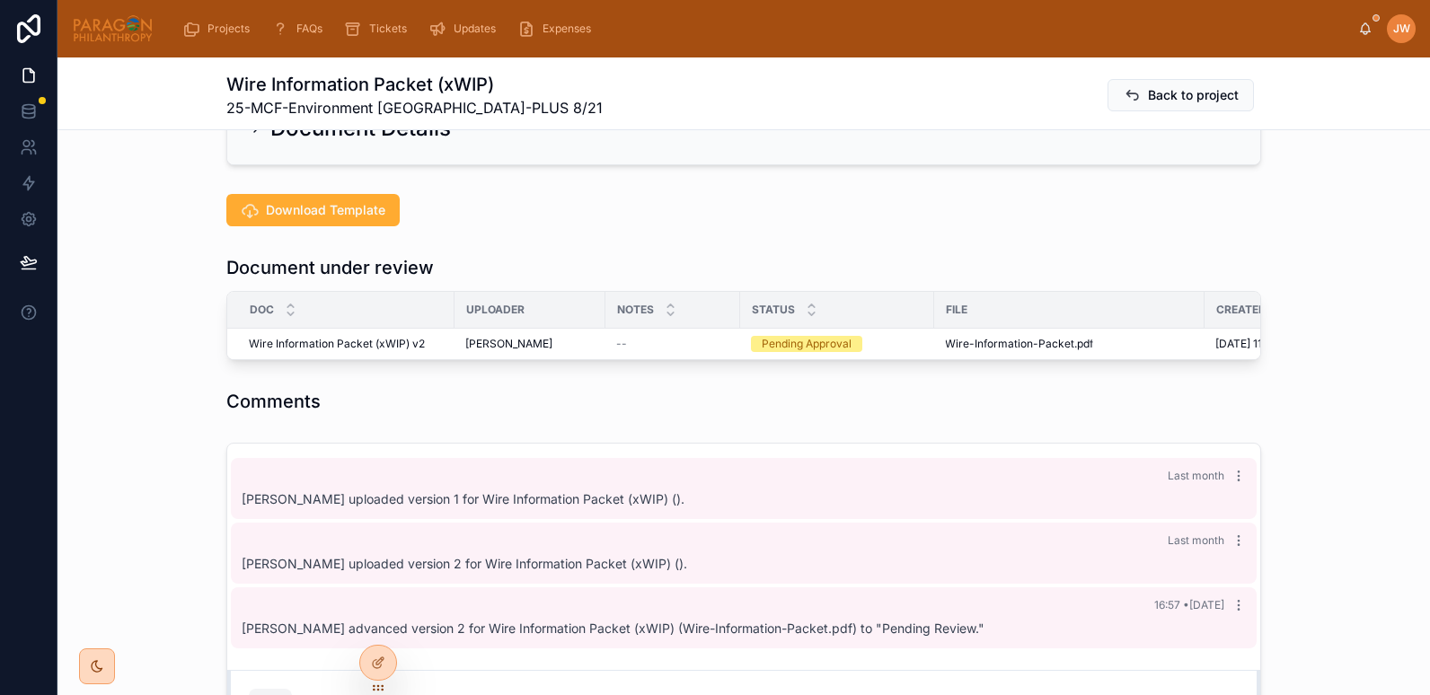
click at [0, 0] on span "Undo Reviews" at bounding box center [0, 0] width 0 height 0
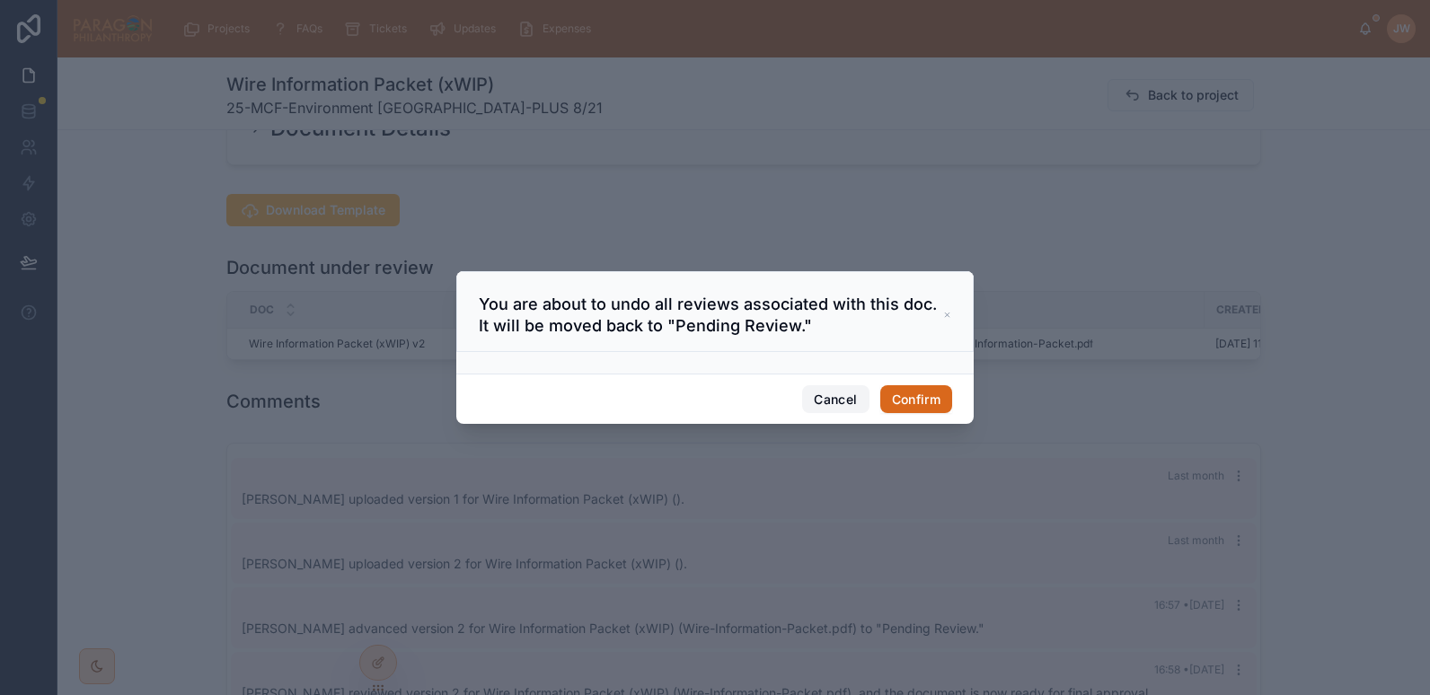
click at [841, 397] on button "Cancel" at bounding box center [835, 399] width 66 height 29
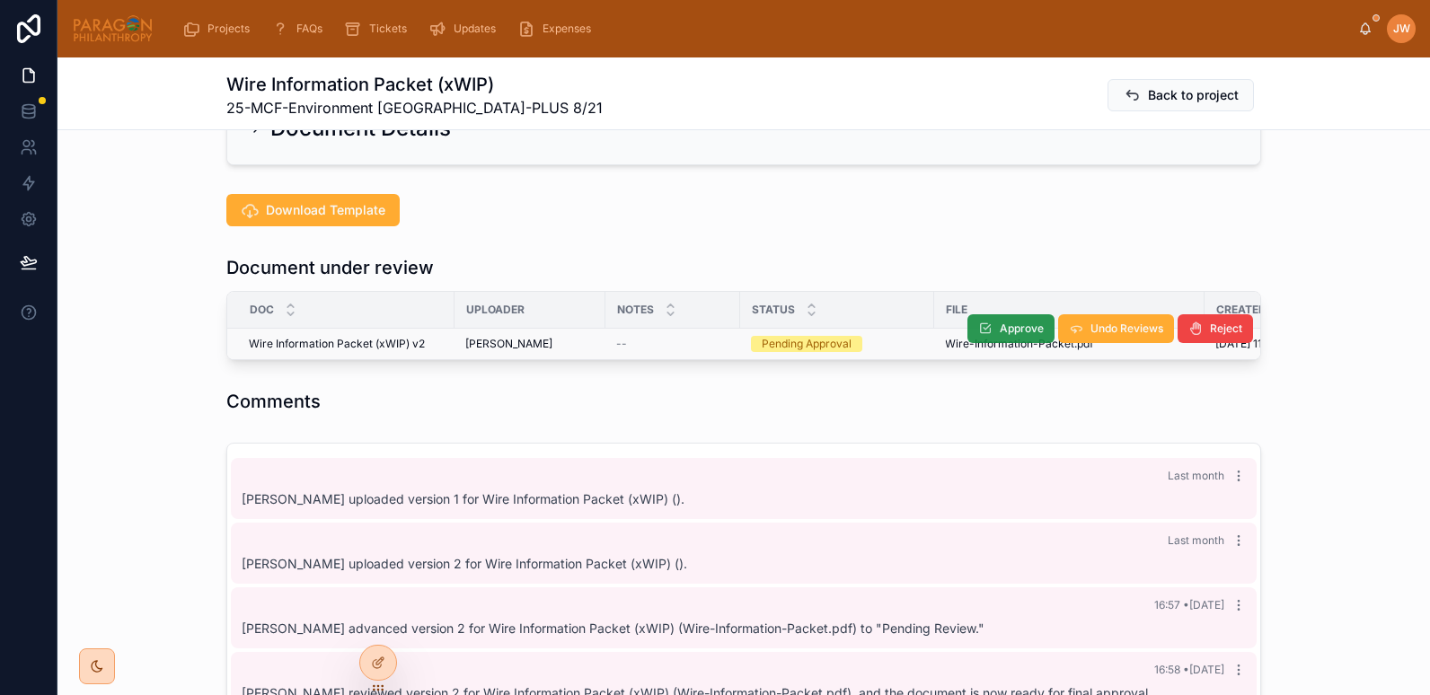
click at [1007, 322] on span "Approve" at bounding box center [1022, 329] width 44 height 14
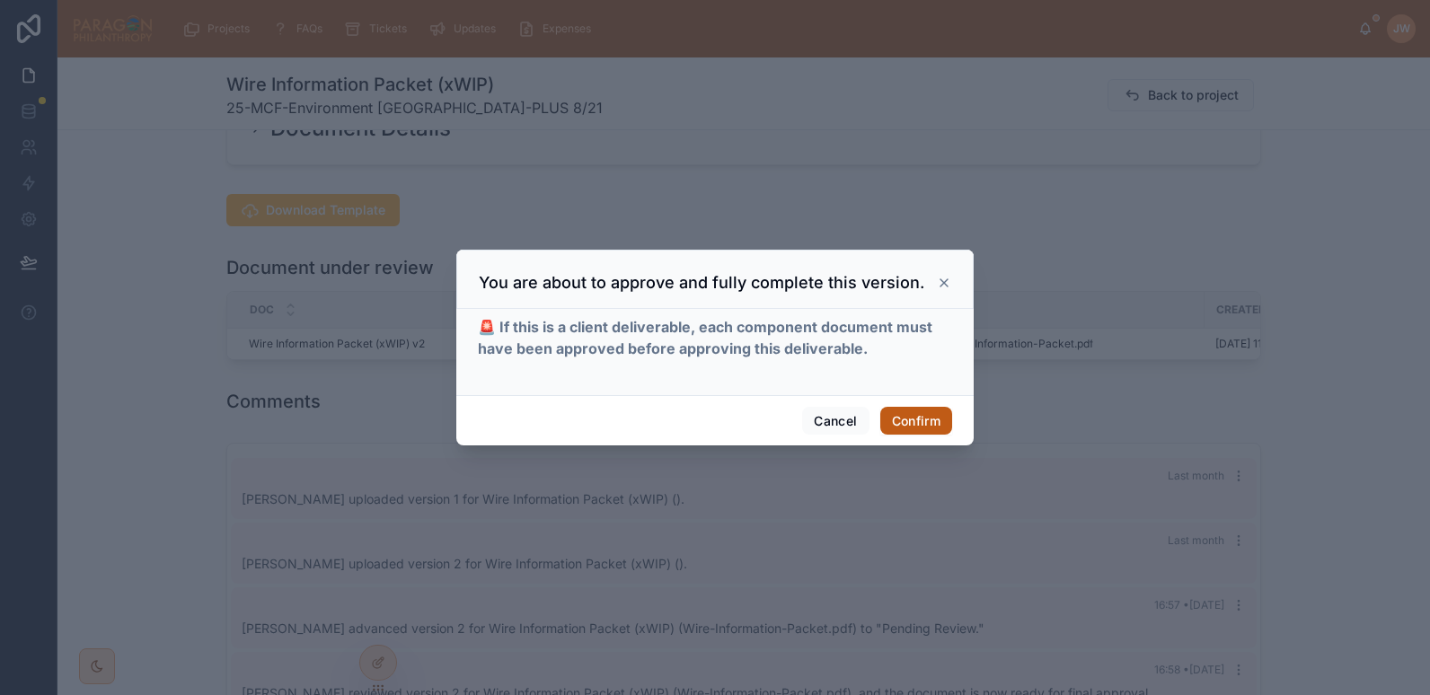
click at [915, 411] on button "Confirm" at bounding box center [917, 421] width 72 height 29
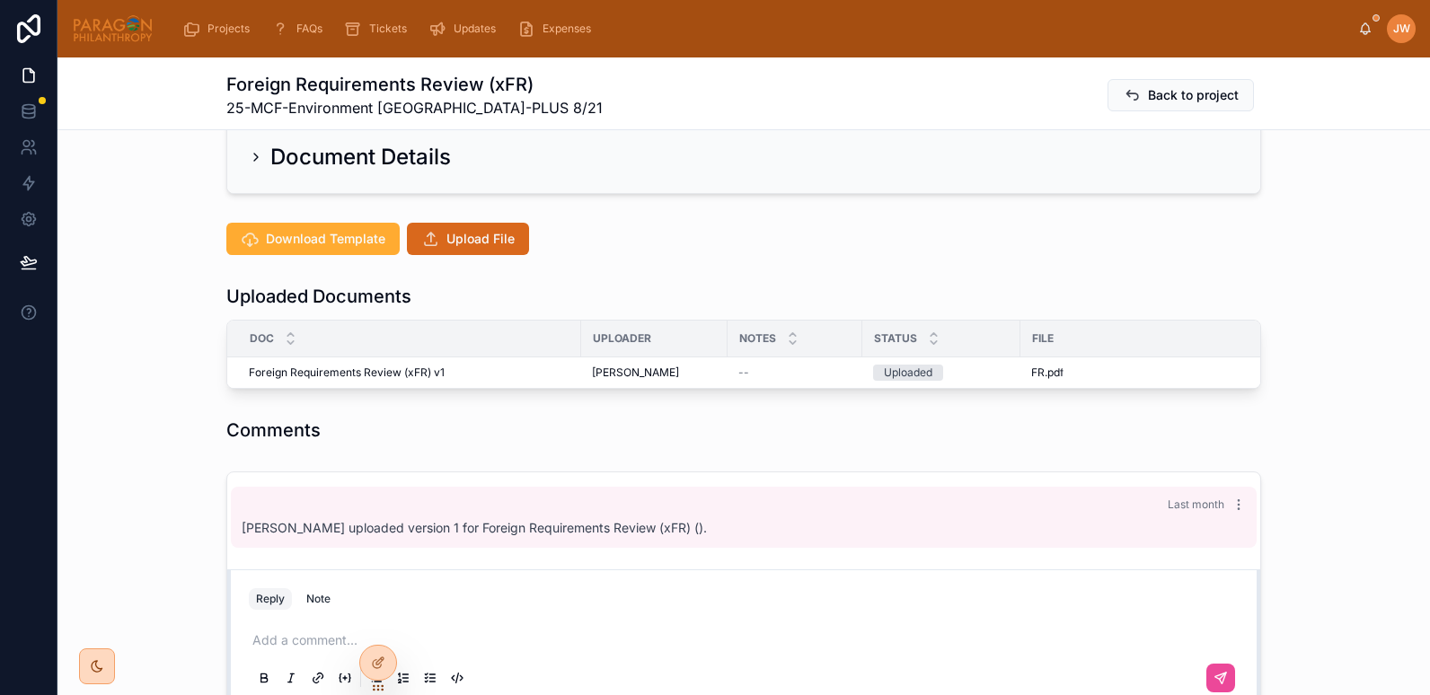
scroll to position [436, 0]
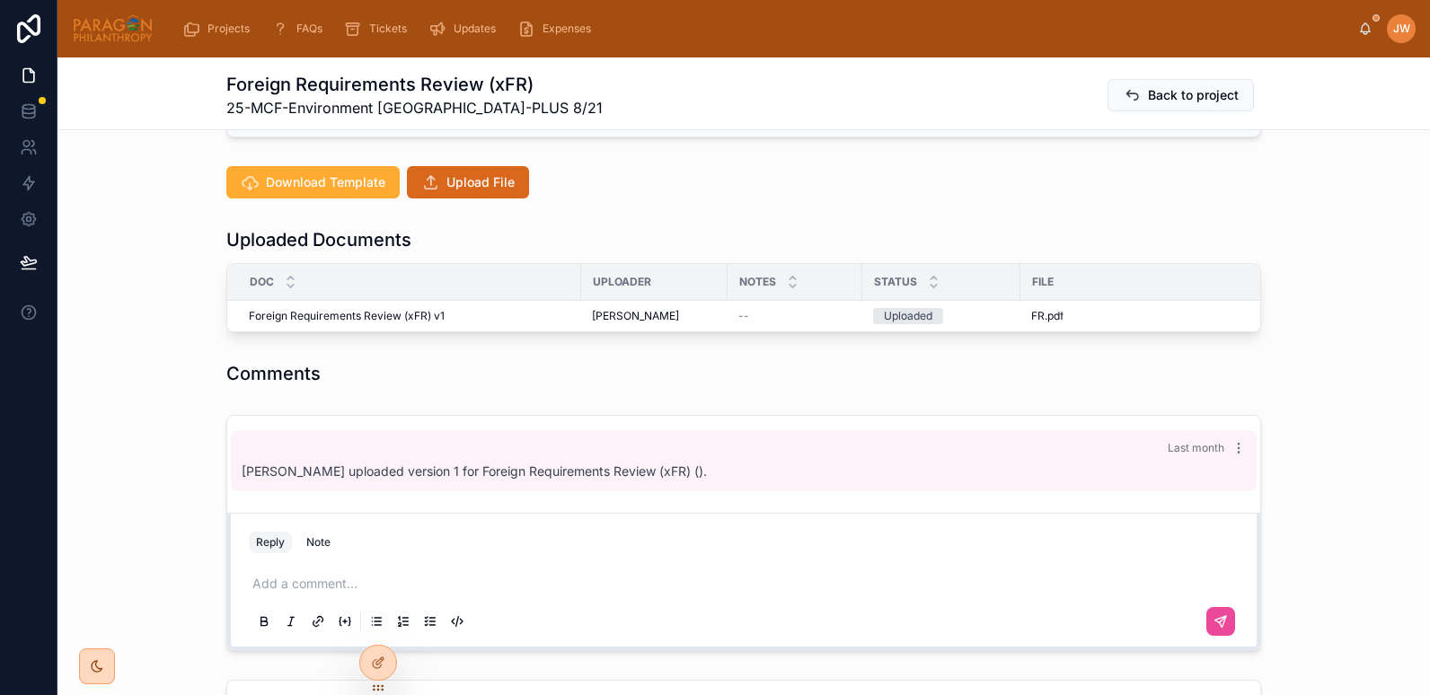
click at [1146, 268] on div "File" at bounding box center [1206, 282] width 368 height 29
click at [1098, 294] on icon at bounding box center [1103, 301] width 14 height 14
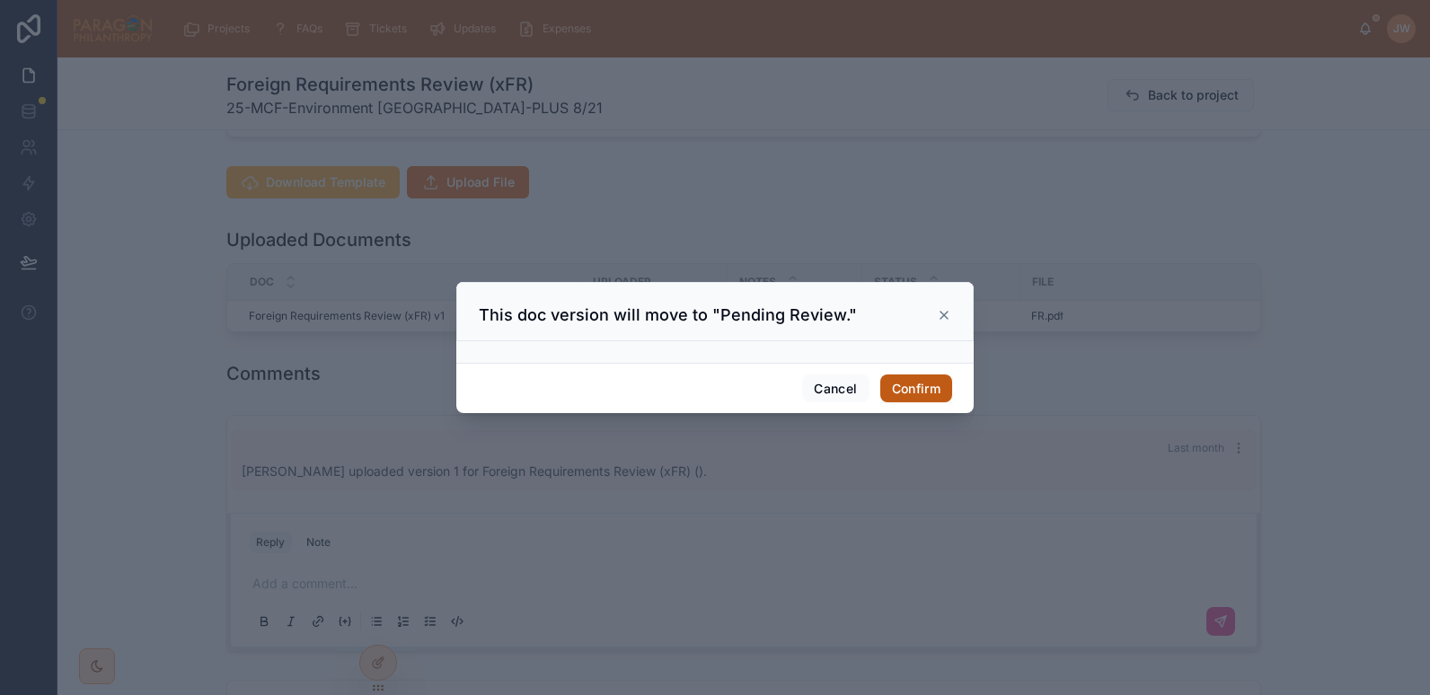
click at [912, 386] on button "Confirm" at bounding box center [917, 389] width 72 height 29
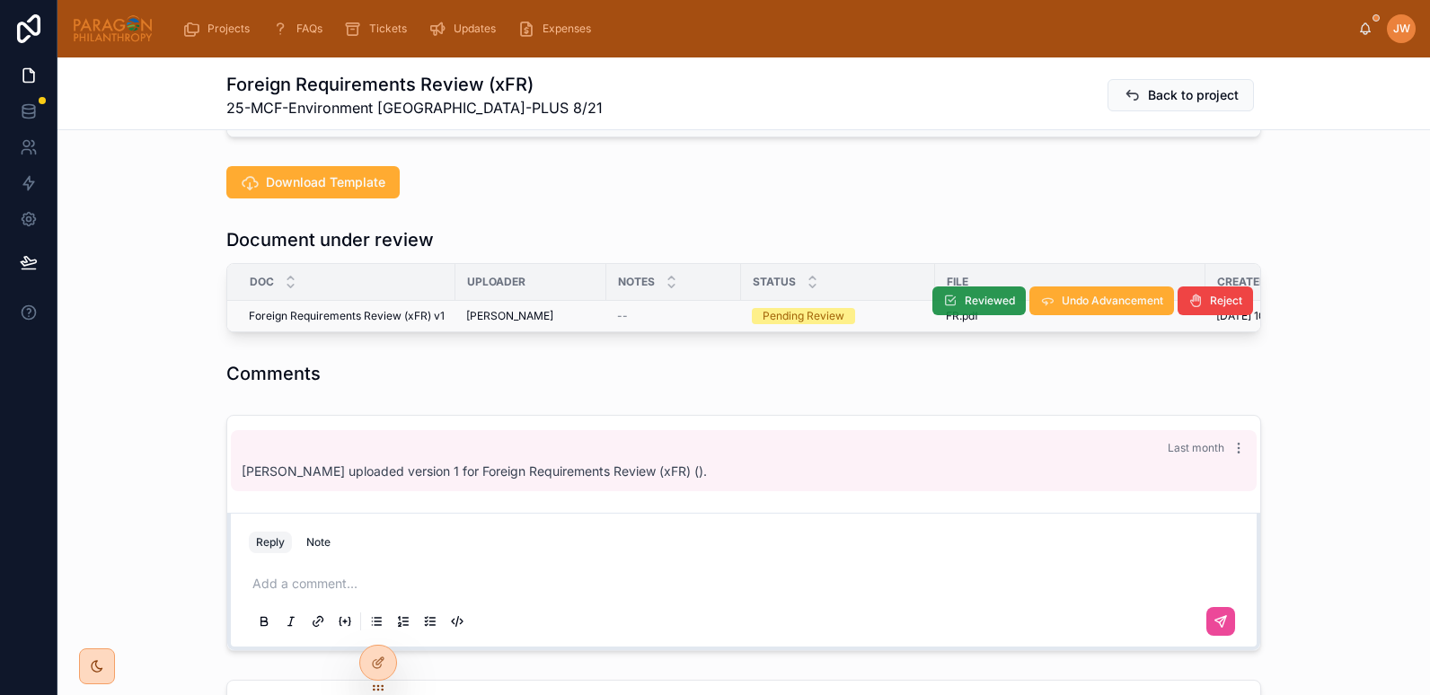
click at [965, 294] on span "Reviewed" at bounding box center [990, 301] width 50 height 14
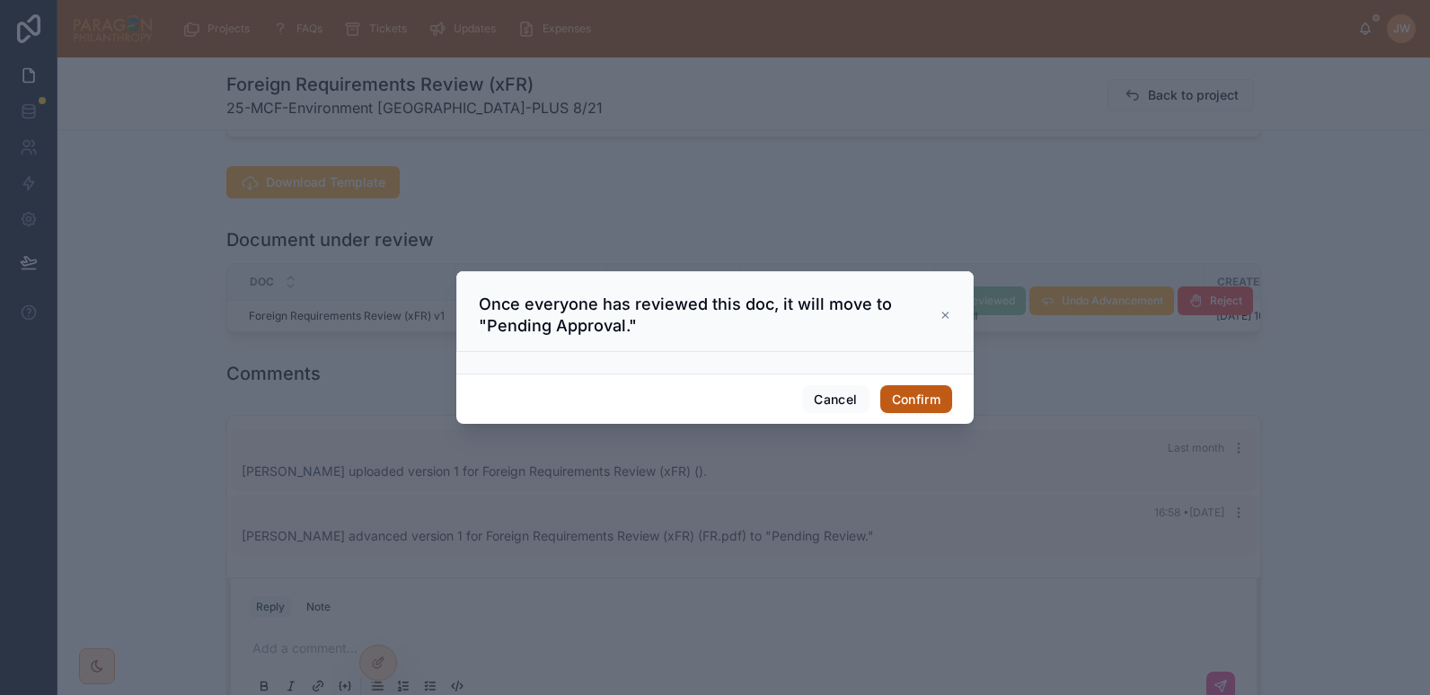
click at [929, 394] on button "Confirm" at bounding box center [917, 399] width 72 height 29
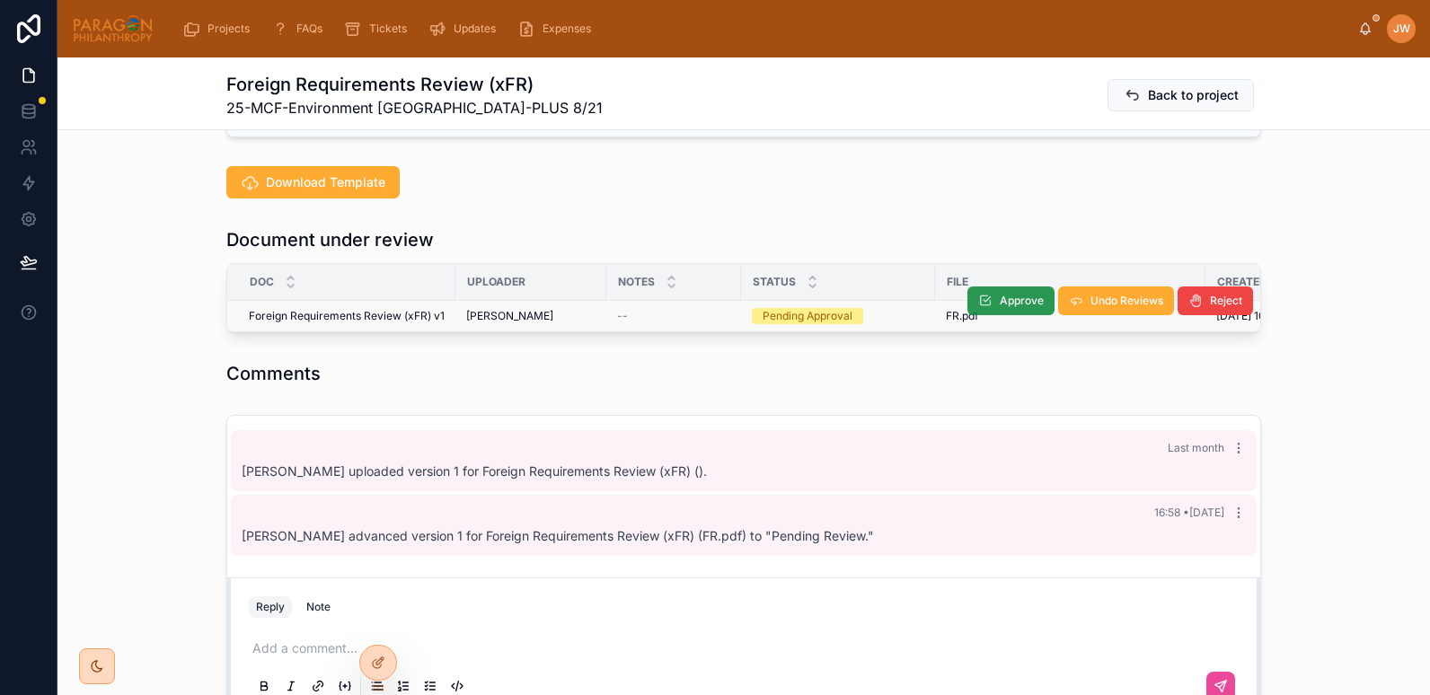
click at [991, 287] on button "Approve" at bounding box center [1011, 301] width 87 height 29
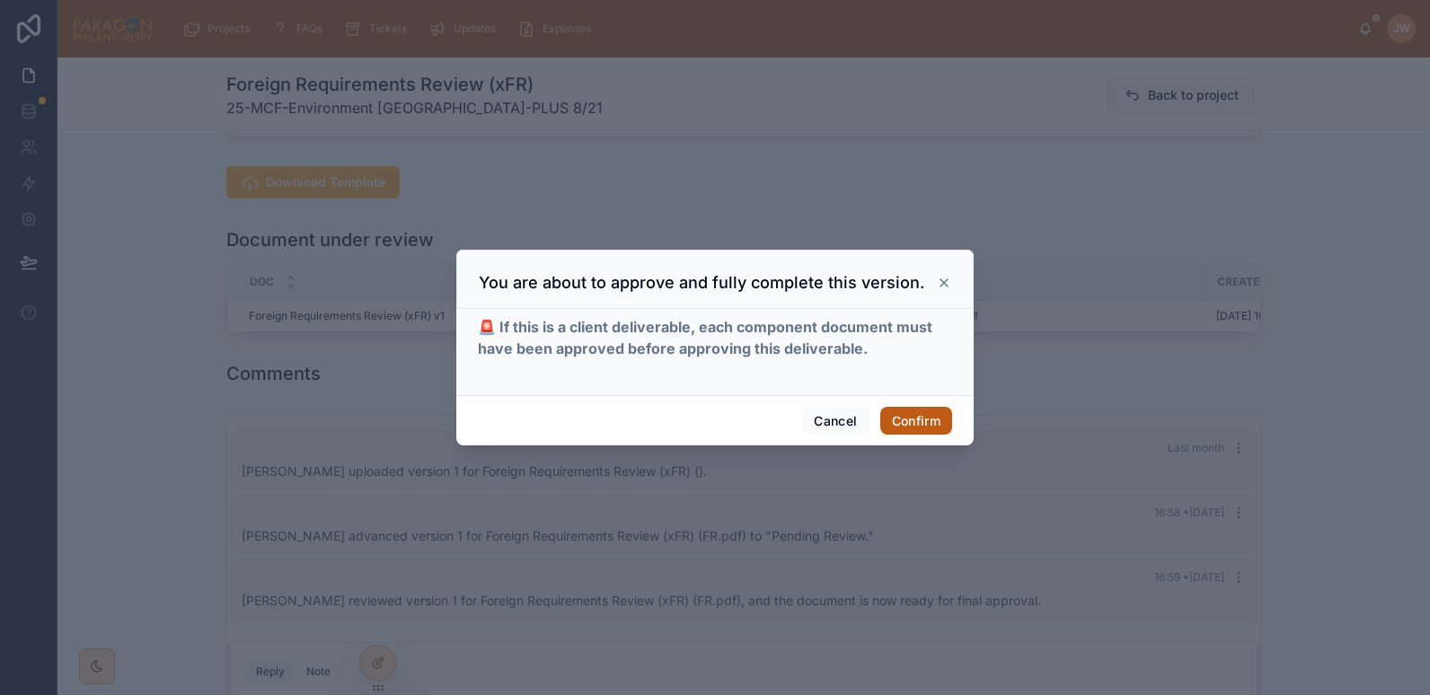
click at [918, 417] on button "Confirm" at bounding box center [917, 421] width 72 height 29
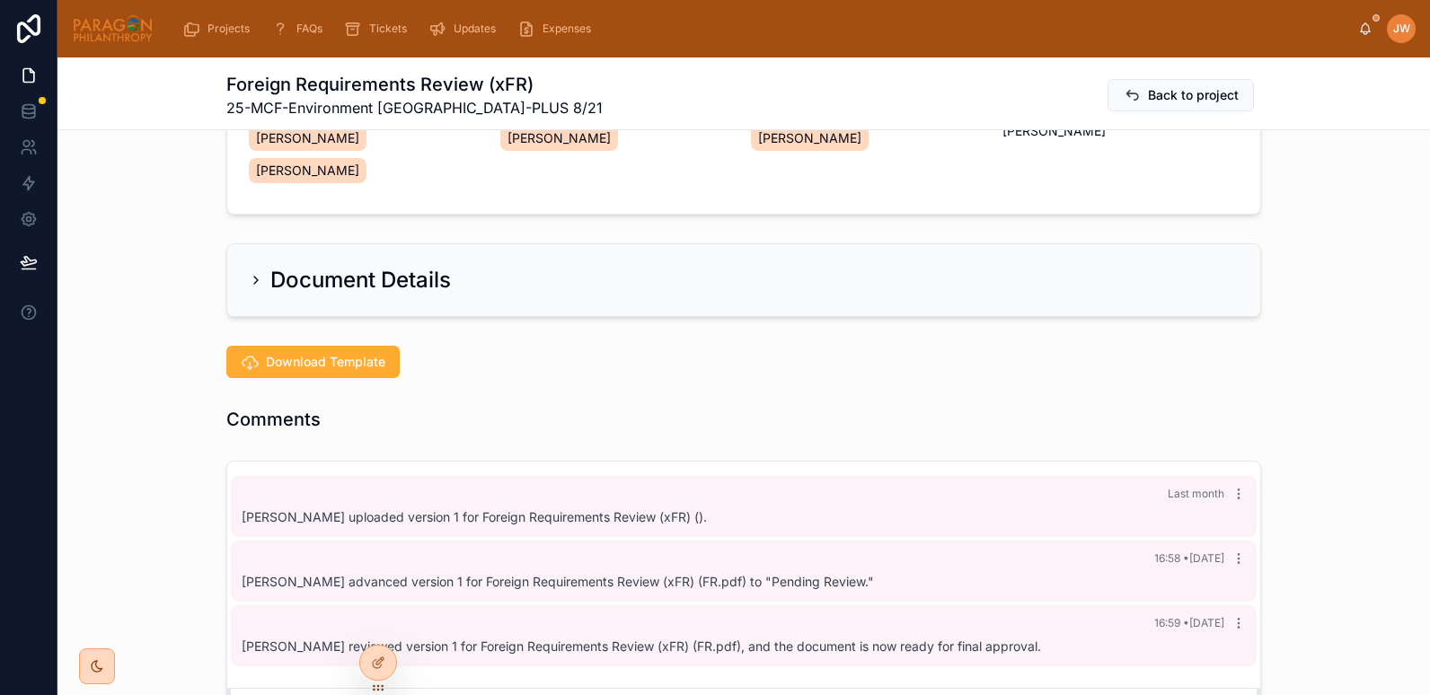
scroll to position [255, 0]
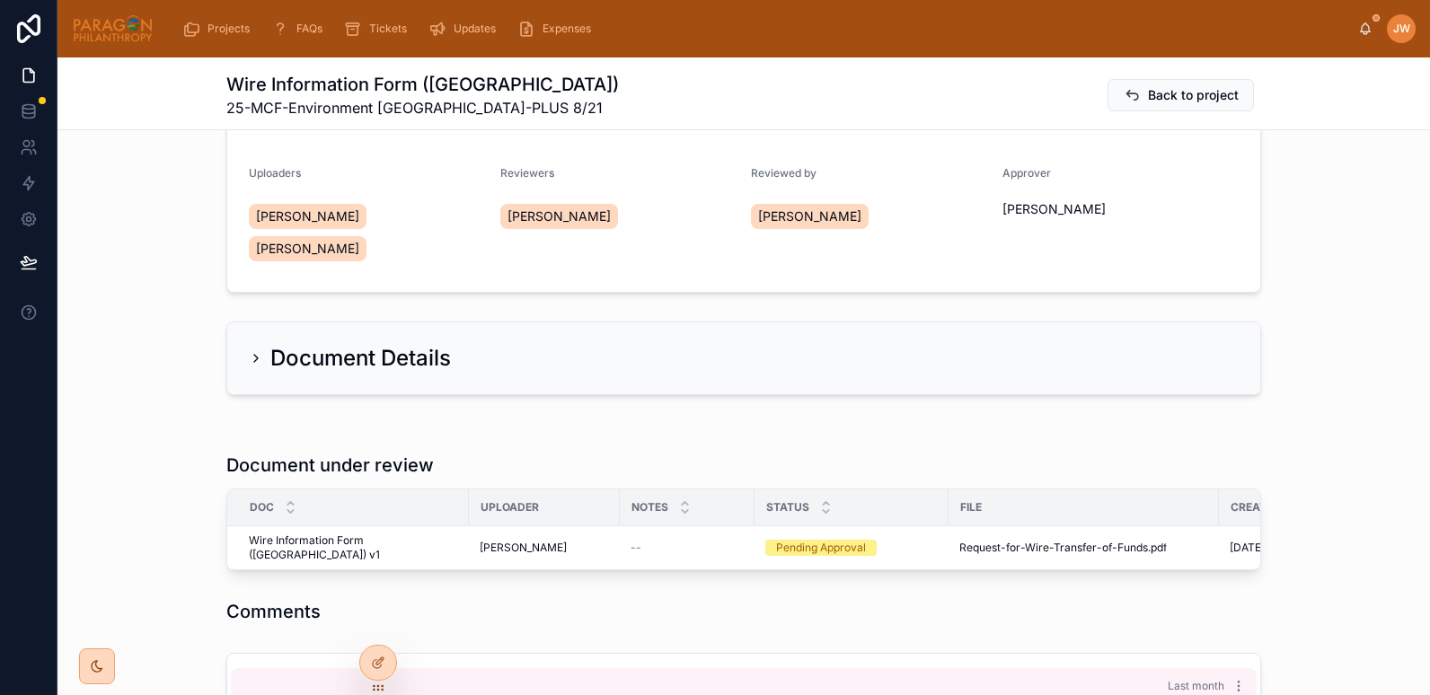
scroll to position [347, 0]
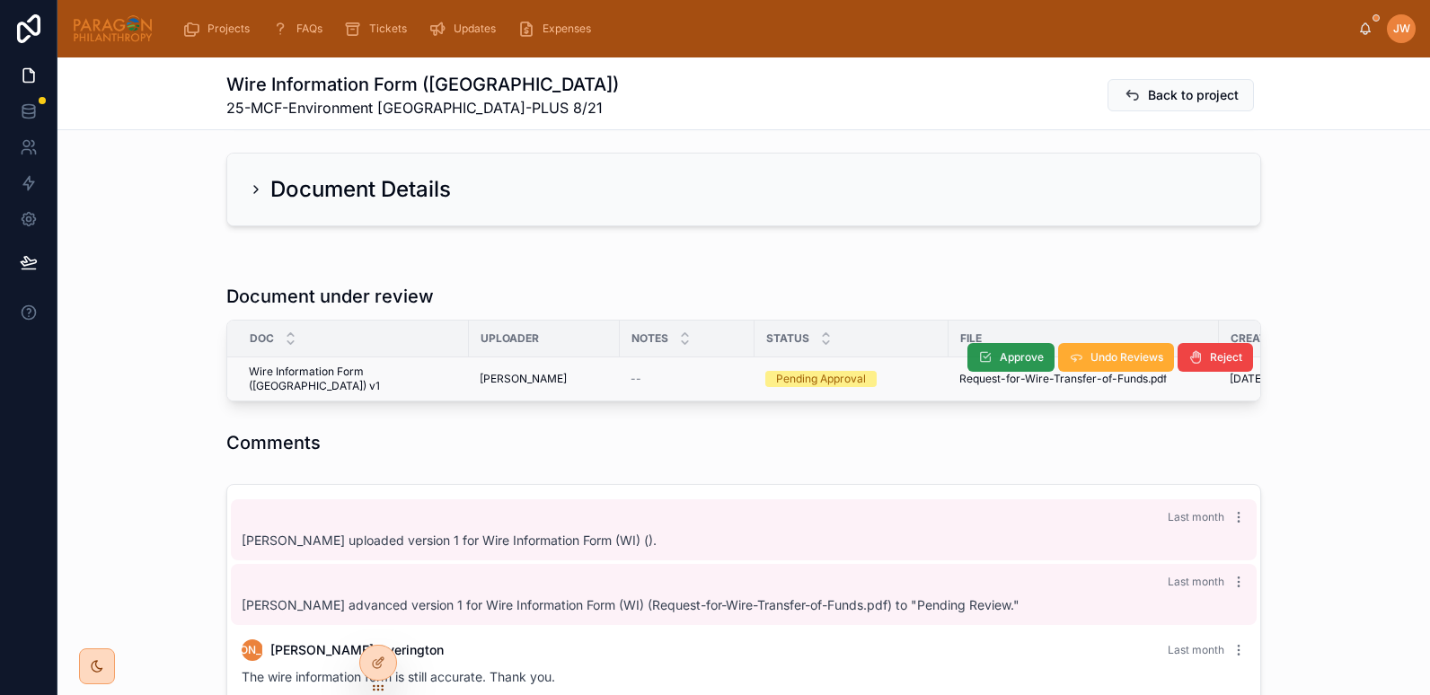
click at [992, 353] on button "Approve" at bounding box center [1011, 357] width 87 height 29
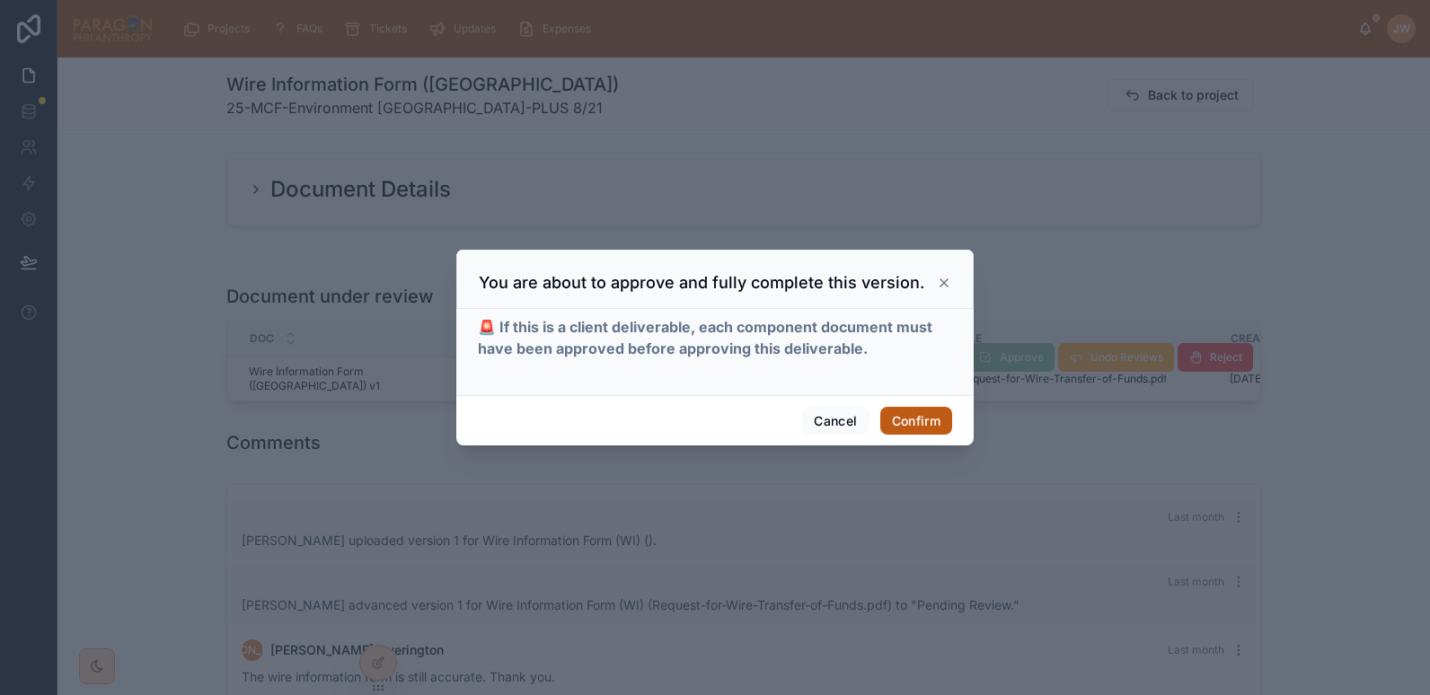
click at [934, 419] on button "Confirm" at bounding box center [917, 421] width 72 height 29
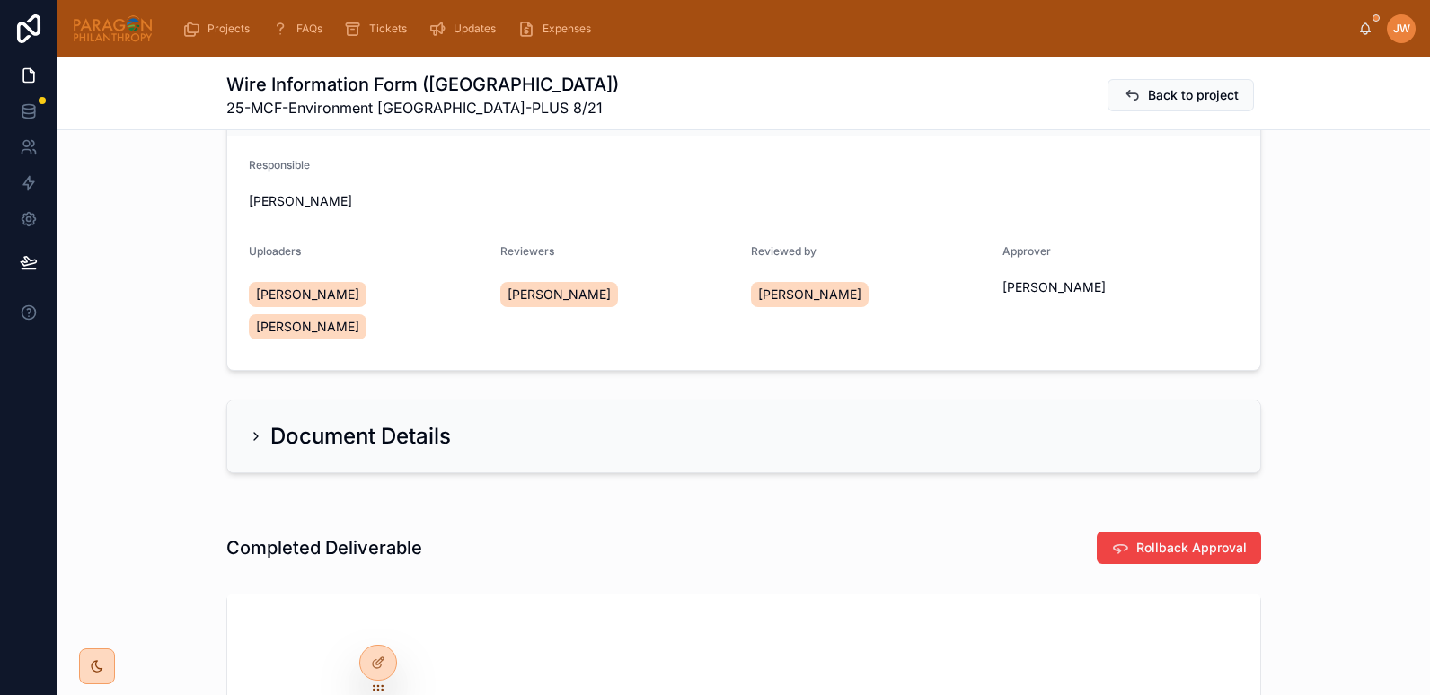
scroll to position [222, 0]
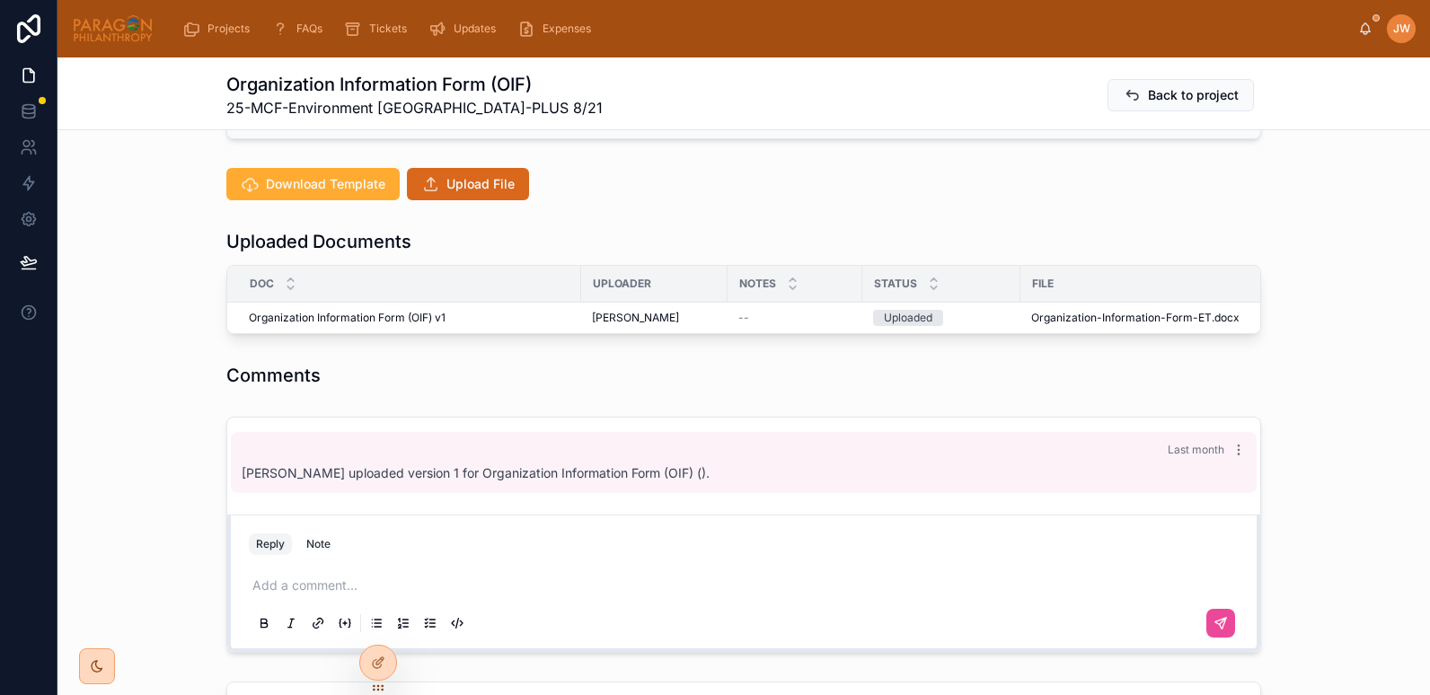
scroll to position [434, 0]
click at [1101, 300] on th "File" at bounding box center [1206, 284] width 370 height 37
click at [1090, 294] on button "Advance" at bounding box center [1129, 302] width 89 height 29
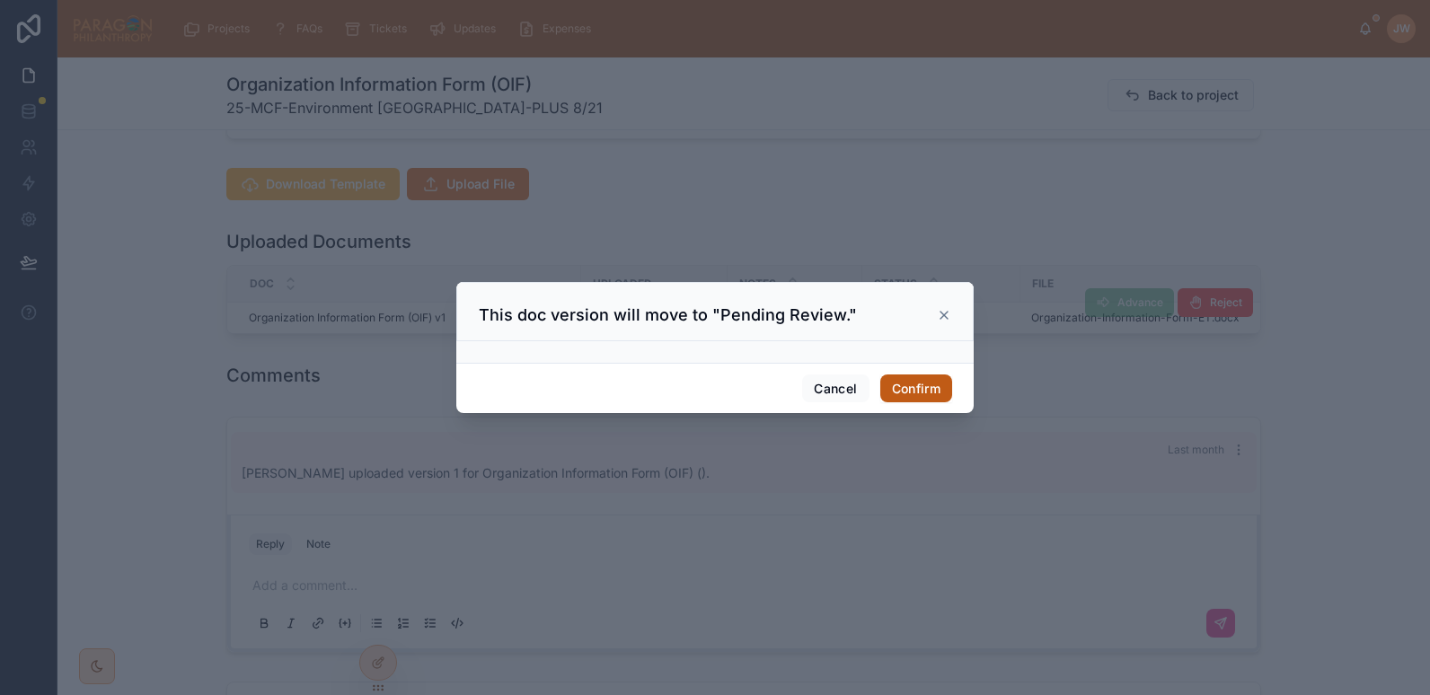
click at [912, 391] on button "Confirm" at bounding box center [917, 389] width 72 height 29
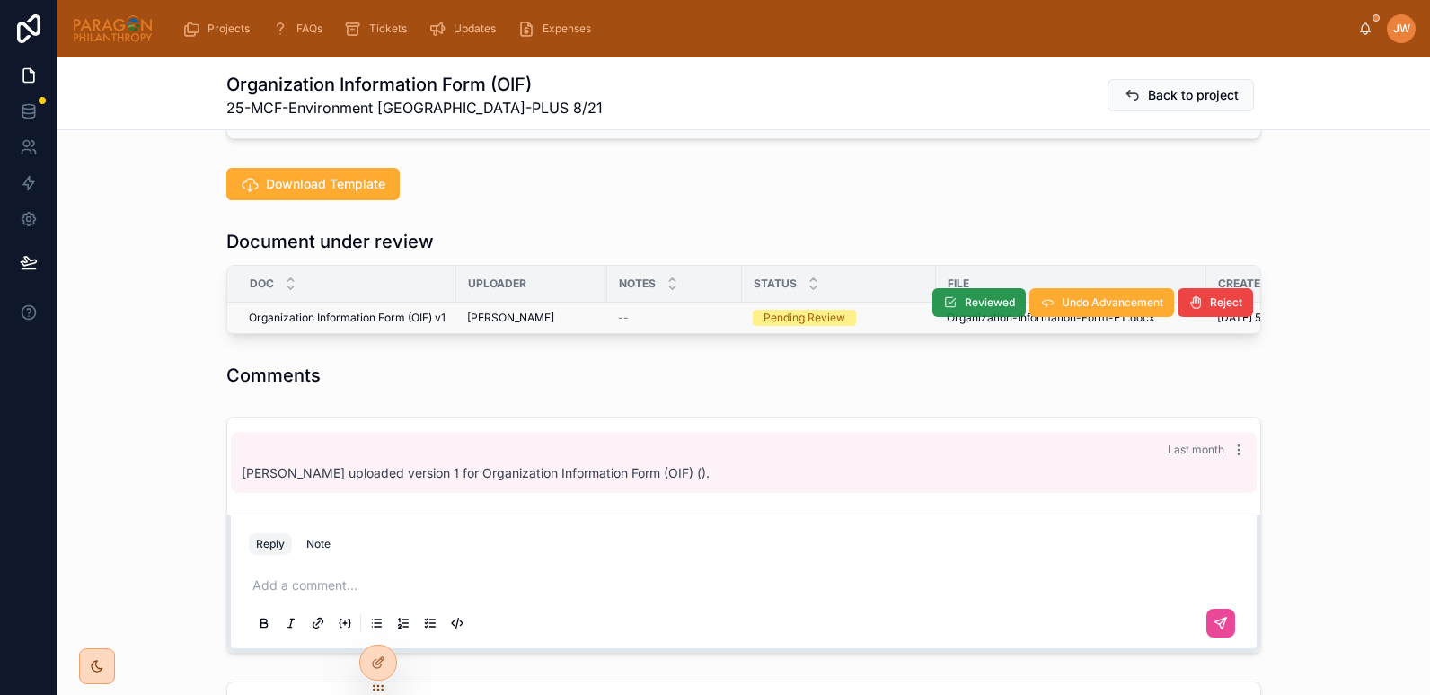
click at [960, 299] on th "File" at bounding box center [1071, 284] width 270 height 37
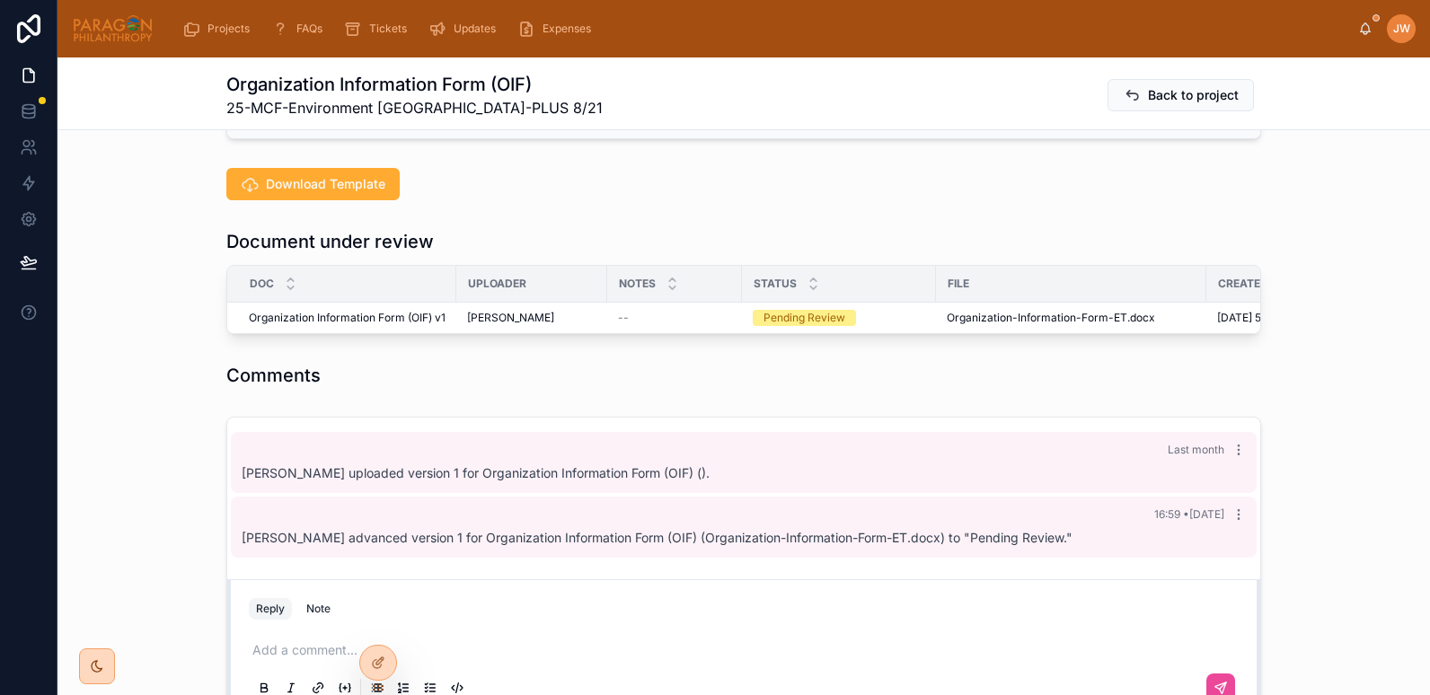
click at [966, 301] on th "File" at bounding box center [1071, 284] width 270 height 37
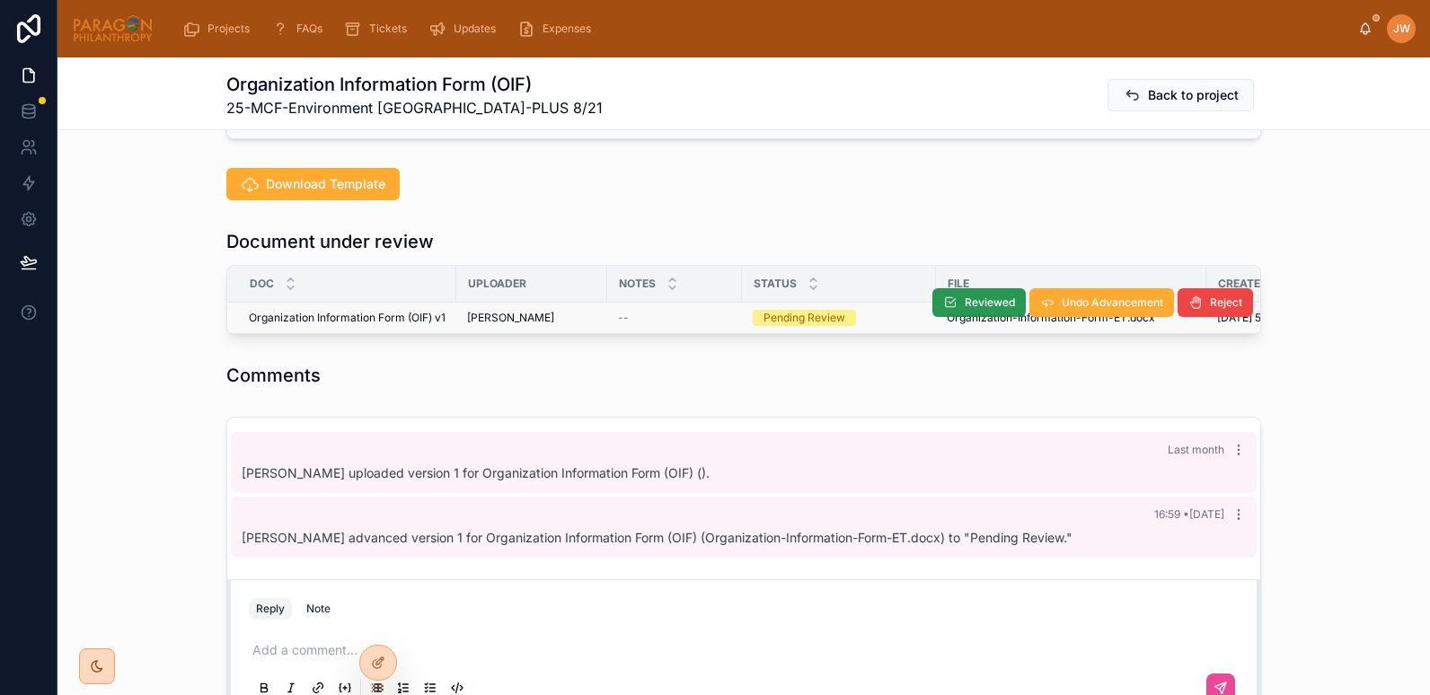
click at [967, 304] on span "Reviewed" at bounding box center [990, 303] width 50 height 14
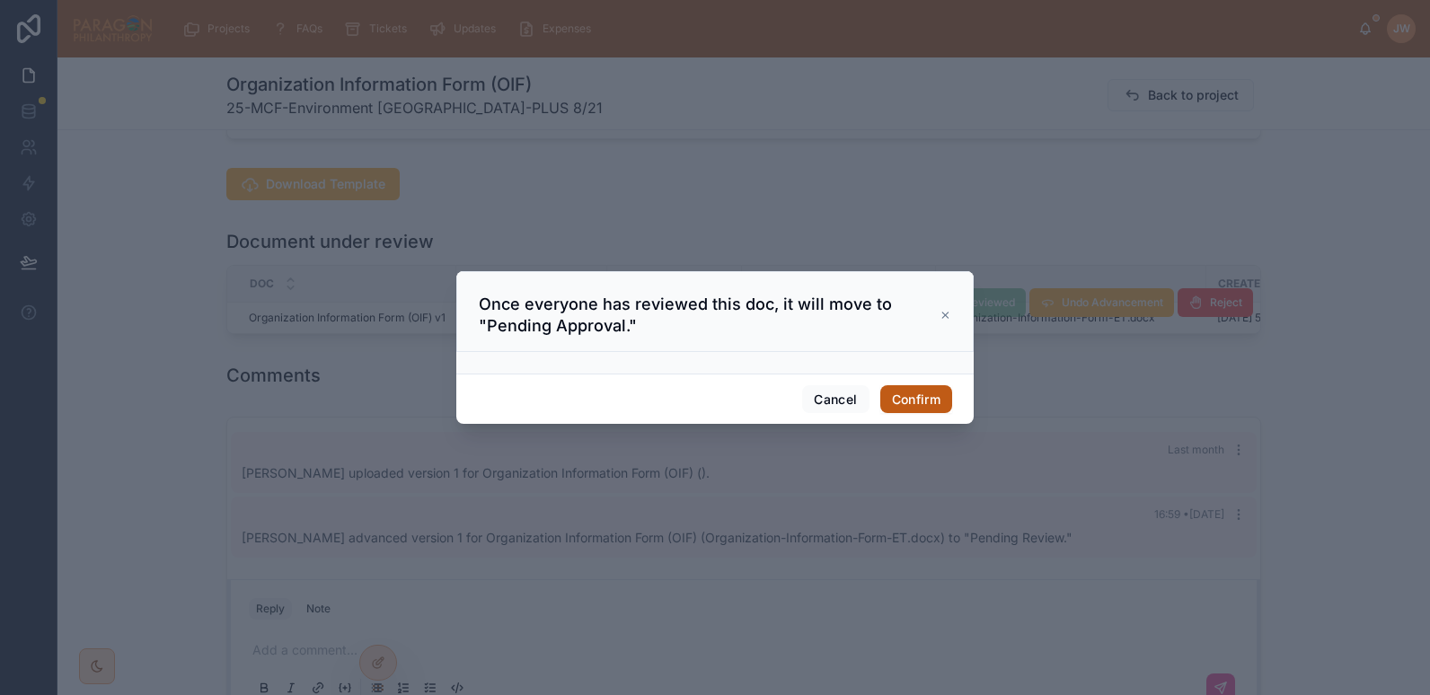
click at [912, 401] on button "Confirm" at bounding box center [917, 399] width 72 height 29
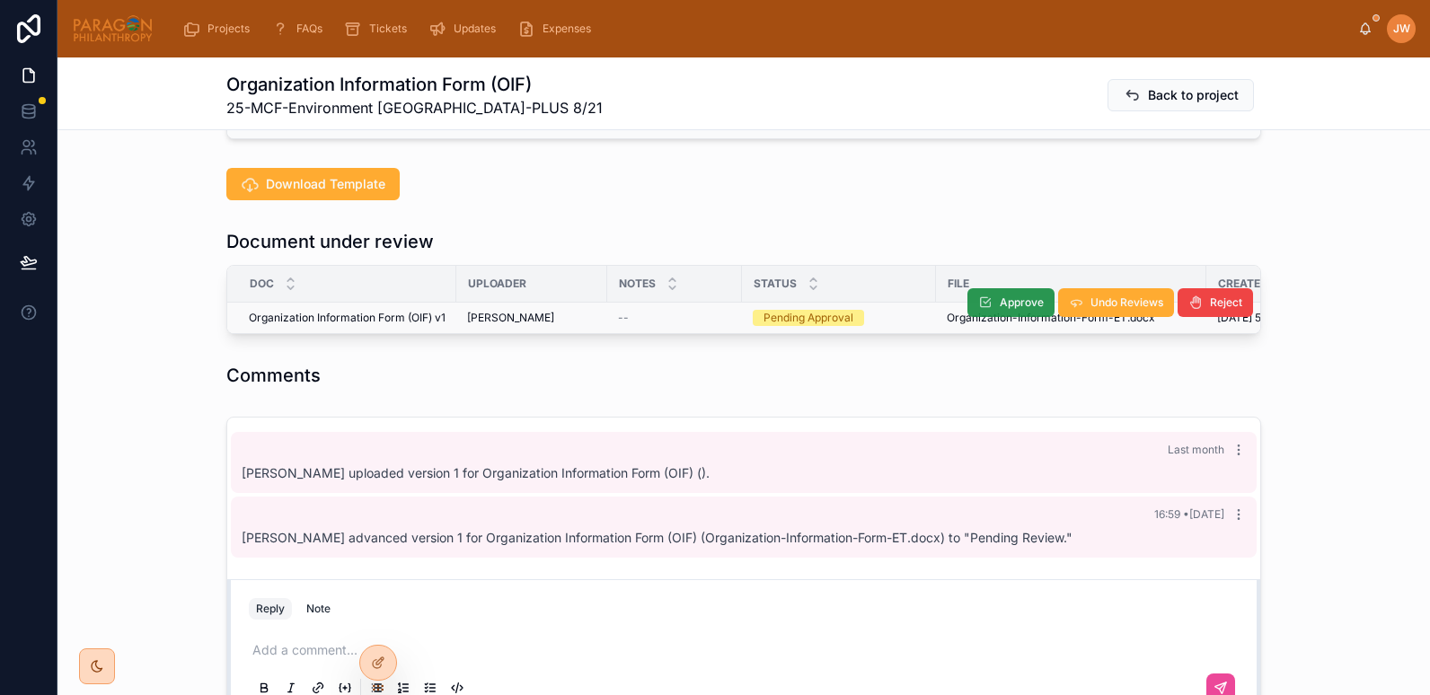
click at [1000, 301] on span "Approve" at bounding box center [1022, 303] width 44 height 14
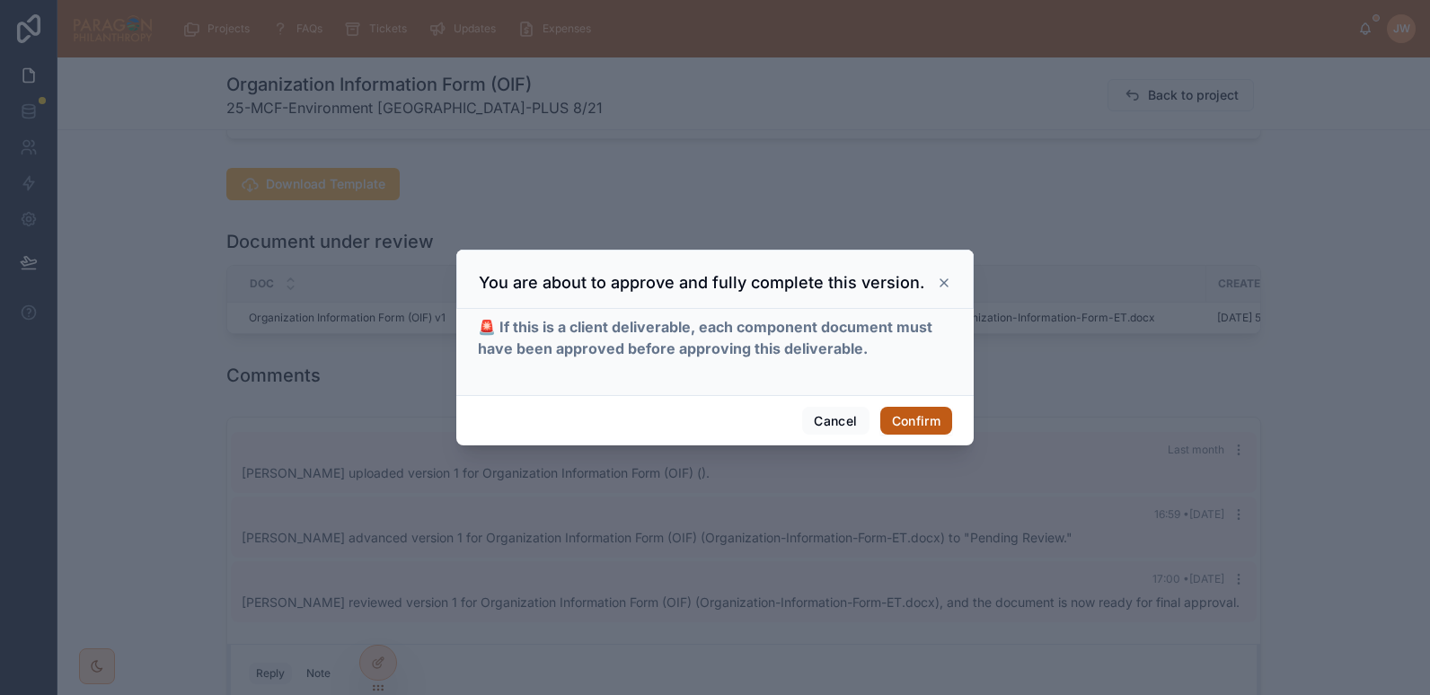
click at [925, 415] on button "Confirm" at bounding box center [917, 421] width 72 height 29
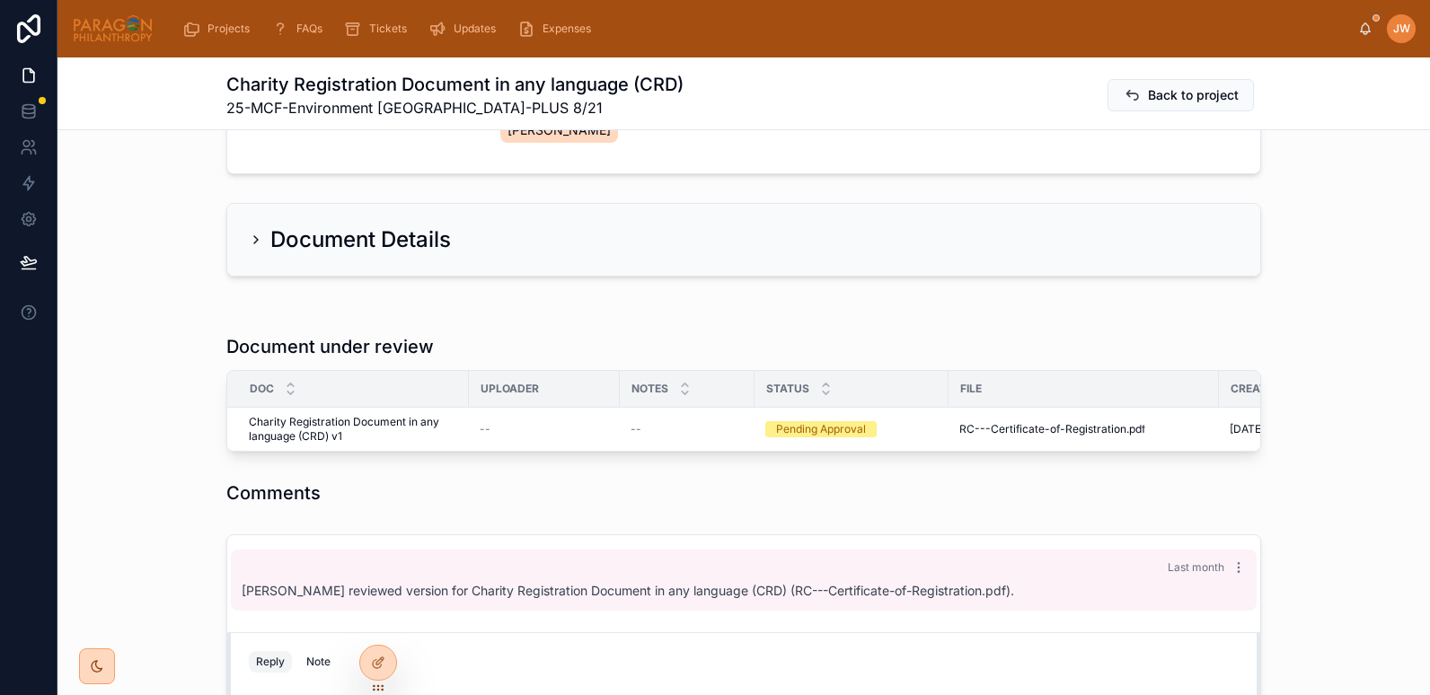
scroll to position [313, 0]
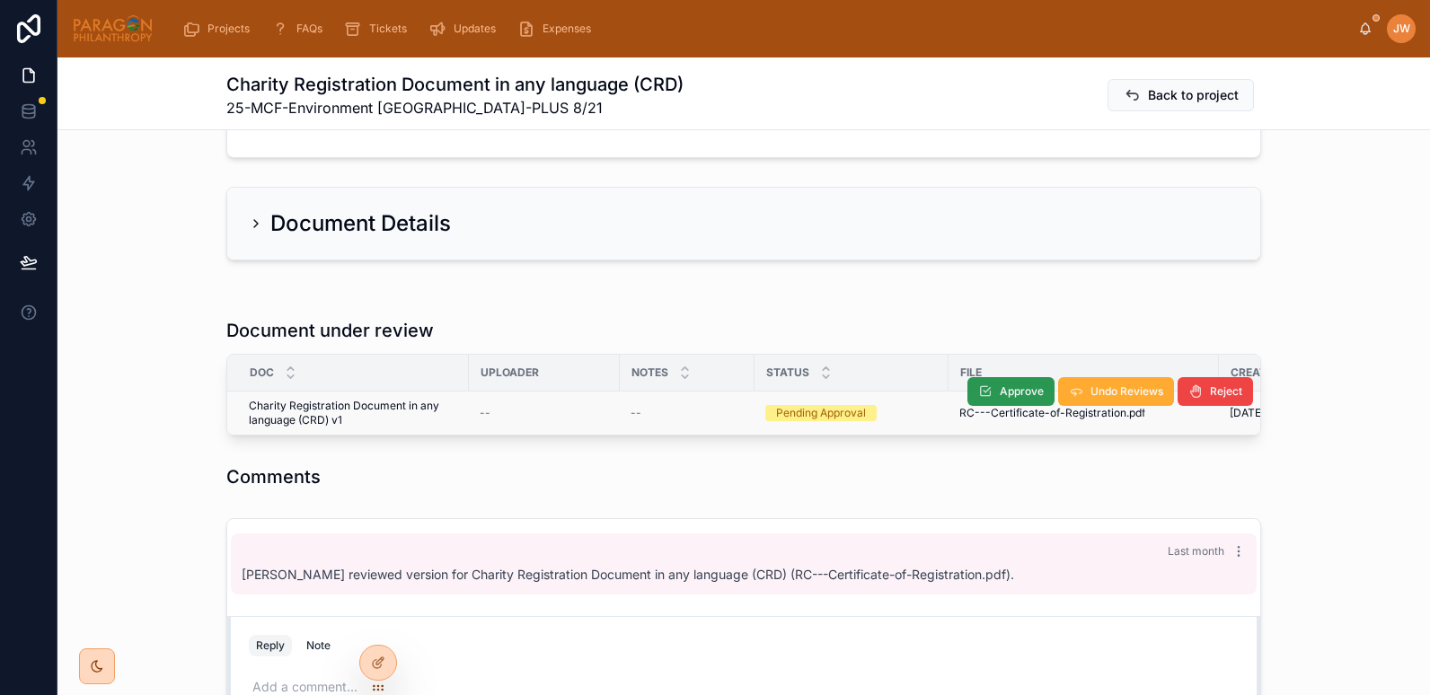
click at [1001, 391] on span "Approve" at bounding box center [1022, 392] width 44 height 14
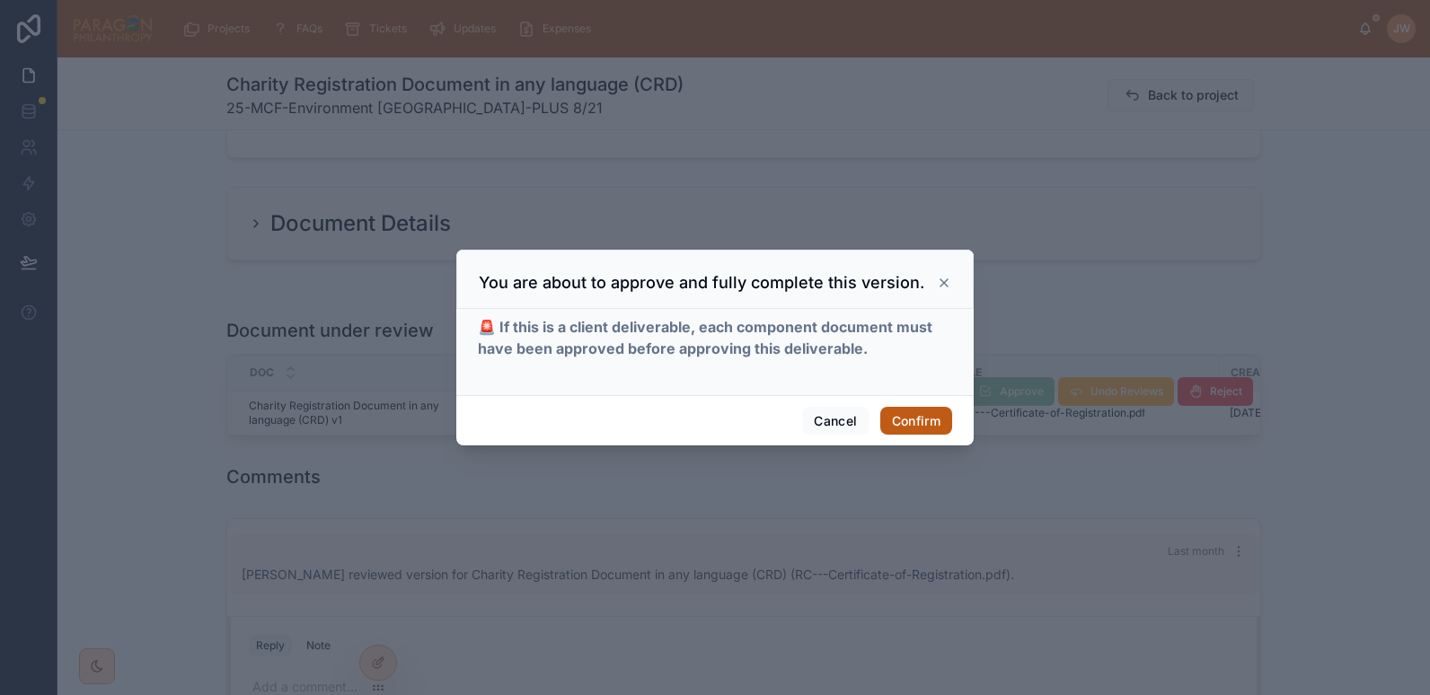
click at [924, 416] on button "Confirm" at bounding box center [917, 421] width 72 height 29
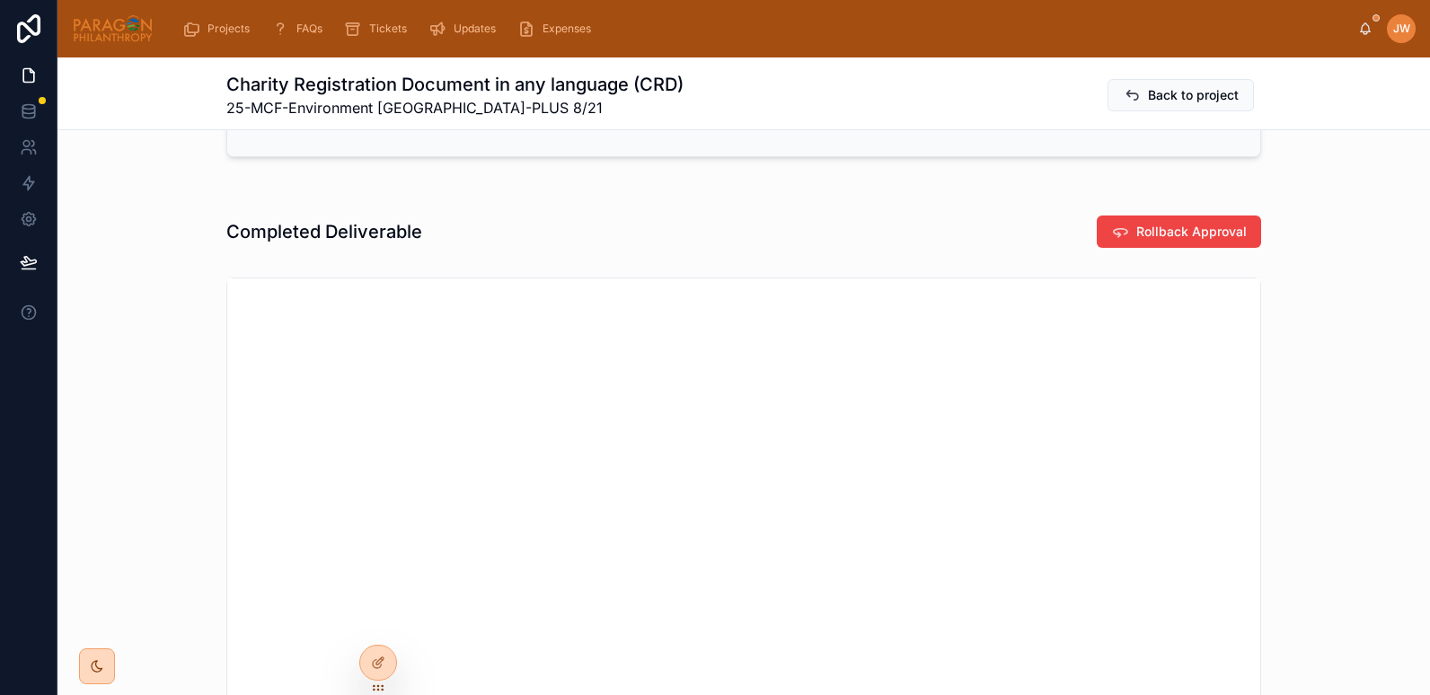
scroll to position [407, 0]
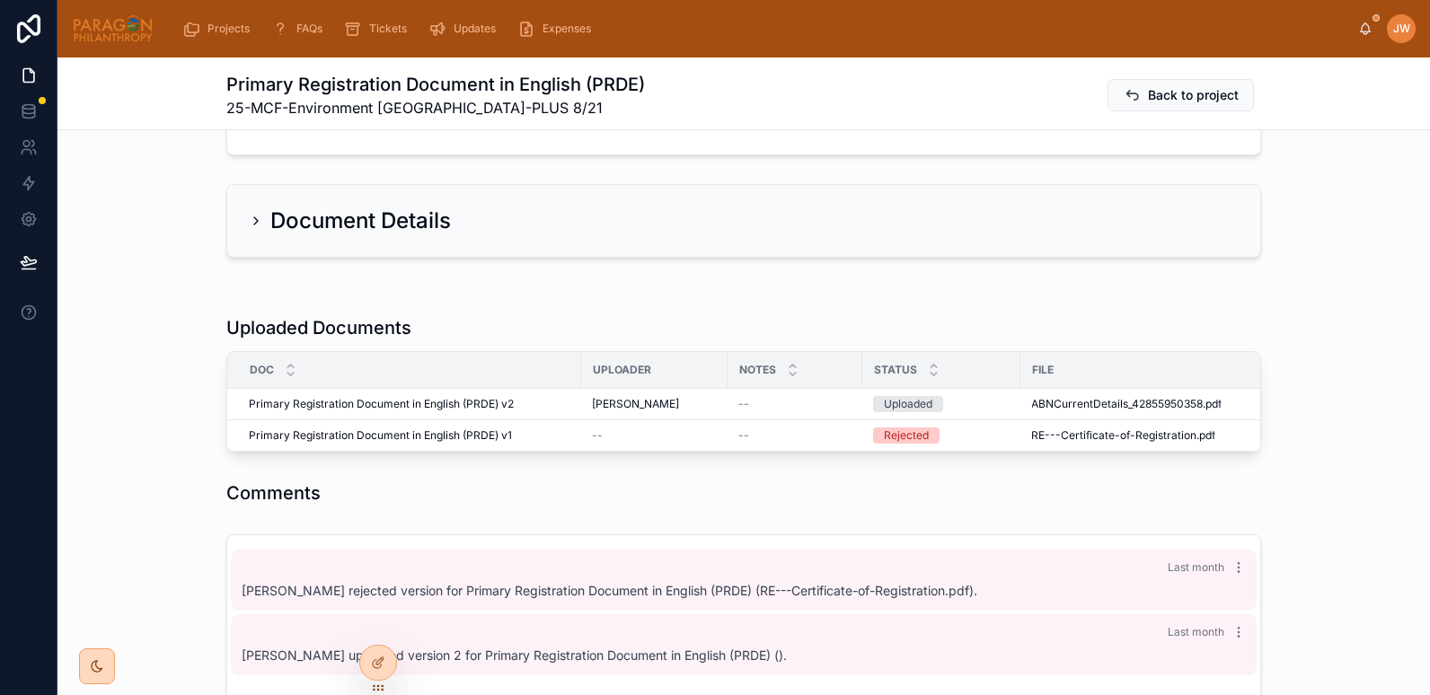
scroll to position [319, 0]
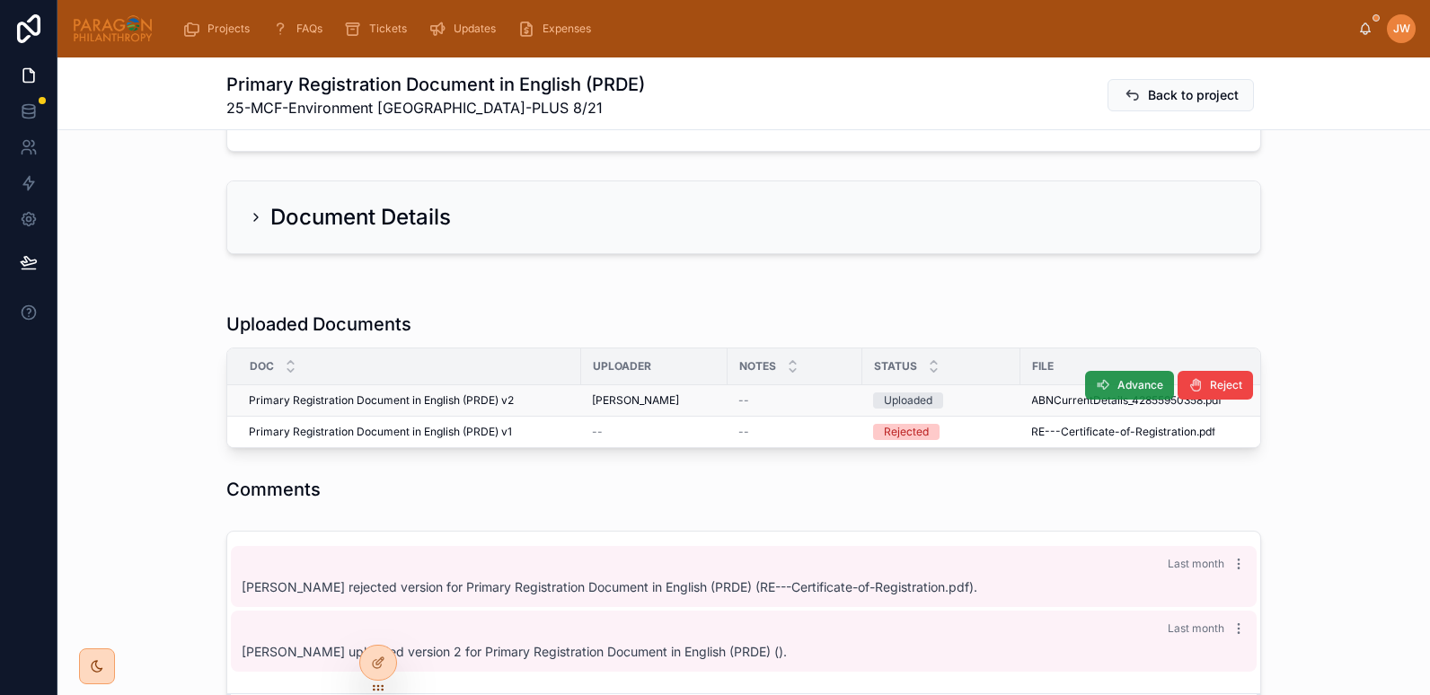
click at [1104, 381] on button "Advance" at bounding box center [1129, 385] width 89 height 29
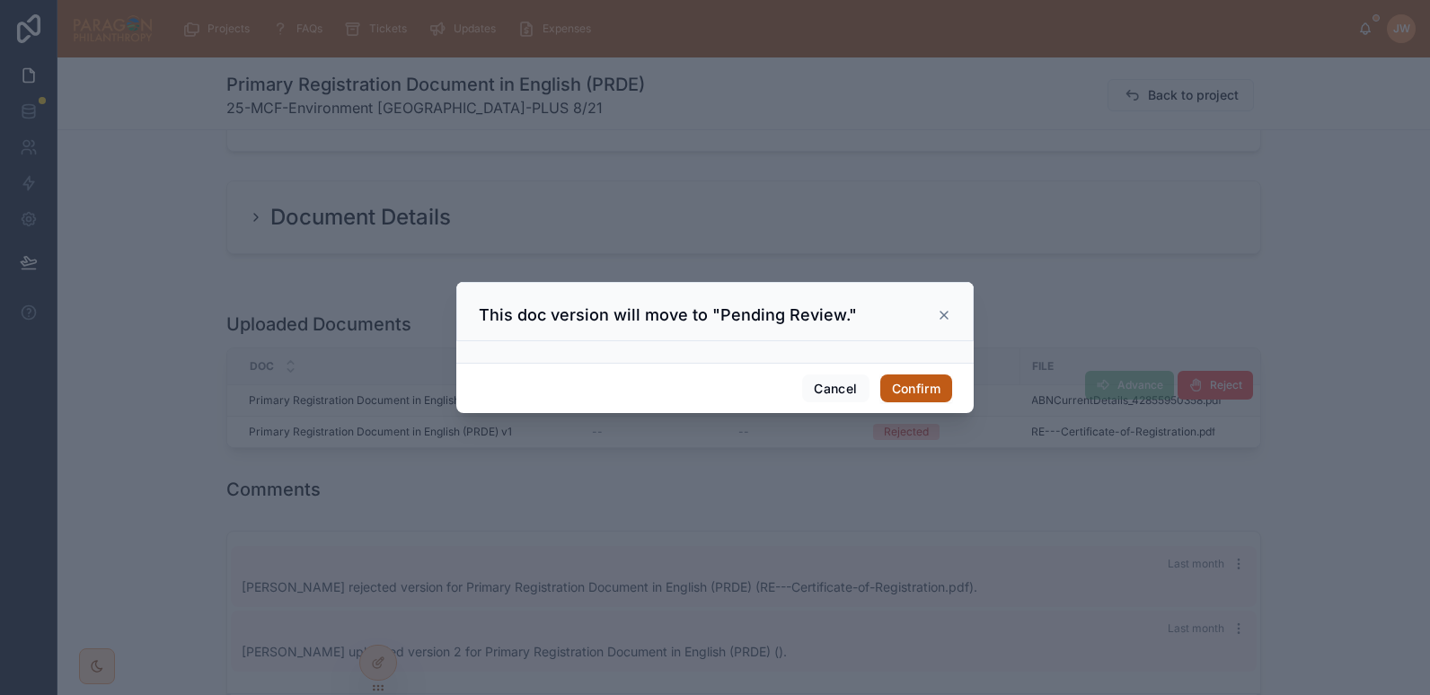
click at [905, 392] on button "Confirm" at bounding box center [917, 389] width 72 height 29
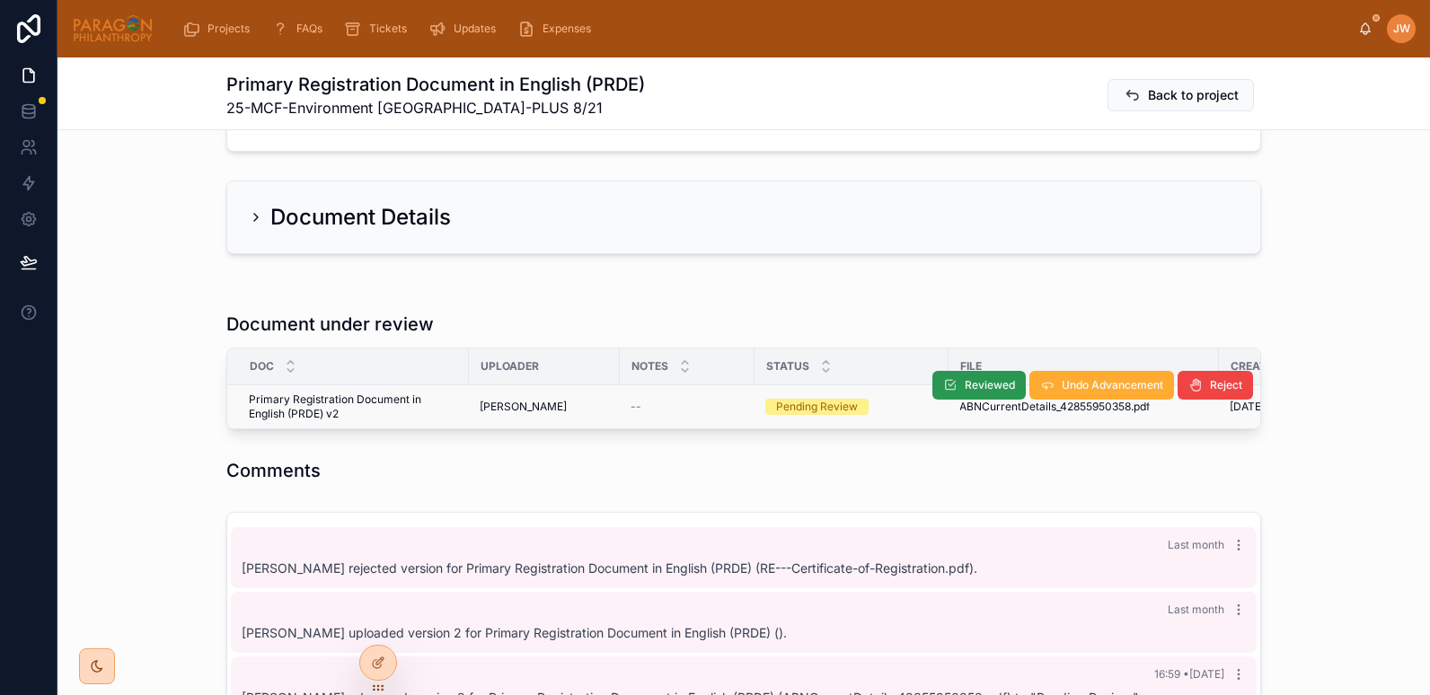
click at [977, 391] on span "Reviewed" at bounding box center [990, 385] width 50 height 14
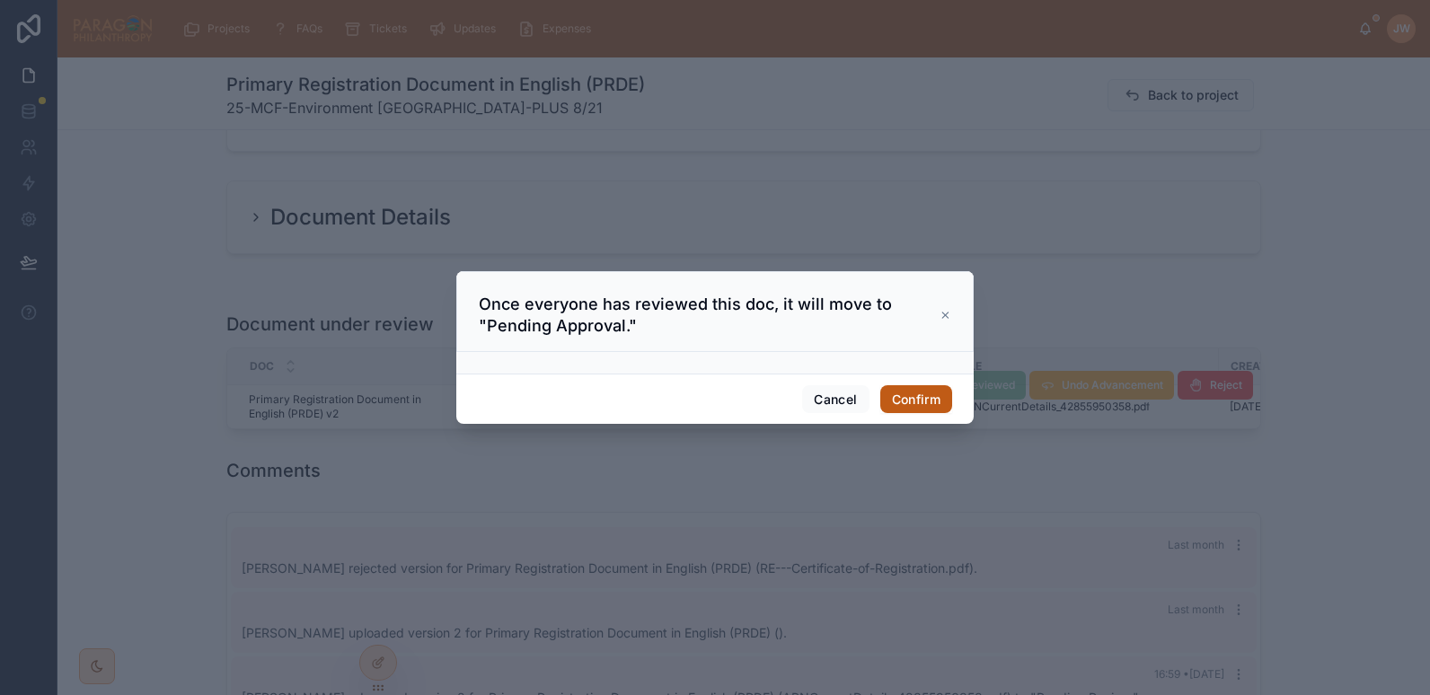
click at [917, 401] on button "Confirm" at bounding box center [917, 399] width 72 height 29
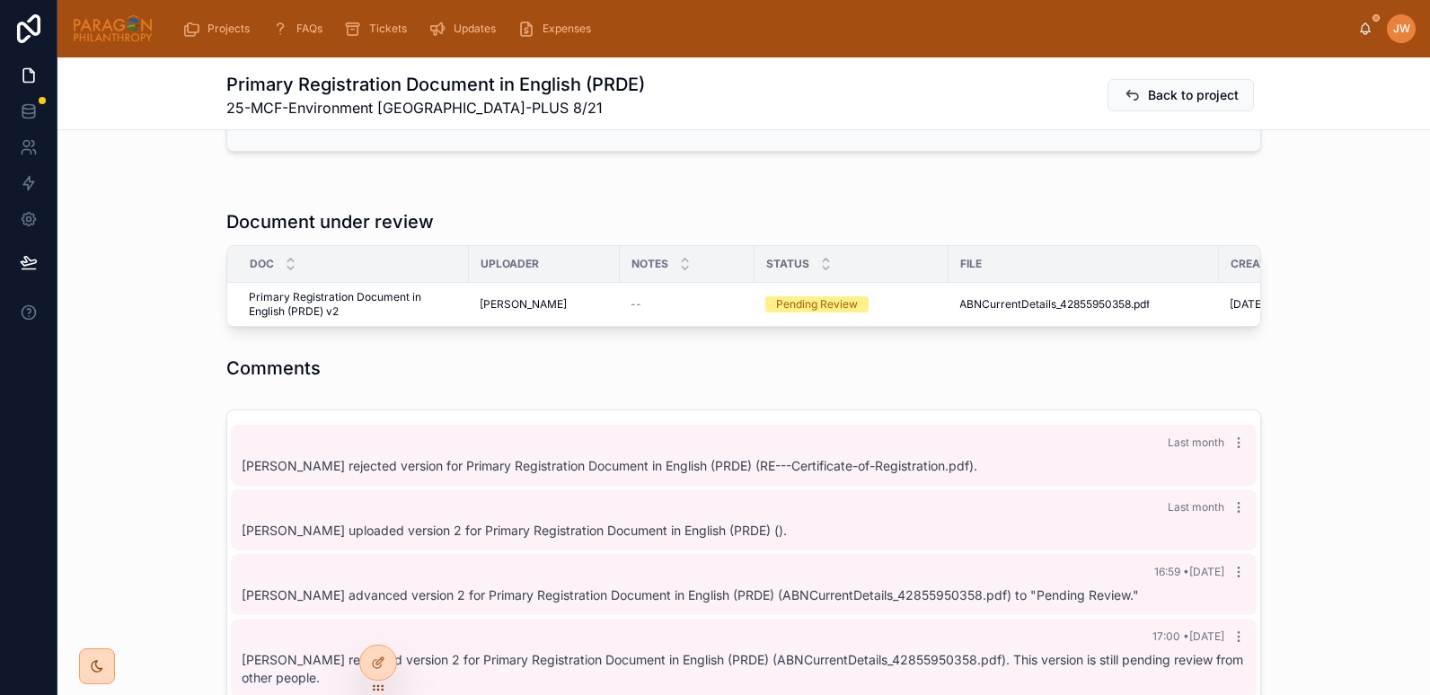
scroll to position [422, 0]
